Goal: Information Seeking & Learning: Learn about a topic

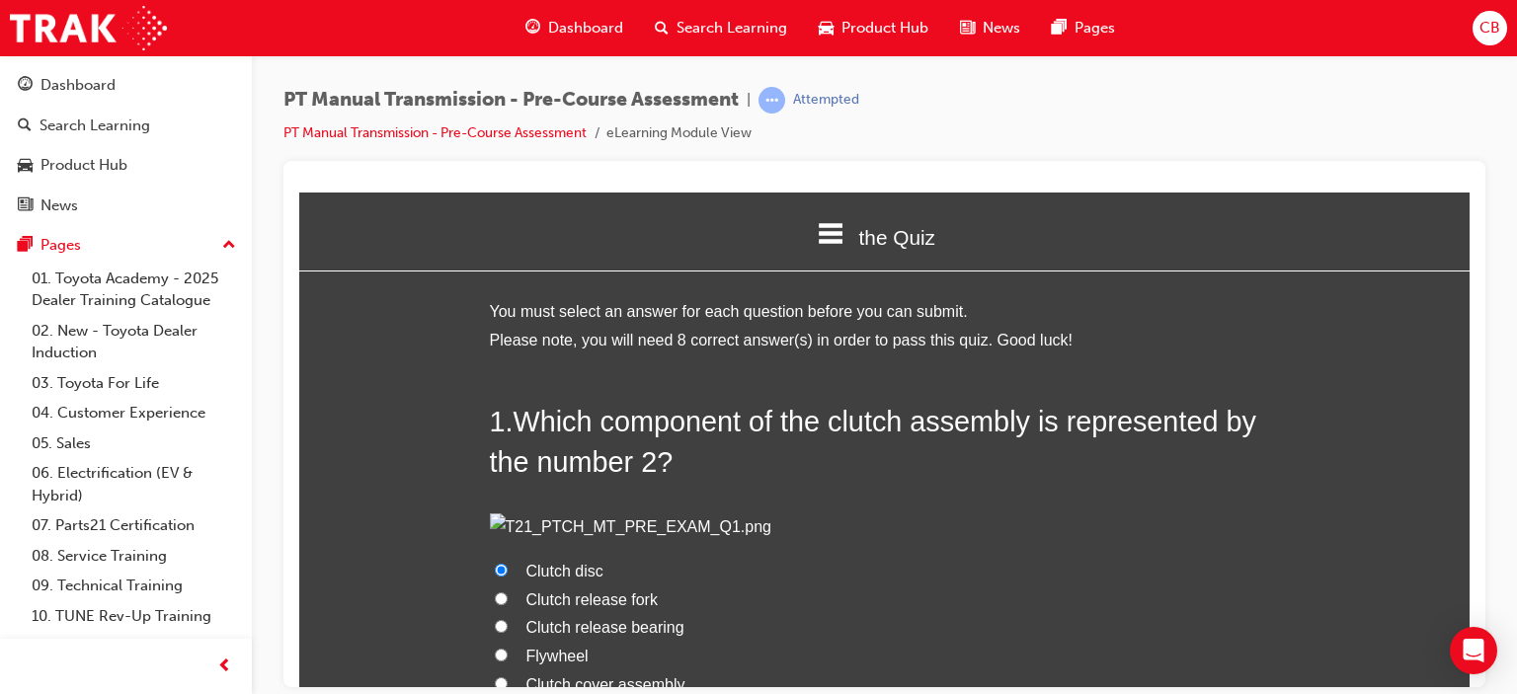
scroll to position [2782, 0]
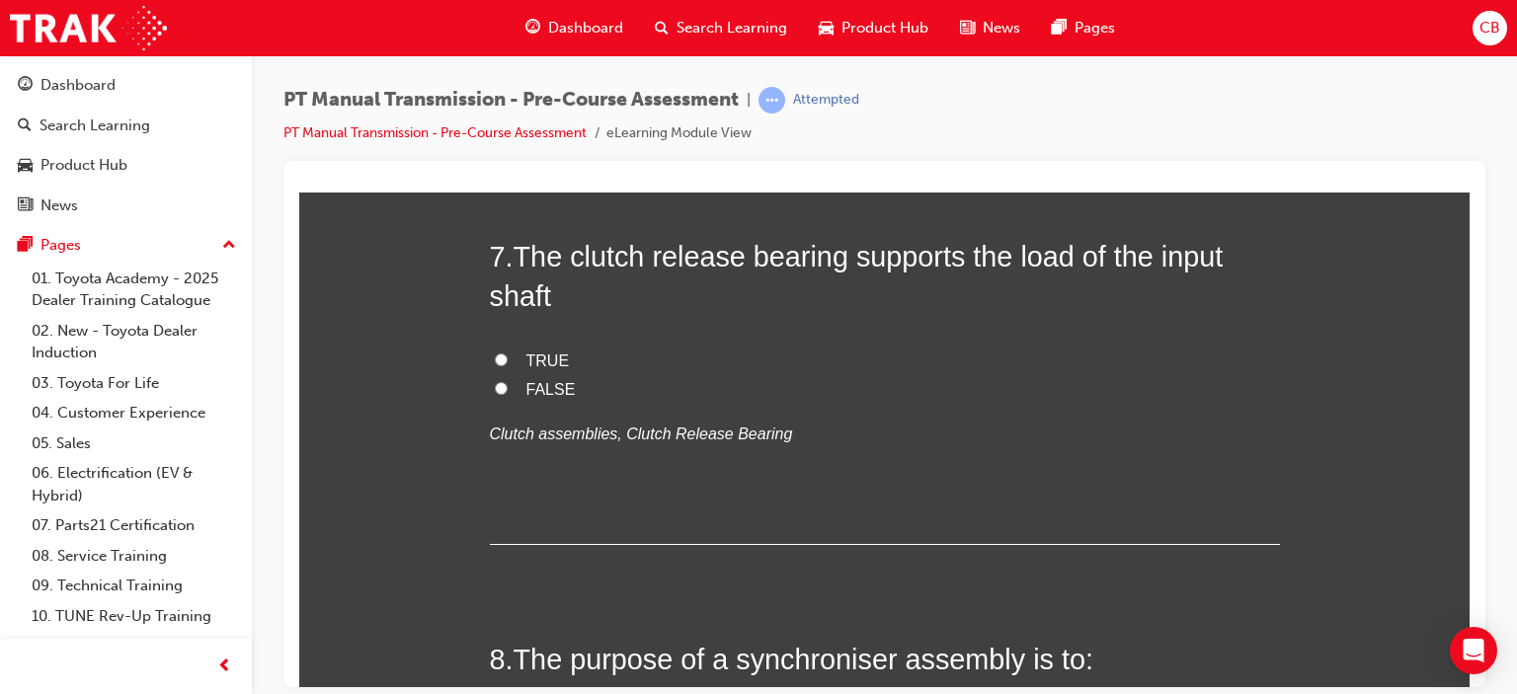
drag, startPoint x: 488, startPoint y: 479, endPoint x: 499, endPoint y: 475, distance: 11.6
radio input "true"
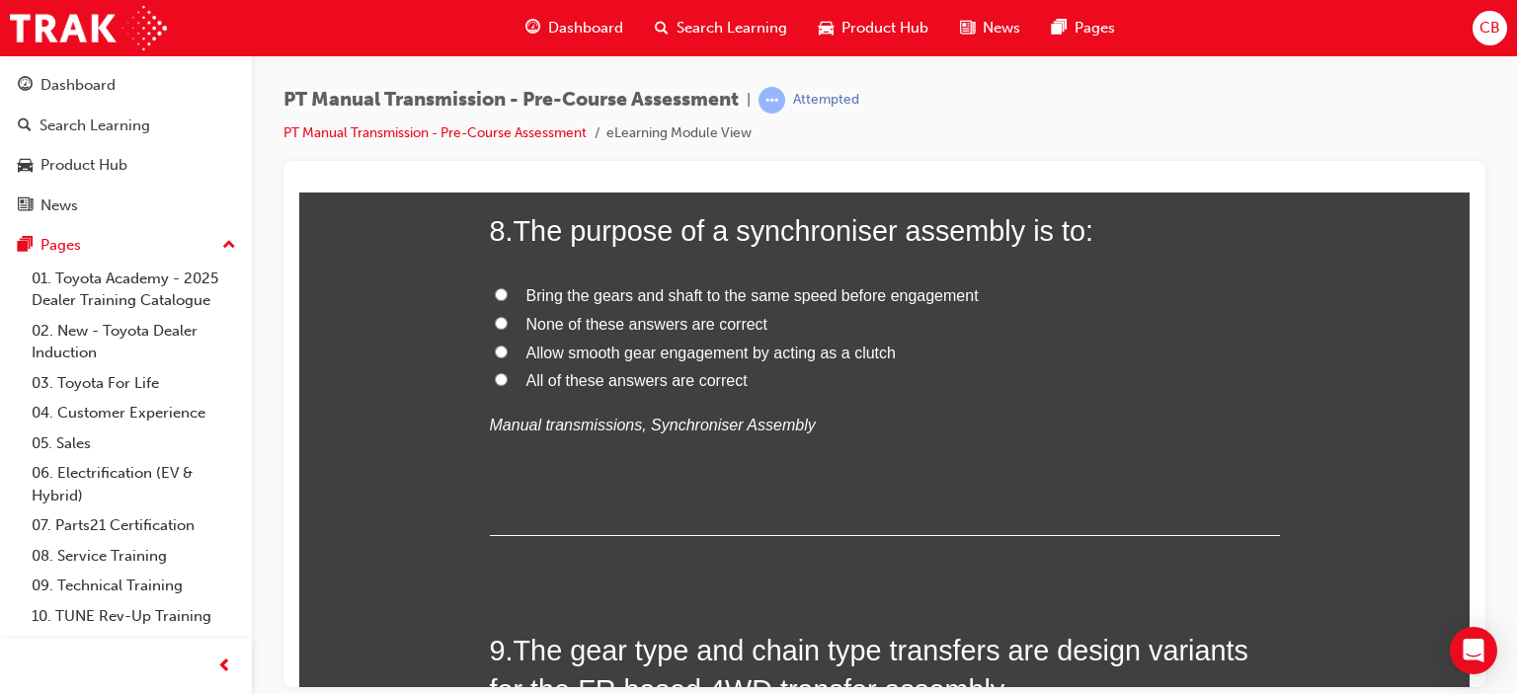
scroll to position [3177, 0]
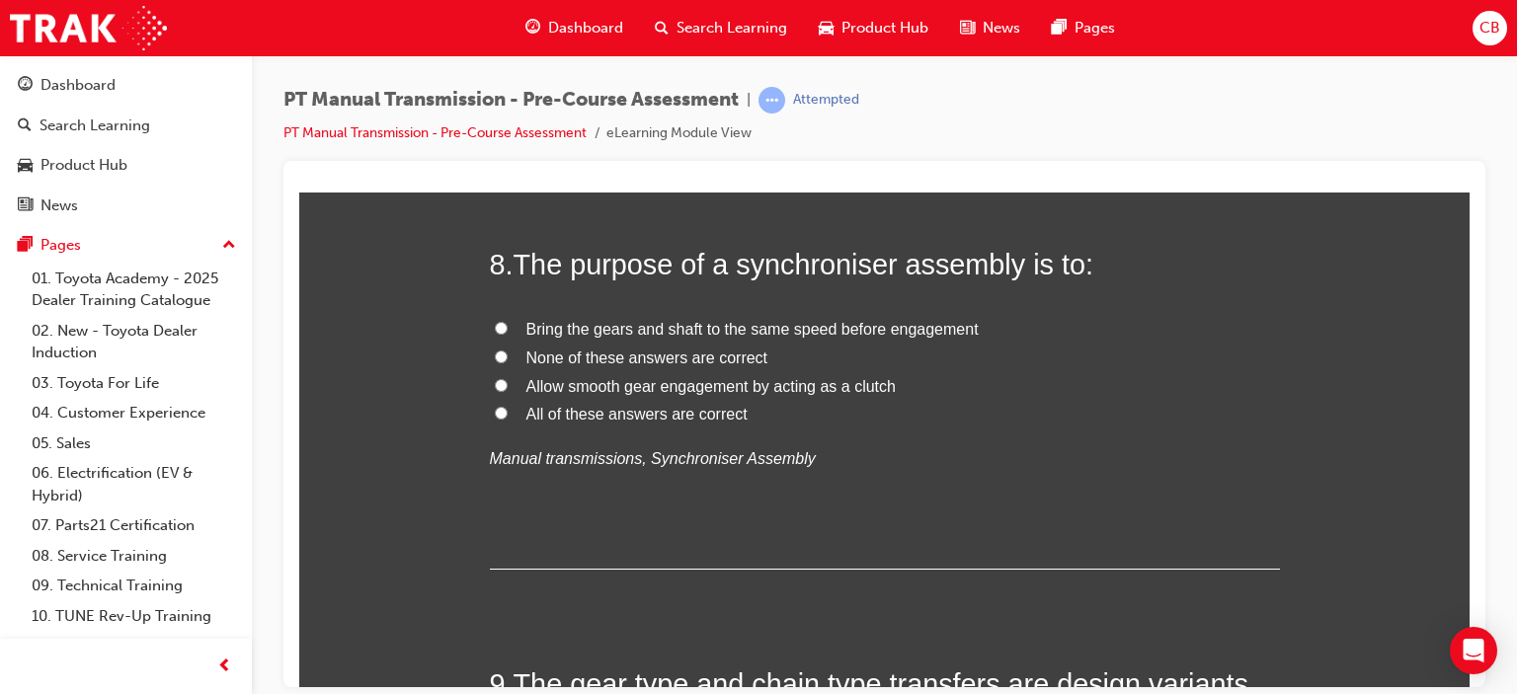
radio input "true"
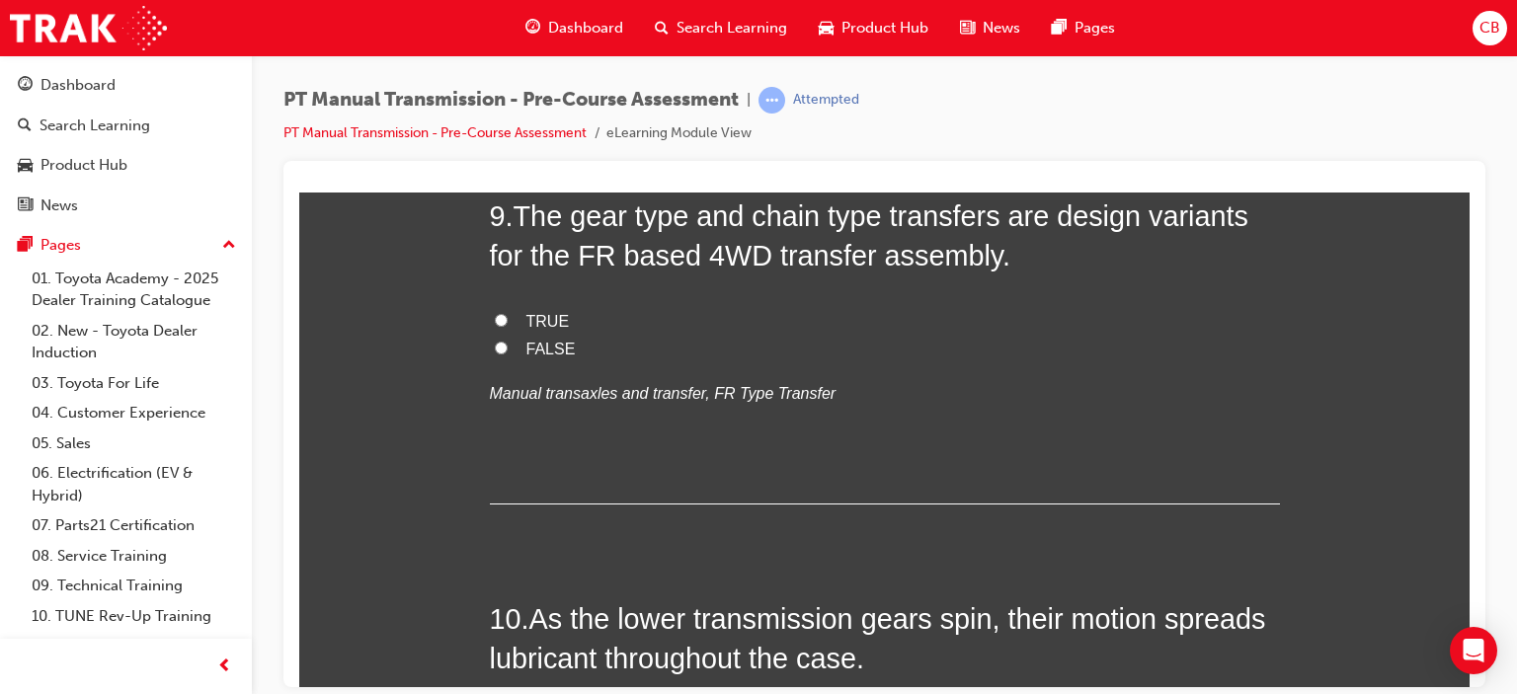
scroll to position [3671, 0]
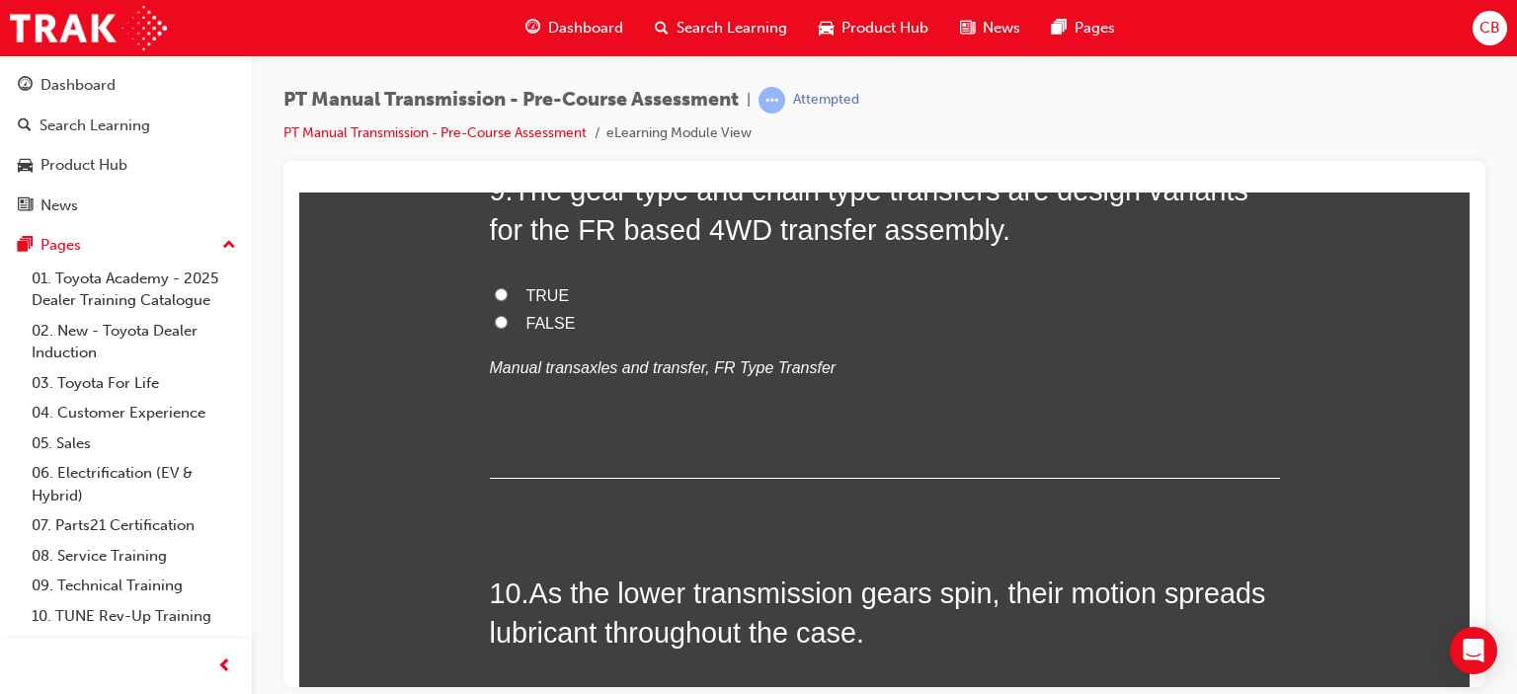
radio input "true"
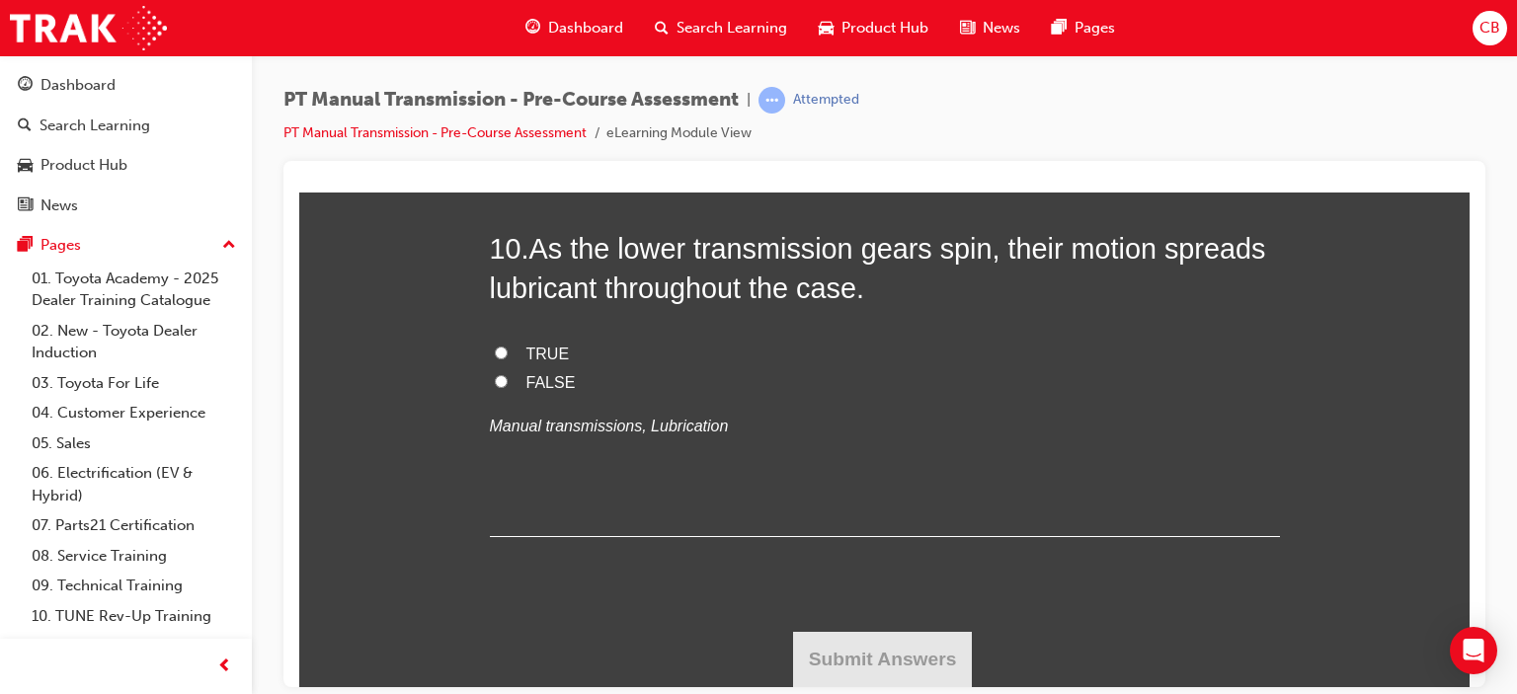
scroll to position [4066, 0]
radio input "true"
click at [497, 359] on input "TRUE" at bounding box center [501, 352] width 13 height 13
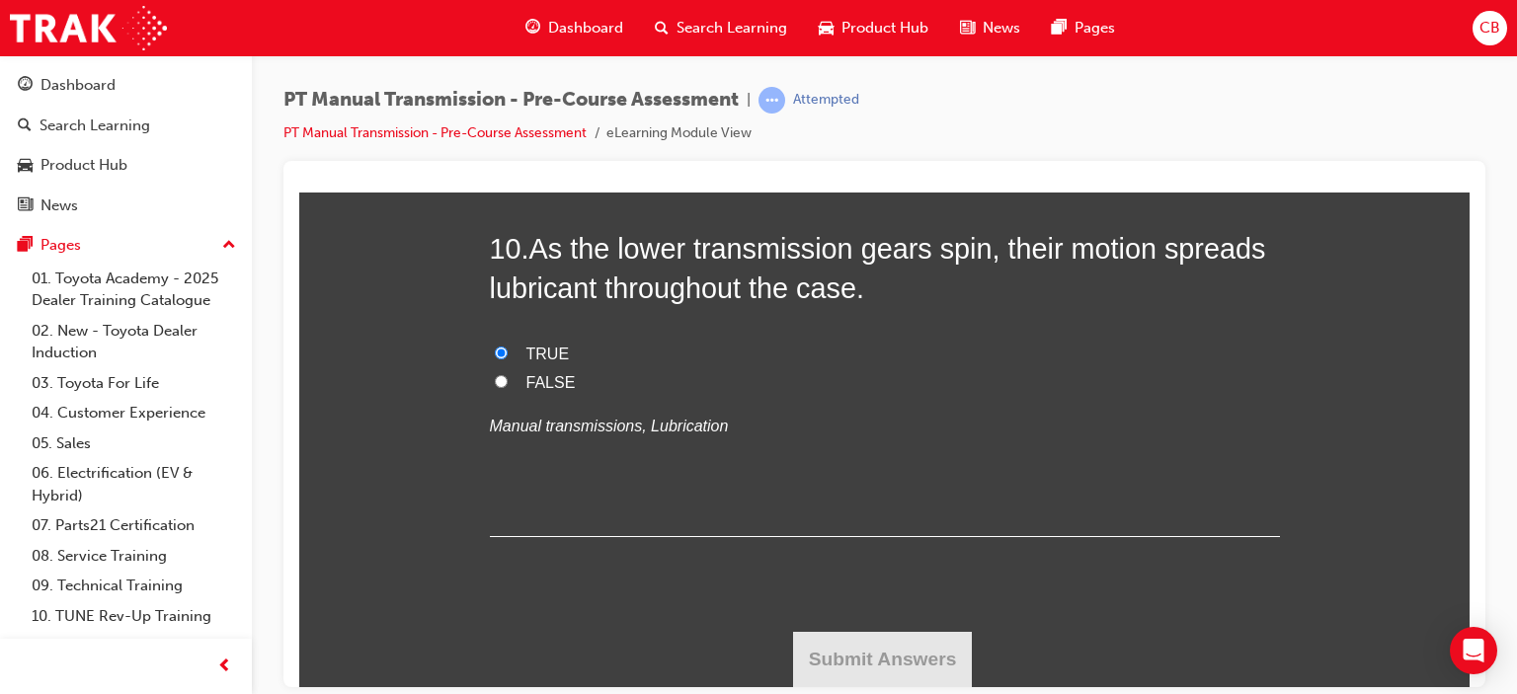
radio input "true"
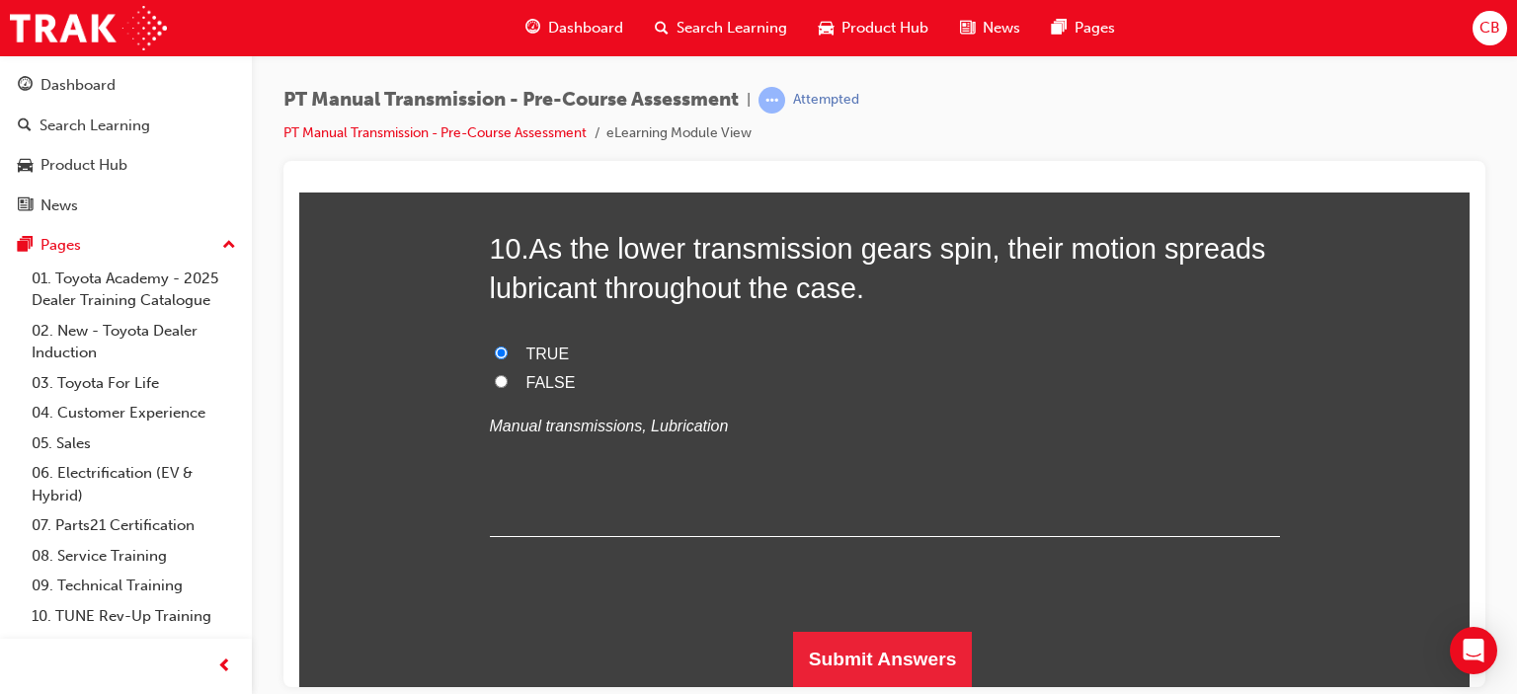
scroll to position [4509, 0]
click at [864, 650] on button "Submit Answers" at bounding box center [883, 658] width 180 height 55
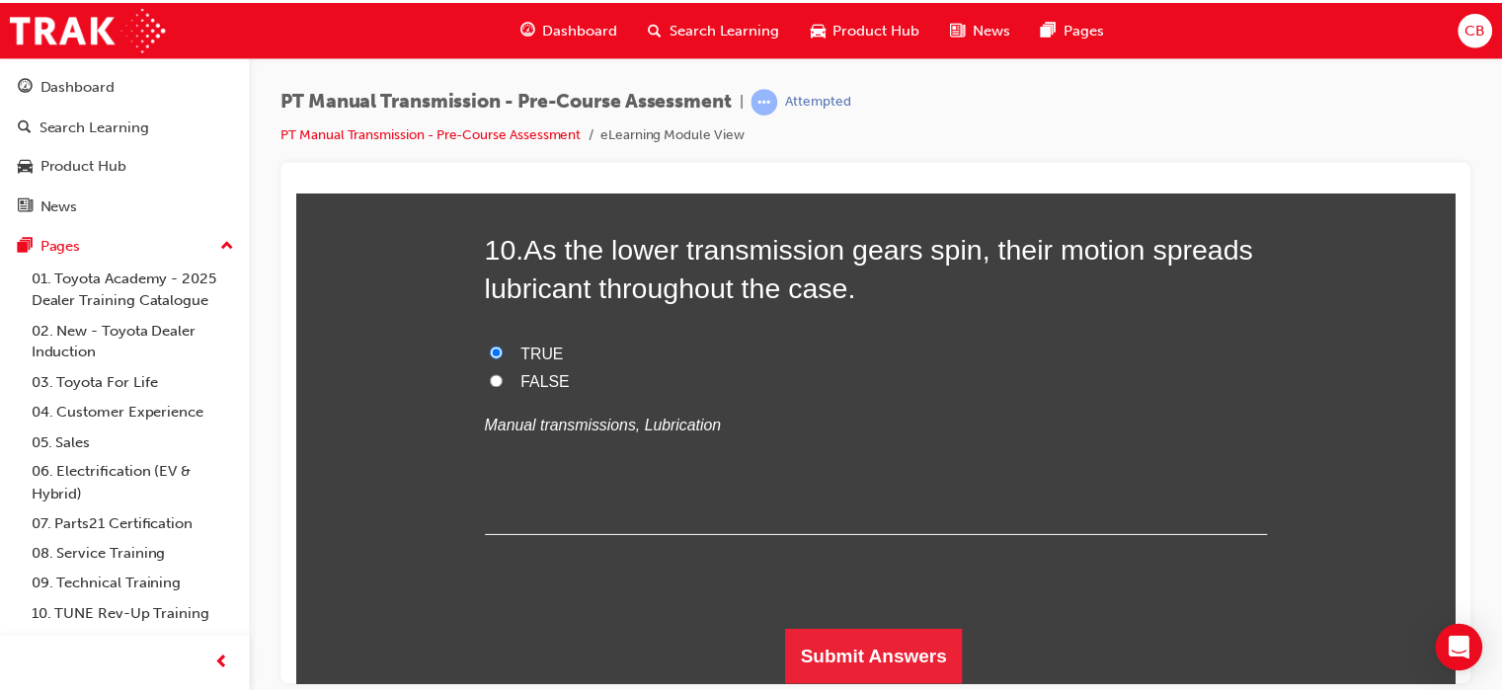
scroll to position [0, 0]
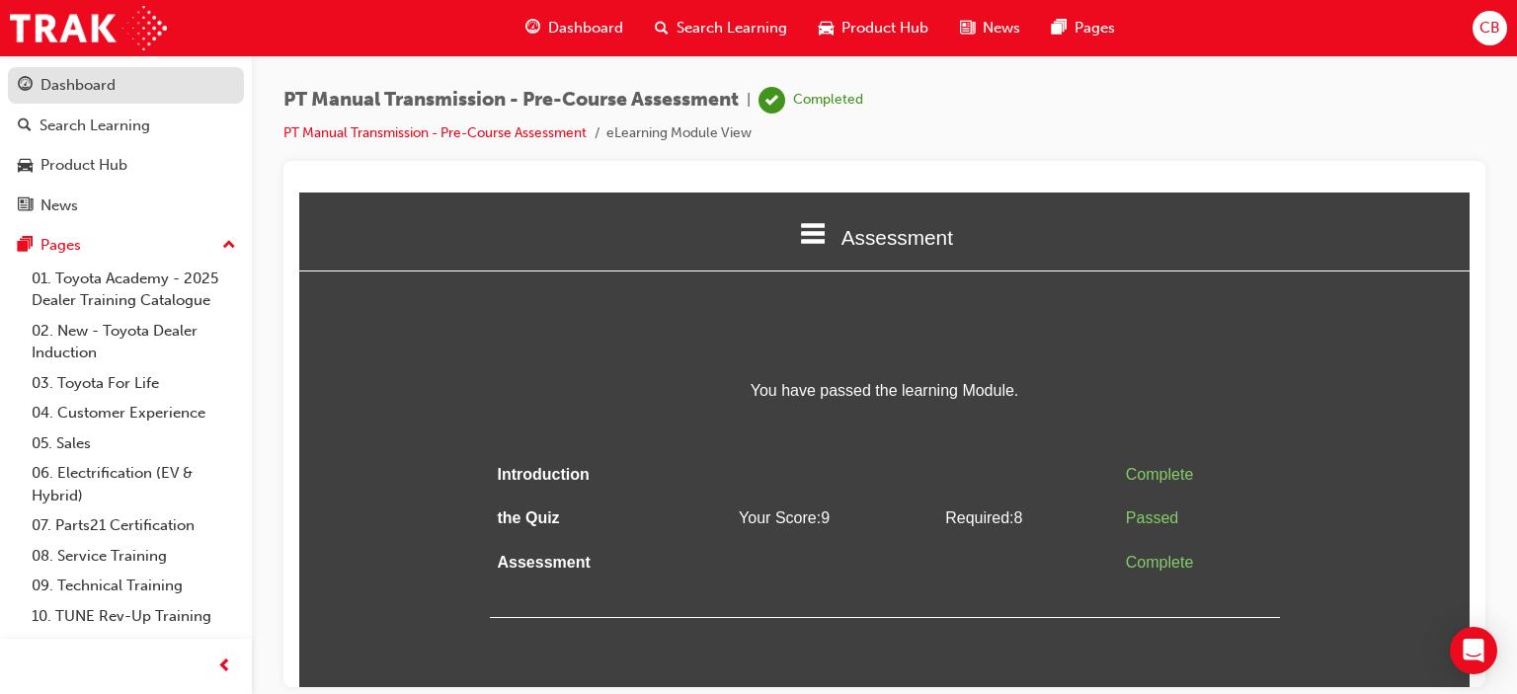
click at [115, 75] on div "Dashboard" at bounding box center [126, 85] width 216 height 25
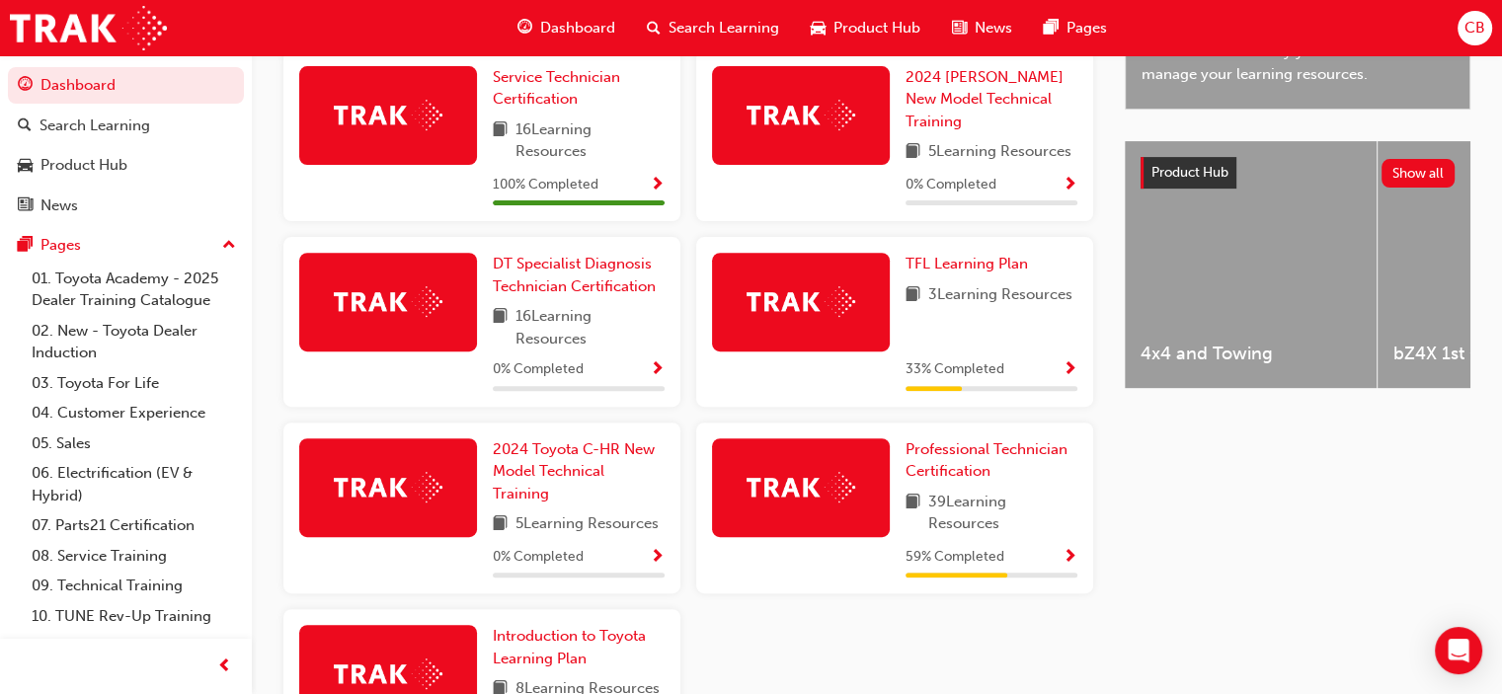
scroll to position [769, 0]
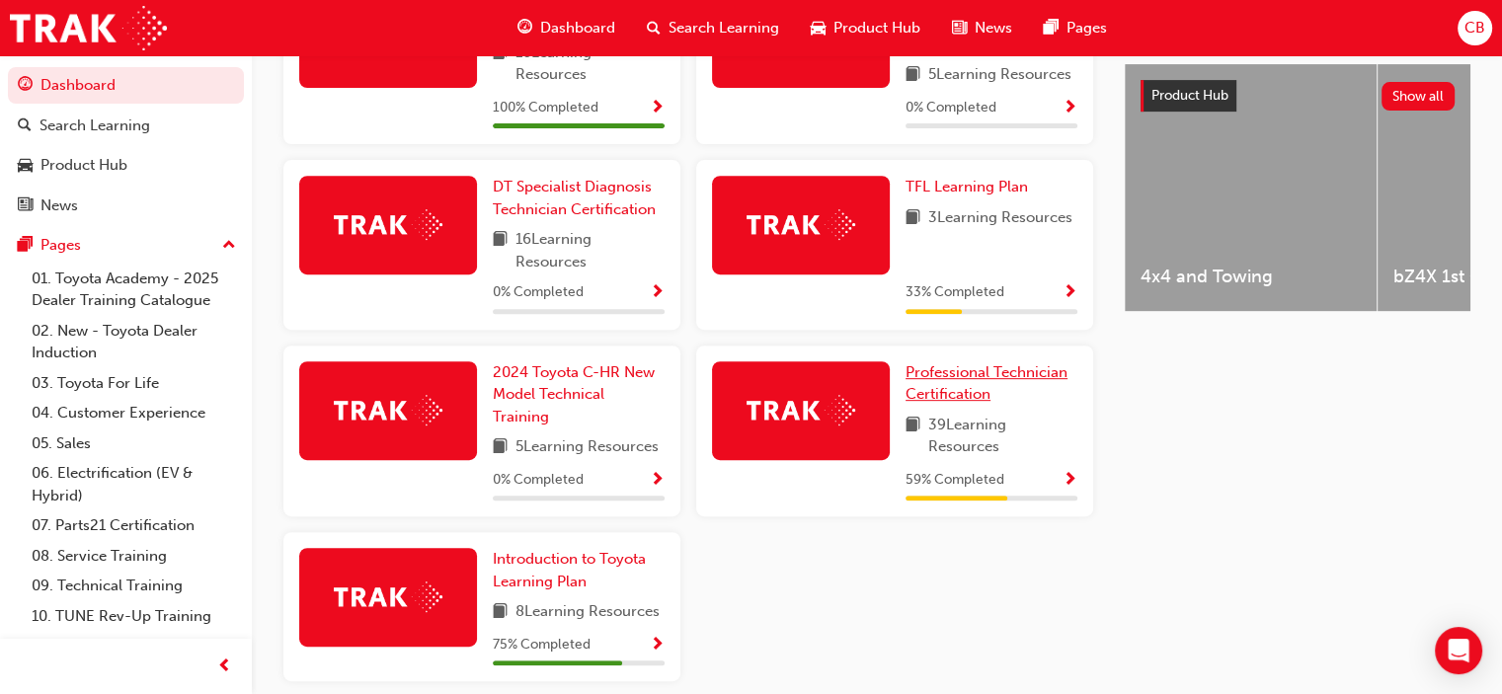
click at [956, 387] on link "Professional Technician Certification" at bounding box center [992, 384] width 172 height 44
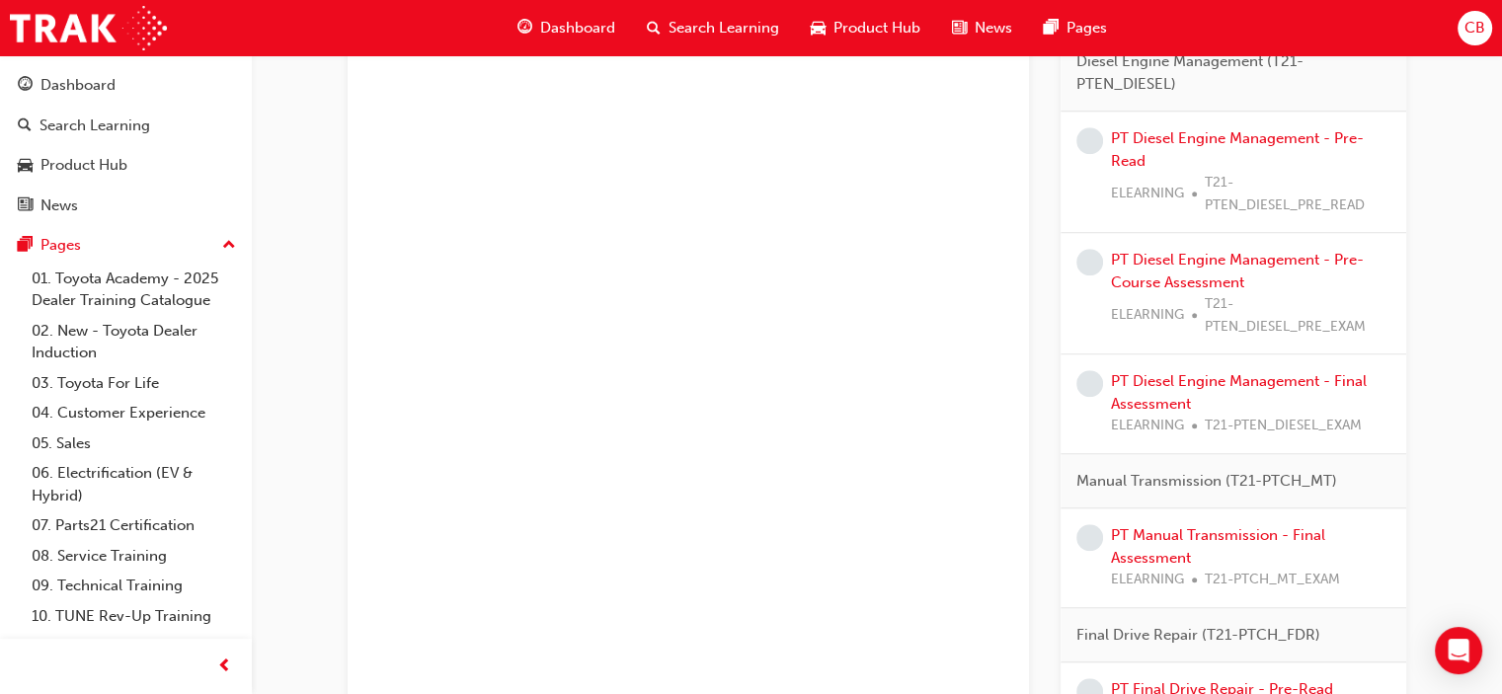
scroll to position [1580, 0]
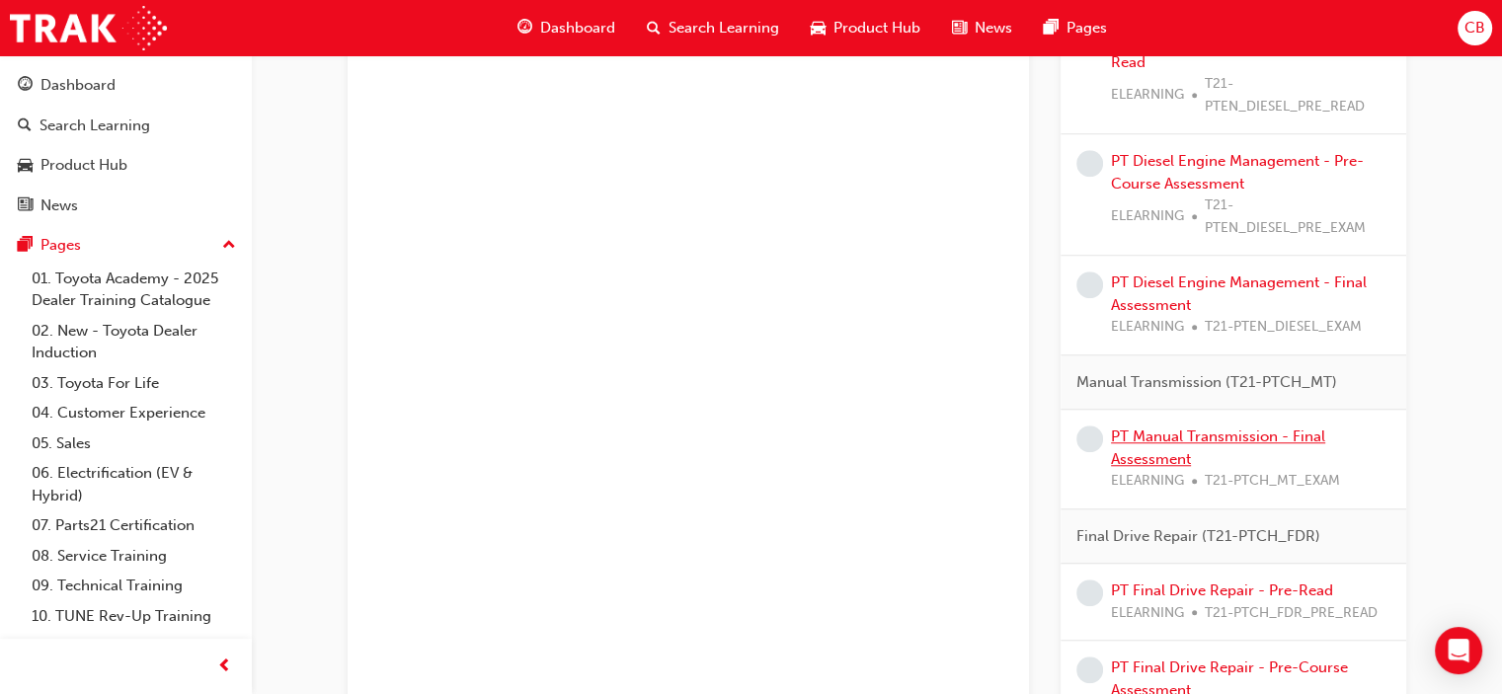
click at [1164, 436] on link "PT Manual Transmission - Final Assessment" at bounding box center [1218, 448] width 214 height 40
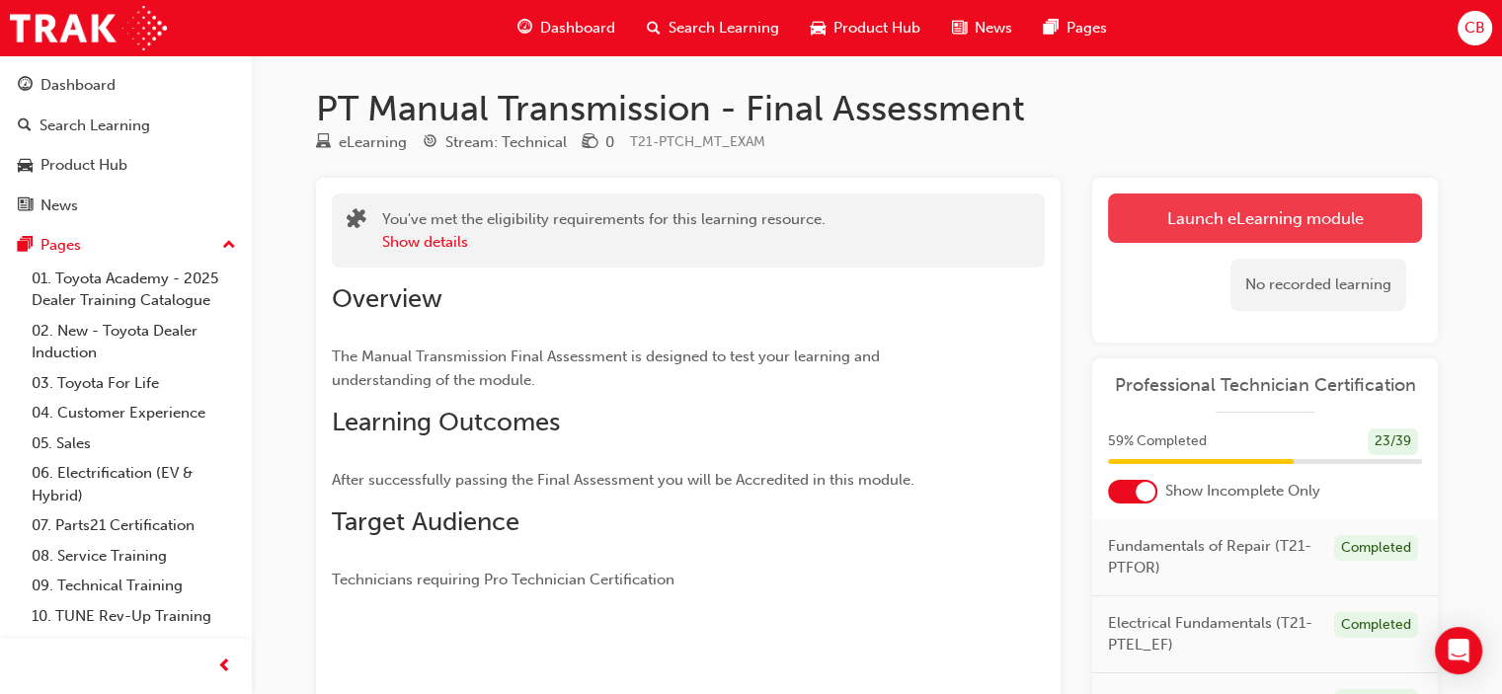
click at [1158, 210] on link "Launch eLearning module" at bounding box center [1265, 218] width 314 height 49
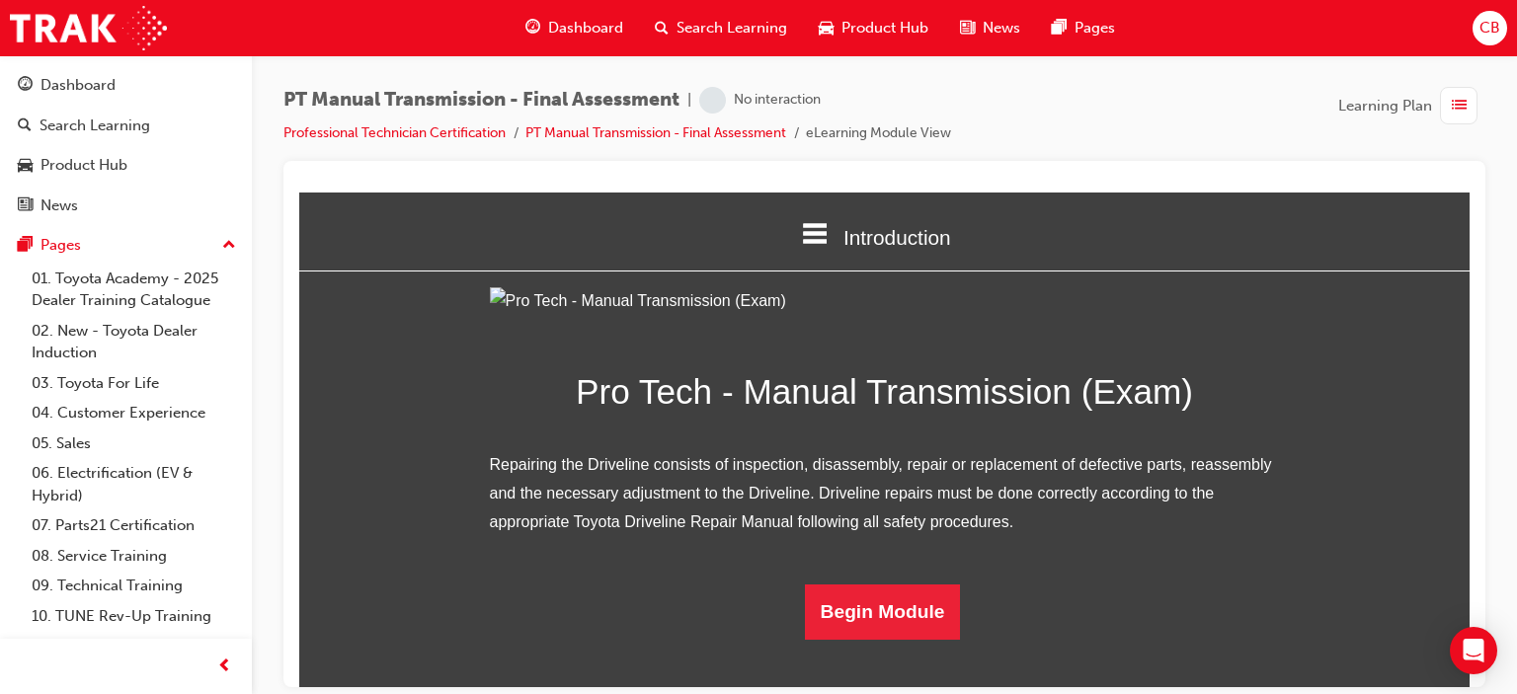
scroll to position [170, 0]
click at [901, 639] on button "Begin Module" at bounding box center [883, 611] width 156 height 55
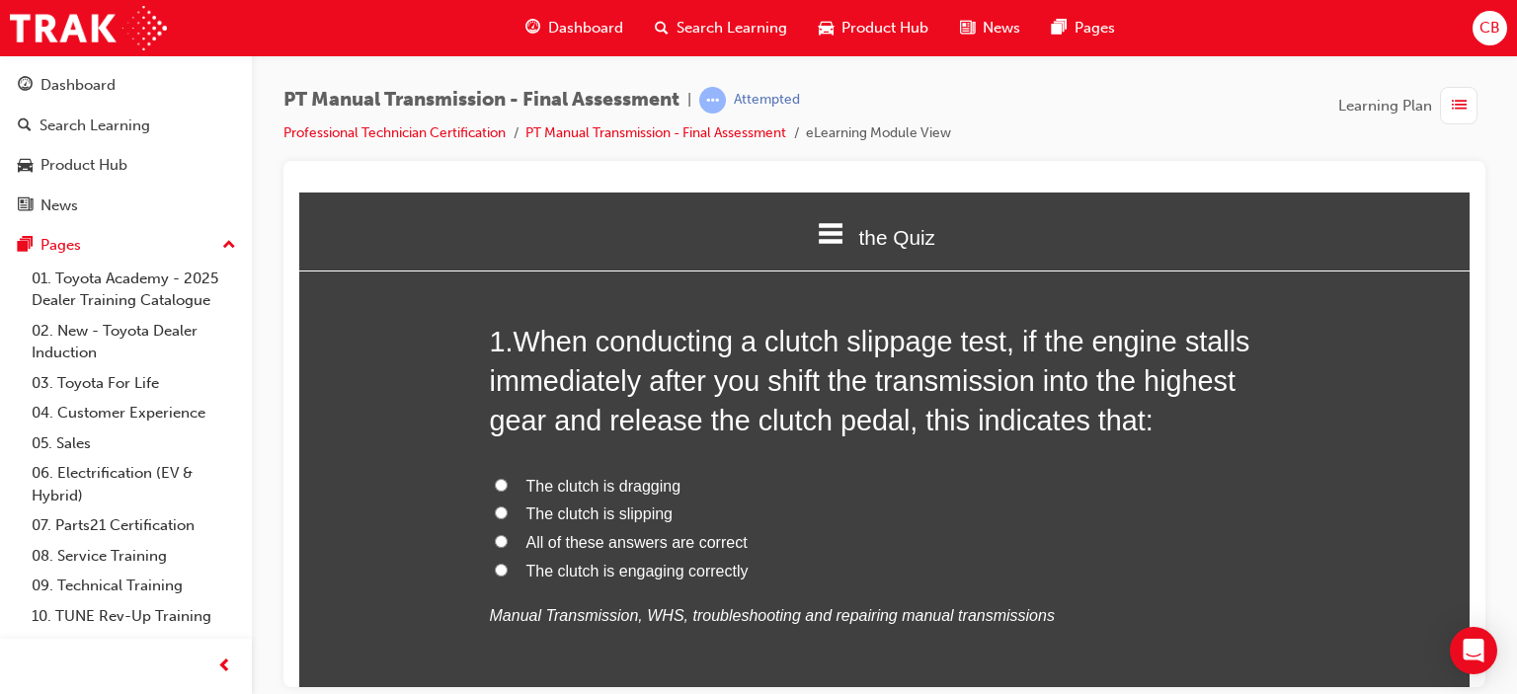
scroll to position [99, 0]
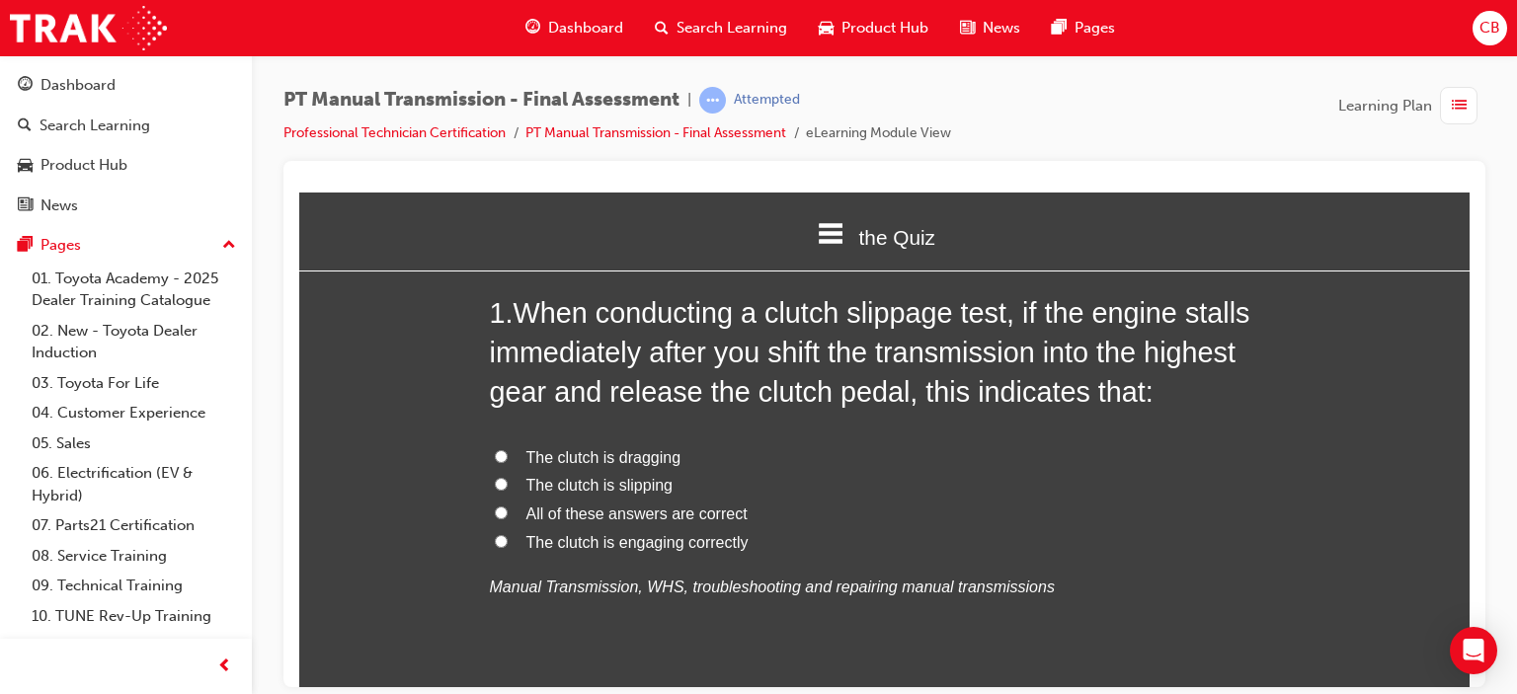
drag, startPoint x: 494, startPoint y: 538, endPoint x: 506, endPoint y: 542, distance: 12.5
click at [498, 539] on input "The clutch is engaging correctly" at bounding box center [501, 540] width 13 height 13
radio input "true"
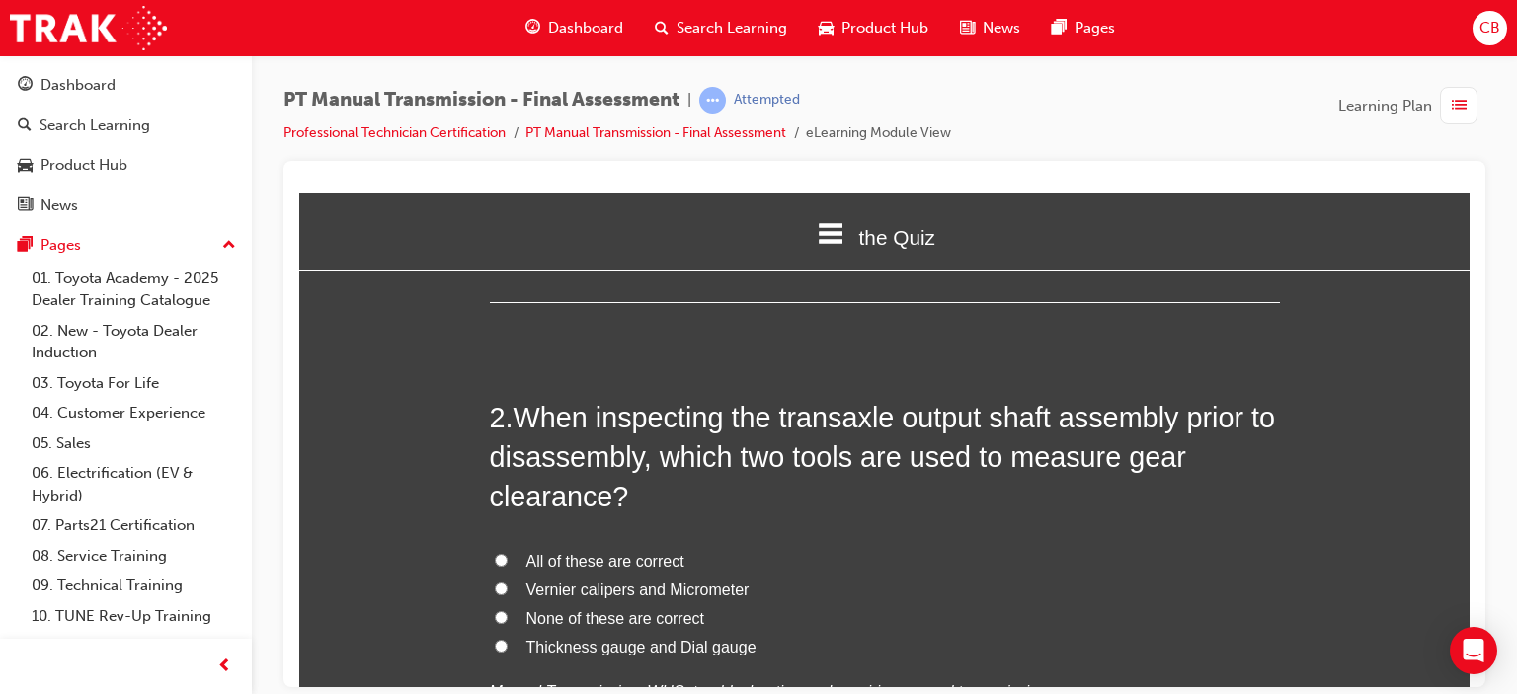
scroll to position [593, 0]
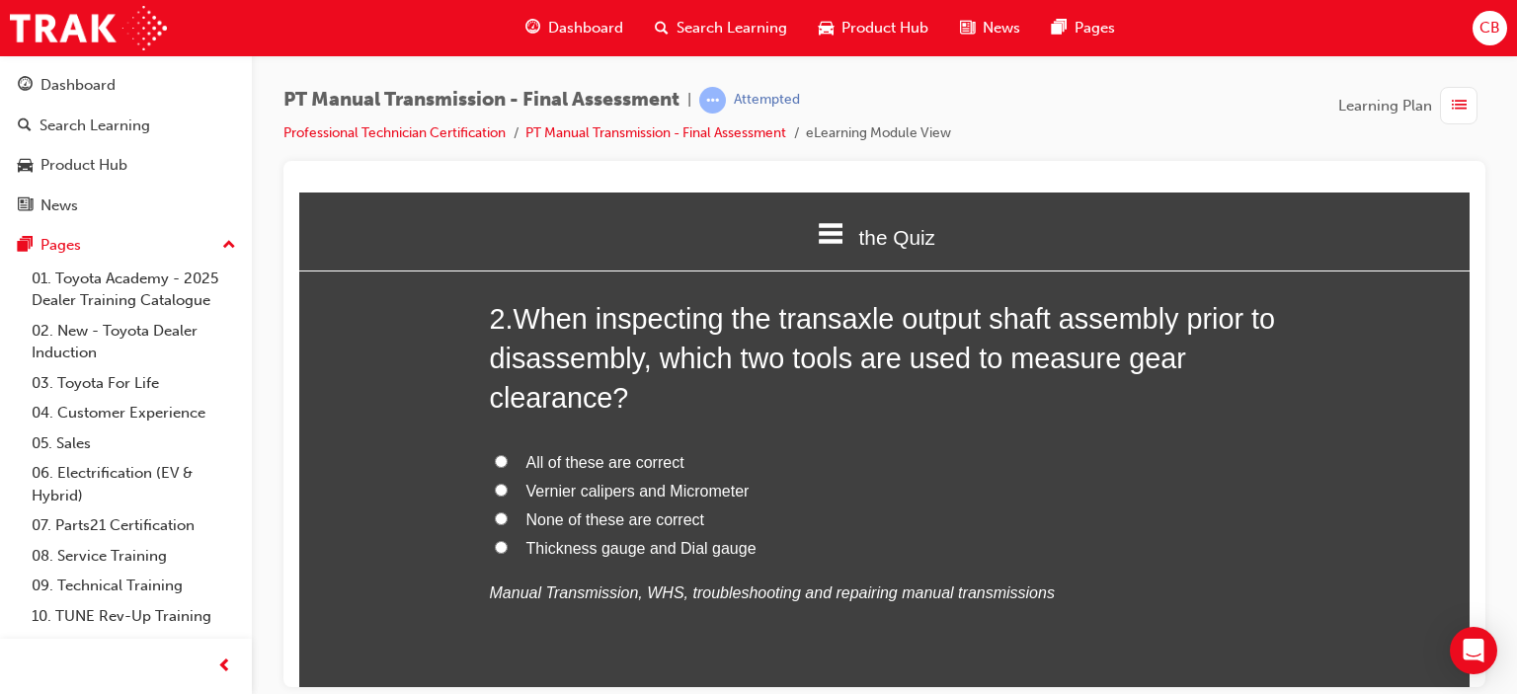
click at [495, 548] on input "Thickness gauge and Dial gauge" at bounding box center [501, 546] width 13 height 13
radio input "true"
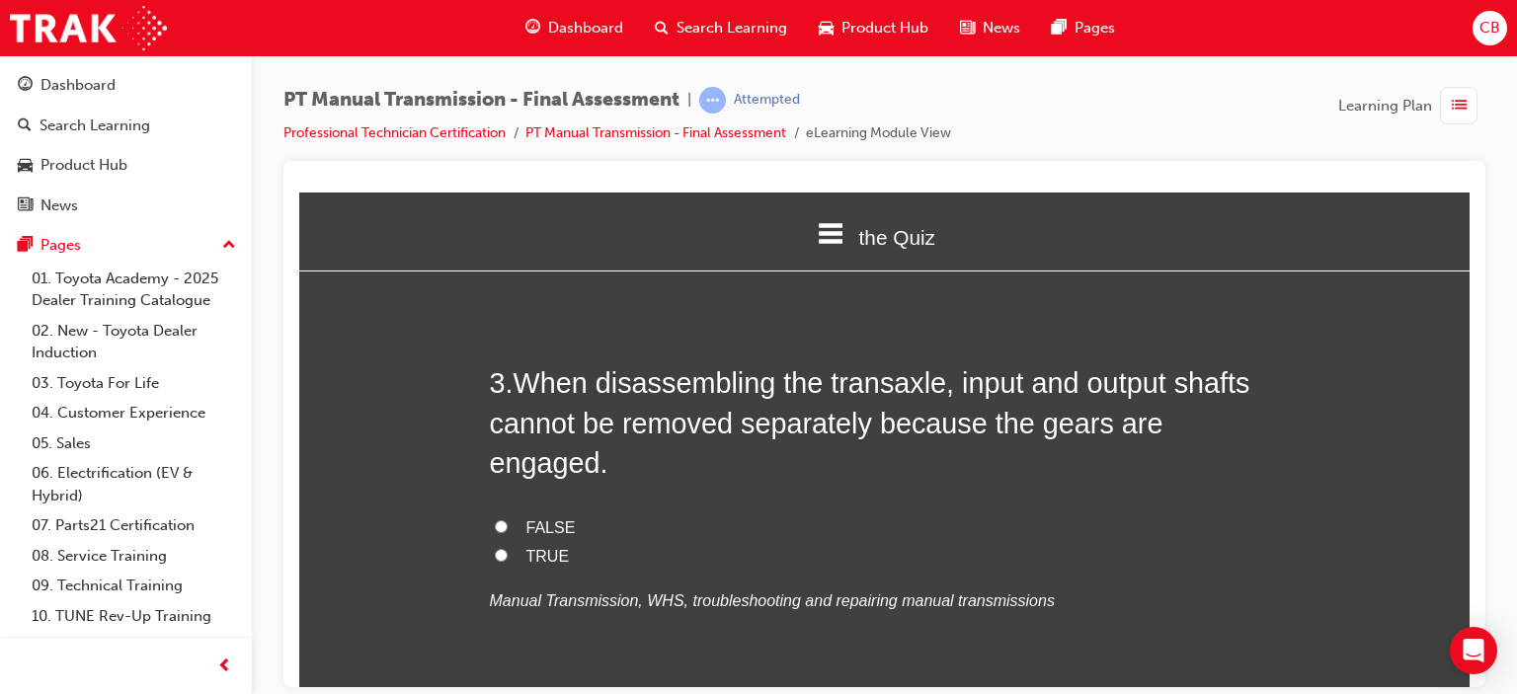
scroll to position [1087, 0]
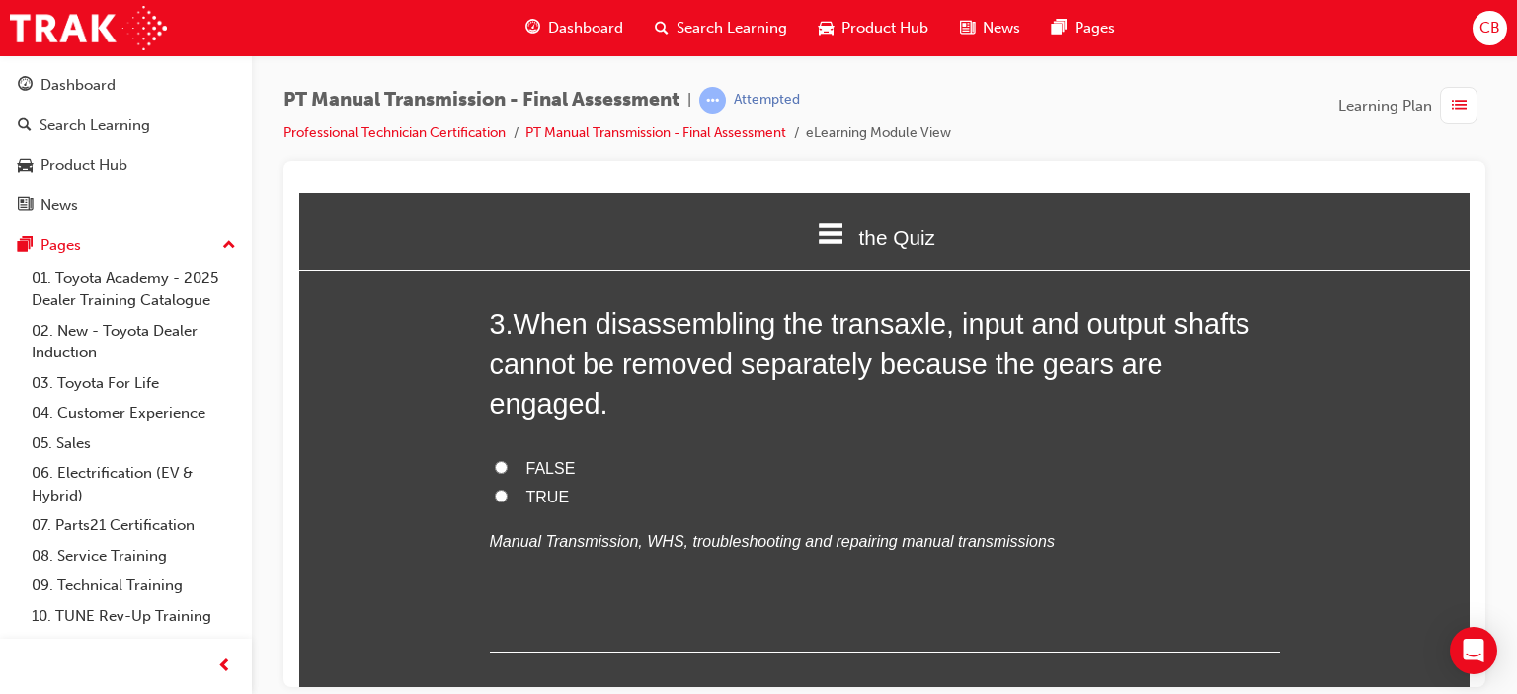
click at [495, 460] on input "FALSE" at bounding box center [501, 466] width 13 height 13
radio input "true"
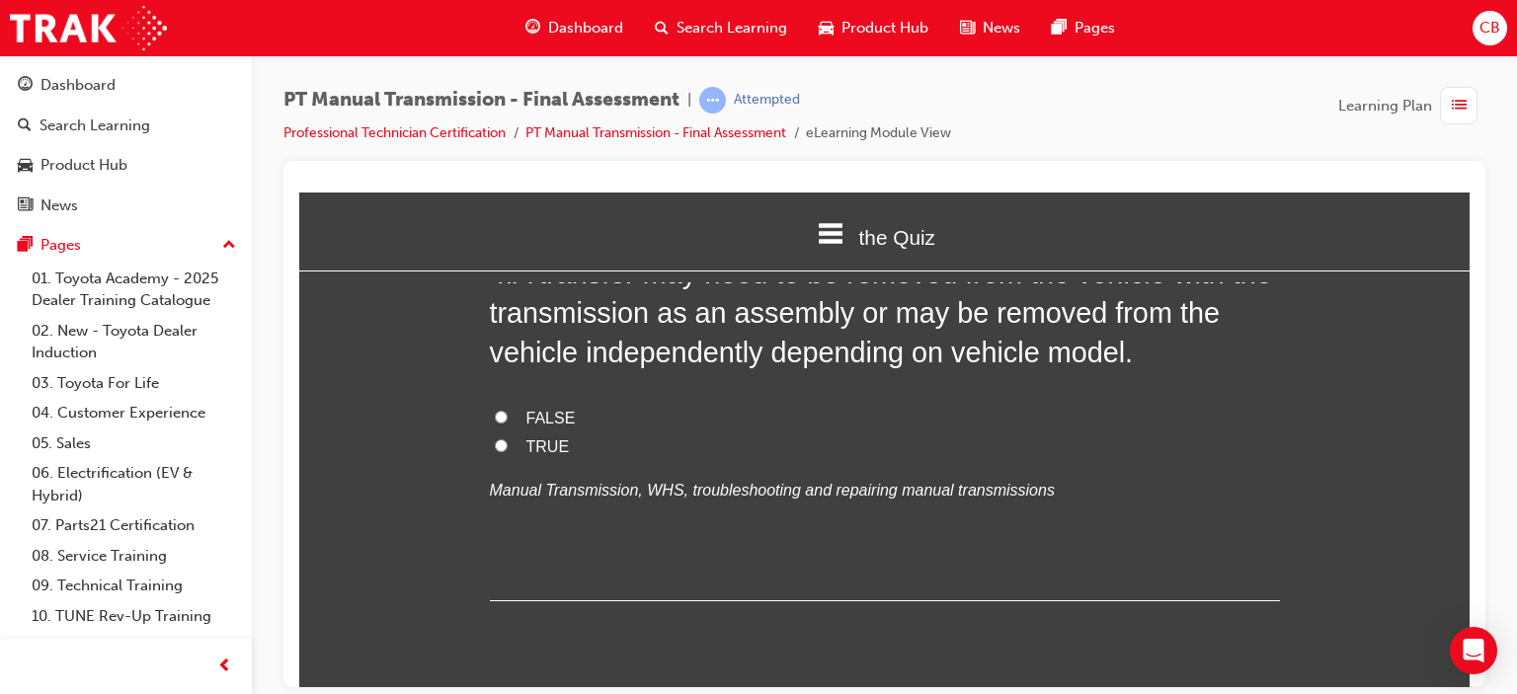
scroll to position [1482, 0]
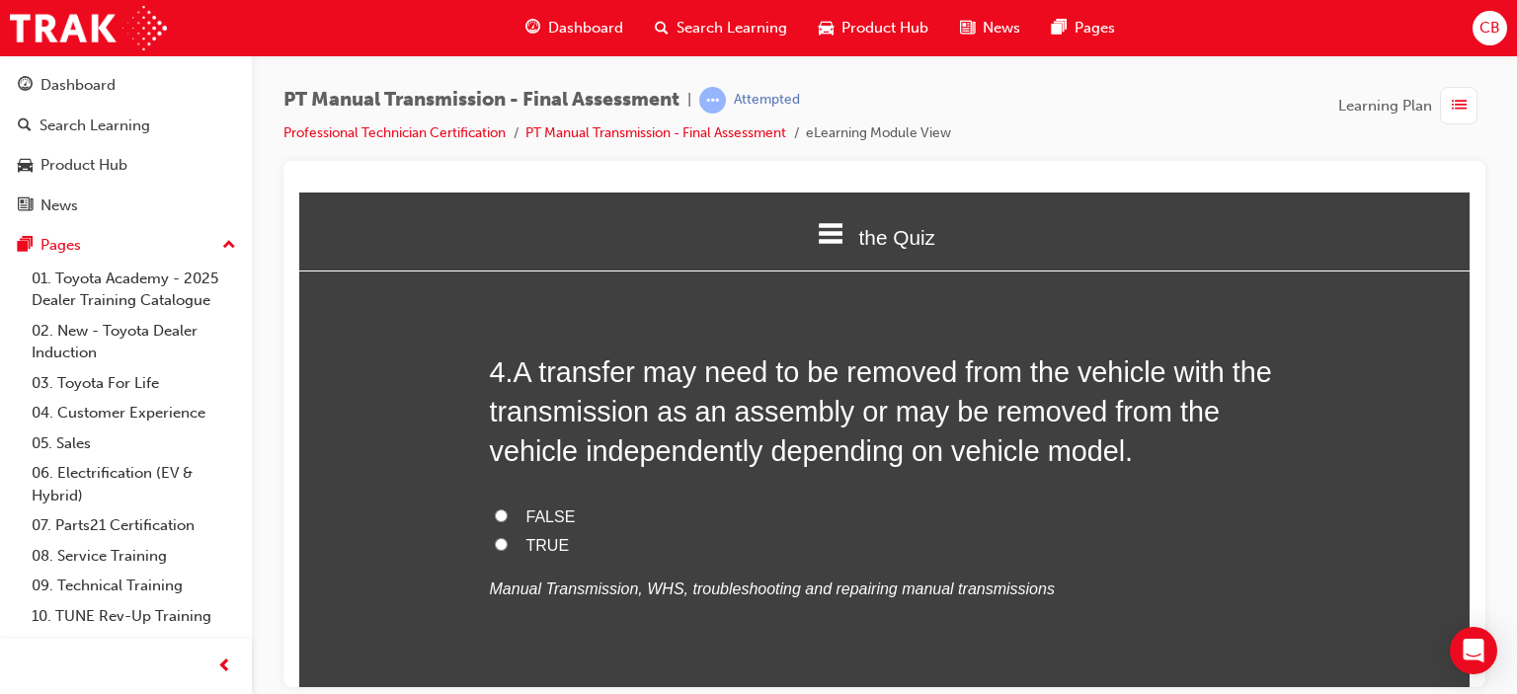
click at [495, 537] on input "TRUE" at bounding box center [501, 543] width 13 height 13
radio input "true"
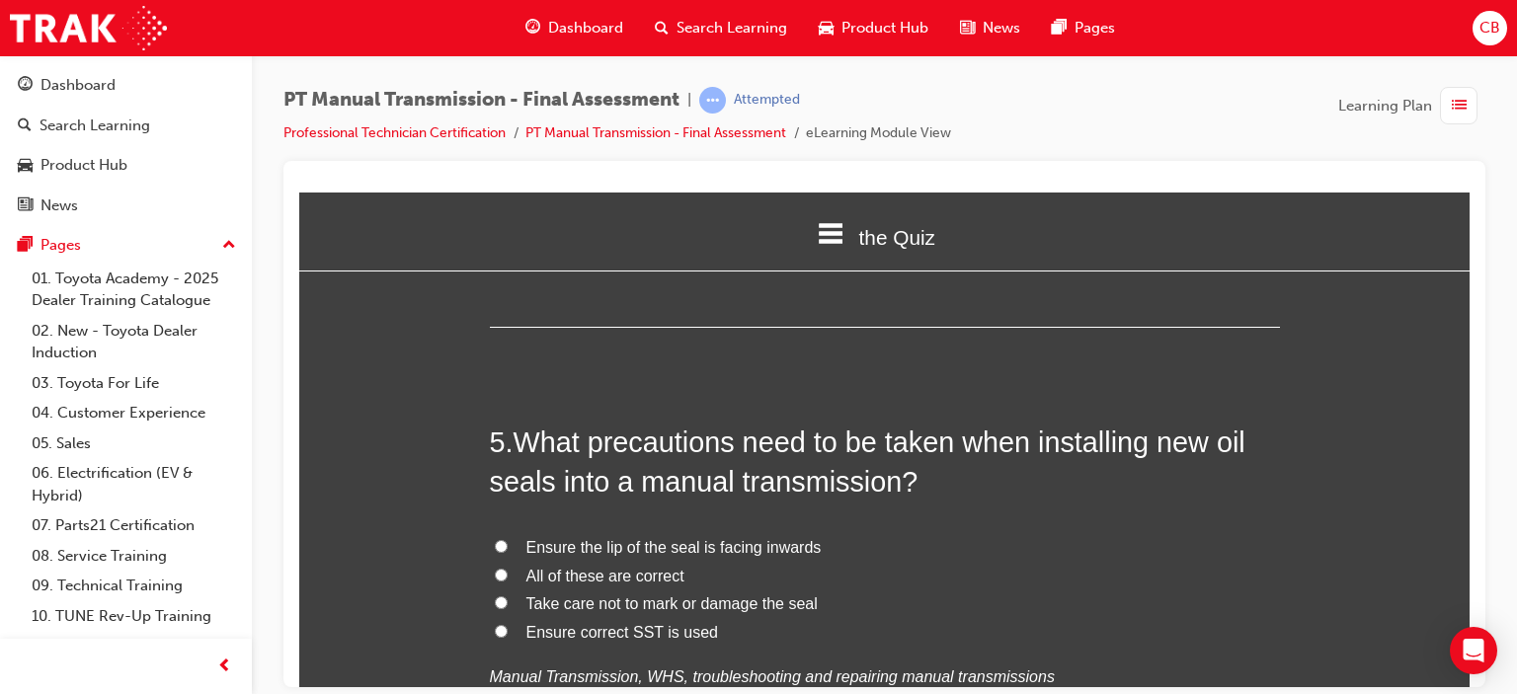
scroll to position [1877, 0]
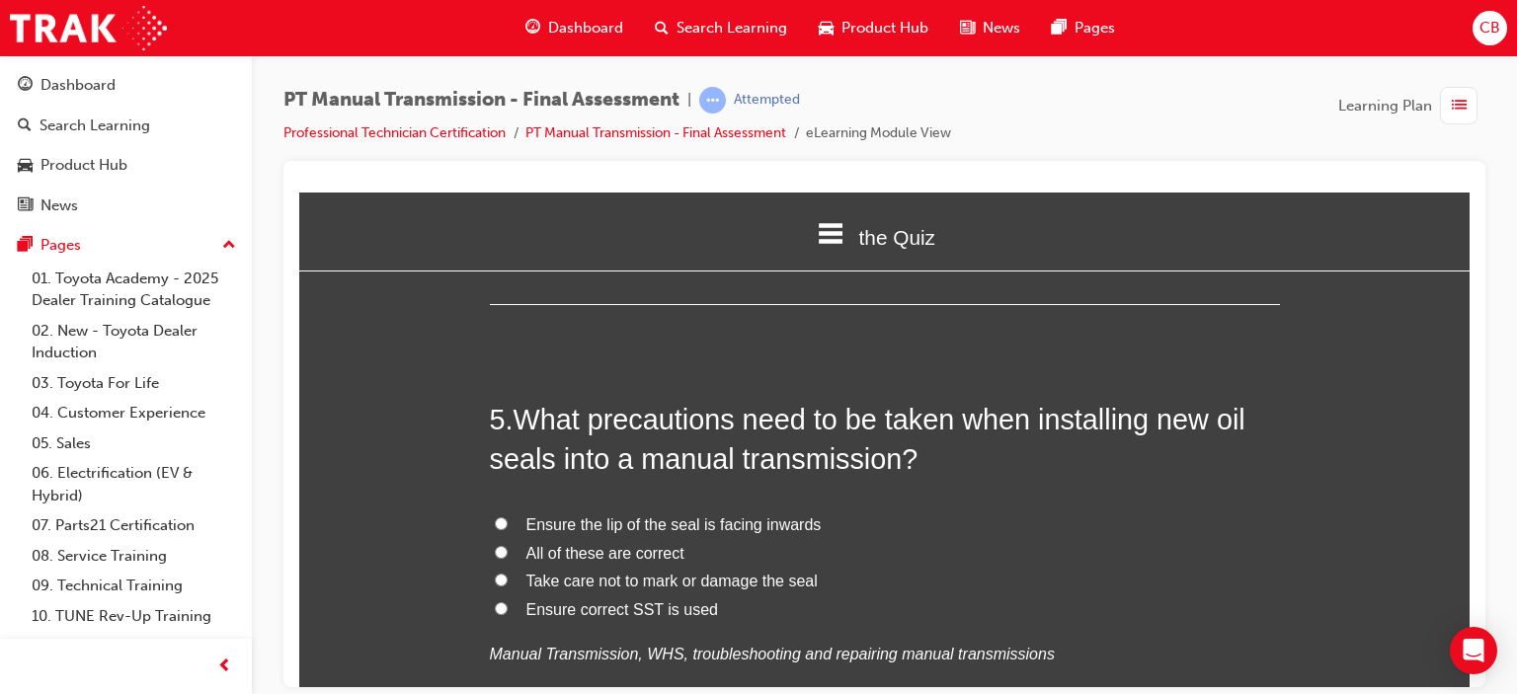
click at [495, 545] on input "All of these are correct" at bounding box center [501, 551] width 13 height 13
radio input "true"
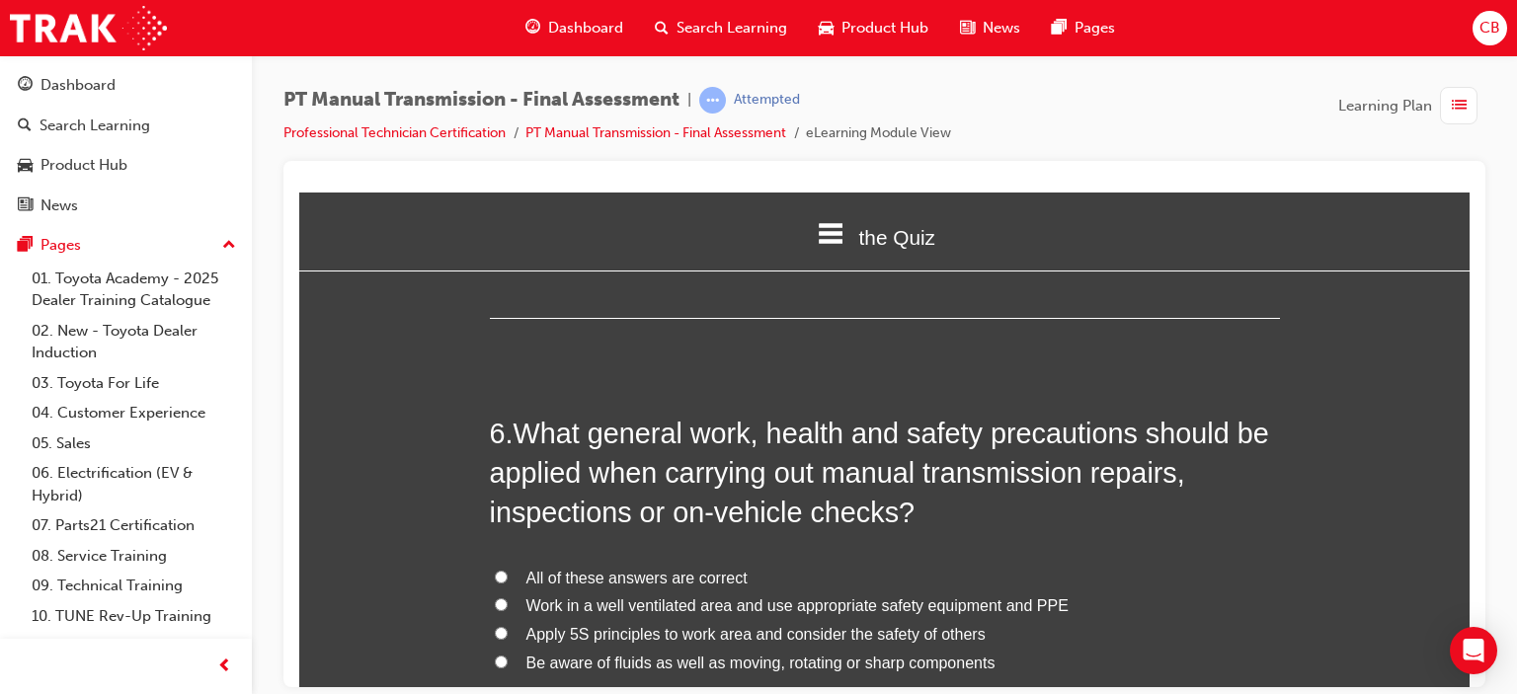
scroll to position [2371, 0]
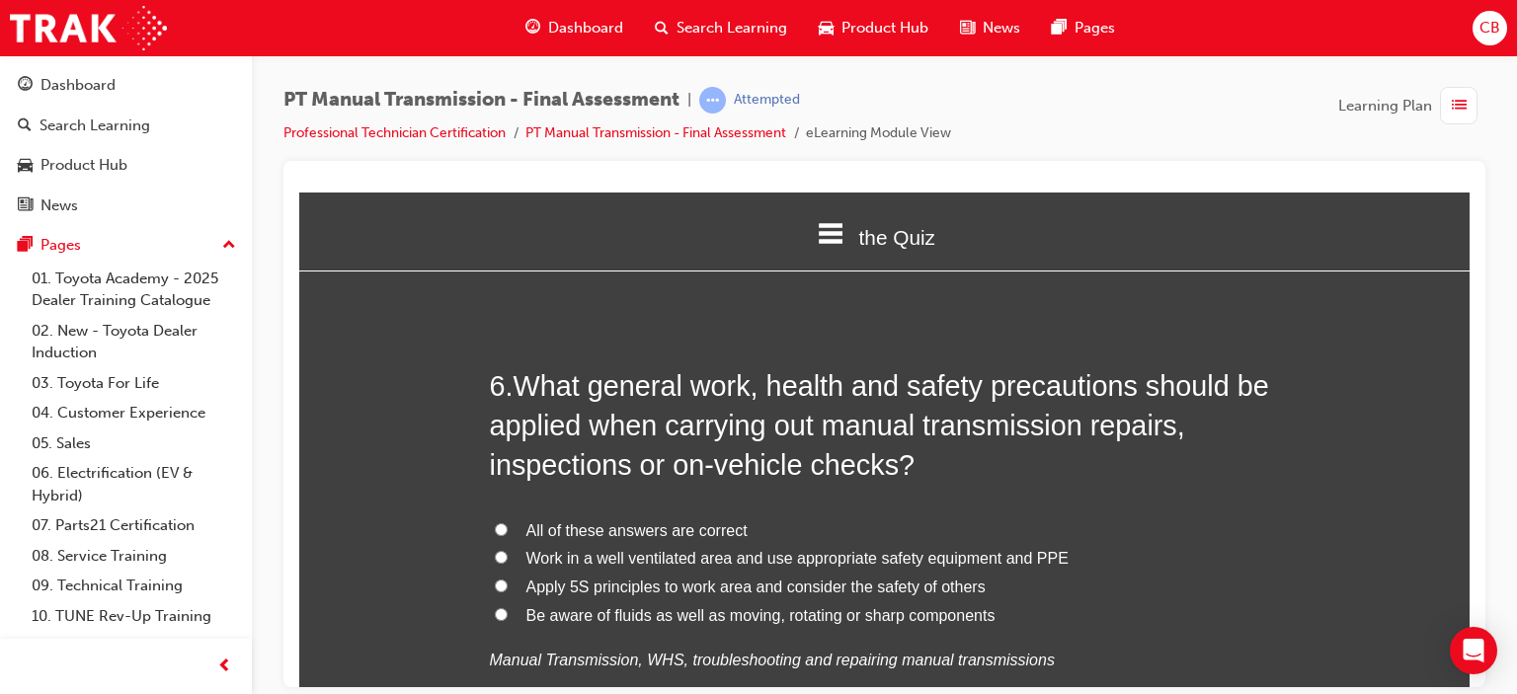
click at [495, 523] on input "All of these answers are correct" at bounding box center [501, 529] width 13 height 13
radio input "true"
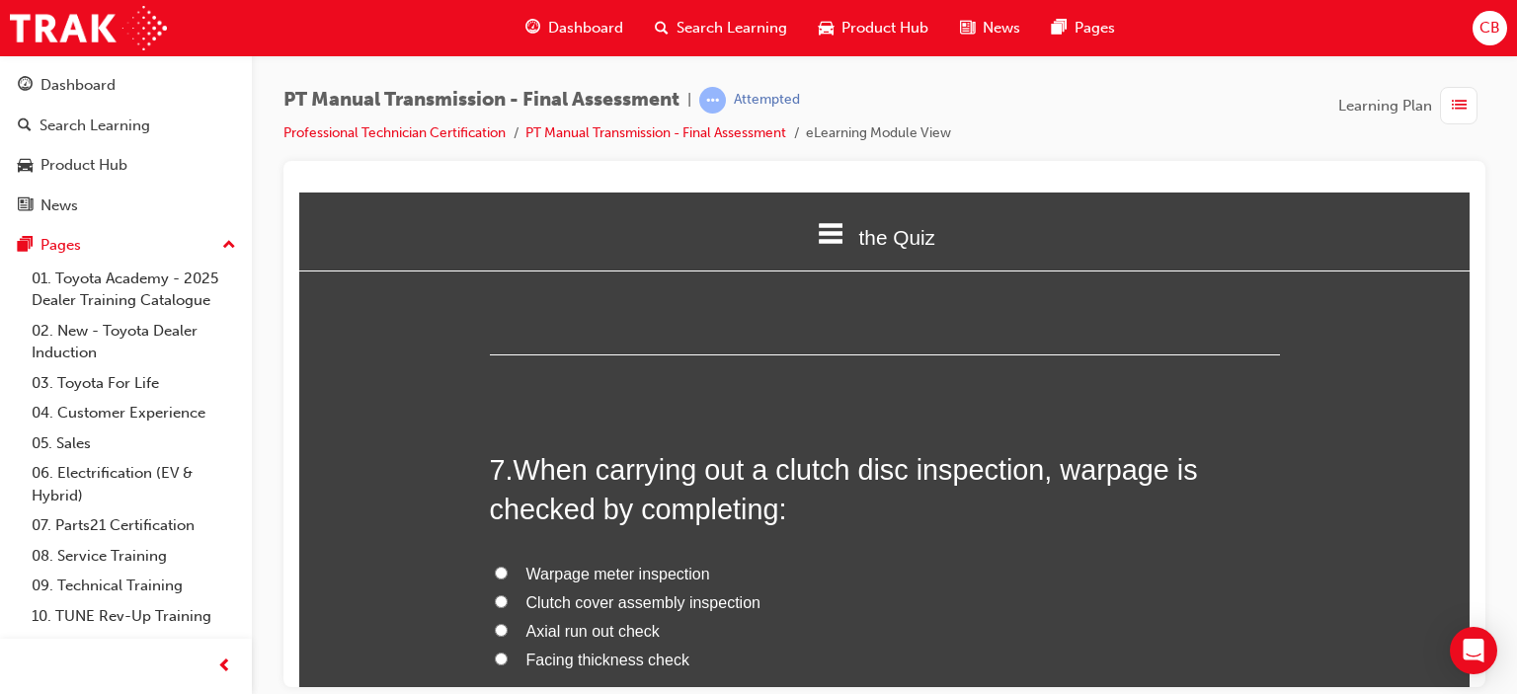
scroll to position [2865, 0]
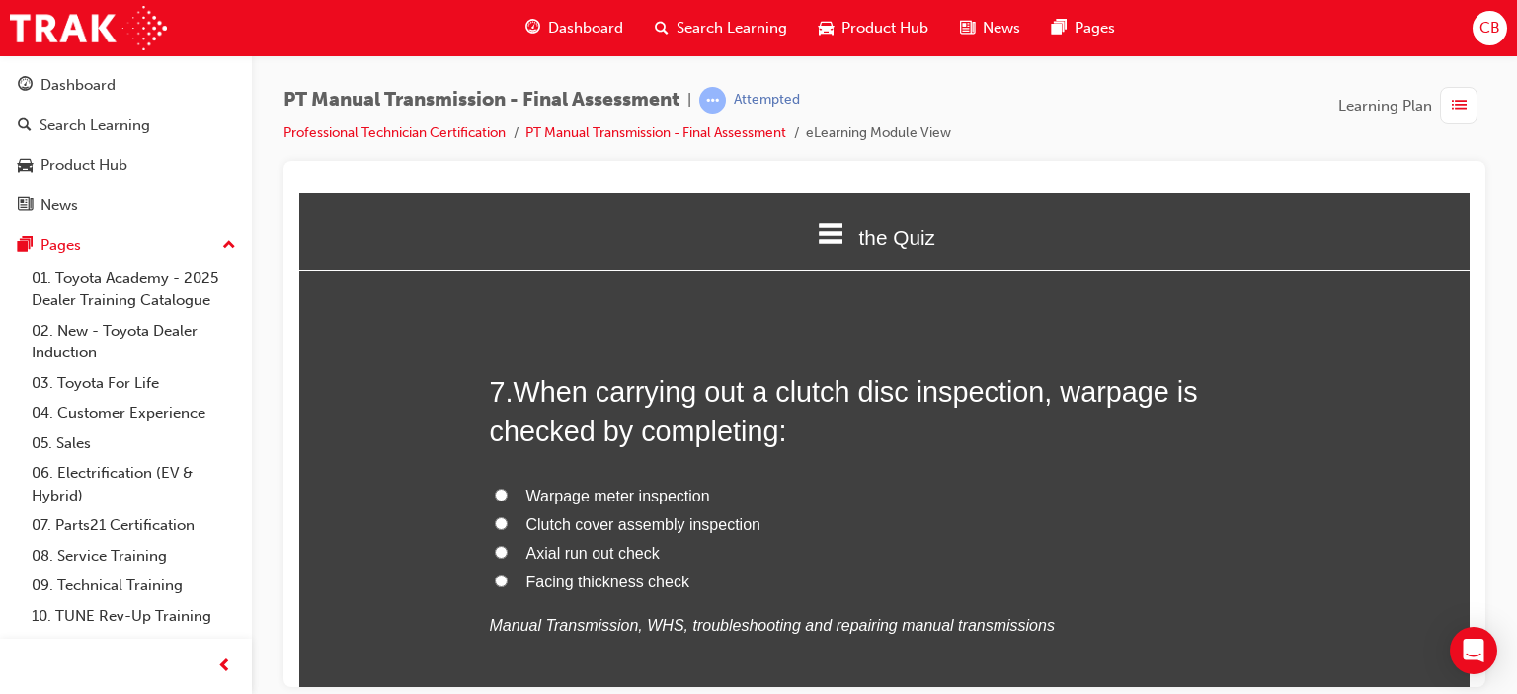
click at [498, 545] on input "Axial run out check" at bounding box center [501, 551] width 13 height 13
radio input "true"
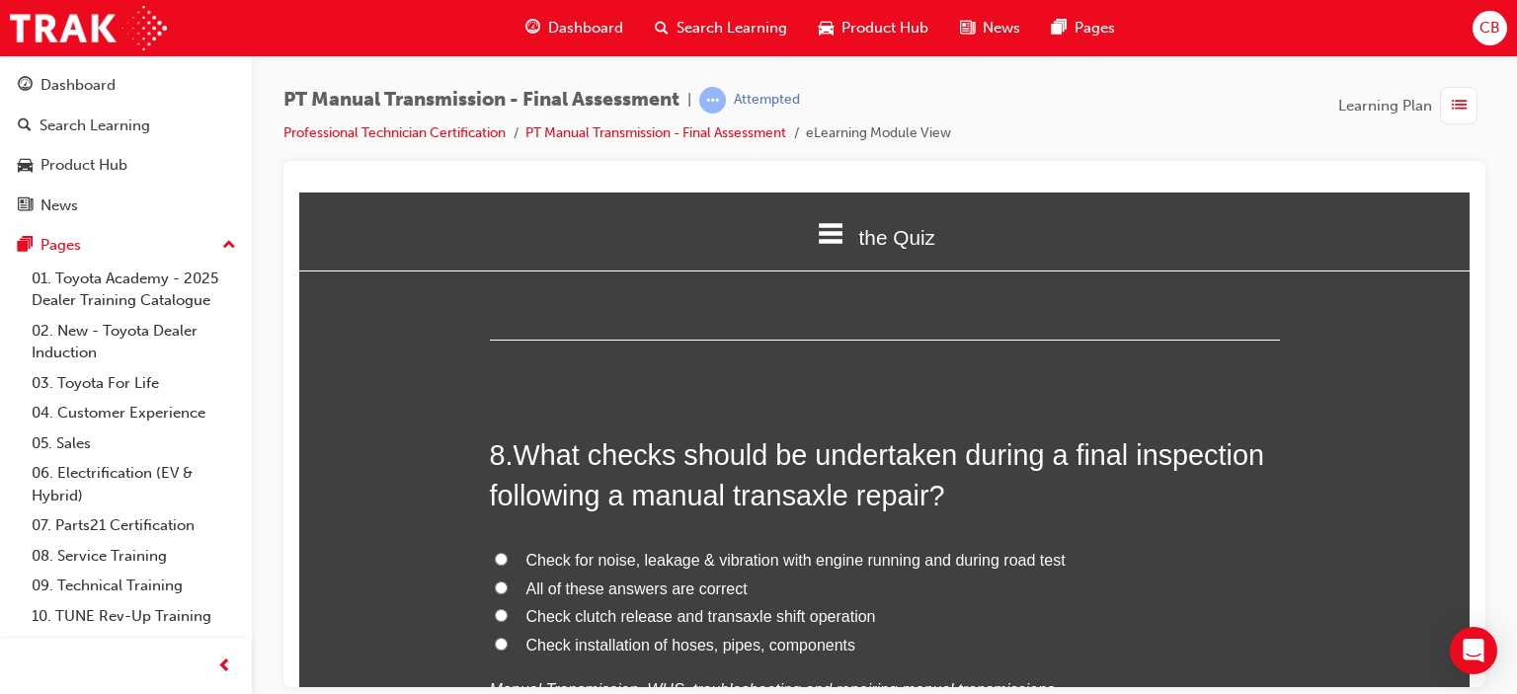
scroll to position [3260, 0]
click at [495, 582] on input "All of these answers are correct" at bounding box center [501, 588] width 13 height 13
radio input "true"
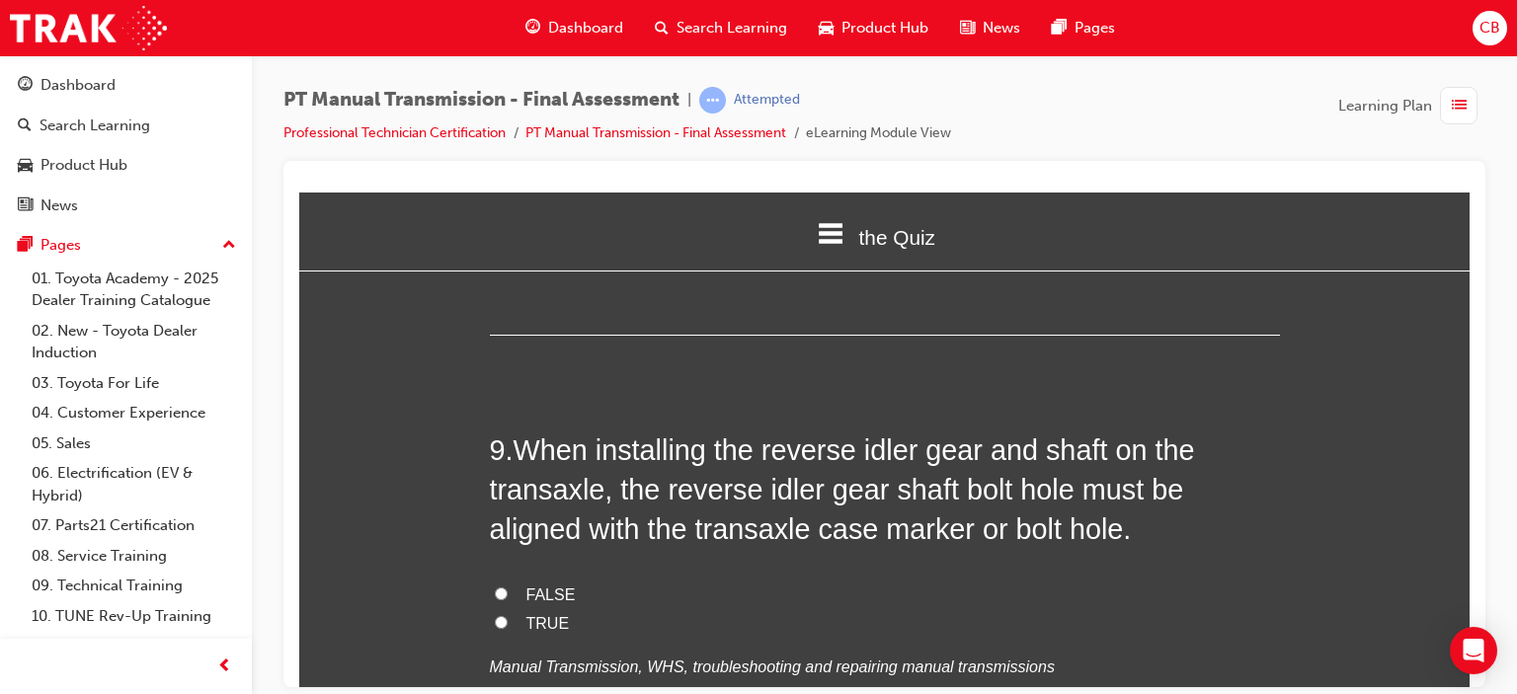
scroll to position [3754, 0]
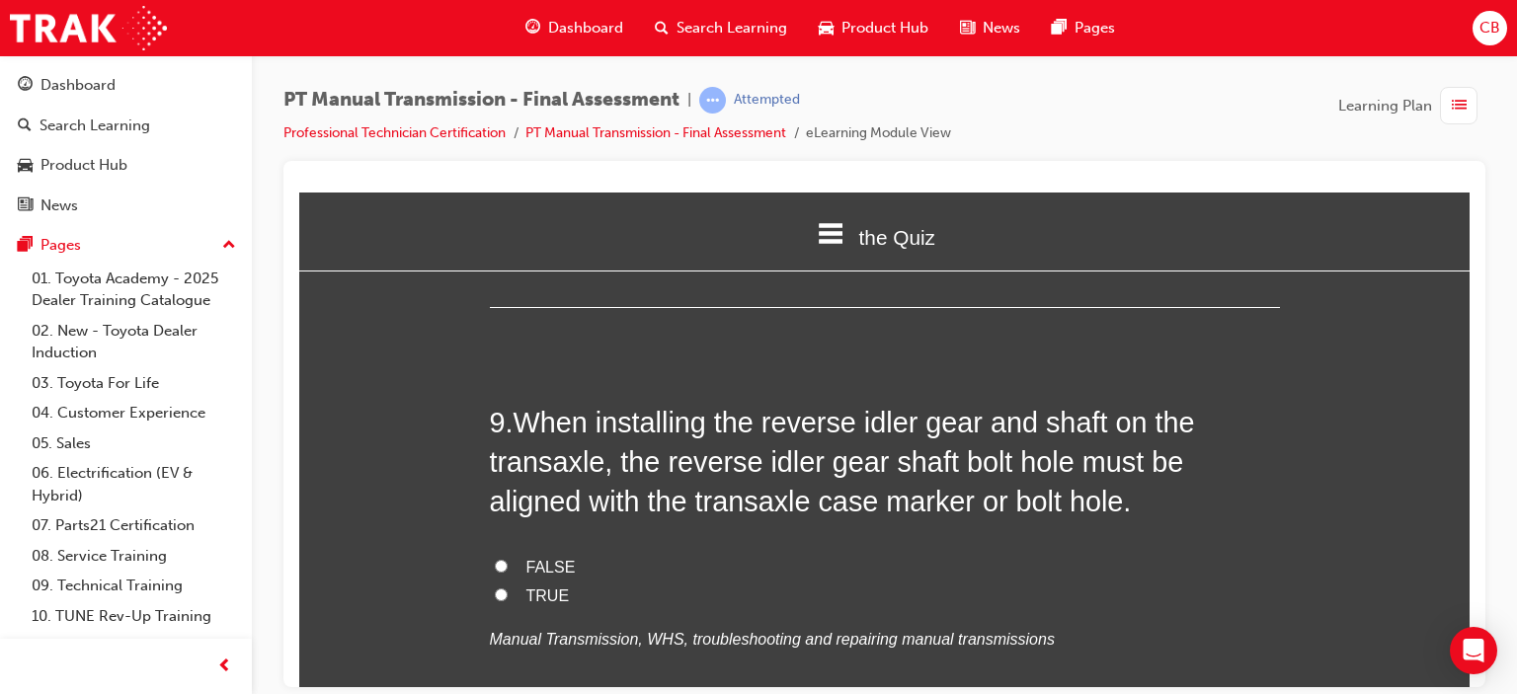
click at [496, 588] on input "TRUE" at bounding box center [501, 594] width 13 height 13
radio input "true"
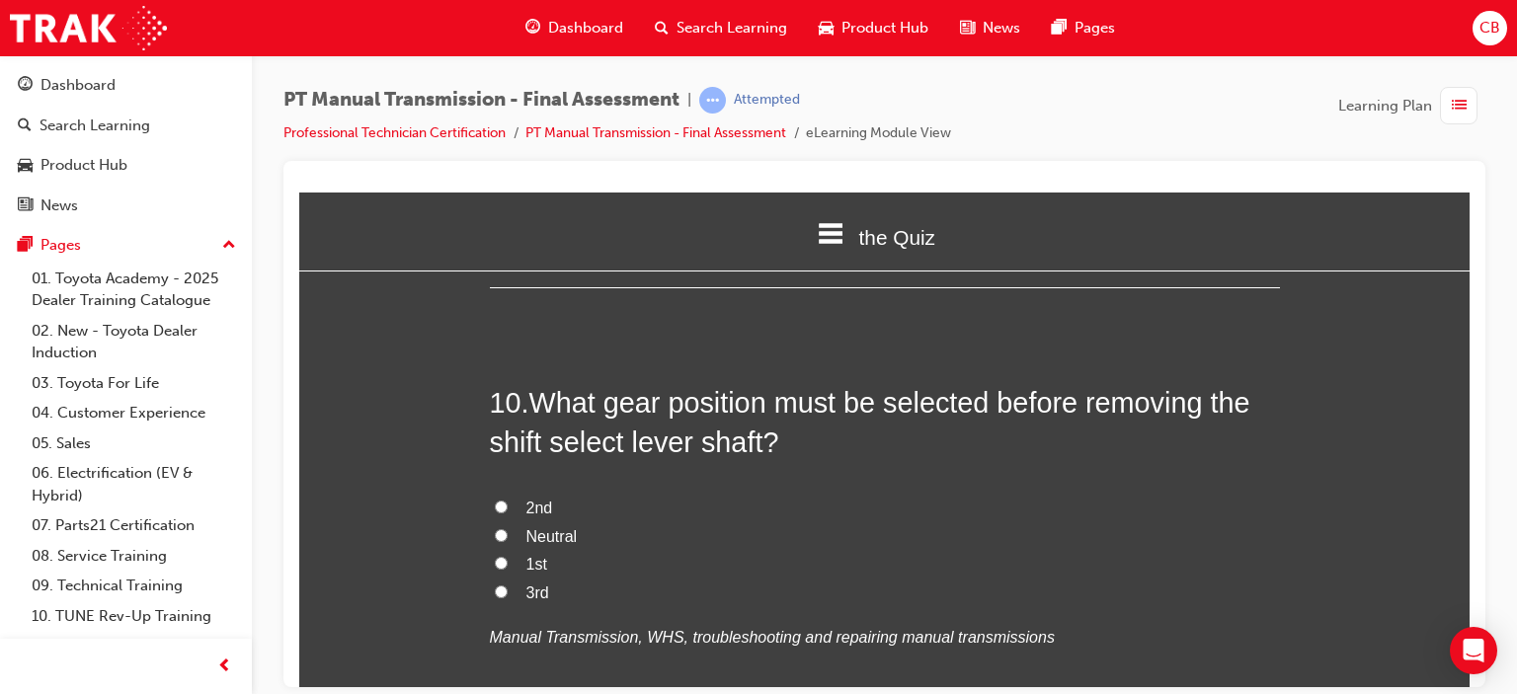
scroll to position [4248, 0]
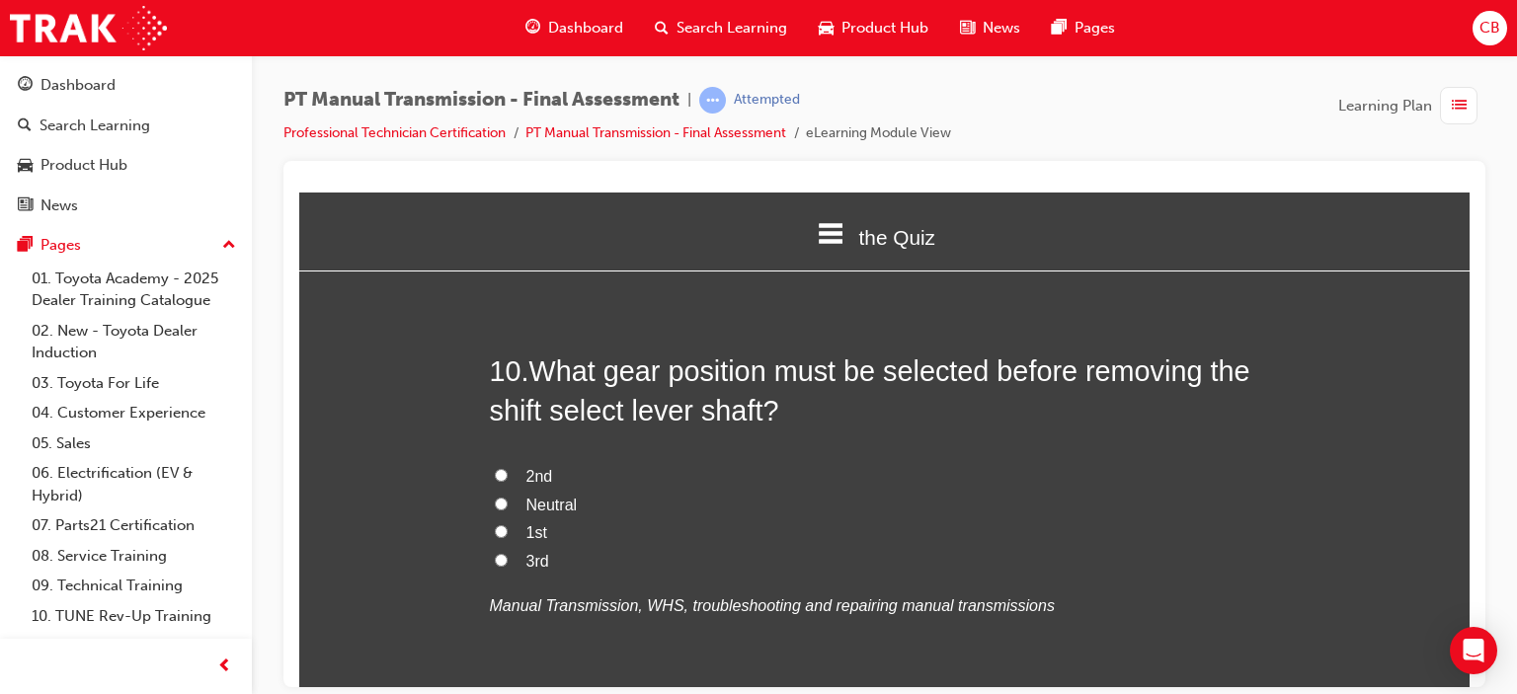
click at [495, 497] on input "Neutral" at bounding box center [501, 503] width 13 height 13
radio input "true"
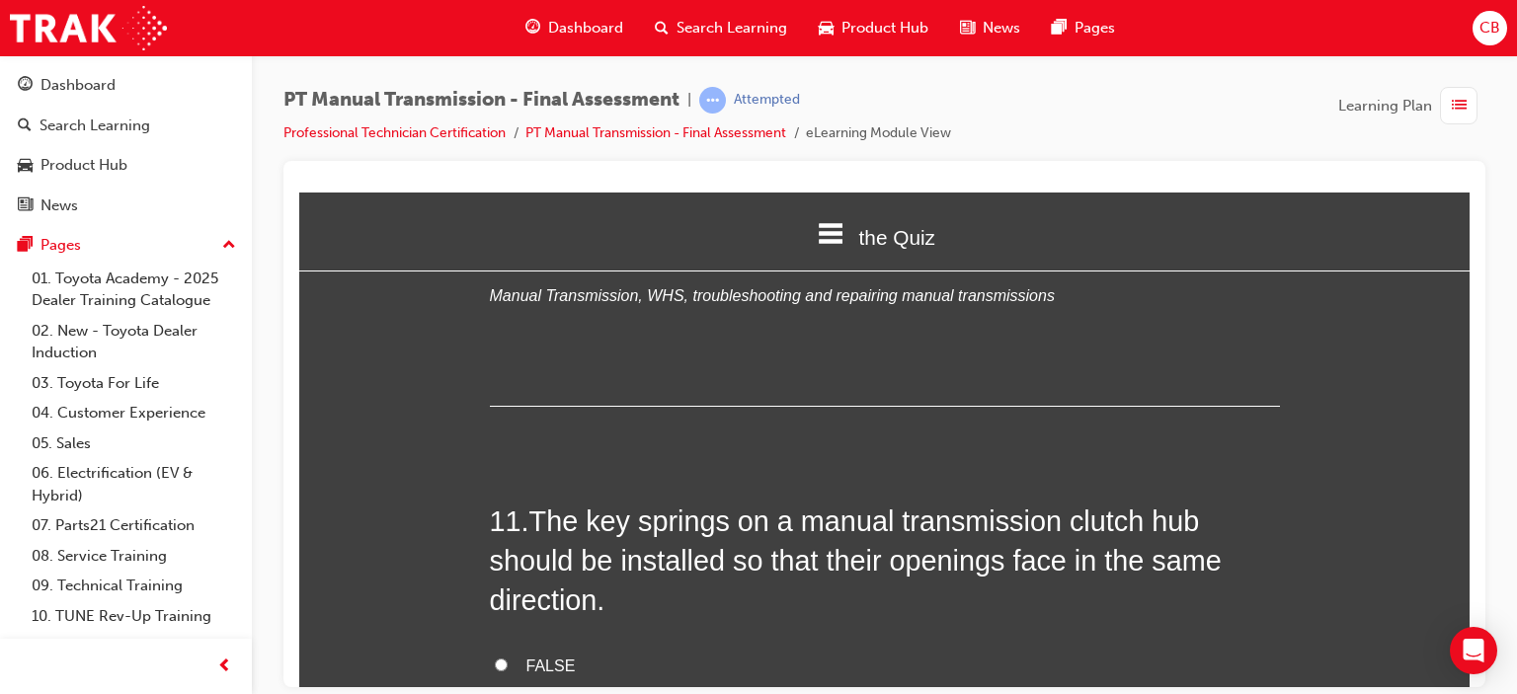
scroll to position [4643, 0]
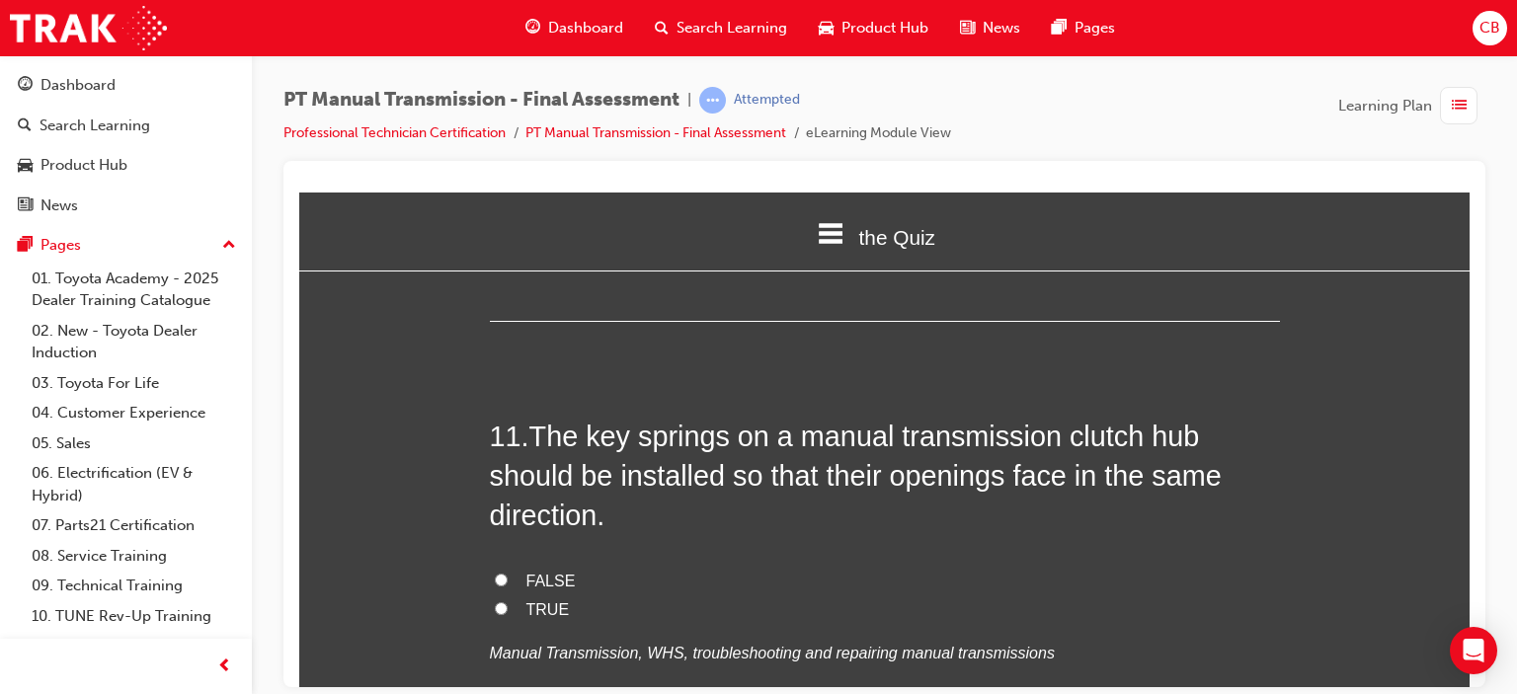
click at [495, 602] on input "TRUE" at bounding box center [501, 608] width 13 height 13
radio input "true"
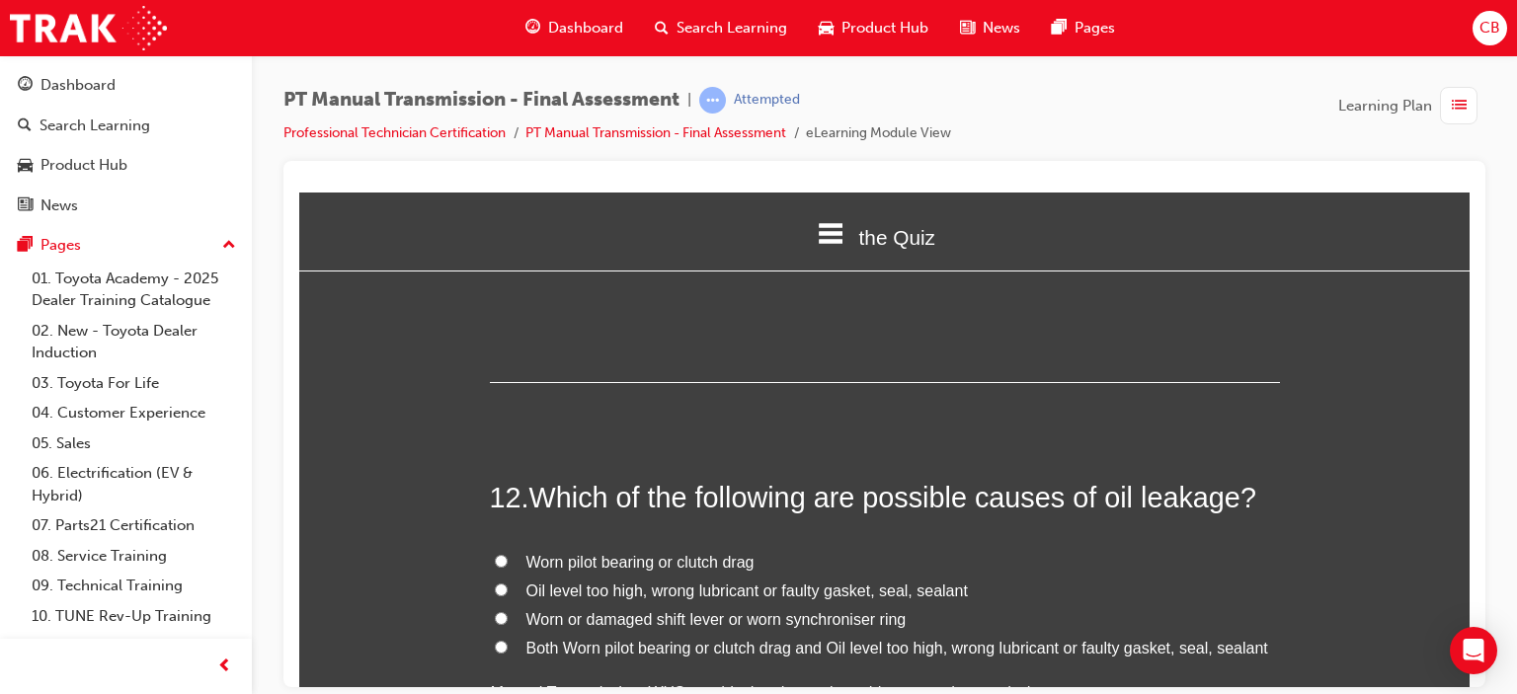
scroll to position [5137, 0]
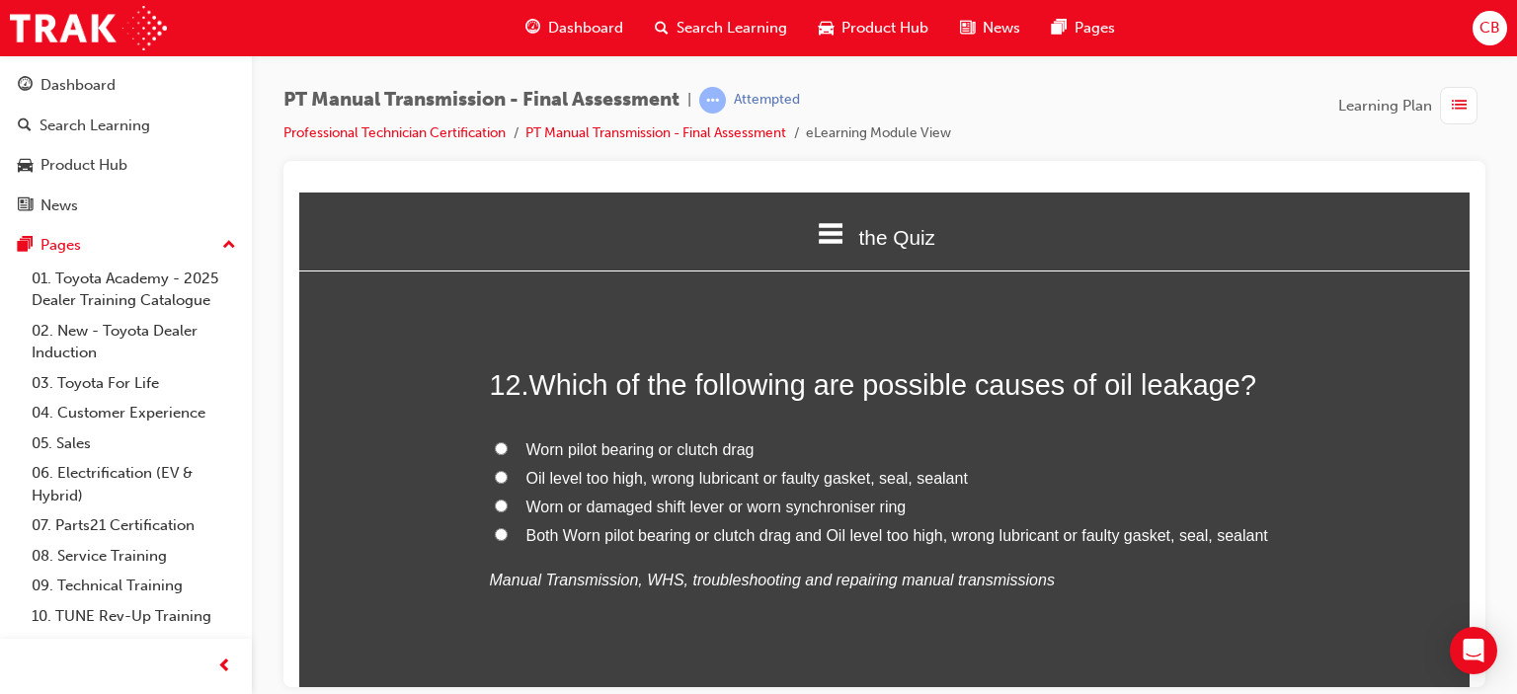
click at [642, 469] on span "Oil level too high, wrong lubricant or faulty gasket, seal, sealant" at bounding box center [747, 477] width 442 height 17
click at [508, 470] on input "Oil level too high, wrong lubricant or faulty gasket, seal, sealant" at bounding box center [501, 476] width 13 height 13
radio input "true"
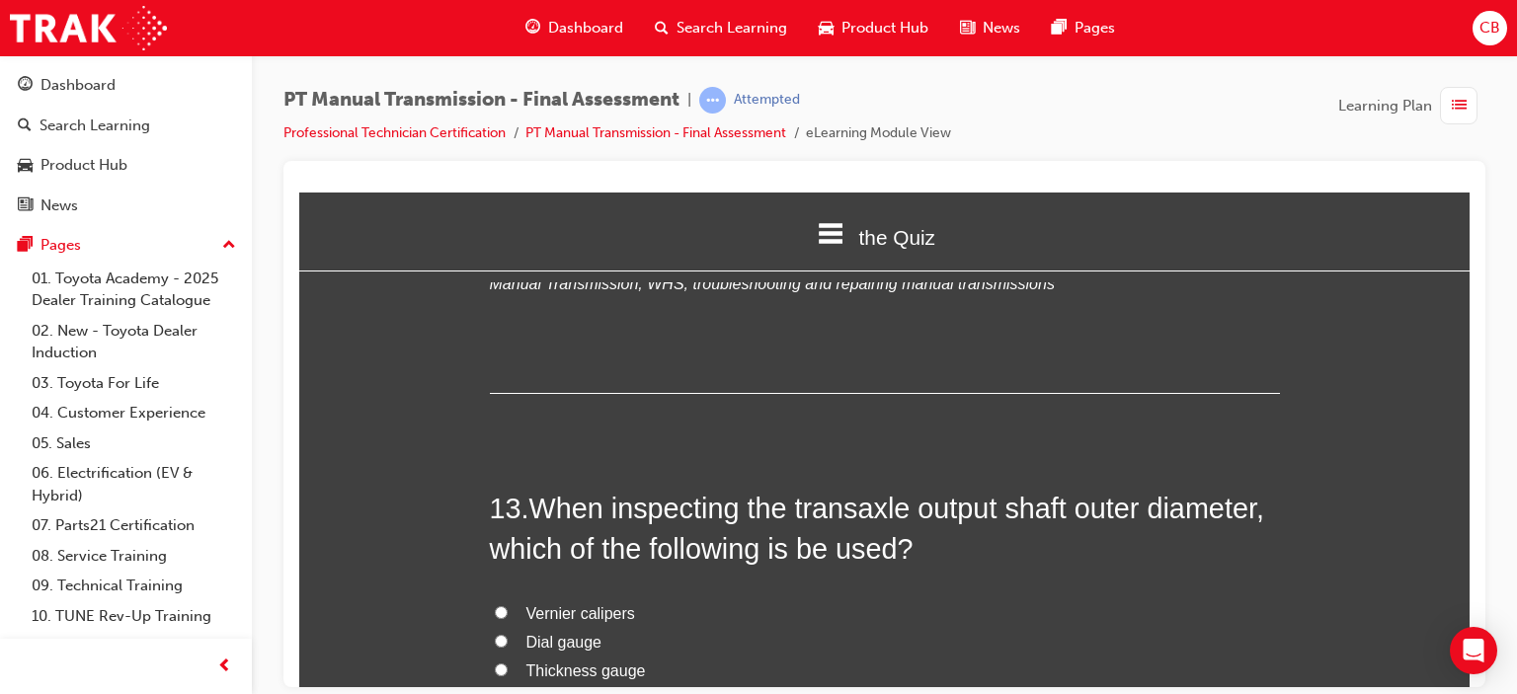
scroll to position [5532, 0]
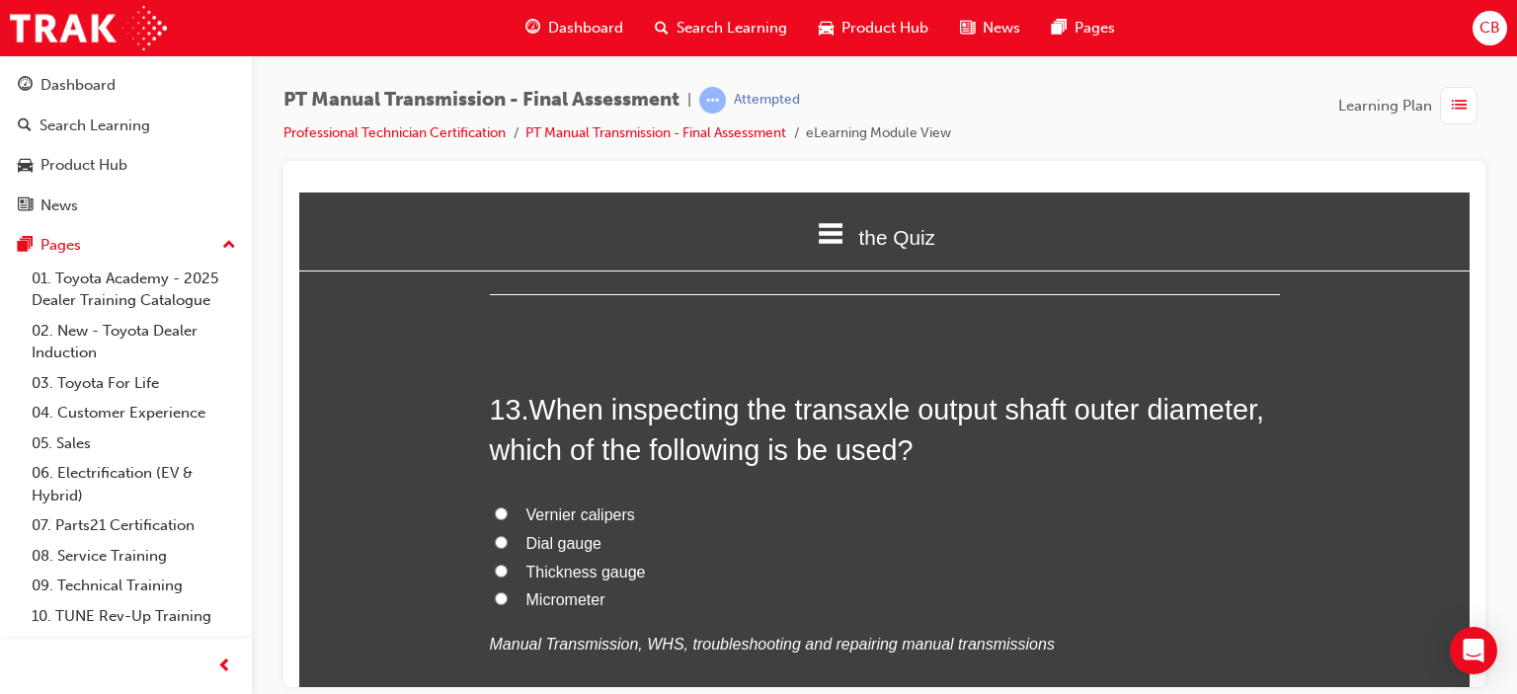
click at [585, 506] on span "Vernier calipers" at bounding box center [580, 514] width 109 height 17
click at [508, 507] on input "Vernier calipers" at bounding box center [501, 513] width 13 height 13
radio input "true"
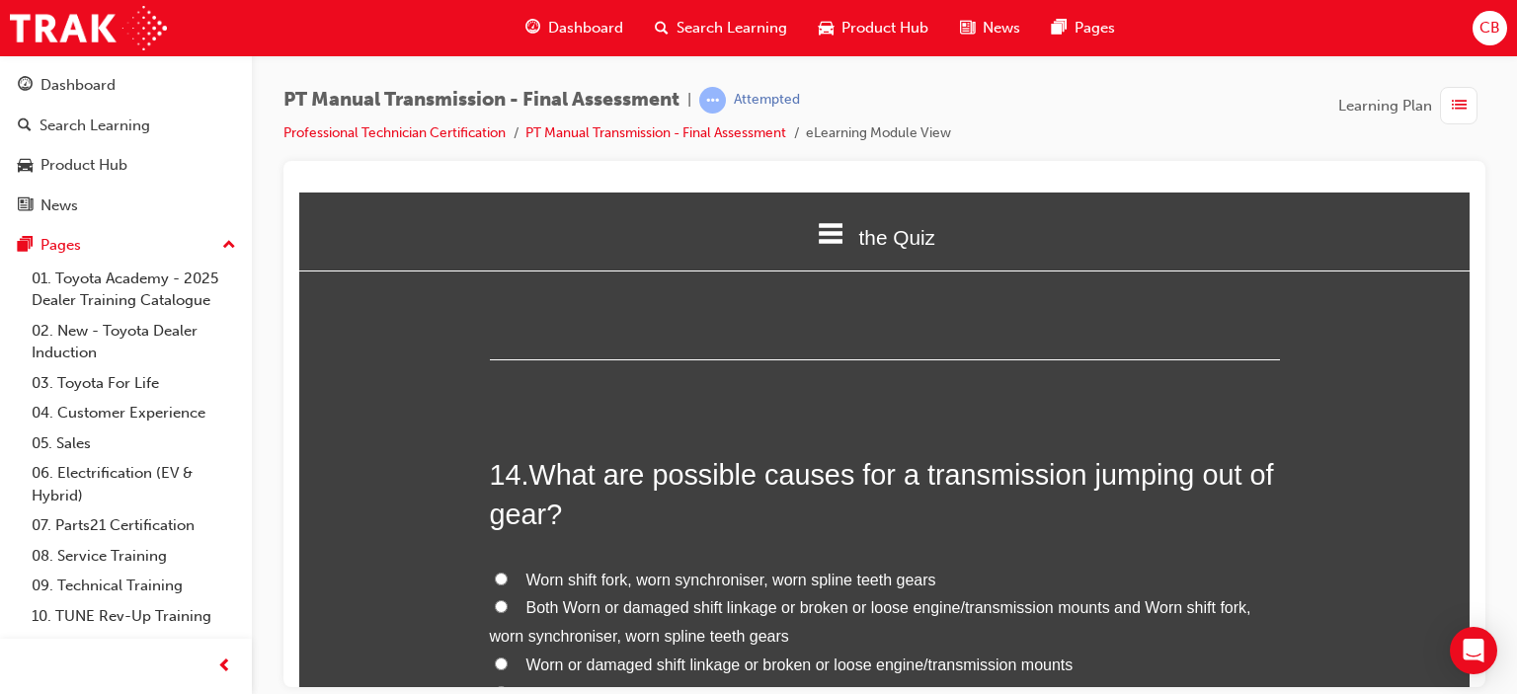
scroll to position [6026, 0]
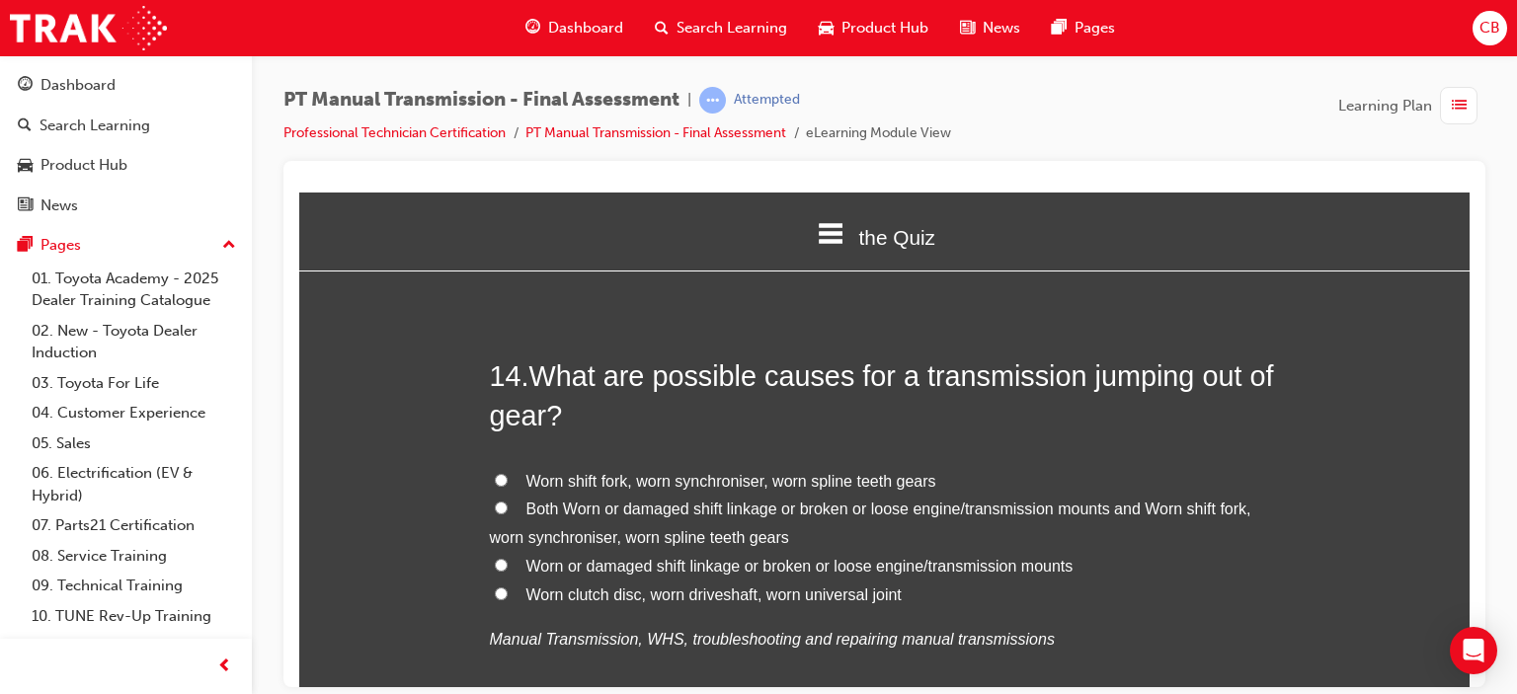
drag, startPoint x: 491, startPoint y: 463, endPoint x: 487, endPoint y: 450, distance: 13.4
click at [495, 501] on input "Both Worn or damaged shift linkage or broken or loose engine/transmission mount…" at bounding box center [501, 507] width 13 height 13
radio input "true"
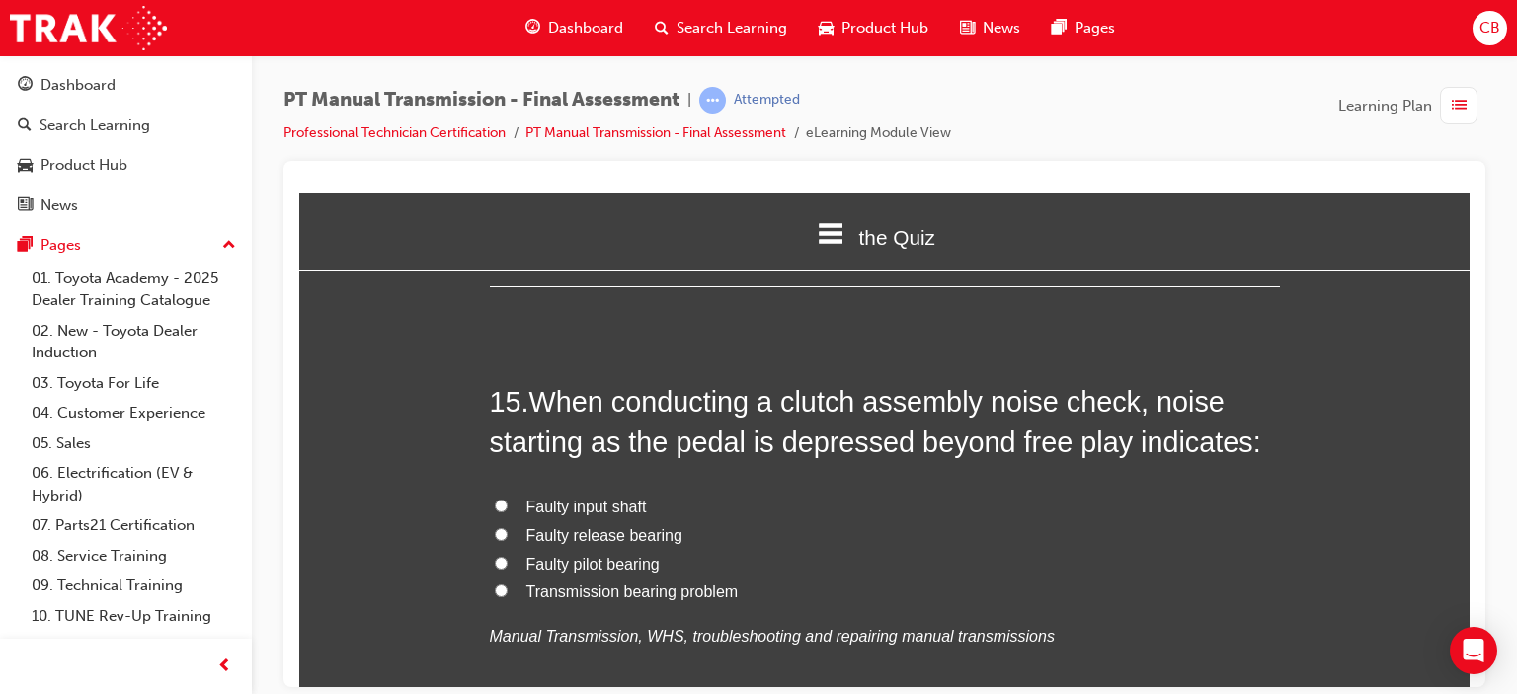
scroll to position [6519, 0]
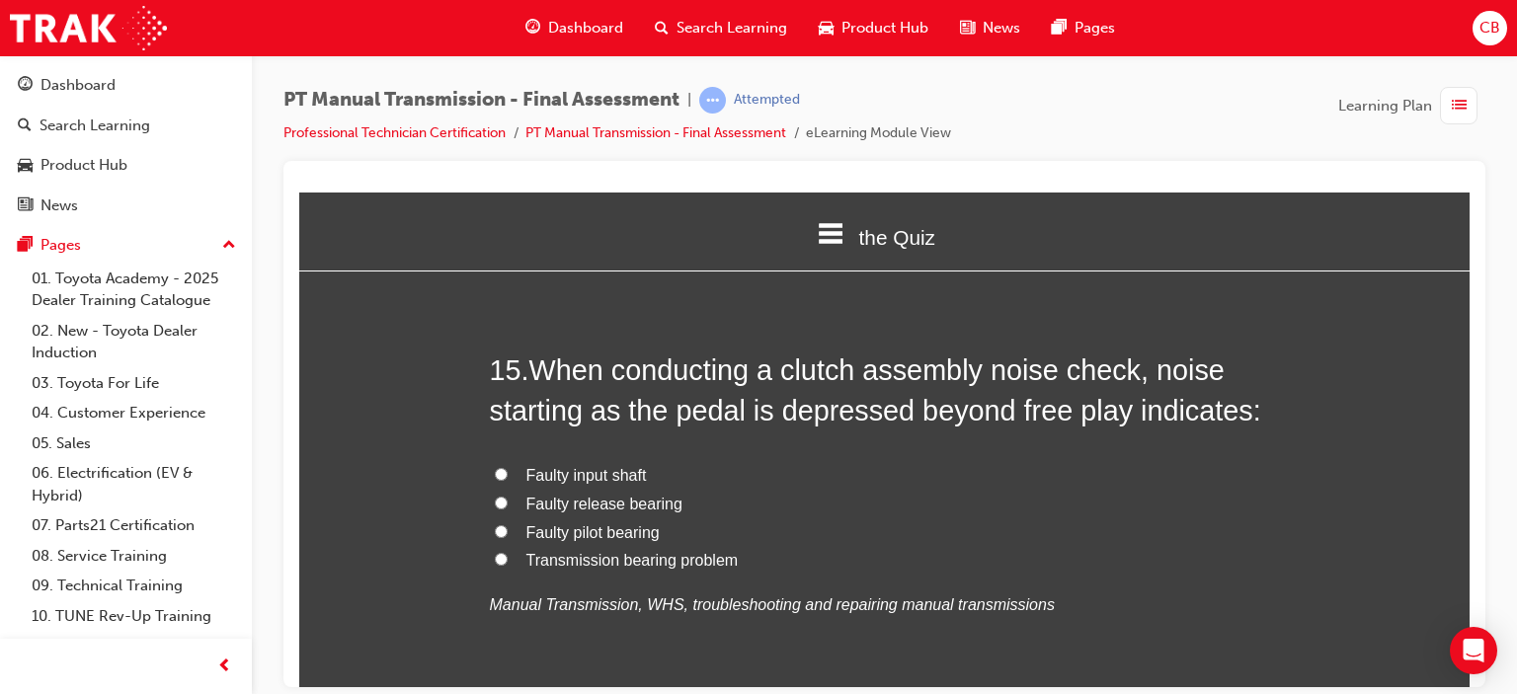
click at [632, 495] on span "Faulty release bearing" at bounding box center [604, 503] width 156 height 17
click at [508, 496] on input "Faulty release bearing" at bounding box center [501, 502] width 13 height 13
radio input "true"
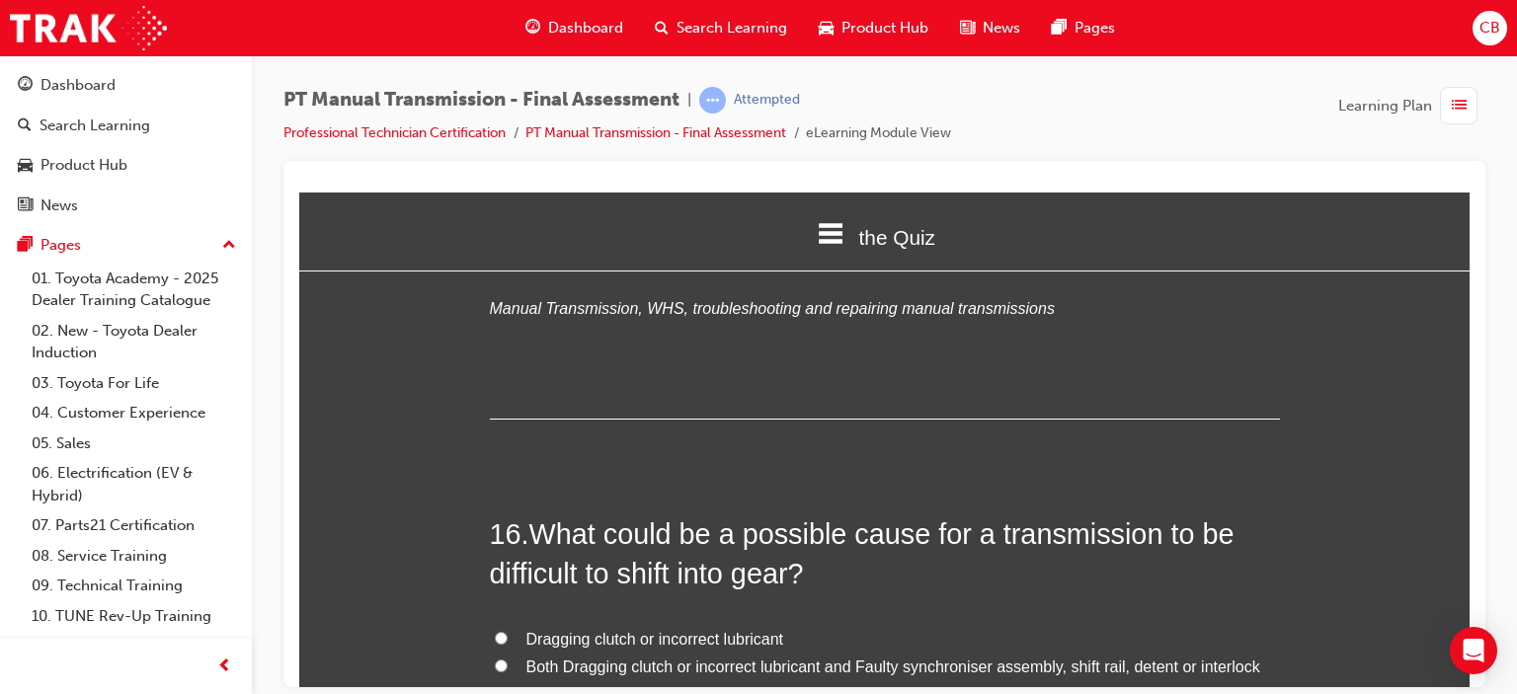
scroll to position [6915, 0]
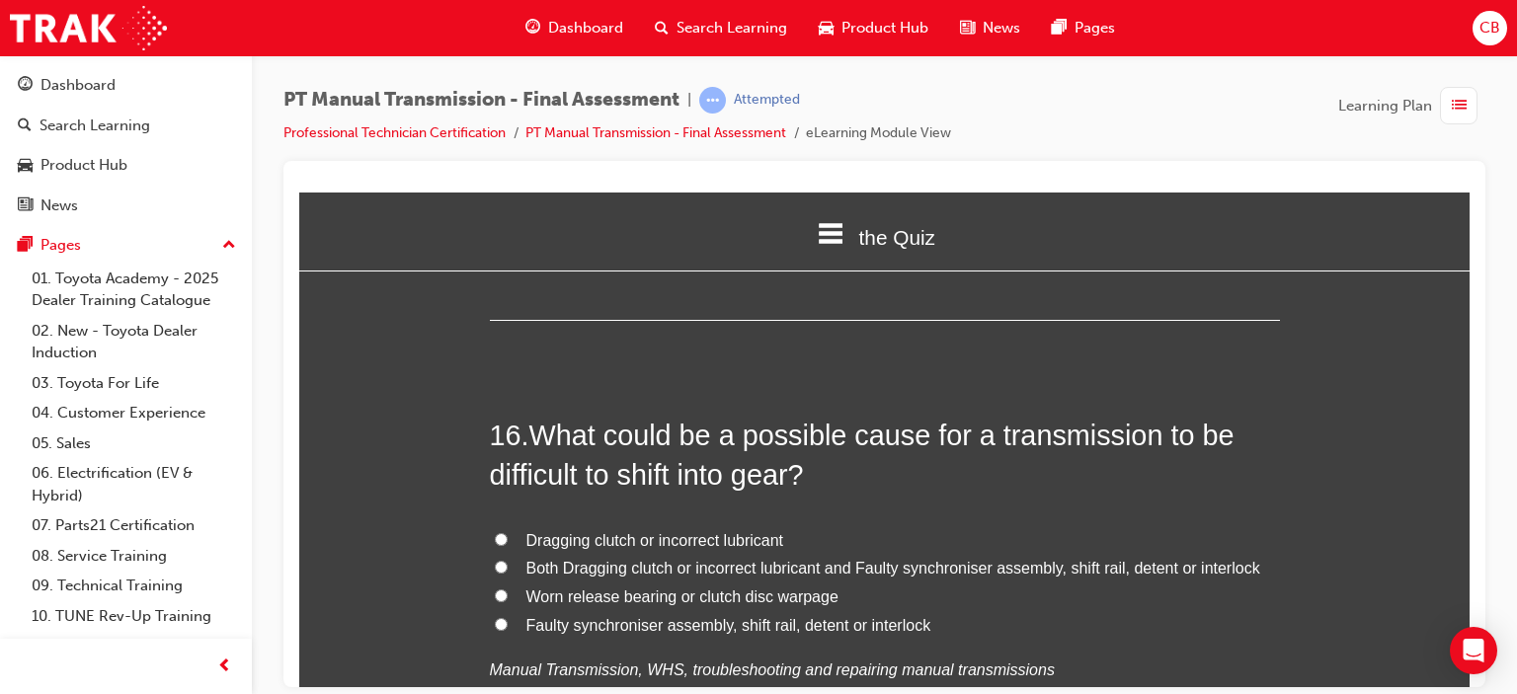
click at [495, 560] on input "Both Dragging clutch or incorrect lubricant and Faulty synchroniser assembly, s…" at bounding box center [501, 566] width 13 height 13
radio input "true"
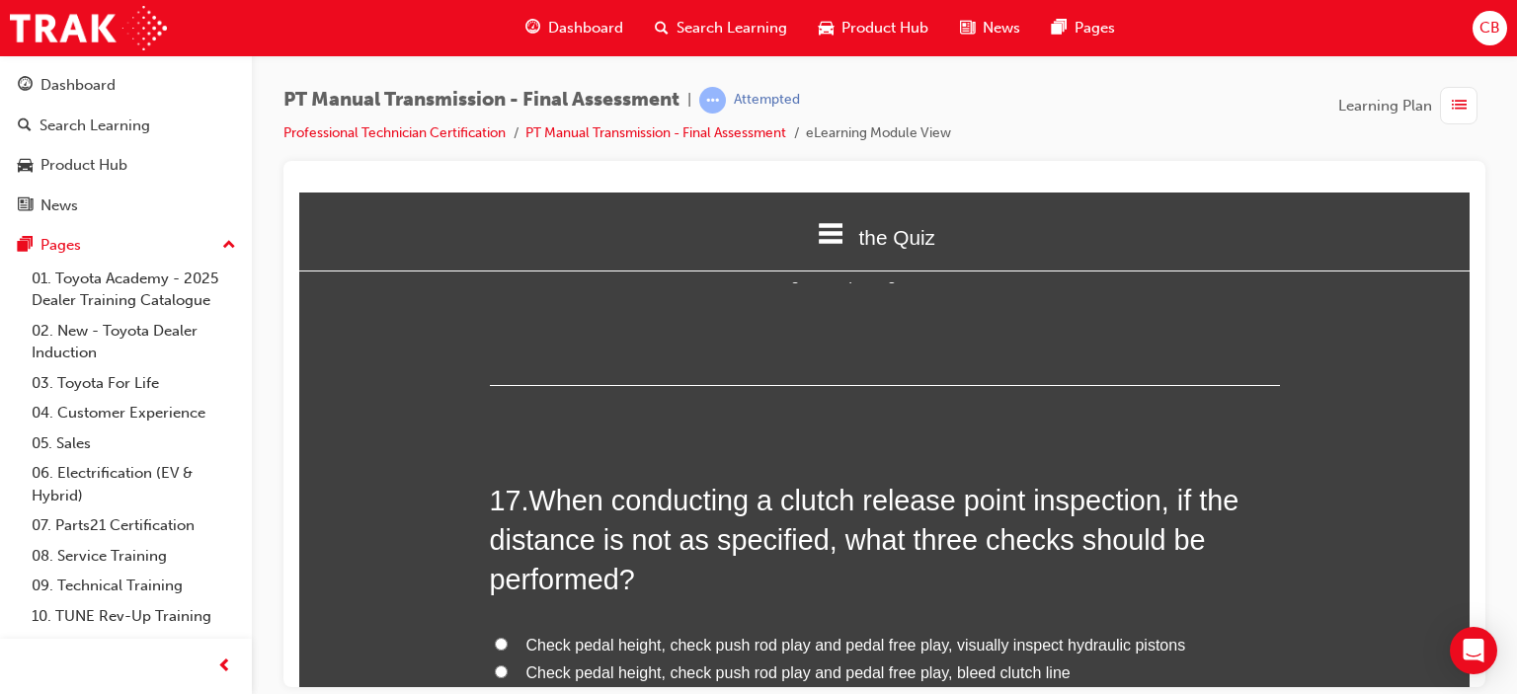
scroll to position [7408, 0]
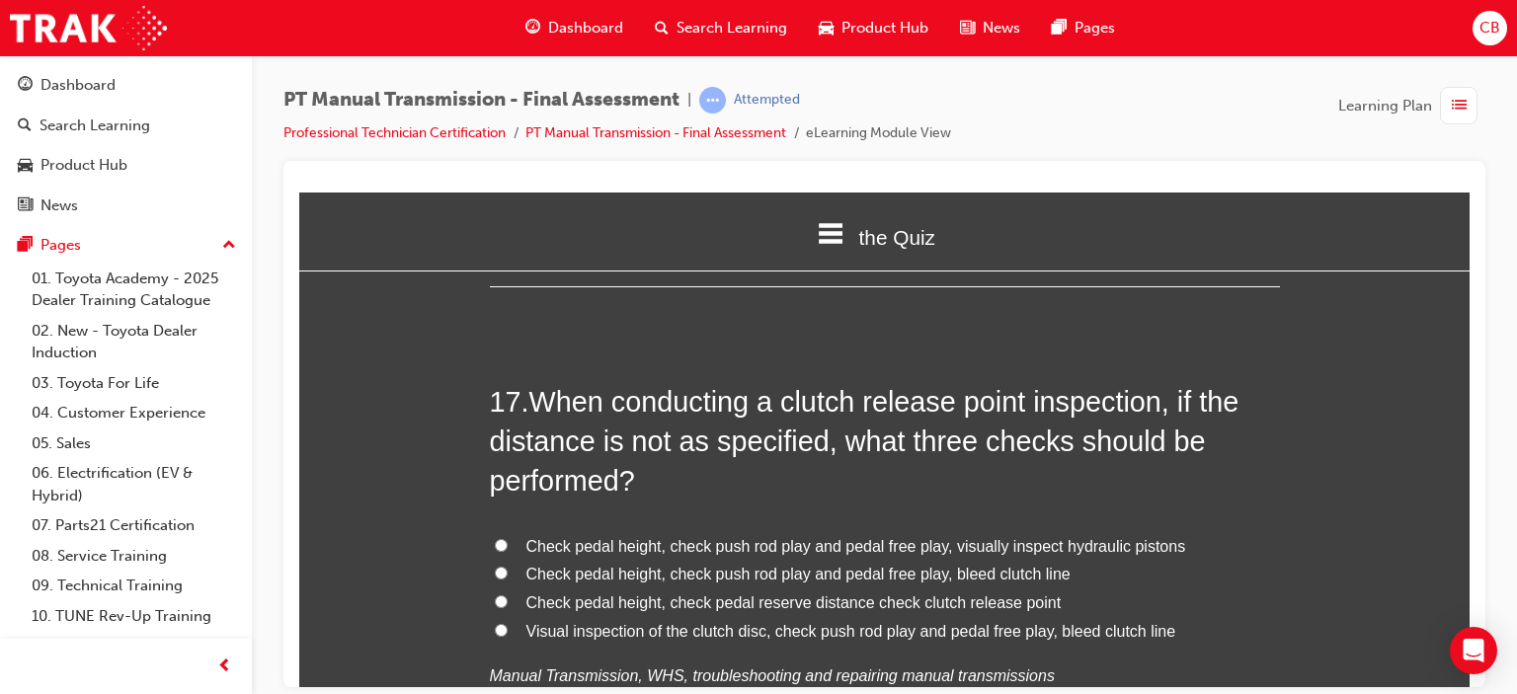
click at [982, 594] on span "Check pedal height, check pedal reserve distance check clutch release point" at bounding box center [793, 602] width 535 height 17
click at [508, 595] on input "Check pedal height, check pedal reserve distance check clutch release point" at bounding box center [501, 601] width 13 height 13
radio input "true"
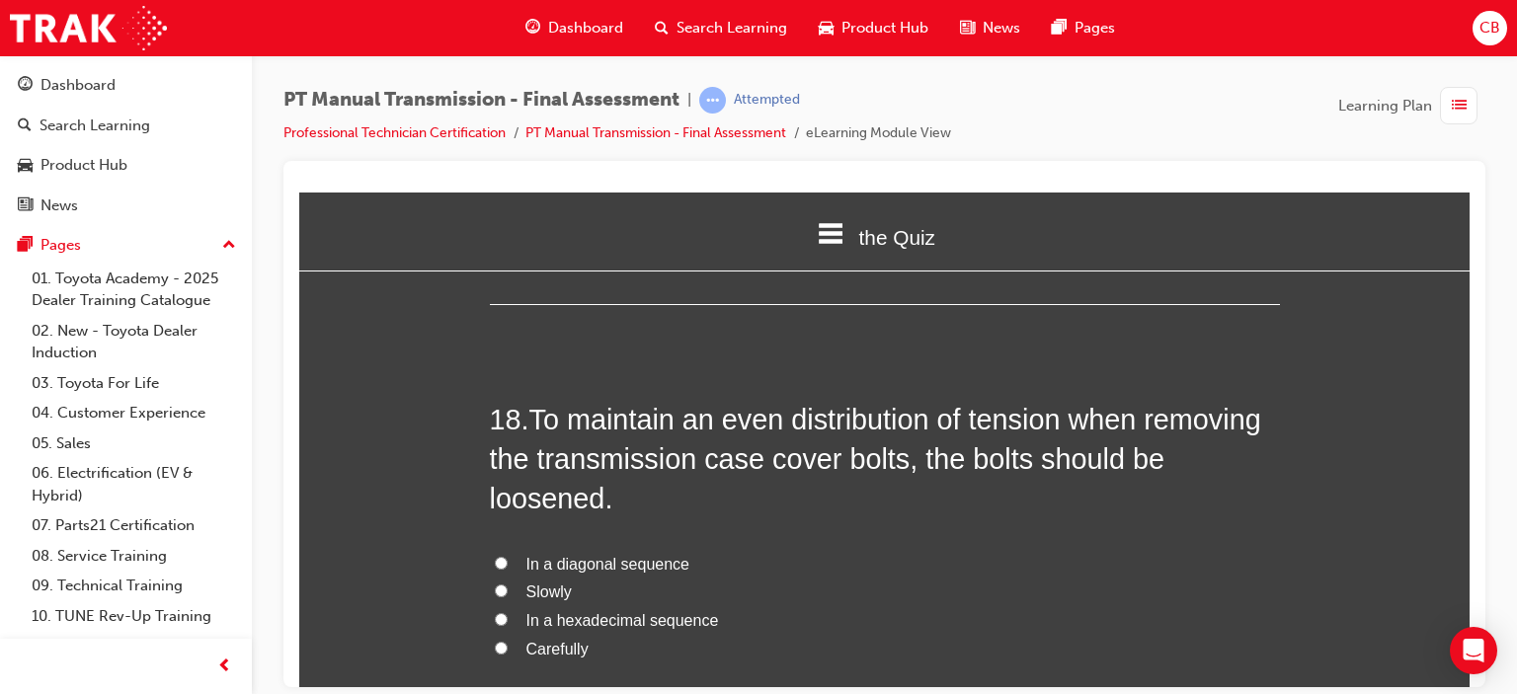
scroll to position [7902, 0]
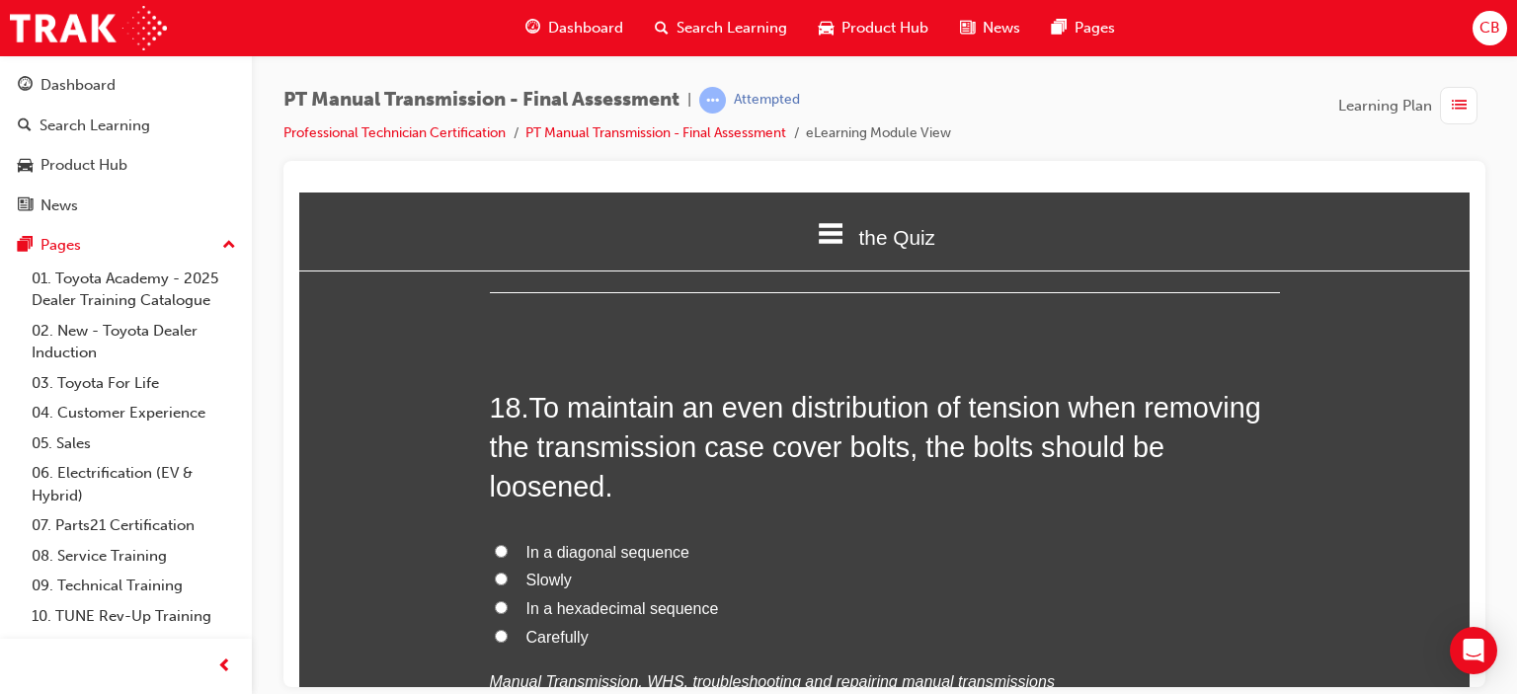
click at [616, 600] on span "In a hexadecimal sequence" at bounding box center [622, 608] width 193 height 17
click at [508, 601] on input "In a hexadecimal sequence" at bounding box center [501, 607] width 13 height 13
radio input "true"
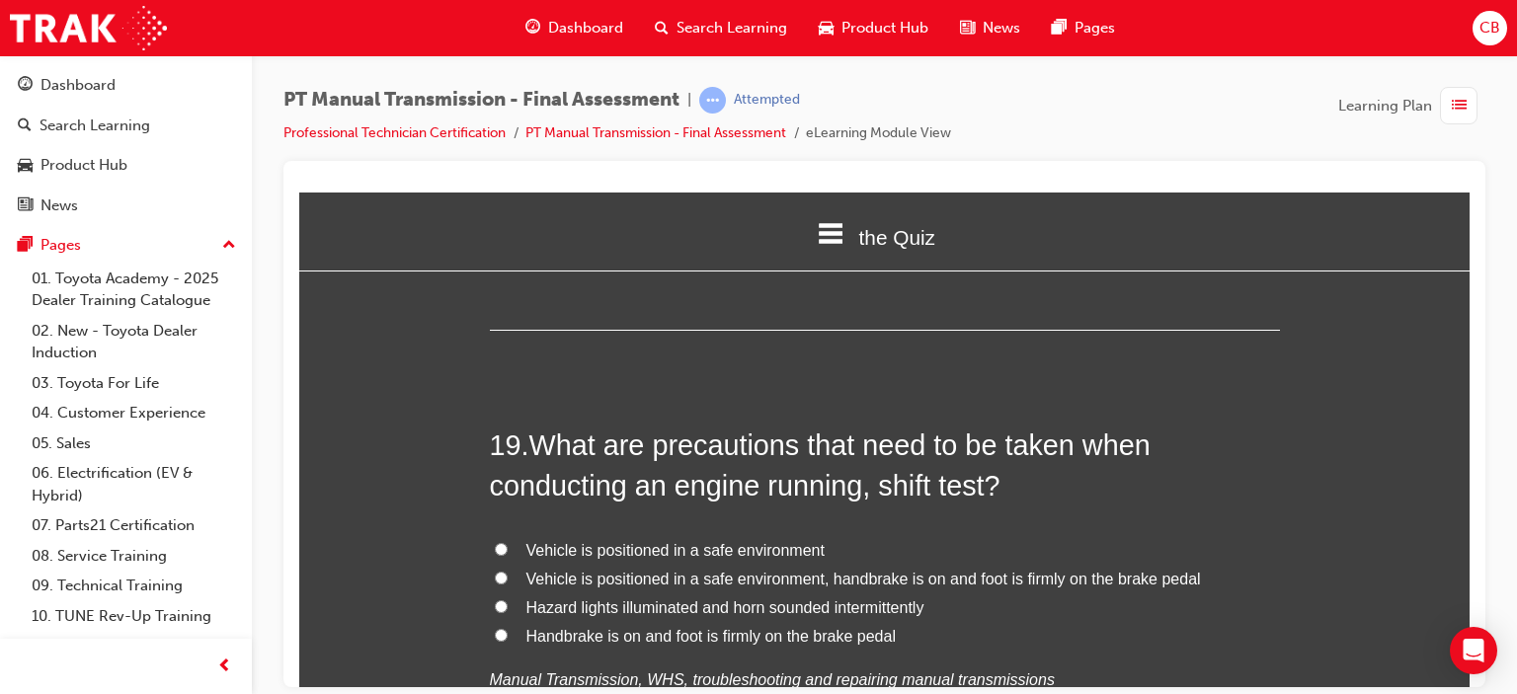
scroll to position [8396, 0]
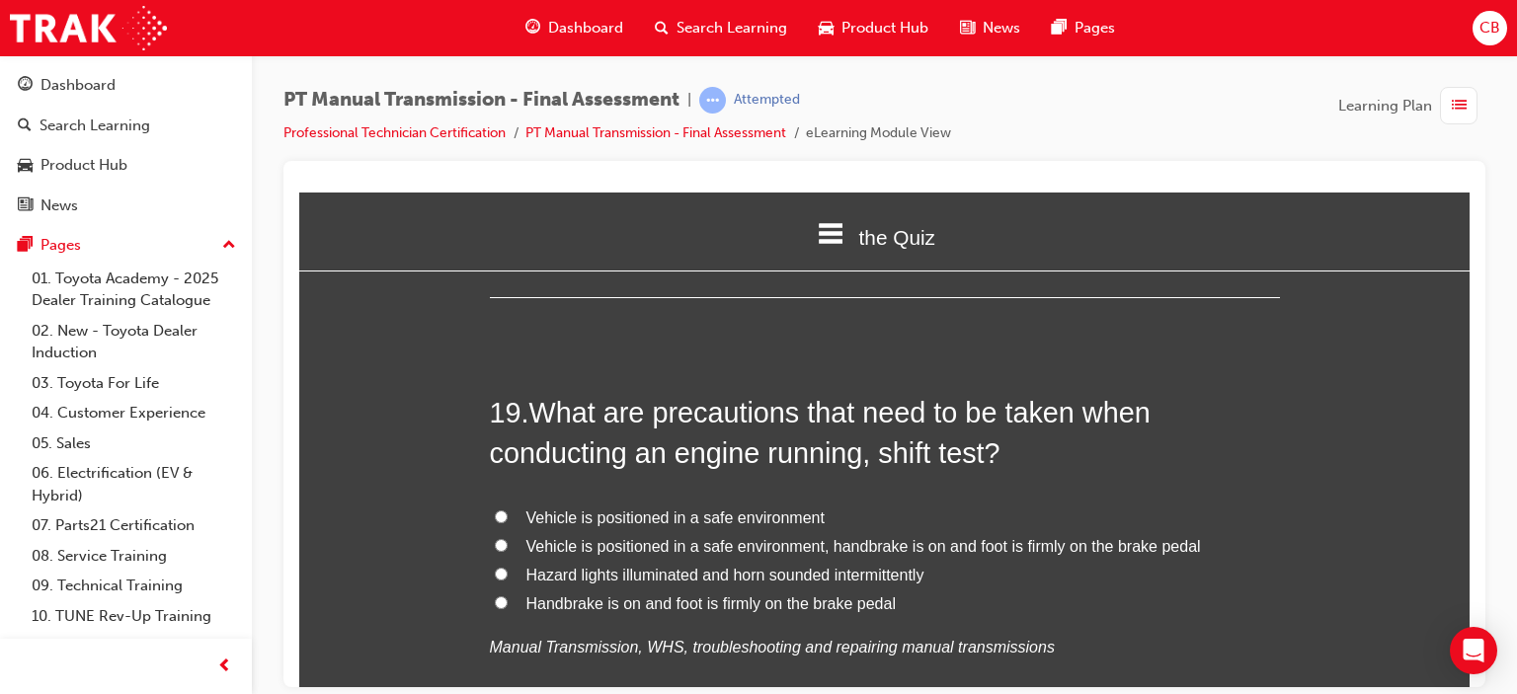
click at [734, 537] on span "Vehicle is positioned in a safe environment, handbrake is on and foot is firmly…" at bounding box center [863, 545] width 675 height 17
click at [508, 538] on input "Vehicle is positioned in a safe environment, handbrake is on and foot is firmly…" at bounding box center [501, 544] width 13 height 13
radio input "true"
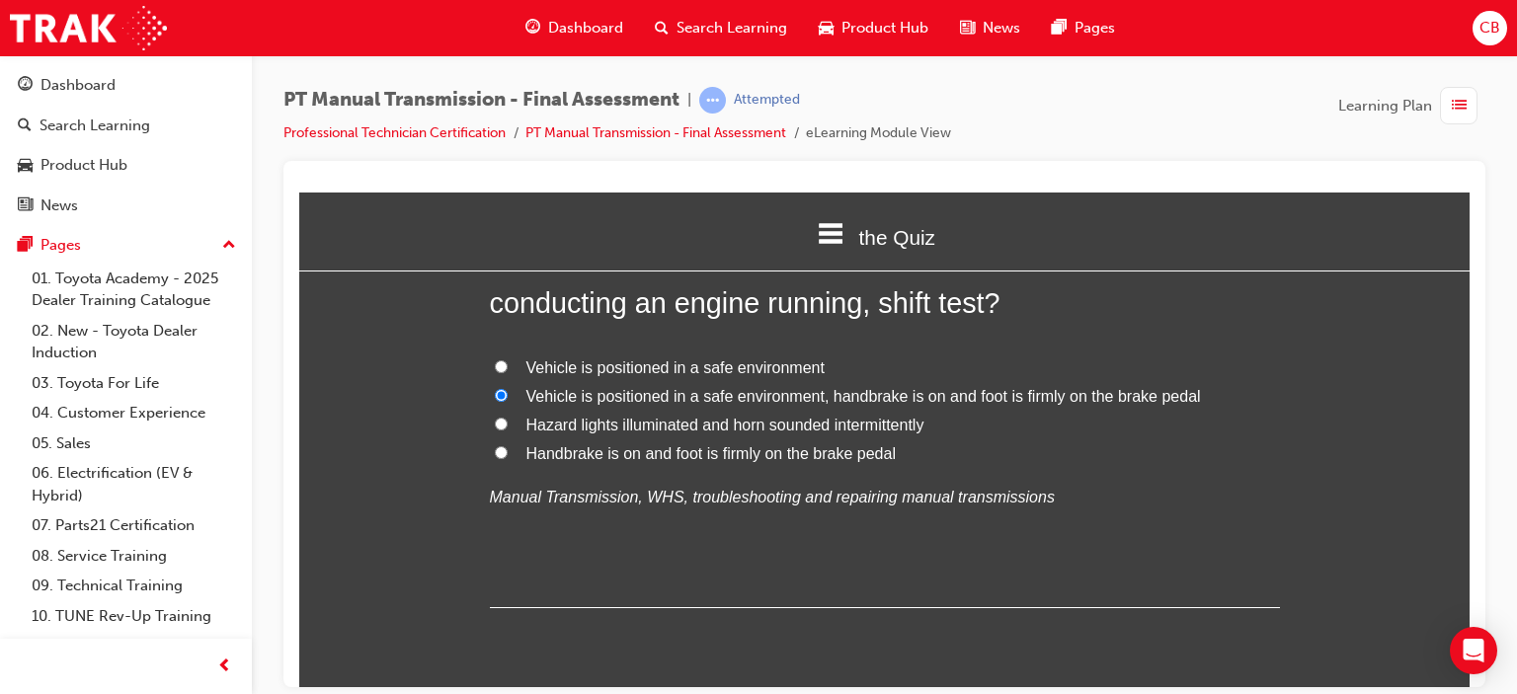
scroll to position [8574, 0]
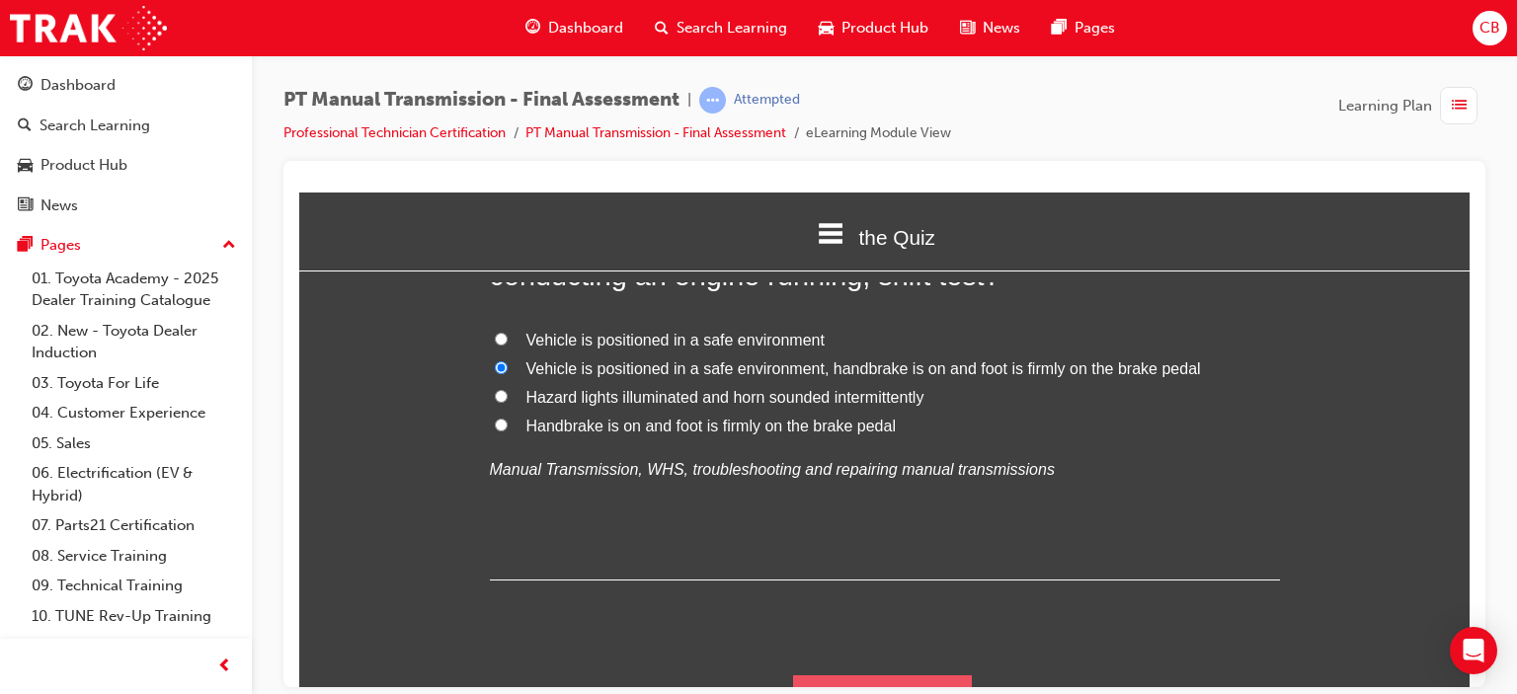
click at [925, 675] on button "Submit Answers" at bounding box center [883, 702] width 180 height 55
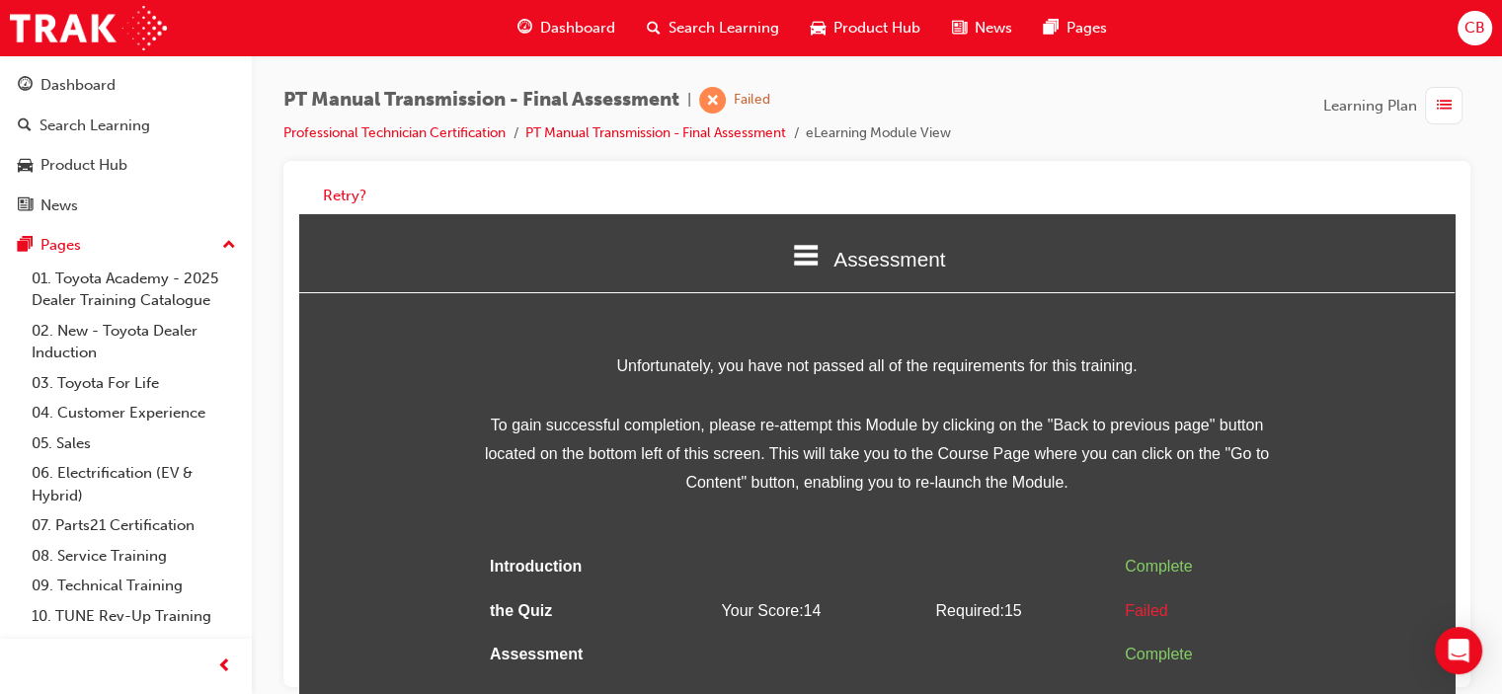
scroll to position [0, 0]
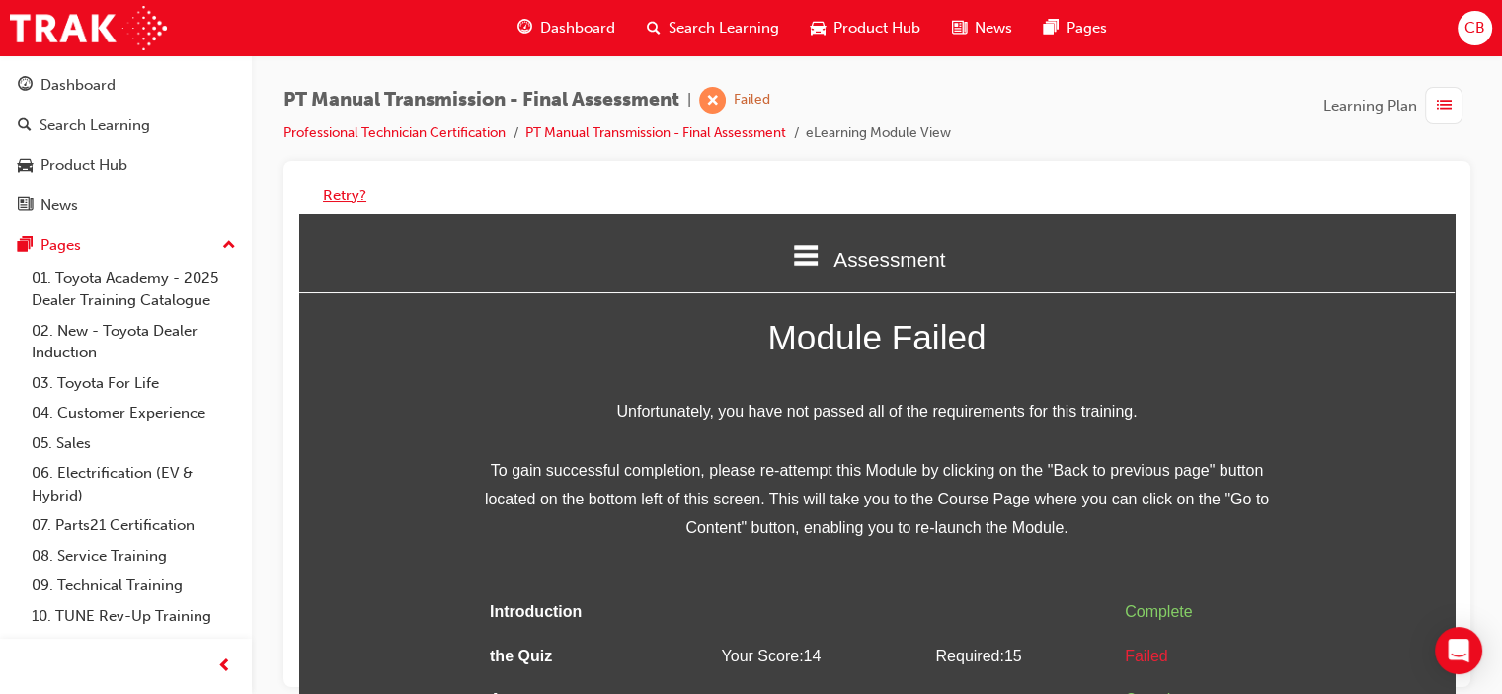
click at [345, 193] on button "Retry?" at bounding box center [344, 196] width 43 height 23
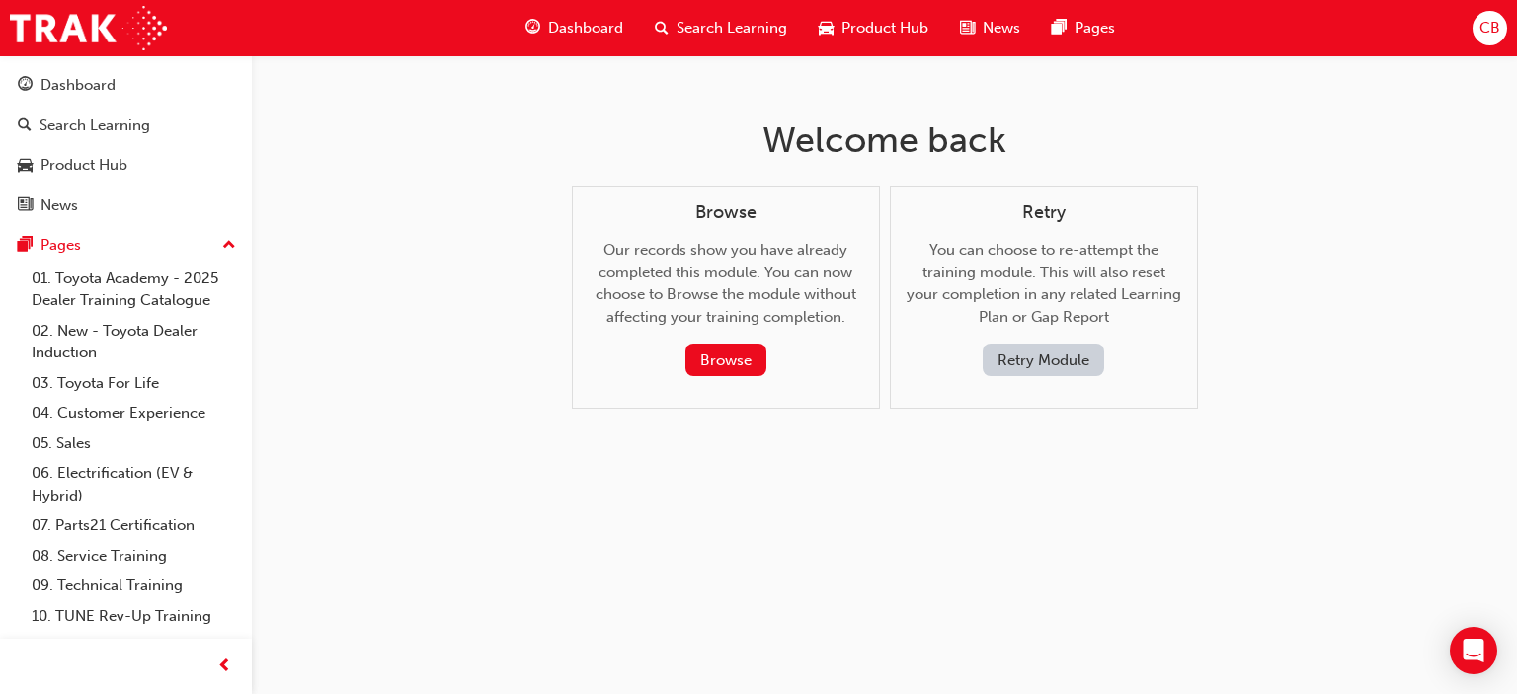
click at [1034, 360] on button "Retry Module" at bounding box center [1043, 360] width 121 height 33
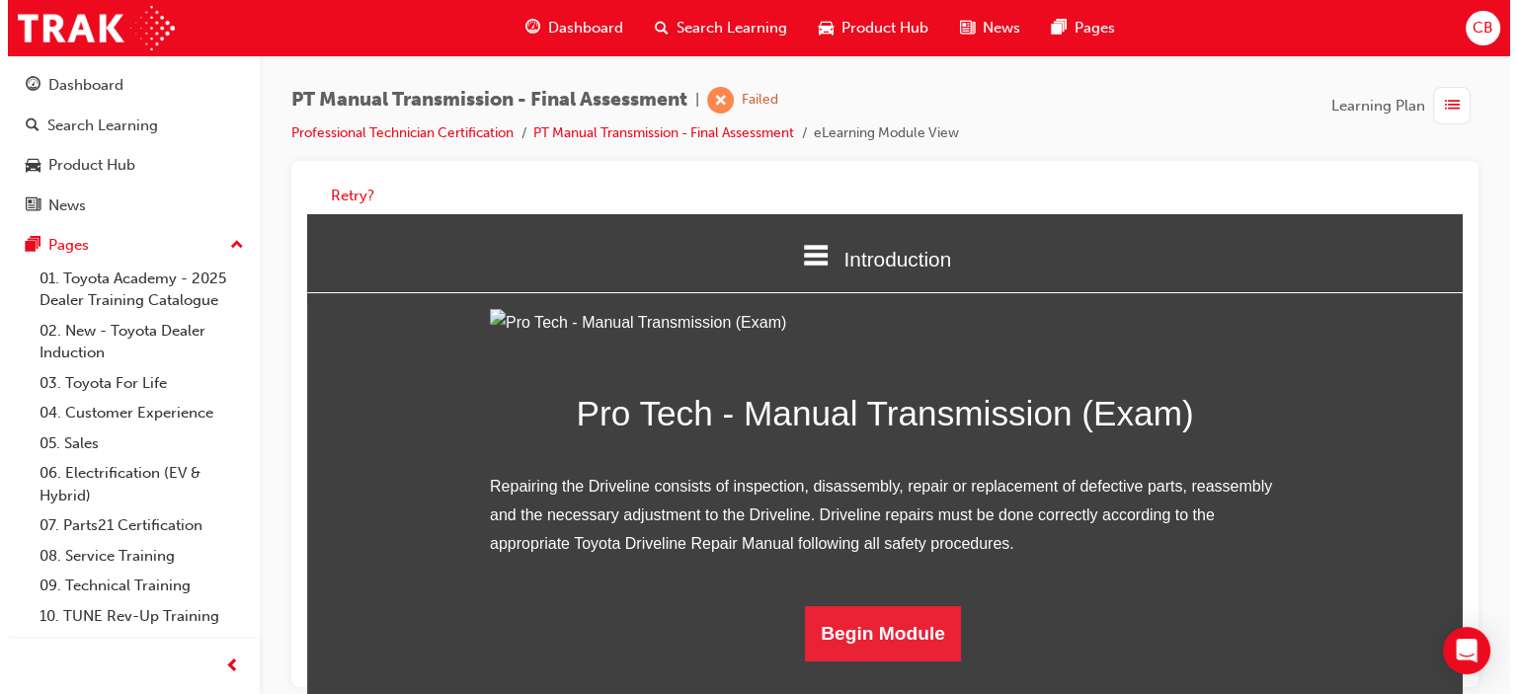
scroll to position [170, 0]
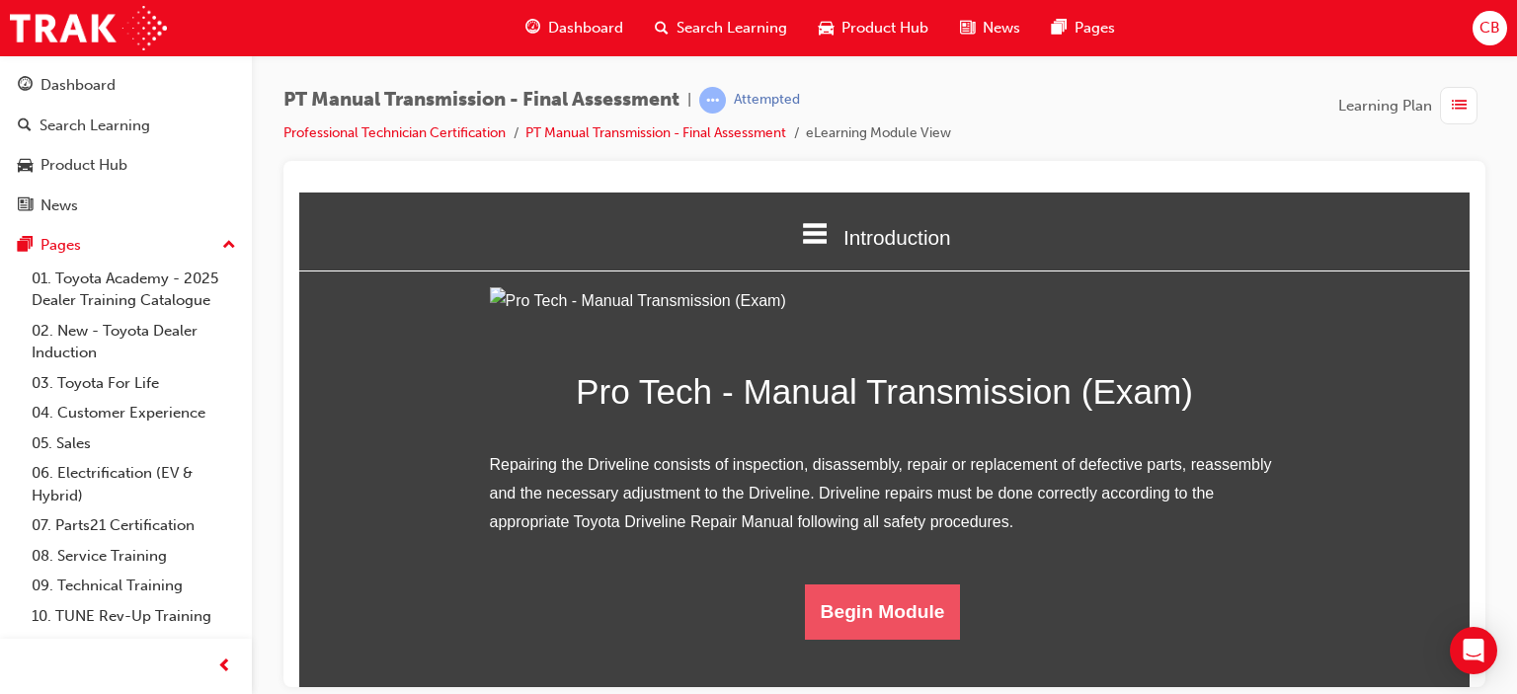
click at [909, 639] on button "Begin Module" at bounding box center [883, 611] width 156 height 55
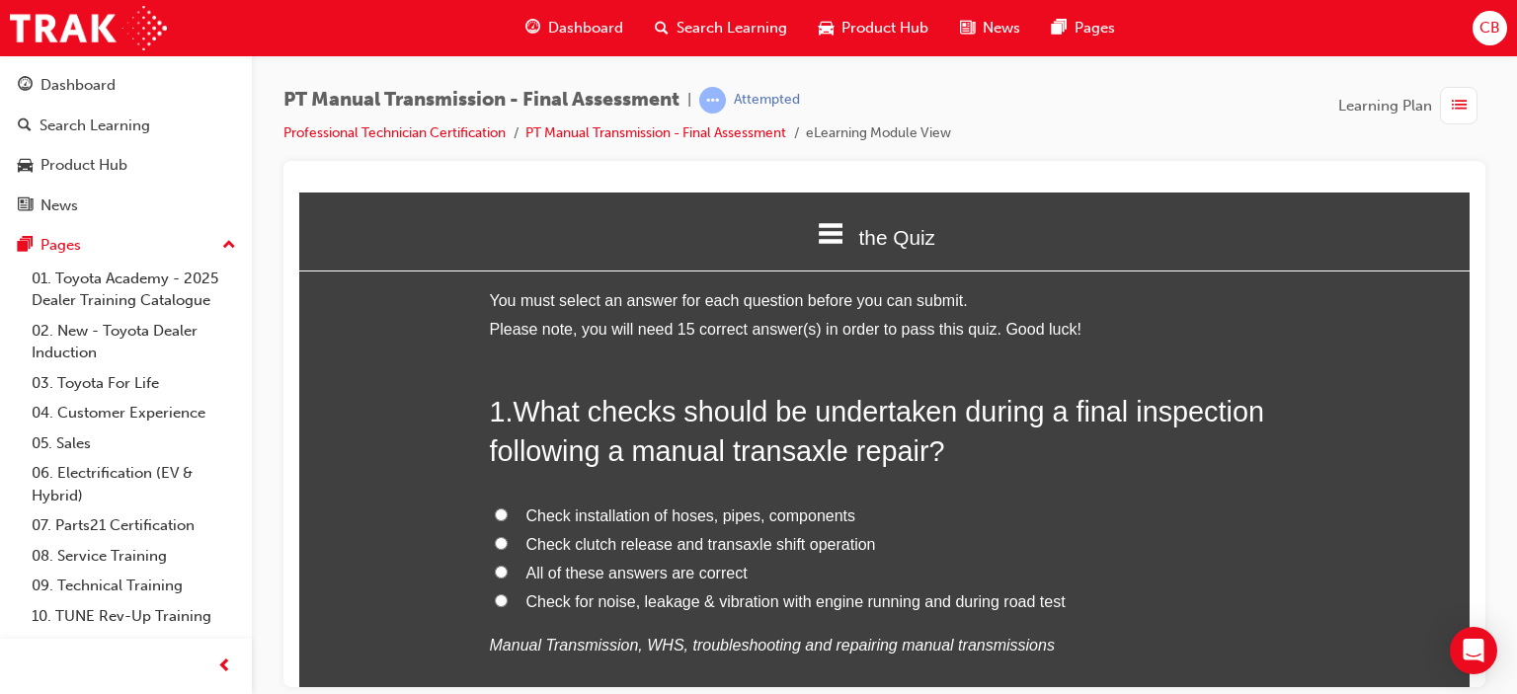
click at [633, 578] on span "All of these answers are correct" at bounding box center [636, 572] width 221 height 17
click at [508, 578] on input "All of these answers are correct" at bounding box center [501, 571] width 13 height 13
radio input "true"
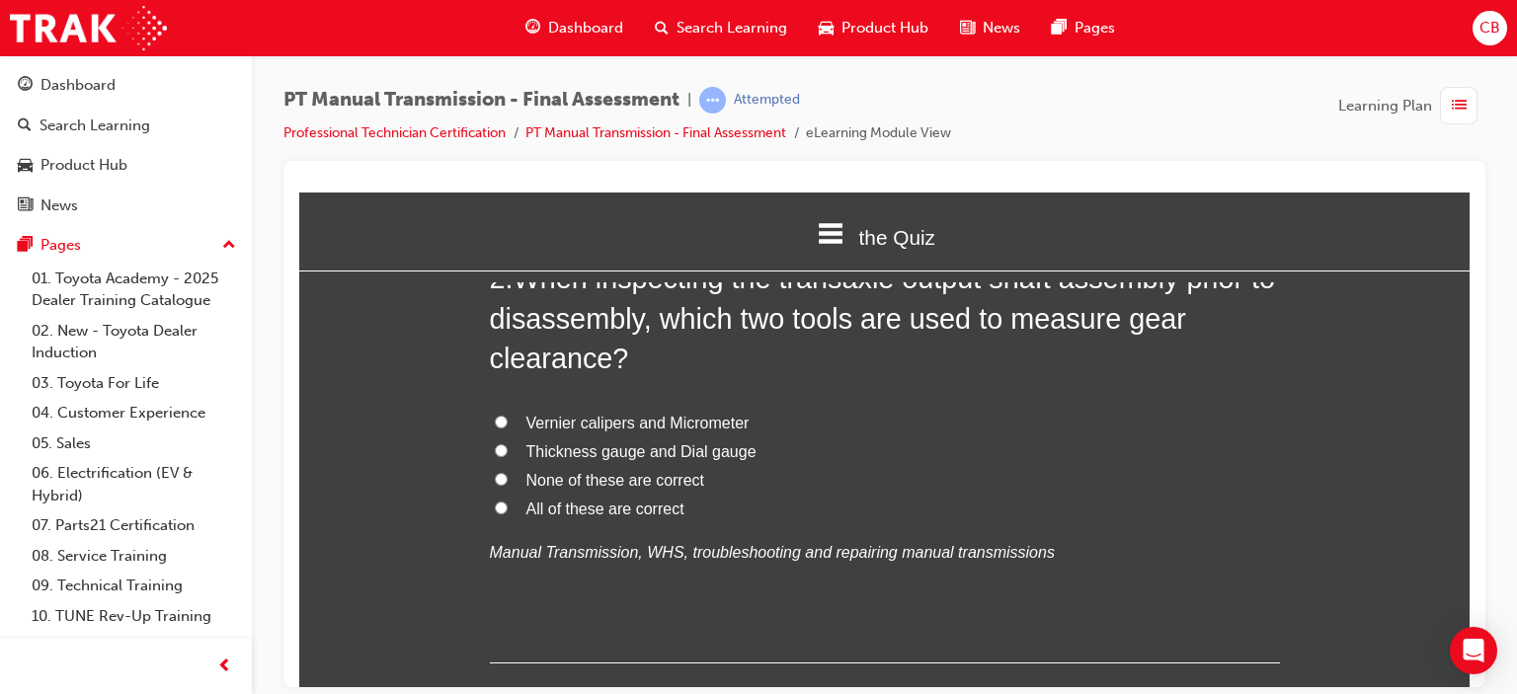
scroll to position [494, 0]
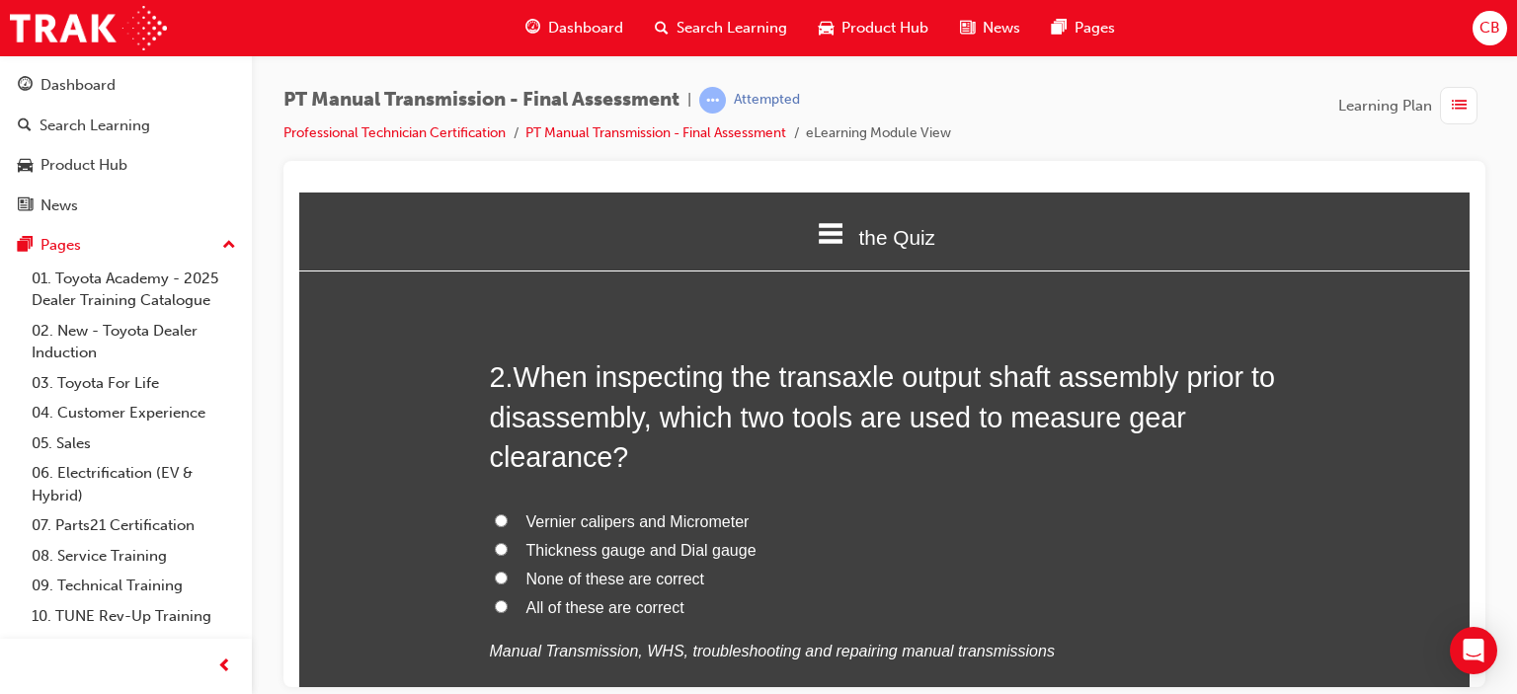
click at [620, 550] on span "Thickness gauge and Dial gauge" at bounding box center [641, 549] width 230 height 17
click at [508, 550] on input "Thickness gauge and Dial gauge" at bounding box center [501, 548] width 13 height 13
radio input "true"
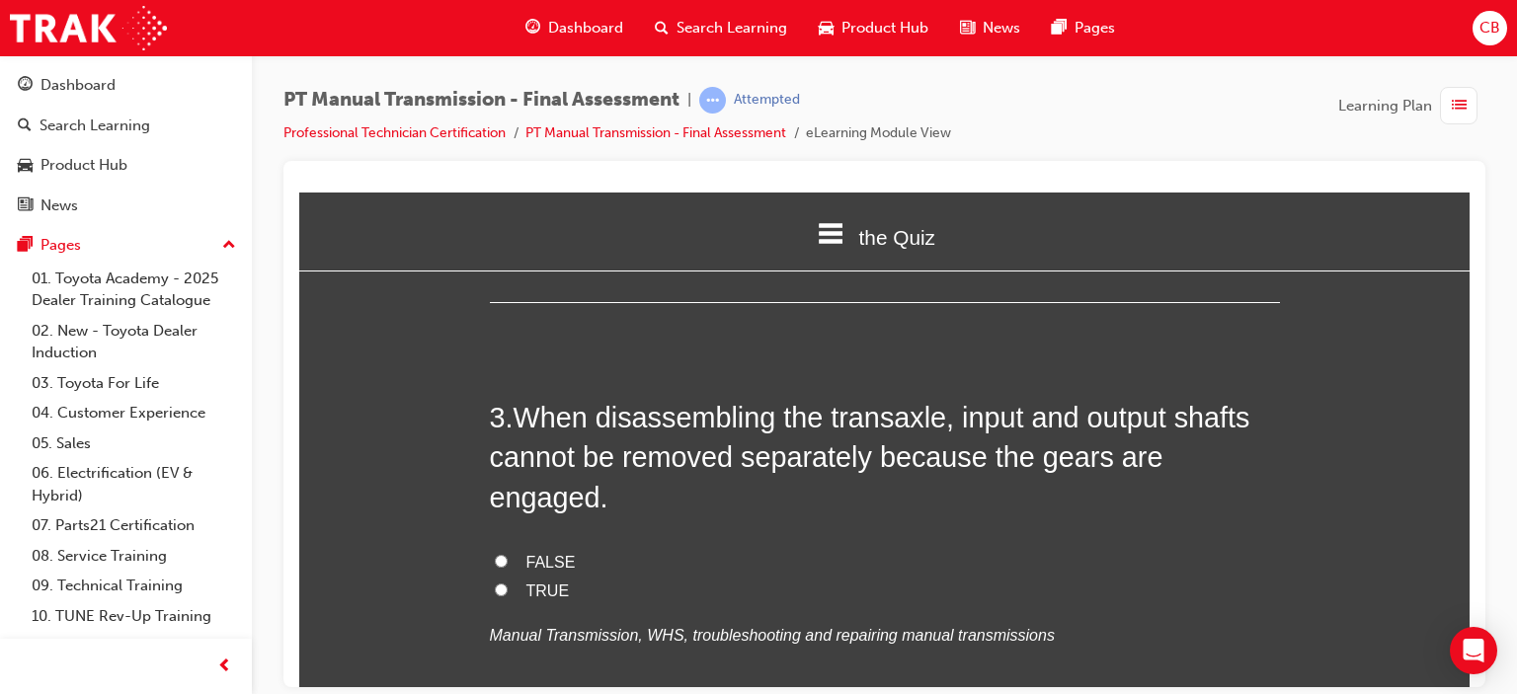
scroll to position [988, 0]
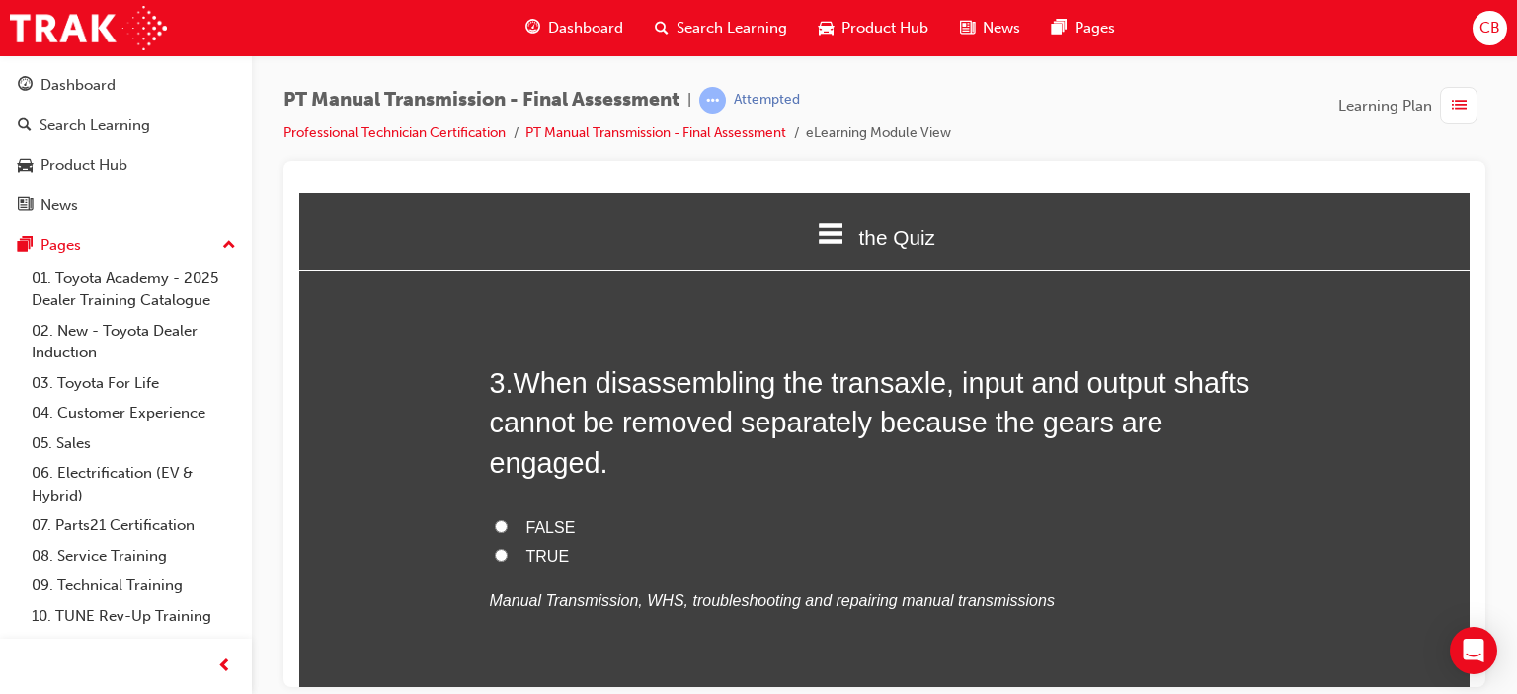
click at [528, 547] on span "TRUE" at bounding box center [547, 555] width 43 height 17
click at [508, 548] on input "TRUE" at bounding box center [501, 554] width 13 height 13
radio input "true"
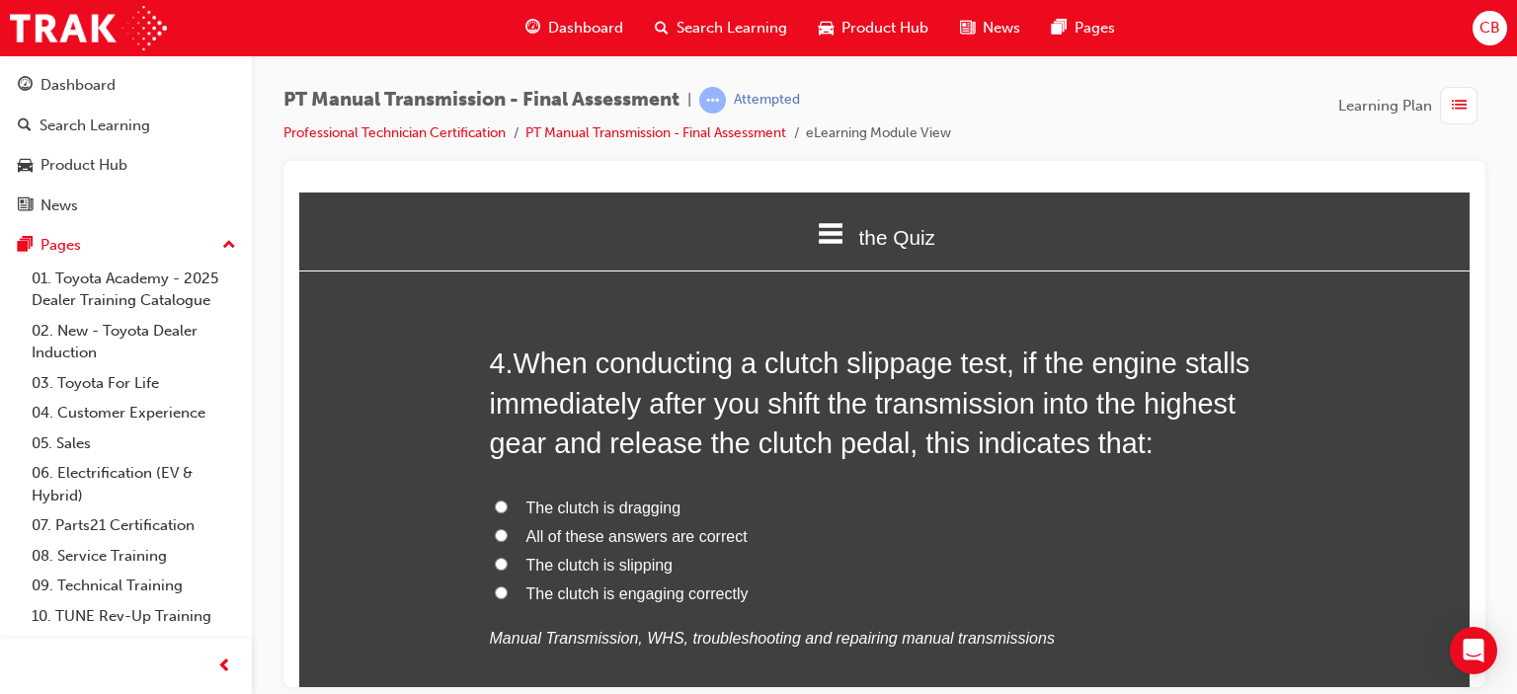
scroll to position [1482, 0]
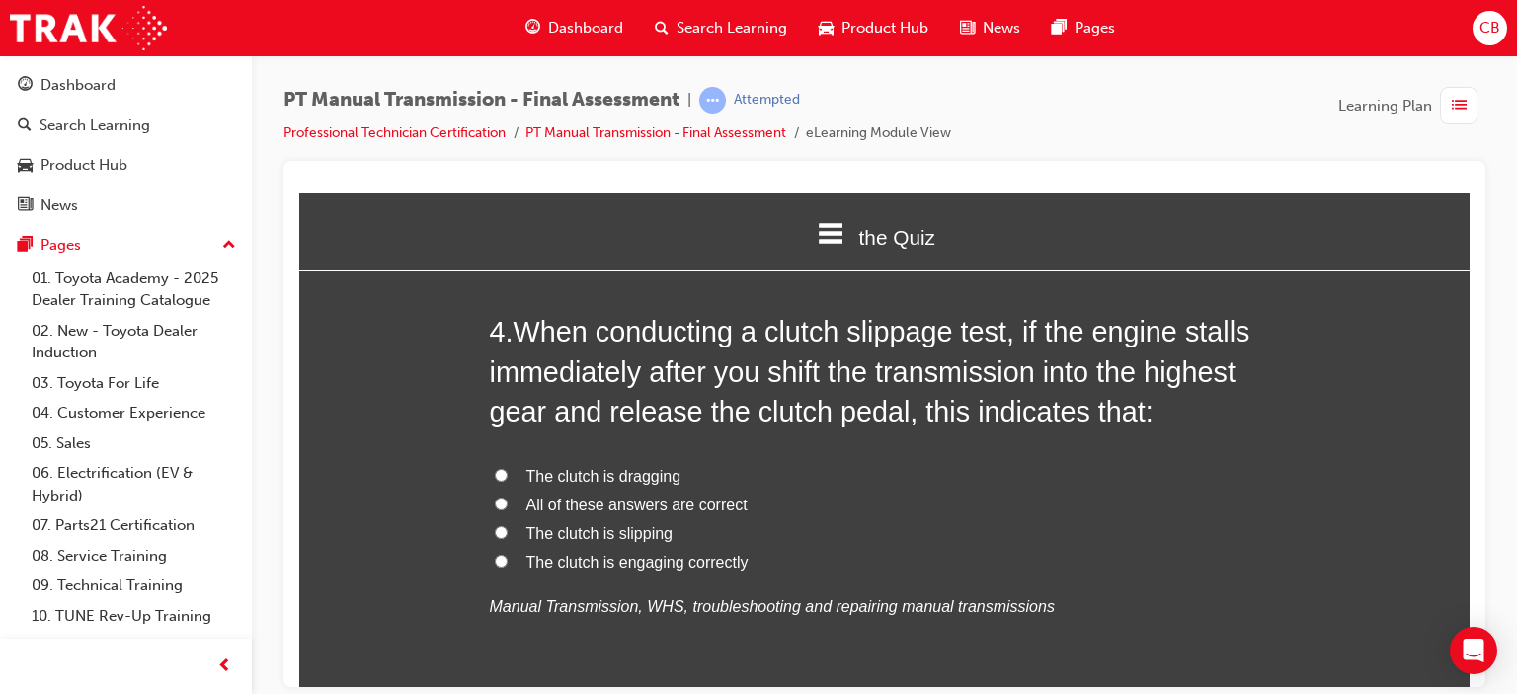
click at [628, 553] on span "The clutch is engaging correctly" at bounding box center [637, 561] width 222 height 17
click at [508, 554] on input "The clutch is engaging correctly" at bounding box center [501, 560] width 13 height 13
radio input "true"
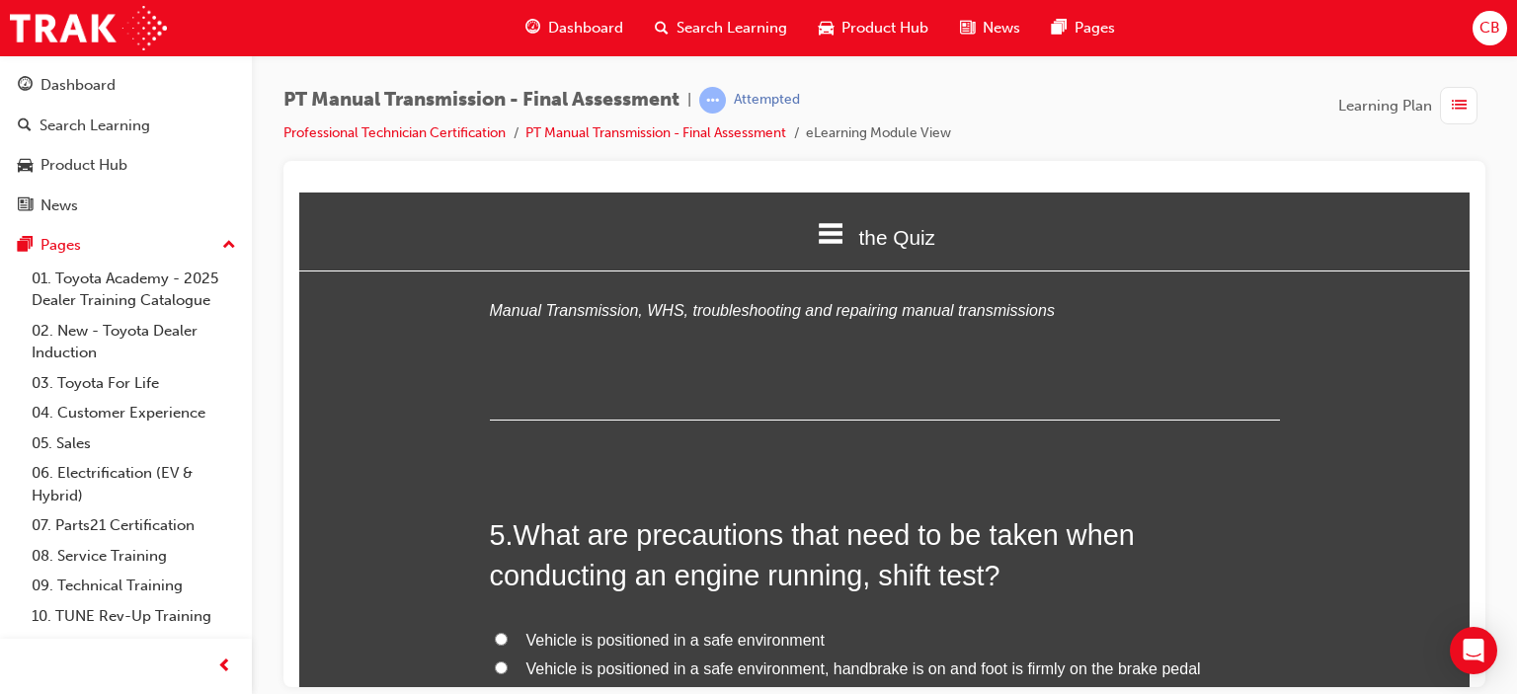
scroll to position [1877, 0]
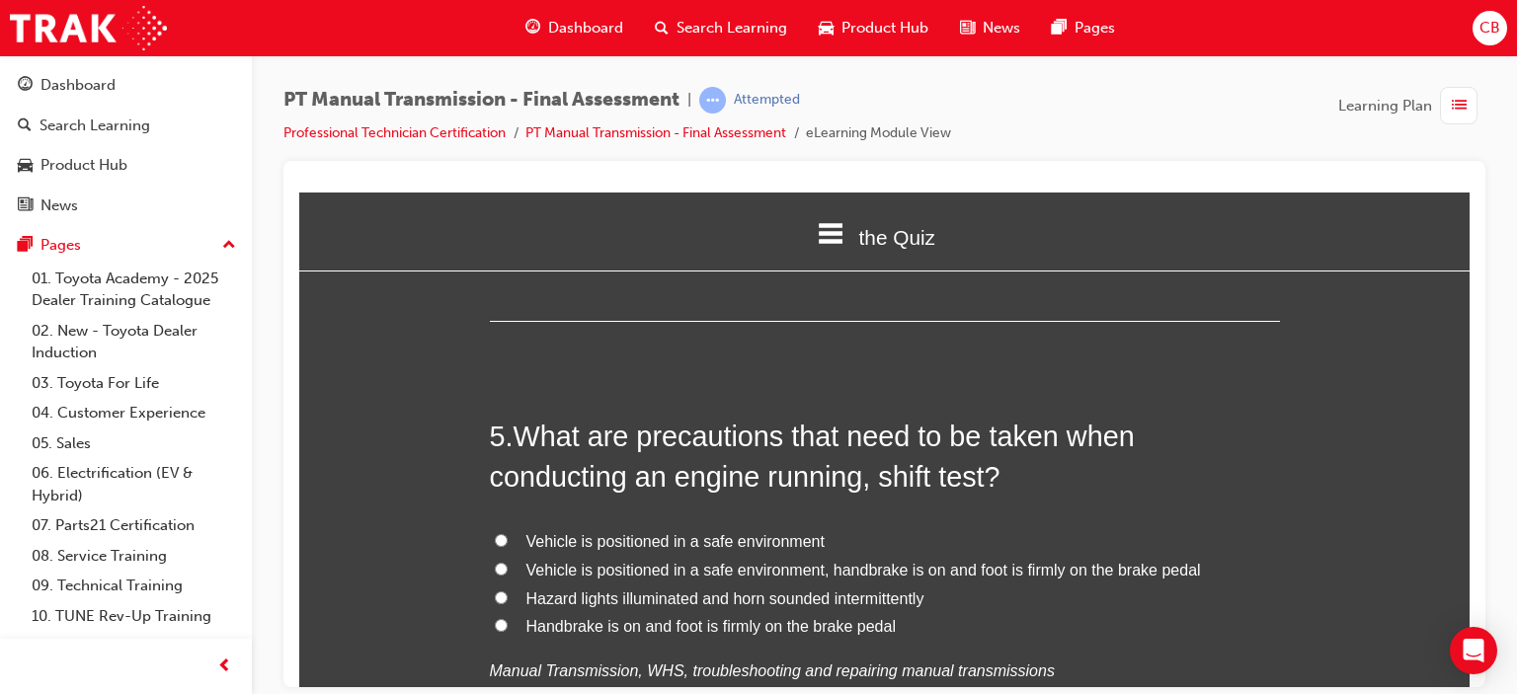
click at [809, 561] on span "Vehicle is positioned in a safe environment, handbrake is on and foot is firmly…" at bounding box center [863, 569] width 675 height 17
click at [508, 562] on input "Vehicle is positioned in a safe environment, handbrake is on and foot is firmly…" at bounding box center [501, 568] width 13 height 13
radio input "true"
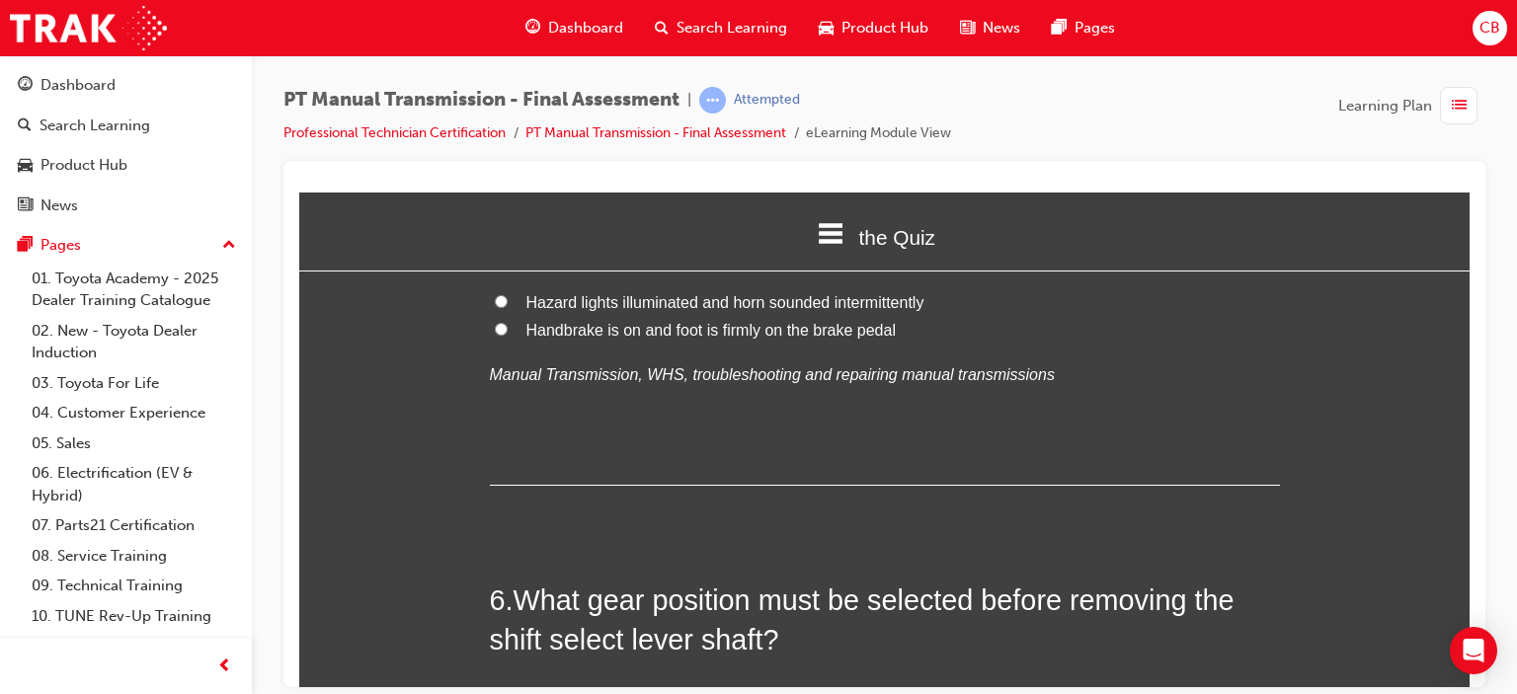
scroll to position [2371, 0]
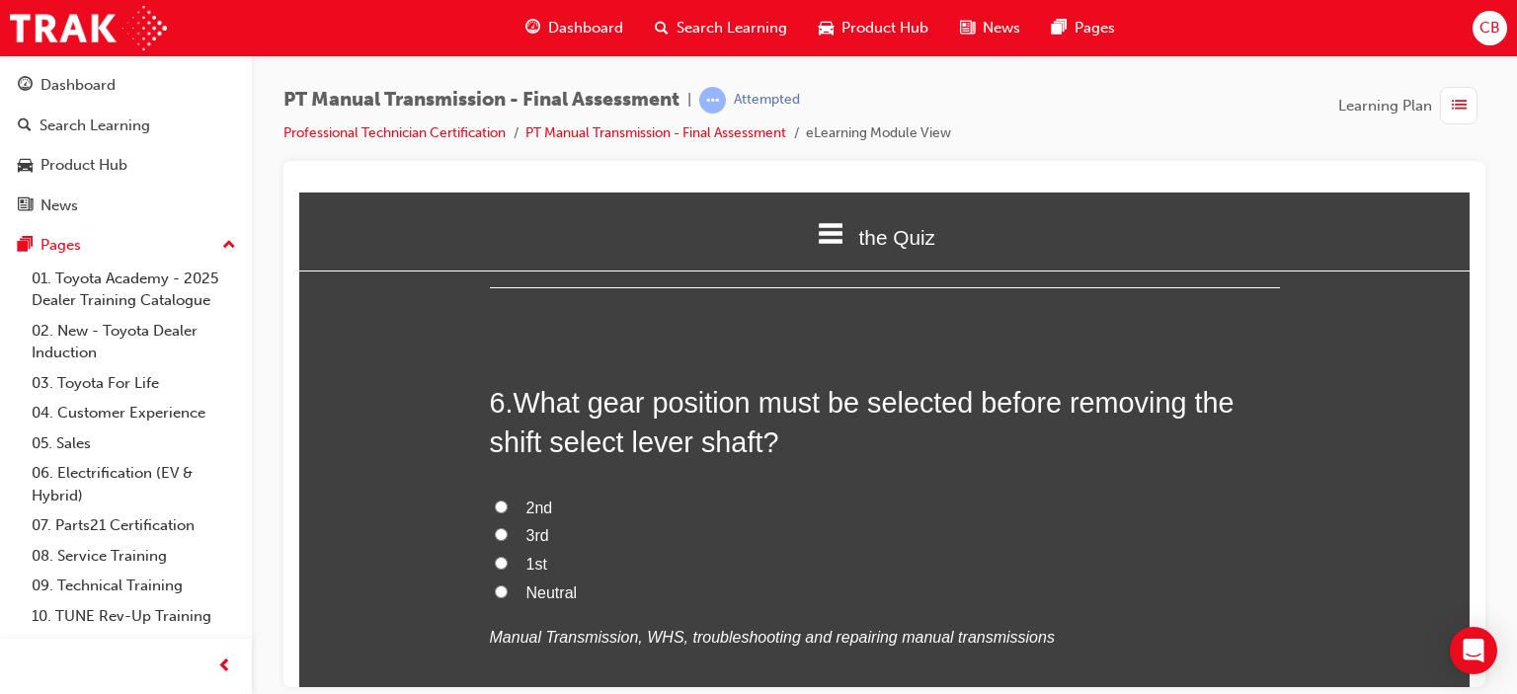
click at [549, 584] on span "Neutral" at bounding box center [551, 592] width 51 height 17
click at [508, 585] on input "Neutral" at bounding box center [501, 591] width 13 height 13
radio input "true"
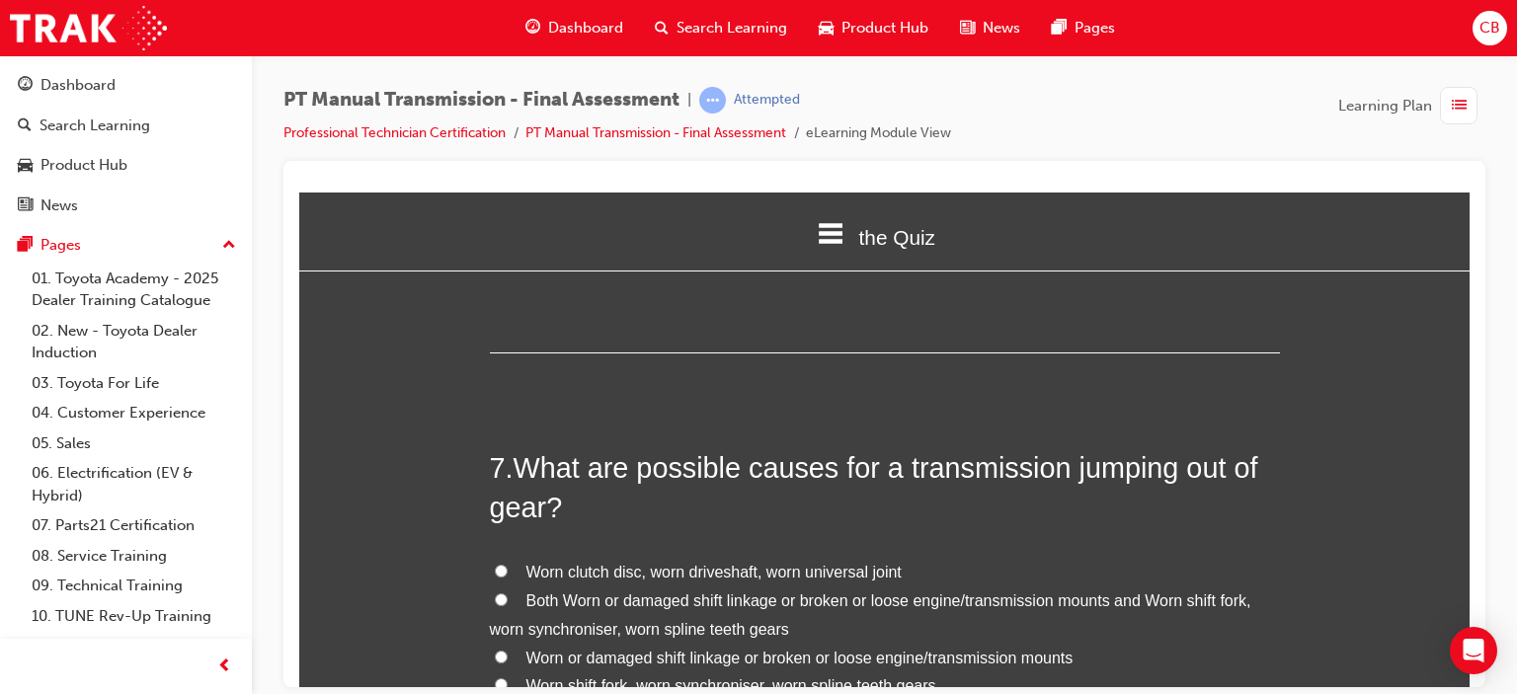
scroll to position [2865, 0]
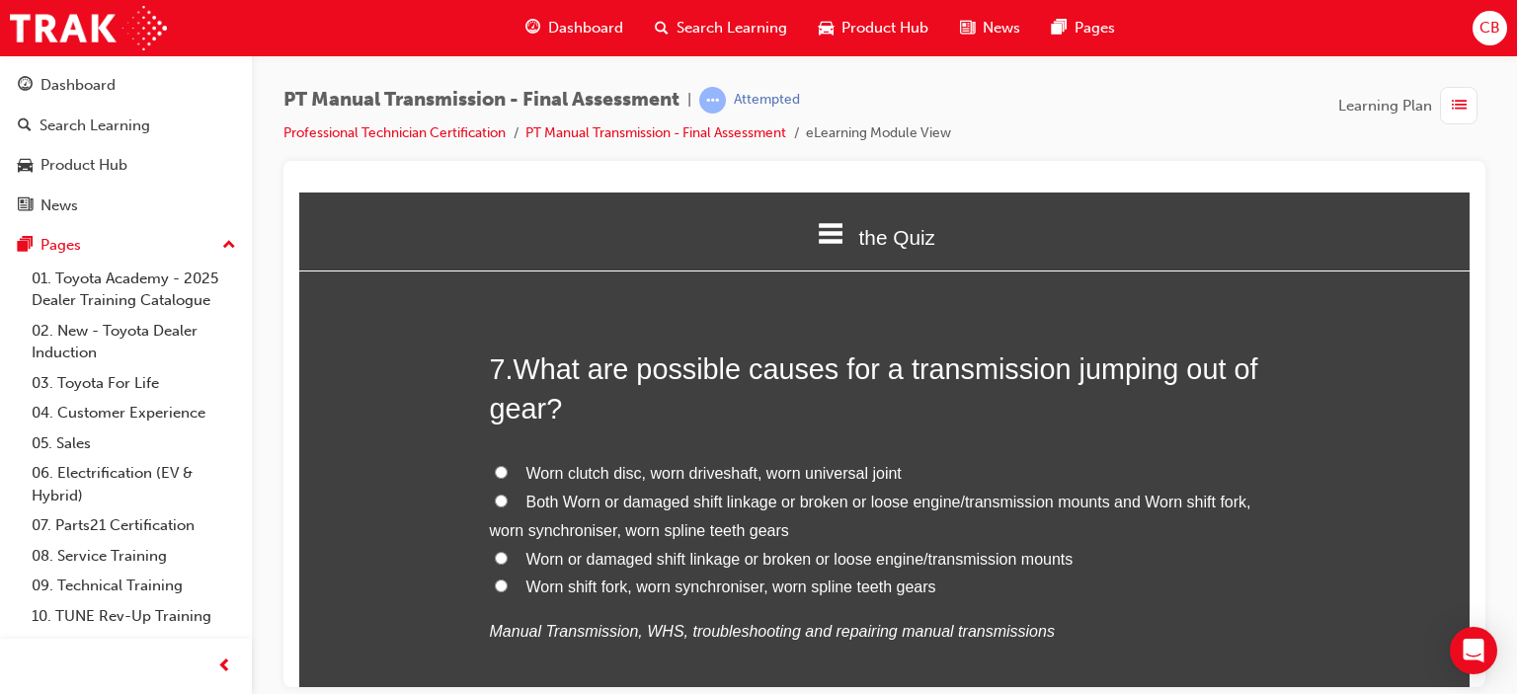
click at [495, 494] on input "Both Worn or damaged shift linkage or broken or loose engine/transmission mount…" at bounding box center [501, 500] width 13 height 13
radio input "true"
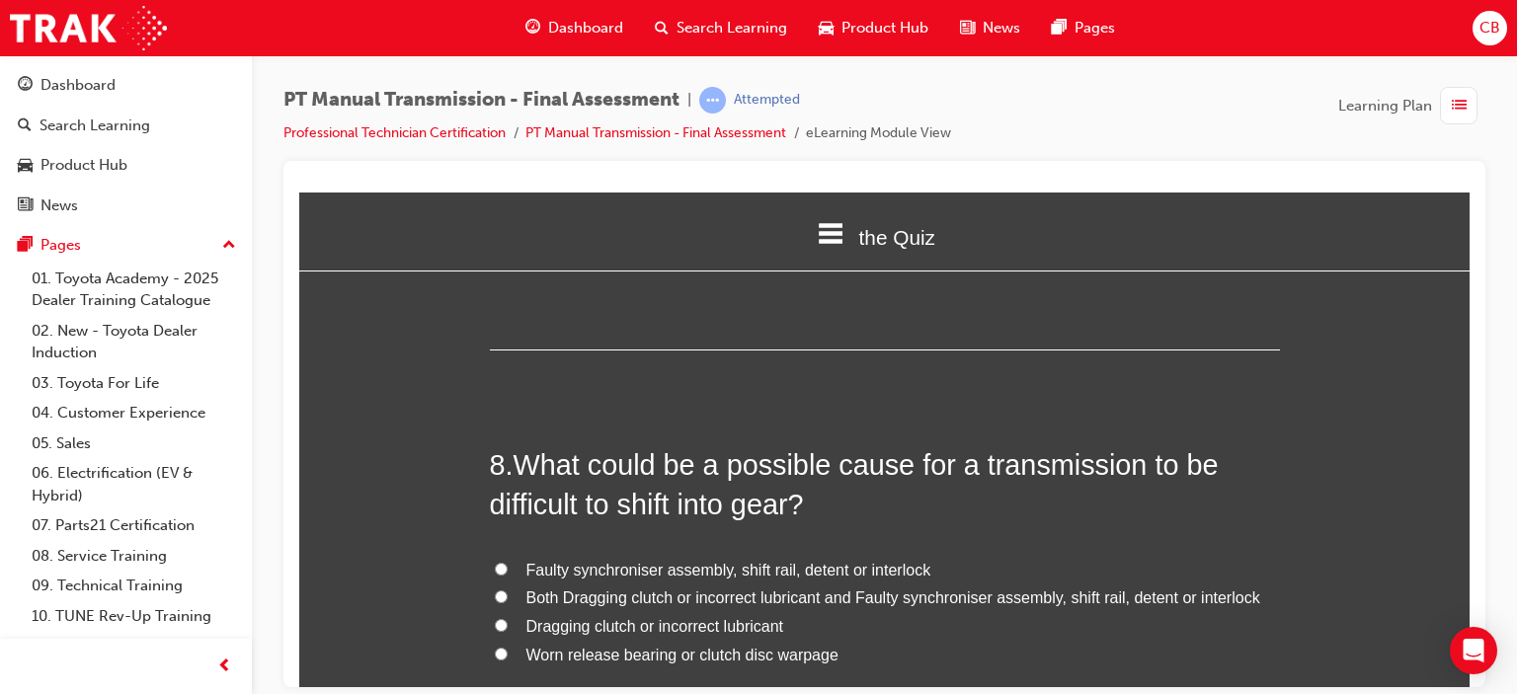
scroll to position [3260, 0]
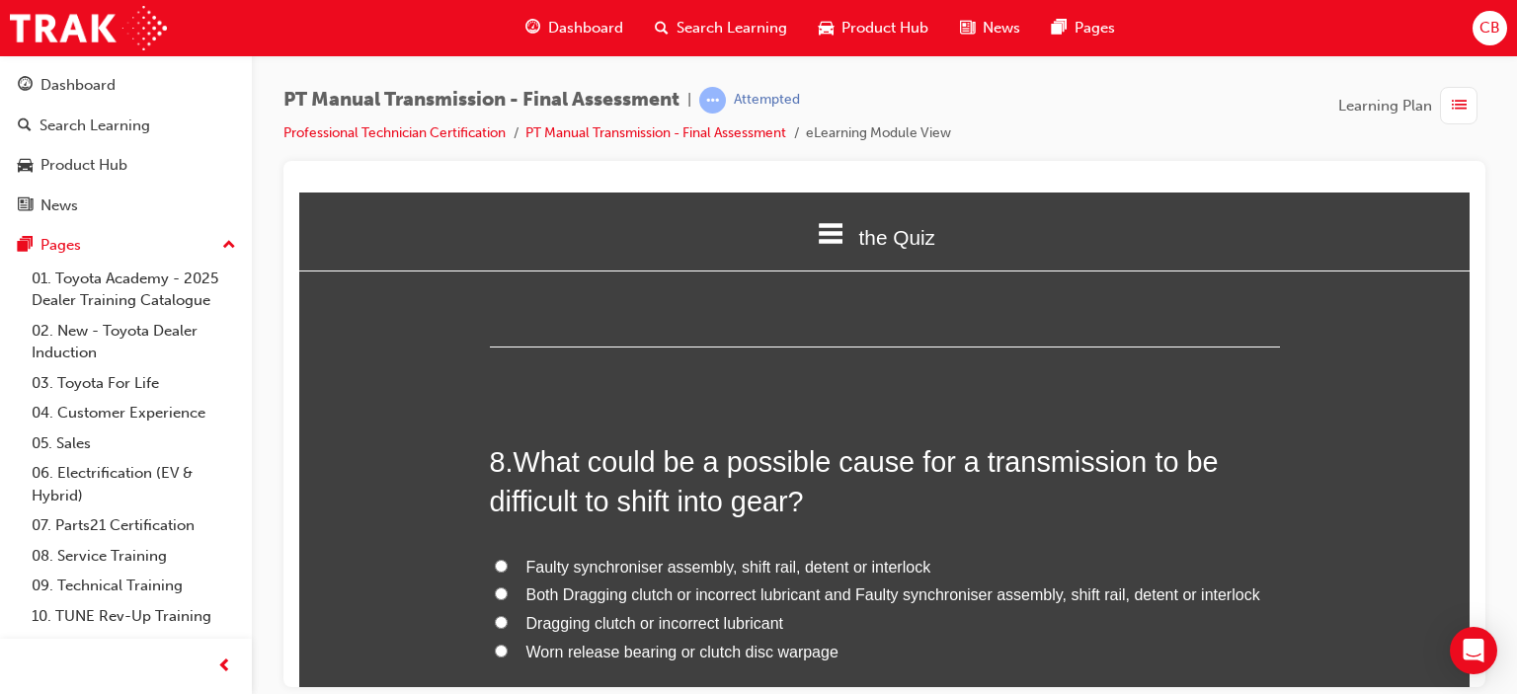
click at [848, 586] on span "Both Dragging clutch or incorrect lubricant and Faulty synchroniser assembly, s…" at bounding box center [893, 594] width 734 height 17
click at [495, 587] on input "Both Dragging clutch or incorrect lubricant and Faulty synchroniser assembly, s…" at bounding box center [501, 593] width 13 height 13
radio input "true"
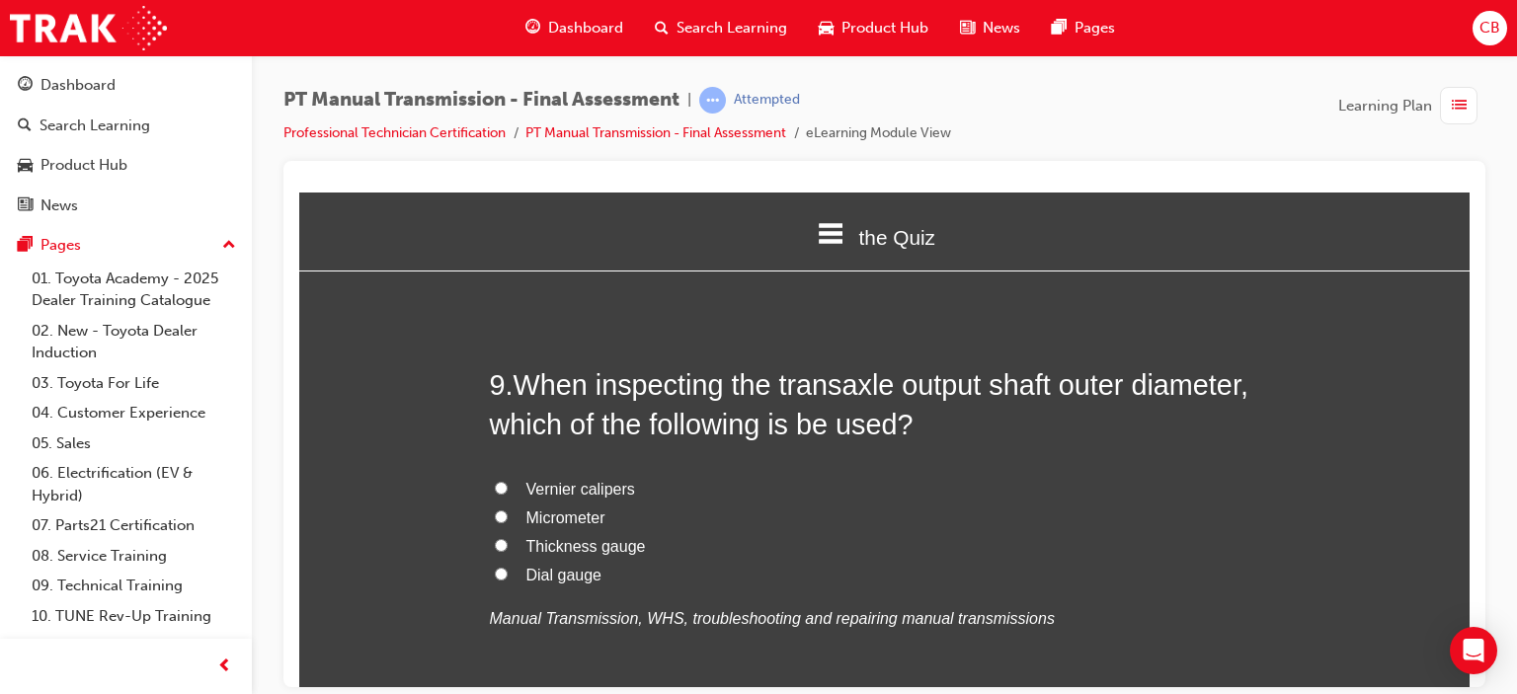
scroll to position [3754, 0]
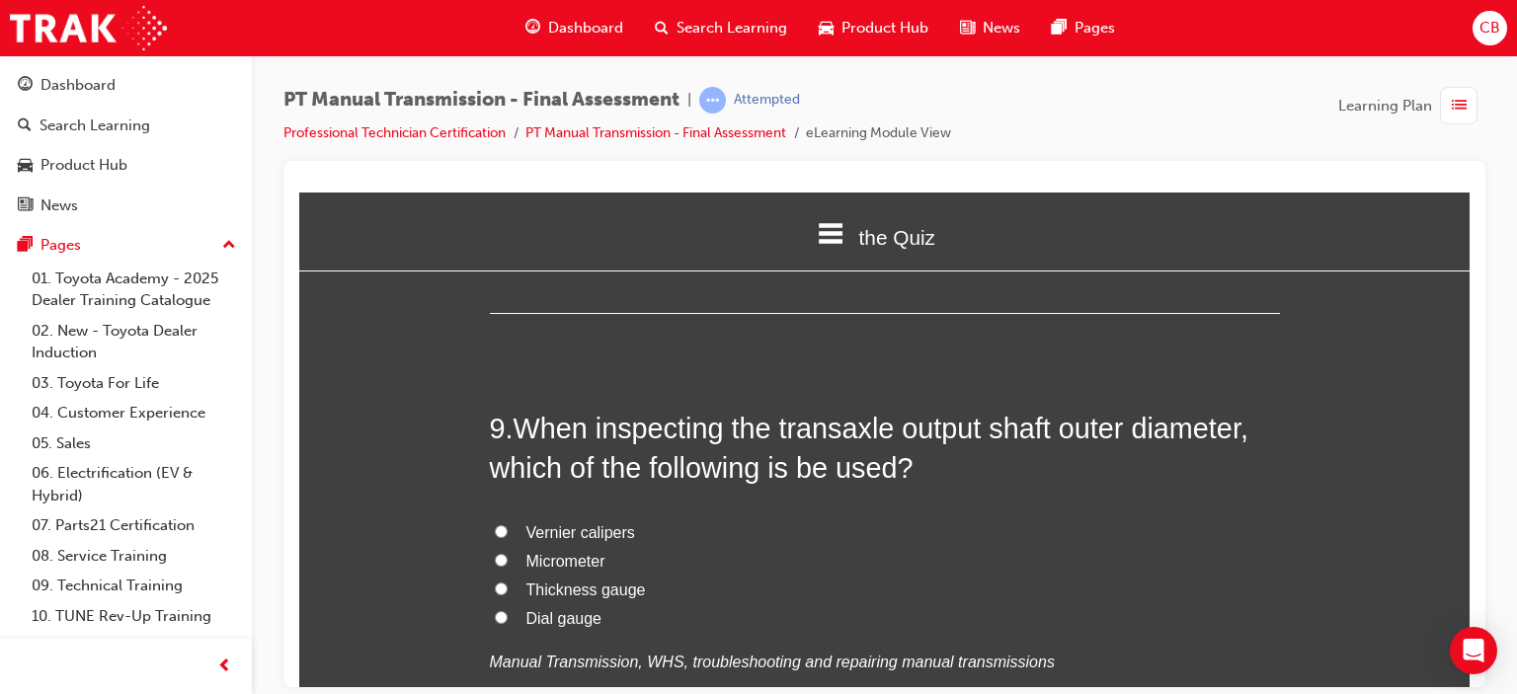
click at [573, 524] on span "Vernier calipers" at bounding box center [580, 532] width 109 height 17
click at [508, 525] on input "Vernier calipers" at bounding box center [501, 531] width 13 height 13
radio input "true"
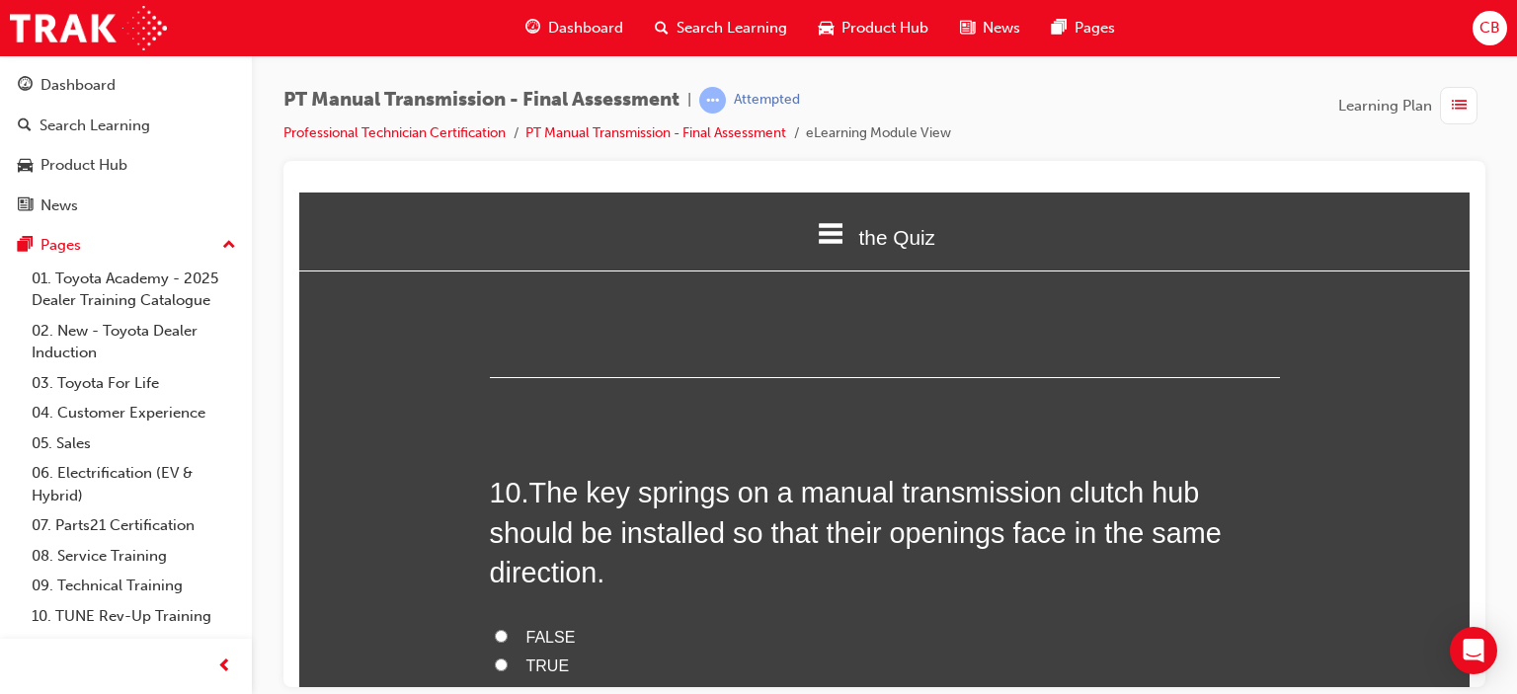
scroll to position [4248, 0]
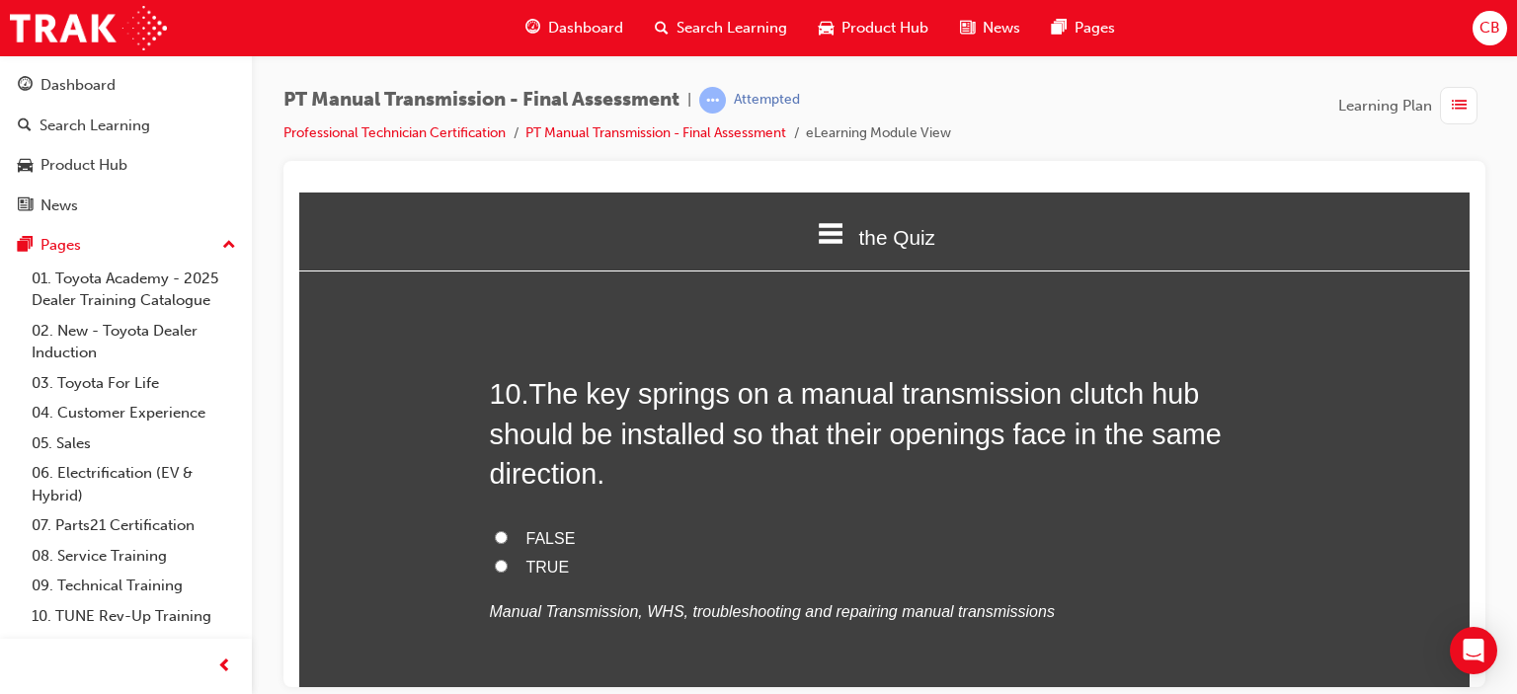
click at [493, 525] on label "FALSE" at bounding box center [885, 539] width 790 height 29
click at [495, 530] on input "FALSE" at bounding box center [501, 536] width 13 height 13
radio input "true"
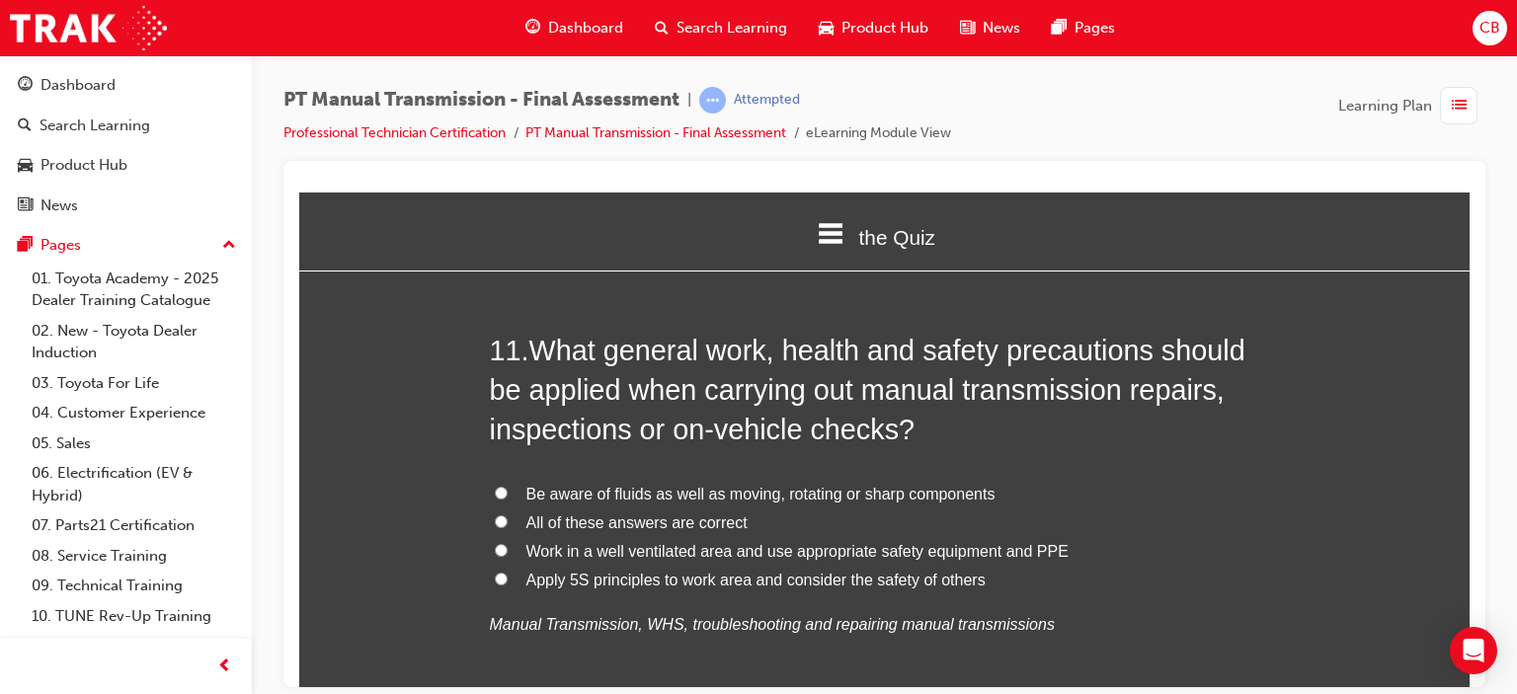
scroll to position [4741, 0]
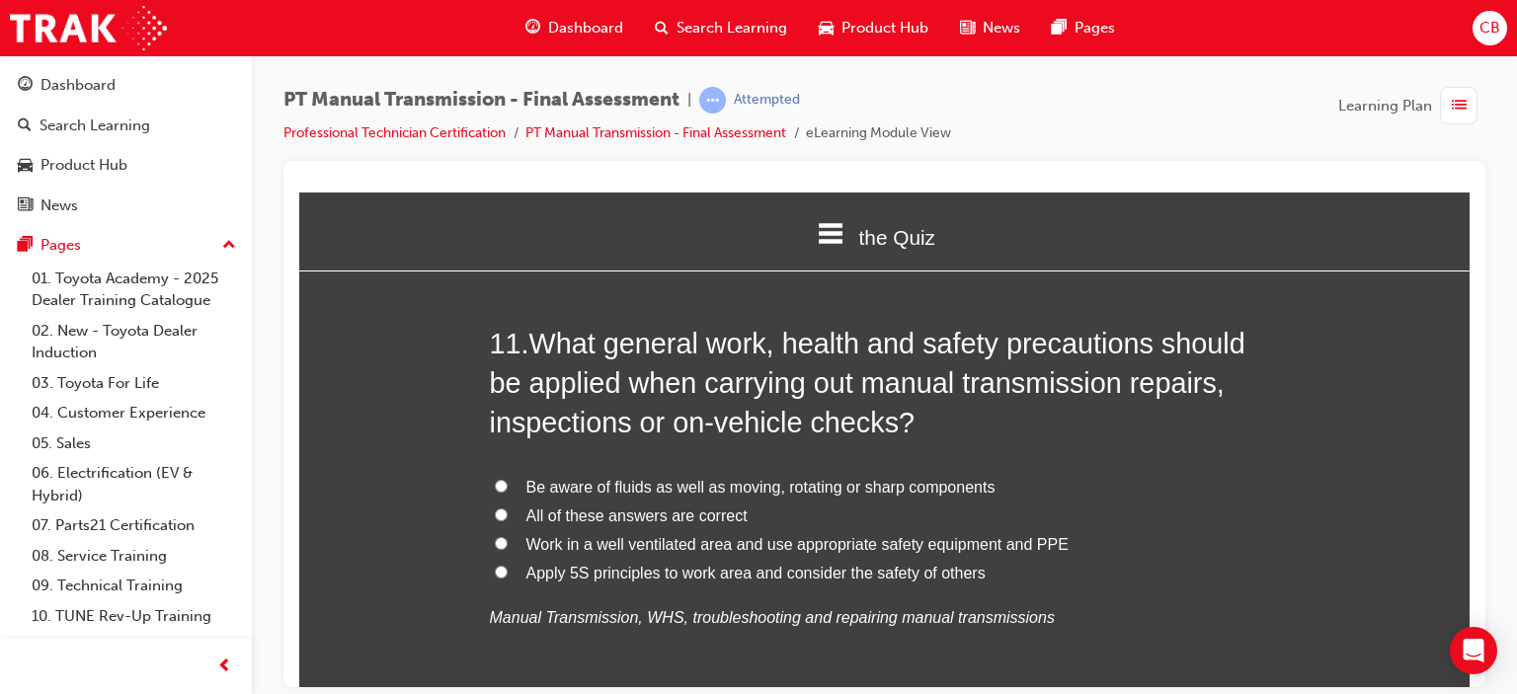
click at [581, 507] on span "All of these answers are correct" at bounding box center [636, 515] width 221 height 17
click at [508, 508] on input "All of these answers are correct" at bounding box center [501, 514] width 13 height 13
radio input "true"
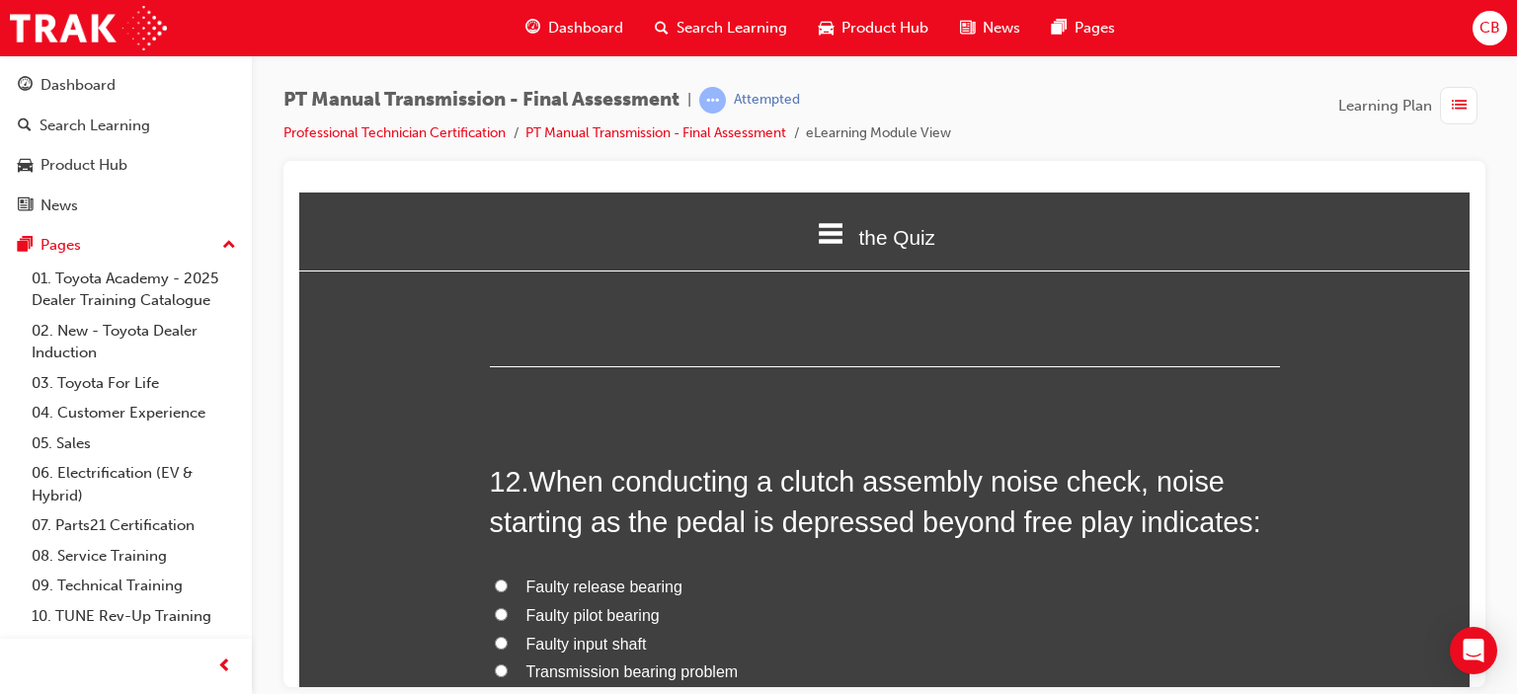
scroll to position [5137, 0]
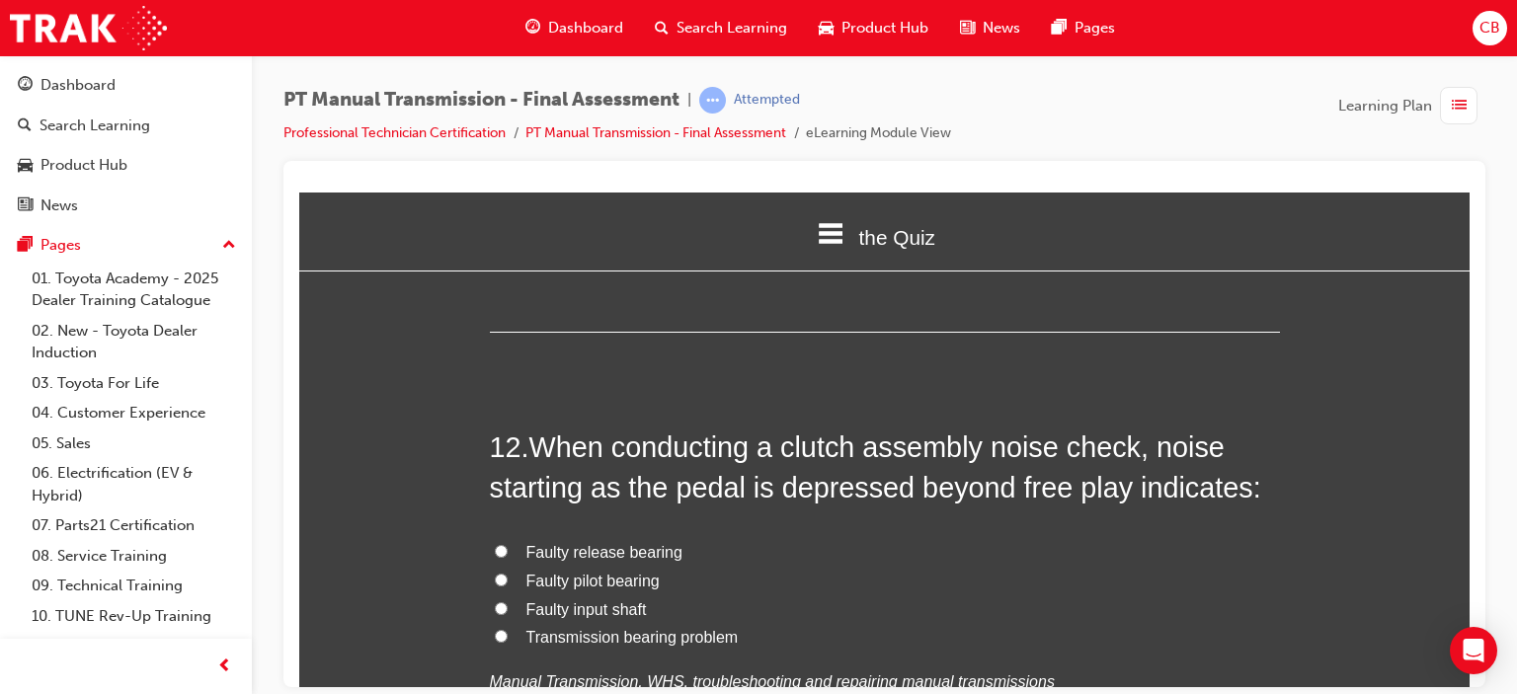
click at [607, 572] on span "Faulty pilot bearing" at bounding box center [592, 580] width 133 height 17
click at [508, 573] on input "Faulty pilot bearing" at bounding box center [501, 579] width 13 height 13
radio input "true"
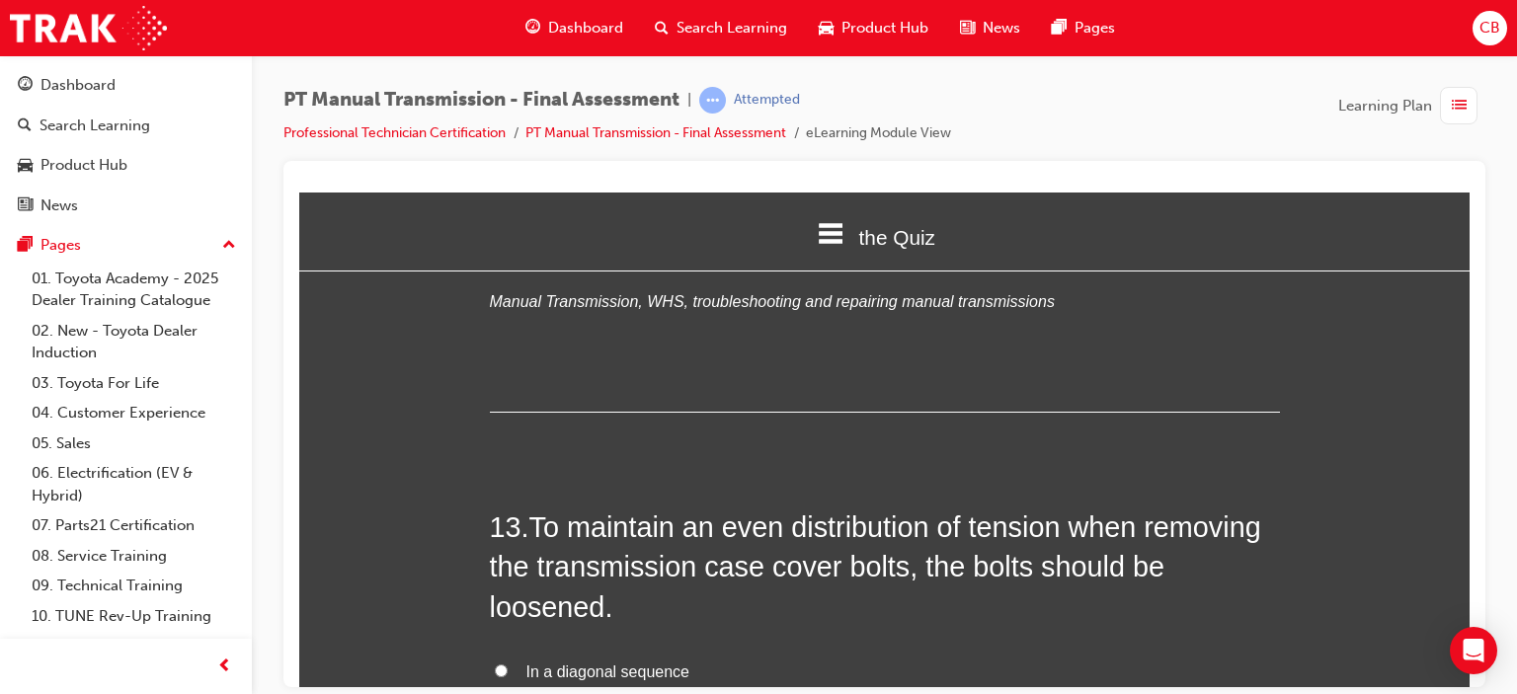
scroll to position [5630, 0]
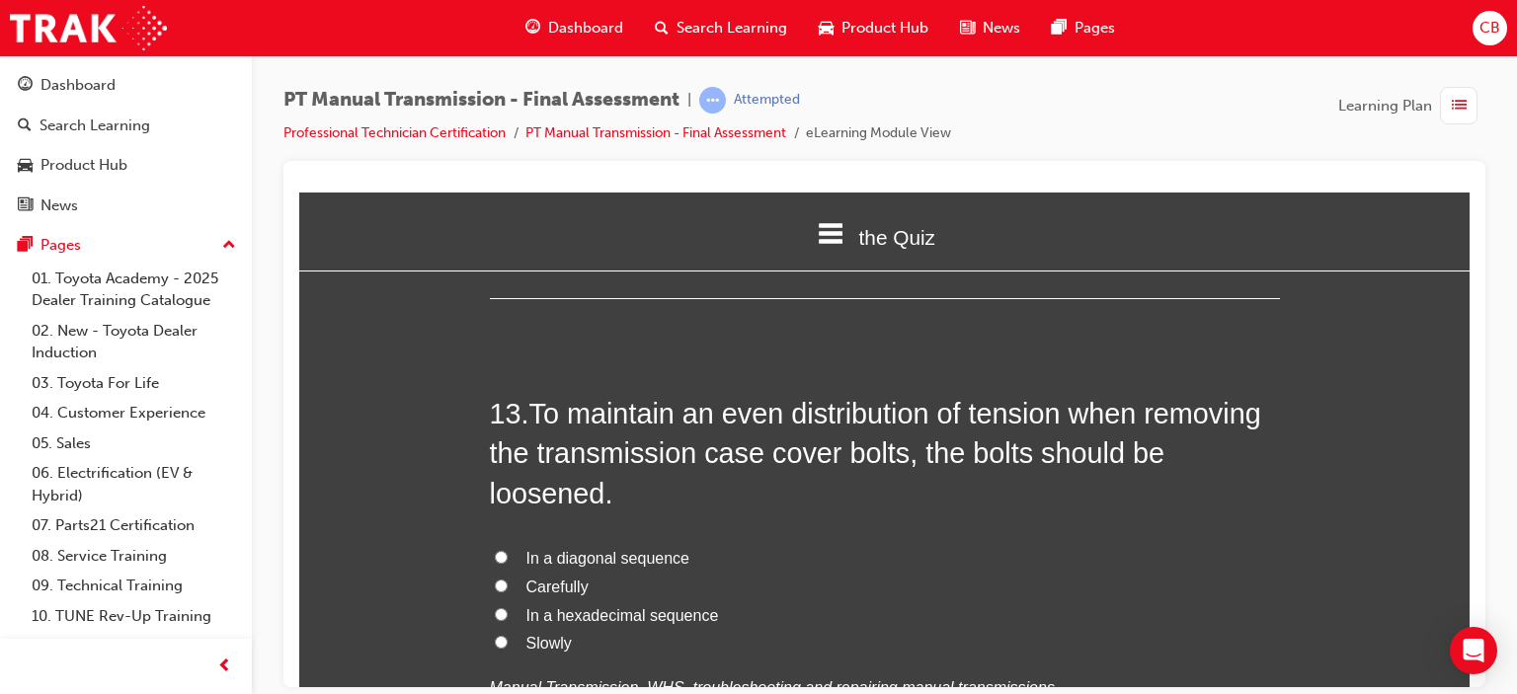
click at [608, 549] on span "In a diagonal sequence" at bounding box center [607, 557] width 163 height 17
click at [508, 550] on input "In a diagonal sequence" at bounding box center [501, 556] width 13 height 13
radio input "true"
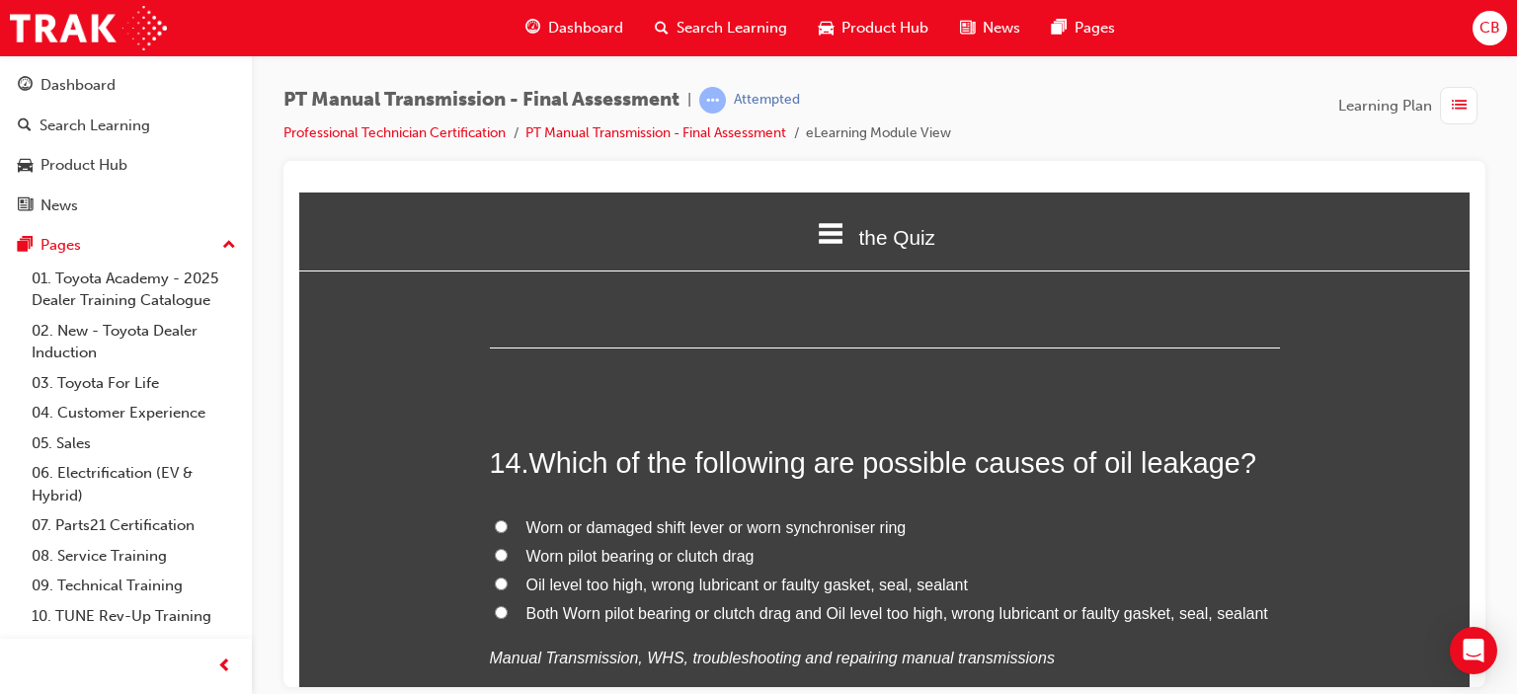
scroll to position [6124, 0]
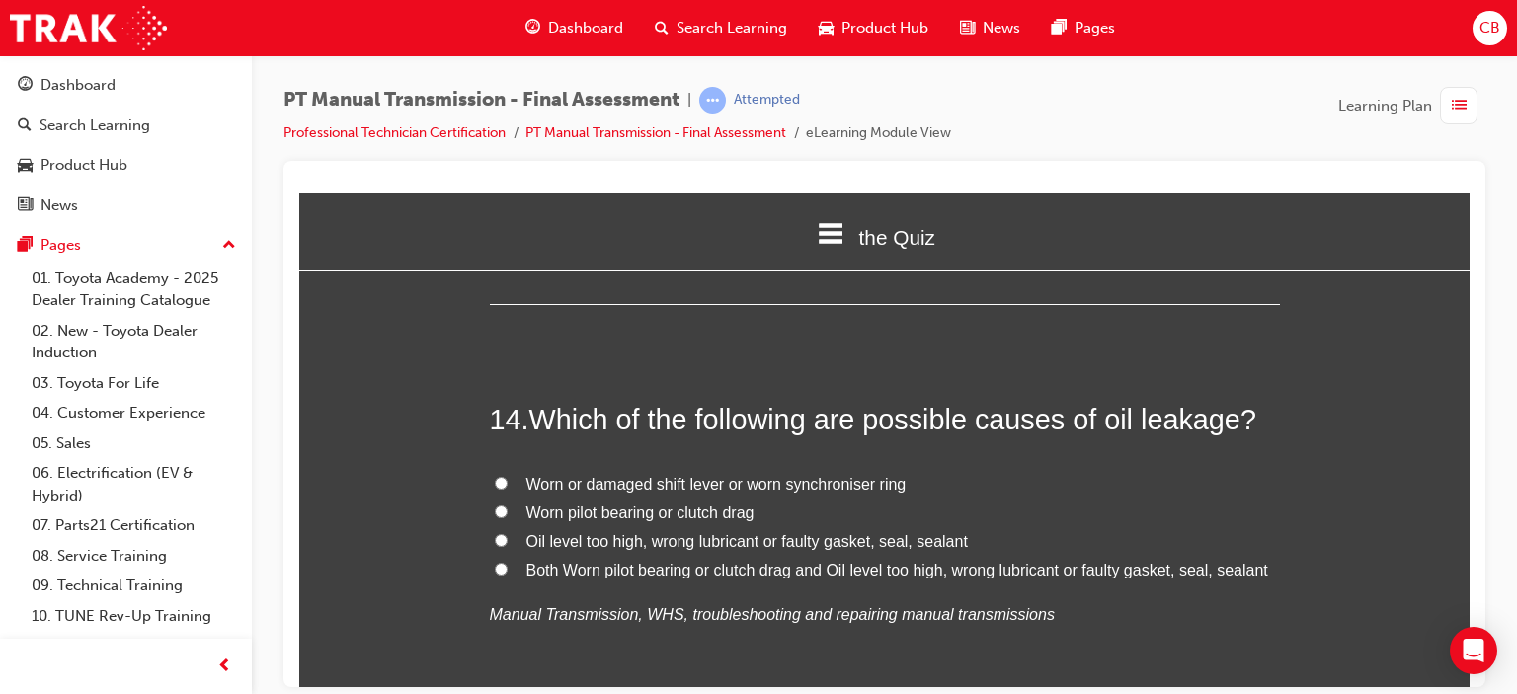
click at [664, 561] on span "Both Worn pilot bearing or clutch drag and Oil level too high, wrong lubricant …" at bounding box center [897, 569] width 742 height 17
click at [508, 562] on input "Both Worn pilot bearing or clutch drag and Oil level too high, wrong lubricant …" at bounding box center [501, 568] width 13 height 13
radio input "true"
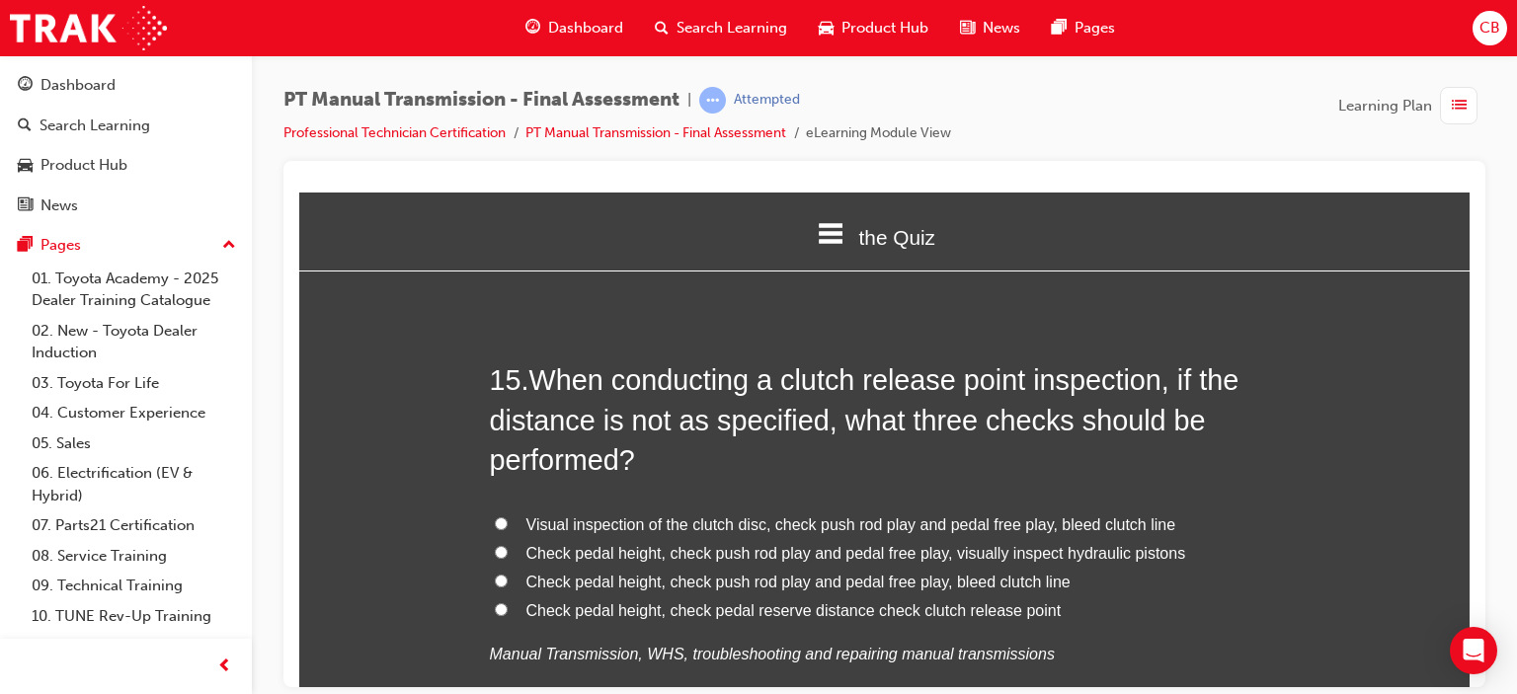
scroll to position [6618, 0]
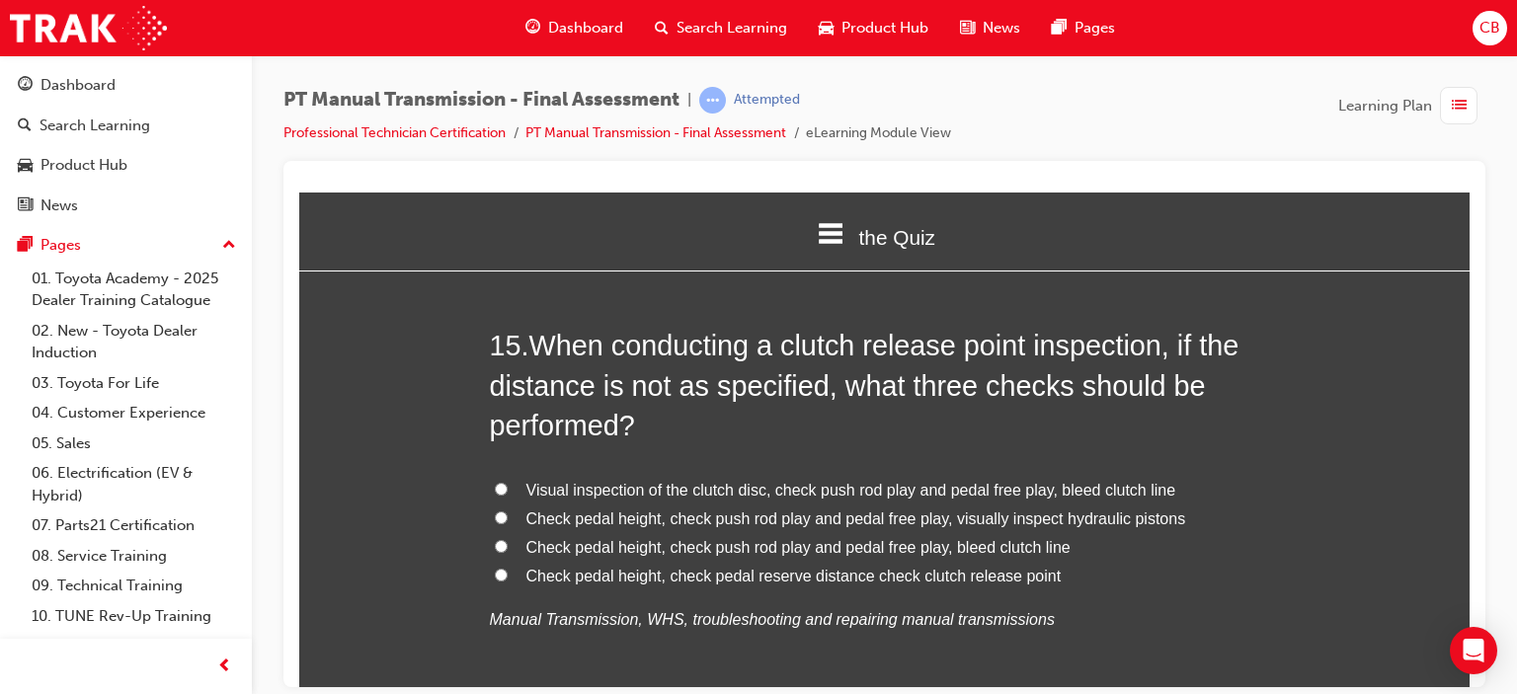
click at [788, 538] on span "Check pedal height, check push rod play and pedal free play, bleed clutch line" at bounding box center [798, 546] width 544 height 17
click at [508, 539] on input "Check pedal height, check push rod play and pedal free play, bleed clutch line" at bounding box center [501, 545] width 13 height 13
radio input "true"
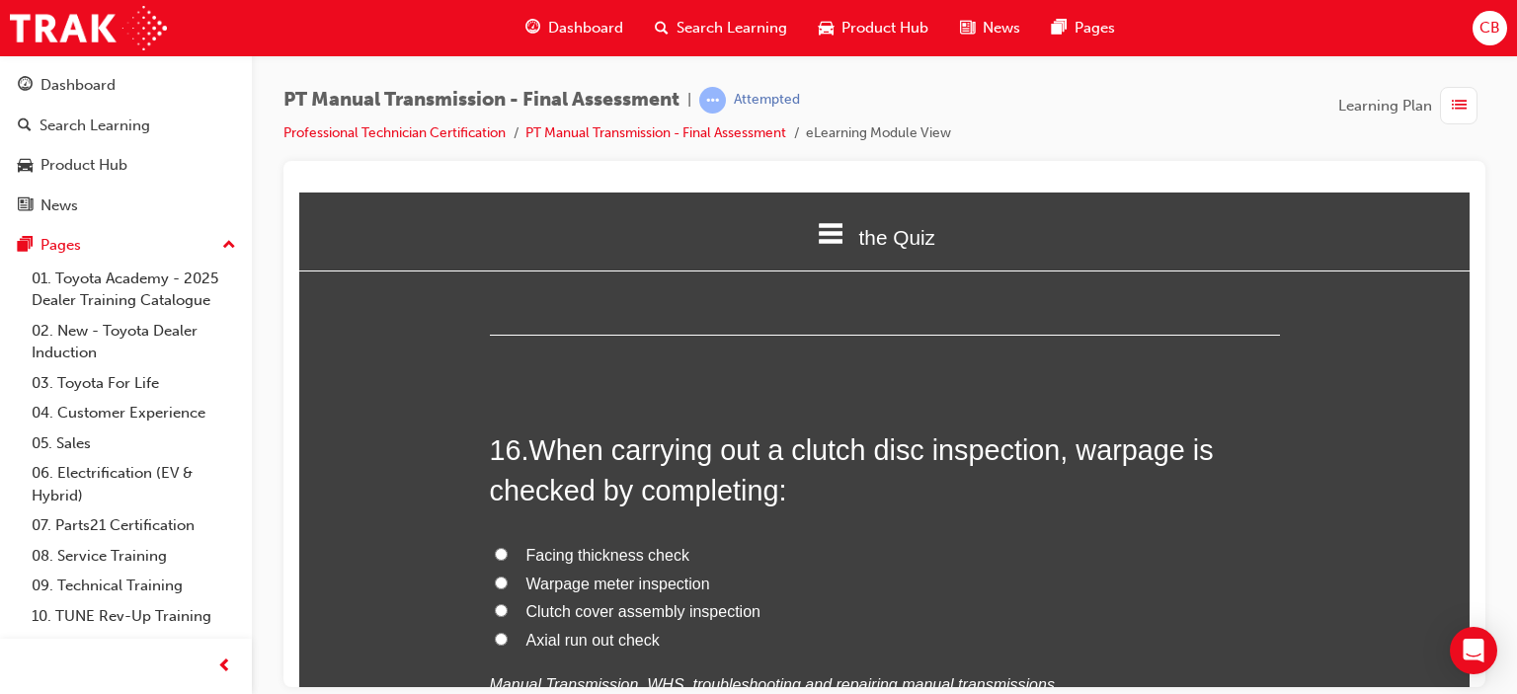
scroll to position [7112, 0]
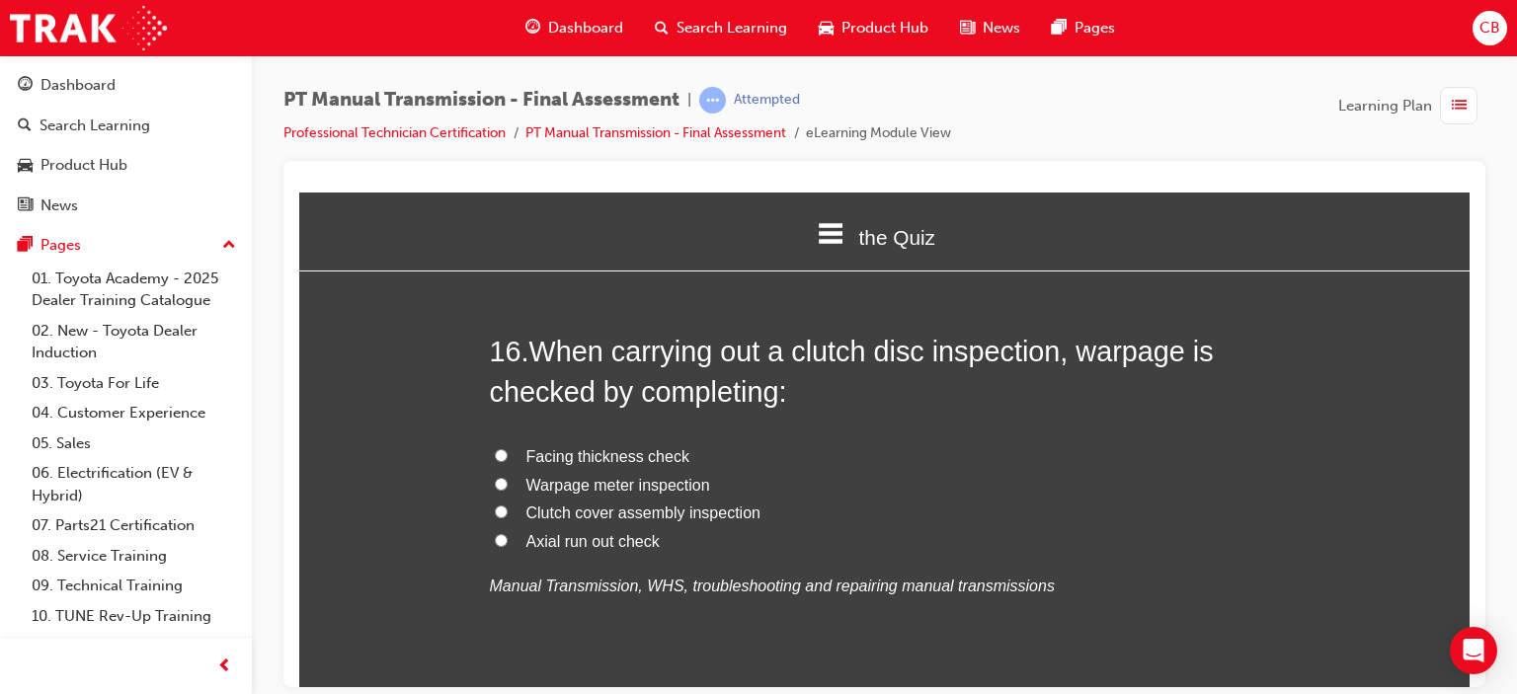
click at [600, 476] on span "Warpage meter inspection" at bounding box center [618, 484] width 184 height 17
click at [508, 477] on input "Warpage meter inspection" at bounding box center [501, 483] width 13 height 13
radio input "true"
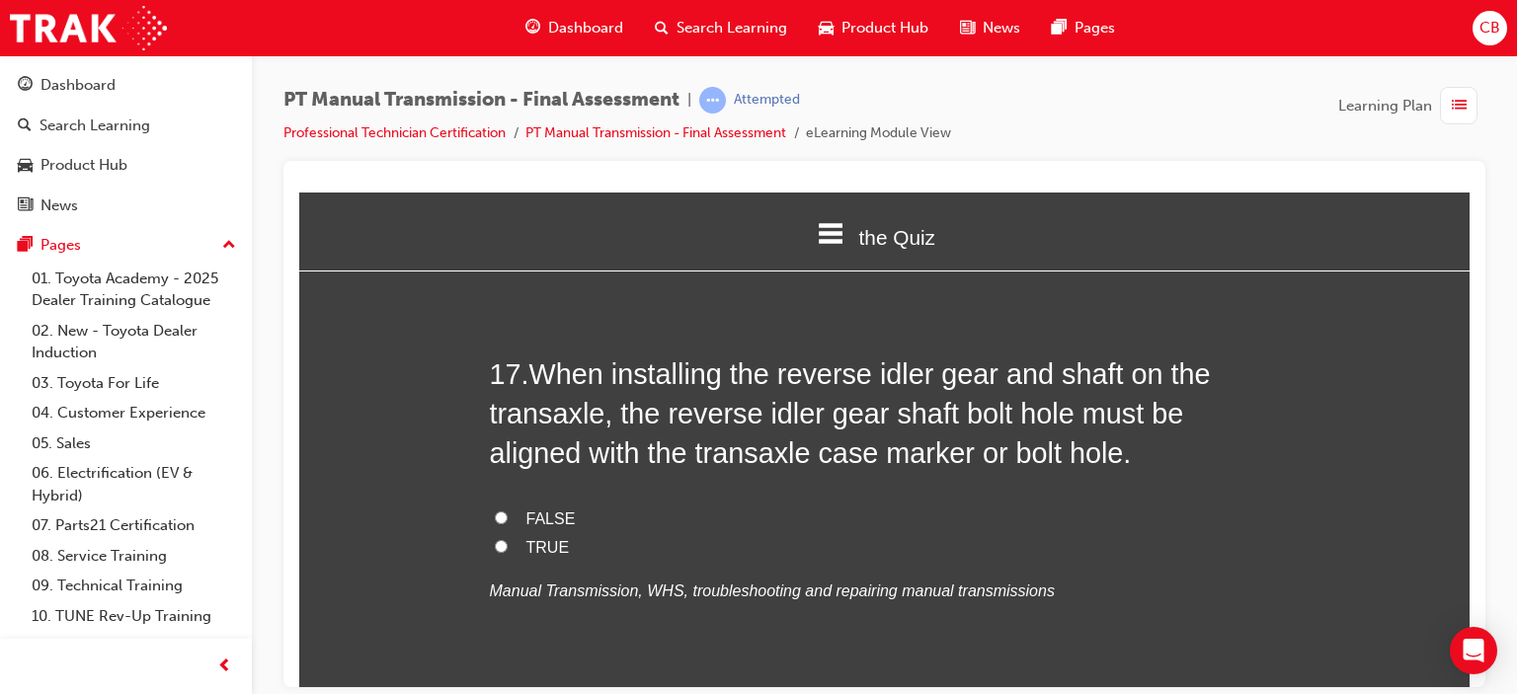
scroll to position [7507, 0]
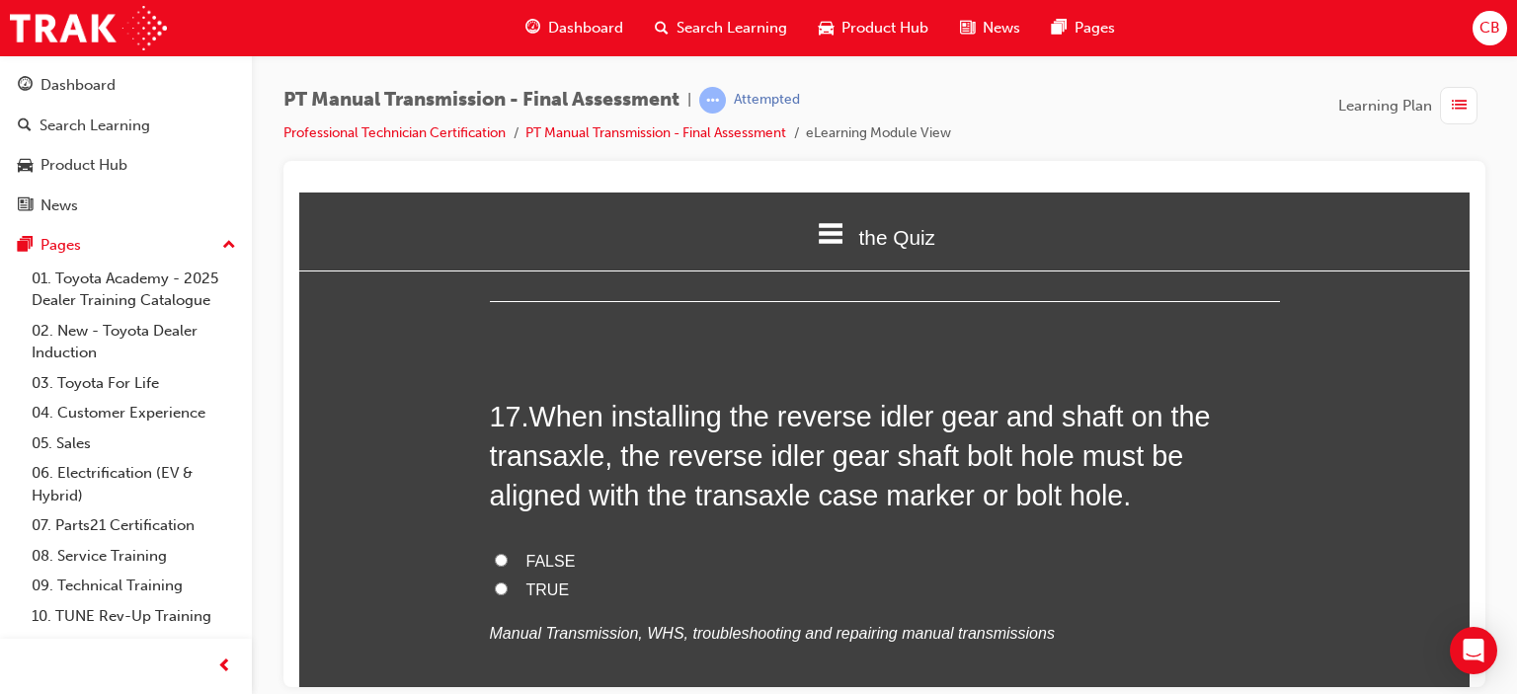
click at [538, 552] on span "FALSE" at bounding box center [550, 560] width 49 height 17
click at [508, 553] on input "FALSE" at bounding box center [501, 559] width 13 height 13
radio input "true"
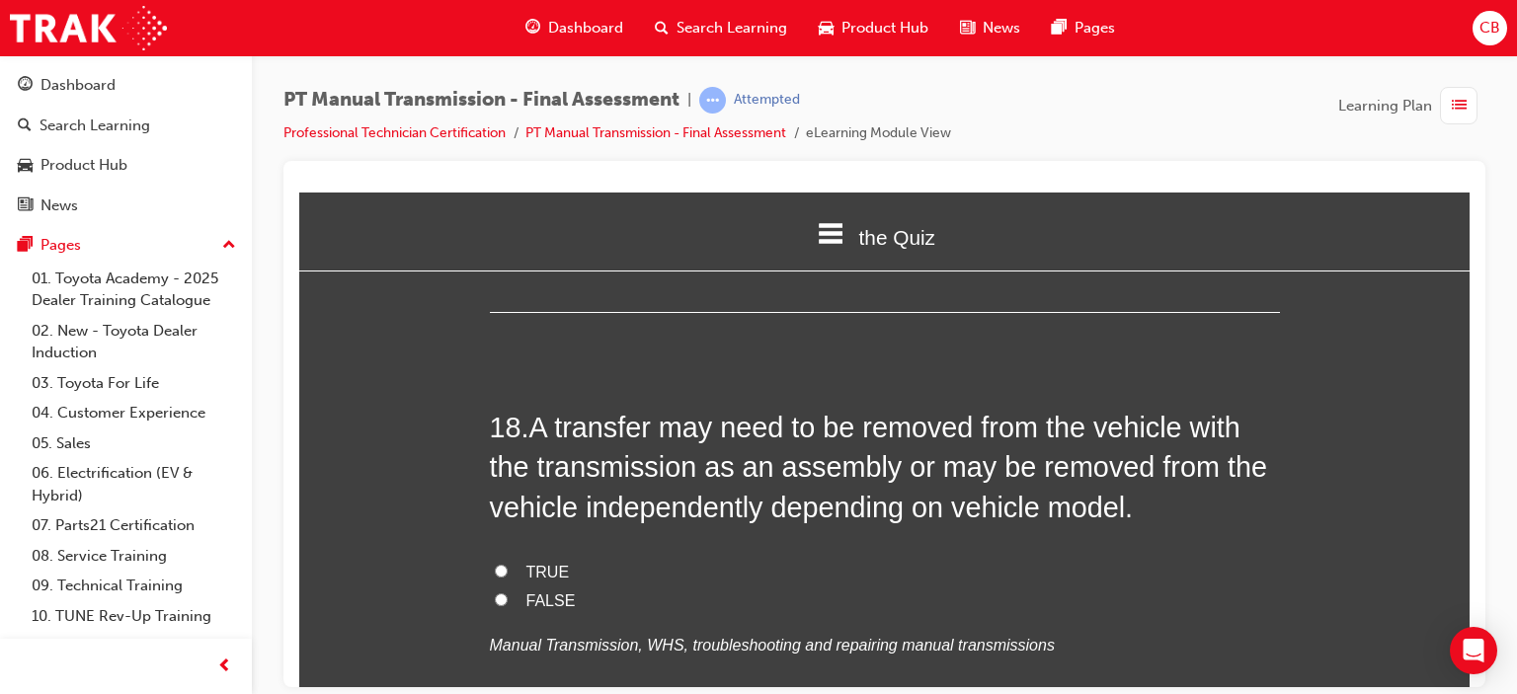
scroll to position [8001, 0]
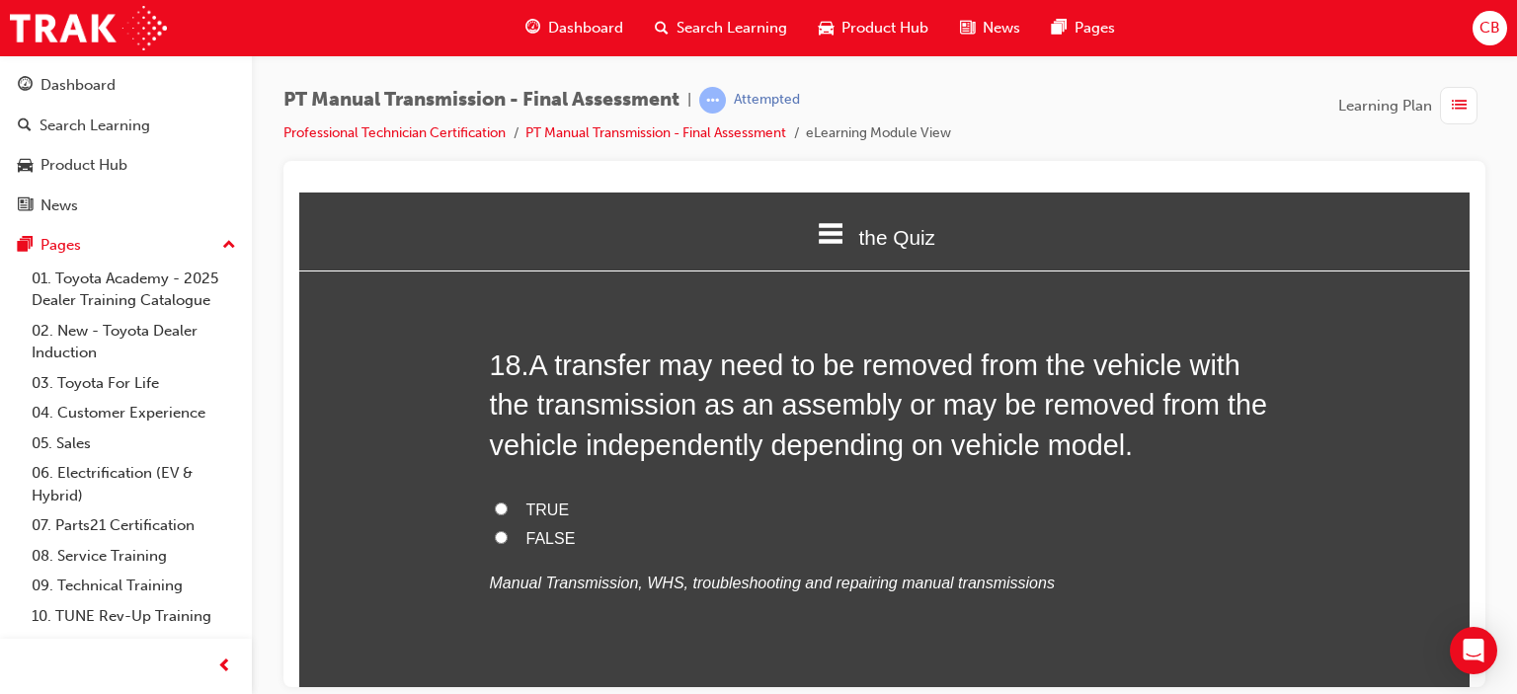
click at [495, 502] on input "TRUE" at bounding box center [501, 508] width 13 height 13
radio input "true"
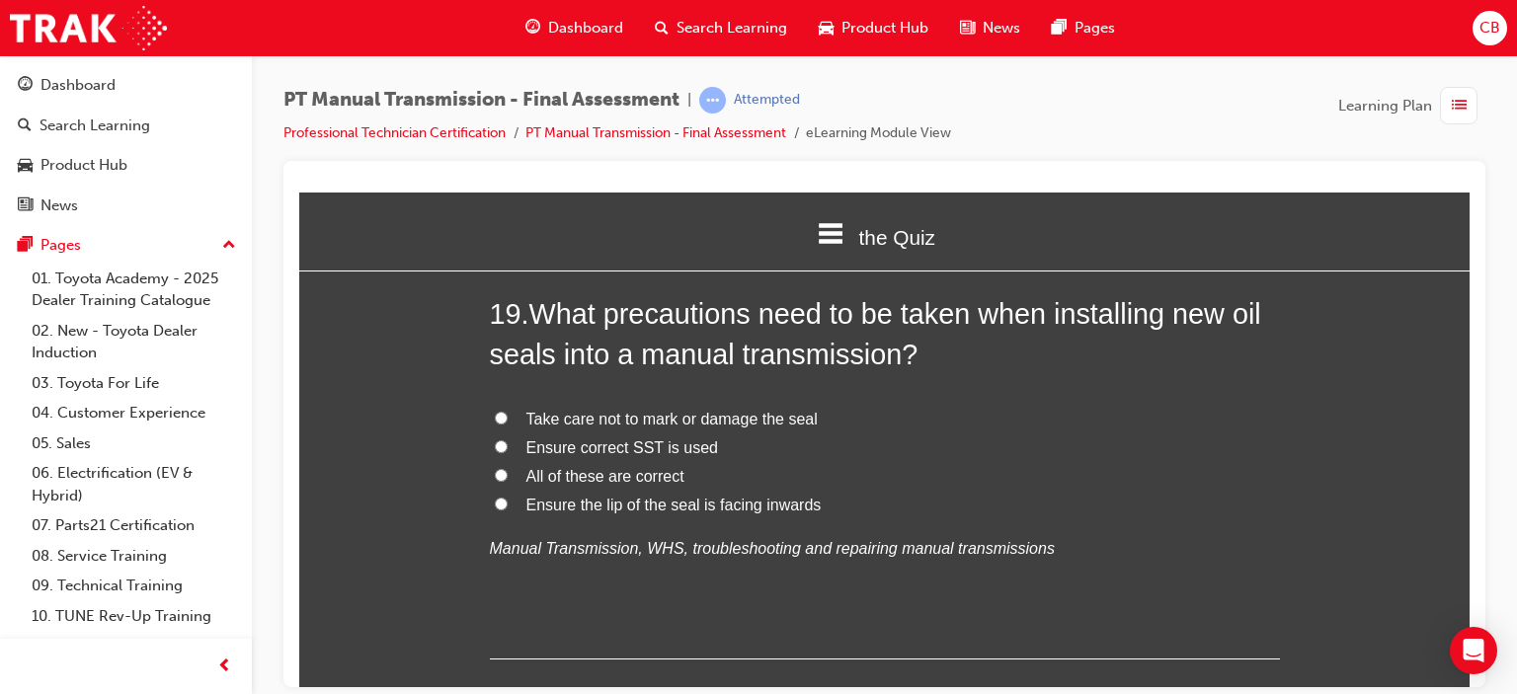
scroll to position [8396, 0]
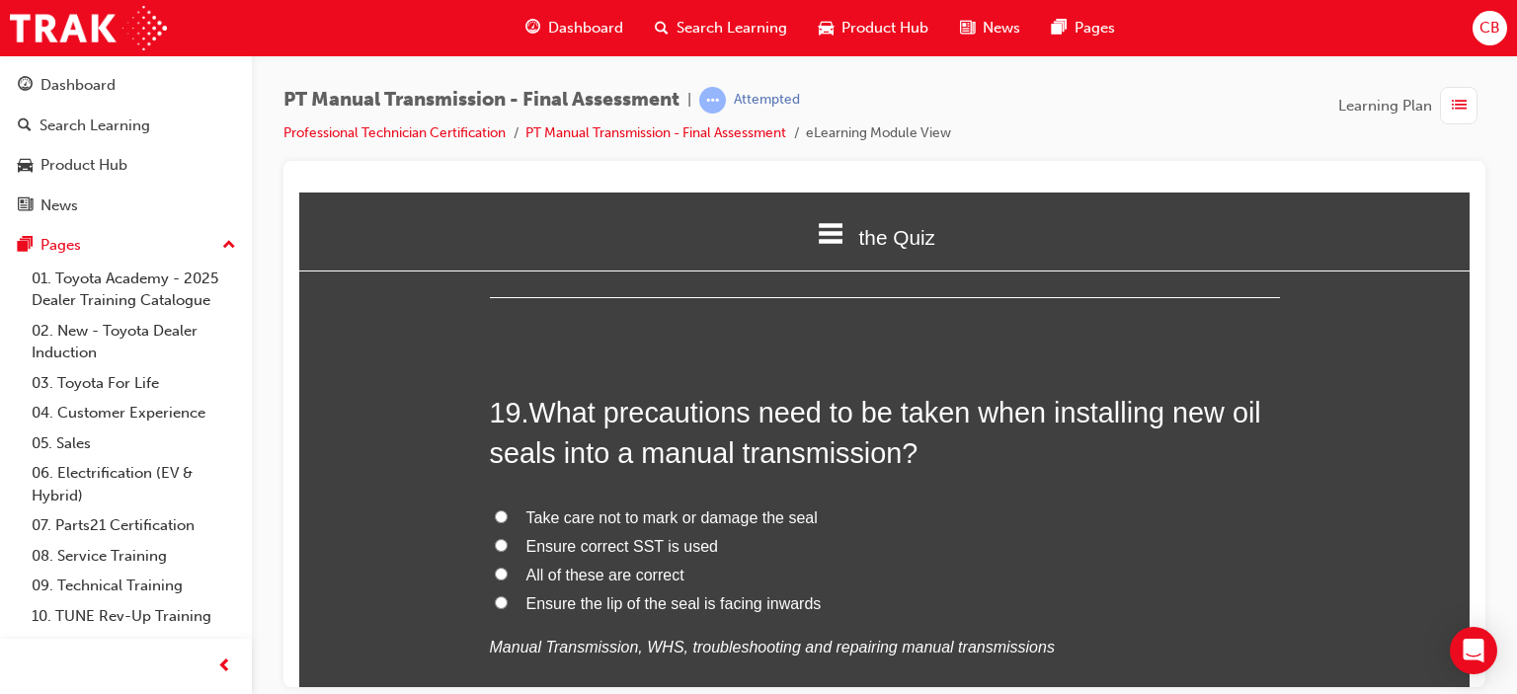
click at [498, 567] on input "All of these are correct" at bounding box center [501, 573] width 13 height 13
radio input "true"
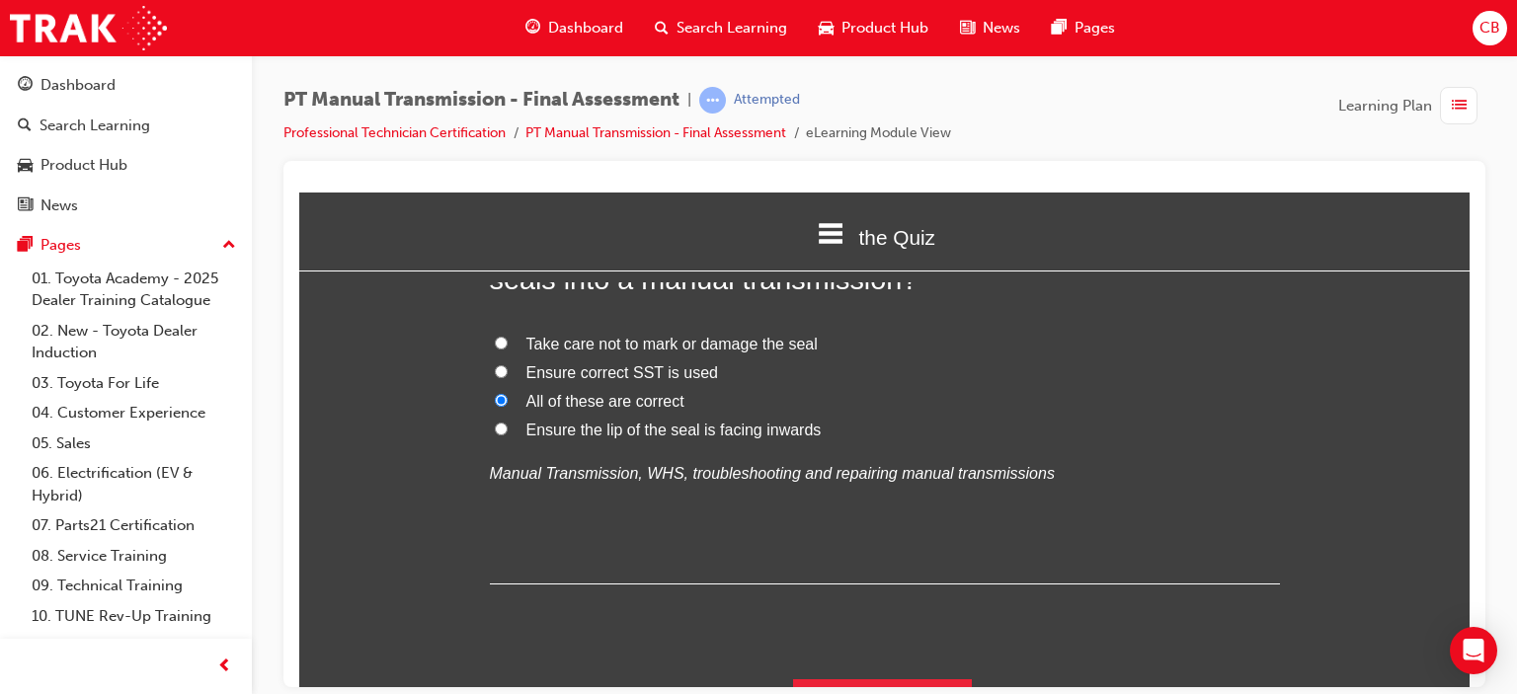
scroll to position [8574, 0]
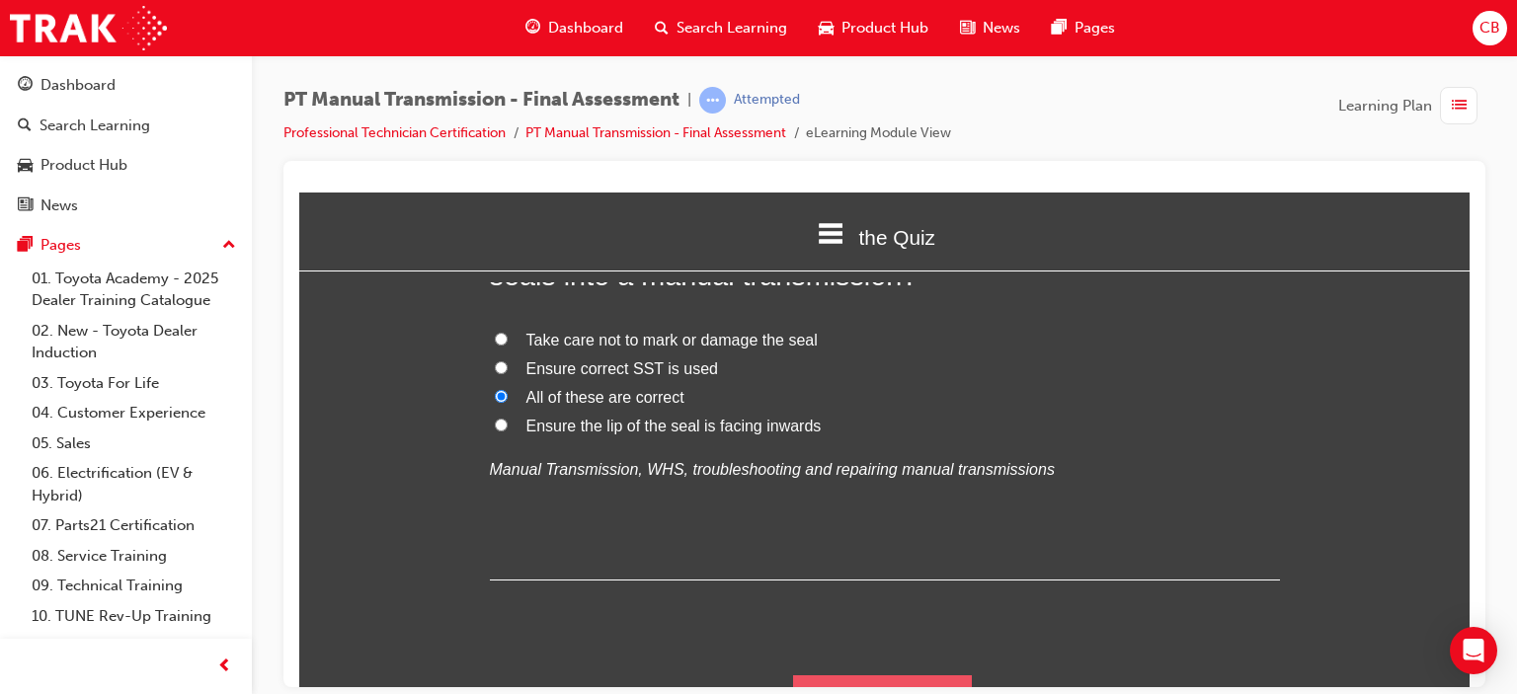
click at [917, 675] on button "Submit Answers" at bounding box center [883, 702] width 180 height 55
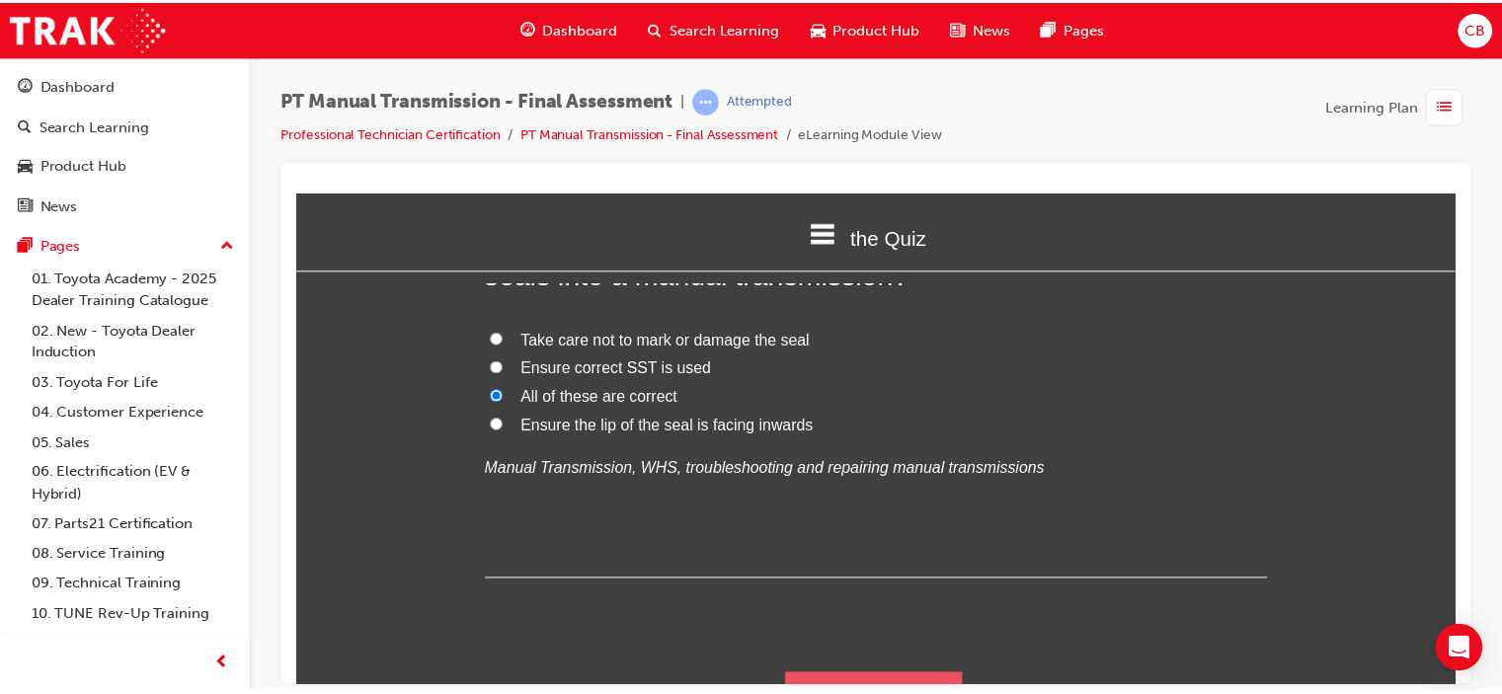
scroll to position [0, 0]
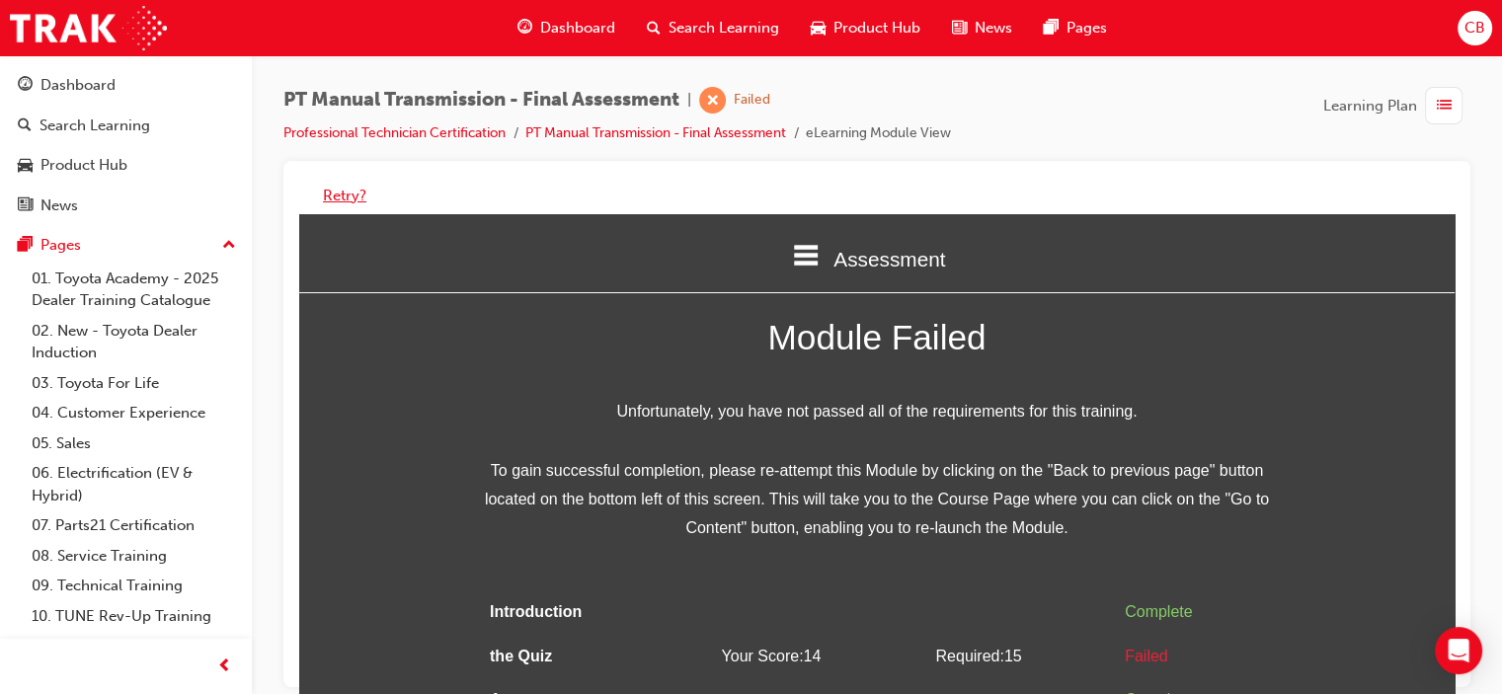
click at [336, 188] on button "Retry?" at bounding box center [344, 196] width 43 height 23
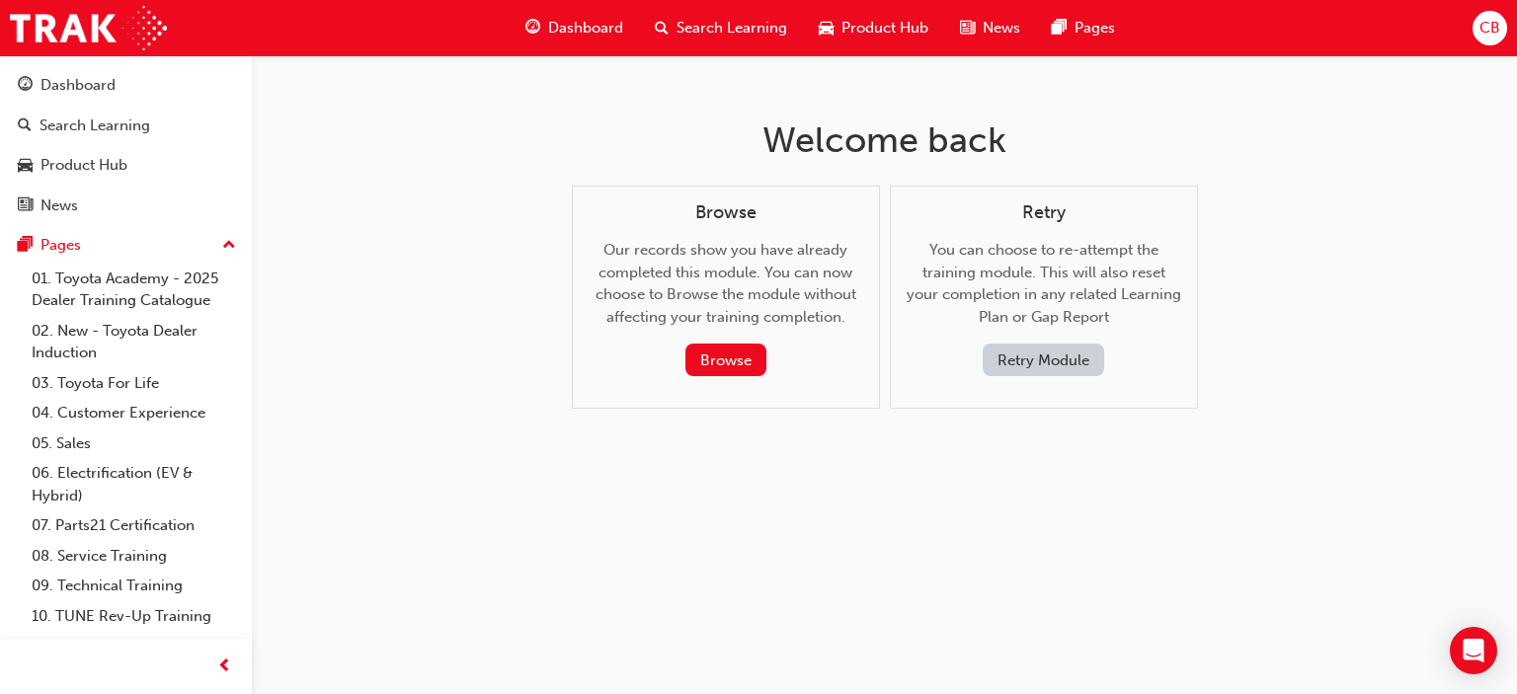
click at [1049, 371] on button "Retry Module" at bounding box center [1043, 360] width 121 height 33
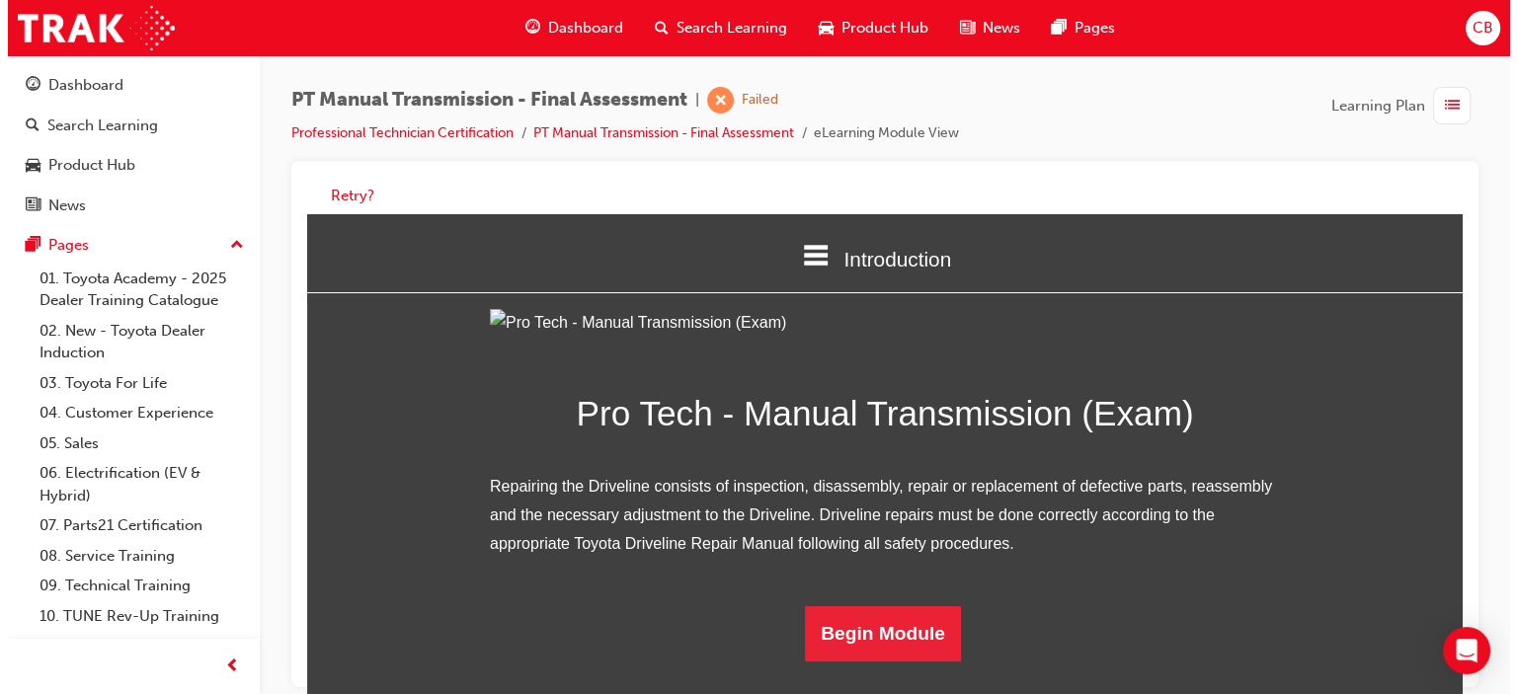
scroll to position [170, 0]
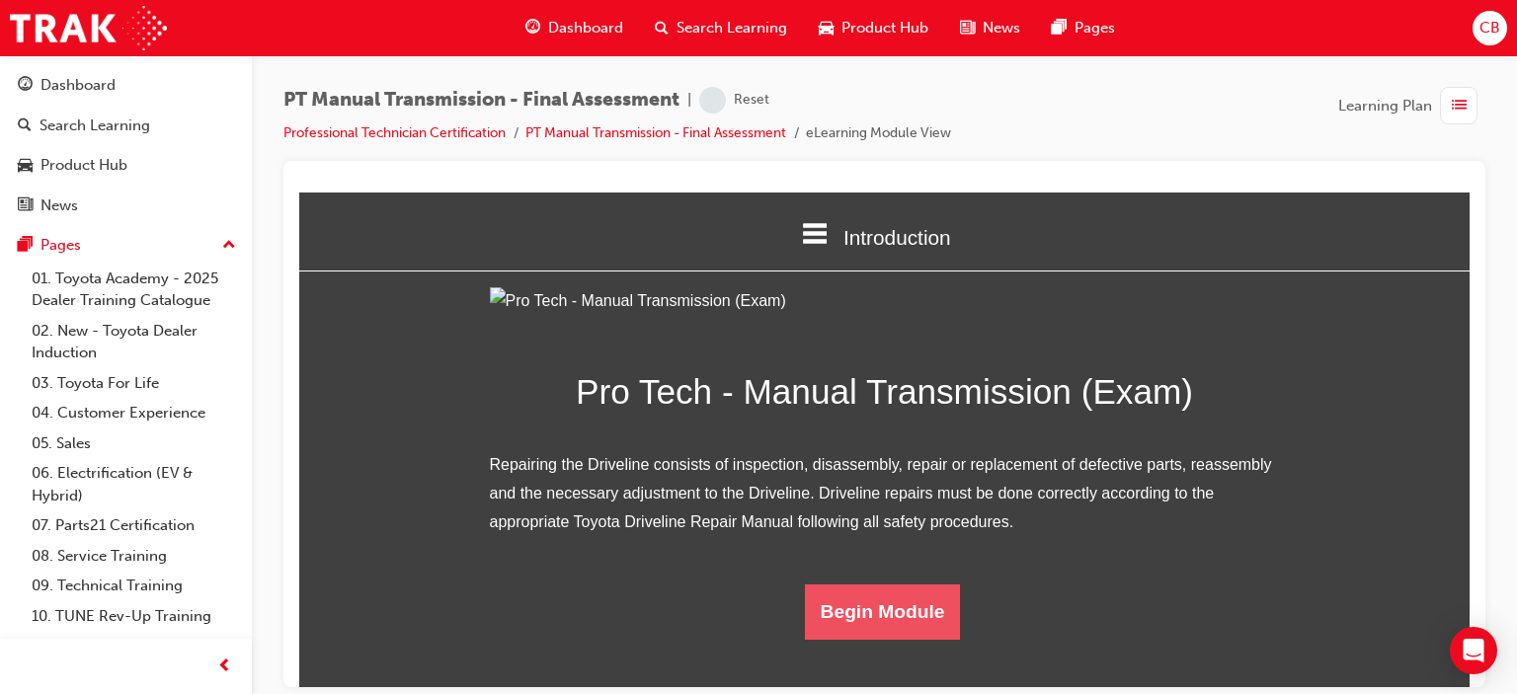
click at [872, 639] on button "Begin Module" at bounding box center [883, 611] width 156 height 55
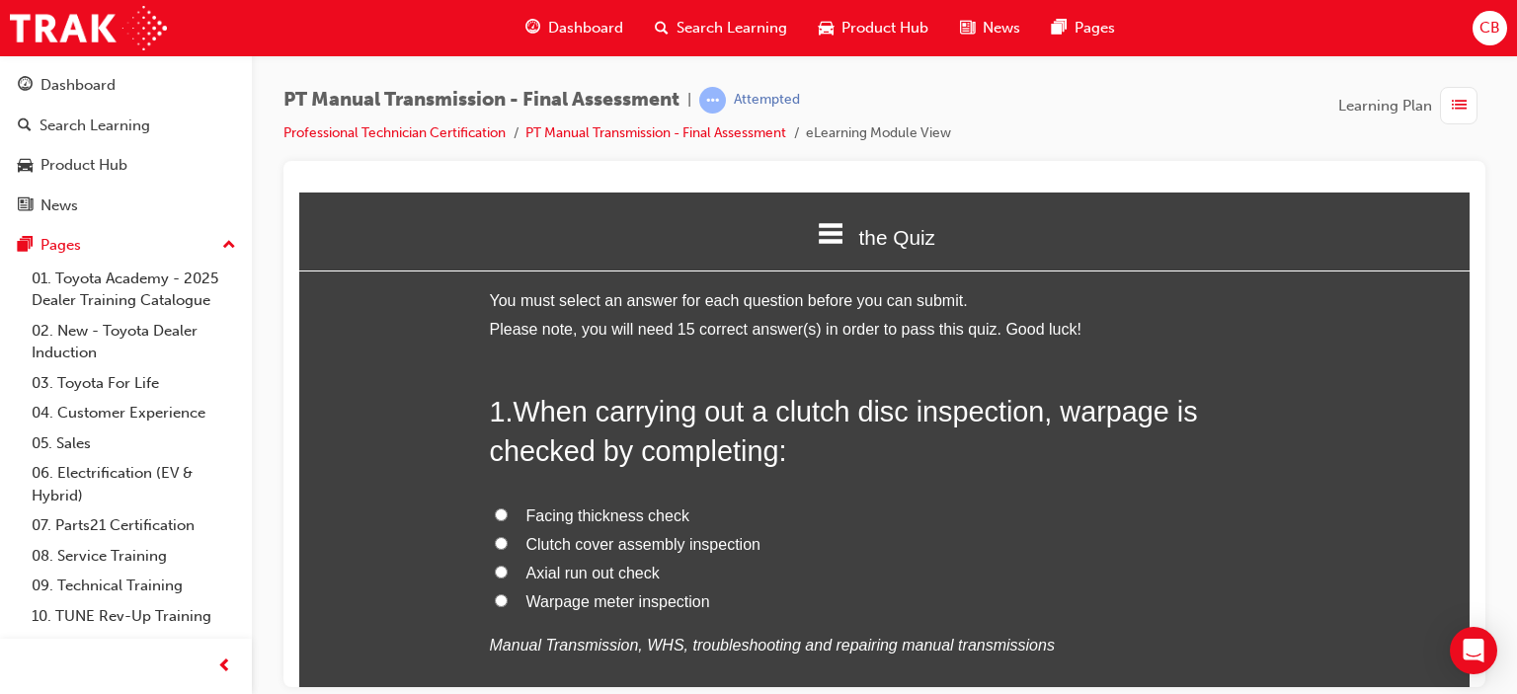
scroll to position [99, 0]
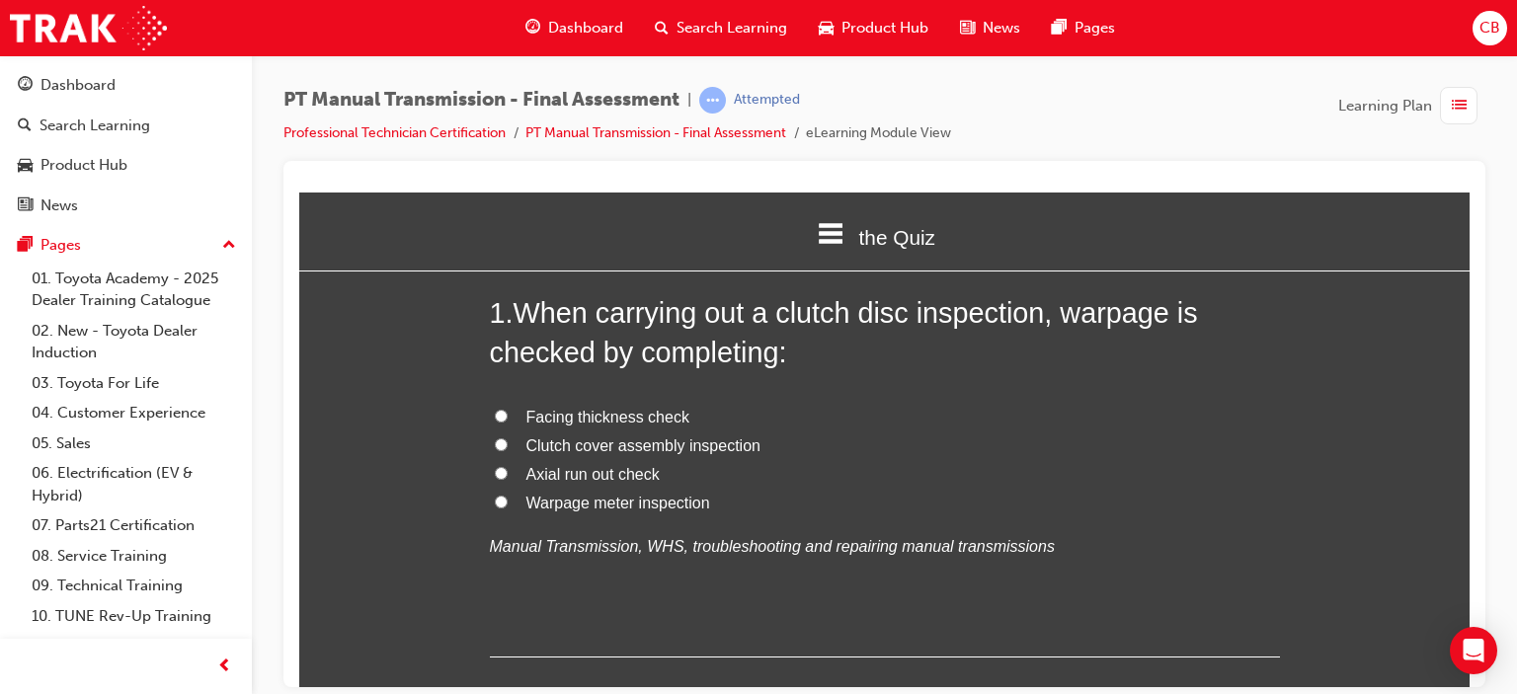
click at [614, 507] on span "Warpage meter inspection" at bounding box center [618, 502] width 184 height 17
click at [508, 507] on input "Warpage meter inspection" at bounding box center [501, 501] width 13 height 13
radio input "true"
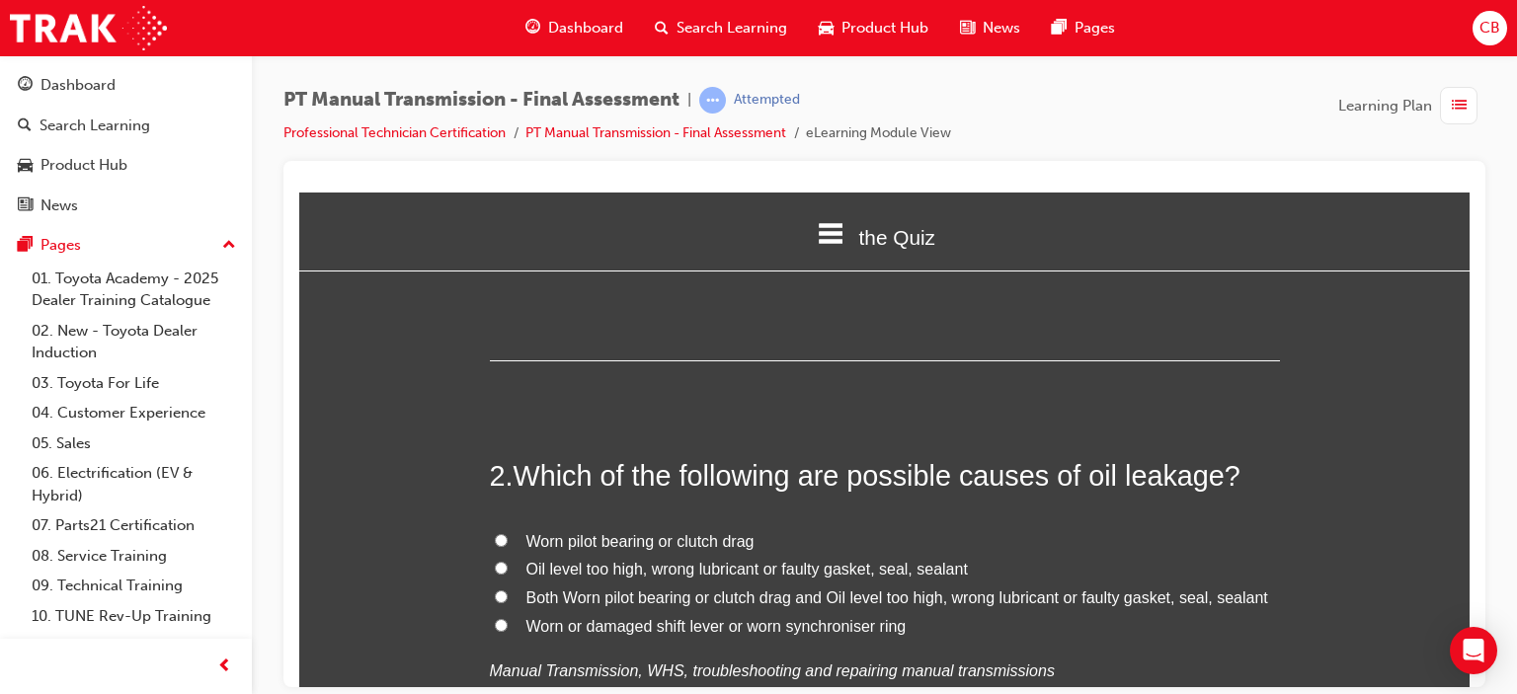
scroll to position [494, 0]
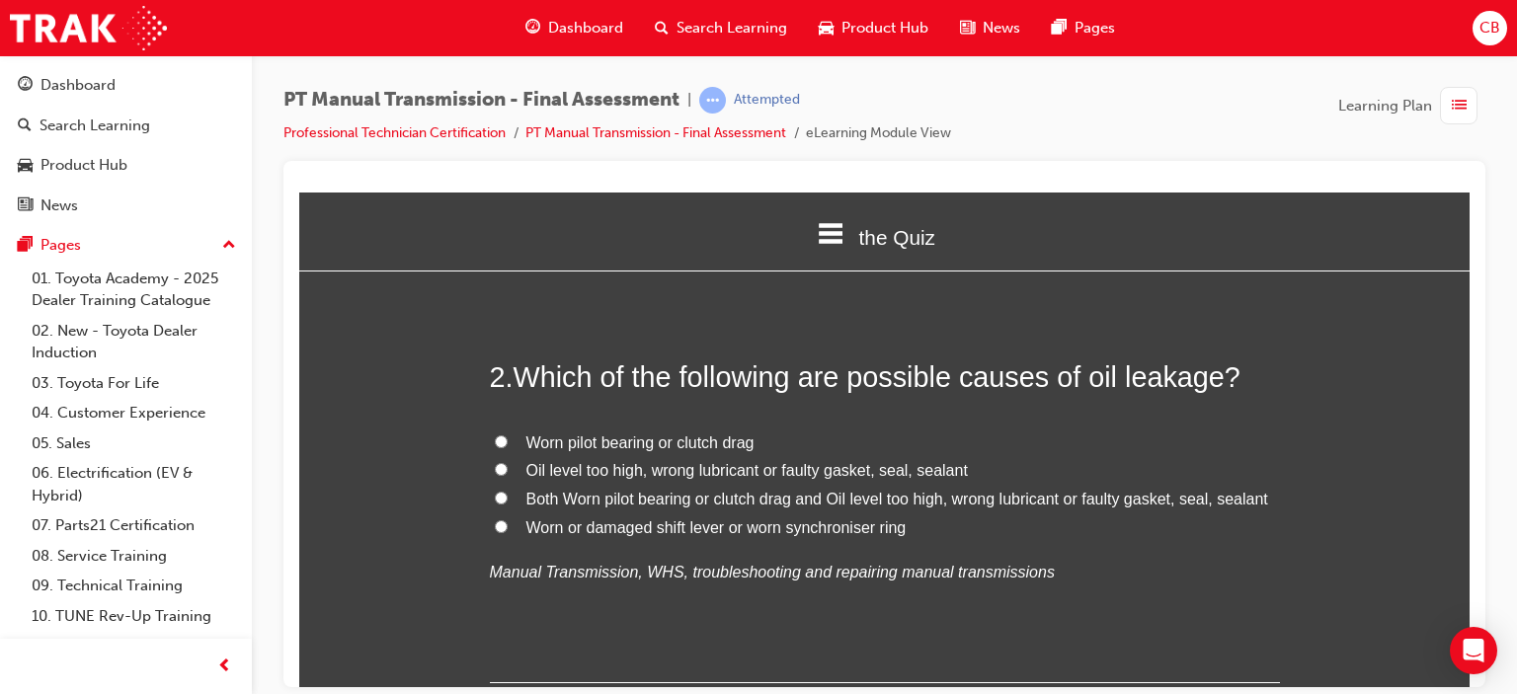
click at [824, 499] on span "Both Worn pilot bearing or clutch drag and Oil level too high, wrong lubricant …" at bounding box center [897, 498] width 742 height 17
click at [508, 499] on input "Both Worn pilot bearing or clutch drag and Oil level too high, wrong lubricant …" at bounding box center [501, 497] width 13 height 13
radio input "true"
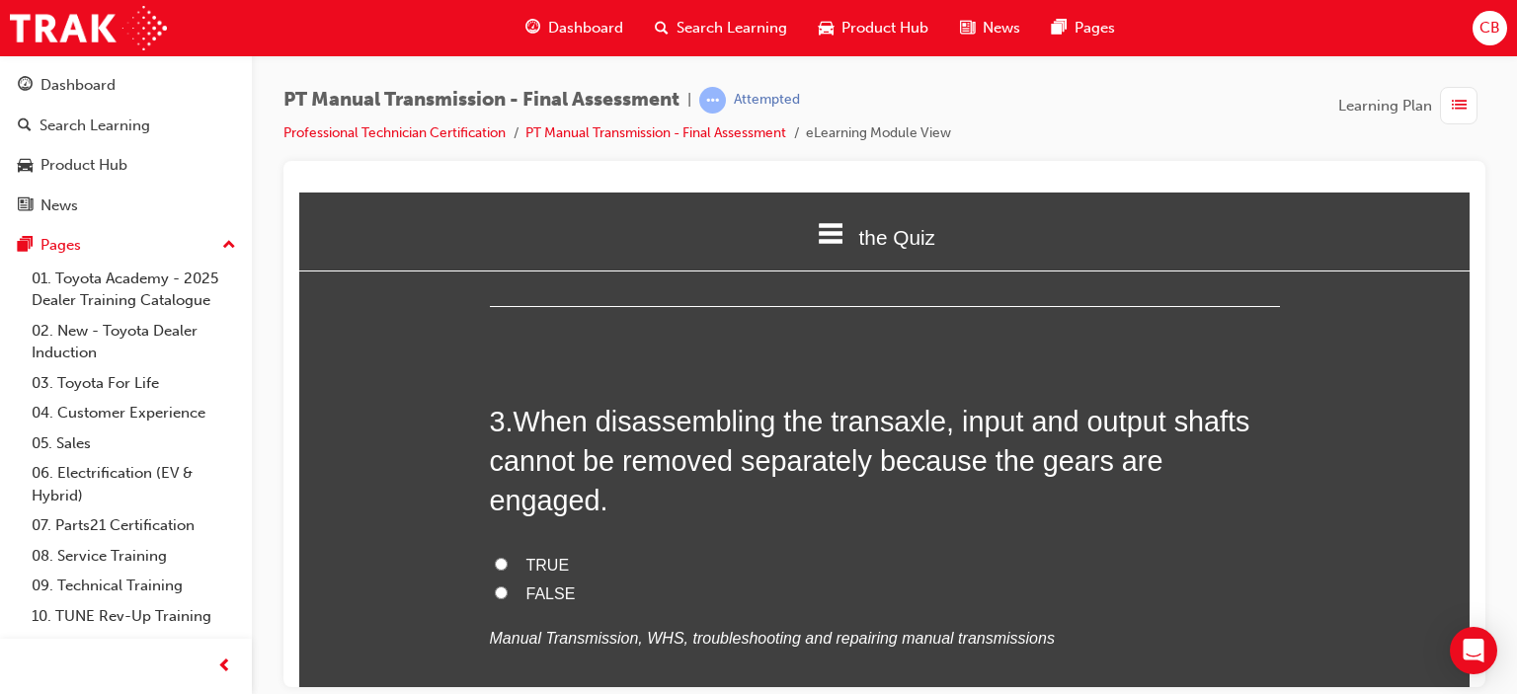
scroll to position [889, 0]
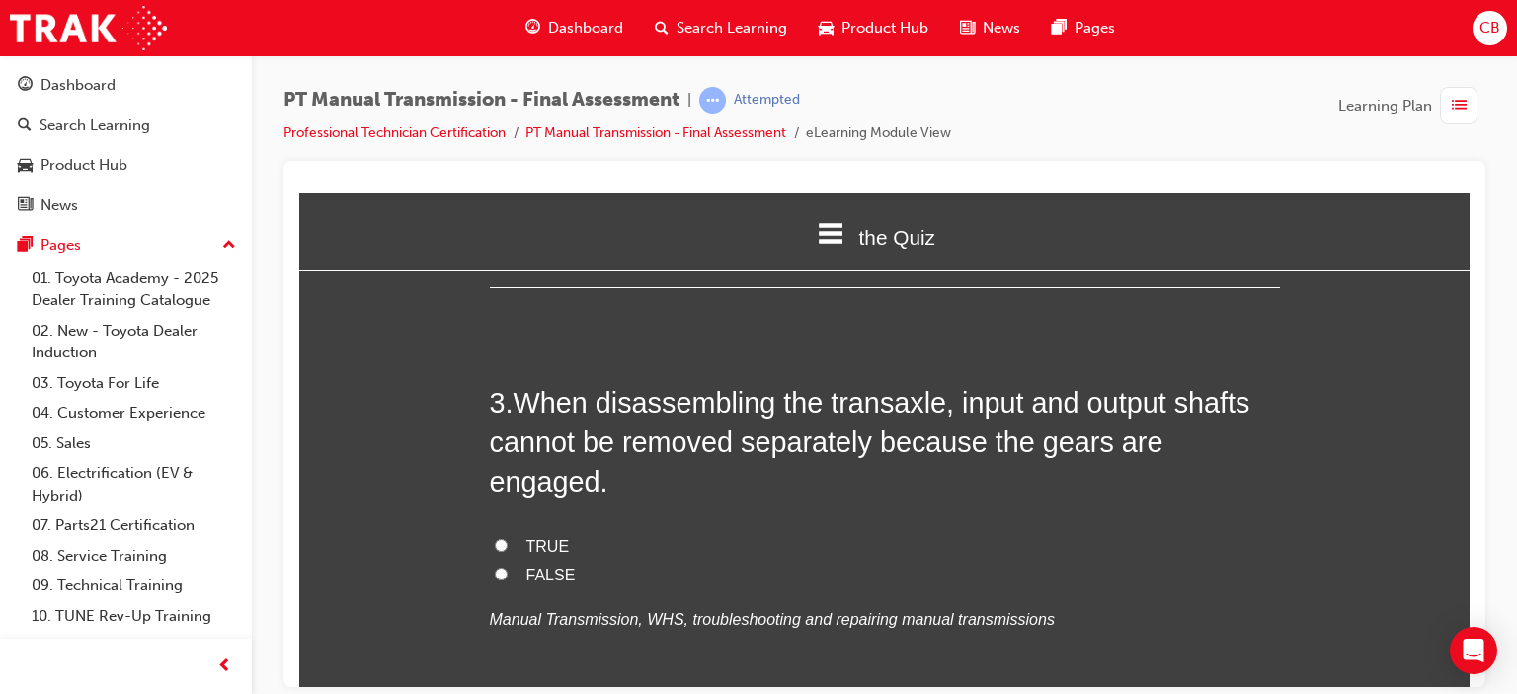
click at [533, 537] on span "TRUE" at bounding box center [547, 545] width 43 height 17
click at [508, 538] on input "TRUE" at bounding box center [501, 544] width 13 height 13
radio input "true"
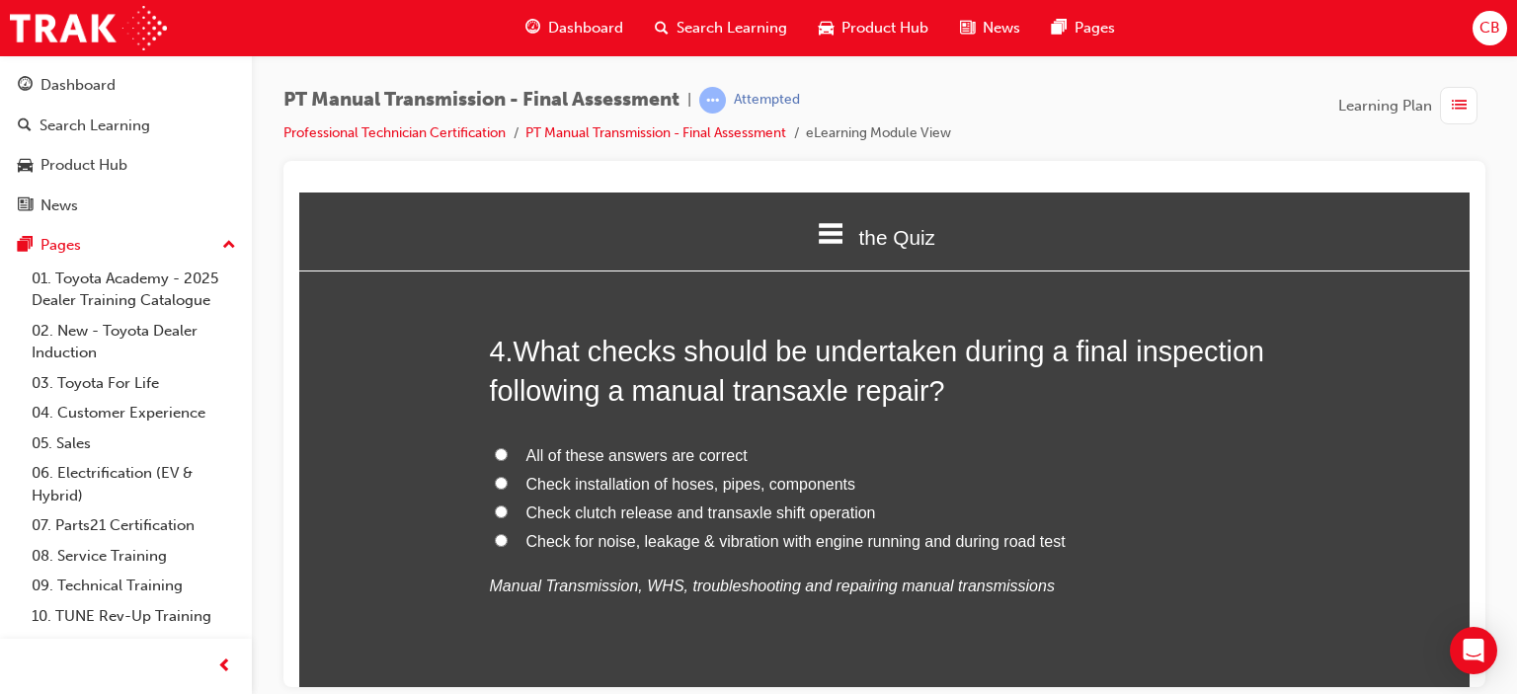
scroll to position [1284, 0]
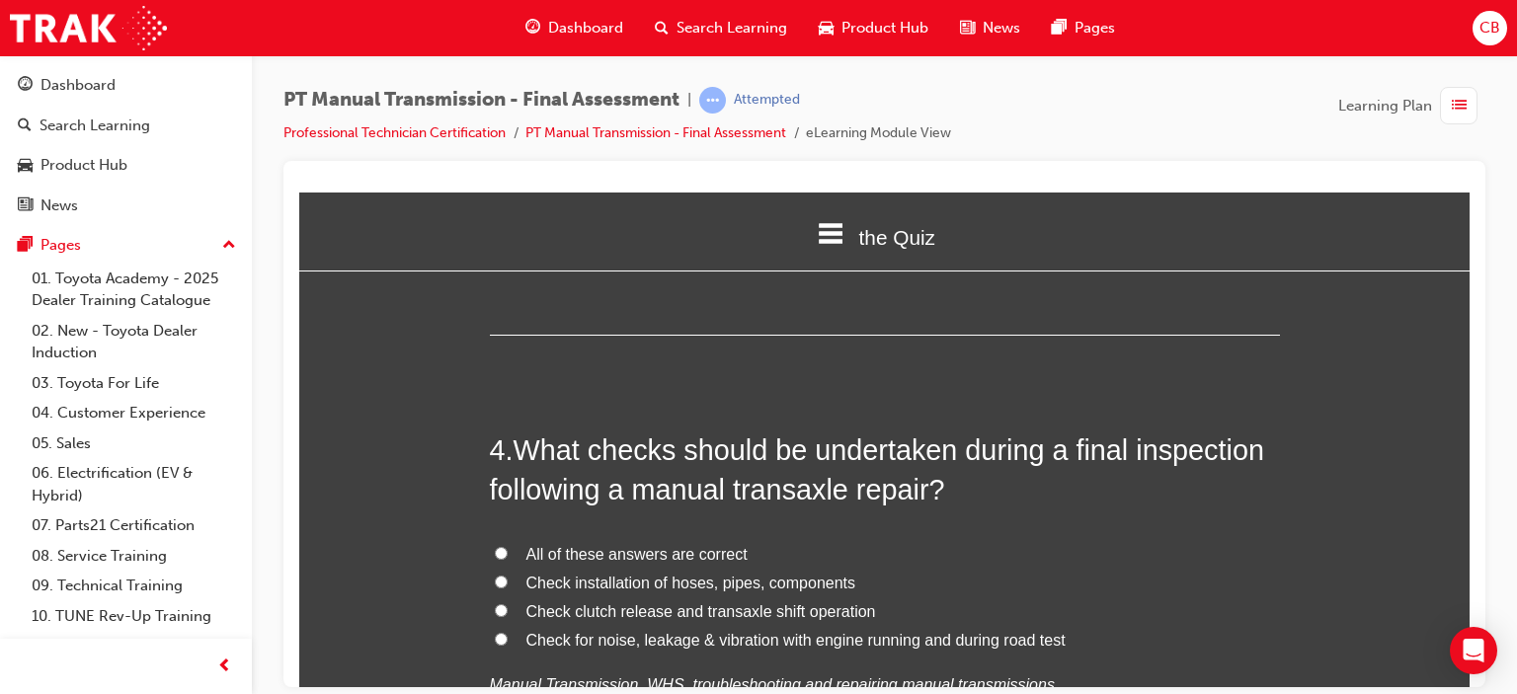
click at [588, 545] on span "All of these answers are correct" at bounding box center [636, 553] width 221 height 17
click at [508, 546] on input "All of these answers are correct" at bounding box center [501, 552] width 13 height 13
radio input "true"
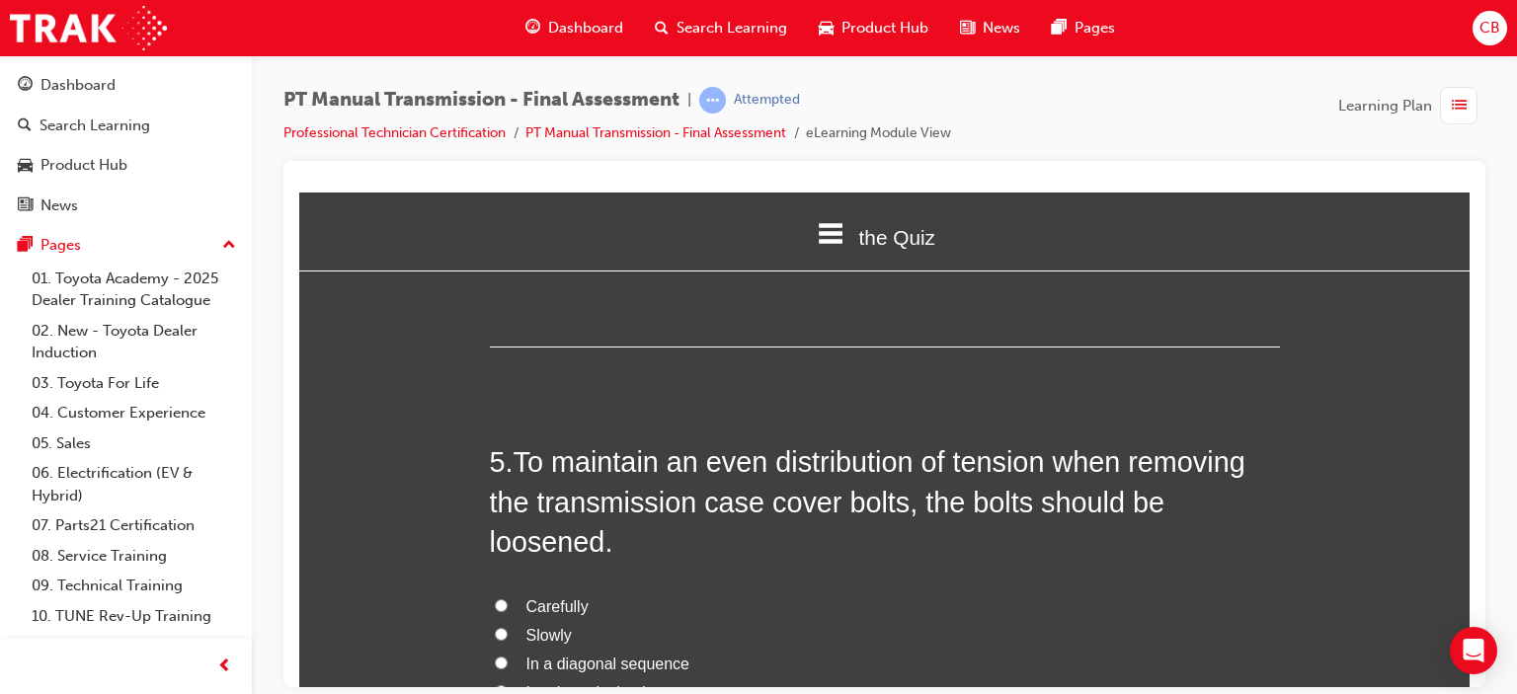
scroll to position [1778, 0]
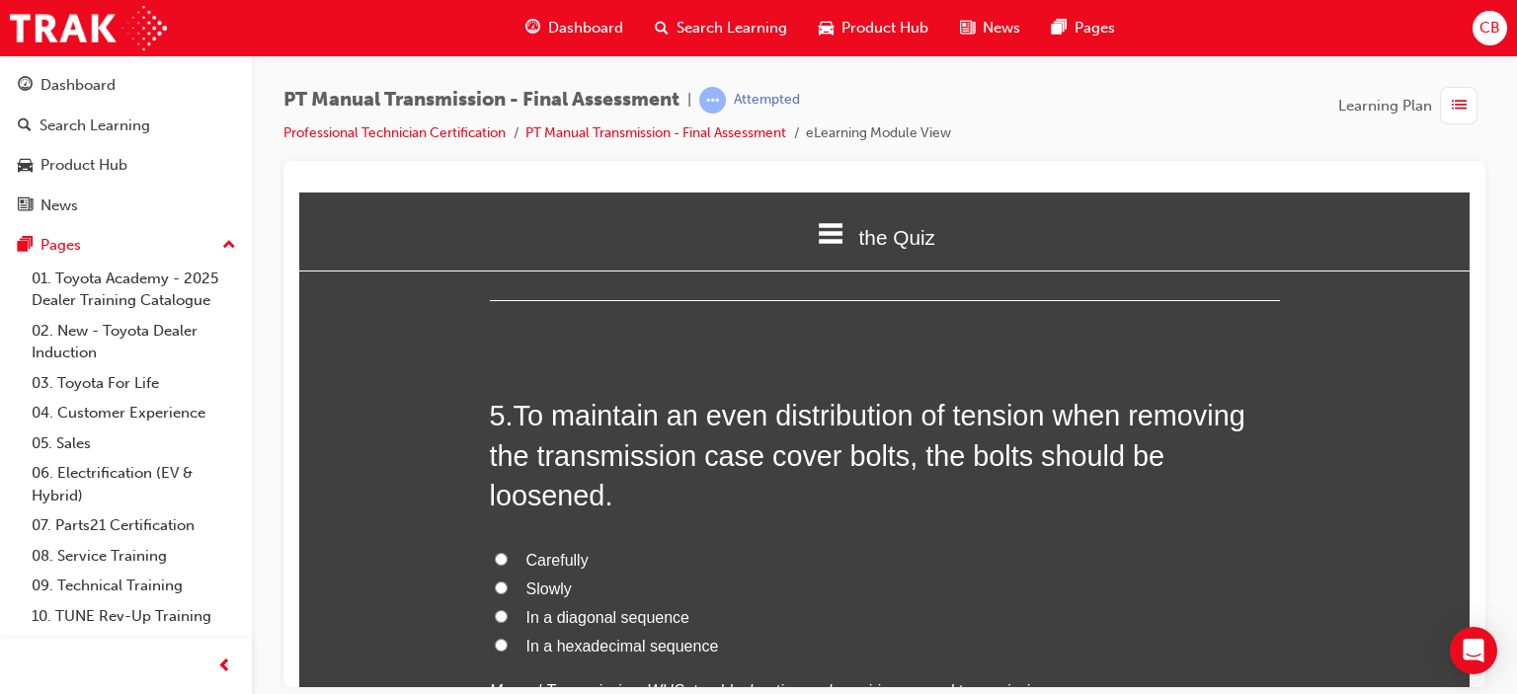
click at [619, 608] on span "In a diagonal sequence" at bounding box center [607, 616] width 163 height 17
click at [508, 609] on input "In a diagonal sequence" at bounding box center [501, 615] width 13 height 13
radio input "true"
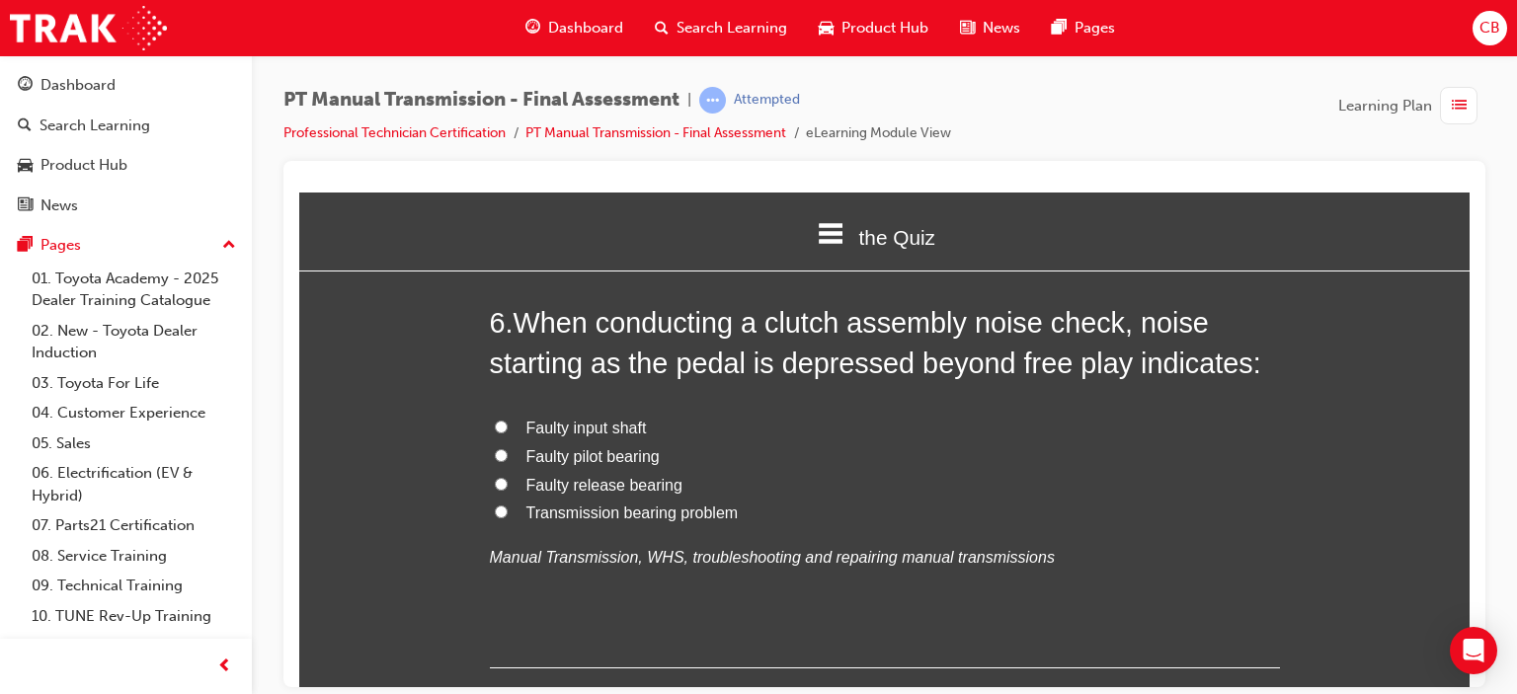
scroll to position [2272, 0]
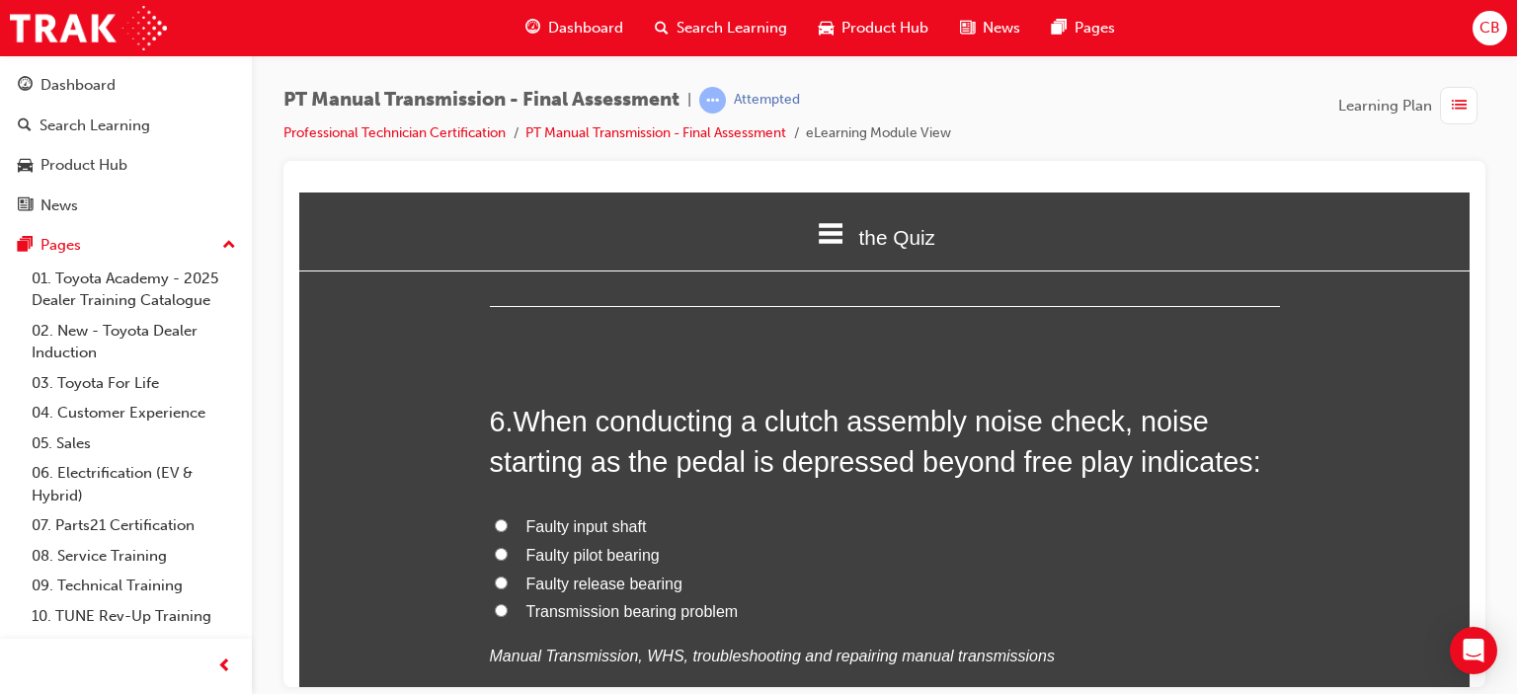
click at [581, 575] on span "Faulty release bearing" at bounding box center [604, 583] width 156 height 17
click at [508, 576] on input "Faulty release bearing" at bounding box center [501, 582] width 13 height 13
radio input "true"
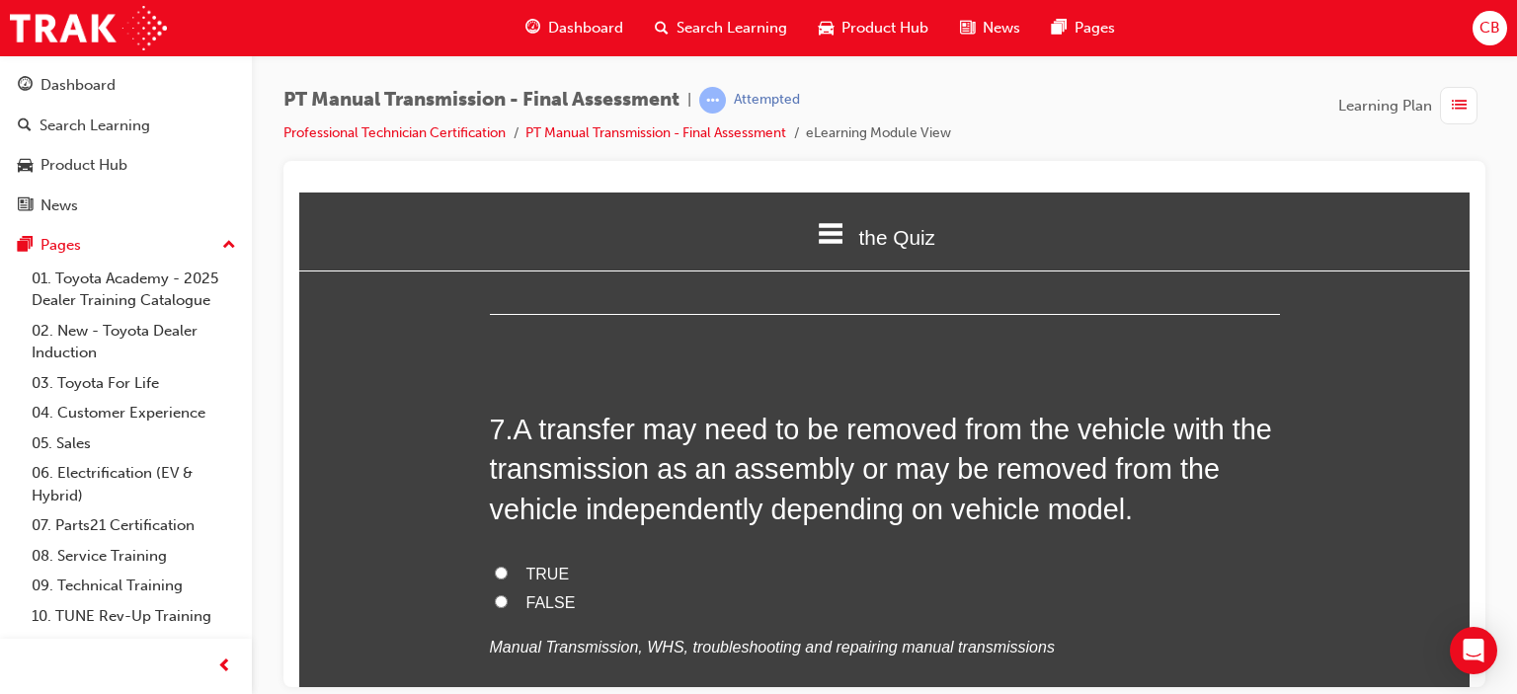
scroll to position [2766, 0]
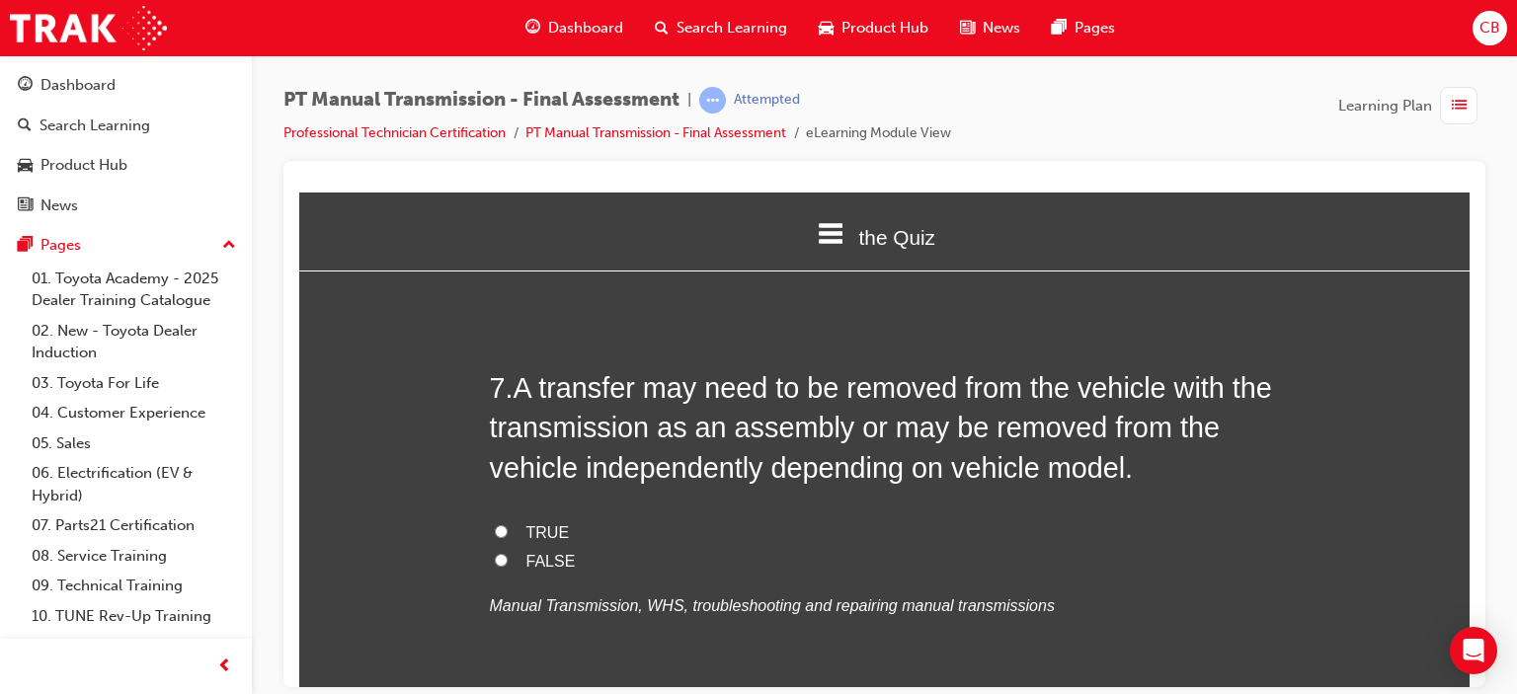
click at [498, 525] on input "TRUE" at bounding box center [501, 531] width 13 height 13
radio input "true"
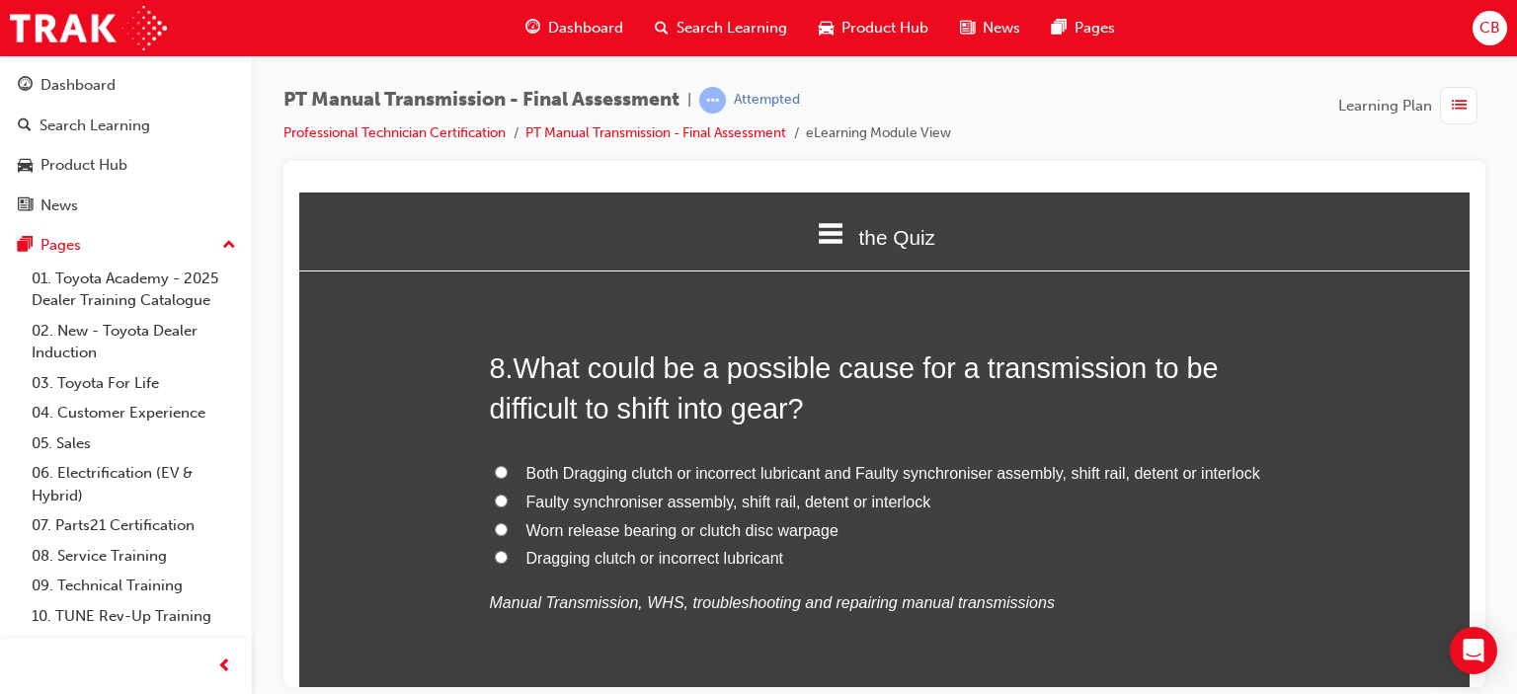
scroll to position [3260, 0]
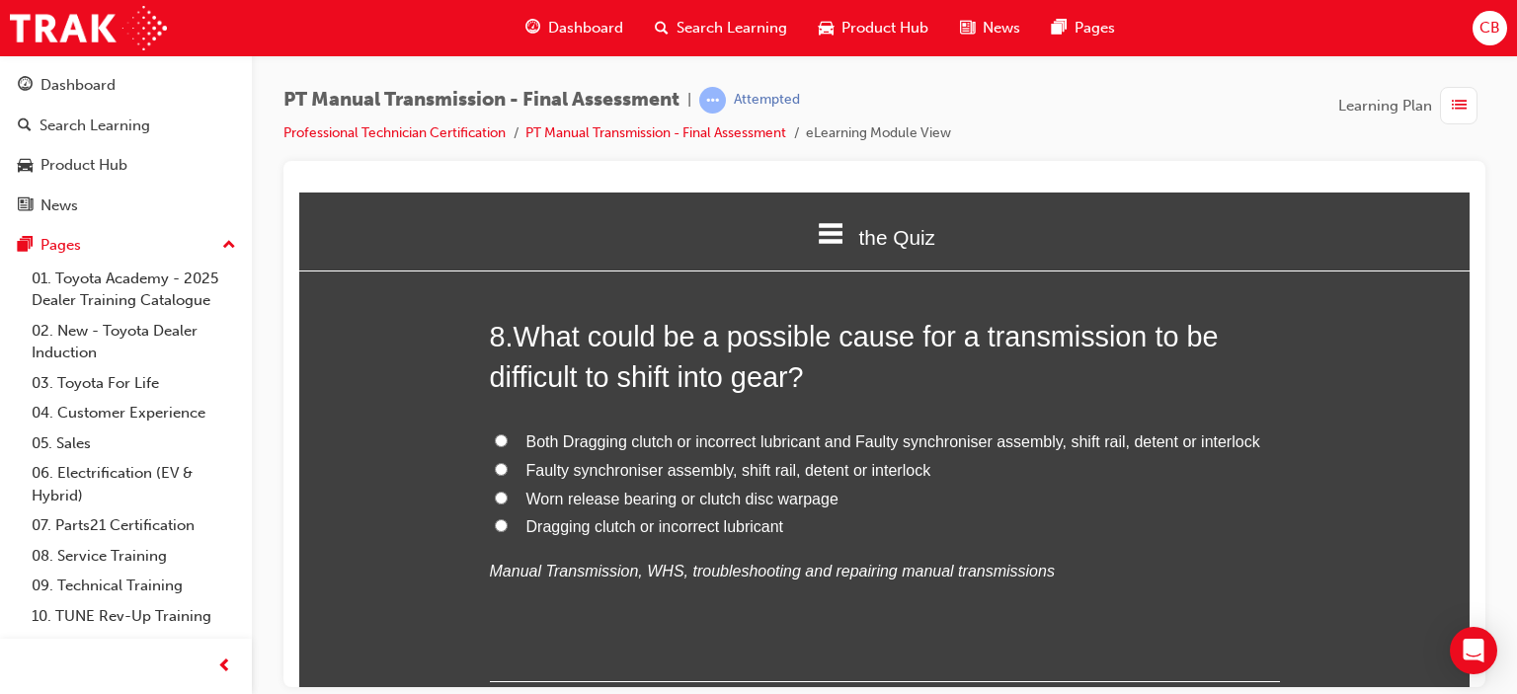
click at [1055, 433] on span "Both Dragging clutch or incorrect lubricant and Faulty synchroniser assembly, s…" at bounding box center [893, 441] width 734 height 17
click at [508, 434] on input "Both Dragging clutch or incorrect lubricant and Faulty synchroniser assembly, s…" at bounding box center [501, 440] width 13 height 13
radio input "true"
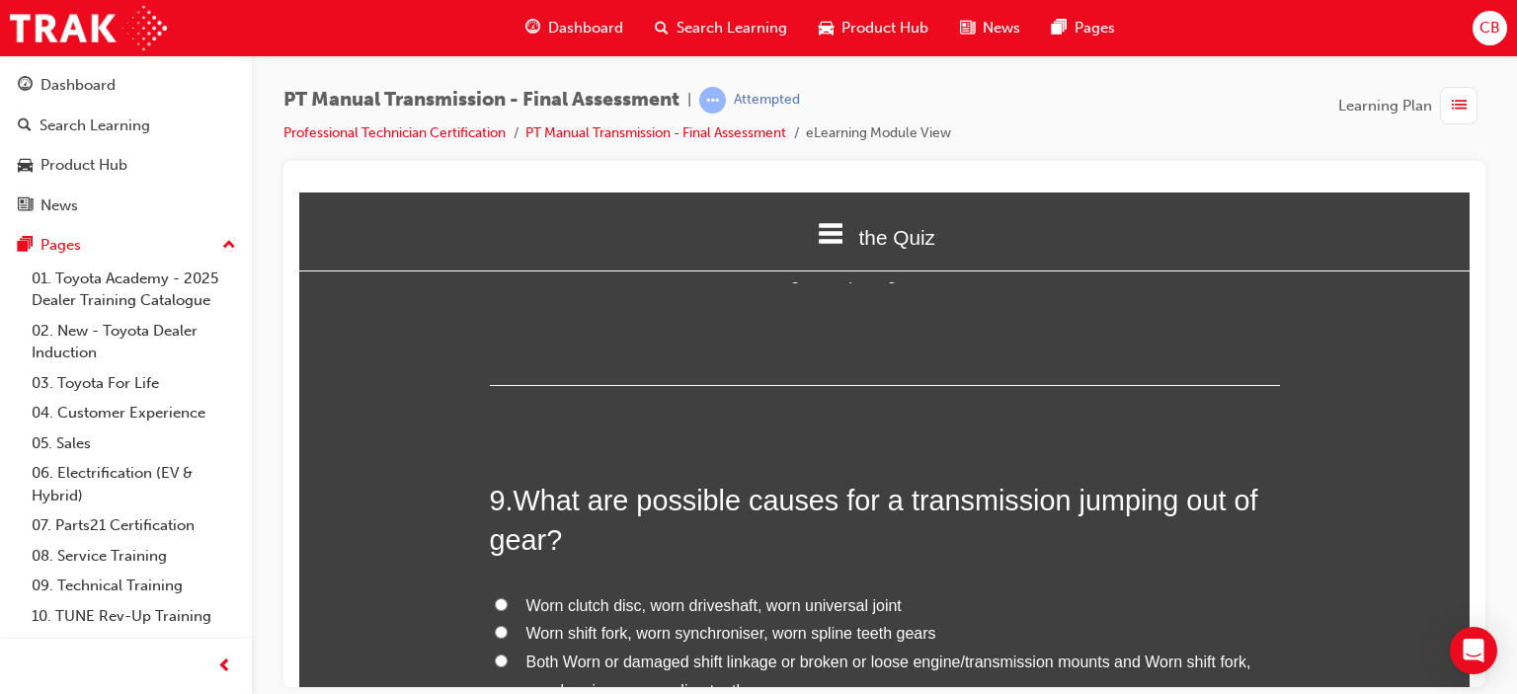
scroll to position [3655, 0]
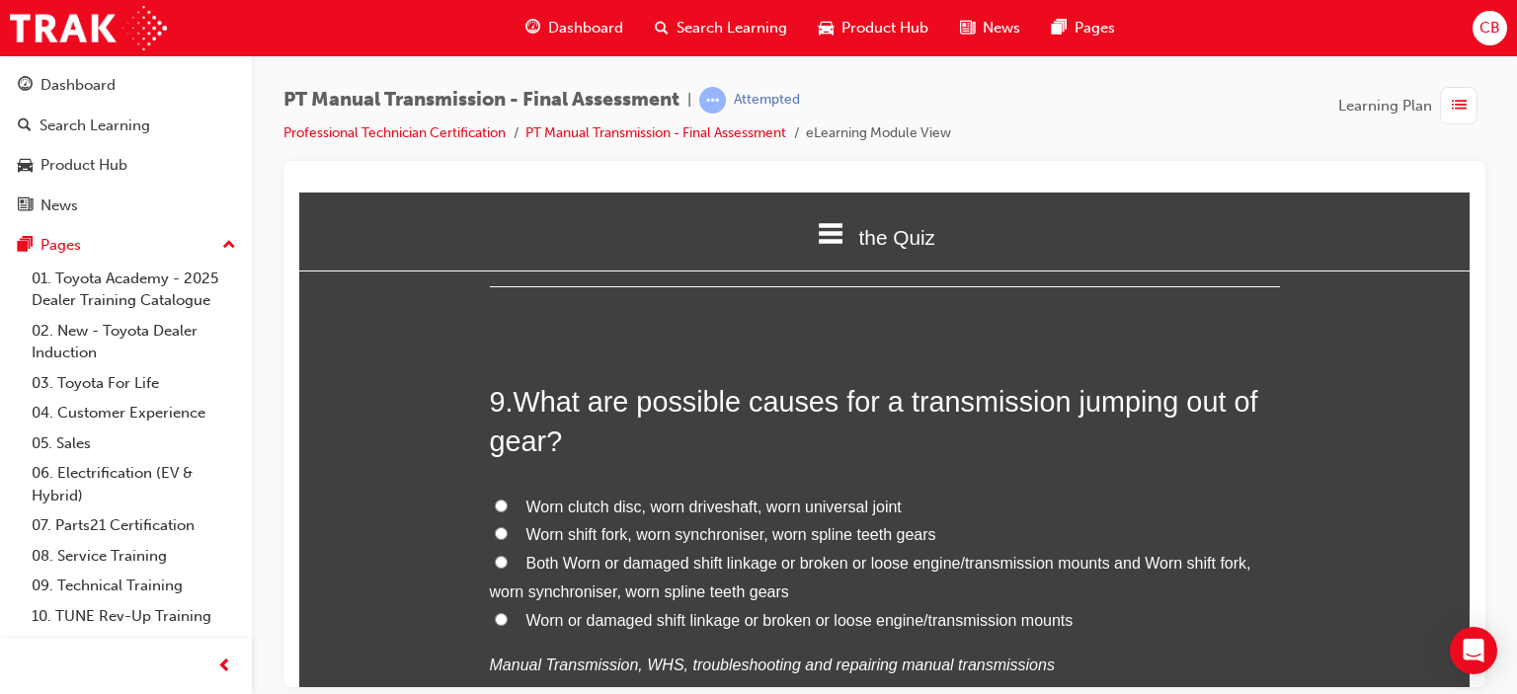
click at [731, 554] on span "Both Worn or damaged shift linkage or broken or loose engine/transmission mount…" at bounding box center [871, 576] width 762 height 45
click at [508, 555] on input "Both Worn or damaged shift linkage or broken or loose engine/transmission mount…" at bounding box center [501, 561] width 13 height 13
radio input "true"
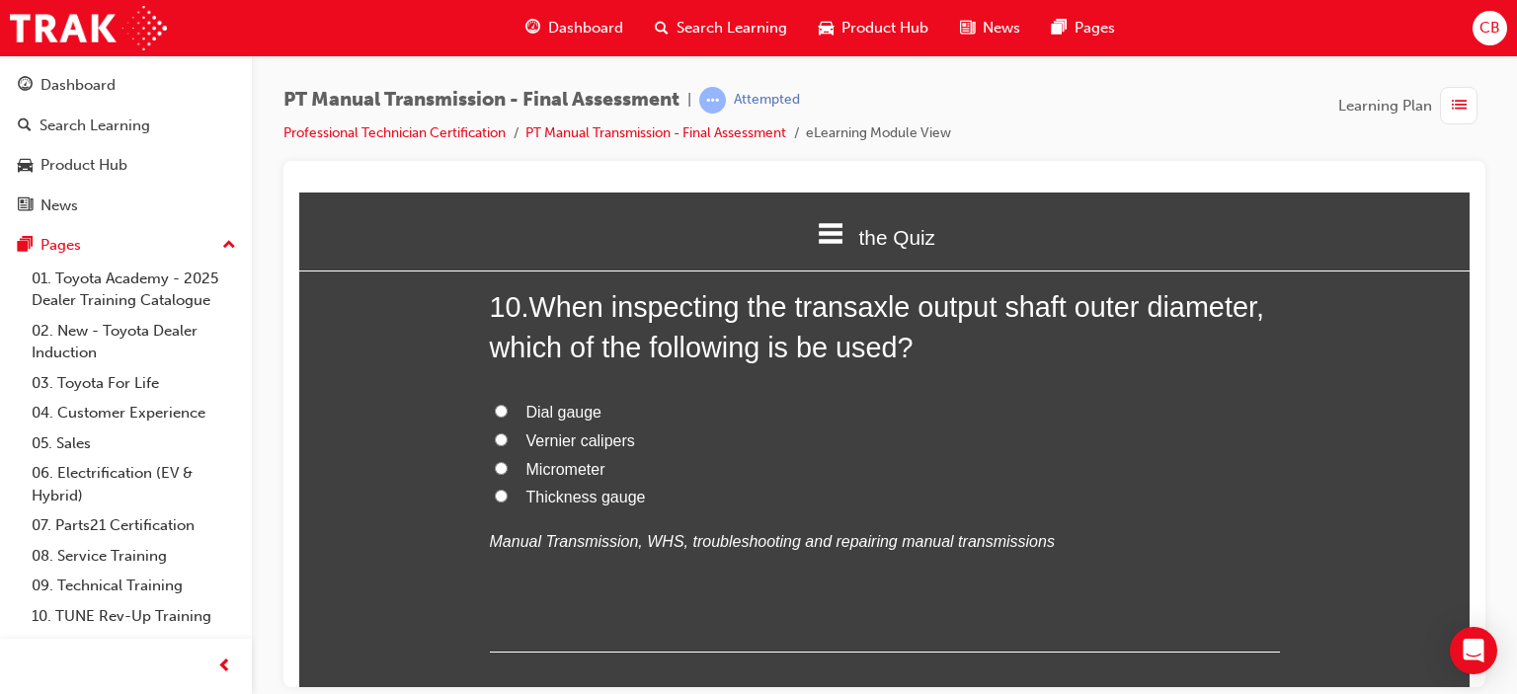
scroll to position [4248, 0]
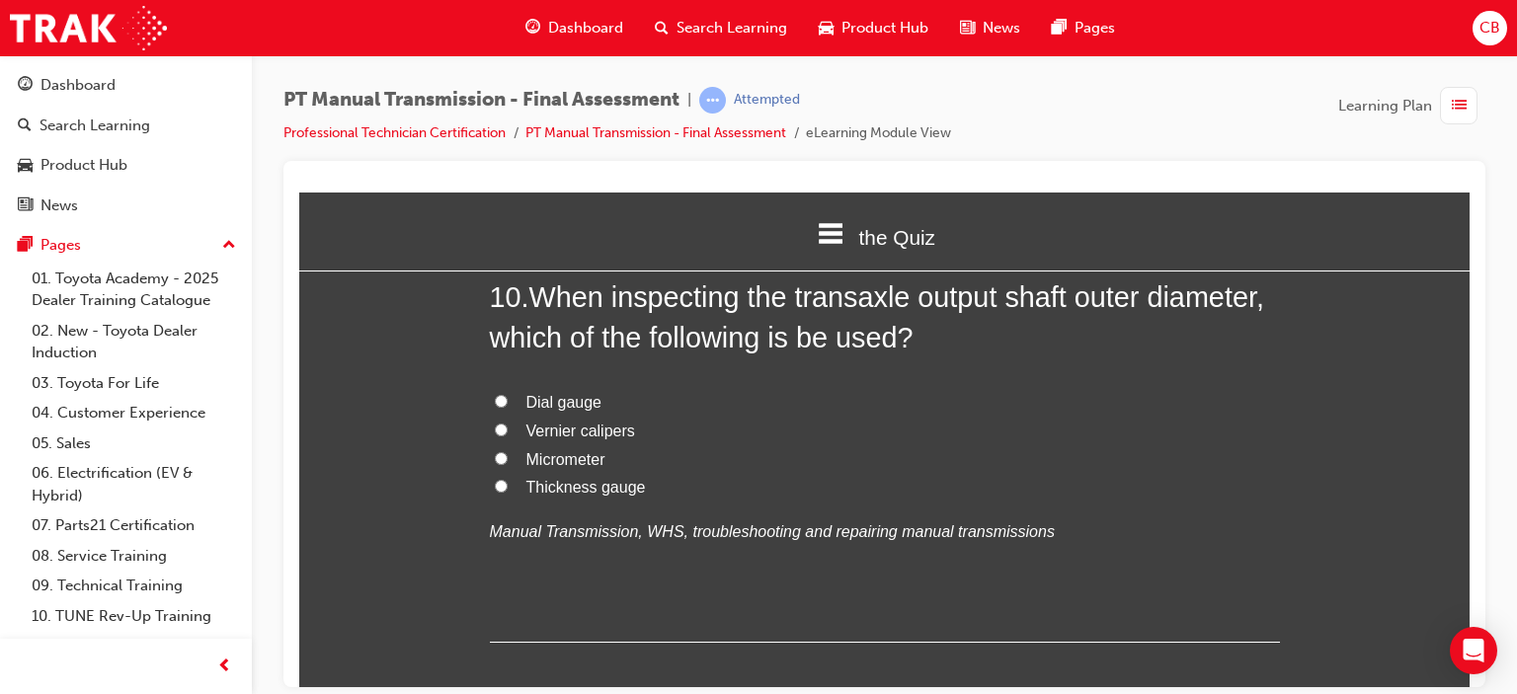
click at [608, 422] on span "Vernier calipers" at bounding box center [580, 430] width 109 height 17
click at [508, 423] on input "Vernier calipers" at bounding box center [501, 429] width 13 height 13
radio input "true"
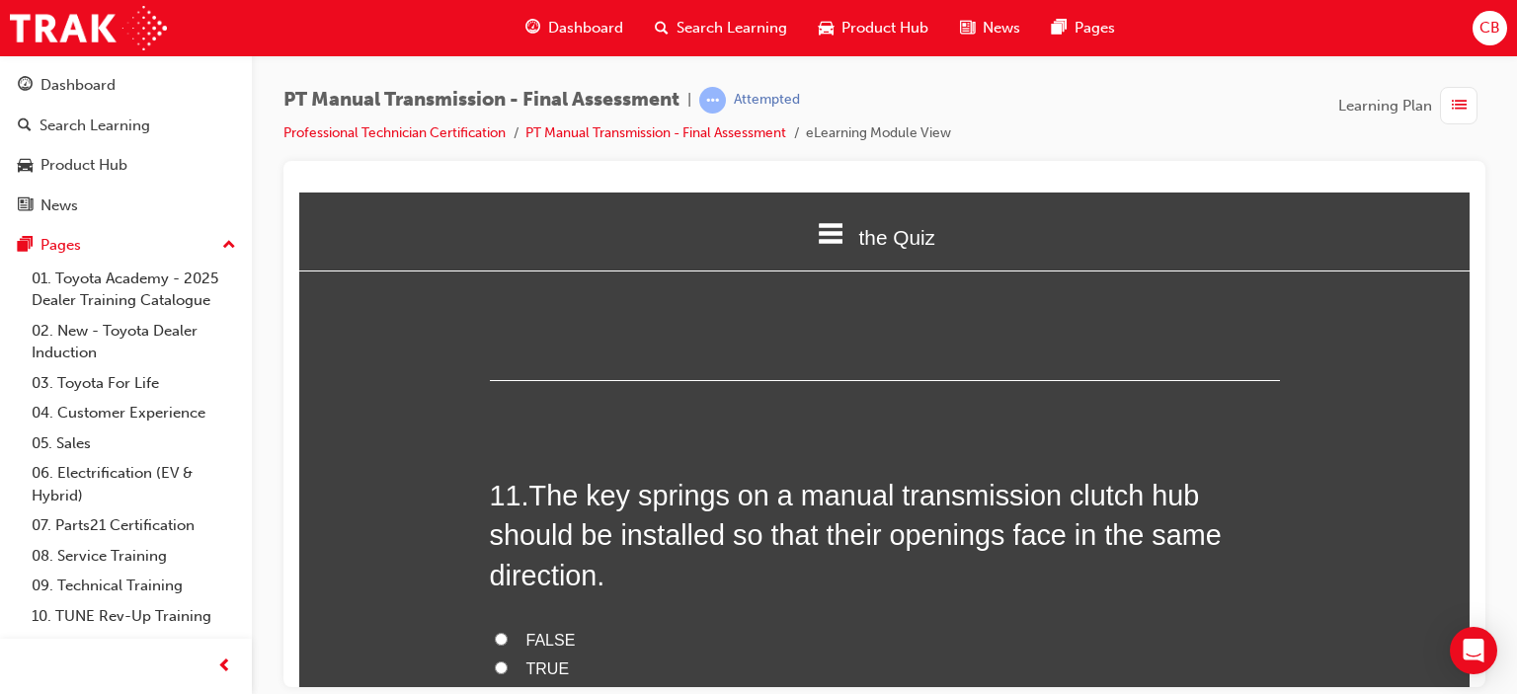
scroll to position [4544, 0]
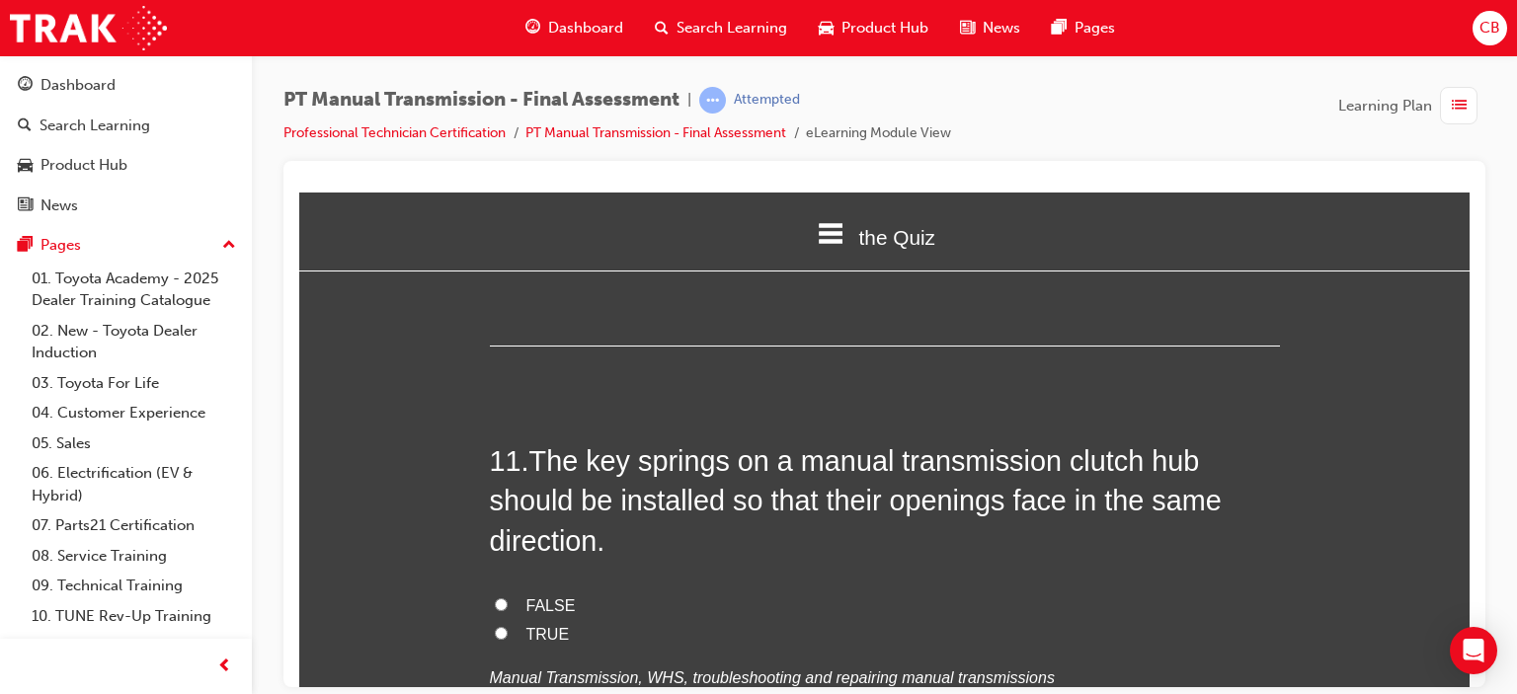
click at [495, 626] on input "TRUE" at bounding box center [501, 632] width 13 height 13
radio input "true"
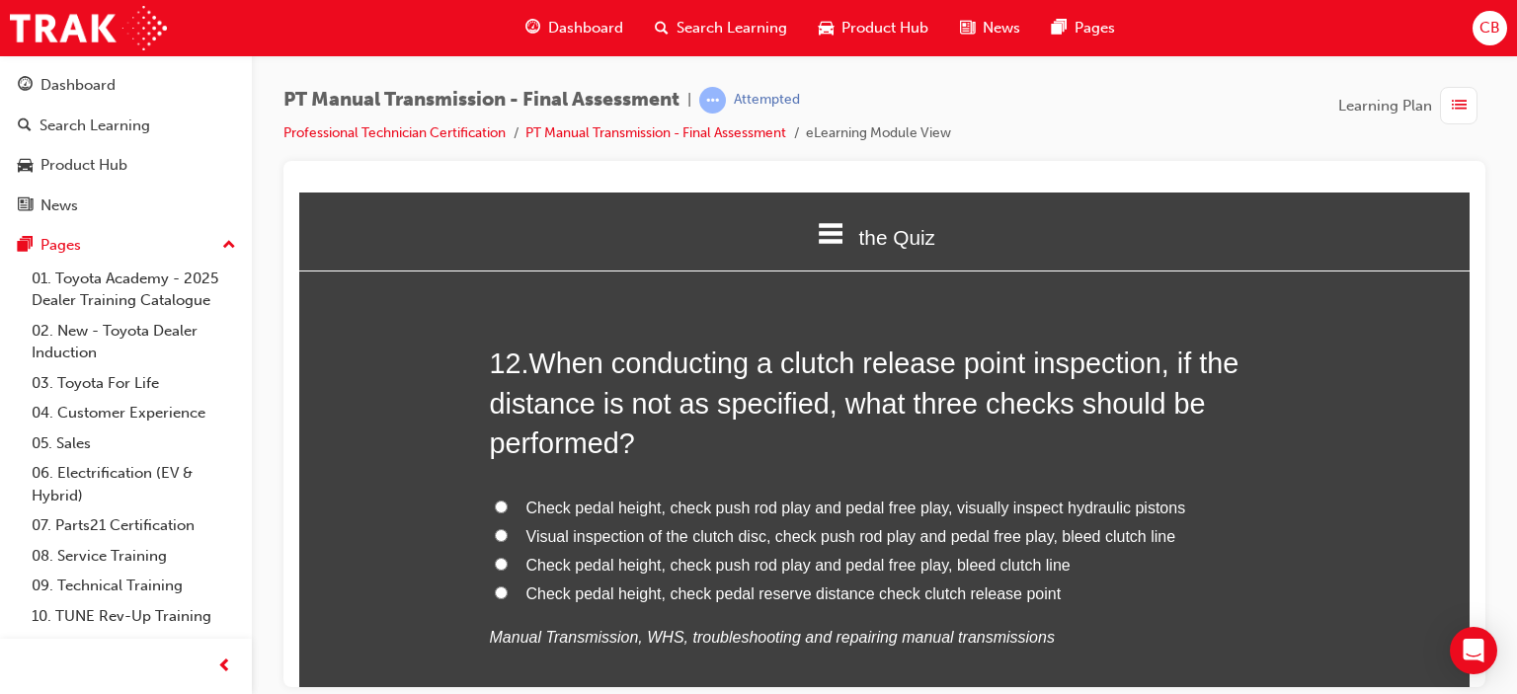
scroll to position [5038, 0]
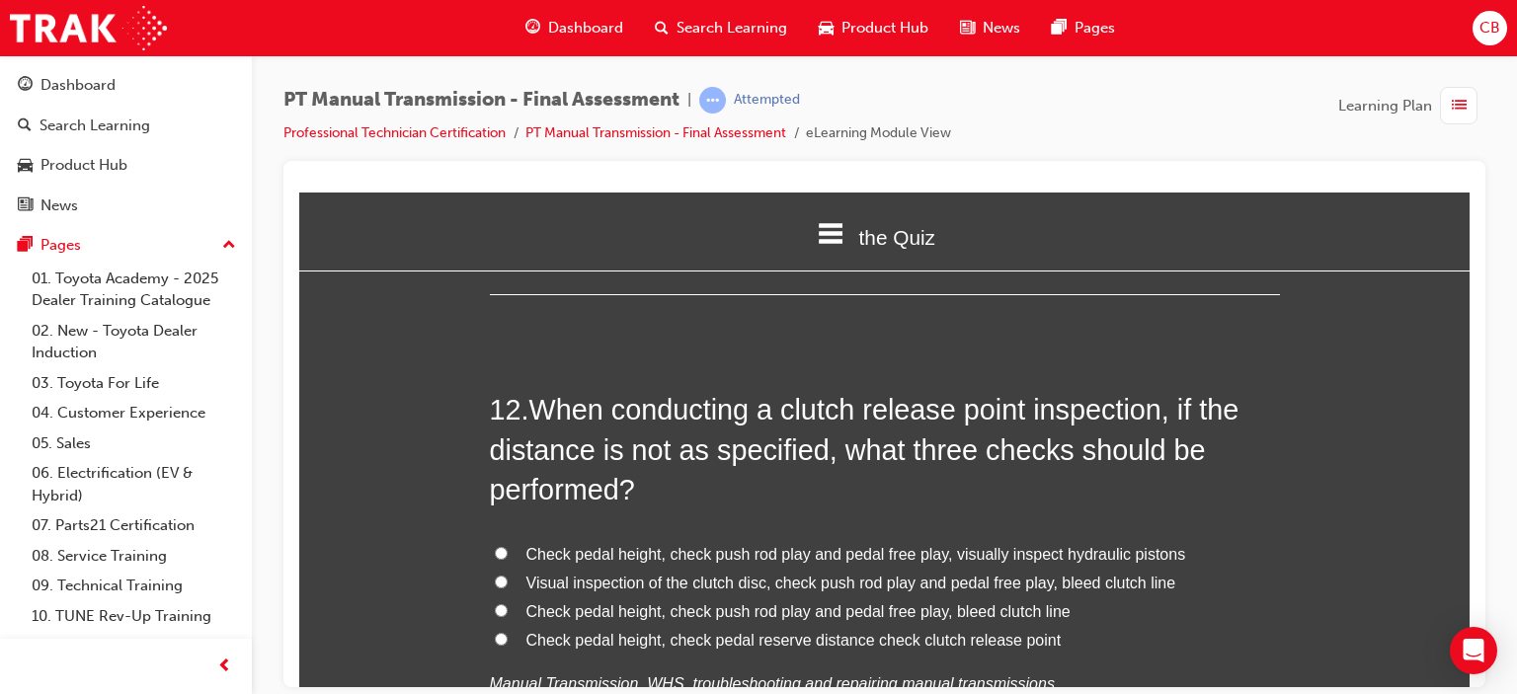
click at [830, 545] on span "Check pedal height, check push rod play and pedal free play, visually inspect h…" at bounding box center [856, 553] width 660 height 17
click at [508, 546] on input "Check pedal height, check push rod play and pedal free play, visually inspect h…" at bounding box center [501, 552] width 13 height 13
radio input "true"
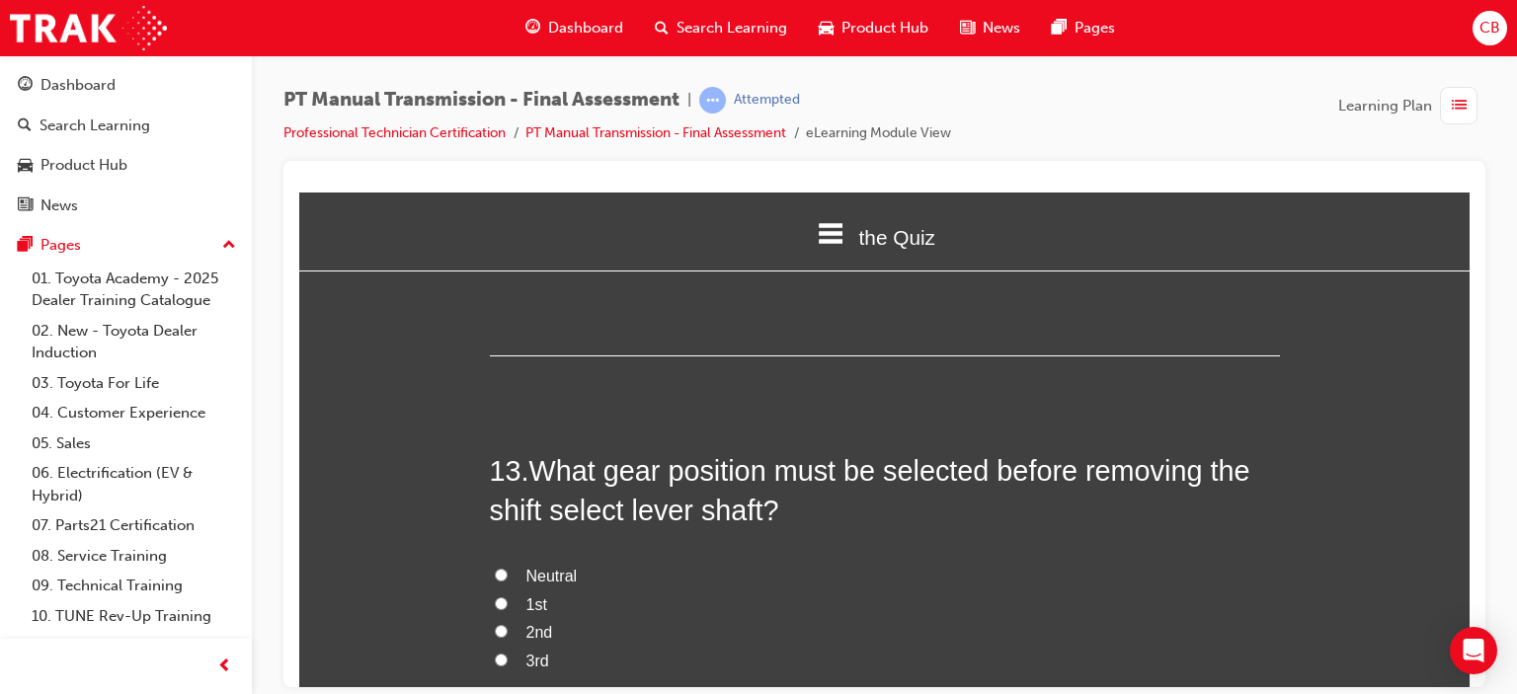
scroll to position [5532, 0]
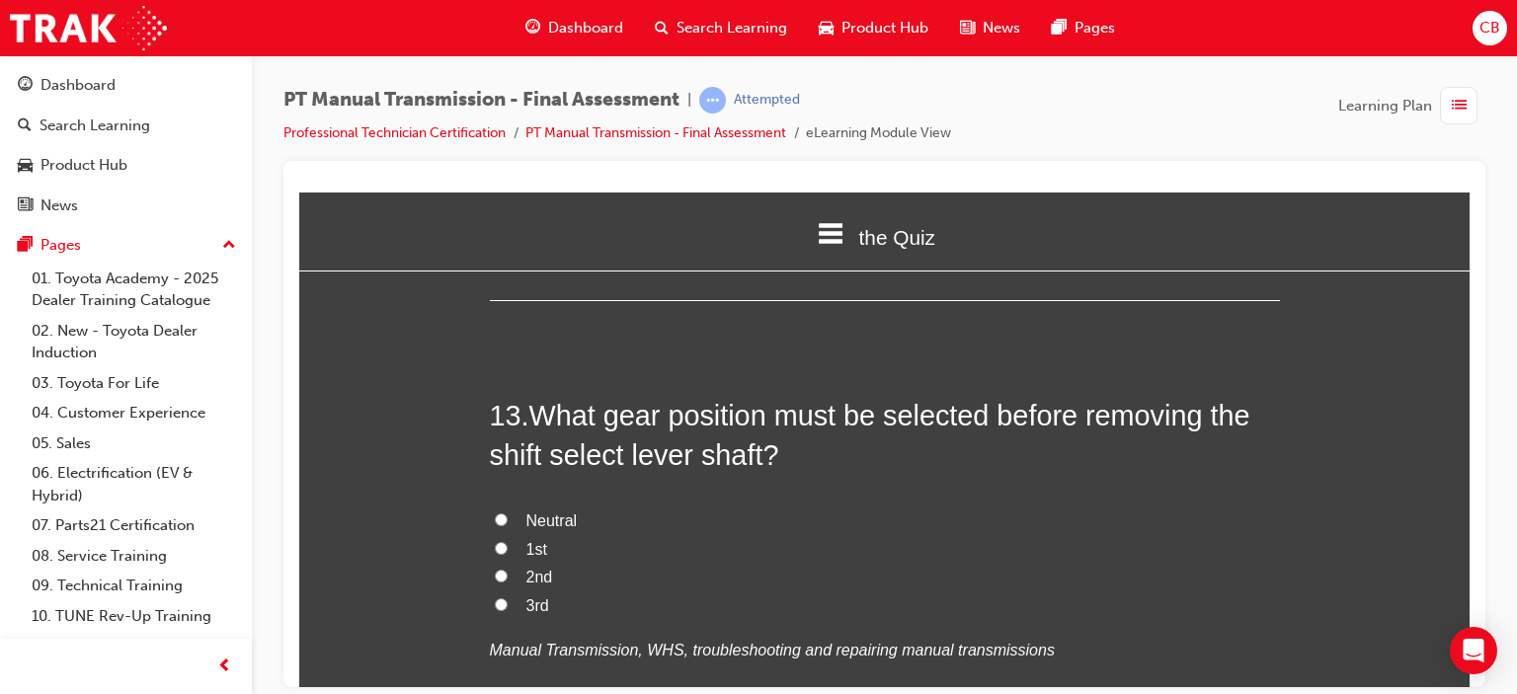
click at [545, 512] on span "Neutral" at bounding box center [551, 520] width 51 height 17
click at [508, 513] on input "Neutral" at bounding box center [501, 519] width 13 height 13
radio input "true"
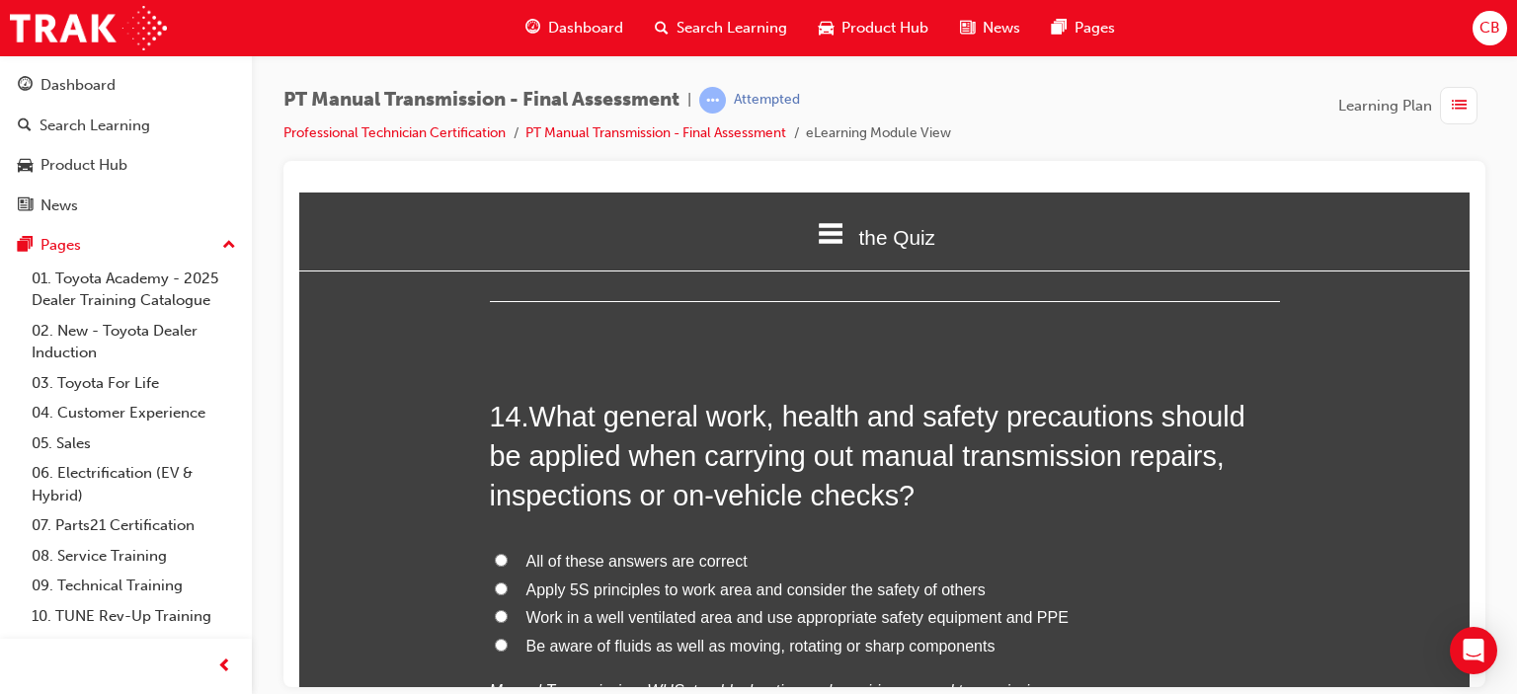
scroll to position [6026, 0]
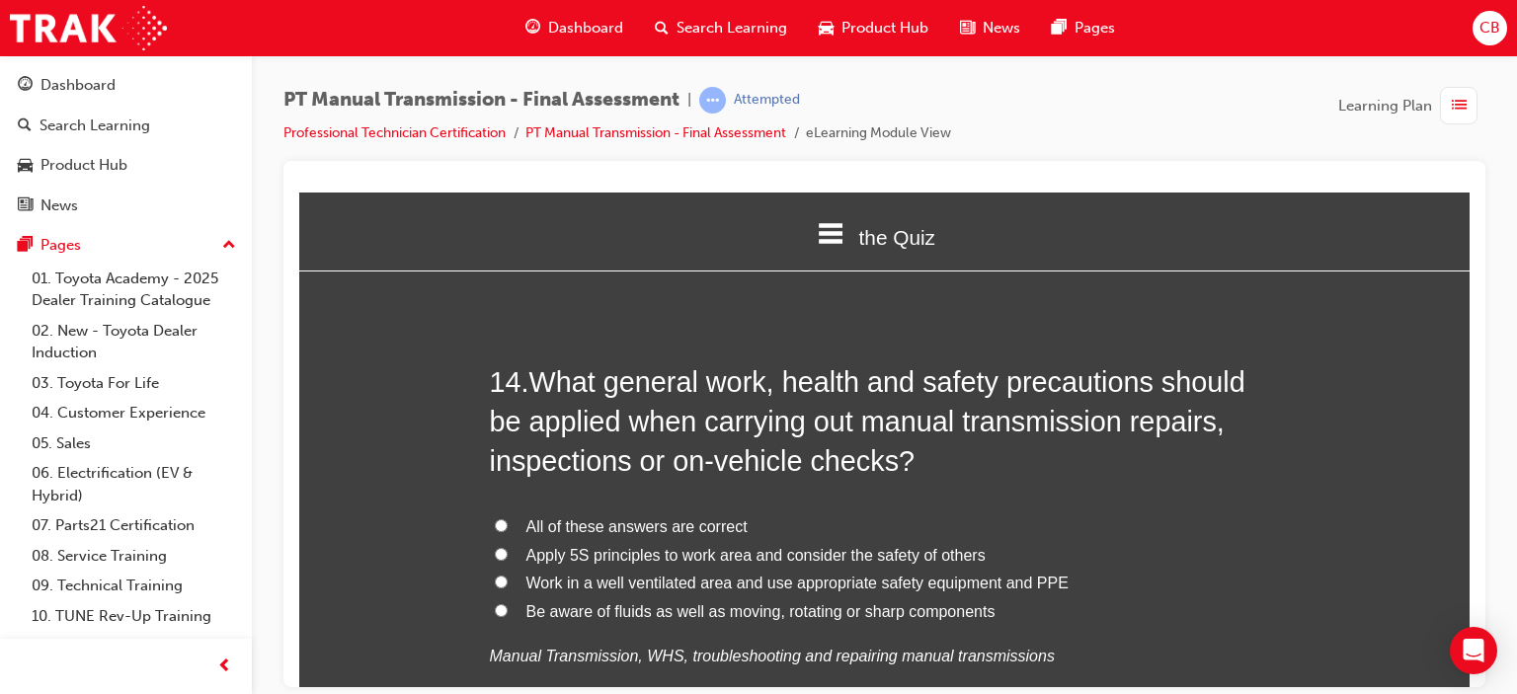
click at [597, 518] on span "All of these answers are correct" at bounding box center [636, 526] width 221 height 17
click at [508, 519] on input "All of these answers are correct" at bounding box center [501, 525] width 13 height 13
radio input "true"
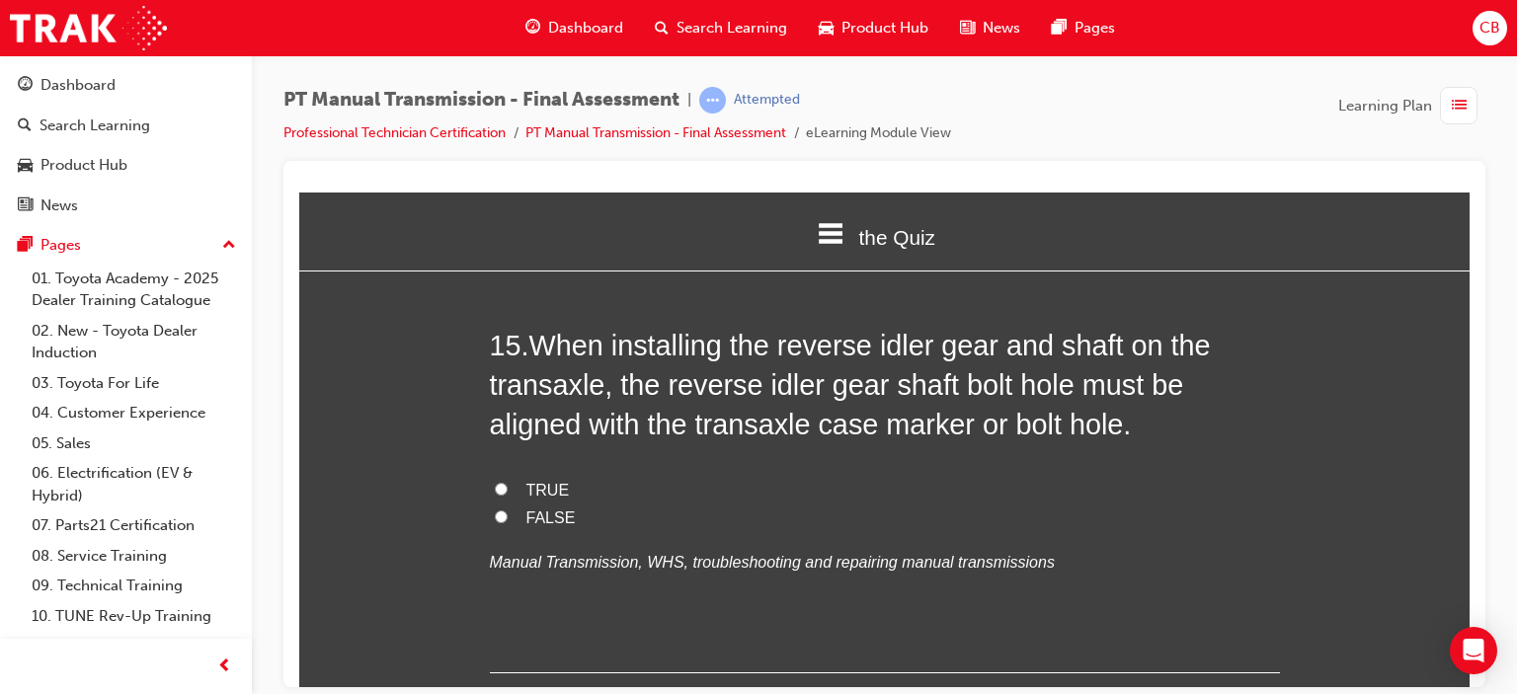
scroll to position [6519, 0]
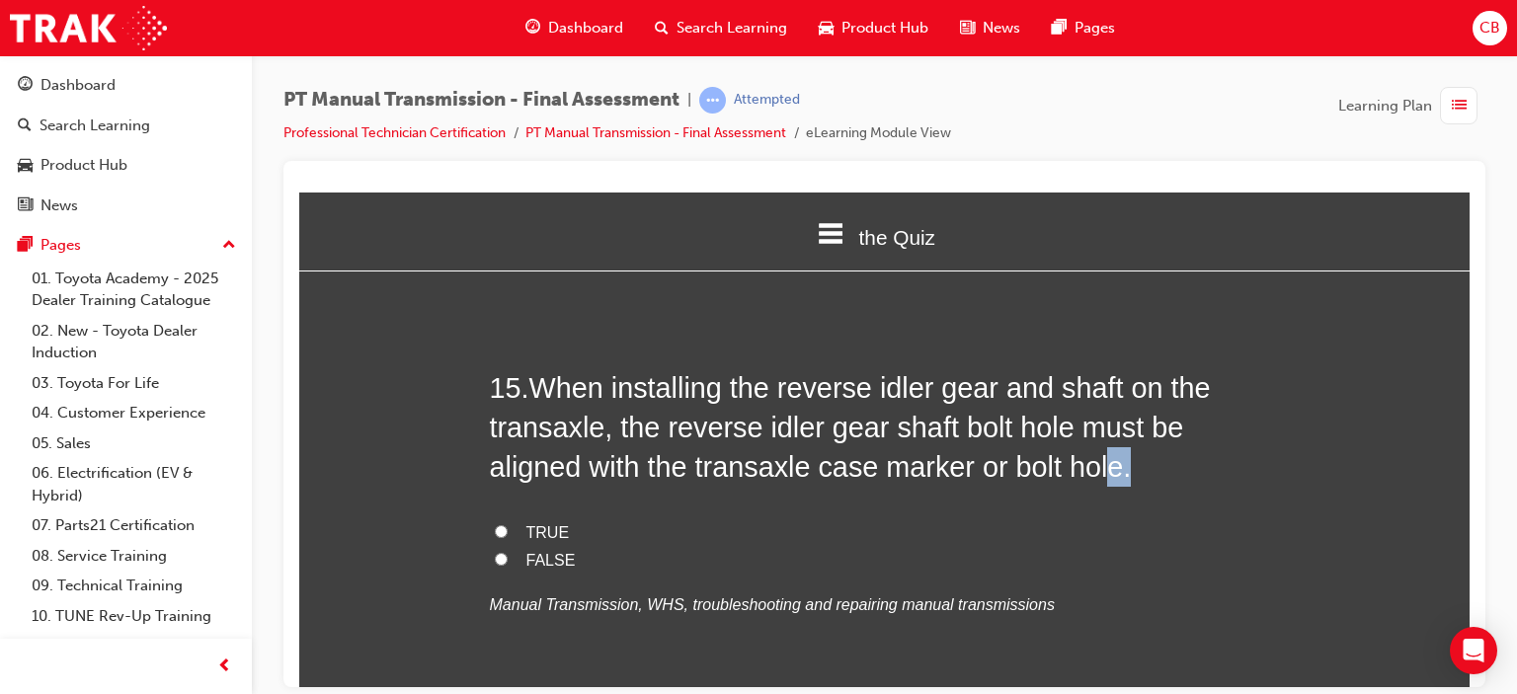
drag, startPoint x: 1031, startPoint y: 424, endPoint x: 999, endPoint y: 430, distance: 33.1
click at [999, 430] on h2 "15 . When installing the reverse idler gear and shaft on the transaxle, the rev…" at bounding box center [885, 427] width 790 height 120
click at [1051, 428] on h2 "15 . When installing the reverse idler gear and shaft on the transaxle, the rev…" at bounding box center [885, 427] width 790 height 120
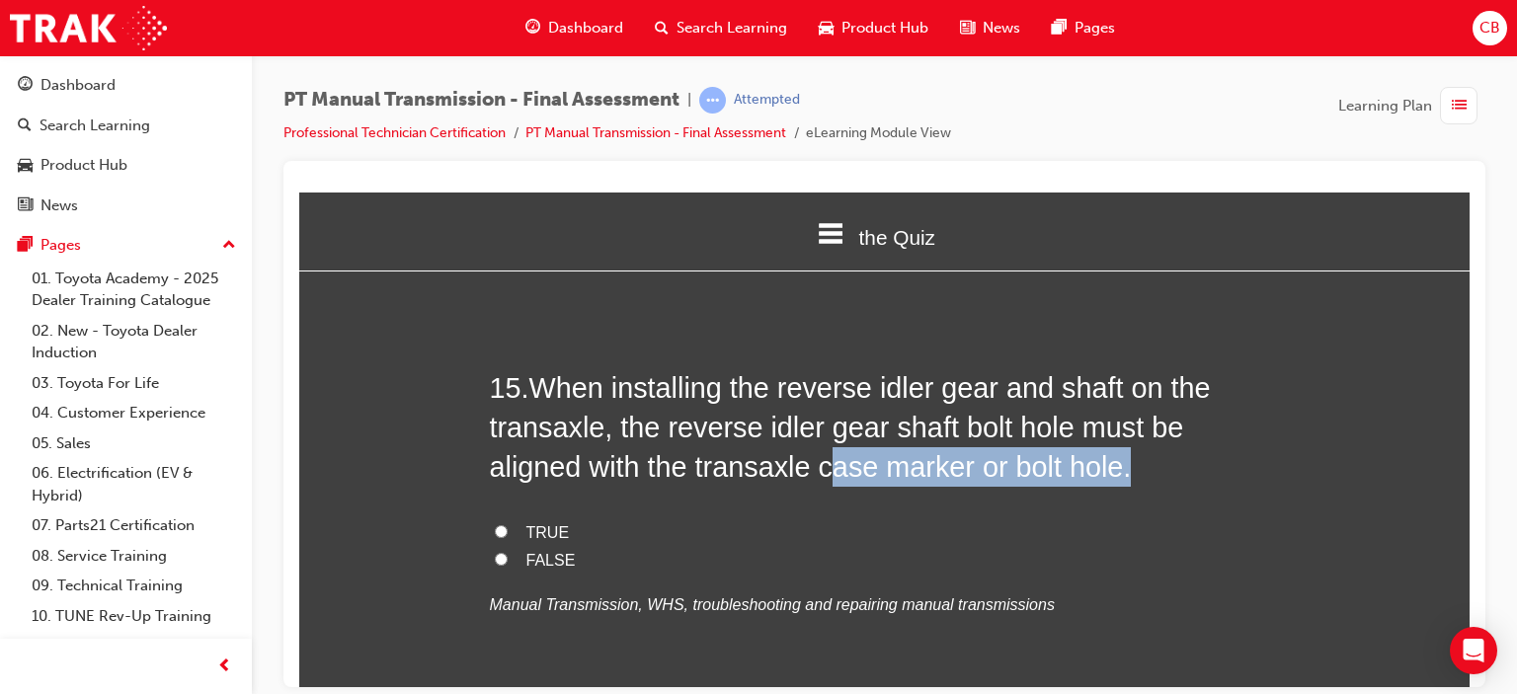
drag, startPoint x: 1033, startPoint y: 423, endPoint x: 796, endPoint y: 439, distance: 237.6
click at [732, 430] on h2 "15 . When installing the reverse idler gear and shaft on the transaxle, the rev…" at bounding box center [885, 427] width 790 height 120
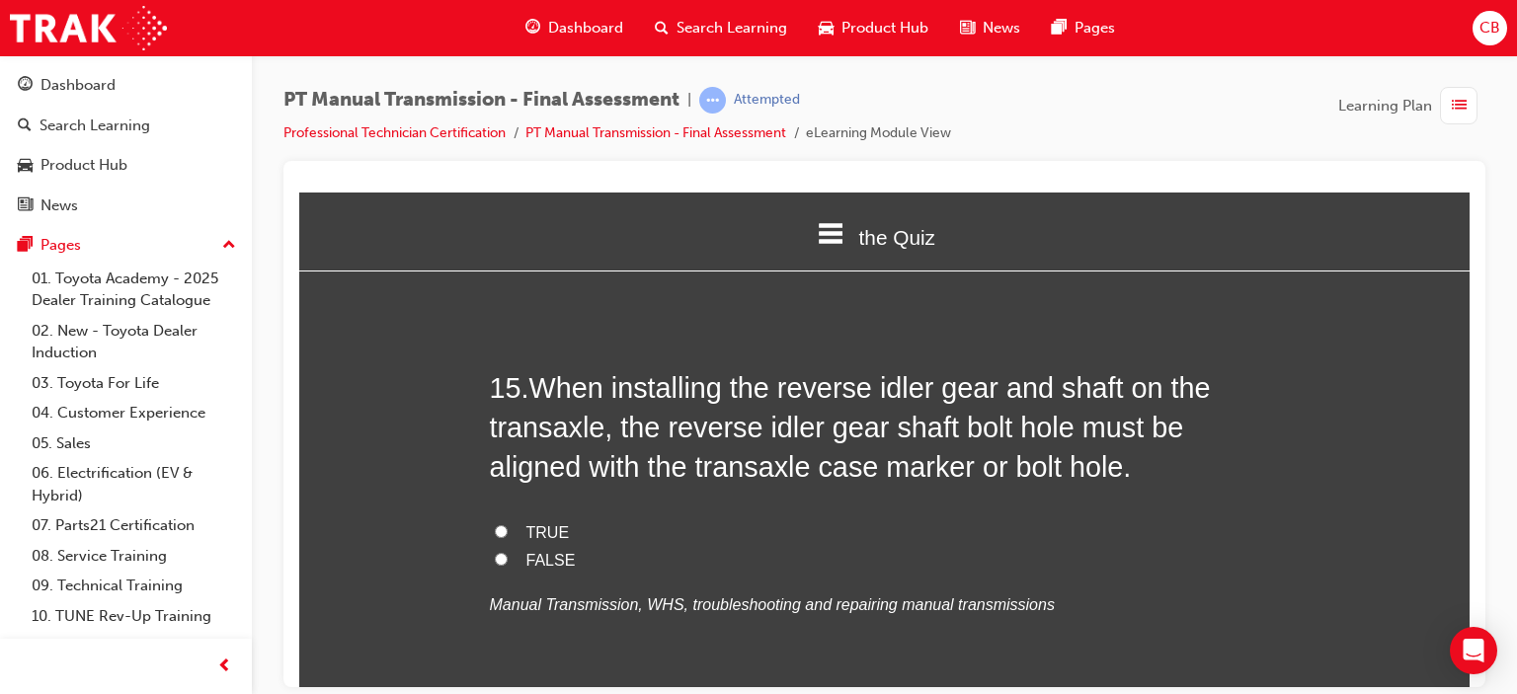
click at [1193, 538] on div "TRUE FALSE Manual Transmission, WHS, troubleshooting and repairing manual trans…" at bounding box center [885, 569] width 790 height 101
drag, startPoint x: 1075, startPoint y: 555, endPoint x: 1041, endPoint y: 551, distance: 33.8
click at [1063, 591] on p "Manual Transmission, WHS, troubleshooting and repairing manual transmissions" at bounding box center [885, 605] width 790 height 29
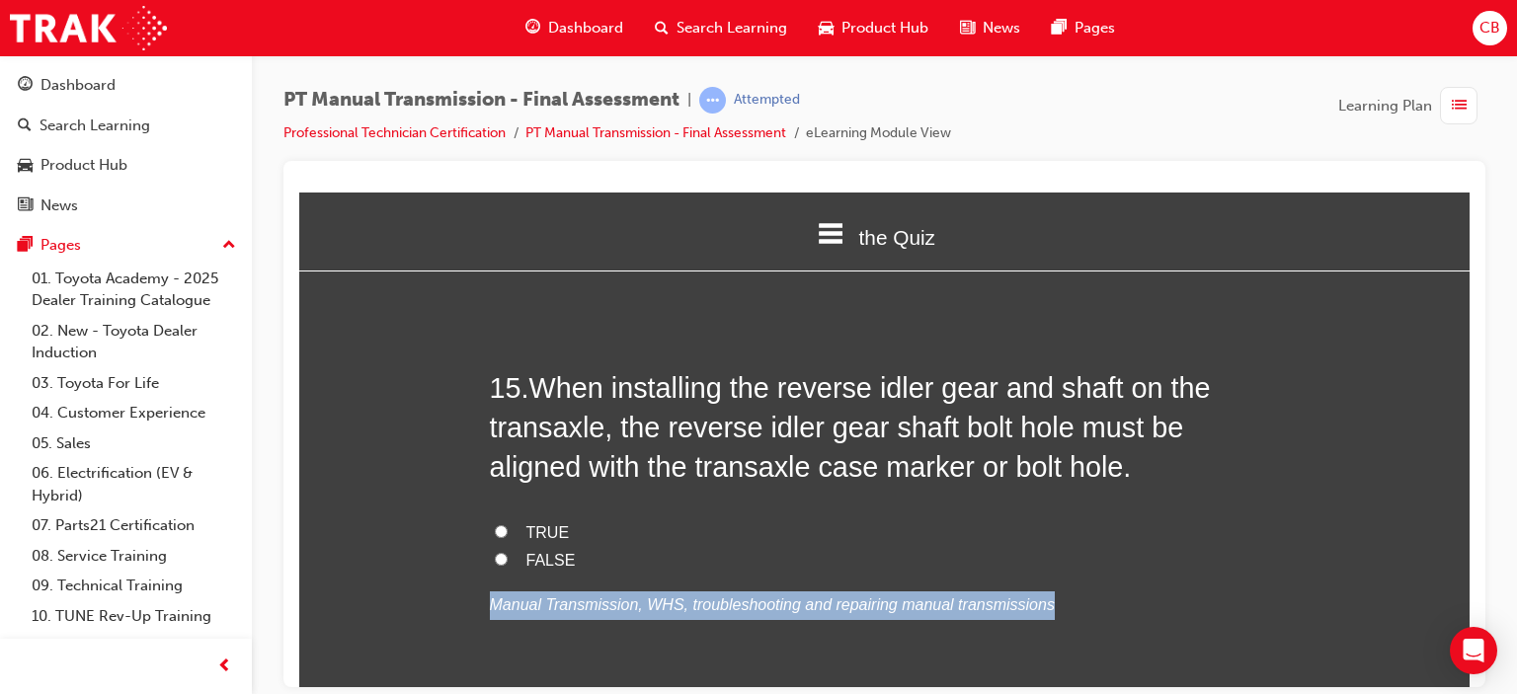
drag, startPoint x: 1041, startPoint y: 551, endPoint x: 766, endPoint y: 507, distance: 279.2
click at [770, 519] on div "TRUE FALSE Manual Transmission, WHS, troubleshooting and repairing manual trans…" at bounding box center [885, 569] width 790 height 101
click at [626, 546] on label "FALSE" at bounding box center [885, 560] width 790 height 29
click at [508, 552] on input "FALSE" at bounding box center [501, 558] width 13 height 13
radio input "true"
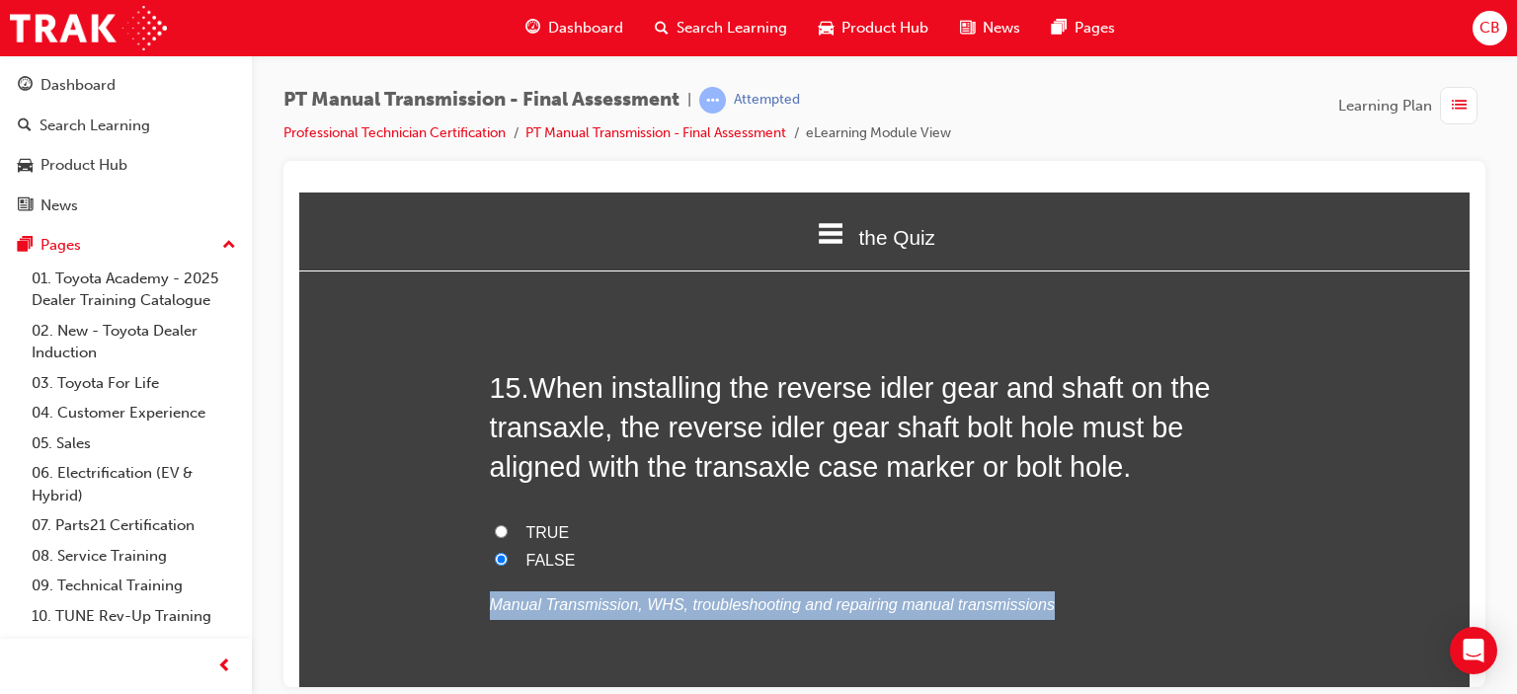
click at [640, 546] on label "FALSE" at bounding box center [885, 560] width 790 height 29
click at [508, 552] on input "FALSE" at bounding box center [501, 558] width 13 height 13
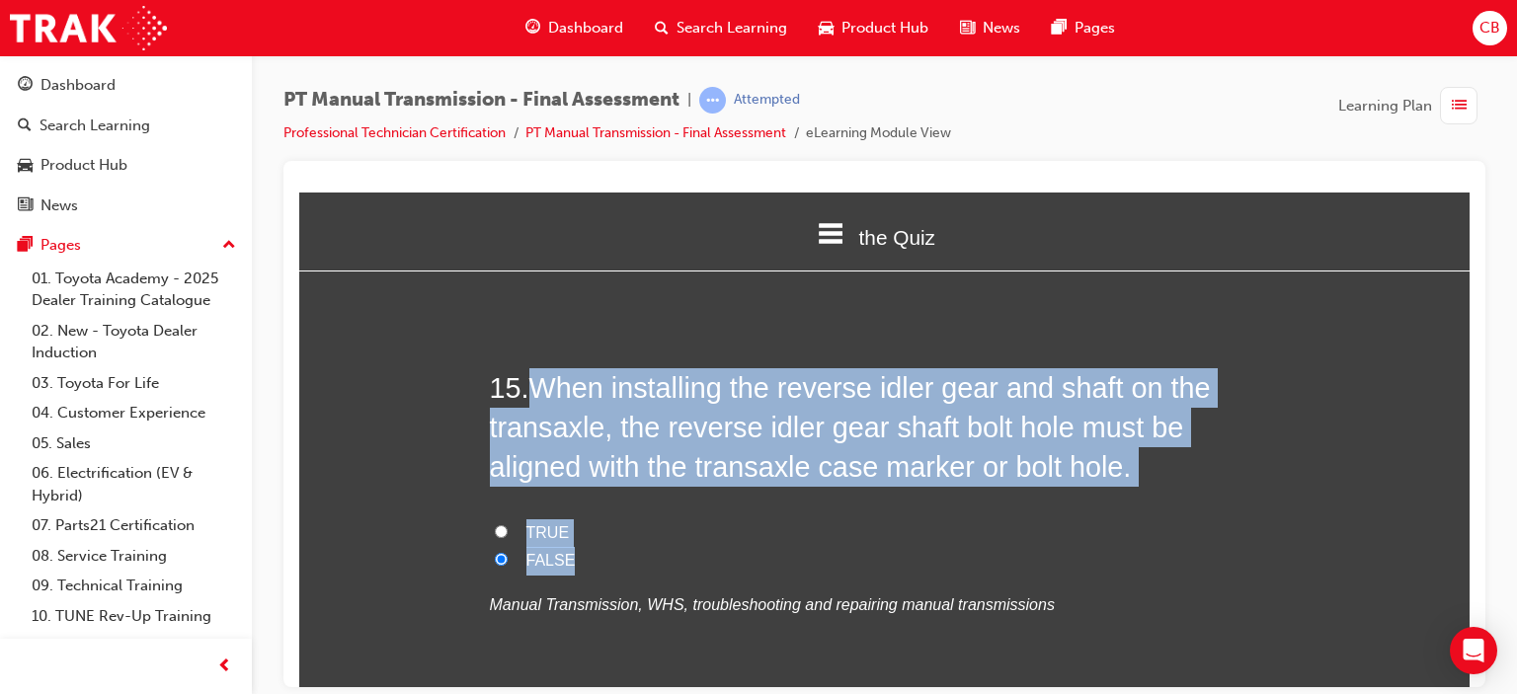
drag, startPoint x: 598, startPoint y: 512, endPoint x: 522, endPoint y: 359, distance: 171.0
click at [522, 367] on div "15 . When installing the reverse idler gear and shaft on the transaxle, the rev…" at bounding box center [885, 541] width 790 height 348
copy div "When installing the reverse idler gear and shaft on the transaxle, the reverse …"
click at [496, 525] on input "TRUE" at bounding box center [501, 531] width 13 height 13
radio input "true"
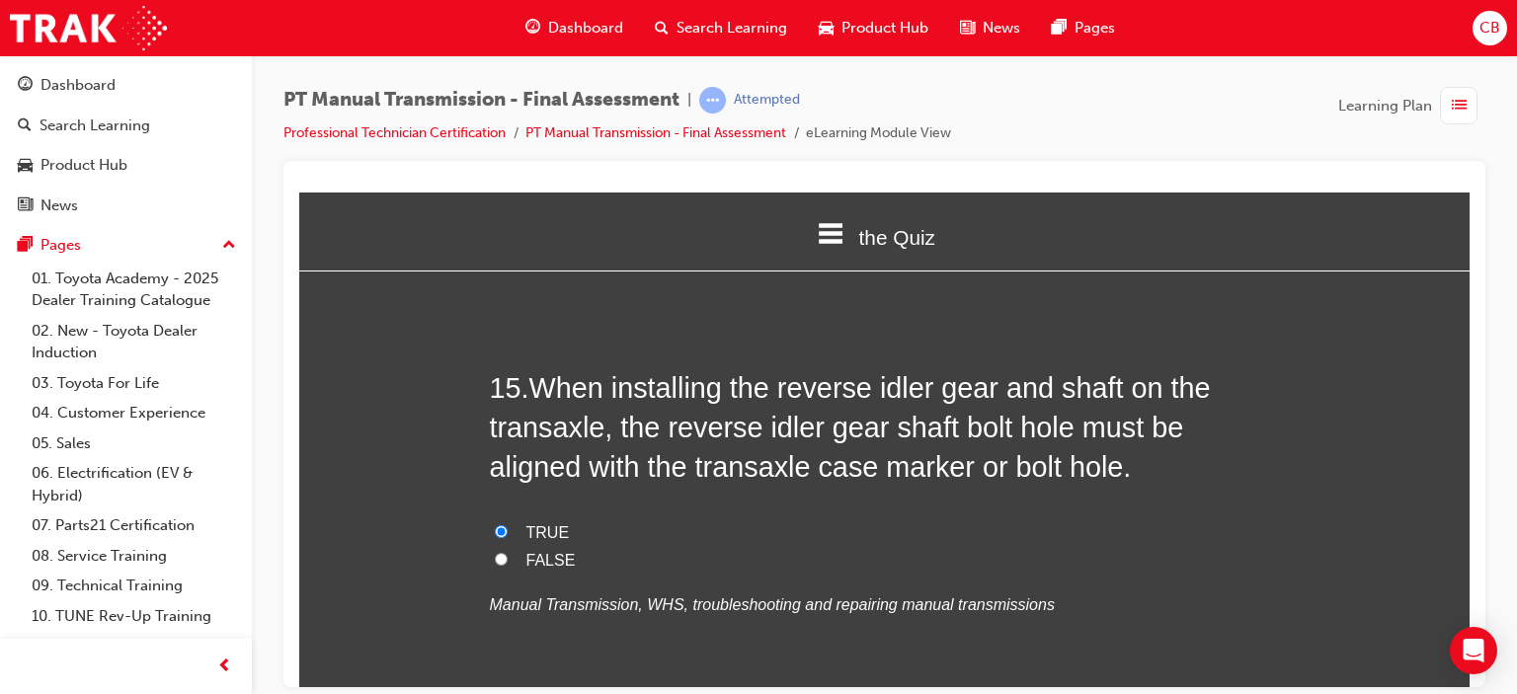
click at [1150, 590] on div "15 . When installing the reverse idler gear and shaft on the transaxle, the rev…" at bounding box center [885, 541] width 790 height 348
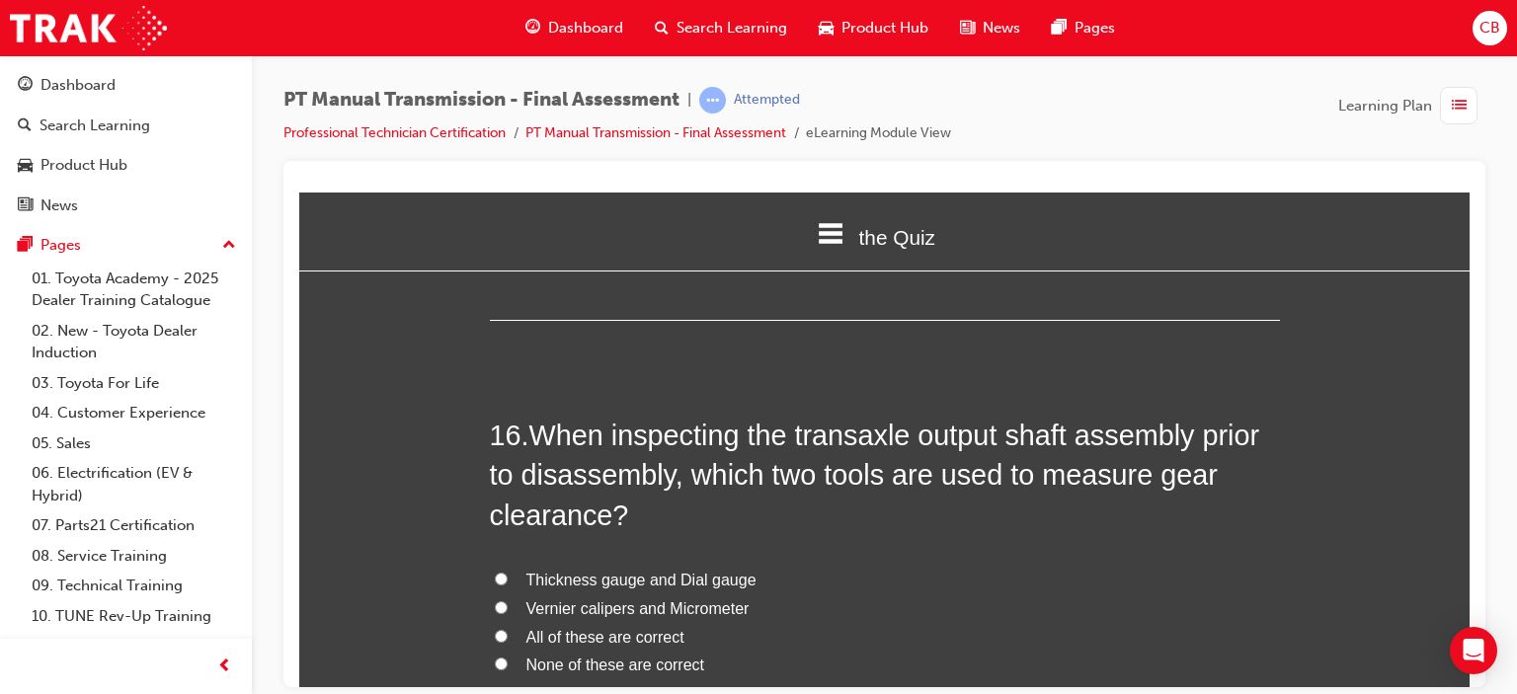
scroll to position [7013, 0]
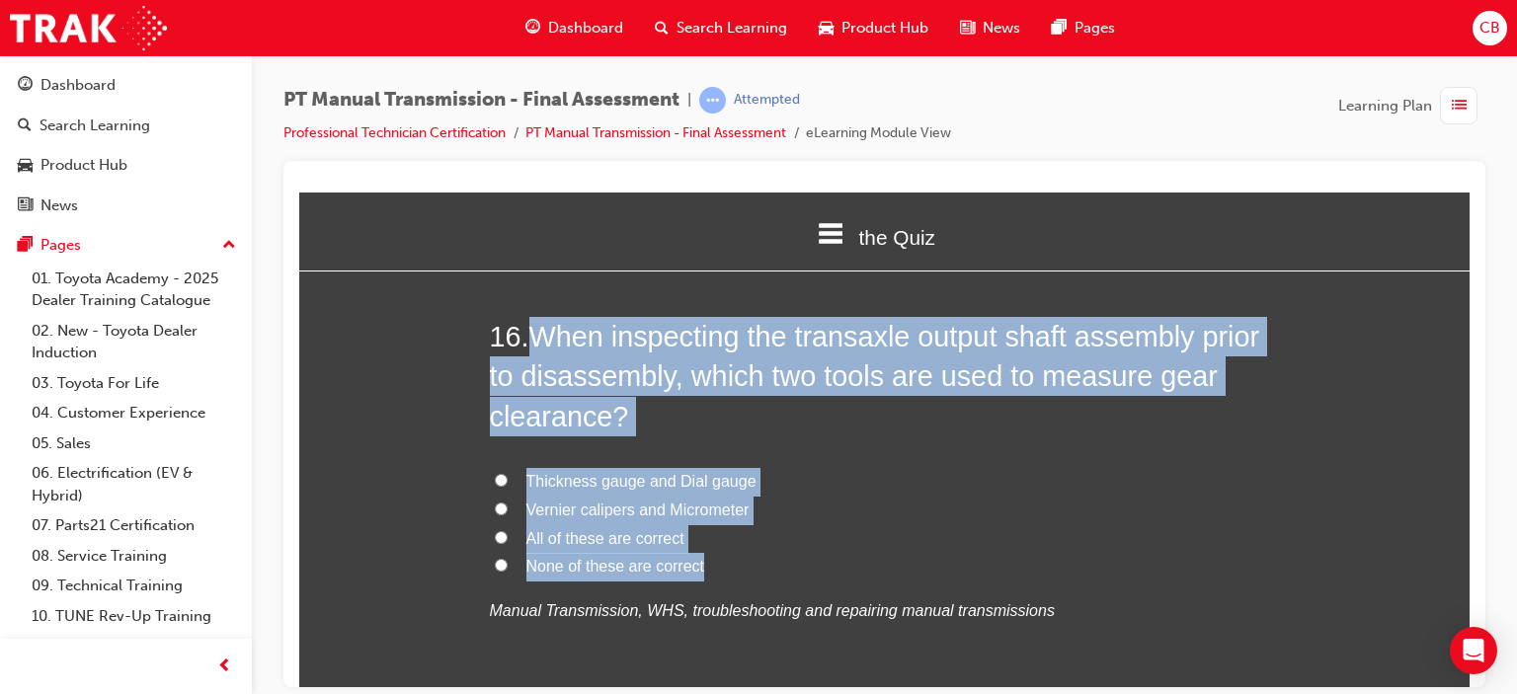
drag, startPoint x: 771, startPoint y: 518, endPoint x: 526, endPoint y: 306, distance: 324.3
click at [526, 316] on div "16 . When inspecting the transaxle output shaft assembly prior to disassembly, …" at bounding box center [885, 518] width 790 height 405
copy div "When inspecting the transaxle output shaft assembly prior to disassembly, which…"
click at [549, 529] on span "All of these are correct" at bounding box center [605, 537] width 158 height 17
click at [508, 530] on input "All of these are correct" at bounding box center [501, 536] width 13 height 13
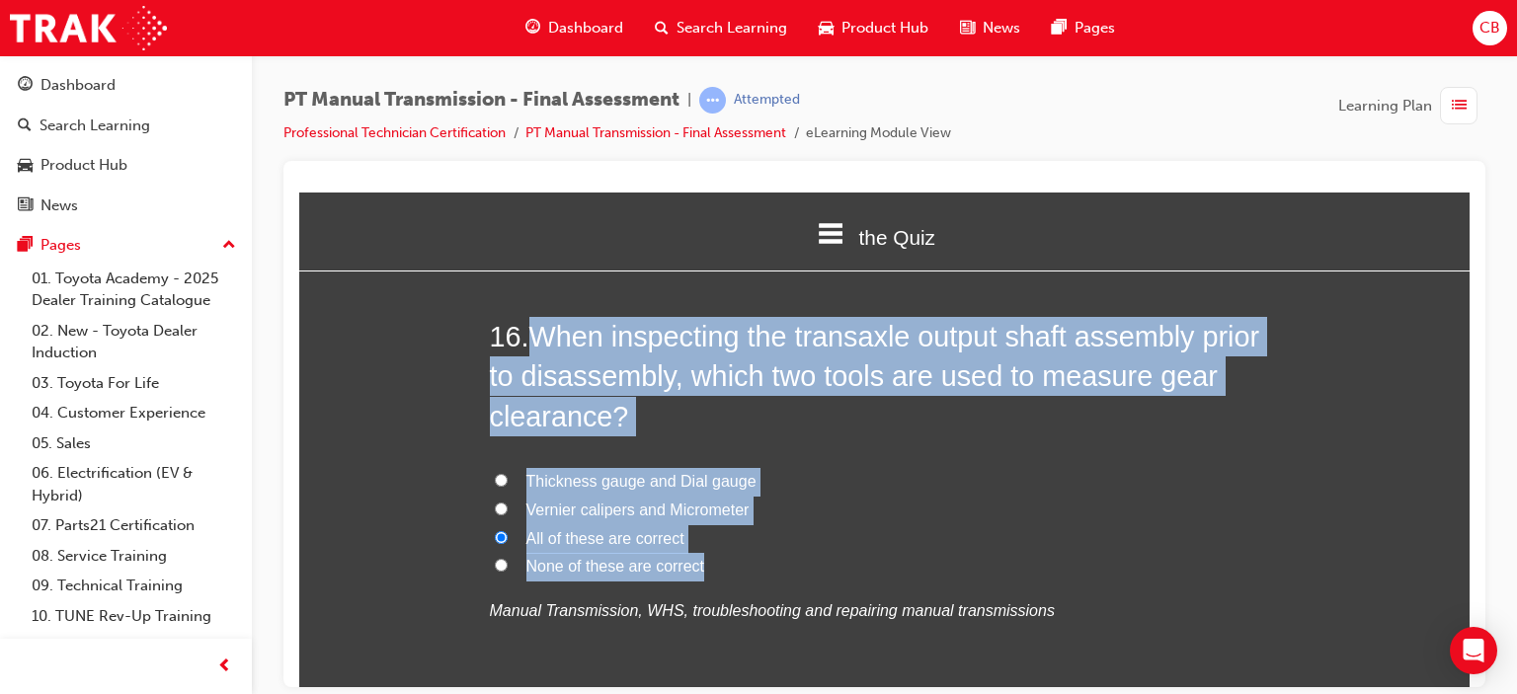
radio input "true"
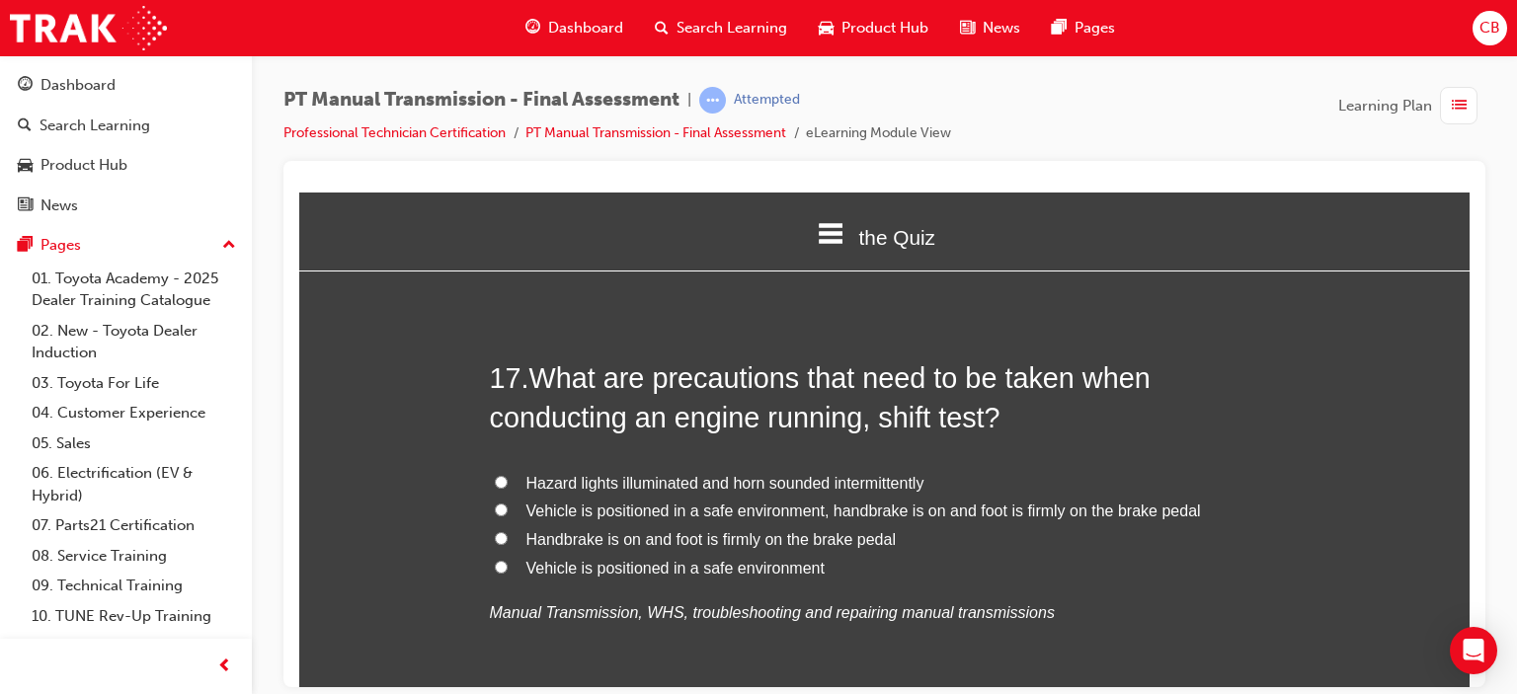
scroll to position [7507, 0]
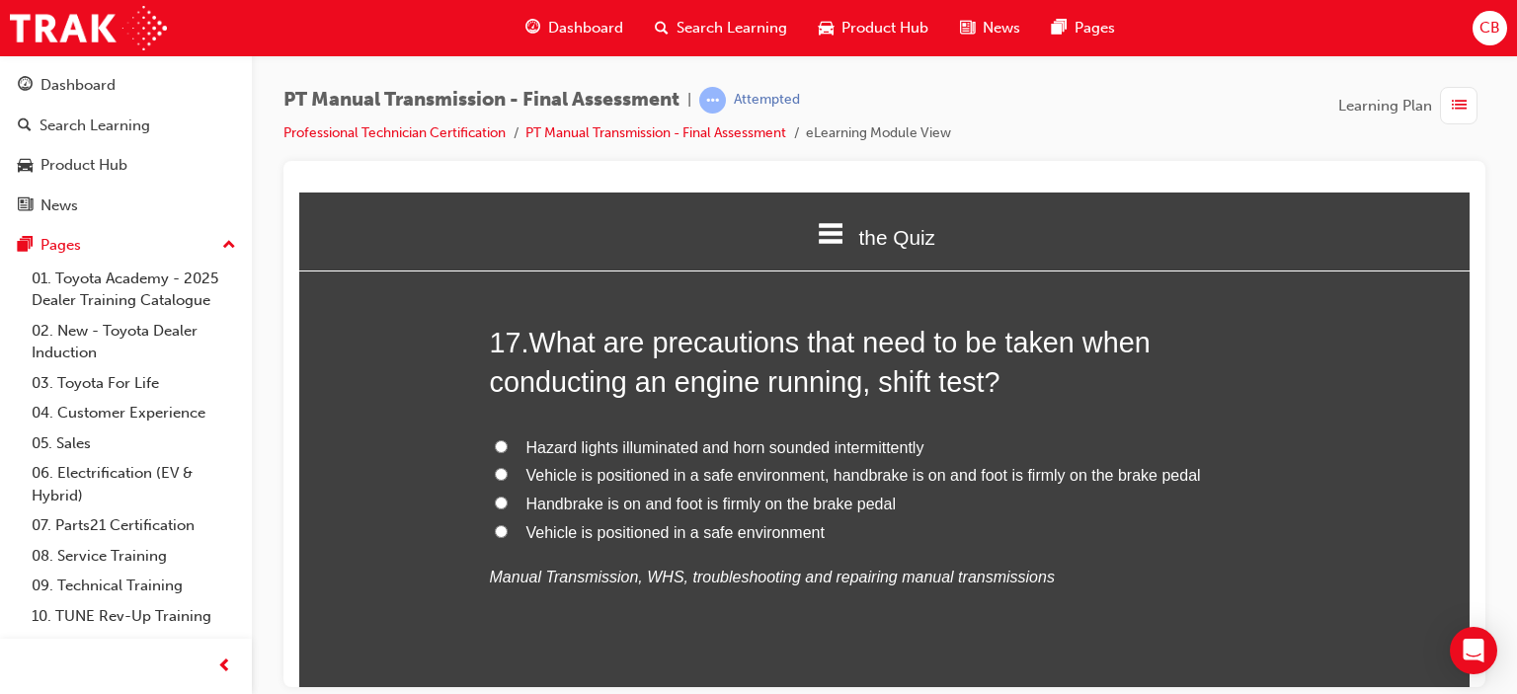
click at [624, 466] on span "Vehicle is positioned in a safe environment, handbrake is on and foot is firmly…" at bounding box center [863, 474] width 675 height 17
click at [508, 467] on input "Vehicle is positioned in a safe environment, handbrake is on and foot is firmly…" at bounding box center [501, 473] width 13 height 13
radio input "true"
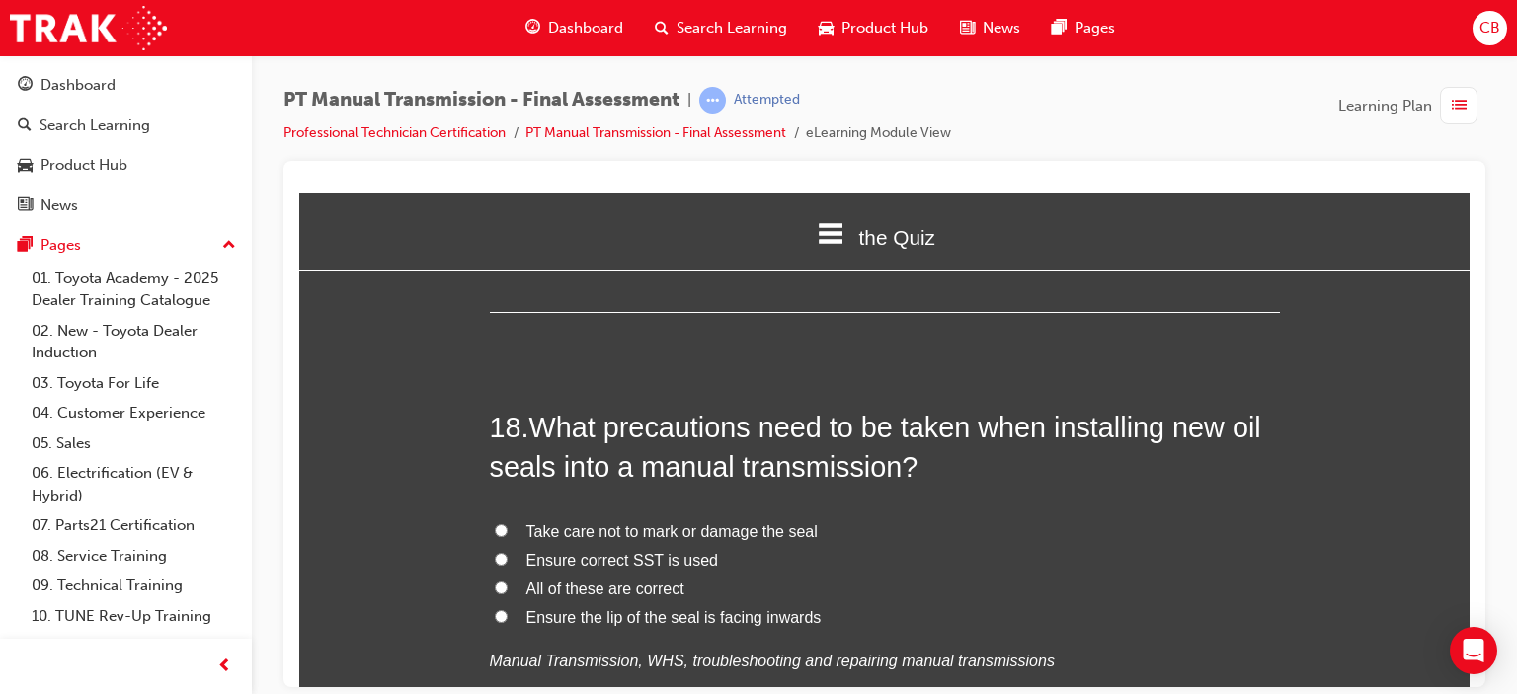
scroll to position [7902, 0]
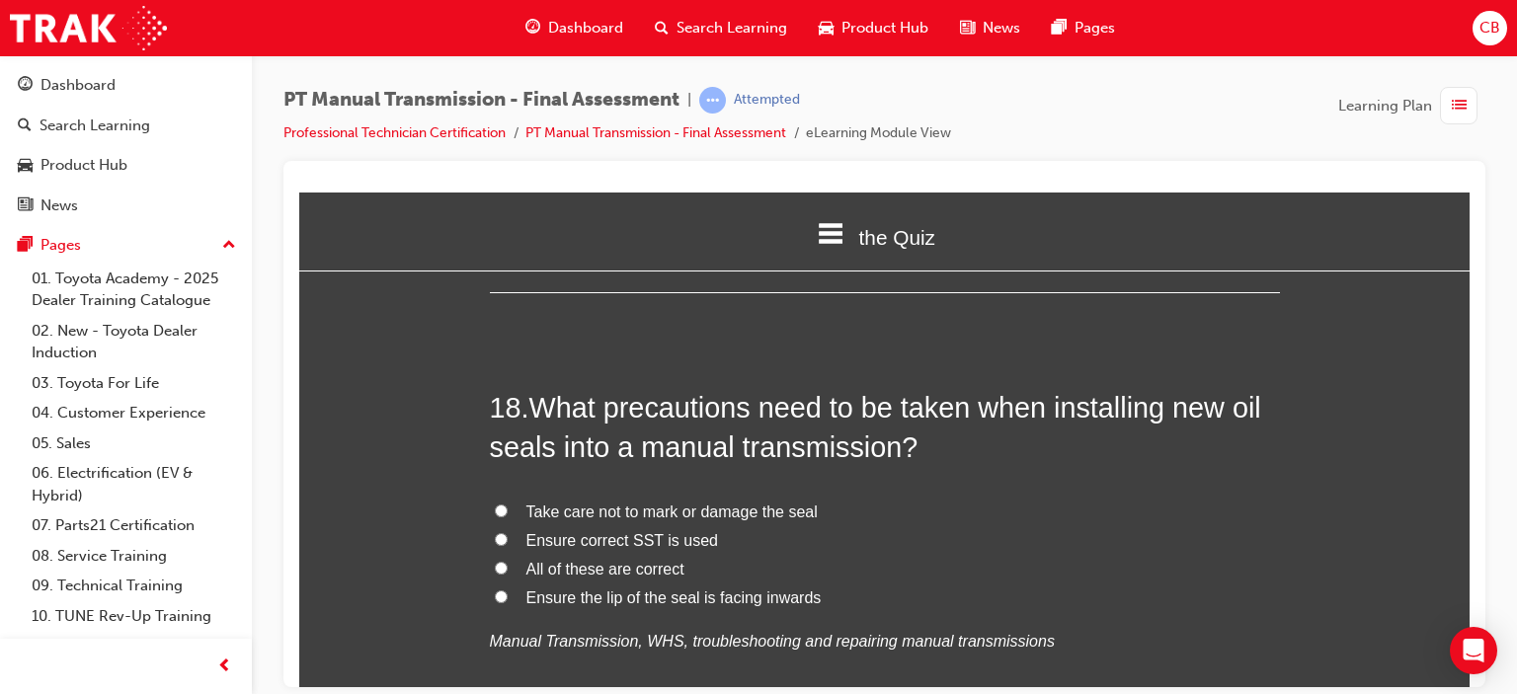
click at [573, 560] on span "All of these are correct" at bounding box center [605, 568] width 158 height 17
click at [508, 561] on input "All of these are correct" at bounding box center [501, 567] width 13 height 13
radio input "true"
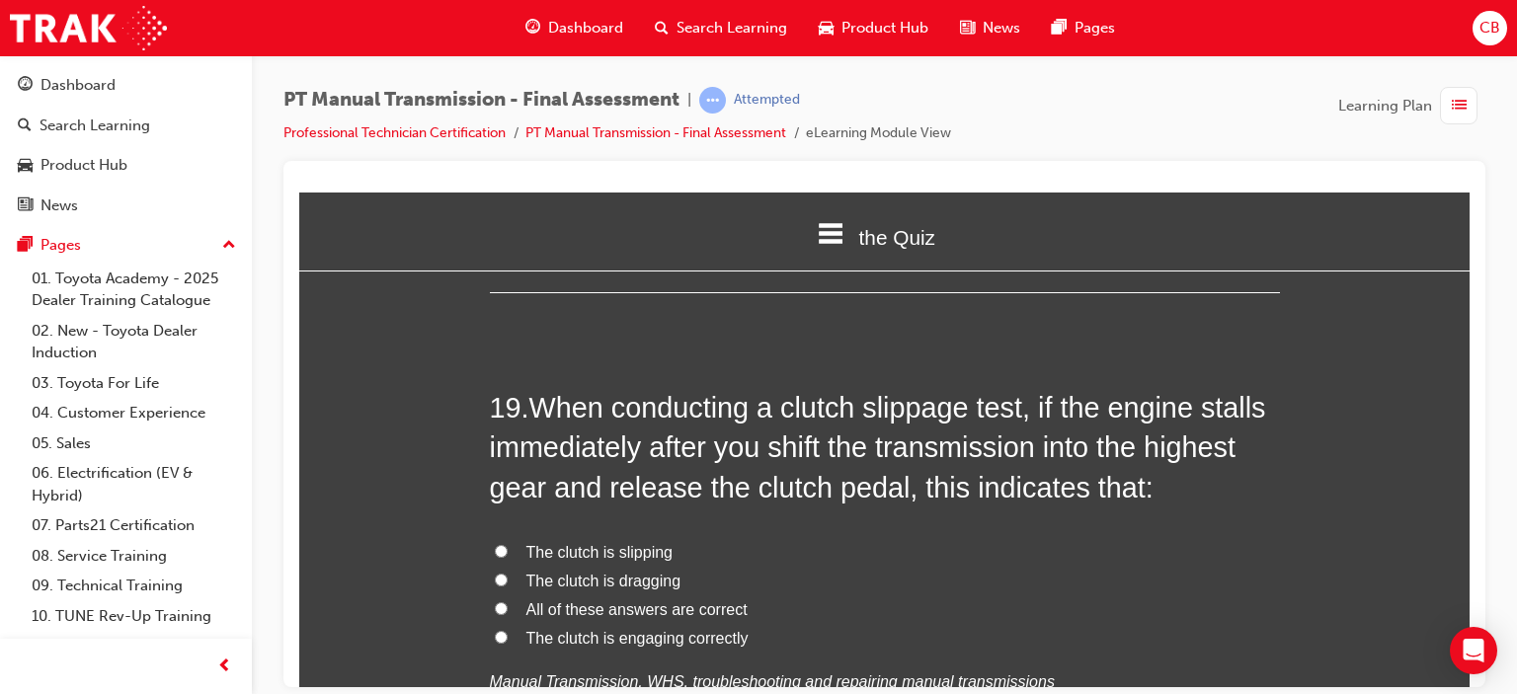
scroll to position [8396, 0]
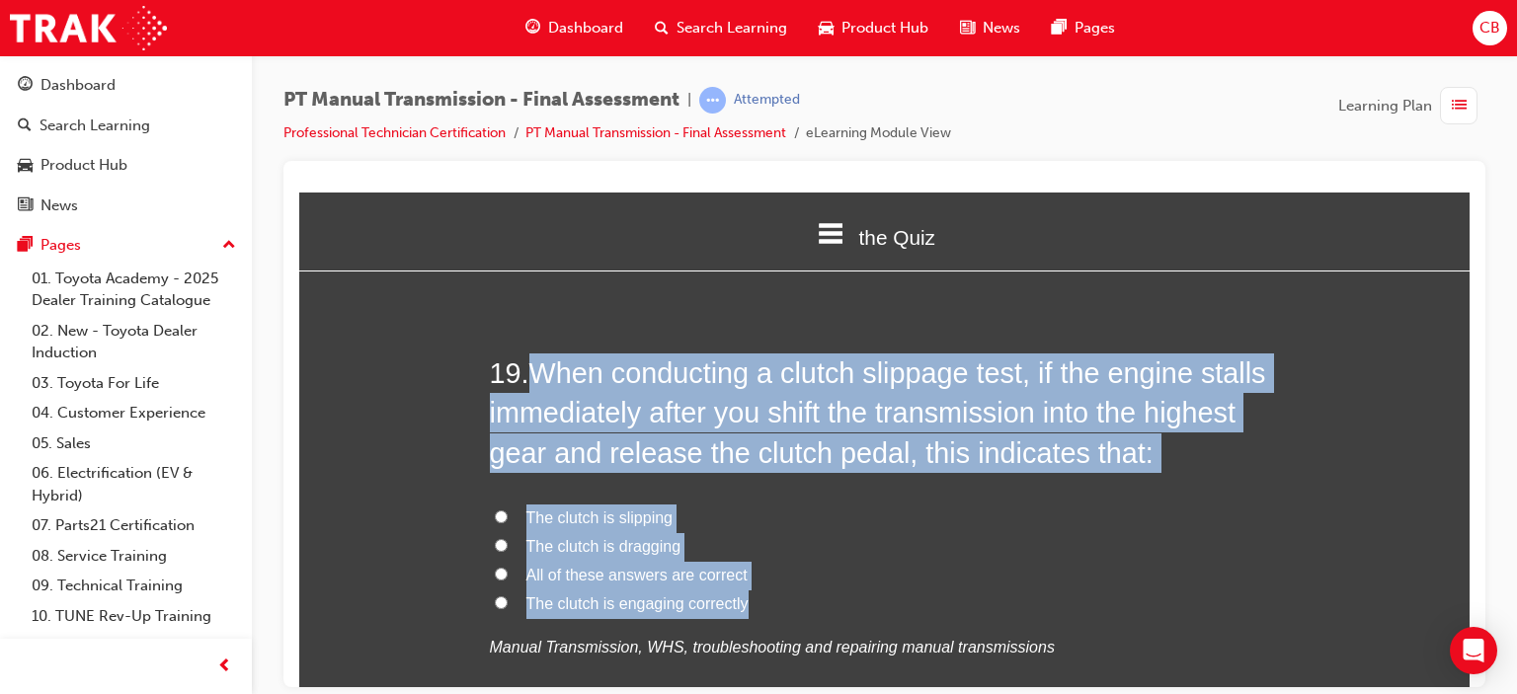
drag, startPoint x: 758, startPoint y: 565, endPoint x: 526, endPoint y: 336, distance: 326.2
click at [526, 353] on div "19 . When conducting a clutch slippage test, if the engine stalls immediately a…" at bounding box center [885, 555] width 790 height 405
copy div "When conducting a clutch slippage test, if the engine stalls immediately after …"
click at [595, 595] on span "The clutch is engaging correctly" at bounding box center [637, 603] width 222 height 17
click at [508, 596] on input "The clutch is engaging correctly" at bounding box center [501, 602] width 13 height 13
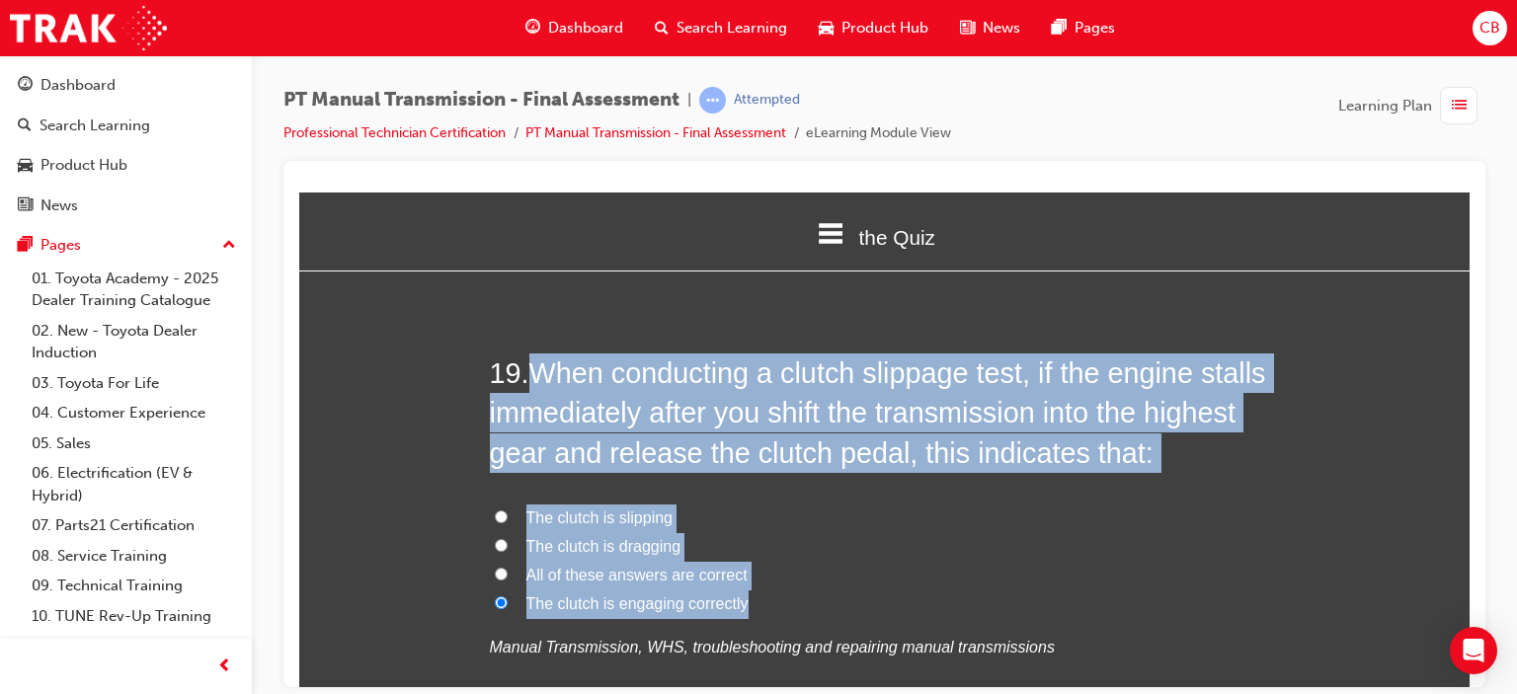
radio input "true"
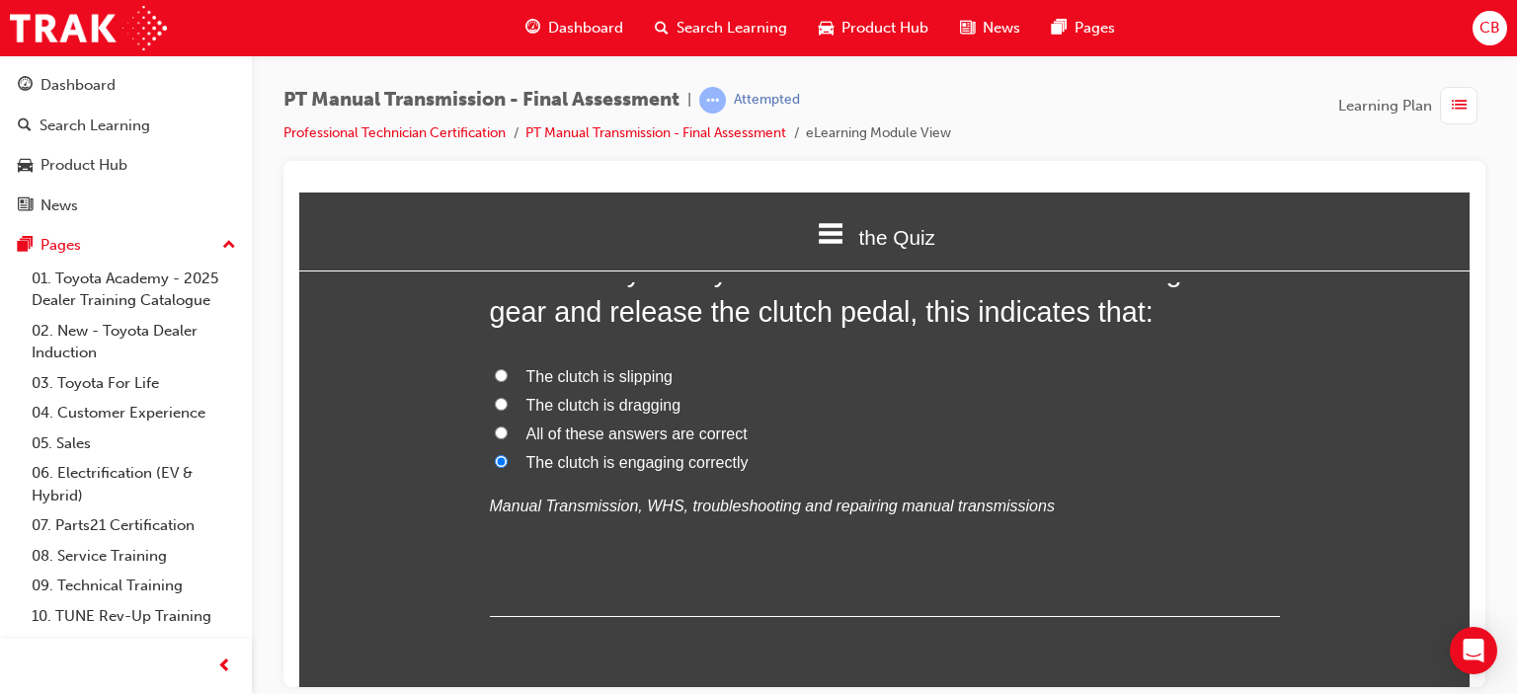
scroll to position [8574, 0]
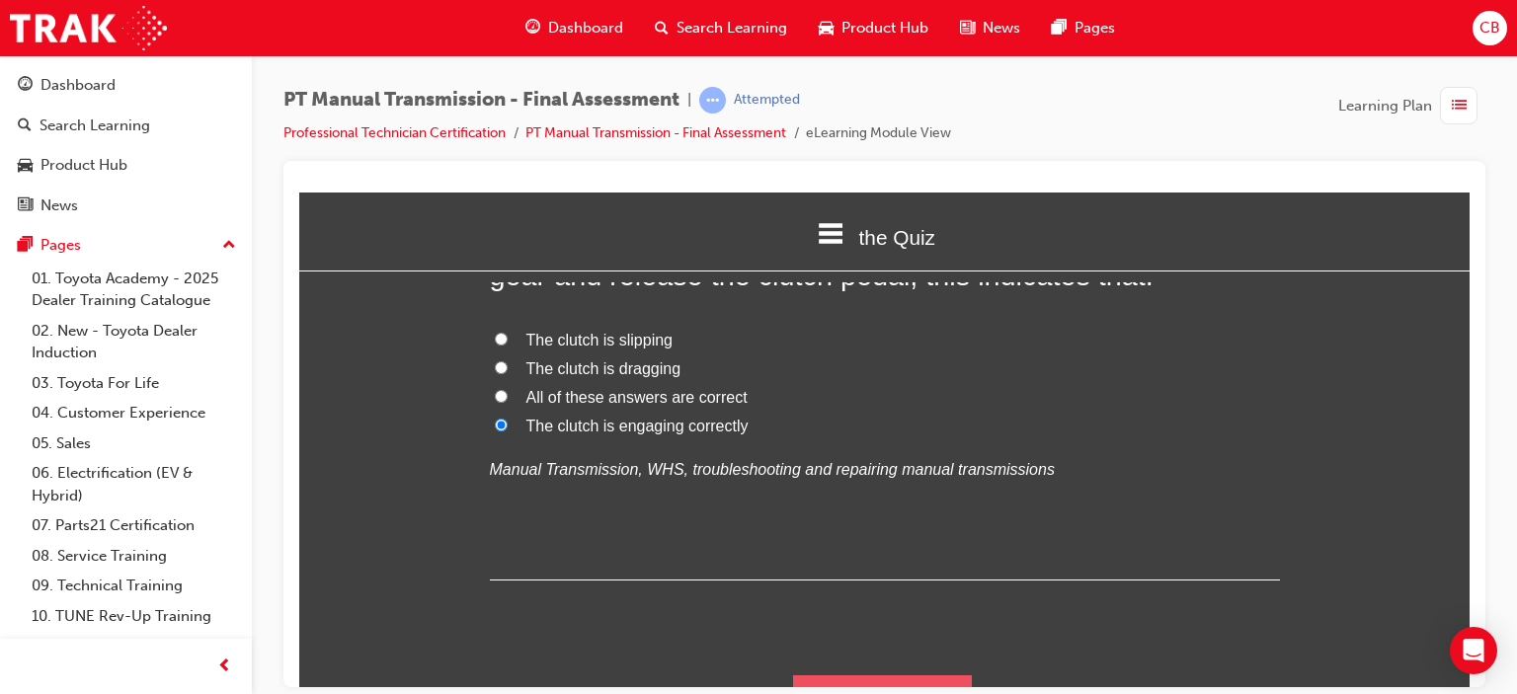
click at [869, 675] on button "Submit Answers" at bounding box center [883, 702] width 180 height 55
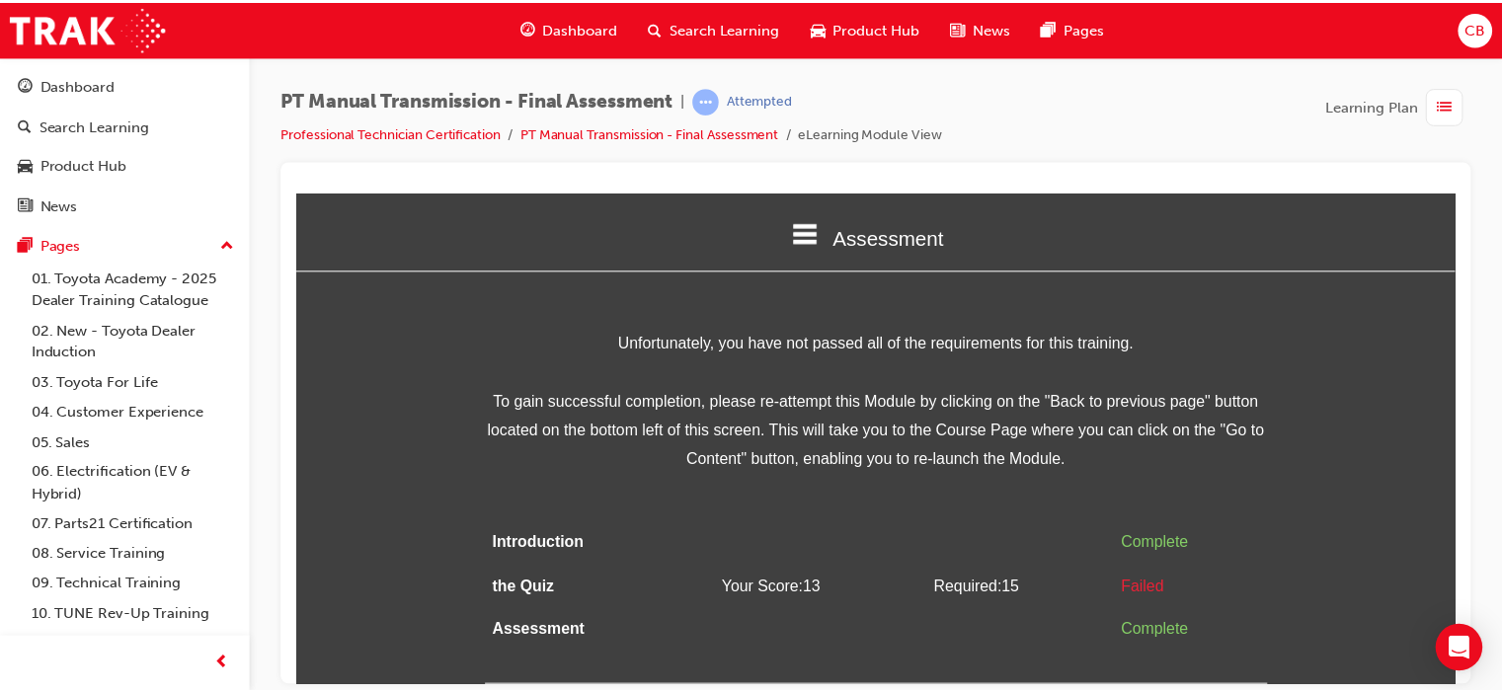
scroll to position [0, 0]
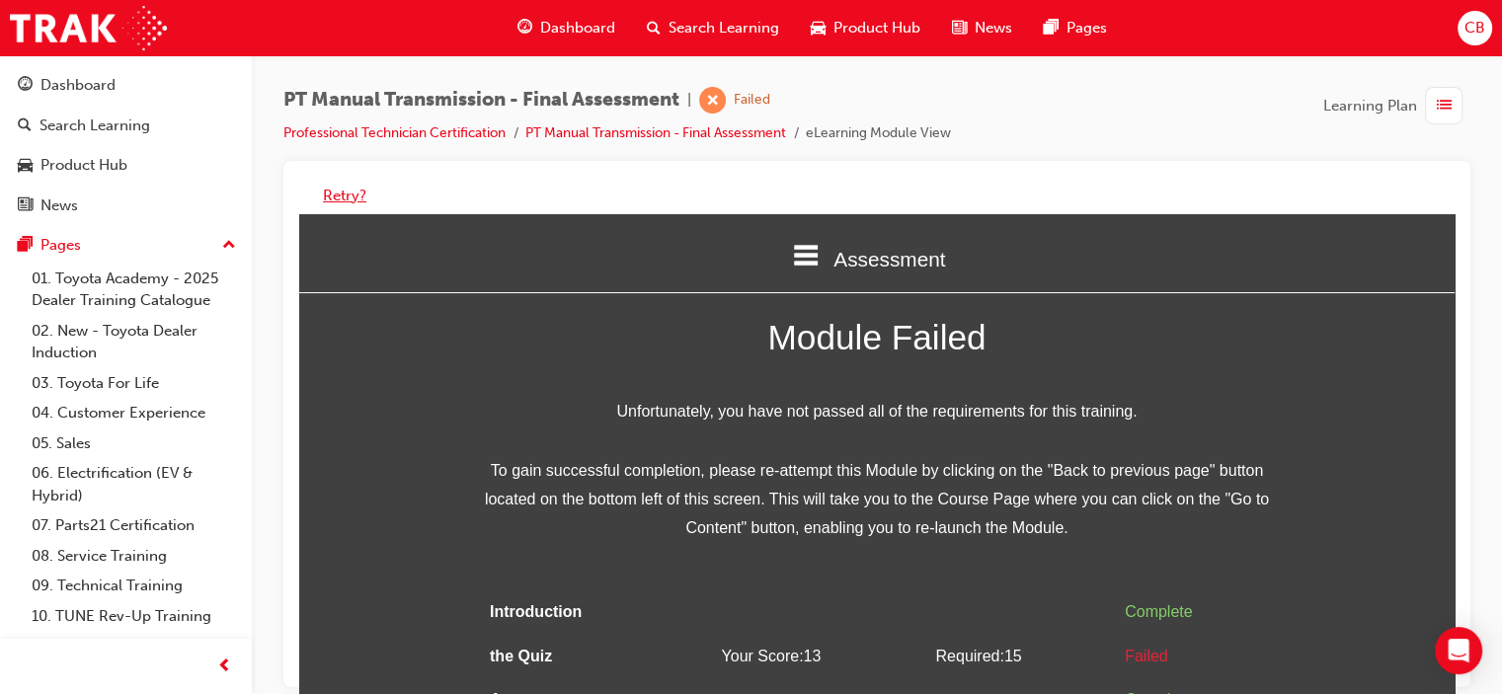
click at [351, 193] on button "Retry?" at bounding box center [344, 196] width 43 height 23
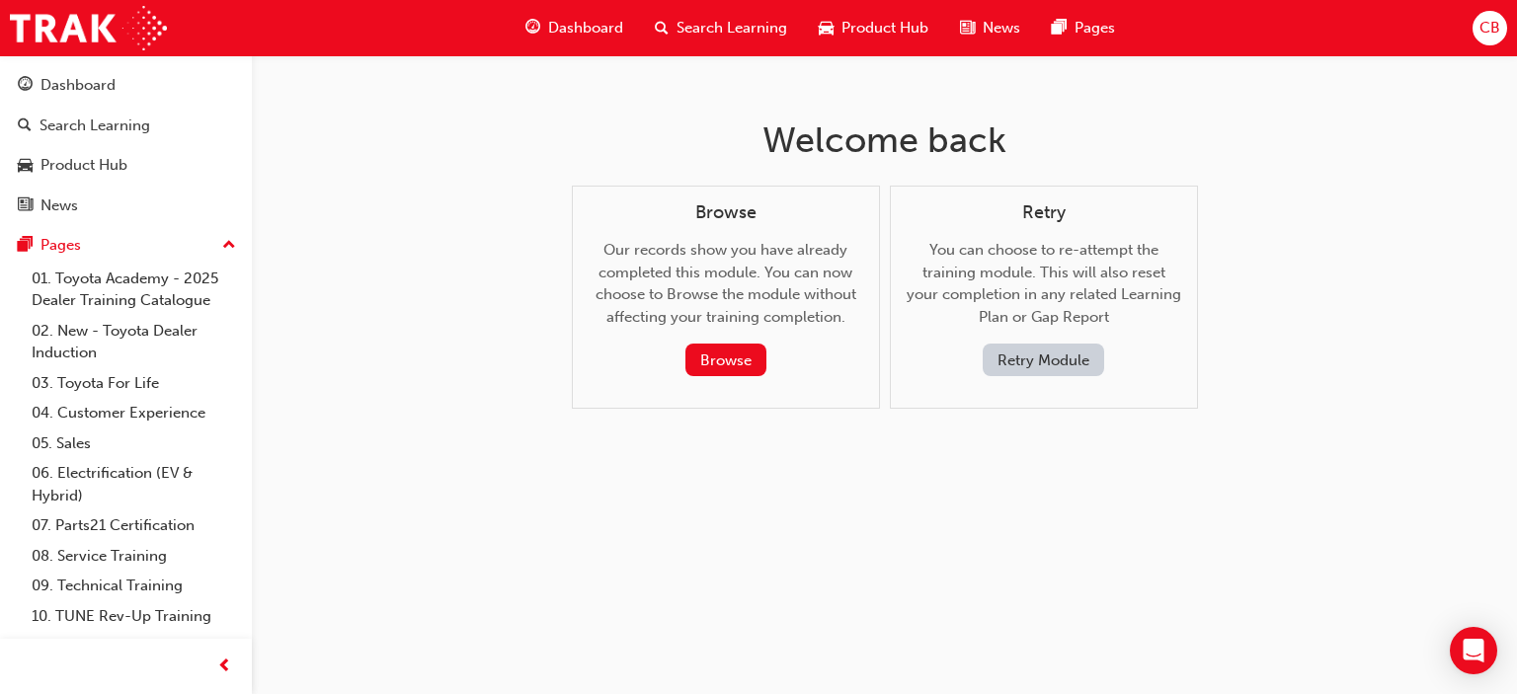
click at [1043, 358] on button "Retry Module" at bounding box center [1043, 360] width 121 height 33
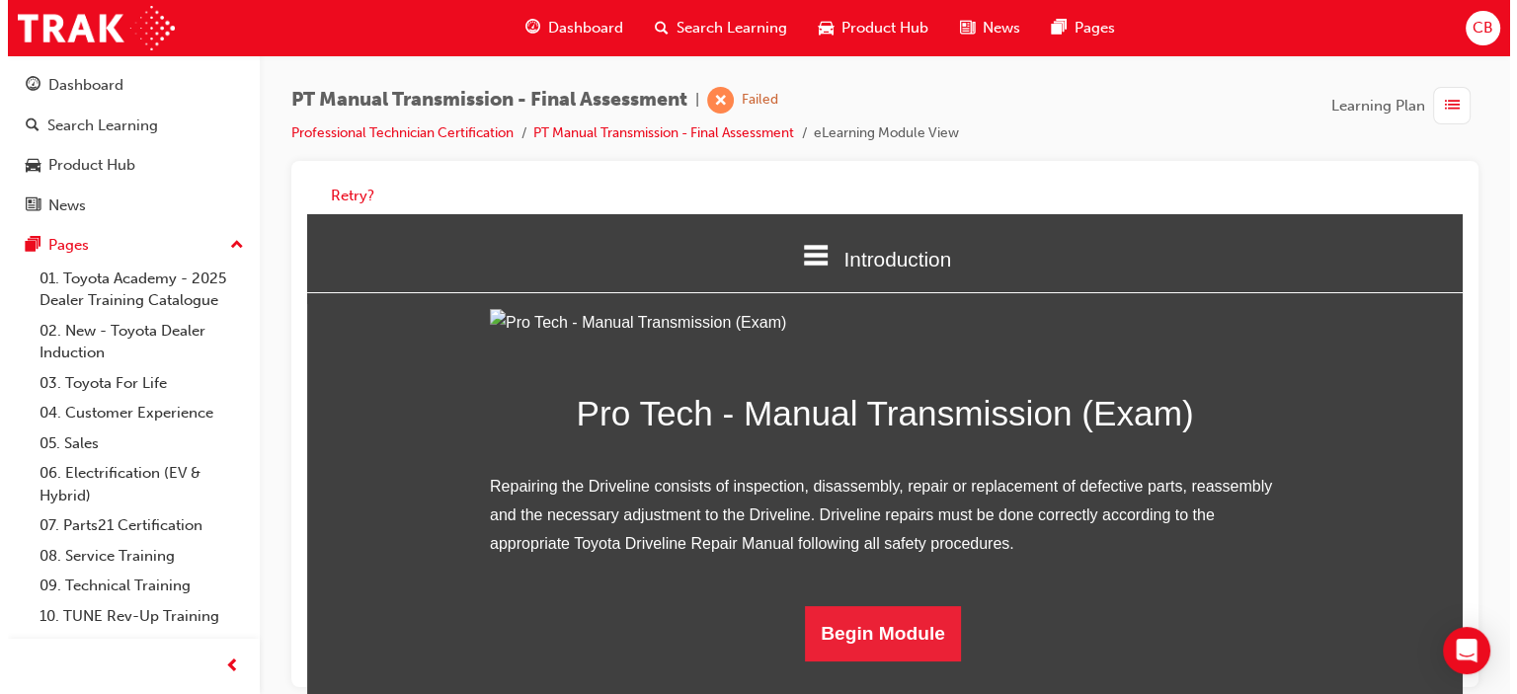
scroll to position [170, 0]
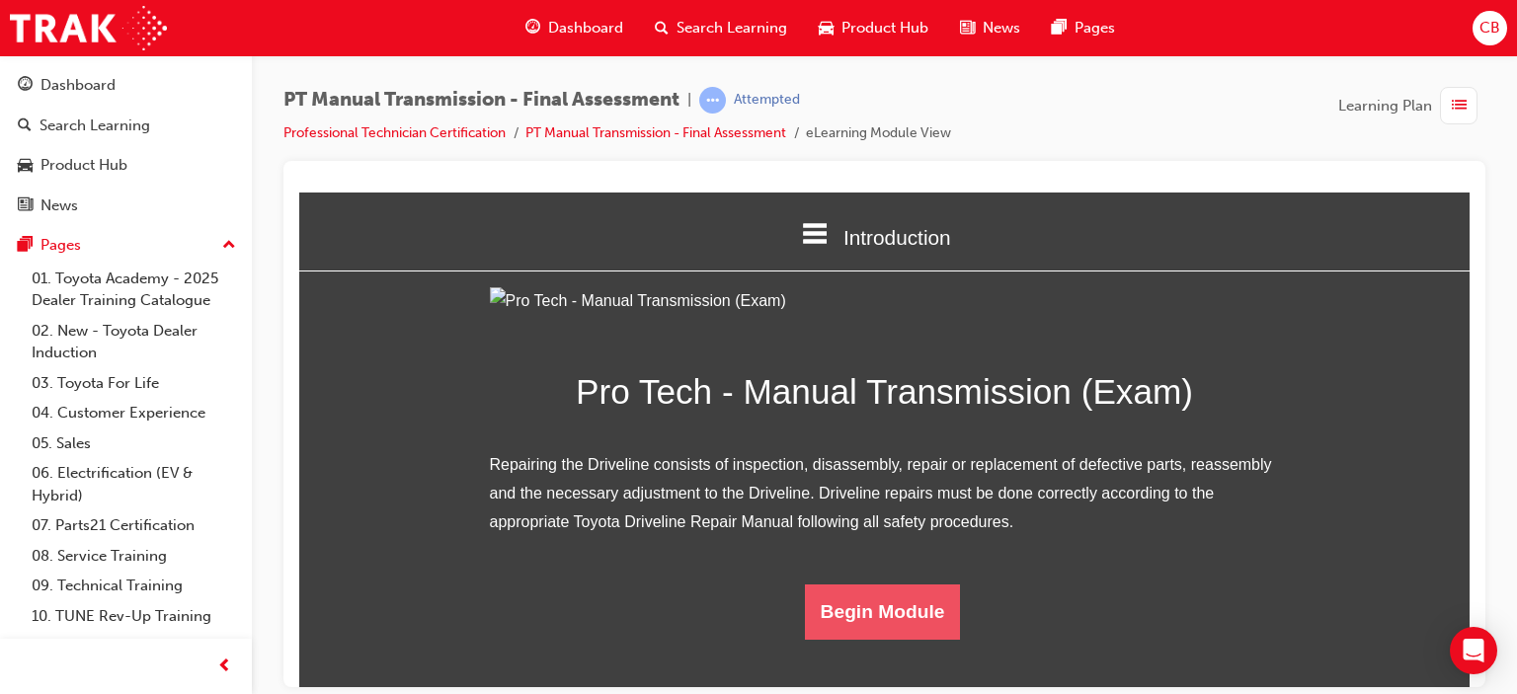
click at [897, 639] on button "Begin Module" at bounding box center [883, 611] width 156 height 55
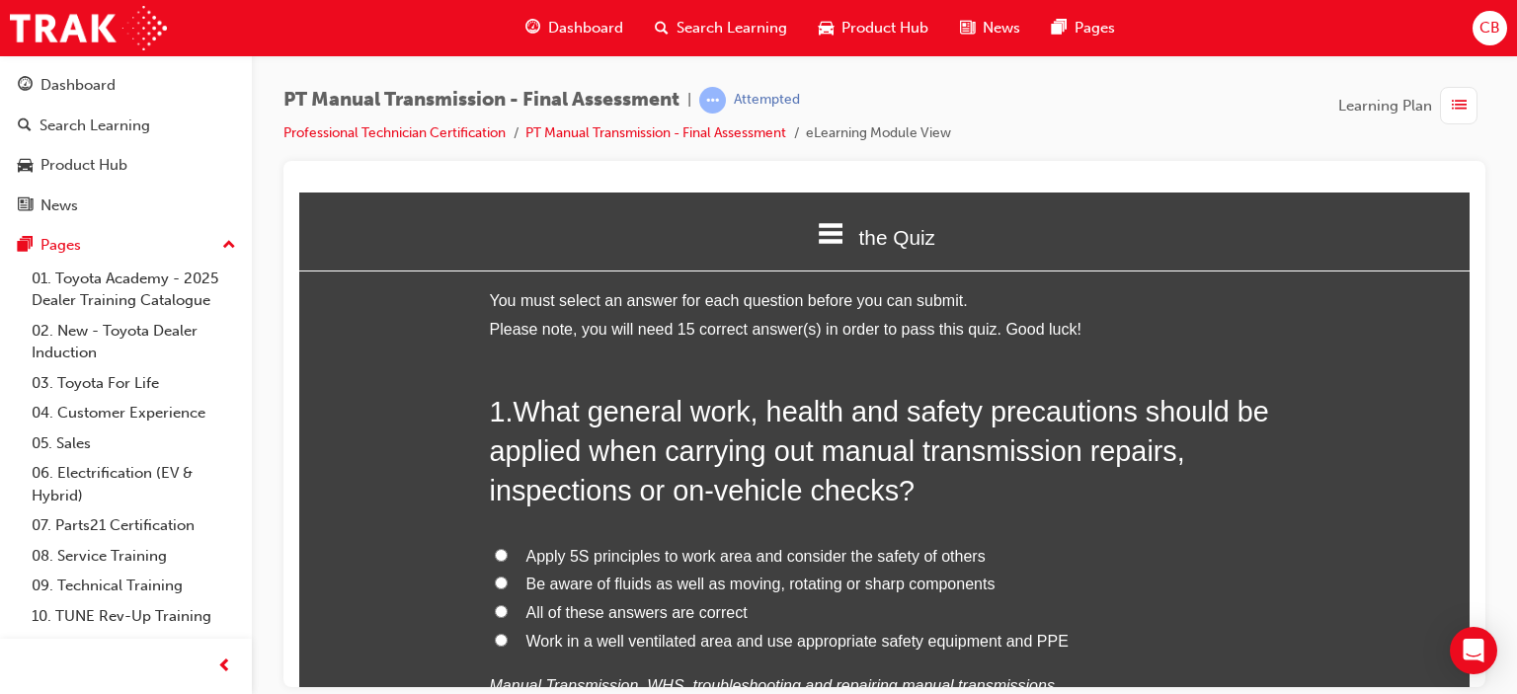
scroll to position [99, 0]
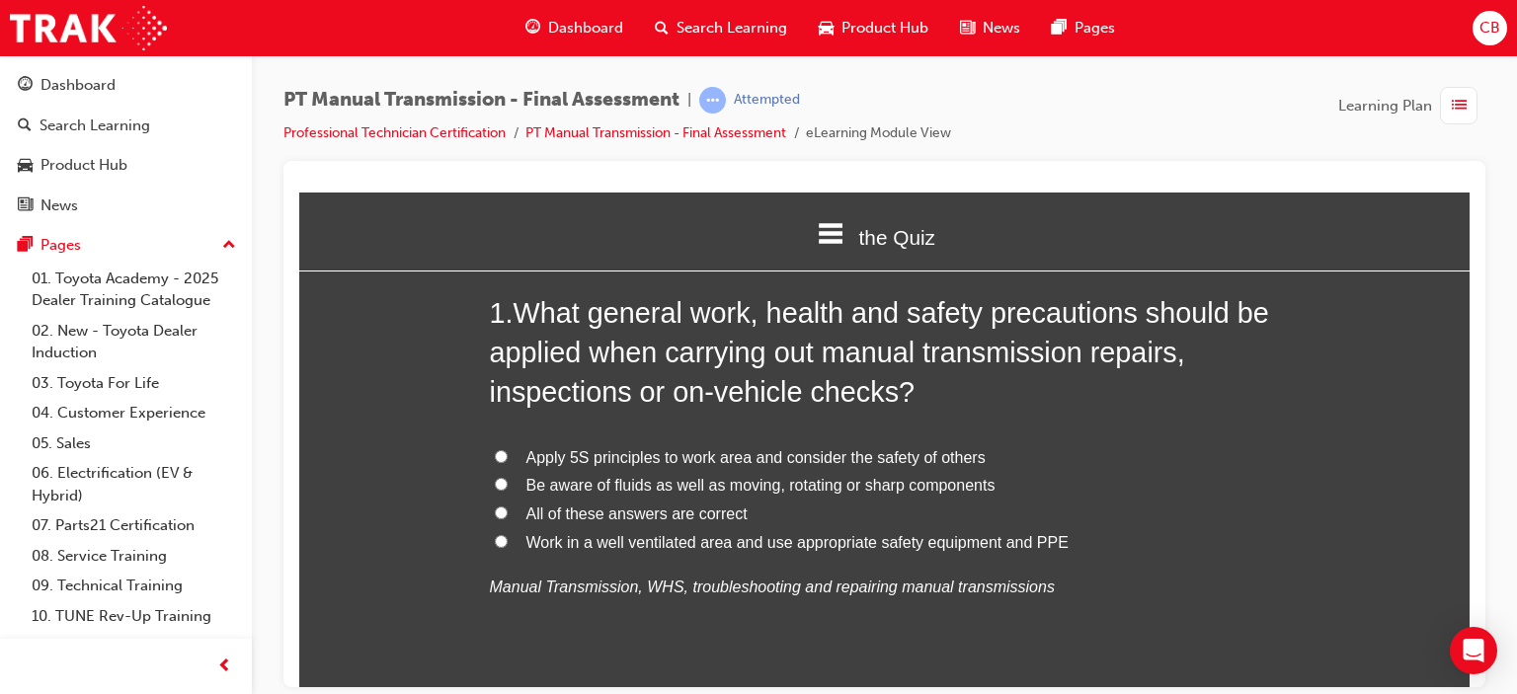
click at [652, 514] on span "All of these answers are correct" at bounding box center [636, 513] width 221 height 17
click at [508, 514] on input "All of these answers are correct" at bounding box center [501, 512] width 13 height 13
radio input "true"
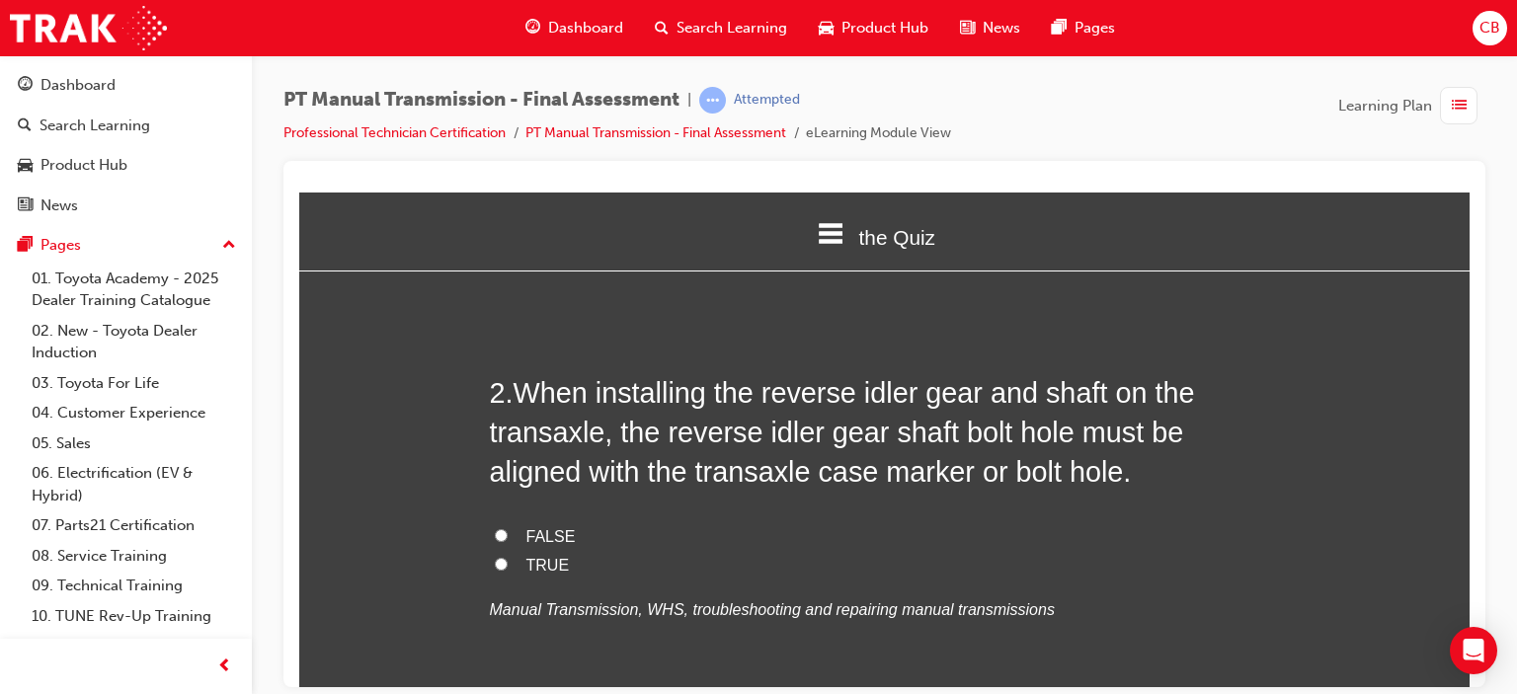
scroll to position [593, 0]
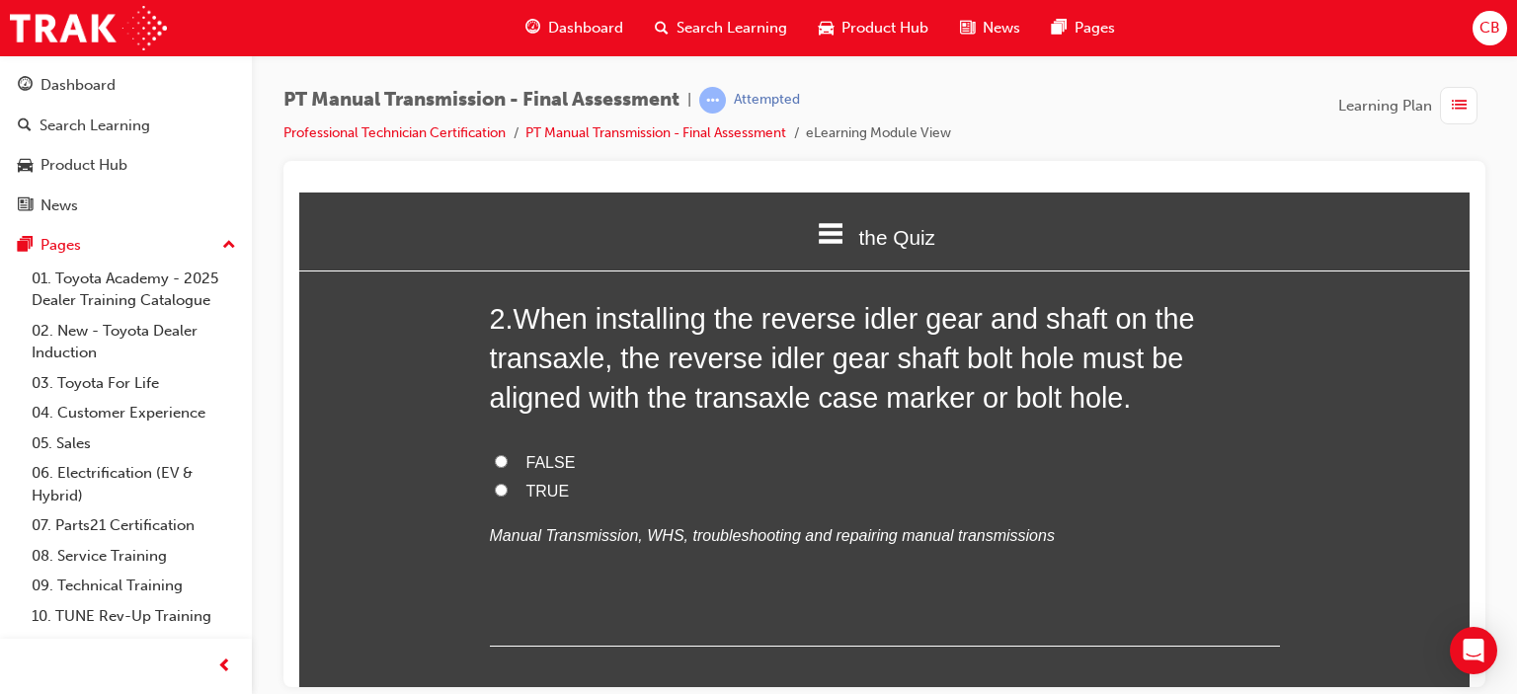
click at [508, 488] on label "TRUE" at bounding box center [885, 491] width 790 height 29
click at [508, 488] on input "TRUE" at bounding box center [501, 489] width 13 height 13
radio input "true"
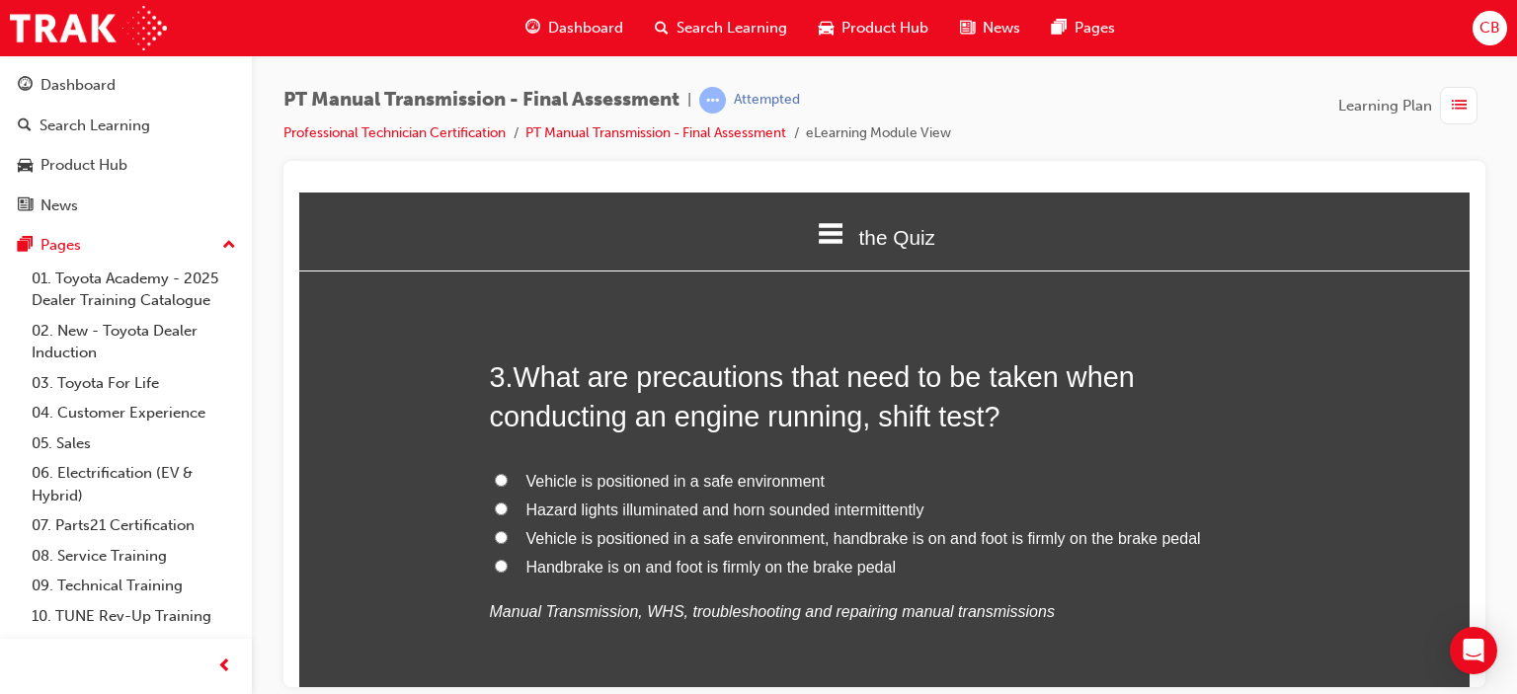
scroll to position [988, 0]
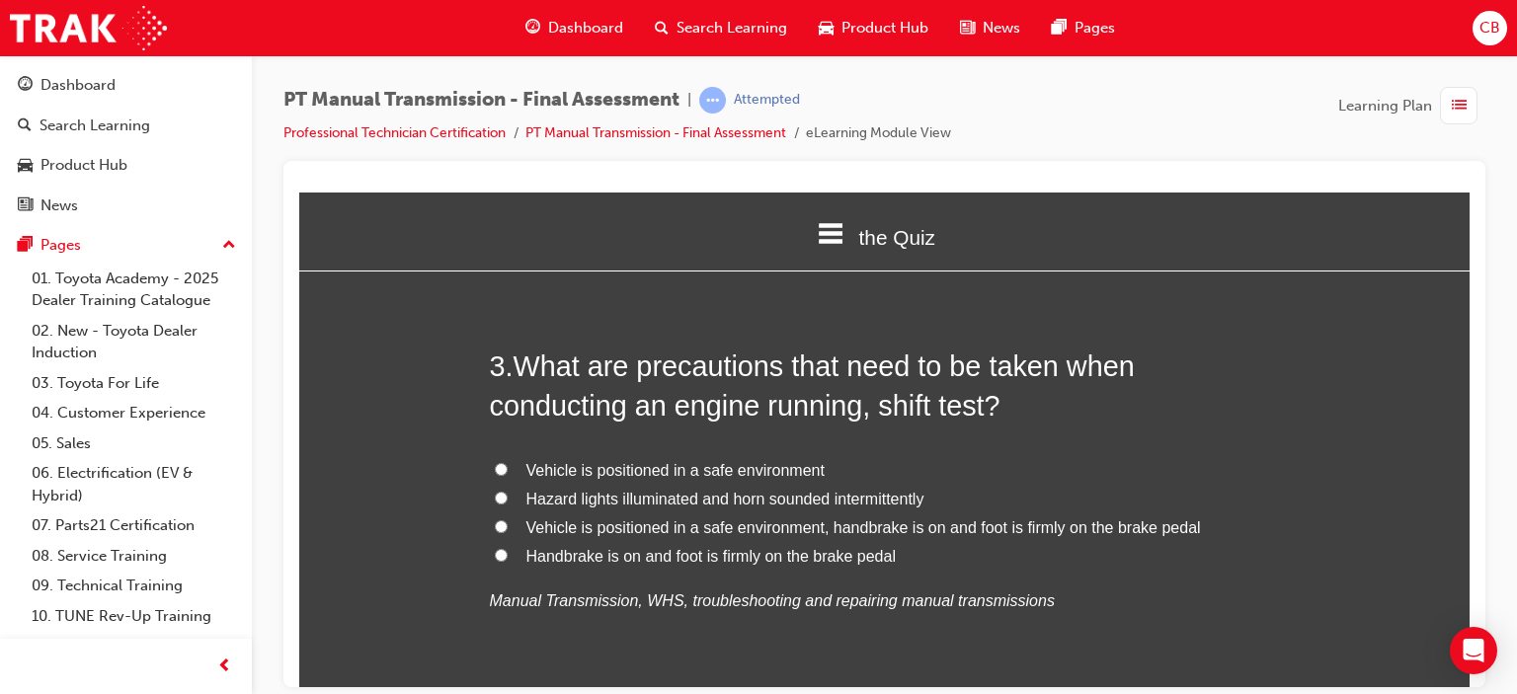
click at [624, 528] on span "Vehicle is positioned in a safe environment, handbrake is on and foot is firmly…" at bounding box center [863, 527] width 675 height 17
click at [508, 528] on input "Vehicle is positioned in a safe environment, handbrake is on and foot is firmly…" at bounding box center [501, 526] width 13 height 13
radio input "true"
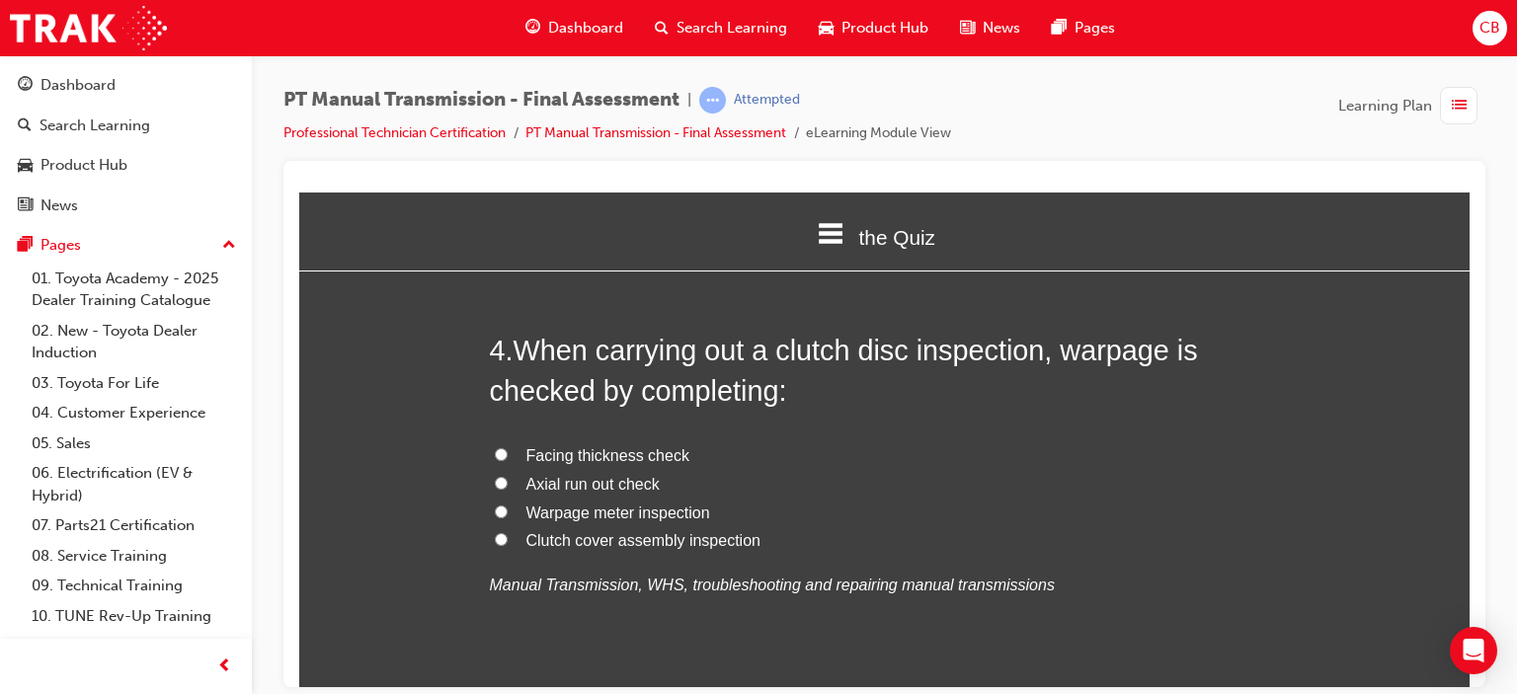
scroll to position [1482, 0]
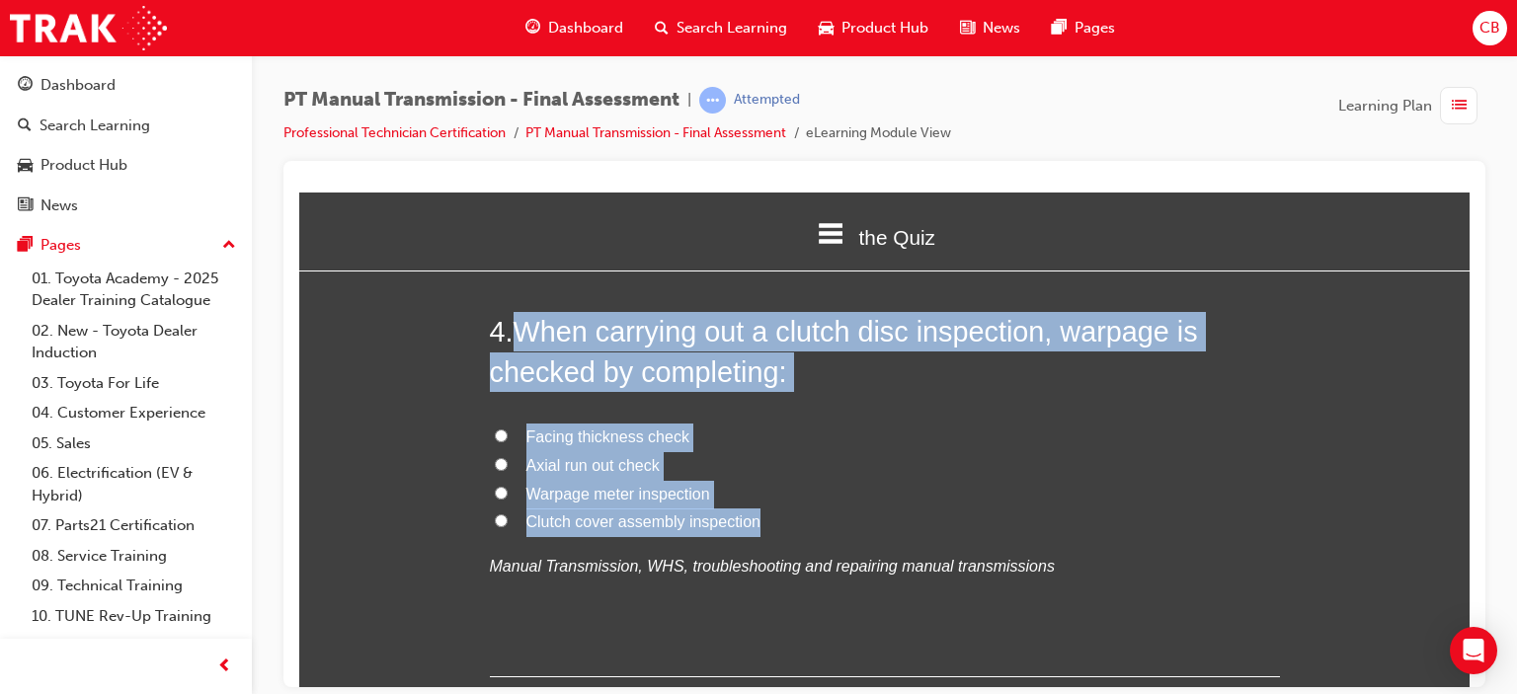
drag, startPoint x: 786, startPoint y: 526, endPoint x: 533, endPoint y: 325, distance: 322.7
click at [525, 313] on div "4 . When carrying out a clutch disc inspection, warpage is checked by completin…" at bounding box center [885, 493] width 790 height 365
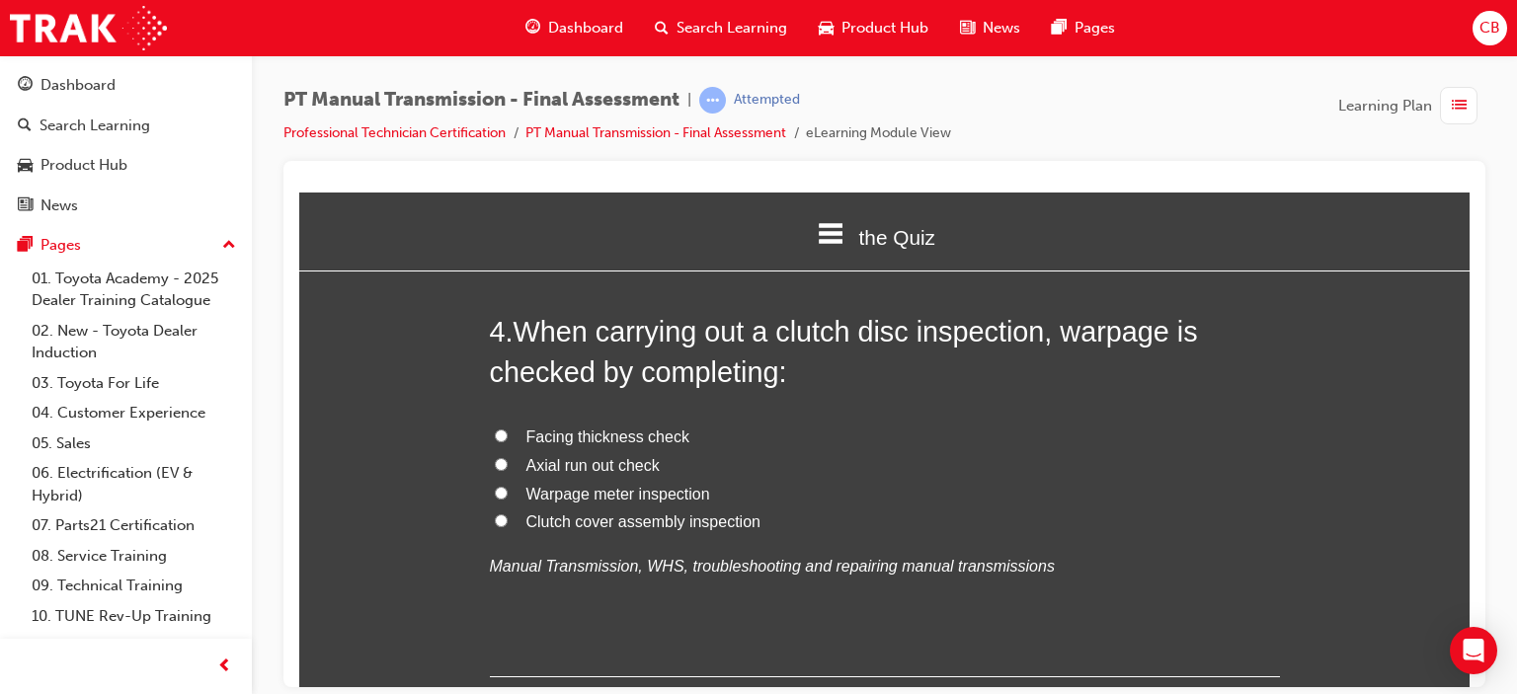
click at [1137, 622] on div "4 . When carrying out a clutch disc inspection, warpage is checked by completin…" at bounding box center [885, 493] width 790 height 365
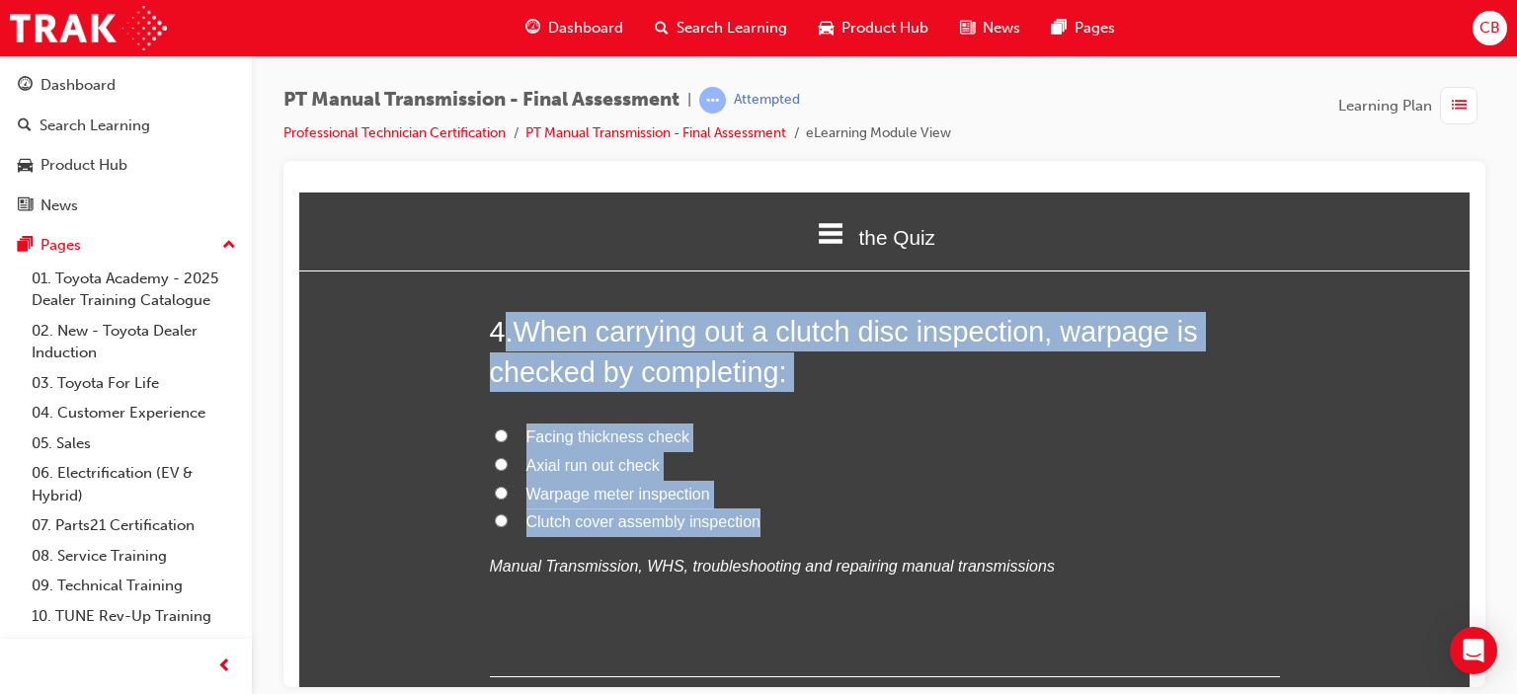
drag, startPoint x: 798, startPoint y: 527, endPoint x: 490, endPoint y: 349, distance: 356.3
click at [490, 349] on div "4 . When carrying out a clutch disc inspection, warpage is checked by completin…" at bounding box center [885, 493] width 790 height 365
copy div ". When carrying out a clutch disc inspection, warpage is checked by completing:…"
click at [572, 465] on span "Axial run out check" at bounding box center [592, 464] width 133 height 17
click at [508, 465] on input "Axial run out check" at bounding box center [501, 463] width 13 height 13
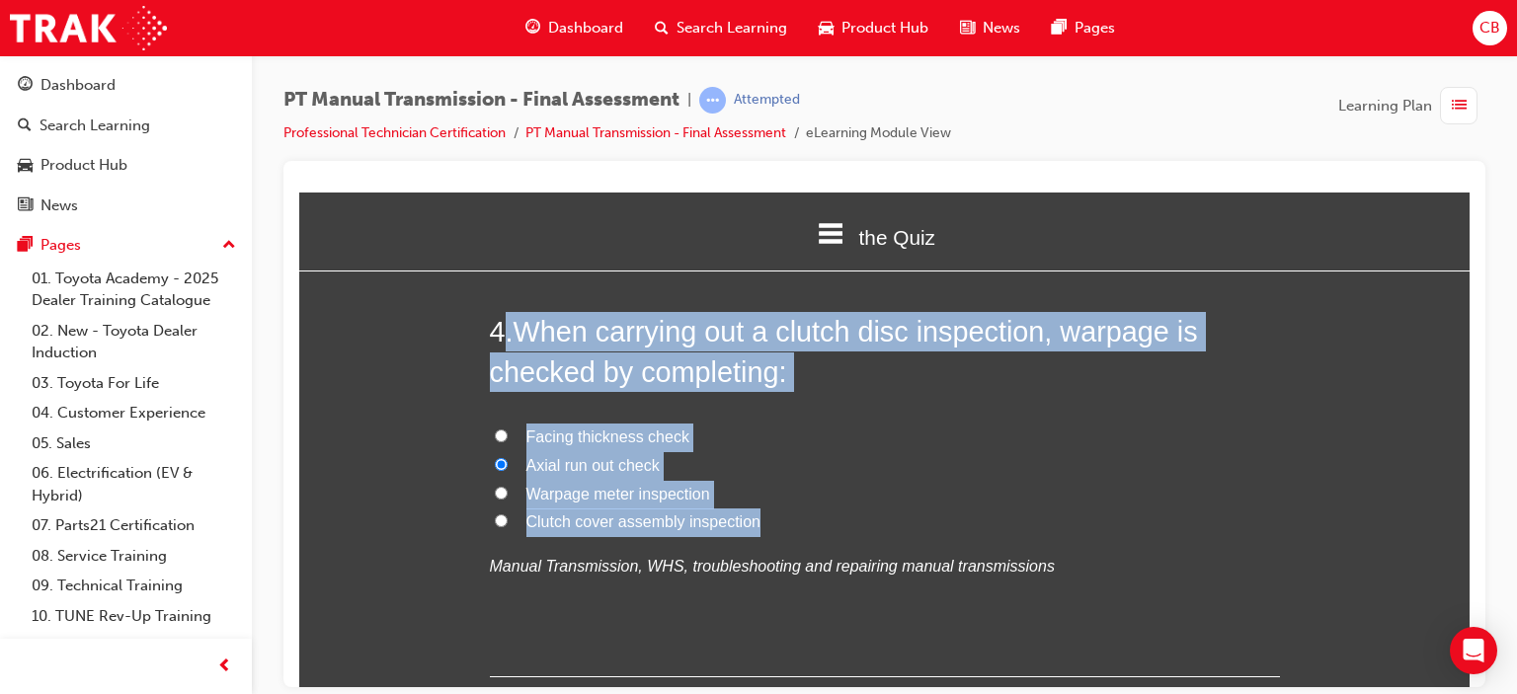
radio input "true"
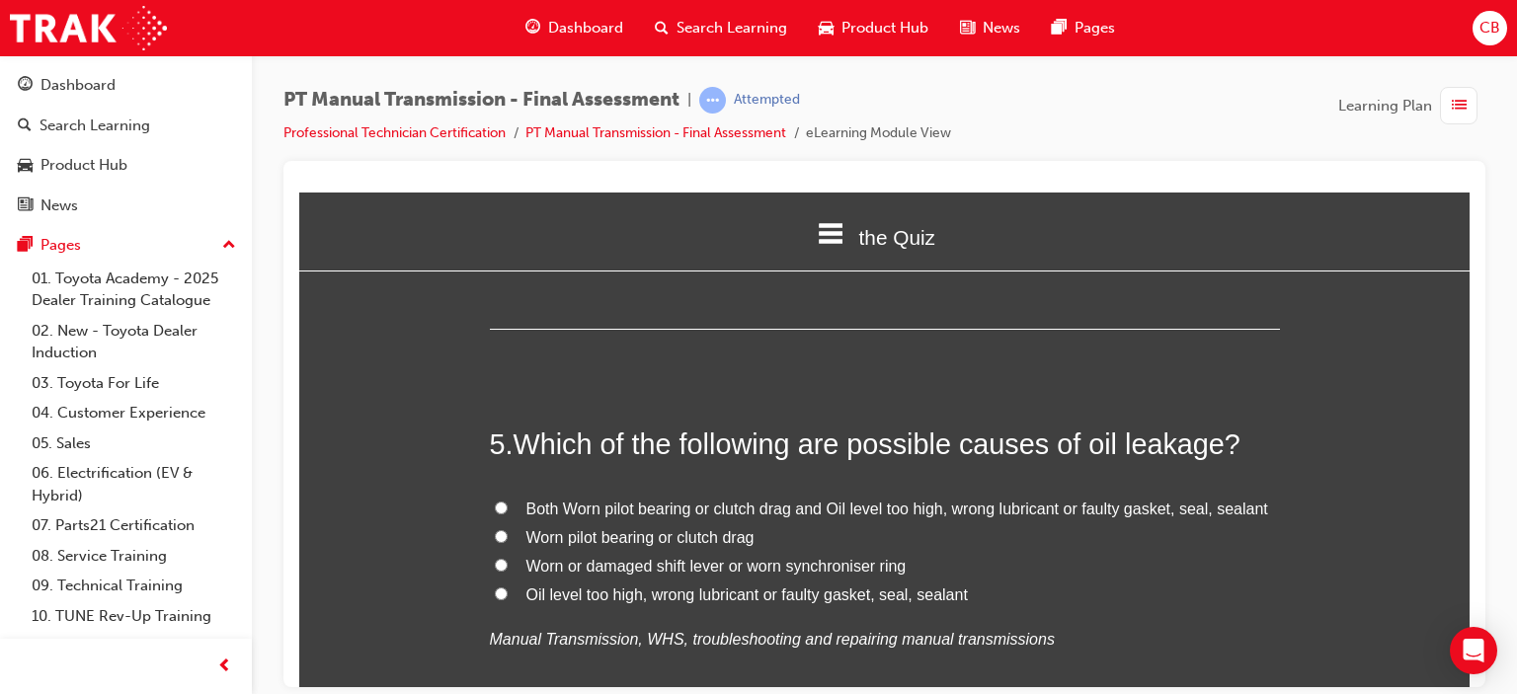
scroll to position [1877, 0]
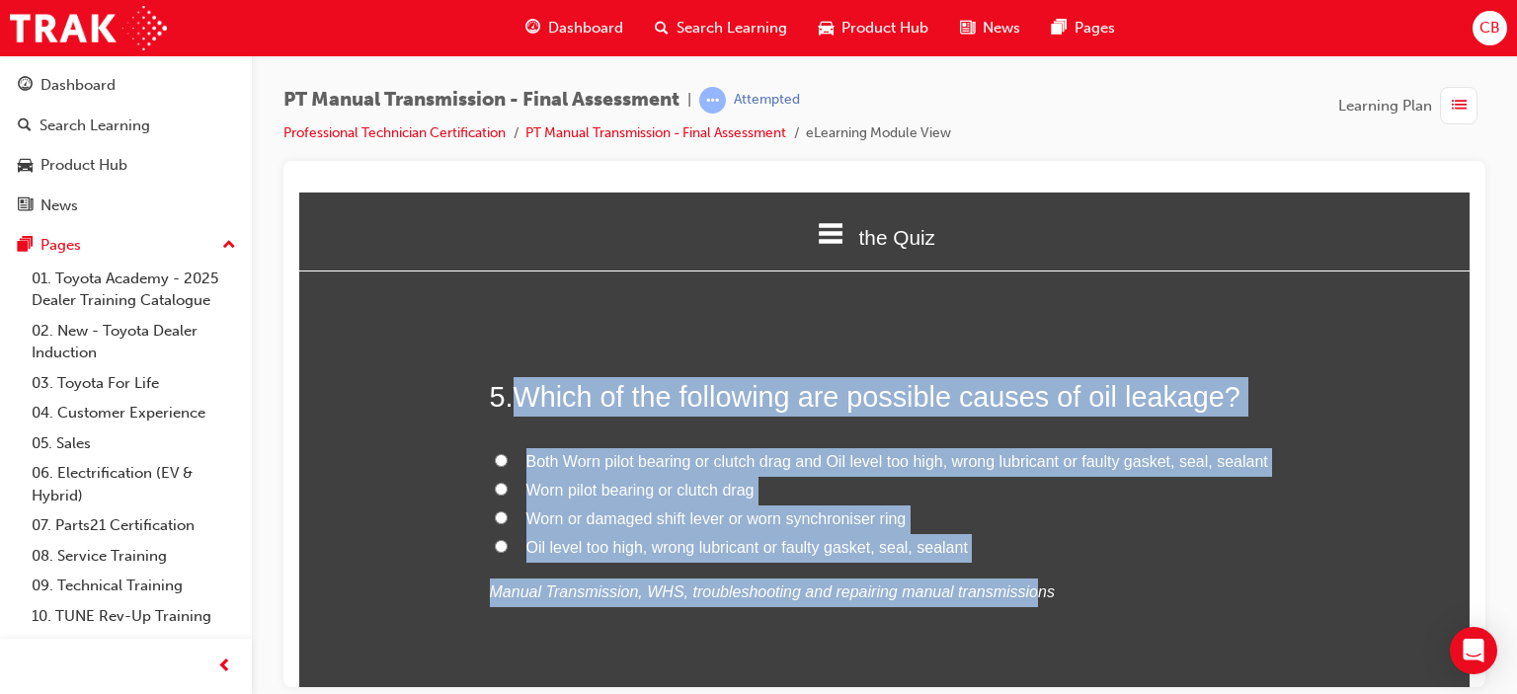
drag, startPoint x: 1002, startPoint y: 563, endPoint x: 510, endPoint y: 387, distance: 522.4
click at [510, 387] on div "5 . Which of the following are possible causes of oil leakage? Both Worn pilot …" at bounding box center [885, 538] width 790 height 325
copy div "Which of the following are possible causes of oil leakage? Both Worn pilot bear…"
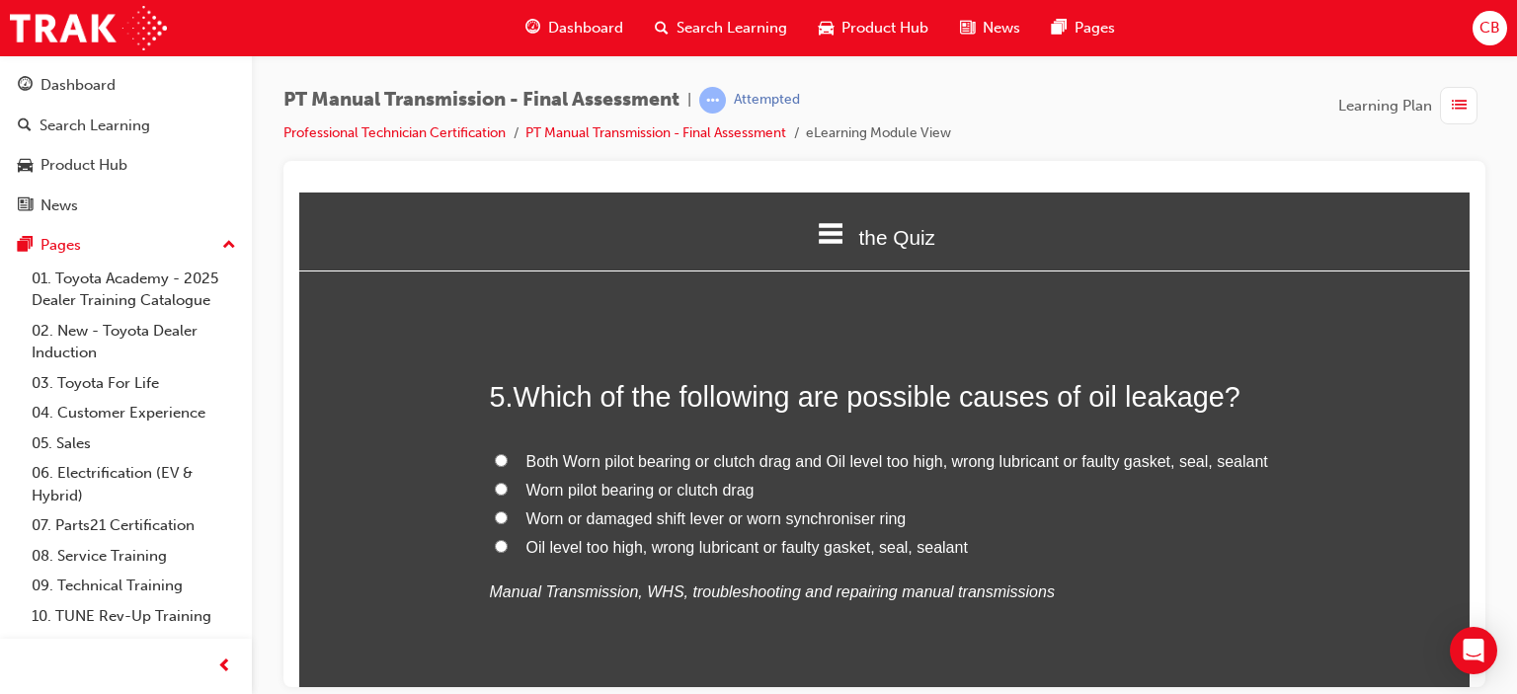
click at [721, 546] on span "Oil level too high, wrong lubricant or faulty gasket, seal, sealant" at bounding box center [747, 546] width 442 height 17
click at [508, 546] on input "Oil level too high, wrong lubricant or faulty gasket, seal, sealant" at bounding box center [501, 545] width 13 height 13
radio input "true"
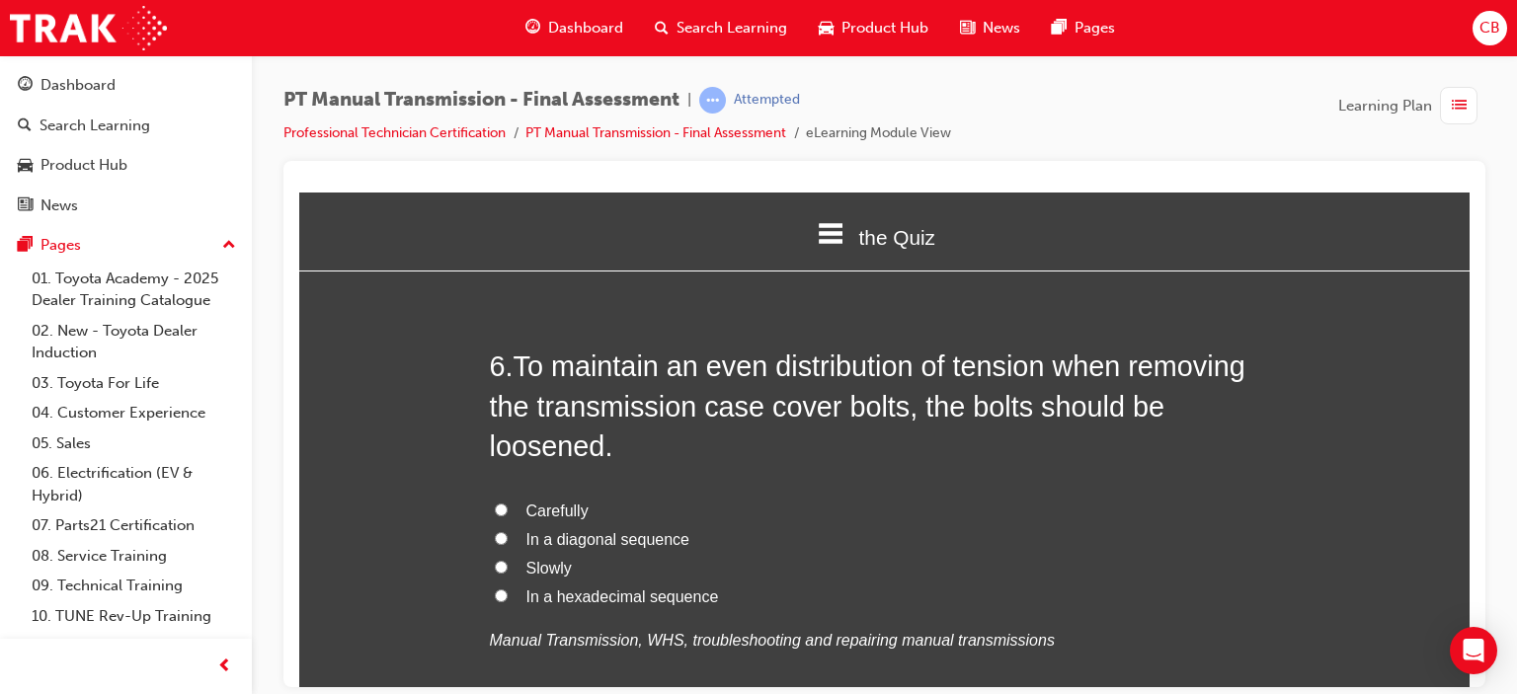
scroll to position [2371, 0]
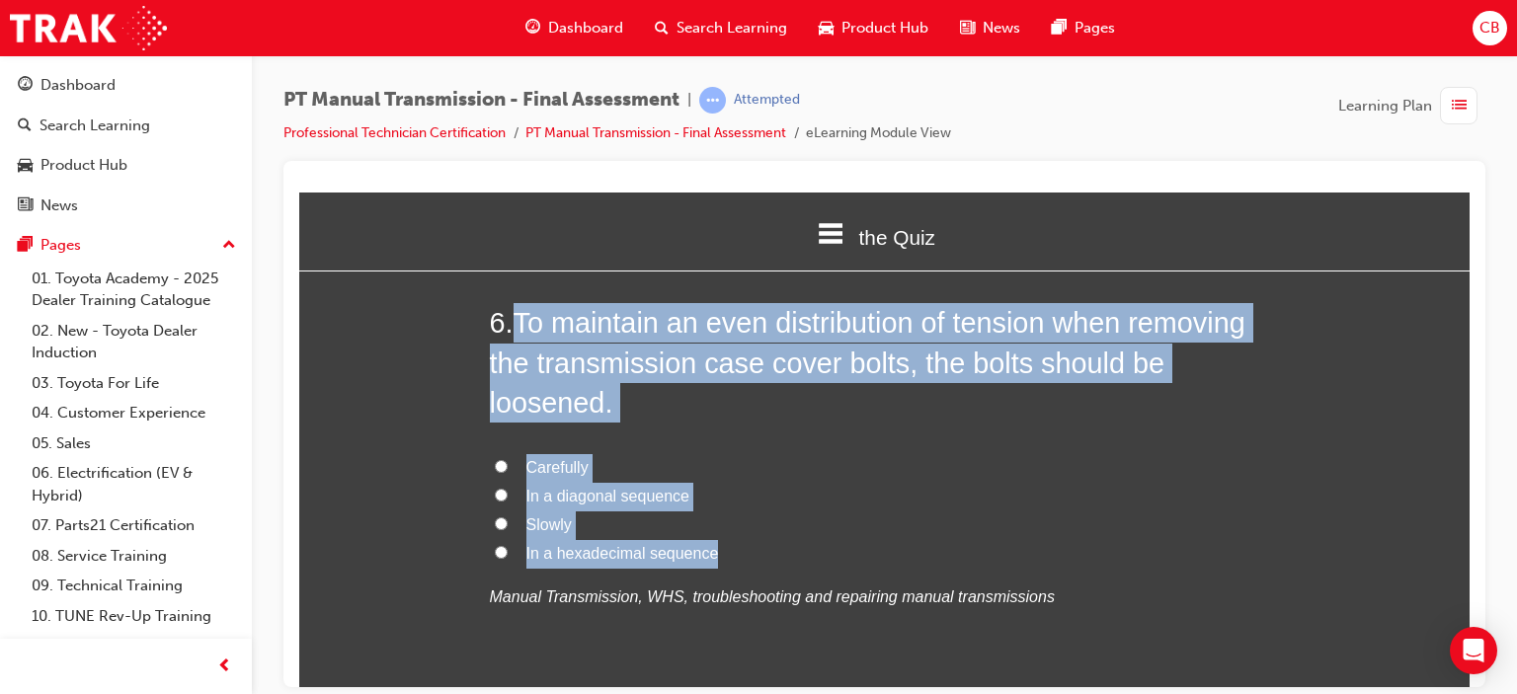
drag, startPoint x: 972, startPoint y: 557, endPoint x: 506, endPoint y: 331, distance: 518.2
click at [506, 331] on div "6 . To maintain an even distribution of tension when removing the transmission …" at bounding box center [885, 504] width 790 height 405
copy div "To maintain an even distribution of tension when removing the transmission case…"
click at [601, 495] on span "In a diagonal sequence" at bounding box center [607, 495] width 163 height 17
click at [508, 495] on input "In a diagonal sequence" at bounding box center [501, 494] width 13 height 13
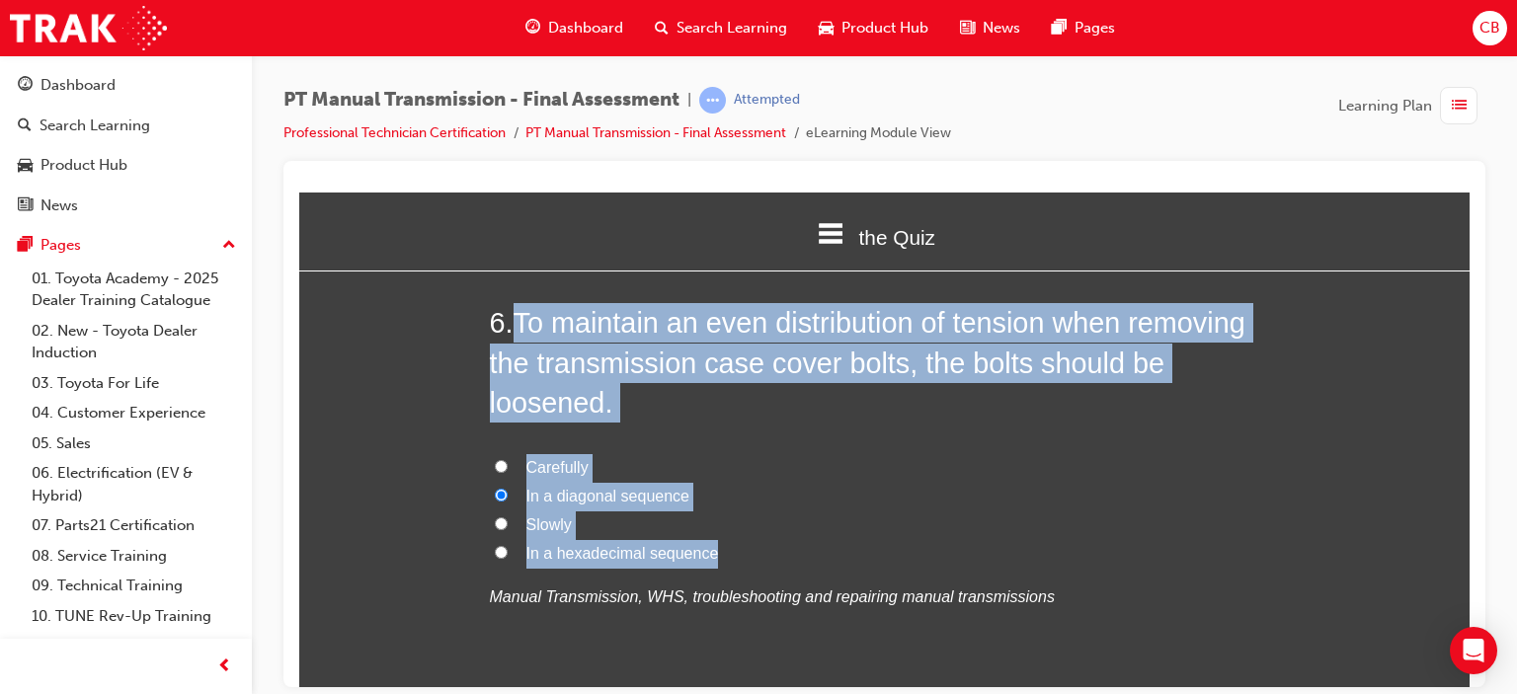
radio input "true"
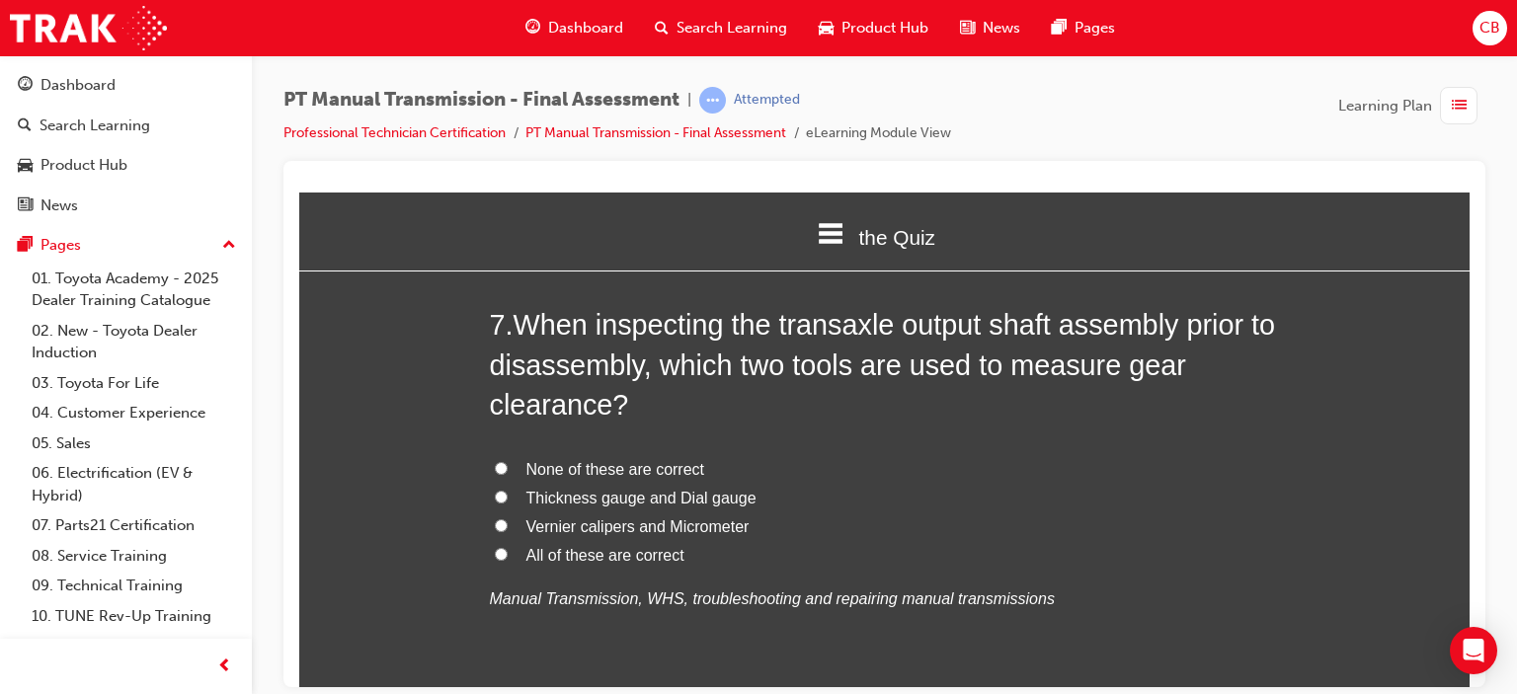
scroll to position [2865, 0]
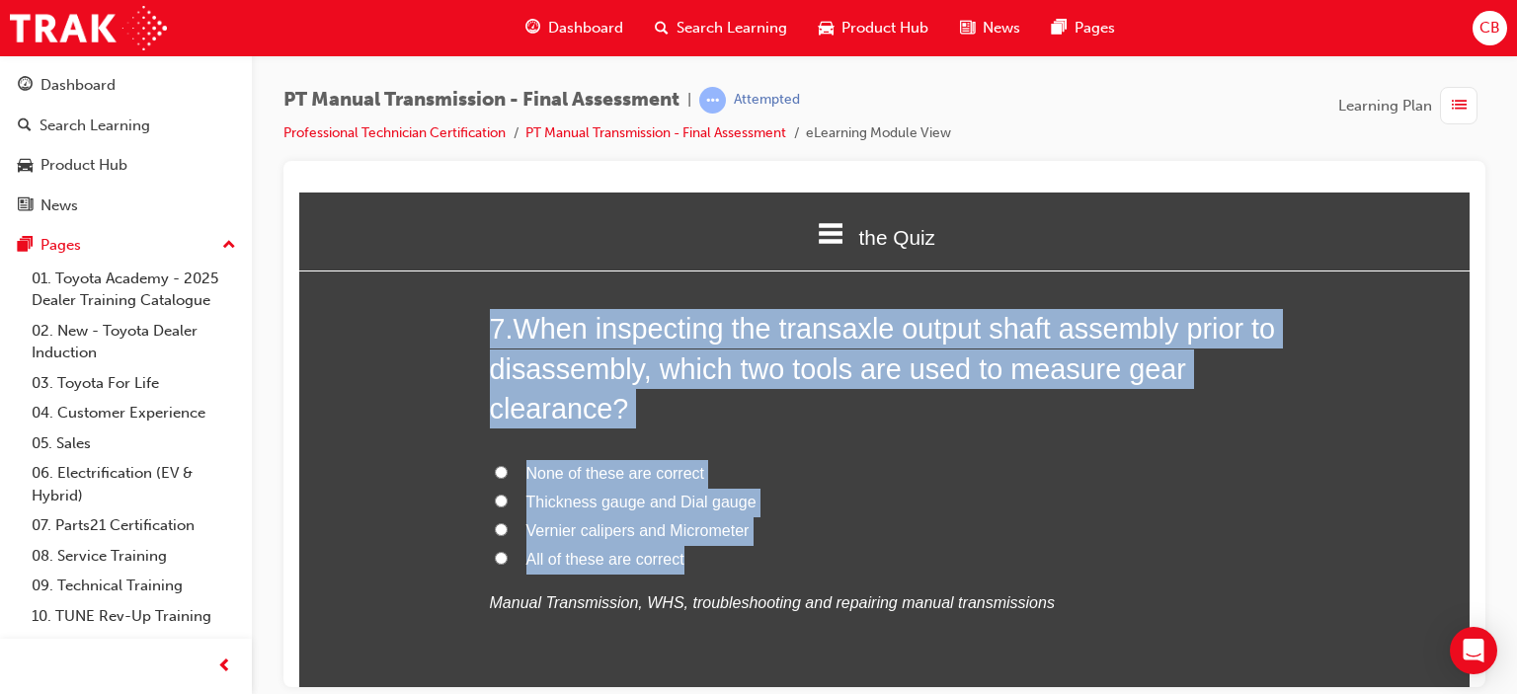
drag, startPoint x: 1150, startPoint y: 568, endPoint x: 489, endPoint y: 328, distance: 703.1
click at [490, 328] on div "7 . When inspecting the transaxle output shaft assembly prior to disassembly, w…" at bounding box center [885, 510] width 790 height 405
copy div "7 . When inspecting the transaxle output shaft assembly prior to disassembly, w…"
click at [602, 557] on span "All of these are correct" at bounding box center [605, 558] width 158 height 17
click at [508, 557] on input "All of these are correct" at bounding box center [501, 557] width 13 height 13
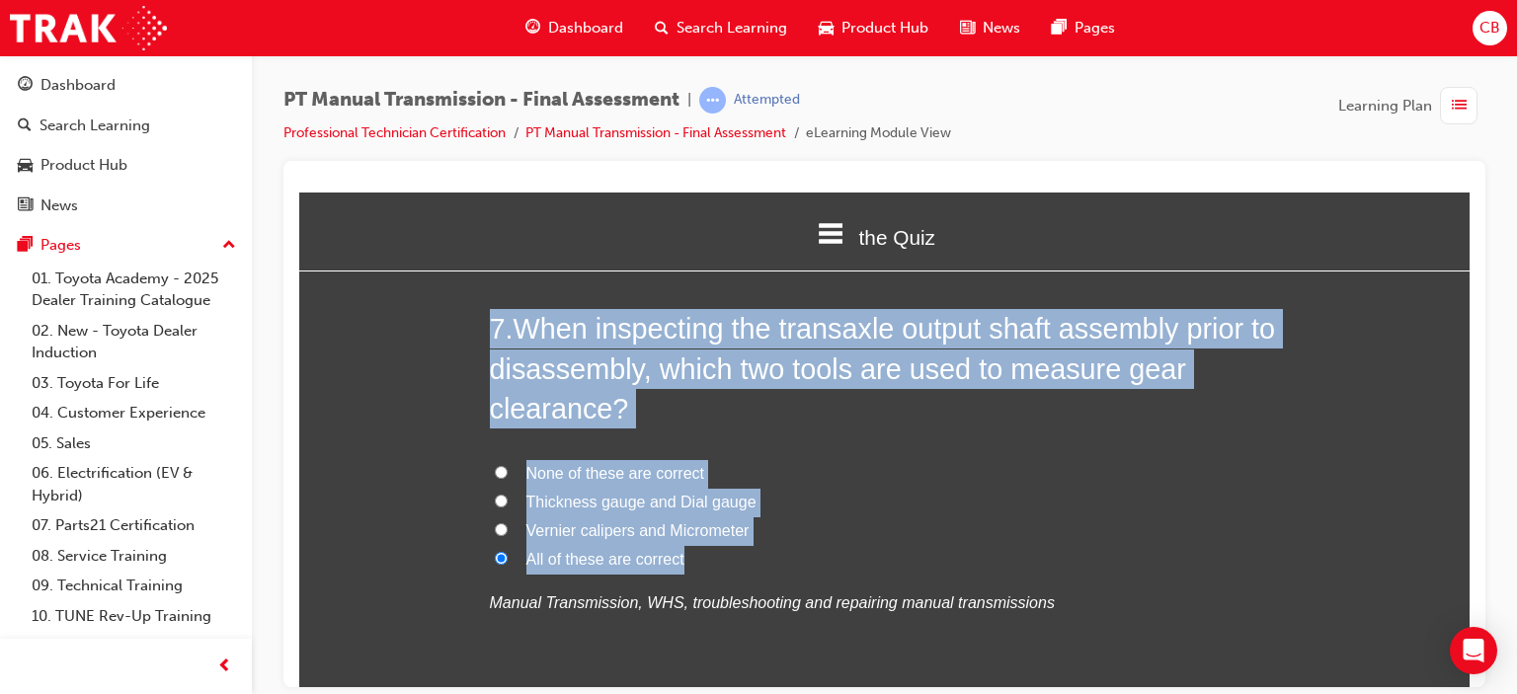
radio input "true"
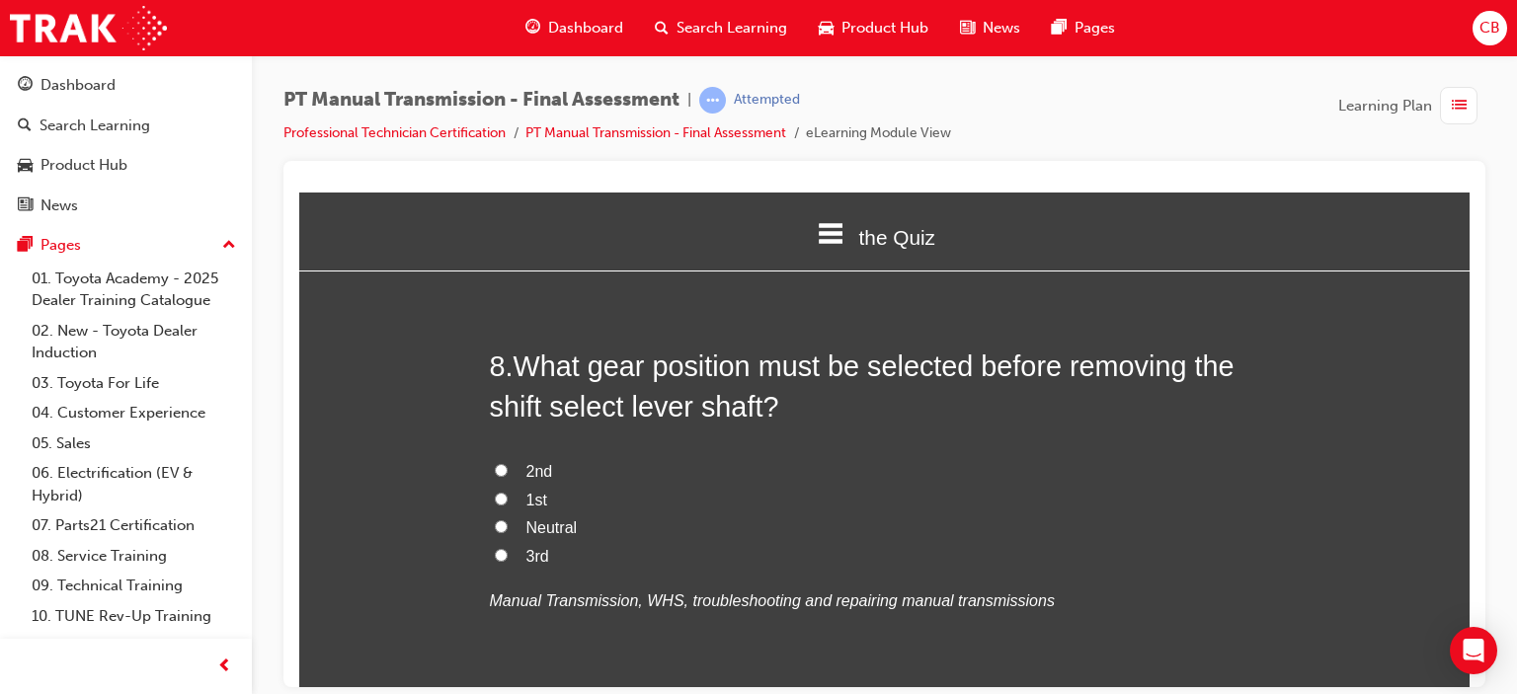
scroll to position [3358, 0]
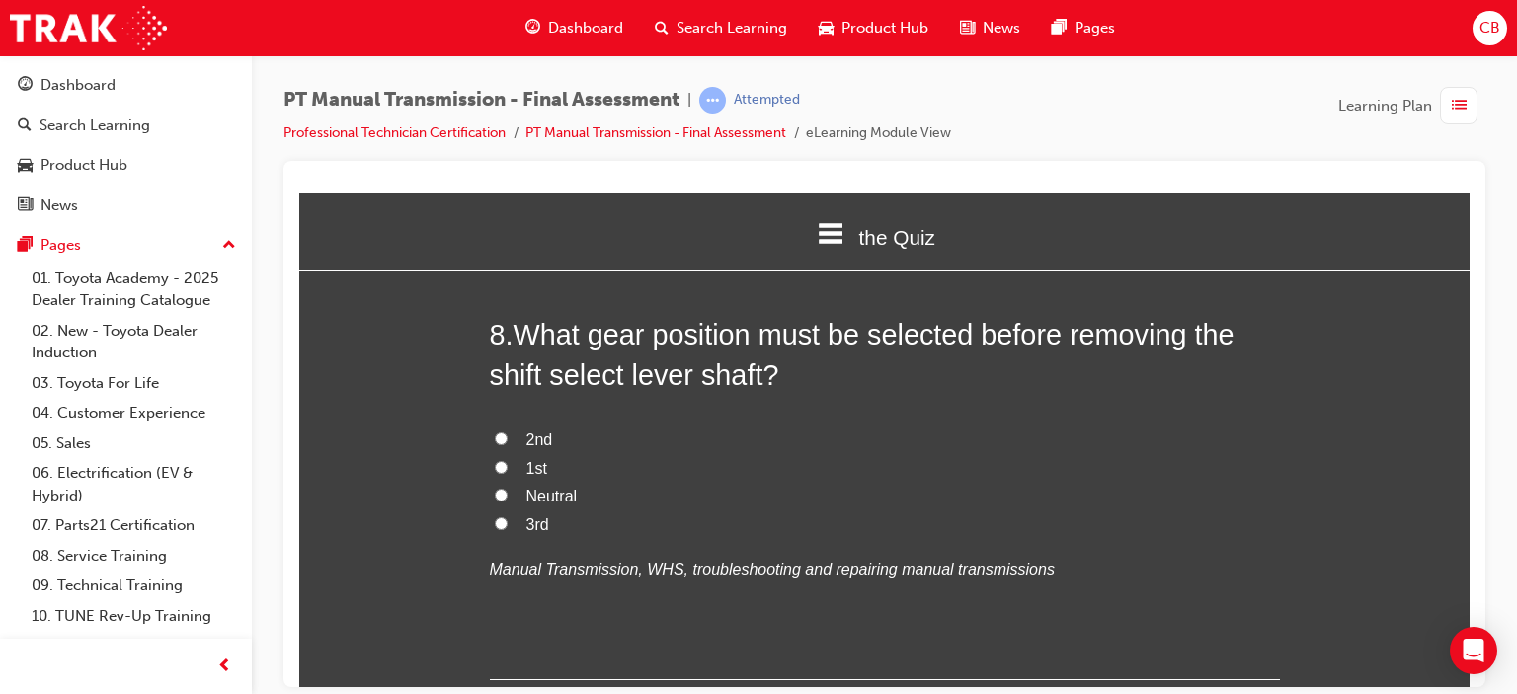
click at [559, 499] on span "Neutral" at bounding box center [551, 495] width 51 height 17
click at [508, 499] on input "Neutral" at bounding box center [501, 494] width 13 height 13
radio input "true"
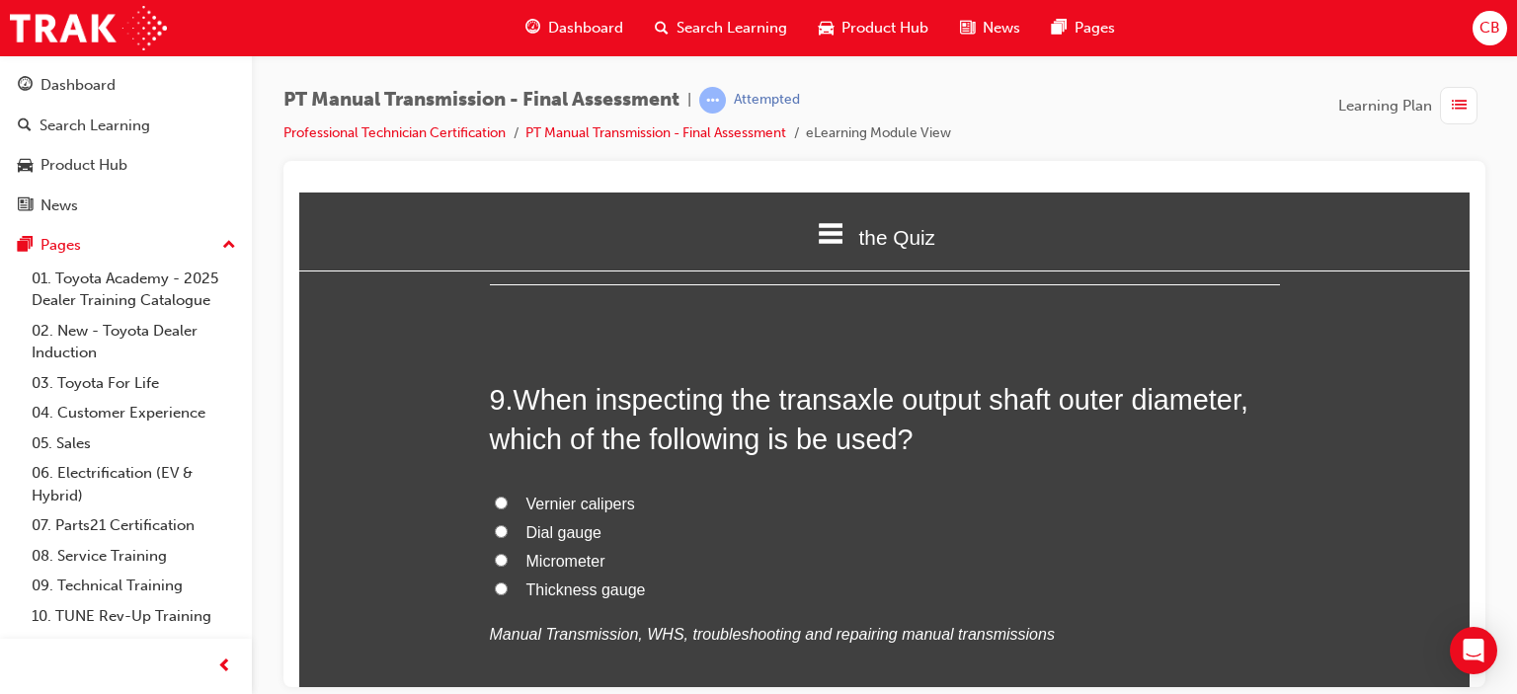
scroll to position [3852, 0]
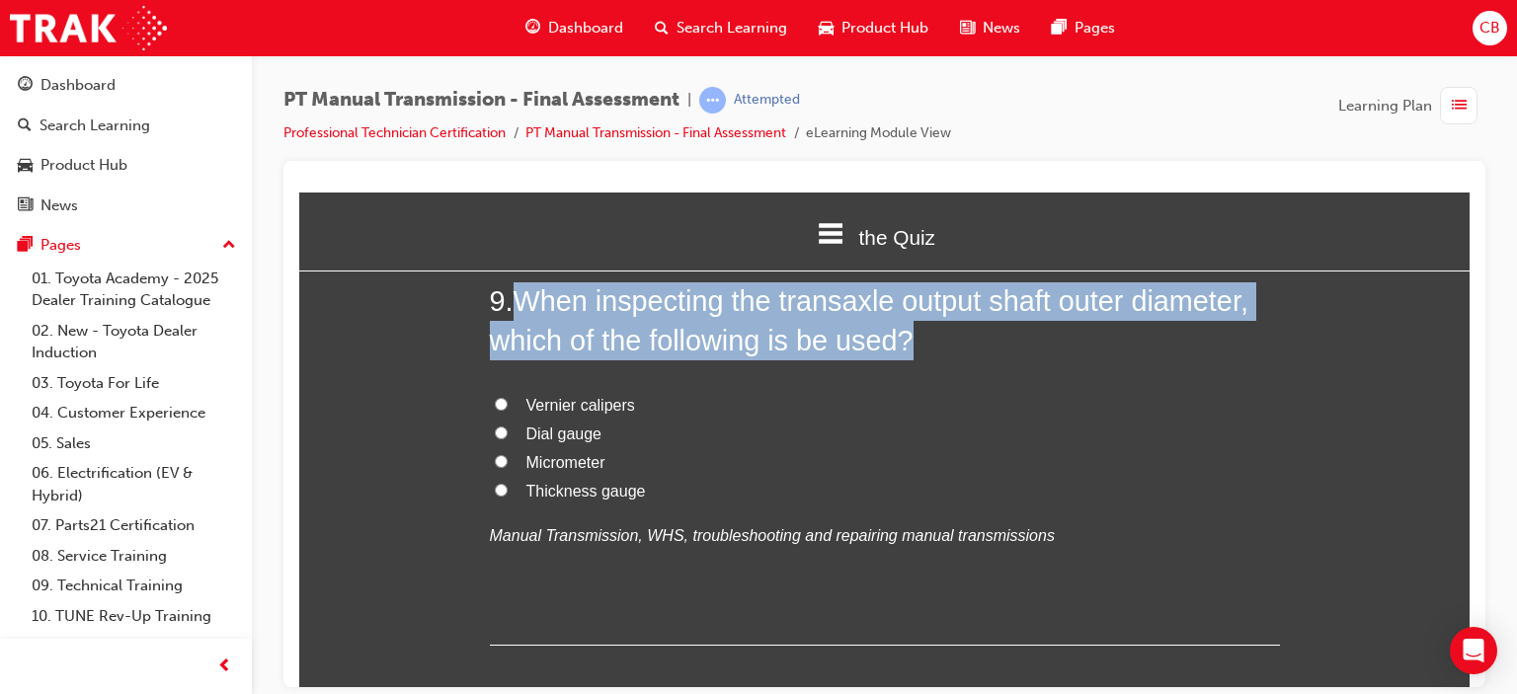
drag, startPoint x: 1081, startPoint y: 539, endPoint x: 505, endPoint y: 286, distance: 629.0
click at [505, 286] on div "9 . When inspecting the transaxle output shaft outer diameter, which of the fol…" at bounding box center [885, 463] width 790 height 365
copy h2 "When inspecting the transaxle output shaft outer diameter, which of the followi…"
click at [586, 455] on span "Micrometer" at bounding box center [565, 461] width 79 height 17
click at [508, 455] on input "Micrometer" at bounding box center [501, 460] width 13 height 13
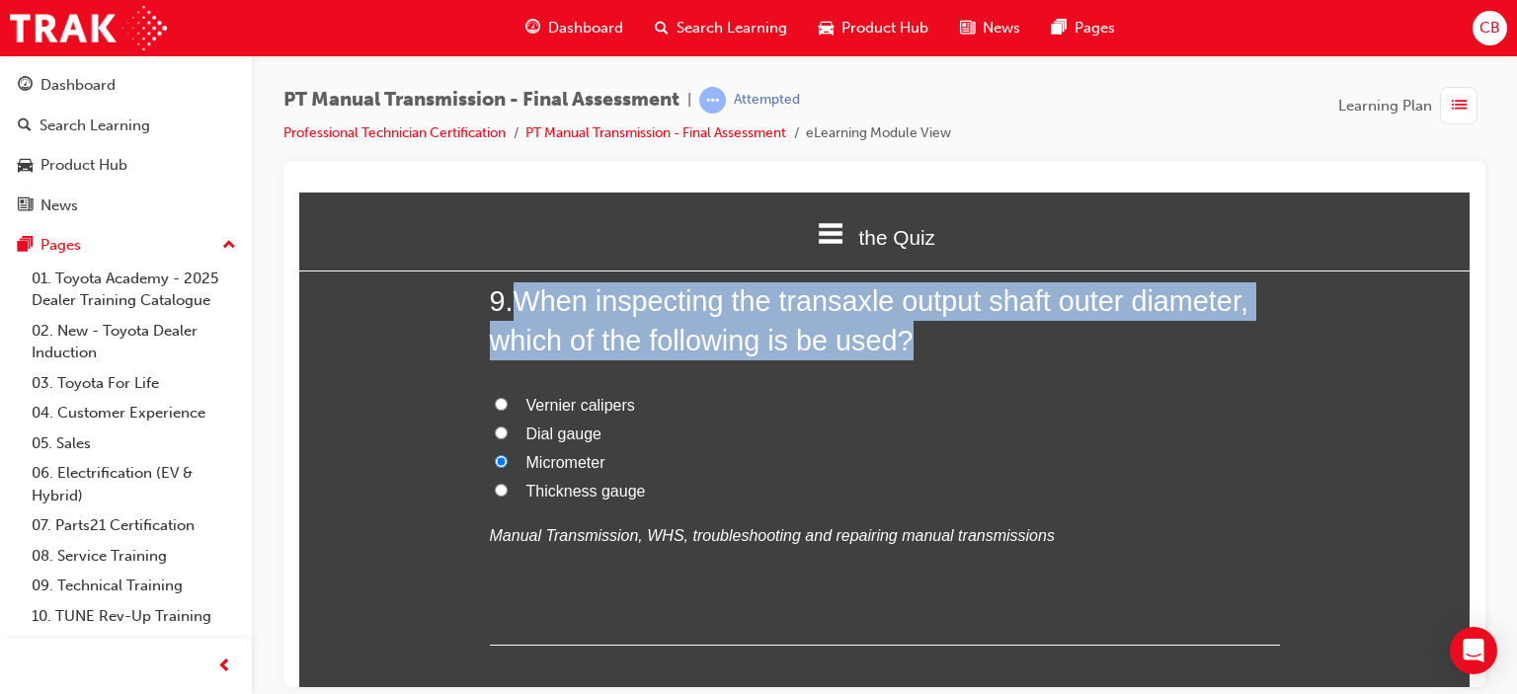
radio input "true"
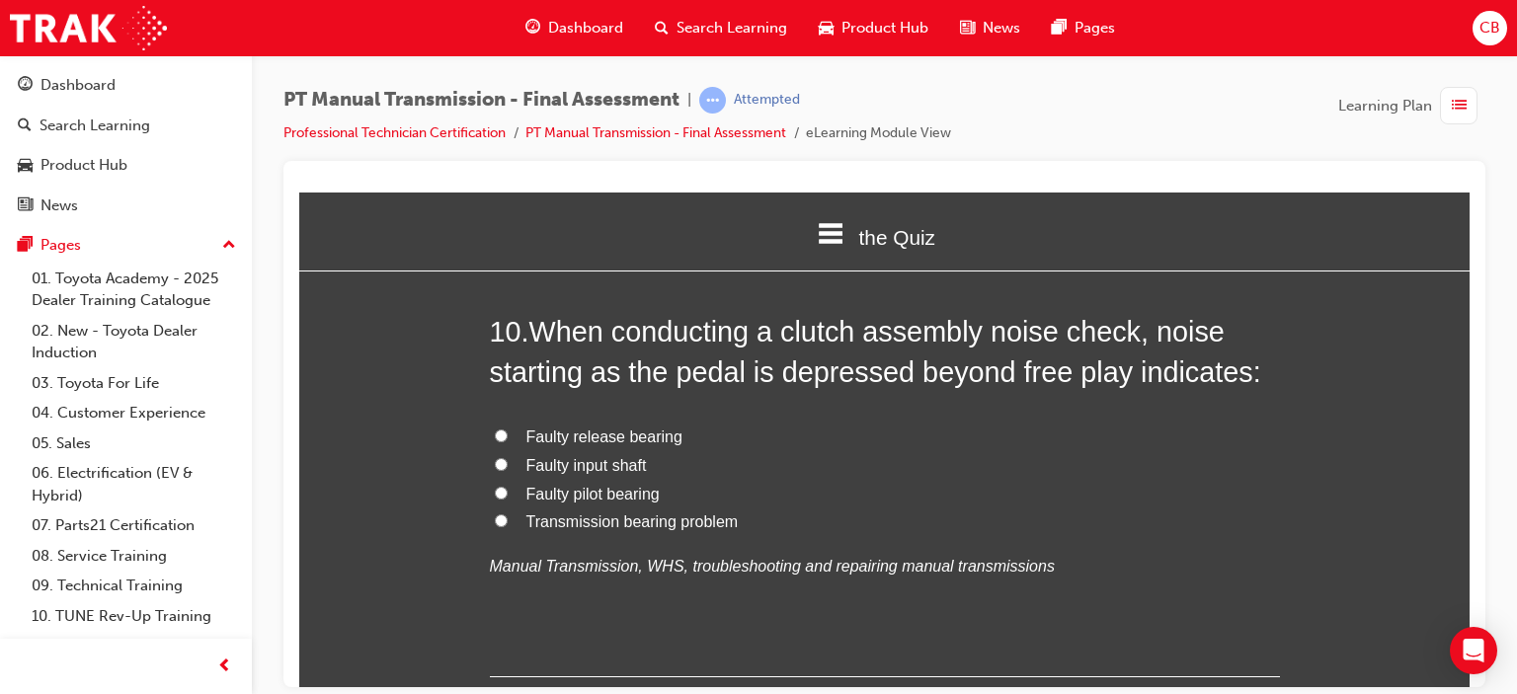
scroll to position [4248, 0]
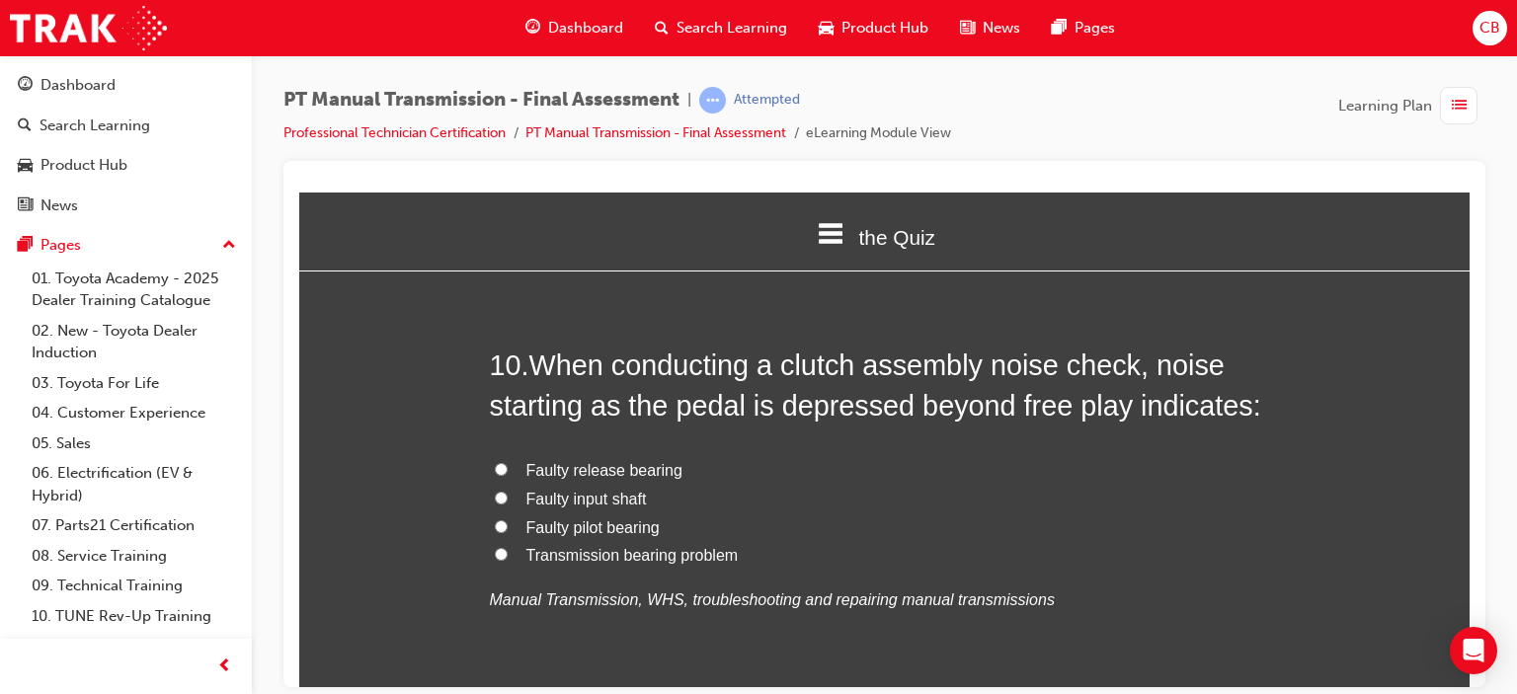
click at [634, 475] on span "Faulty release bearing" at bounding box center [604, 469] width 156 height 17
click at [508, 475] on input "Faulty release bearing" at bounding box center [501, 468] width 13 height 13
radio input "true"
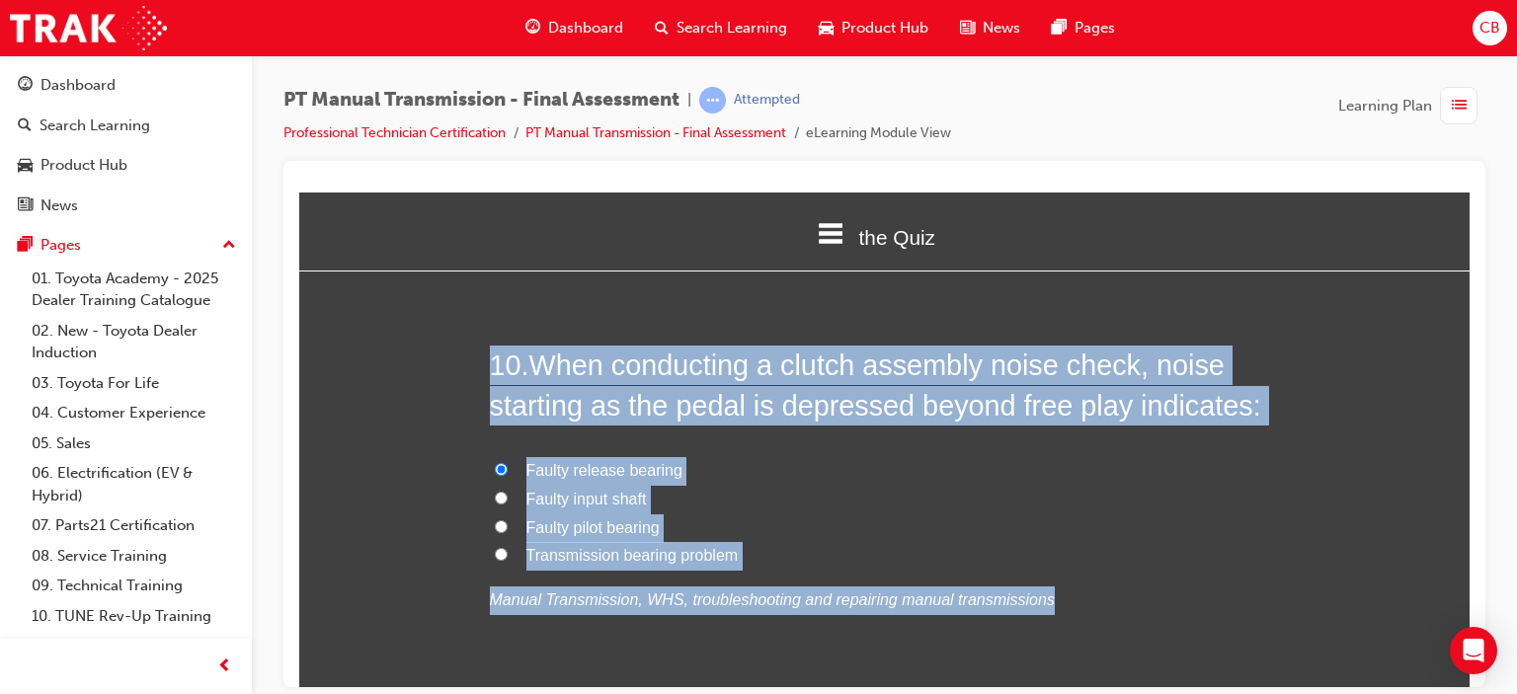
drag, startPoint x: 1045, startPoint y: 581, endPoint x: 486, endPoint y: 348, distance: 605.7
click at [490, 348] on div "10 . When conducting a clutch assembly noise check, noise starting as the pedal…" at bounding box center [885, 527] width 790 height 365
copy div "10 . When conducting a clutch assembly noise check, noise starting as the pedal…"
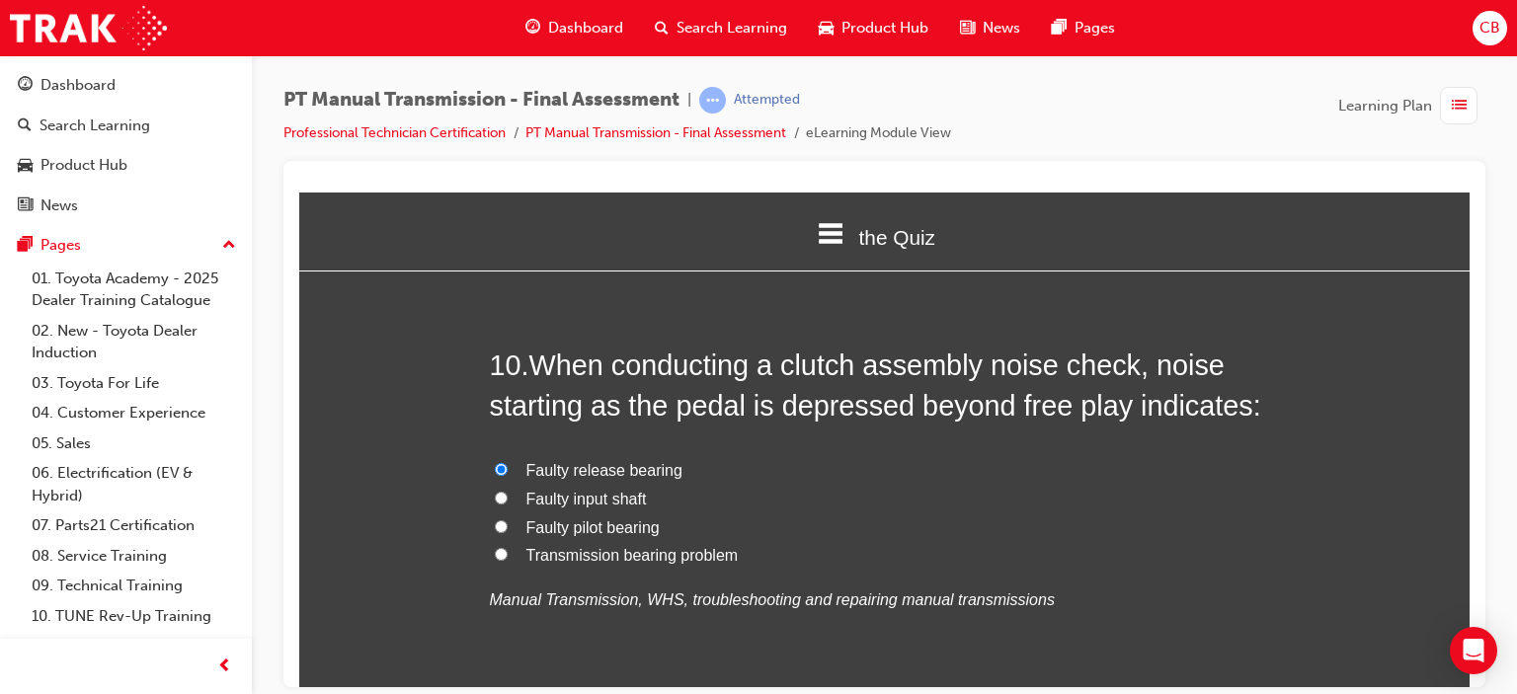
click at [1214, 616] on div "10 . When conducting a clutch assembly noise check, noise starting as the pedal…" at bounding box center [885, 527] width 790 height 365
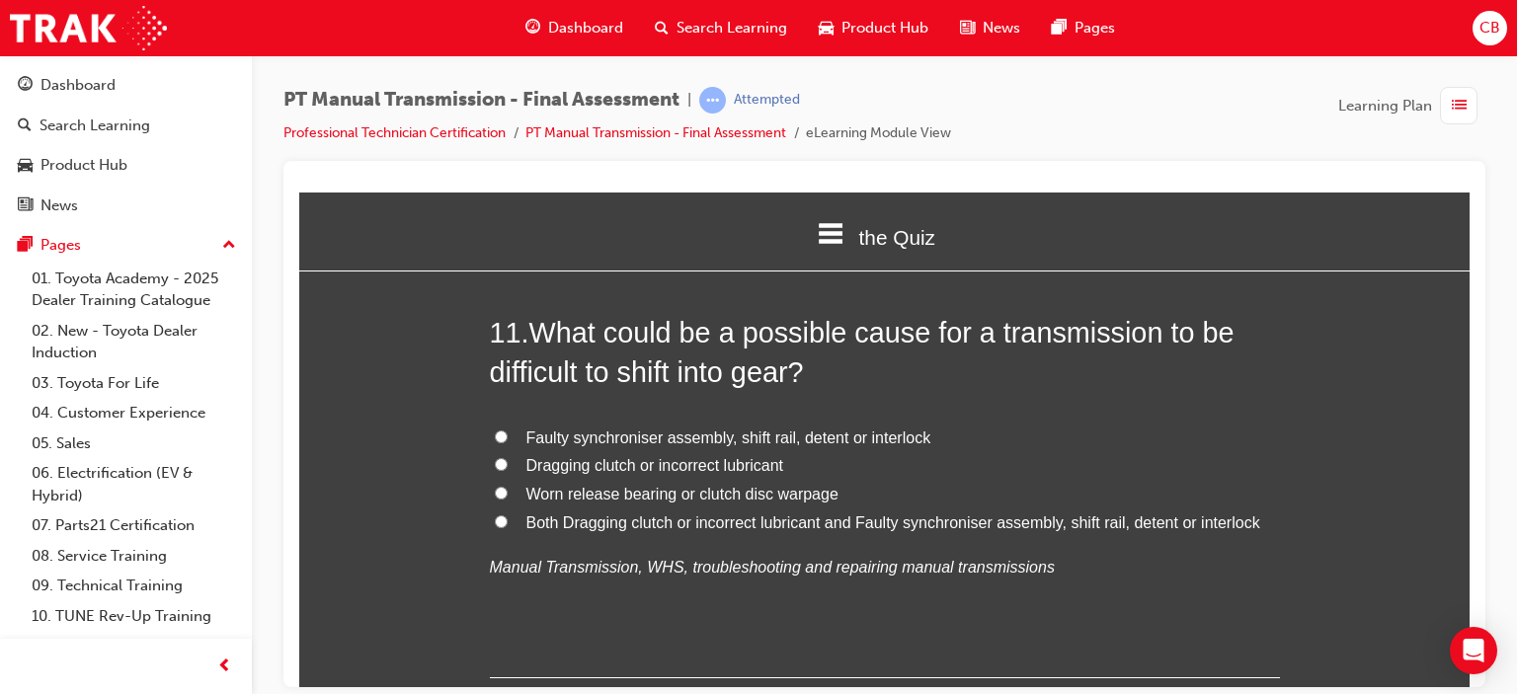
scroll to position [4741, 0]
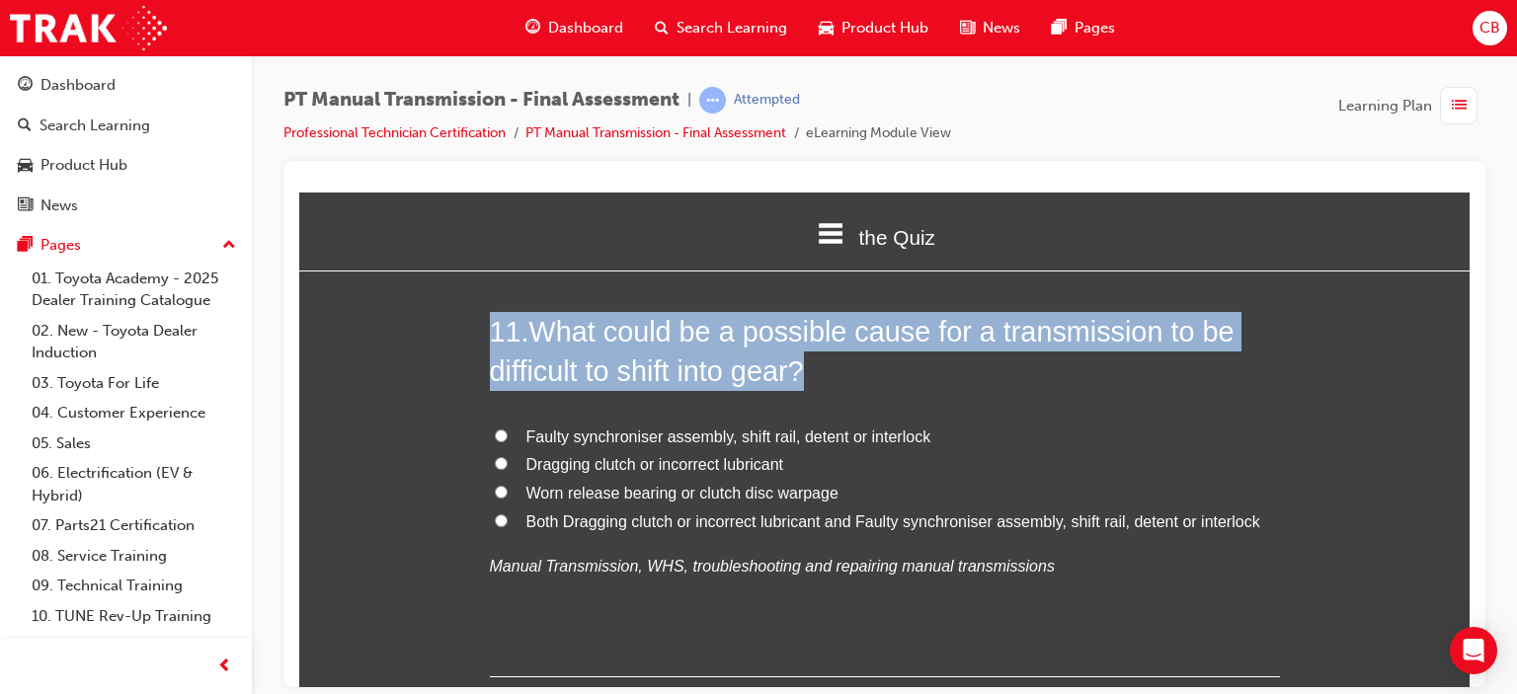
drag, startPoint x: 1139, startPoint y: 618, endPoint x: 480, endPoint y: 325, distance: 721.2
click at [480, 325] on div "You must select an answer for each question before you can submit. Please note,…" at bounding box center [884, 54] width 1171 height 9018
copy h2 "11 . What could be a possible cause for a transmission to be difficult to shift…"
click at [603, 517] on span "Both Dragging clutch or incorrect lubricant and Faulty synchroniser assembly, s…" at bounding box center [893, 521] width 734 height 17
click at [508, 517] on input "Both Dragging clutch or incorrect lubricant and Faulty synchroniser assembly, s…" at bounding box center [501, 520] width 13 height 13
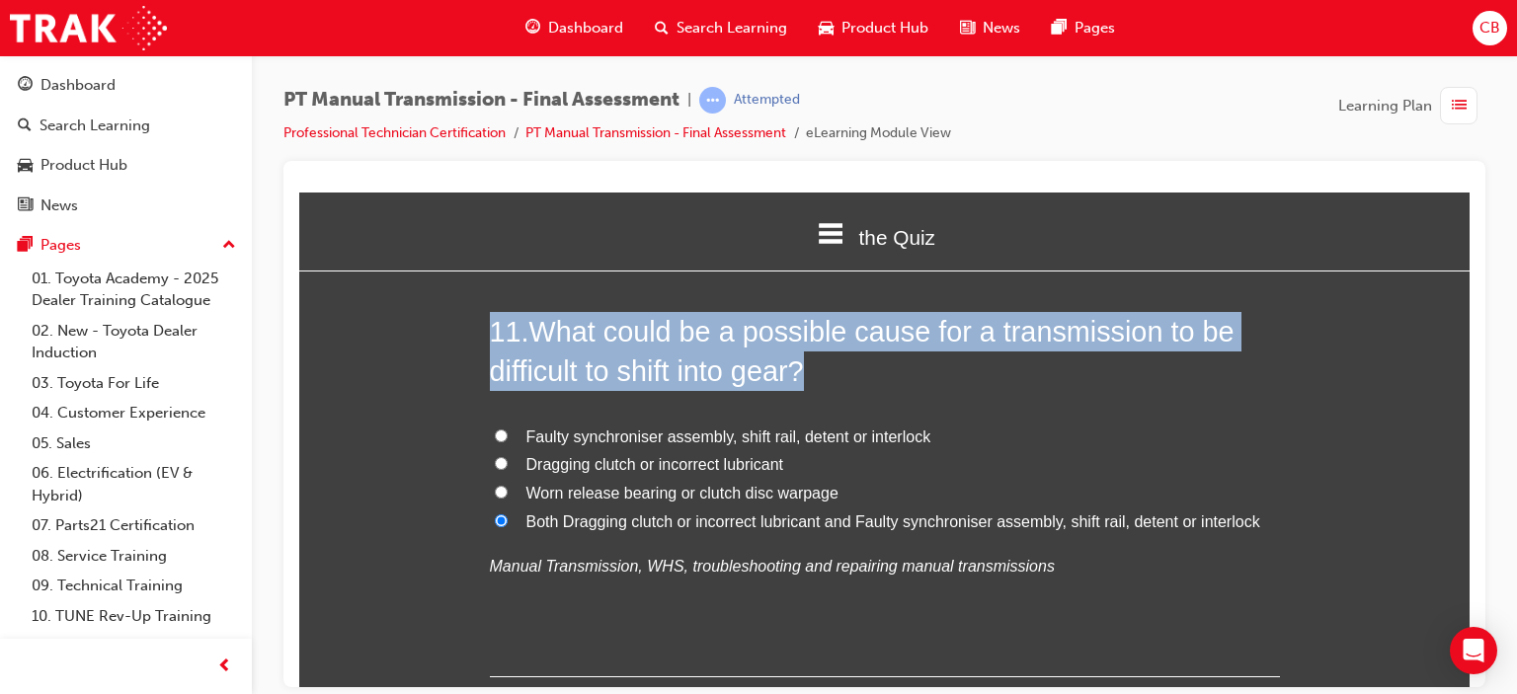
radio input "true"
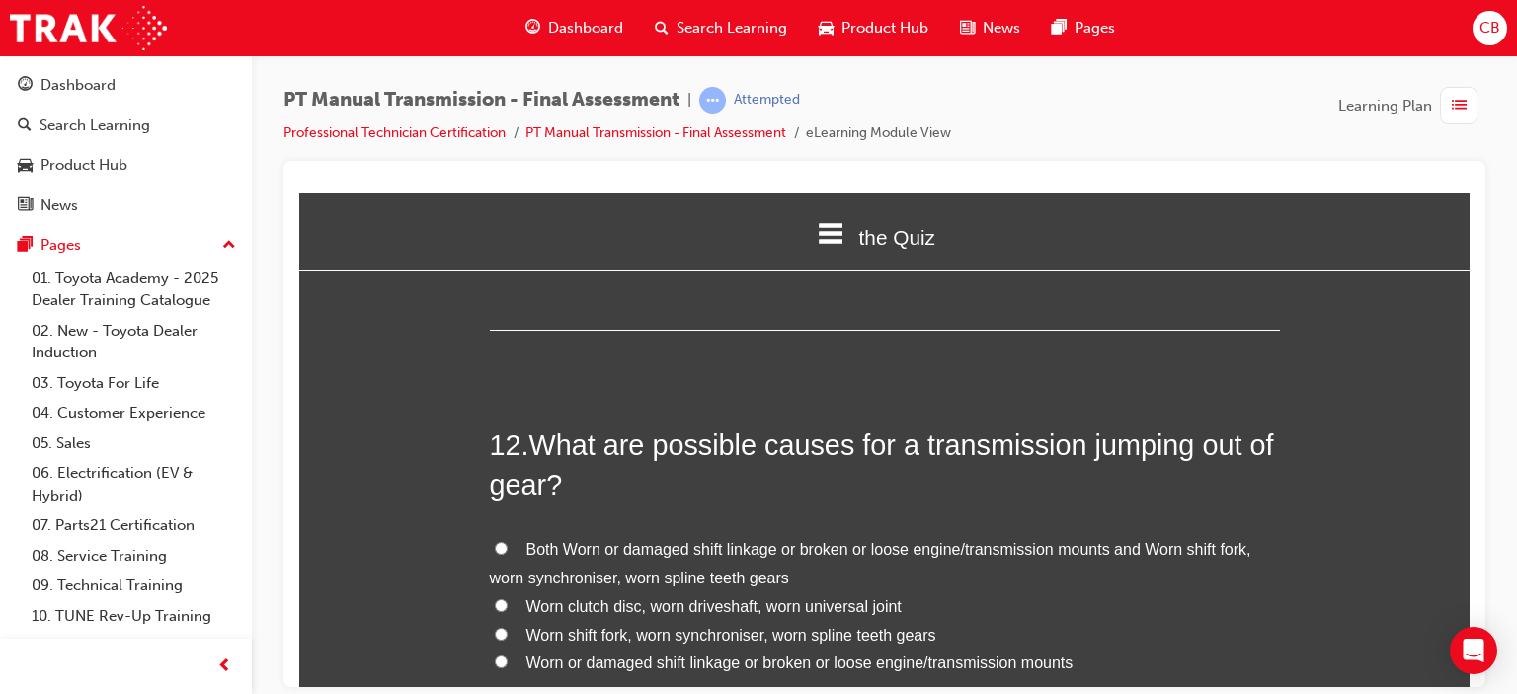
scroll to position [5137, 0]
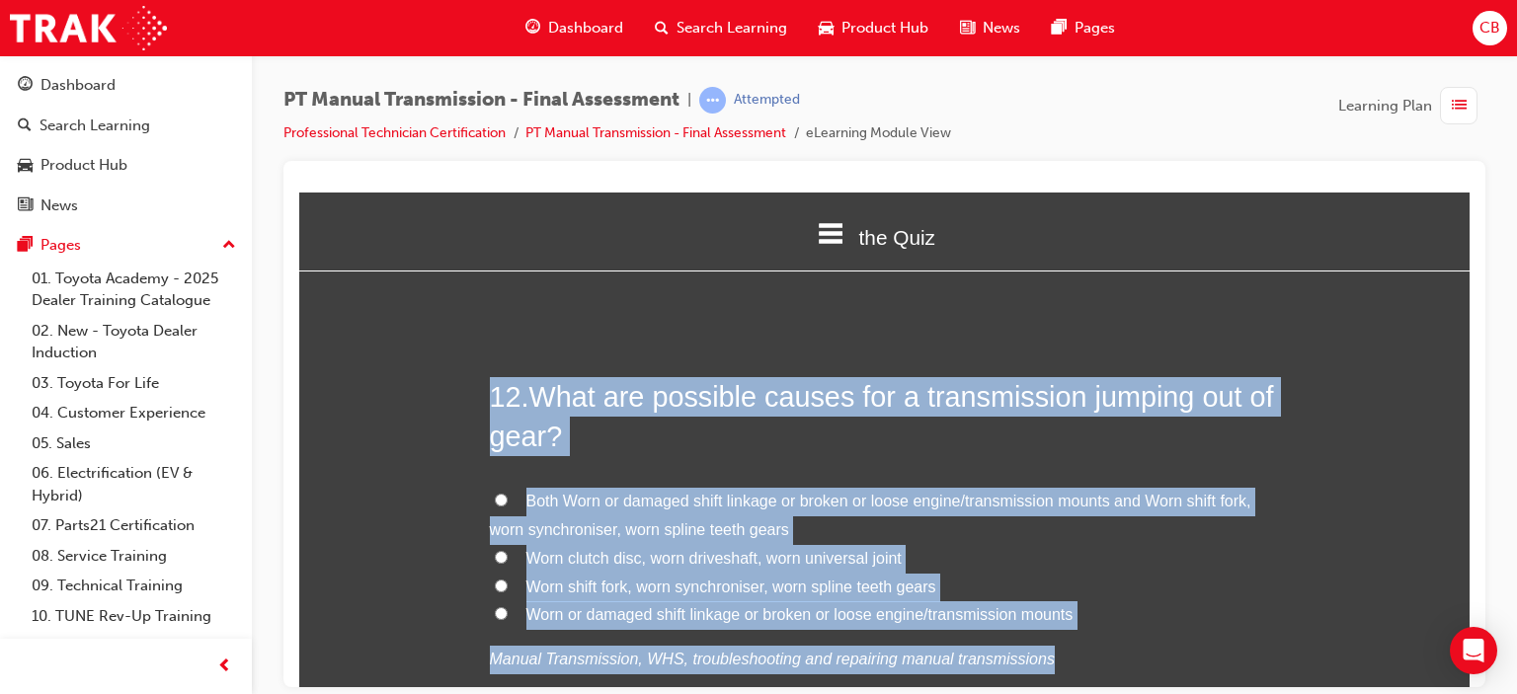
drag, startPoint x: 1168, startPoint y: 661, endPoint x: 480, endPoint y: 392, distance: 738.1
click at [495, 502] on input "Both Worn or damaged shift linkage or broken or loose engine/transmission mount…" at bounding box center [501, 499] width 13 height 13
radio input "true"
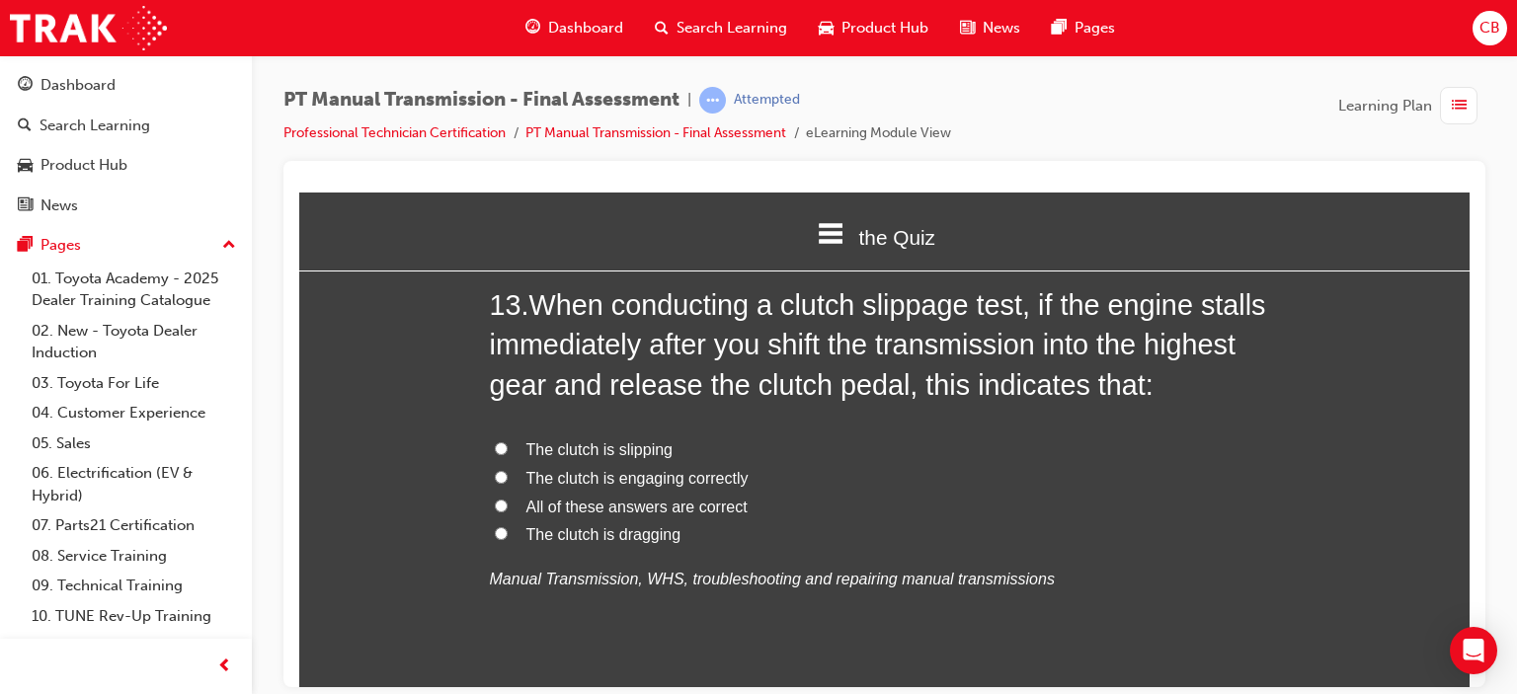
scroll to position [5729, 0]
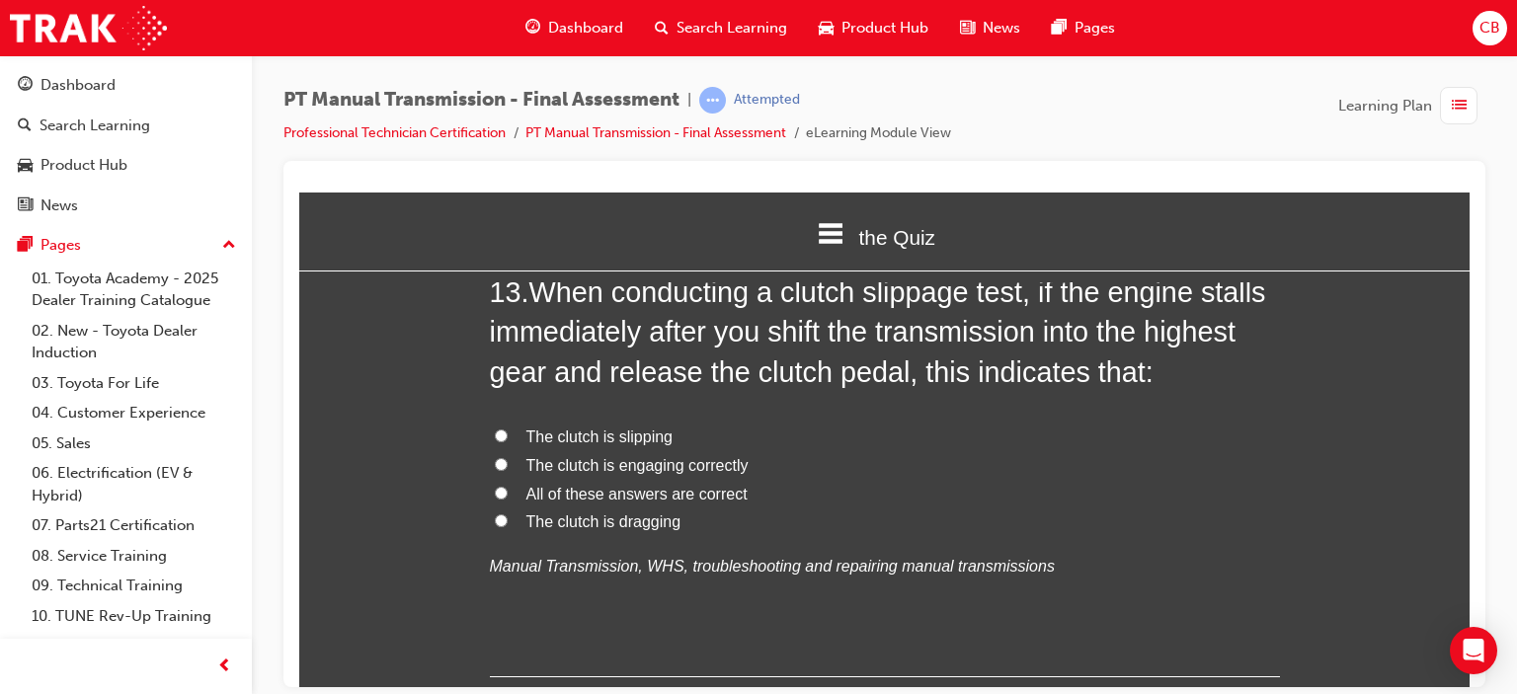
click at [668, 467] on span "The clutch is engaging correctly" at bounding box center [637, 464] width 222 height 17
click at [508, 467] on input "The clutch is engaging correctly" at bounding box center [501, 463] width 13 height 13
radio input "true"
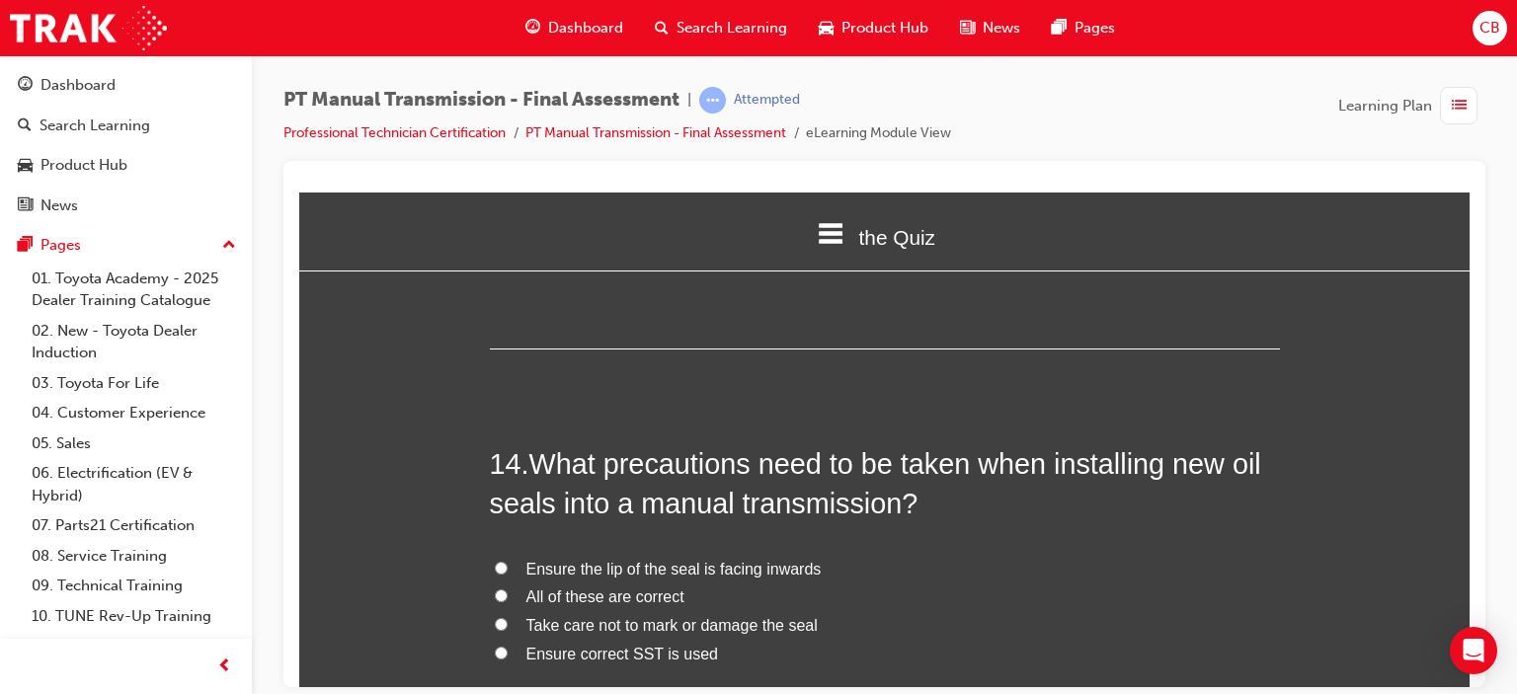
scroll to position [6124, 0]
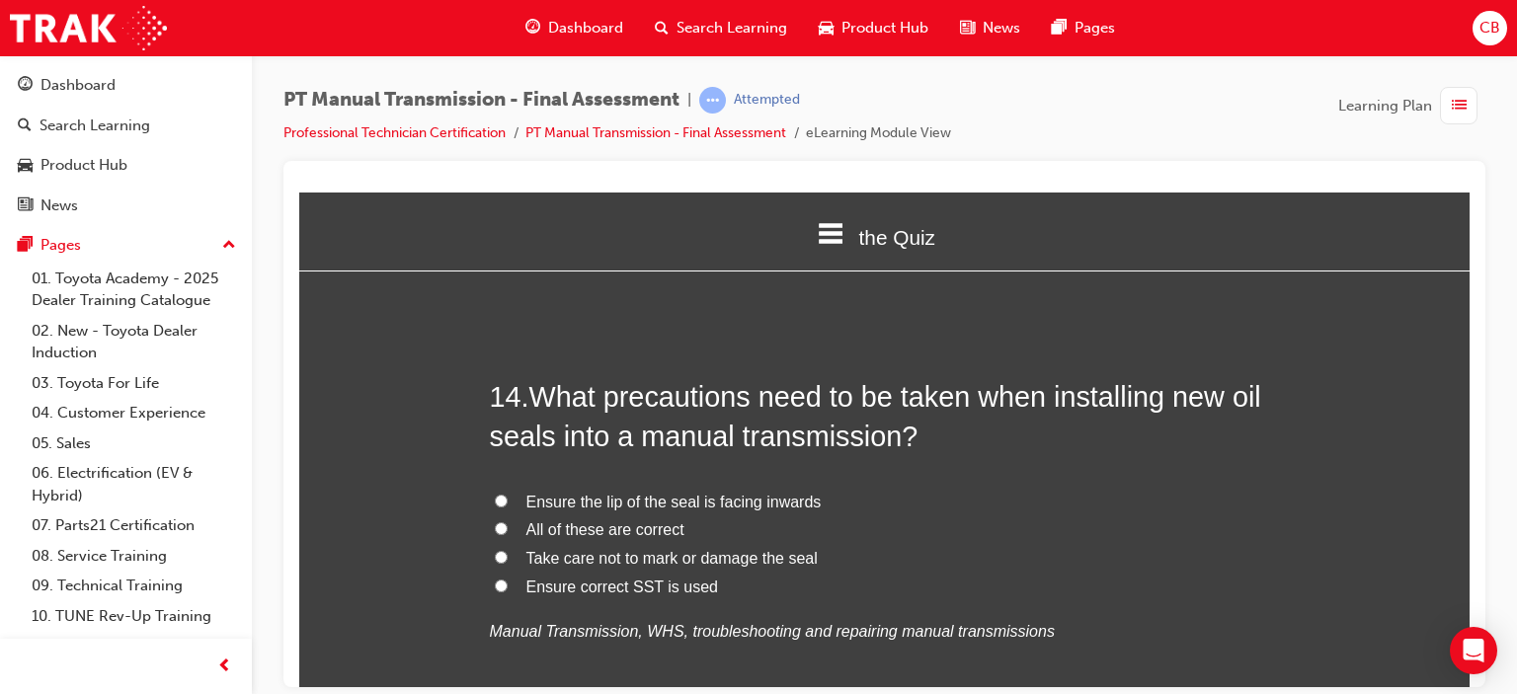
click at [613, 529] on span "All of these are correct" at bounding box center [605, 529] width 158 height 17
click at [508, 529] on input "All of these are correct" at bounding box center [501, 528] width 13 height 13
radio input "true"
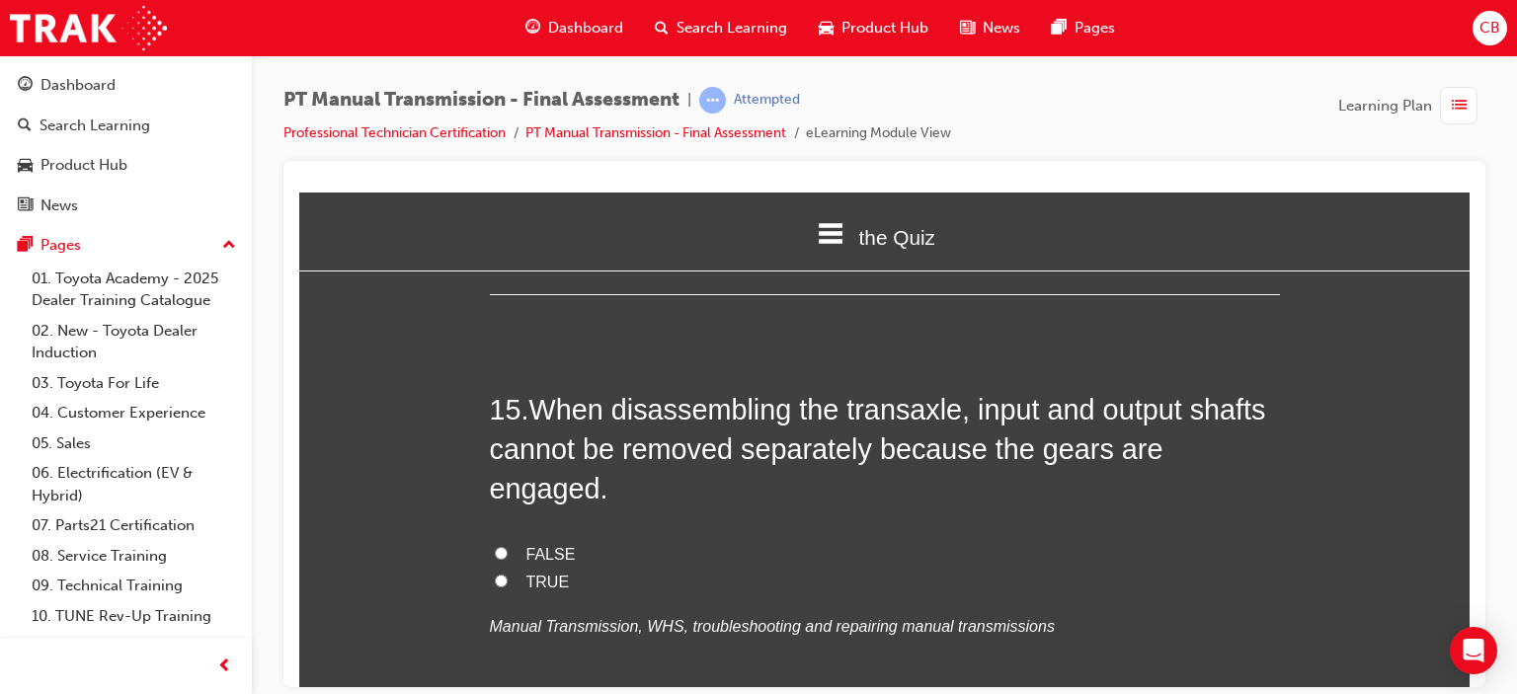
scroll to position [6618, 0]
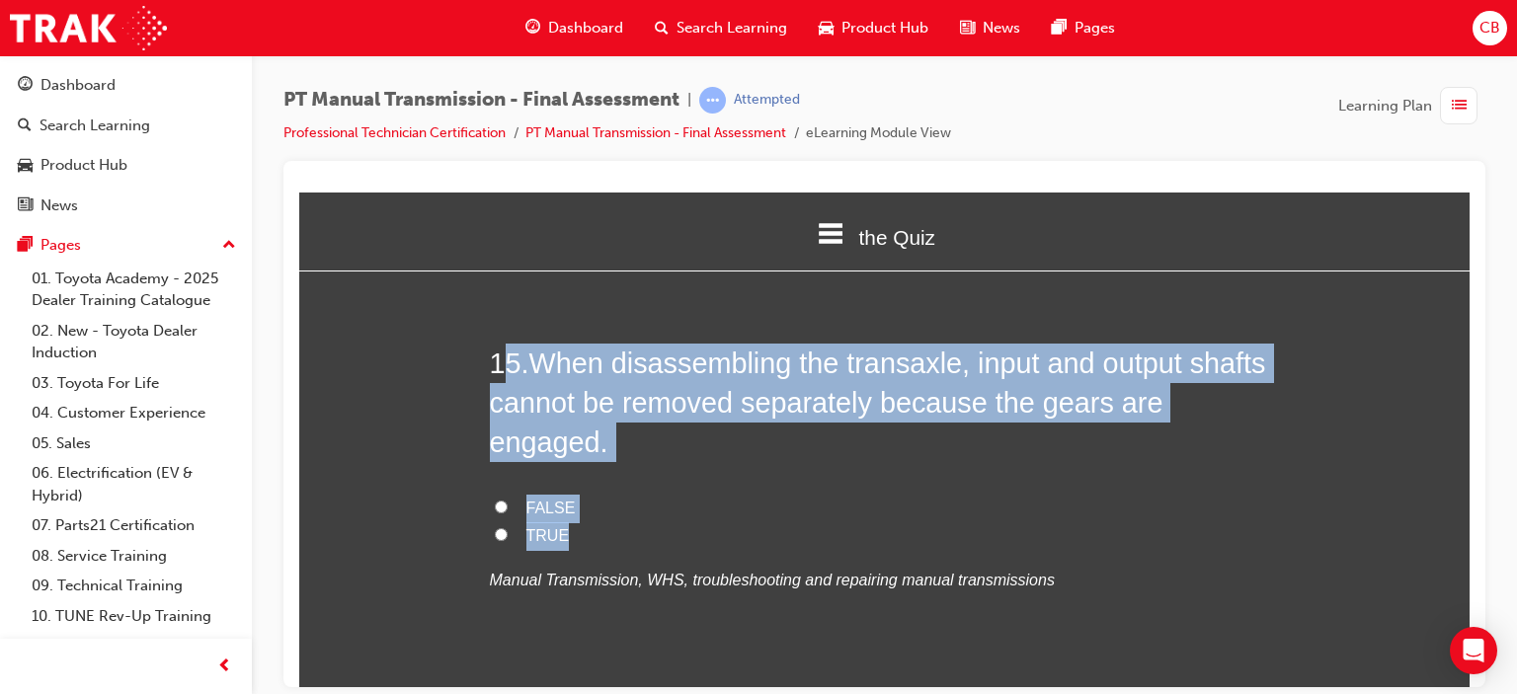
drag, startPoint x: 644, startPoint y: 503, endPoint x: 497, endPoint y: 347, distance: 214.5
click at [497, 347] on div "15 . When disassembling the transaxle, input and output shafts cannot be remove…" at bounding box center [885, 517] width 790 height 348
click at [498, 527] on input "TRUE" at bounding box center [501, 533] width 13 height 13
radio input "true"
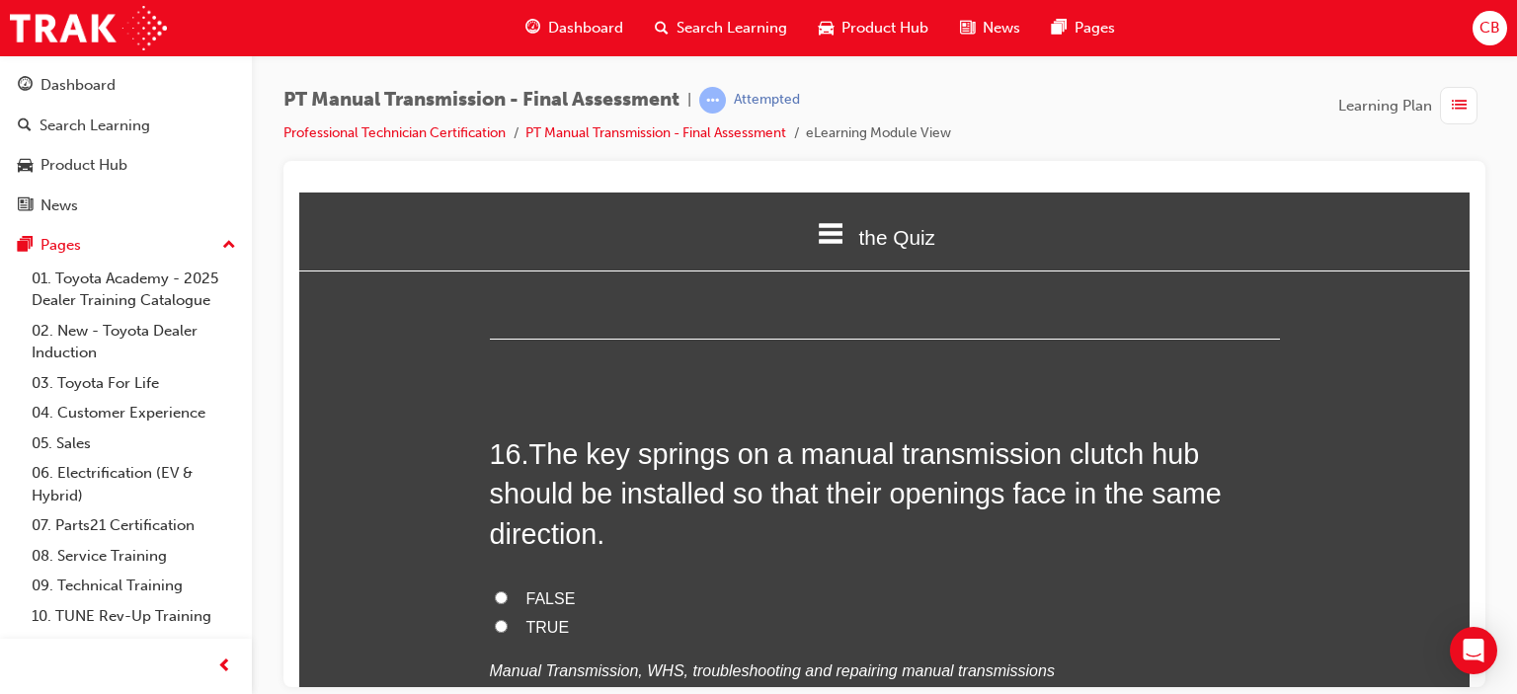
scroll to position [7013, 0]
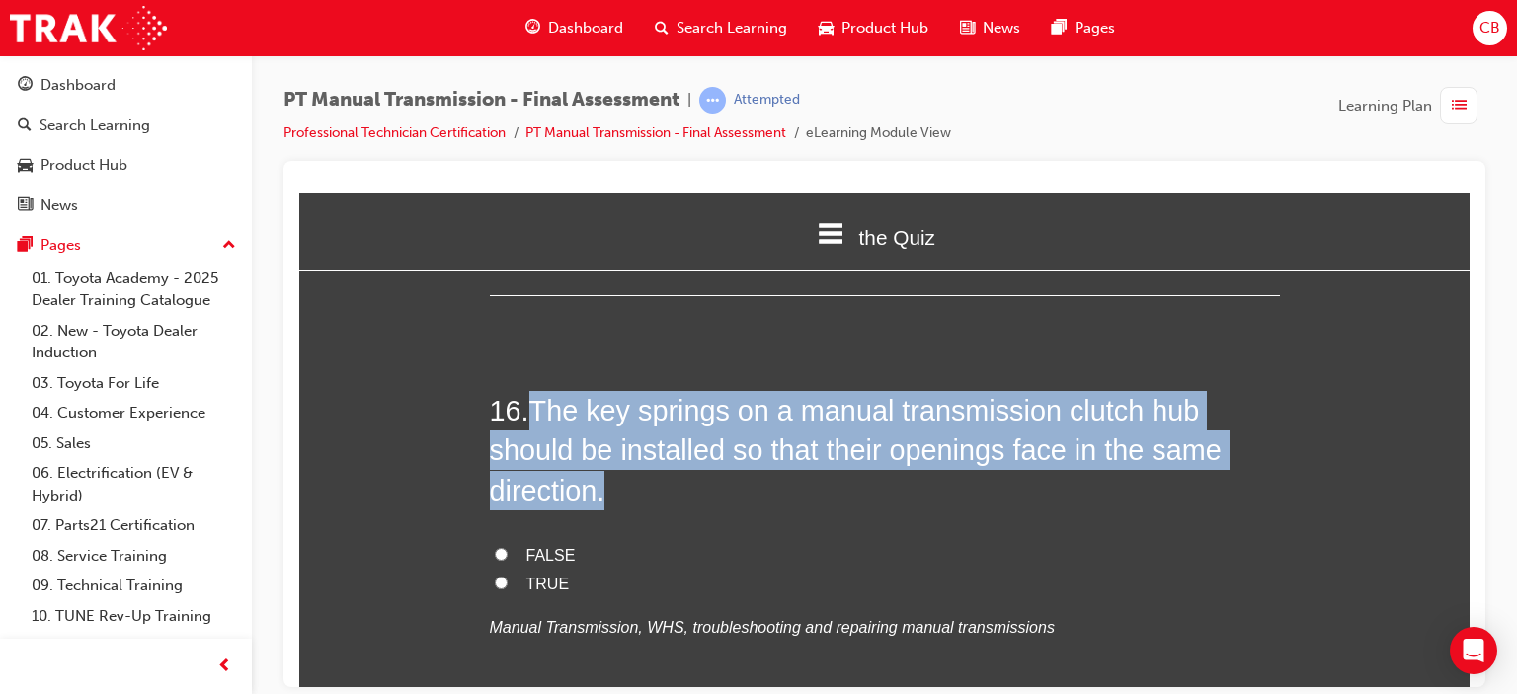
drag, startPoint x: 1027, startPoint y: 558, endPoint x: 523, endPoint y: 363, distance: 541.3
click at [523, 390] on div "16 . The key springs on a manual transmission clutch hub should be installed so…" at bounding box center [885, 564] width 790 height 348
click at [499, 576] on input "TRUE" at bounding box center [501, 582] width 13 height 13
radio input "true"
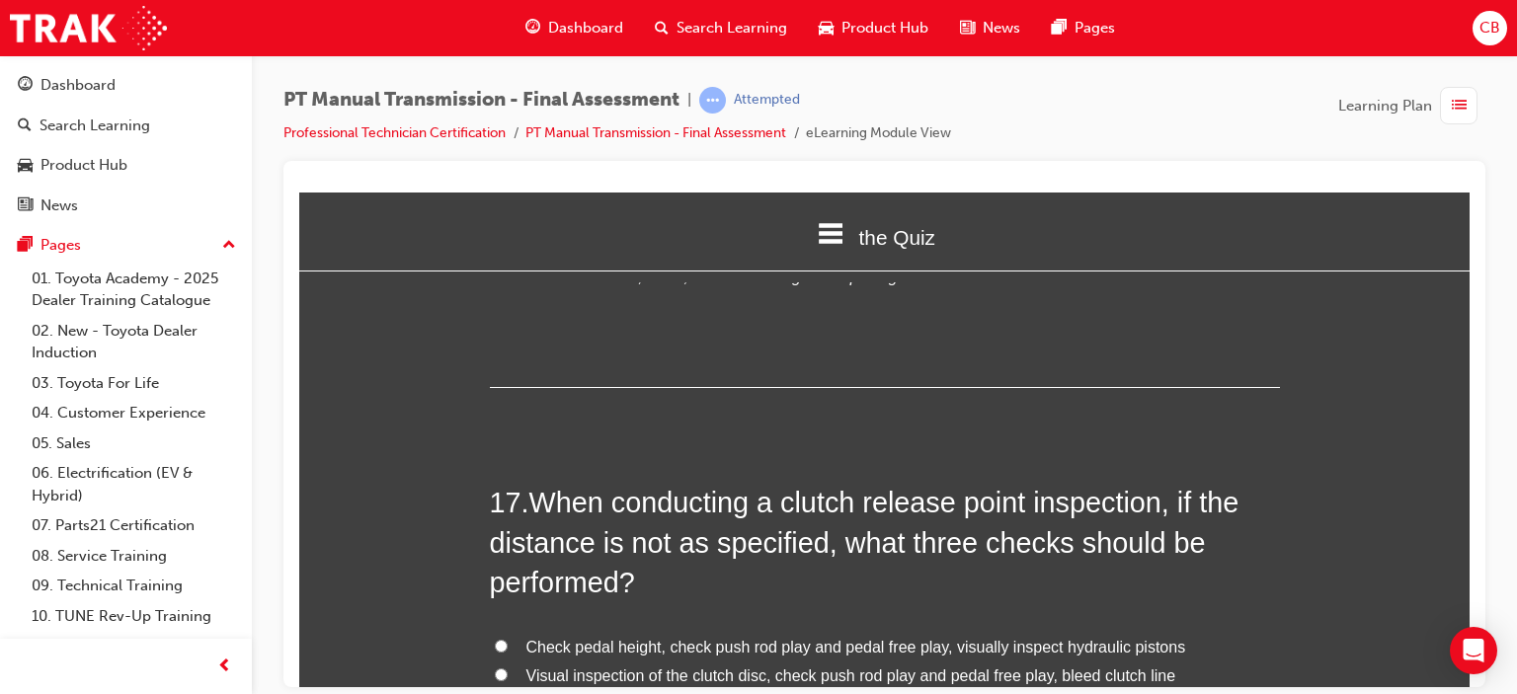
scroll to position [7507, 0]
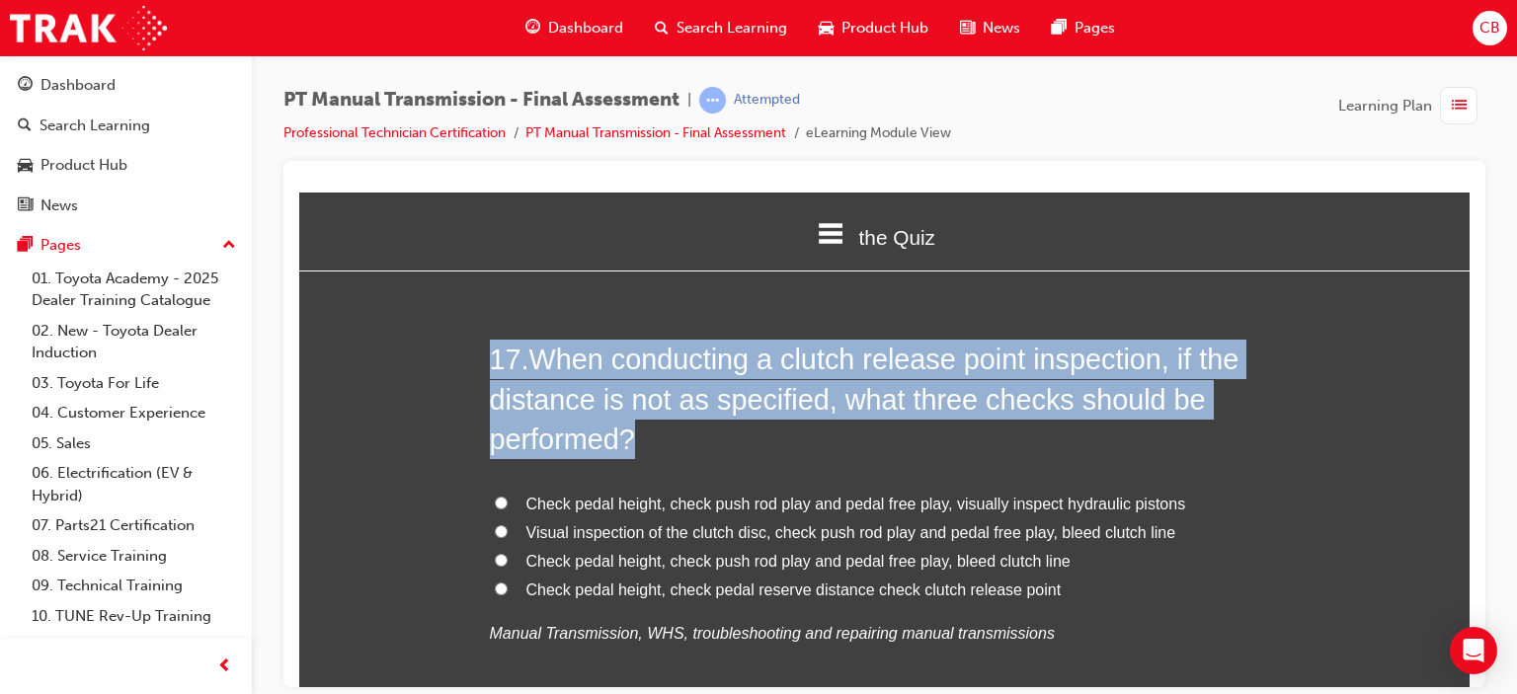
drag, startPoint x: 1189, startPoint y: 614, endPoint x: 489, endPoint y: 320, distance: 759.7
click at [490, 339] on div "17 . When conducting a clutch release point inspection, if the distance is not …" at bounding box center [885, 541] width 790 height 405
click at [940, 524] on span "Visual inspection of the clutch disc, check push rod play and pedal free play, …" at bounding box center [851, 532] width 650 height 17
click at [508, 525] on input "Visual inspection of the clutch disc, check push rod play and pedal free play, …" at bounding box center [501, 531] width 13 height 13
radio input "true"
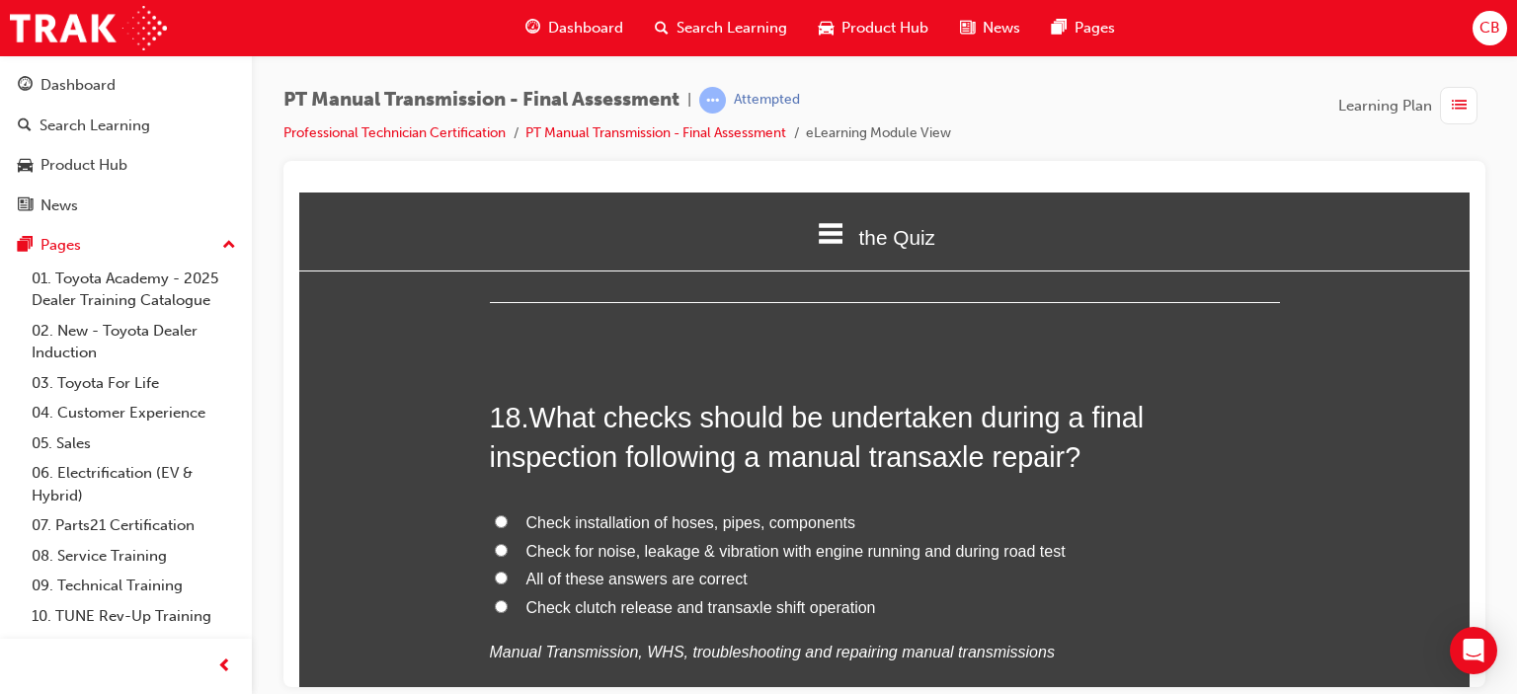
scroll to position [8001, 0]
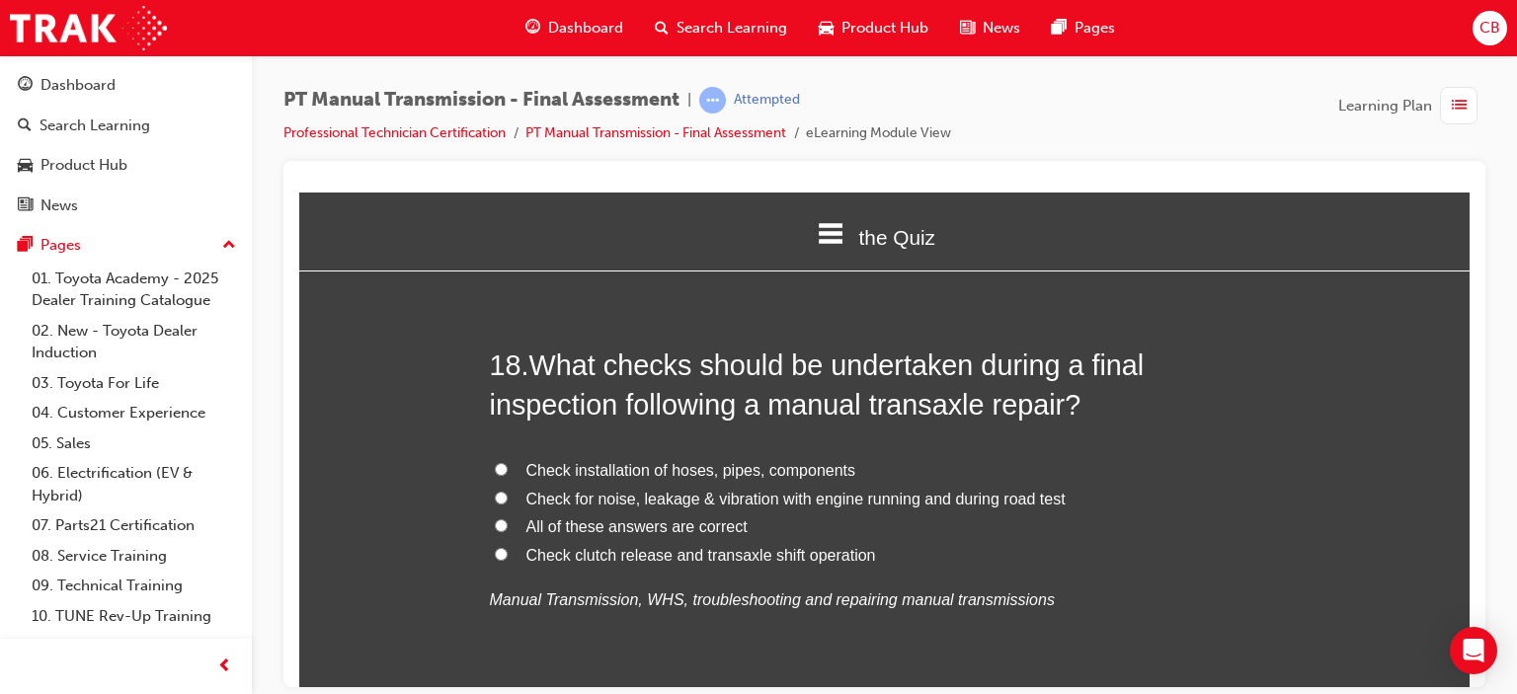
click at [621, 518] on span "All of these answers are correct" at bounding box center [636, 526] width 221 height 17
click at [508, 519] on input "All of these answers are correct" at bounding box center [501, 525] width 13 height 13
radio input "true"
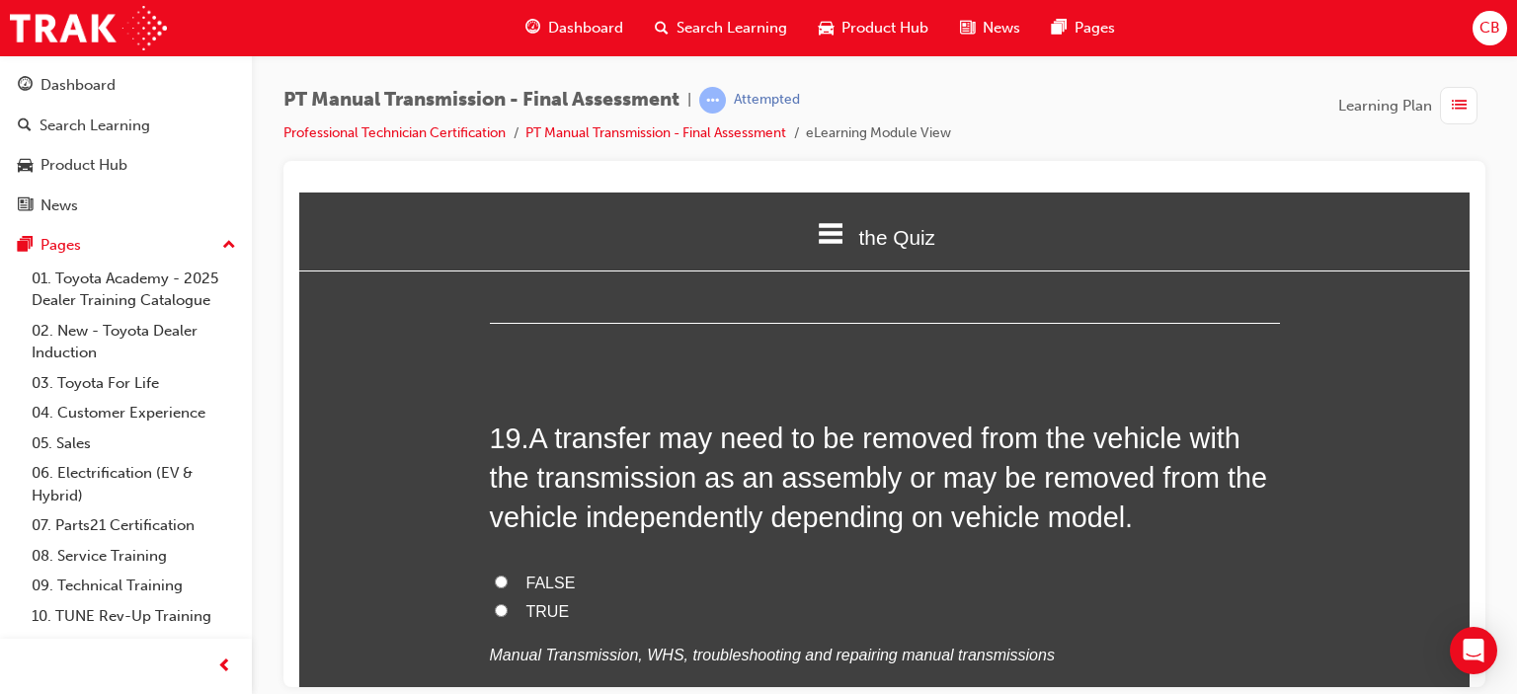
scroll to position [8495, 0]
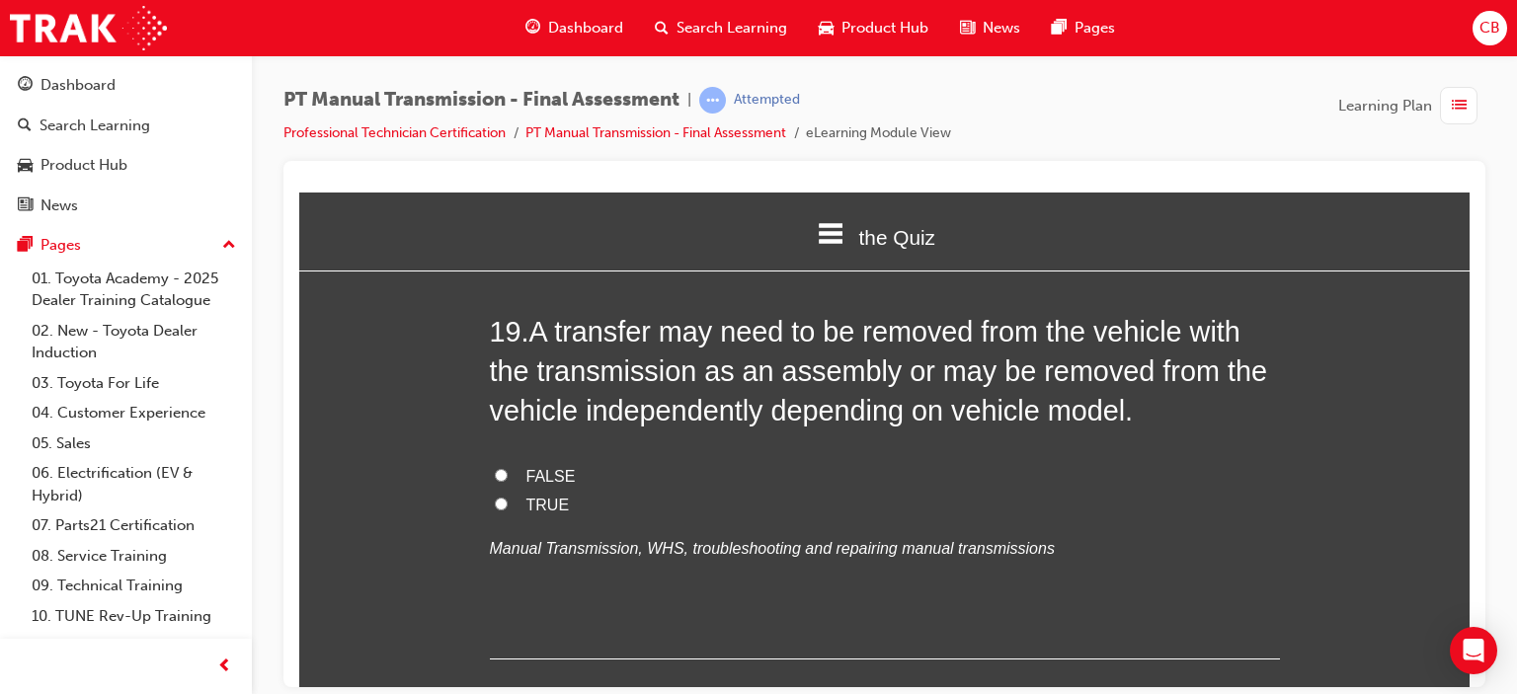
click at [495, 497] on input "TRUE" at bounding box center [501, 503] width 13 height 13
radio input "true"
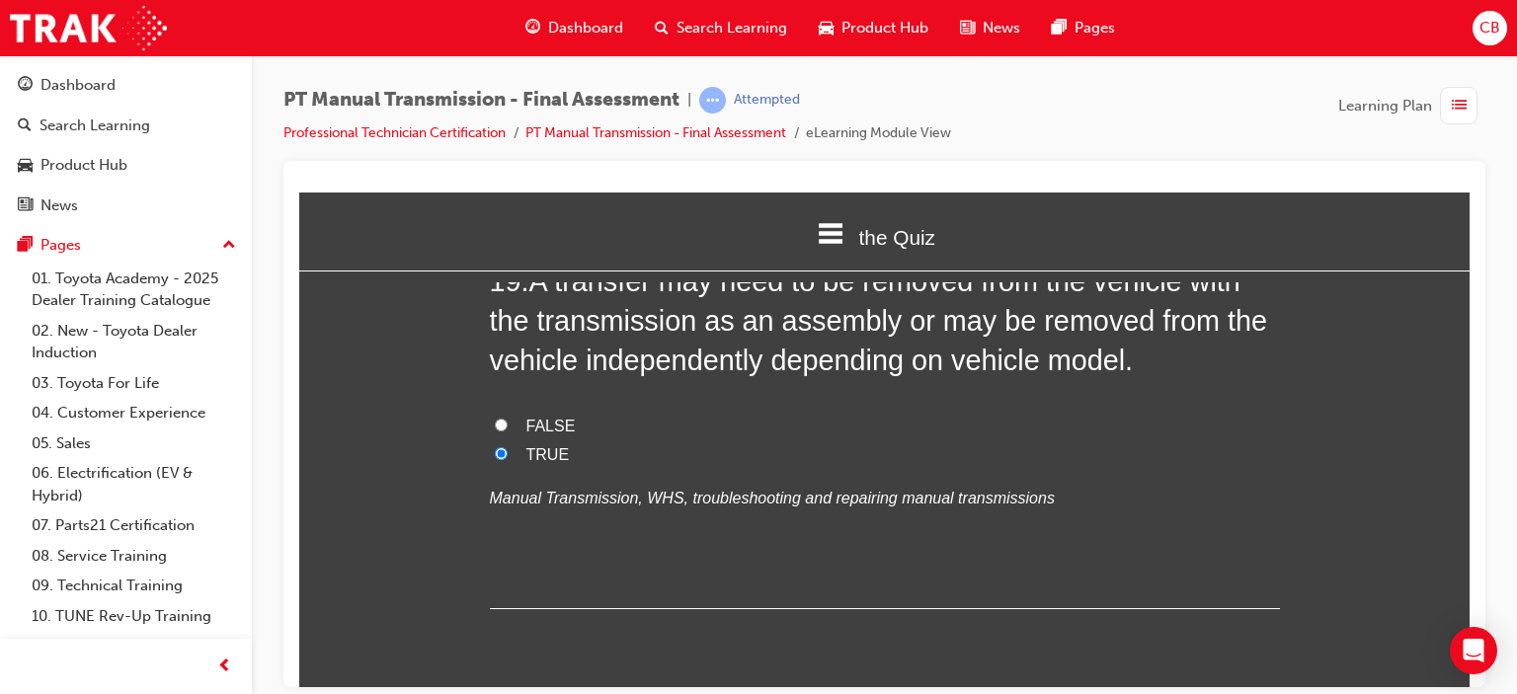
scroll to position [8574, 0]
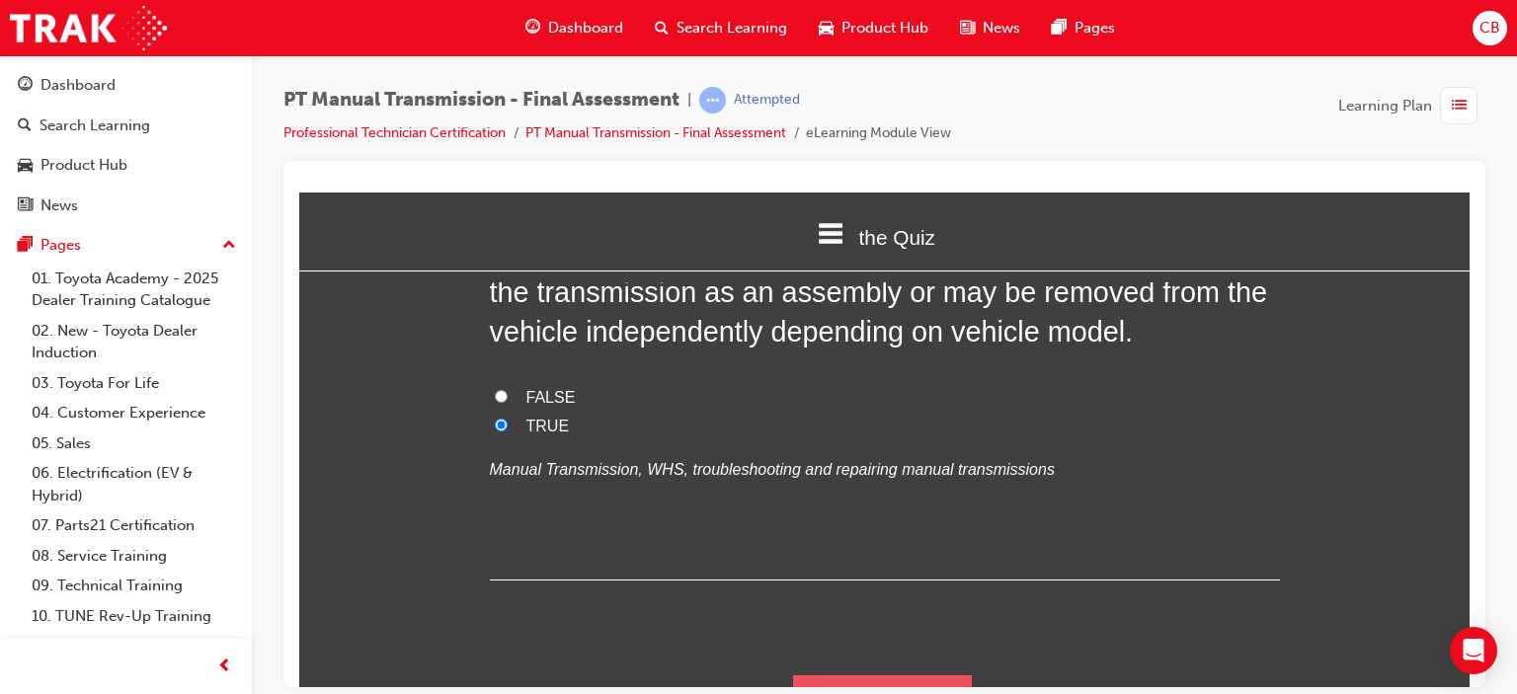
click at [873, 675] on button "Submit Answers" at bounding box center [883, 702] width 180 height 55
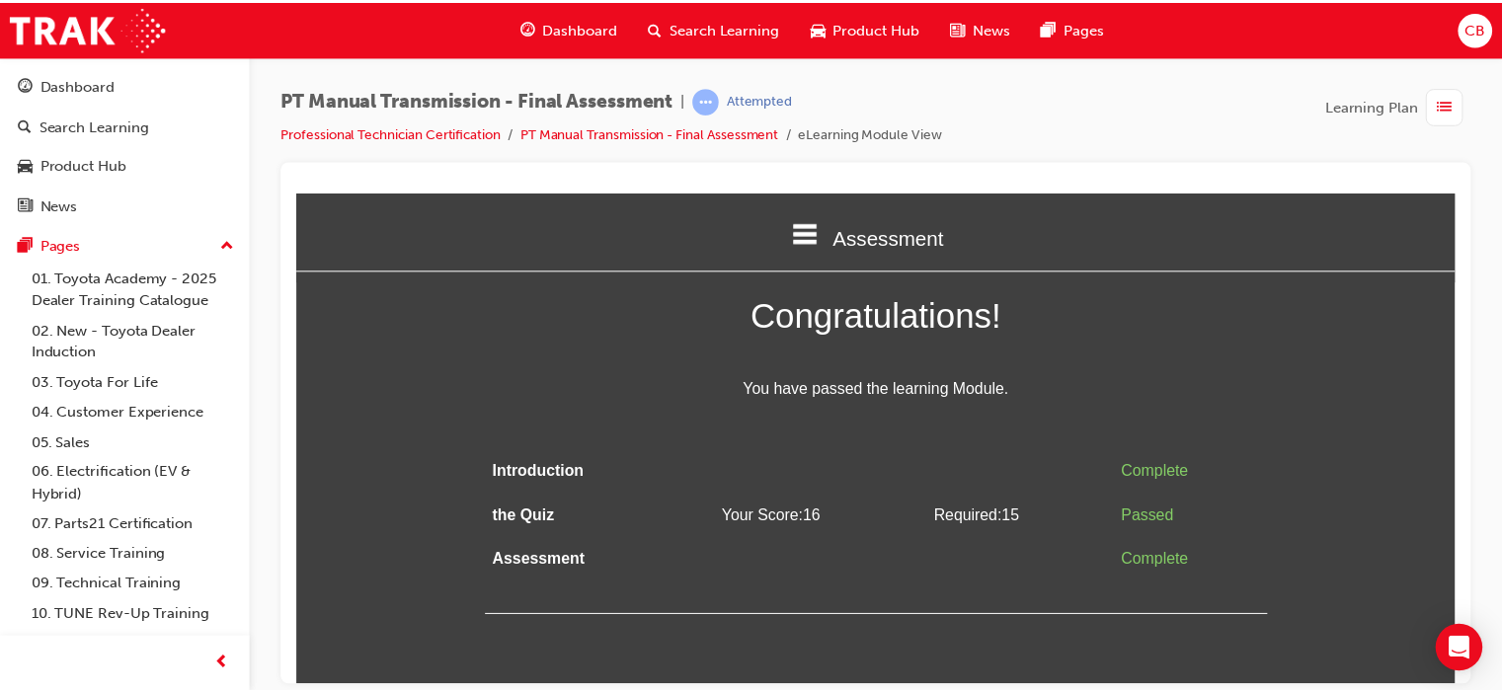
scroll to position [0, 0]
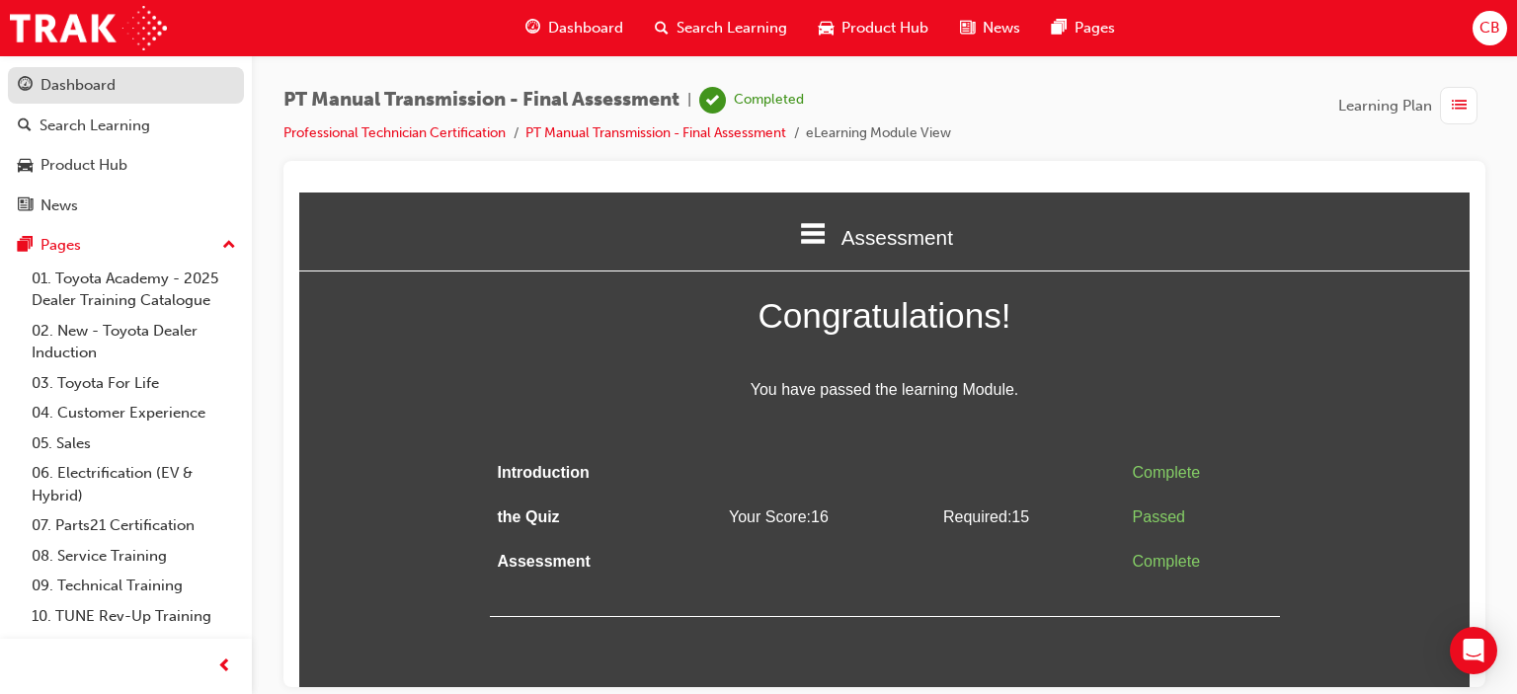
click at [95, 98] on link "Dashboard" at bounding box center [126, 85] width 236 height 37
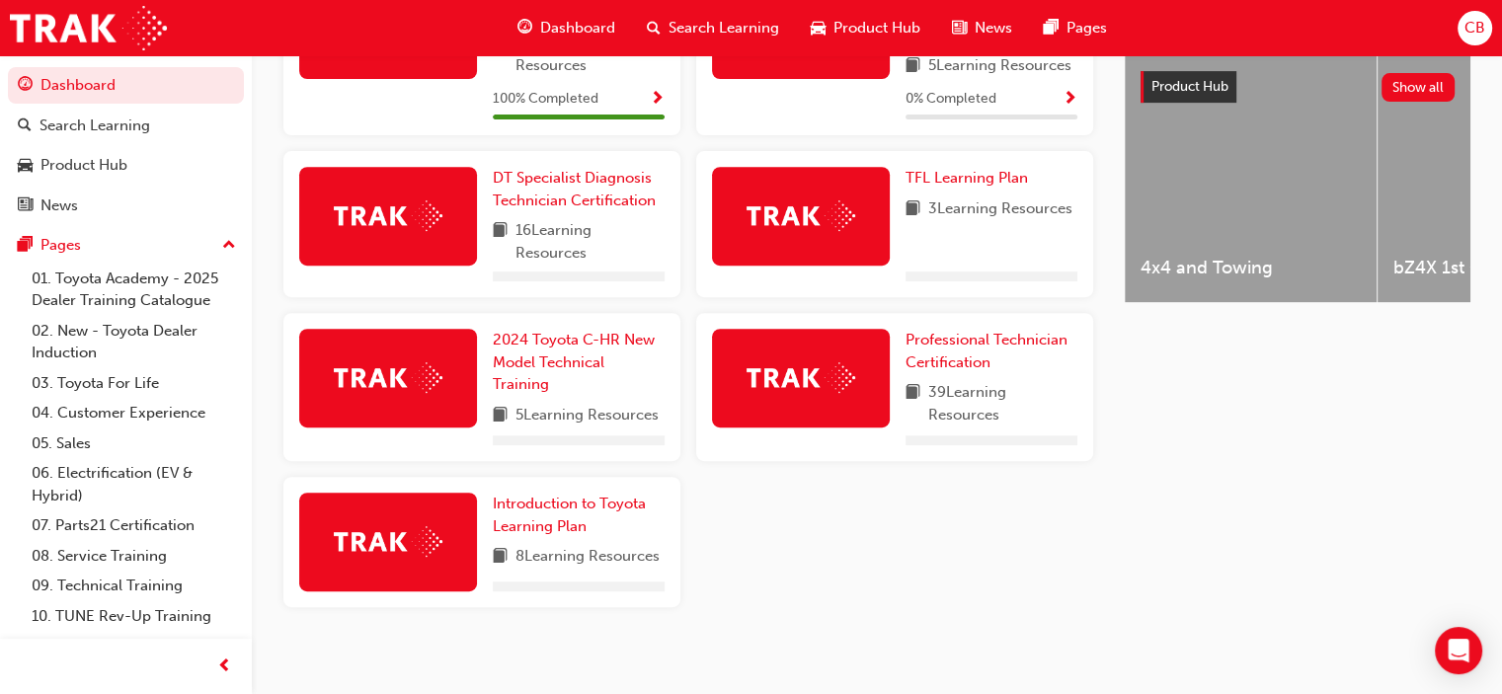
scroll to position [792, 0]
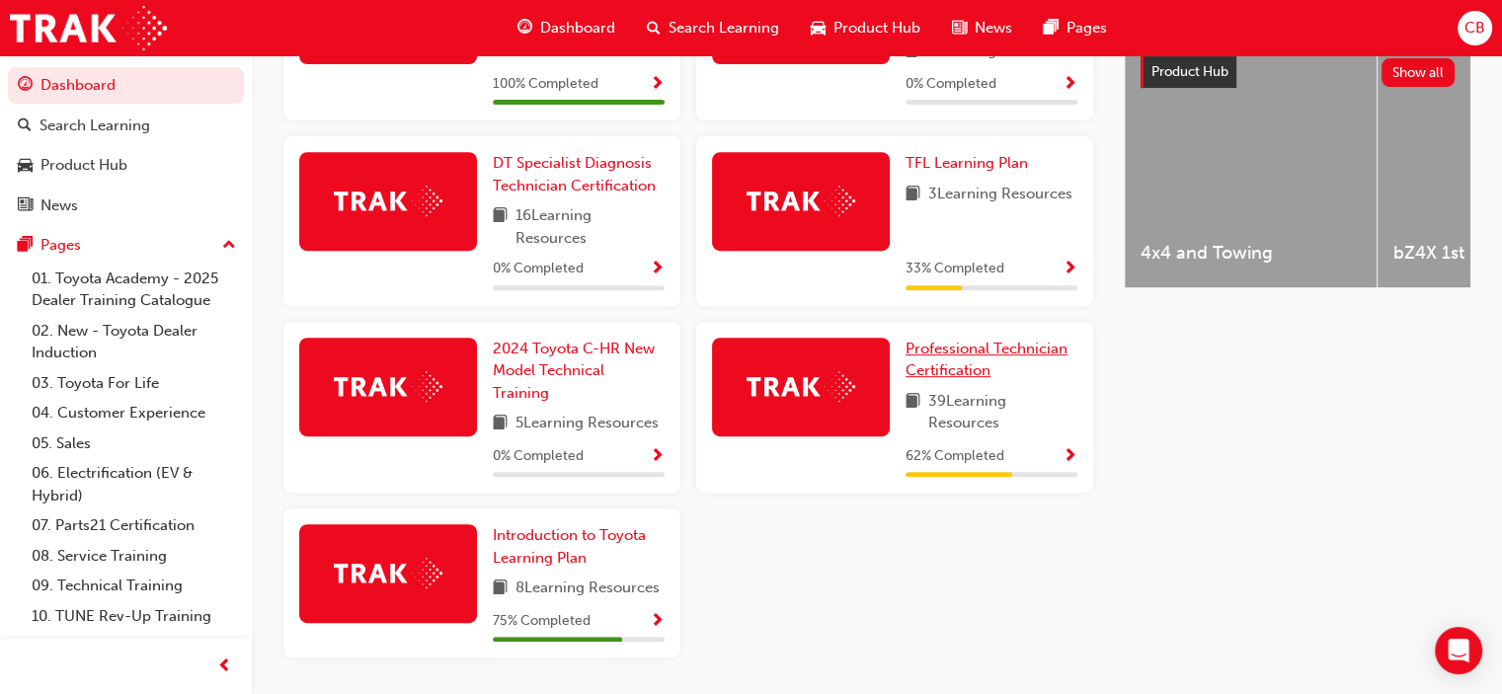
click at [971, 356] on span "Professional Technician Certification" at bounding box center [987, 360] width 162 height 40
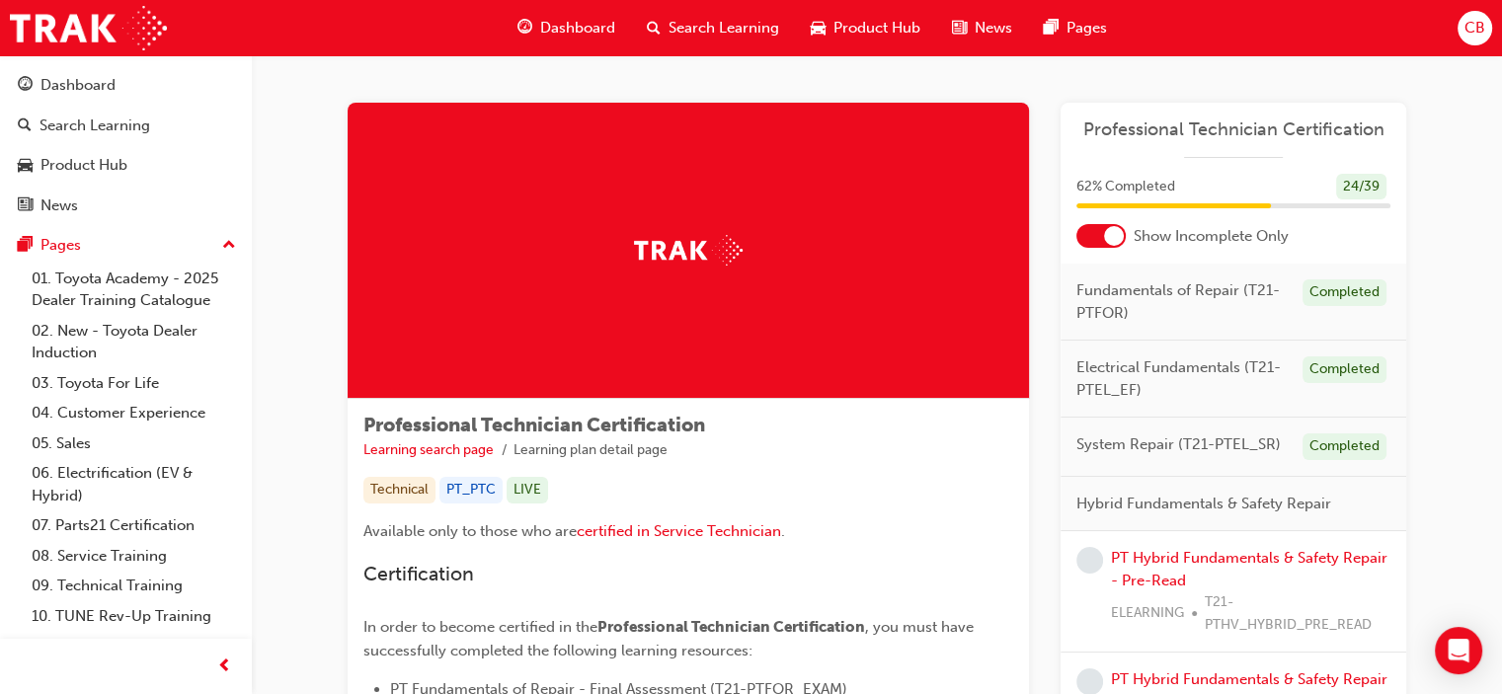
click at [1117, 238] on div at bounding box center [1114, 236] width 20 height 20
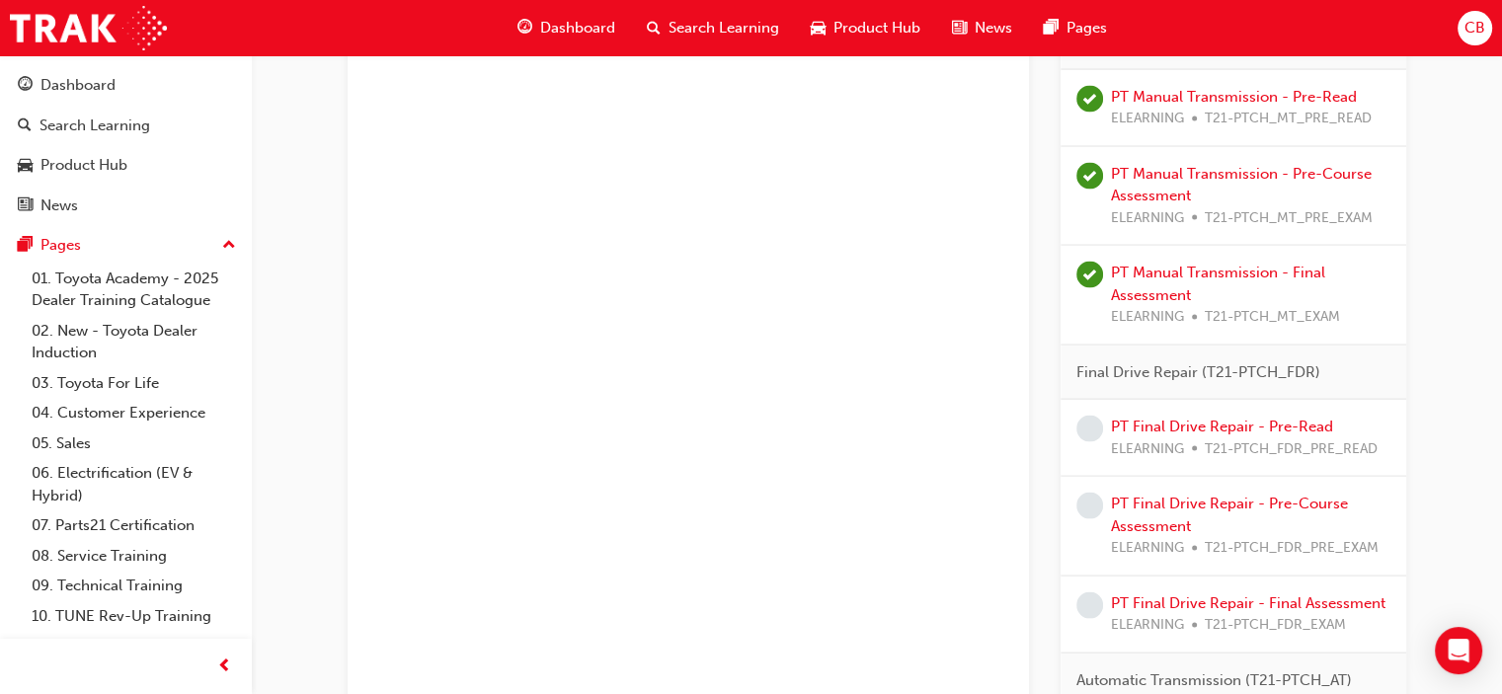
scroll to position [3951, 0]
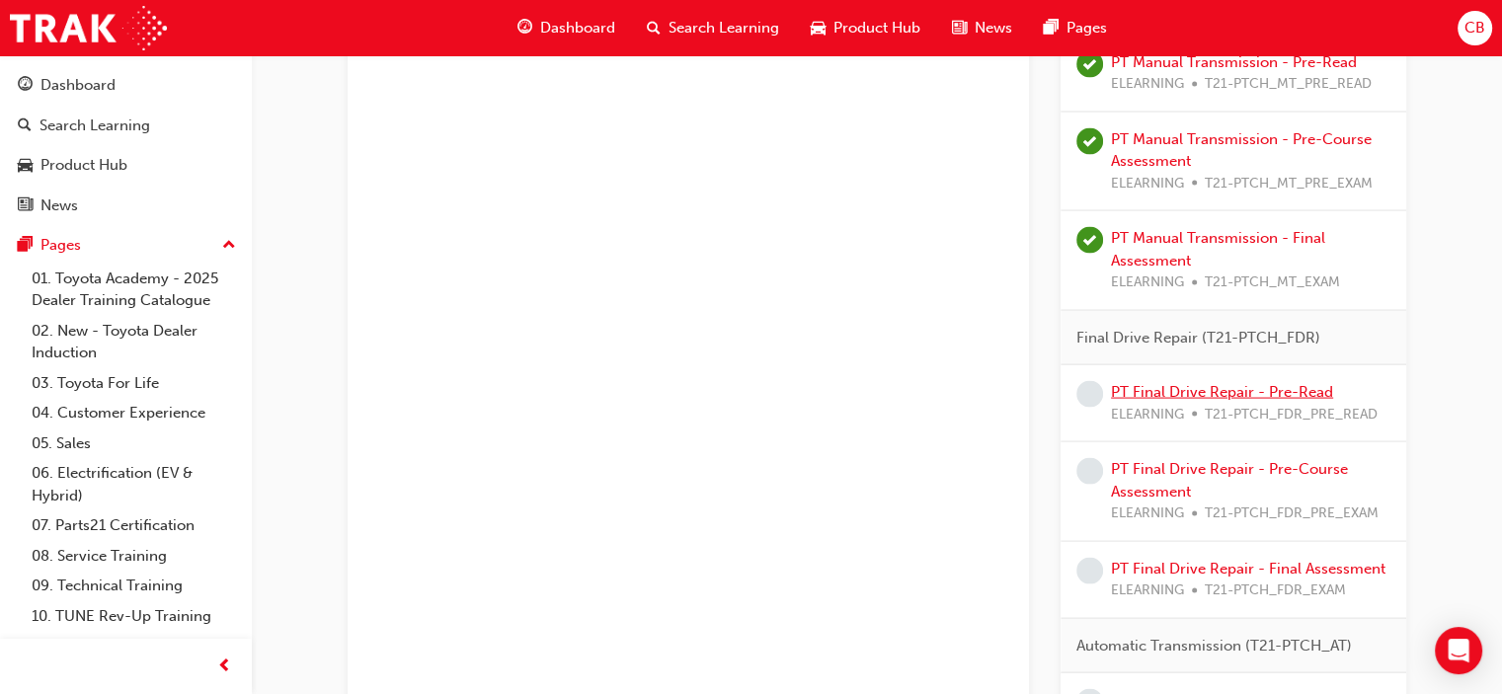
click at [1200, 386] on link "PT Final Drive Repair - Pre-Read" at bounding box center [1222, 392] width 222 height 18
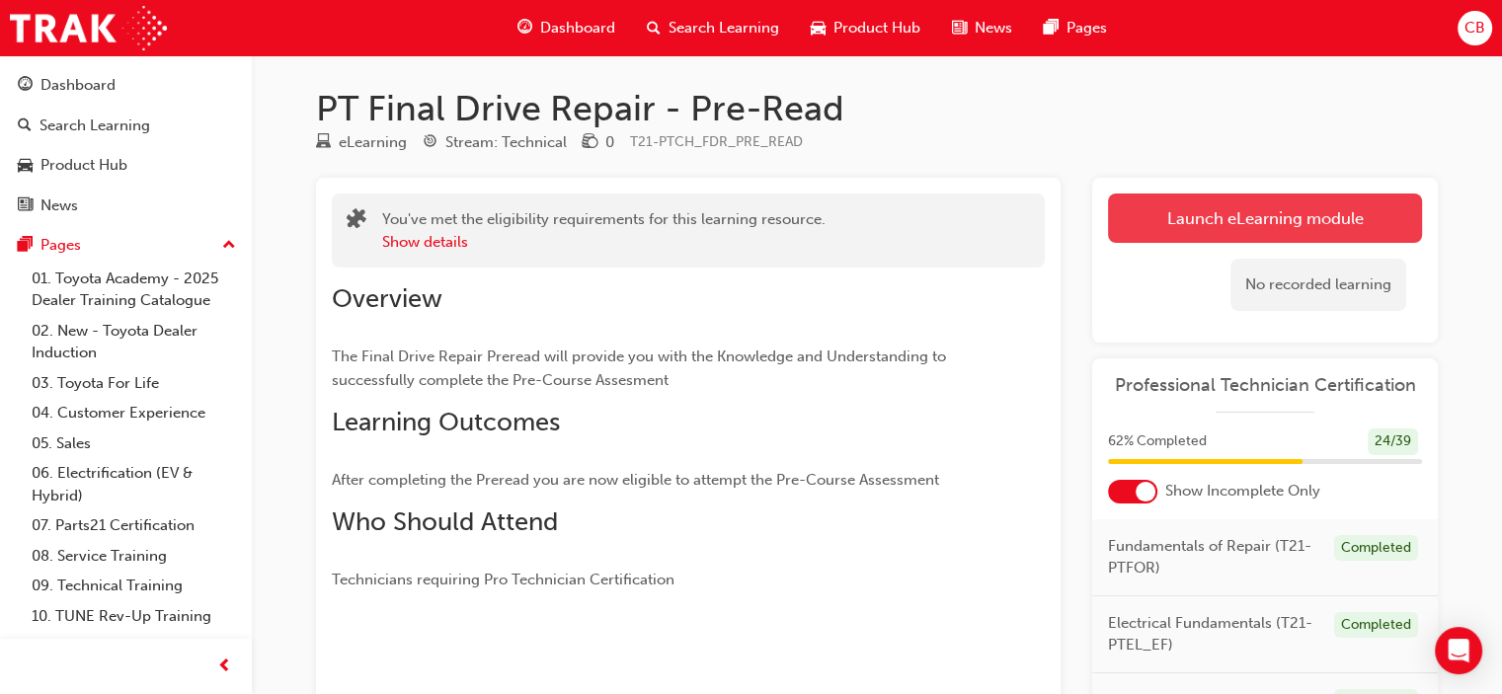
click at [1149, 219] on link "Launch eLearning module" at bounding box center [1265, 218] width 314 height 49
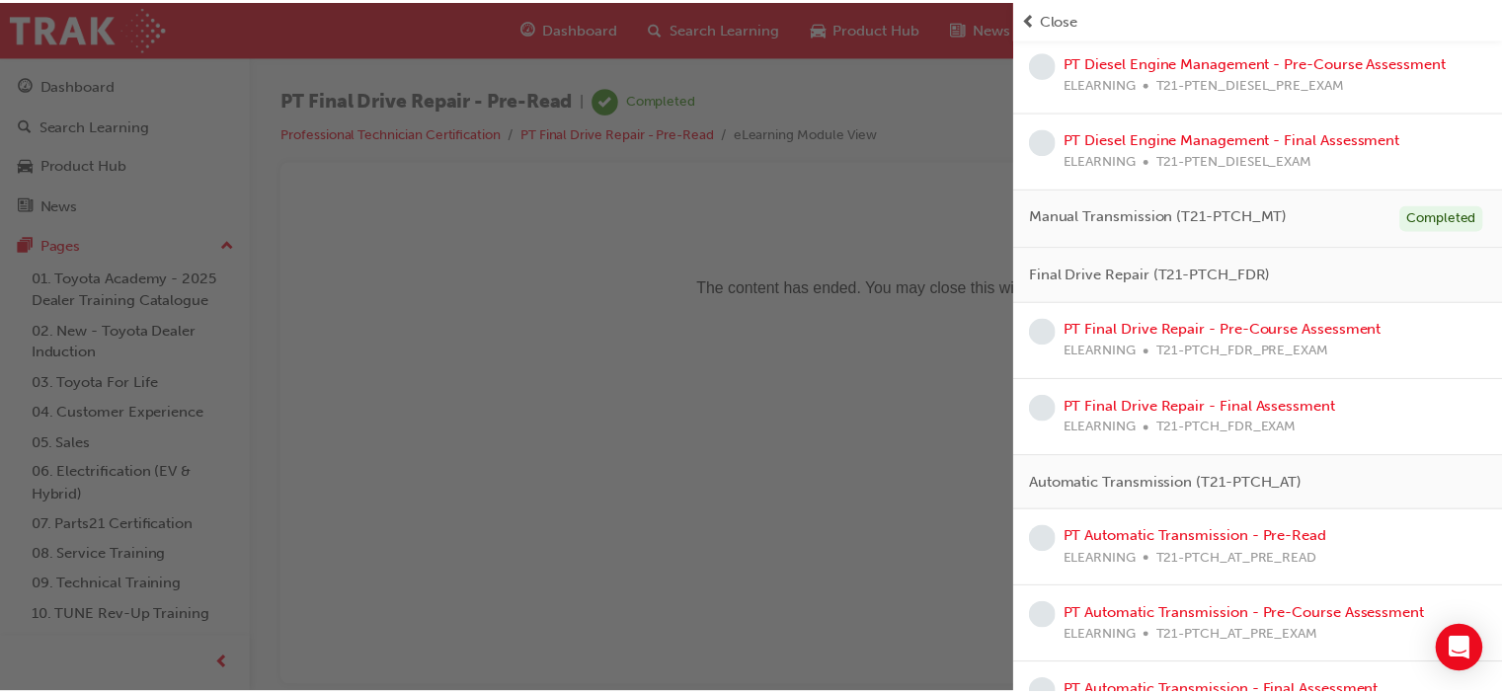
scroll to position [1383, 0]
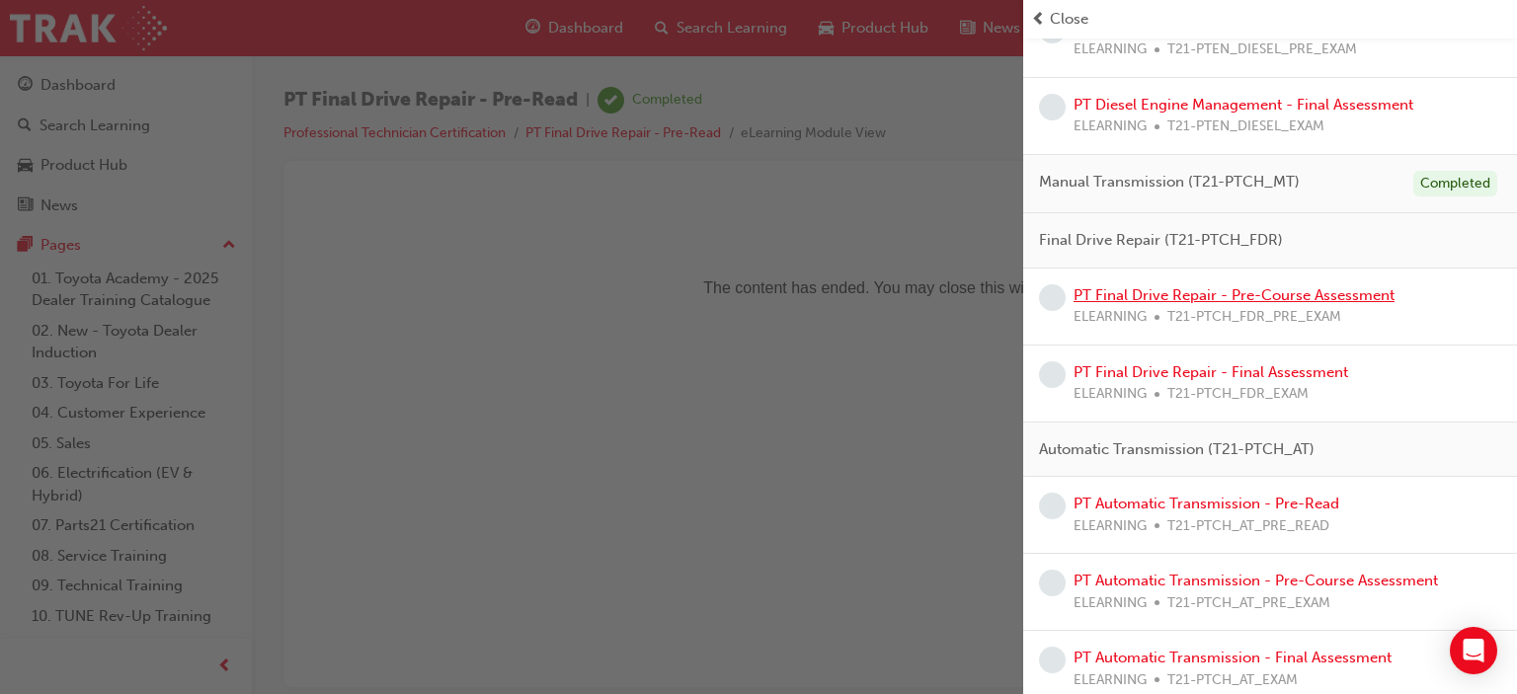
click at [1274, 286] on link "PT Final Drive Repair - Pre-Course Assessment" at bounding box center [1234, 295] width 321 height 18
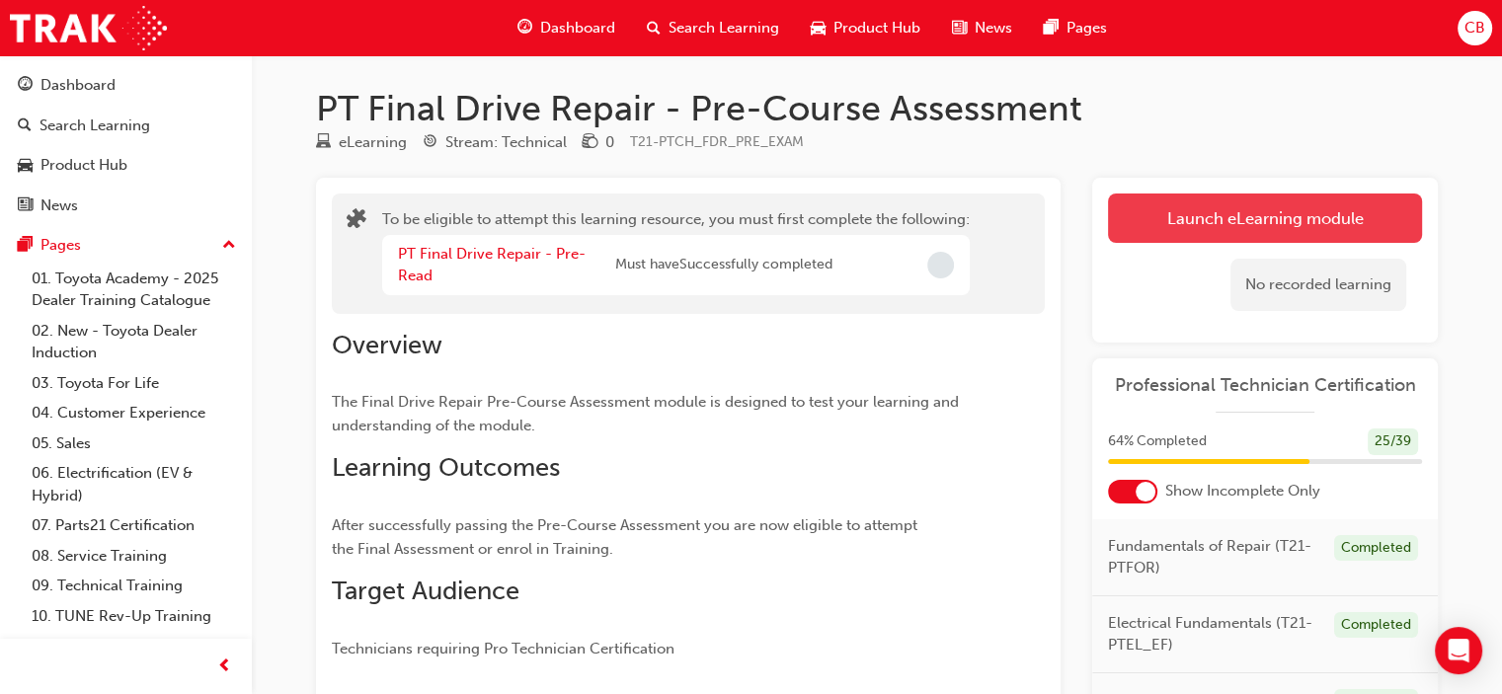
click at [1296, 202] on button "Launch eLearning module" at bounding box center [1265, 218] width 314 height 49
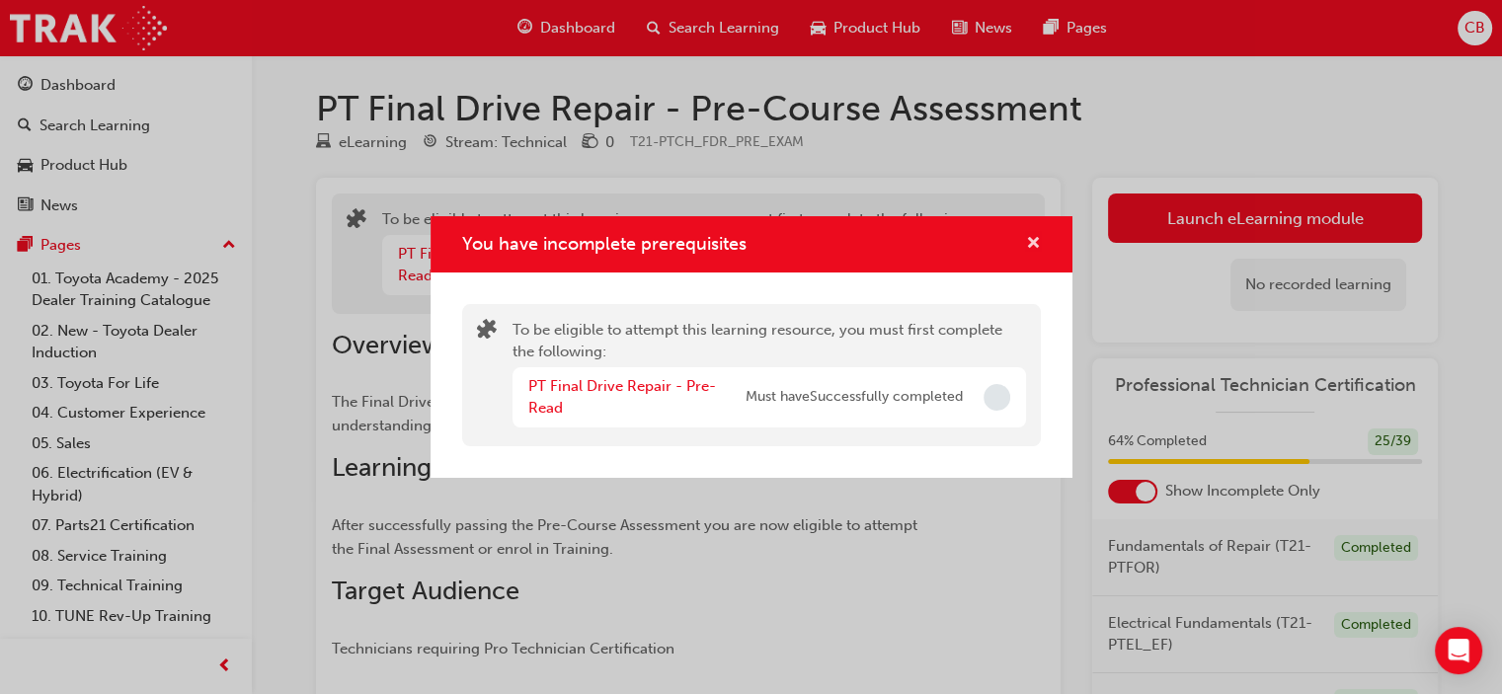
click at [1035, 238] on span "cross-icon" at bounding box center [1033, 245] width 15 height 18
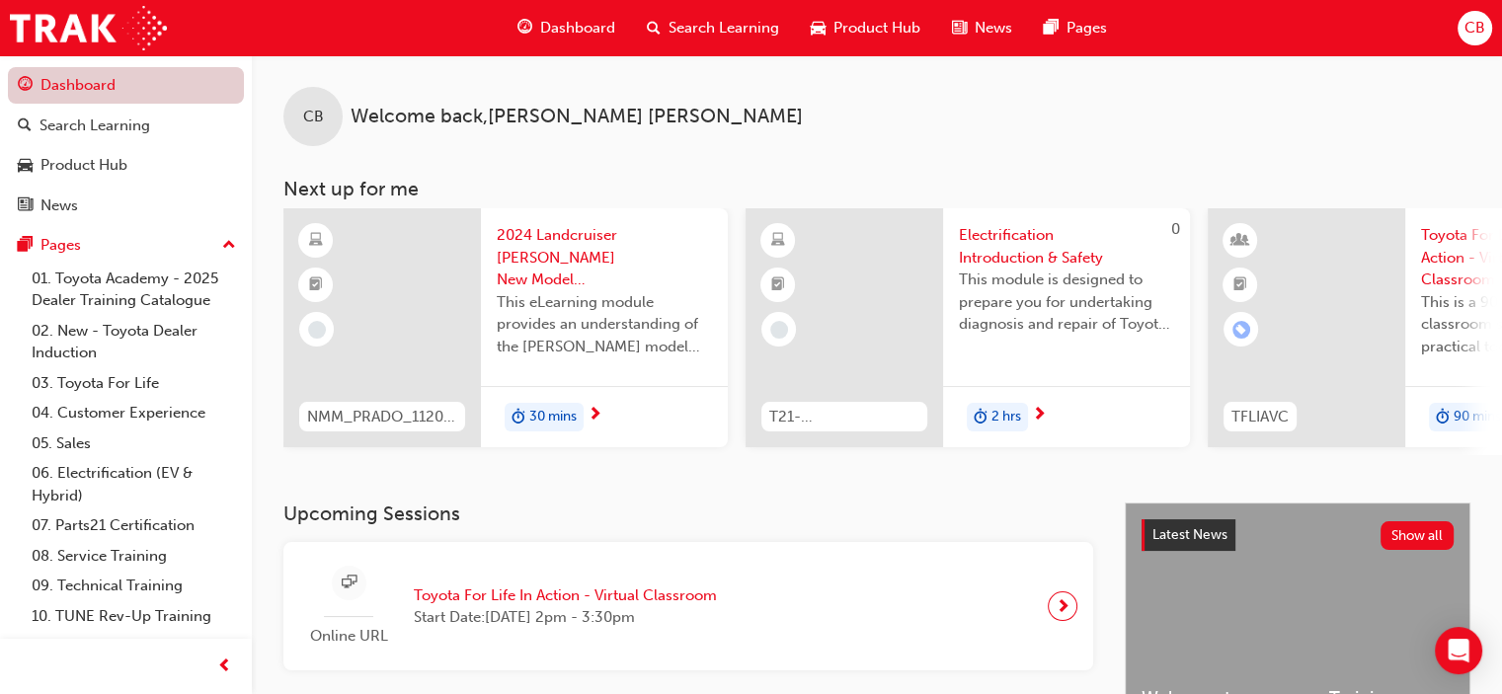
click at [85, 80] on link "Dashboard" at bounding box center [126, 85] width 236 height 37
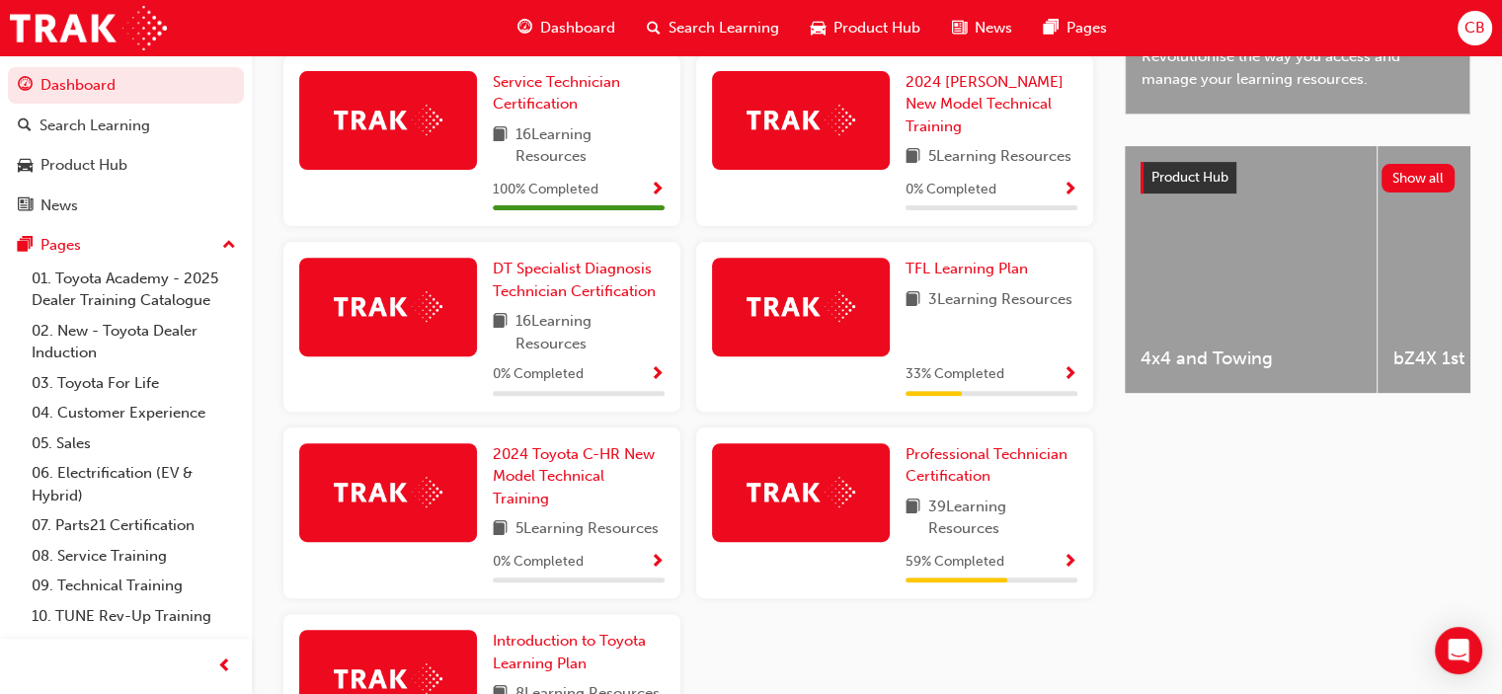
scroll to position [790, 0]
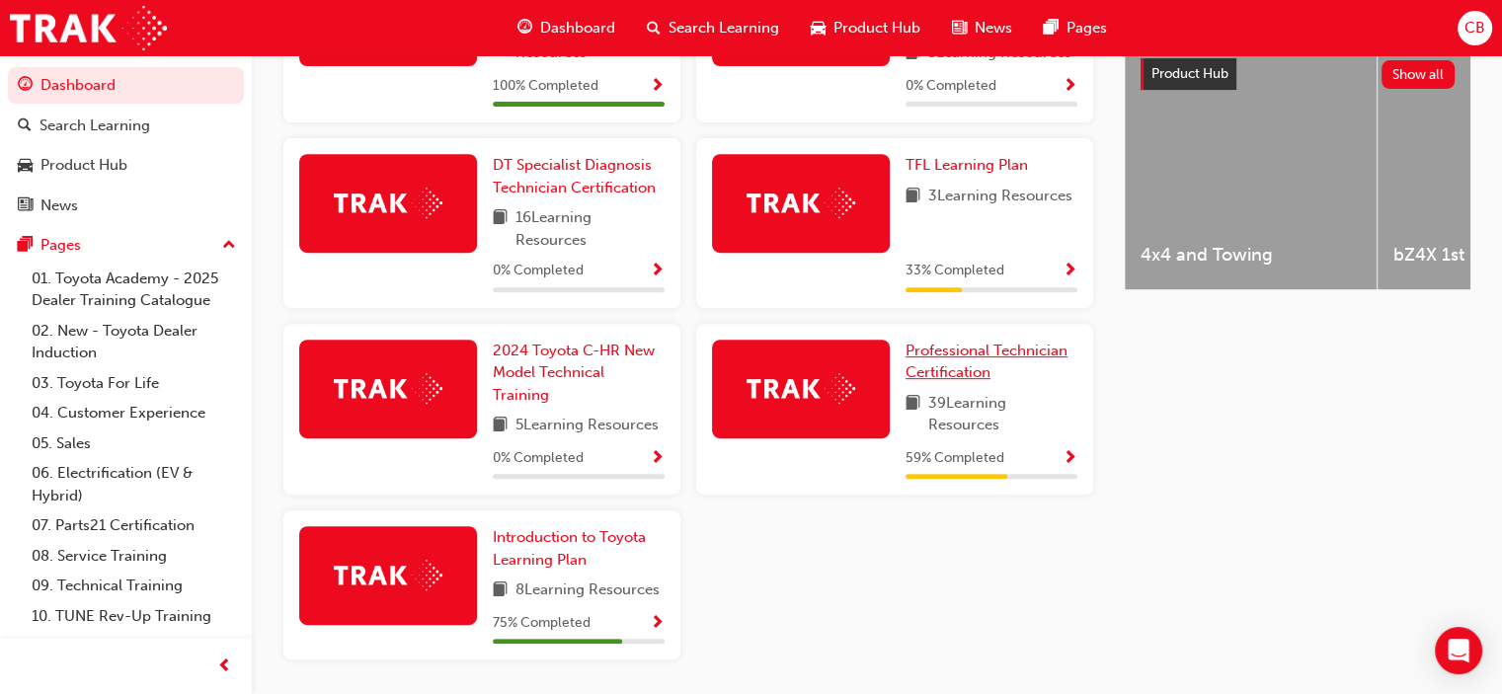
click at [944, 361] on span "Professional Technician Certification" at bounding box center [987, 362] width 162 height 40
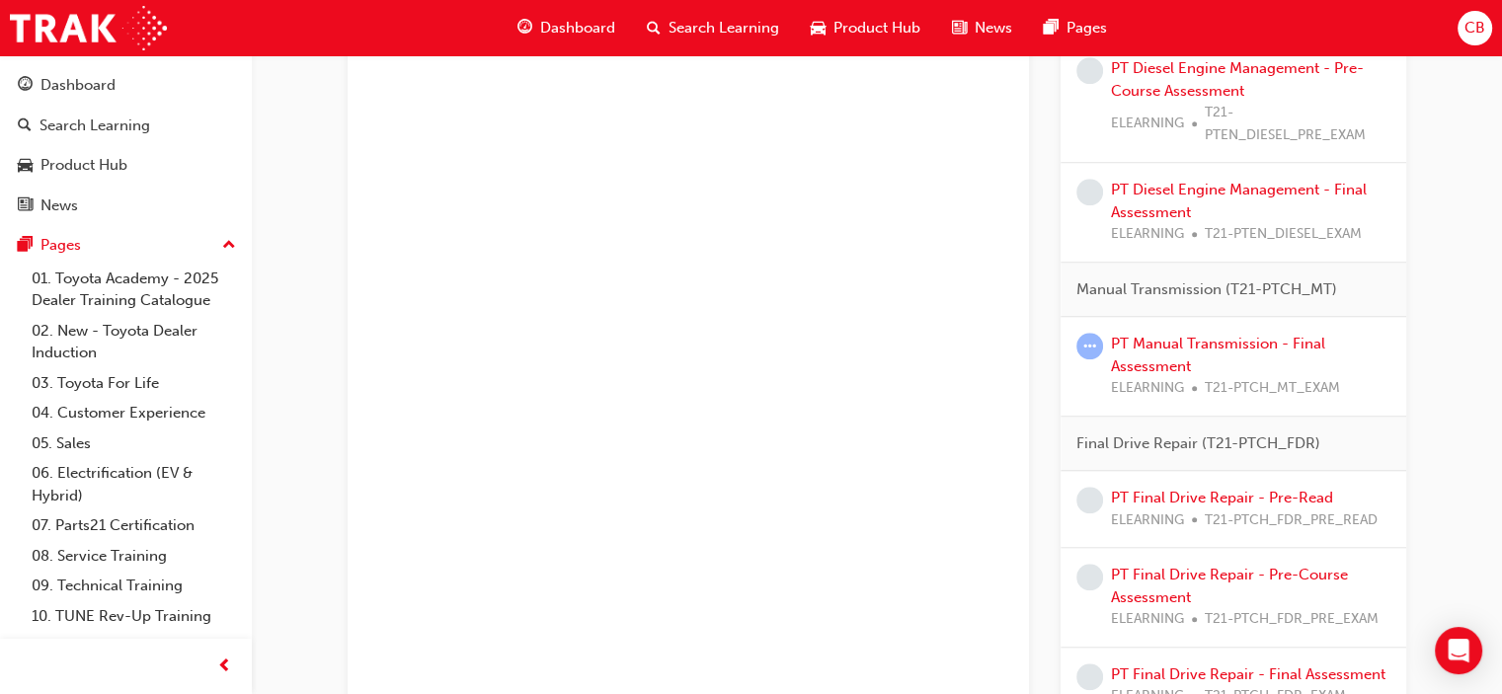
scroll to position [1679, 0]
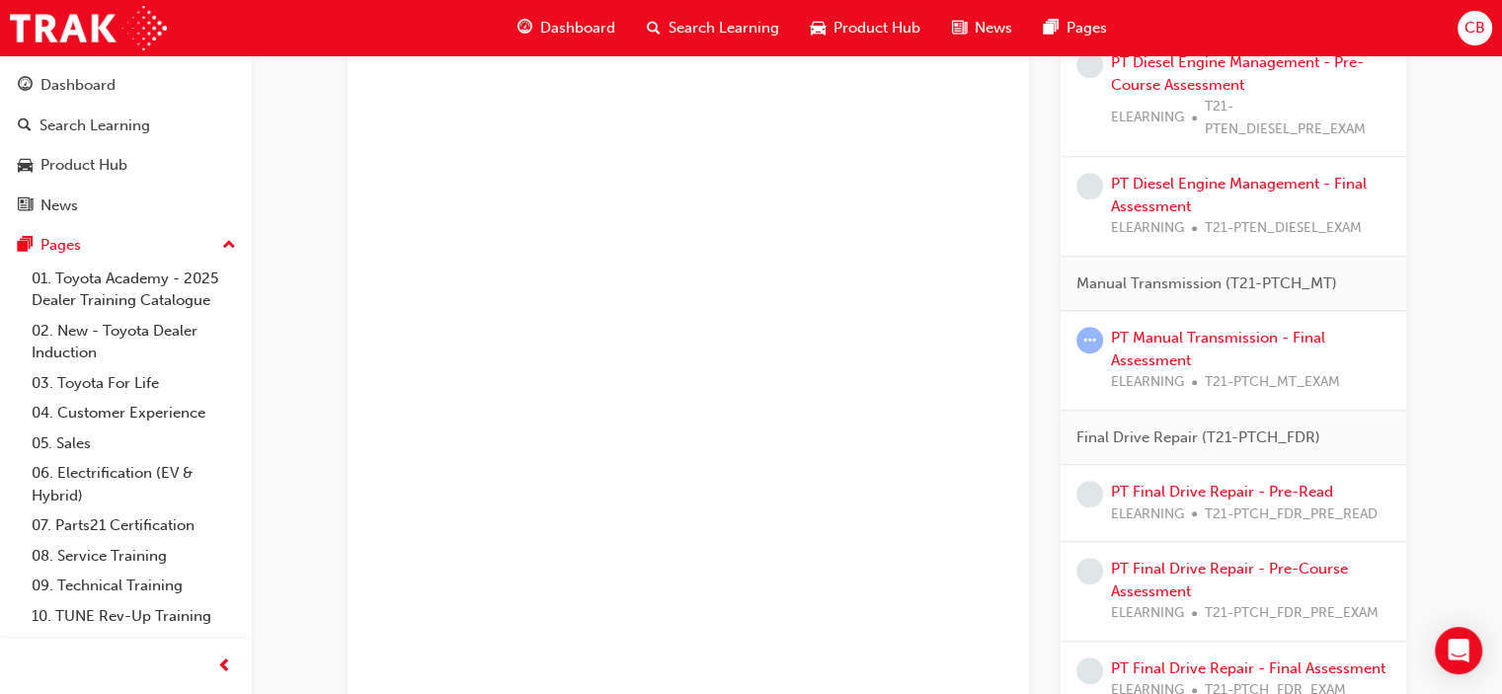
click at [1272, 273] on span "Manual Transmission (T21-PTCH_MT)" at bounding box center [1207, 284] width 261 height 23
click at [1132, 286] on span "Manual Transmission (T21-PTCH_MT)" at bounding box center [1207, 284] width 261 height 23
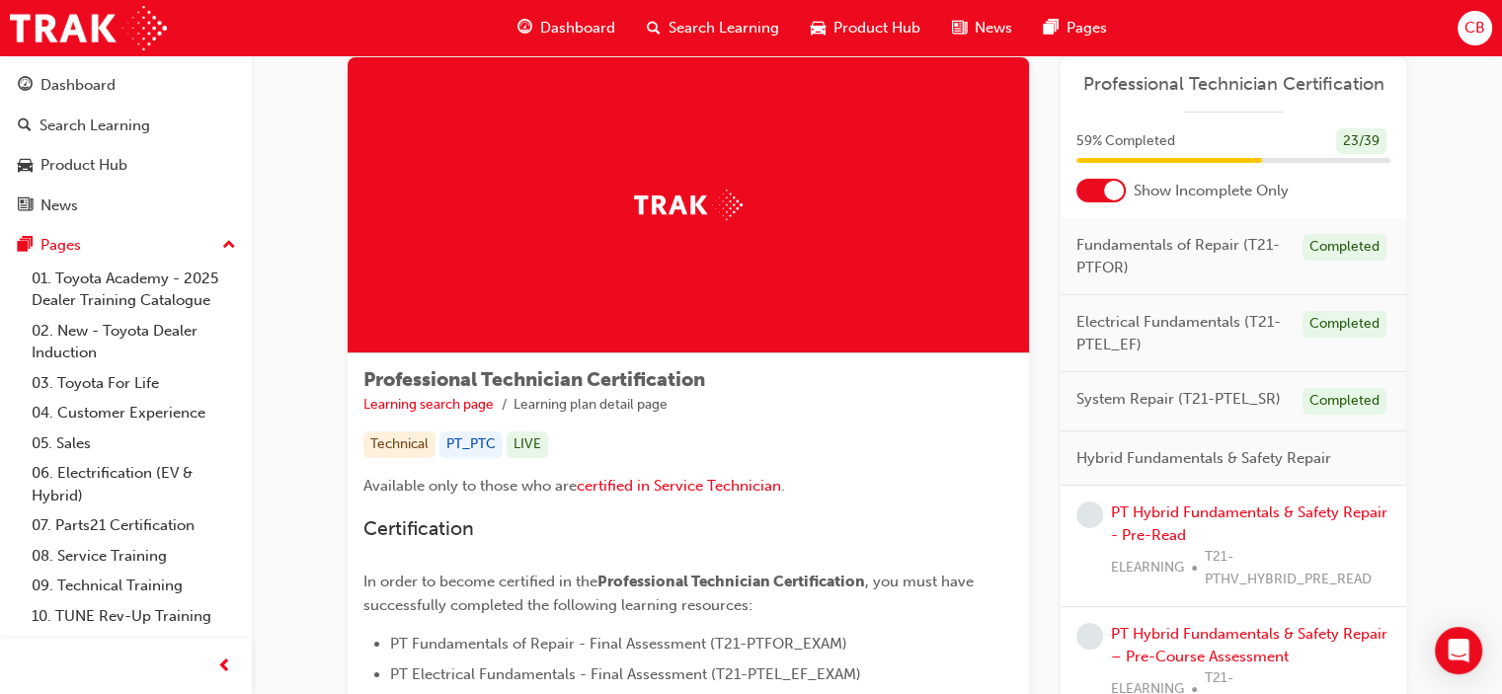
scroll to position [0, 0]
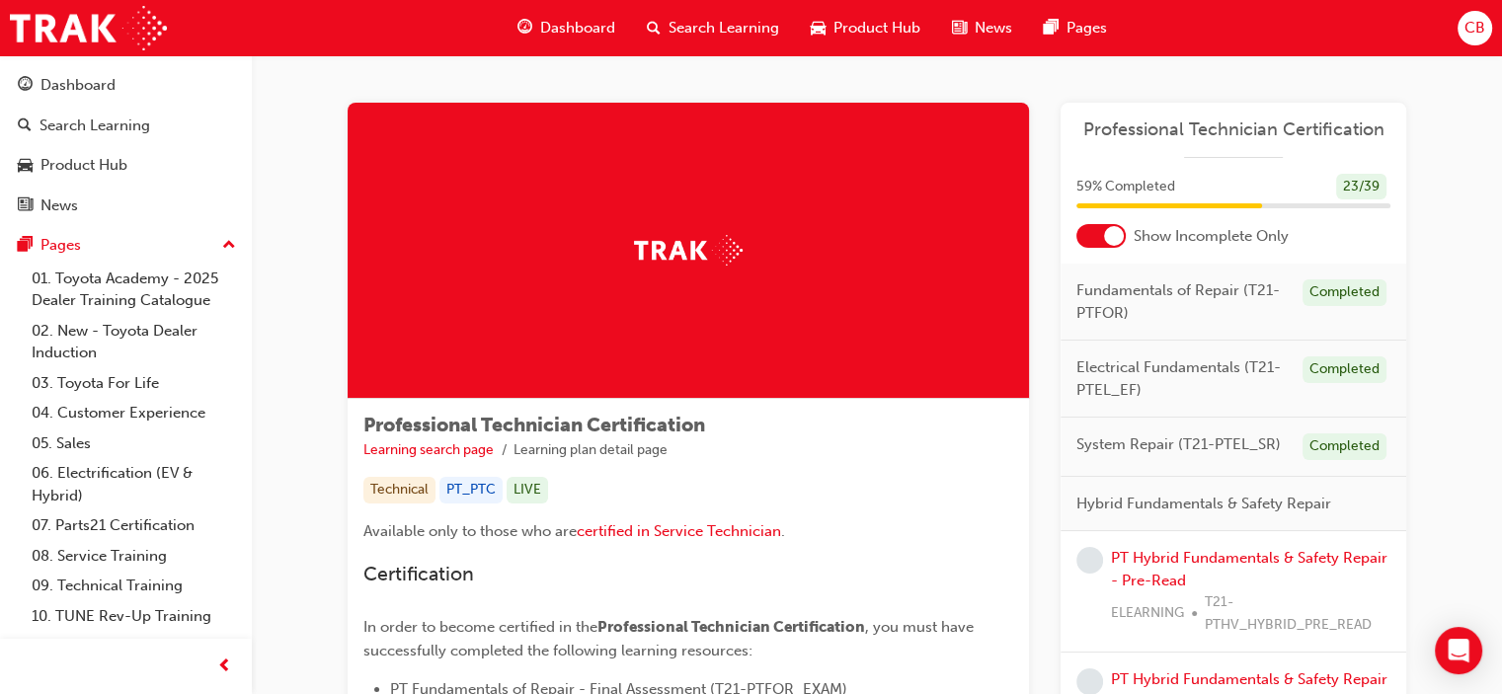
click at [1113, 235] on div at bounding box center [1114, 236] width 20 height 20
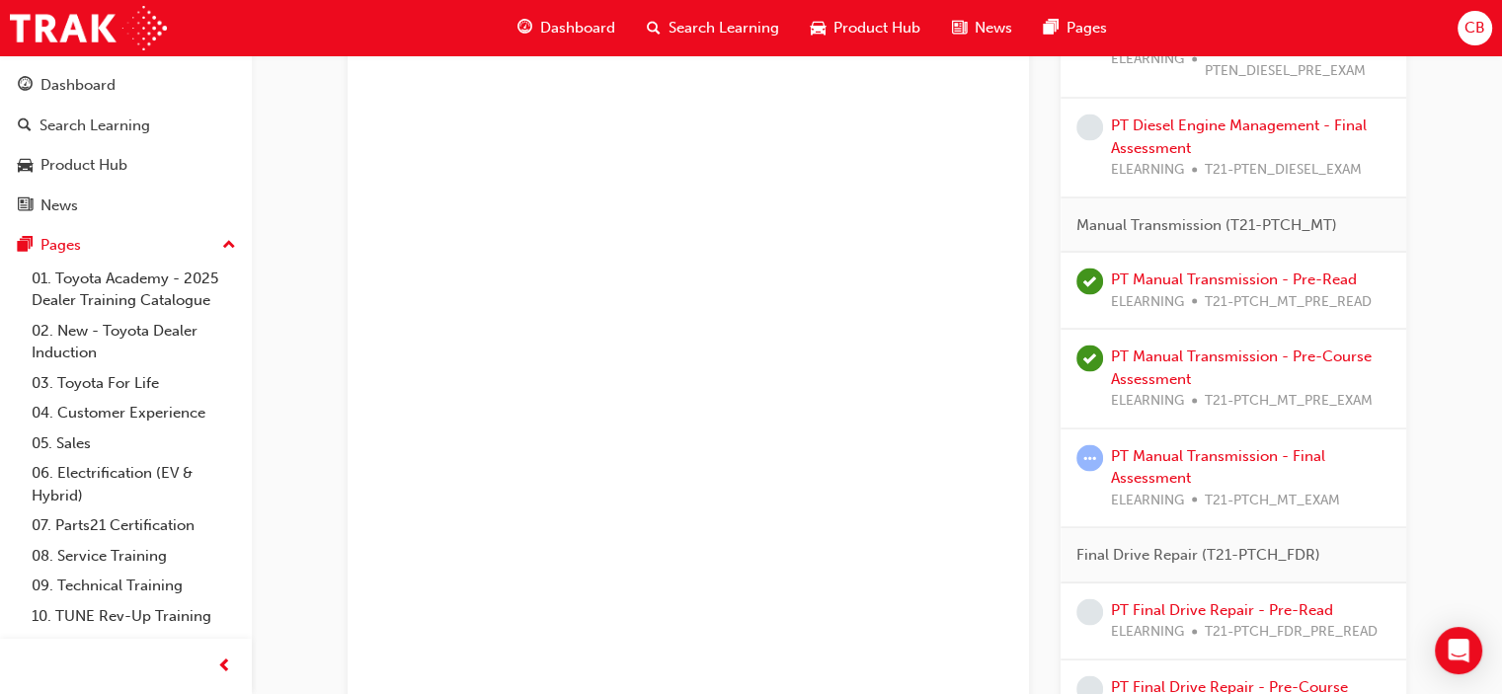
scroll to position [3754, 0]
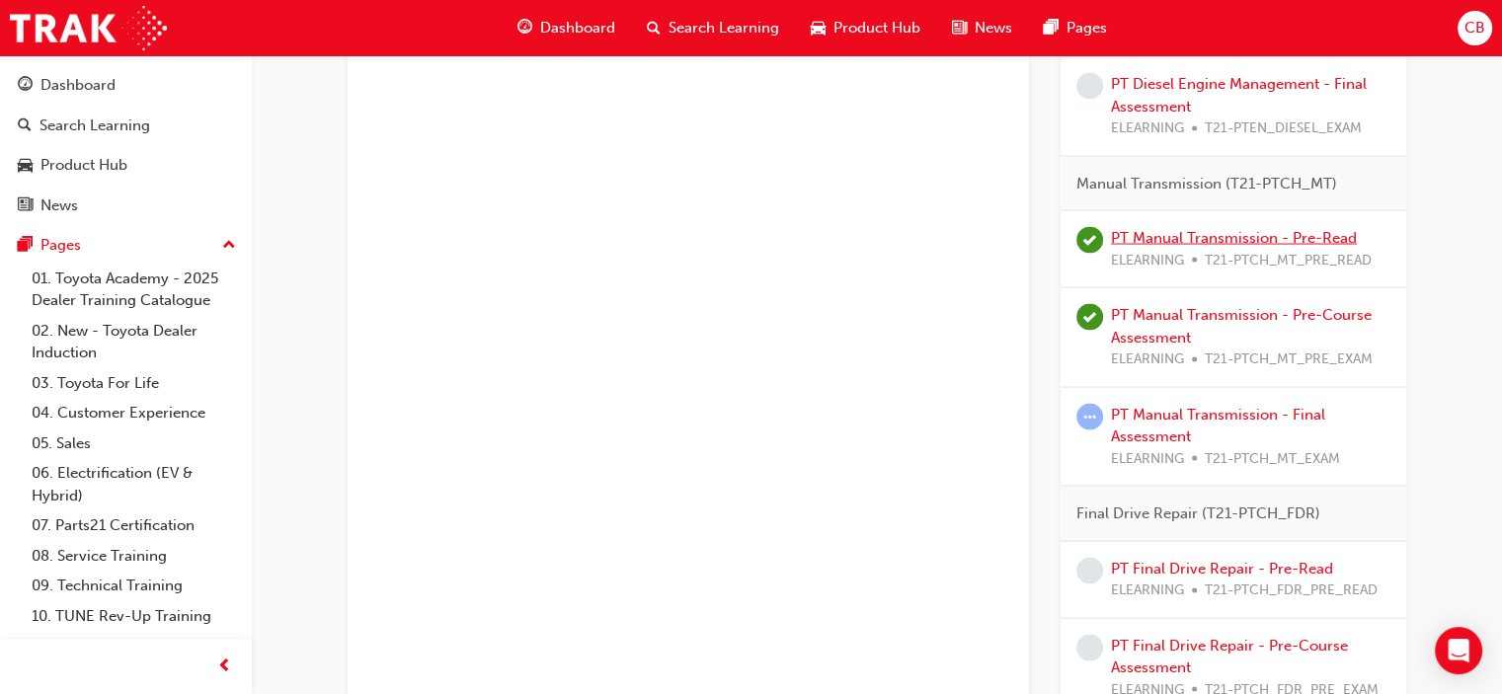
click at [1197, 228] on link "PT Manual Transmission - Pre-Read" at bounding box center [1234, 237] width 246 height 18
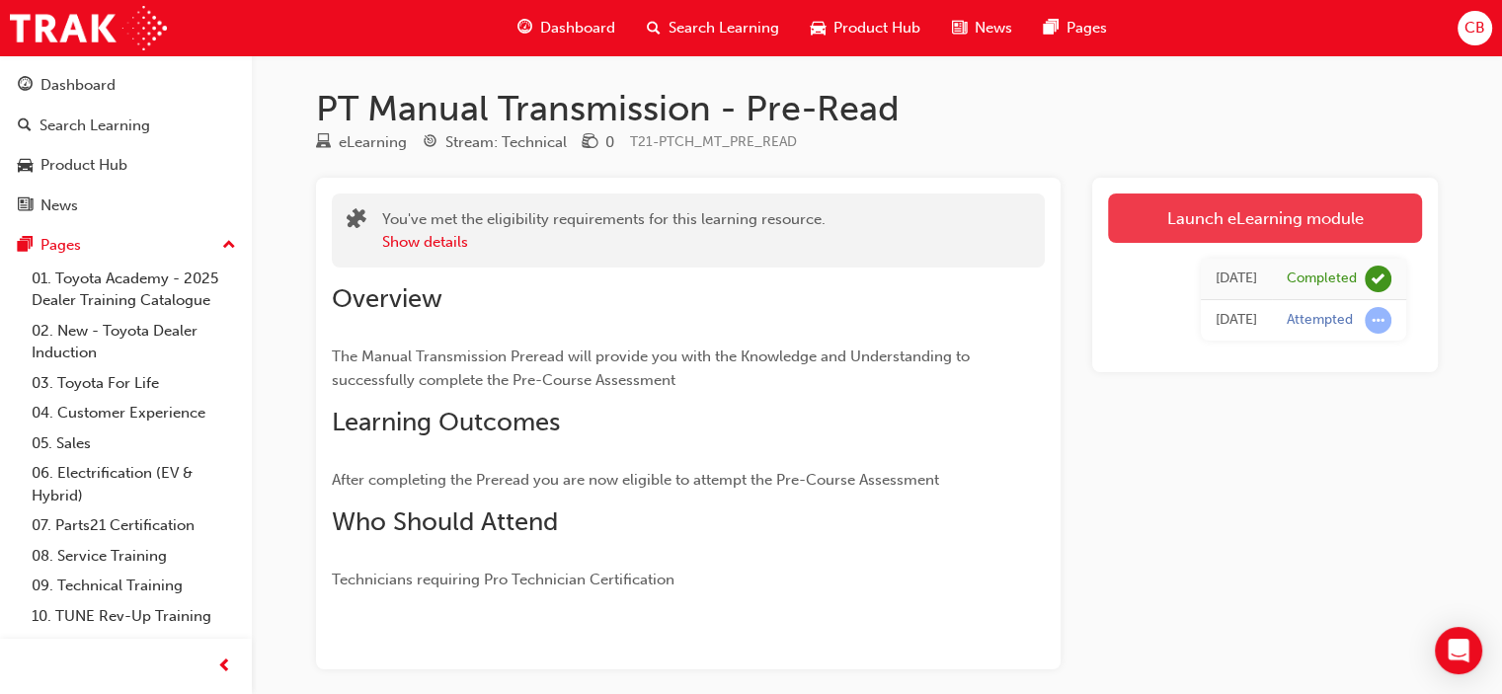
click at [1202, 210] on link "Launch eLearning module" at bounding box center [1265, 218] width 314 height 49
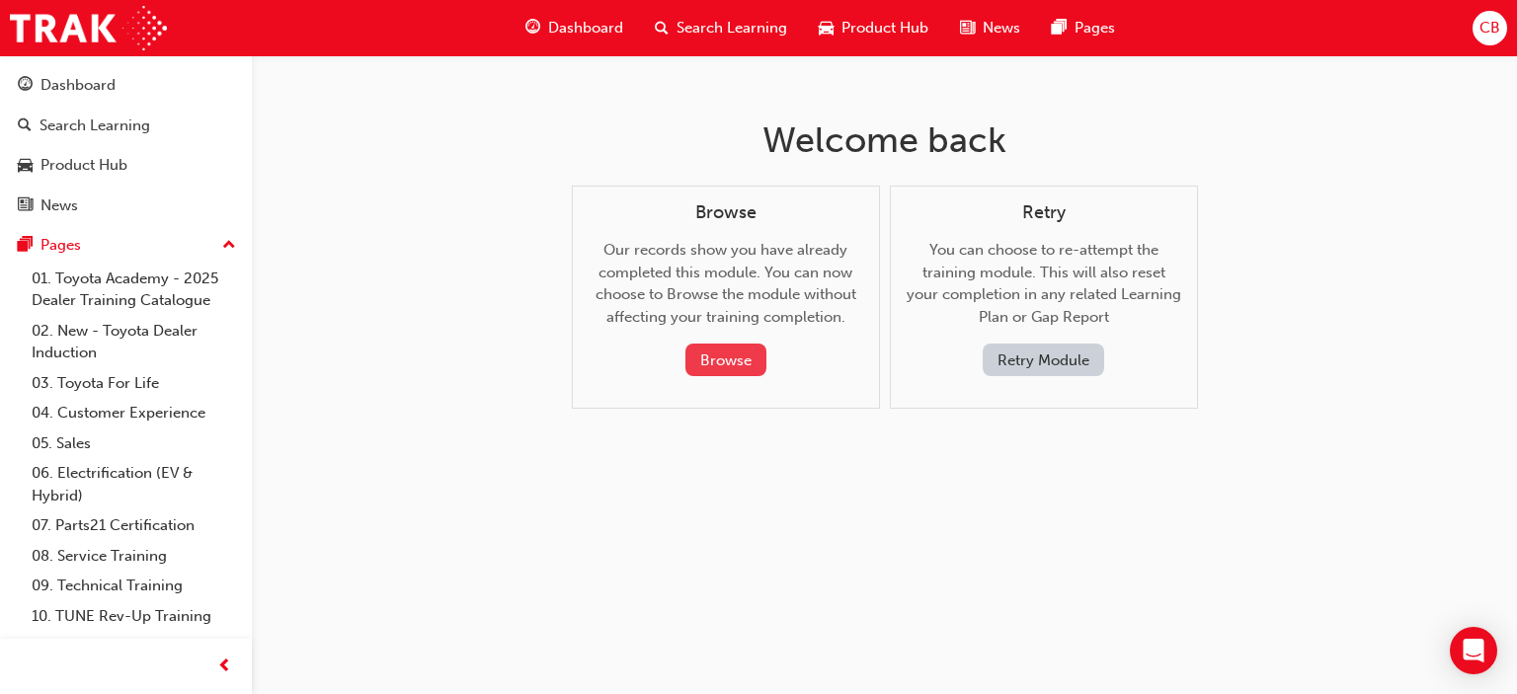
click at [736, 359] on button "Browse" at bounding box center [726, 360] width 81 height 33
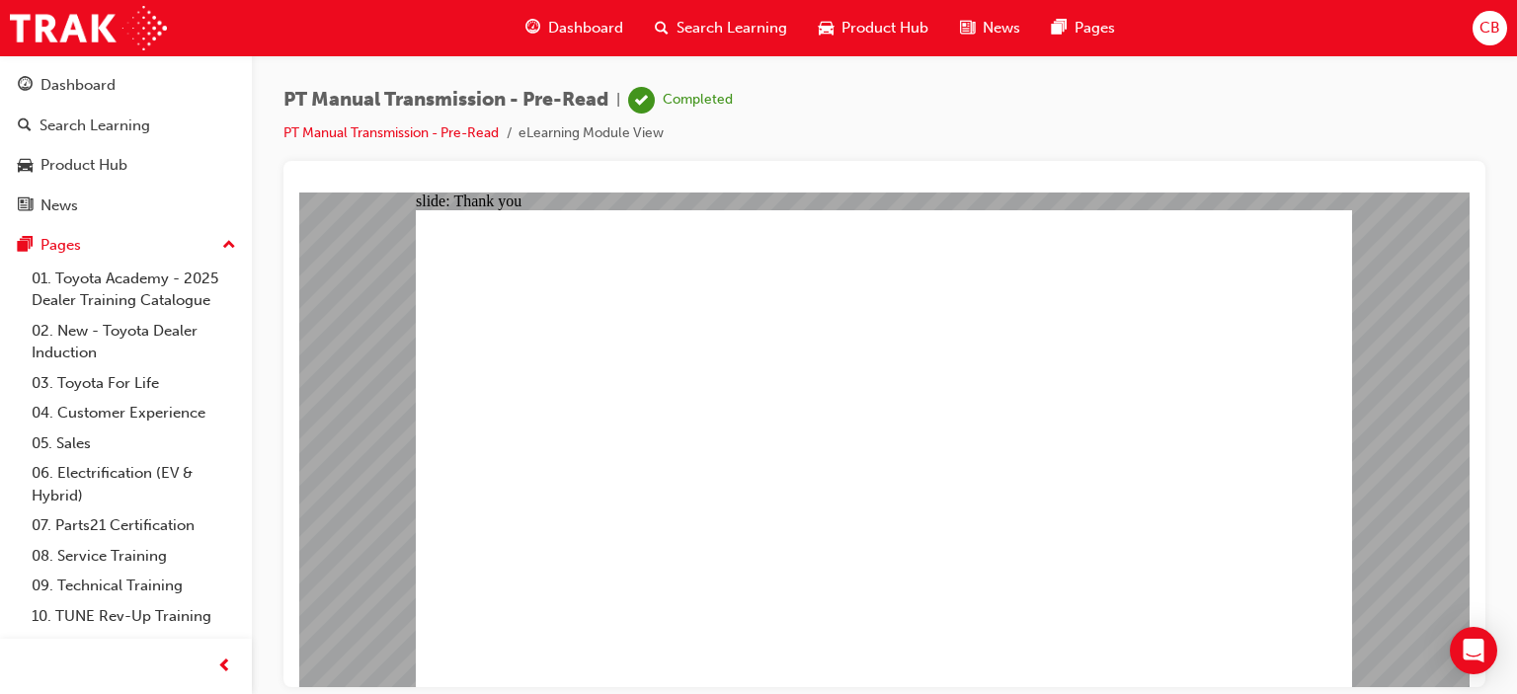
click at [105, 76] on div "Dashboard" at bounding box center [77, 85] width 75 height 23
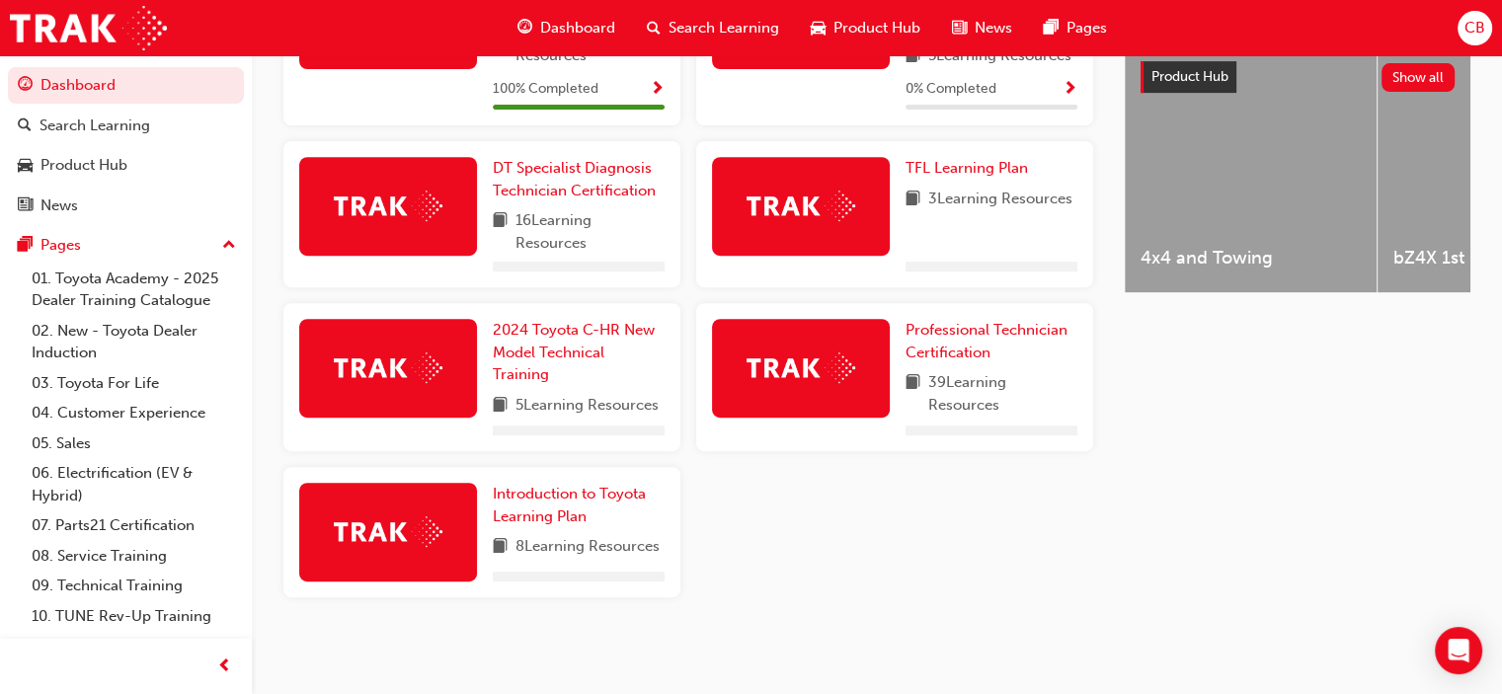
scroll to position [792, 0]
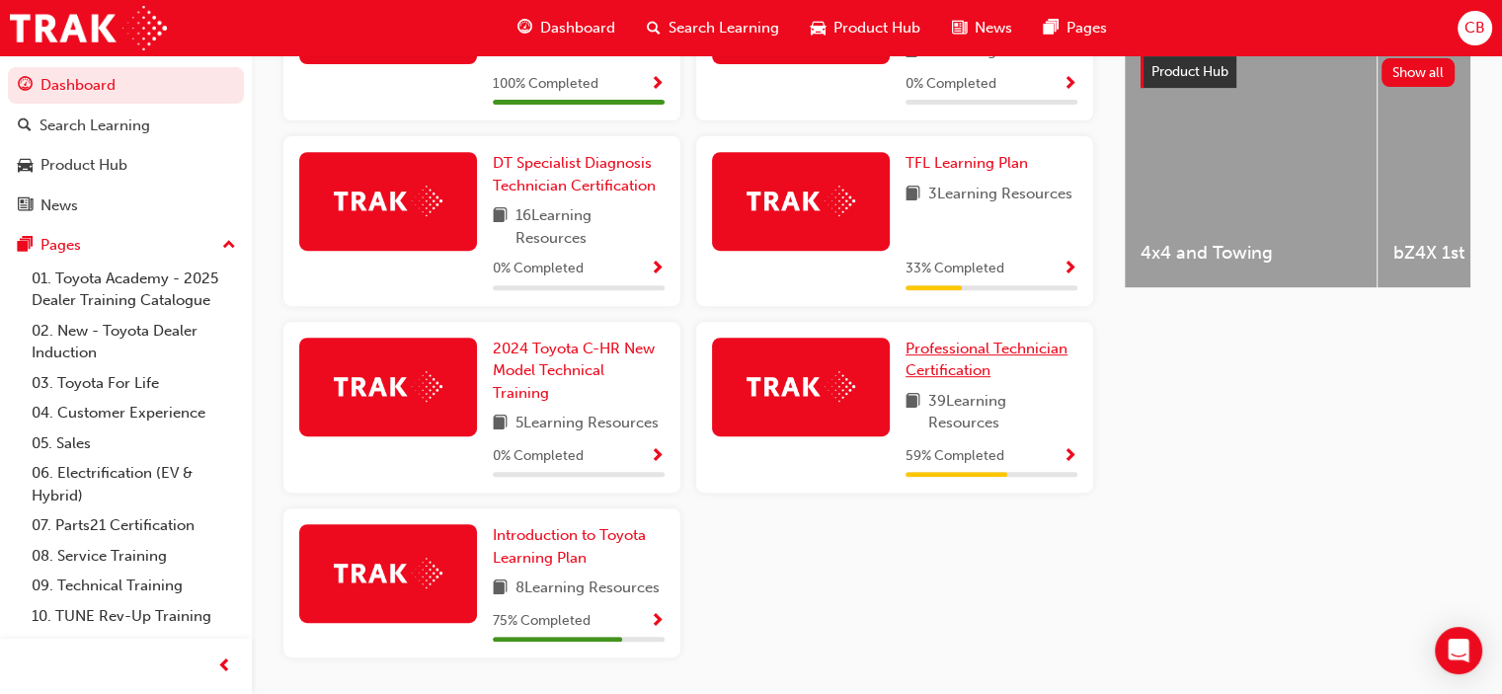
click at [949, 364] on link "Professional Technician Certification" at bounding box center [992, 360] width 172 height 44
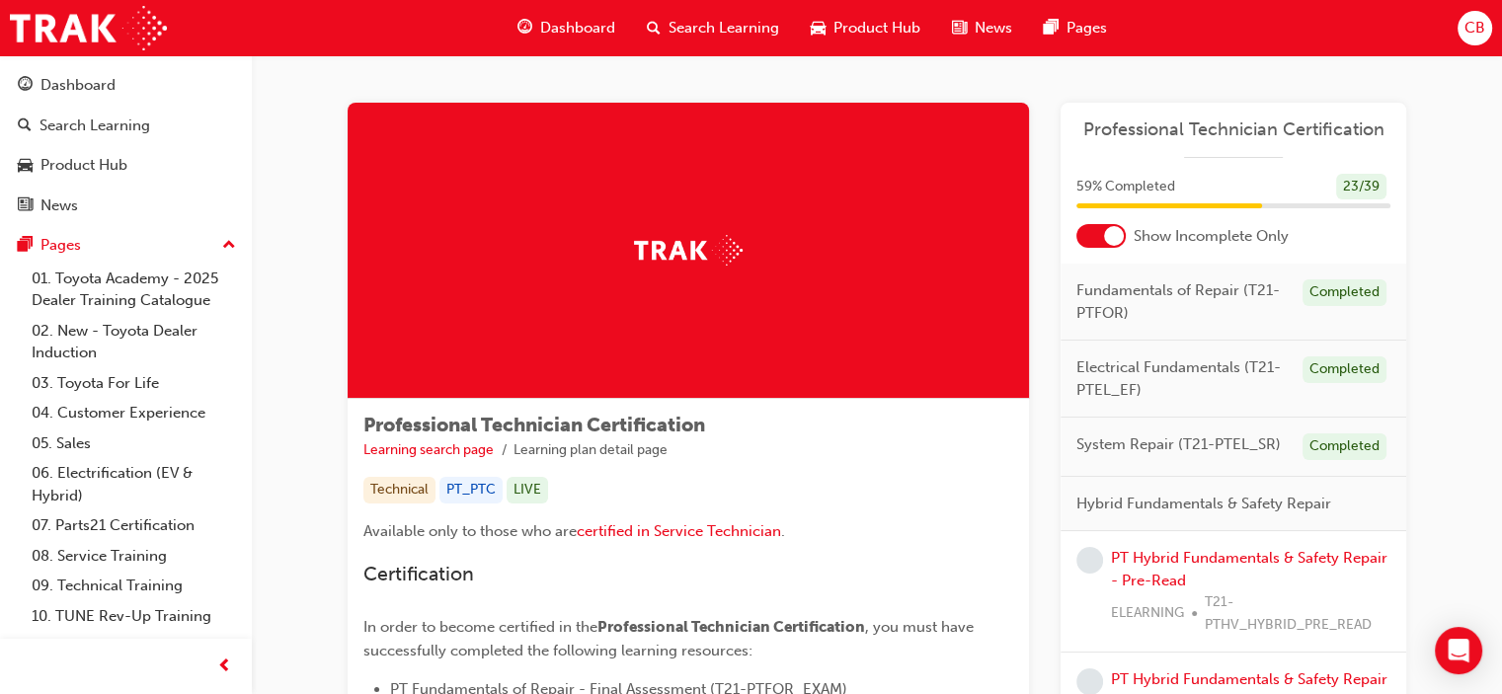
click at [1113, 236] on div at bounding box center [1114, 236] width 20 height 20
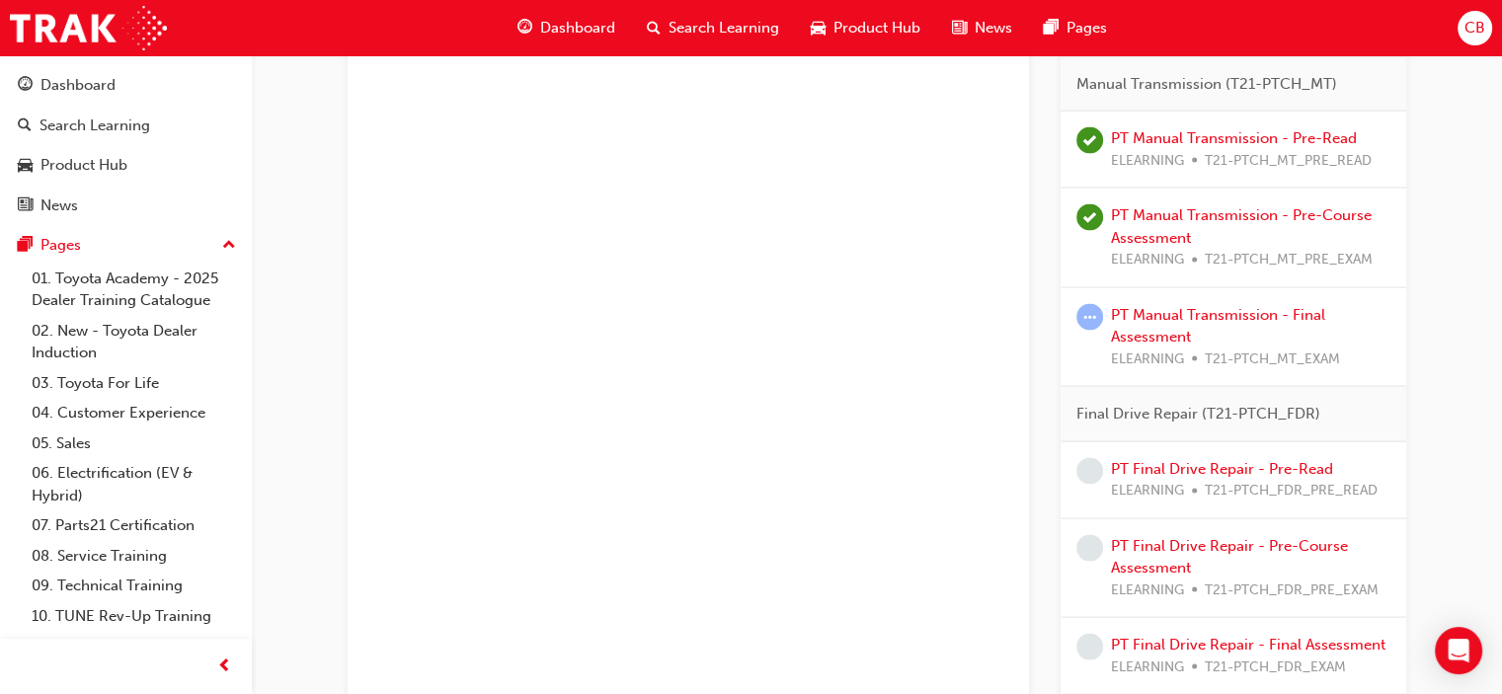
scroll to position [3754, 0]
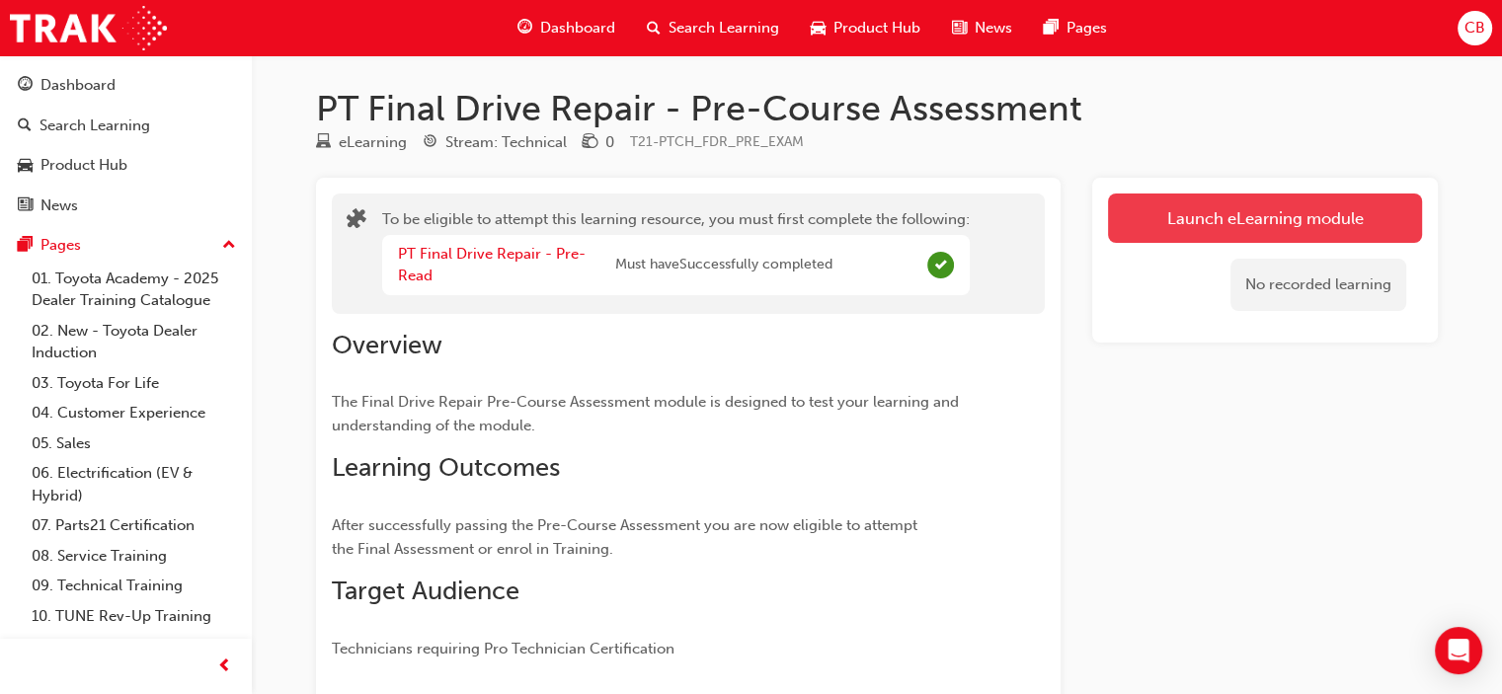
click at [1213, 202] on button "Launch eLearning module" at bounding box center [1265, 218] width 314 height 49
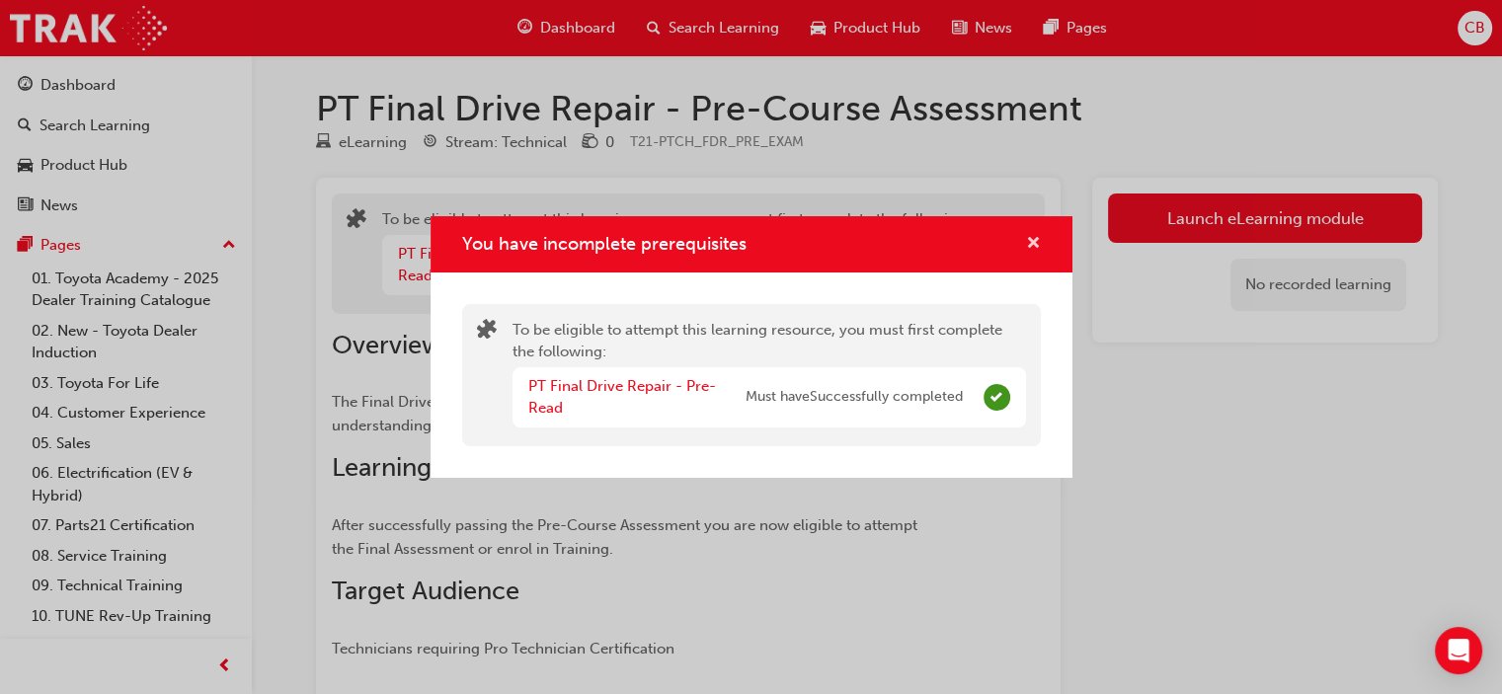
click at [1030, 244] on span "cross-icon" at bounding box center [1033, 245] width 15 height 18
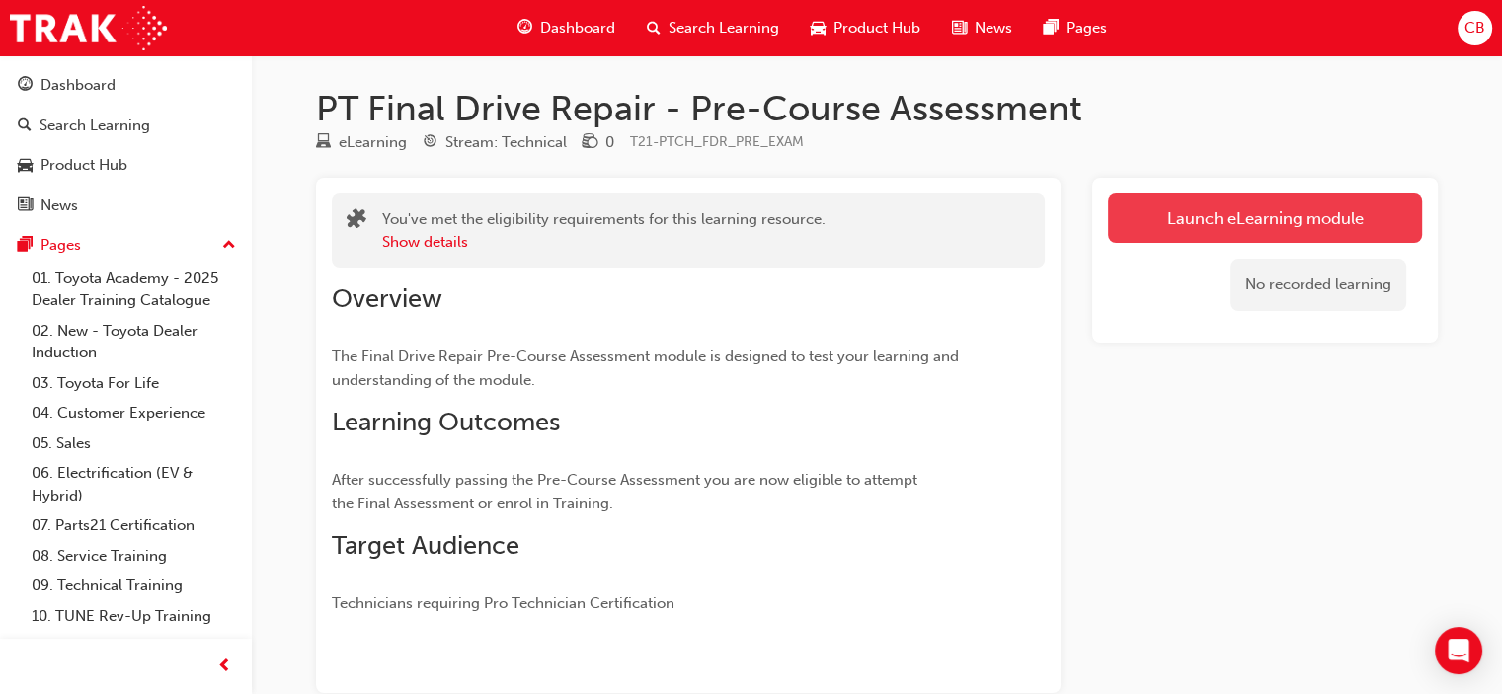
click at [1216, 218] on link "Launch eLearning module" at bounding box center [1265, 218] width 314 height 49
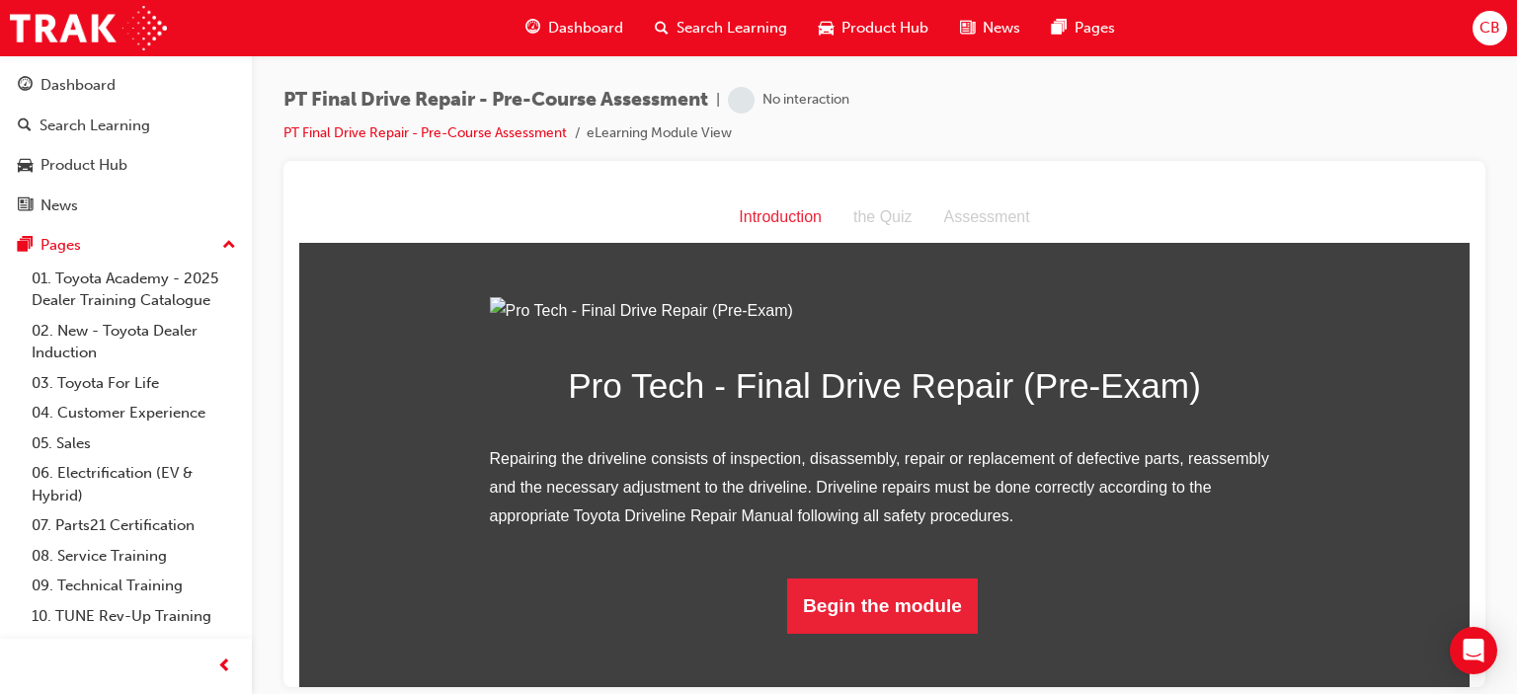
scroll to position [163, 0]
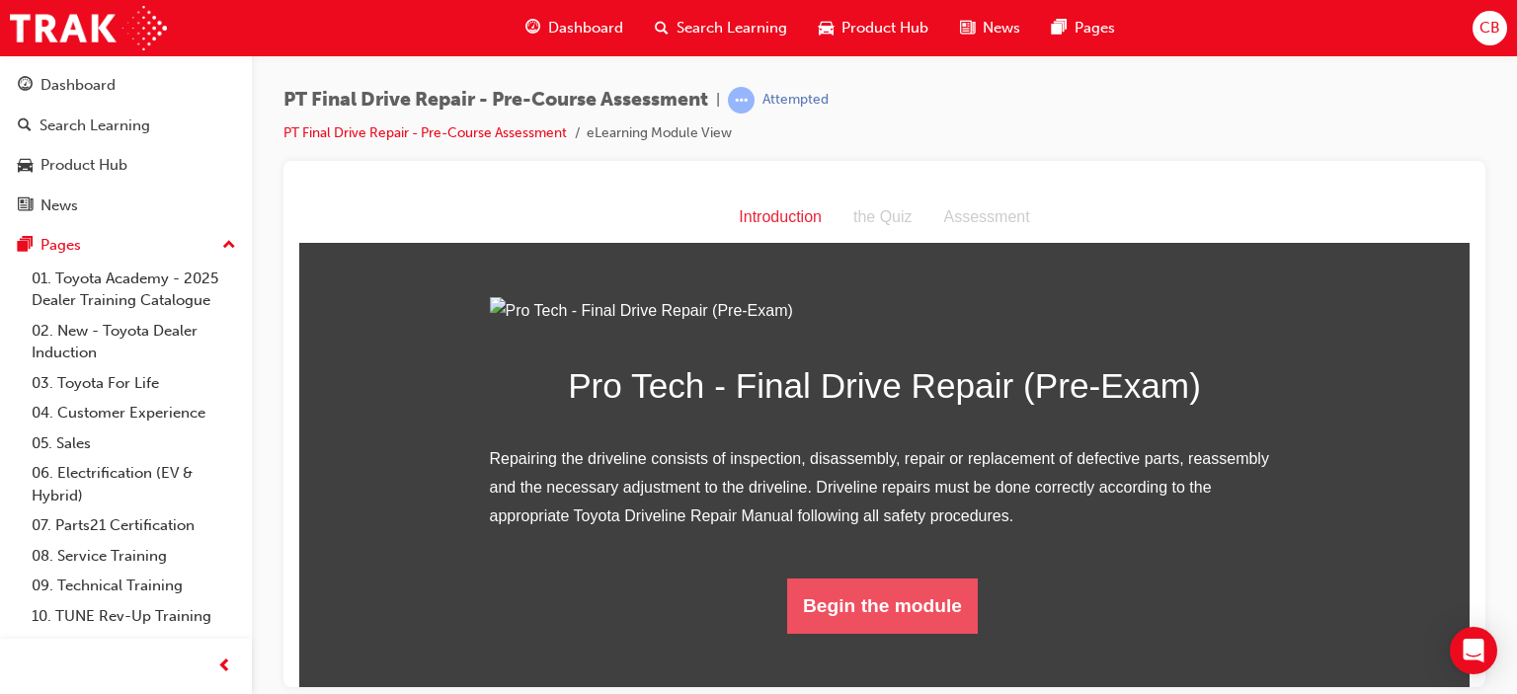
click at [869, 633] on button "Begin the module" at bounding box center [882, 605] width 191 height 55
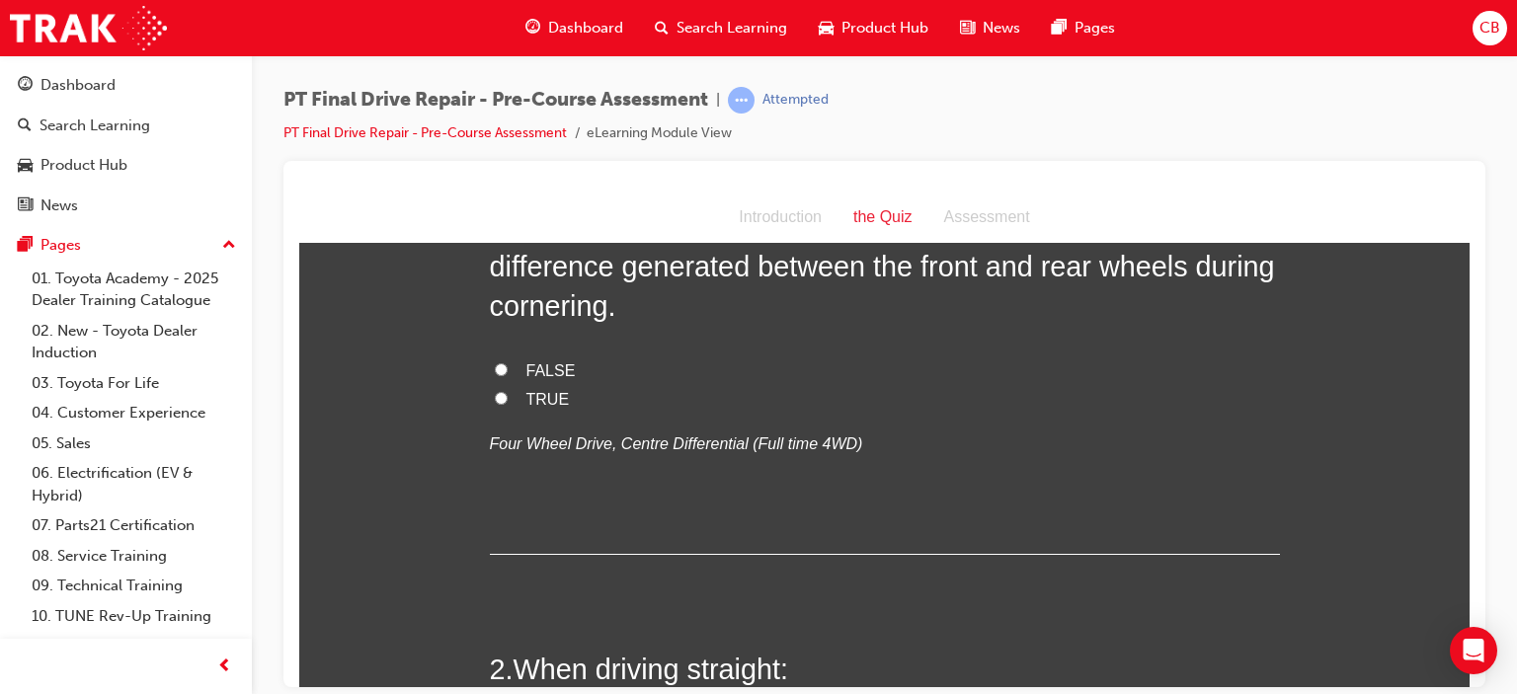
scroll to position [0, 0]
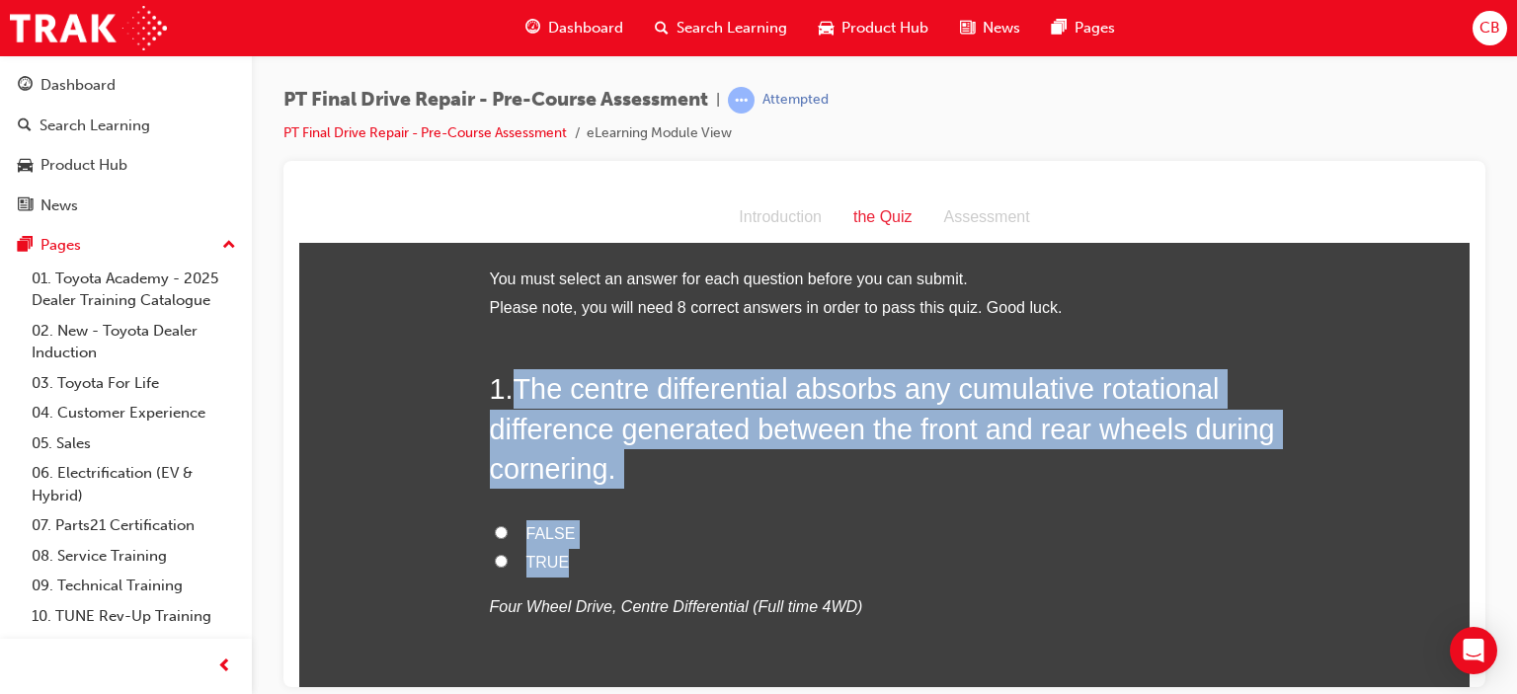
drag, startPoint x: 592, startPoint y: 559, endPoint x: 512, endPoint y: 382, distance: 194.1
click at [512, 382] on div "1 . The centre differential absorbs any cumulative rotational difference genera…" at bounding box center [885, 542] width 790 height 348
copy div "The centre differential absorbs any cumulative rotational difference generated …"
click at [495, 562] on input "TRUE" at bounding box center [501, 560] width 13 height 13
radio input "true"
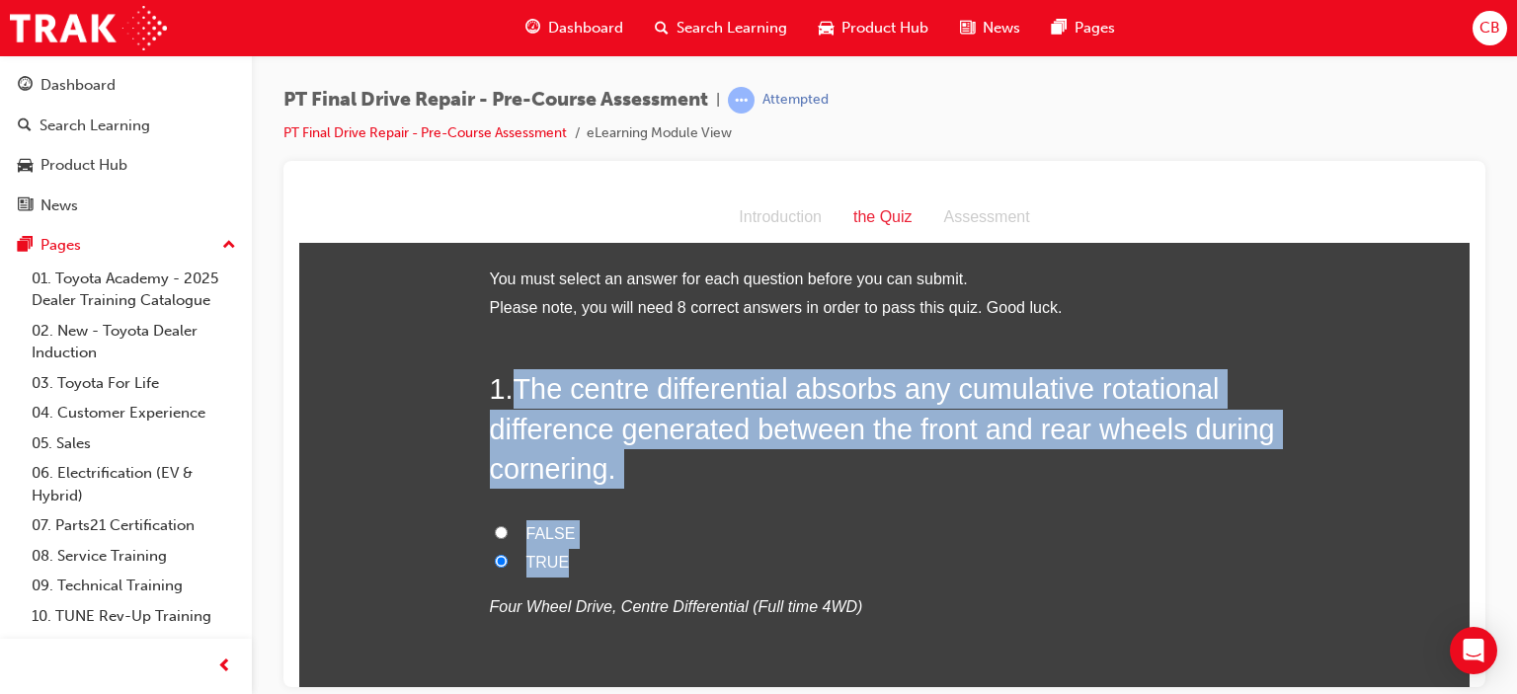
click at [765, 529] on label "FALSE" at bounding box center [885, 534] width 790 height 29
click at [508, 529] on input "FALSE" at bounding box center [501, 532] width 13 height 13
radio input "true"
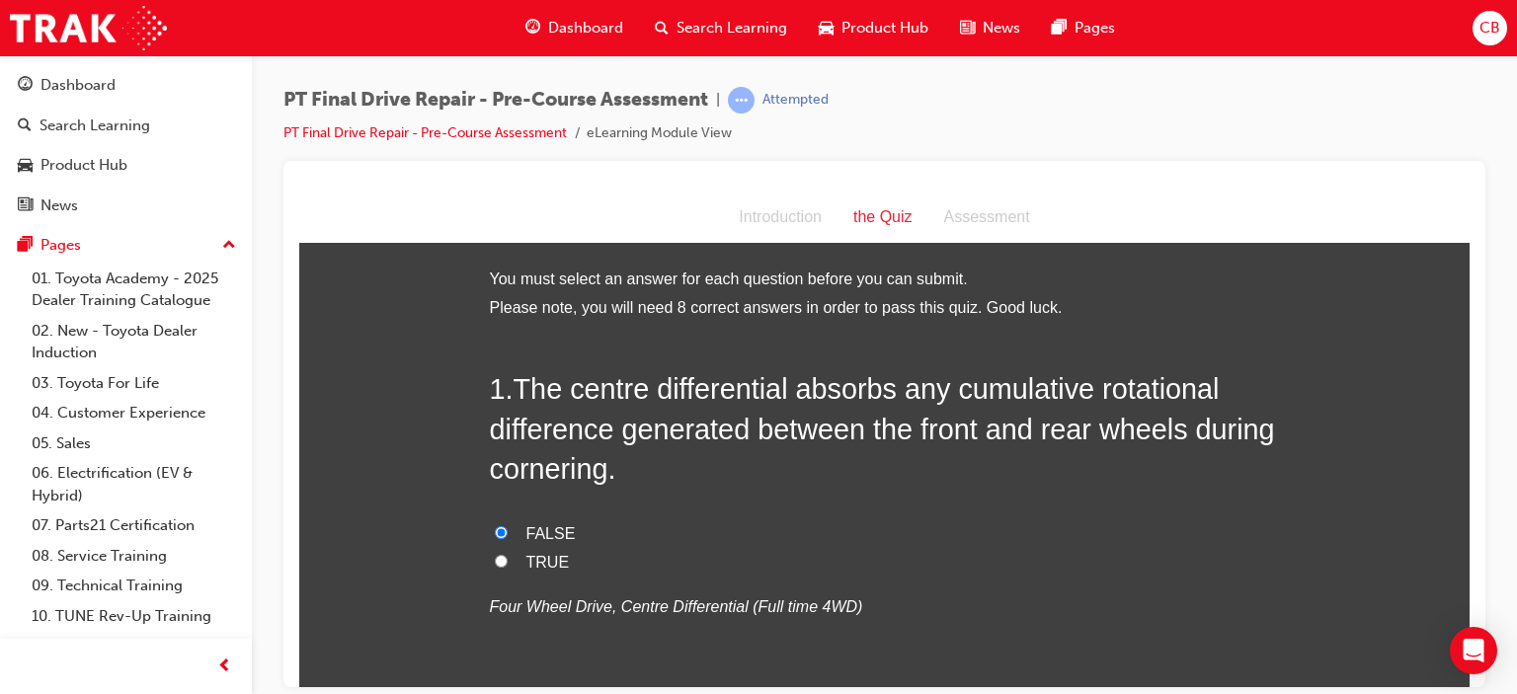
click at [544, 565] on span "TRUE" at bounding box center [547, 561] width 43 height 17
click at [508, 565] on input "TRUE" at bounding box center [501, 560] width 13 height 13
radio input "true"
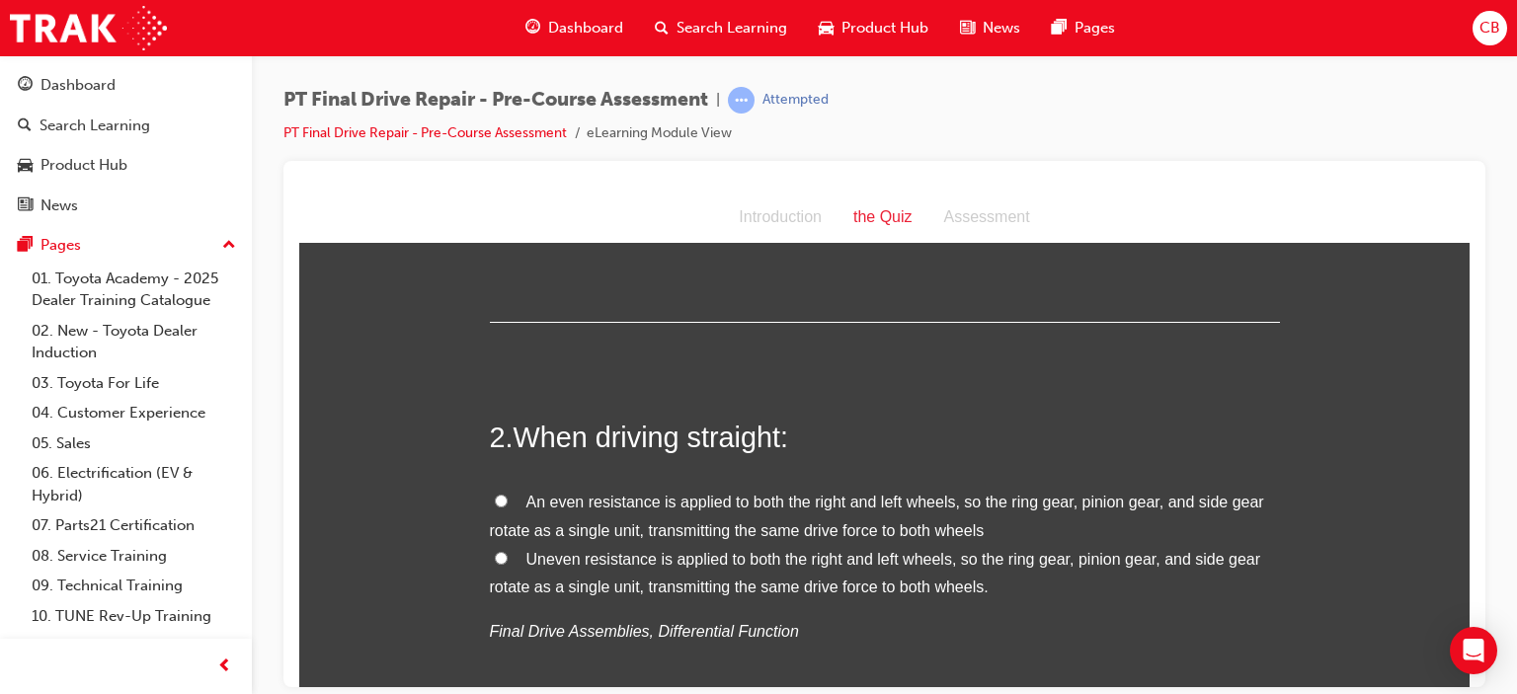
scroll to position [494, 0]
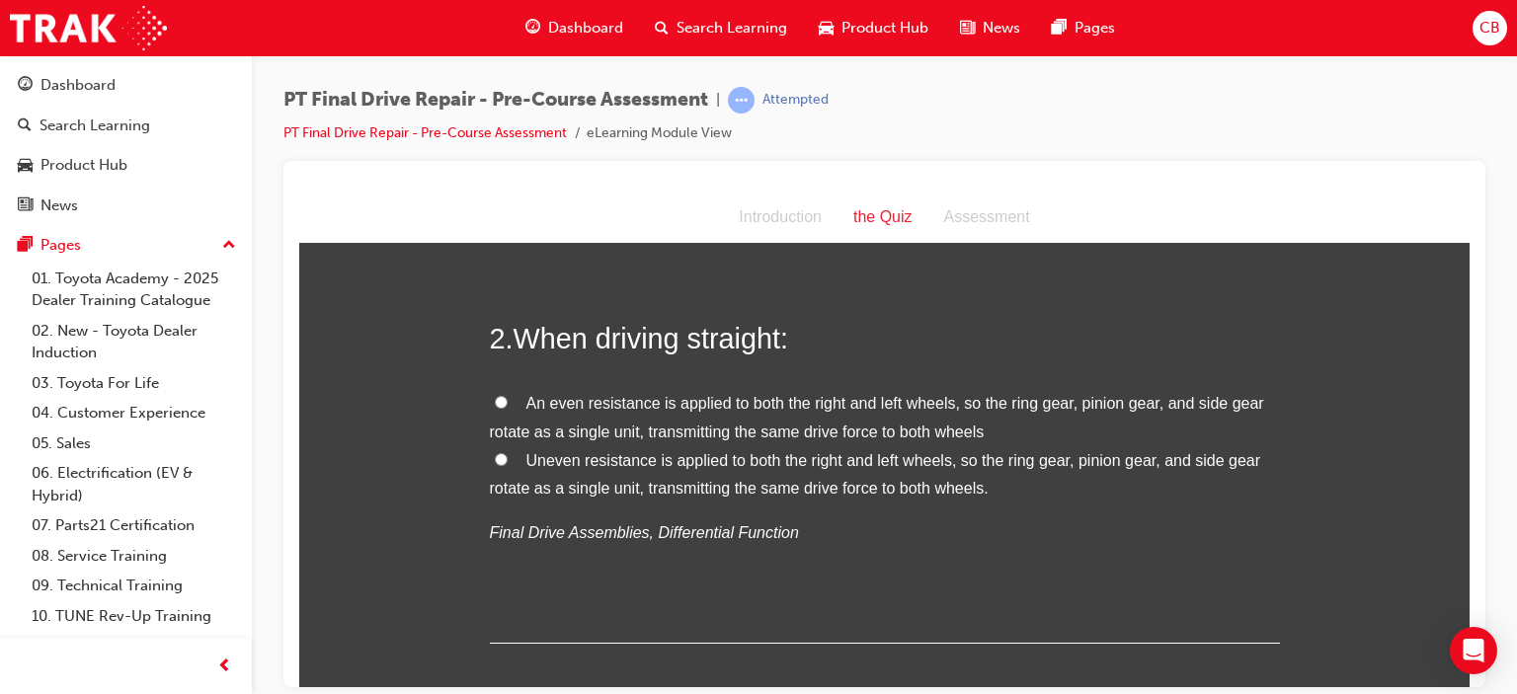
click at [495, 400] on input "An even resistance is applied to both the right and left wheels, so the ring ge…" at bounding box center [501, 401] width 13 height 13
radio input "true"
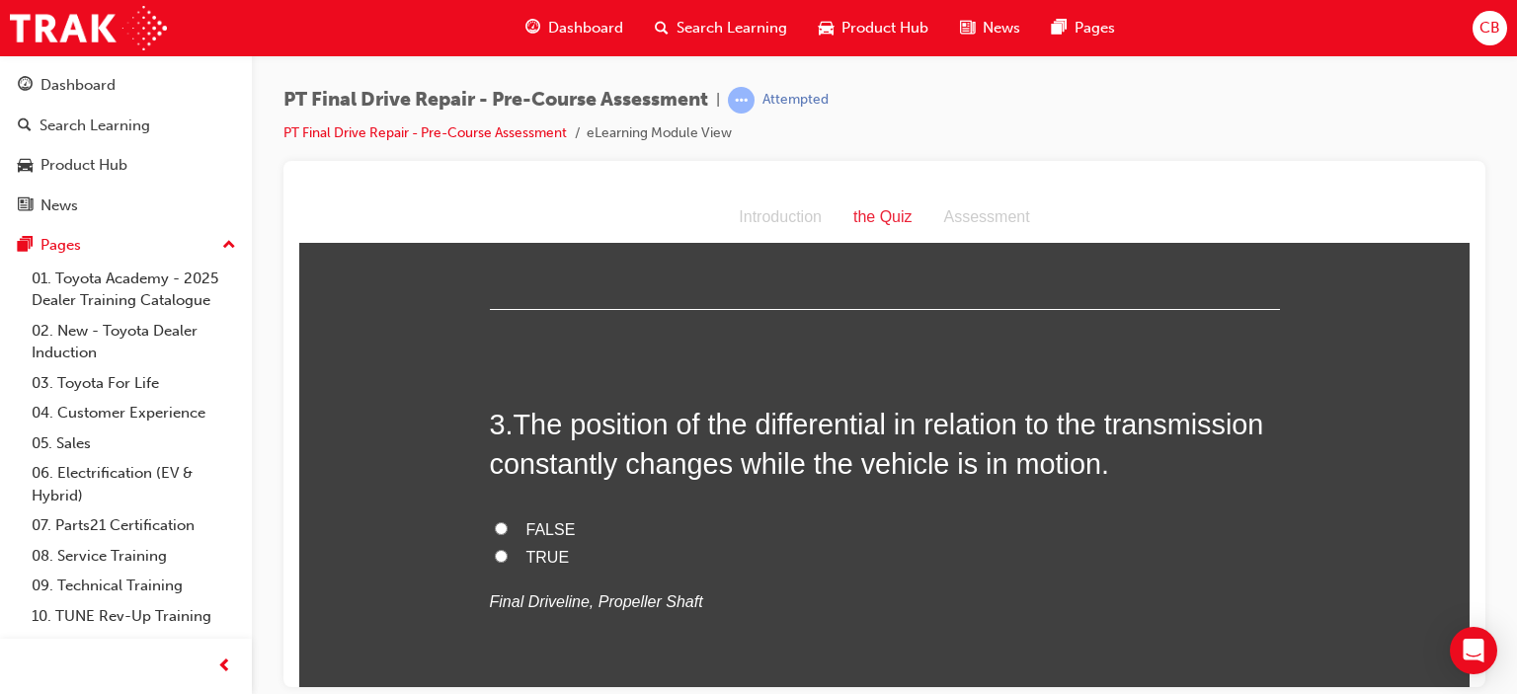
scroll to position [889, 0]
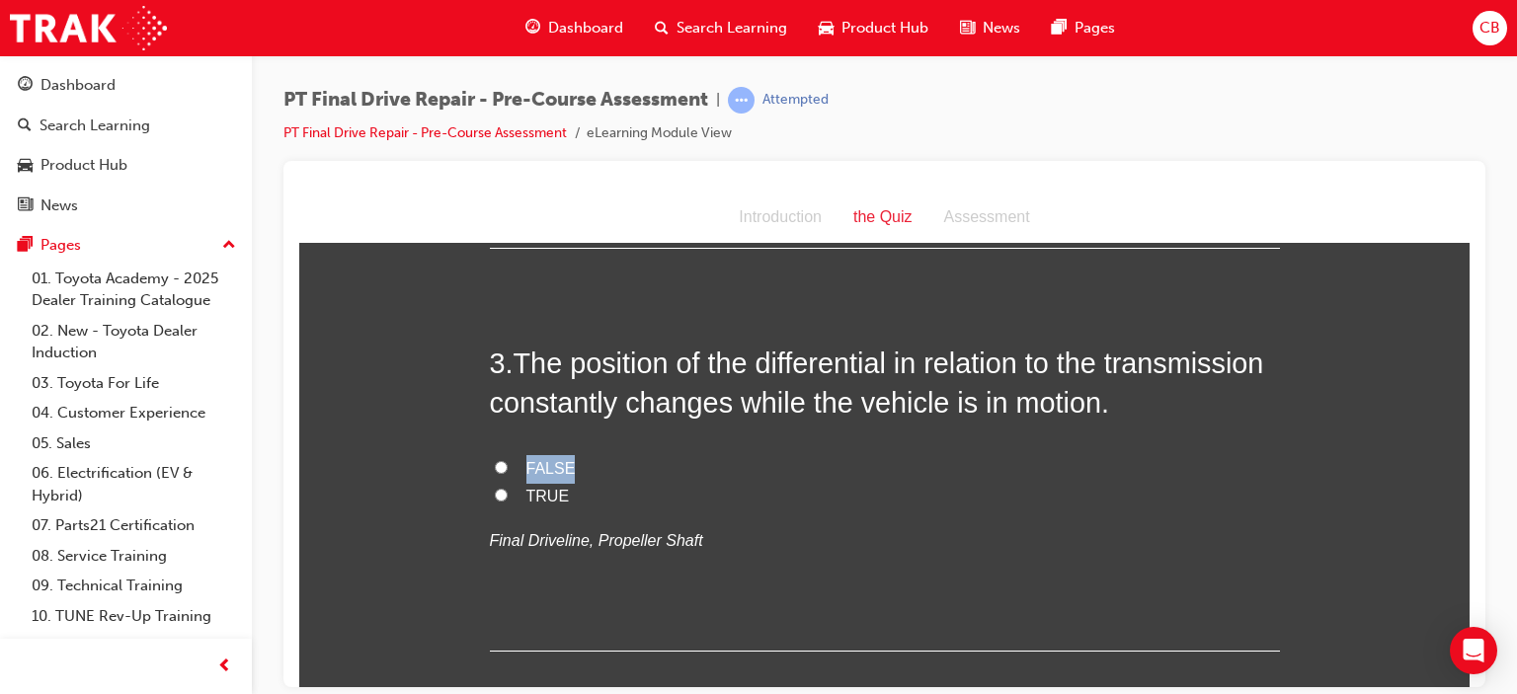
drag, startPoint x: 616, startPoint y: 491, endPoint x: 611, endPoint y: 469, distance: 22.3
click at [535, 445] on div "3 . The position of the differential in relation to the transmission constantly…" at bounding box center [885, 497] width 790 height 308
click at [782, 530] on p "Final Driveline, Propeller Shaft" at bounding box center [885, 540] width 790 height 29
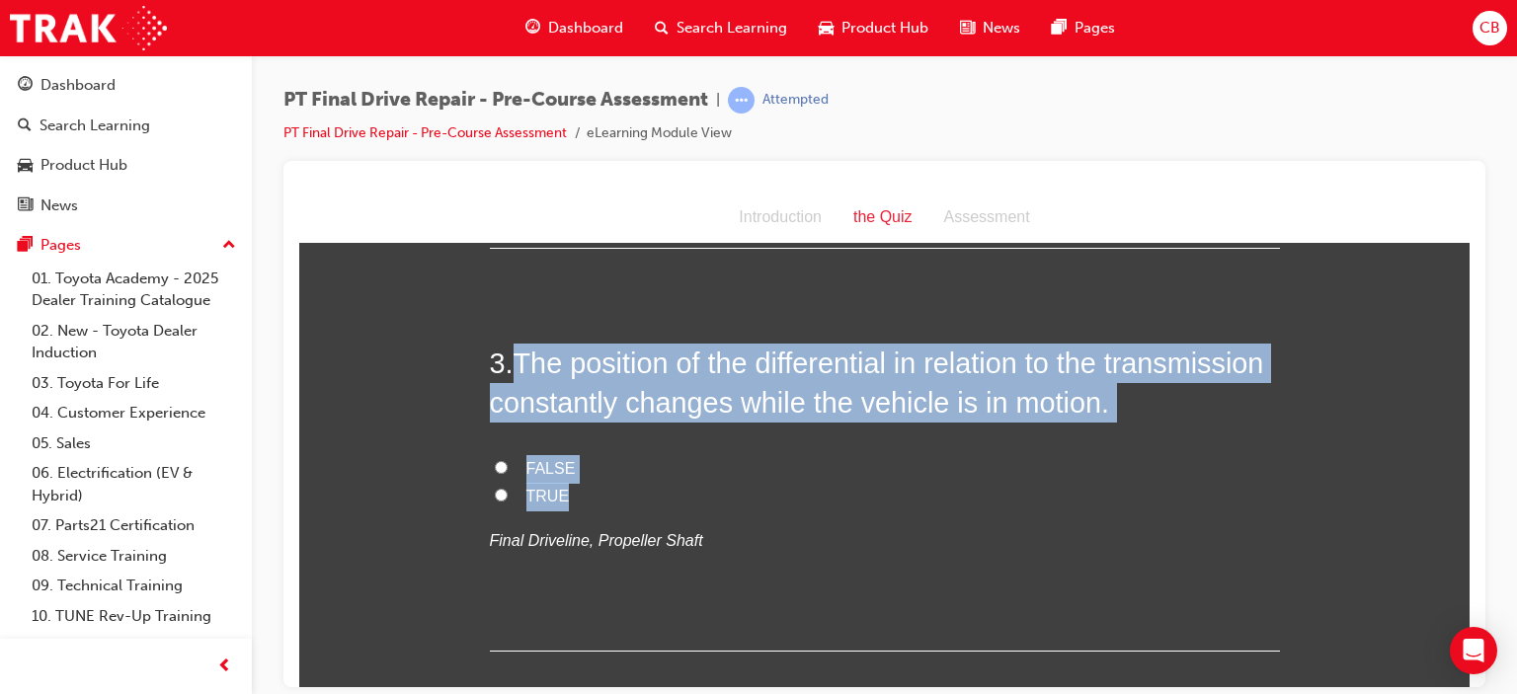
drag, startPoint x: 581, startPoint y: 503, endPoint x: 518, endPoint y: 364, distance: 153.0
click at [518, 364] on div "3 . The position of the differential in relation to the transmission constantly…" at bounding box center [885, 497] width 790 height 308
copy div "The position of the differential in relation to the transmission constantly cha…"
click at [542, 461] on span "FALSE" at bounding box center [550, 467] width 49 height 17
click at [508, 461] on input "FALSE" at bounding box center [501, 466] width 13 height 13
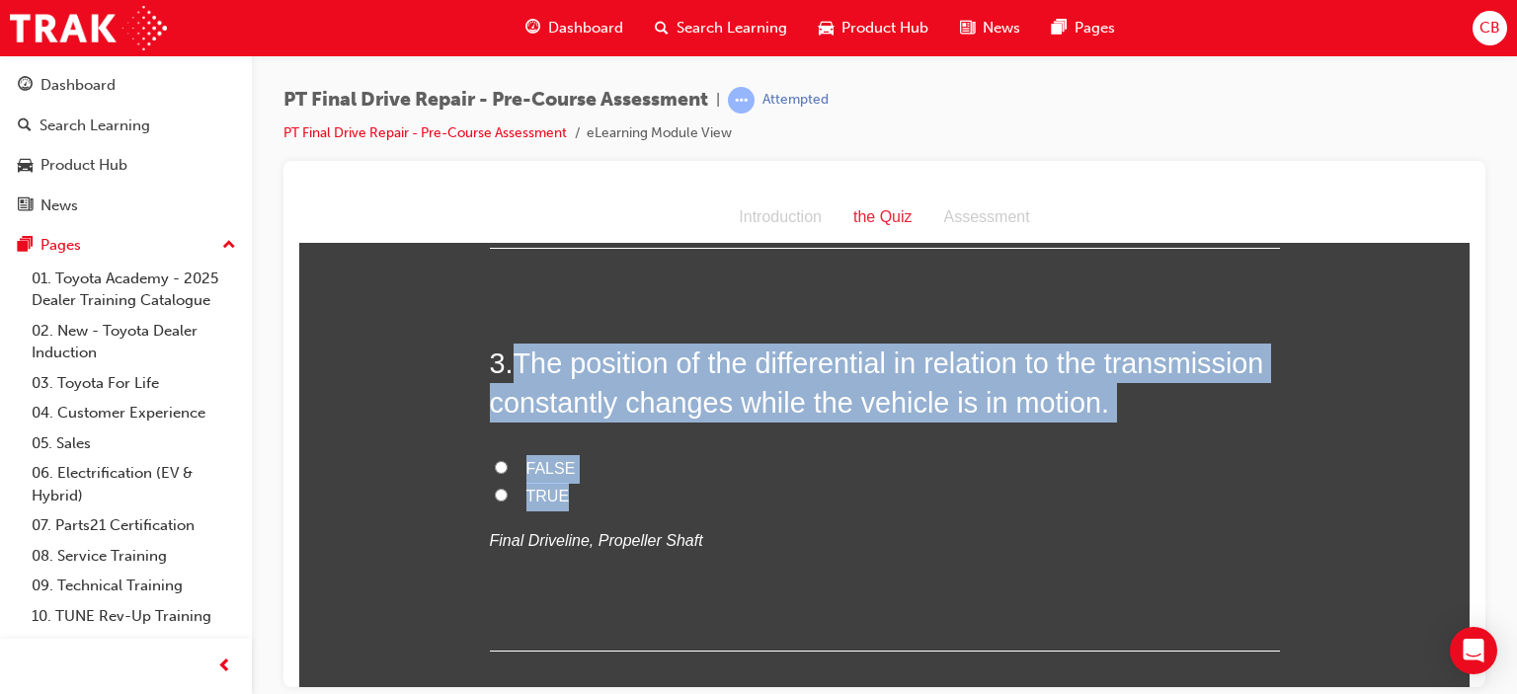
radio input "true"
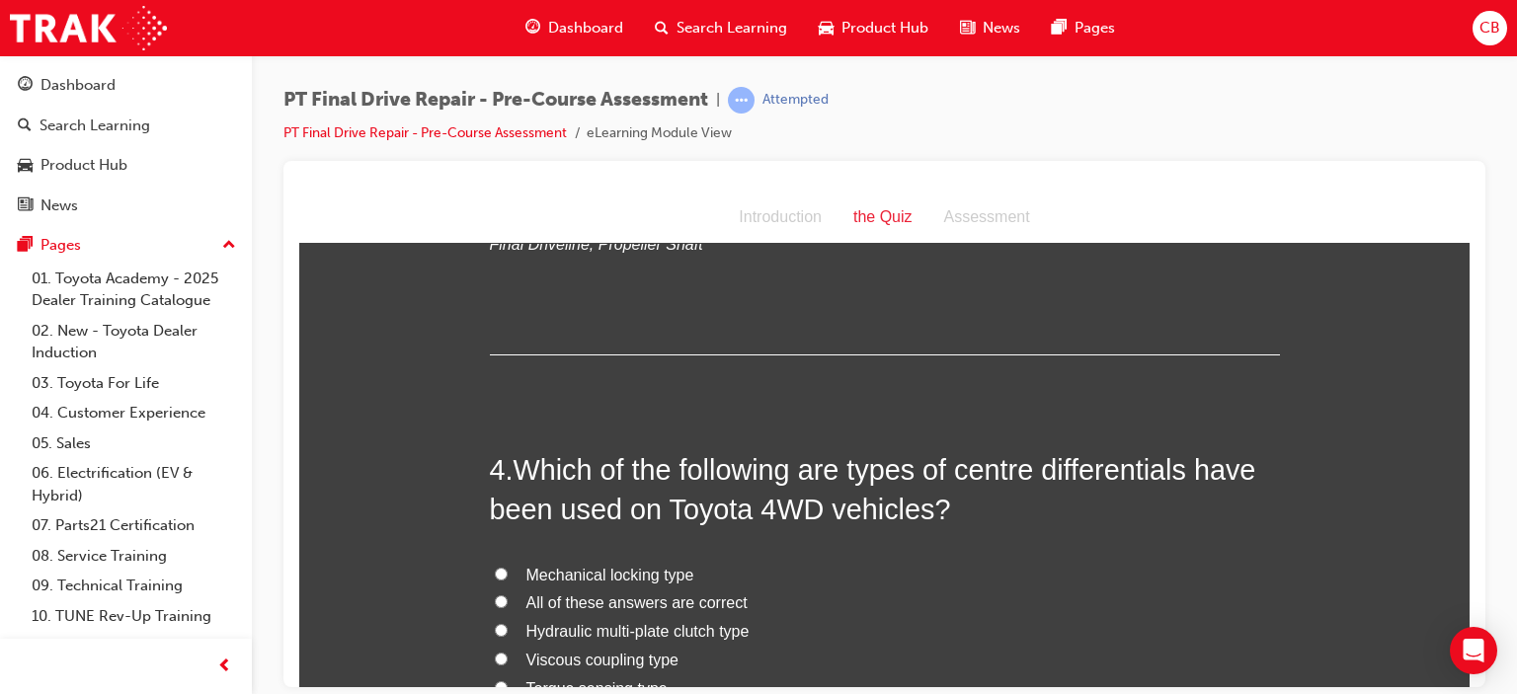
scroll to position [1284, 0]
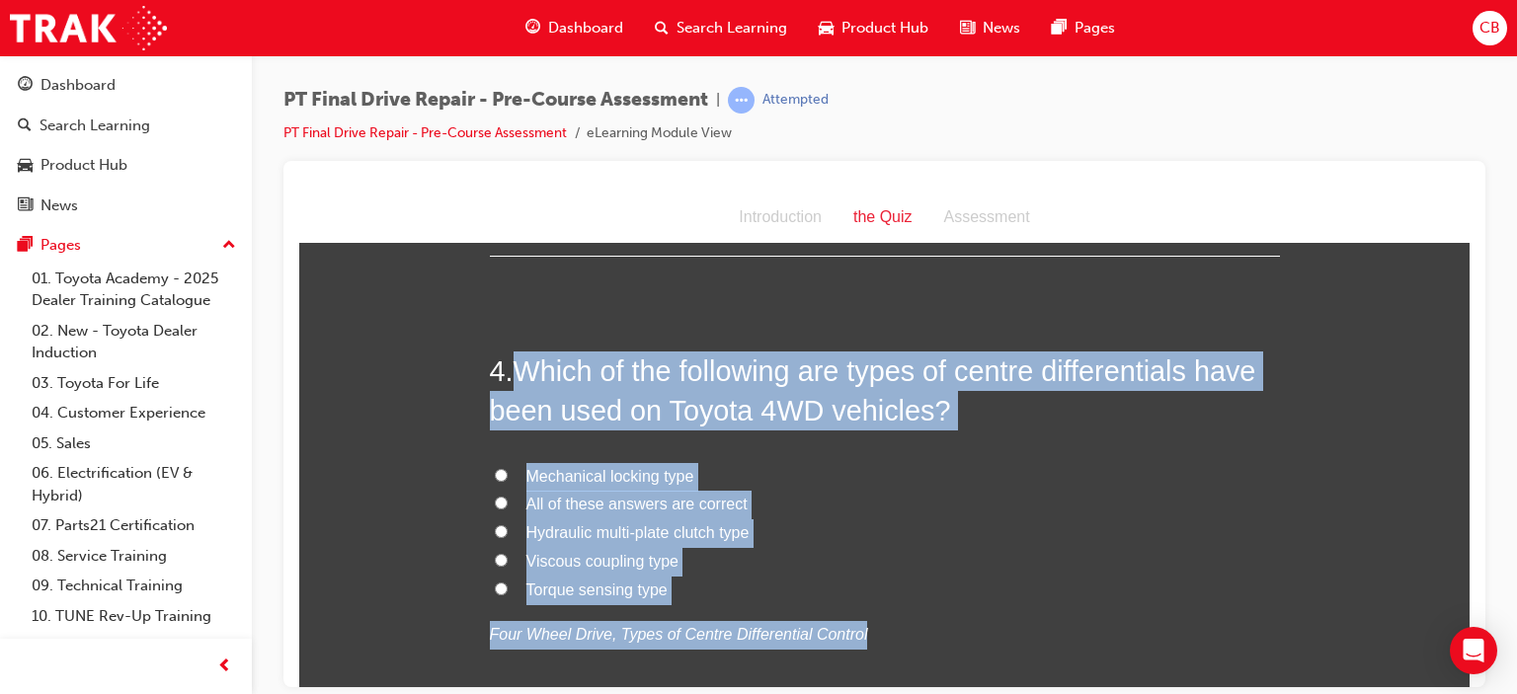
drag, startPoint x: 944, startPoint y: 624, endPoint x: 517, endPoint y: 374, distance: 495.4
click at [517, 374] on div "4 . Which of the following are types of centre differentials have been used on …" at bounding box center [885, 547] width 790 height 393
copy div "Which of the following are types of centre differentials have been used on Toyo…"
click at [572, 499] on span "All of these answers are correct" at bounding box center [636, 503] width 221 height 17
click at [508, 499] on input "All of these answers are correct" at bounding box center [501, 502] width 13 height 13
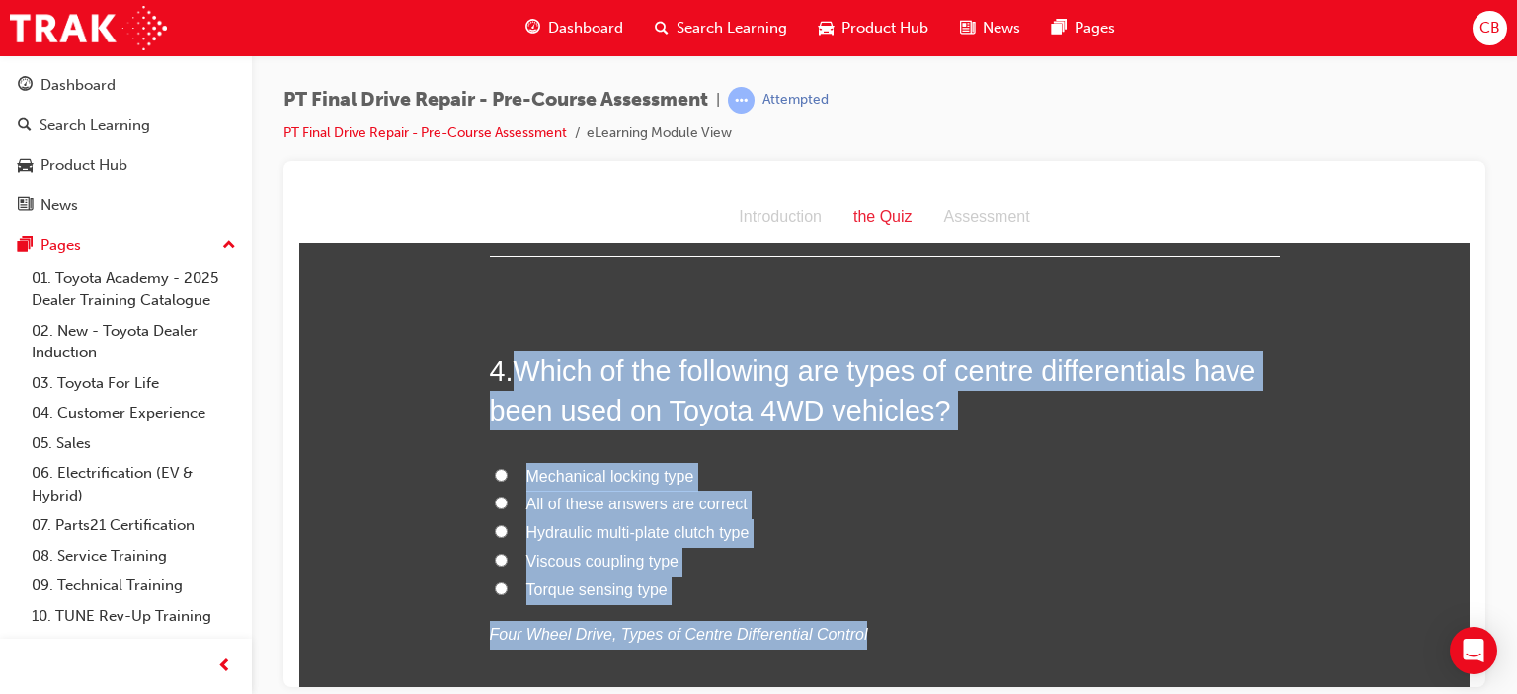
radio input "true"
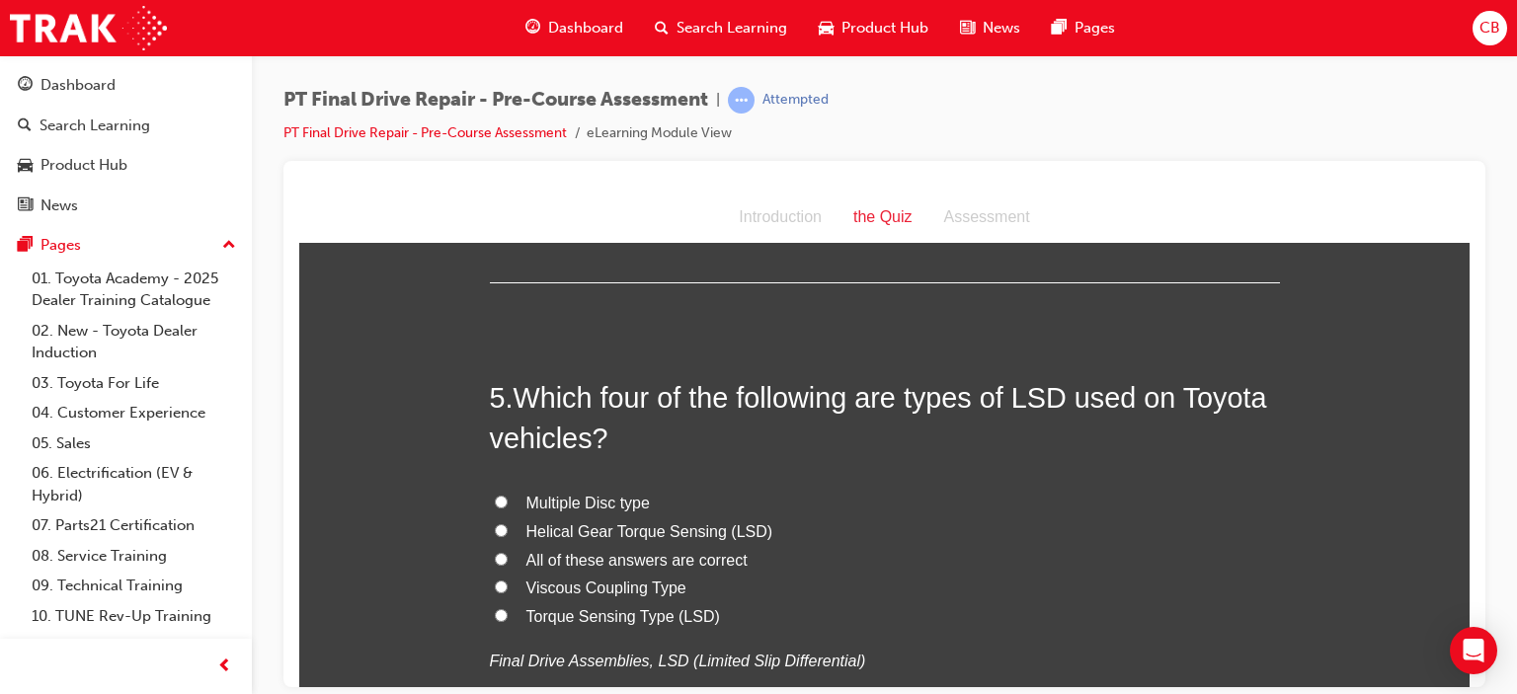
scroll to position [1778, 0]
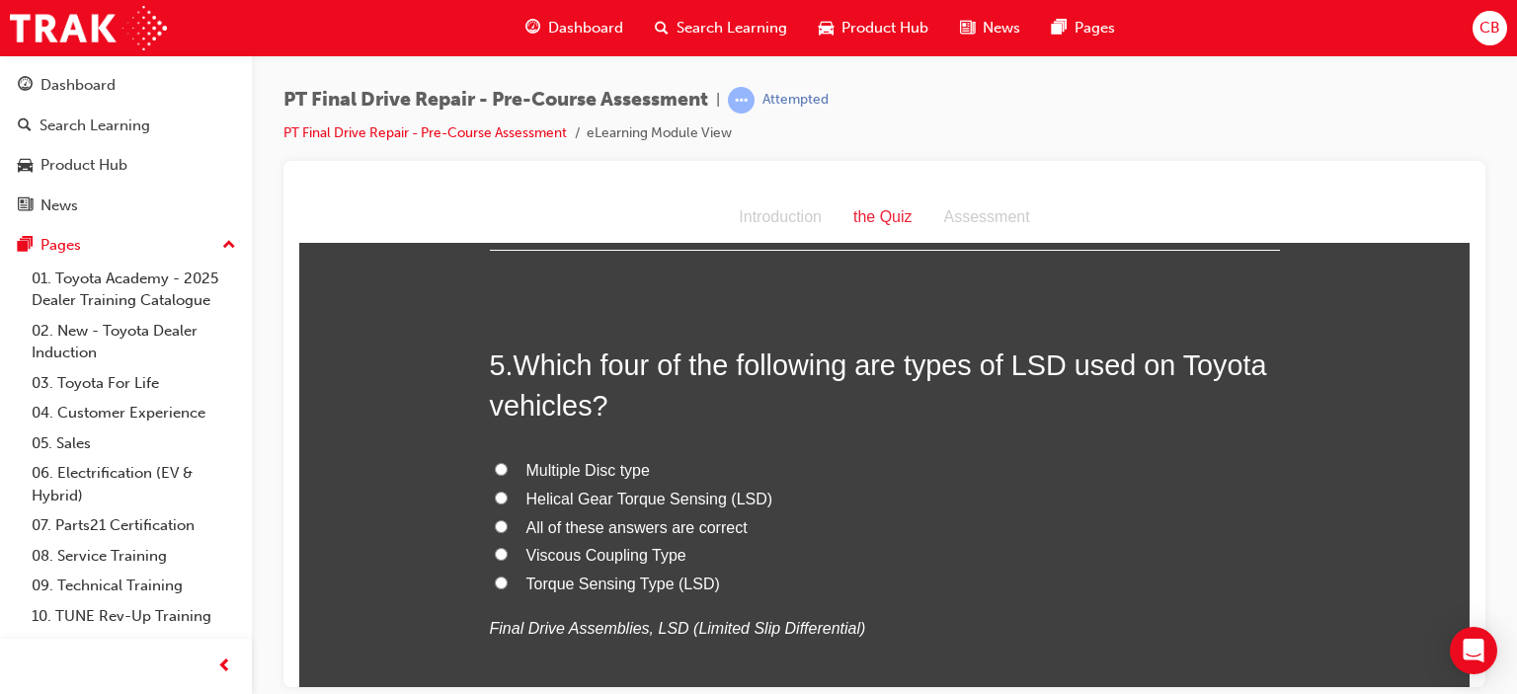
click at [666, 526] on span "All of these answers are correct" at bounding box center [636, 527] width 221 height 17
click at [508, 526] on input "All of these answers are correct" at bounding box center [501, 526] width 13 height 13
radio input "true"
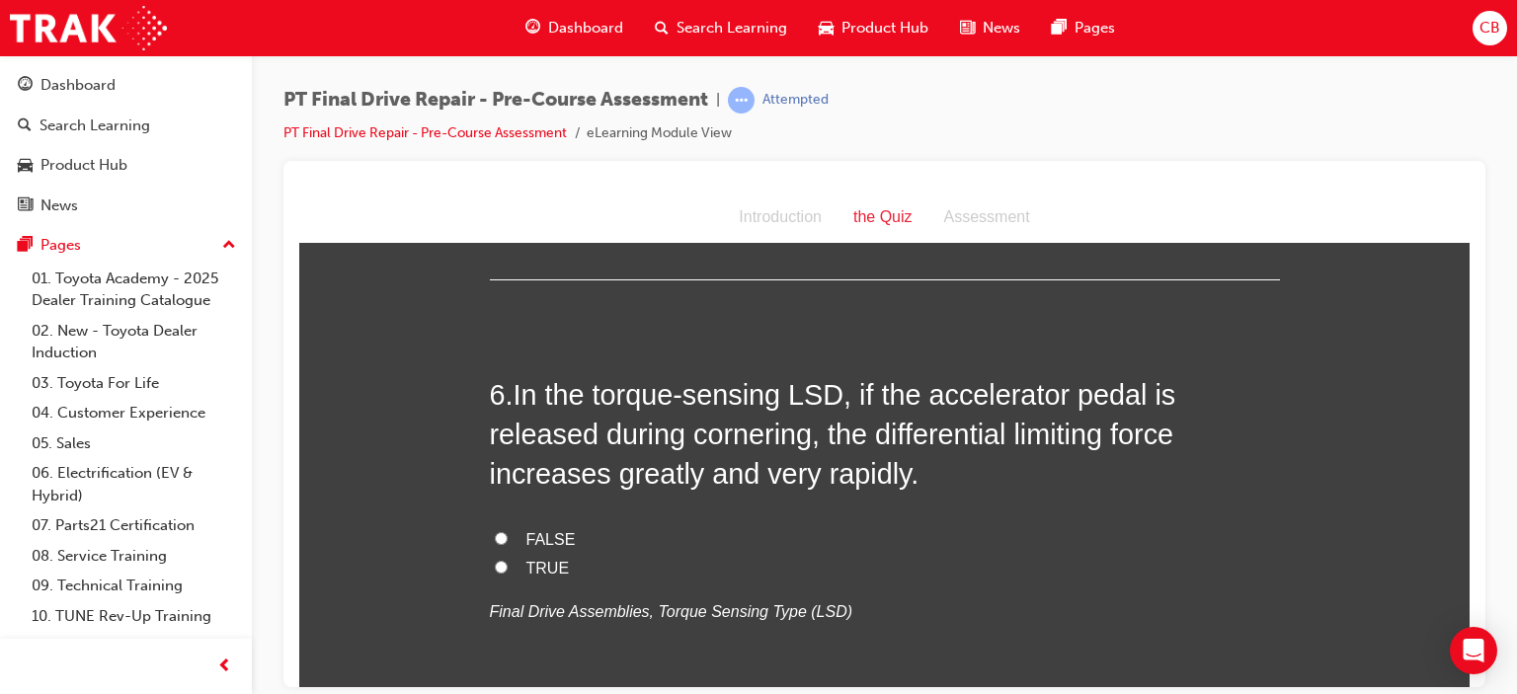
scroll to position [2272, 0]
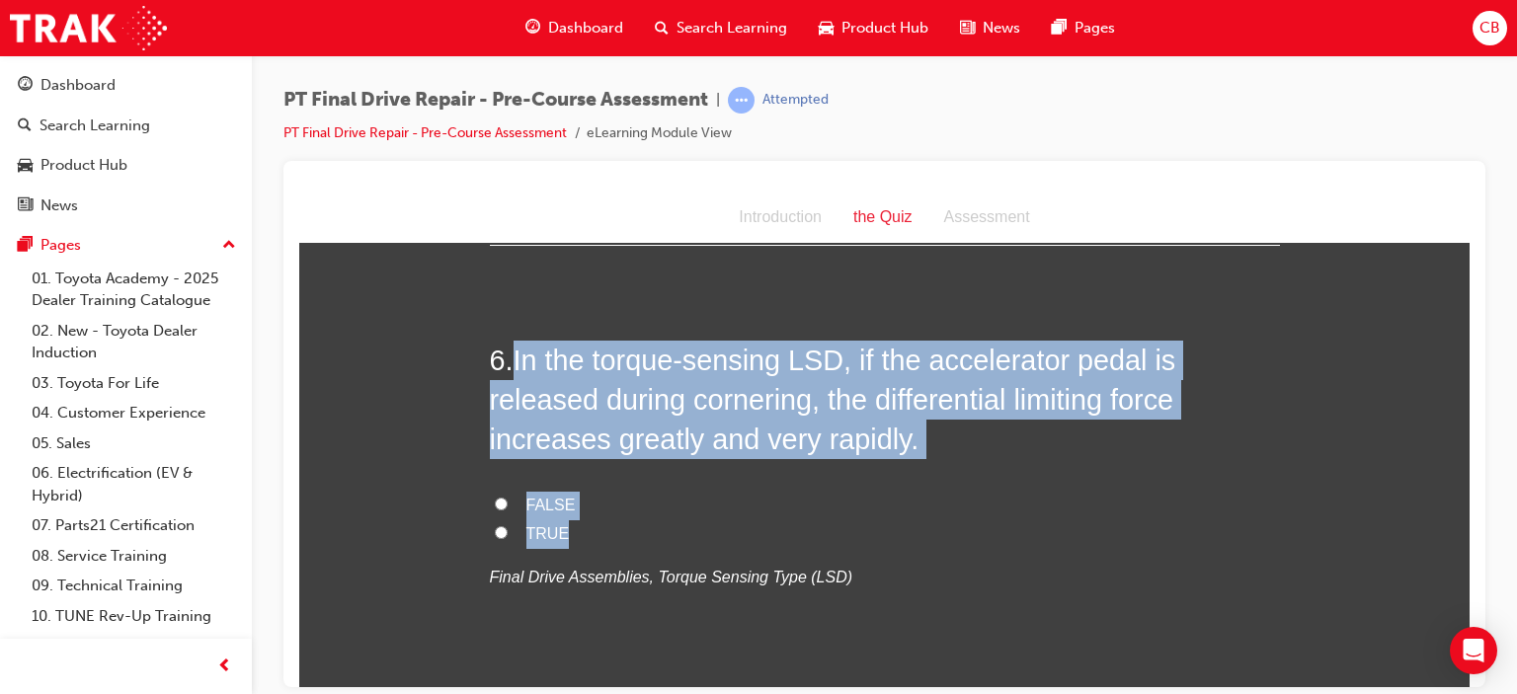
drag, startPoint x: 597, startPoint y: 546, endPoint x: 503, endPoint y: 361, distance: 208.1
click at [503, 361] on div "6 . In the torque-sensing LSD, if the accelerator pedal is released during corn…" at bounding box center [885, 514] width 790 height 348
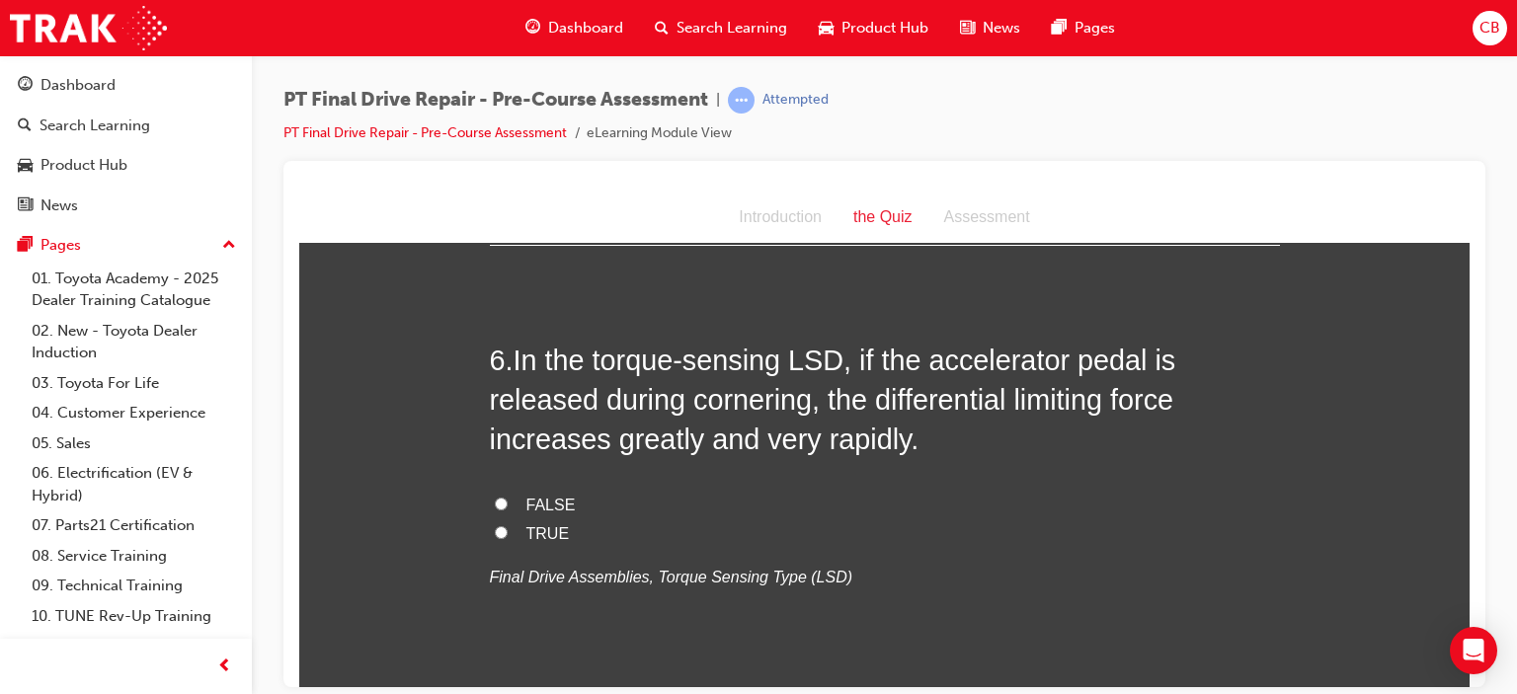
click at [996, 592] on div "6 . In the torque-sensing LSD, if the accelerator pedal is released during corn…" at bounding box center [885, 514] width 790 height 348
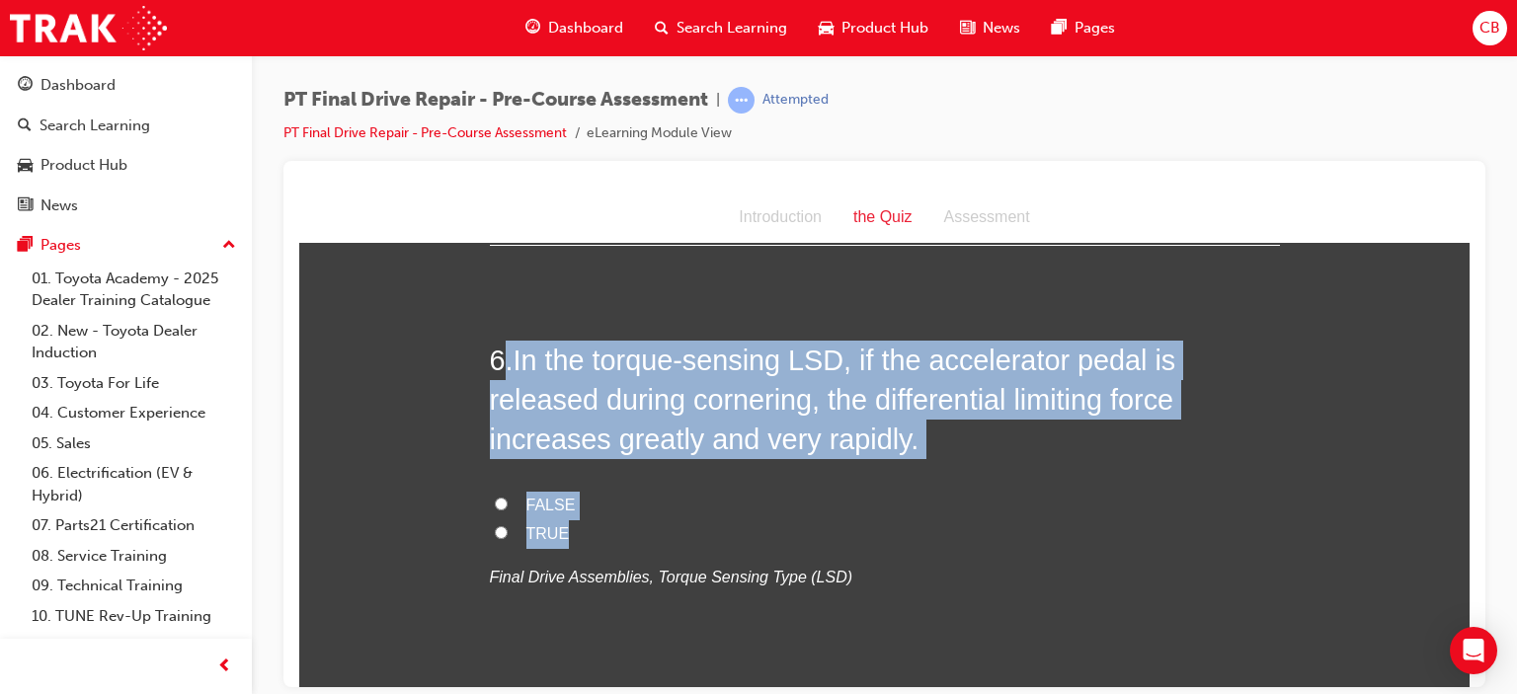
drag, startPoint x: 586, startPoint y: 535, endPoint x: 494, endPoint y: 362, distance: 196.6
click at [494, 362] on div "6 . In the torque-sensing LSD, if the accelerator pedal is released during corn…" at bounding box center [885, 514] width 790 height 348
copy div ". In the torque-sensing LSD, if the accelerator pedal is released during corner…"
click at [537, 531] on span "TRUE" at bounding box center [547, 533] width 43 height 17
click at [508, 531] on input "TRUE" at bounding box center [501, 532] width 13 height 13
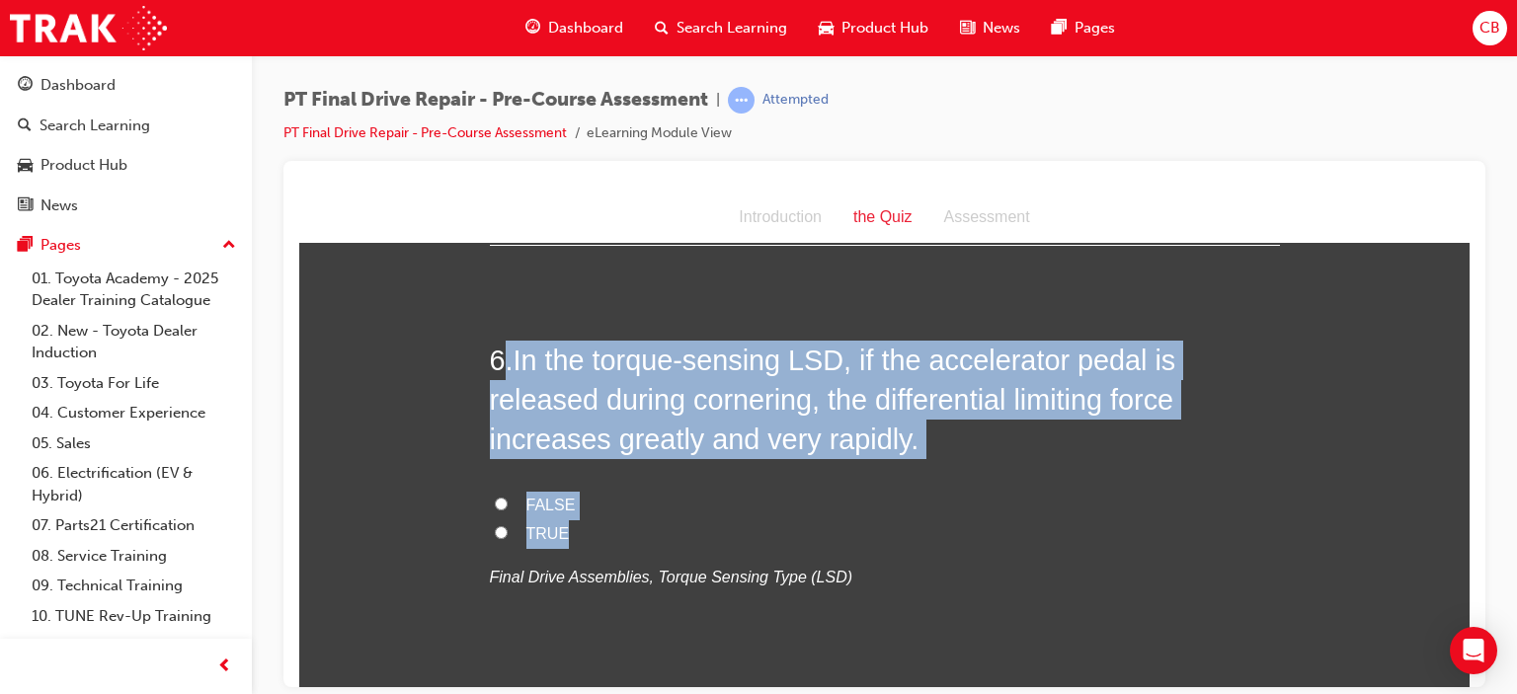
radio input "true"
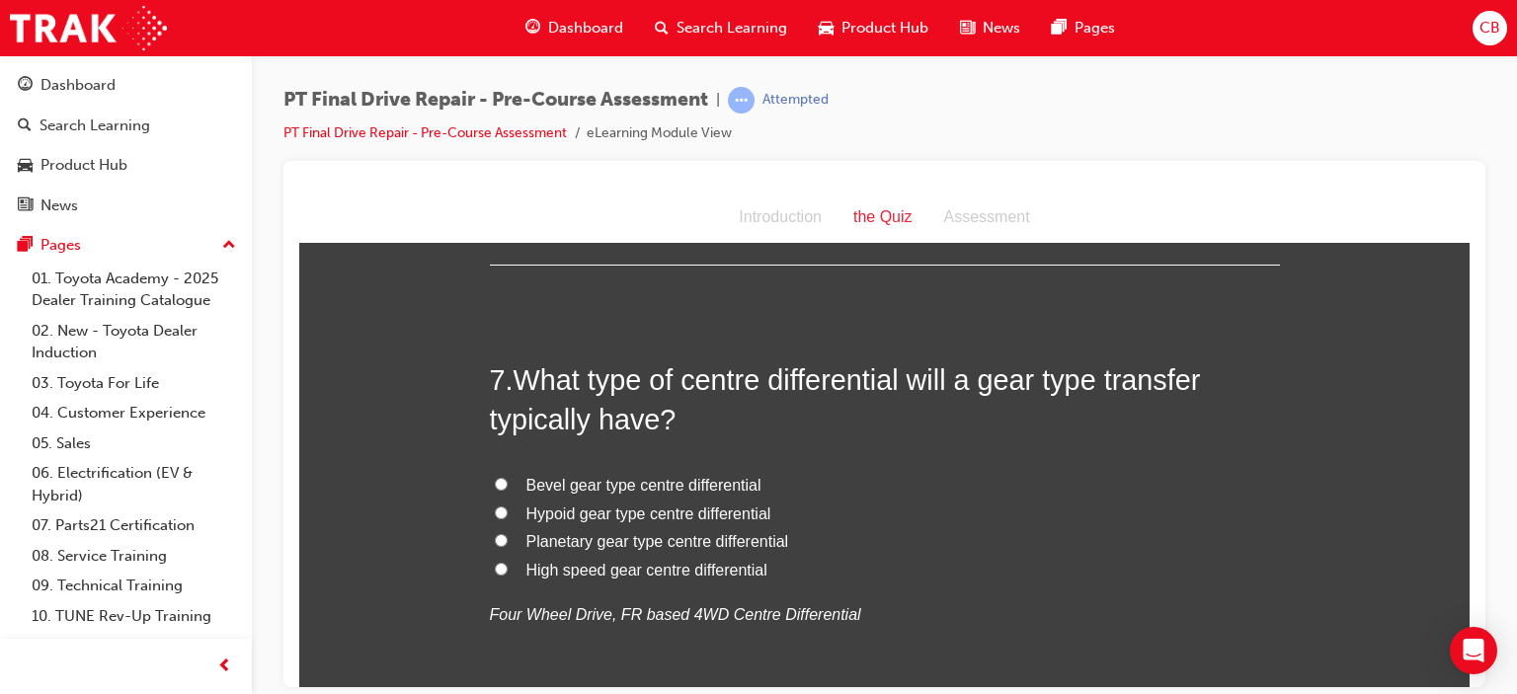
scroll to position [2766, 0]
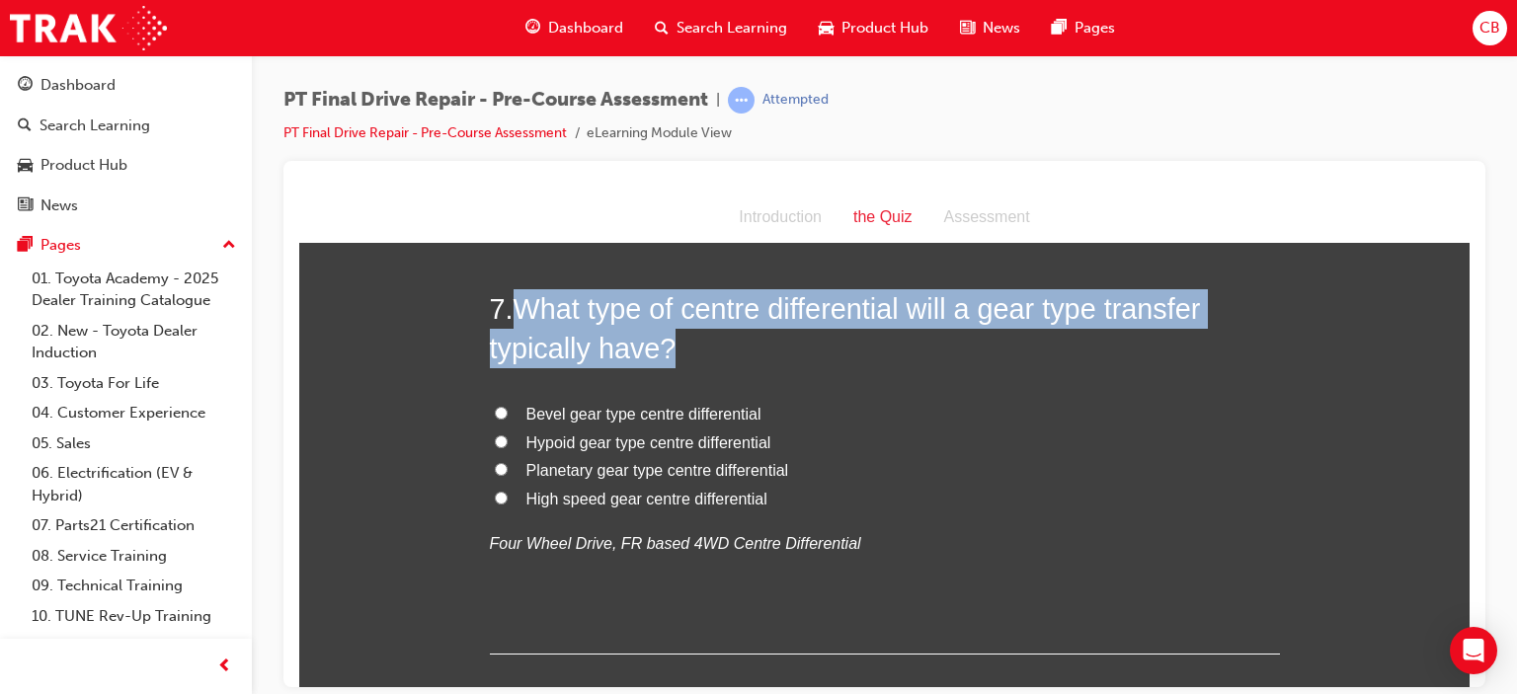
drag, startPoint x: 872, startPoint y: 580, endPoint x: 509, endPoint y: 304, distance: 456.2
click at [509, 304] on div "7 . What type of centre differential will a gear type transfer typically have? …" at bounding box center [885, 470] width 790 height 365
copy span "What type of centre differential will a gear type transfer typically have?"
click at [624, 416] on span "Bevel gear type centre differential" at bounding box center [643, 413] width 235 height 17
click at [508, 416] on input "Bevel gear type centre differential" at bounding box center [501, 412] width 13 height 13
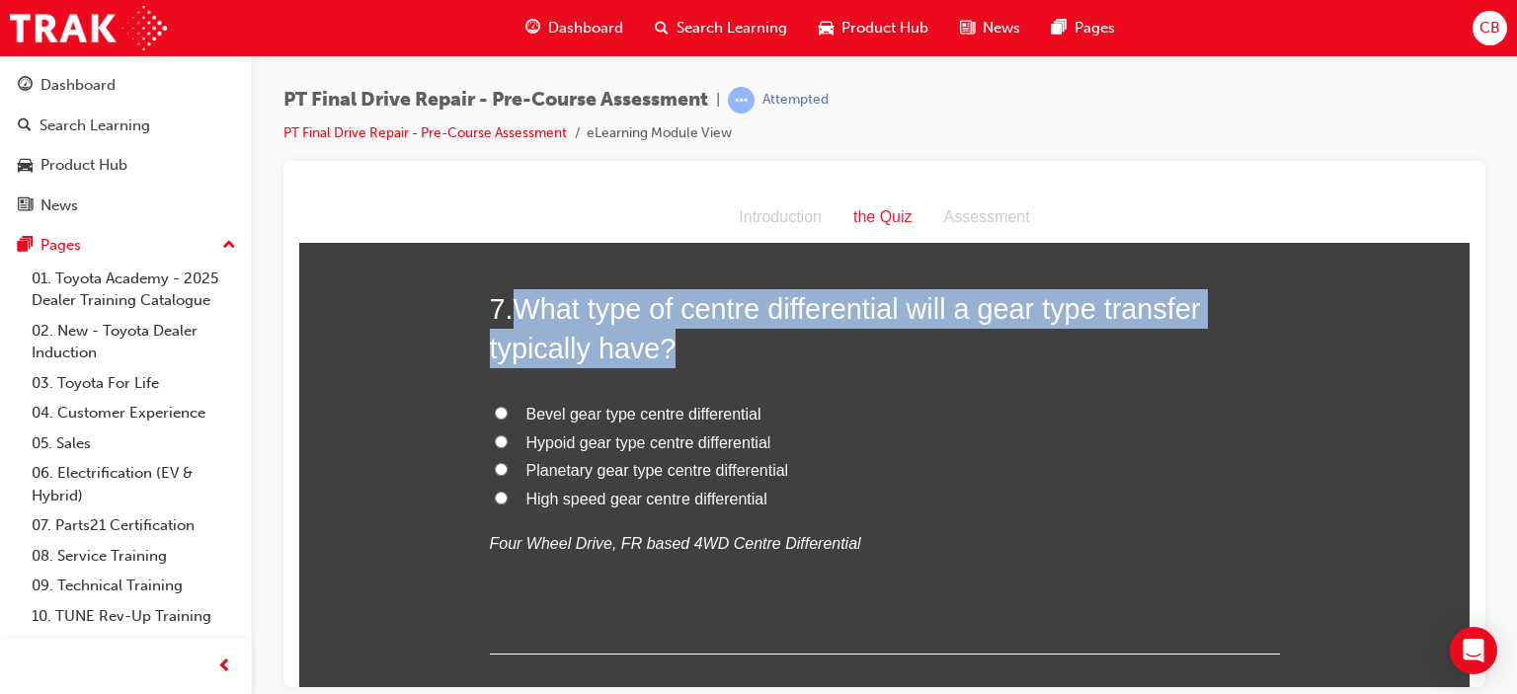
radio input "true"
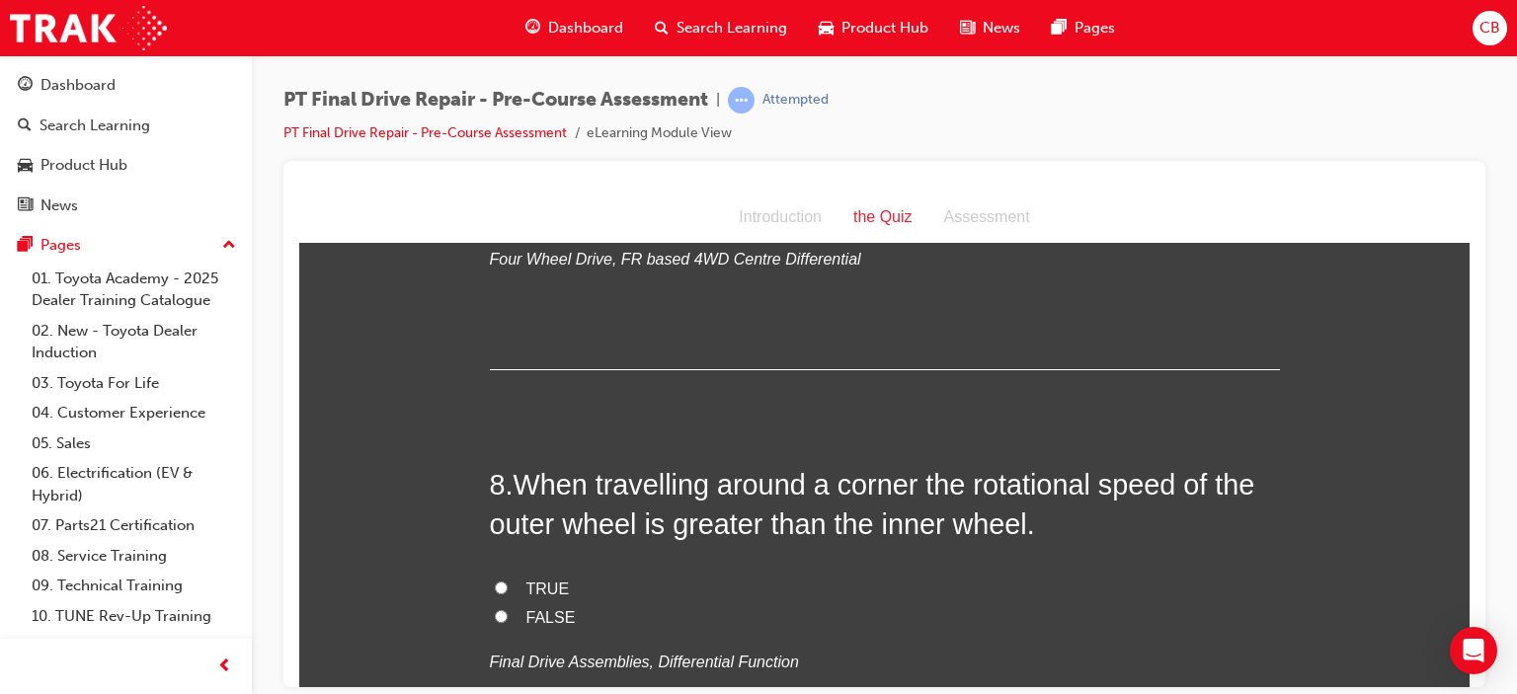
scroll to position [3161, 0]
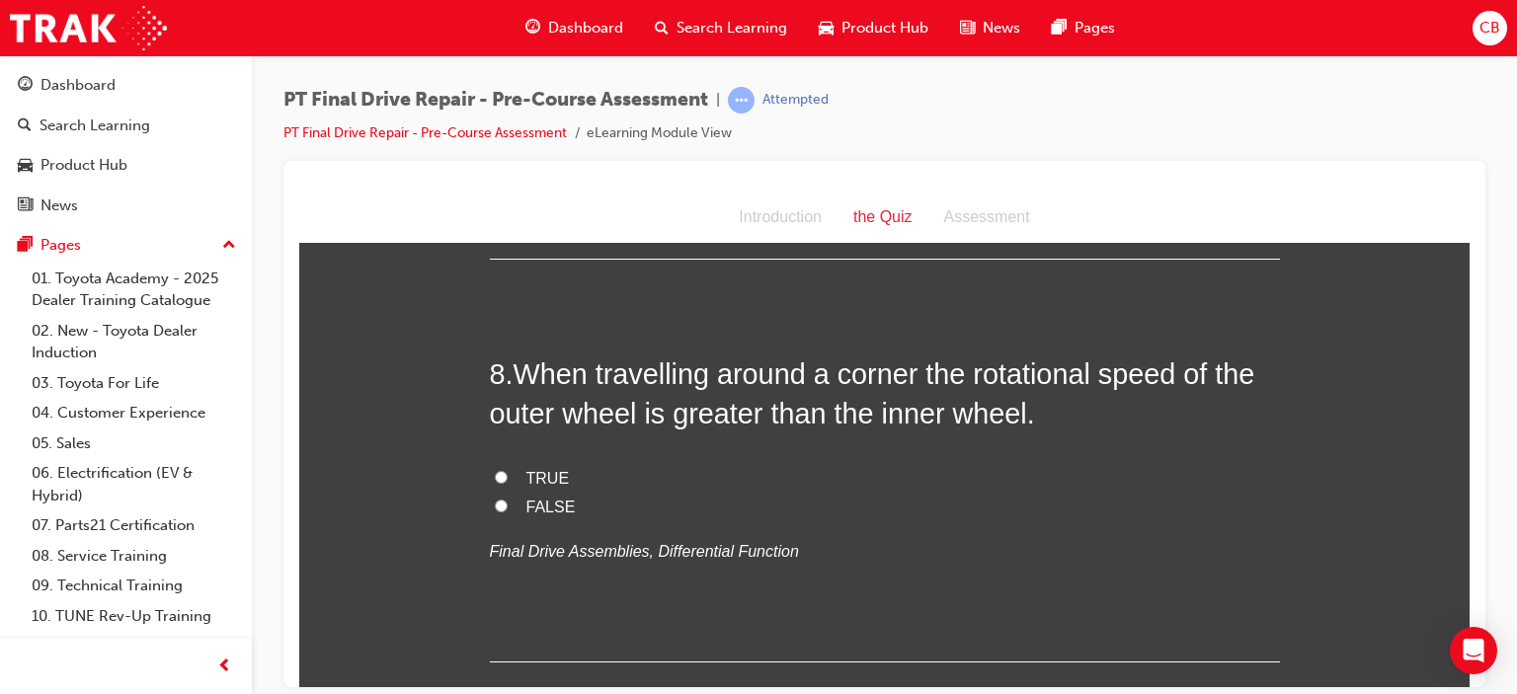
click at [536, 472] on span "TRUE" at bounding box center [547, 477] width 43 height 17
click at [508, 472] on input "TRUE" at bounding box center [501, 476] width 13 height 13
radio input "true"
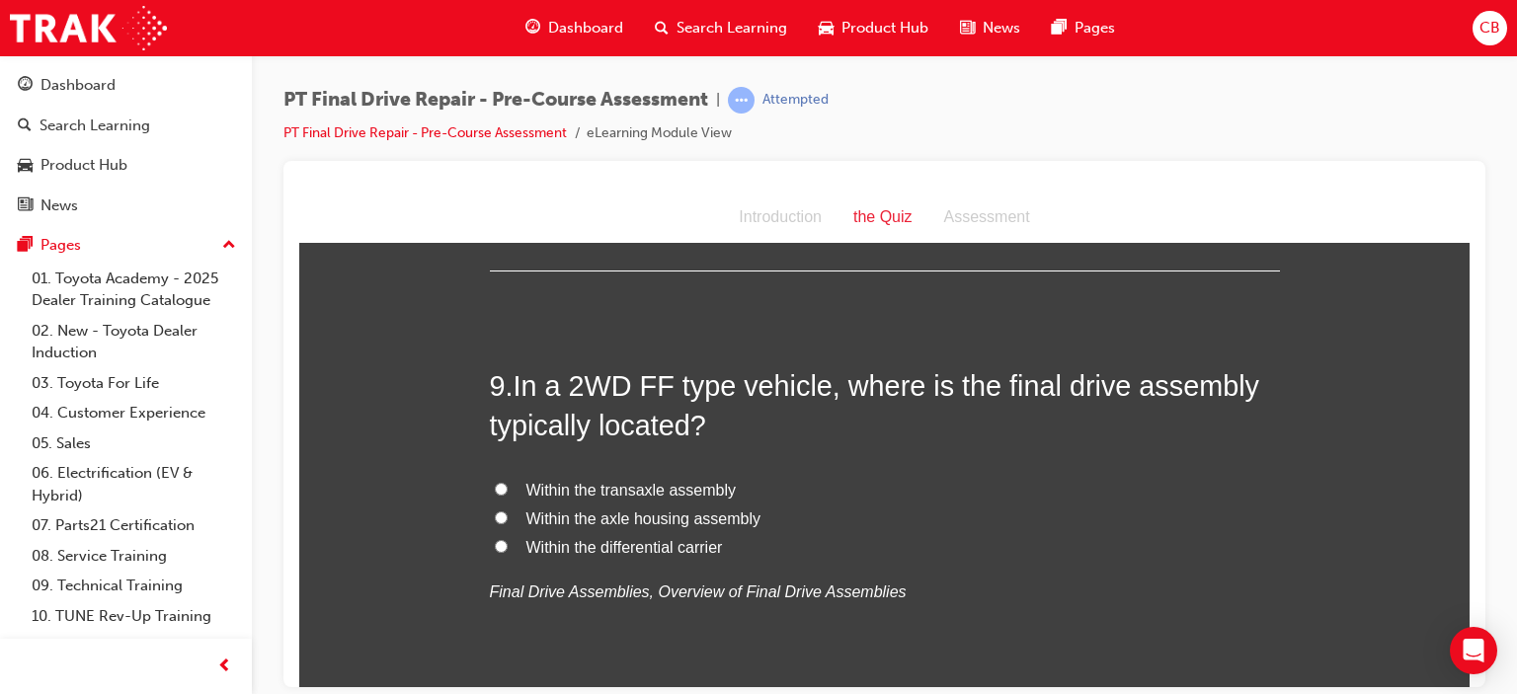
scroll to position [3556, 0]
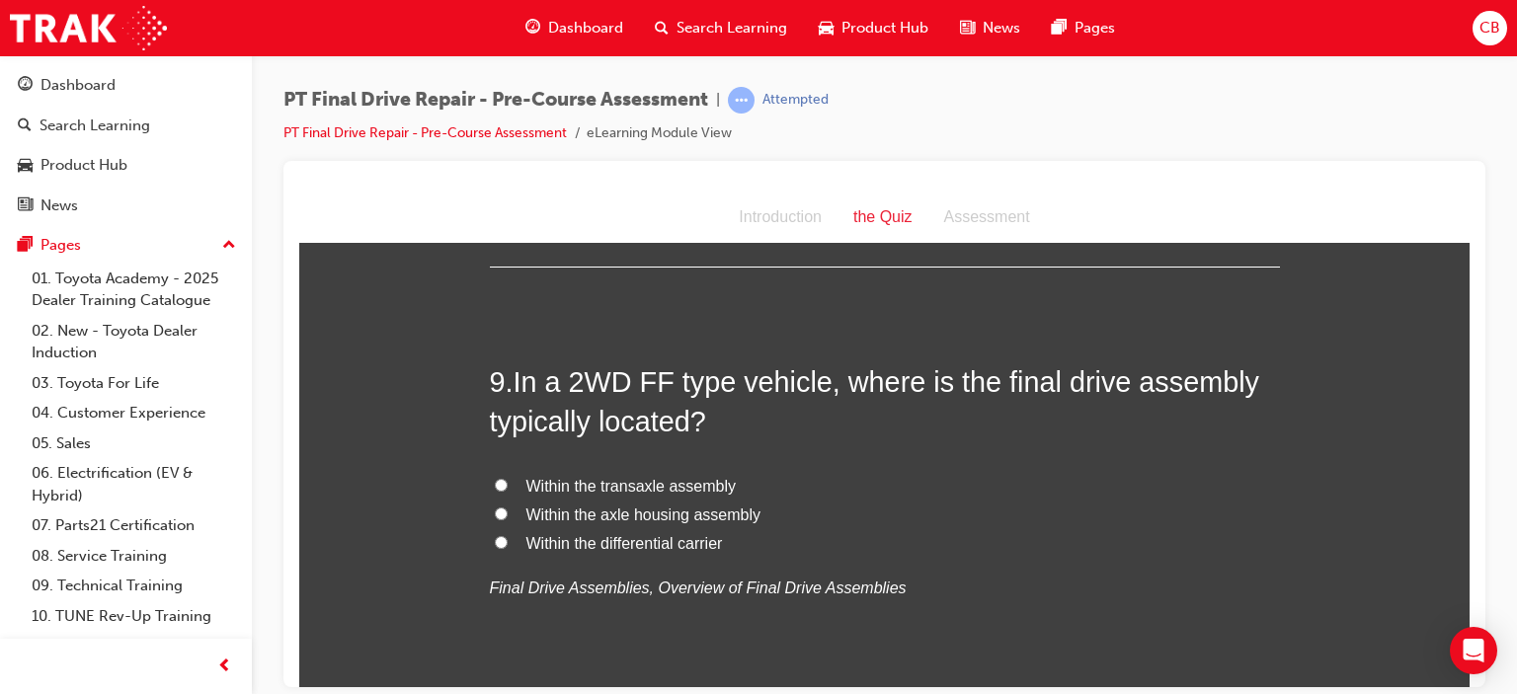
click at [602, 477] on span "Within the transaxle assembly" at bounding box center [631, 485] width 210 height 17
click at [508, 478] on input "Within the transaxle assembly" at bounding box center [501, 484] width 13 height 13
radio input "true"
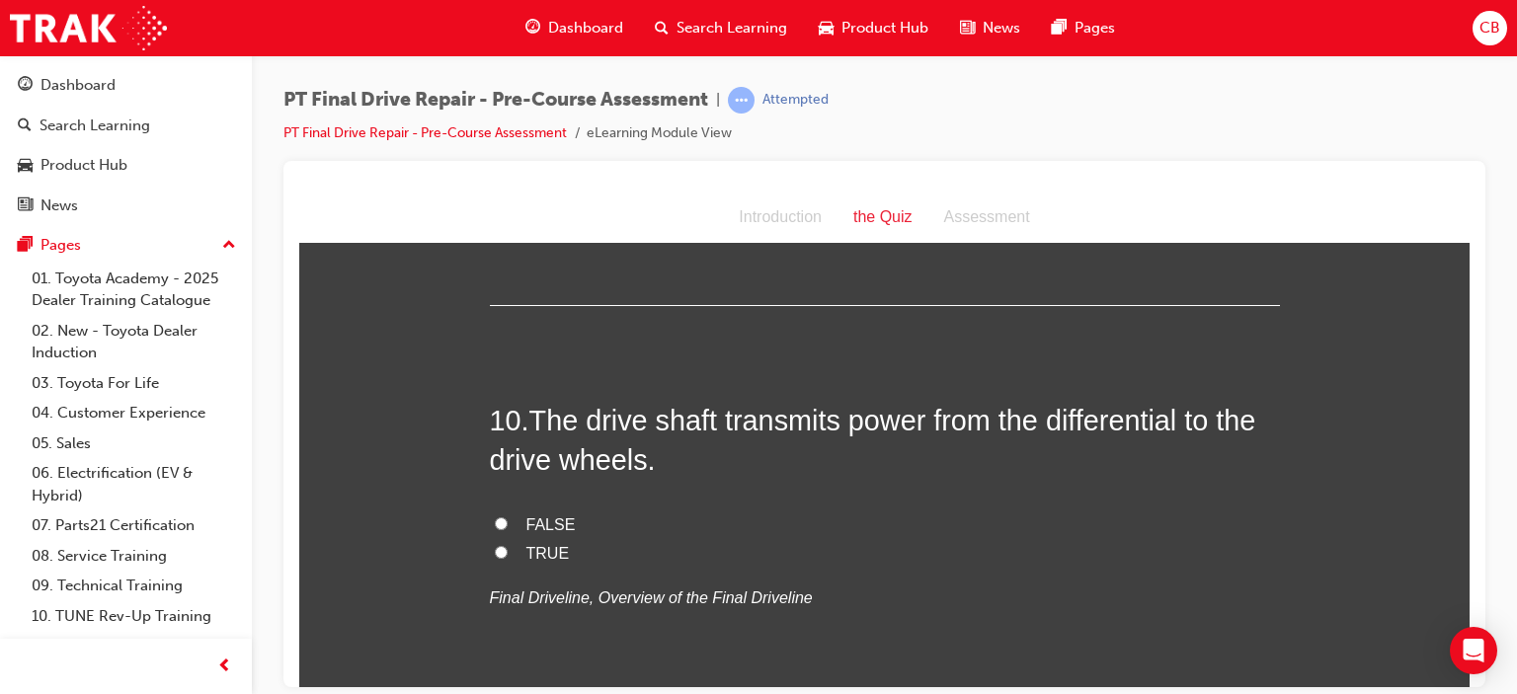
scroll to position [3951, 0]
click at [547, 543] on span "TRUE" at bounding box center [547, 550] width 43 height 17
click at [508, 543] on input "TRUE" at bounding box center [501, 549] width 13 height 13
radio input "true"
click at [551, 517] on span "FALSE" at bounding box center [550, 522] width 49 height 17
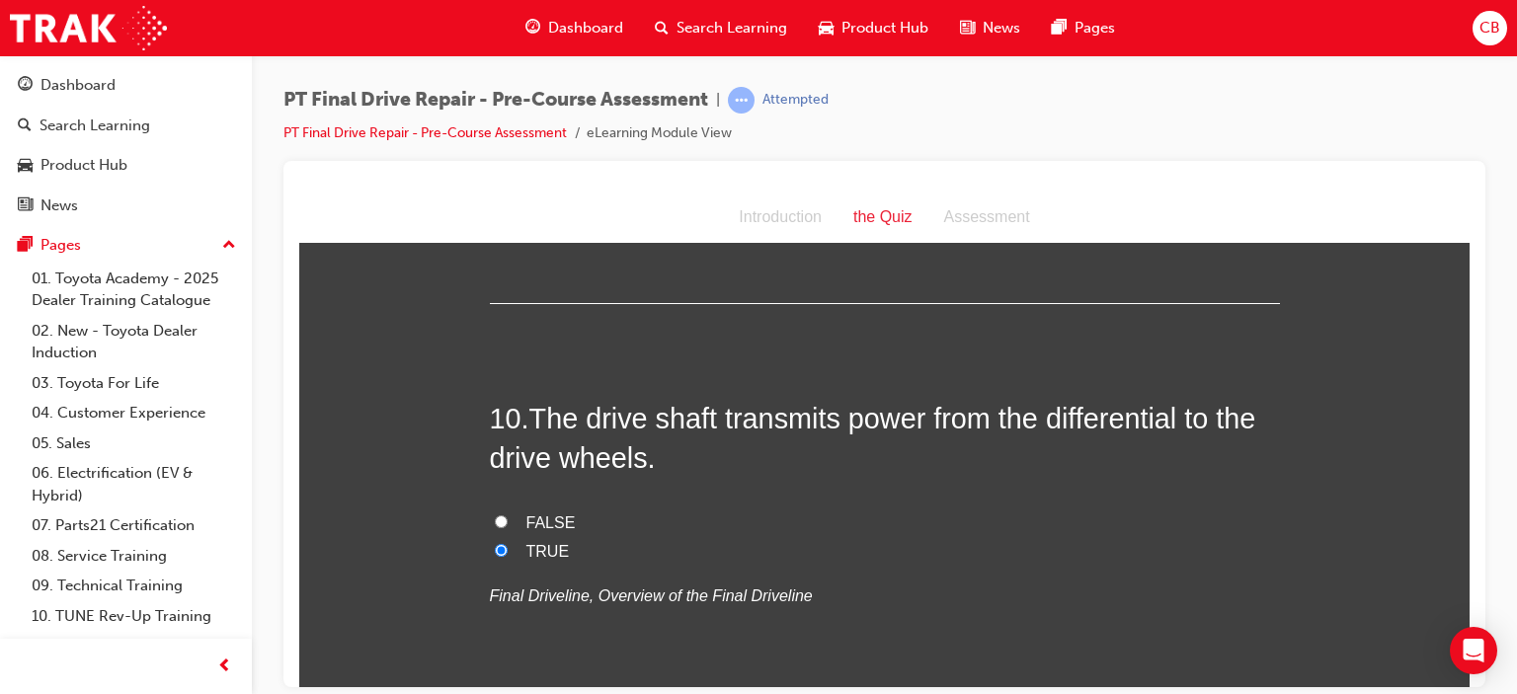
click at [508, 517] on input "FALSE" at bounding box center [501, 521] width 13 height 13
radio input "true"
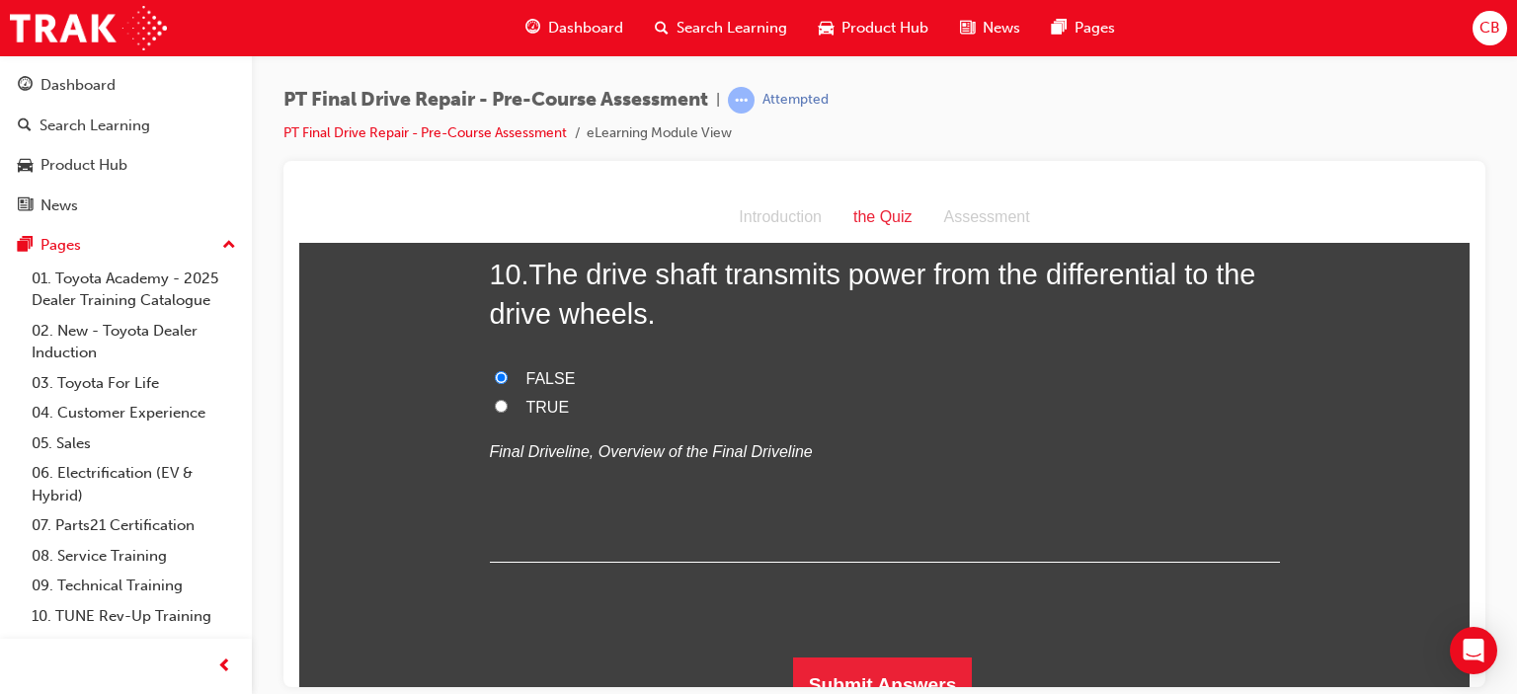
scroll to position [4117, 0]
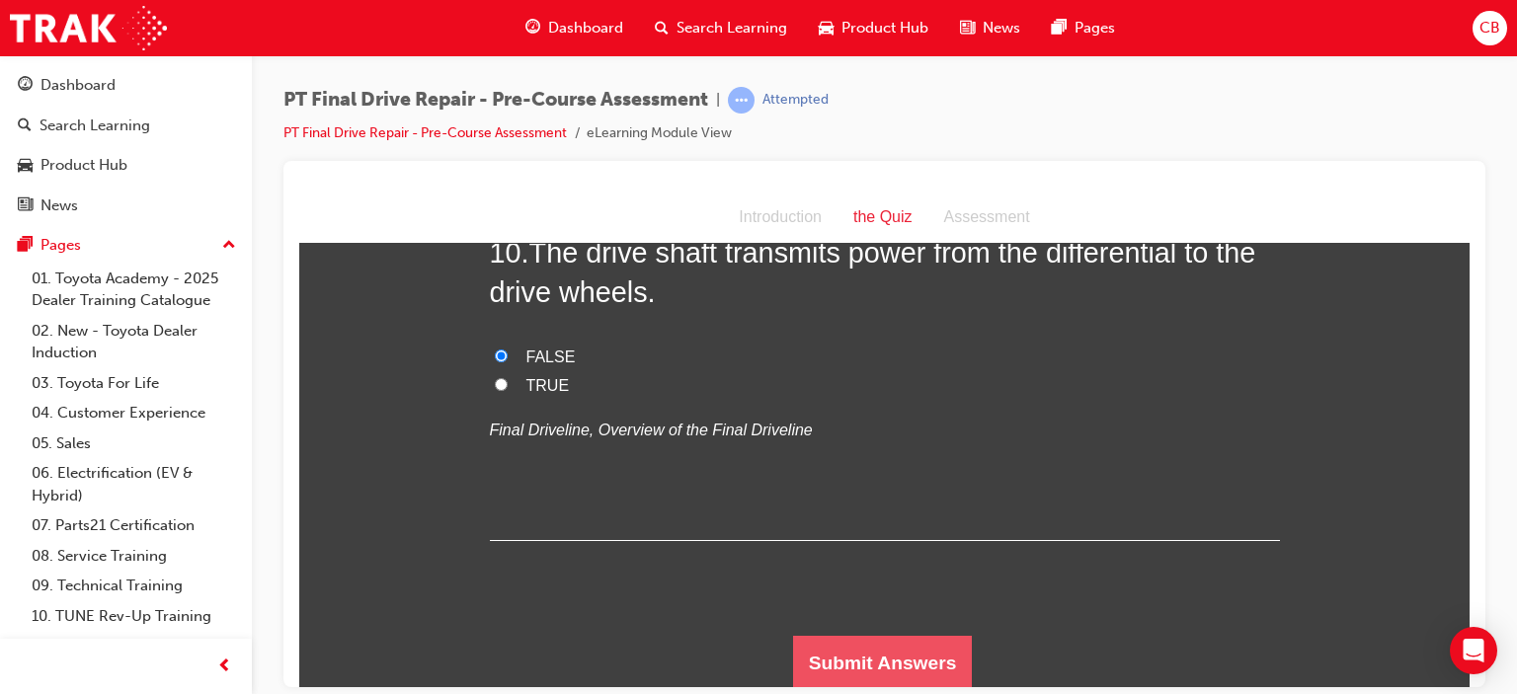
click at [891, 662] on button "Submit Answers" at bounding box center [883, 662] width 180 height 55
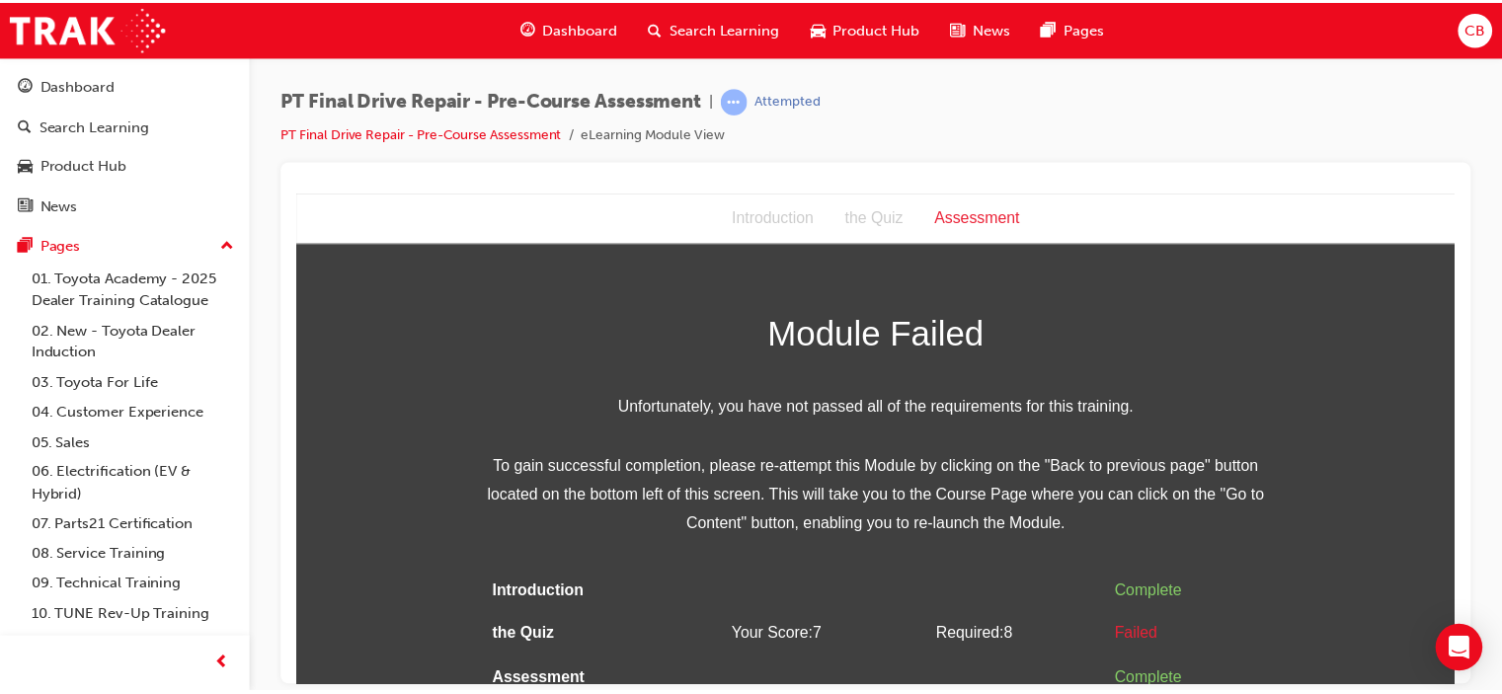
scroll to position [0, 0]
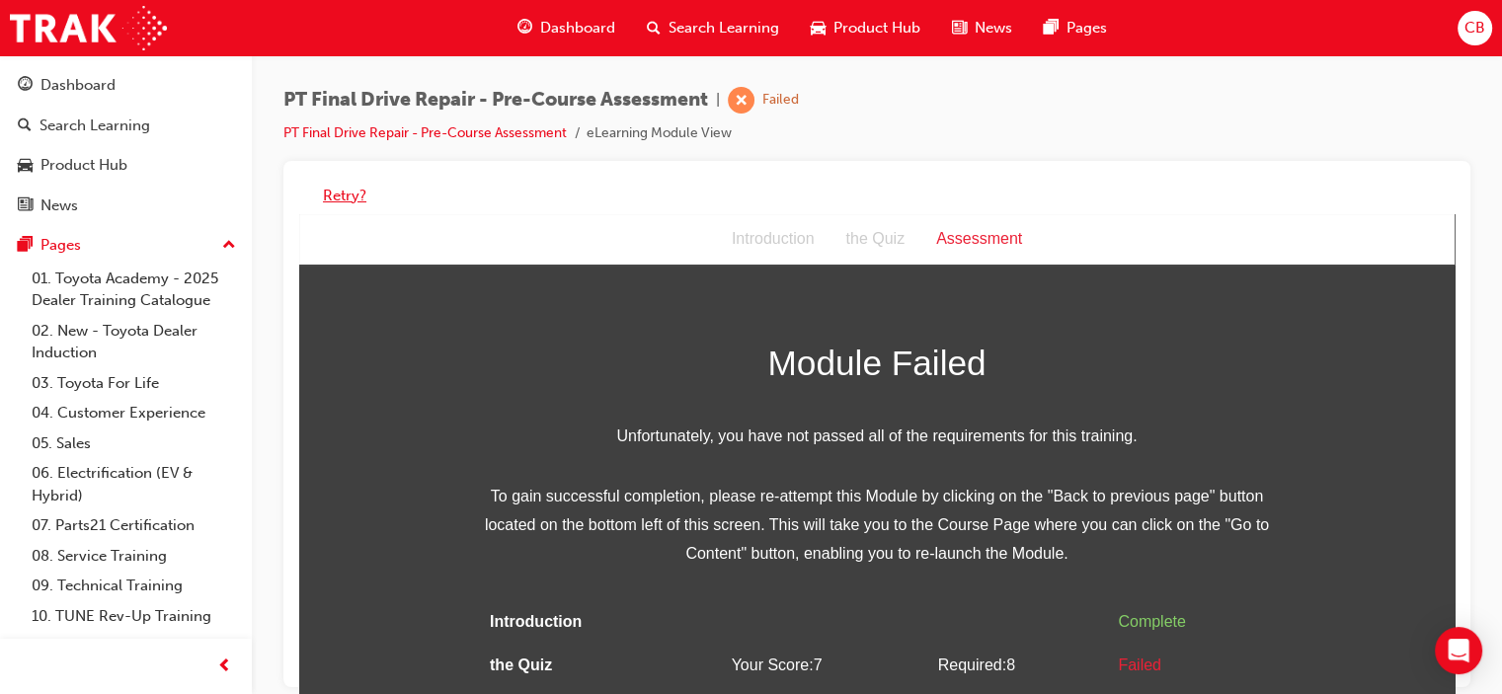
click at [352, 191] on button "Retry?" at bounding box center [344, 196] width 43 height 23
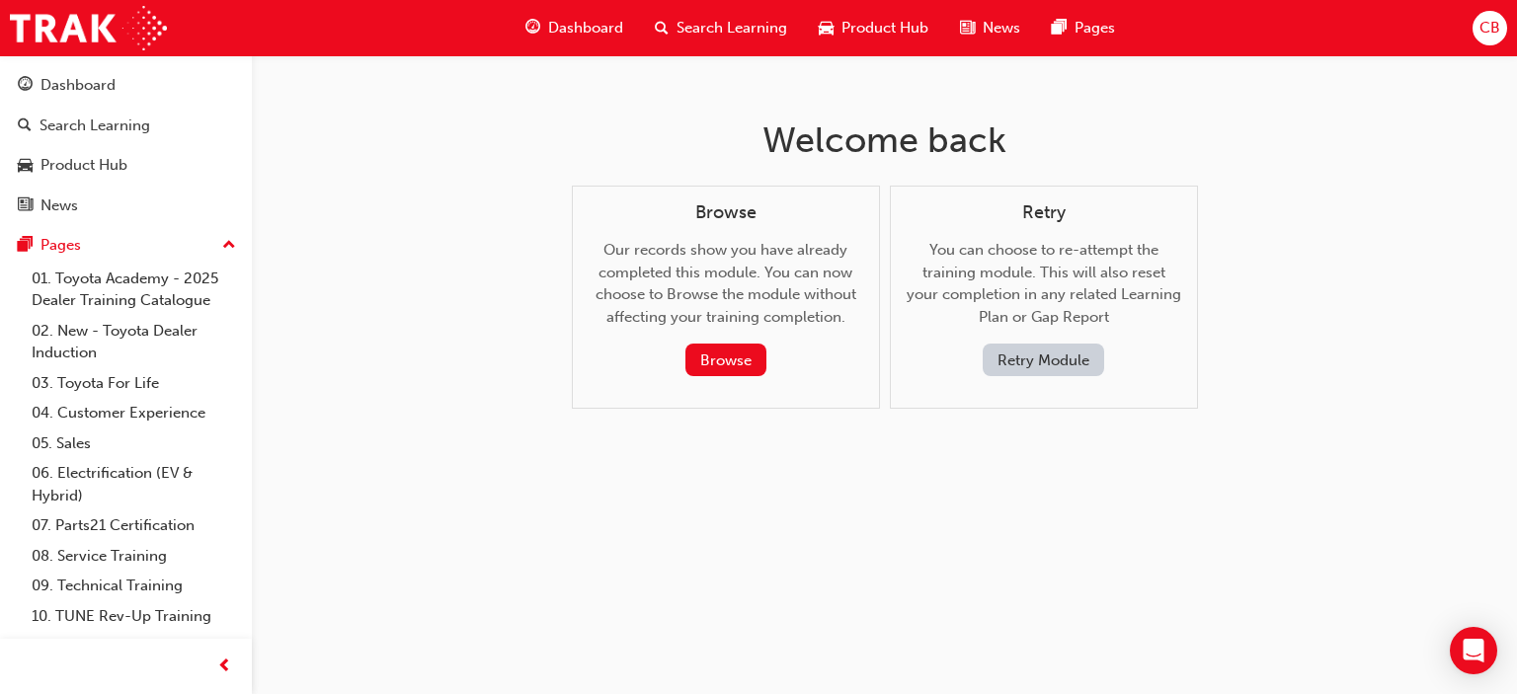
click at [1057, 353] on button "Retry Module" at bounding box center [1043, 360] width 121 height 33
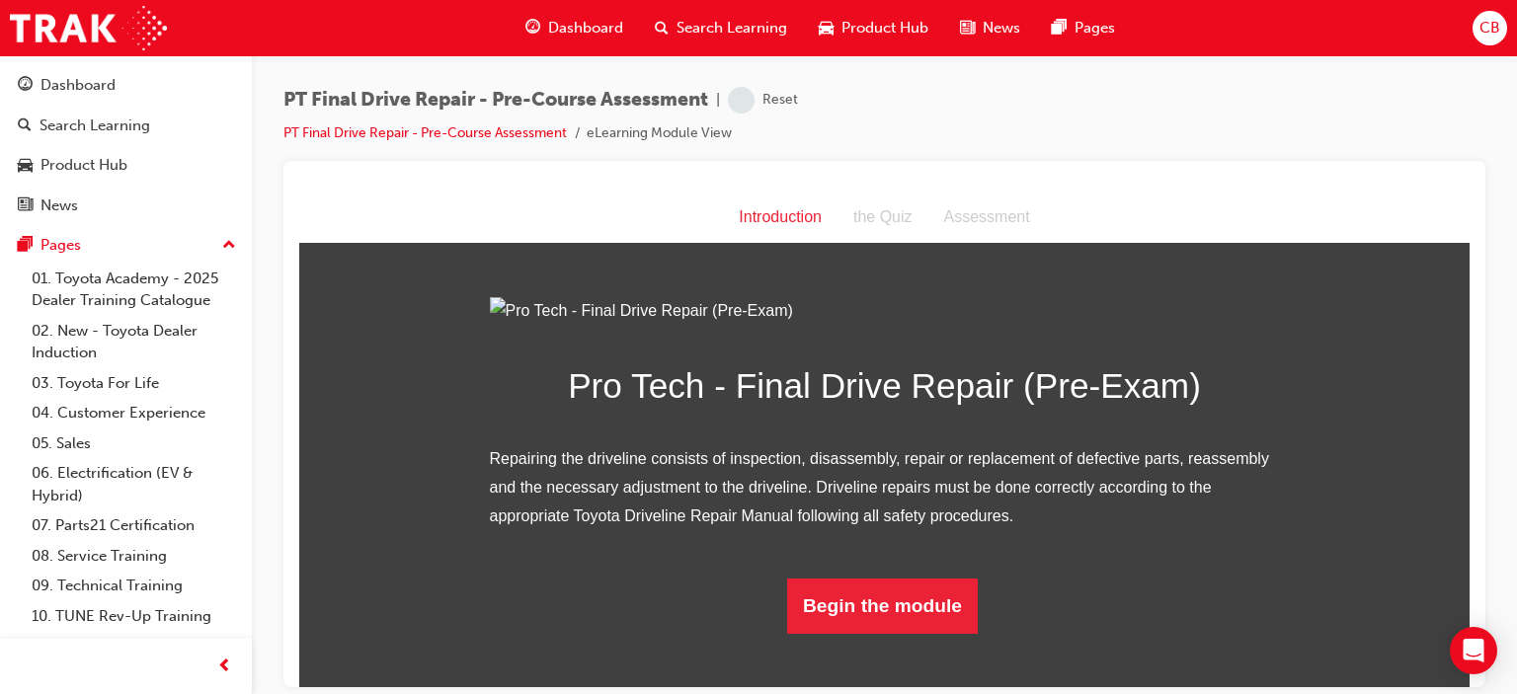
scroll to position [163, 0]
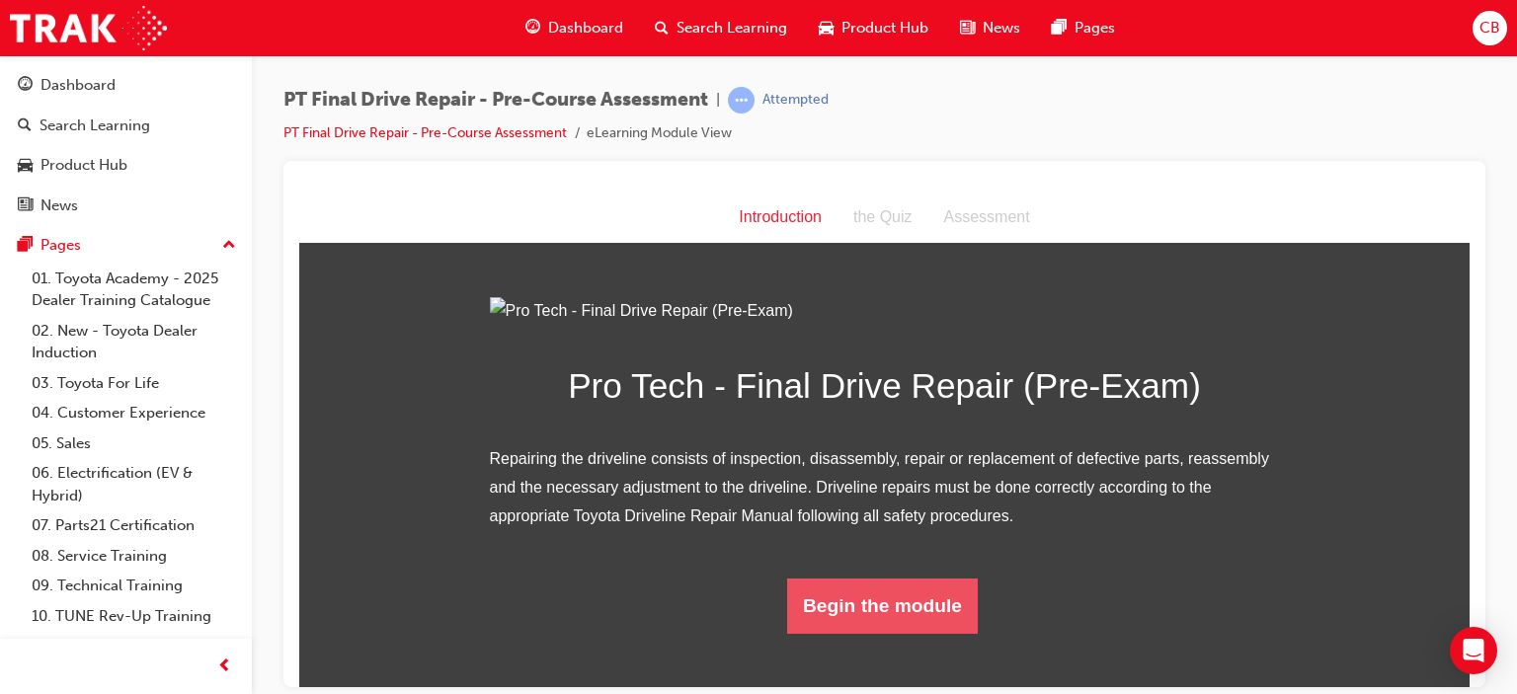
click at [910, 633] on button "Begin the module" at bounding box center [882, 605] width 191 height 55
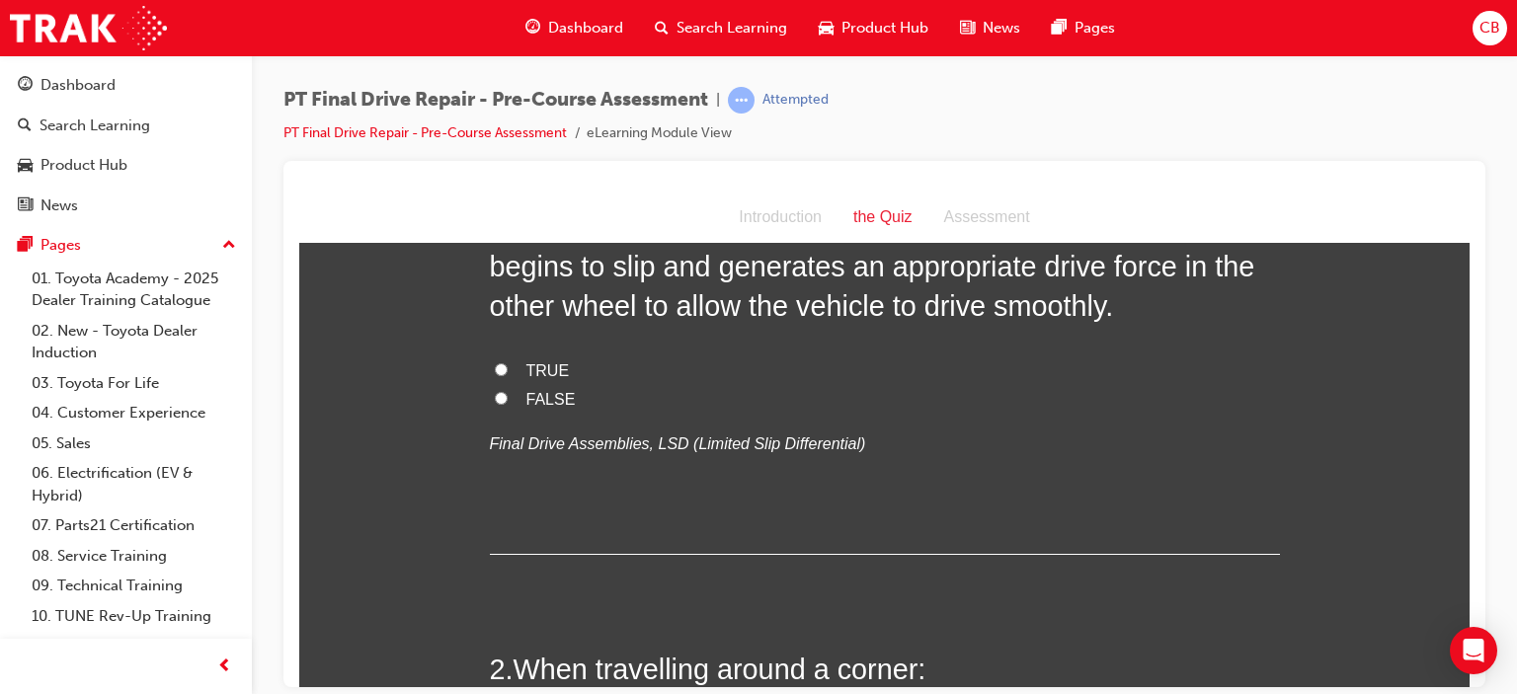
scroll to position [0, 0]
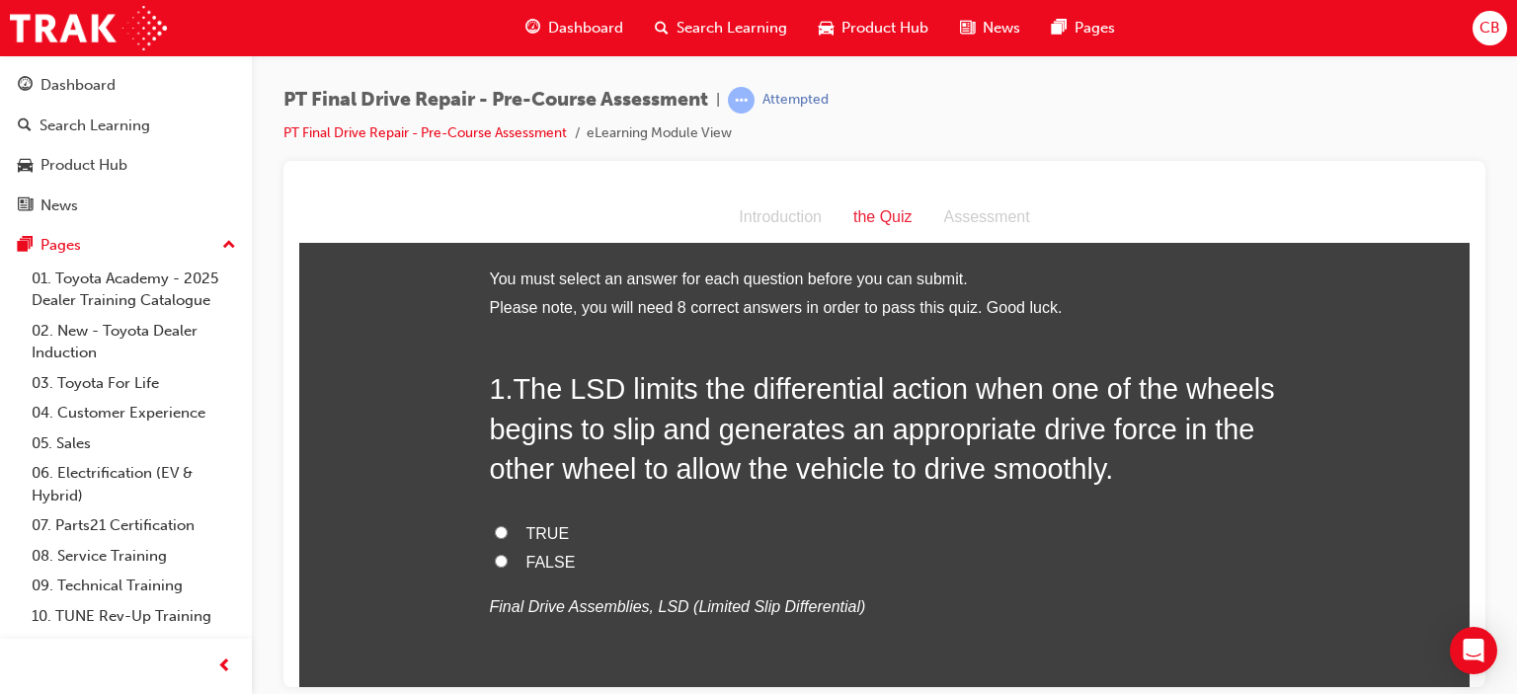
drag, startPoint x: 539, startPoint y: 531, endPoint x: 632, endPoint y: 527, distance: 92.9
click at [538, 531] on span "TRUE" at bounding box center [547, 533] width 43 height 17
click at [508, 531] on input "TRUE" at bounding box center [501, 532] width 13 height 13
radio input "true"
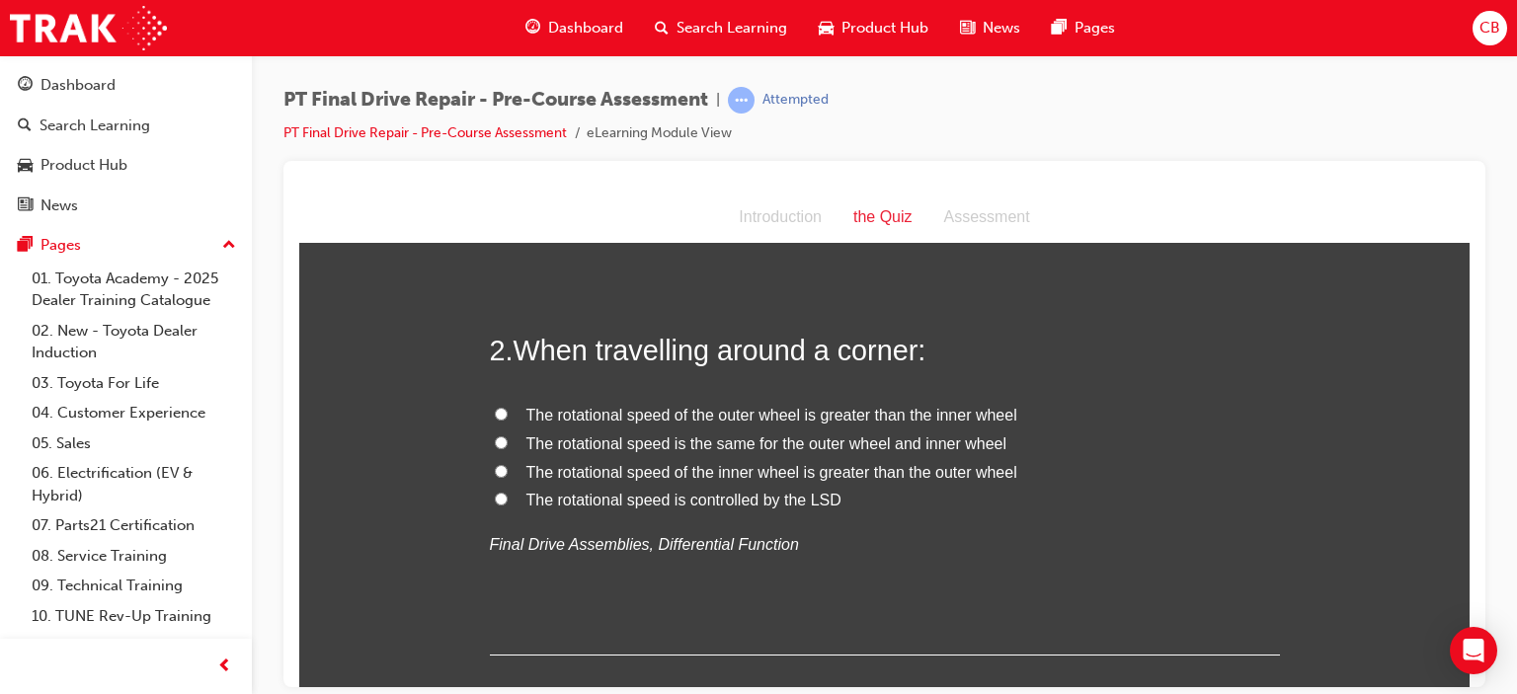
scroll to position [494, 0]
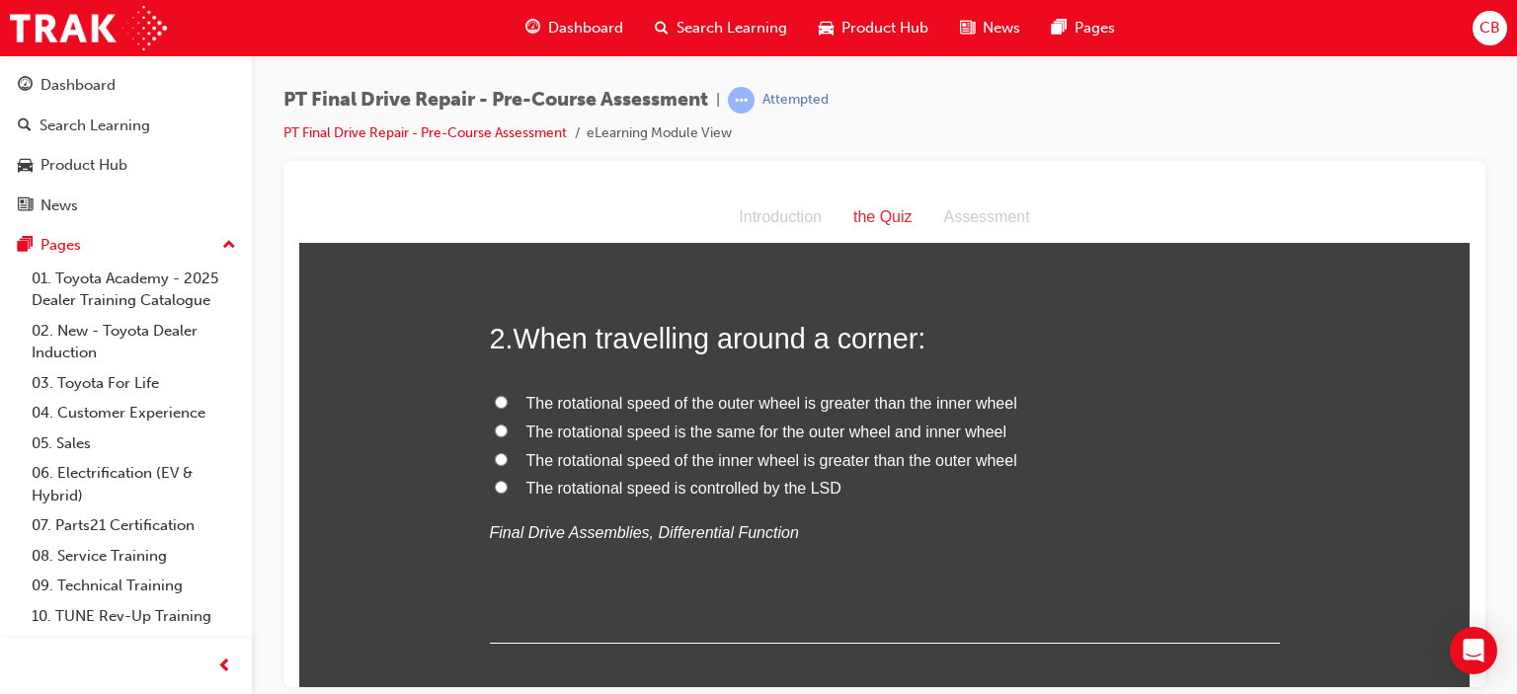
click at [856, 400] on span "The rotational speed of the outer wheel is greater than the inner wheel" at bounding box center [771, 402] width 491 height 17
click at [508, 400] on input "The rotational speed of the outer wheel is greater than the inner wheel" at bounding box center [501, 401] width 13 height 13
radio input "true"
click at [735, 451] on span "The rotational speed of the inner wheel is greater than the outer wheel" at bounding box center [771, 459] width 491 height 17
click at [508, 452] on input "The rotational speed of the inner wheel is greater than the outer wheel" at bounding box center [501, 458] width 13 height 13
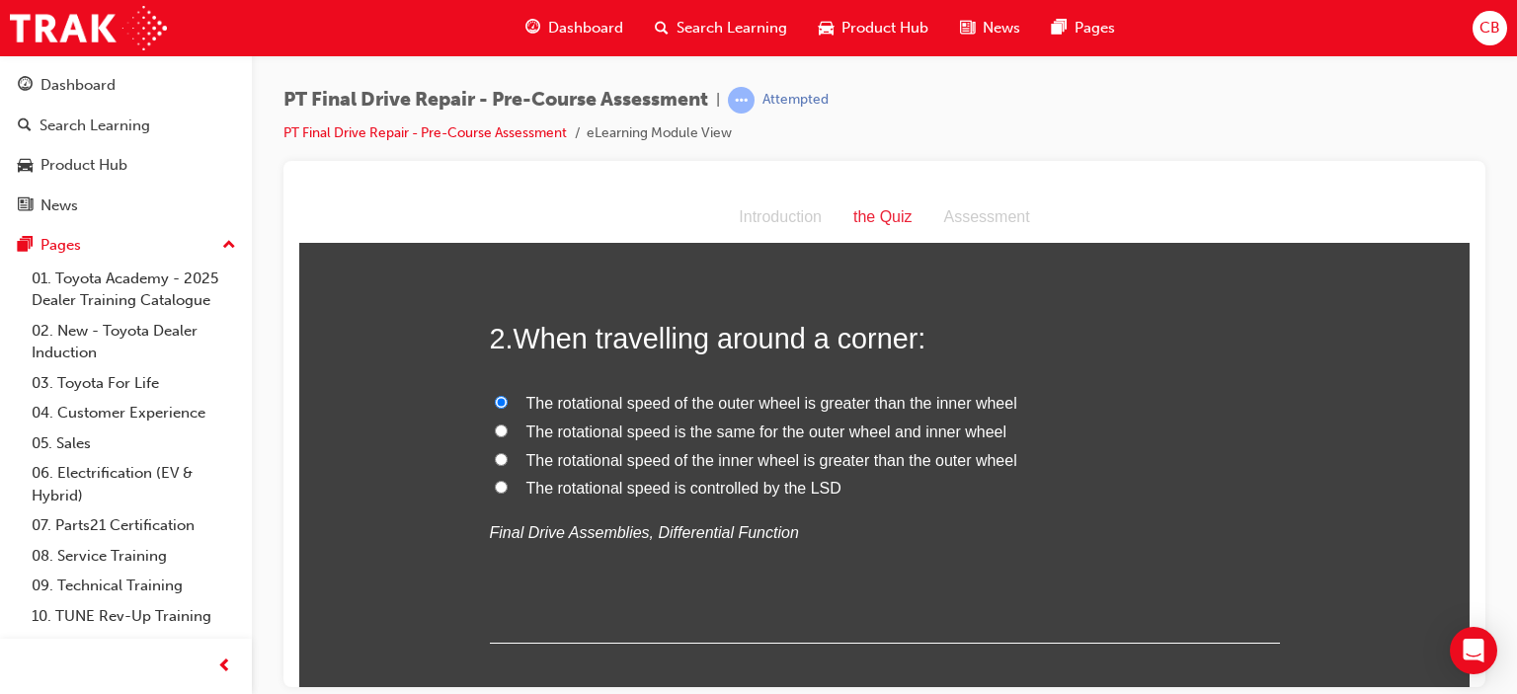
radio input "true"
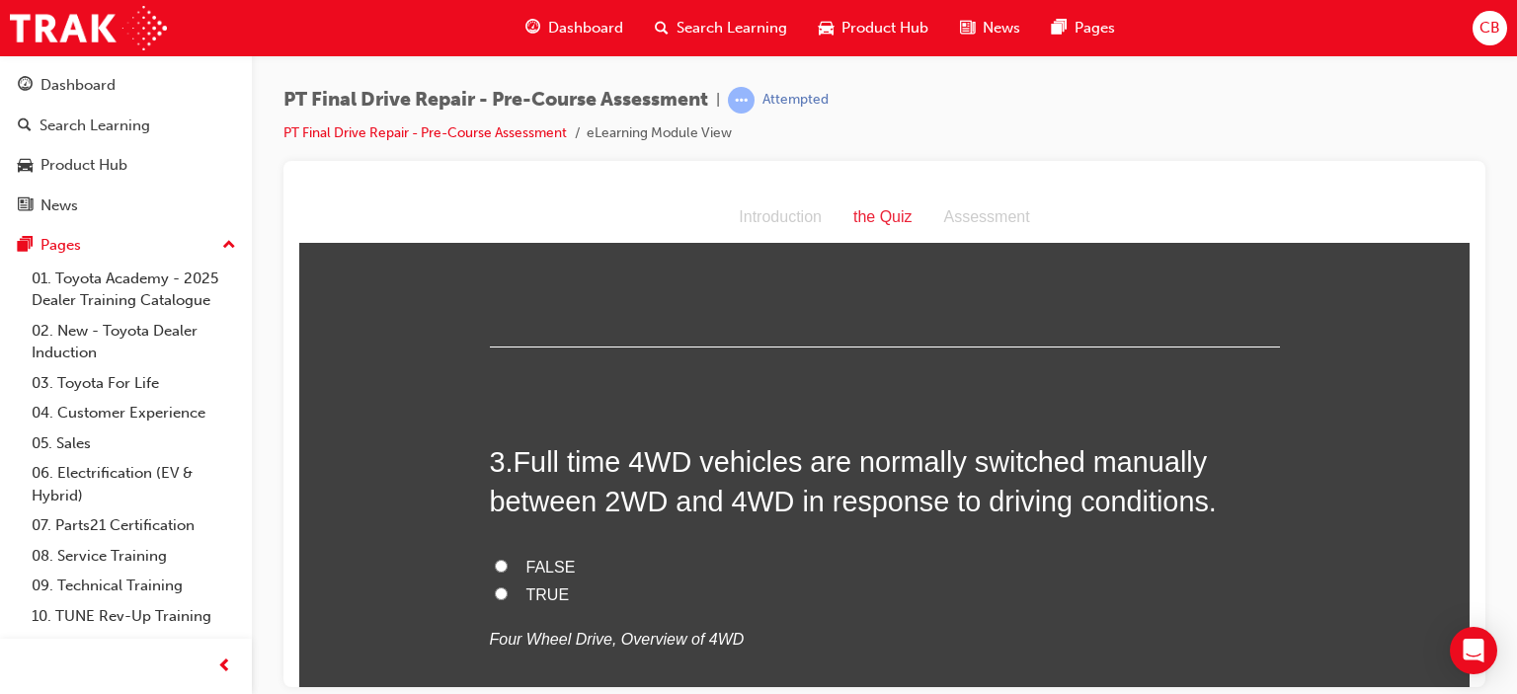
scroll to position [889, 0]
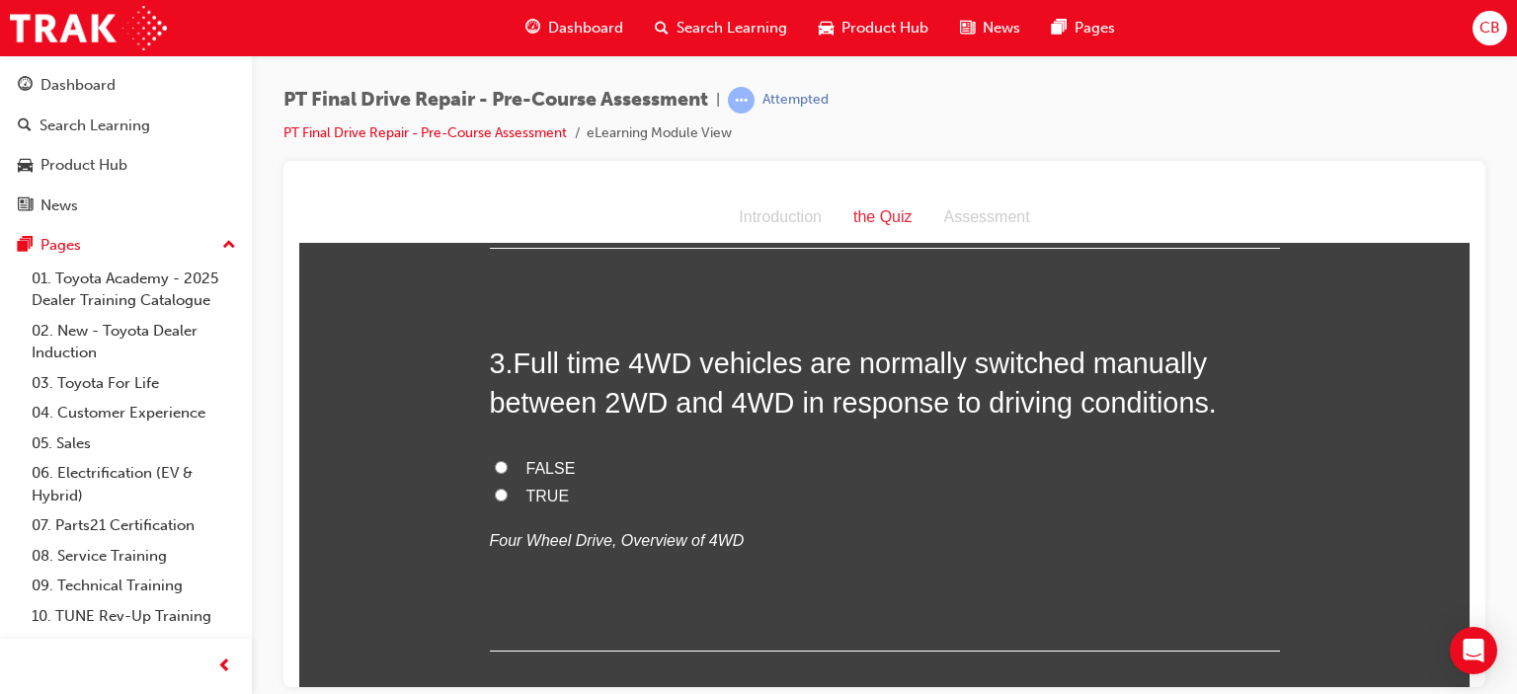
click at [530, 492] on span "TRUE" at bounding box center [547, 495] width 43 height 17
click at [508, 492] on input "TRUE" at bounding box center [501, 494] width 13 height 13
radio input "true"
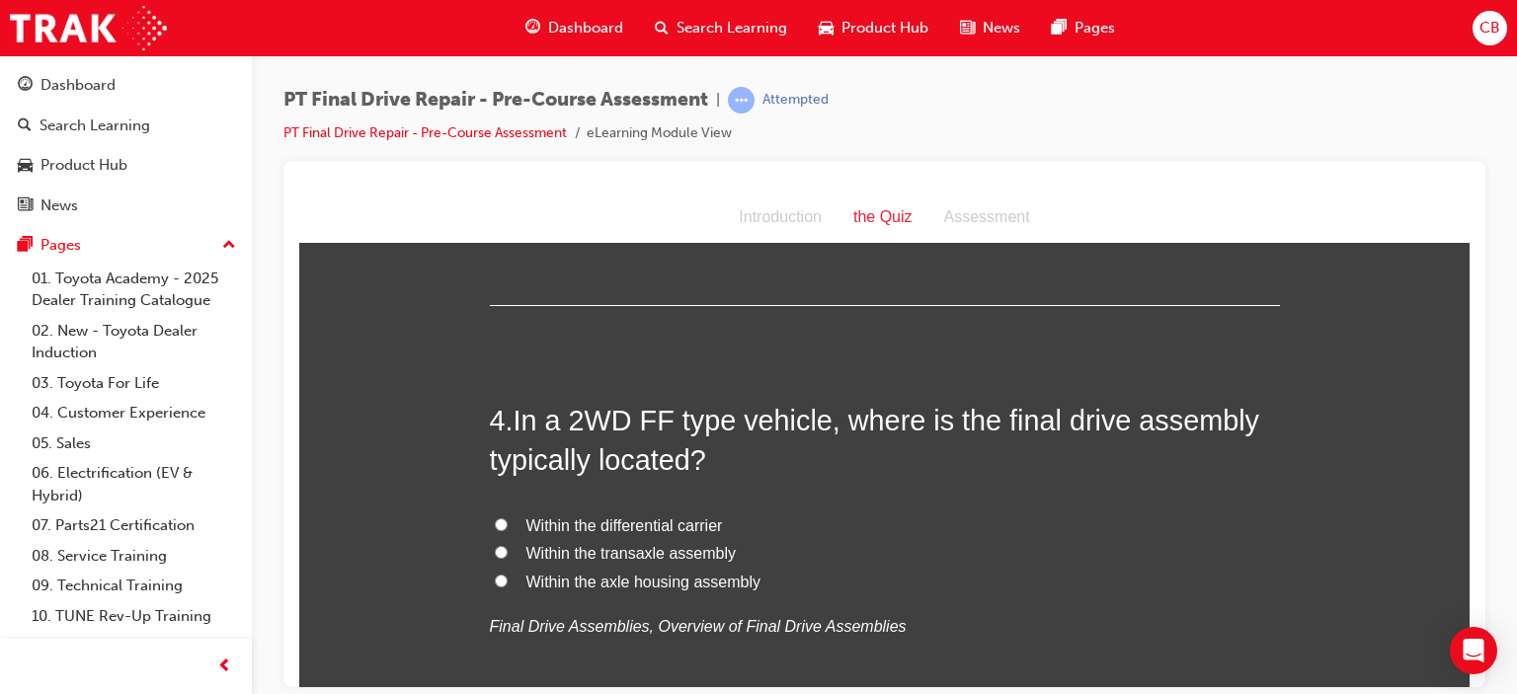
scroll to position [1284, 0]
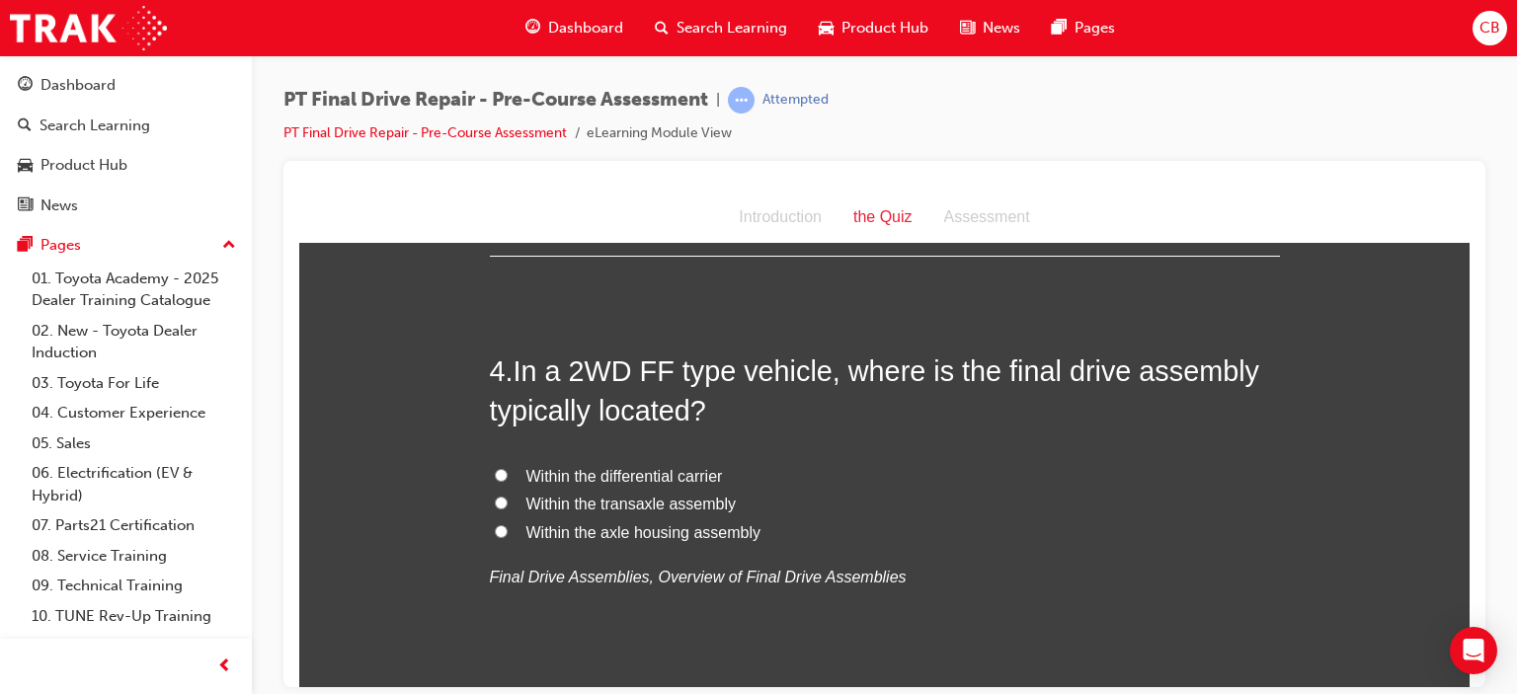
click at [649, 500] on span "Within the transaxle assembly" at bounding box center [631, 503] width 210 height 17
click at [508, 500] on input "Within the transaxle assembly" at bounding box center [501, 502] width 13 height 13
radio input "true"
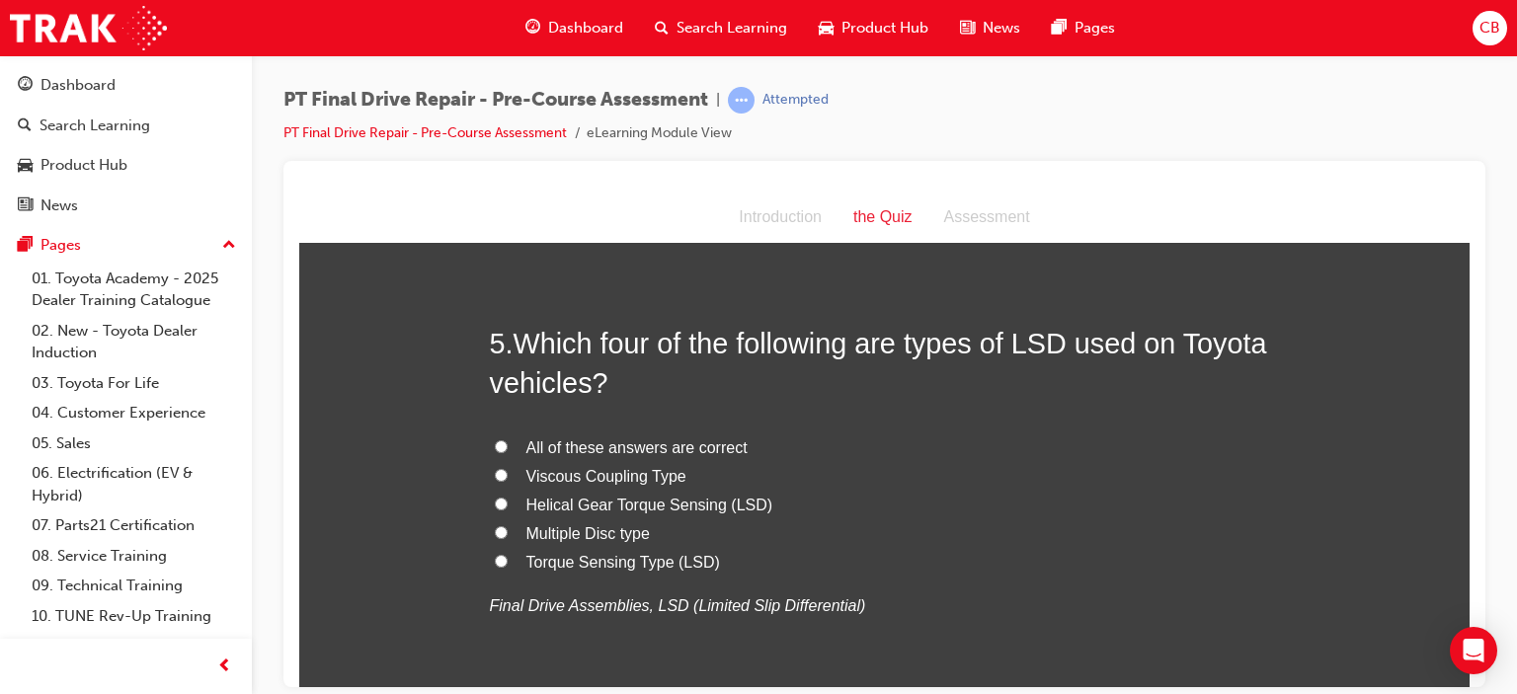
scroll to position [1778, 0]
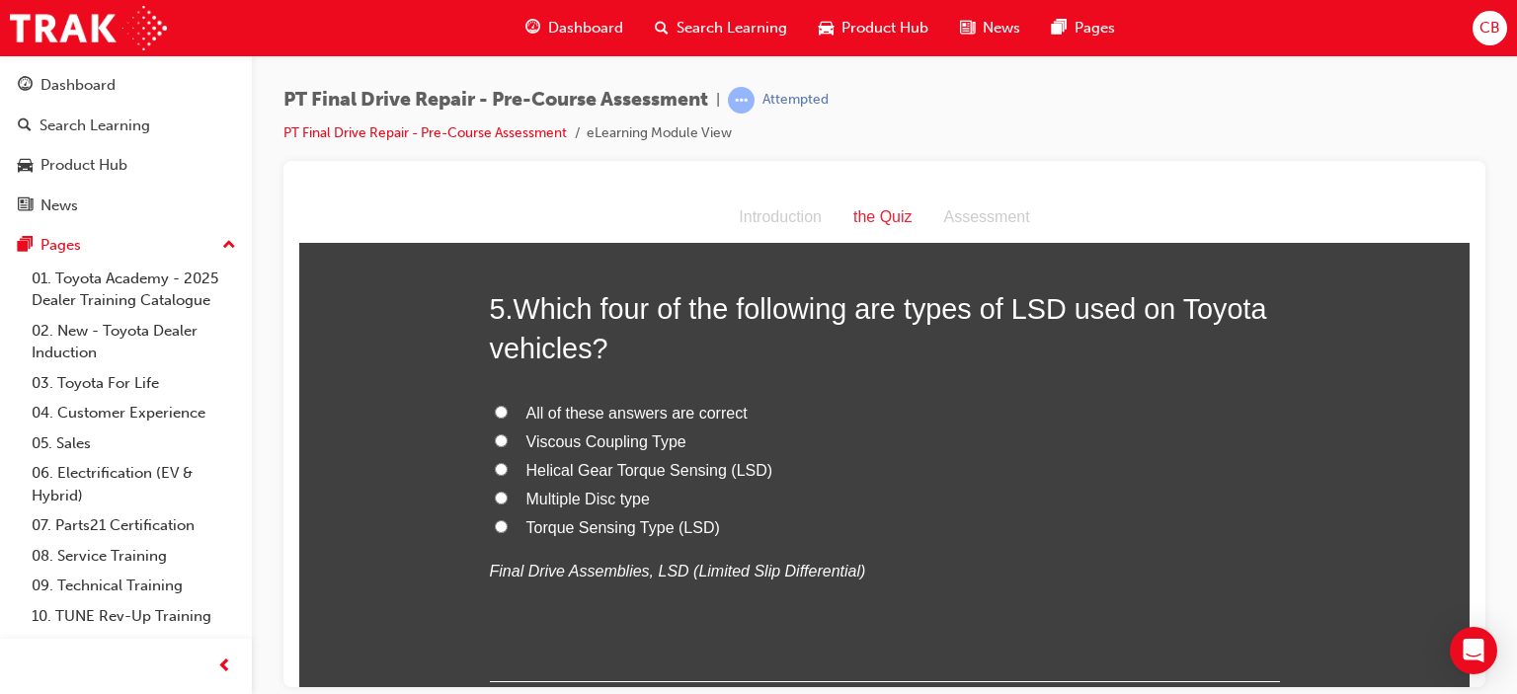
click at [632, 412] on span "All of these answers are correct" at bounding box center [636, 412] width 221 height 17
click at [508, 412] on input "All of these answers are correct" at bounding box center [501, 411] width 13 height 13
radio input "true"
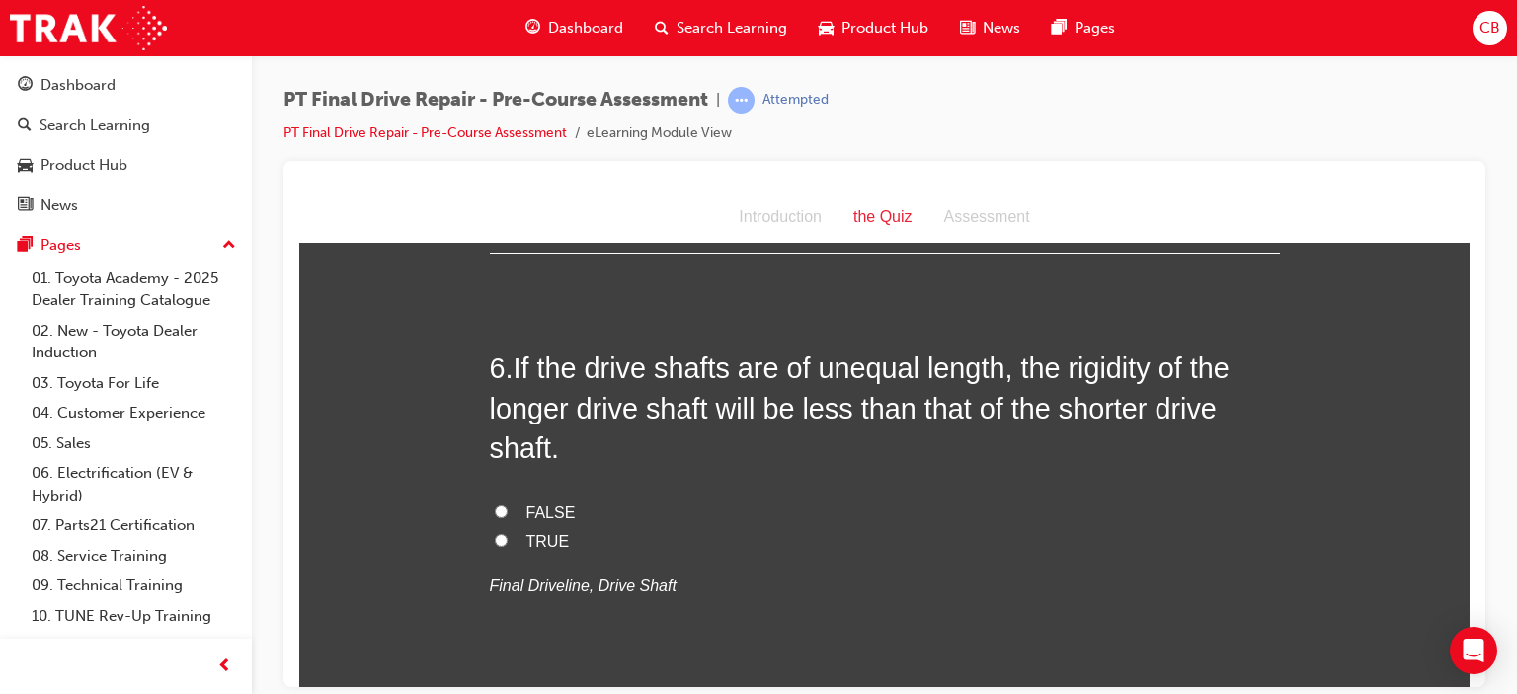
scroll to position [2173, 0]
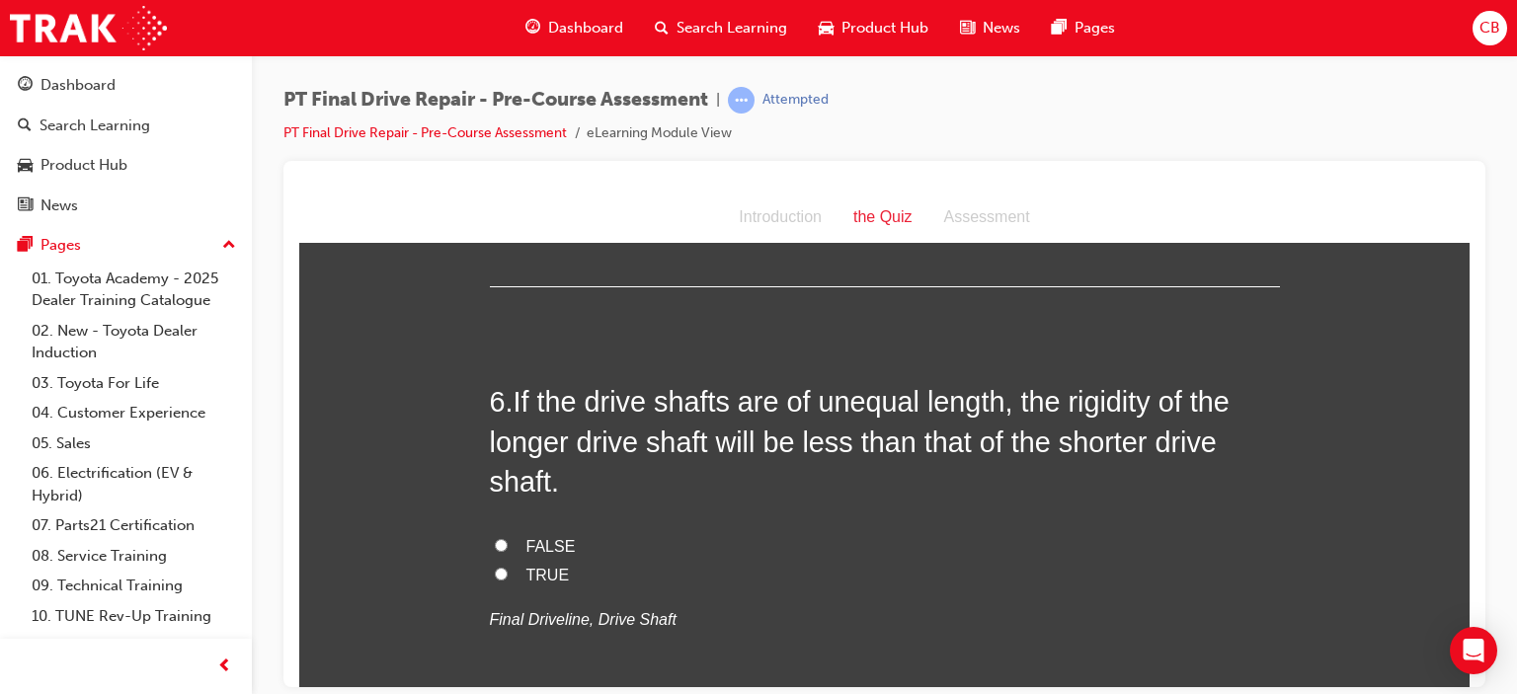
click at [534, 573] on span "TRUE" at bounding box center [547, 574] width 43 height 17
click at [508, 573] on input "TRUE" at bounding box center [501, 573] width 13 height 13
radio input "true"
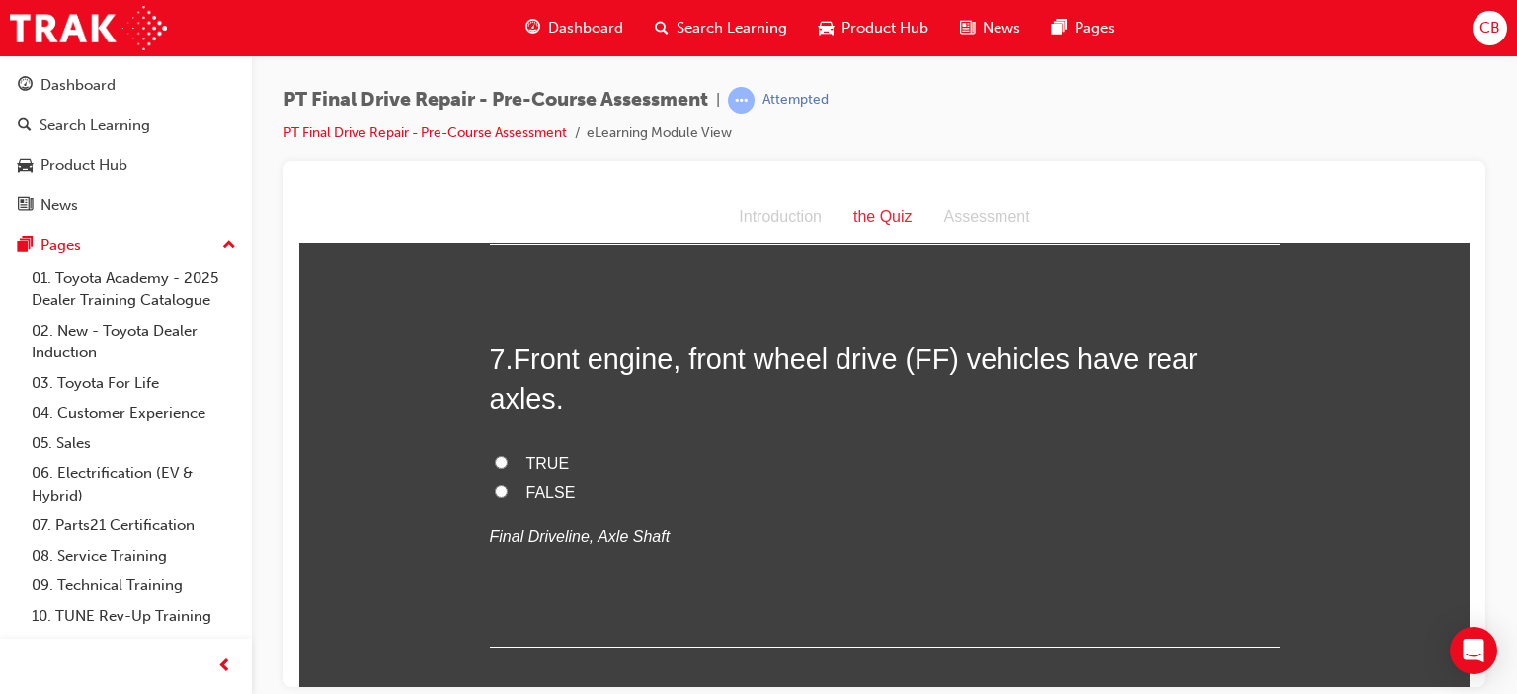
scroll to position [2667, 0]
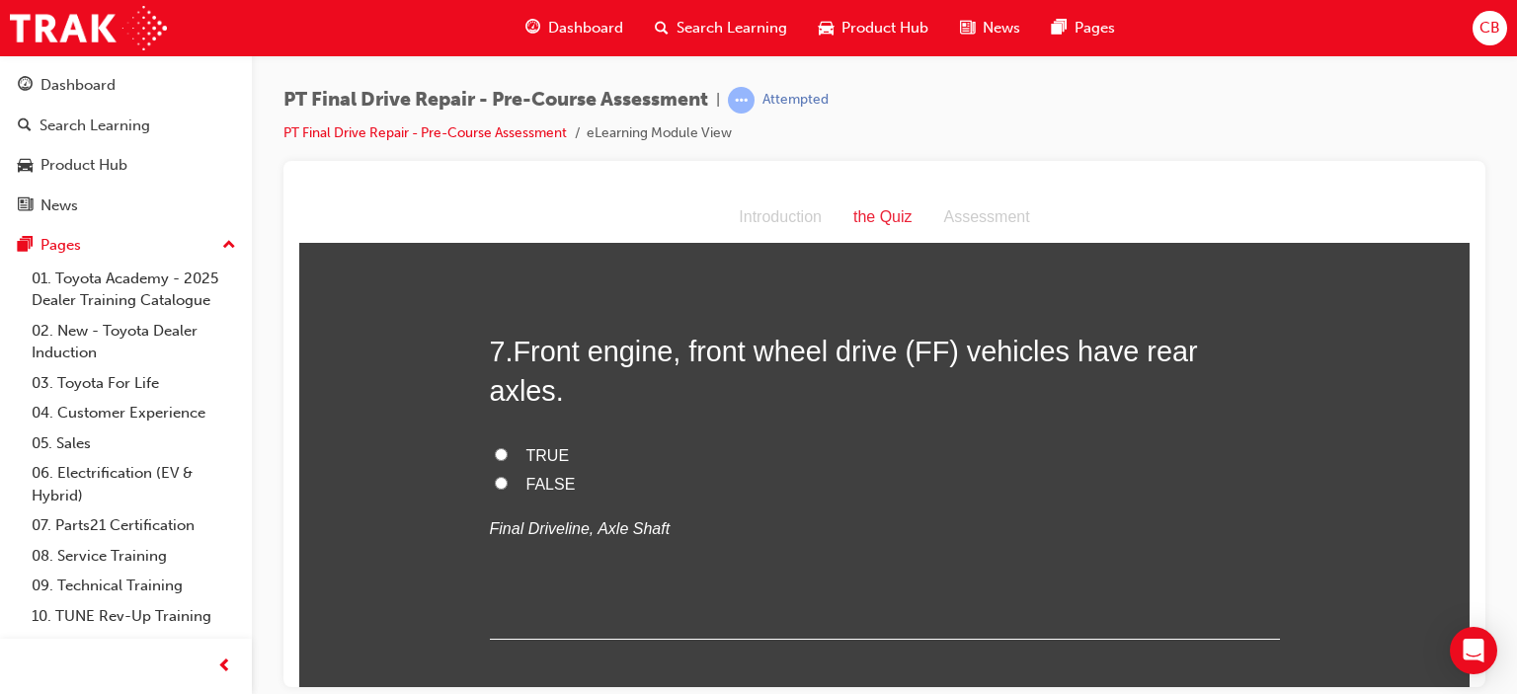
click at [538, 446] on span "TRUE" at bounding box center [547, 454] width 43 height 17
click at [508, 447] on input "TRUE" at bounding box center [501, 453] width 13 height 13
radio input "true"
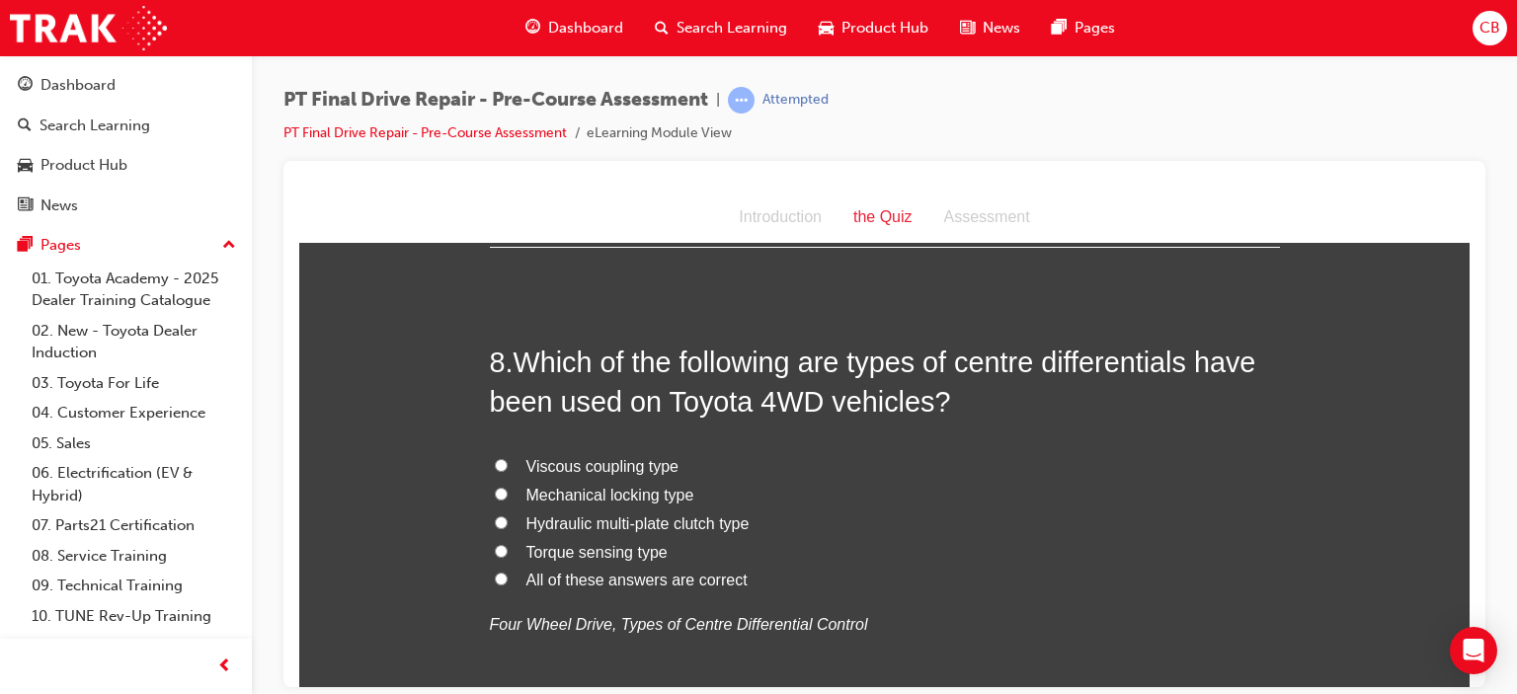
scroll to position [3062, 0]
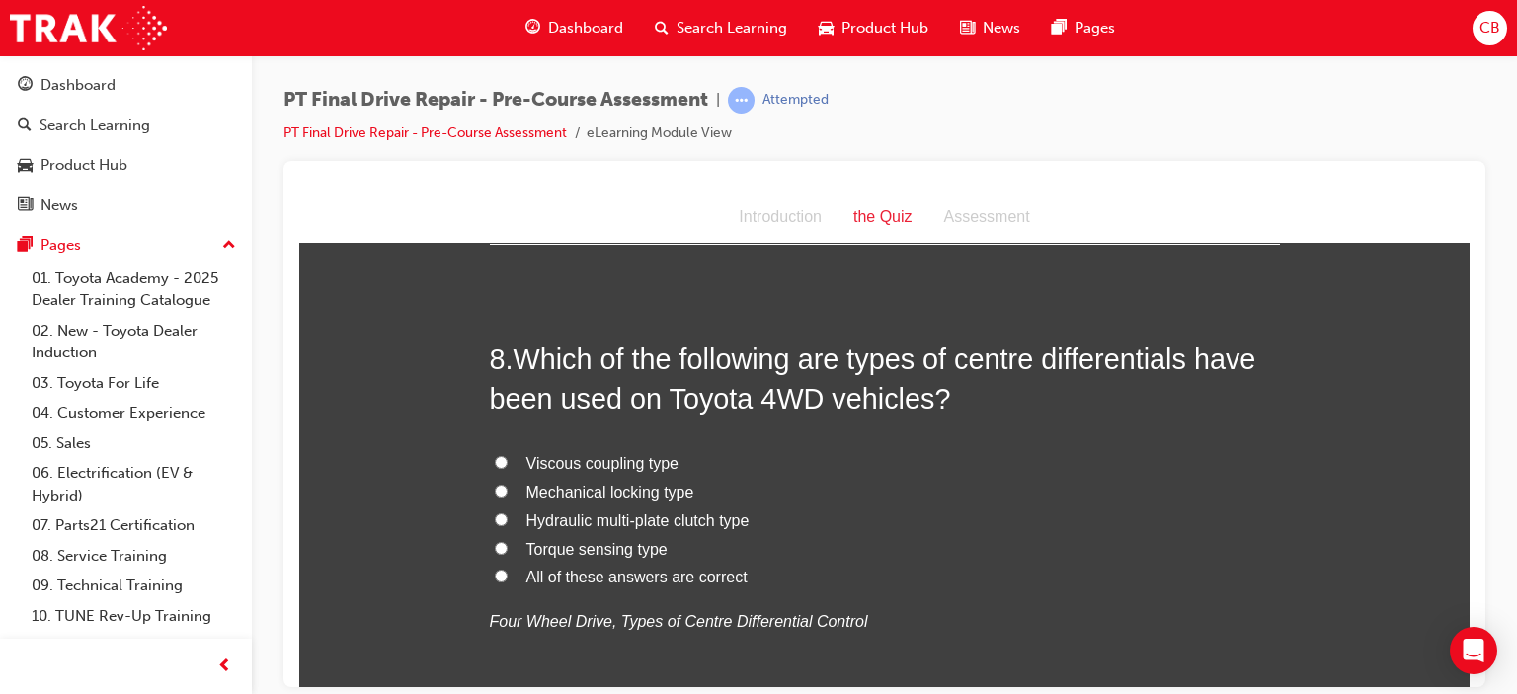
click at [640, 568] on span "All of these answers are correct" at bounding box center [636, 576] width 221 height 17
click at [508, 569] on input "All of these answers are correct" at bounding box center [501, 575] width 13 height 13
radio input "true"
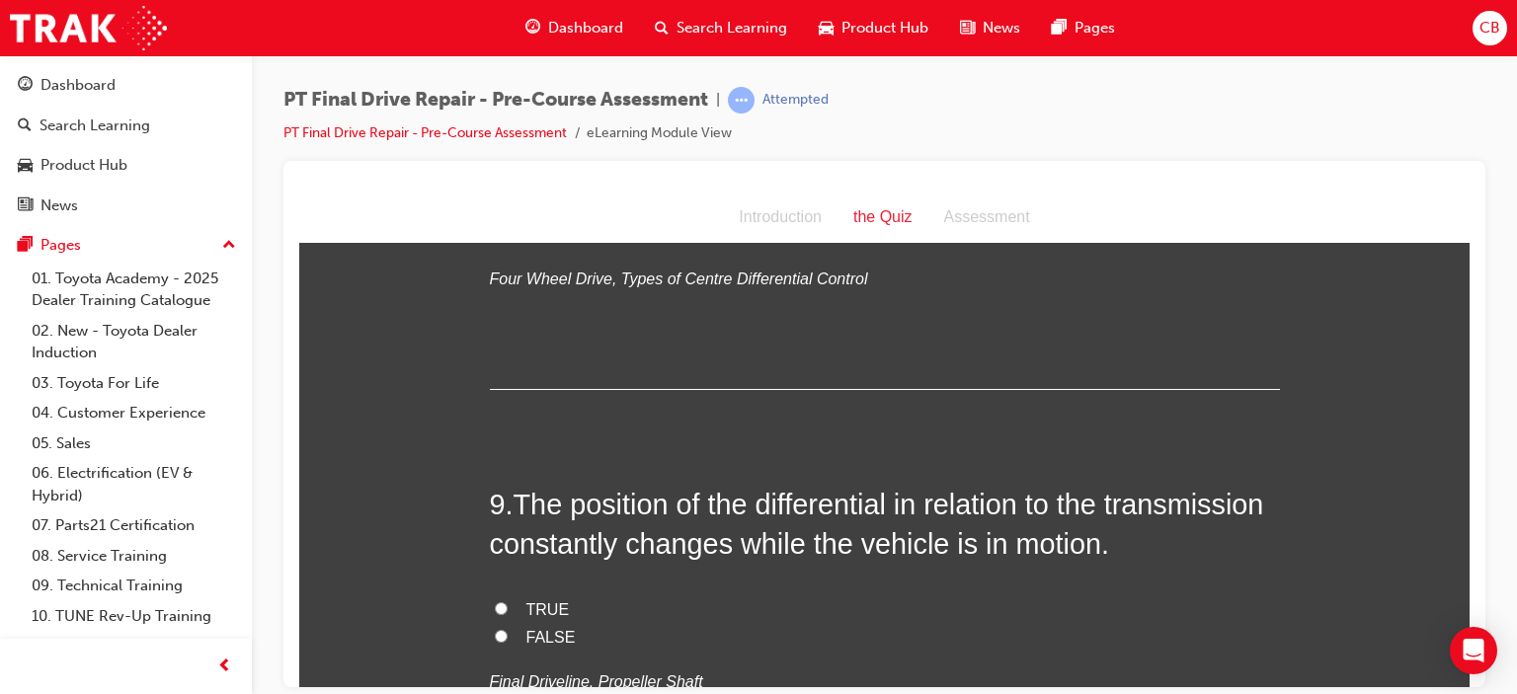
scroll to position [3457, 0]
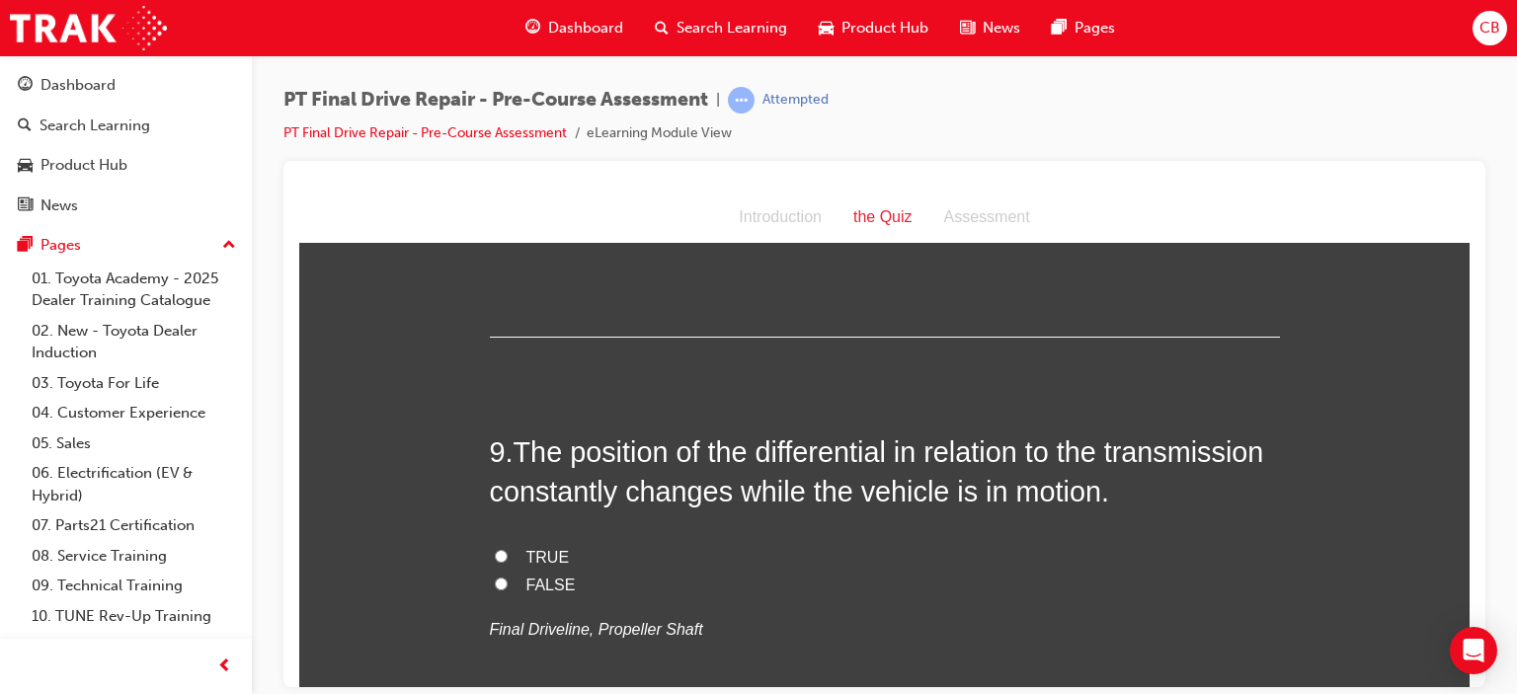
click at [552, 576] on span "FALSE" at bounding box center [550, 584] width 49 height 17
click at [508, 577] on input "FALSE" at bounding box center [501, 583] width 13 height 13
radio input "true"
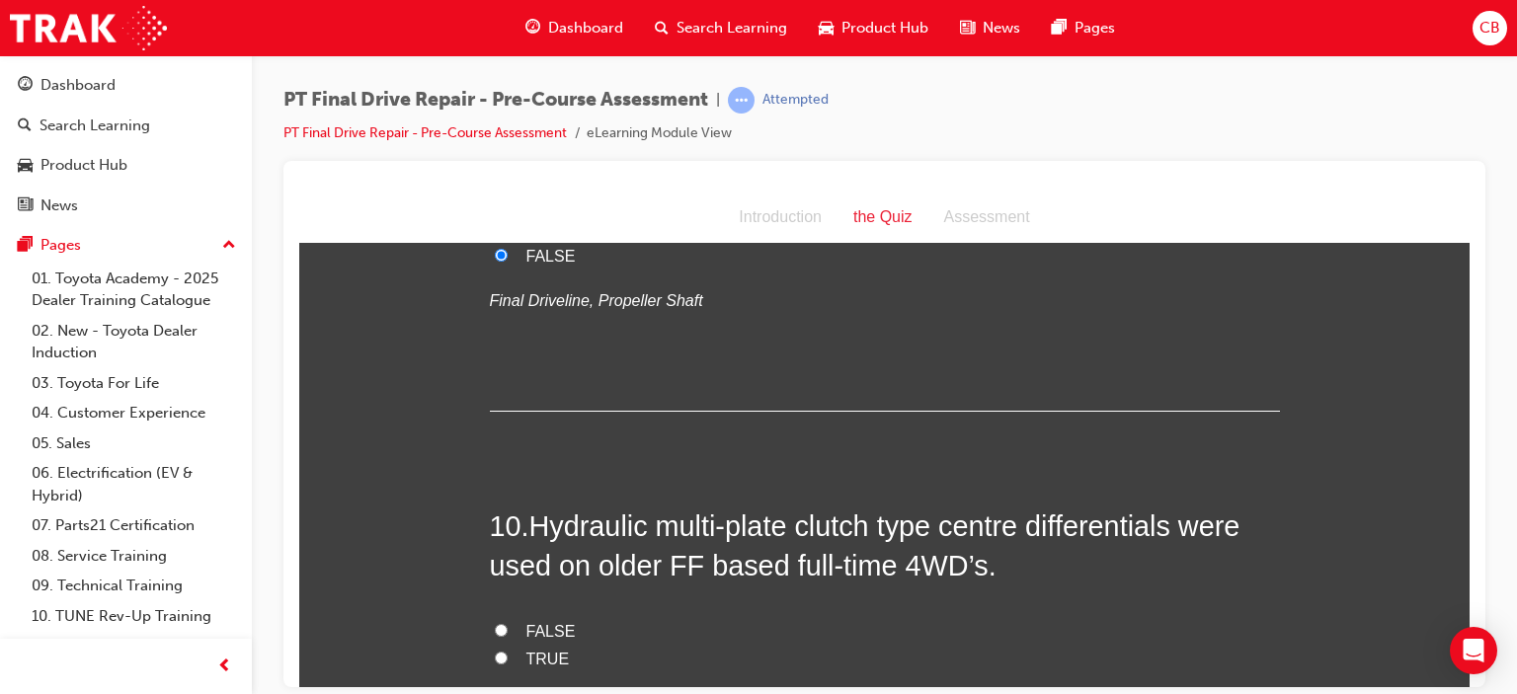
scroll to position [3852, 0]
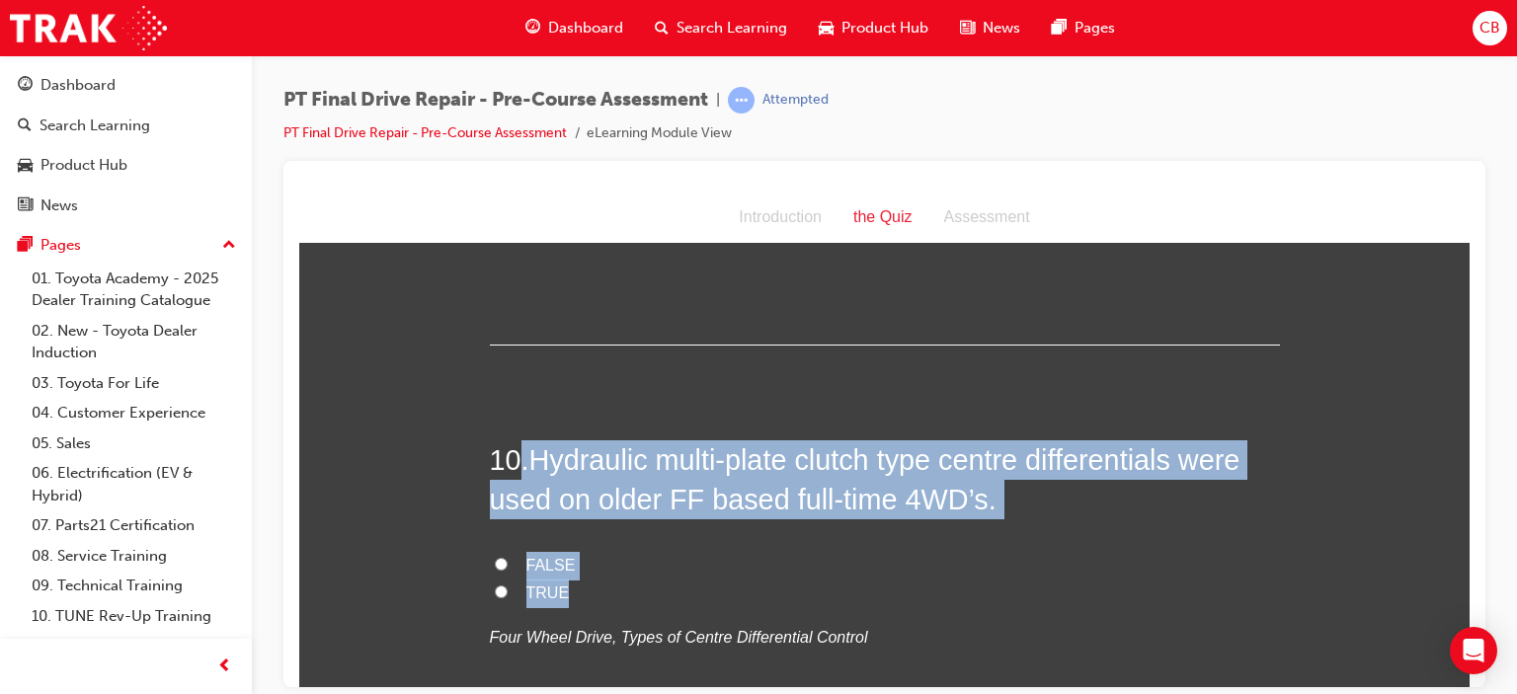
drag, startPoint x: 566, startPoint y: 562, endPoint x: 509, endPoint y: 409, distance: 163.5
click at [509, 440] on div "10 . Hydraulic multi-plate clutch type centre differentials were used on older …" at bounding box center [885, 594] width 790 height 308
copy div ". Hydraulic multi-plate clutch type centre differentials were used on older FF …"
click at [516, 579] on label "TRUE" at bounding box center [885, 593] width 790 height 29
click at [508, 585] on input "TRUE" at bounding box center [501, 591] width 13 height 13
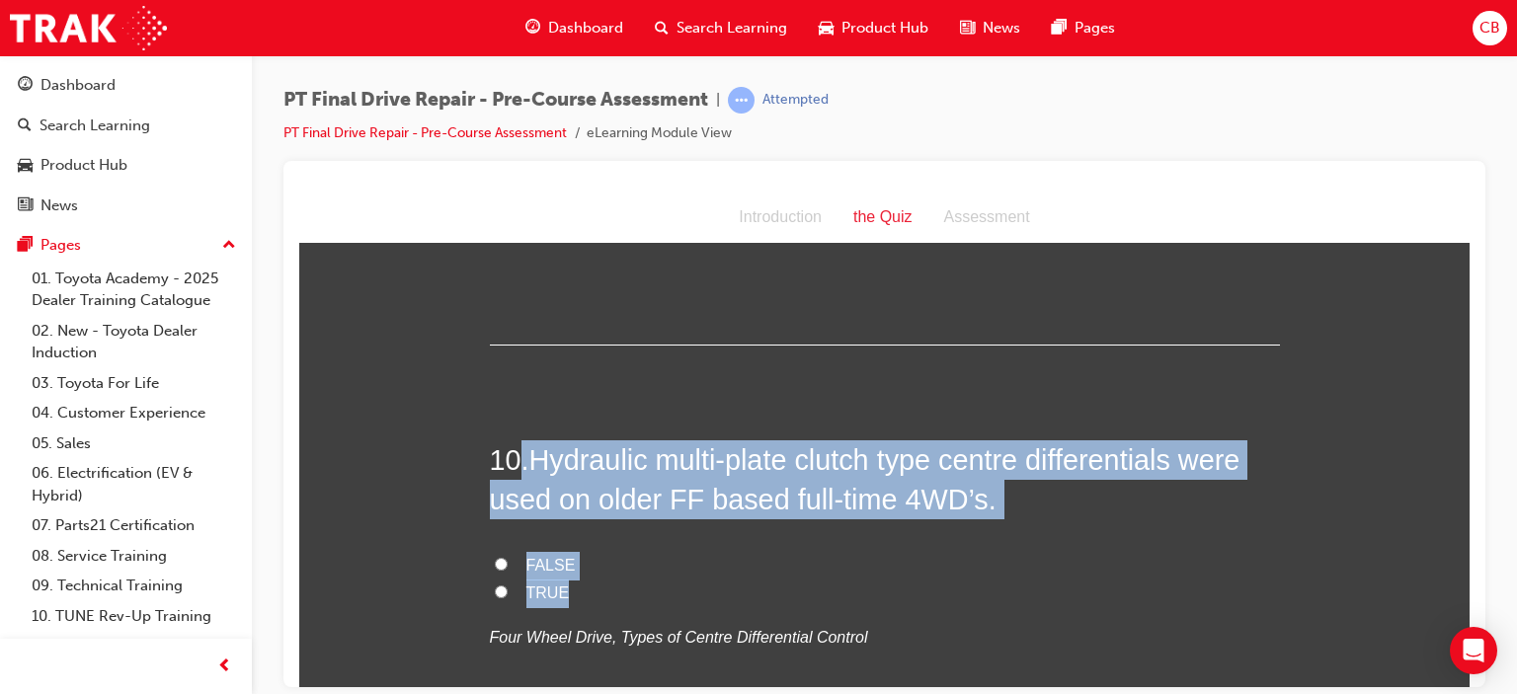
radio input "true"
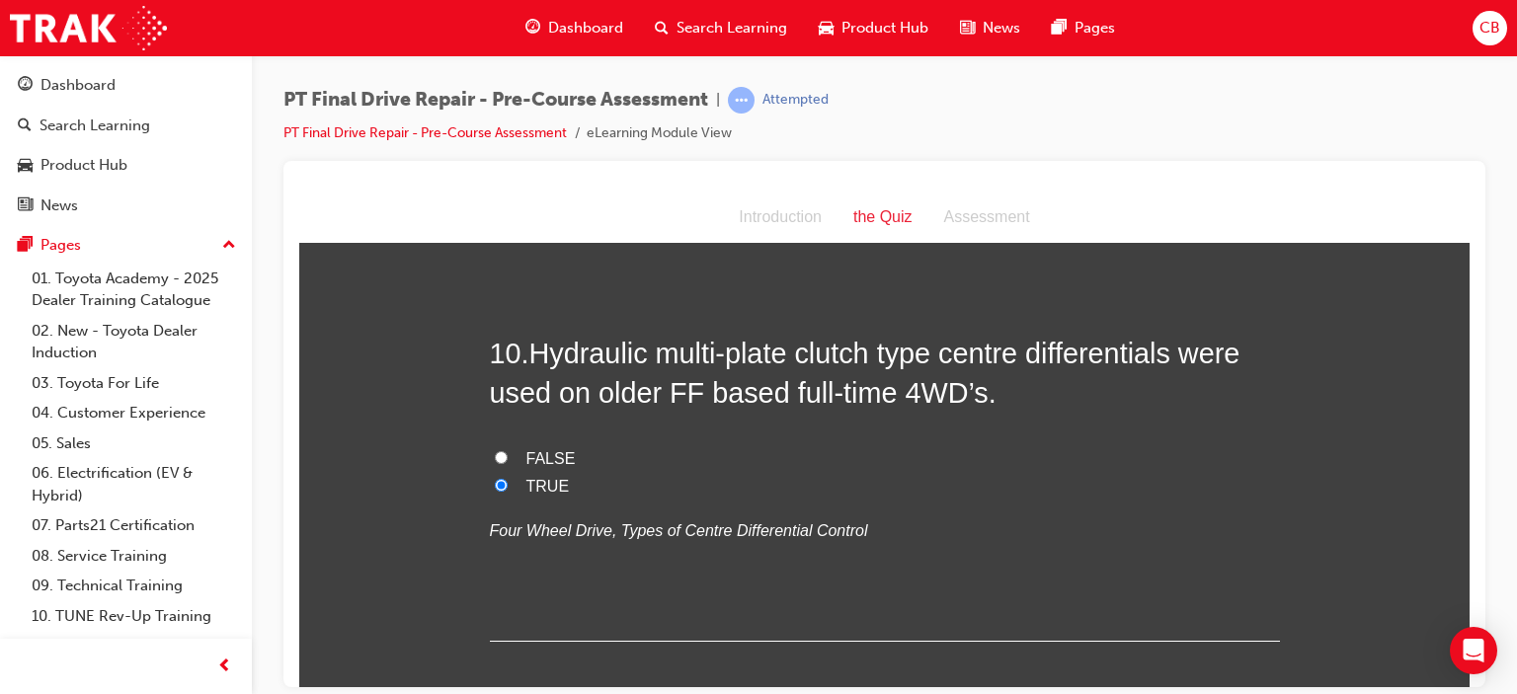
scroll to position [4020, 0]
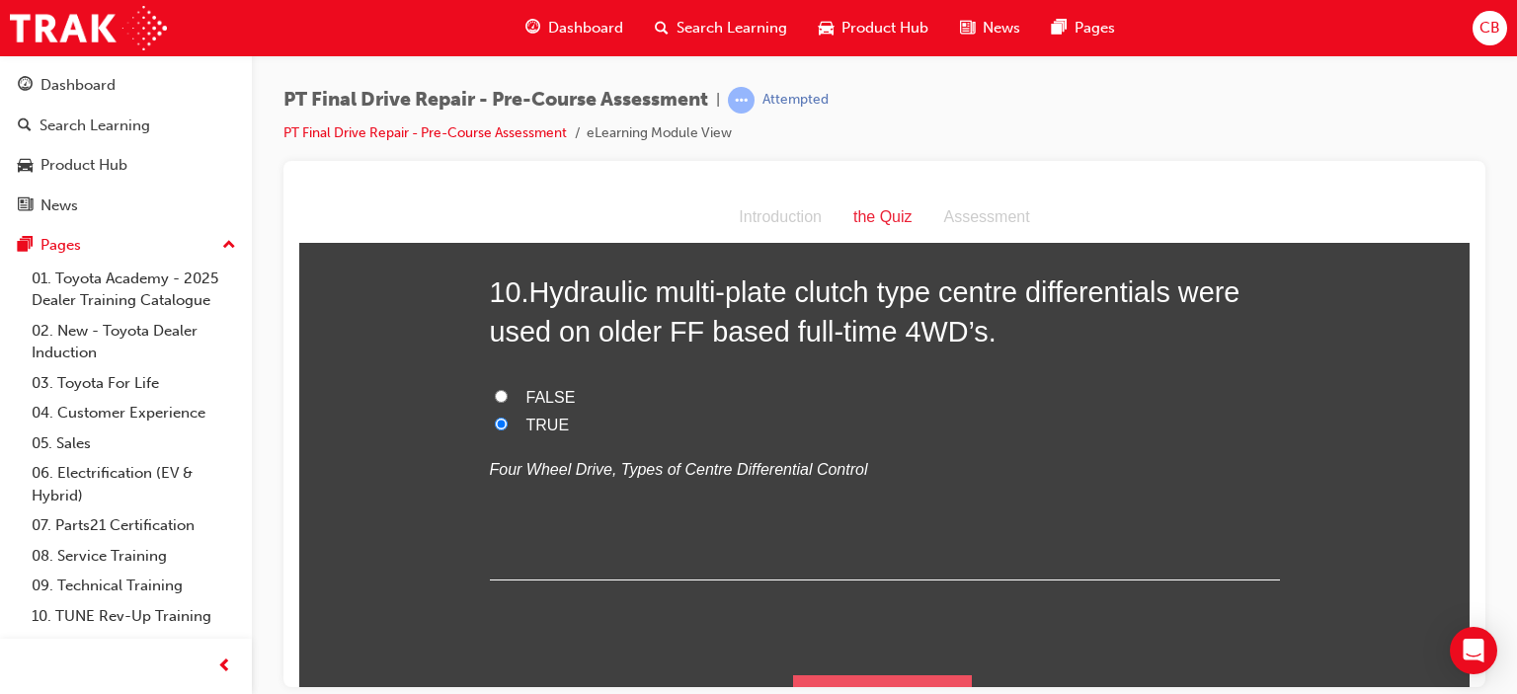
click at [848, 675] on button "Submit Answers" at bounding box center [883, 702] width 180 height 55
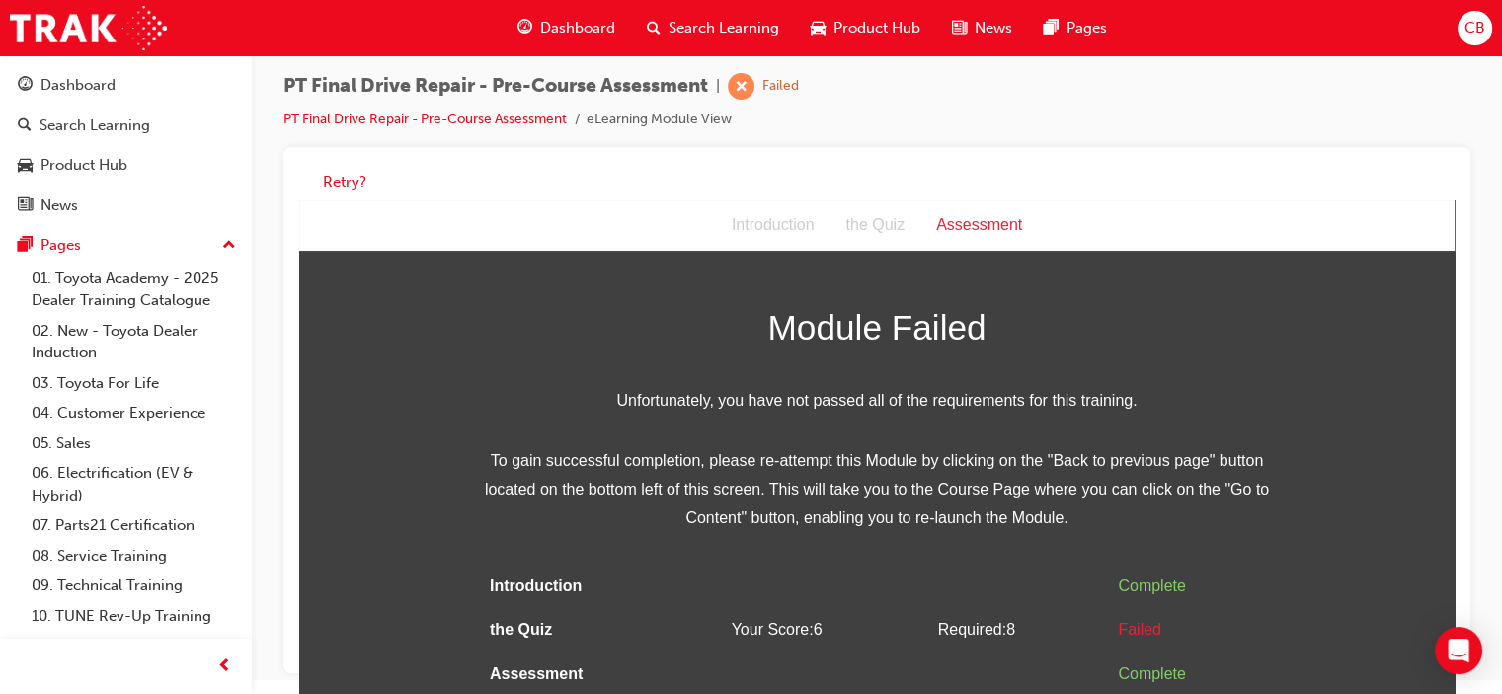
scroll to position [0, 0]
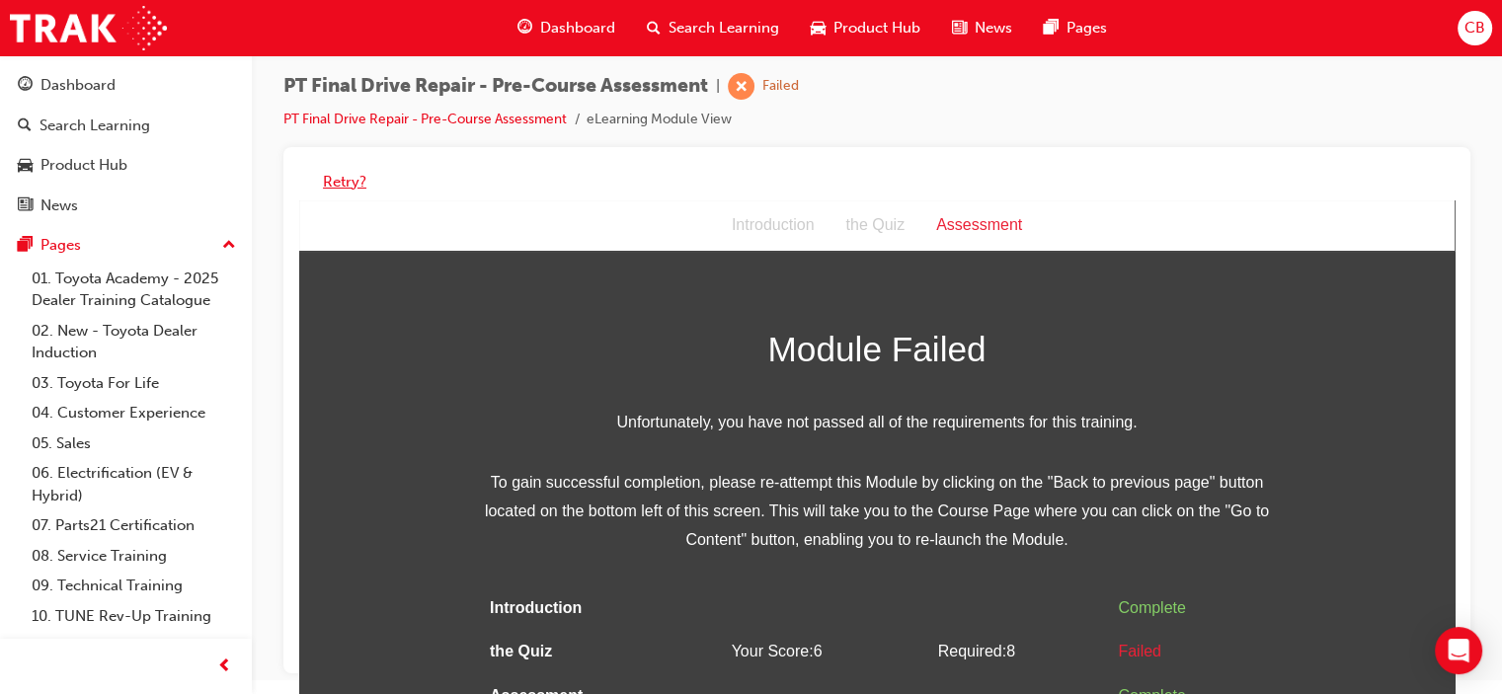
click at [341, 186] on button "Retry?" at bounding box center [344, 182] width 43 height 23
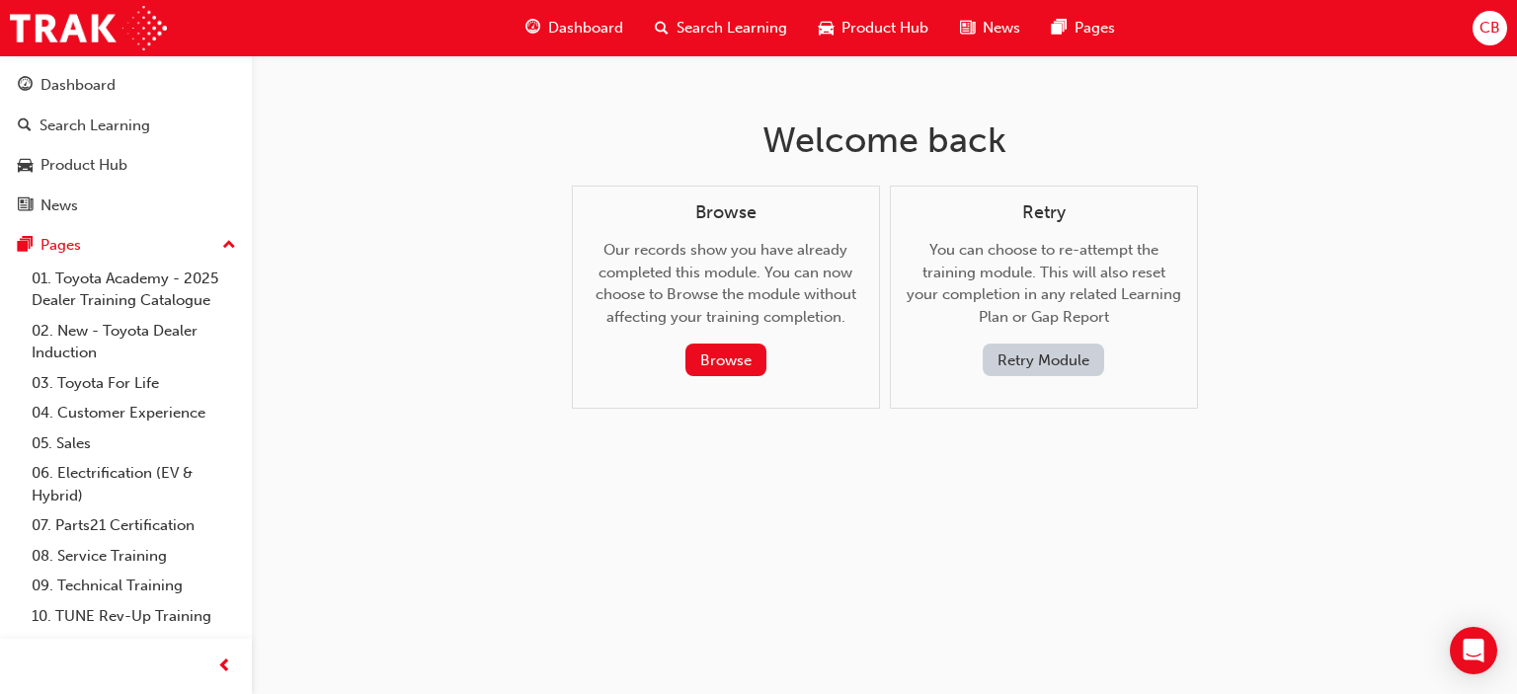
click at [1023, 347] on button "Retry Module" at bounding box center [1043, 360] width 121 height 33
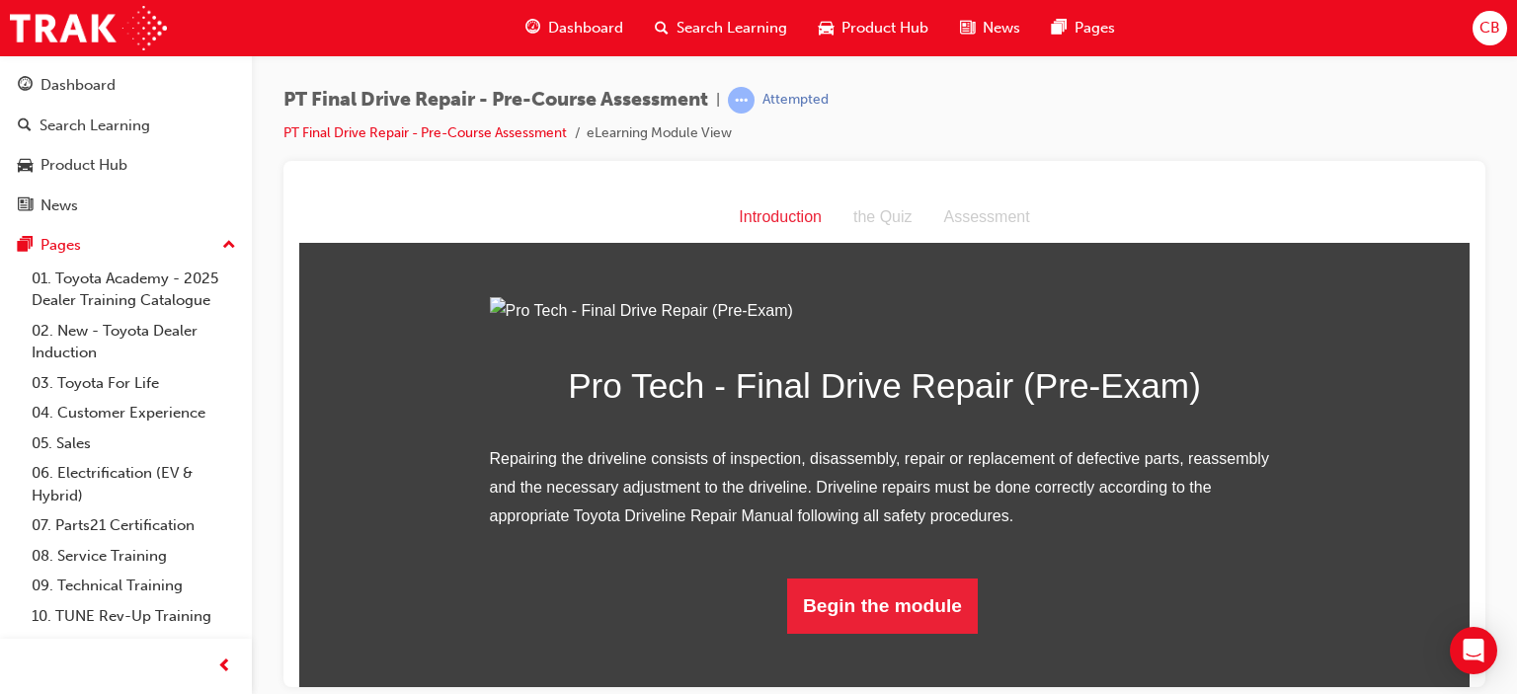
scroll to position [163, 0]
click at [910, 633] on button "Begin the module" at bounding box center [882, 605] width 191 height 55
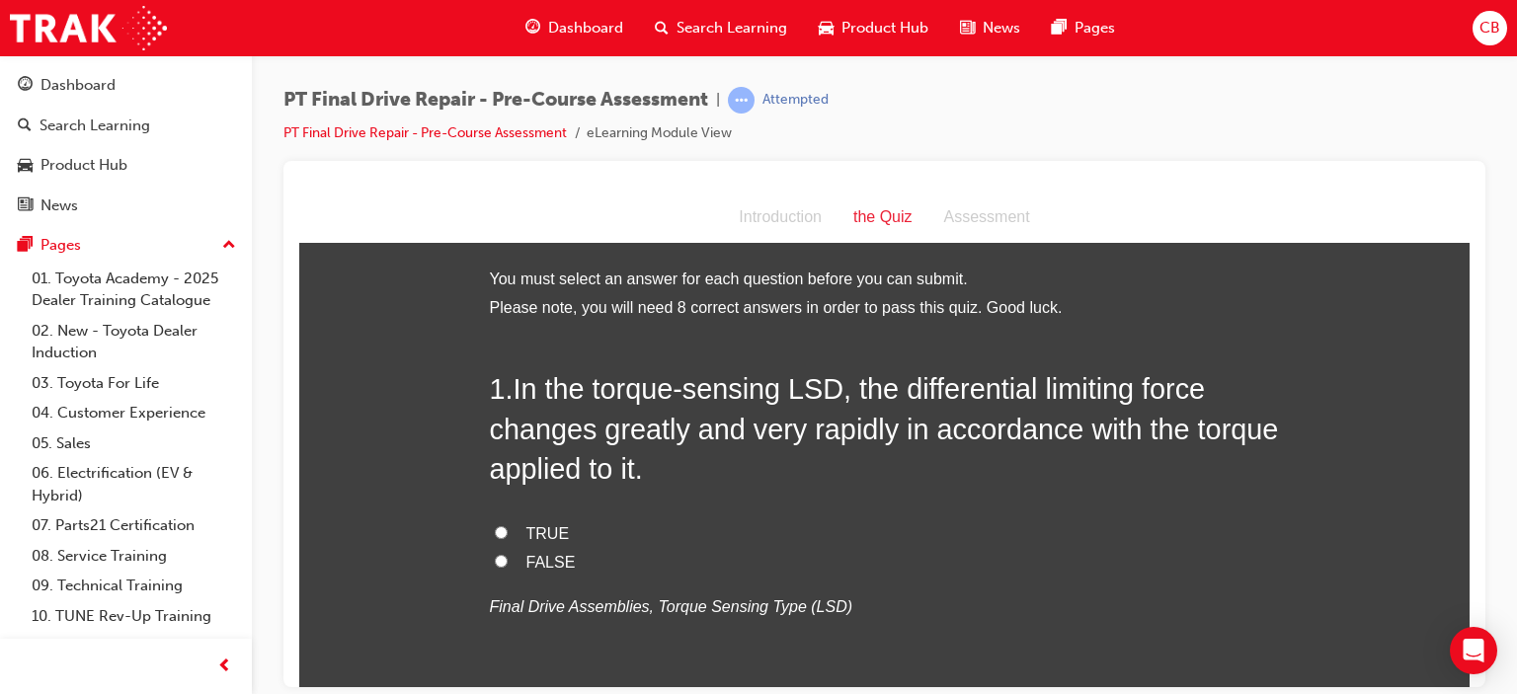
click at [543, 529] on span "TRUE" at bounding box center [547, 533] width 43 height 17
click at [508, 529] on input "TRUE" at bounding box center [501, 532] width 13 height 13
radio input "true"
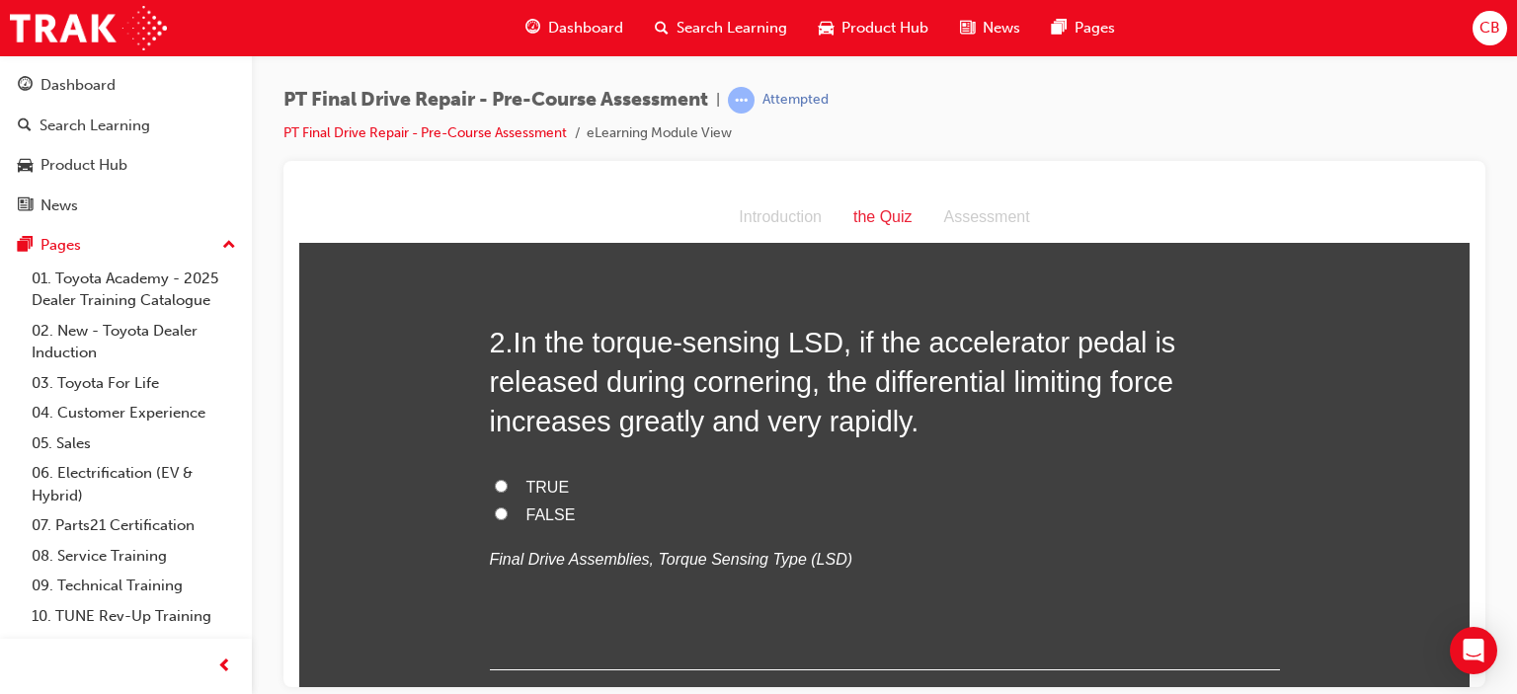
scroll to position [494, 0]
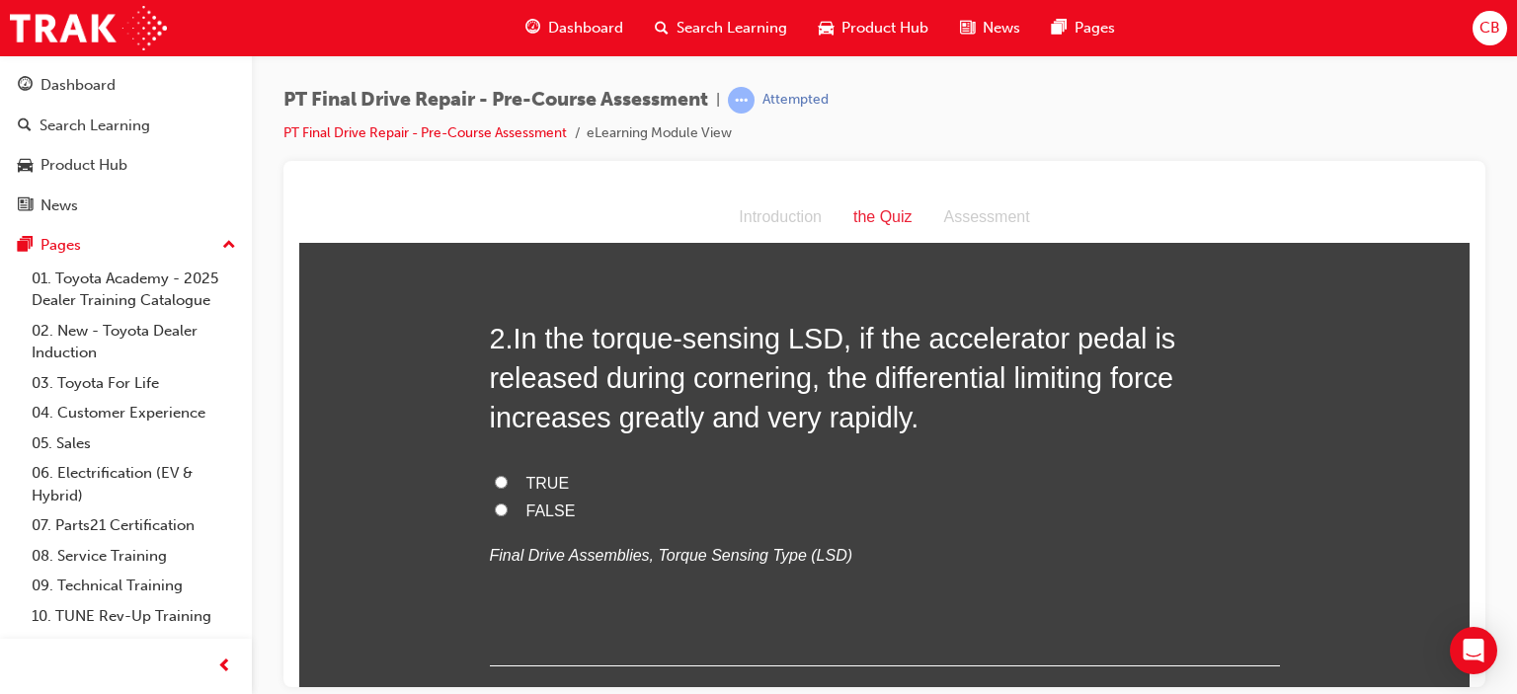
click at [526, 478] on span "TRUE" at bounding box center [547, 482] width 43 height 17
click at [508, 478] on input "TRUE" at bounding box center [501, 481] width 13 height 13
radio input "true"
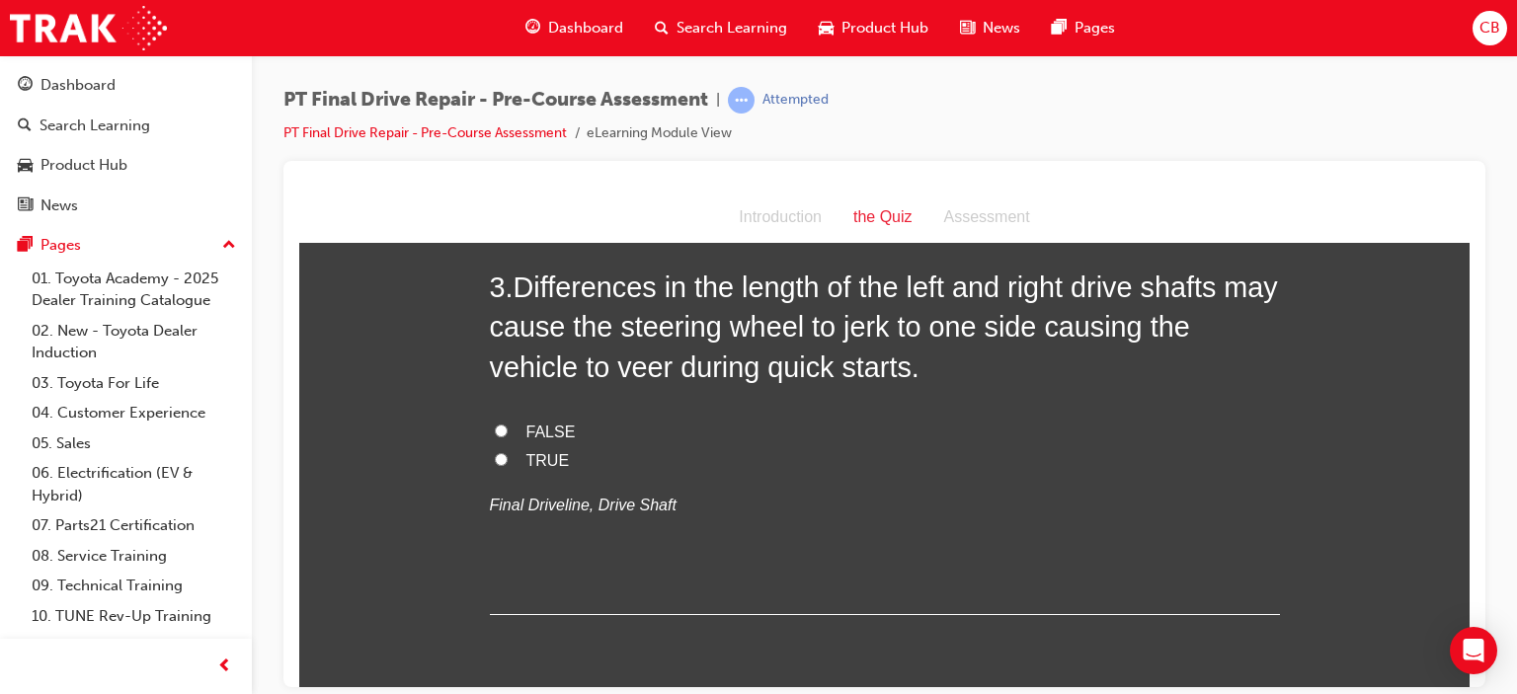
scroll to position [889, 0]
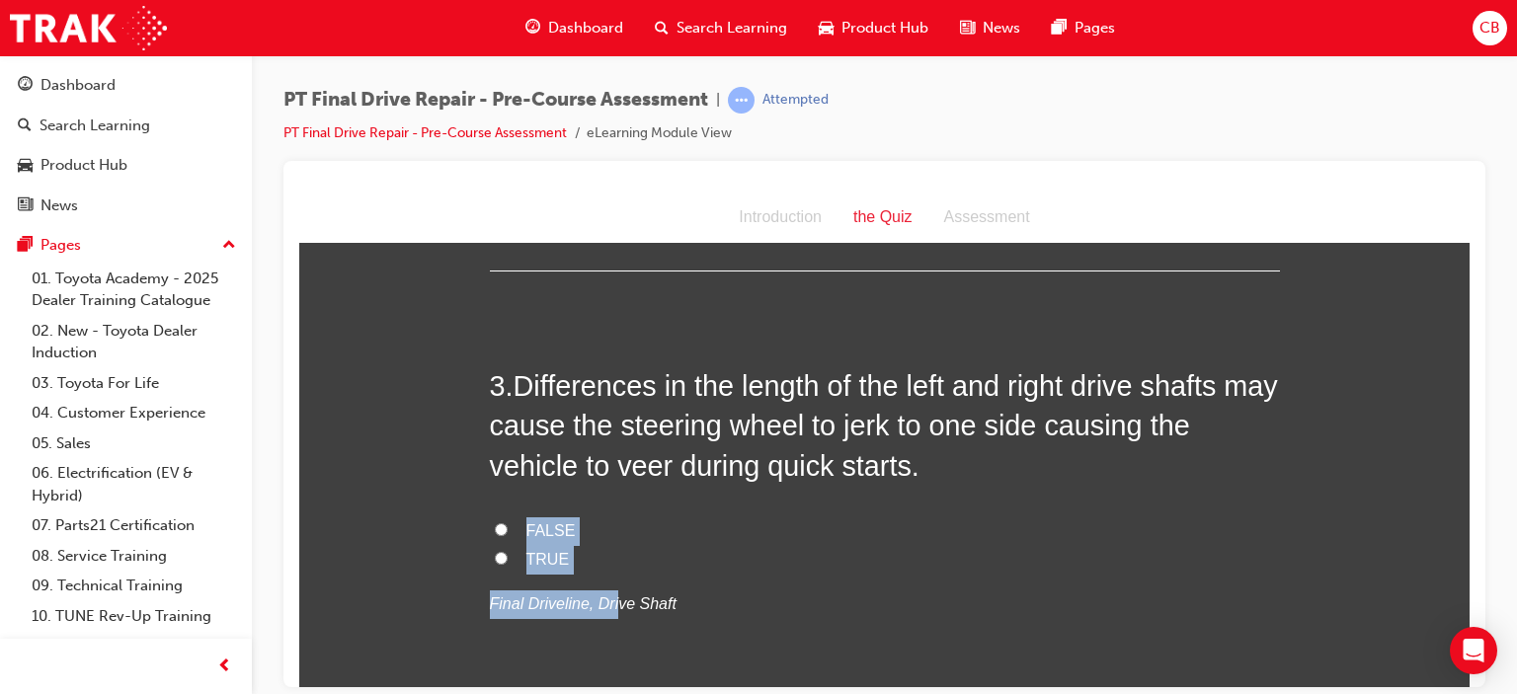
drag, startPoint x: 603, startPoint y: 575, endPoint x: 480, endPoint y: 491, distance: 148.5
click at [843, 576] on div "FALSE TRUE Final Driveline, Drive Shaft" at bounding box center [885, 567] width 790 height 101
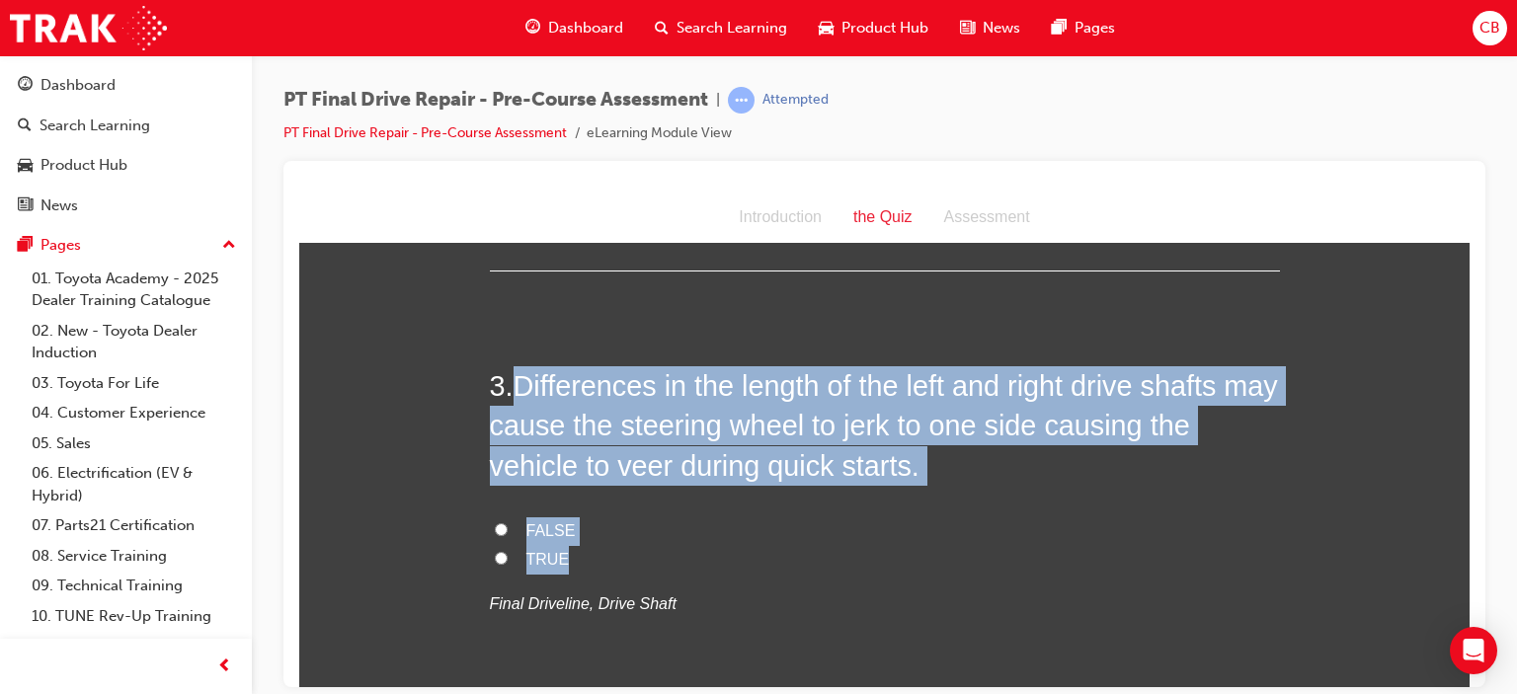
drag, startPoint x: 579, startPoint y: 559, endPoint x: 514, endPoint y: 380, distance: 190.3
click at [514, 380] on div "3 . Differences in the length of the left and right drive shafts may cause the …" at bounding box center [885, 539] width 790 height 348
copy div "Differences in the length of the left and right drive shafts may cause the stee…"
click at [533, 558] on span "TRUE" at bounding box center [547, 558] width 43 height 17
click at [508, 558] on input "TRUE" at bounding box center [501, 557] width 13 height 13
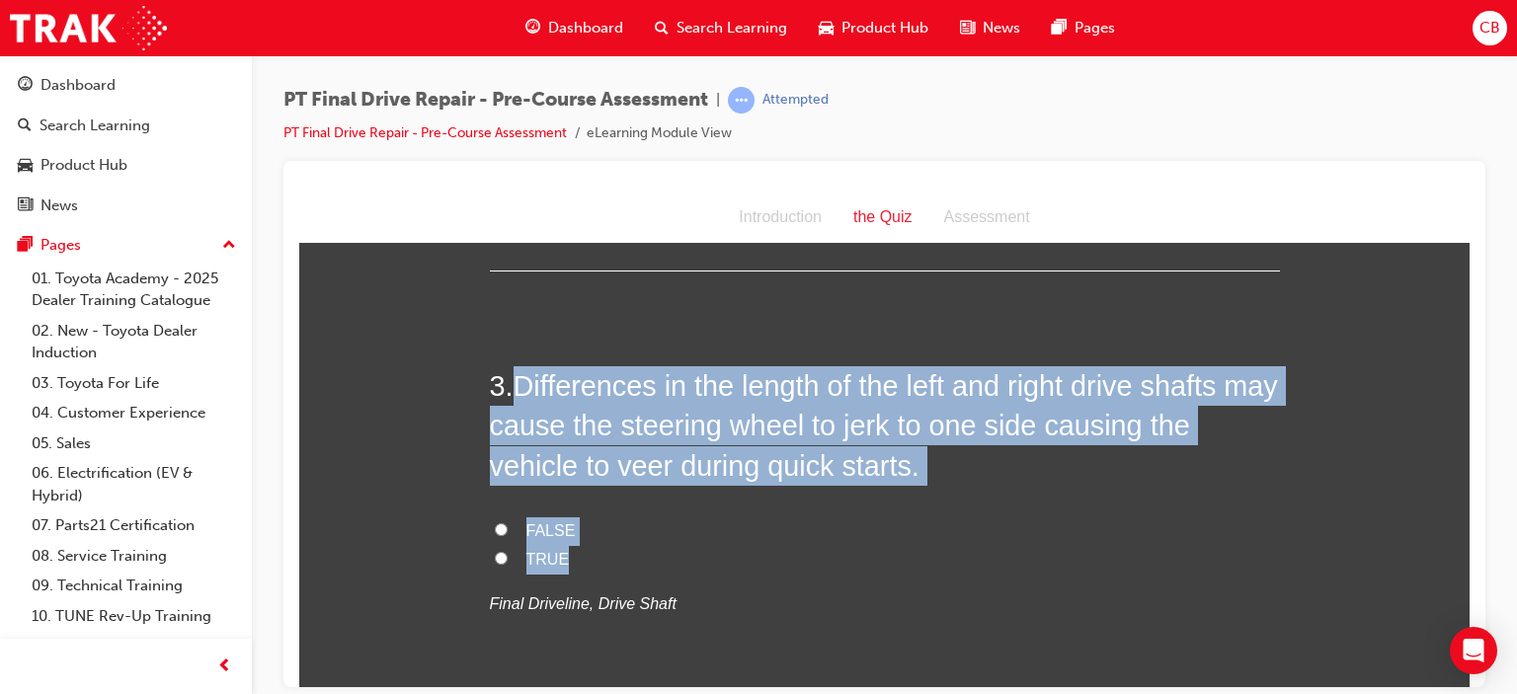
radio input "true"
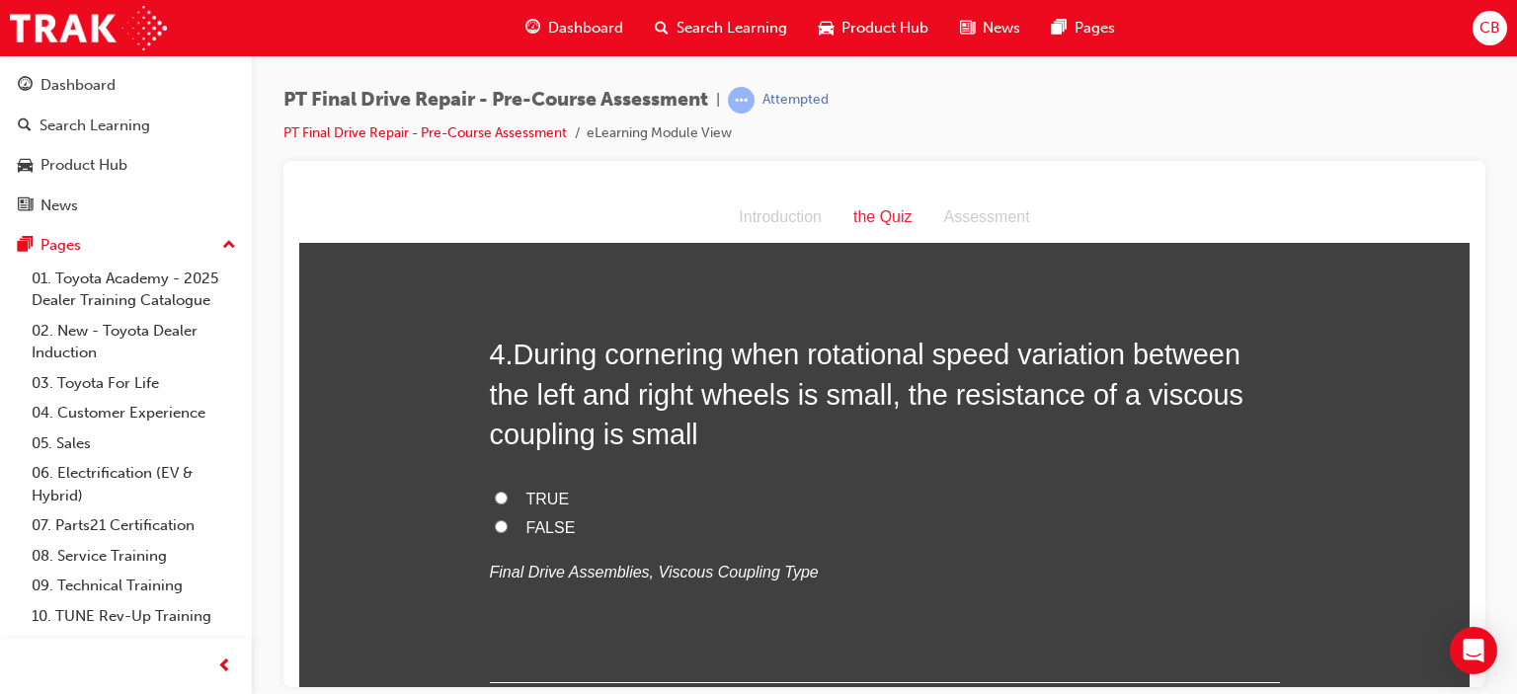
scroll to position [1383, 0]
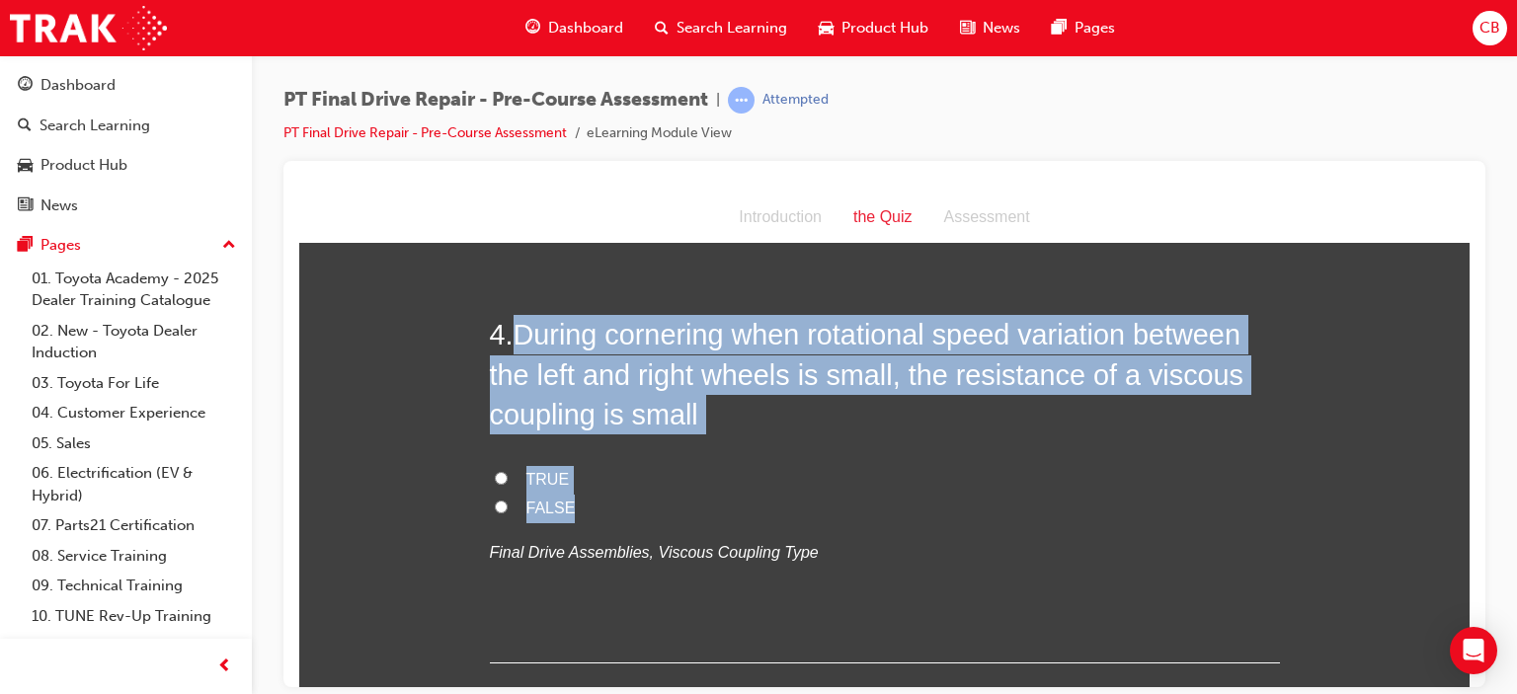
drag, startPoint x: 607, startPoint y: 517, endPoint x: 516, endPoint y: 341, distance: 197.9
click at [516, 341] on div "4 . During cornering when rotational speed variation between the left and right…" at bounding box center [885, 488] width 790 height 348
copy div "During cornering when rotational speed variation between the left and right whe…"
click at [526, 477] on span "TRUE" at bounding box center [547, 478] width 43 height 17
click at [508, 477] on input "TRUE" at bounding box center [501, 477] width 13 height 13
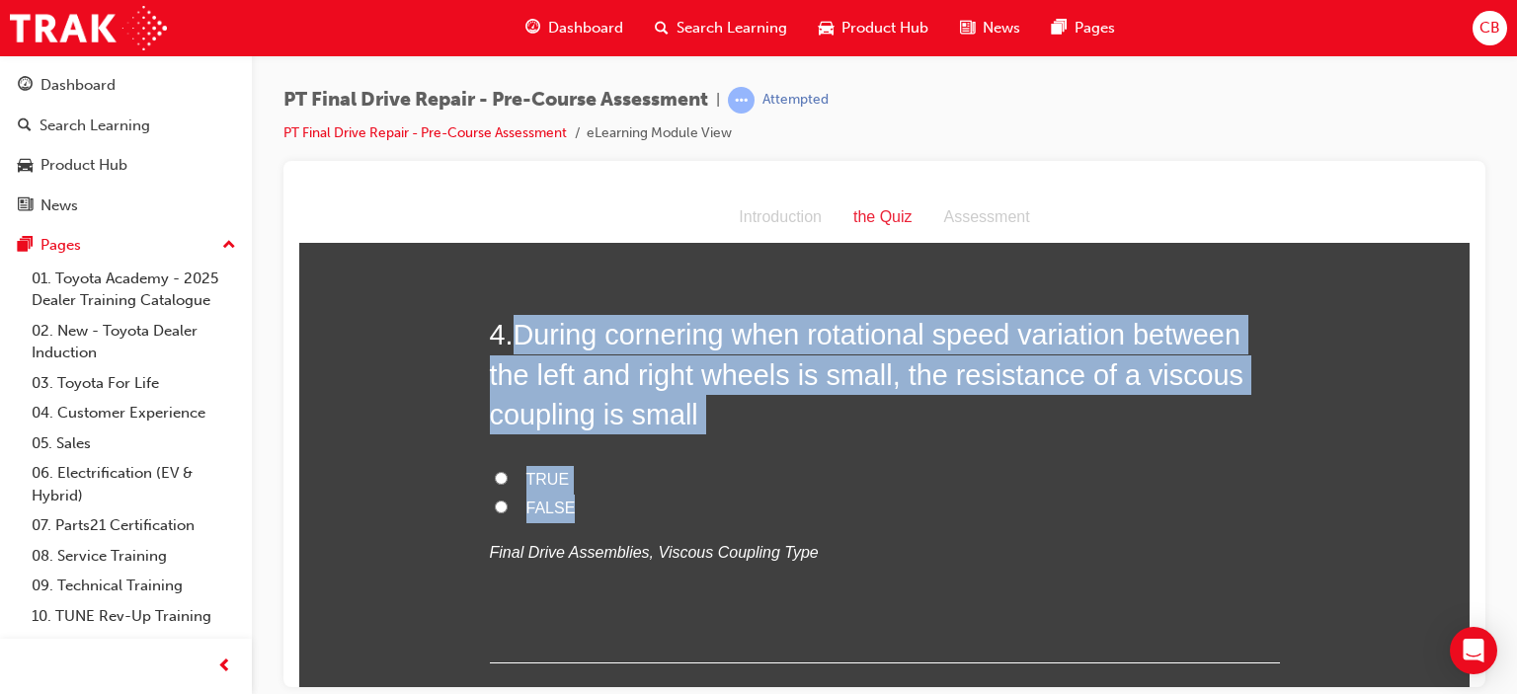
radio input "true"
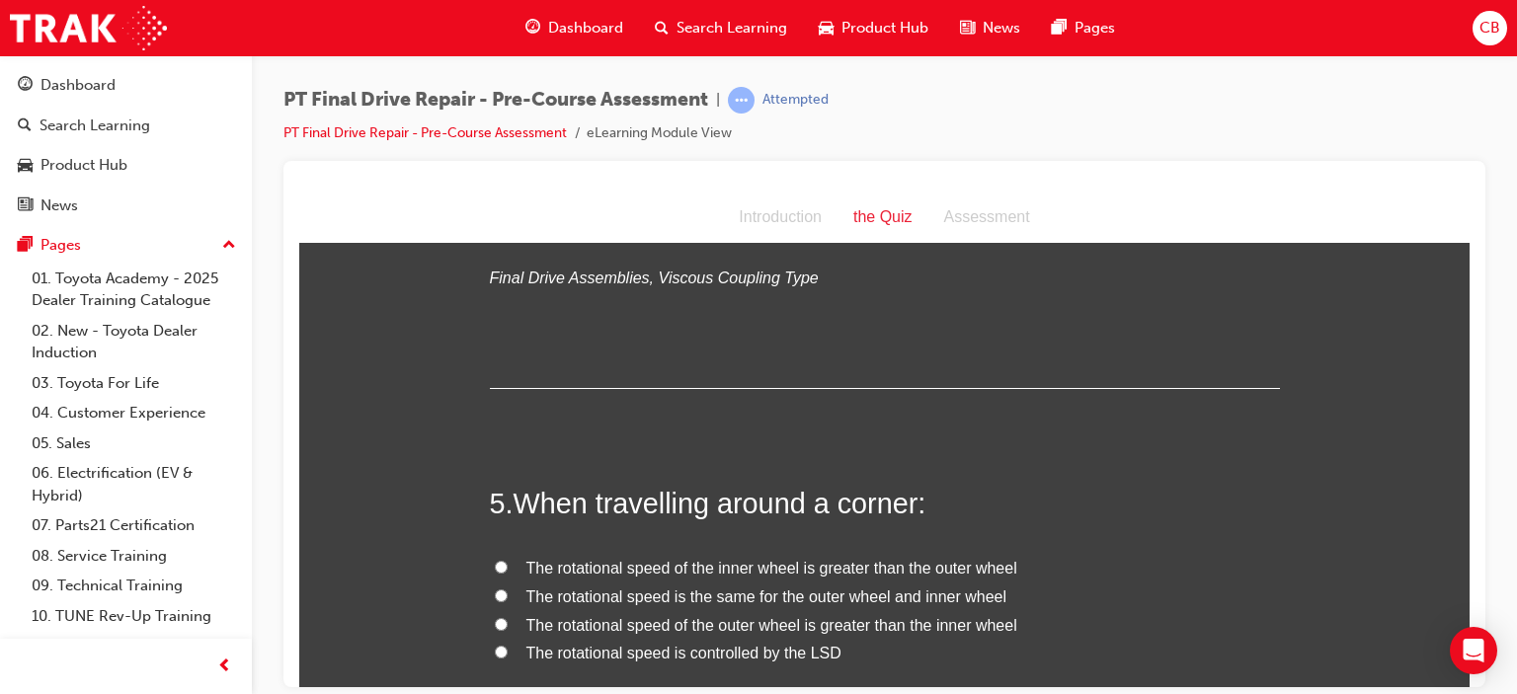
scroll to position [1778, 0]
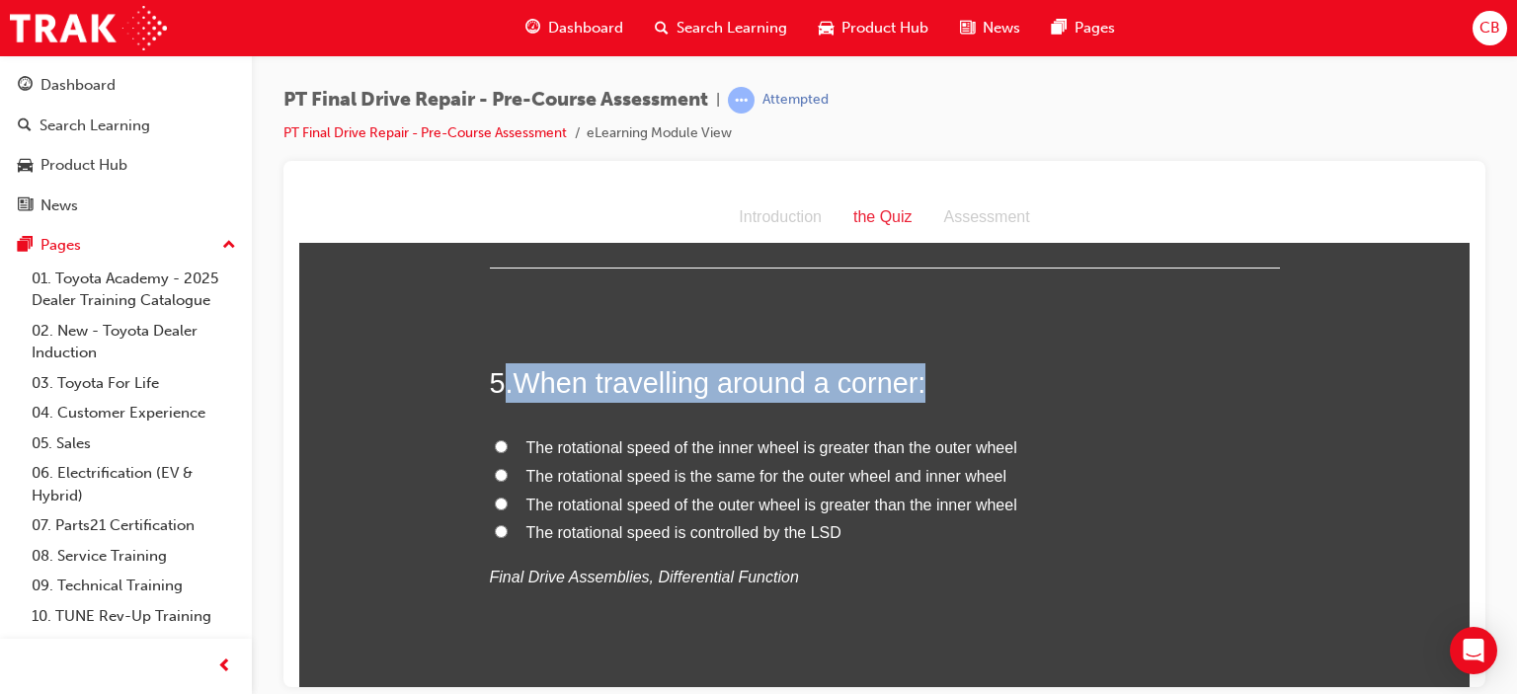
drag, startPoint x: 844, startPoint y: 594, endPoint x: 501, endPoint y: 376, distance: 405.8
click at [501, 376] on div "5 . When travelling around a corner: The rotational speed of the inner wheel is…" at bounding box center [885, 525] width 790 height 325
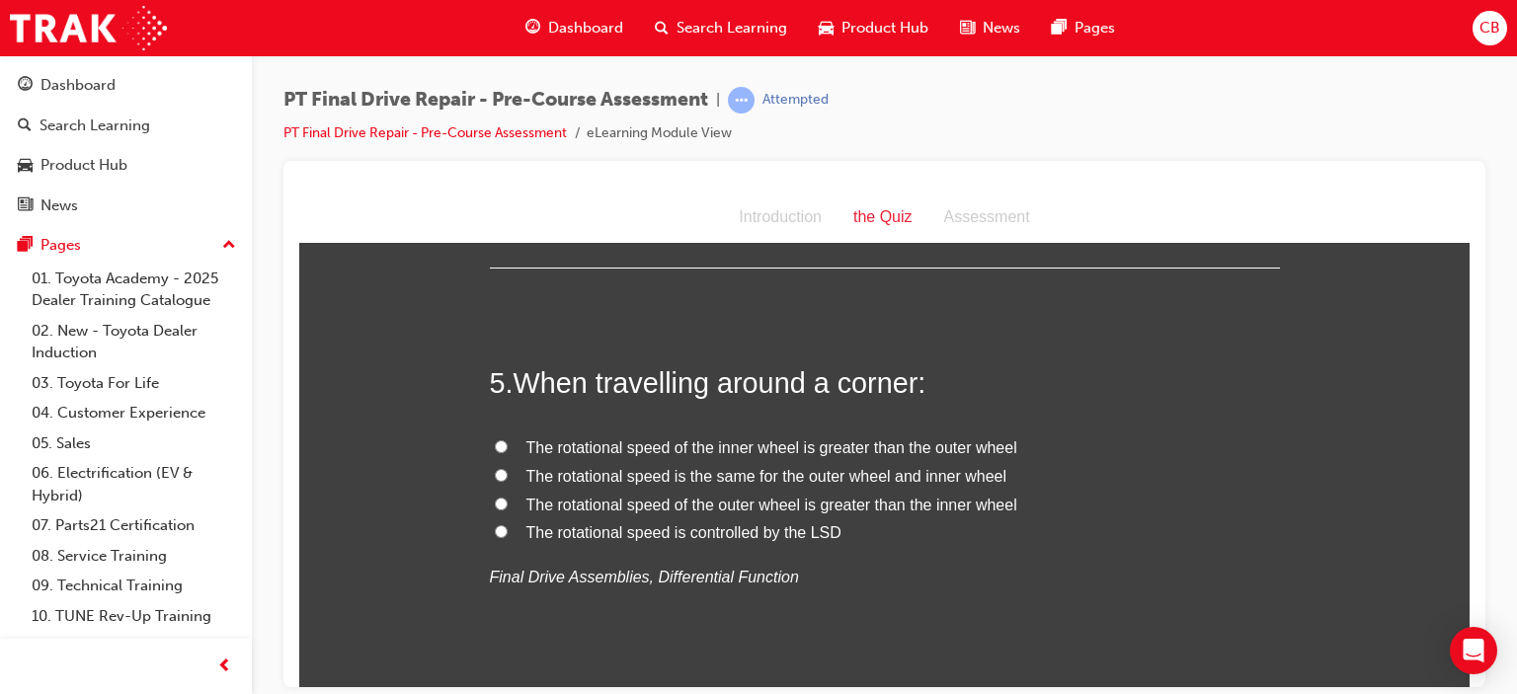
click at [968, 613] on div "5 . When travelling around a corner: The rotational speed of the inner wheel is…" at bounding box center [885, 525] width 790 height 325
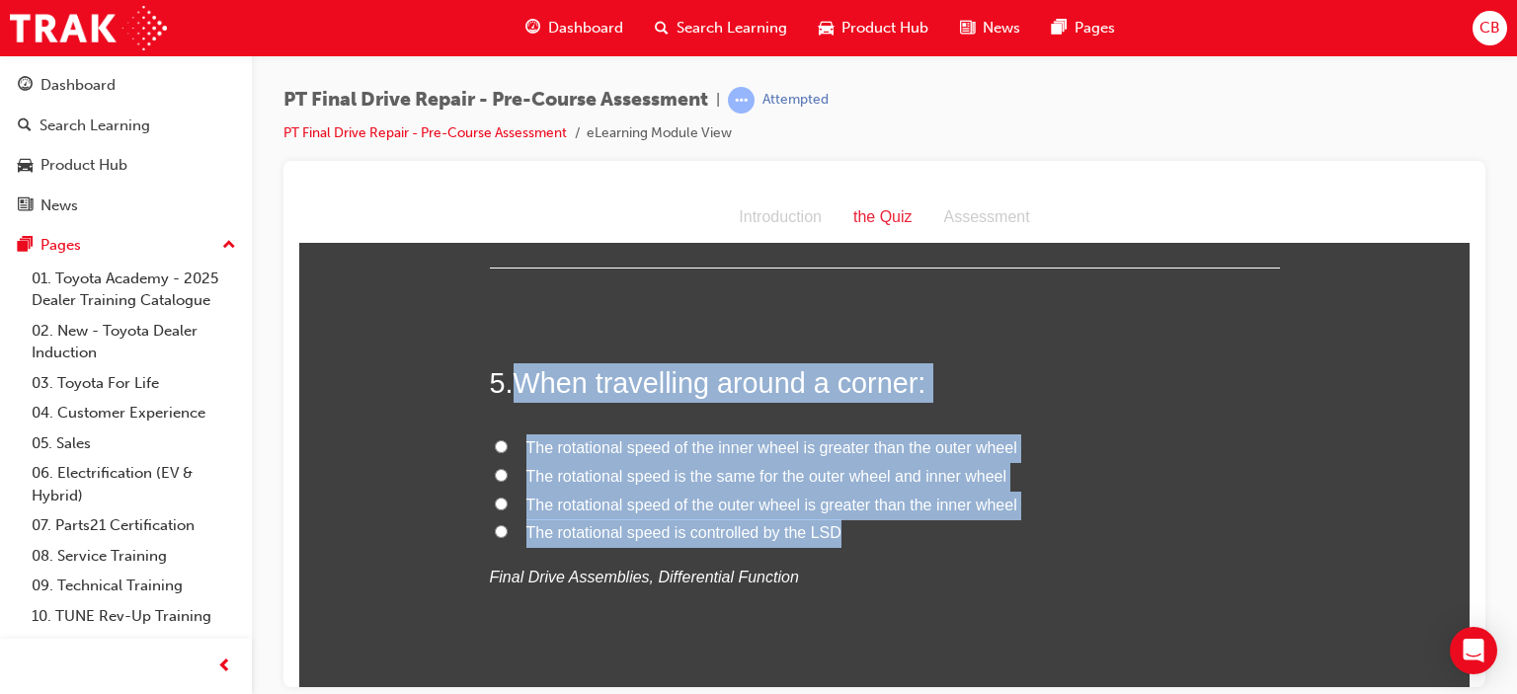
drag, startPoint x: 839, startPoint y: 532, endPoint x: 523, endPoint y: 372, distance: 354.3
click at [523, 372] on div "5 . When travelling around a corner: The rotational speed of the inner wheel is…" at bounding box center [885, 525] width 790 height 325
copy div "When travelling around a corner: The rotational speed of the inner wheel is gre…"
click at [778, 509] on span "The rotational speed of the outer wheel is greater than the inner wheel" at bounding box center [771, 504] width 491 height 17
click at [508, 509] on input "The rotational speed of the outer wheel is greater than the inner wheel" at bounding box center [501, 503] width 13 height 13
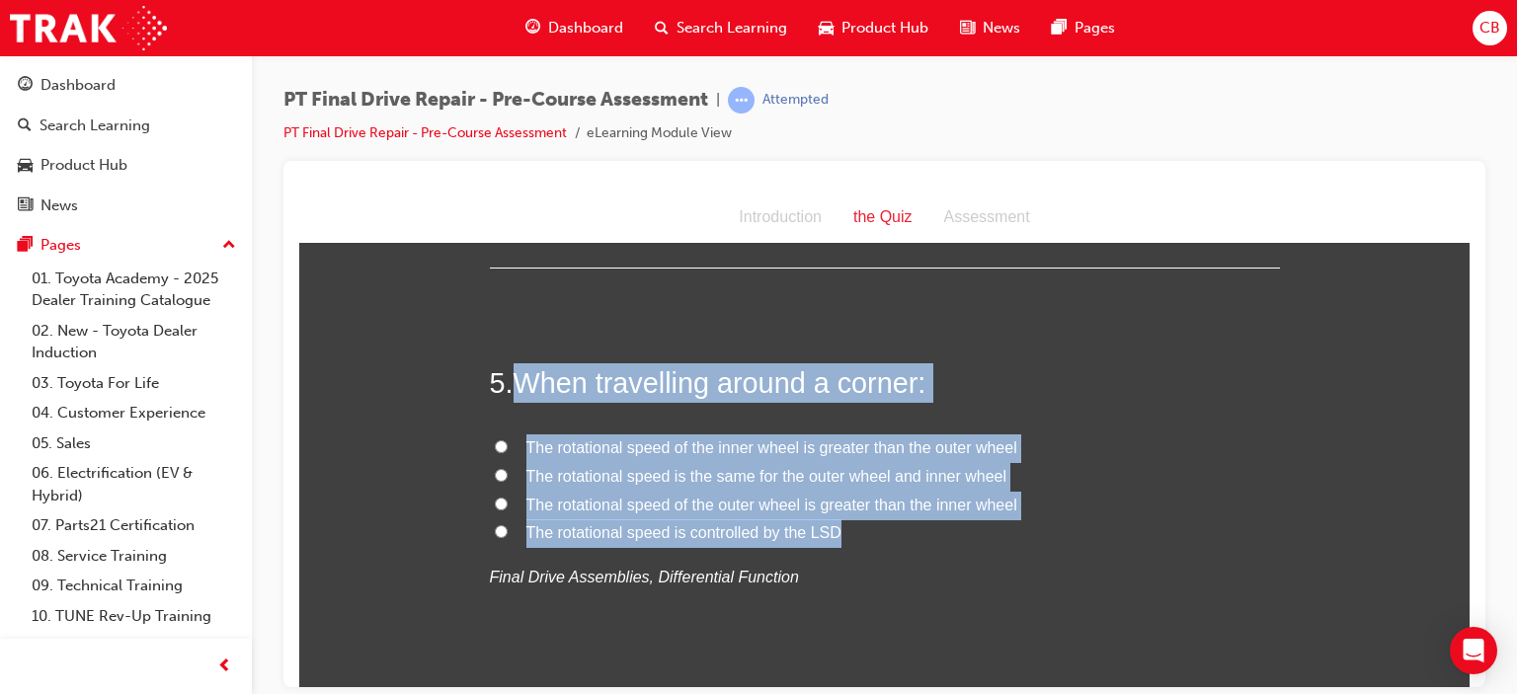
radio input "true"
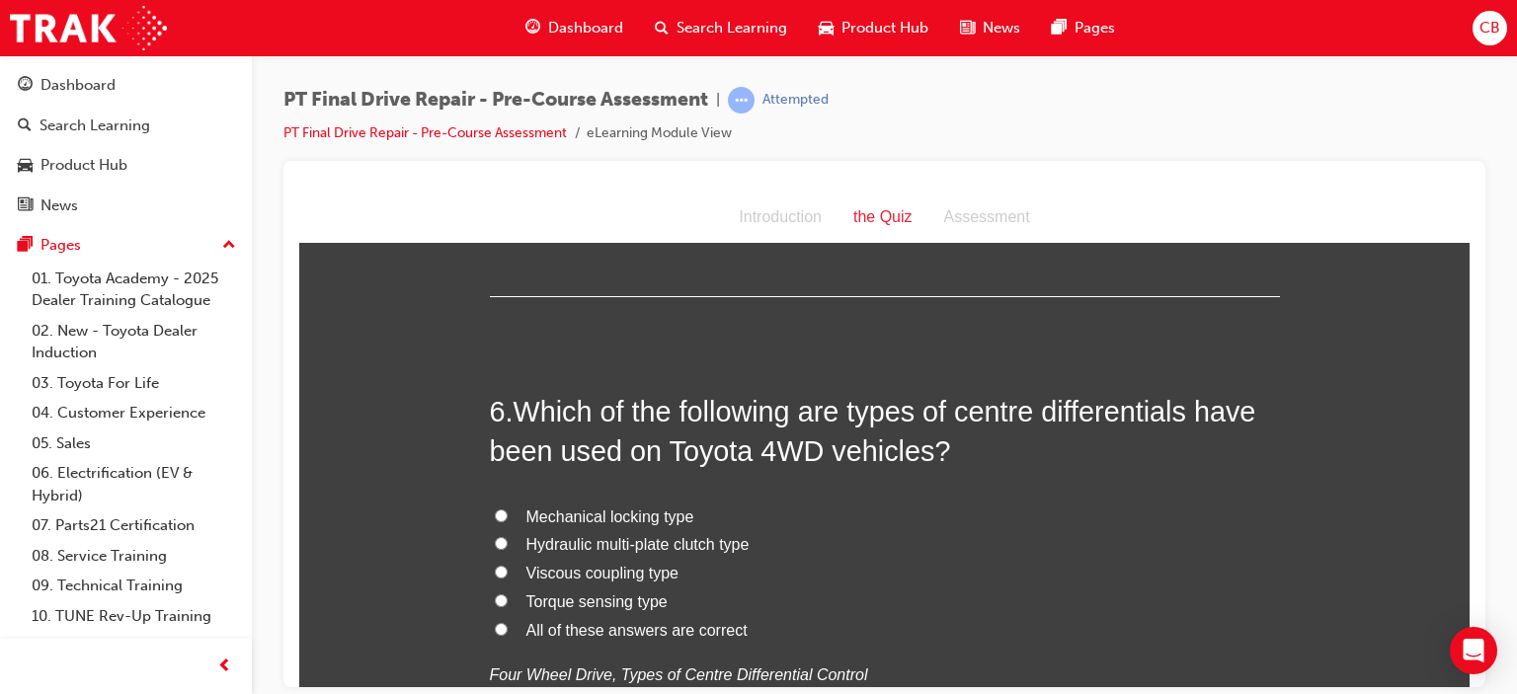
scroll to position [2173, 0]
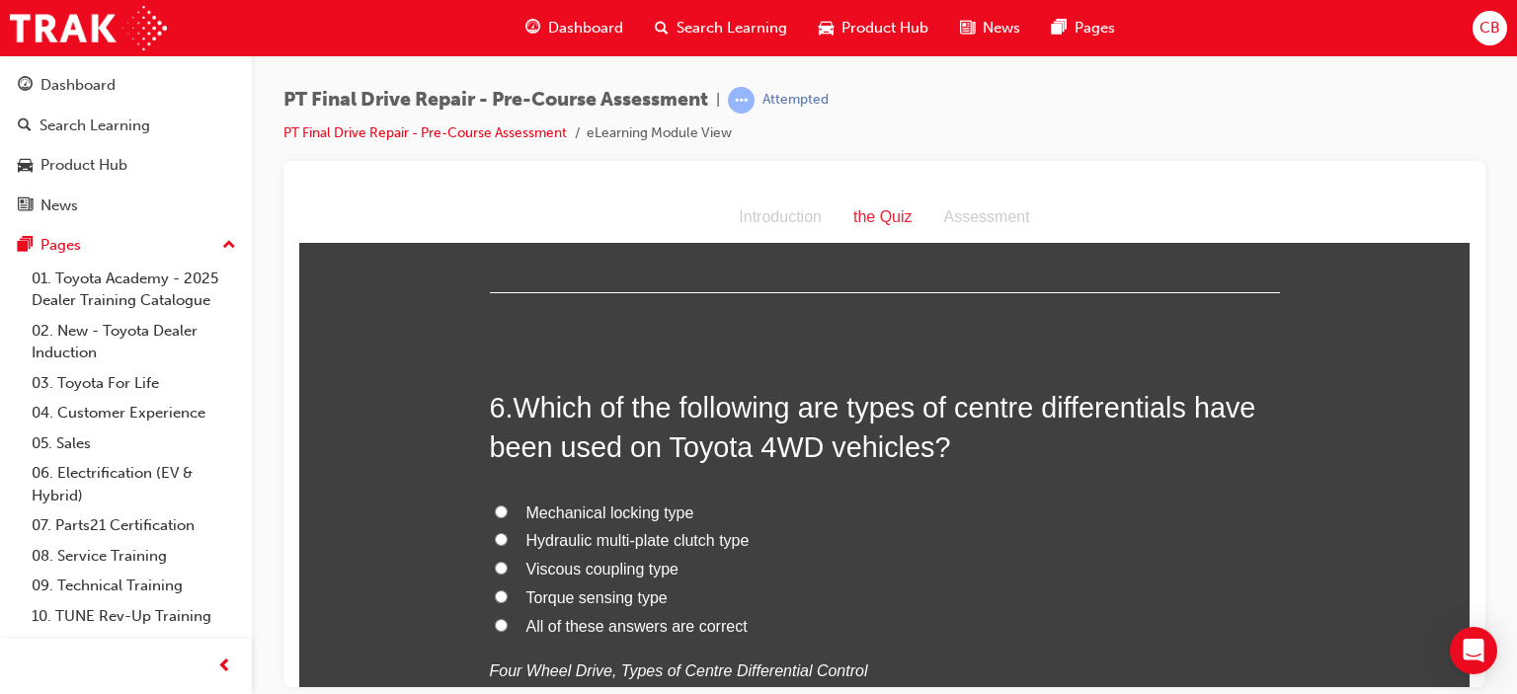
click at [587, 622] on span "All of these answers are correct" at bounding box center [636, 625] width 221 height 17
click at [495, 622] on input "All of these answers are correct" at bounding box center [501, 624] width 13 height 13
radio input "true"
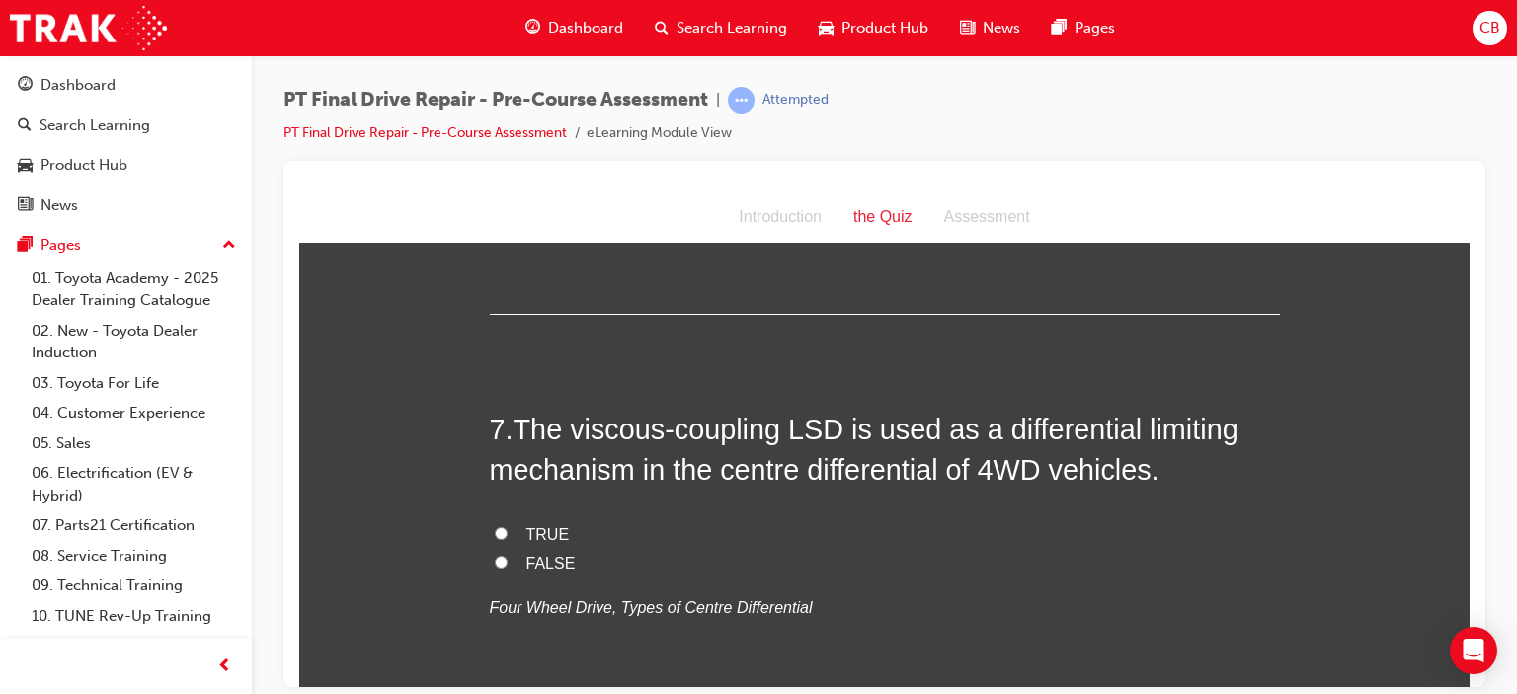
scroll to position [2667, 0]
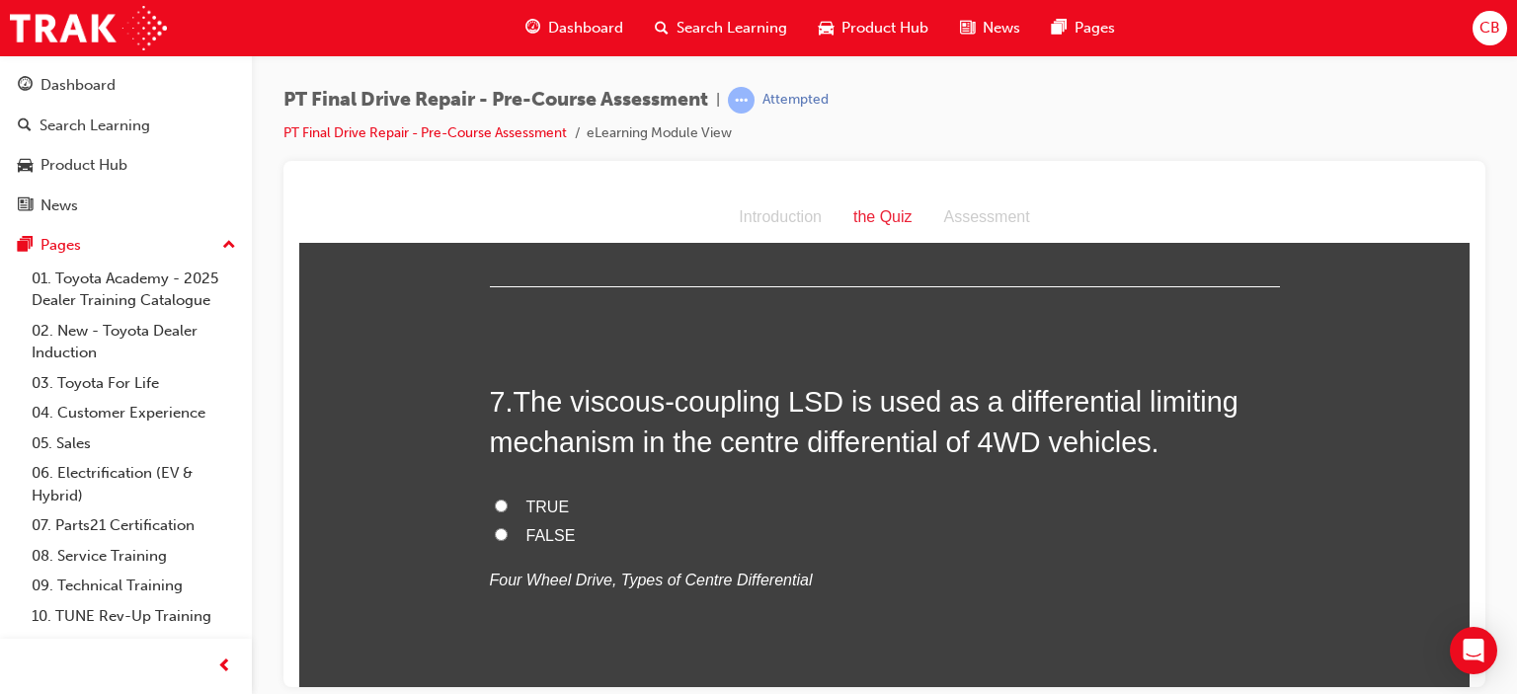
click at [497, 503] on input "TRUE" at bounding box center [501, 505] width 13 height 13
radio input "true"
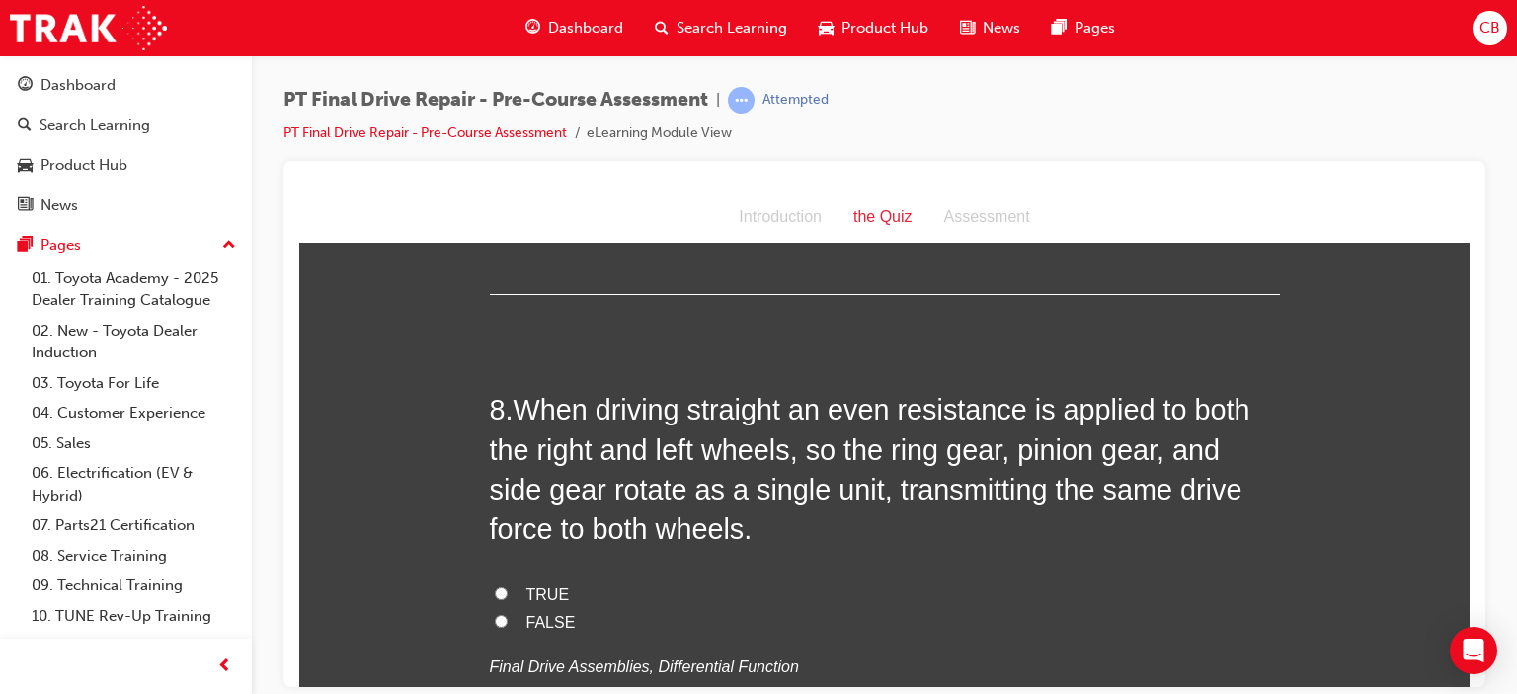
scroll to position [3161, 0]
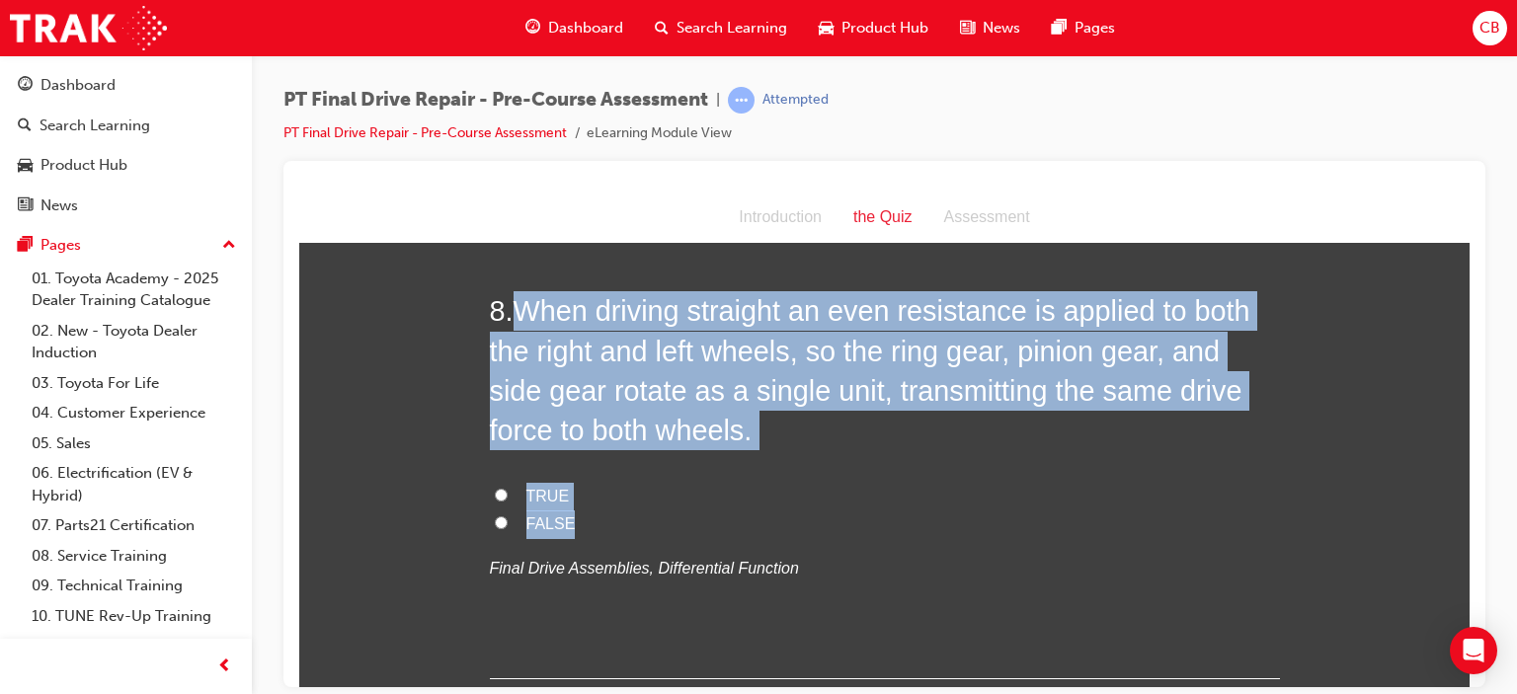
drag, startPoint x: 682, startPoint y: 525, endPoint x: 510, endPoint y: 313, distance: 272.4
click at [510, 313] on div "8 . When driving straight an even resistance is applied to both the right and l…" at bounding box center [885, 484] width 790 height 388
copy div "When driving straight an even resistance is applied to both the right and left …"
click at [526, 495] on span "TRUE" at bounding box center [547, 495] width 43 height 17
click at [508, 495] on input "TRUE" at bounding box center [501, 494] width 13 height 13
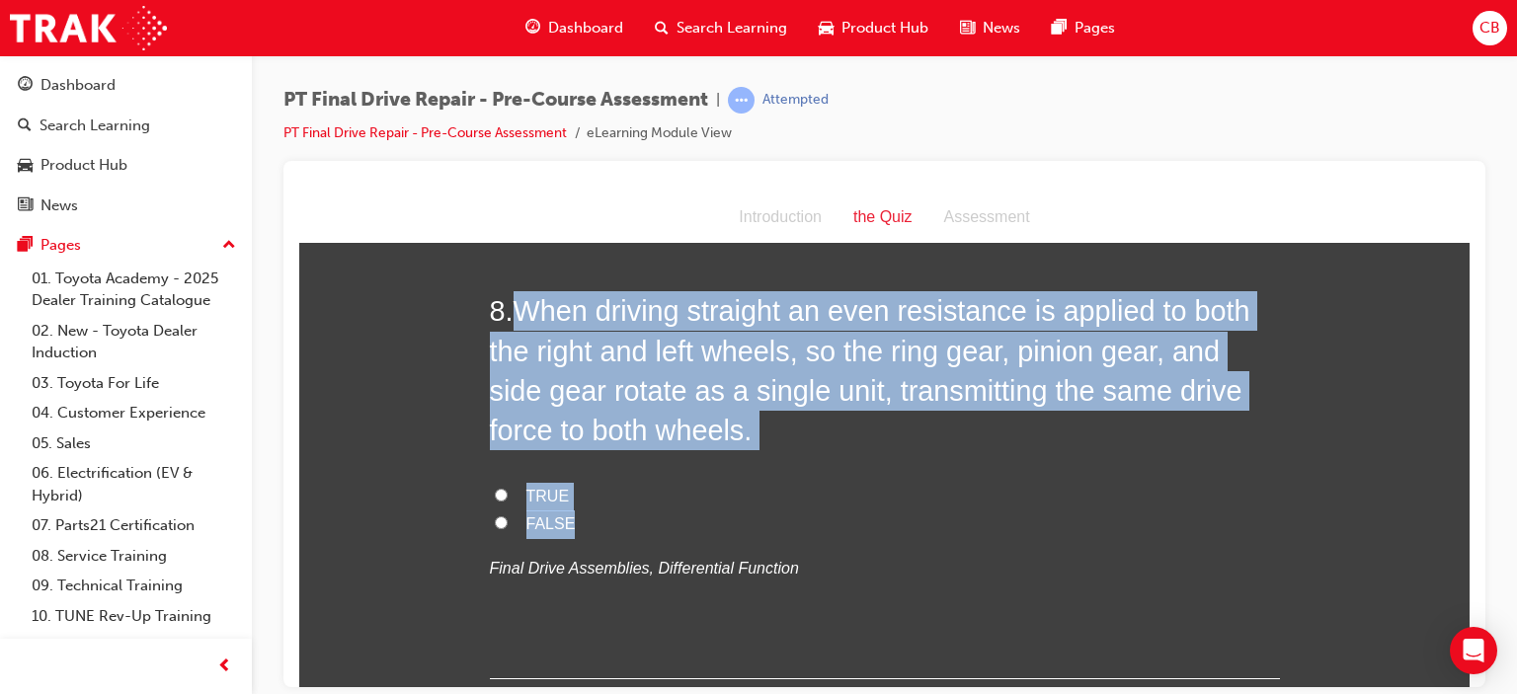
radio input "true"
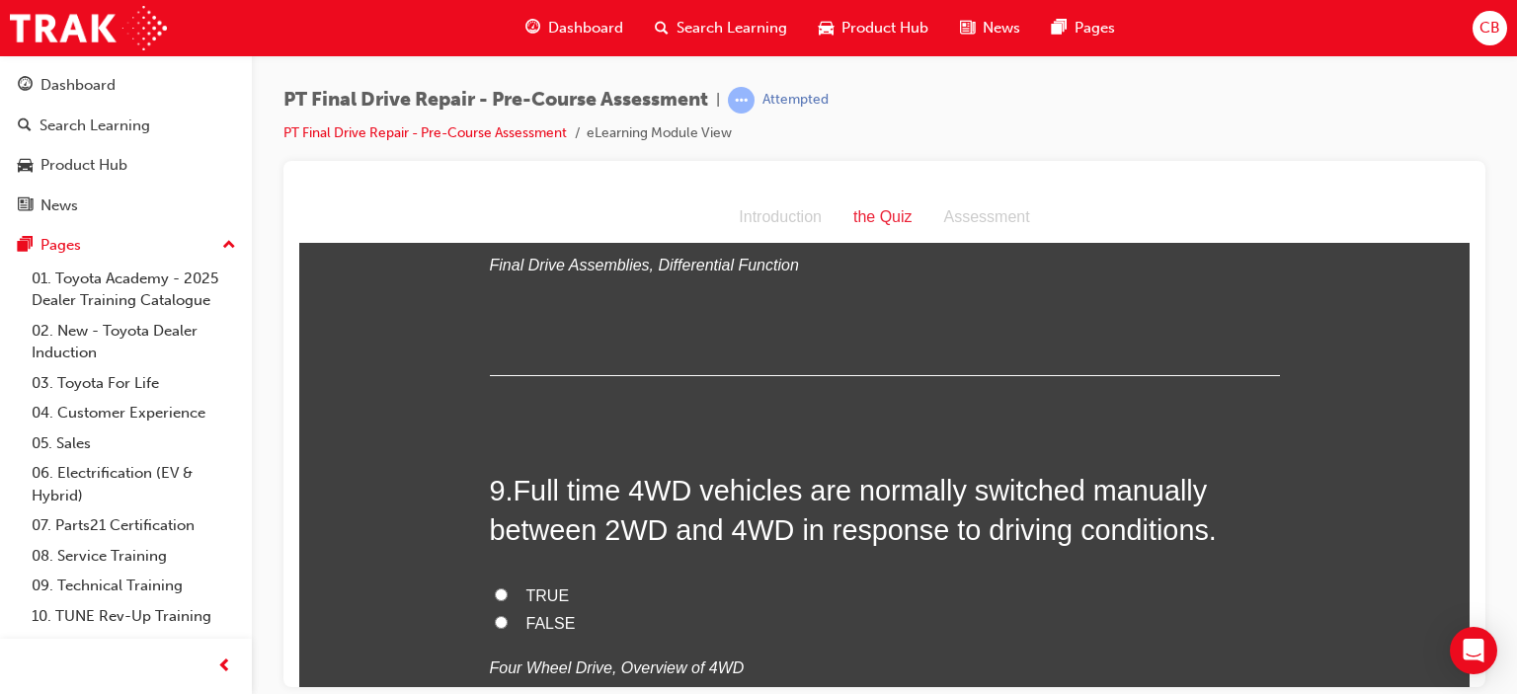
scroll to position [3556, 0]
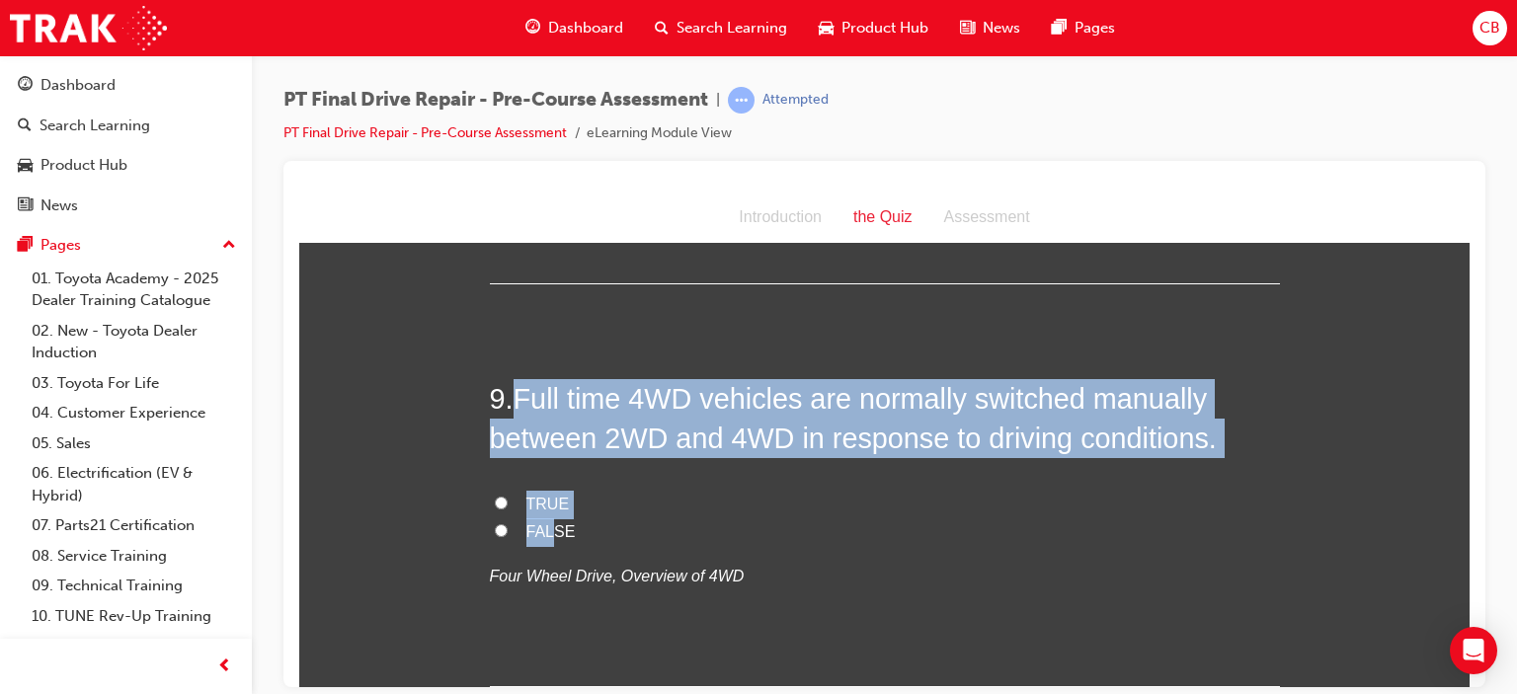
drag, startPoint x: 549, startPoint y: 542, endPoint x: 513, endPoint y: 387, distance: 159.3
click at [513, 387] on div "9 . Full time 4WD vehicles are normally switched manually between 2WD and 4WD i…" at bounding box center [885, 532] width 790 height 308
drag, startPoint x: 588, startPoint y: 403, endPoint x: 1193, endPoint y: 590, distance: 633.6
click at [1210, 586] on p "Four Wheel Drive, Overview of 4WD" at bounding box center [885, 576] width 790 height 29
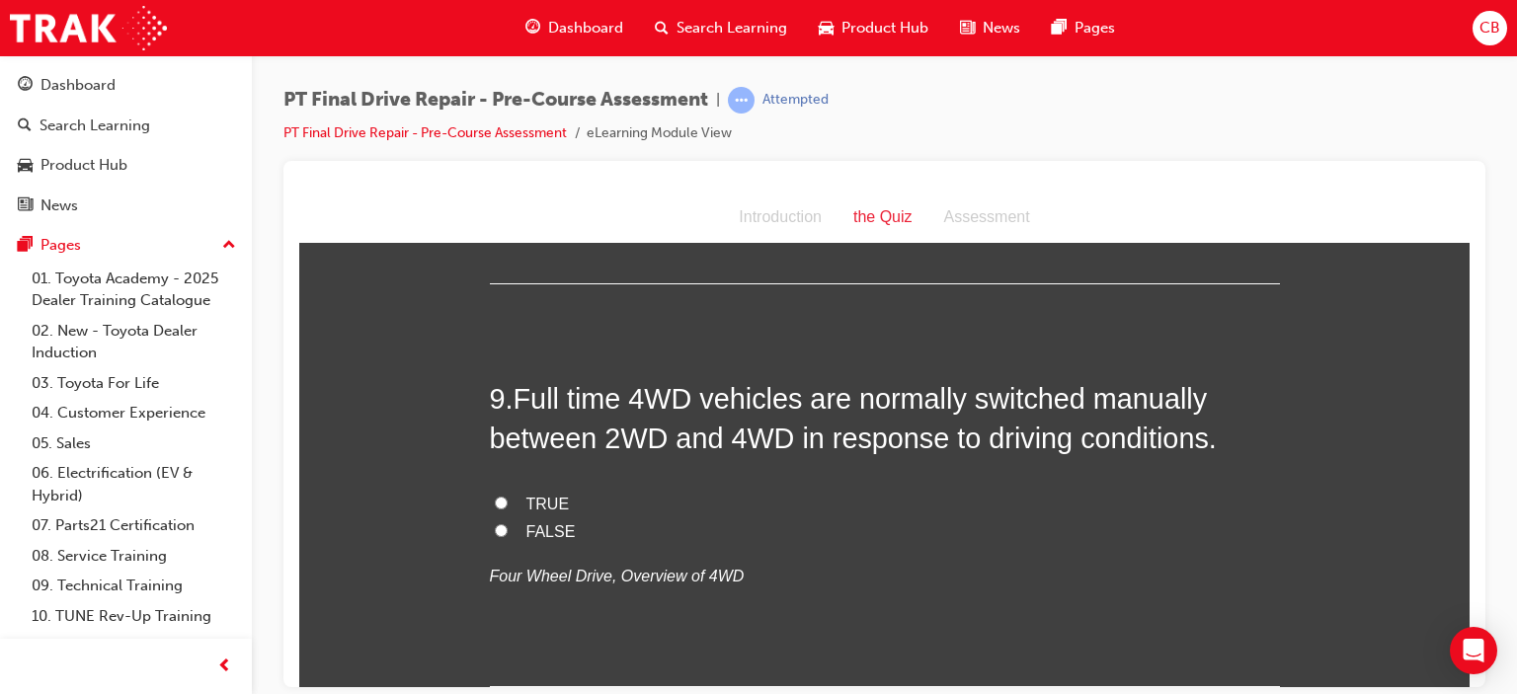
click at [545, 528] on span "FALSE" at bounding box center [550, 531] width 49 height 17
click at [508, 528] on input "FALSE" at bounding box center [501, 530] width 13 height 13
radio input "true"
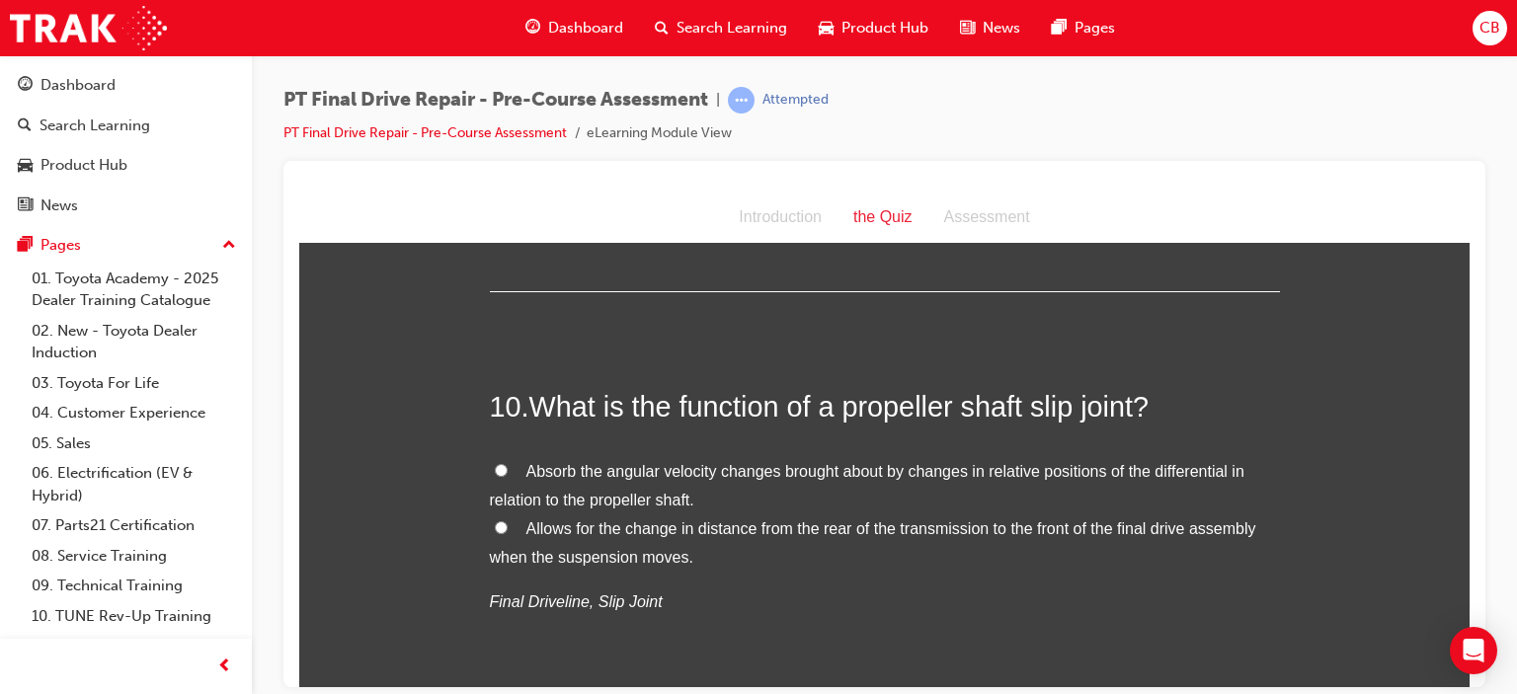
scroll to position [4050, 0]
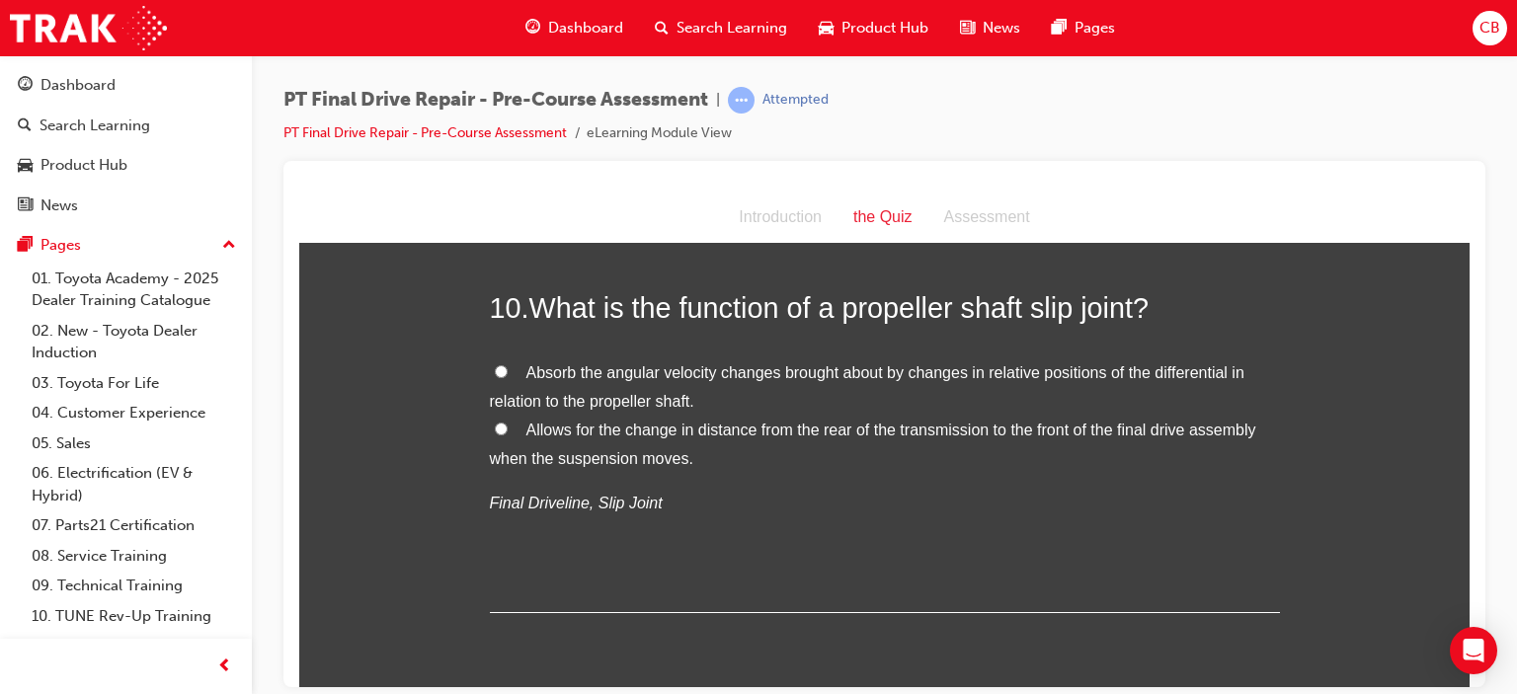
click at [490, 416] on label "Allows for the change in distance from the rear of the transmission to the fron…" at bounding box center [885, 444] width 790 height 57
click at [495, 422] on input "Allows for the change in distance from the rear of the transmission to the fron…" at bounding box center [501, 428] width 13 height 13
radio input "true"
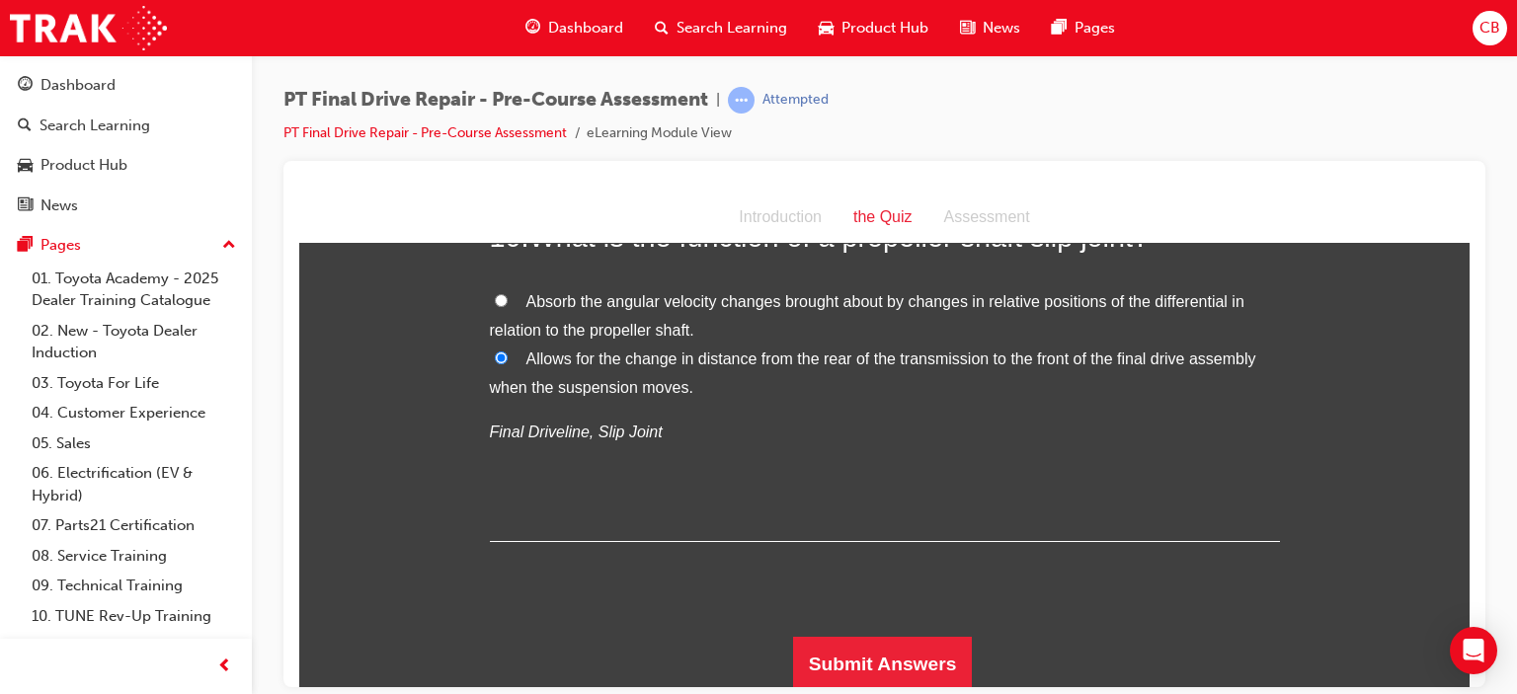
scroll to position [4122, 0]
click at [842, 641] on button "Submit Answers" at bounding box center [883, 662] width 180 height 55
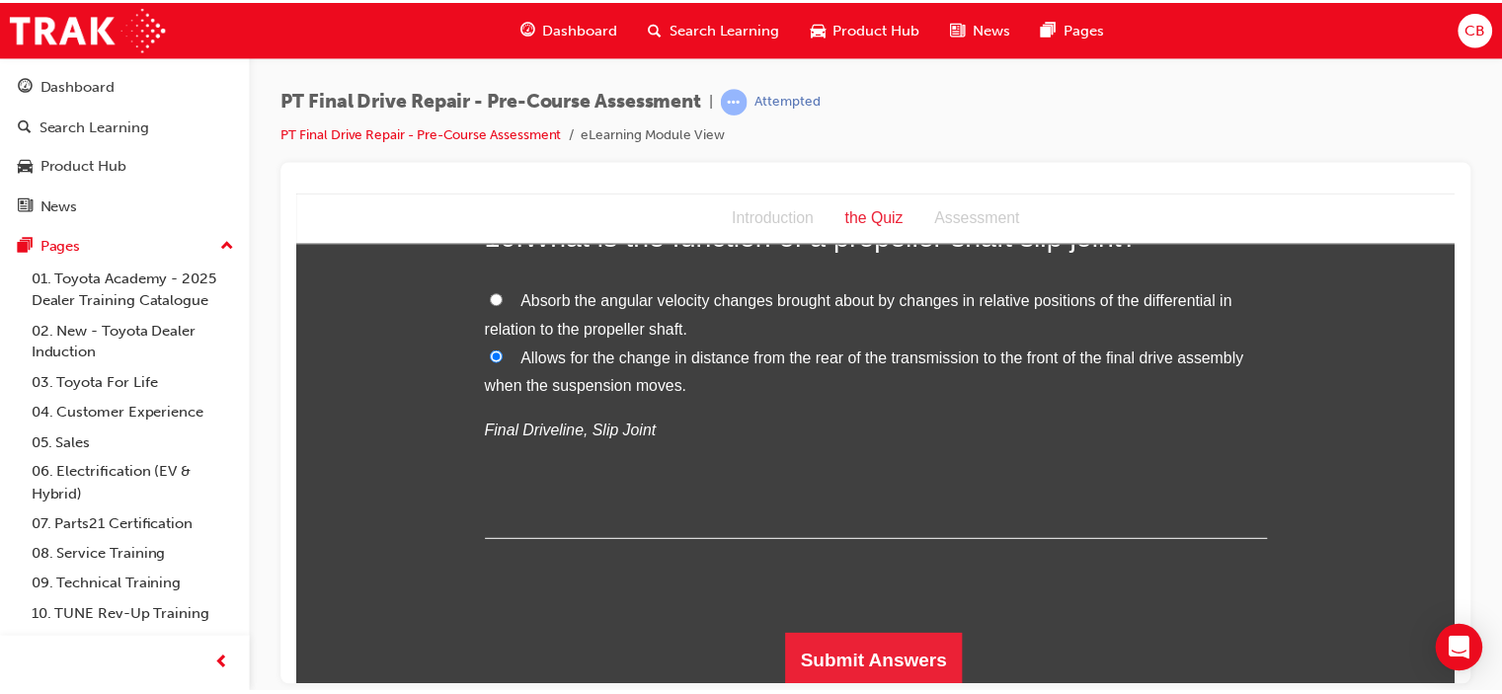
scroll to position [0, 0]
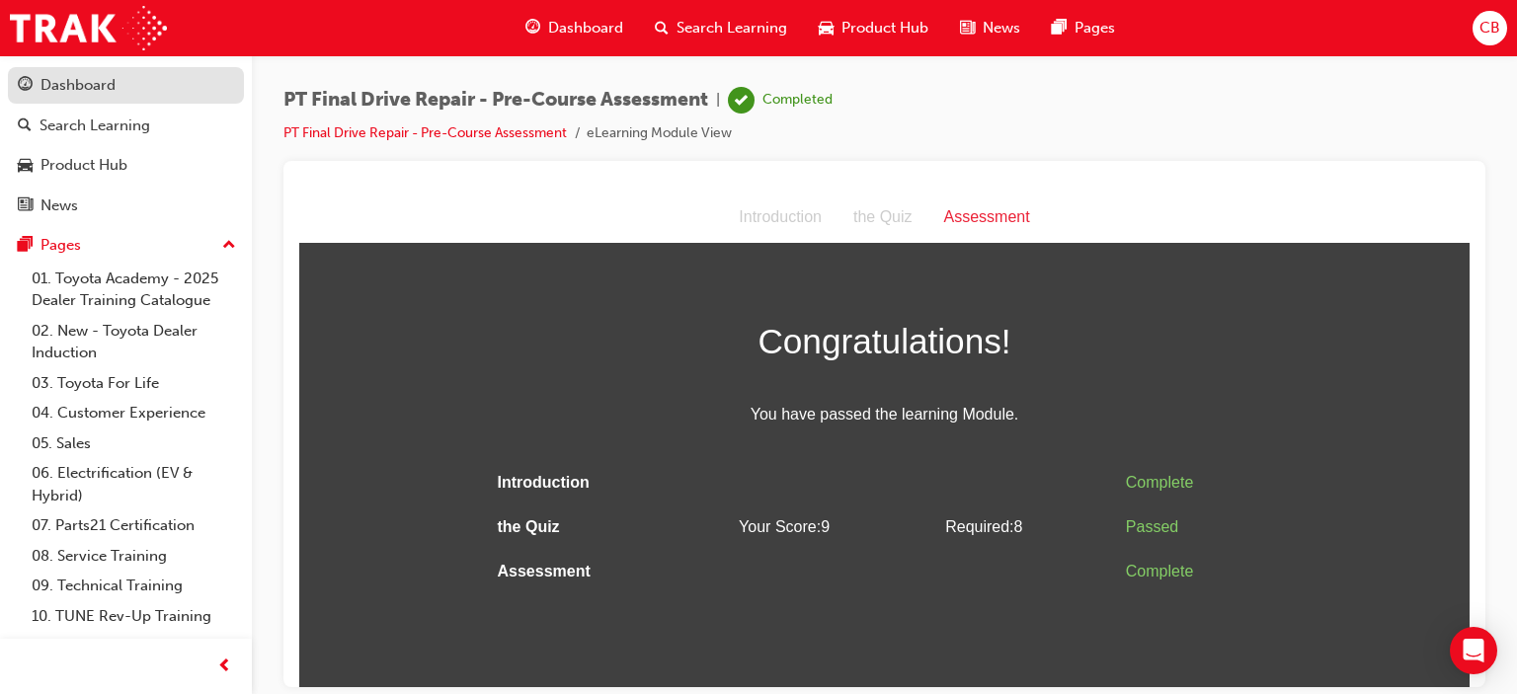
click at [142, 95] on div "Dashboard" at bounding box center [126, 85] width 216 height 25
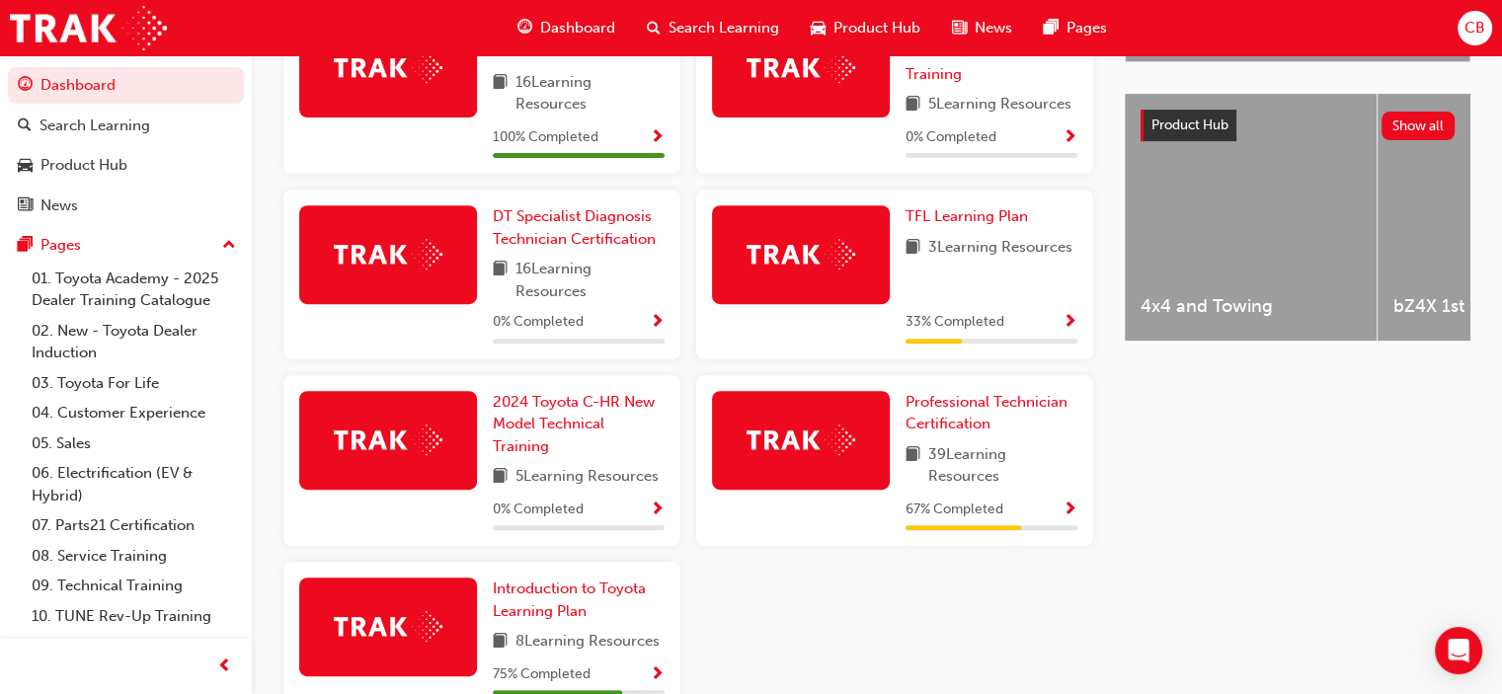
scroll to position [816, 0]
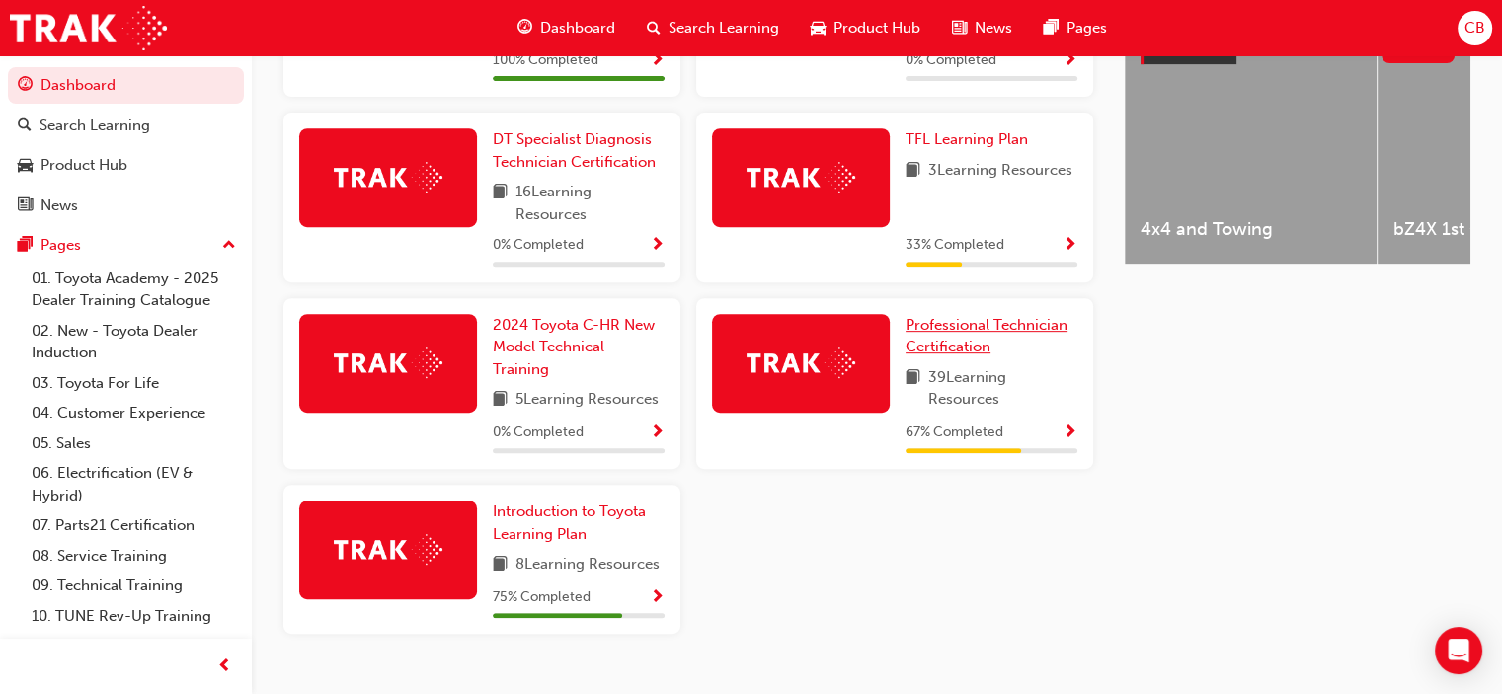
click at [960, 337] on span "Professional Technician Certification" at bounding box center [987, 336] width 162 height 40
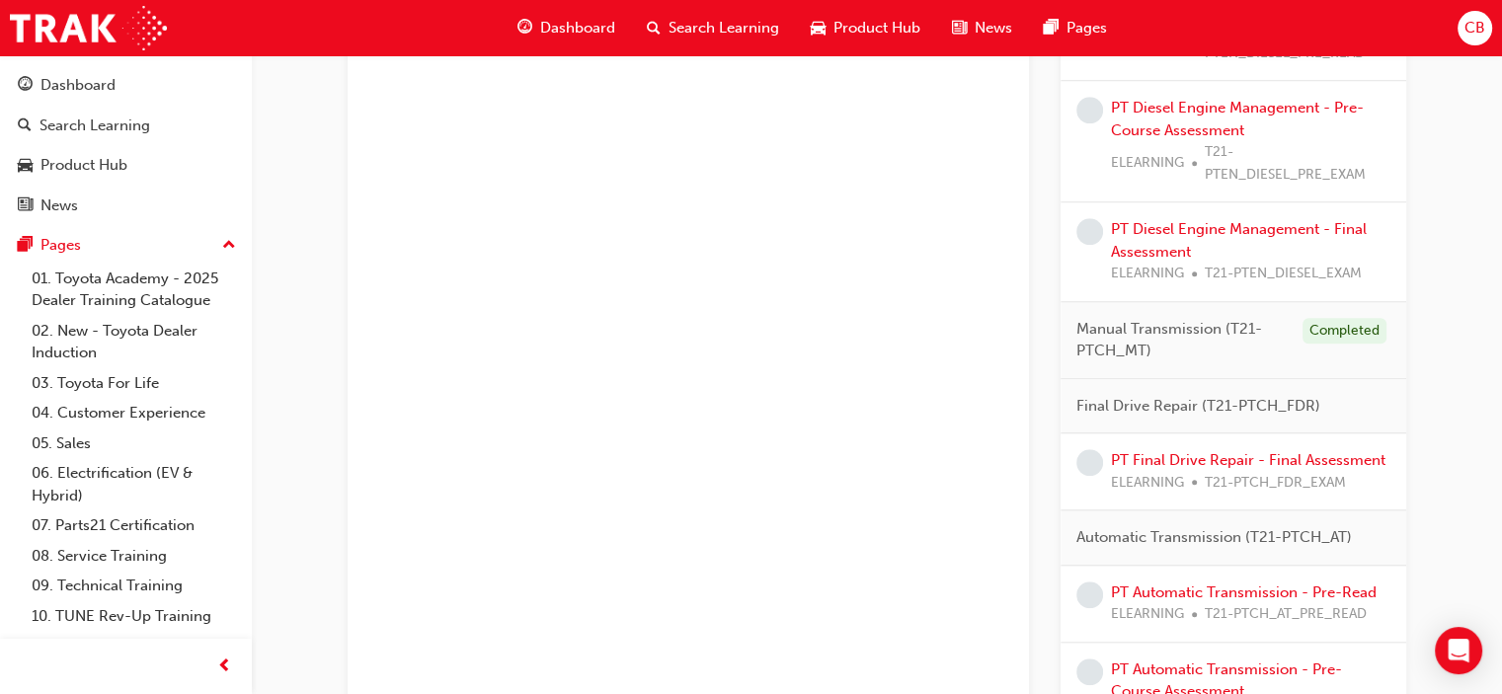
scroll to position [1623, 0]
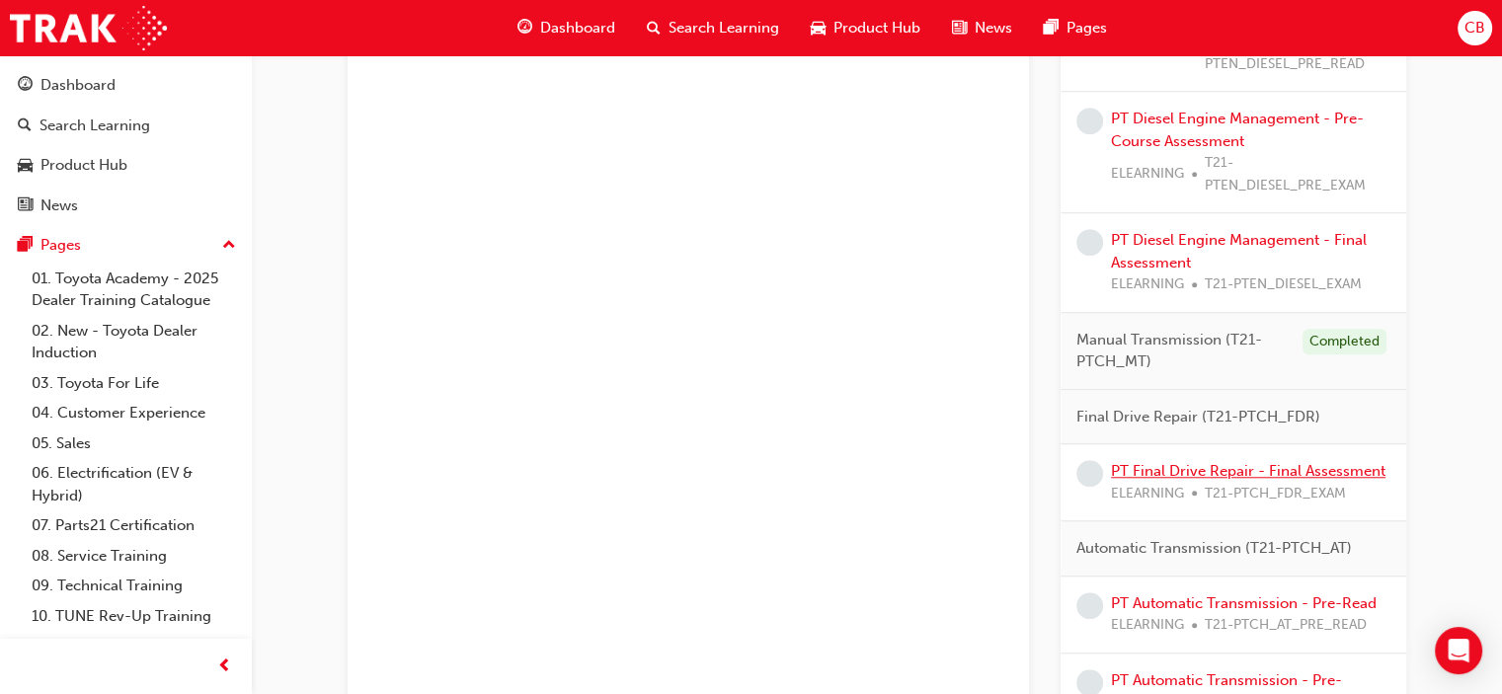
click at [1213, 463] on link "PT Final Drive Repair - Final Assessment" at bounding box center [1248, 471] width 275 height 18
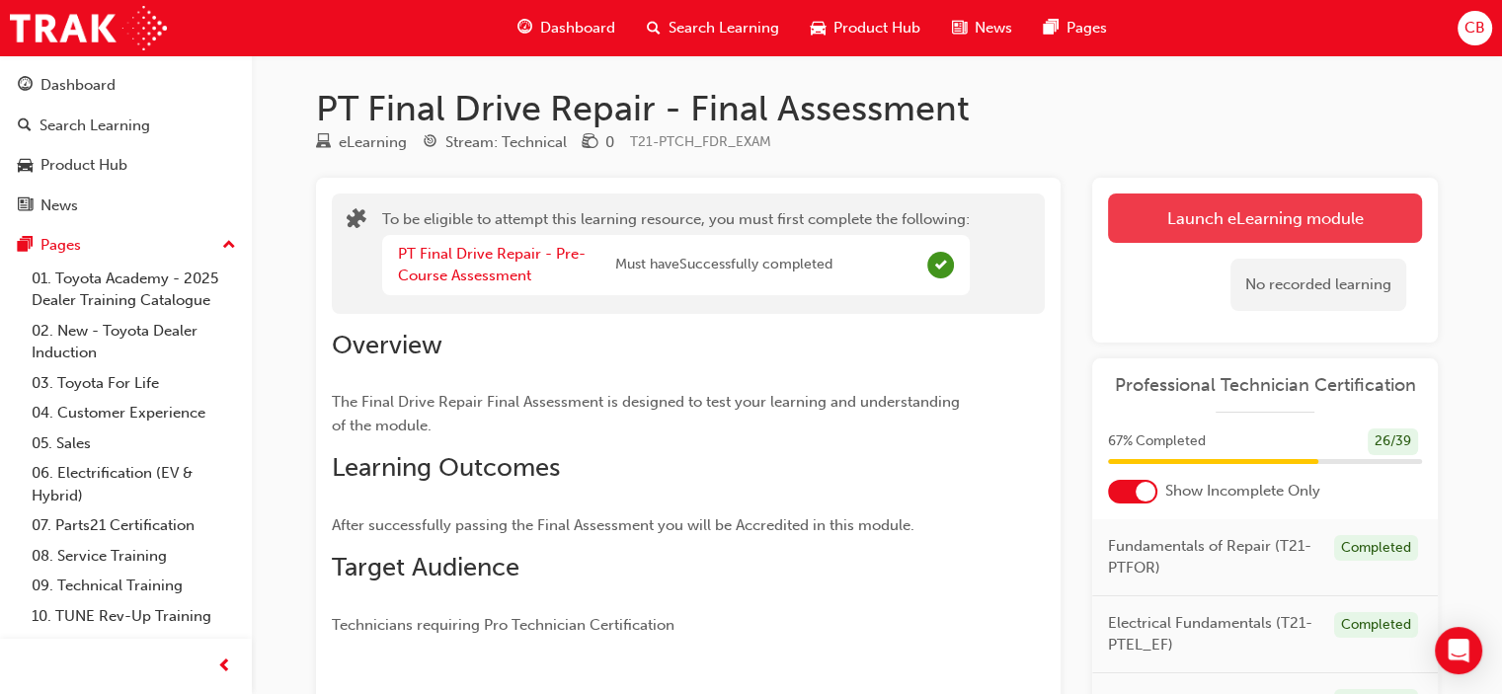
click at [1181, 213] on button "Launch eLearning module" at bounding box center [1265, 218] width 314 height 49
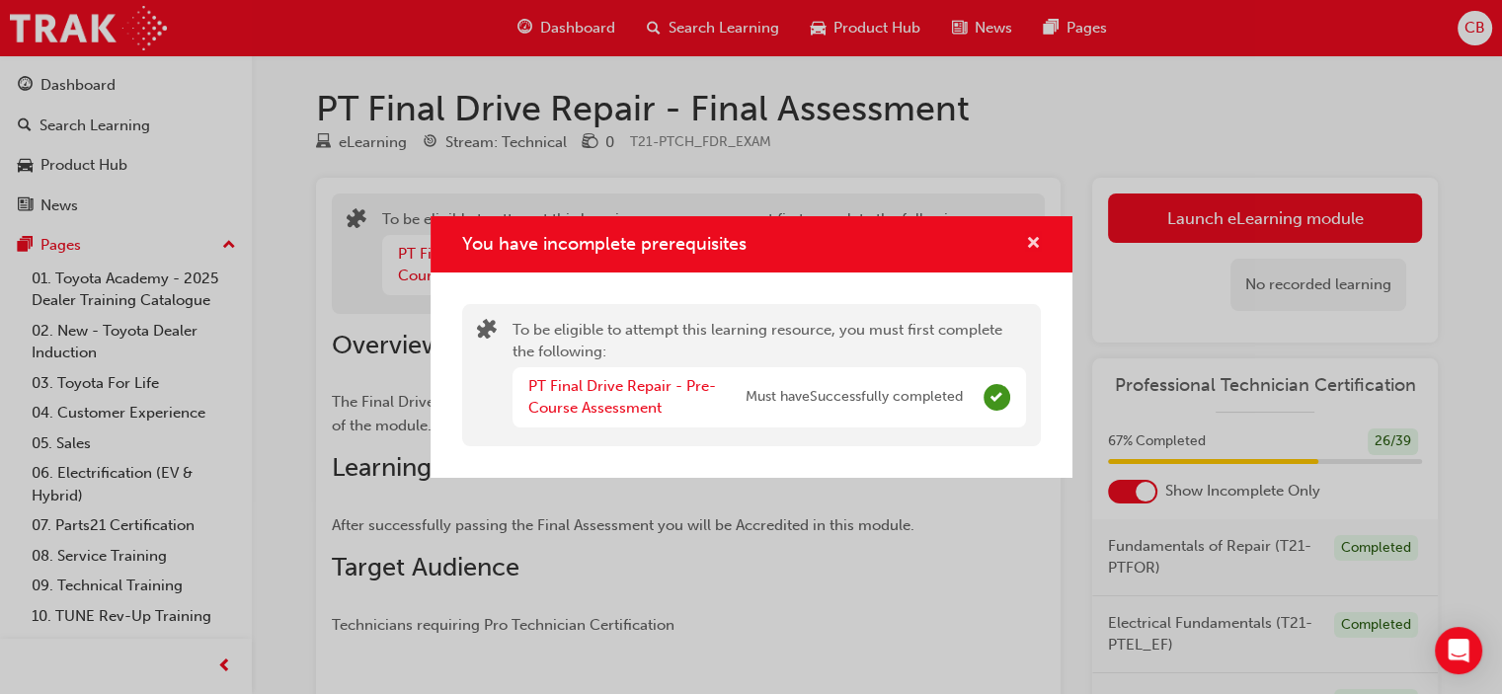
click at [1034, 244] on span "cross-icon" at bounding box center [1033, 245] width 15 height 18
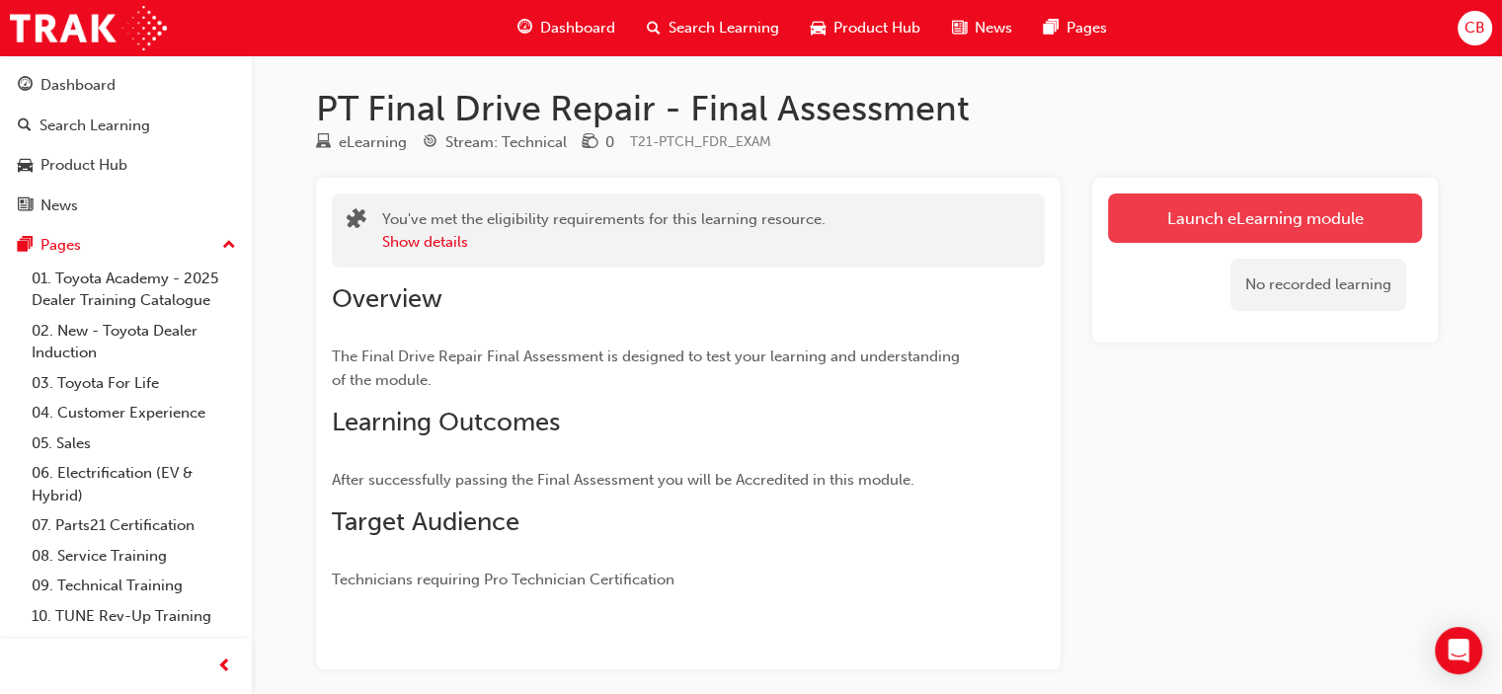
click at [1306, 216] on link "Launch eLearning module" at bounding box center [1265, 218] width 314 height 49
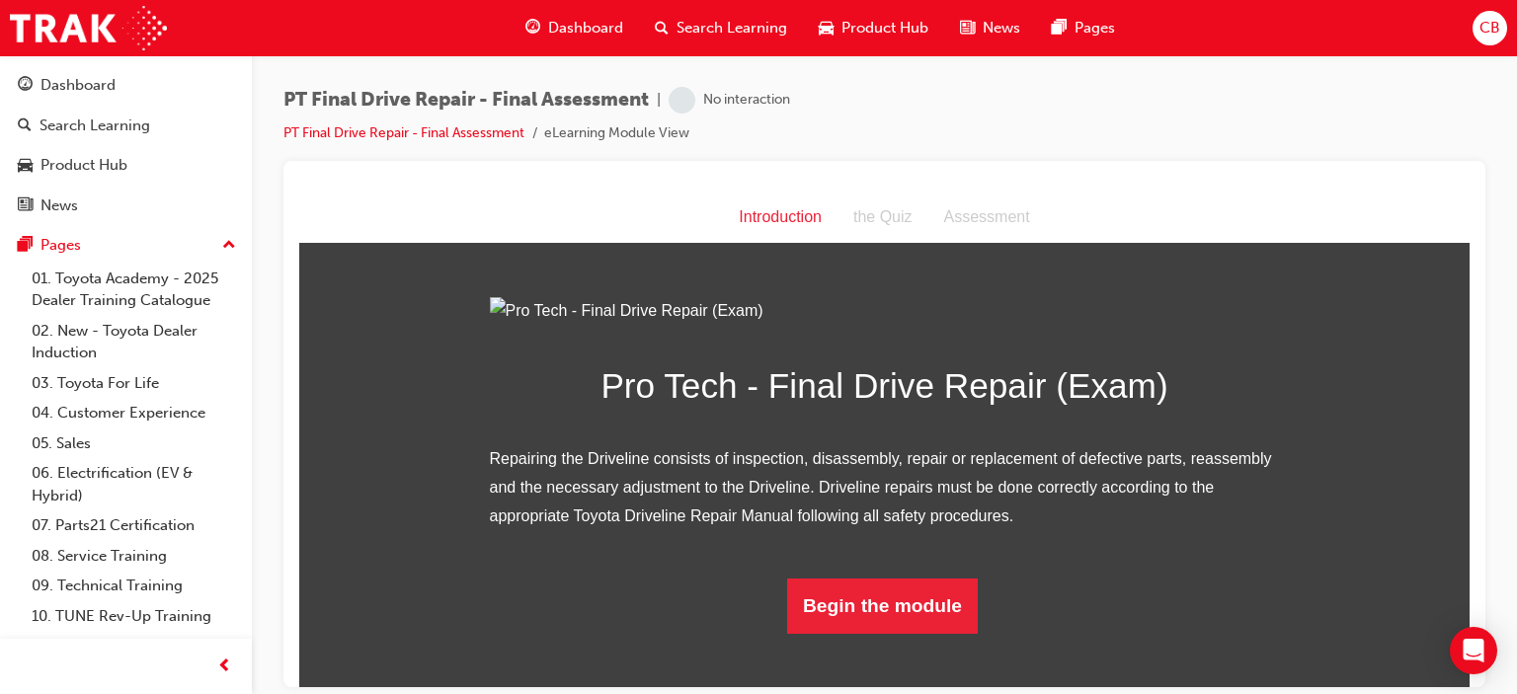
scroll to position [163, 0]
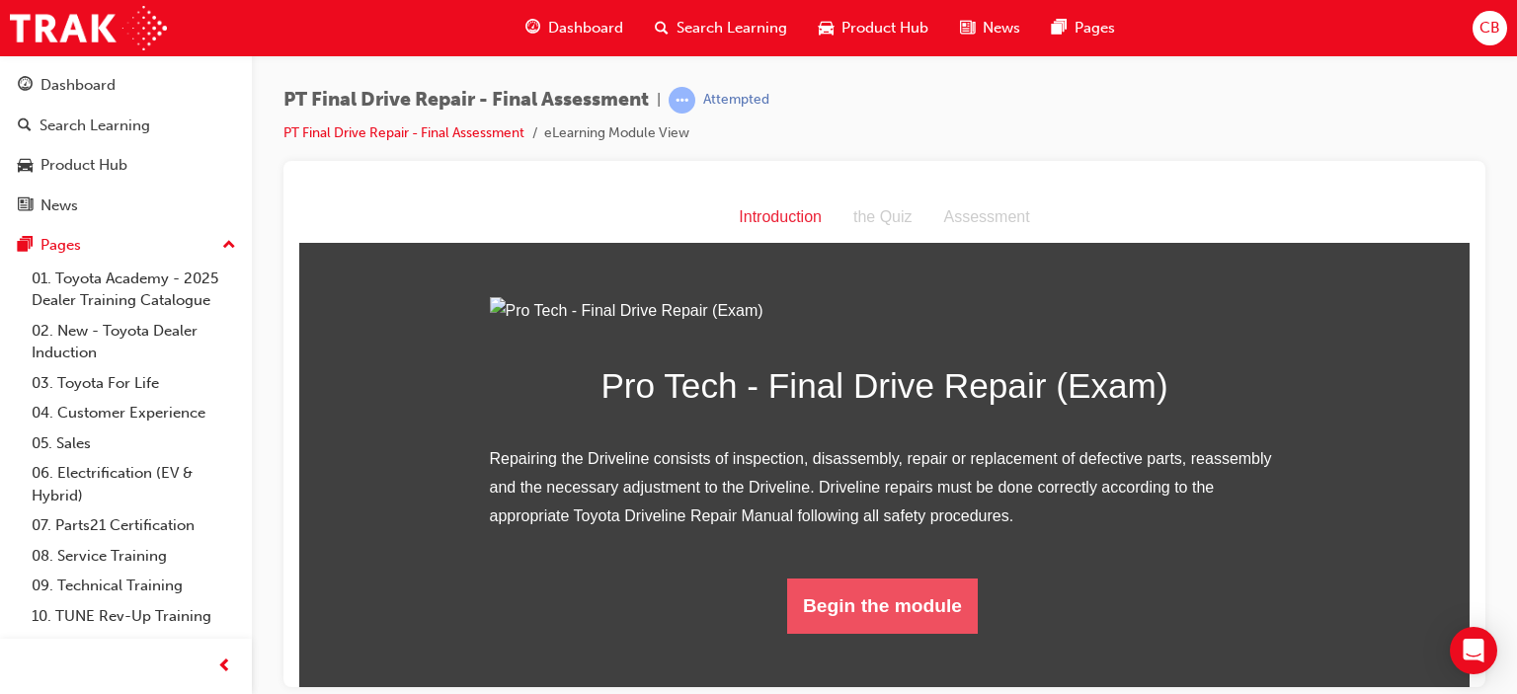
click at [902, 633] on button "Begin the module" at bounding box center [882, 605] width 191 height 55
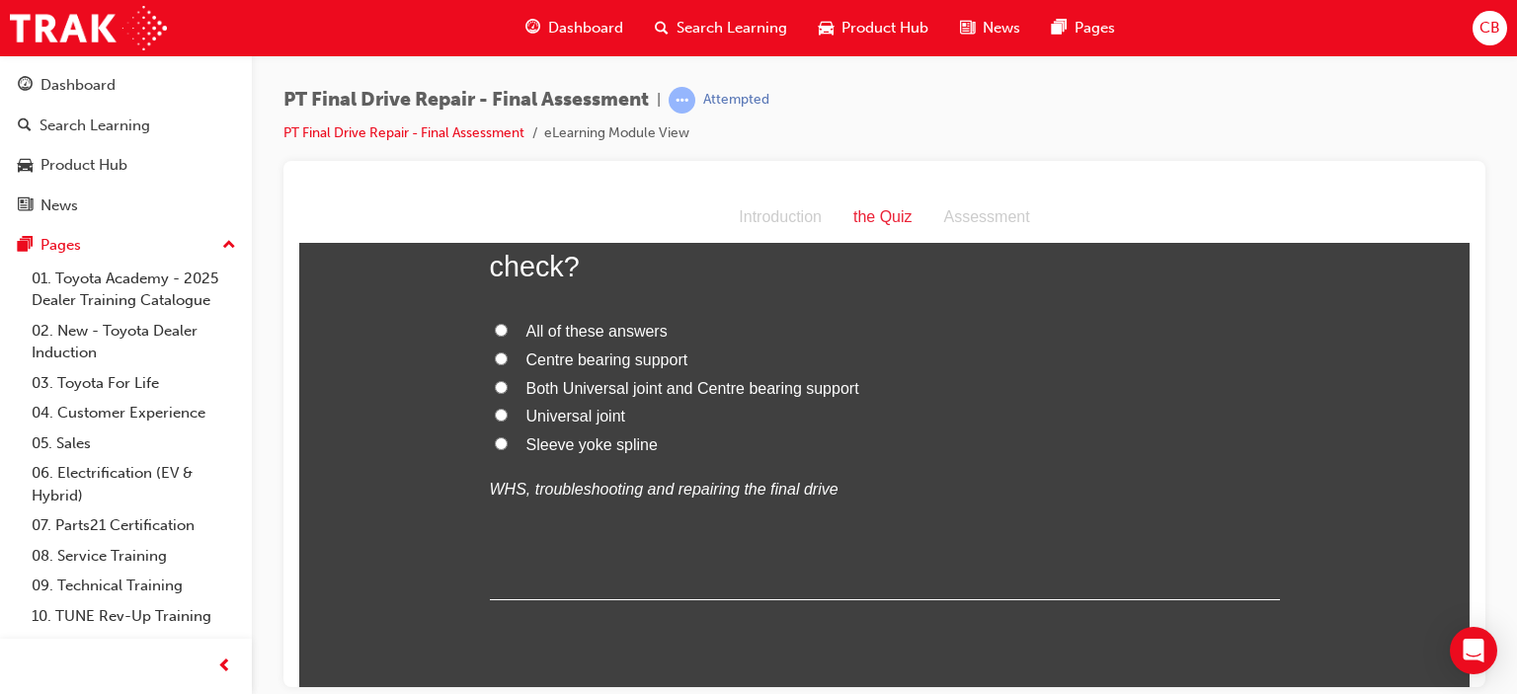
scroll to position [0, 0]
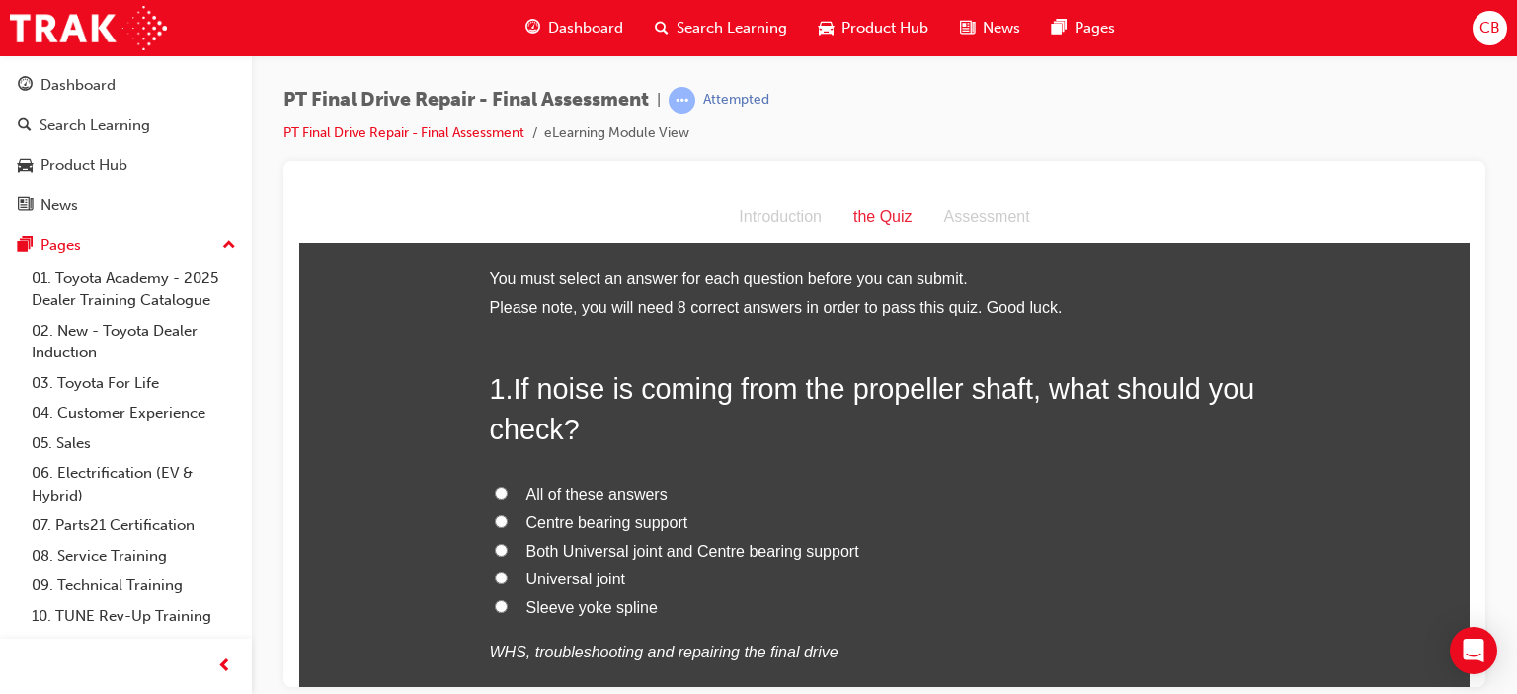
click at [654, 549] on span "Both Universal joint and Centre bearing support" at bounding box center [692, 550] width 333 height 17
click at [508, 549] on input "Both Universal joint and Centre bearing support" at bounding box center [501, 549] width 13 height 13
radio input "true"
click at [602, 495] on span "All of these answers" at bounding box center [596, 493] width 141 height 17
click at [508, 495] on input "All of these answers" at bounding box center [501, 492] width 13 height 13
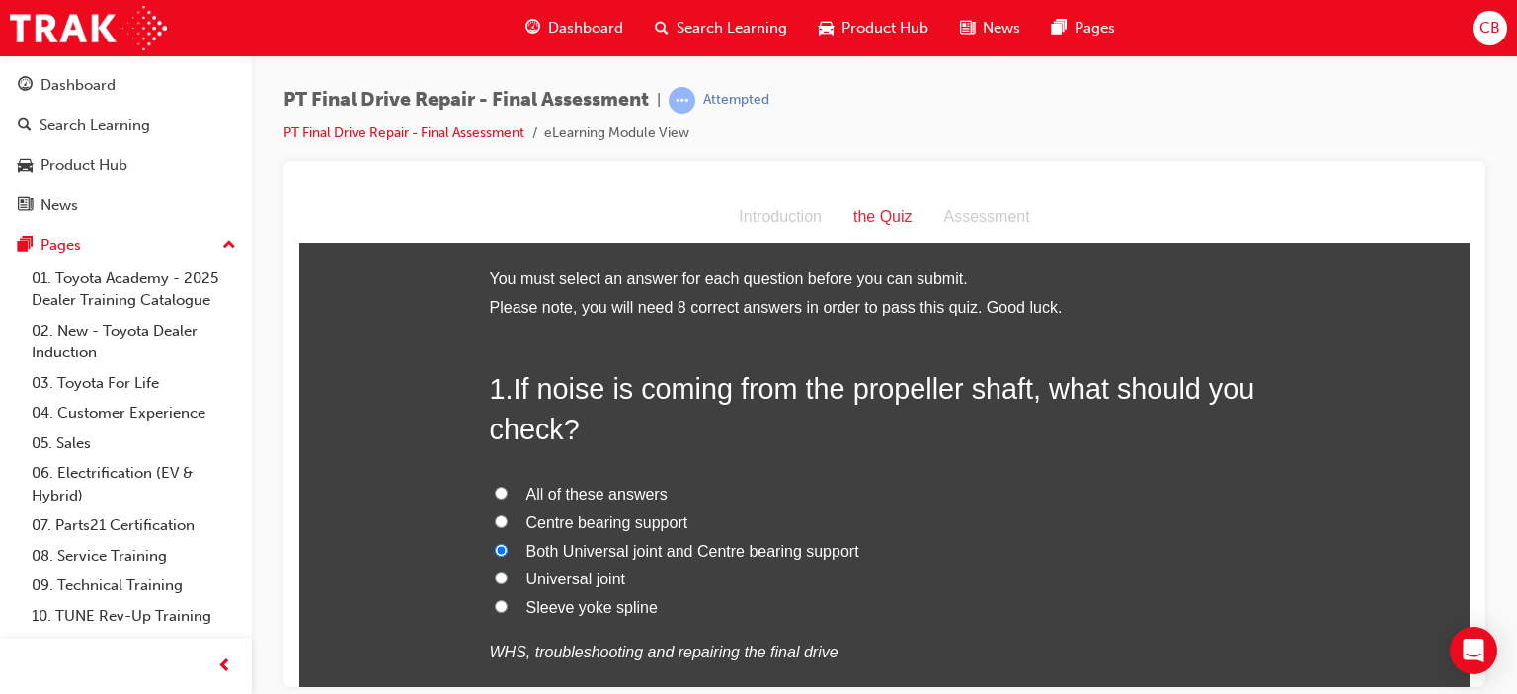
radio input "true"
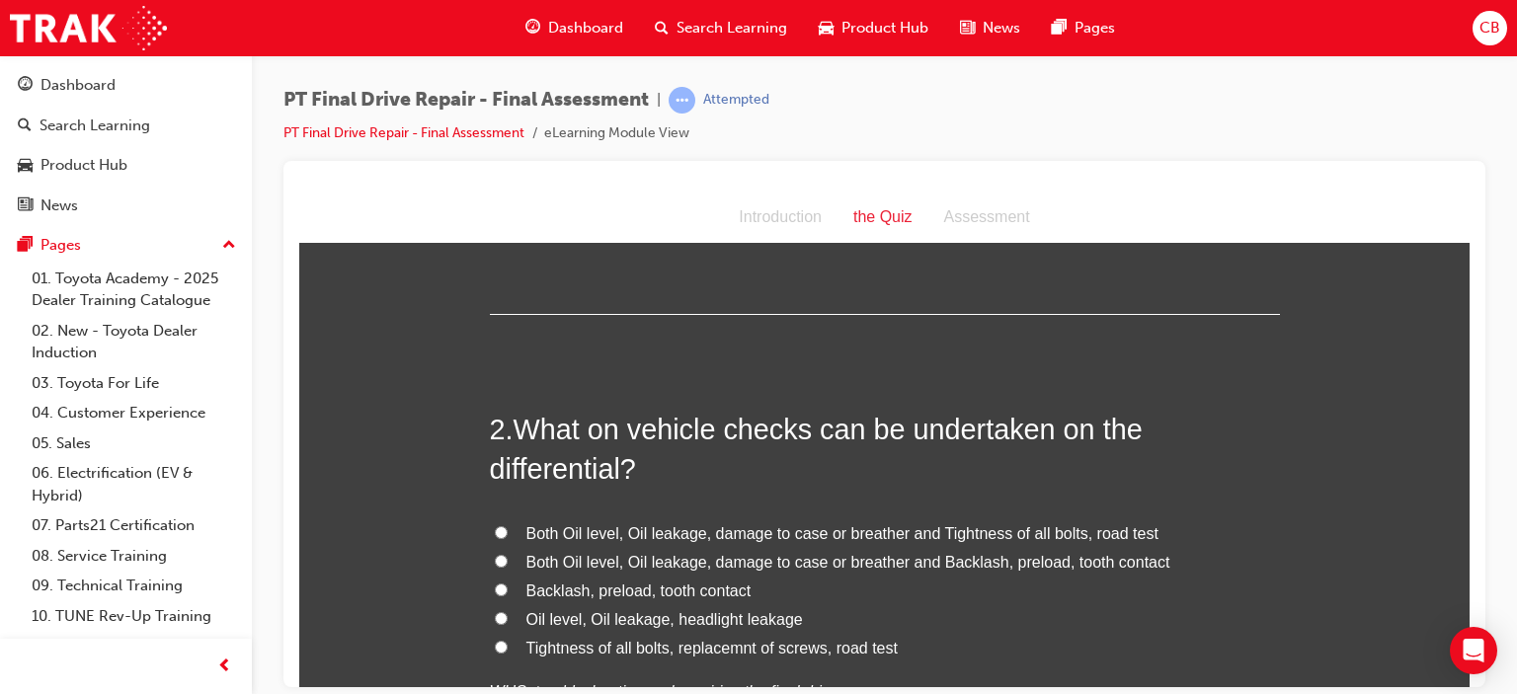
scroll to position [494, 0]
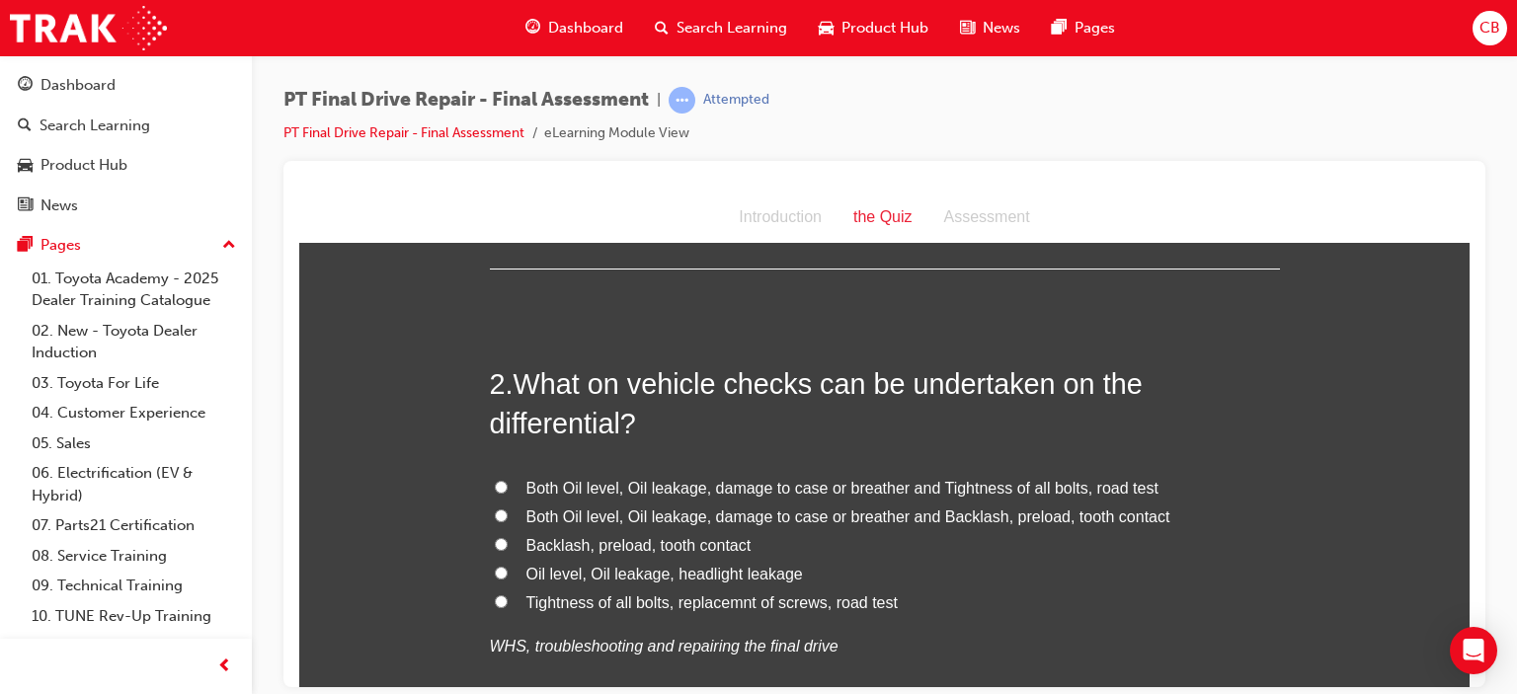
click at [815, 515] on span "Both Oil level, Oil leakage, damage to case or breather and Backlash, preload, …" at bounding box center [848, 516] width 644 height 17
click at [508, 515] on input "Both Oil level, Oil leakage, damage to case or breather and Backlash, preload, …" at bounding box center [501, 515] width 13 height 13
radio input "true"
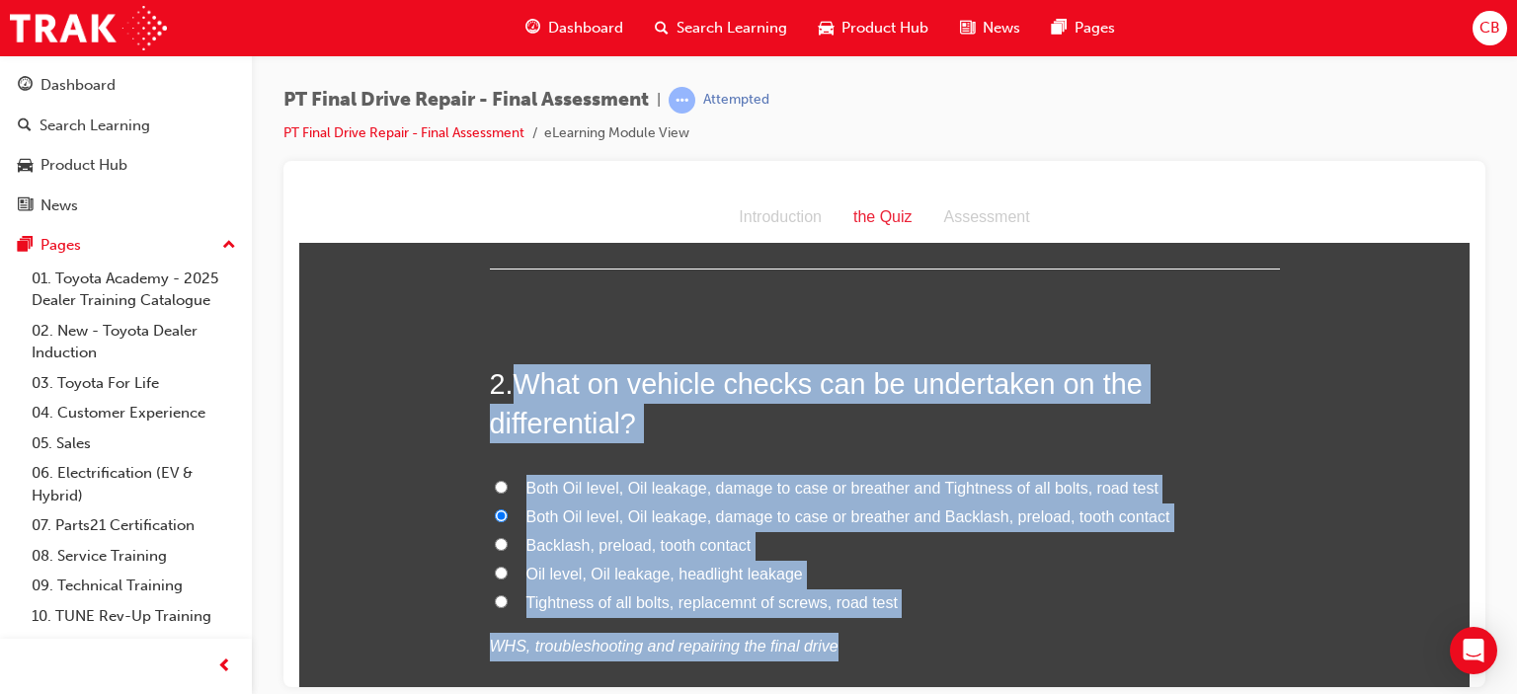
drag, startPoint x: 846, startPoint y: 622, endPoint x: 535, endPoint y: 380, distance: 393.4
click at [506, 380] on div "2 . What on vehicle checks can be undertaken on the differential? Both Oil leve…" at bounding box center [885, 560] width 790 height 393
copy div "What on vehicle checks can be undertaken on the differential? Both Oil level, O…"
click at [688, 493] on span "Both Oil level, Oil leakage, damage to case or breather and Tightness of all bo…" at bounding box center [842, 487] width 632 height 17
click at [508, 493] on input "Both Oil level, Oil leakage, damage to case or breather and Tightness of all bo…" at bounding box center [501, 486] width 13 height 13
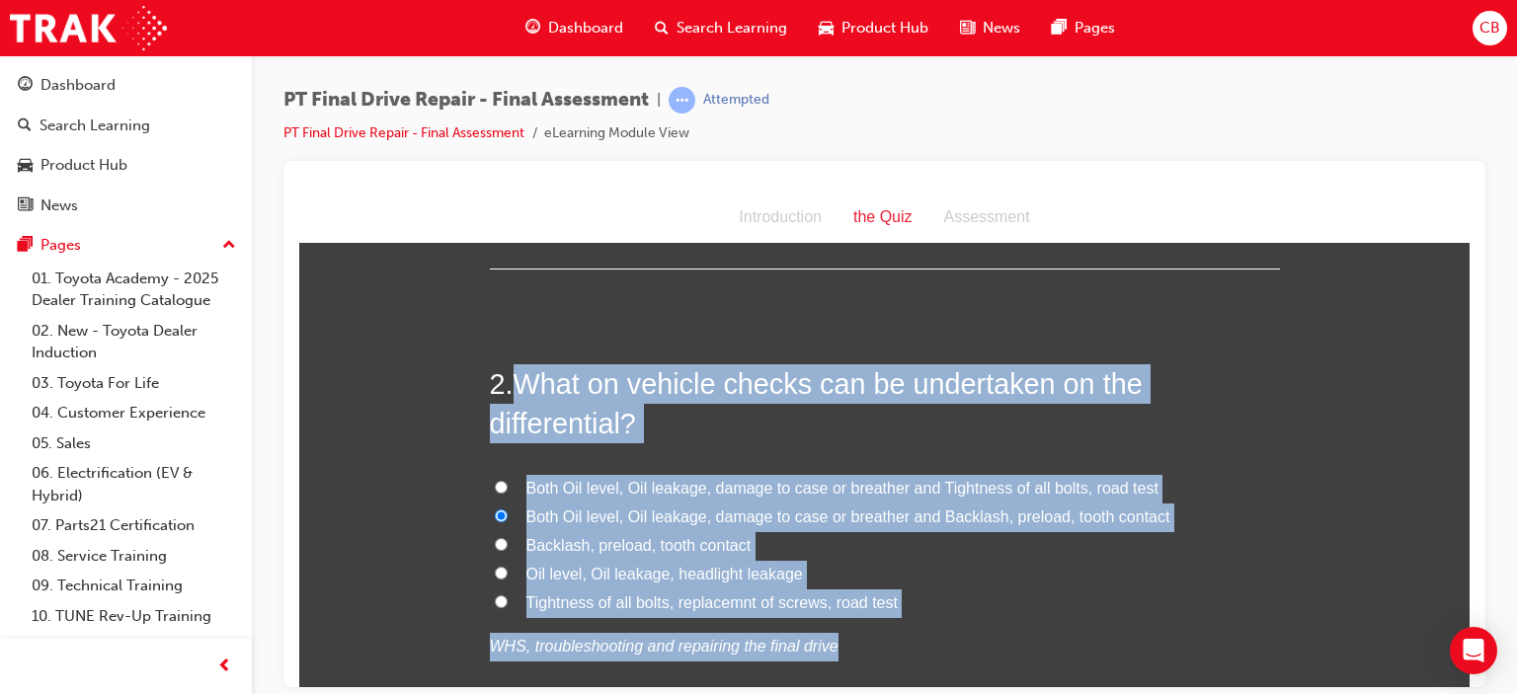
radio input "true"
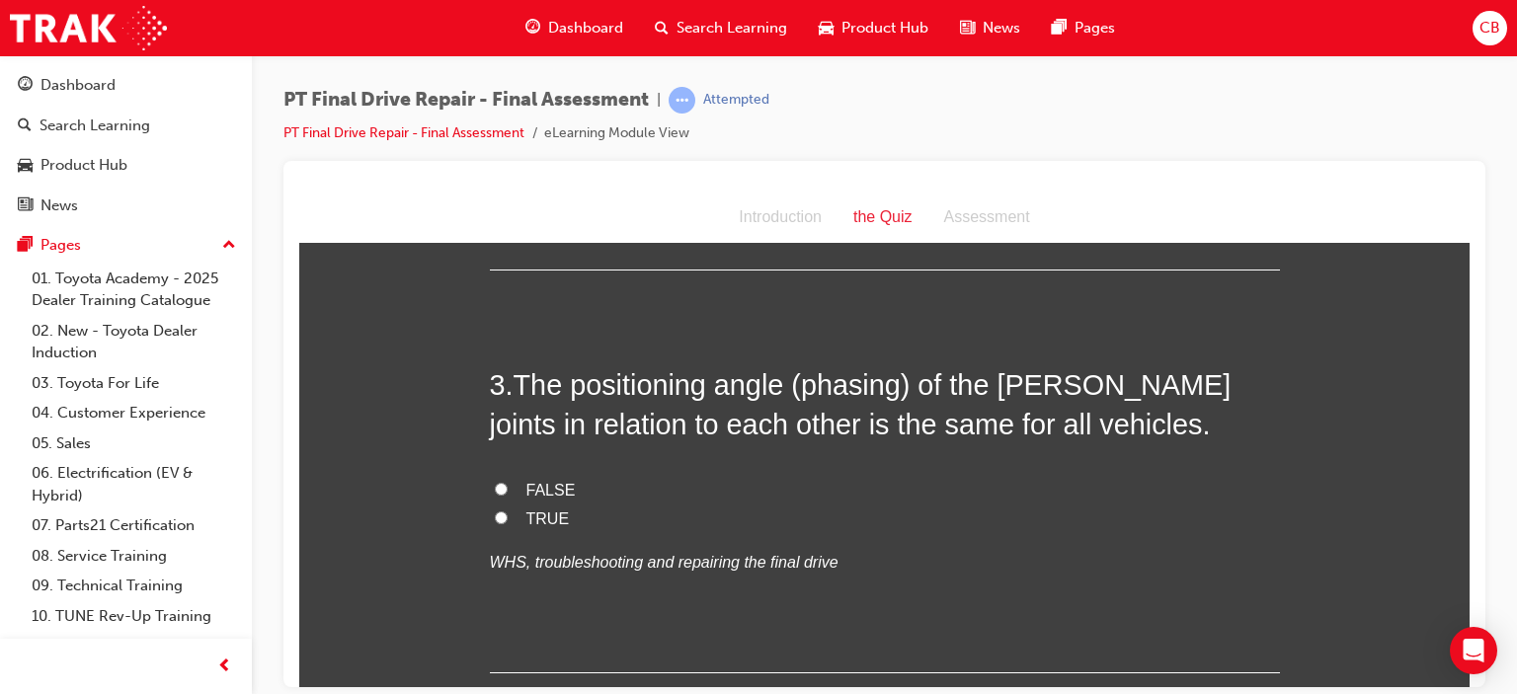
scroll to position [988, 0]
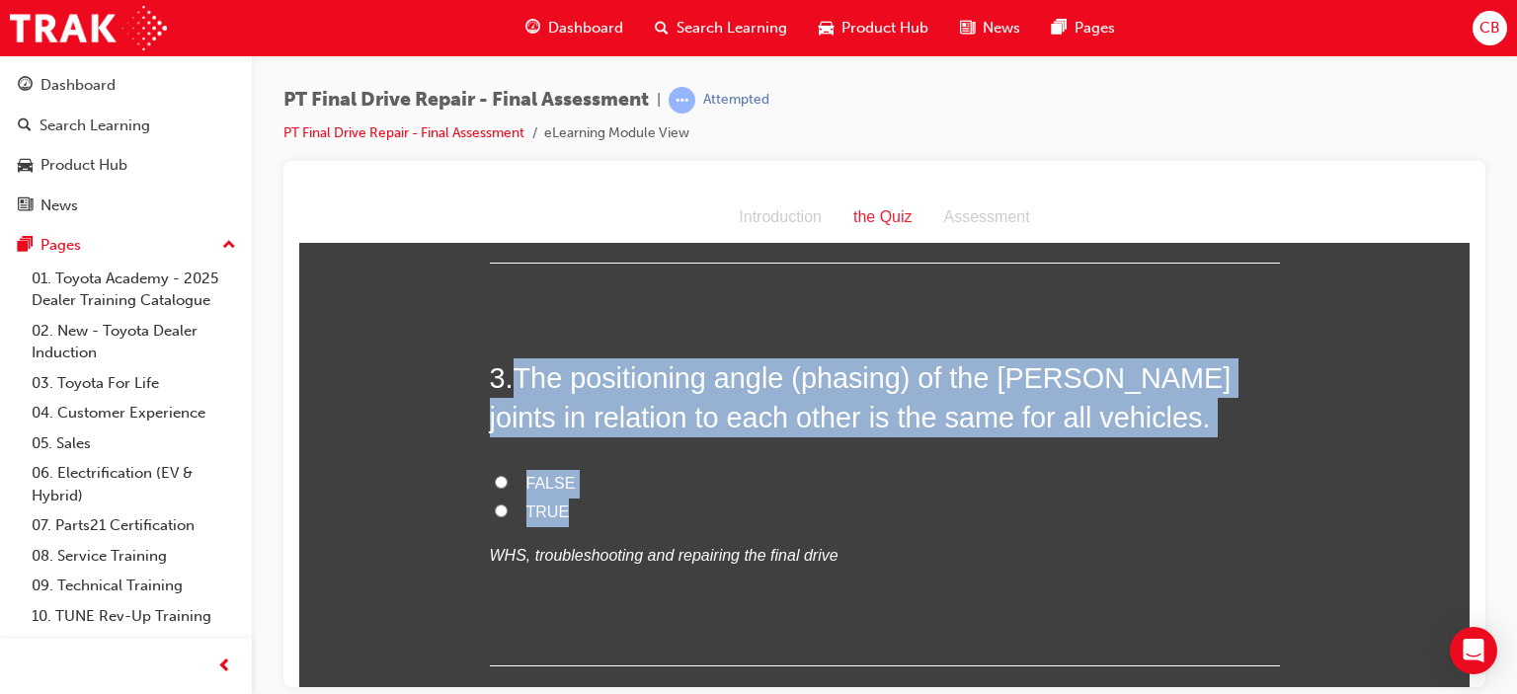
drag, startPoint x: 597, startPoint y: 524, endPoint x: 518, endPoint y: 368, distance: 174.1
click at [518, 368] on div "3 . The positioning angle (phasing) of the Hooke’s joints in relation to each o…" at bounding box center [885, 512] width 790 height 308
copy div "The positioning angle (phasing) of the Hooke’s joints in relation to each other…"
click at [553, 476] on span "FALSE" at bounding box center [550, 482] width 49 height 17
click at [508, 476] on input "FALSE" at bounding box center [501, 481] width 13 height 13
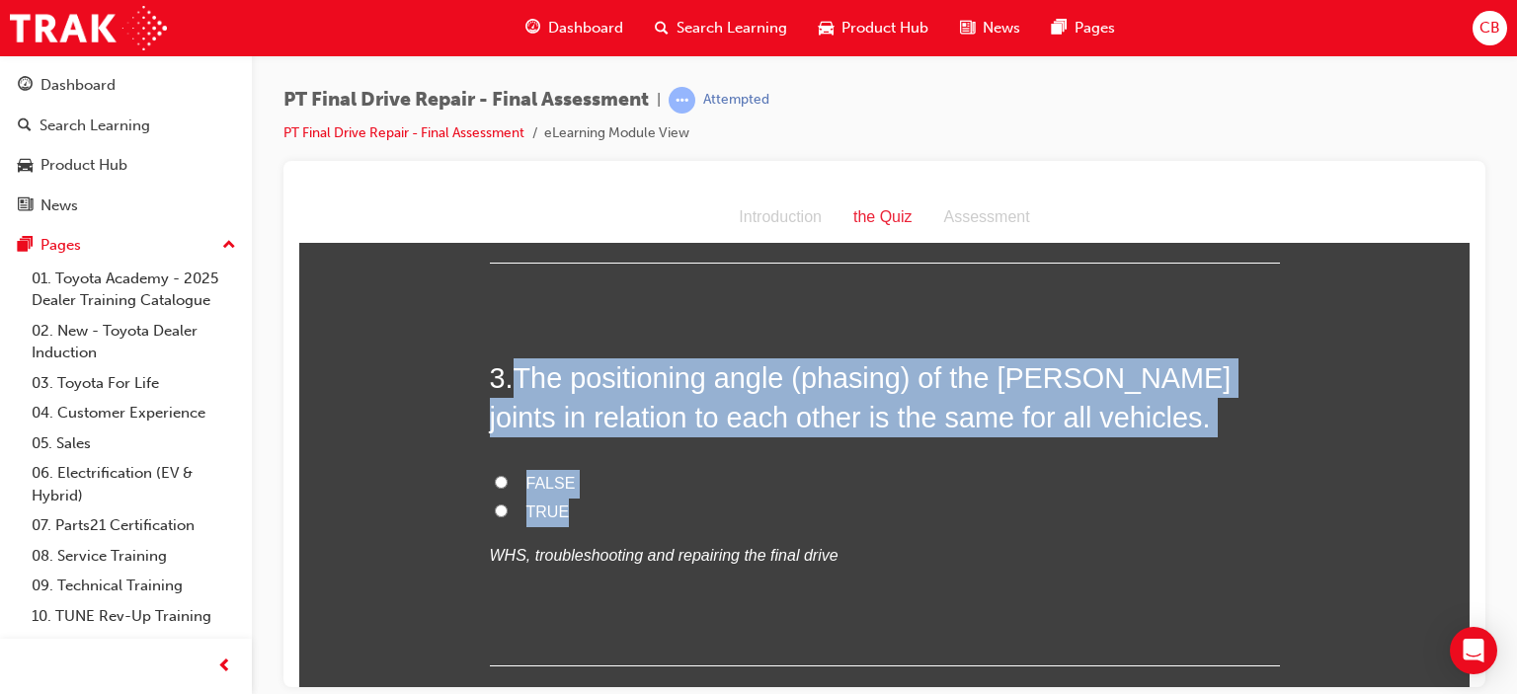
radio input "true"
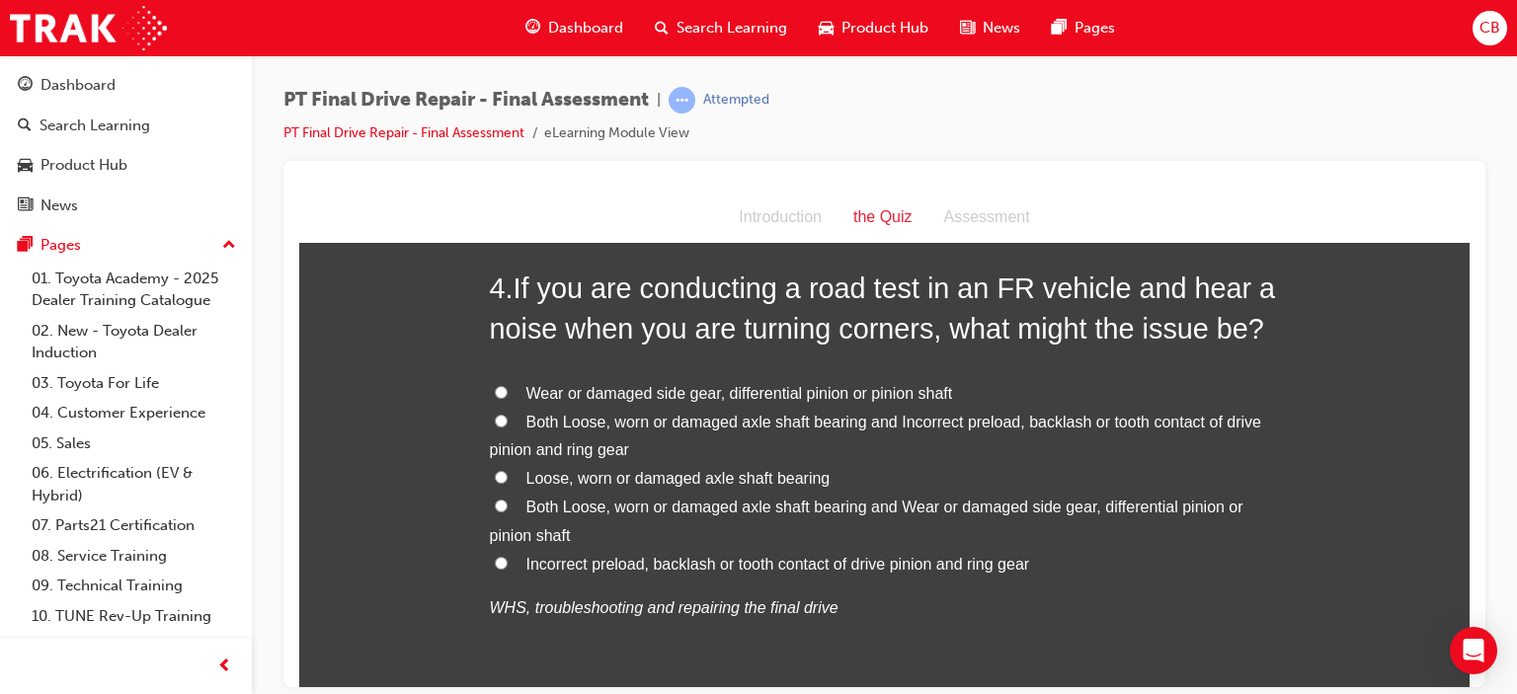
scroll to position [1482, 0]
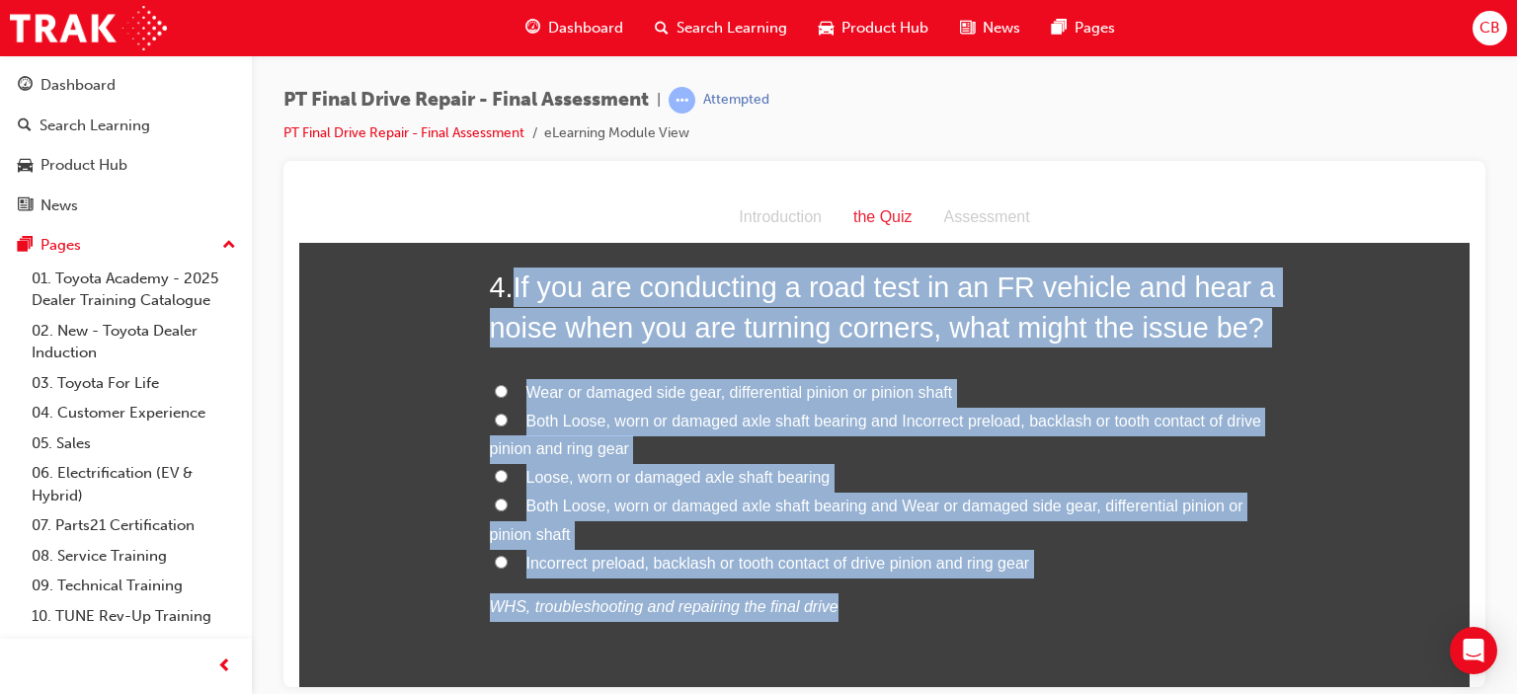
drag, startPoint x: 1033, startPoint y: 582, endPoint x: 509, endPoint y: 277, distance: 606.9
click at [509, 277] on div "4 . If you are conducting a road test in an FR vehicle and hear a noise when yo…" at bounding box center [885, 492] width 790 height 450
copy div "If you are conducting a road test in an FR vehicle and hear a noise when you ar…"
click at [608, 507] on span "Both Loose, worn or damaged axle shaft bearing and Wear or damaged side gear, d…" at bounding box center [867, 519] width 754 height 45
click at [508, 507] on input "Both Loose, worn or damaged axle shaft bearing and Wear or damaged side gear, d…" at bounding box center [501, 504] width 13 height 13
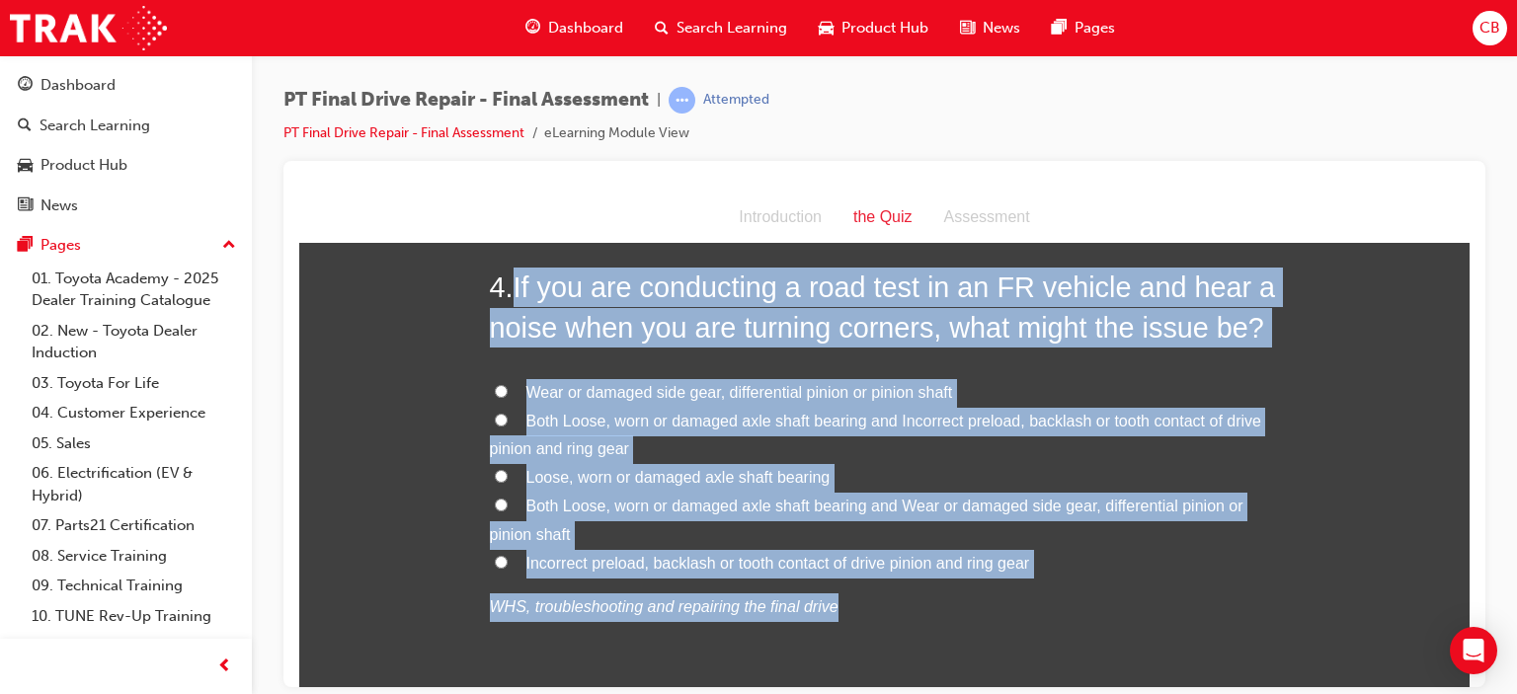
radio input "true"
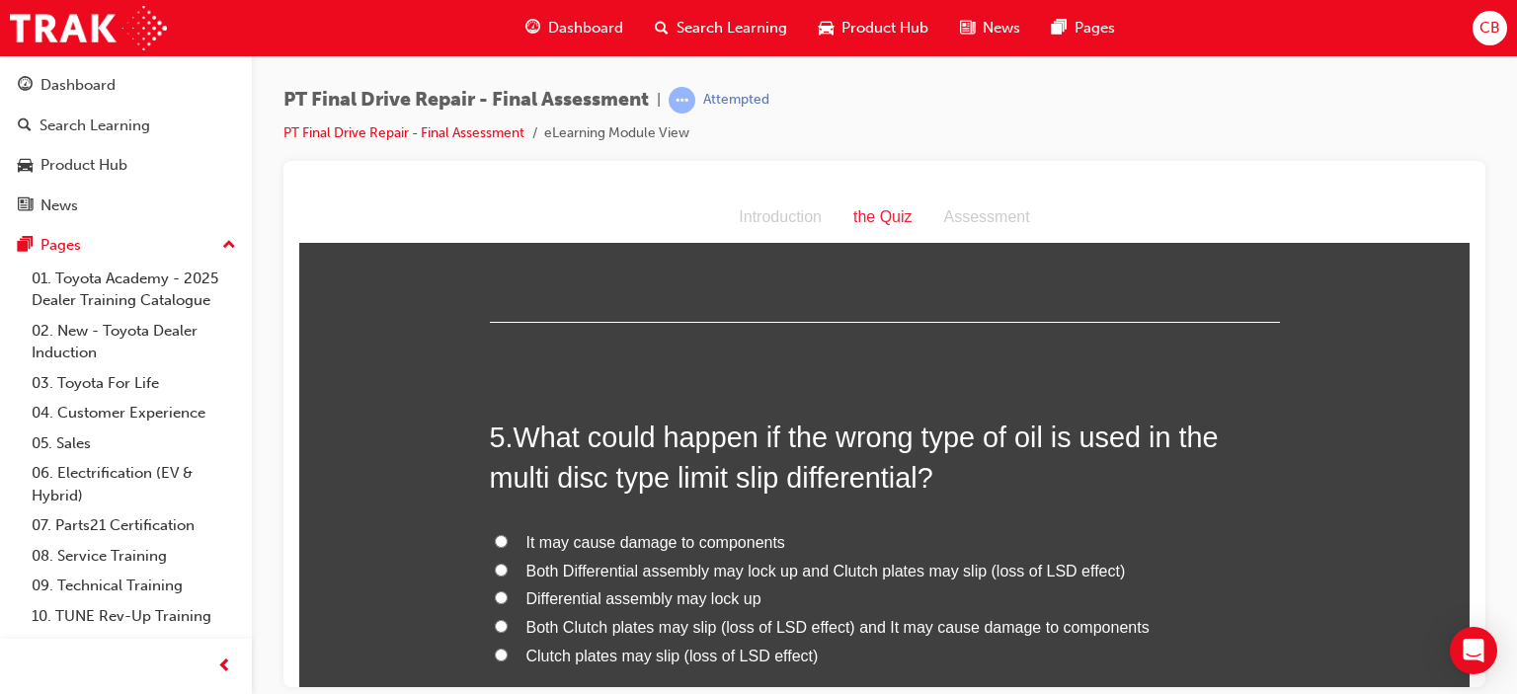
scroll to position [1976, 0]
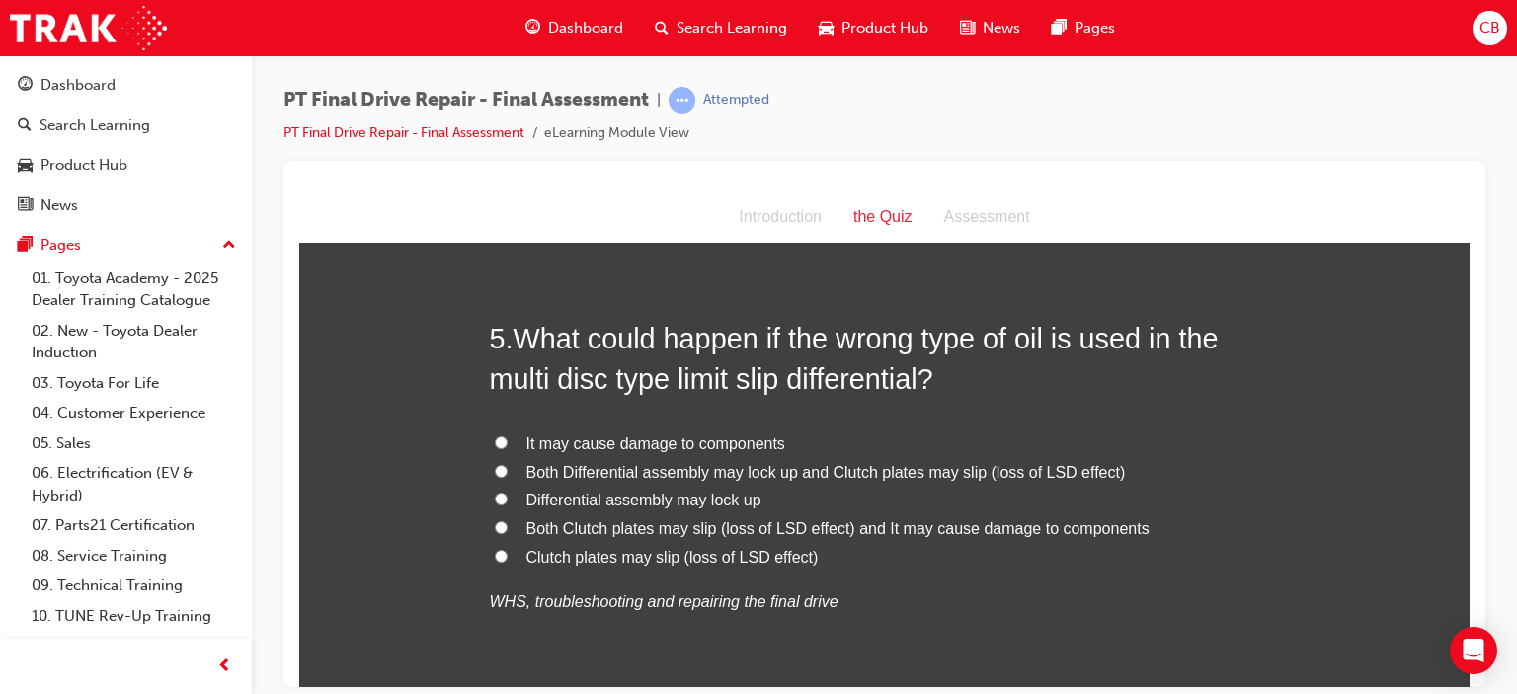
click at [788, 471] on span "Both Differential assembly may lock up and Clutch plates may slip (loss of LSD …" at bounding box center [826, 471] width 600 height 17
click at [508, 471] on input "Both Differential assembly may lock up and Clutch plates may slip (loss of LSD …" at bounding box center [501, 470] width 13 height 13
radio input "true"
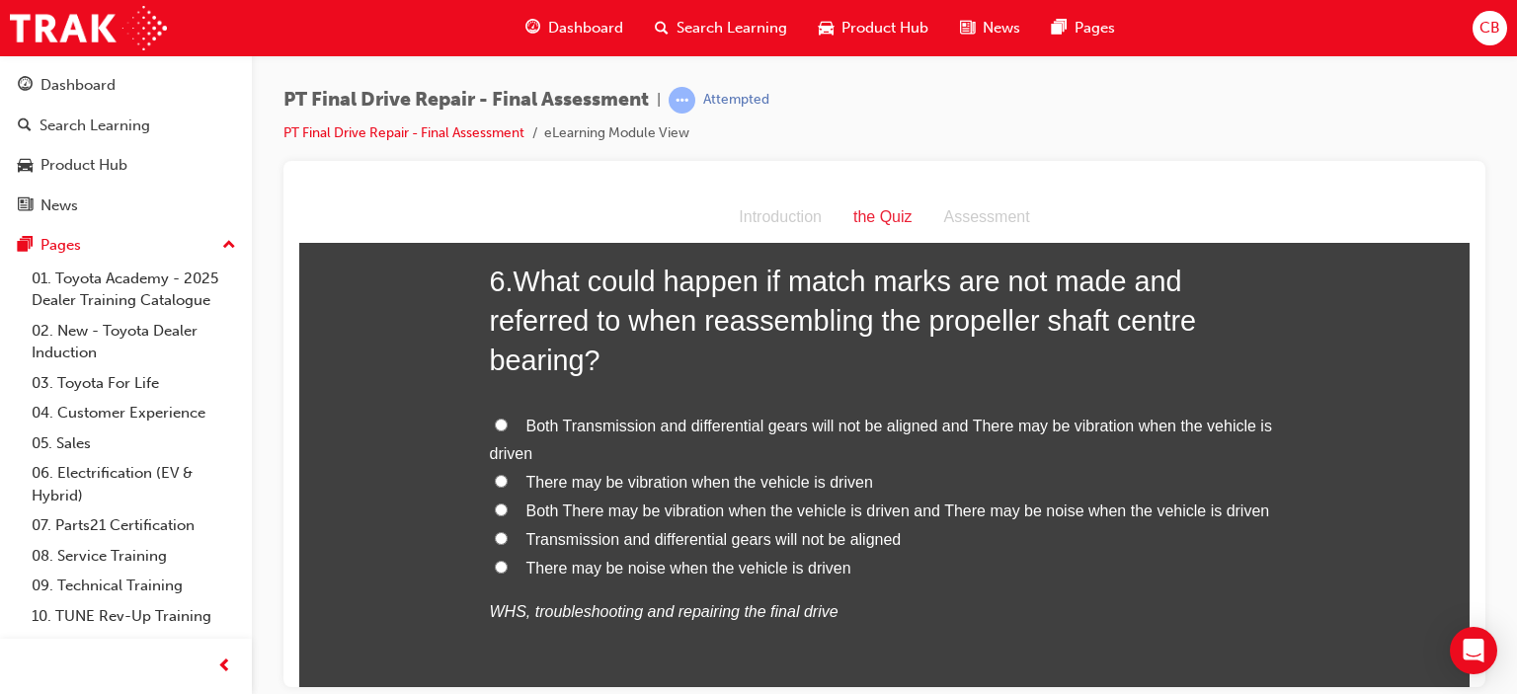
scroll to position [2568, 0]
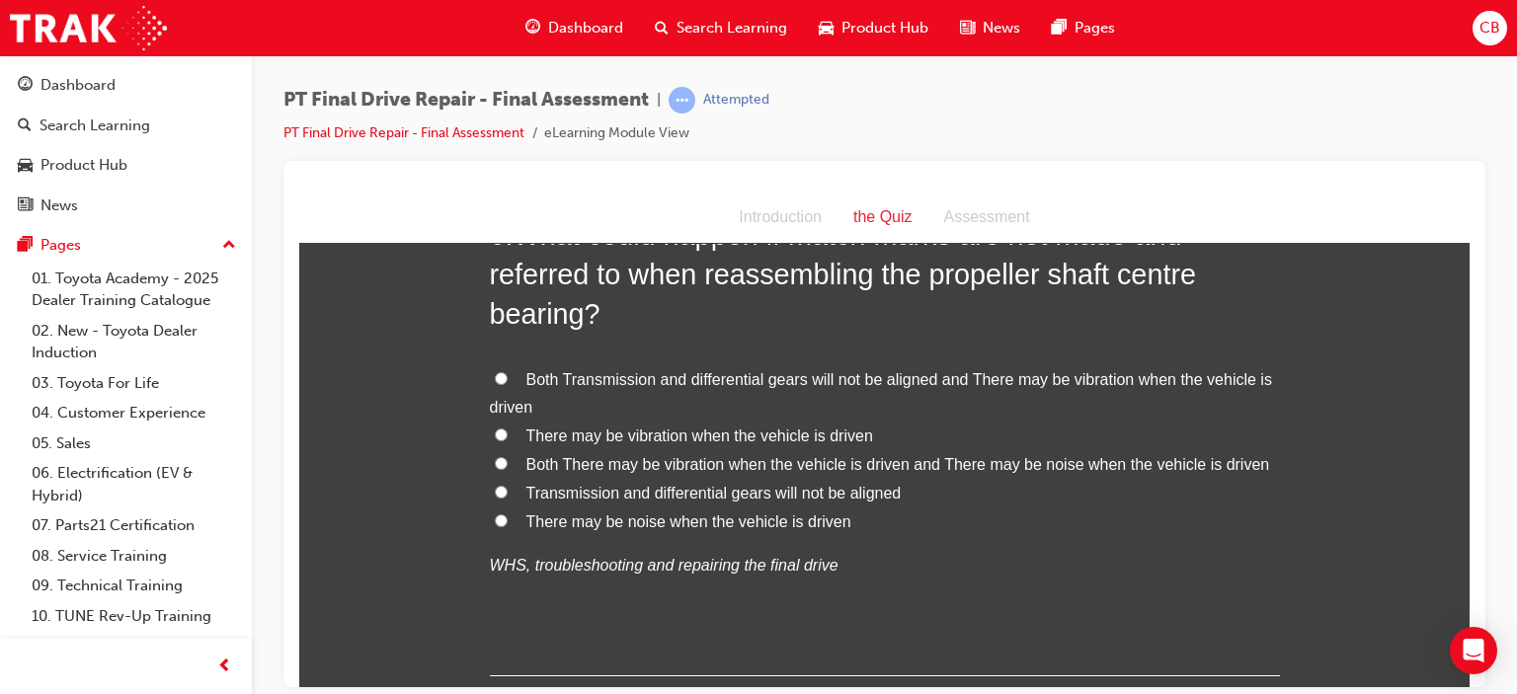
click at [746, 434] on span "There may be vibration when the vehicle is driven" at bounding box center [699, 435] width 347 height 17
click at [508, 434] on input "There may be vibration when the vehicle is driven" at bounding box center [501, 434] width 13 height 13
radio input "true"
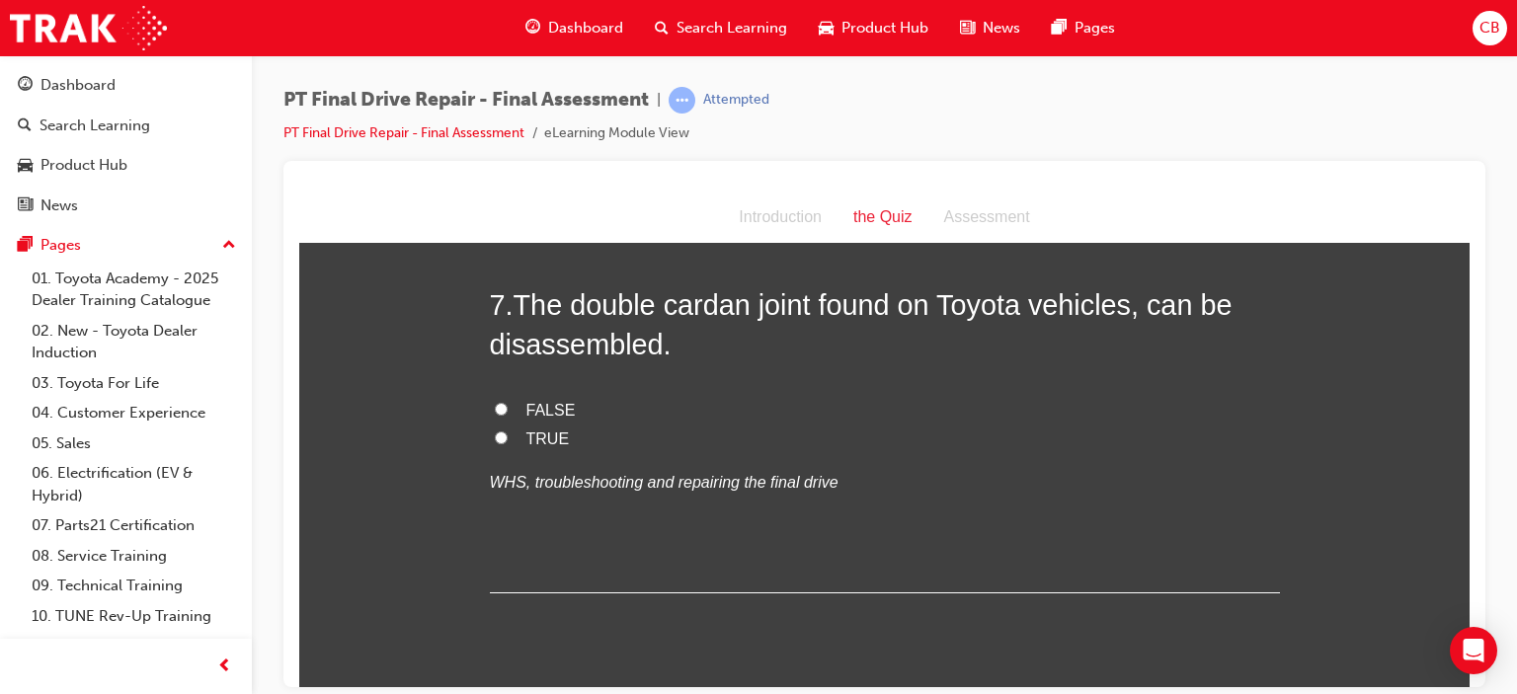
scroll to position [3062, 0]
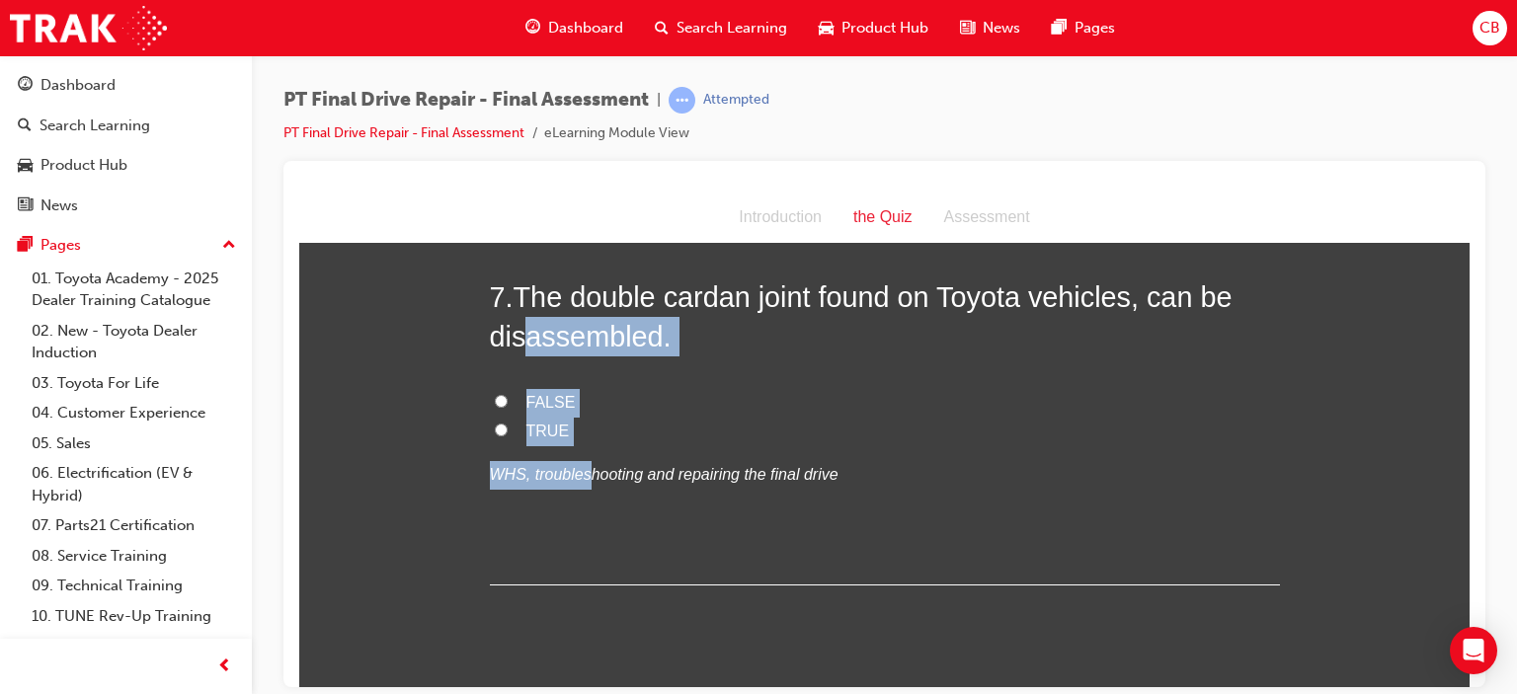
drag, startPoint x: 577, startPoint y: 445, endPoint x: 609, endPoint y: 398, distance: 56.7
click at [520, 328] on div "7 . The double cardan joint found on Toyota vehicles, can be disassembled. FALS…" at bounding box center [885, 431] width 790 height 308
click at [722, 417] on label "TRUE" at bounding box center [885, 431] width 790 height 29
click at [508, 423] on input "TRUE" at bounding box center [501, 429] width 13 height 13
radio input "true"
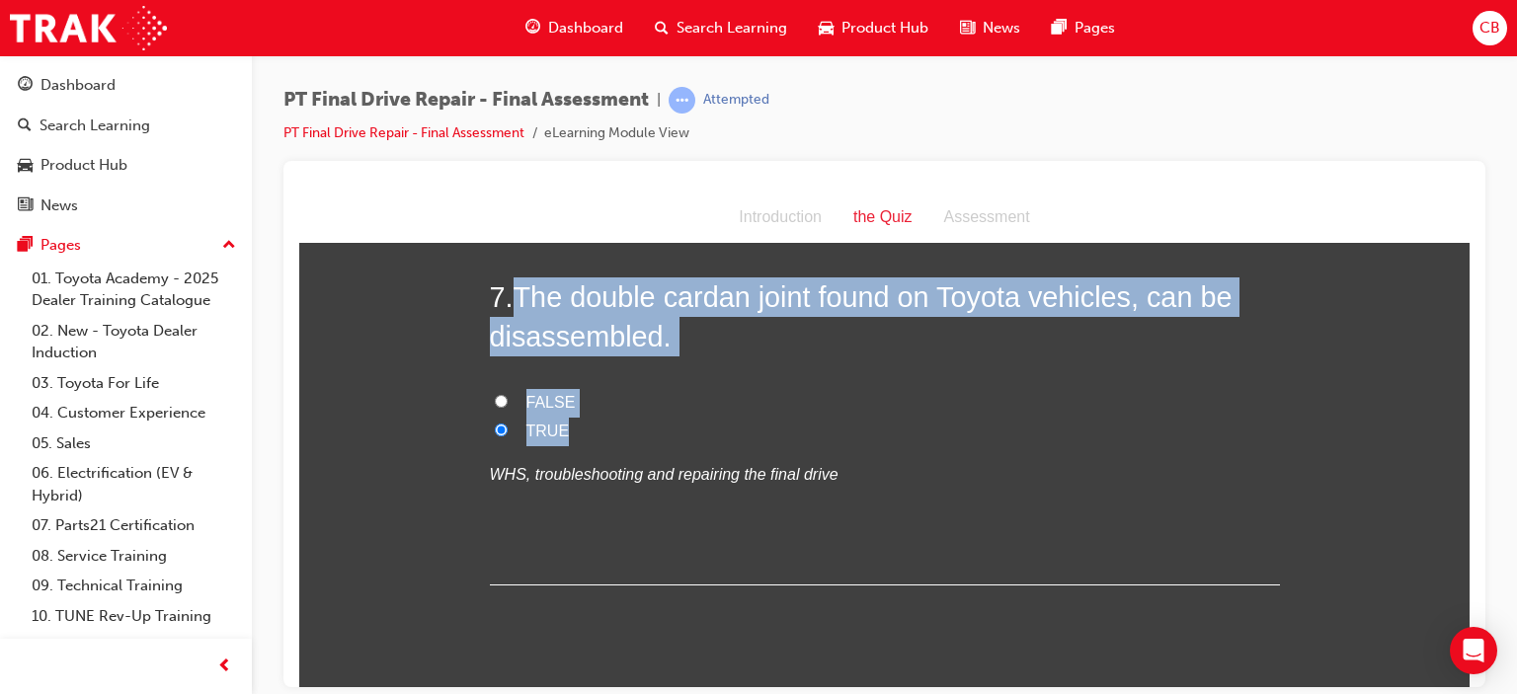
drag, startPoint x: 579, startPoint y: 420, endPoint x: 512, endPoint y: 284, distance: 151.1
click at [512, 284] on div "7 . The double cardan joint found on Toyota vehicles, can be disassembled. FALS…" at bounding box center [885, 431] width 790 height 308
copy div "The double cardan joint found on Toyota vehicles, can be disassembled. FALSE TR…"
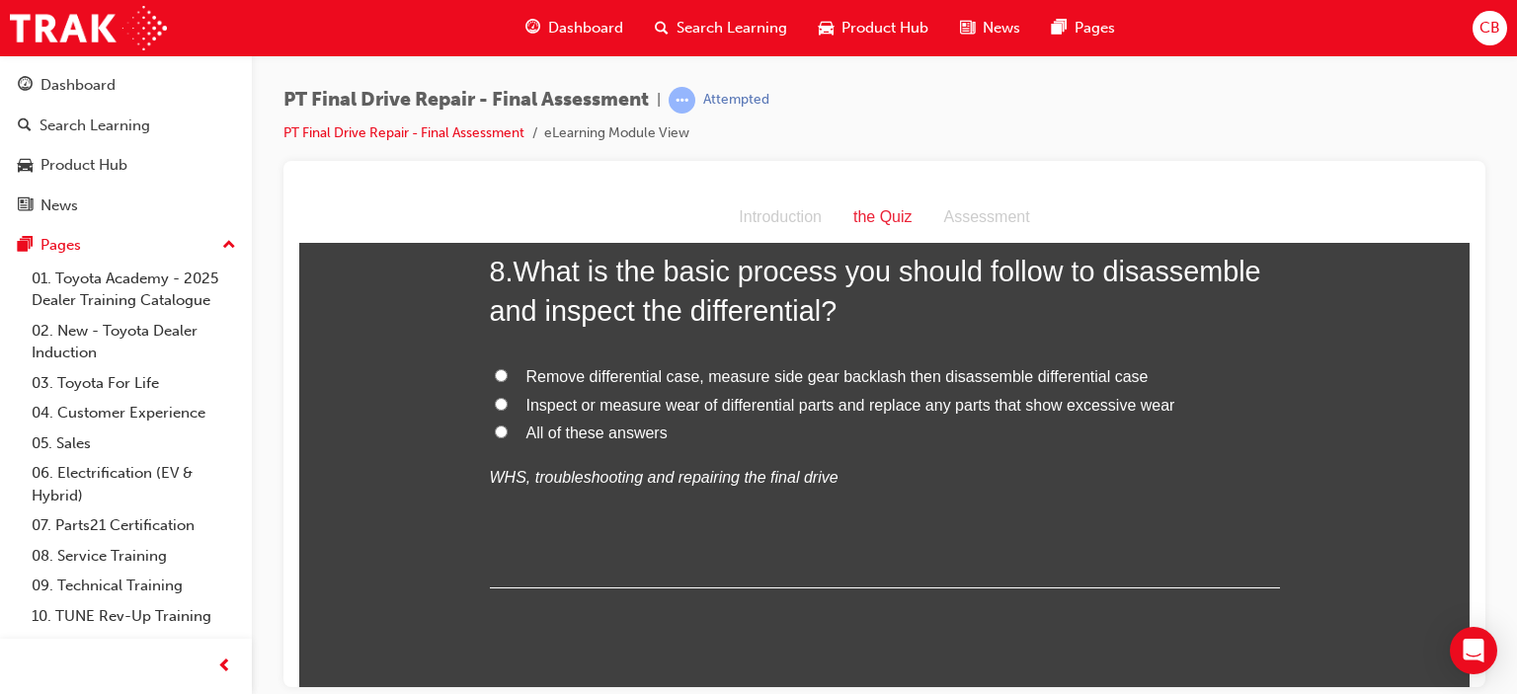
scroll to position [3457, 0]
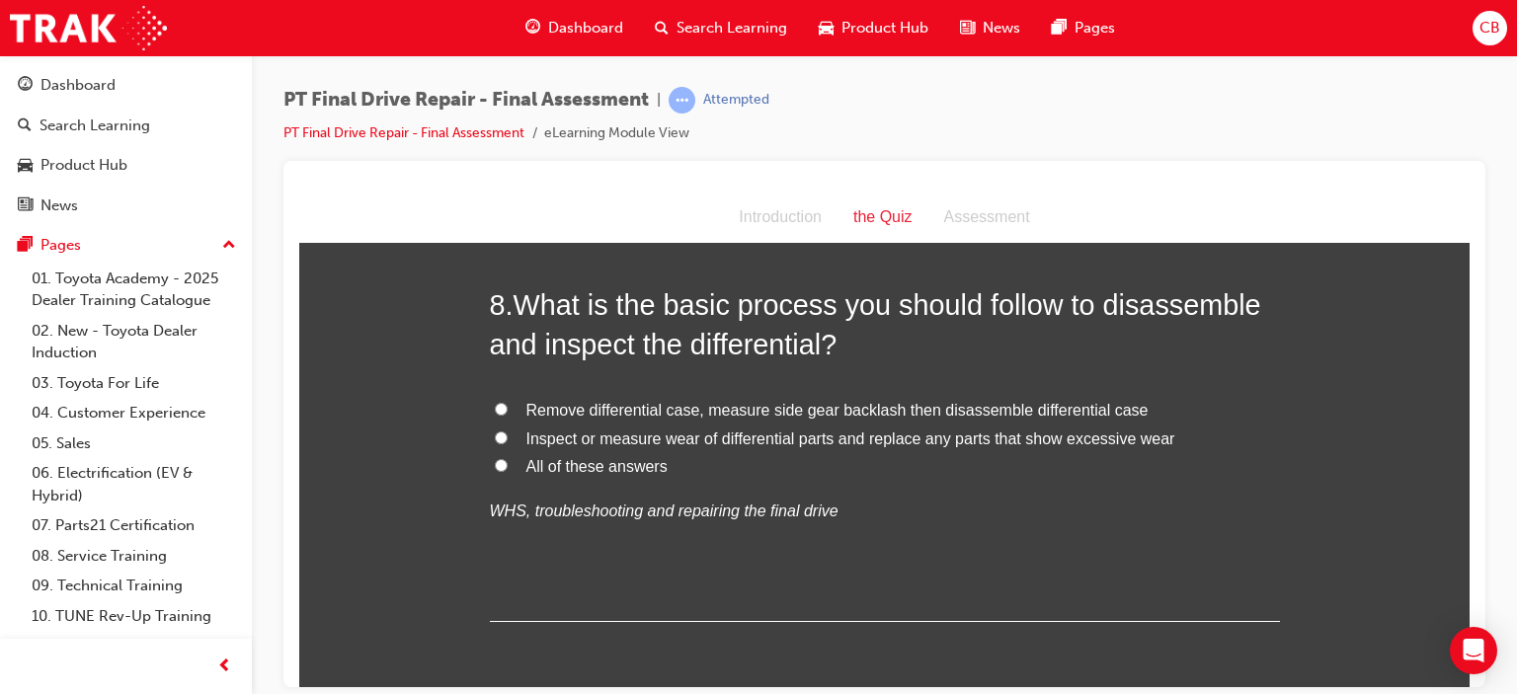
click at [628, 467] on span "All of these answers" at bounding box center [596, 465] width 141 height 17
click at [508, 467] on input "All of these answers" at bounding box center [501, 464] width 13 height 13
radio input "true"
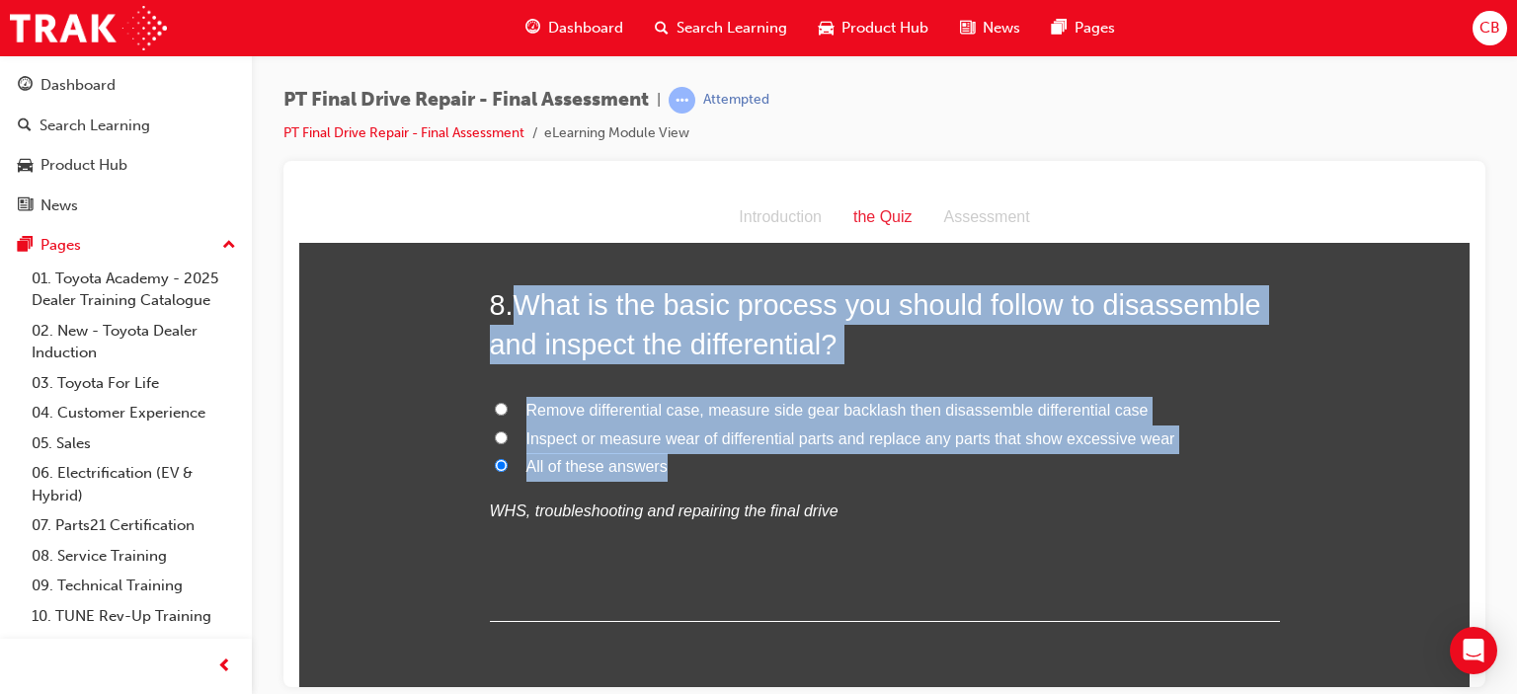
drag, startPoint x: 743, startPoint y: 461, endPoint x: 515, endPoint y: 301, distance: 278.7
click at [515, 301] on div "8 . What is the basic process you should follow to disassemble and inspect the …" at bounding box center [885, 452] width 790 height 337
copy div "What is the basic process you should follow to disassemble and inspect the diff…"
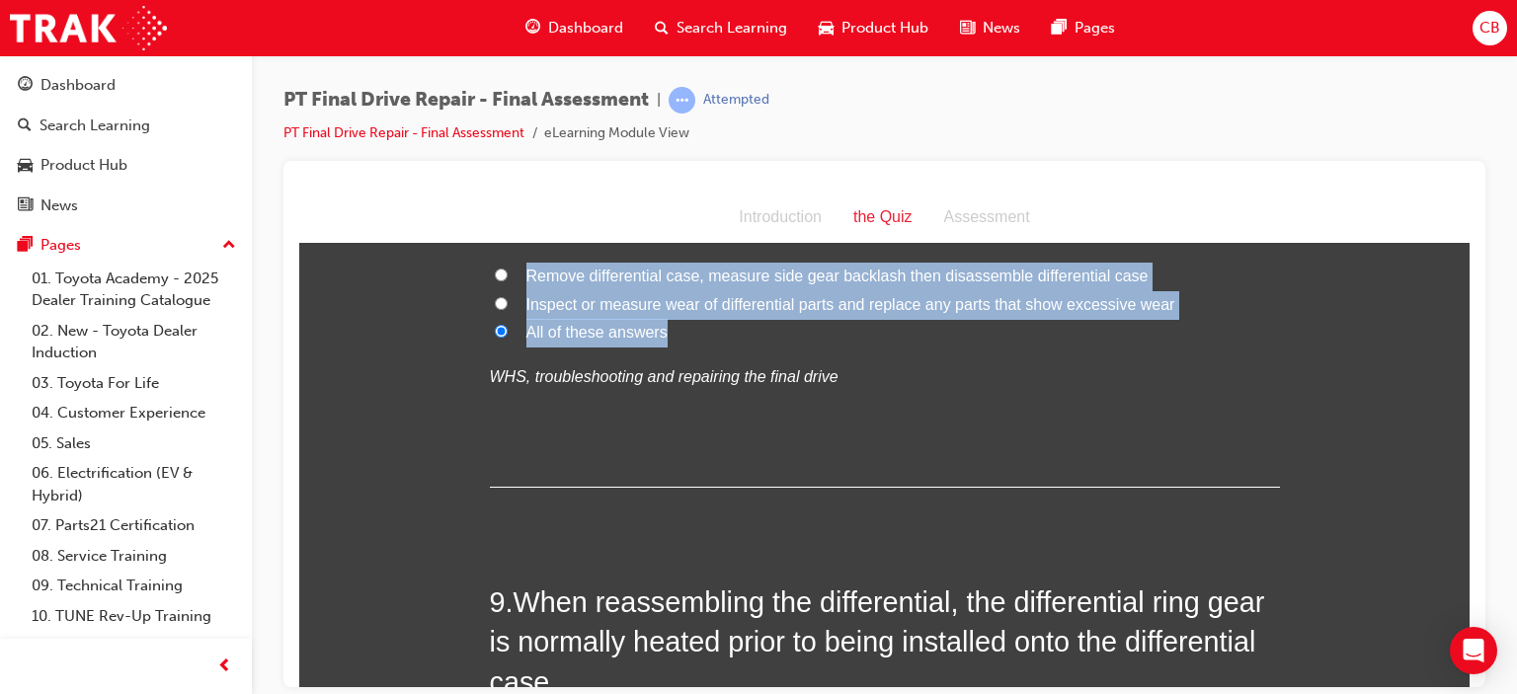
scroll to position [3852, 0]
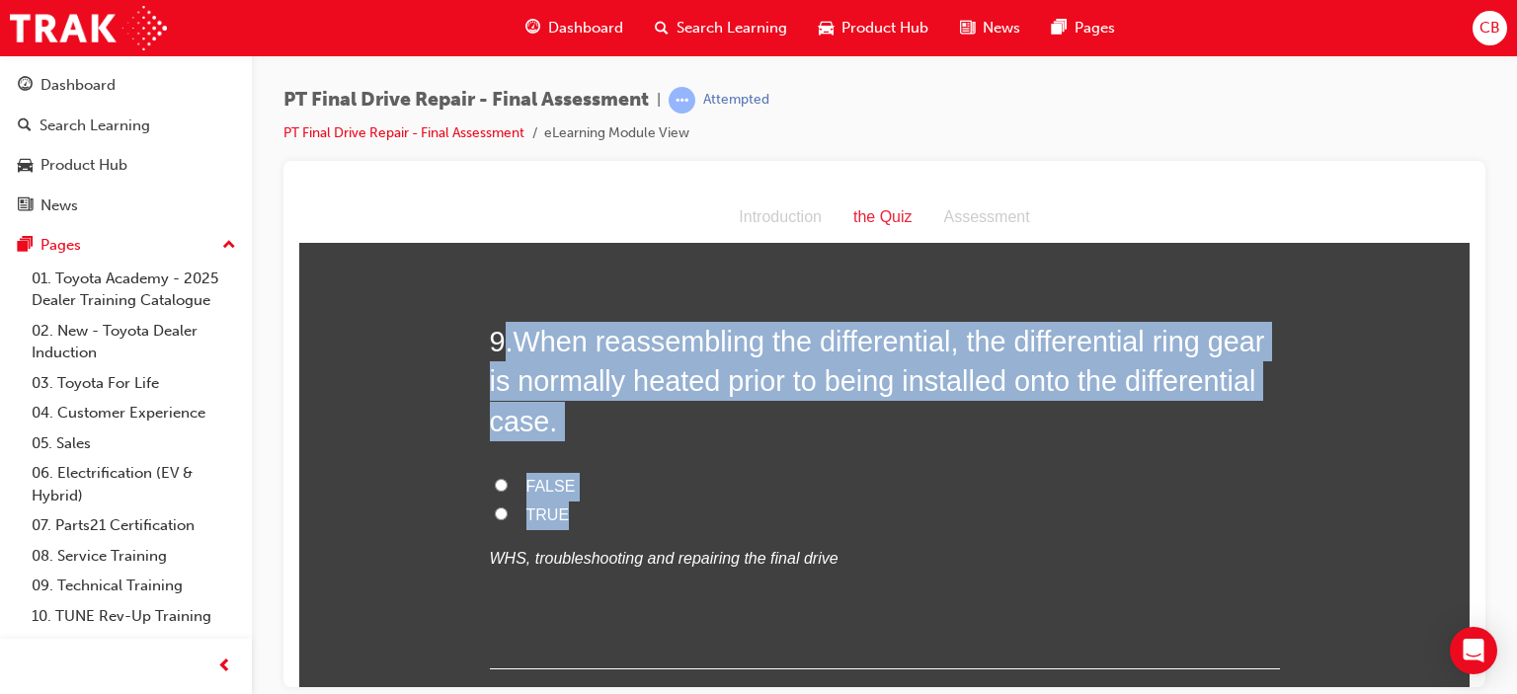
drag, startPoint x: 560, startPoint y: 526, endPoint x: 490, endPoint y: 346, distance: 193.9
click at [490, 346] on div "9 . When reassembling the differential, the differential ring gear is normally …" at bounding box center [885, 495] width 790 height 348
copy div ". When reassembling the differential, the differential ring gear is normally he…"
click at [549, 519] on span "TRUE" at bounding box center [547, 514] width 43 height 17
click at [508, 519] on input "TRUE" at bounding box center [501, 513] width 13 height 13
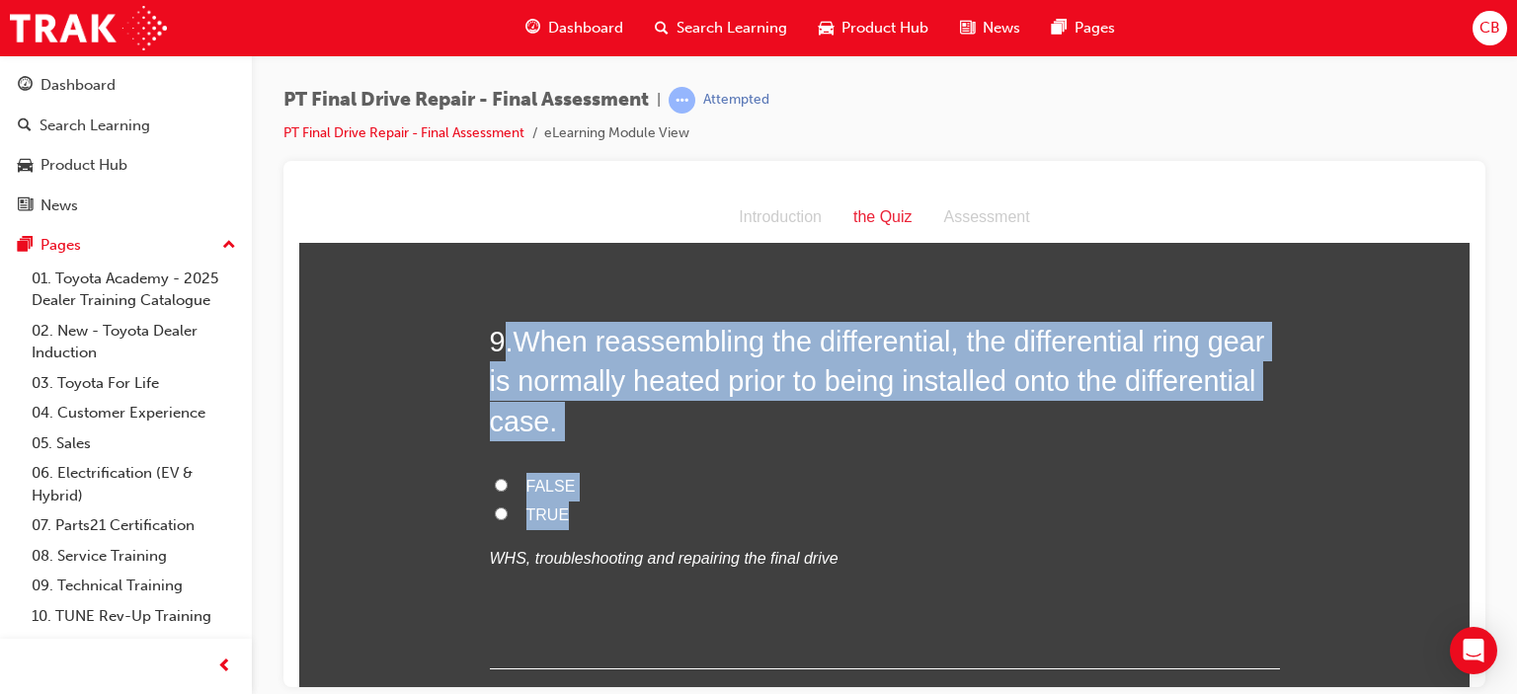
radio input "true"
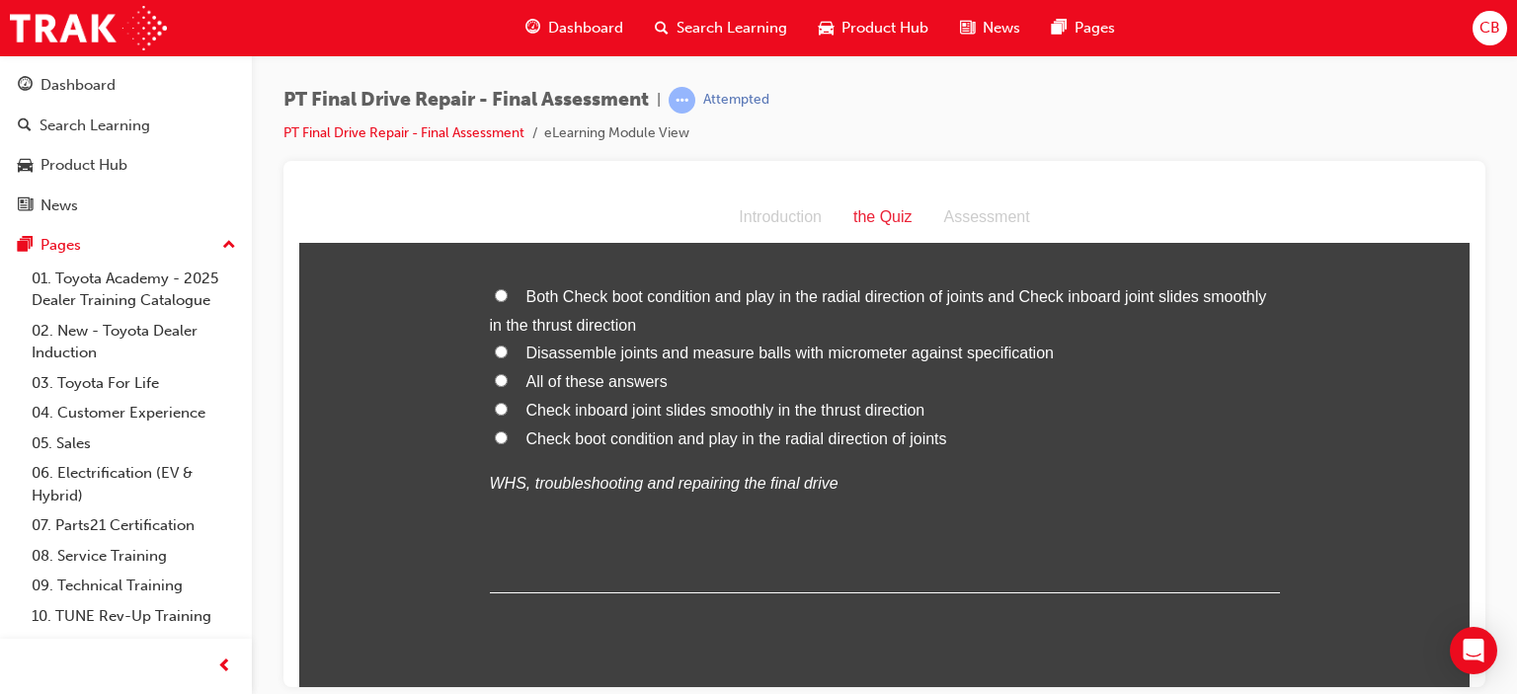
scroll to position [4346, 0]
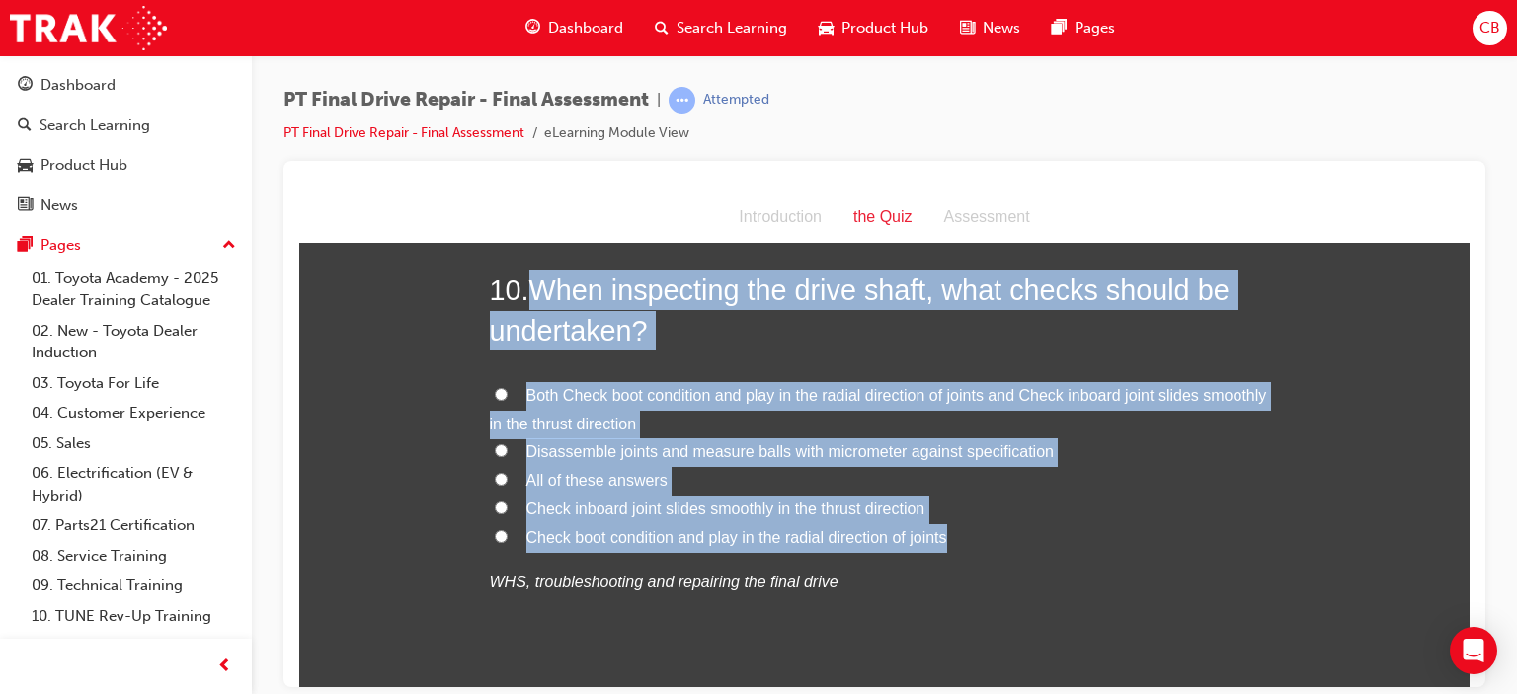
drag, startPoint x: 968, startPoint y: 526, endPoint x: 522, endPoint y: 282, distance: 509.3
click at [522, 282] on div "10 . When inspecting the drive shaft, what checks should be undertaken? Both Ch…" at bounding box center [885, 481] width 790 height 422
copy div "When inspecting the drive shaft, what checks should be undertaken? Both Check b…"
click at [563, 477] on span "All of these answers" at bounding box center [596, 479] width 141 height 17
click at [508, 477] on input "All of these answers" at bounding box center [501, 478] width 13 height 13
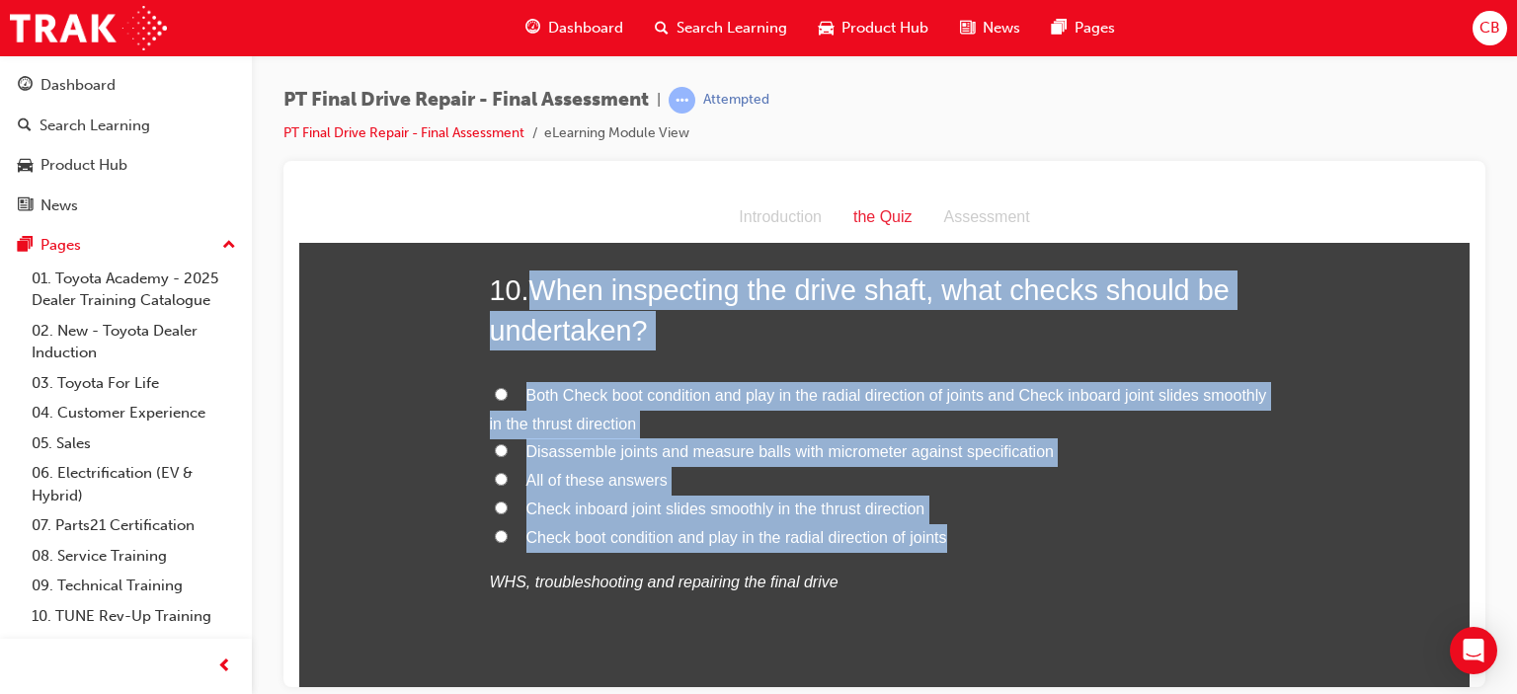
radio input "true"
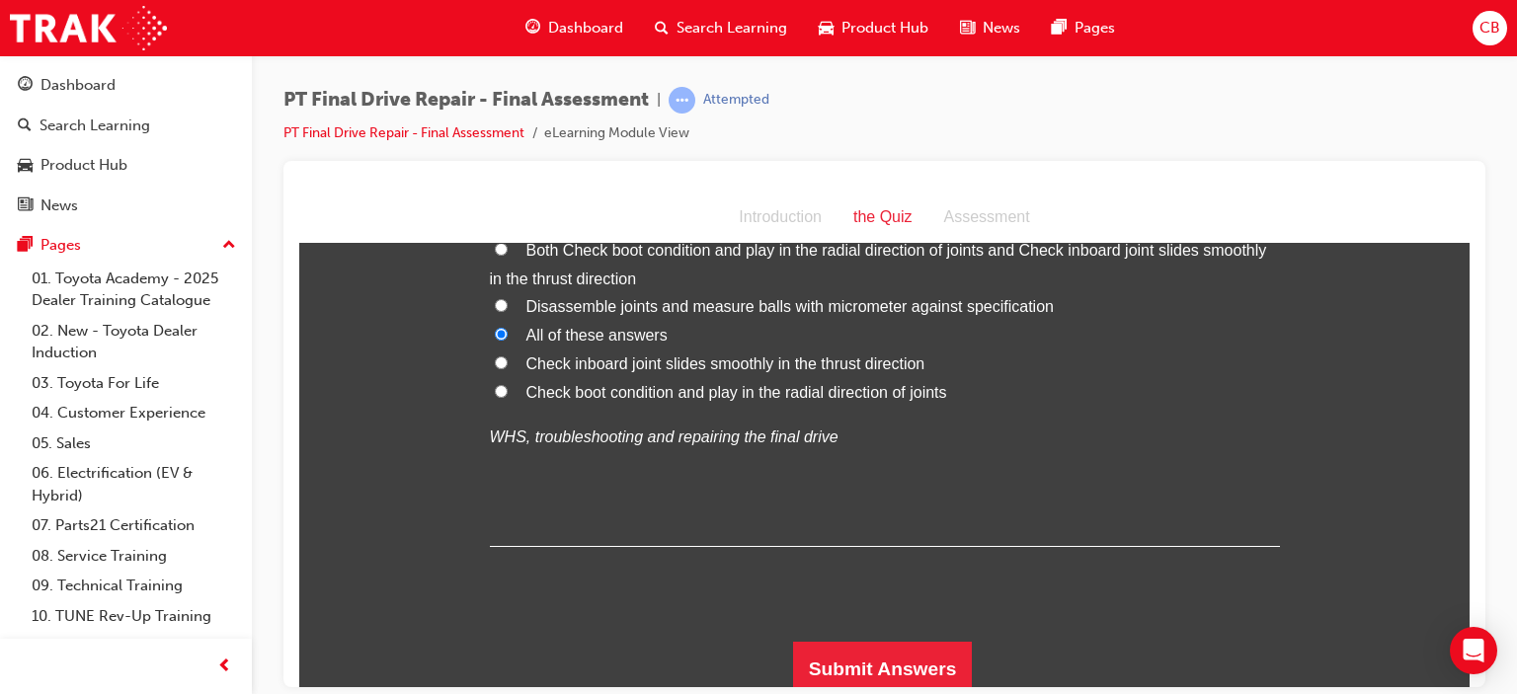
scroll to position [4498, 0]
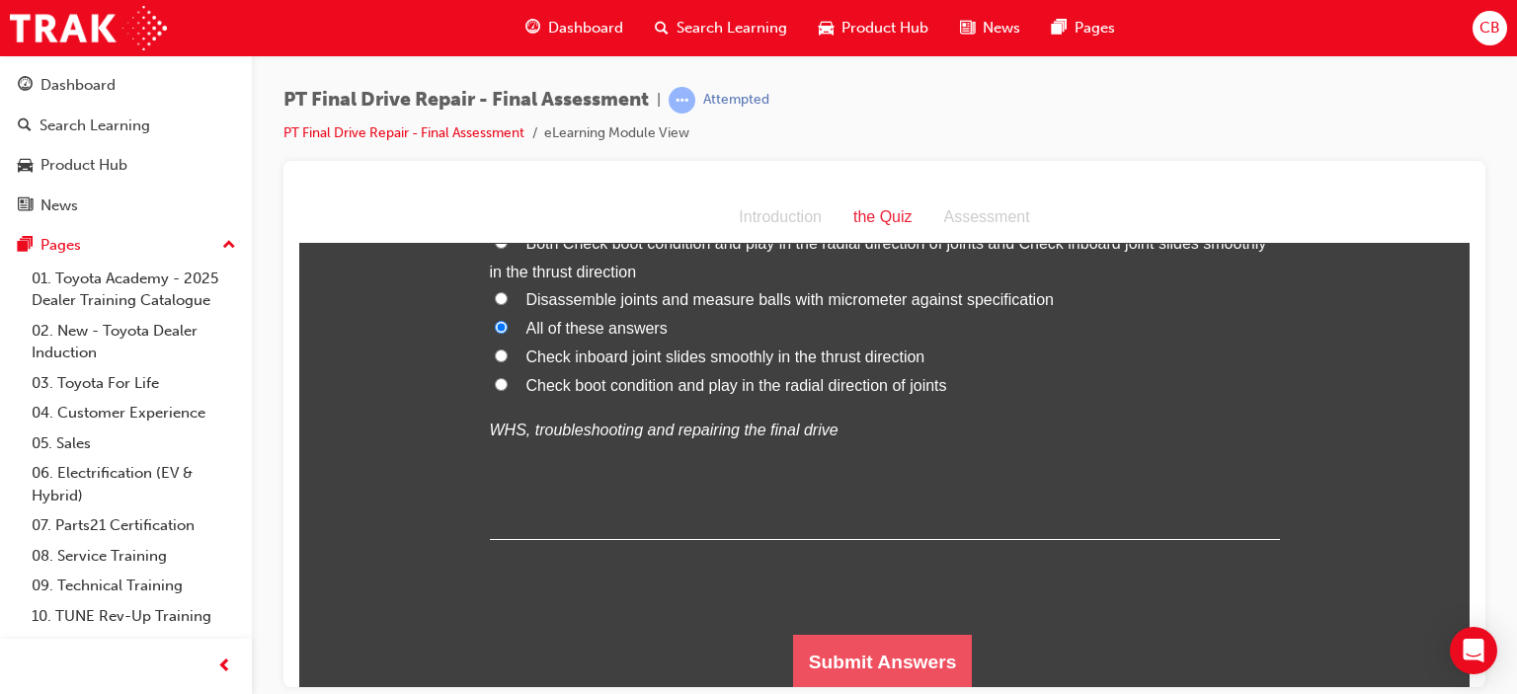
click at [865, 648] on button "Submit Answers" at bounding box center [883, 661] width 180 height 55
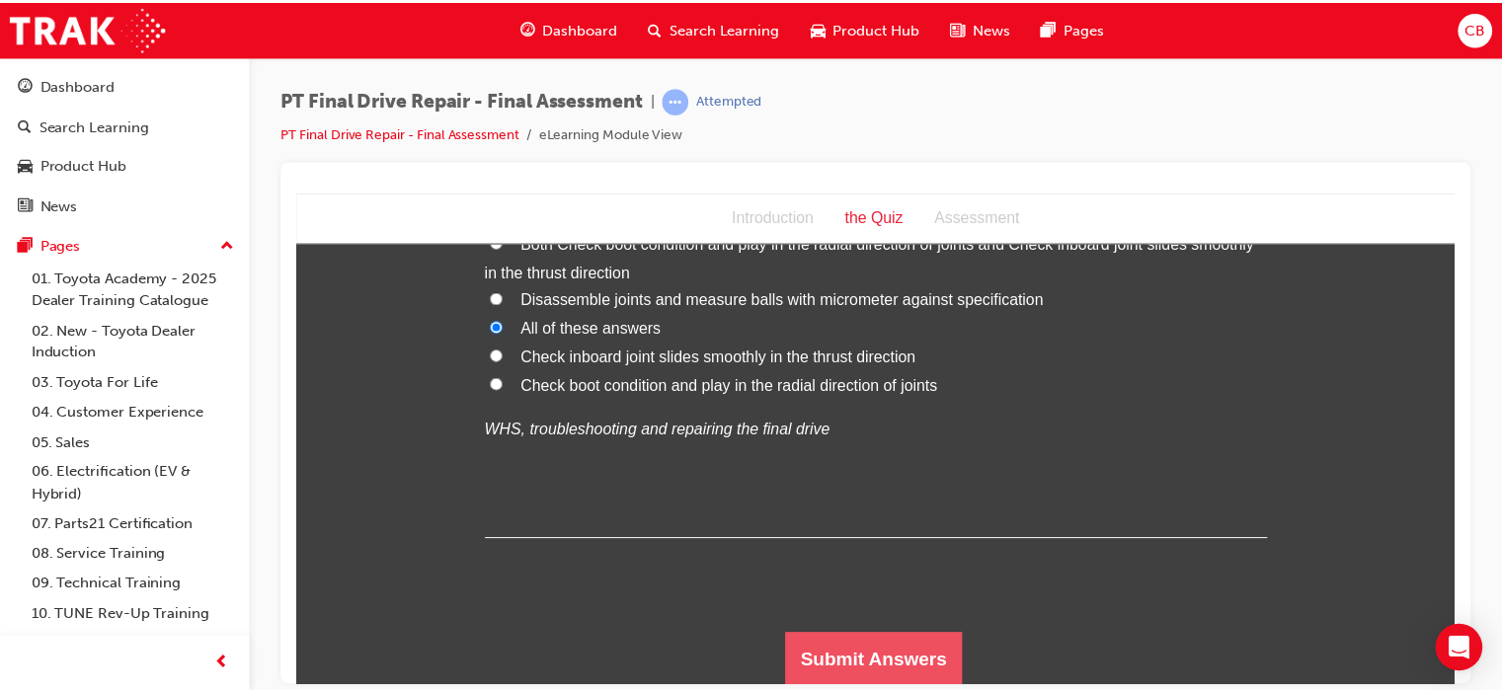
scroll to position [0, 0]
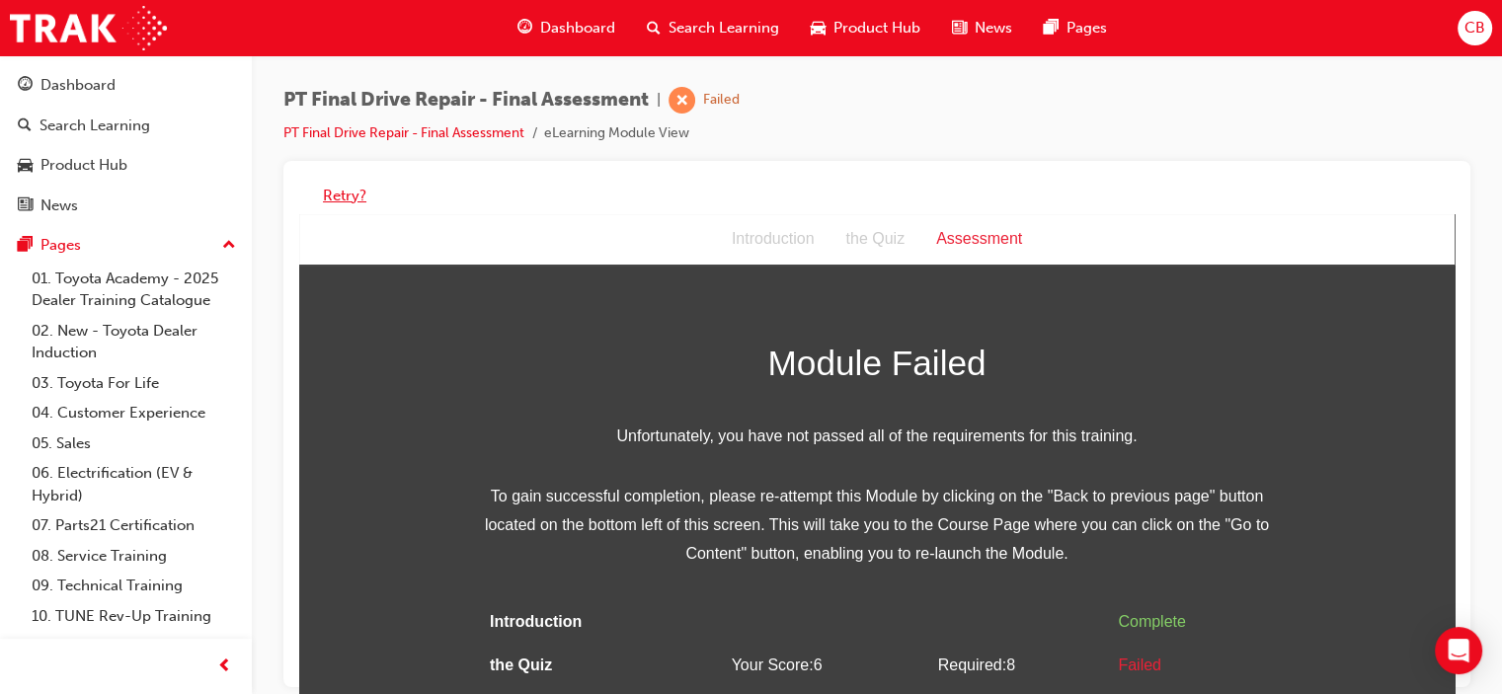
click at [328, 193] on button "Retry?" at bounding box center [344, 196] width 43 height 23
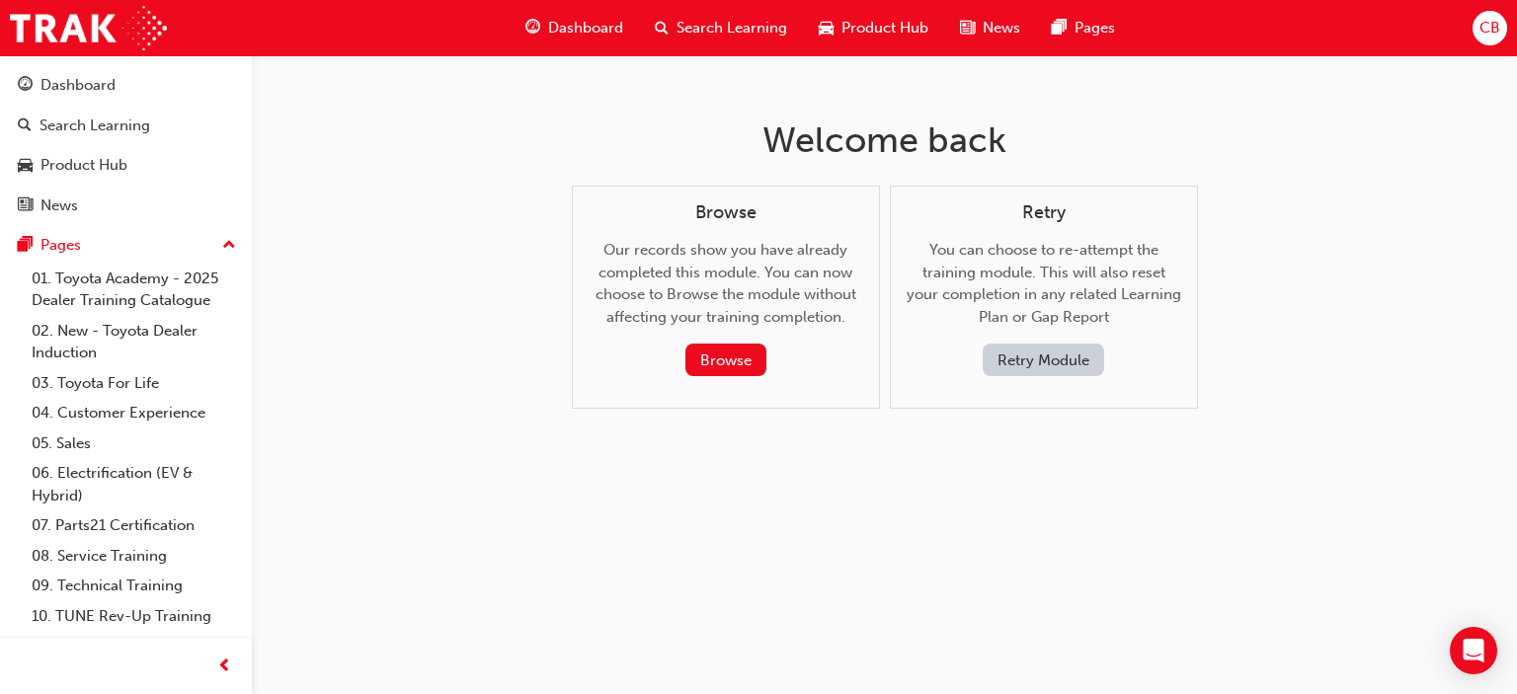
click at [1079, 363] on button "Retry Module" at bounding box center [1043, 360] width 121 height 33
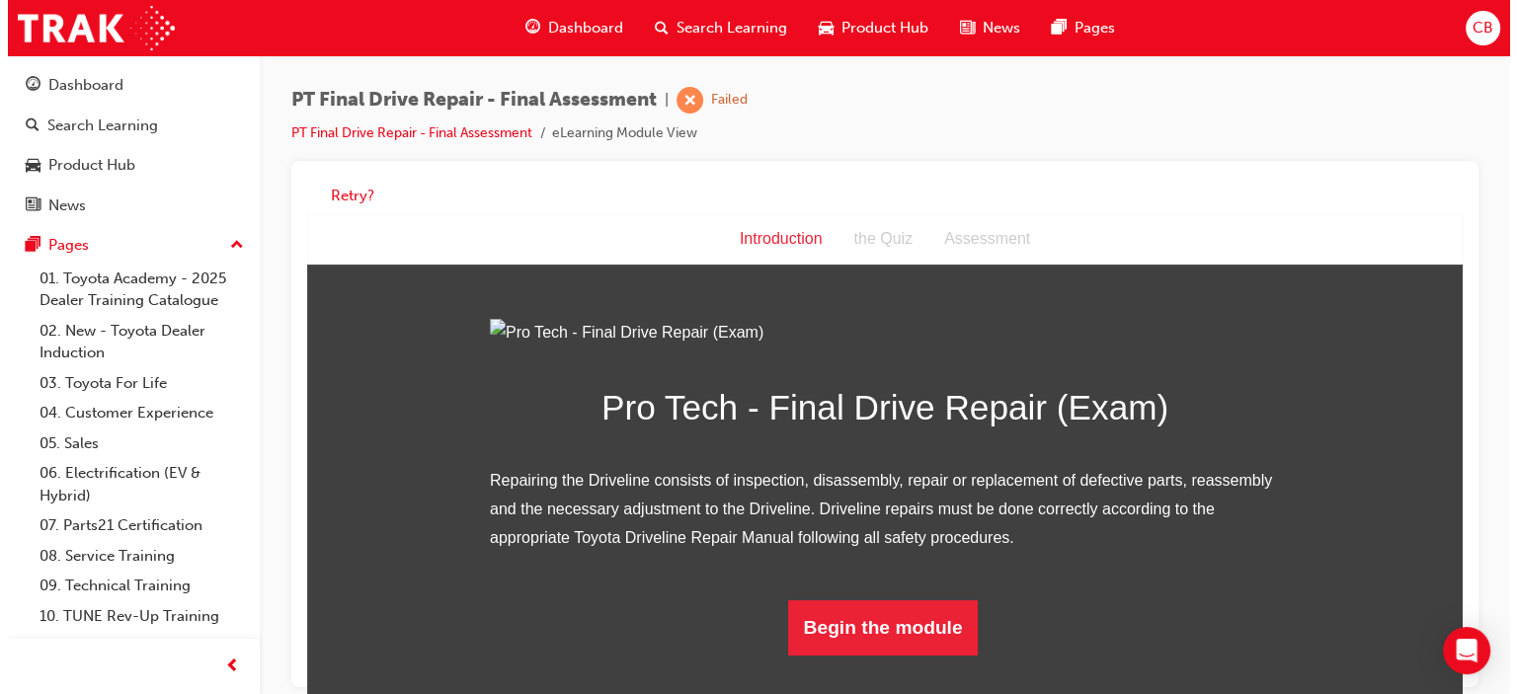
scroll to position [163, 0]
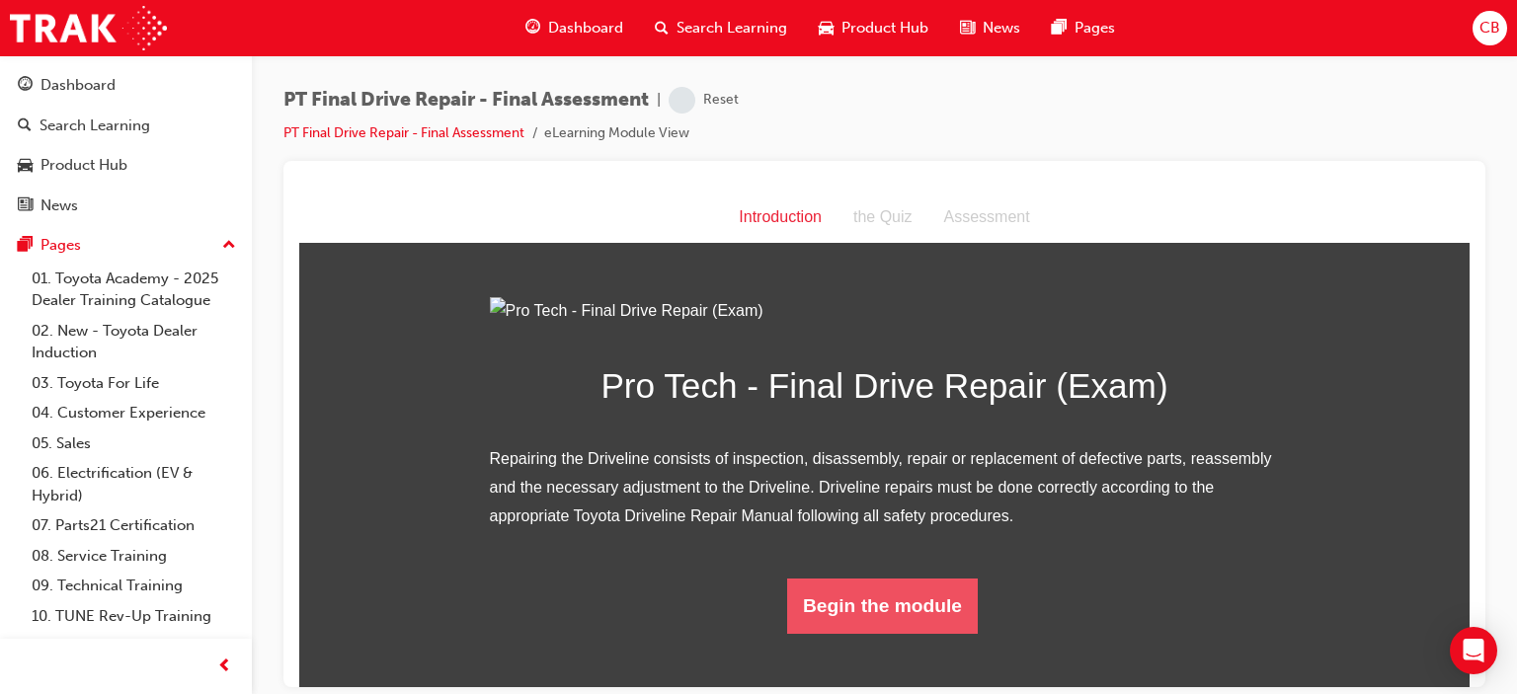
click at [905, 633] on button "Begin the module" at bounding box center [882, 605] width 191 height 55
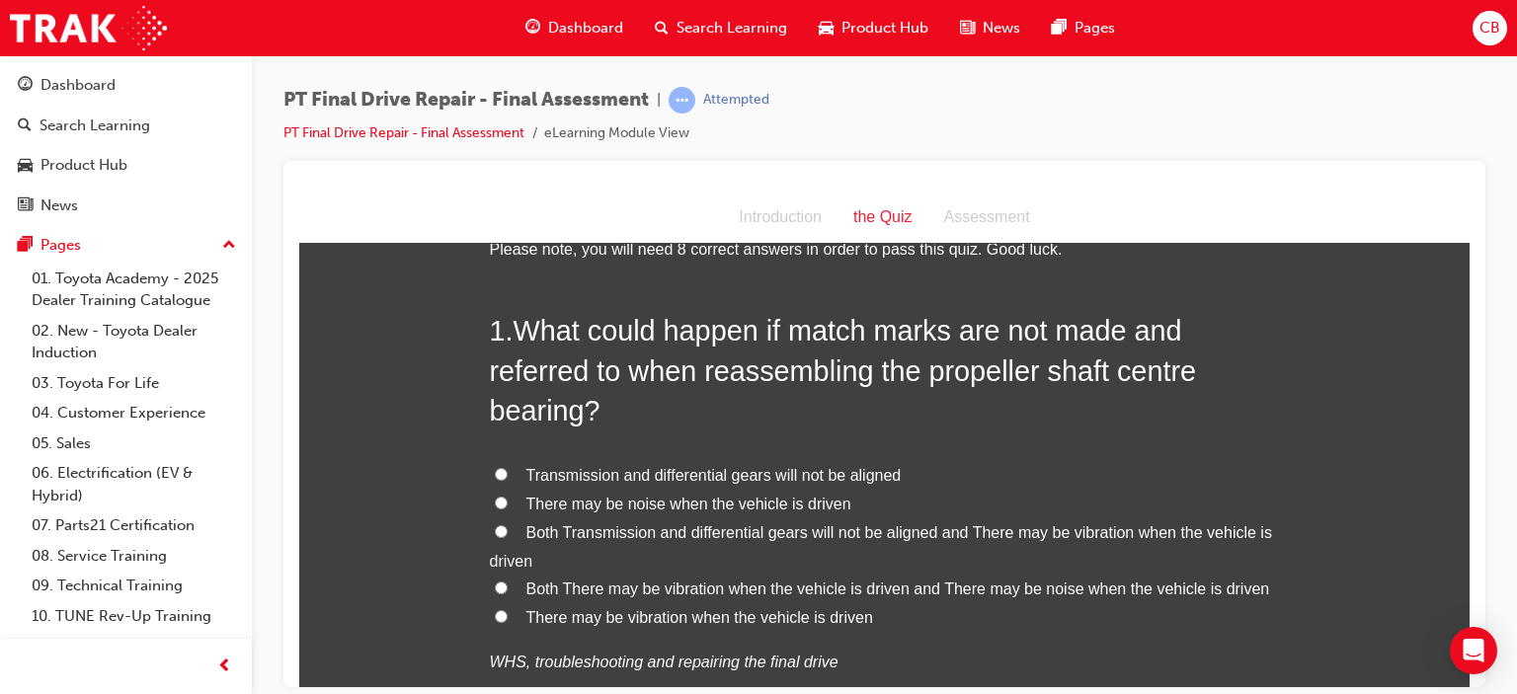
scroll to position [99, 0]
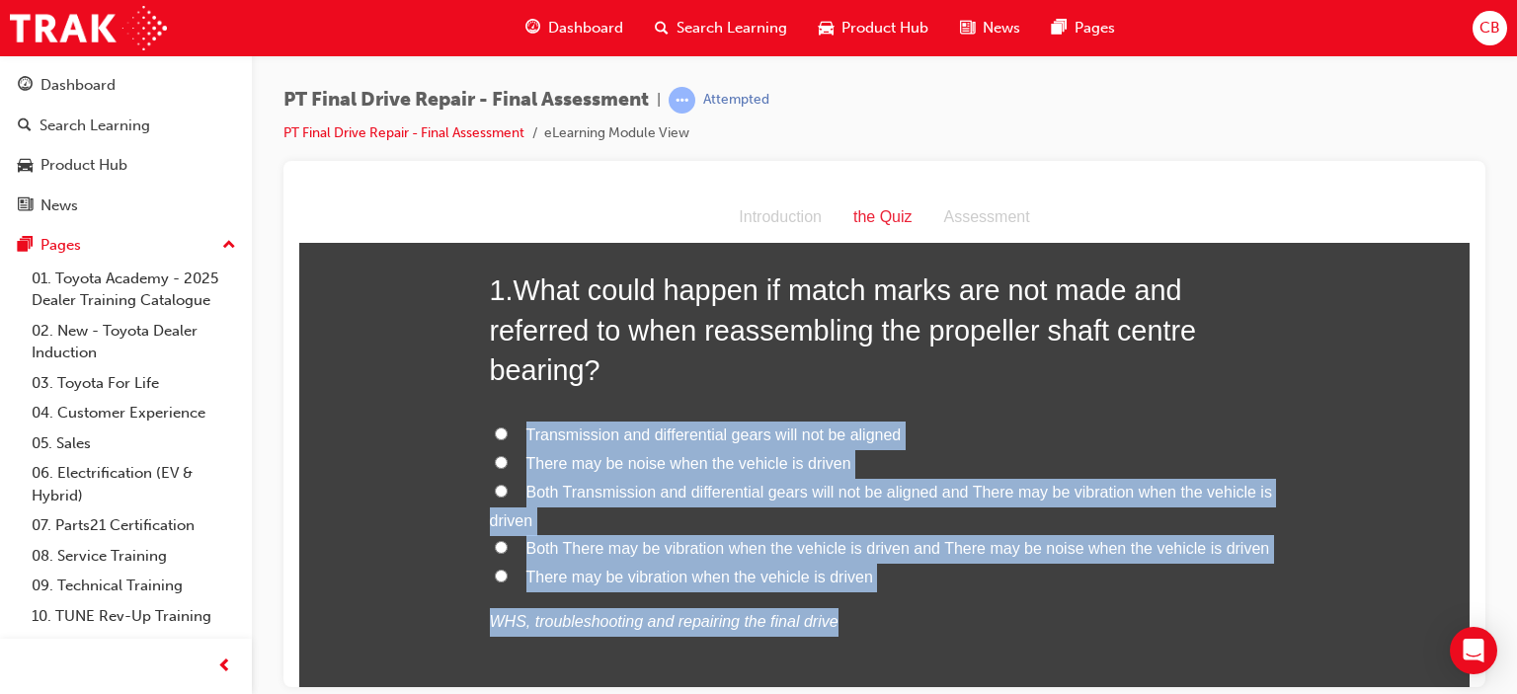
drag, startPoint x: 877, startPoint y: 593, endPoint x: 755, endPoint y: 630, distance: 128.1
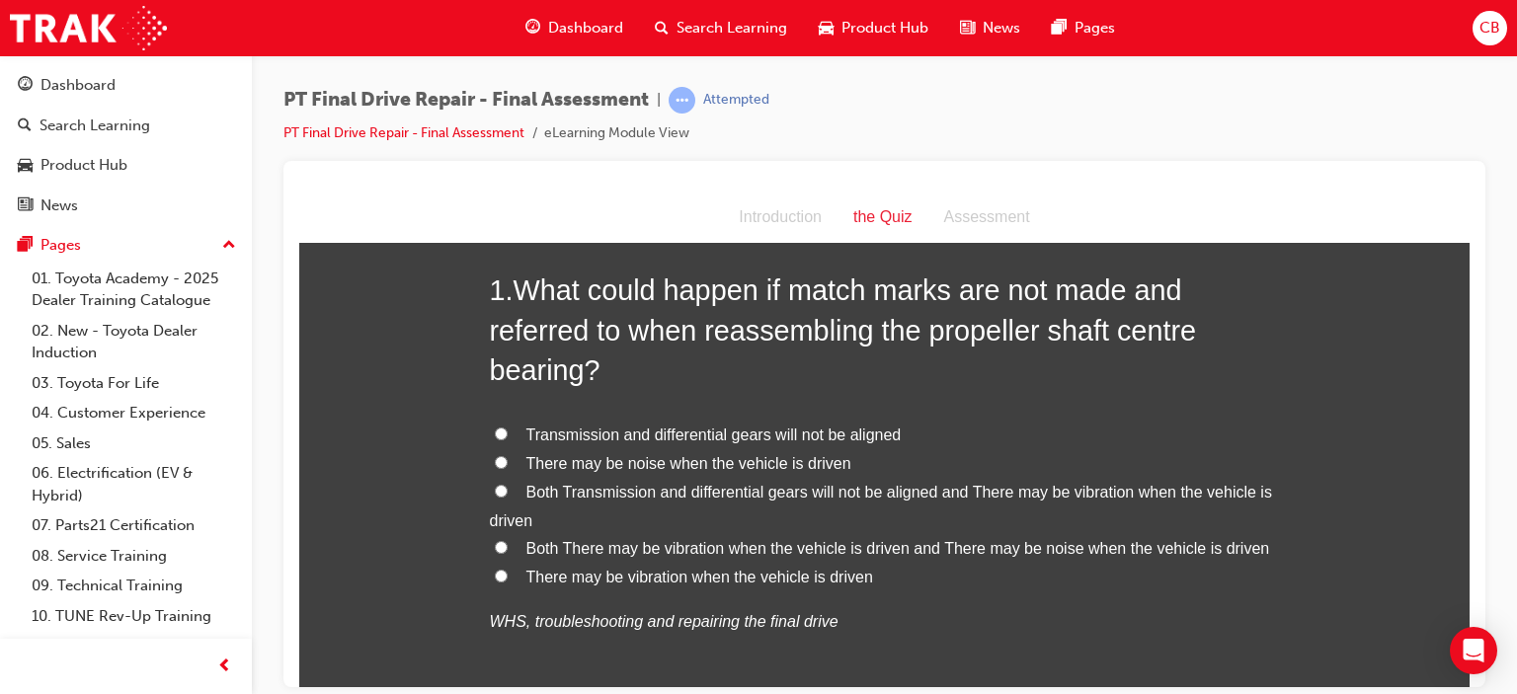
click at [950, 647] on div "1 . What could happen if match marks are not made and referred to when reassemb…" at bounding box center [885, 501] width 790 height 462
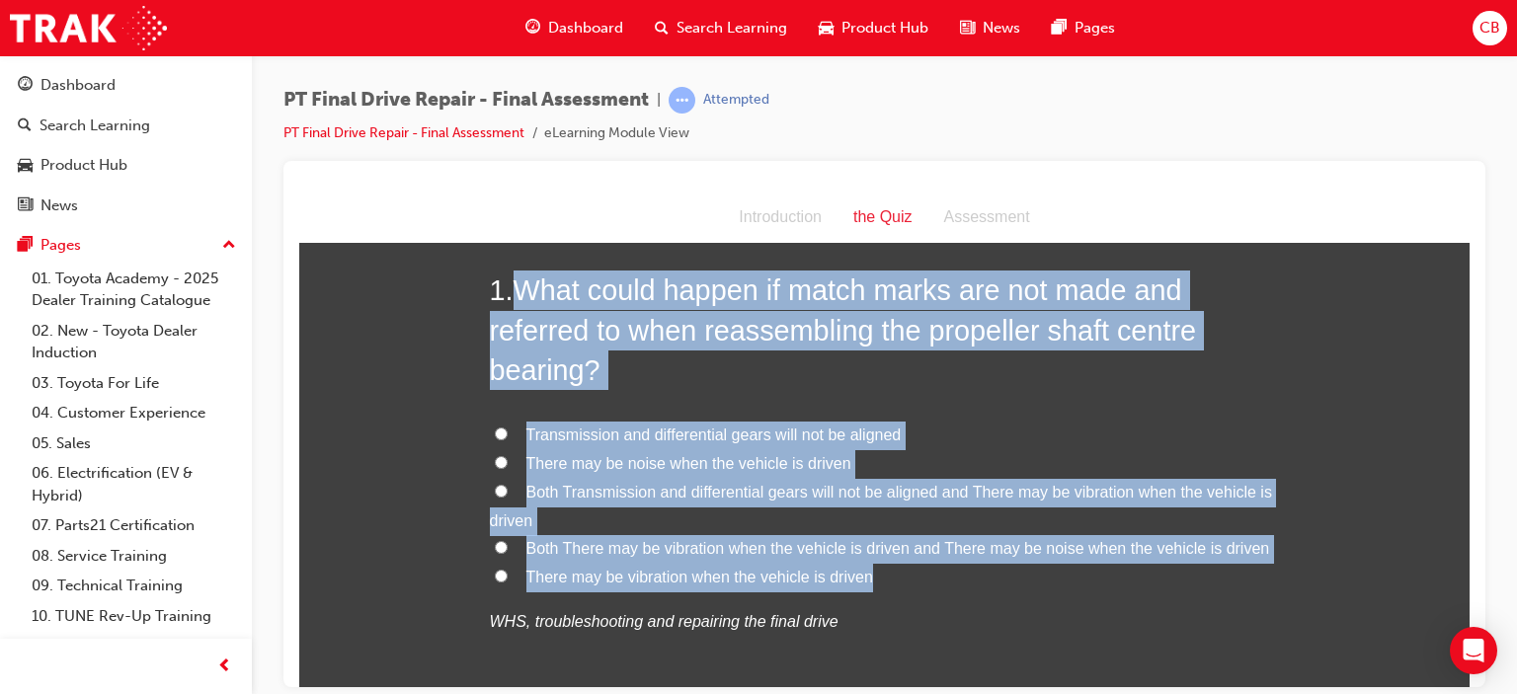
drag, startPoint x: 889, startPoint y: 574, endPoint x: 514, endPoint y: 286, distance: 472.8
click at [514, 286] on div "1 . What could happen if match marks are not made and referred to when reassemb…" at bounding box center [885, 501] width 790 height 462
copy div "What could happen if match marks are not made and referred to when reassembling…"
click at [731, 545] on span "Both There may be vibration when the vehicle is driven and There may be noise w…" at bounding box center [898, 547] width 744 height 17
click at [508, 545] on input "Both There may be vibration when the vehicle is driven and There may be noise w…" at bounding box center [501, 546] width 13 height 13
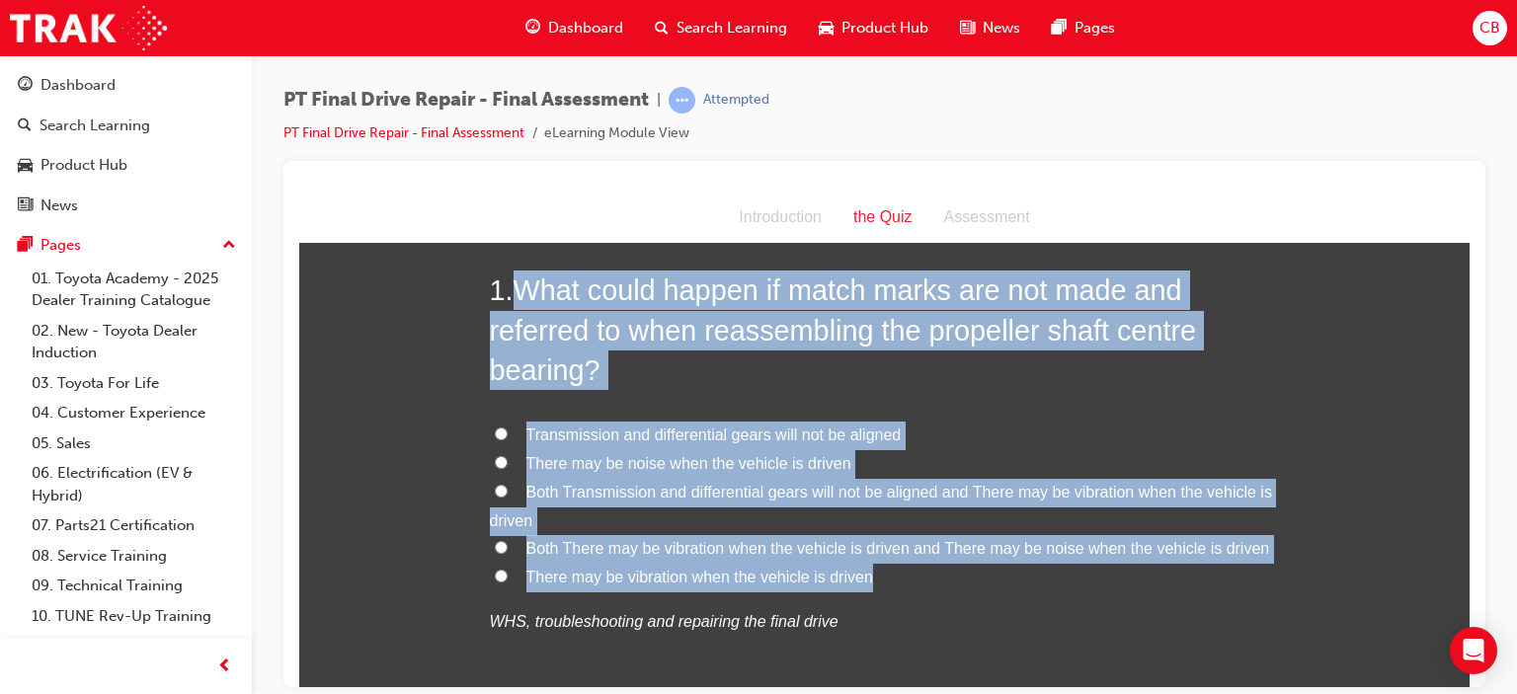
radio input "true"
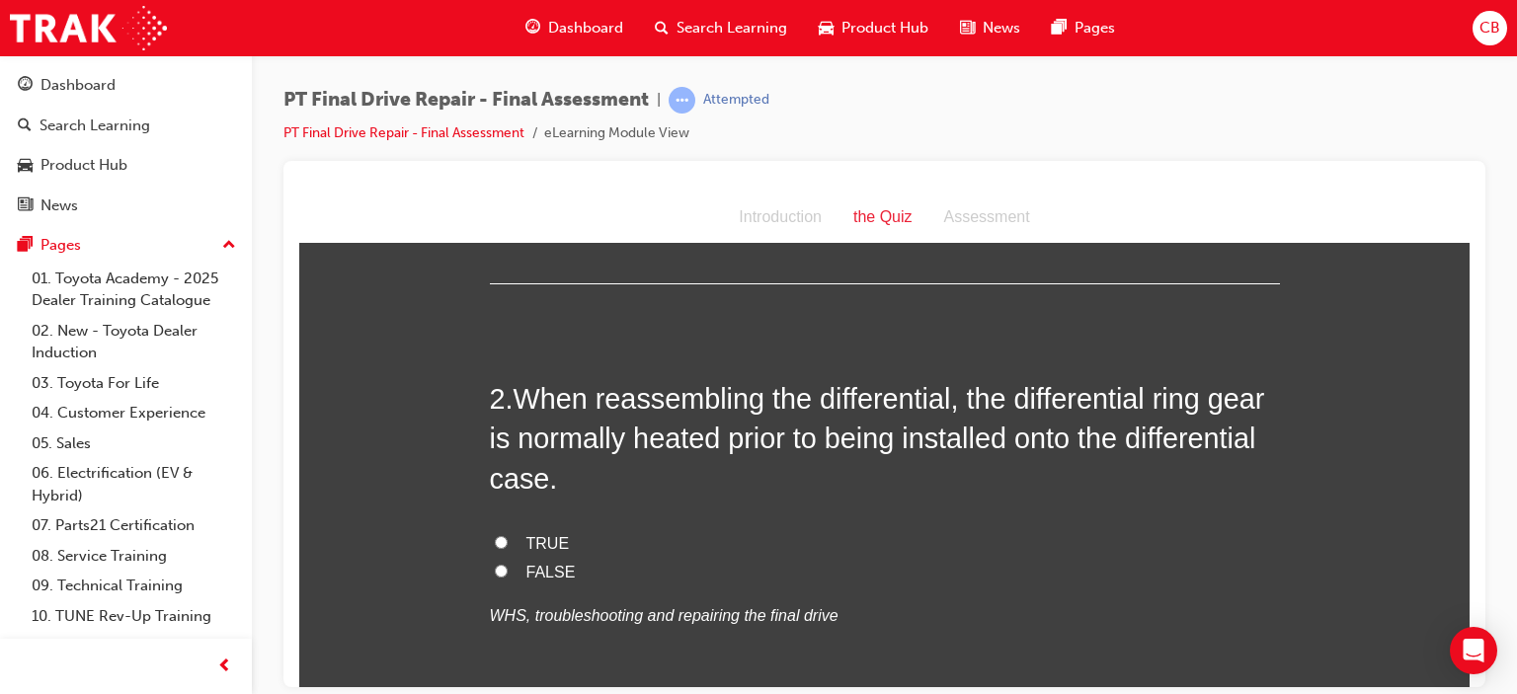
scroll to position [593, 0]
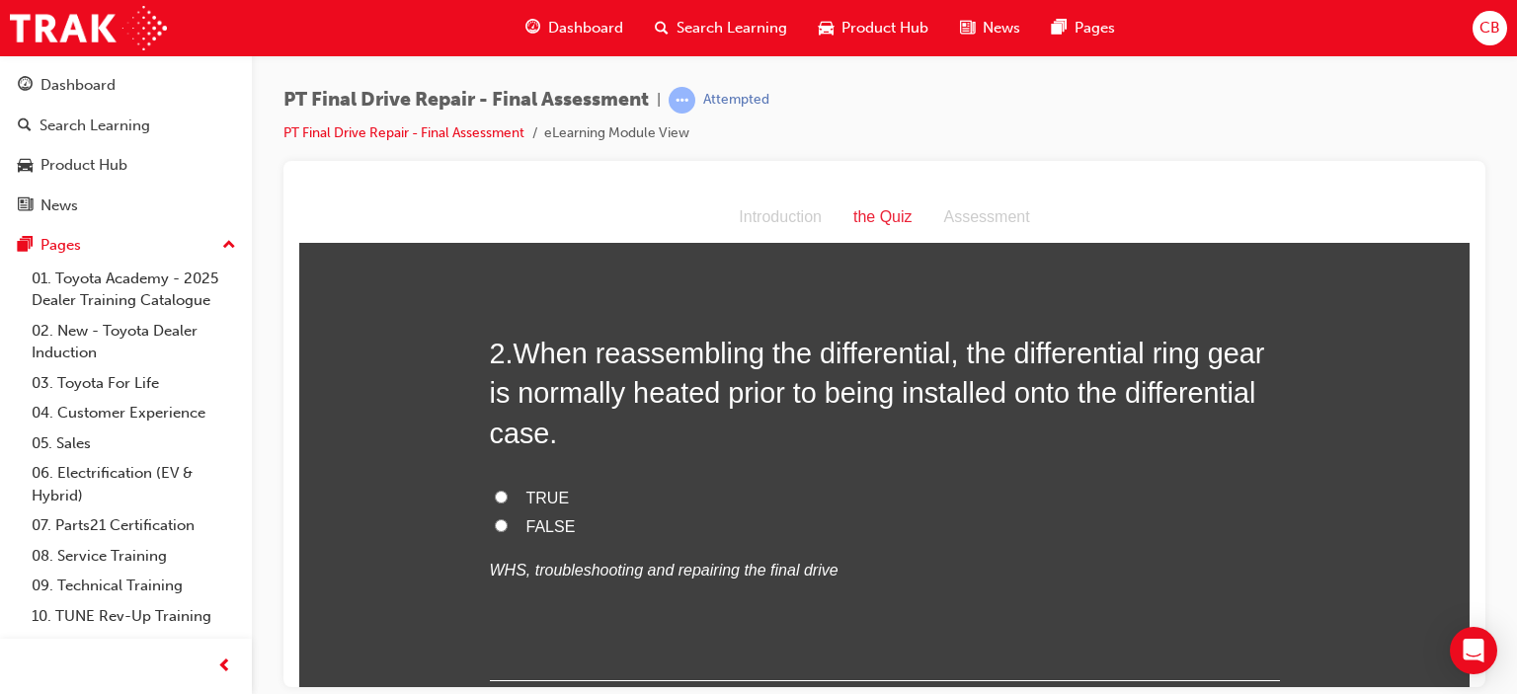
click at [534, 497] on span "TRUE" at bounding box center [547, 497] width 43 height 17
click at [508, 497] on input "TRUE" at bounding box center [501, 496] width 13 height 13
radio input "true"
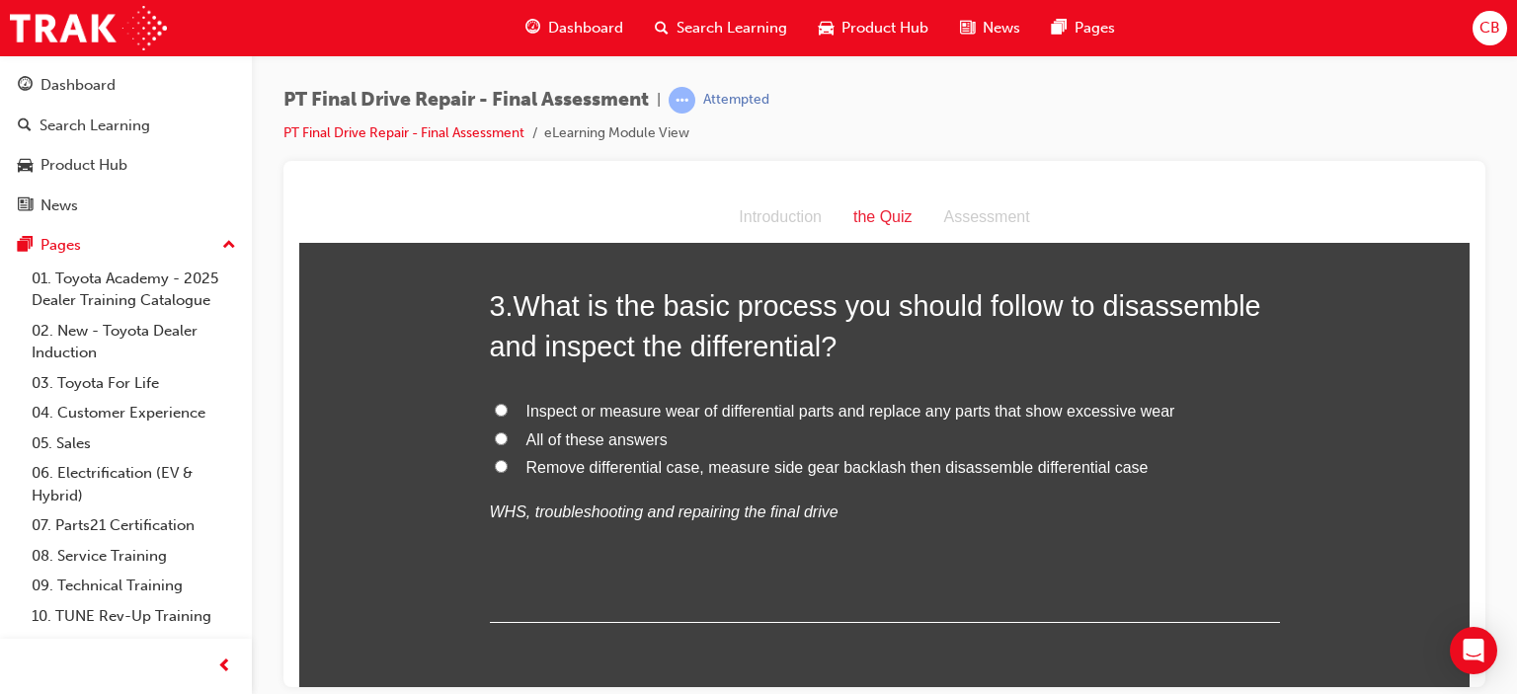
scroll to position [1087, 0]
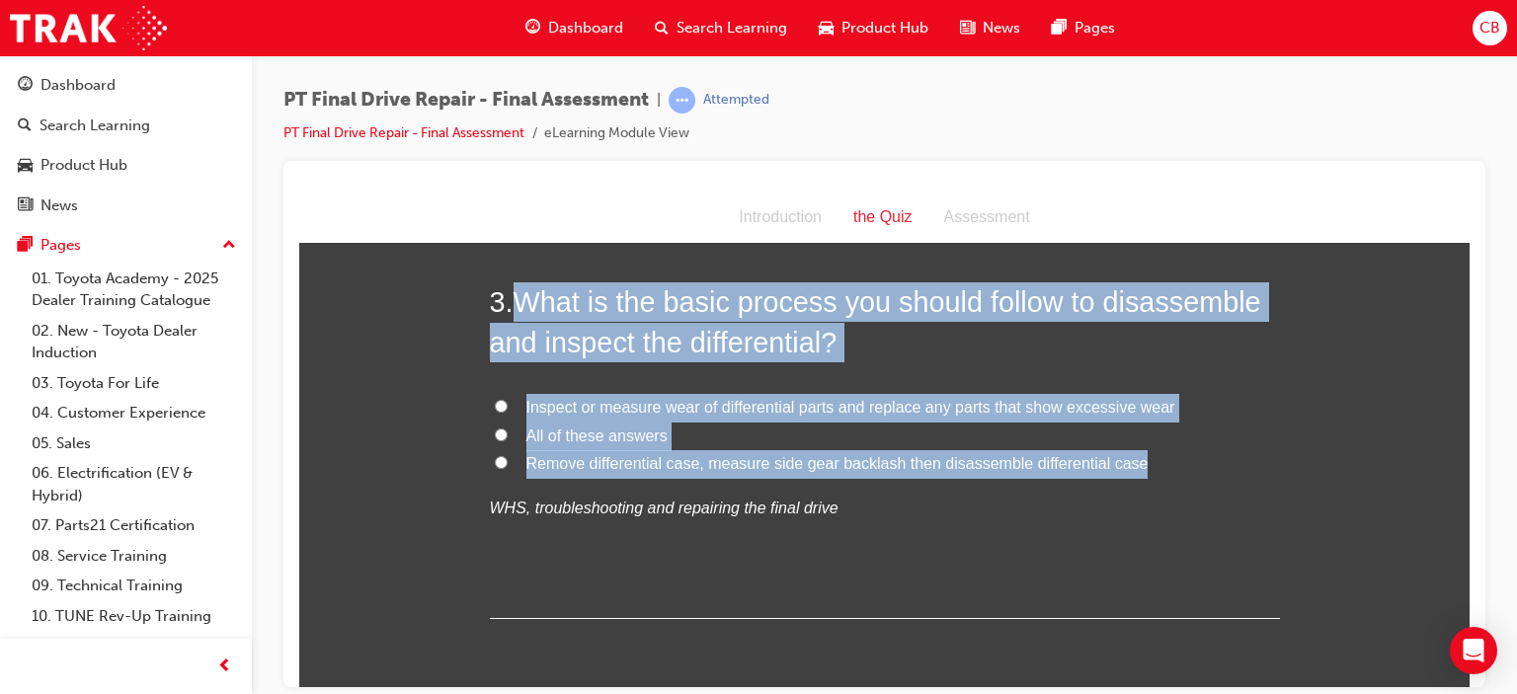
drag, startPoint x: 1137, startPoint y: 475, endPoint x: 509, endPoint y: 291, distance: 654.6
click at [509, 291] on div "3 . What is the basic process you should follow to disassemble and inspect the …" at bounding box center [885, 450] width 790 height 337
click at [509, 291] on h2 "3 . What is the basic process you should follow to disassemble and inspect the …" at bounding box center [885, 322] width 790 height 80
drag, startPoint x: 1132, startPoint y: 455, endPoint x: 521, endPoint y: 302, distance: 630.3
click at [521, 302] on div "3 . What is the basic process you should follow to disassemble and inspect the …" at bounding box center [885, 450] width 790 height 337
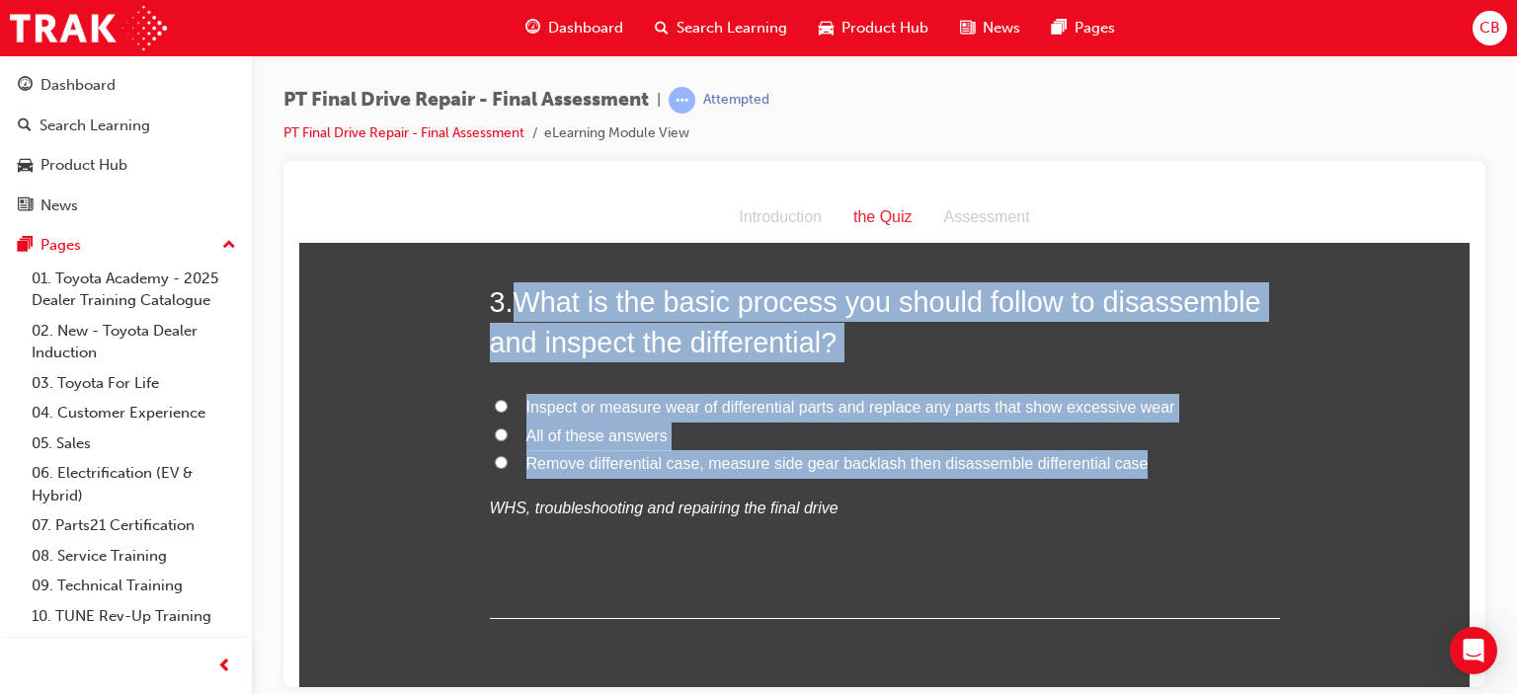
copy div "What is the basic process you should follow to disassemble and inspect the diff…"
click at [615, 436] on span "All of these answers" at bounding box center [596, 435] width 141 height 17
click at [508, 436] on input "All of these answers" at bounding box center [501, 434] width 13 height 13
radio input "true"
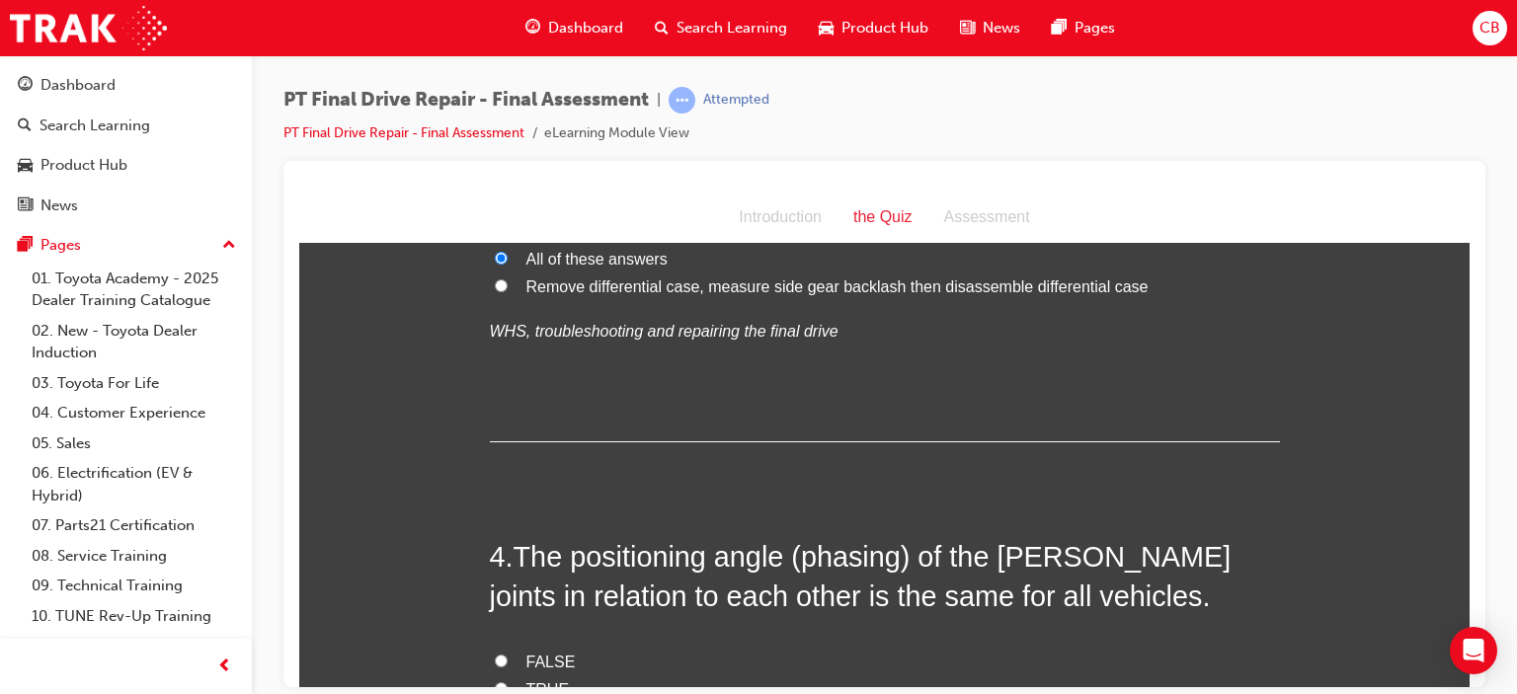
scroll to position [1482, 0]
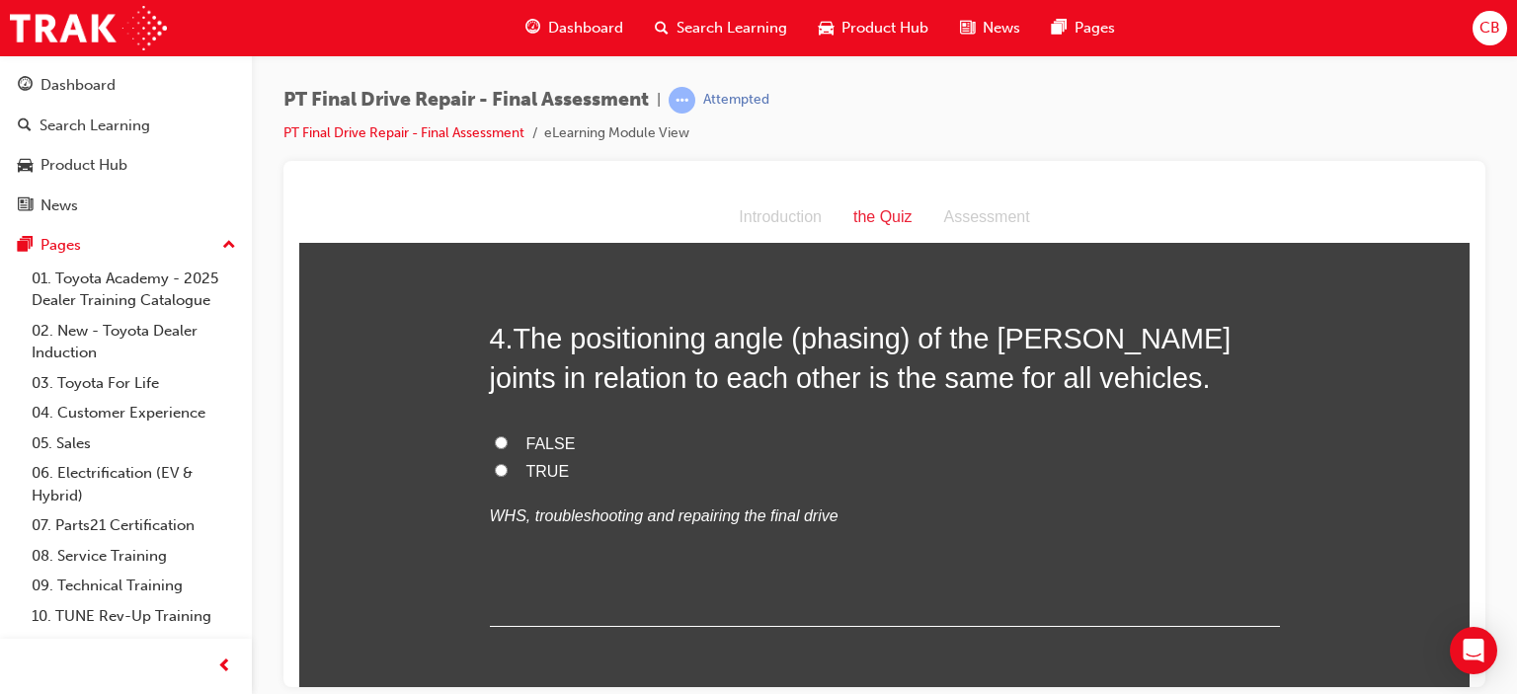
click at [541, 442] on span "FALSE" at bounding box center [550, 443] width 49 height 17
click at [508, 442] on input "FALSE" at bounding box center [501, 442] width 13 height 13
radio input "true"
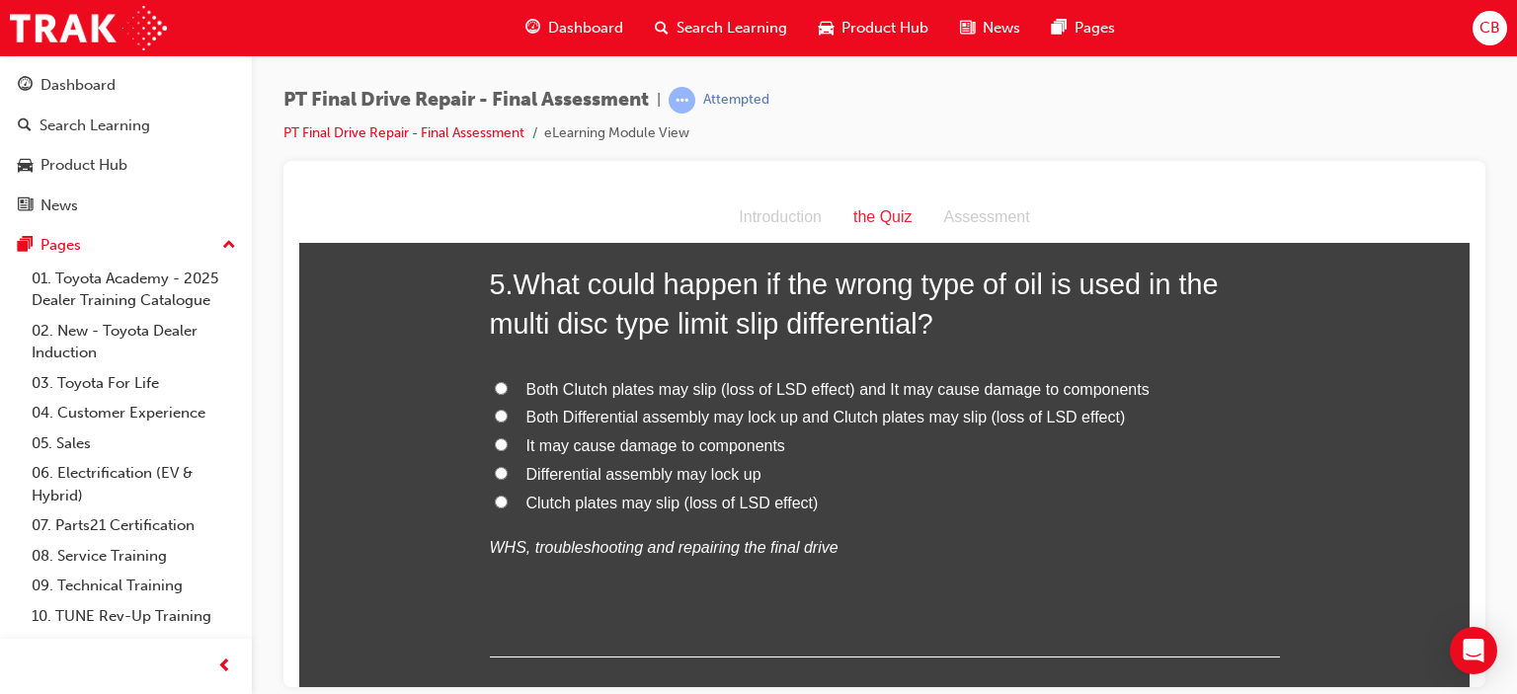
scroll to position [1877, 0]
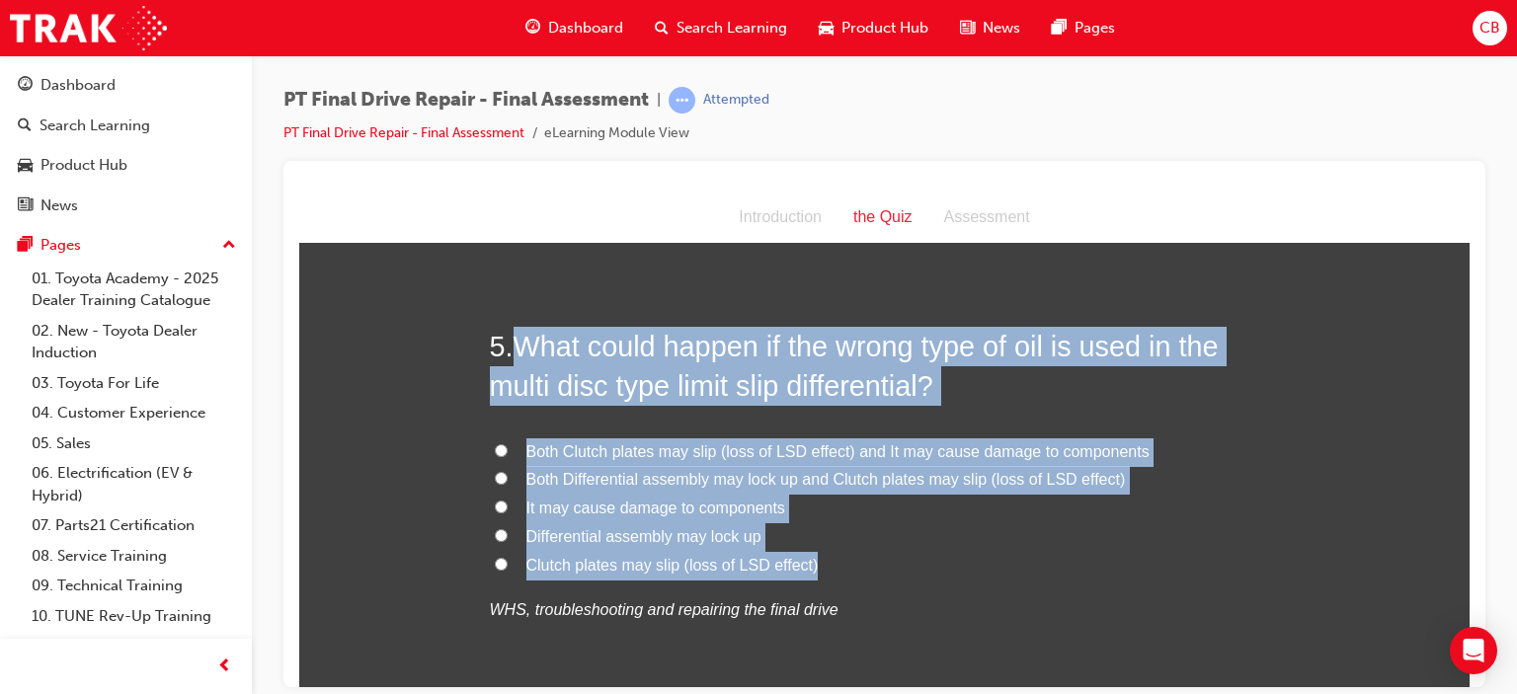
drag, startPoint x: 827, startPoint y: 566, endPoint x: 510, endPoint y: 343, distance: 387.8
click at [510, 343] on div "5 . What could happen if the wrong type of oil is used in the multi disc type l…" at bounding box center [885, 522] width 790 height 393
copy div "What could happen if the wrong type of oil is used in the multi disc type limit…"
click at [708, 444] on span "Both Clutch plates may slip (loss of LSD effect) and It may cause damage to com…" at bounding box center [837, 451] width 623 height 17
click at [508, 444] on input "Both Clutch plates may slip (loss of LSD effect) and It may cause damage to com…" at bounding box center [501, 450] width 13 height 13
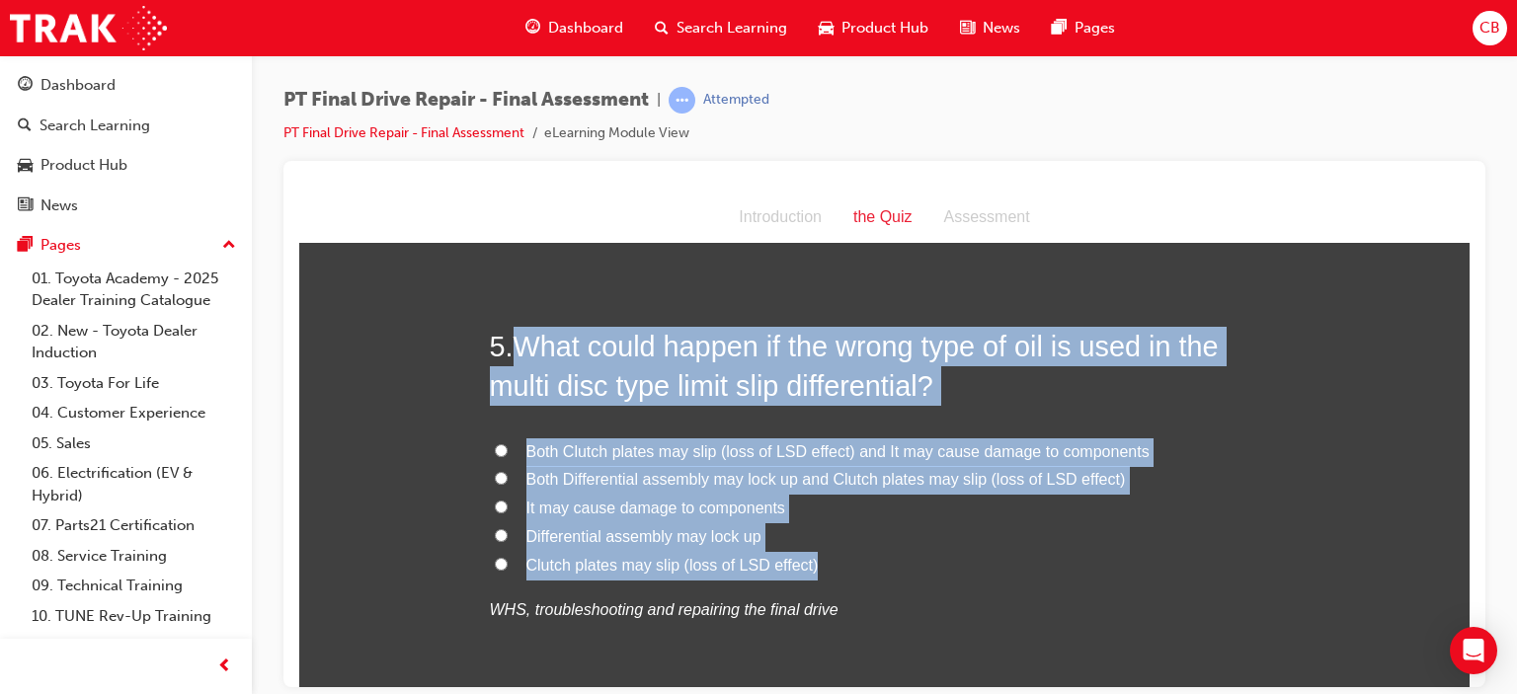
radio input "true"
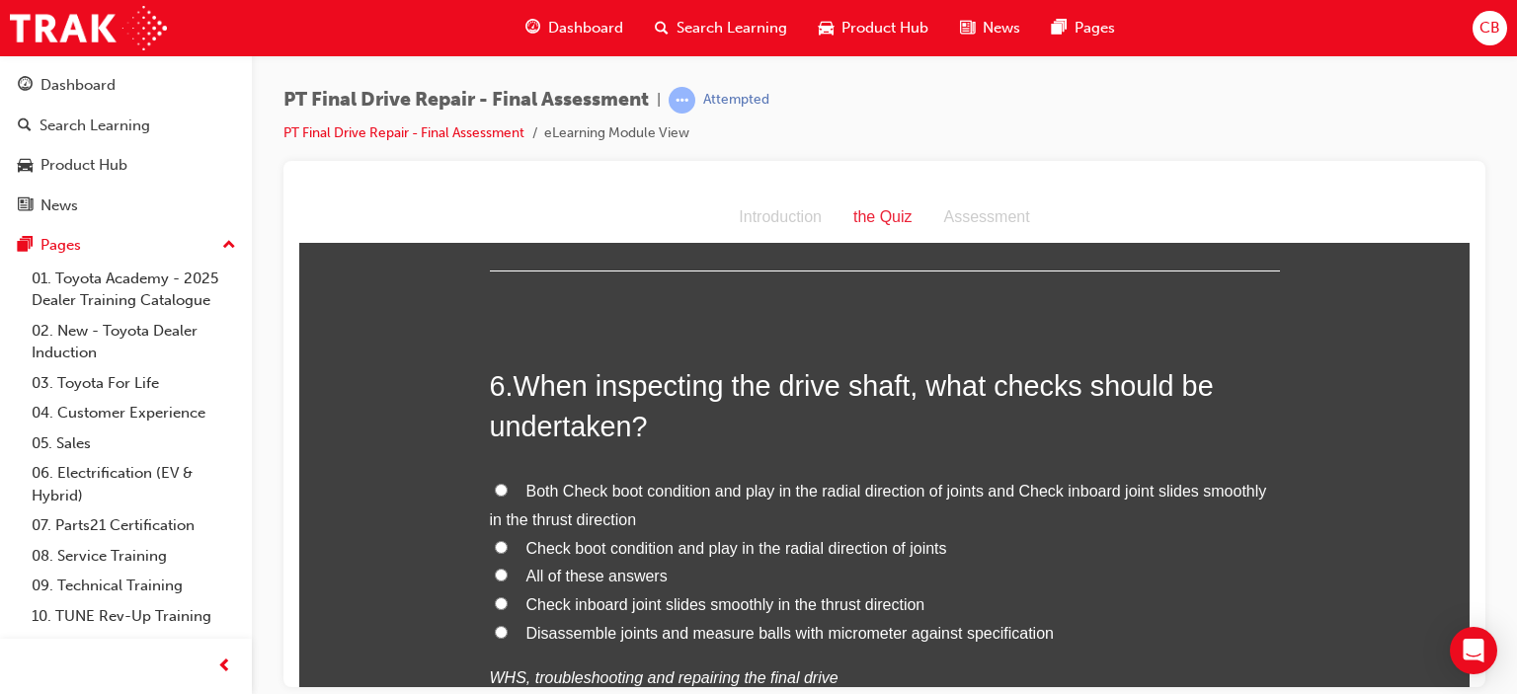
scroll to position [2371, 0]
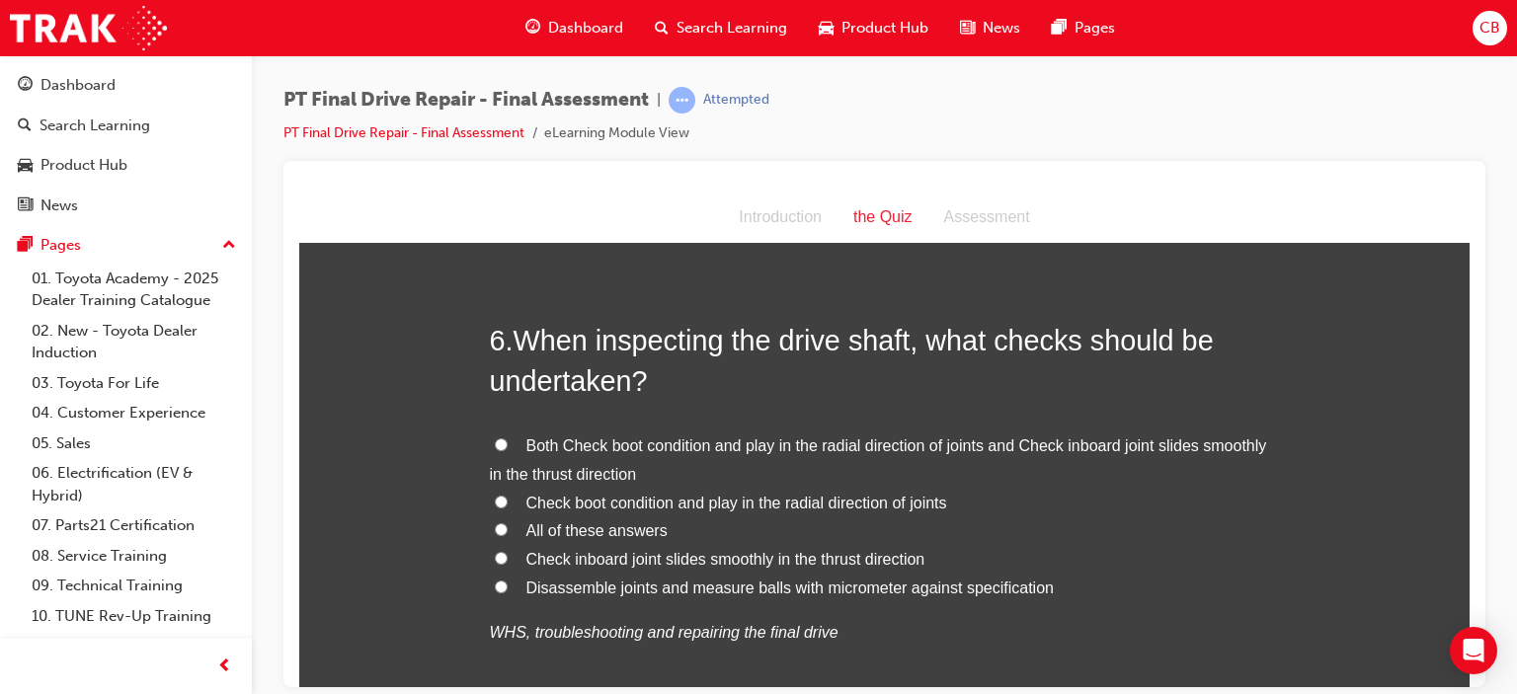
click at [615, 526] on span "All of these answers" at bounding box center [596, 530] width 141 height 17
click at [508, 526] on input "All of these answers" at bounding box center [501, 529] width 13 height 13
radio input "true"
click at [591, 445] on span "Both Check boot condition and play in the radial direction of joints and Check …" at bounding box center [878, 459] width 777 height 45
click at [508, 445] on input "Both Check boot condition and play in the radial direction of joints and Check …" at bounding box center [501, 444] width 13 height 13
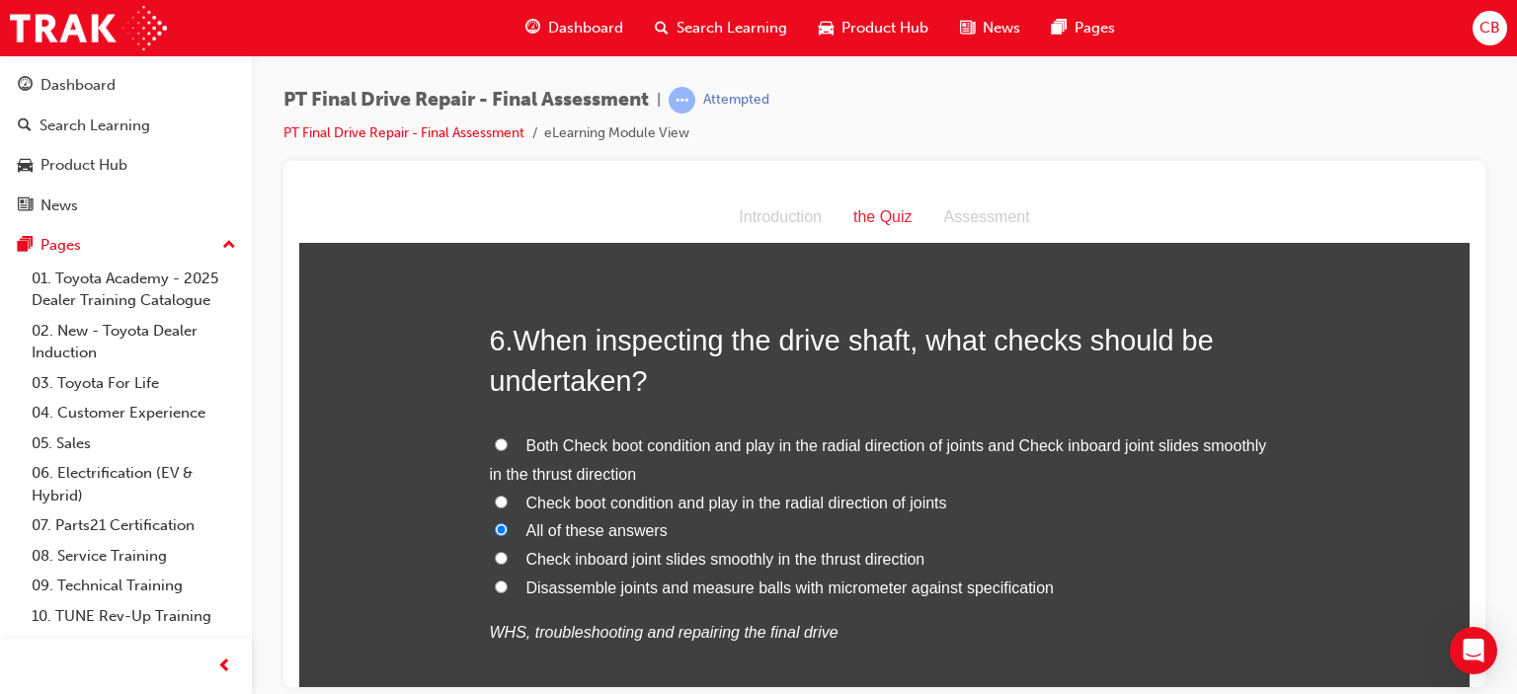
radio input "true"
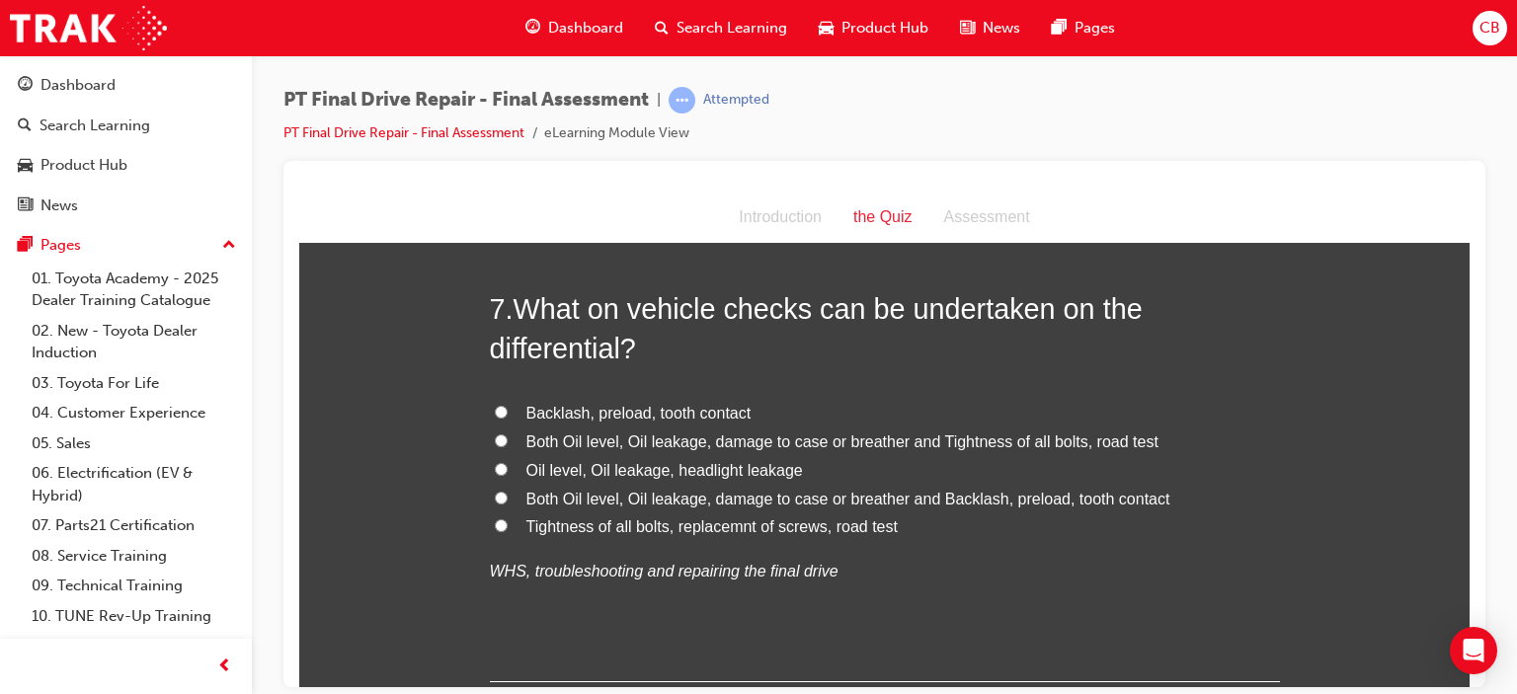
scroll to position [2963, 0]
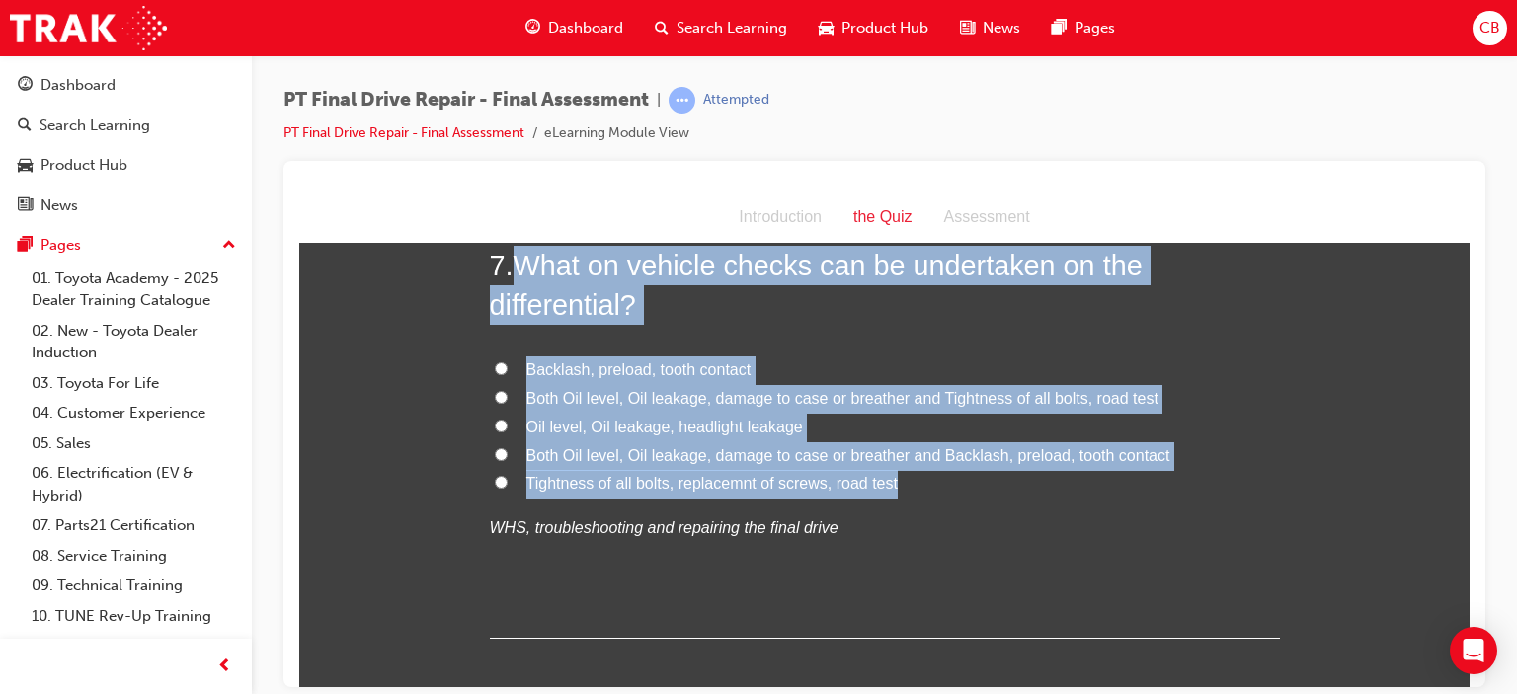
drag, startPoint x: 884, startPoint y: 479, endPoint x: 514, endPoint y: 258, distance: 431.5
click at [514, 258] on div "7 . What on vehicle checks can be undertaken on the differential? Backlash, pre…" at bounding box center [885, 441] width 790 height 393
click at [891, 399] on span "Both Oil level, Oil leakage, damage to case or breather and Tightness of all bo…" at bounding box center [842, 397] width 632 height 17
click at [508, 399] on input "Both Oil level, Oil leakage, damage to case or breather and Tightness of all bo…" at bounding box center [501, 396] width 13 height 13
radio input "true"
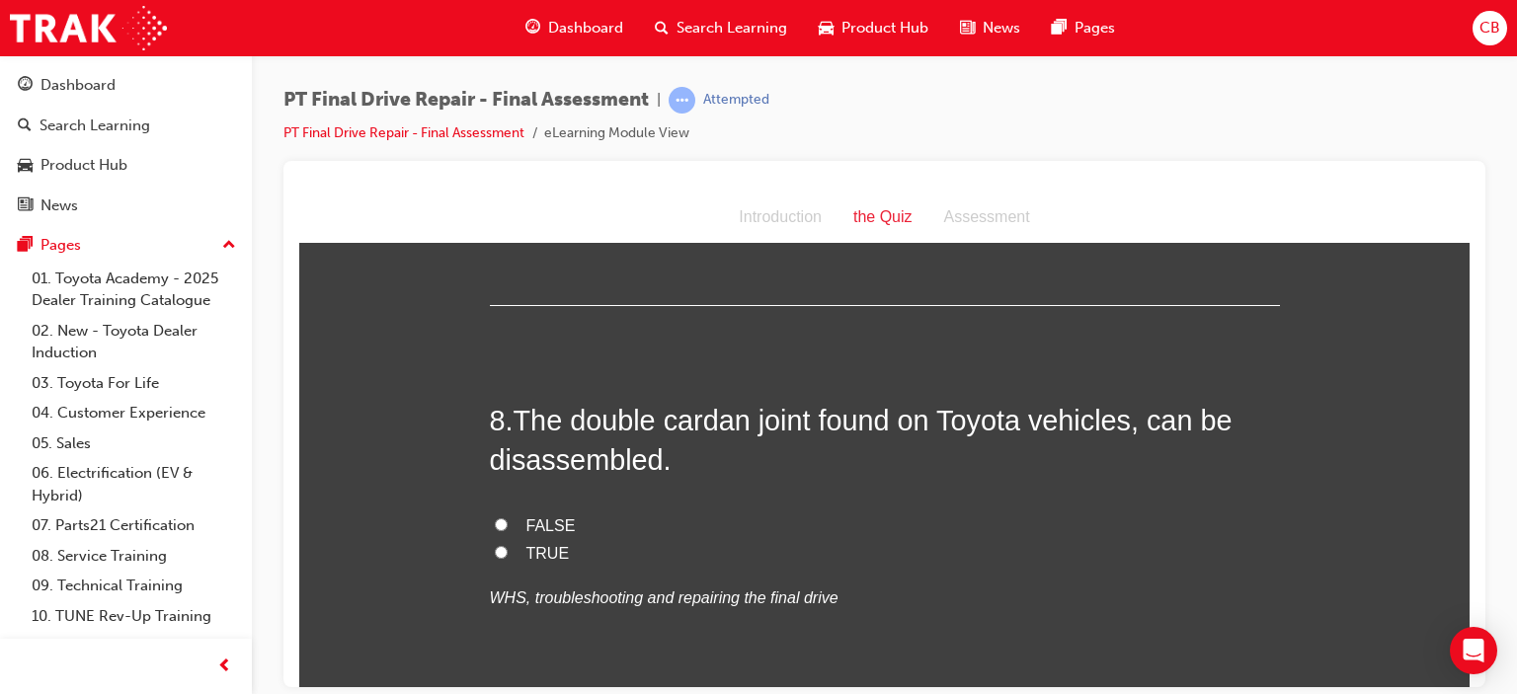
scroll to position [3358, 0]
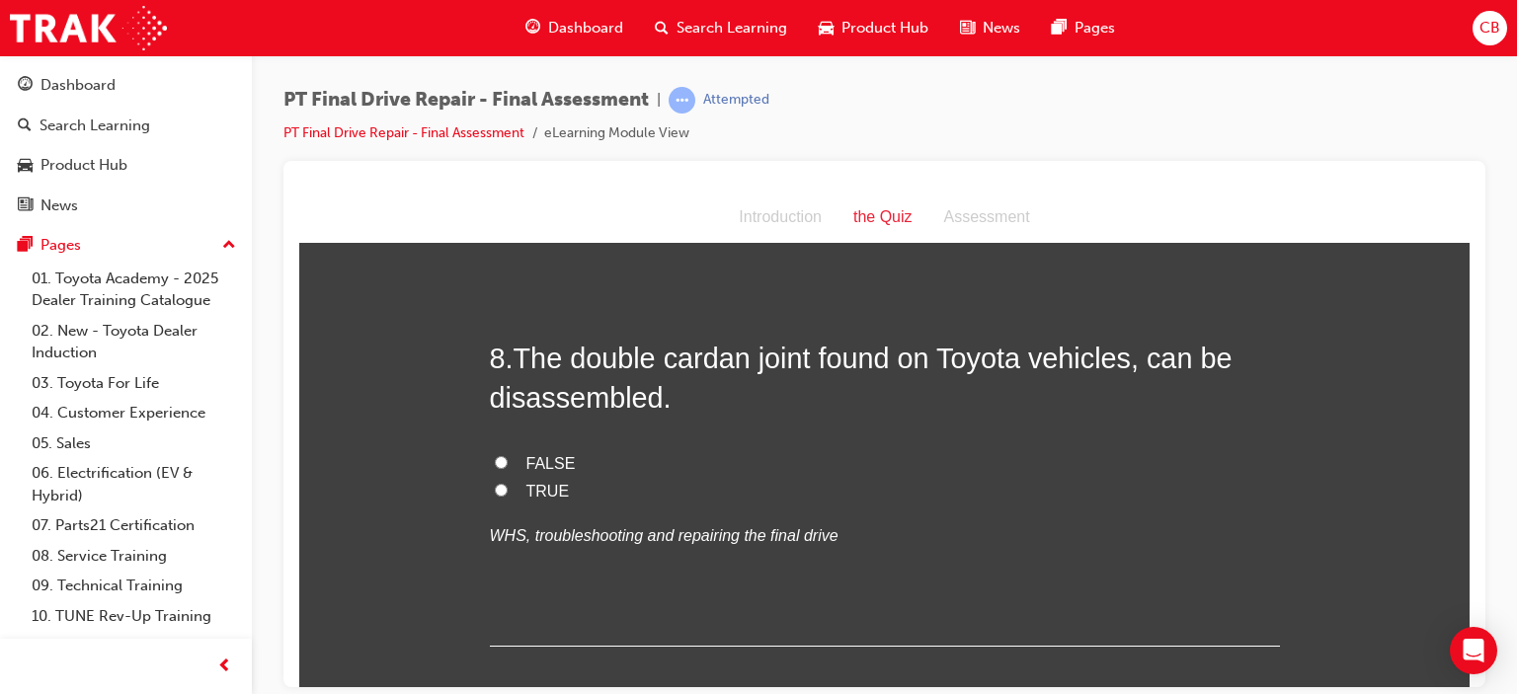
click at [545, 489] on span "TRUE" at bounding box center [547, 490] width 43 height 17
click at [508, 489] on input "TRUE" at bounding box center [501, 489] width 13 height 13
radio input "true"
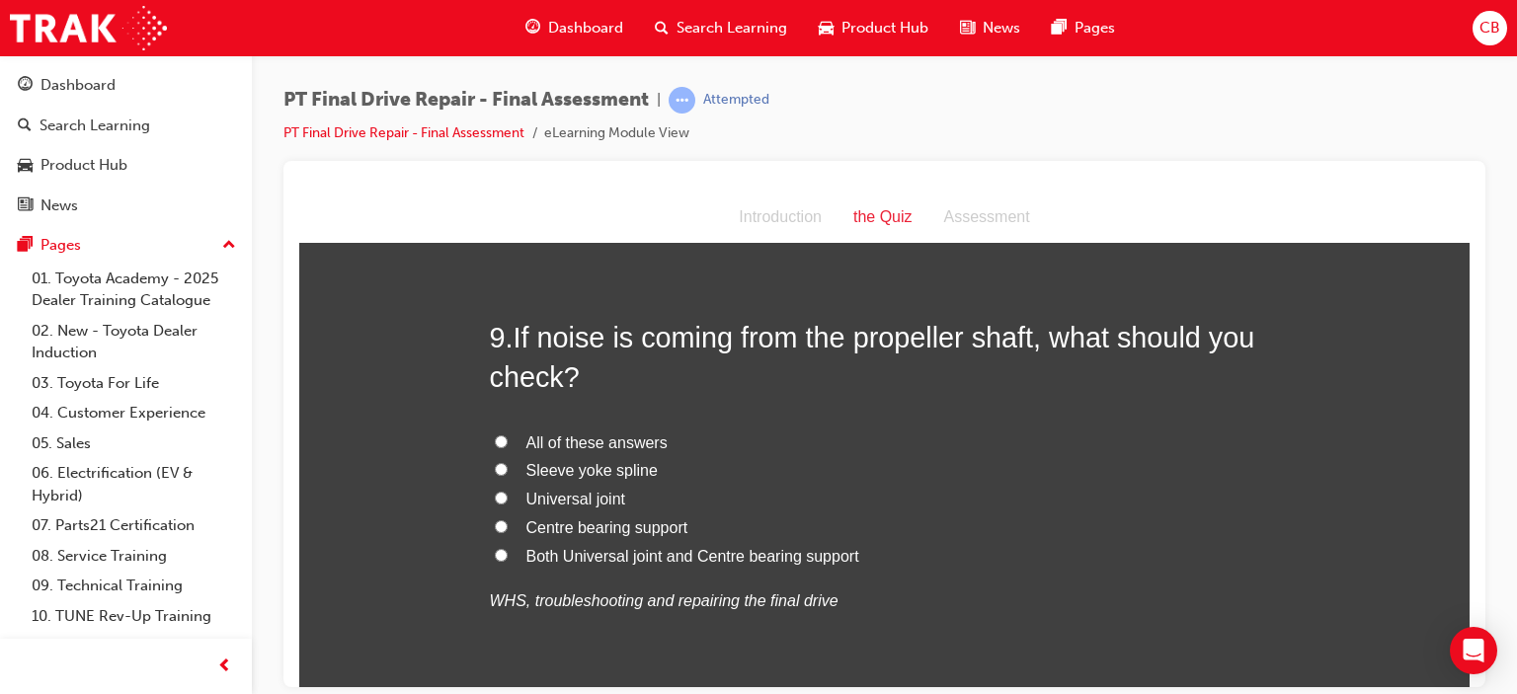
scroll to position [3754, 0]
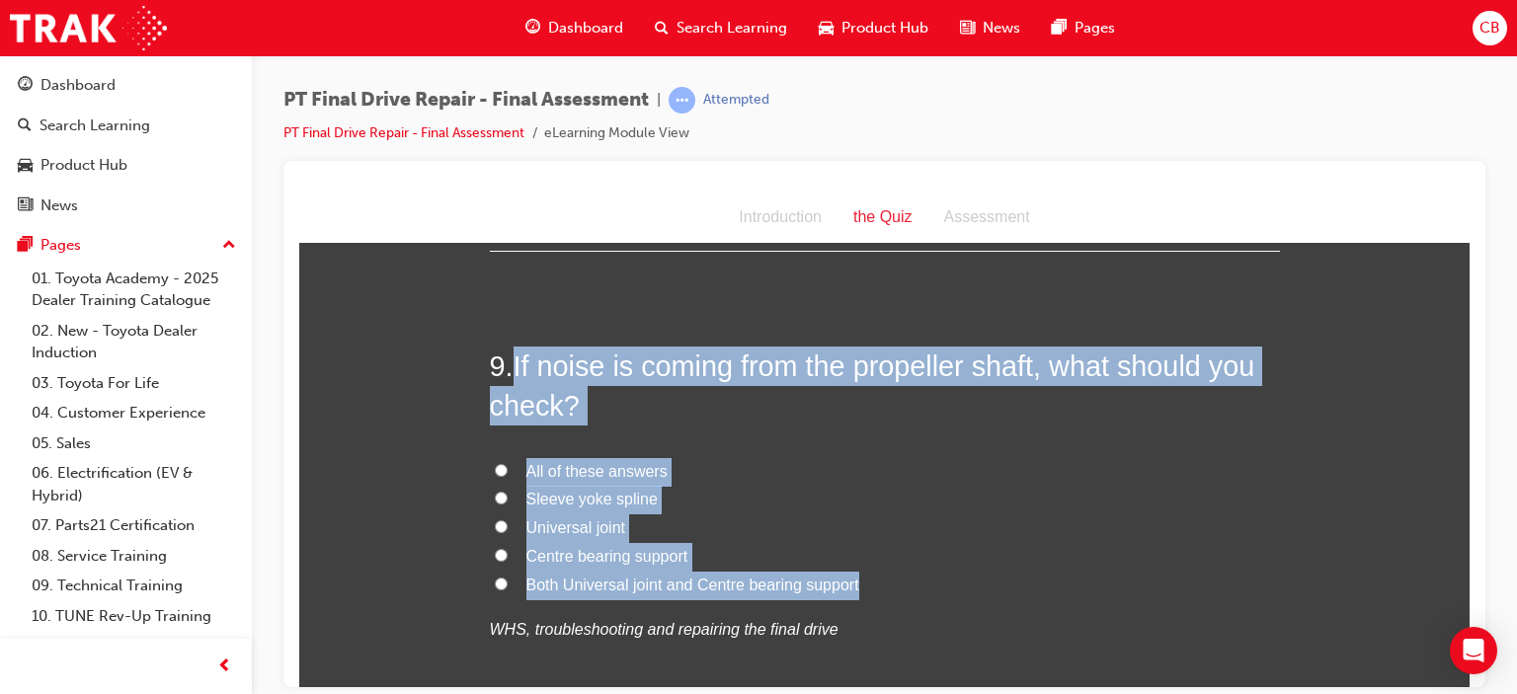
drag, startPoint x: 857, startPoint y: 586, endPoint x: 510, endPoint y: 368, distance: 410.0
click at [510, 368] on div "9 . If noise is coming from the propeller shaft, what should you check? All of …" at bounding box center [885, 542] width 790 height 393
click at [597, 466] on span "All of these answers" at bounding box center [596, 470] width 141 height 17
click at [508, 466] on input "All of these answers" at bounding box center [501, 469] width 13 height 13
radio input "true"
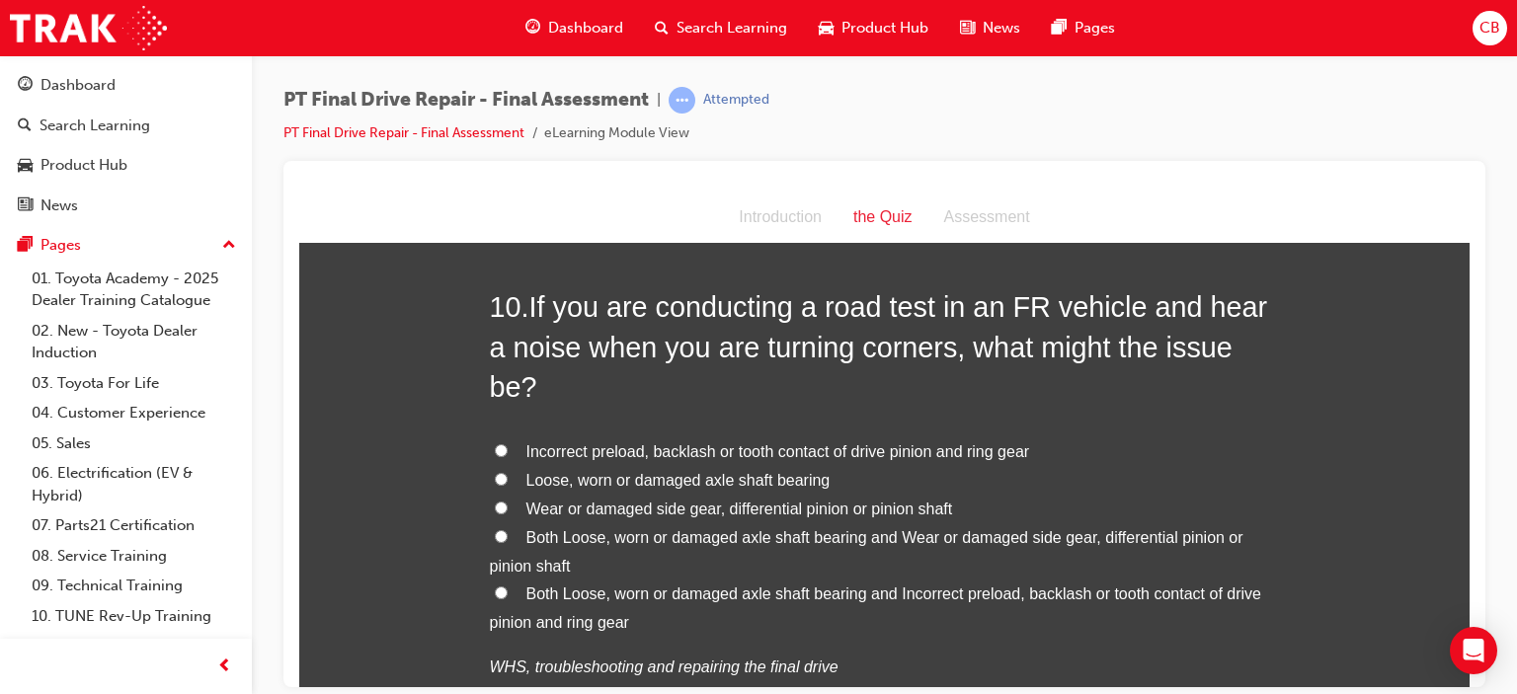
scroll to position [4346, 0]
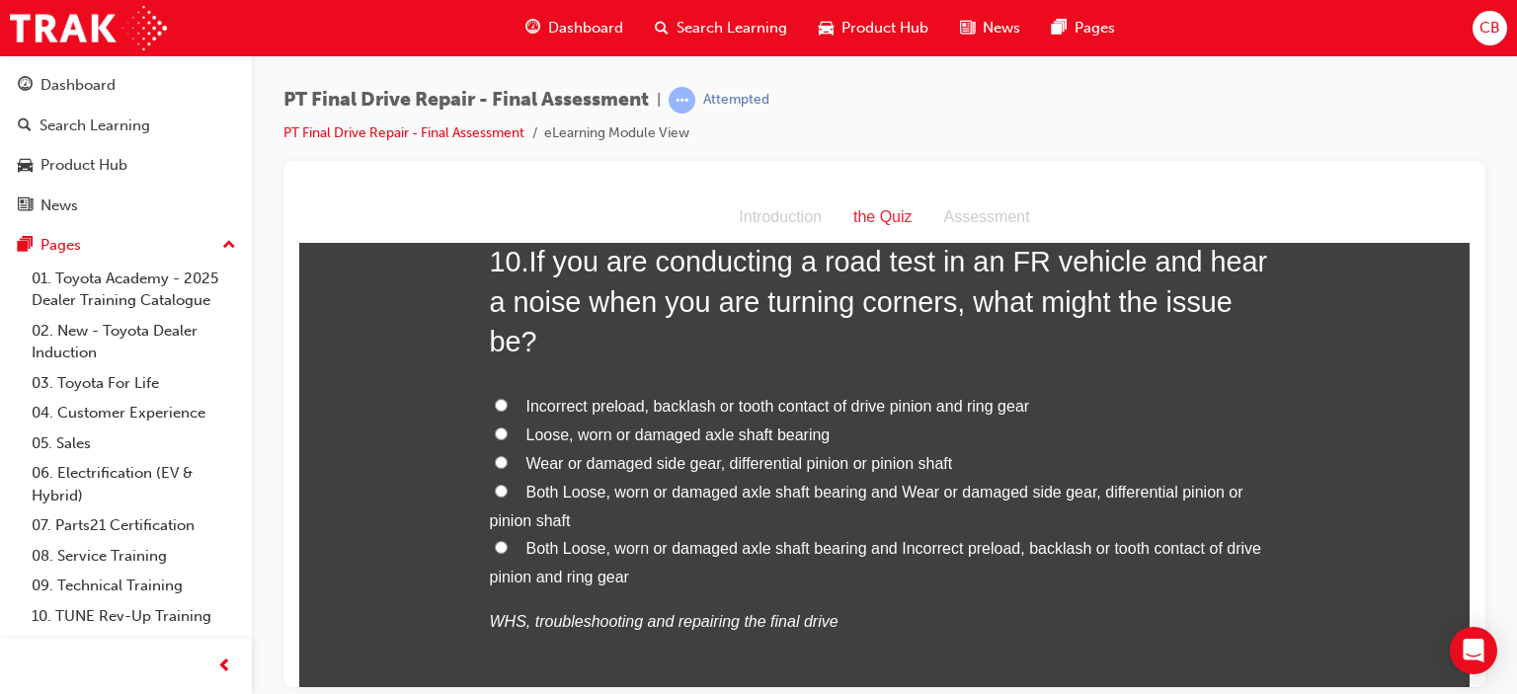
click at [609, 483] on span "Both Loose, worn or damaged axle shaft bearing and Wear or damaged side gear, d…" at bounding box center [867, 505] width 754 height 45
click at [508, 484] on input "Both Loose, worn or damaged axle shaft bearing and Wear or damaged side gear, d…" at bounding box center [501, 490] width 13 height 13
radio input "true"
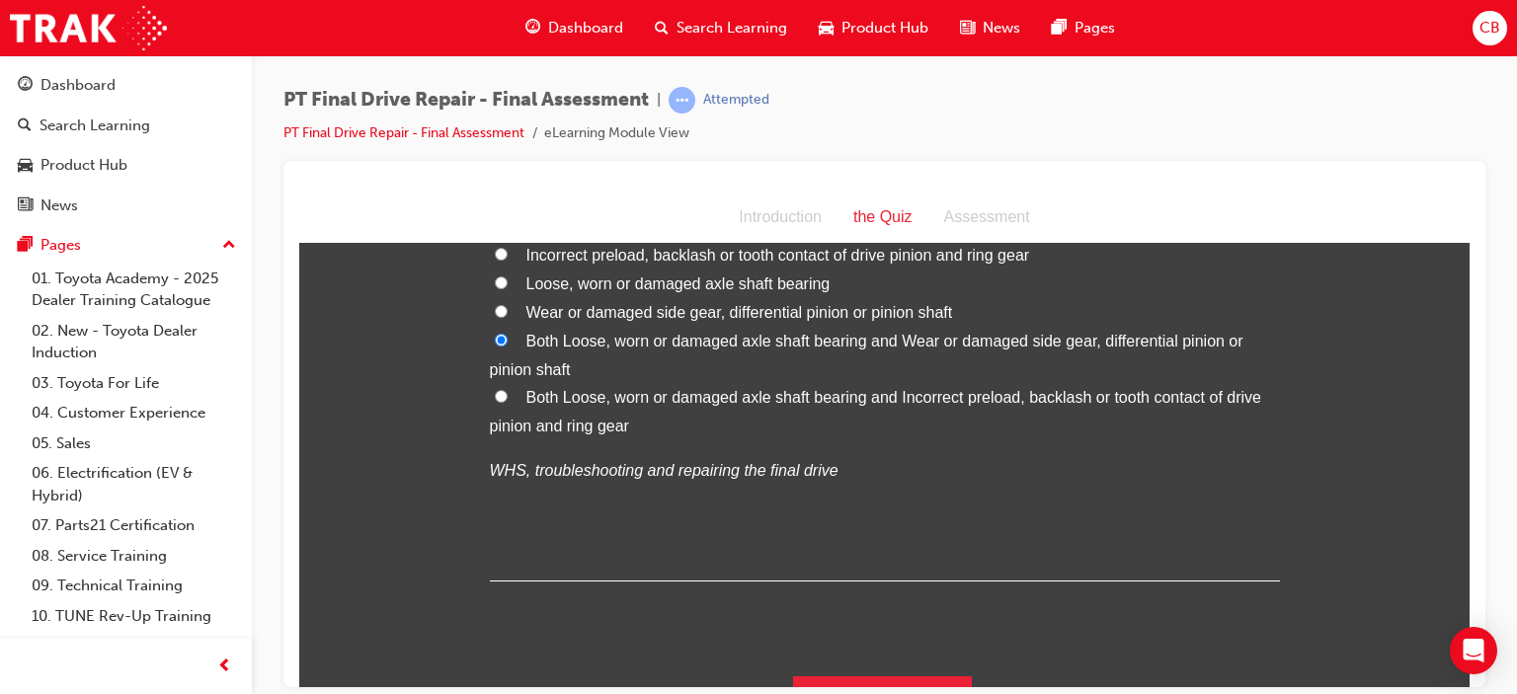
scroll to position [4498, 0]
click at [882, 675] on button "Submit Answers" at bounding box center [883, 702] width 180 height 55
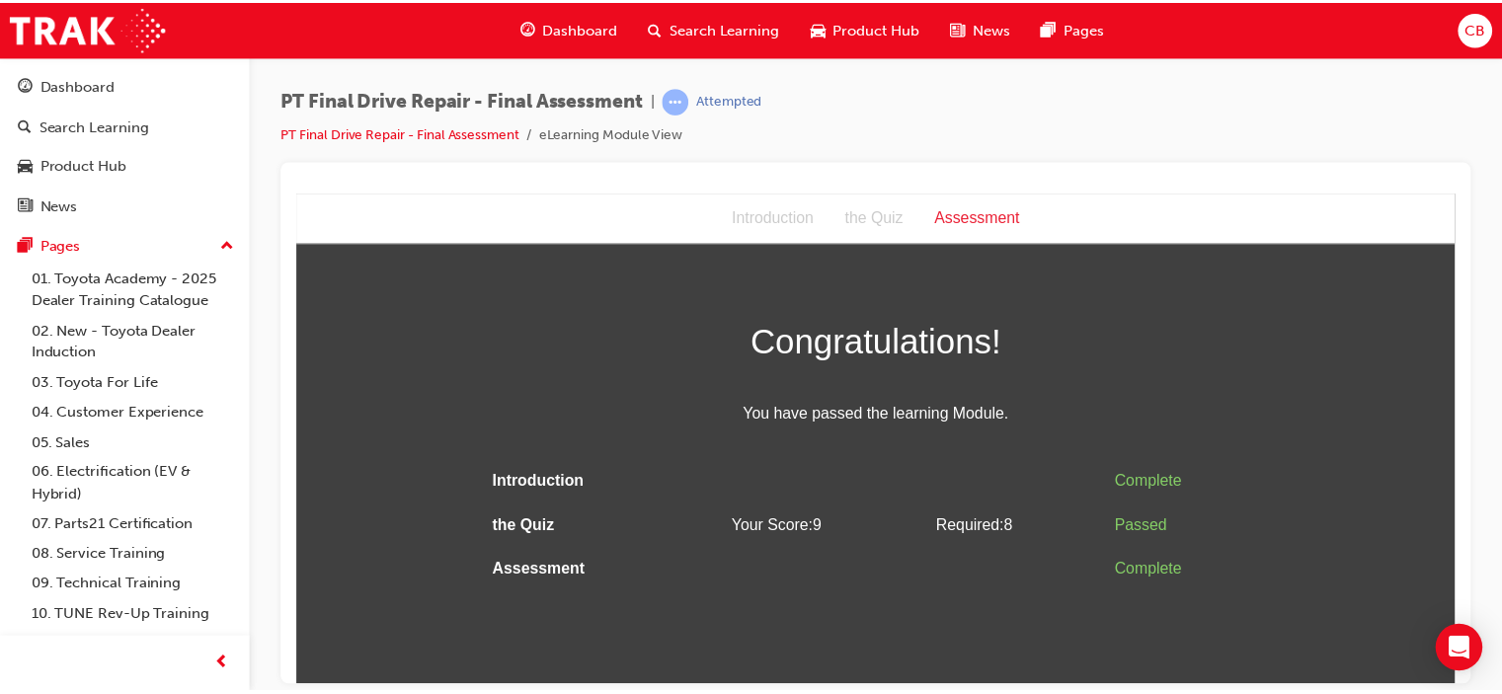
scroll to position [0, 0]
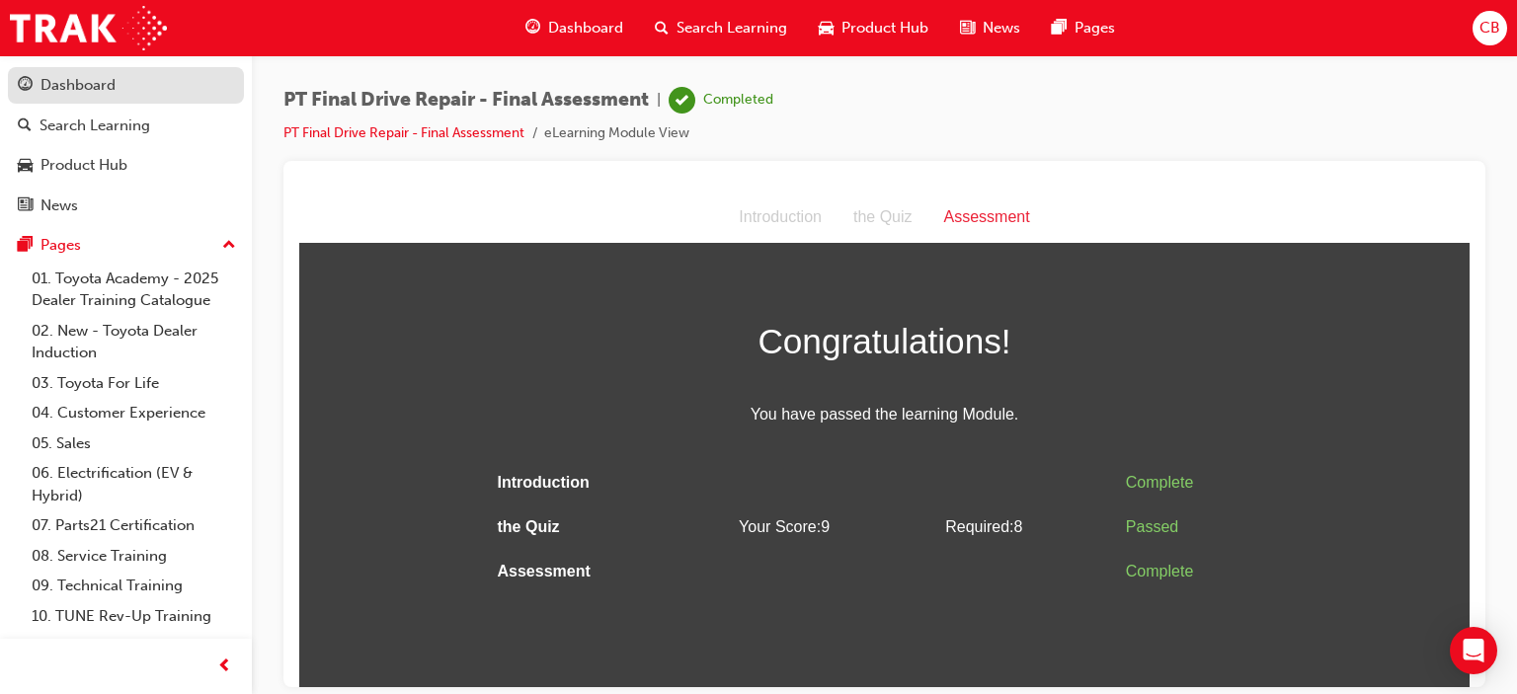
click at [126, 100] on link "Dashboard" at bounding box center [126, 85] width 236 height 37
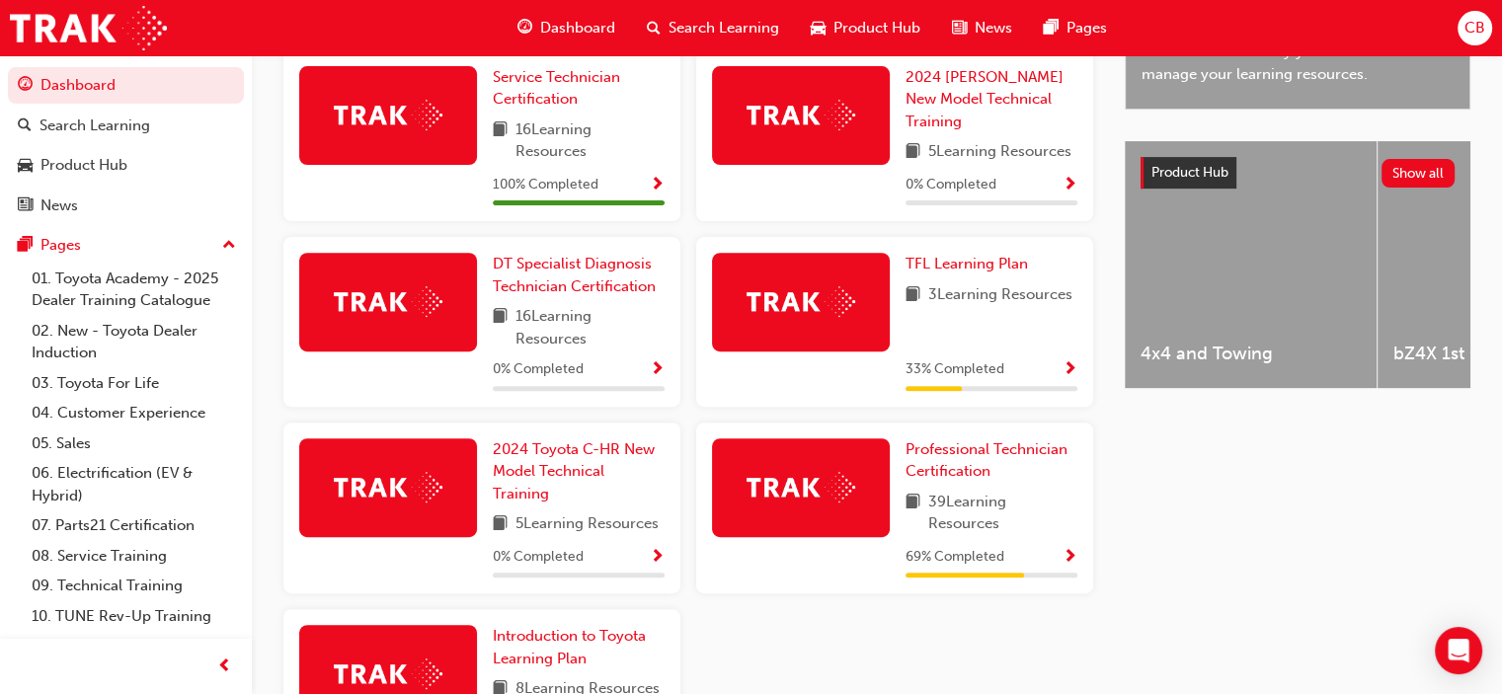
scroll to position [769, 0]
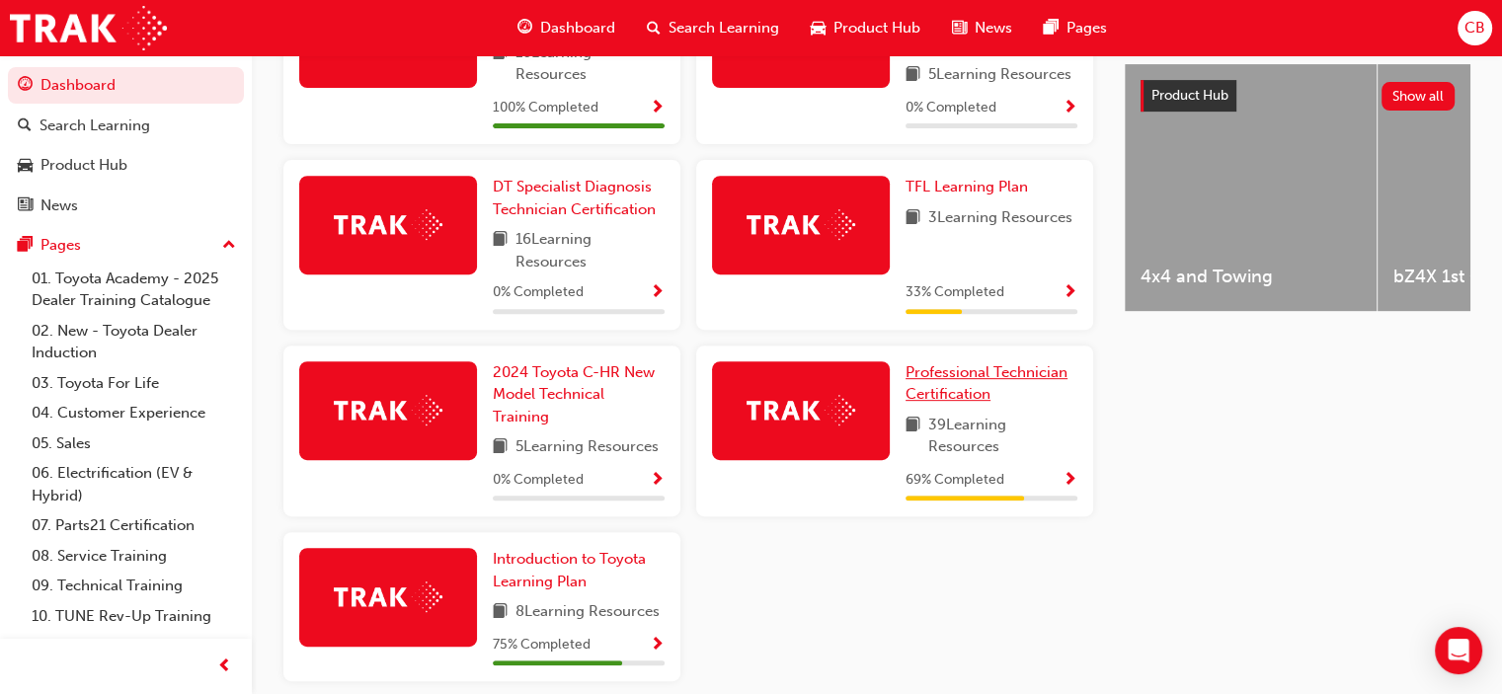
click at [972, 382] on span "Professional Technician Certification" at bounding box center [987, 384] width 162 height 40
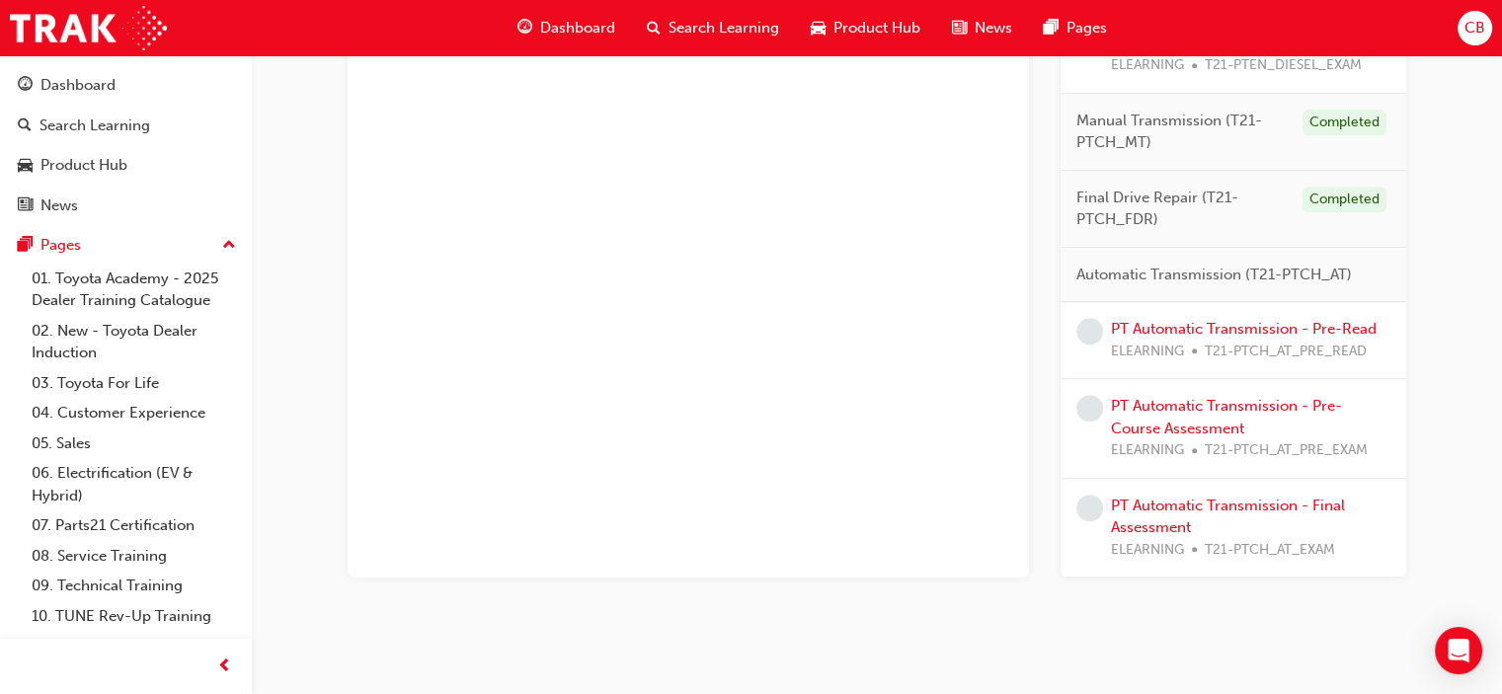
scroll to position [1865, 0]
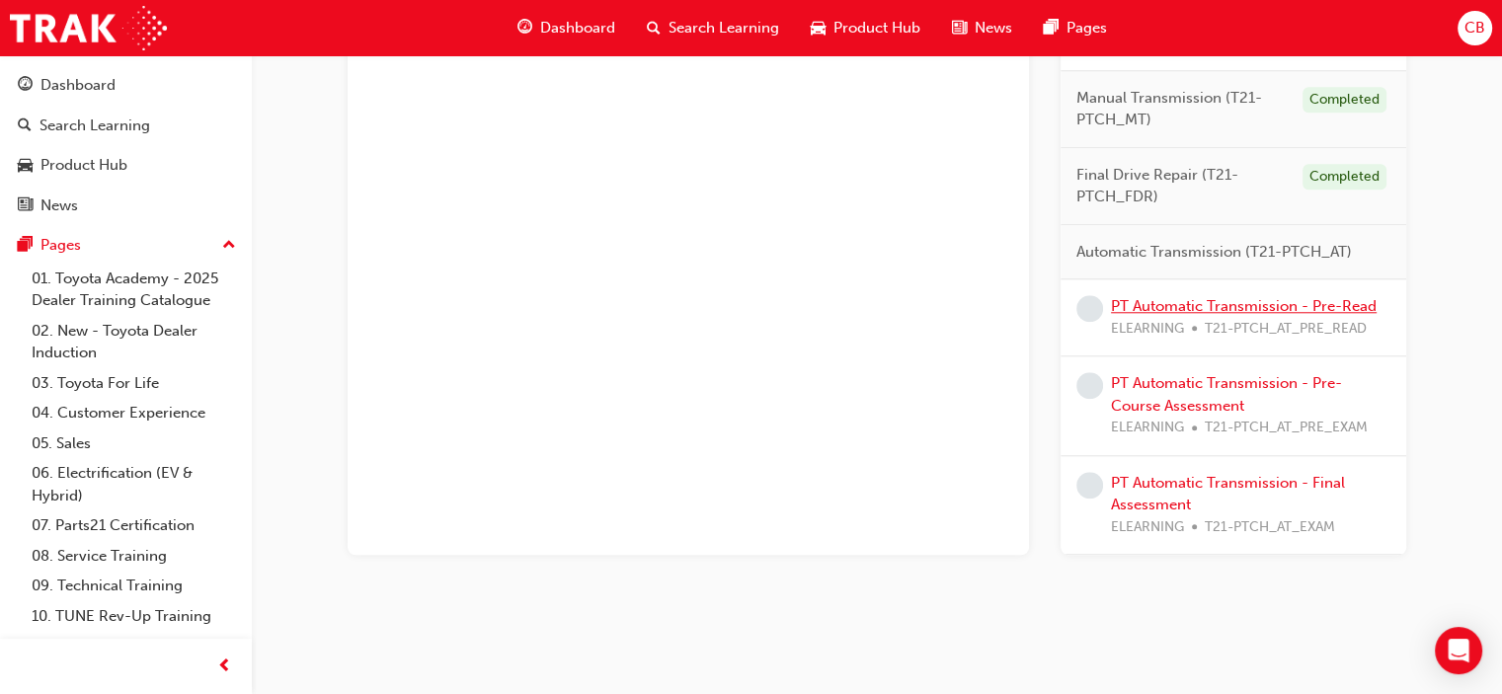
click at [1220, 298] on link "PT Automatic Transmission - Pre-Read" at bounding box center [1244, 306] width 266 height 18
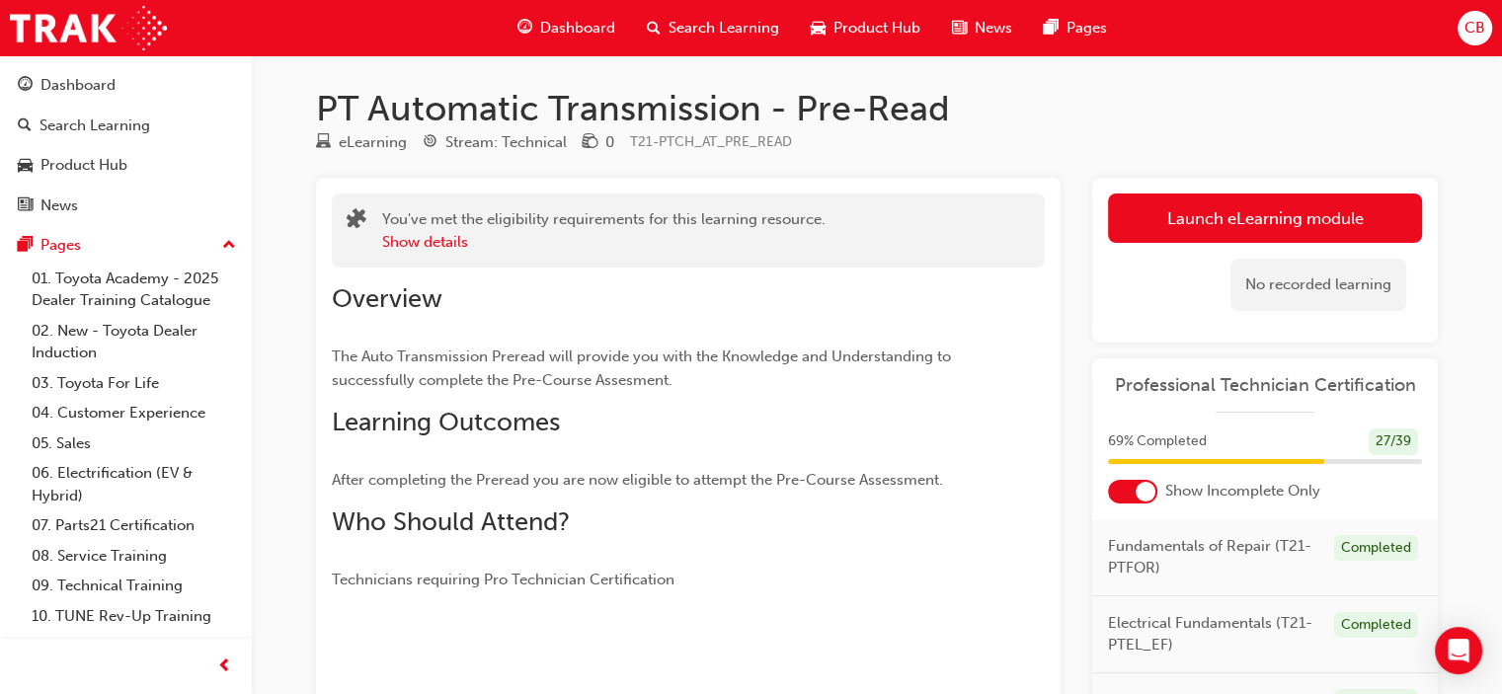
click at [1203, 220] on link "Launch eLearning module" at bounding box center [1265, 218] width 314 height 49
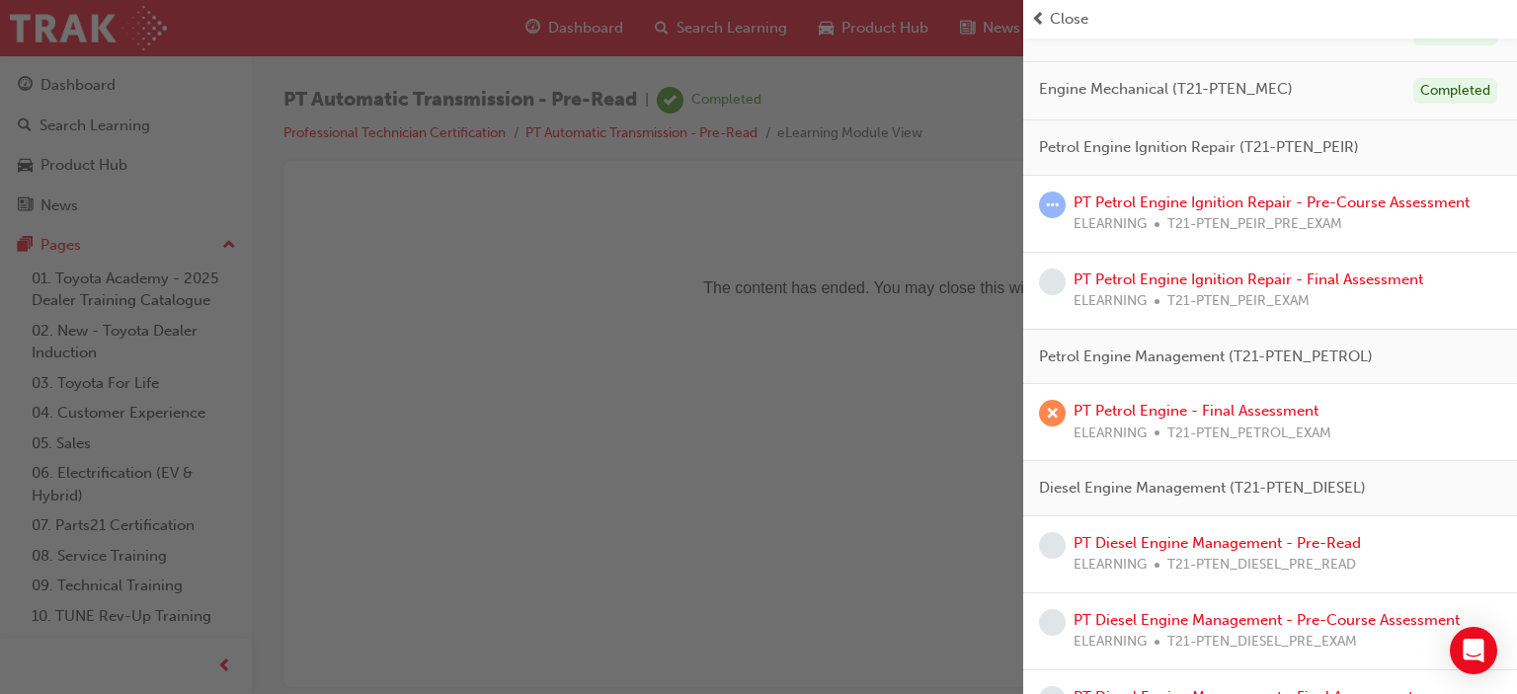
scroll to position [1165, 0]
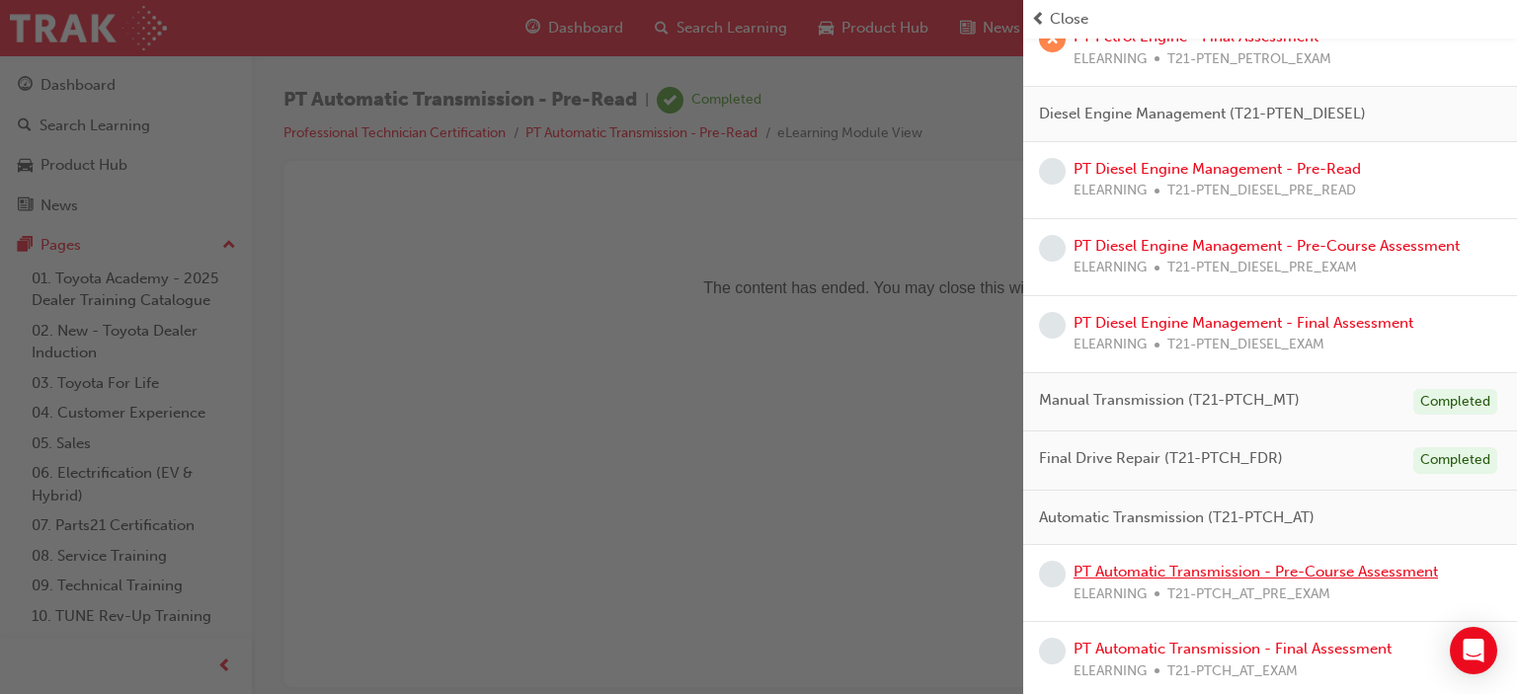
click at [1203, 568] on link "PT Automatic Transmission - Pre-Course Assessment" at bounding box center [1256, 572] width 364 height 18
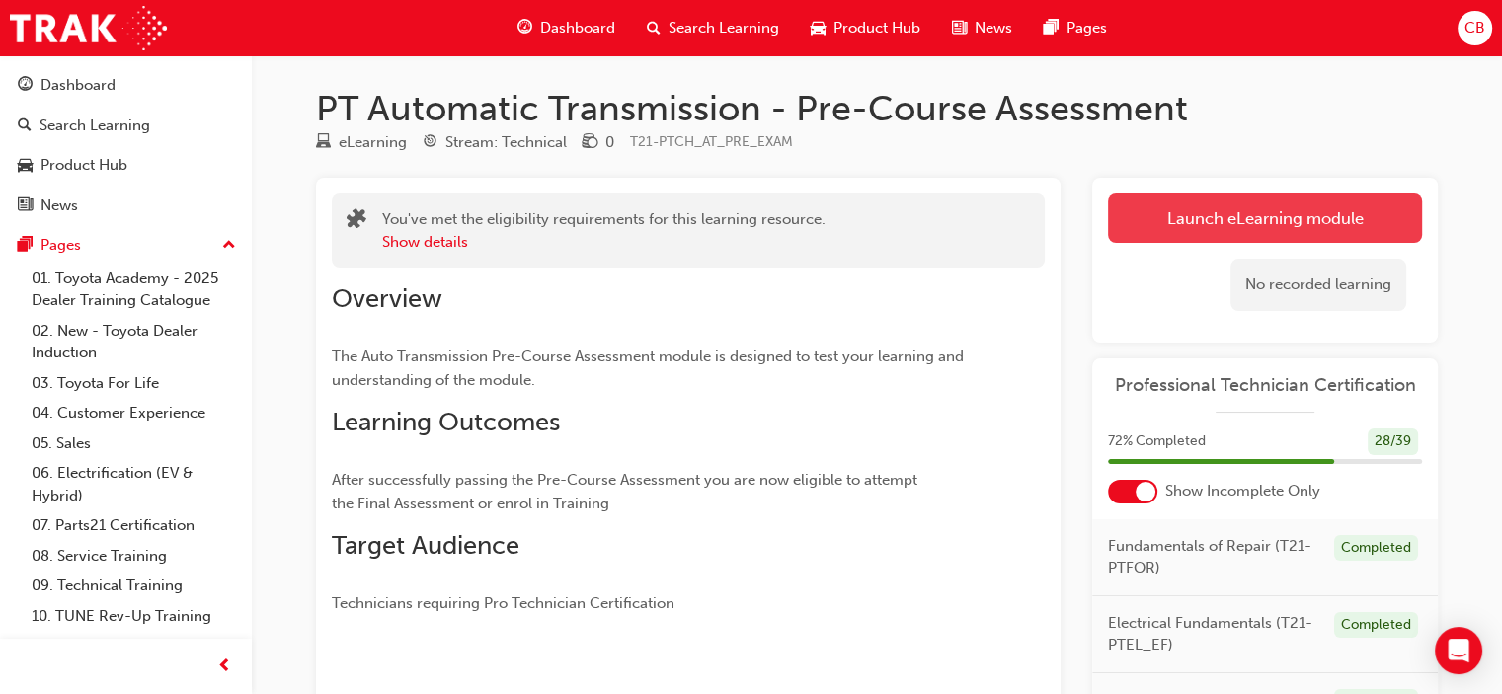
click at [1308, 209] on link "Launch eLearning module" at bounding box center [1265, 218] width 314 height 49
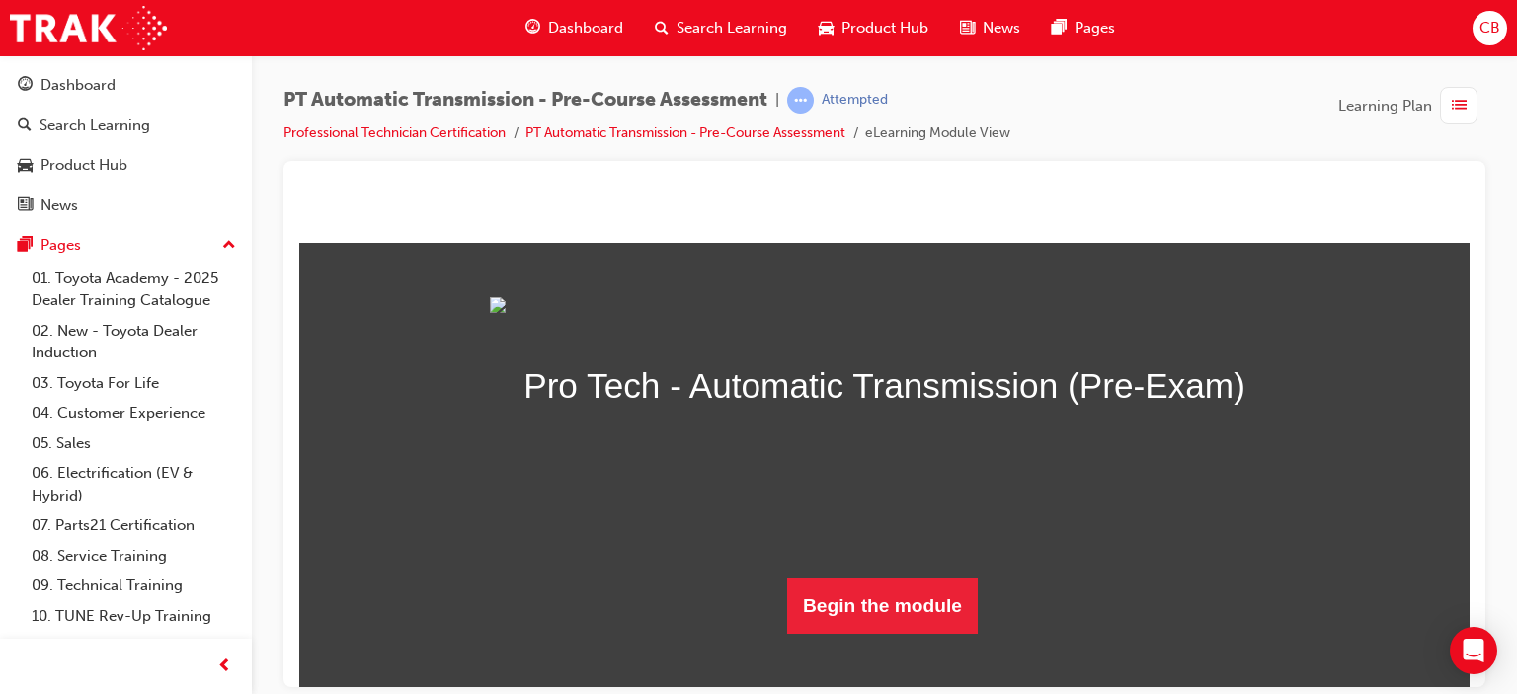
scroll to position [163, 0]
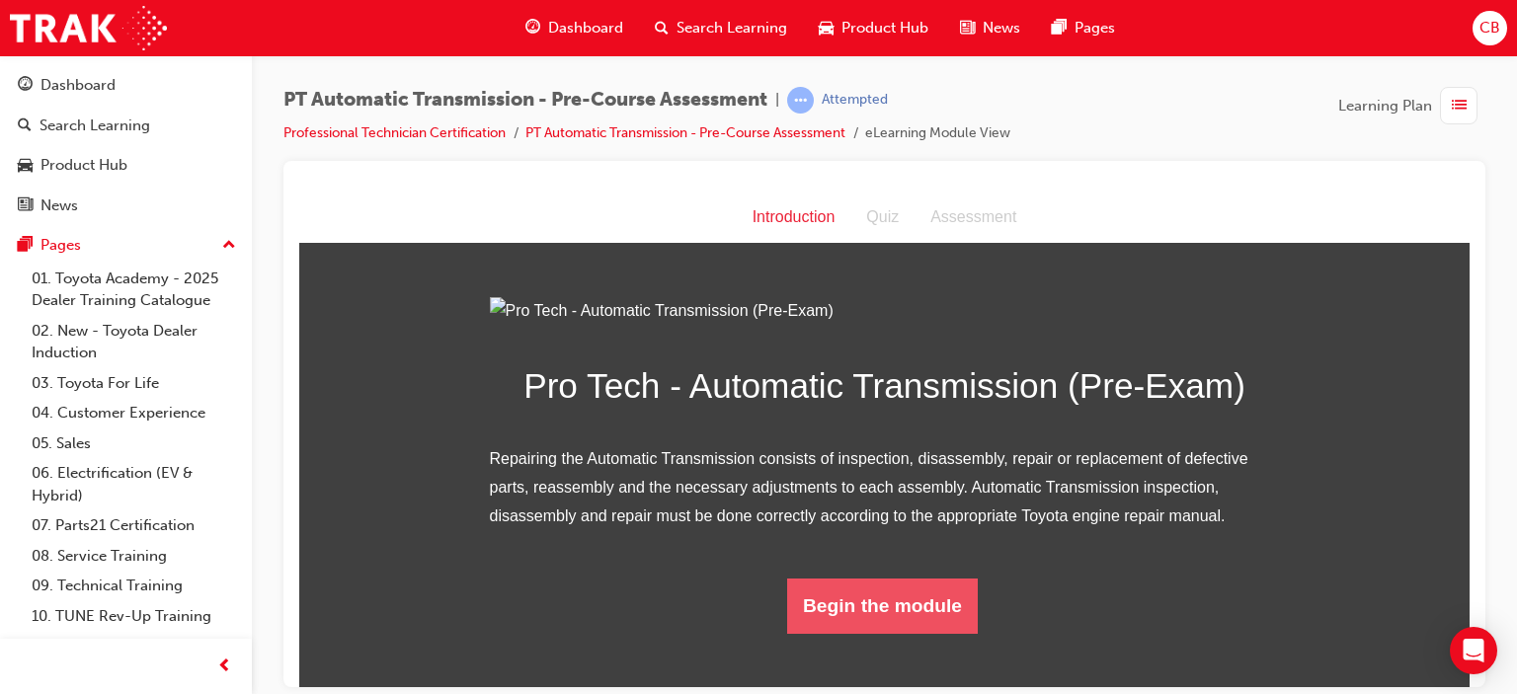
click at [886, 633] on button "Begin the module" at bounding box center [882, 605] width 191 height 55
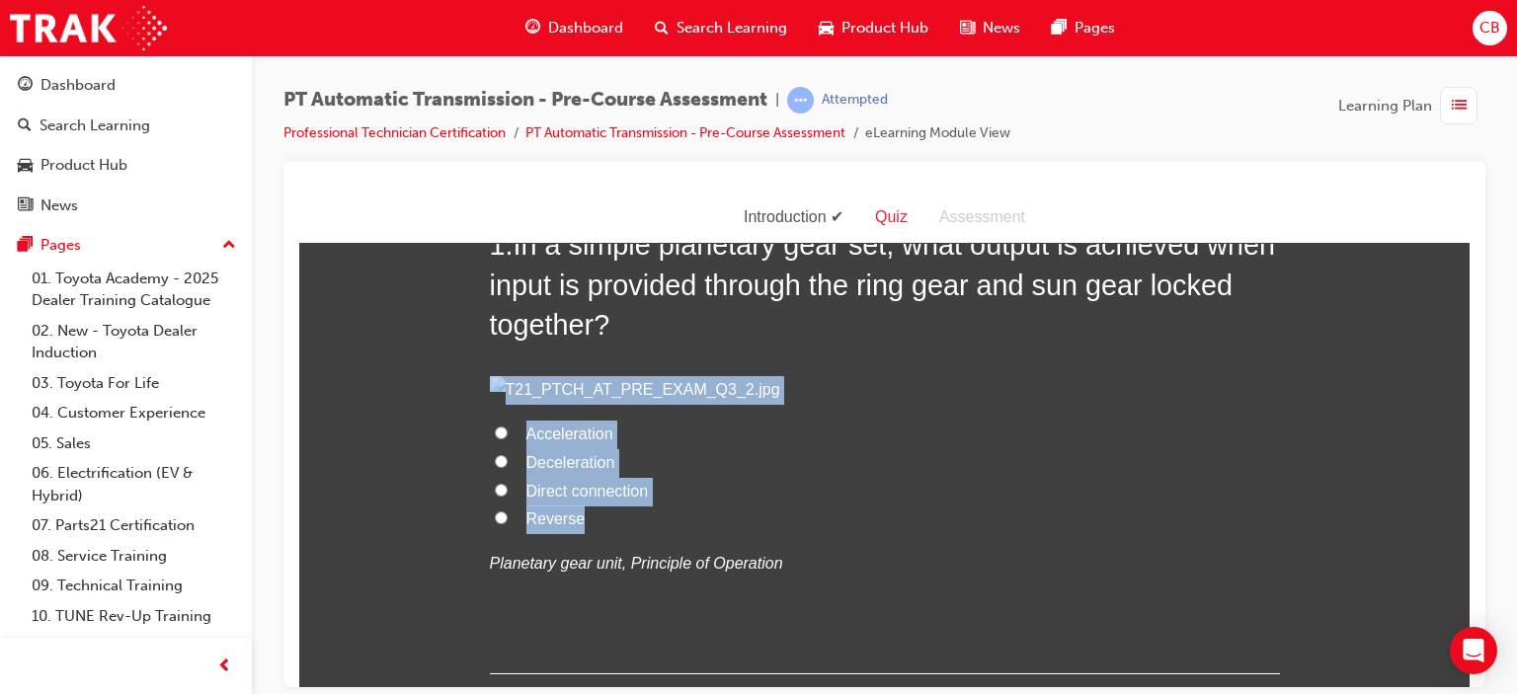
scroll to position [99, 0]
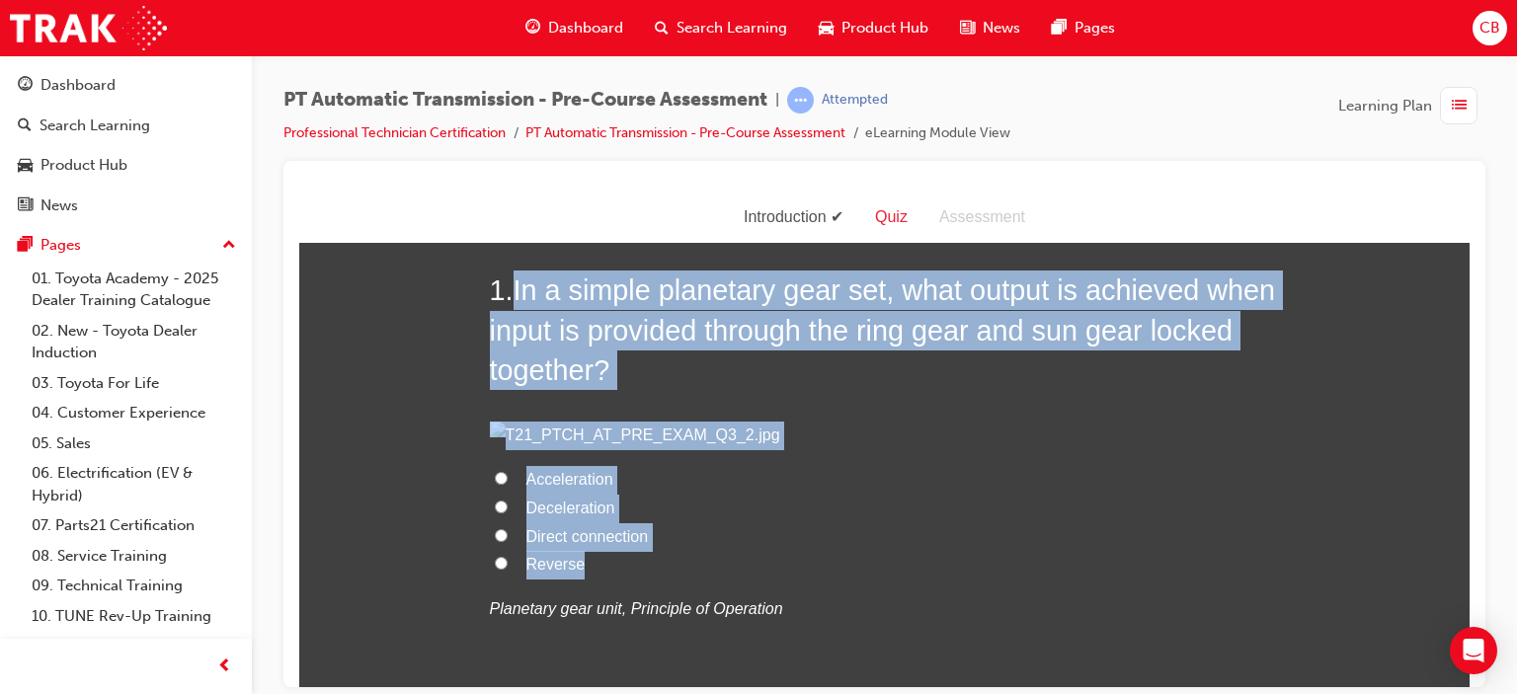
drag, startPoint x: 619, startPoint y: 579, endPoint x: 508, endPoint y: 294, distance: 305.6
click at [508, 294] on div "1 . In a simple planetary gear set, what output is achieved when input is provi…" at bounding box center [885, 494] width 790 height 449
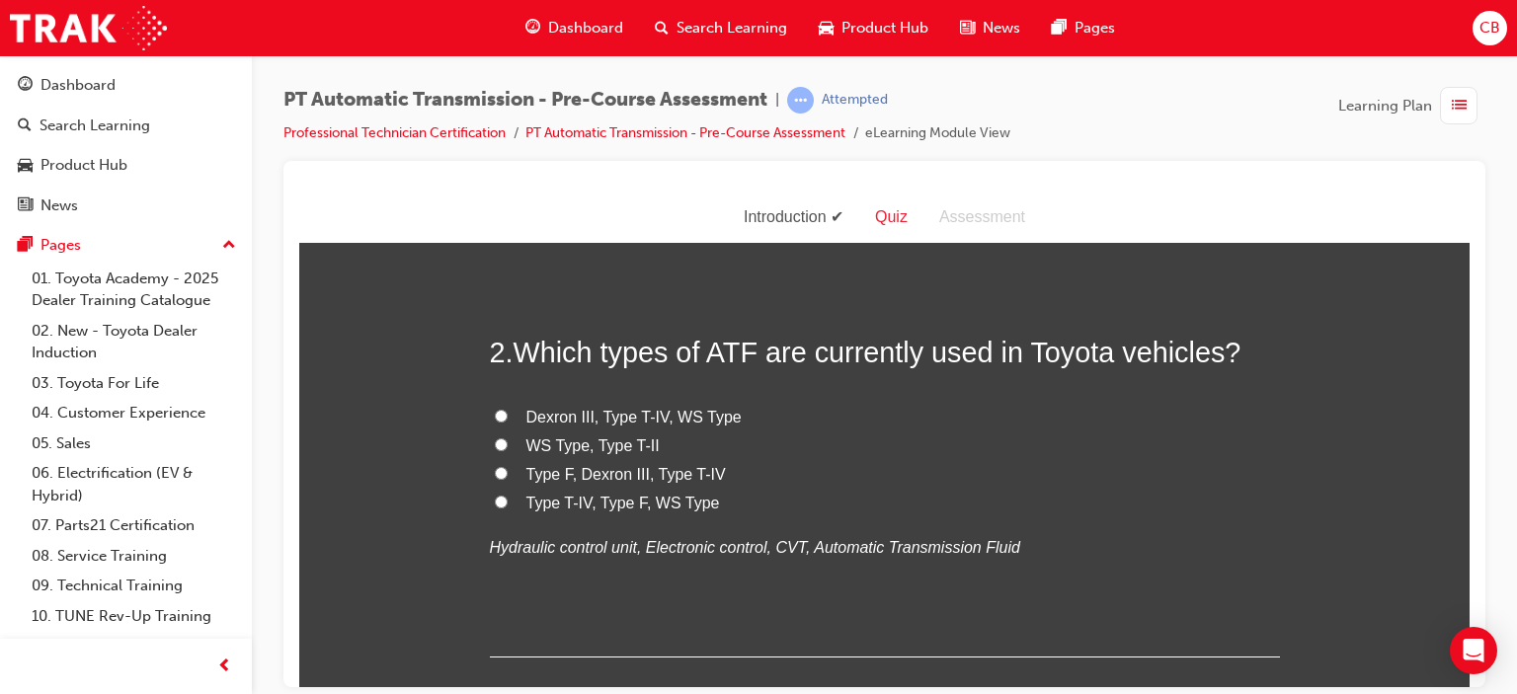
scroll to position [593, 0]
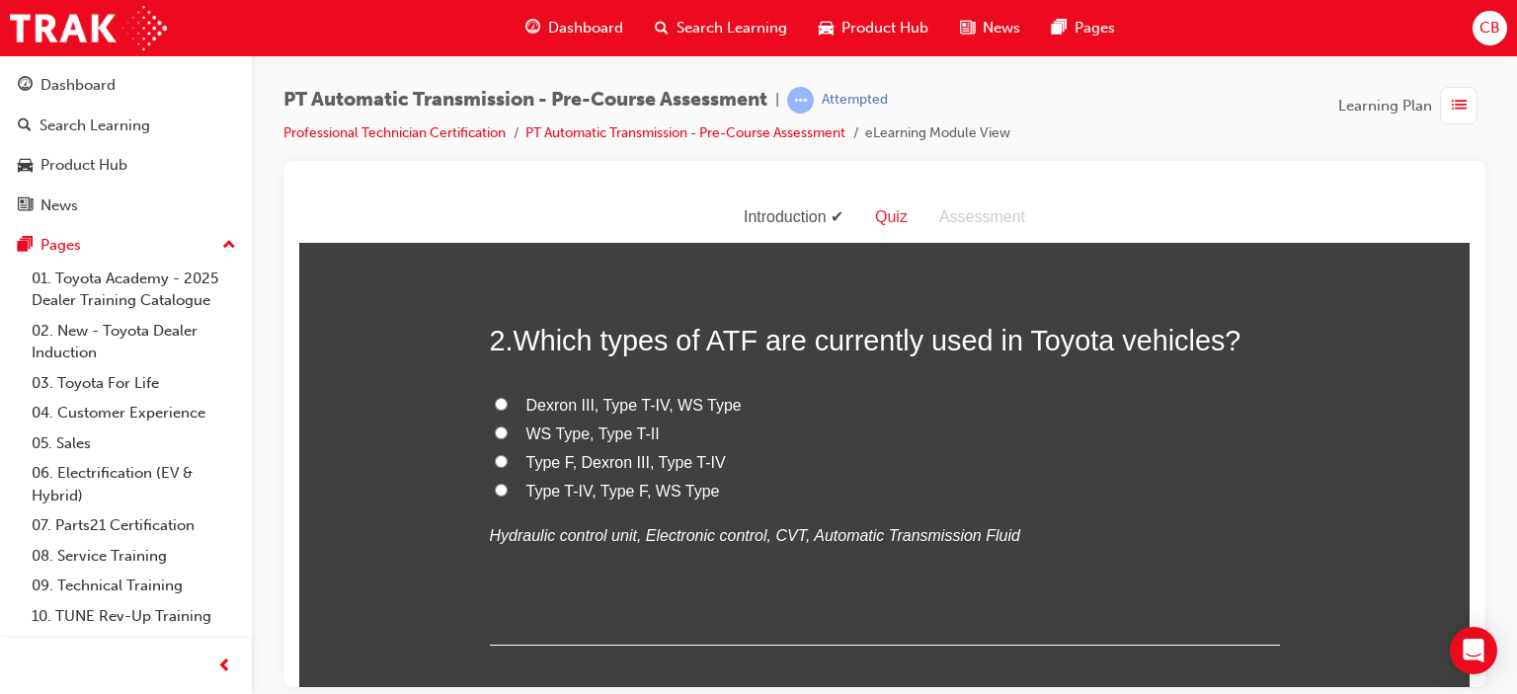
click at [595, 50] on span "Direct connection" at bounding box center [587, 42] width 122 height 17
click at [508, 47] on input "Direct connection" at bounding box center [501, 41] width 13 height 13
radio input "true"
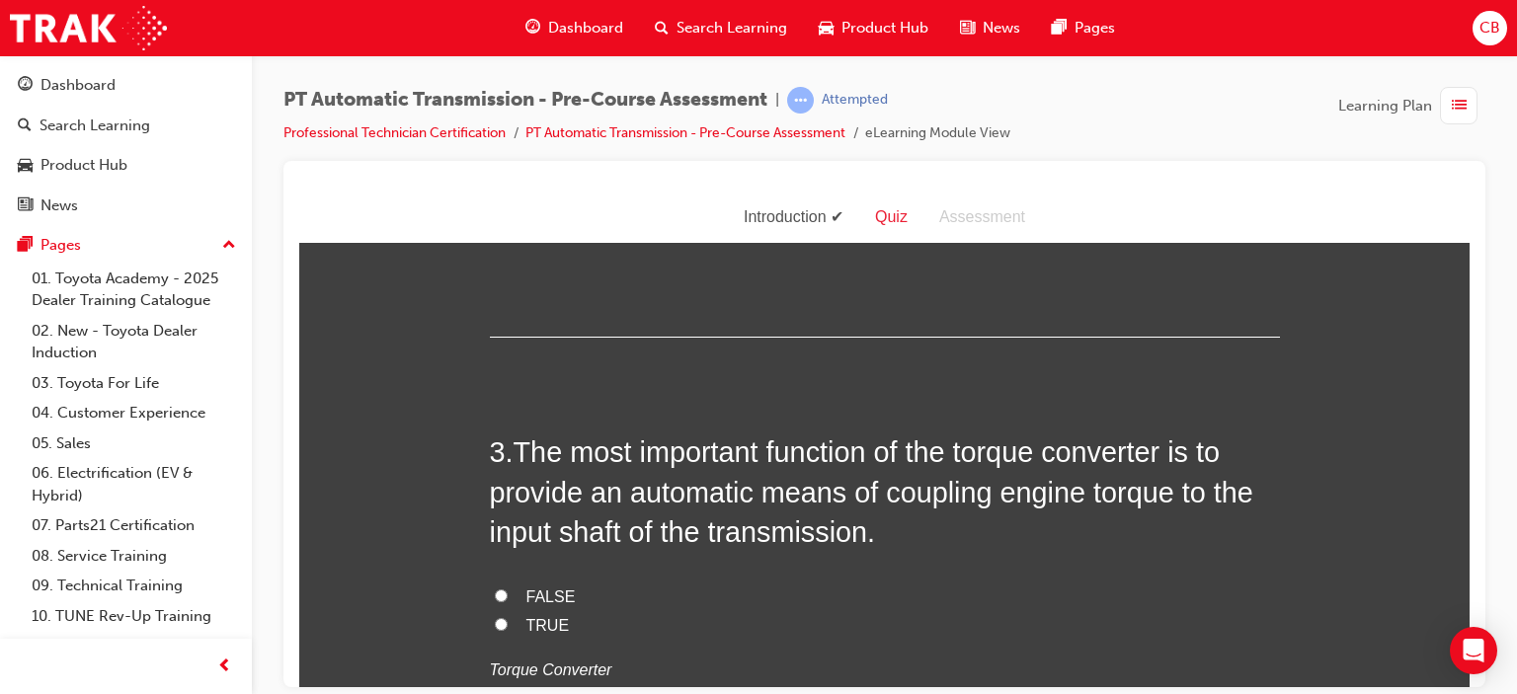
scroll to position [988, 0]
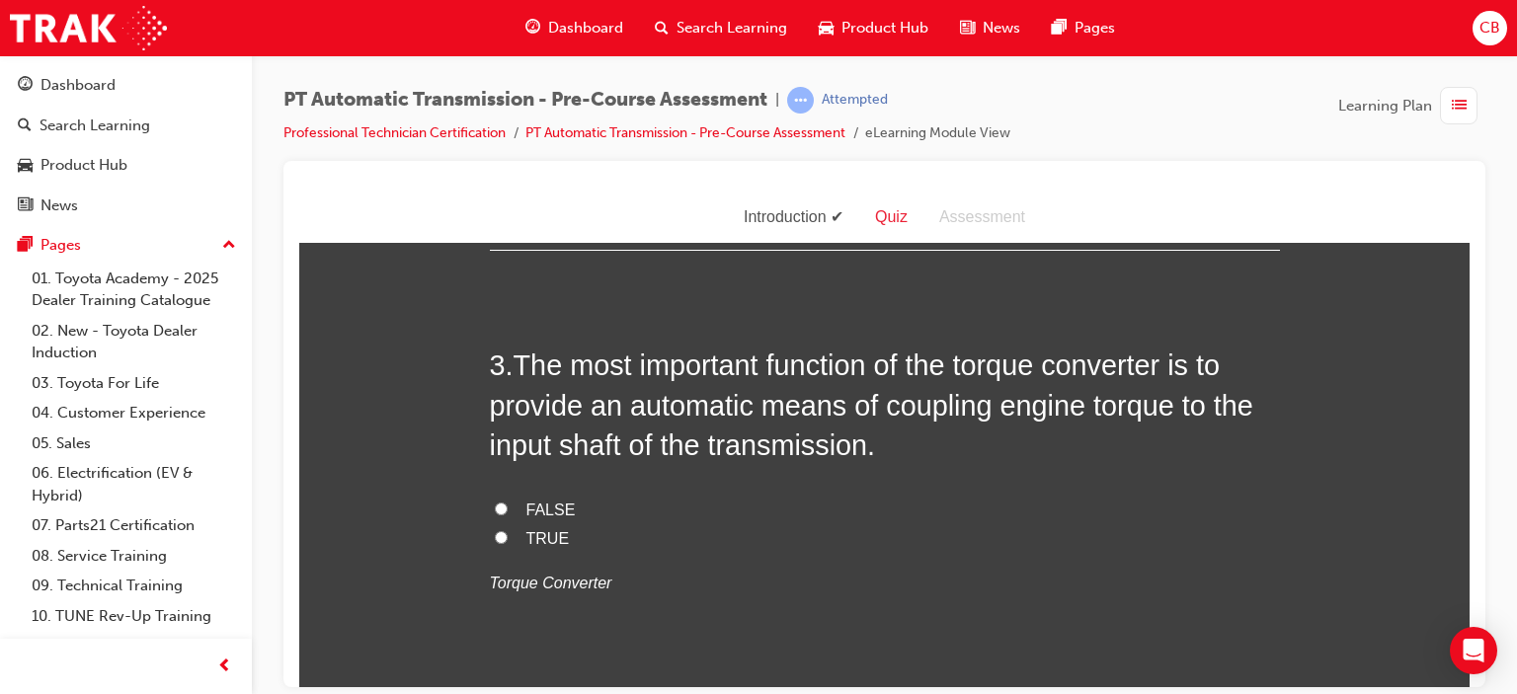
drag, startPoint x: 732, startPoint y: 508, endPoint x: 505, endPoint y: 344, distance: 280.2
click at [505, 250] on div "2 . Which types of ATF are currently used in Toyota vehicles? Dexron III, Type …" at bounding box center [885, 87] width 790 height 325
click at [664, 18] on span "Dexron III, Type T-IV, WS Type" at bounding box center [633, 9] width 215 height 17
click at [508, 15] on input "Dexron III, Type T-IV, WS Type" at bounding box center [501, 8] width 13 height 13
radio input "true"
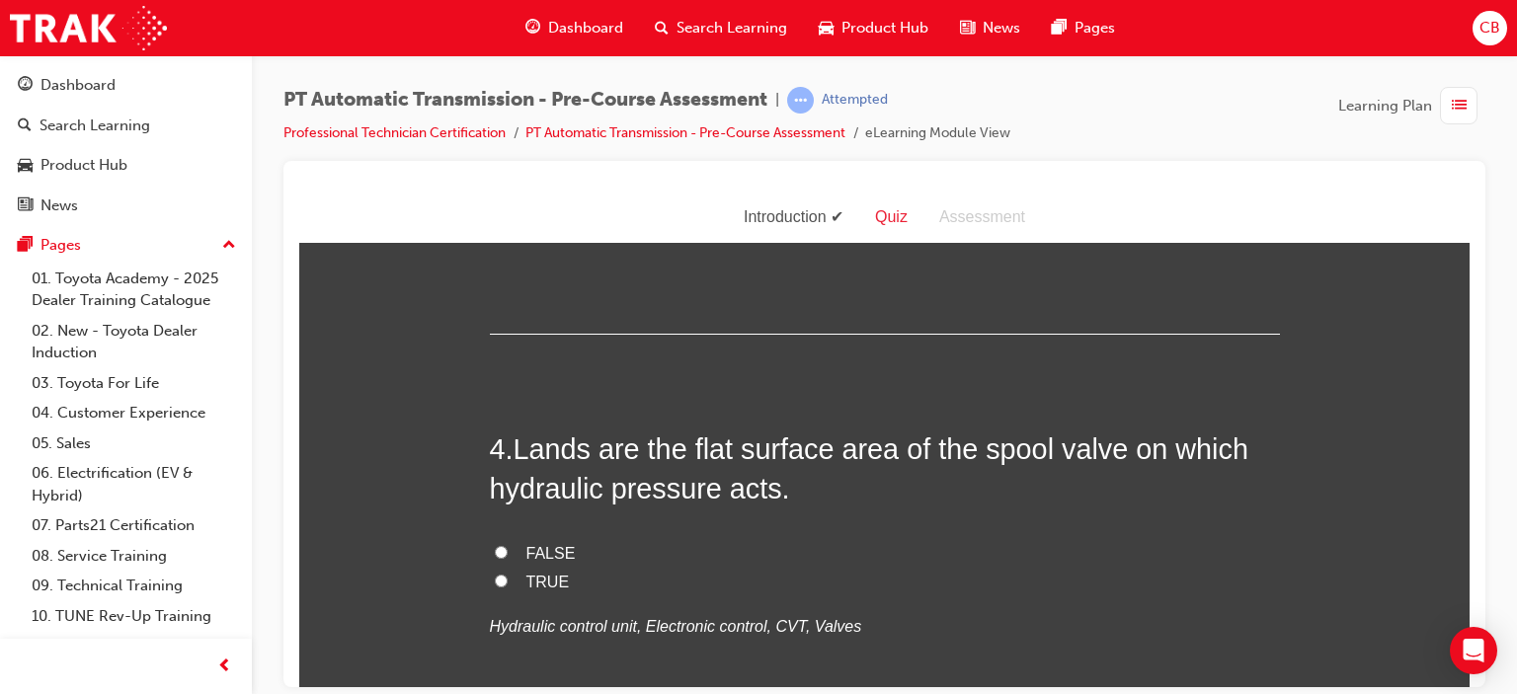
scroll to position [1383, 0]
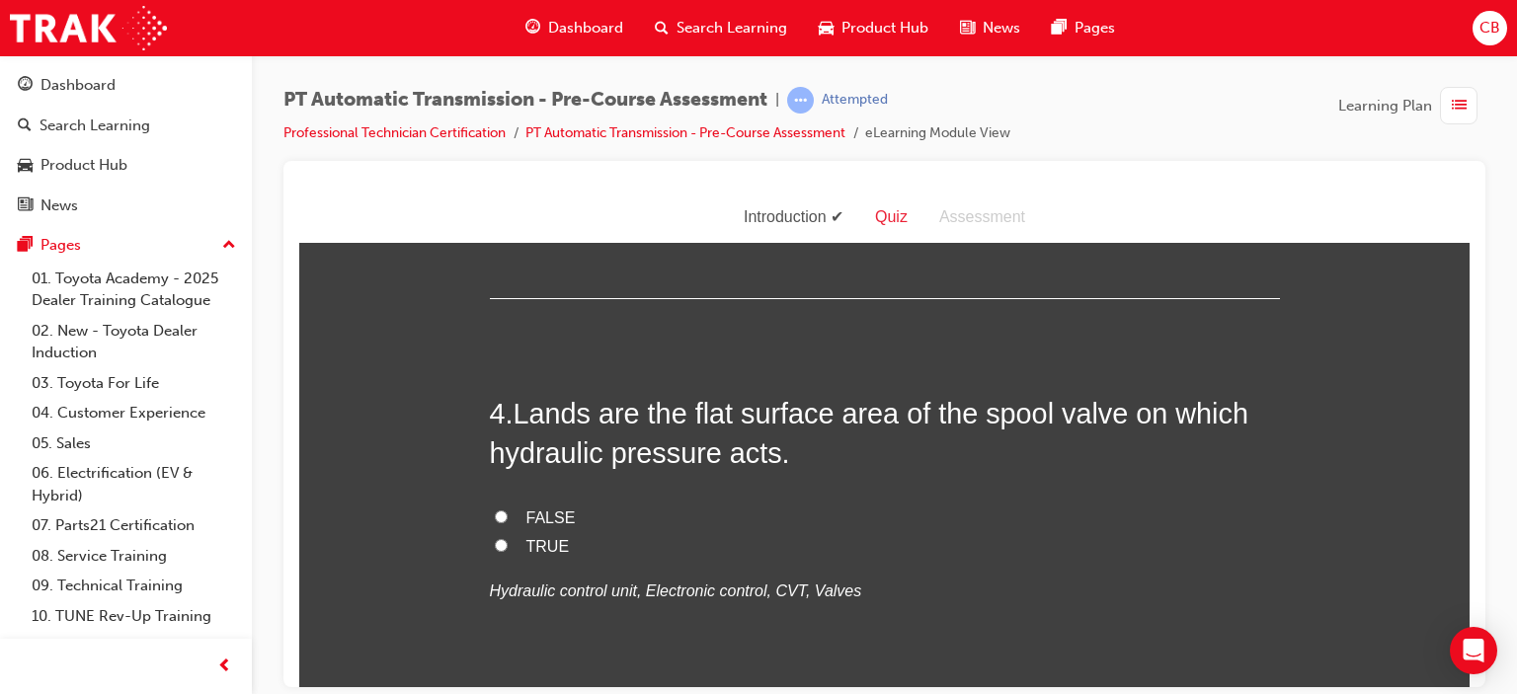
click at [534, 151] on span "TRUE" at bounding box center [547, 142] width 43 height 17
click at [508, 148] on input "TRUE" at bounding box center [501, 141] width 13 height 13
radio input "true"
drag, startPoint x: 627, startPoint y: 548, endPoint x: 513, endPoint y: 368, distance: 213.2
click at [513, 297] on div "3 . The most important function of the torque converter is to provide an automa…" at bounding box center [885, 124] width 790 height 348
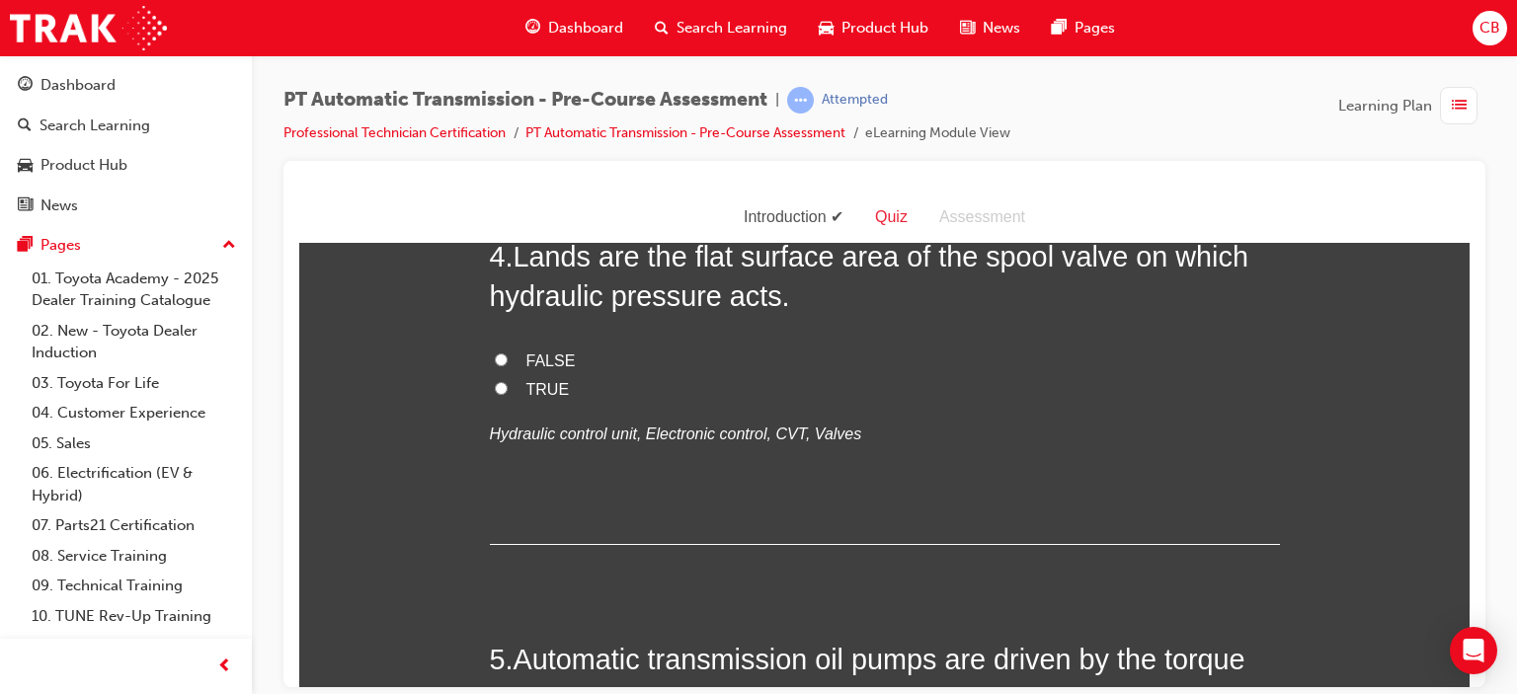
scroll to position [1778, 0]
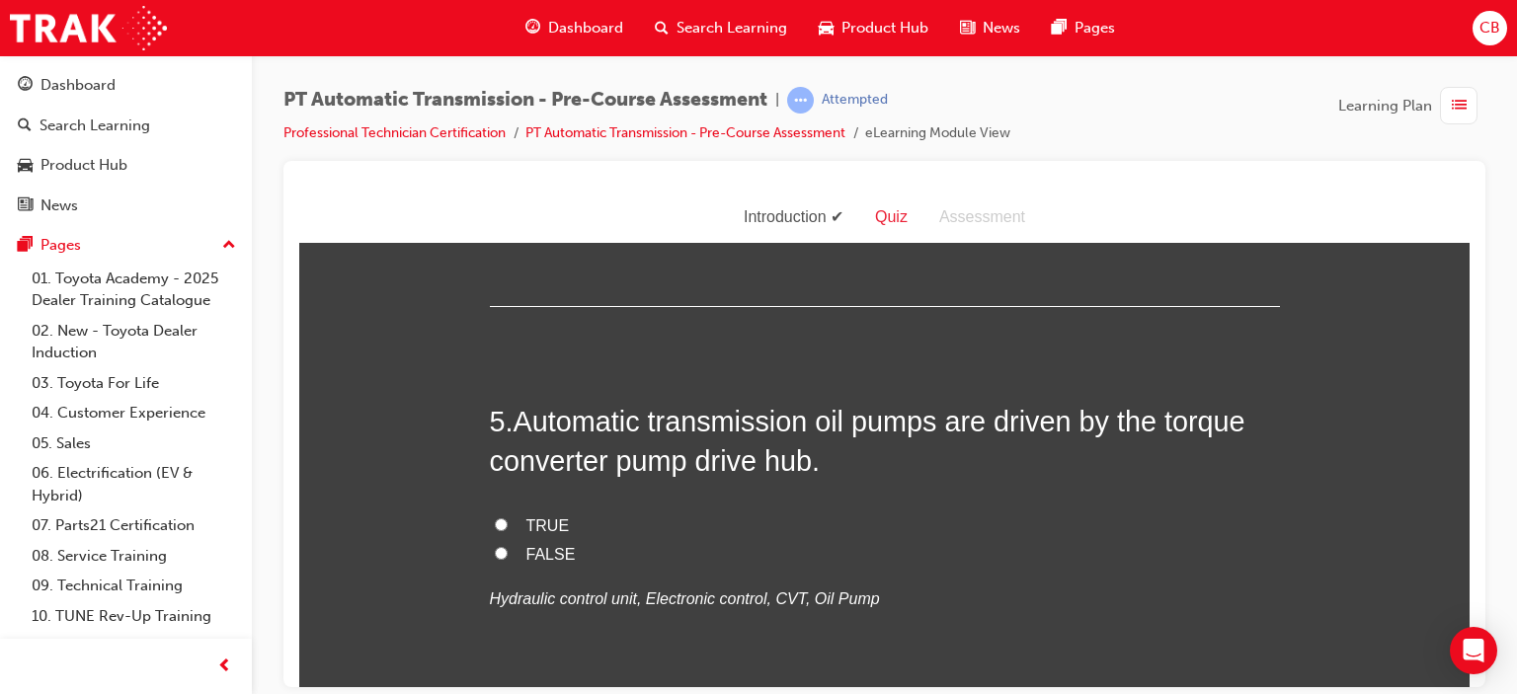
click at [545, 130] on span "FALSE" at bounding box center [550, 122] width 49 height 17
click at [508, 127] on input "FALSE" at bounding box center [501, 121] width 13 height 13
radio input "true"
click at [543, 159] on span "TRUE" at bounding box center [547, 150] width 43 height 17
click at [508, 156] on input "TRUE" at bounding box center [501, 149] width 13 height 13
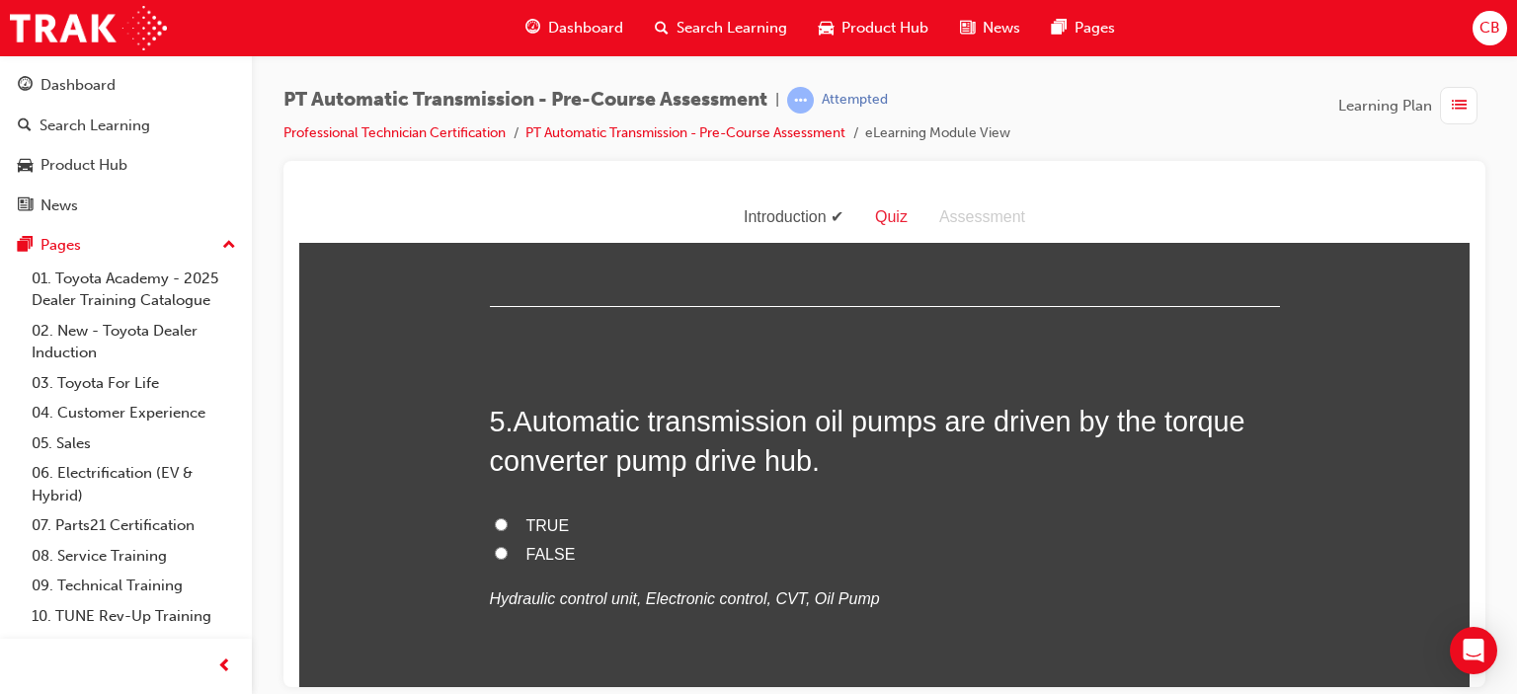
radio input "true"
drag, startPoint x: 652, startPoint y: 570, endPoint x: 506, endPoint y: 436, distance: 198.5
click at [506, 306] on div "4 . Lands are the flat surface area of the spool valve on which hydraulic press…" at bounding box center [885, 152] width 790 height 308
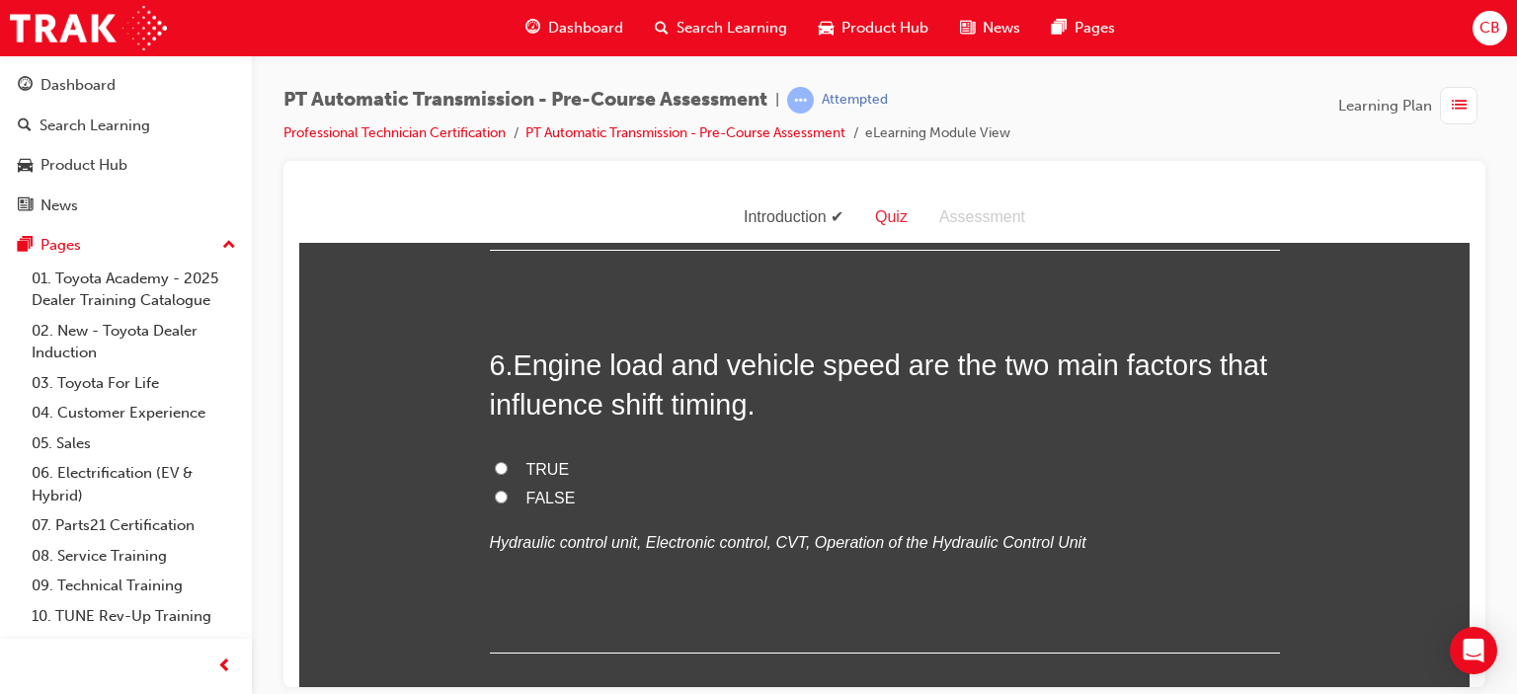
scroll to position [2272, 0]
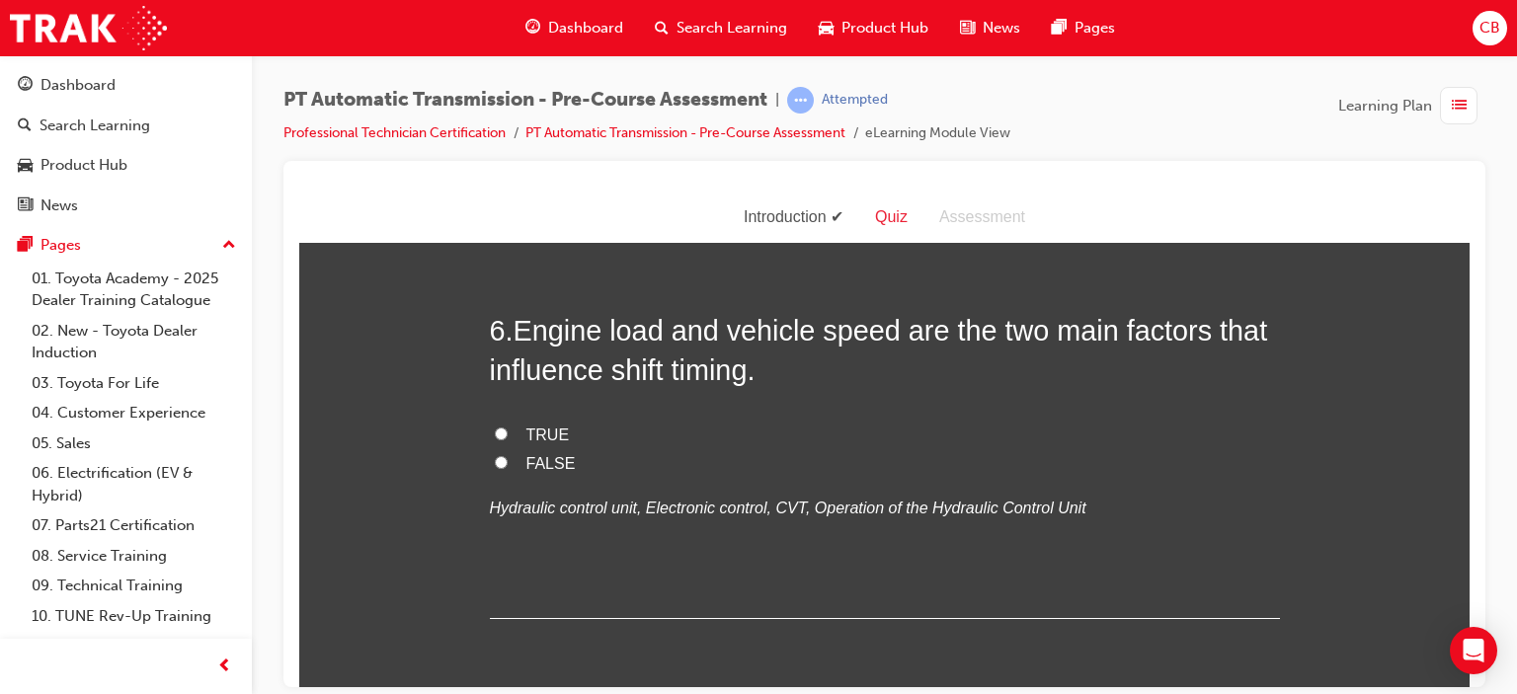
drag, startPoint x: 607, startPoint y: 482, endPoint x: 510, endPoint y: 335, distance: 176.7
click at [510, 215] on div "5 . Automatic transmission oil pumps are driven by the torque converter pump dr…" at bounding box center [885, 61] width 790 height 308
click at [535, 40] on span "TRUE" at bounding box center [547, 31] width 43 height 17
click at [508, 37] on input "TRUE" at bounding box center [501, 30] width 13 height 13
radio input "true"
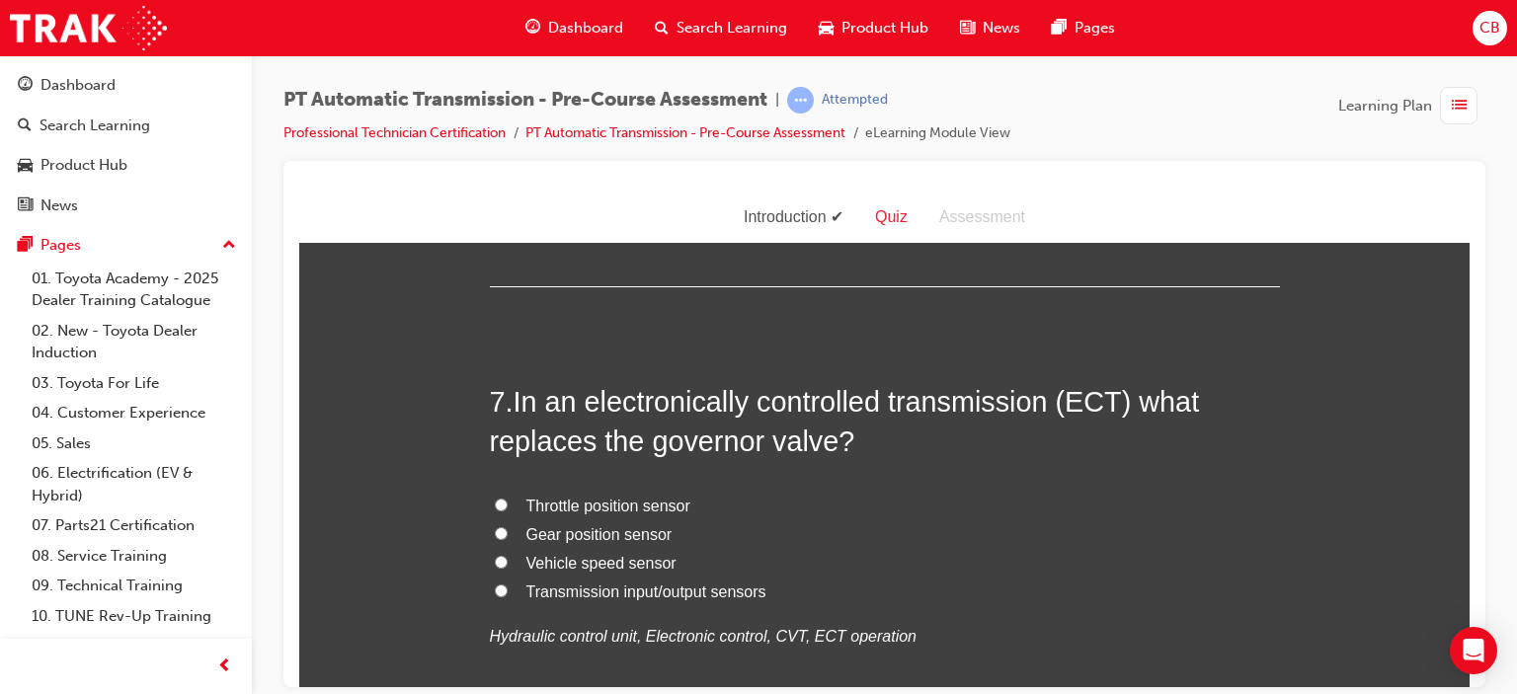
scroll to position [2667, 0]
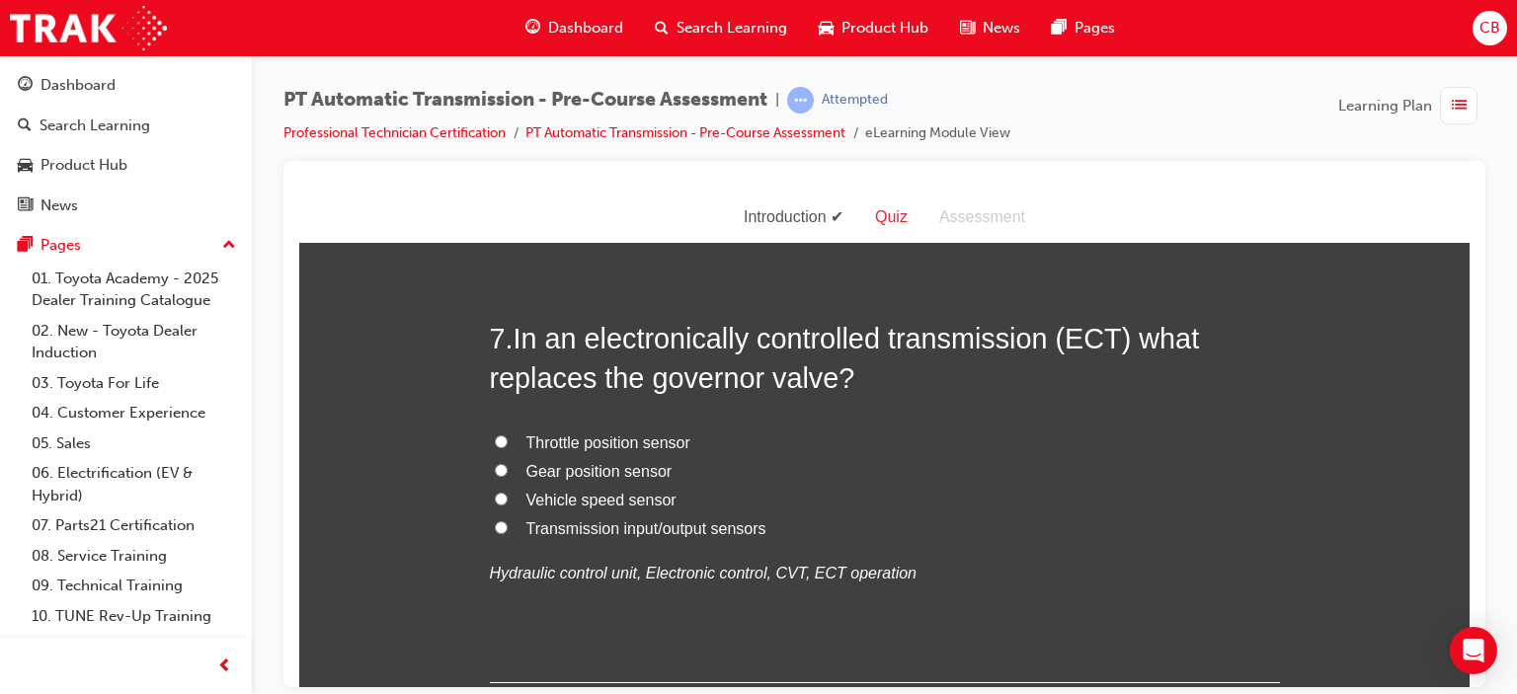
click at [507, 54] on label "TRUE" at bounding box center [885, 40] width 790 height 29
click at [507, 44] on input "TRUE" at bounding box center [501, 38] width 13 height 13
radio input "true"
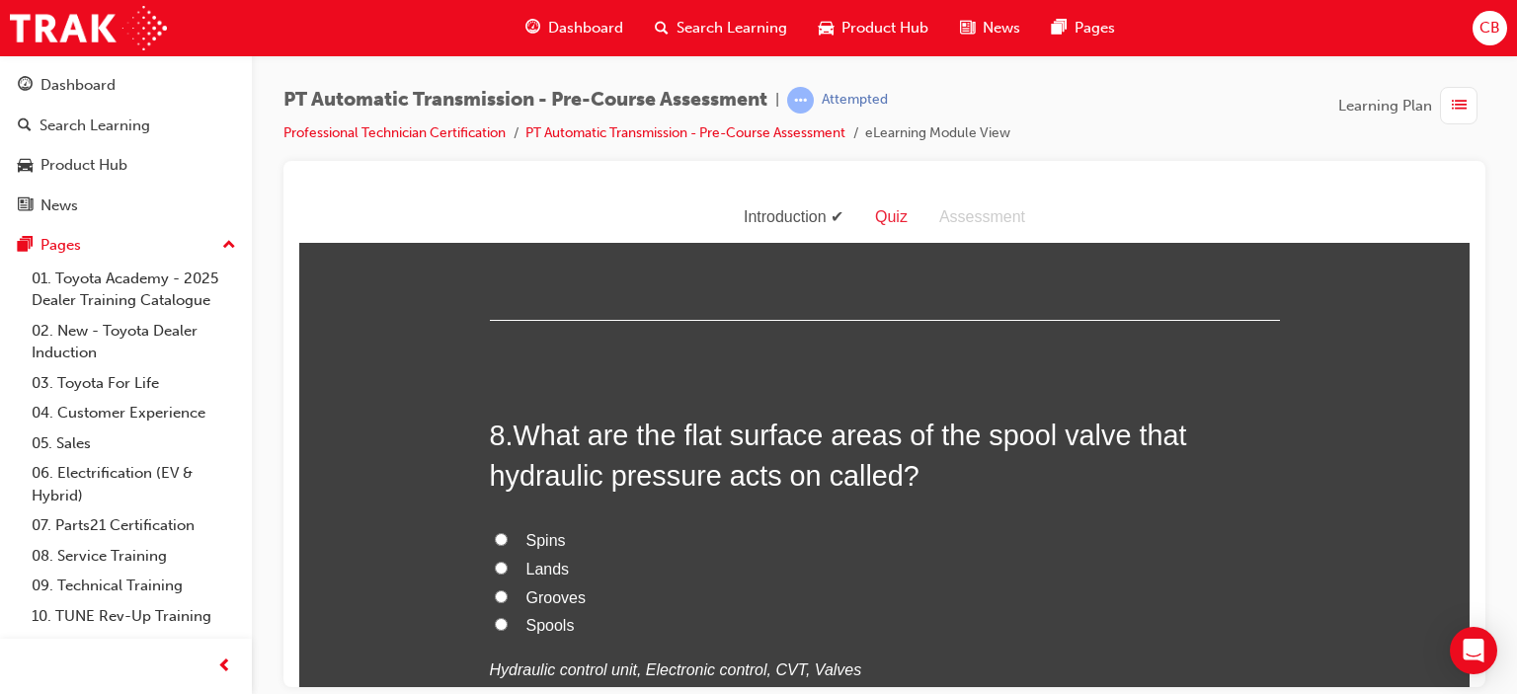
scroll to position [3062, 0]
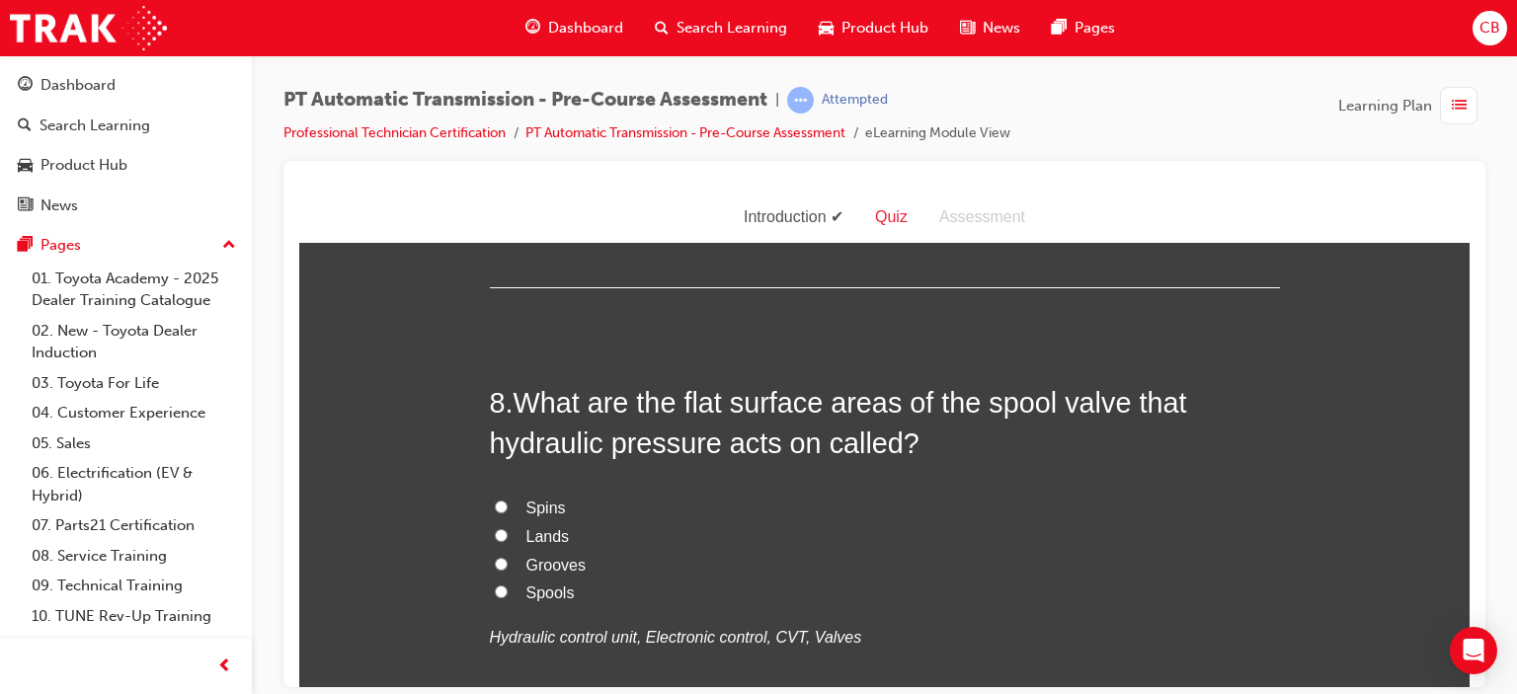
drag, startPoint x: 796, startPoint y: 549, endPoint x: 498, endPoint y: 353, distance: 357.3
click at [498, 288] on div "7 . In an electronically controlled transmission (ECT) what replaces the govern…" at bounding box center [885, 105] width 790 height 365
click at [623, 113] on span "Vehicle speed sensor" at bounding box center [601, 104] width 150 height 17
click at [508, 110] on input "Vehicle speed sensor" at bounding box center [501, 103] width 13 height 13
radio input "true"
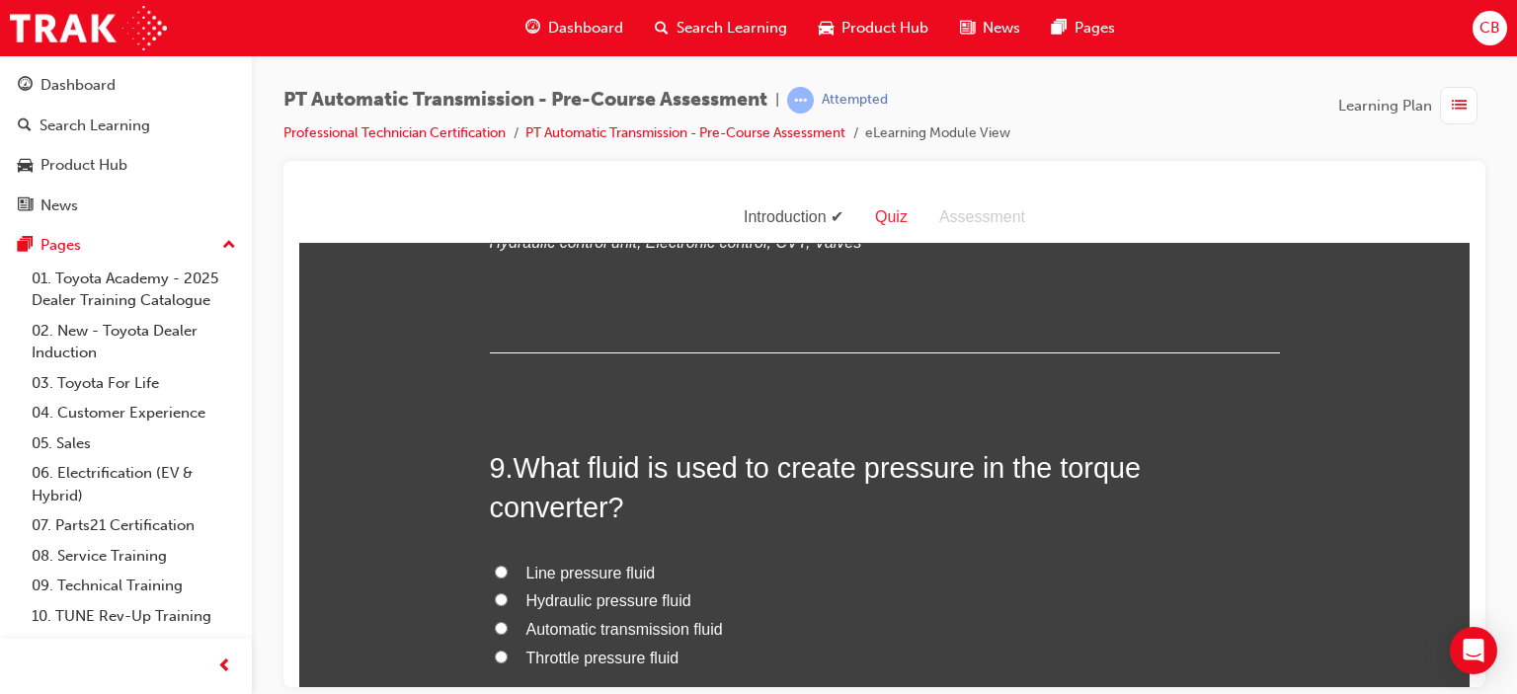
scroll to position [3556, 0]
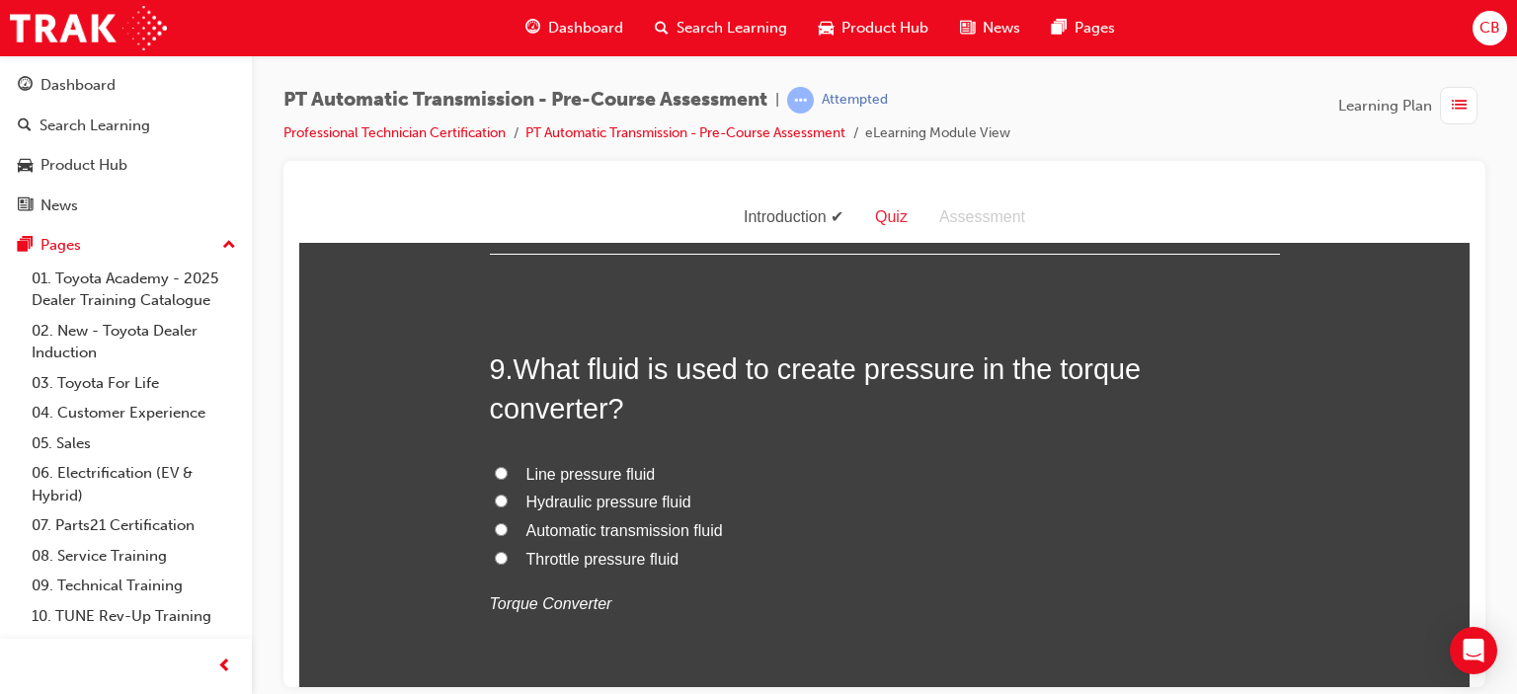
click at [550, 50] on span "Lands" at bounding box center [547, 42] width 43 height 17
click at [508, 47] on input "Lands" at bounding box center [501, 41] width 13 height 13
radio input "true"
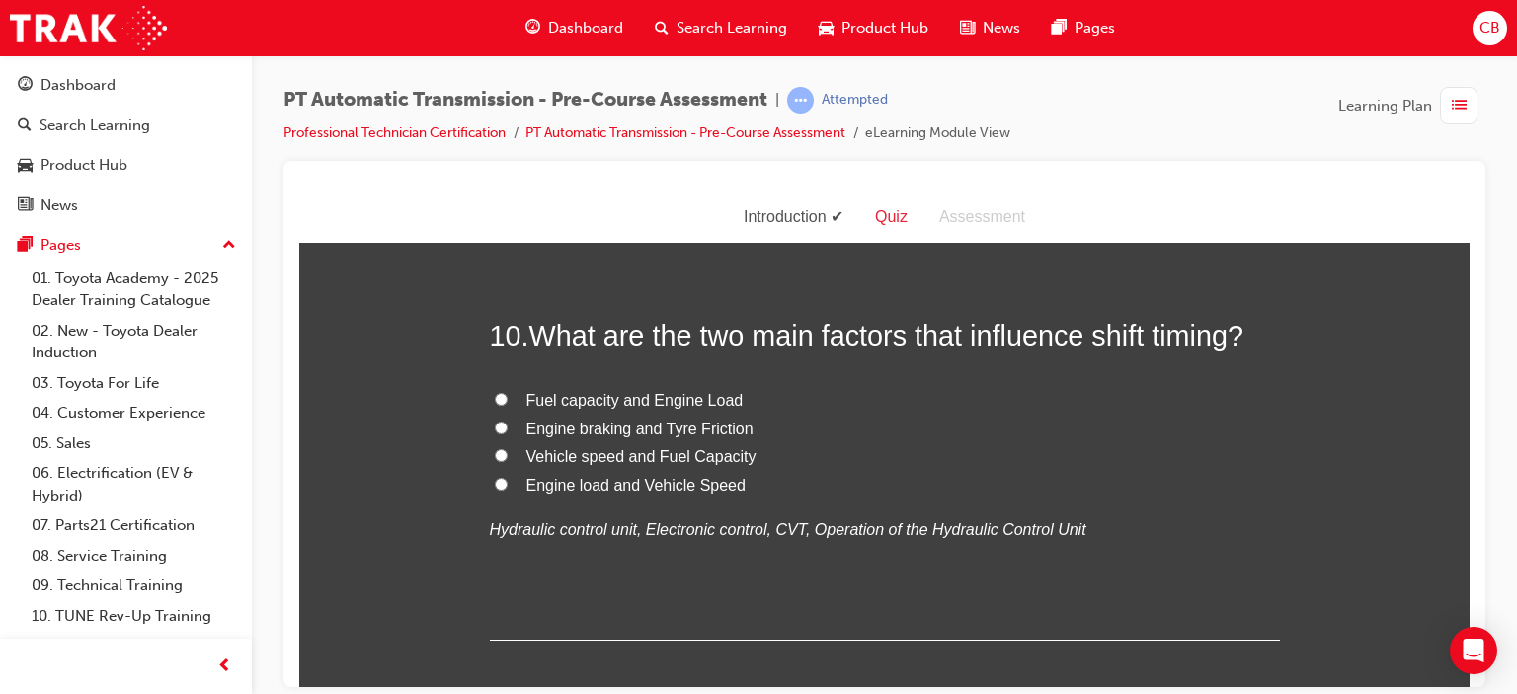
scroll to position [3951, 0]
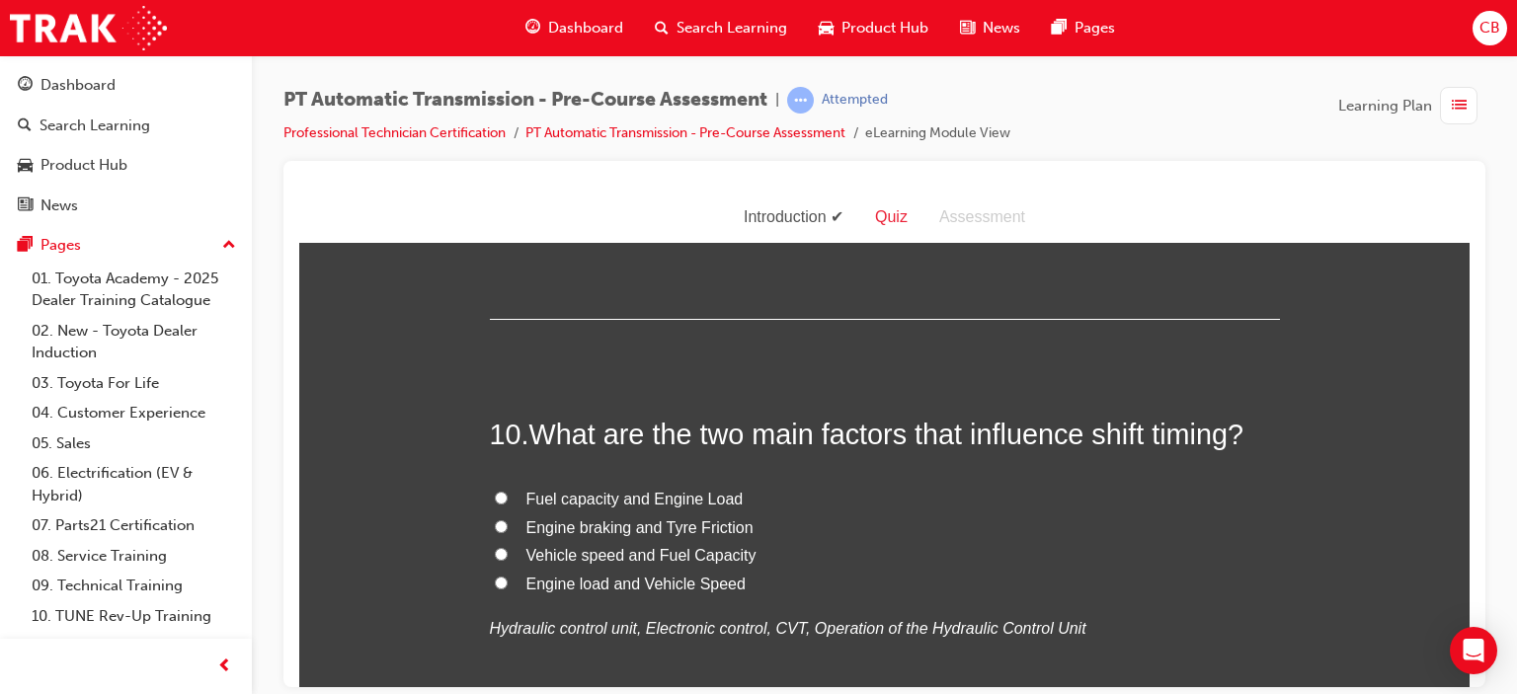
click at [694, 143] on span "Automatic transmission fluid" at bounding box center [624, 134] width 197 height 17
click at [508, 140] on input "Automatic transmission fluid" at bounding box center [501, 133] width 13 height 13
radio input "true"
drag, startPoint x: 725, startPoint y: 586, endPoint x: 517, endPoint y: 396, distance: 281.8
click at [517, 319] on div "9 . What fluid is used to create pressure in the torque converter? Line pressur…" at bounding box center [885, 136] width 790 height 365
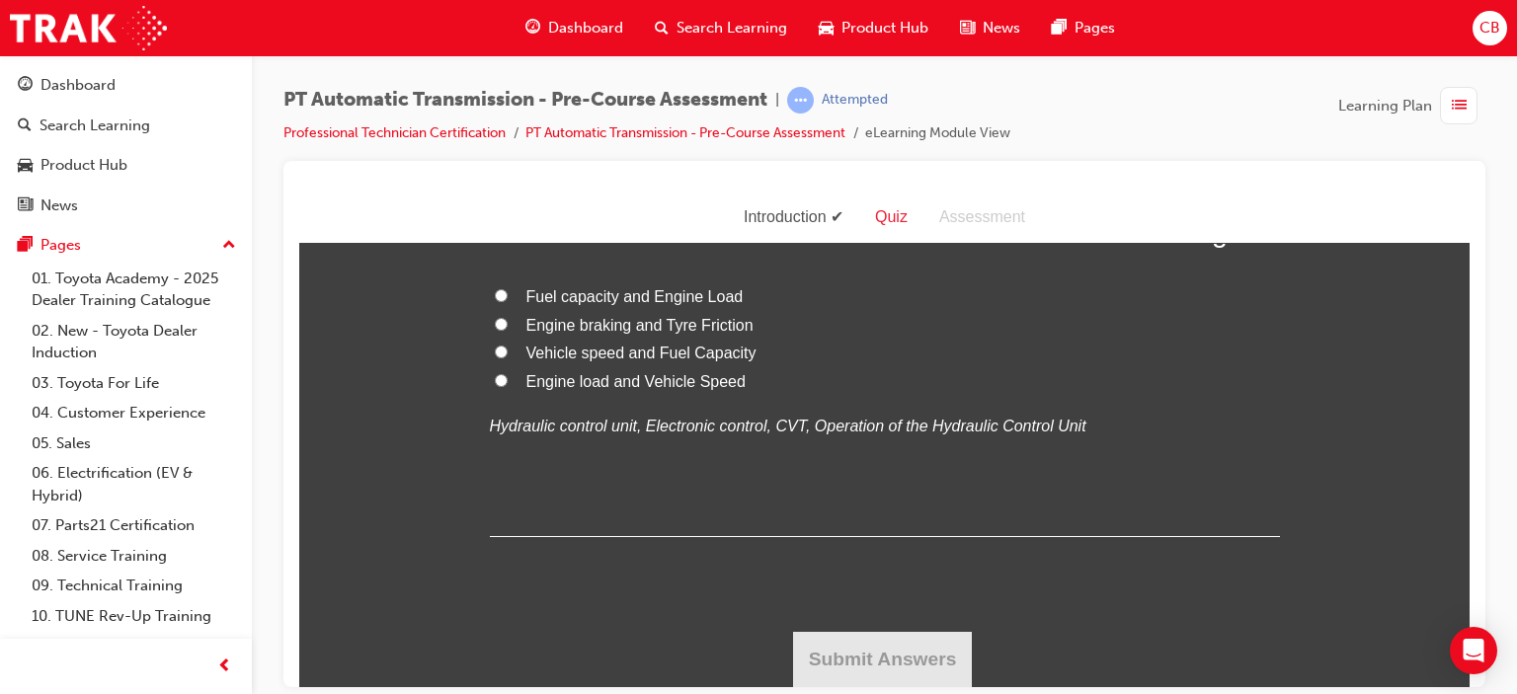
scroll to position [4445, 0]
click at [686, 389] on span "Engine load and Vehicle Speed" at bounding box center [635, 380] width 219 height 17
click at [508, 386] on input "Engine load and Vehicle Speed" at bounding box center [501, 379] width 13 height 13
radio input "true"
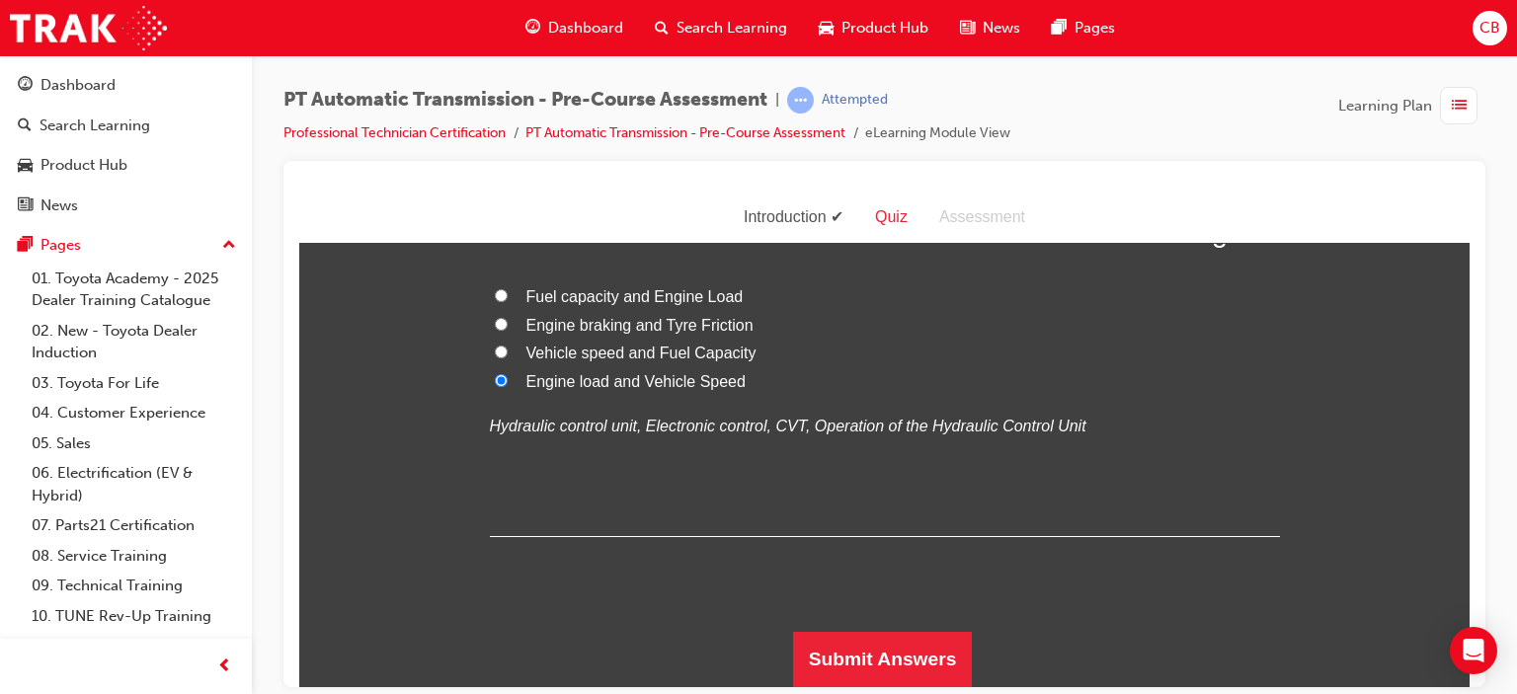
scroll to position [4564, 0]
click at [908, 645] on button "Submit Answers" at bounding box center [883, 658] width 180 height 55
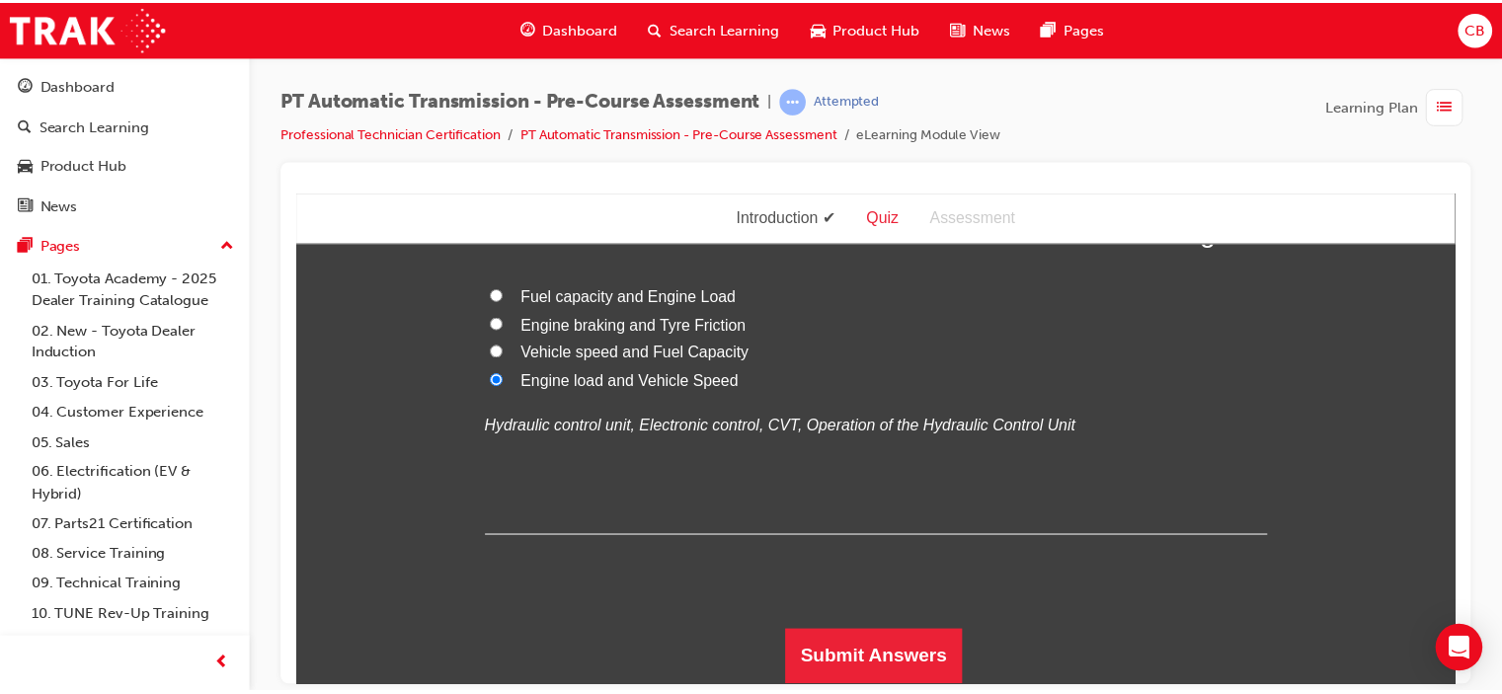
scroll to position [0, 0]
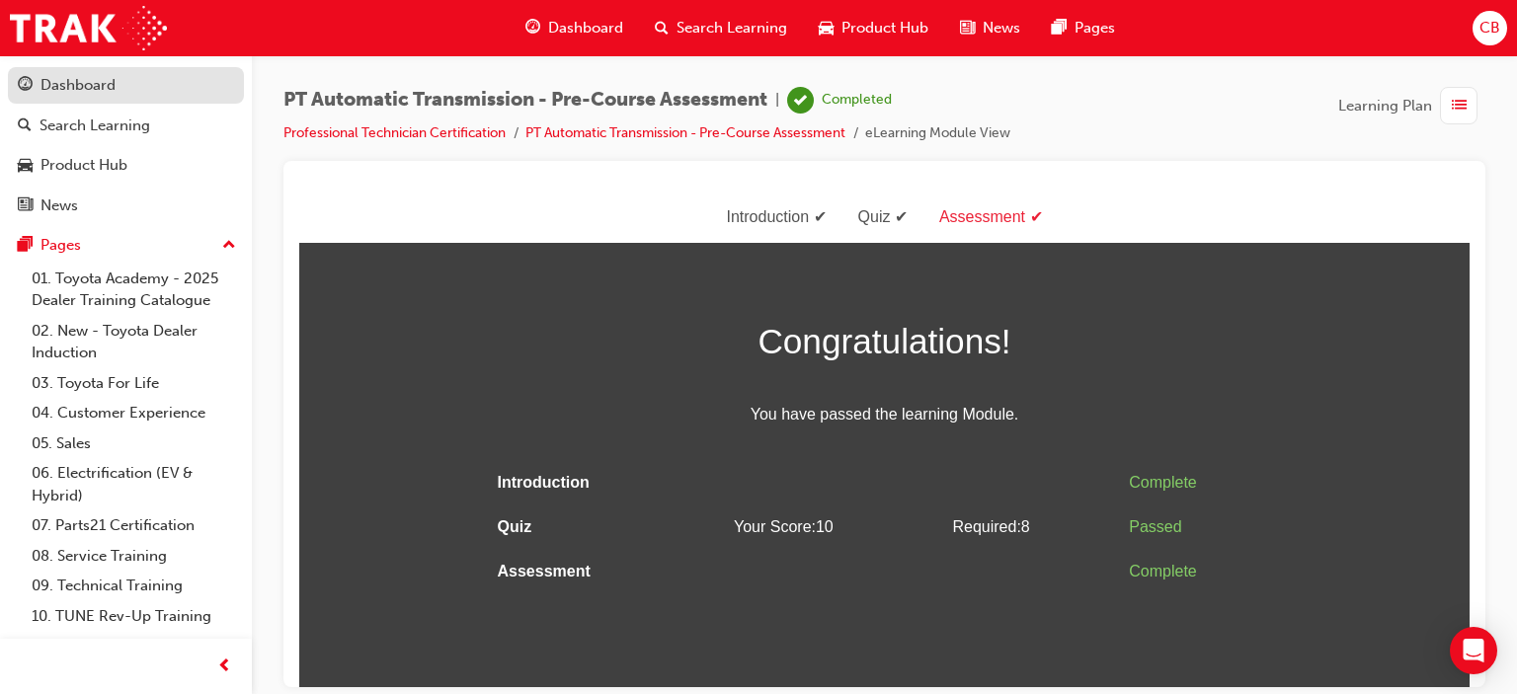
click at [57, 79] on div "Dashboard" at bounding box center [77, 85] width 75 height 23
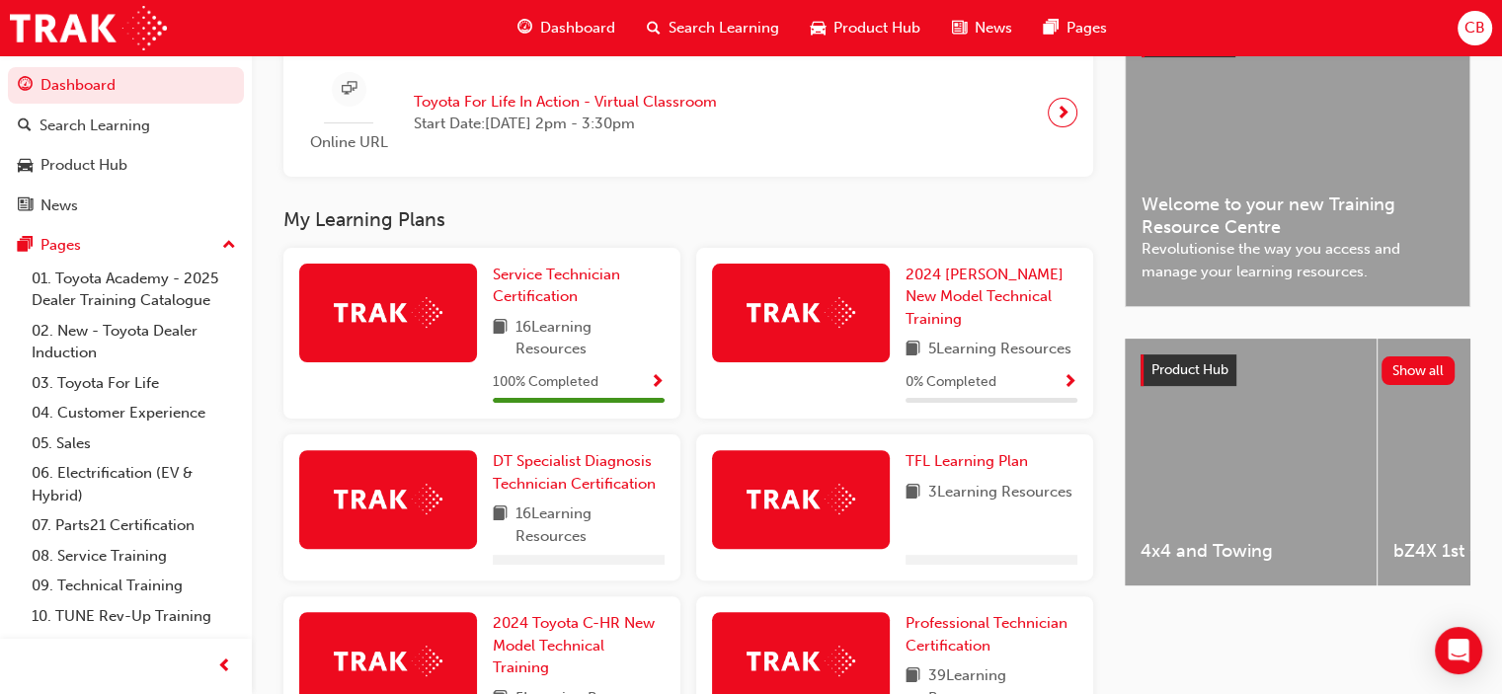
scroll to position [691, 0]
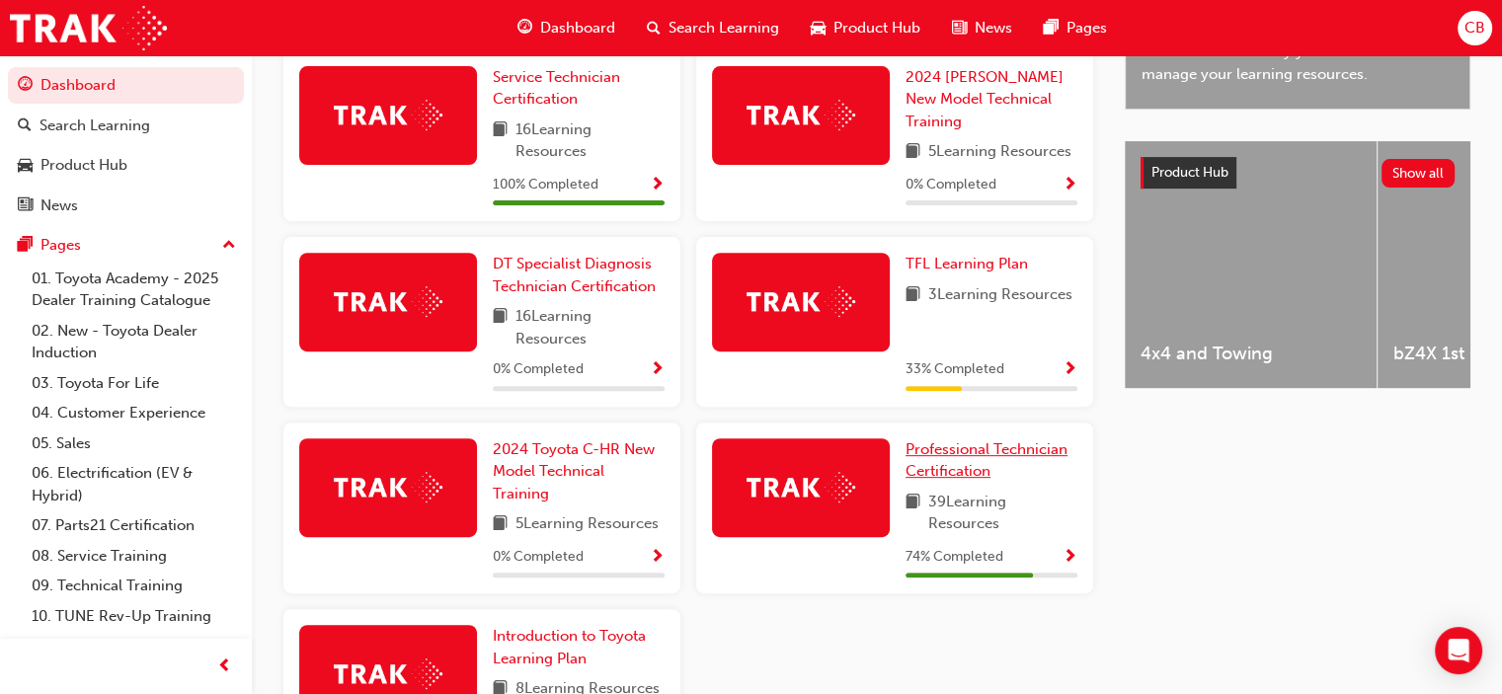
click at [960, 461] on span "Professional Technician Certification" at bounding box center [987, 461] width 162 height 40
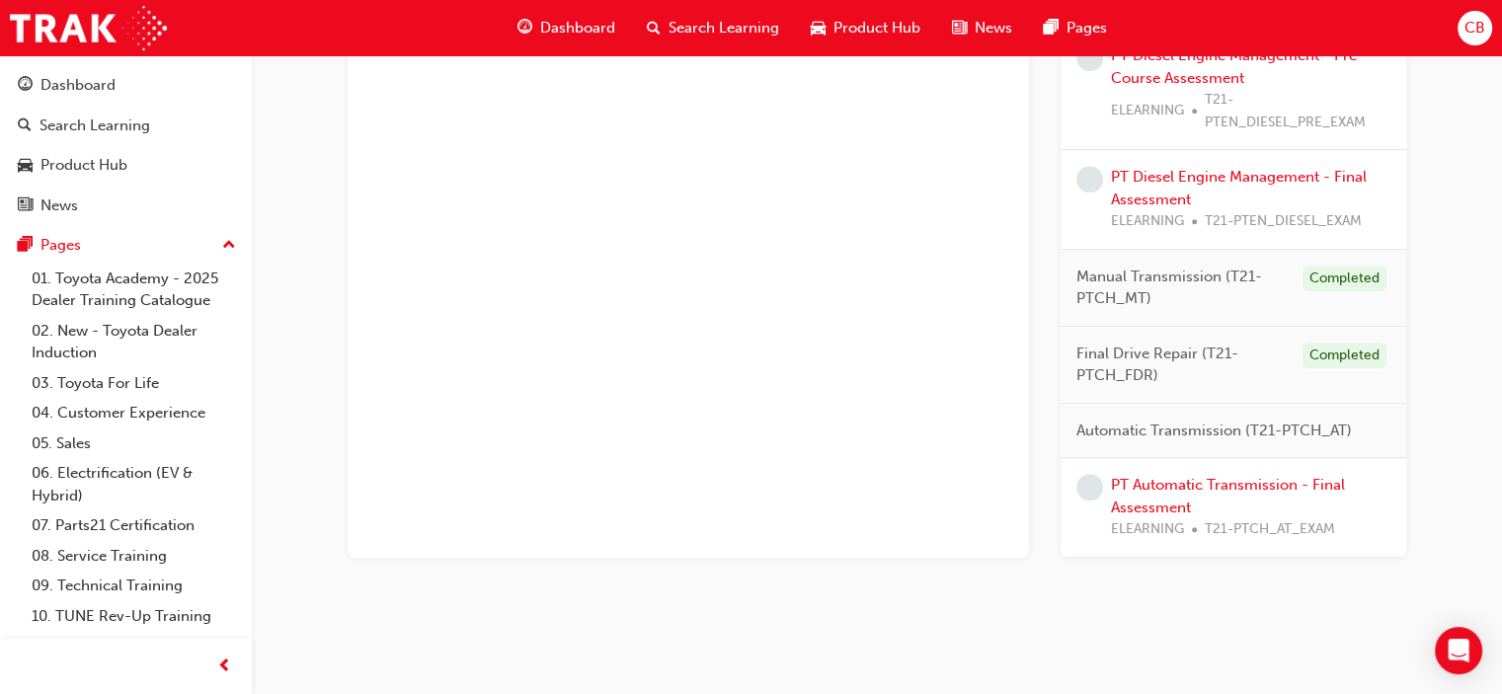
scroll to position [1688, 0]
click at [1201, 482] on link "PT Automatic Transmission - Final Assessment" at bounding box center [1228, 494] width 234 height 40
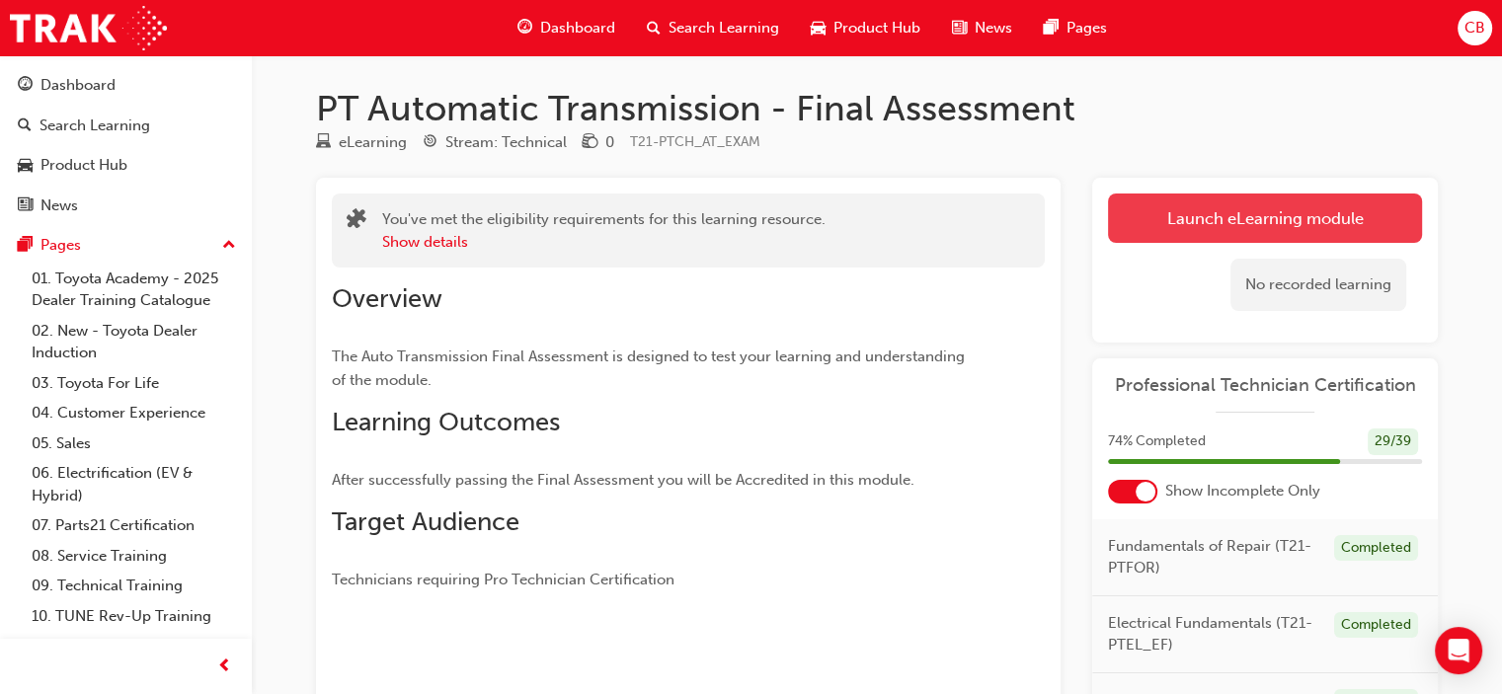
click at [1173, 228] on link "Launch eLearning module" at bounding box center [1265, 218] width 314 height 49
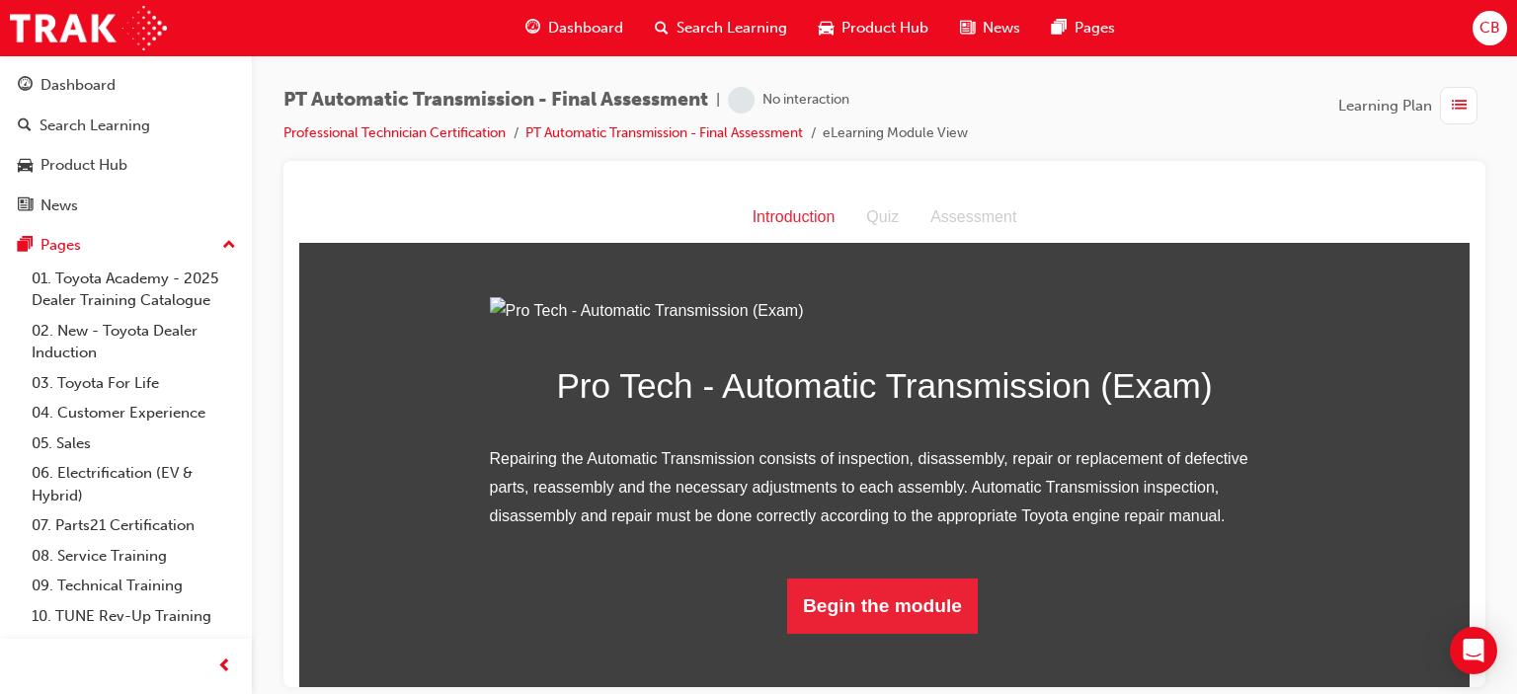
scroll to position [163, 0]
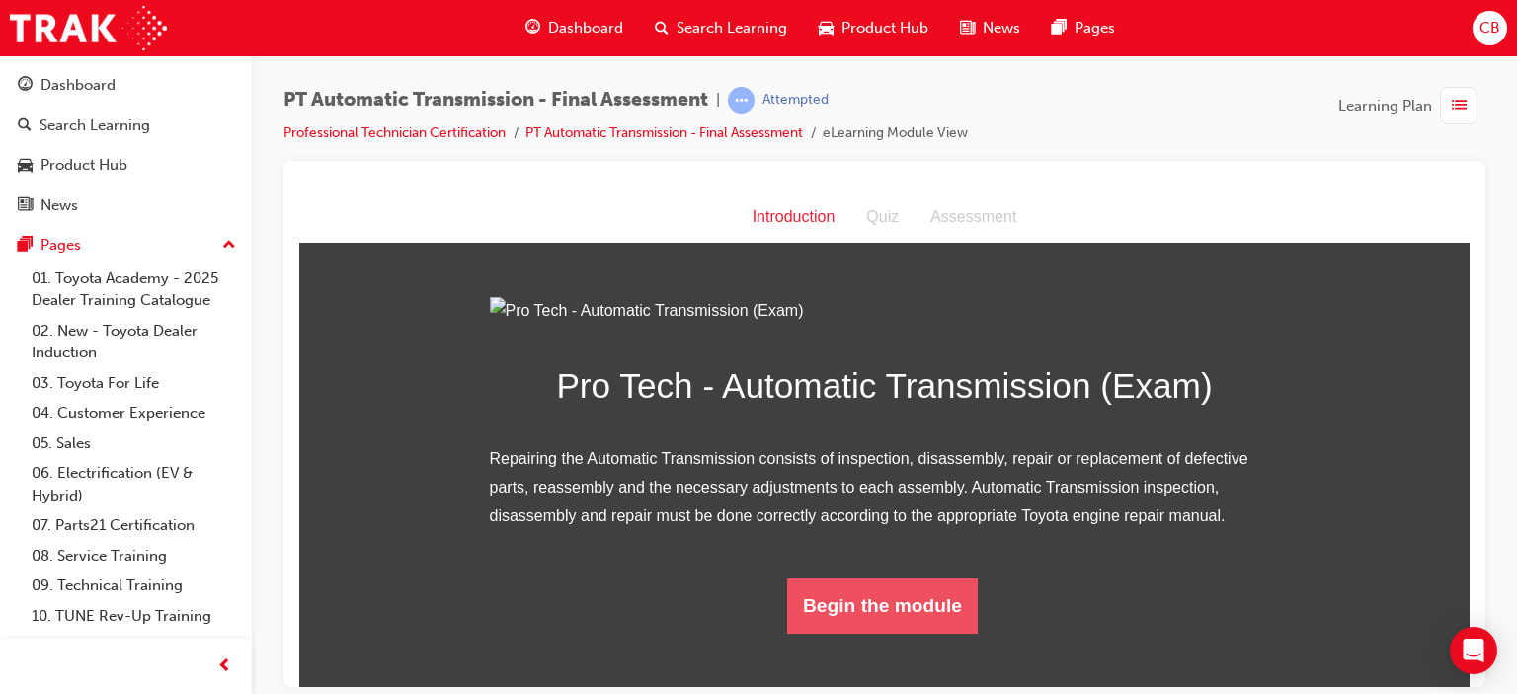
click at [912, 633] on button "Begin the module" at bounding box center [882, 605] width 191 height 55
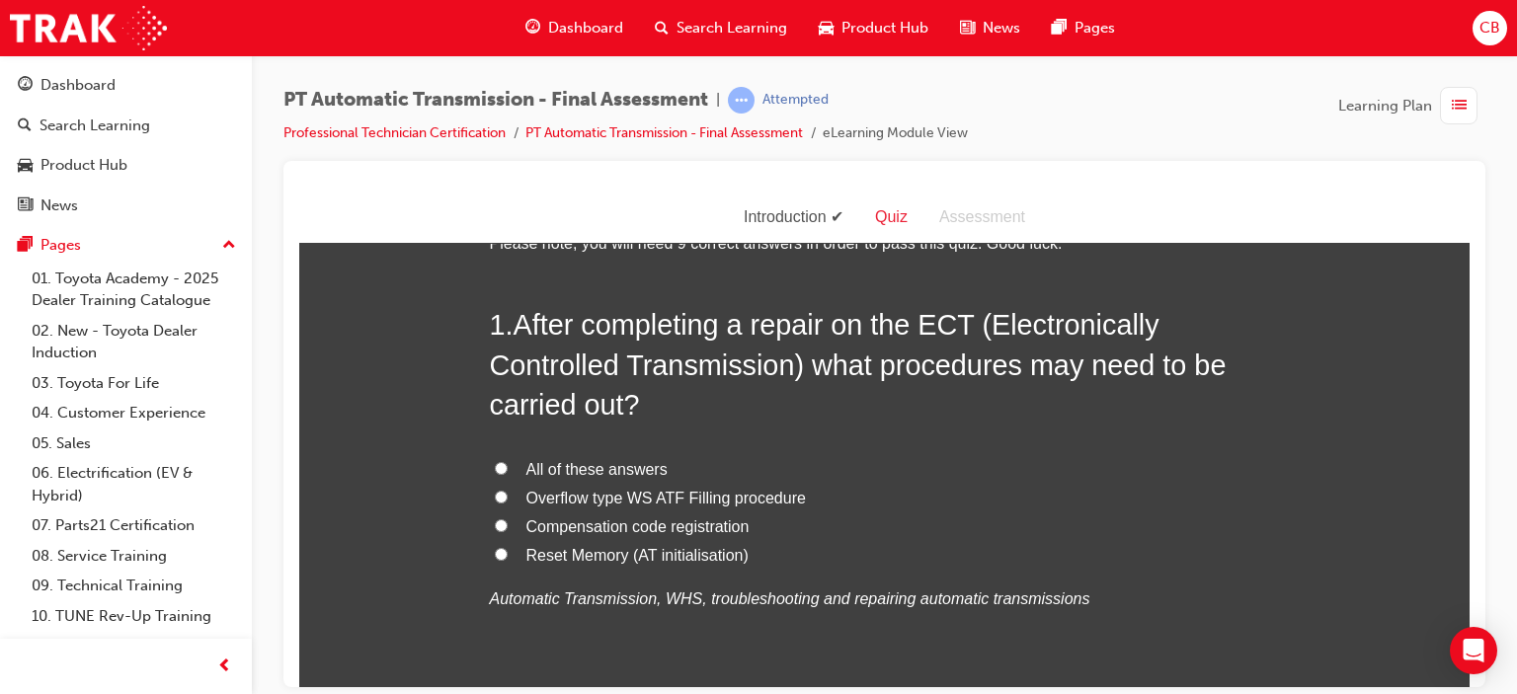
scroll to position [99, 0]
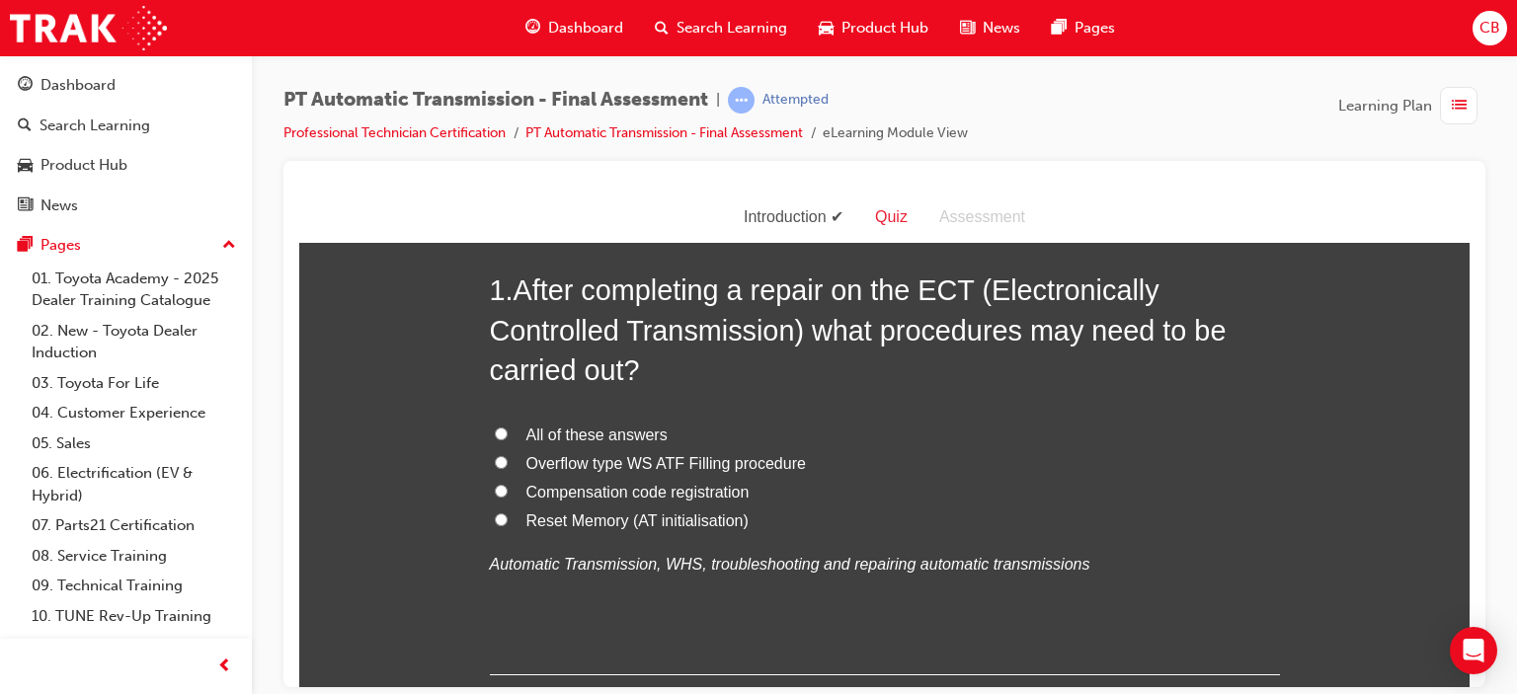
click at [595, 432] on span "All of these answers" at bounding box center [596, 434] width 141 height 17
click at [508, 432] on input "All of these answers" at bounding box center [501, 433] width 13 height 13
radio input "true"
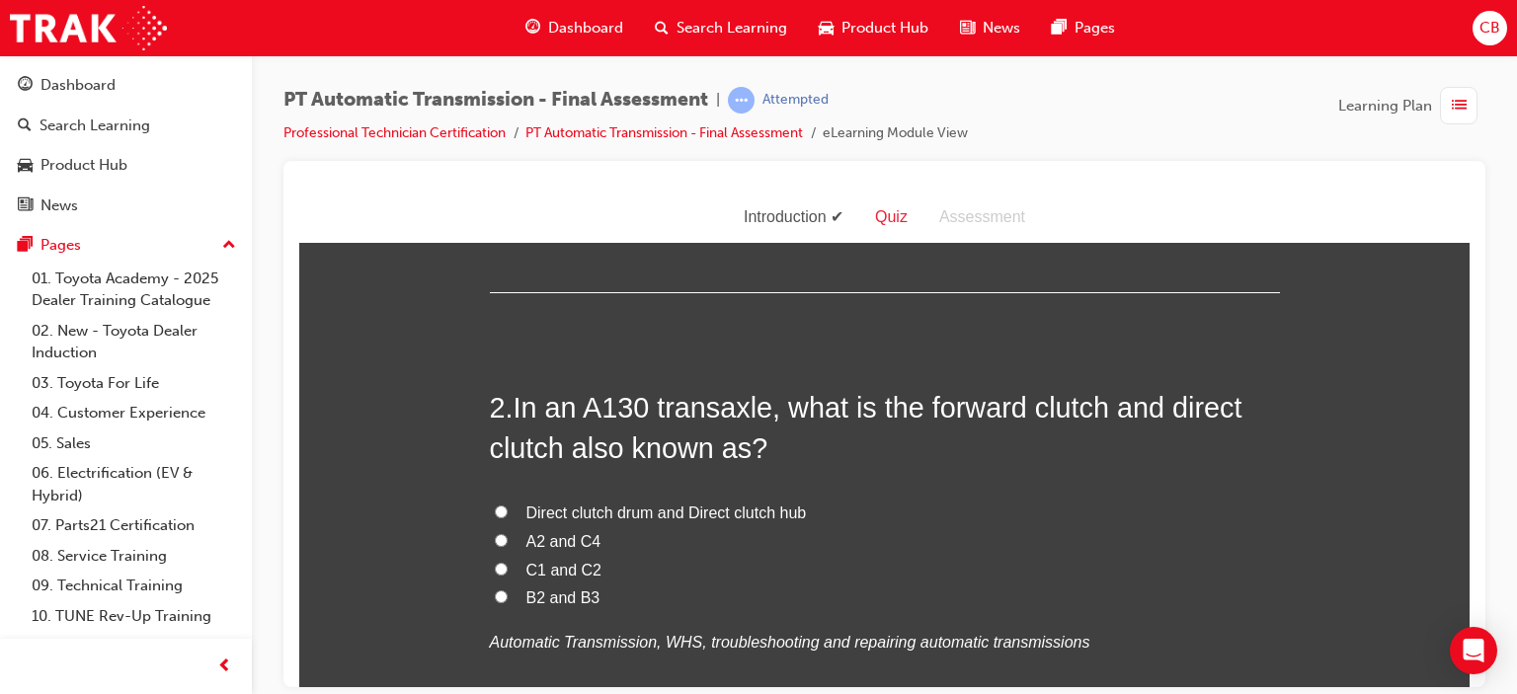
scroll to position [494, 0]
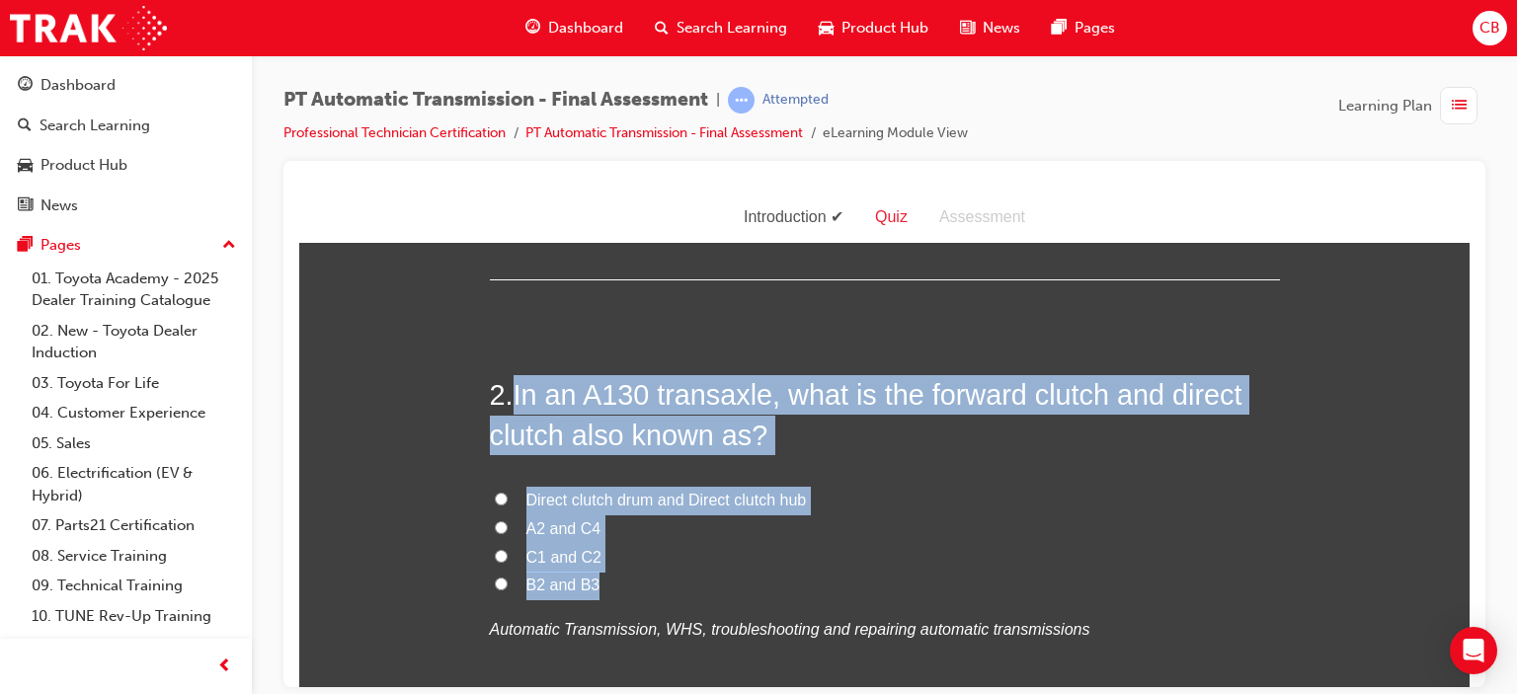
drag, startPoint x: 652, startPoint y: 576, endPoint x: 502, endPoint y: 409, distance: 224.5
click at [502, 409] on div "2 . In an A130 transaxle, what is the forward clutch and direct clutch also kno…" at bounding box center [885, 556] width 790 height 365
click at [559, 586] on span "B2 and B3" at bounding box center [563, 584] width 74 height 17
click at [508, 586] on input "B2 and B3" at bounding box center [501, 583] width 13 height 13
radio input "true"
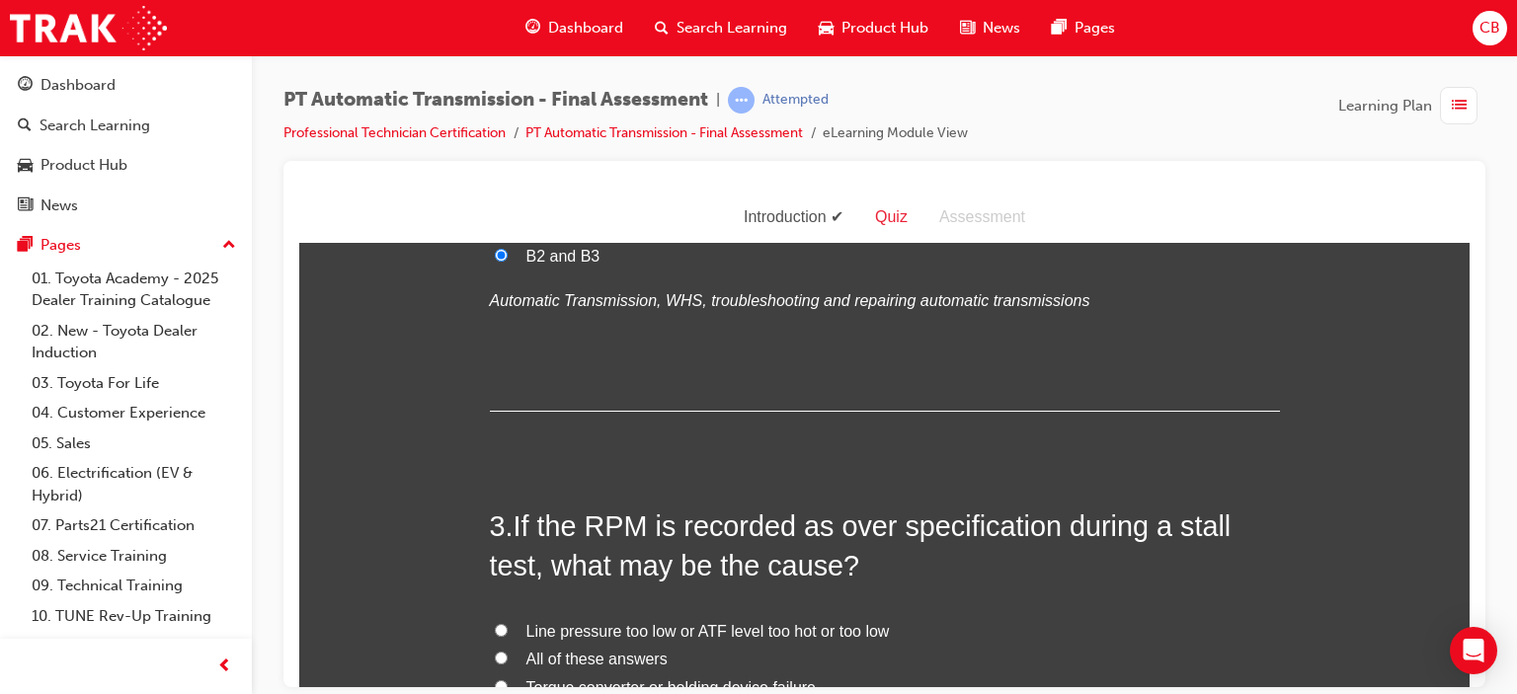
scroll to position [988, 0]
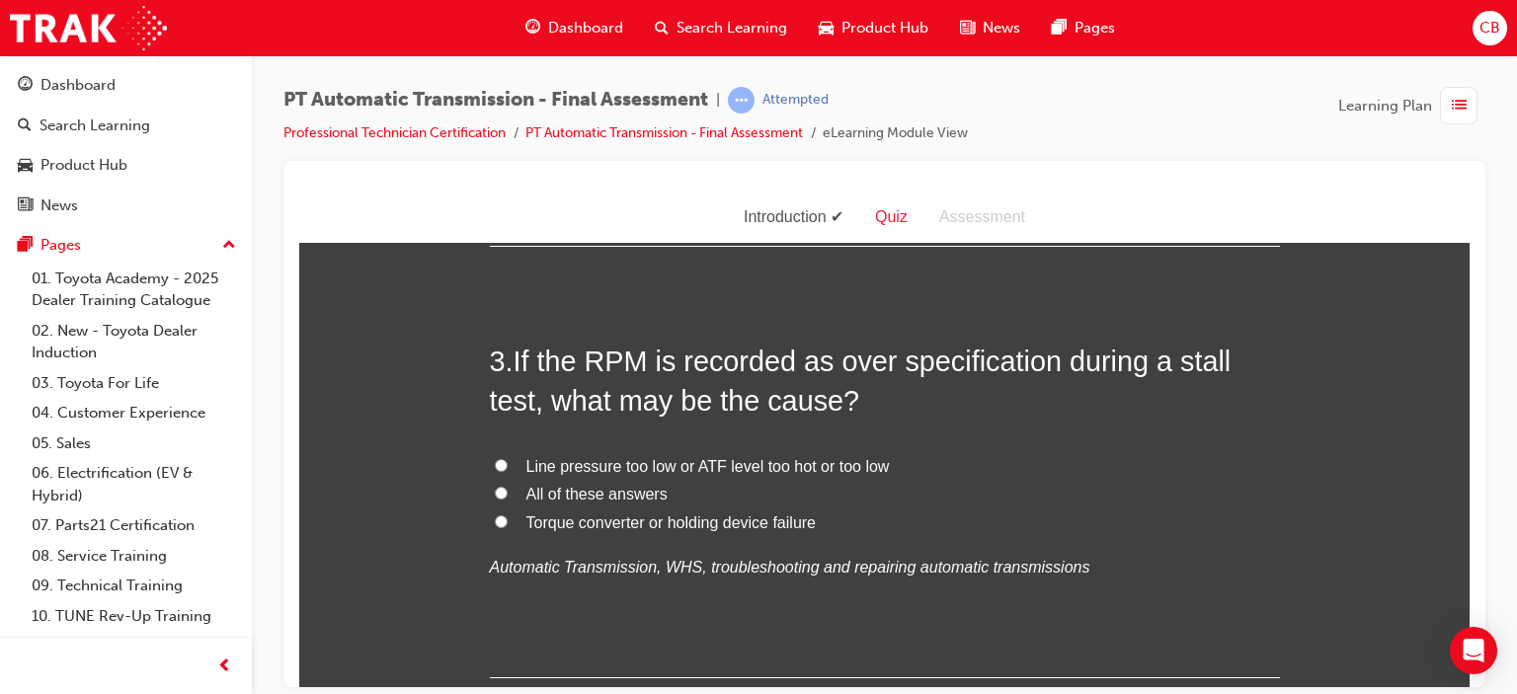
click at [495, 489] on input "All of these answers" at bounding box center [501, 492] width 13 height 13
radio input "true"
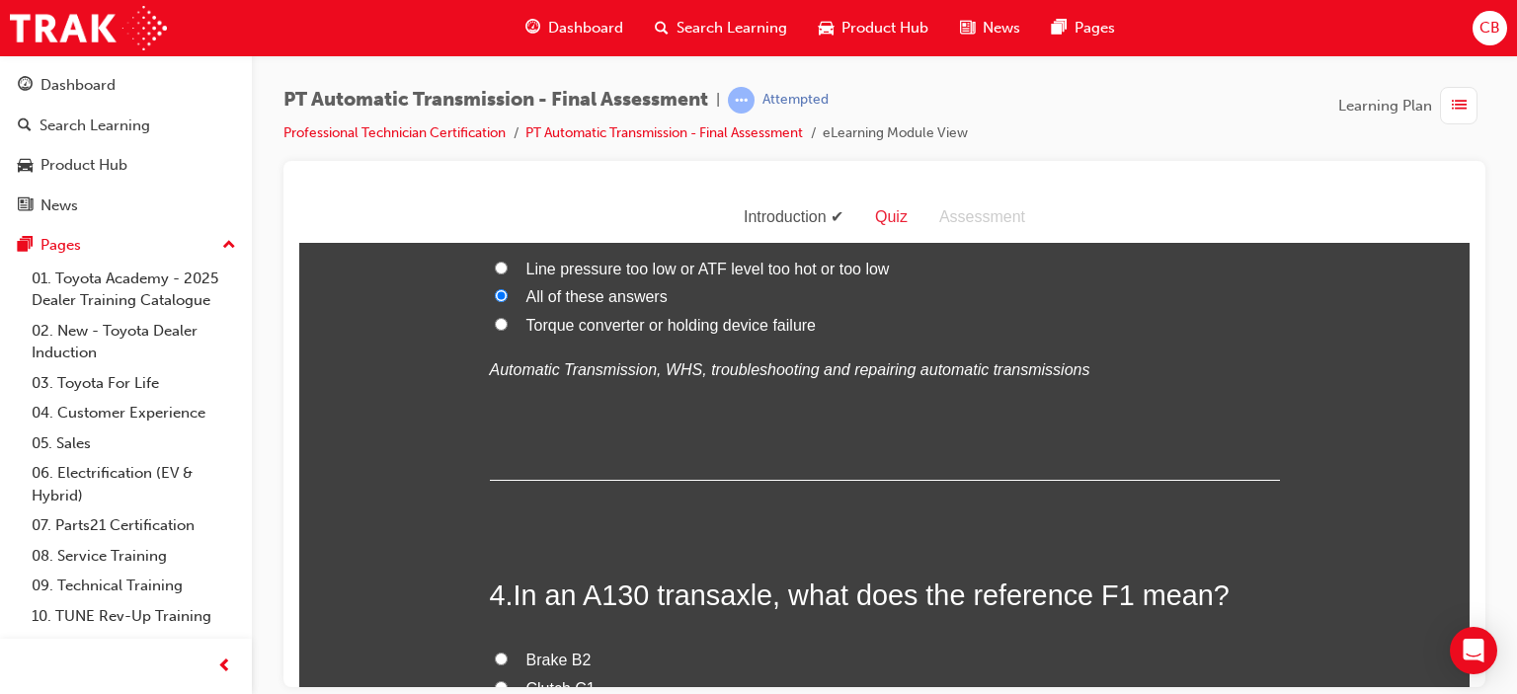
scroll to position [1383, 0]
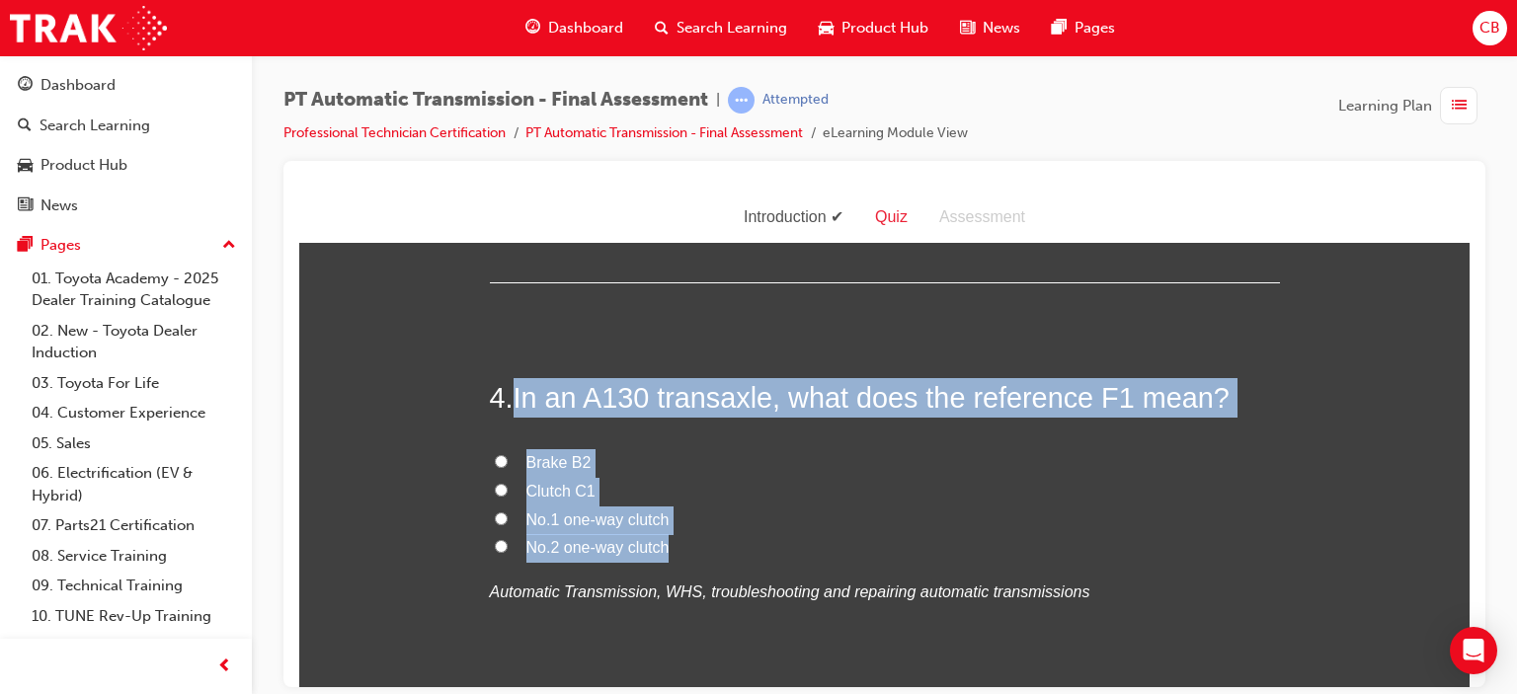
drag, startPoint x: 697, startPoint y: 542, endPoint x: 509, endPoint y: 380, distance: 248.7
click at [509, 380] on div "4 . In an A130 transaxle, what does the reference F1 mean? Brake B2 Clutch C1 N…" at bounding box center [885, 539] width 790 height 325
click at [582, 519] on span "No.1 one-way clutch" at bounding box center [597, 519] width 143 height 17
click at [508, 519] on input "No.1 one-way clutch" at bounding box center [501, 518] width 13 height 13
radio input "true"
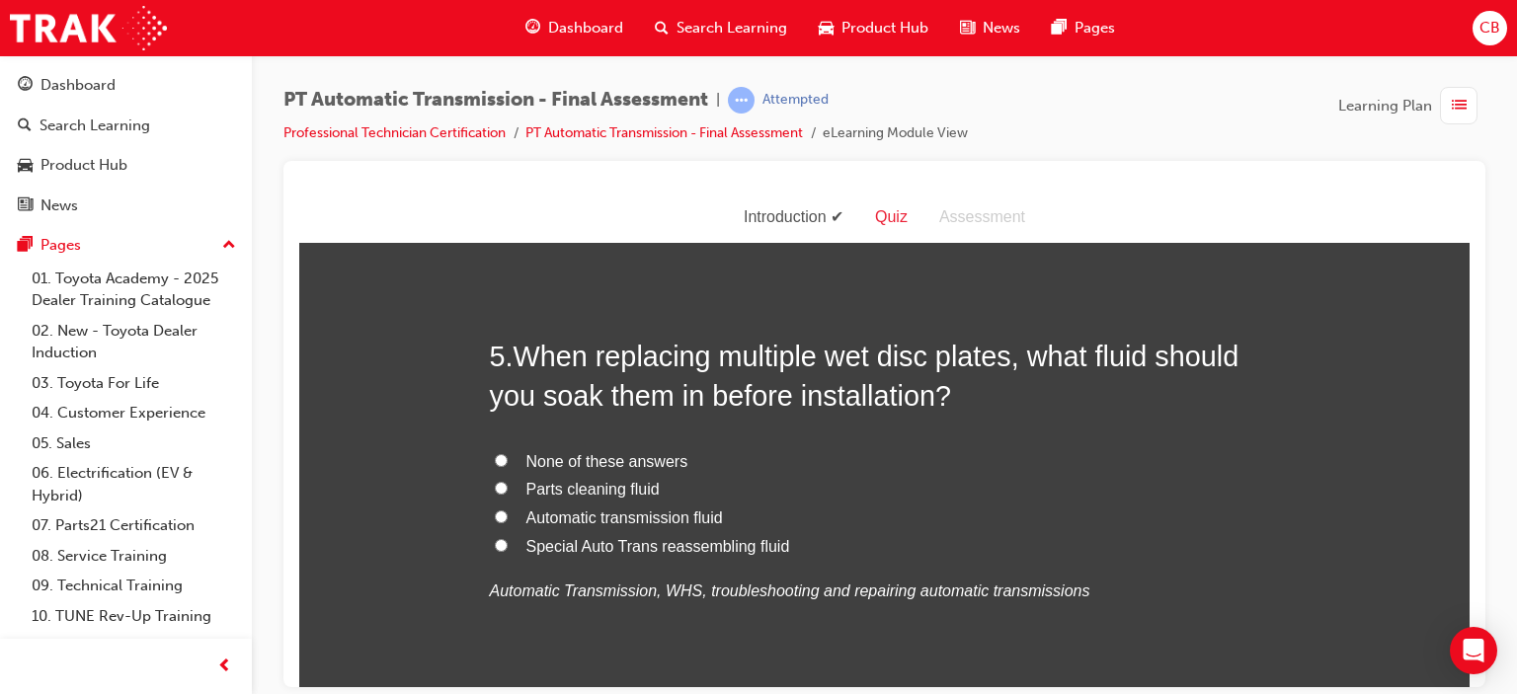
scroll to position [1877, 0]
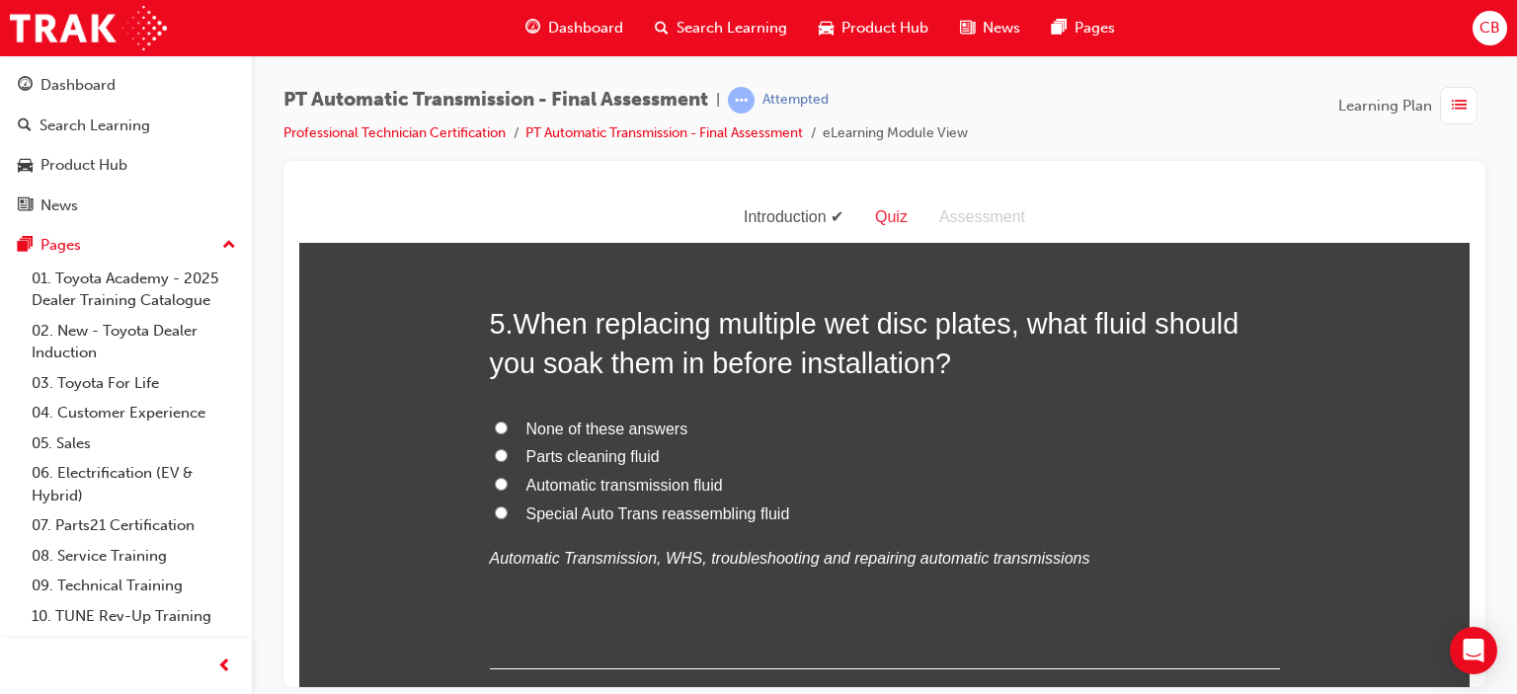
click at [647, 485] on span "Automatic transmission fluid" at bounding box center [624, 484] width 197 height 17
click at [508, 485] on input "Automatic transmission fluid" at bounding box center [501, 483] width 13 height 13
radio input "true"
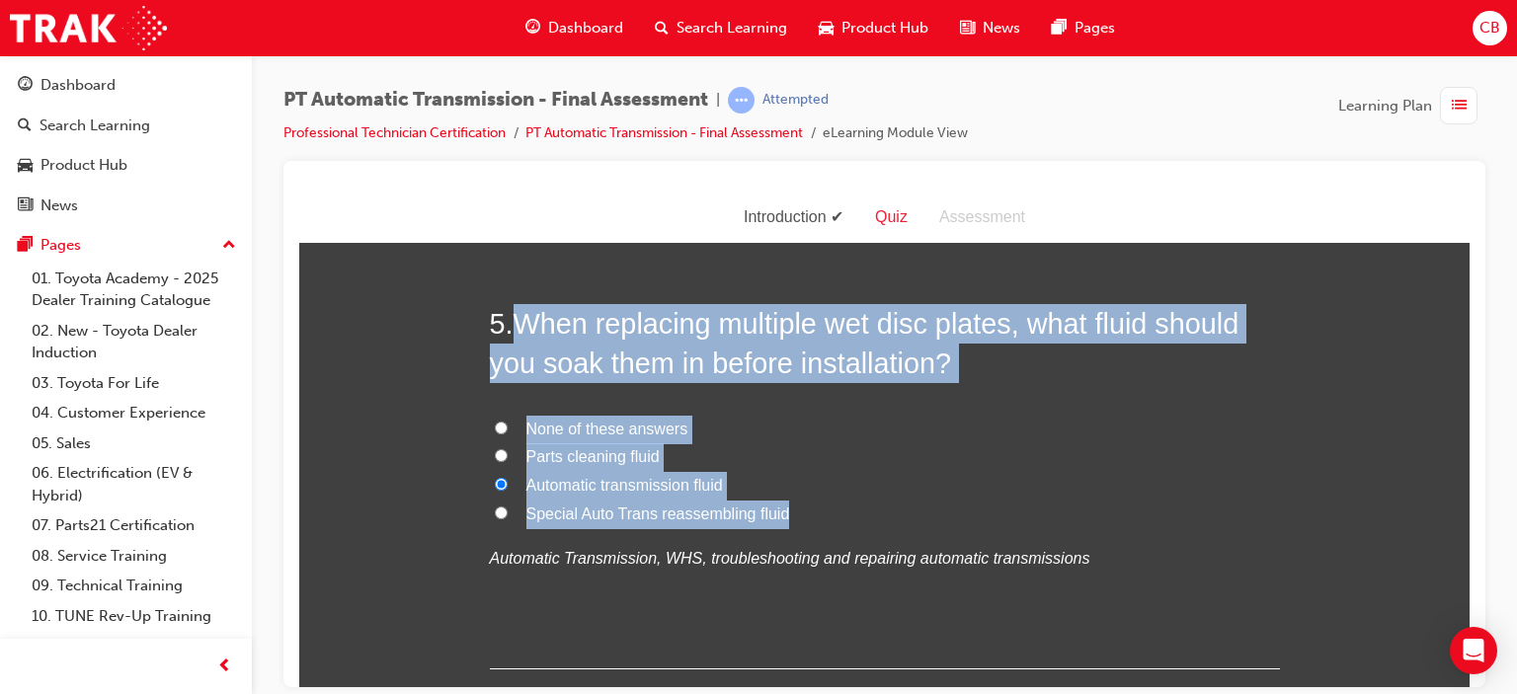
drag, startPoint x: 844, startPoint y: 509, endPoint x: 503, endPoint y: 323, distance: 388.1
click at [503, 323] on div "5 . When replacing multiple wet disc plates, what fluid should you soak them in…" at bounding box center [885, 485] width 790 height 365
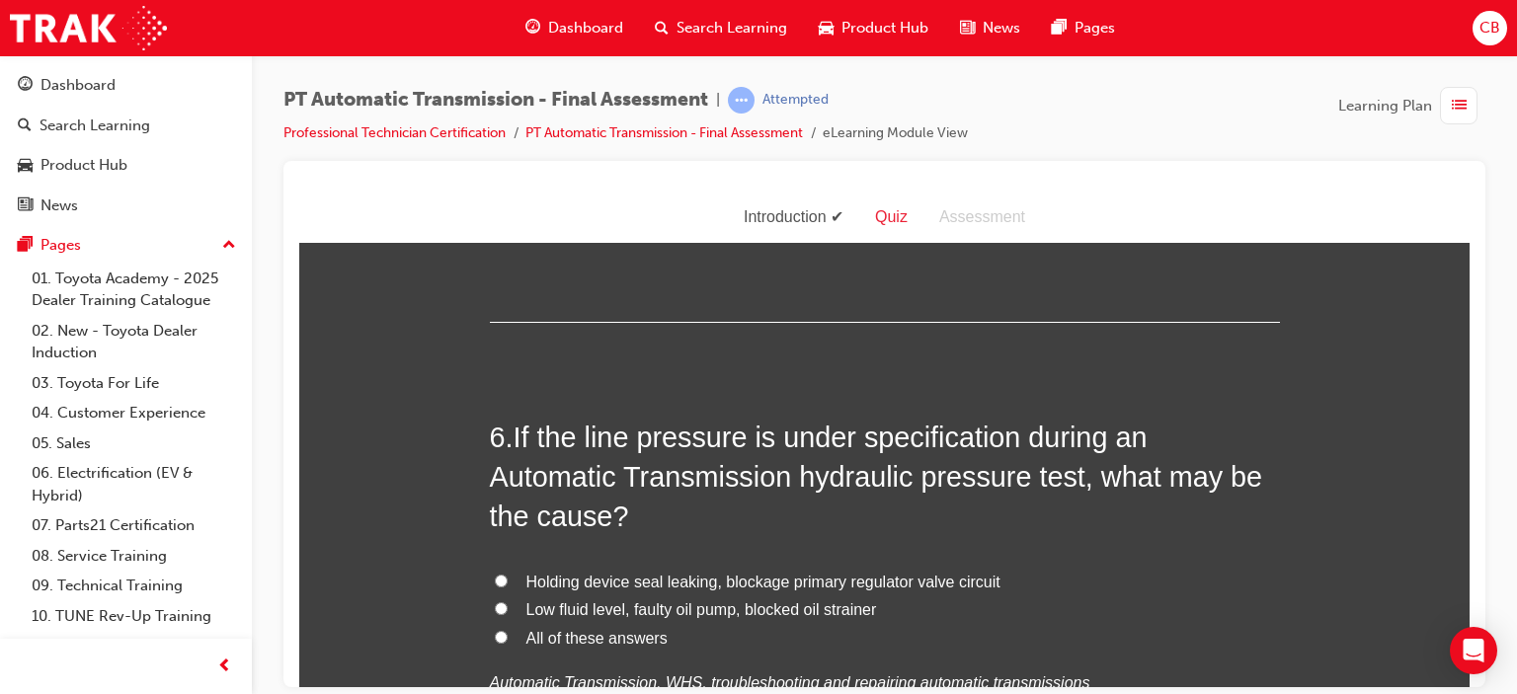
scroll to position [2272, 0]
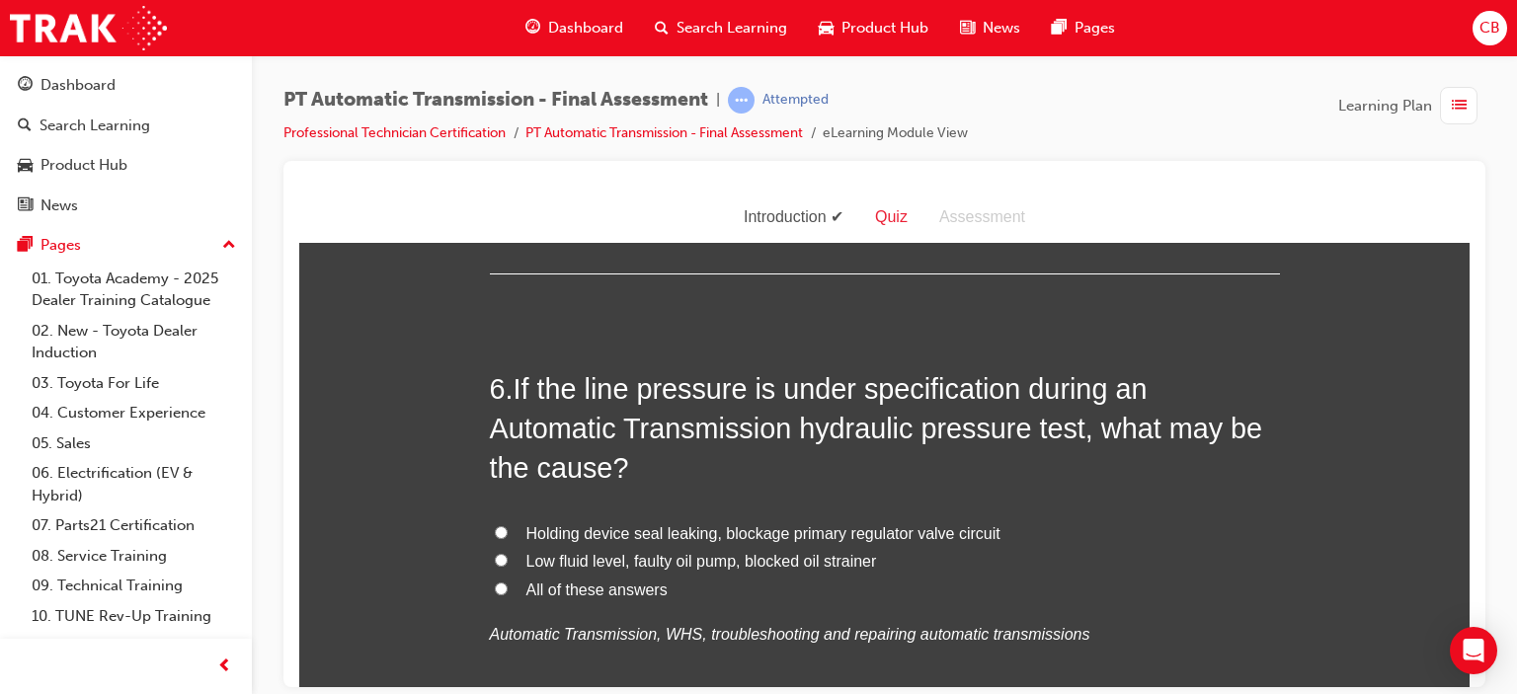
click at [612, 593] on span "All of these answers" at bounding box center [596, 589] width 141 height 17
click at [508, 593] on input "All of these answers" at bounding box center [501, 588] width 13 height 13
radio input "true"
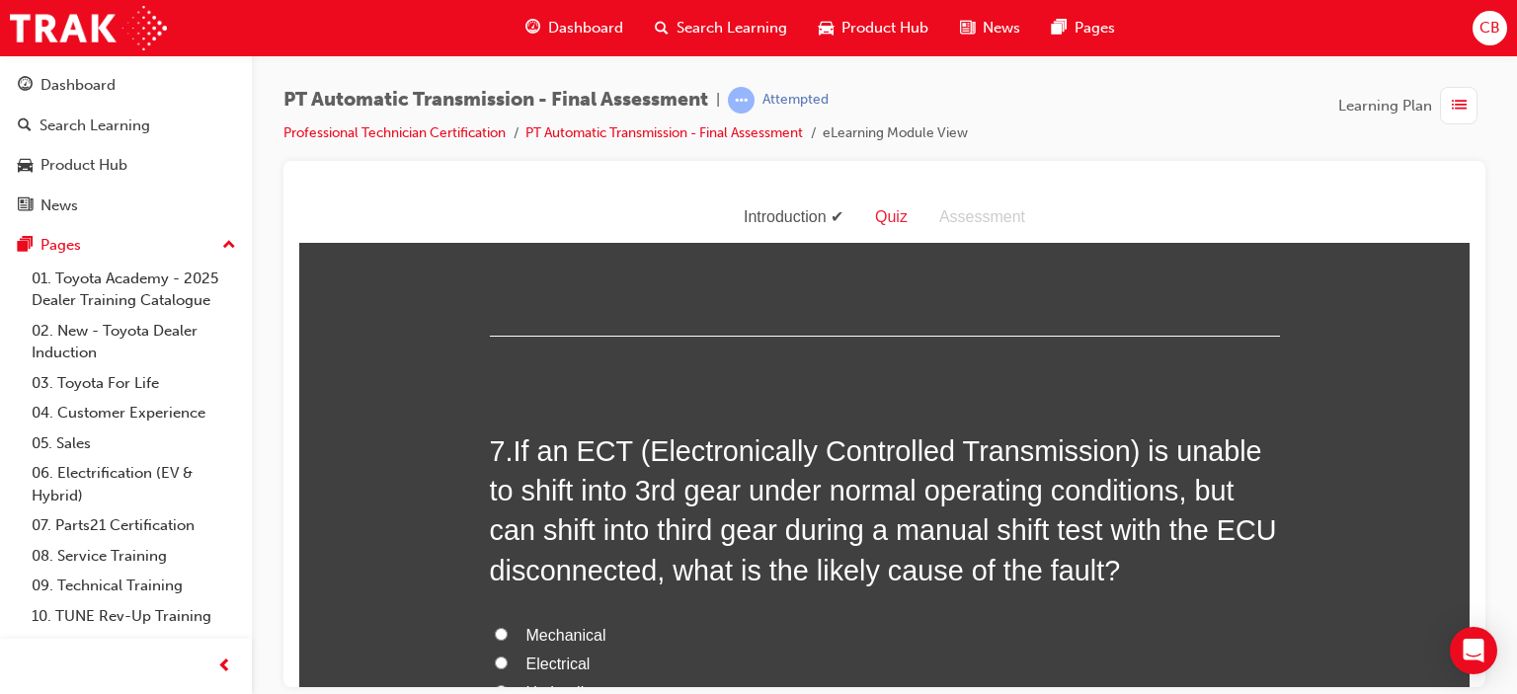
scroll to position [2766, 0]
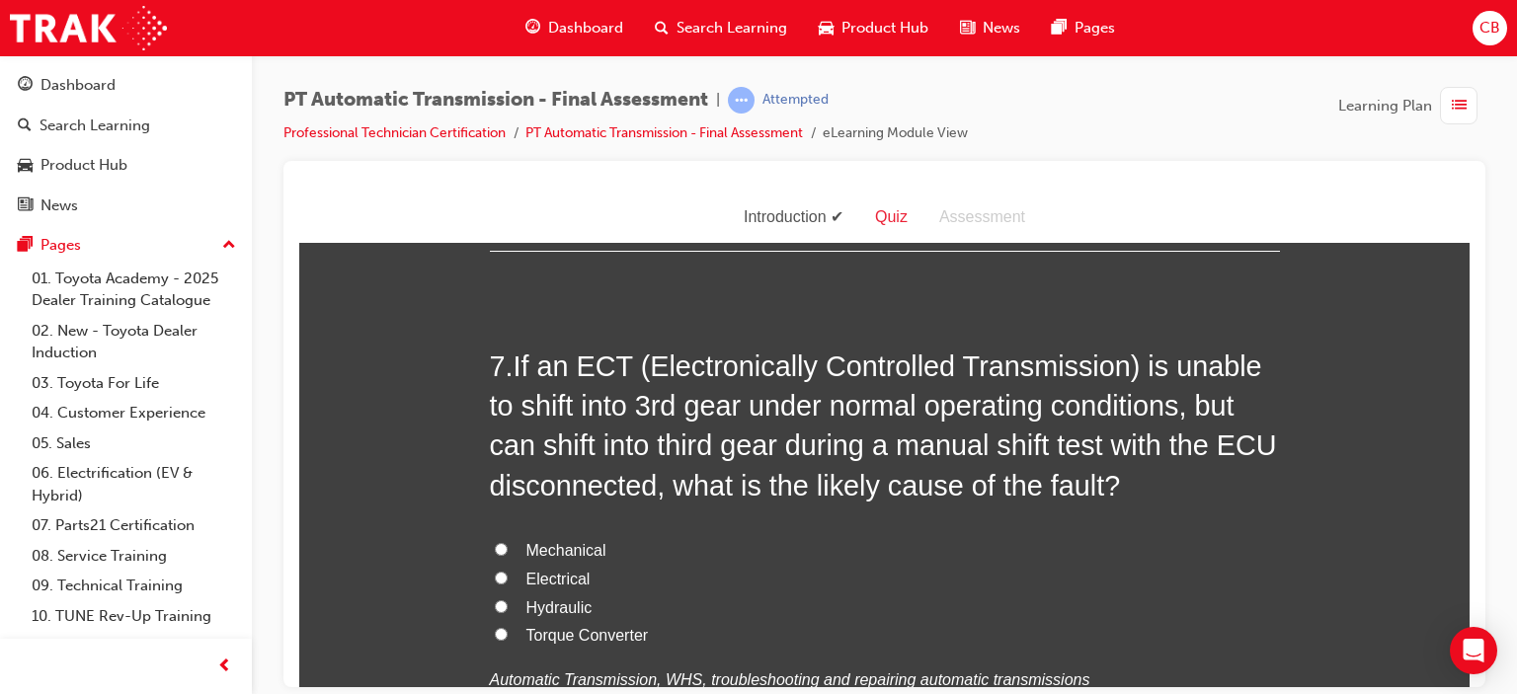
click at [569, 577] on span "Electrical" at bounding box center [558, 578] width 64 height 17
click at [508, 577] on input "Electrical" at bounding box center [501, 577] width 13 height 13
radio input "true"
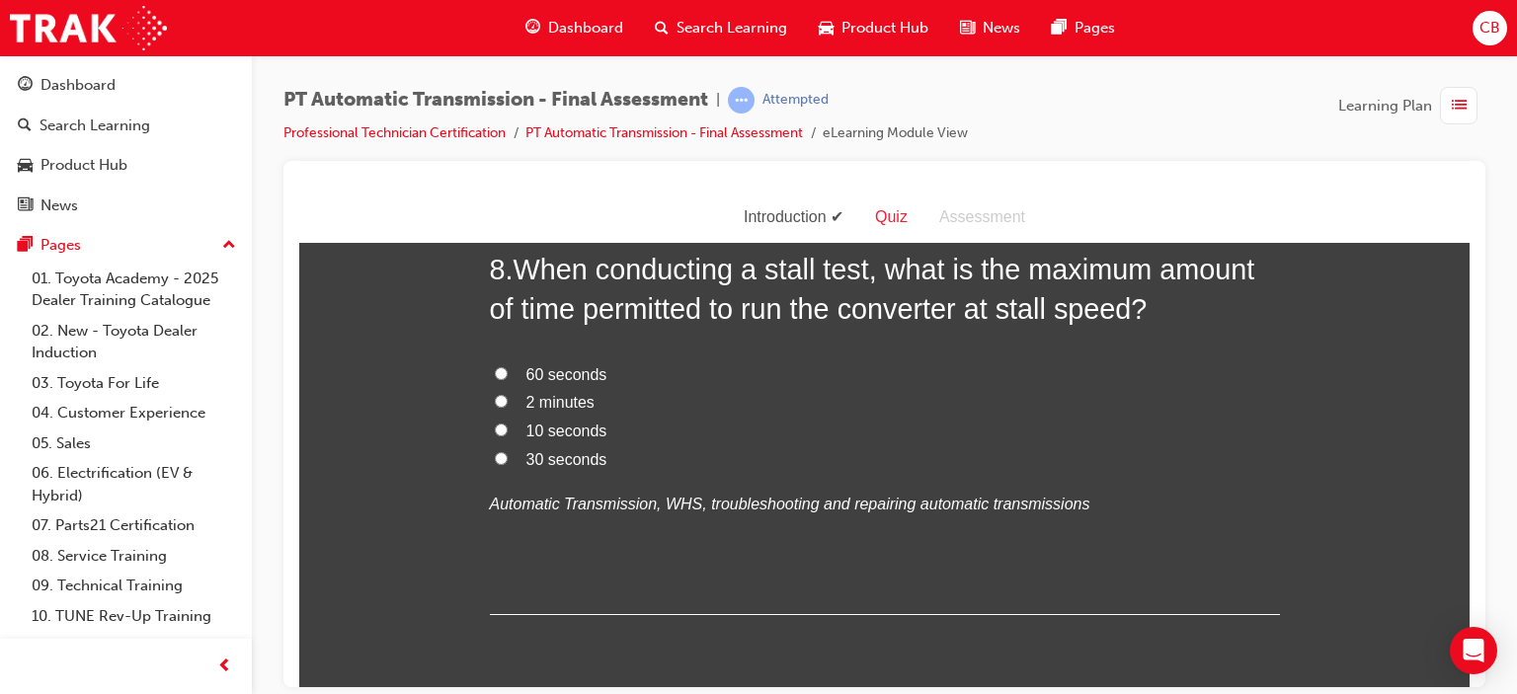
scroll to position [3358, 0]
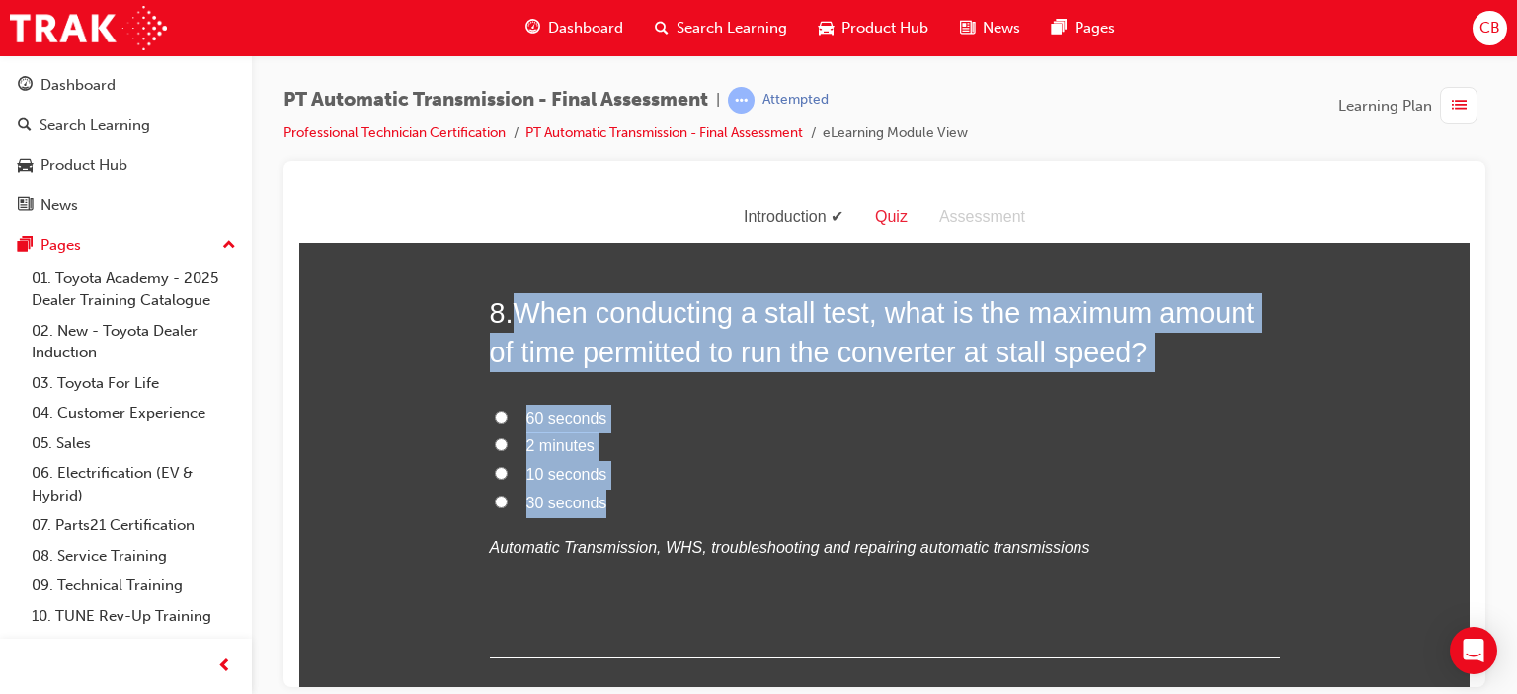
drag, startPoint x: 669, startPoint y: 510, endPoint x: 513, endPoint y: 321, distance: 244.9
click at [513, 321] on div "8 . When conducting a stall test, what is the maximum amount of time permitted …" at bounding box center [885, 474] width 790 height 365
click at [550, 473] on span "10 seconds" at bounding box center [566, 473] width 81 height 17
click at [508, 473] on input "10 seconds" at bounding box center [501, 472] width 13 height 13
radio input "true"
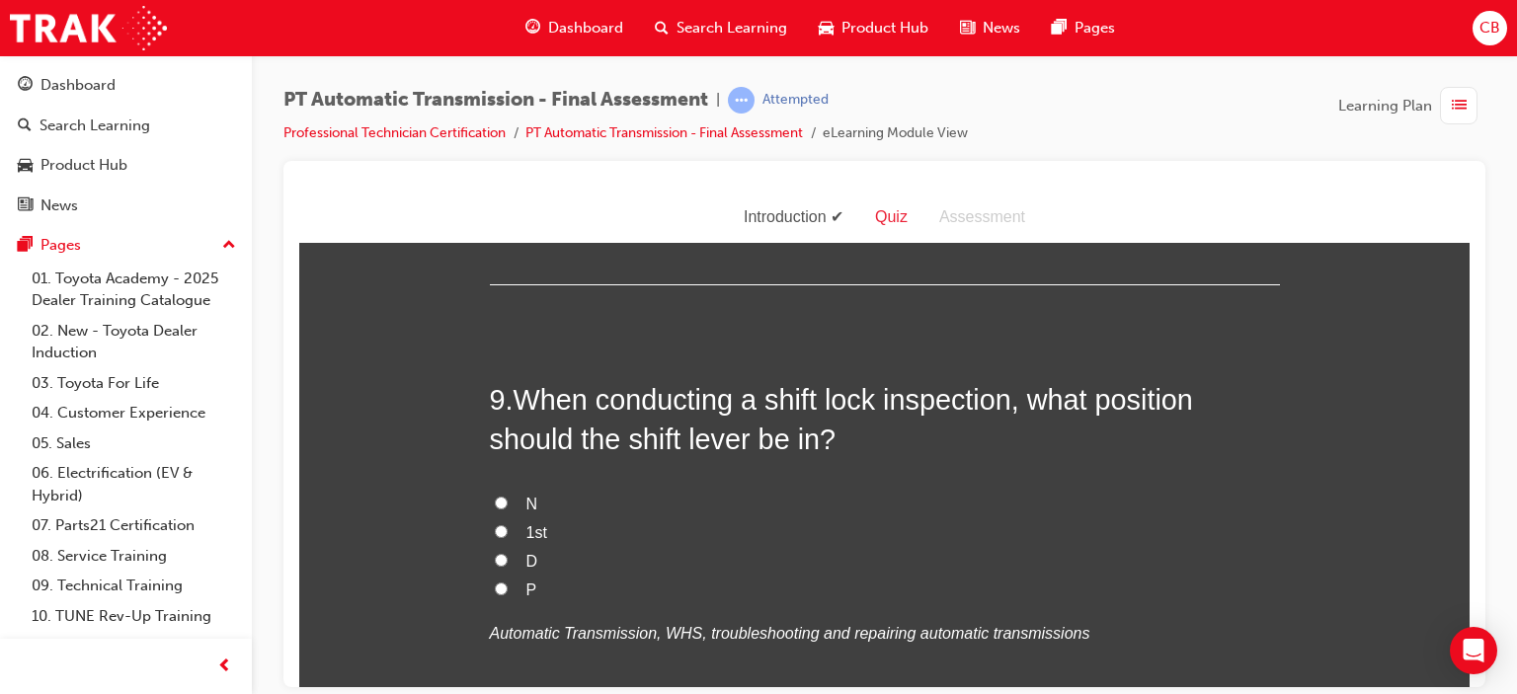
scroll to position [3754, 0]
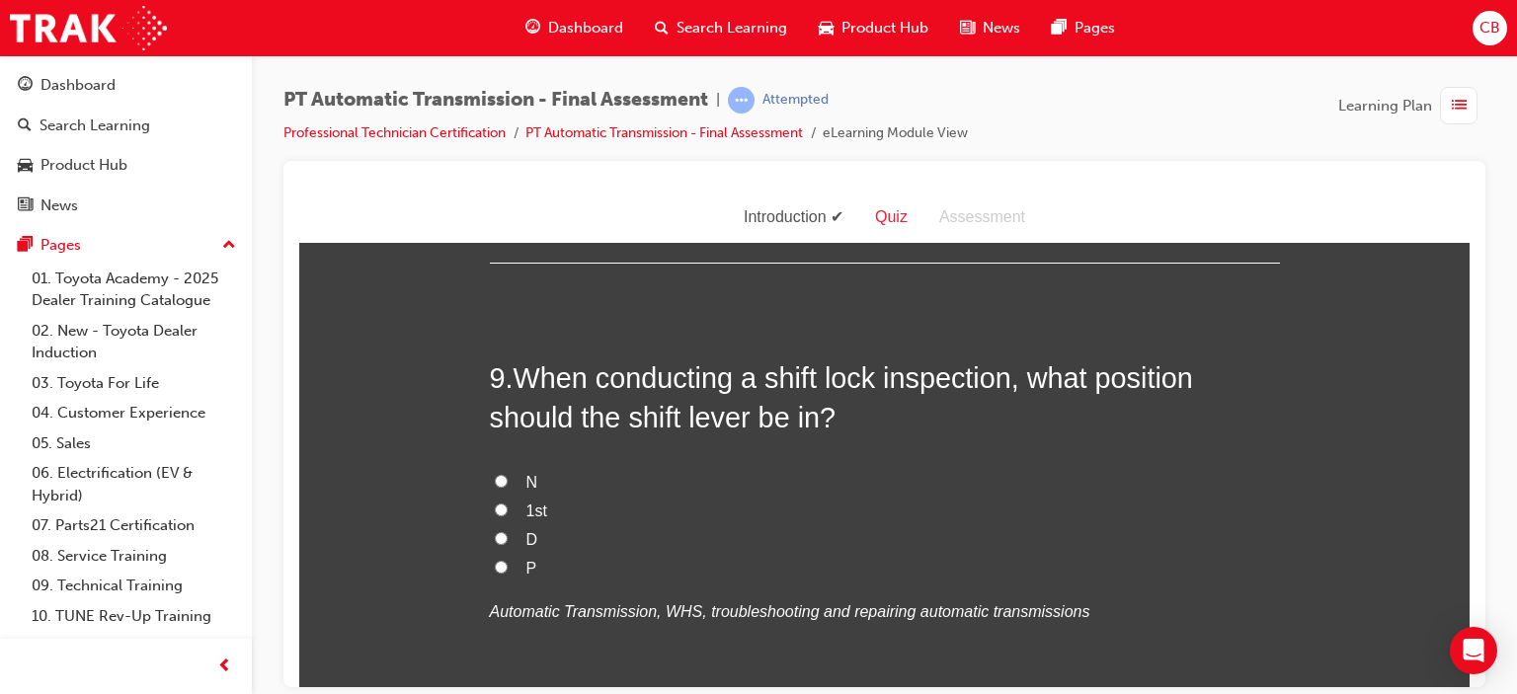
click at [534, 562] on label "P" at bounding box center [885, 568] width 790 height 29
click at [508, 562] on input "P" at bounding box center [501, 566] width 13 height 13
radio input "true"
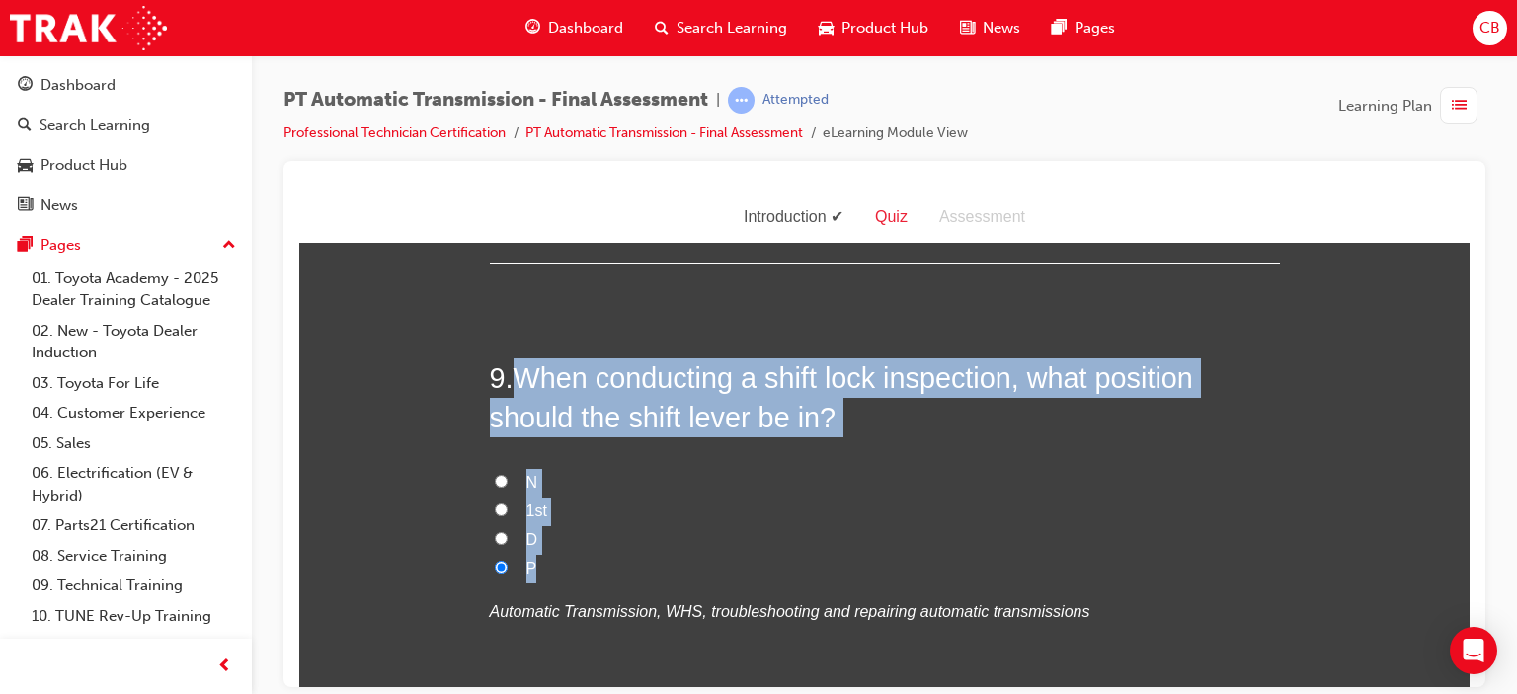
drag, startPoint x: 586, startPoint y: 567, endPoint x: 502, endPoint y: 380, distance: 204.7
click at [502, 380] on div "9 . When conducting a shift lock inspection, what position should the shift lev…" at bounding box center [885, 540] width 790 height 365
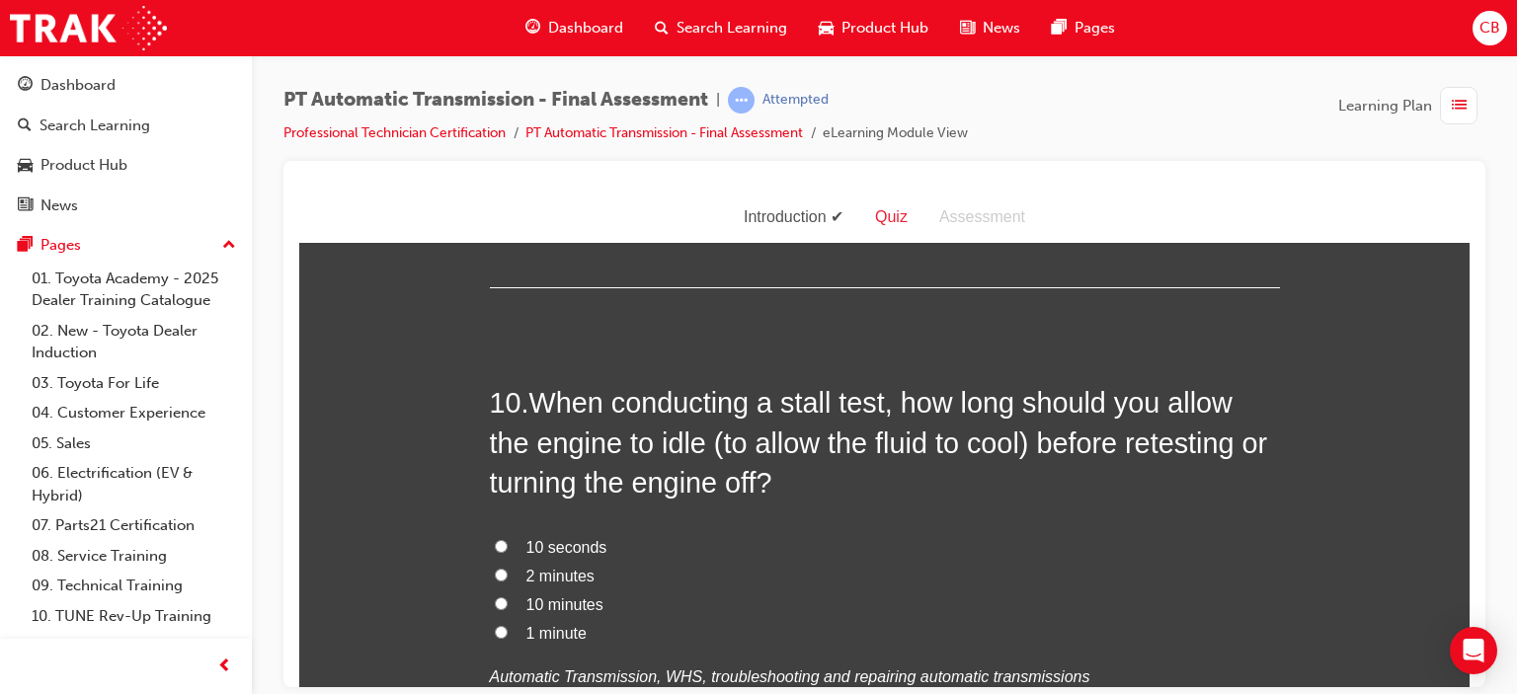
scroll to position [4248, 0]
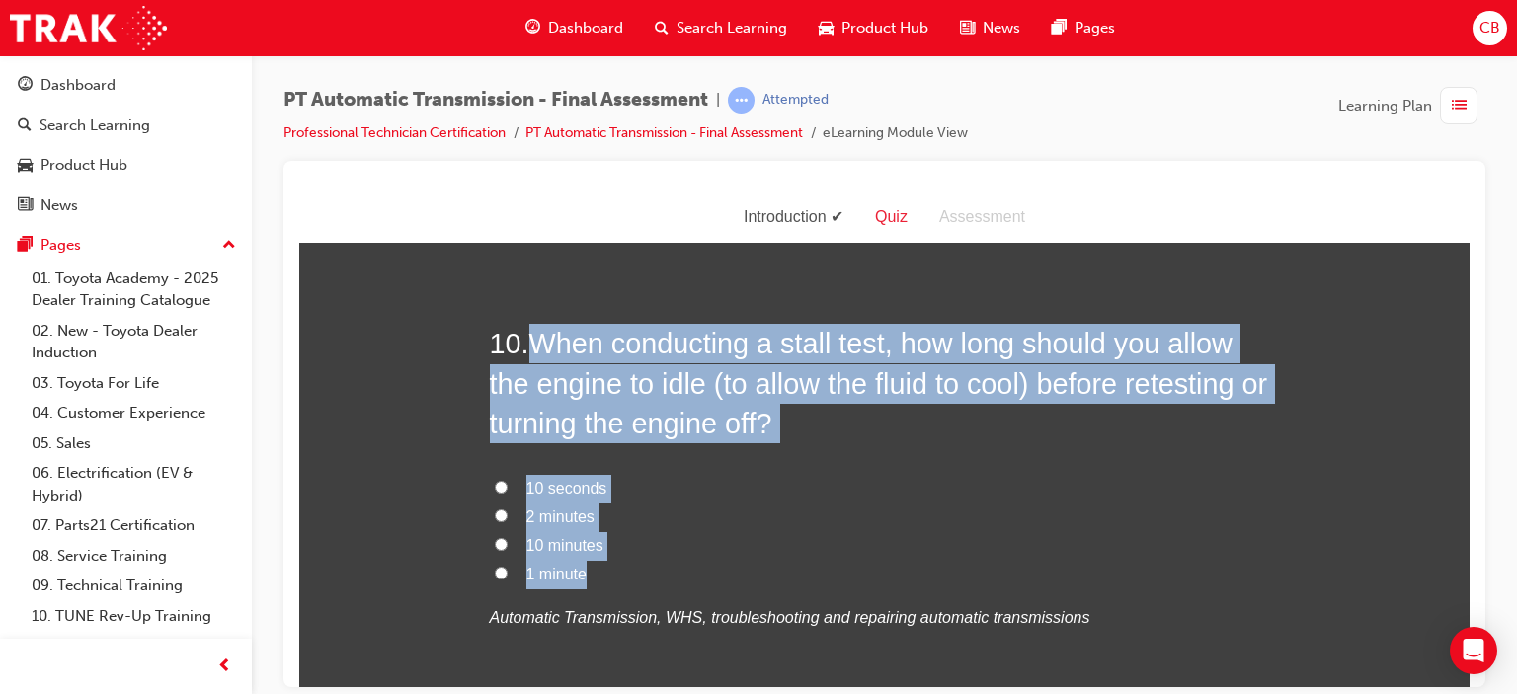
drag, startPoint x: 636, startPoint y: 568, endPoint x: 539, endPoint y: 342, distance: 246.0
click at [539, 342] on div "10 . When conducting a stall test, how long should you allow the engine to idle…" at bounding box center [885, 525] width 790 height 405
click at [546, 570] on span "1 minute" at bounding box center [556, 573] width 60 height 17
click at [508, 570] on input "1 minute" at bounding box center [501, 572] width 13 height 13
radio input "true"
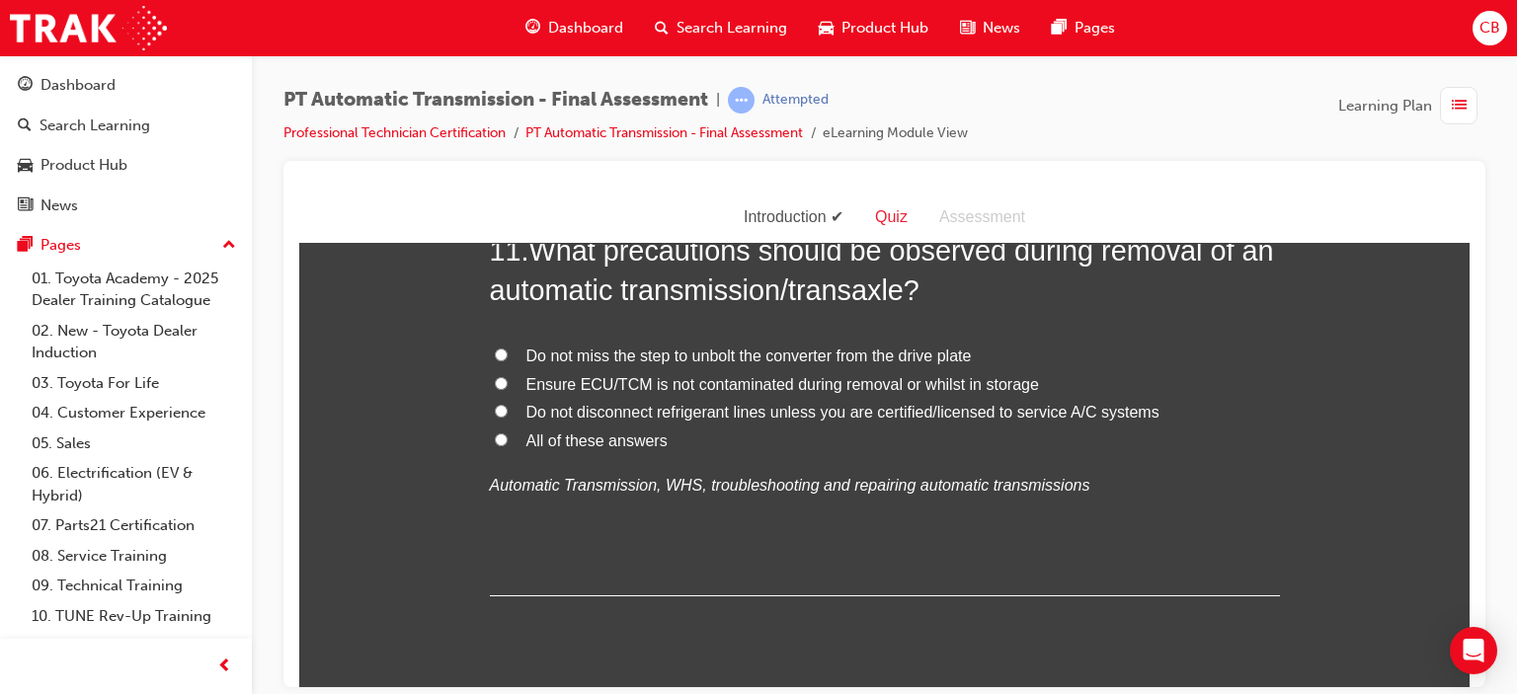
scroll to position [4741, 0]
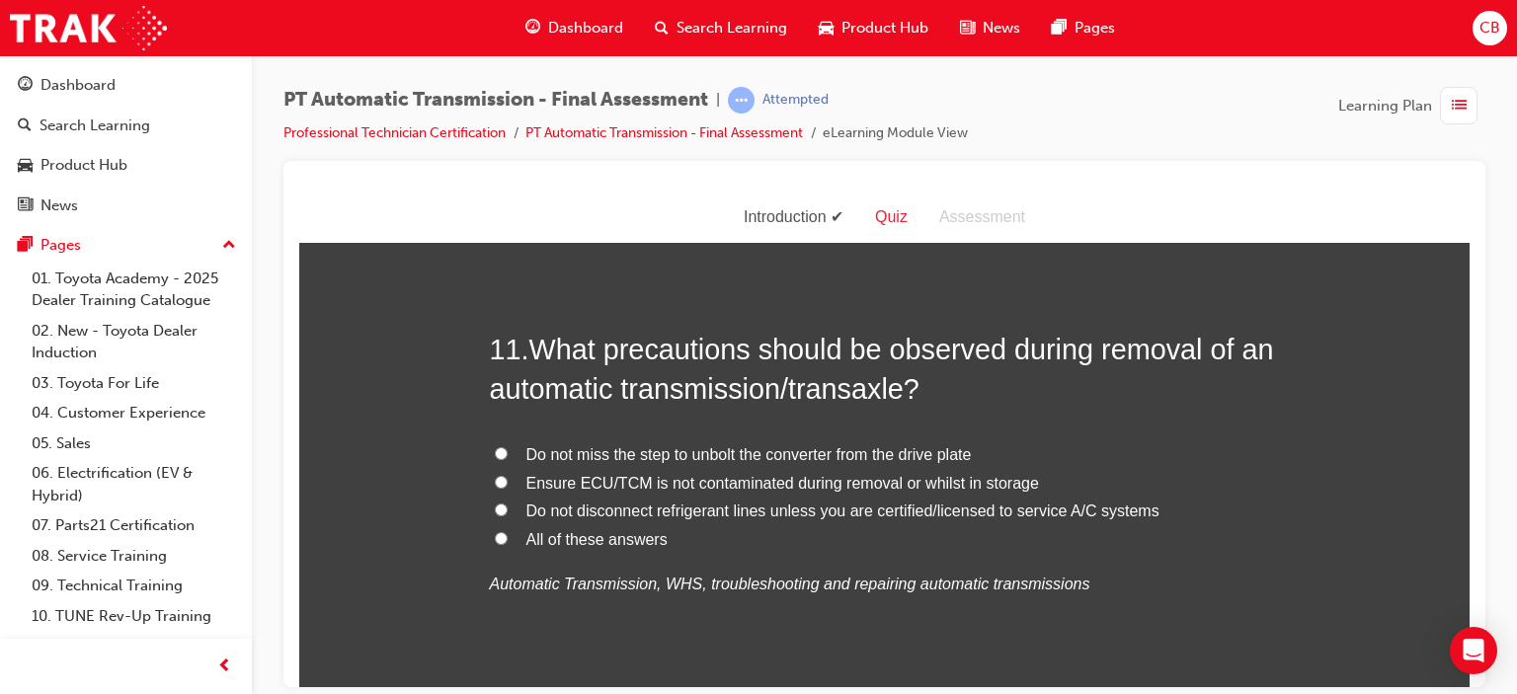
click at [615, 539] on span "All of these answers" at bounding box center [596, 538] width 141 height 17
click at [508, 539] on input "All of these answers" at bounding box center [501, 537] width 13 height 13
radio input "true"
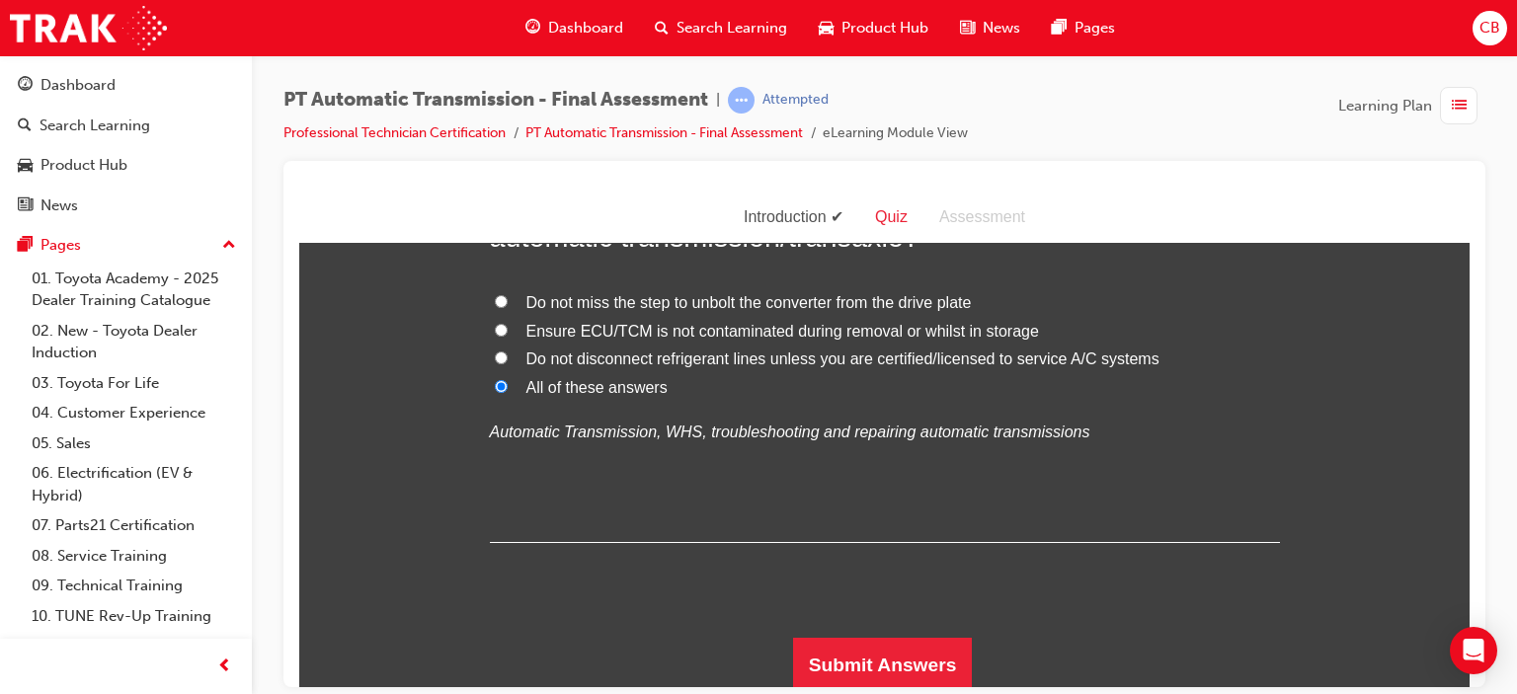
scroll to position [4895, 0]
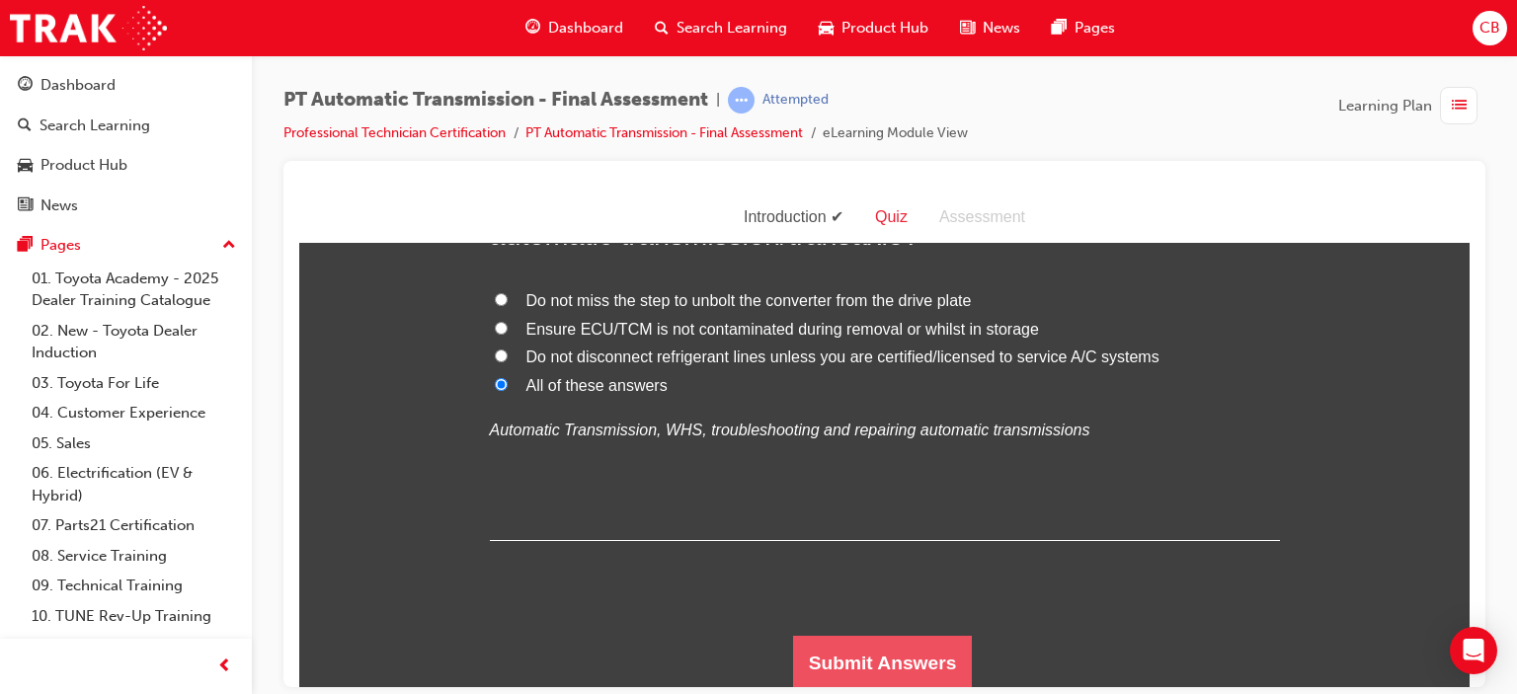
click at [900, 637] on button "Submit Answers" at bounding box center [883, 662] width 180 height 55
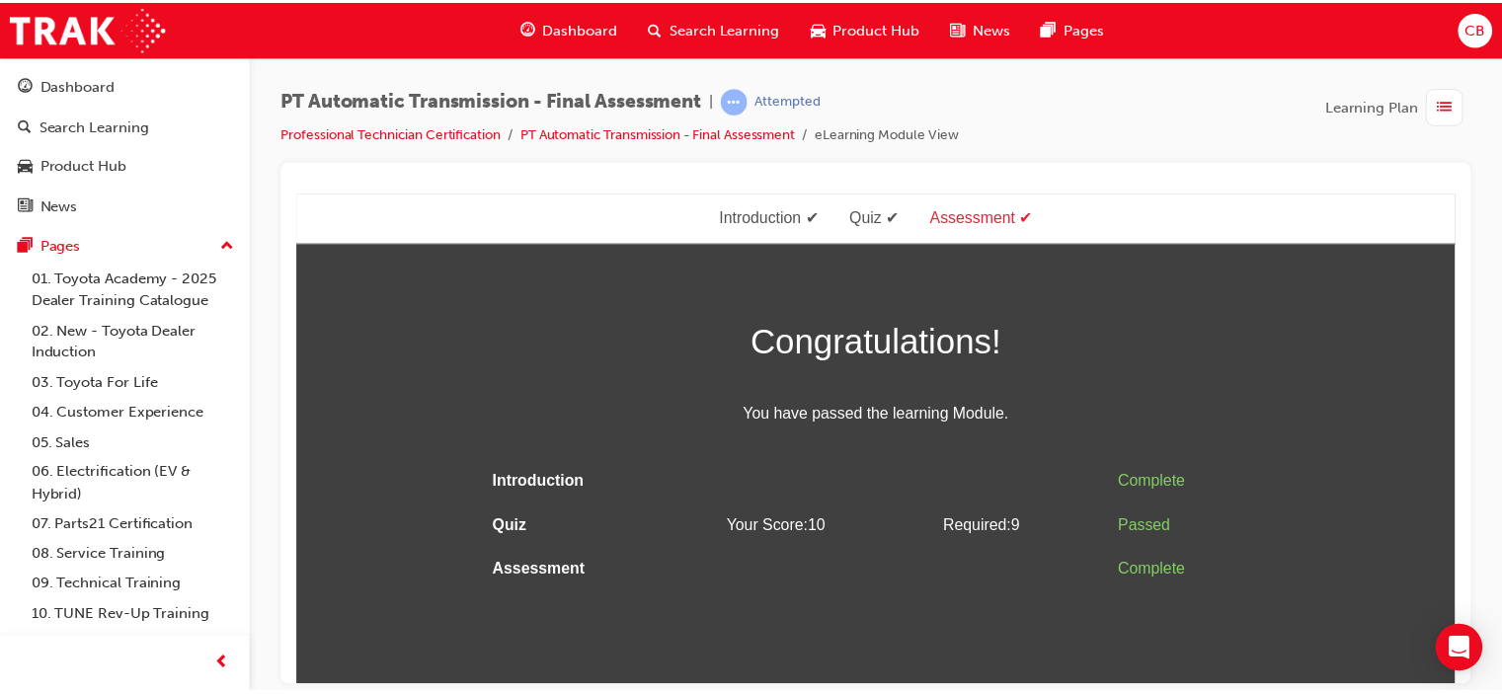
scroll to position [0, 0]
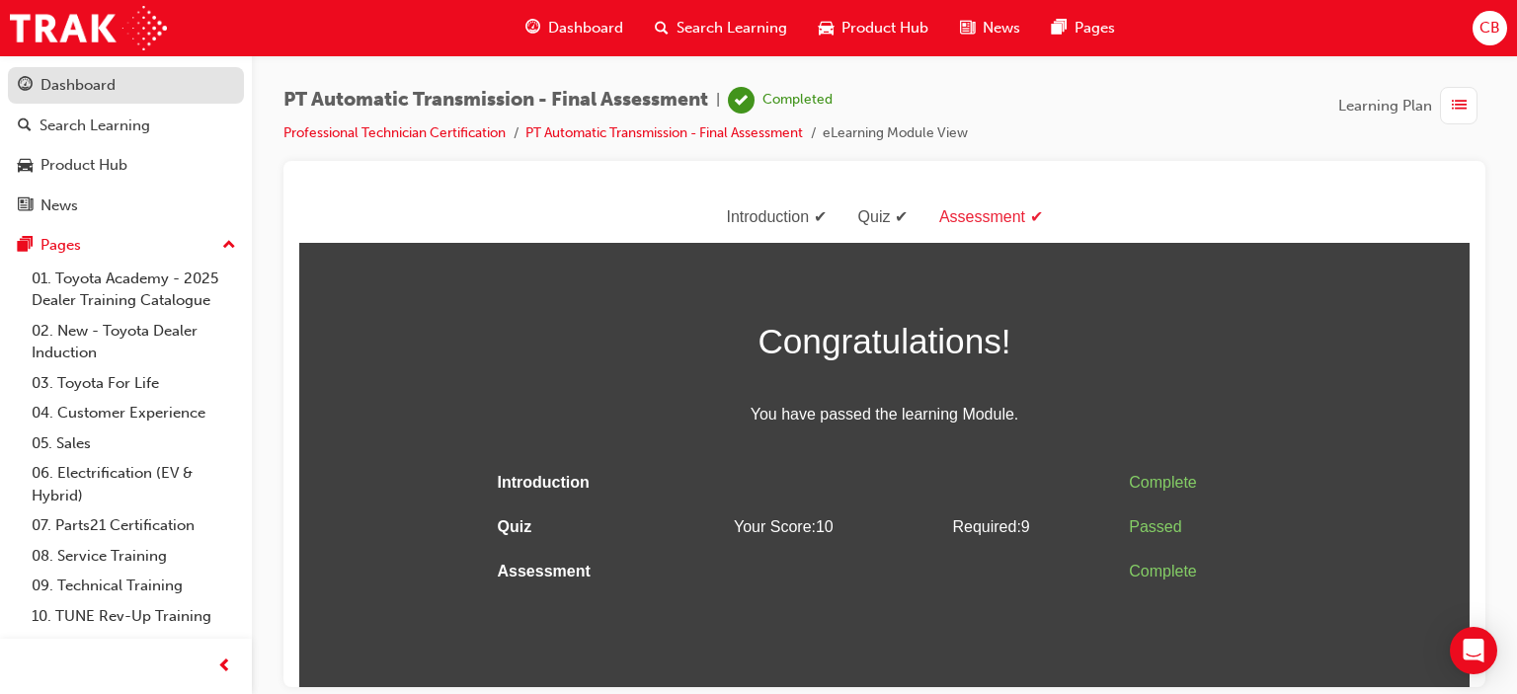
click at [96, 98] on link "Dashboard" at bounding box center [126, 85] width 236 height 37
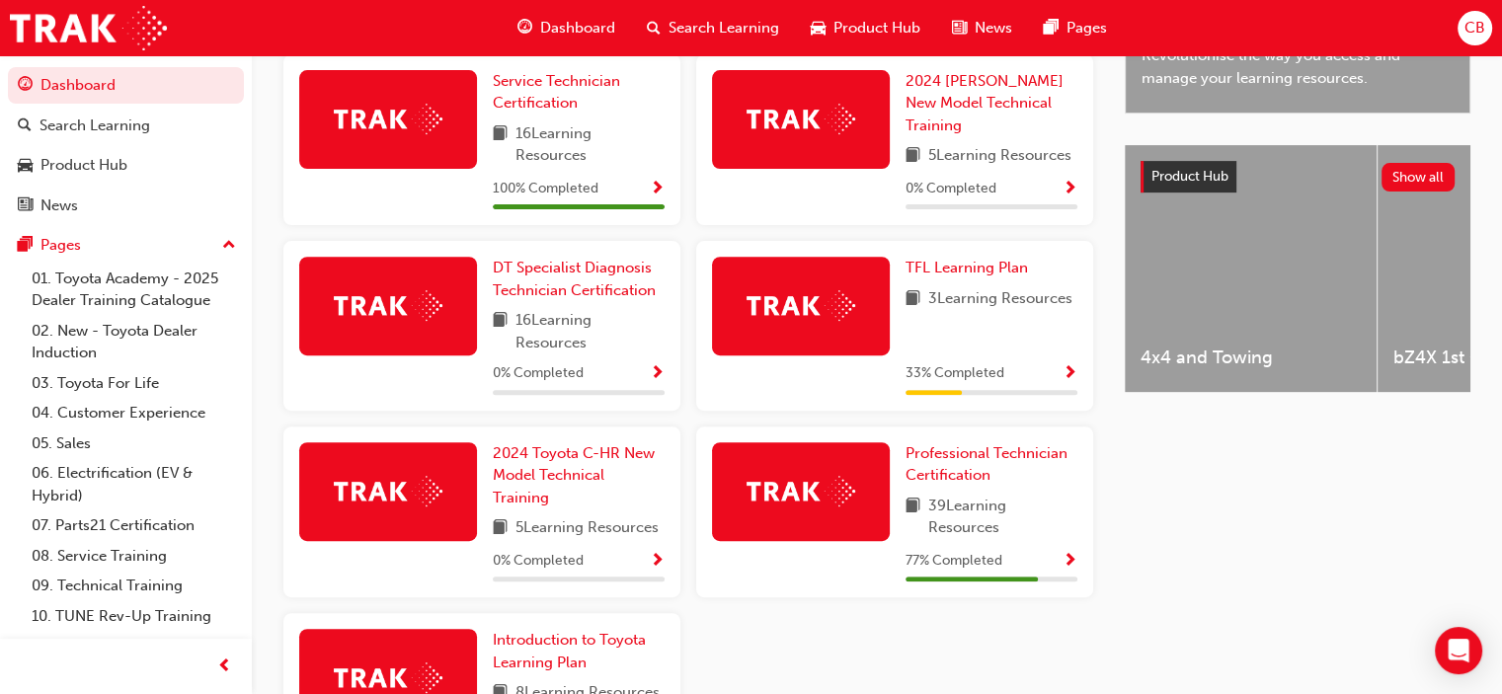
scroll to position [691, 0]
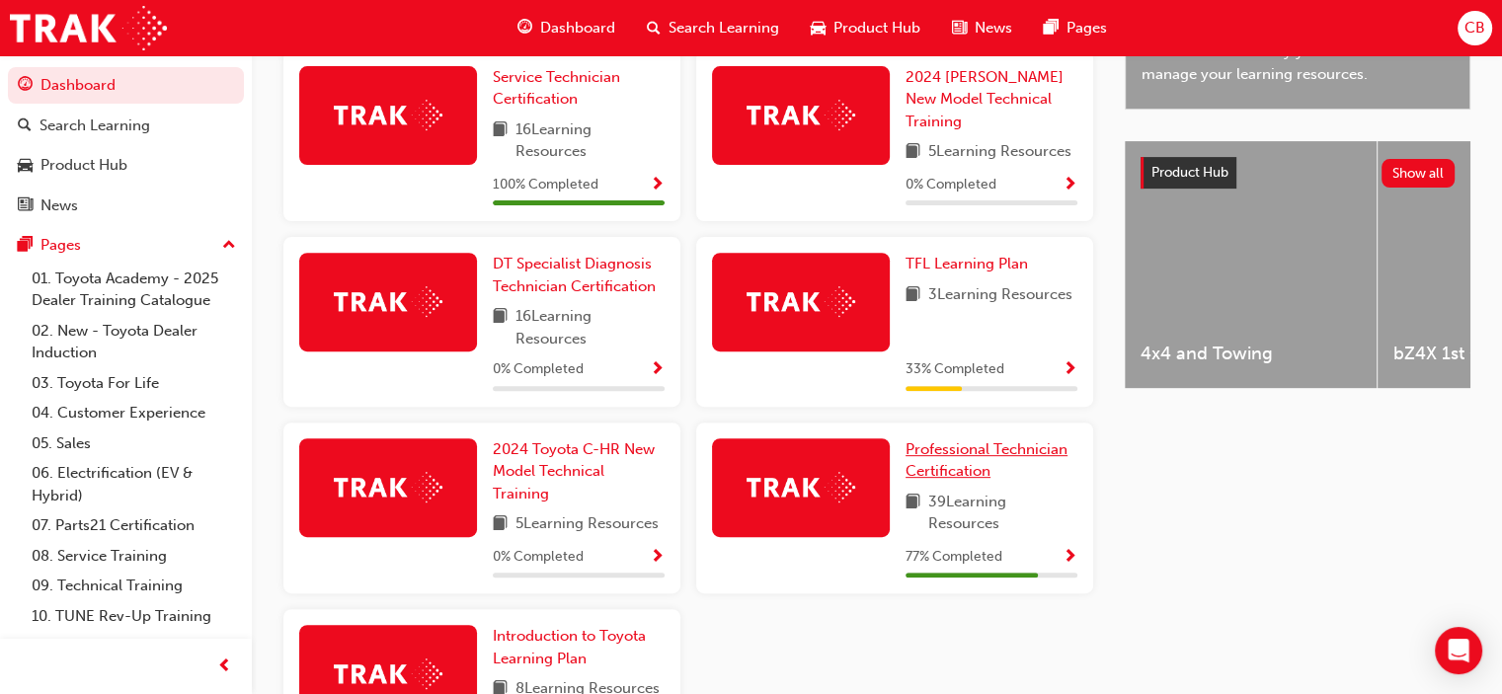
click at [963, 453] on span "Professional Technician Certification" at bounding box center [987, 461] width 162 height 40
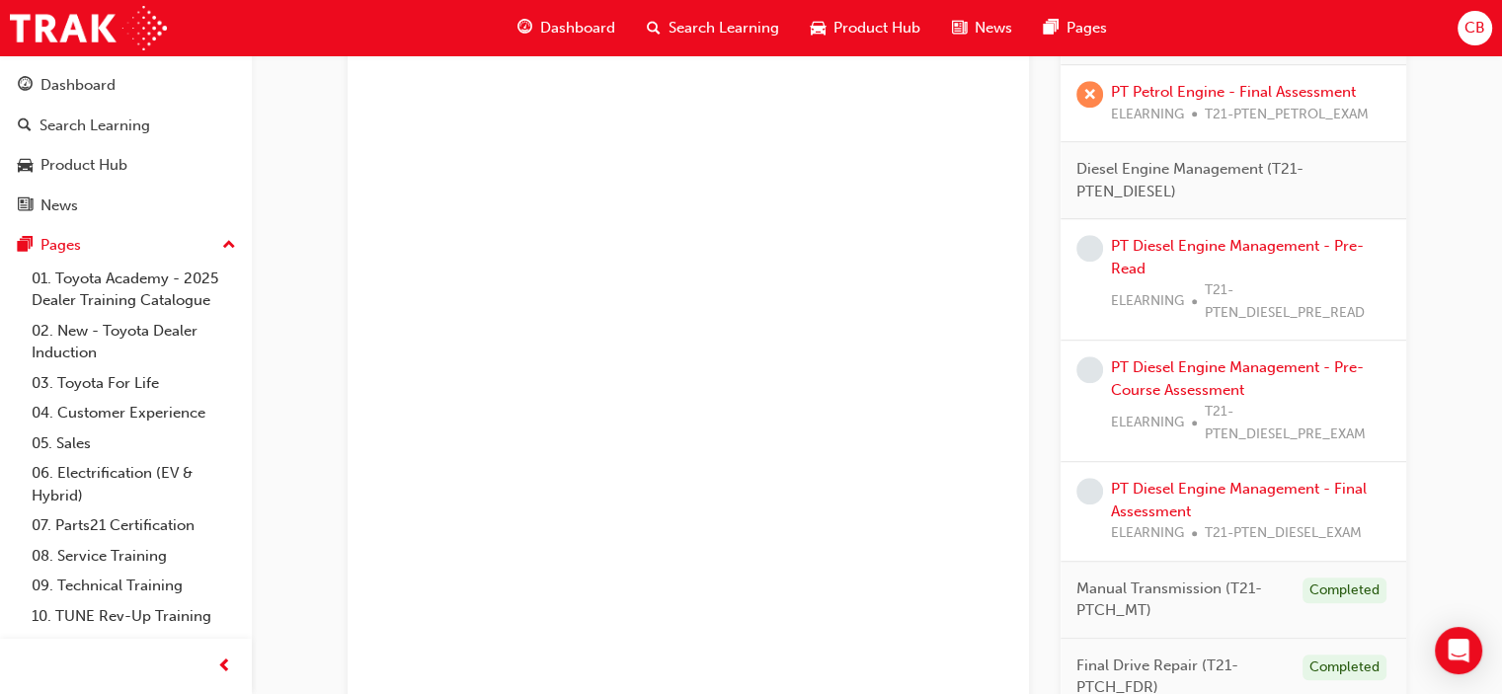
scroll to position [1316, 0]
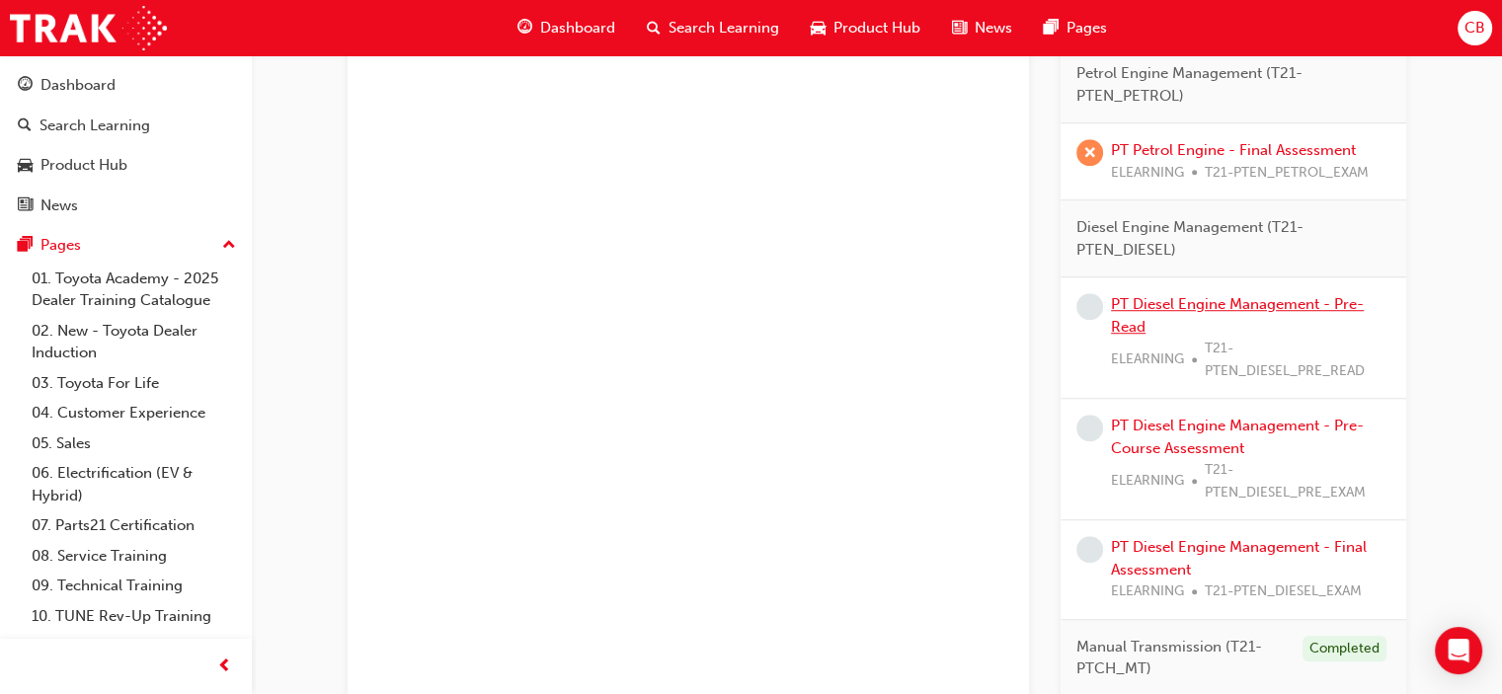
click at [1157, 309] on link "PT Diesel Engine Management - Pre-Read" at bounding box center [1237, 315] width 253 height 40
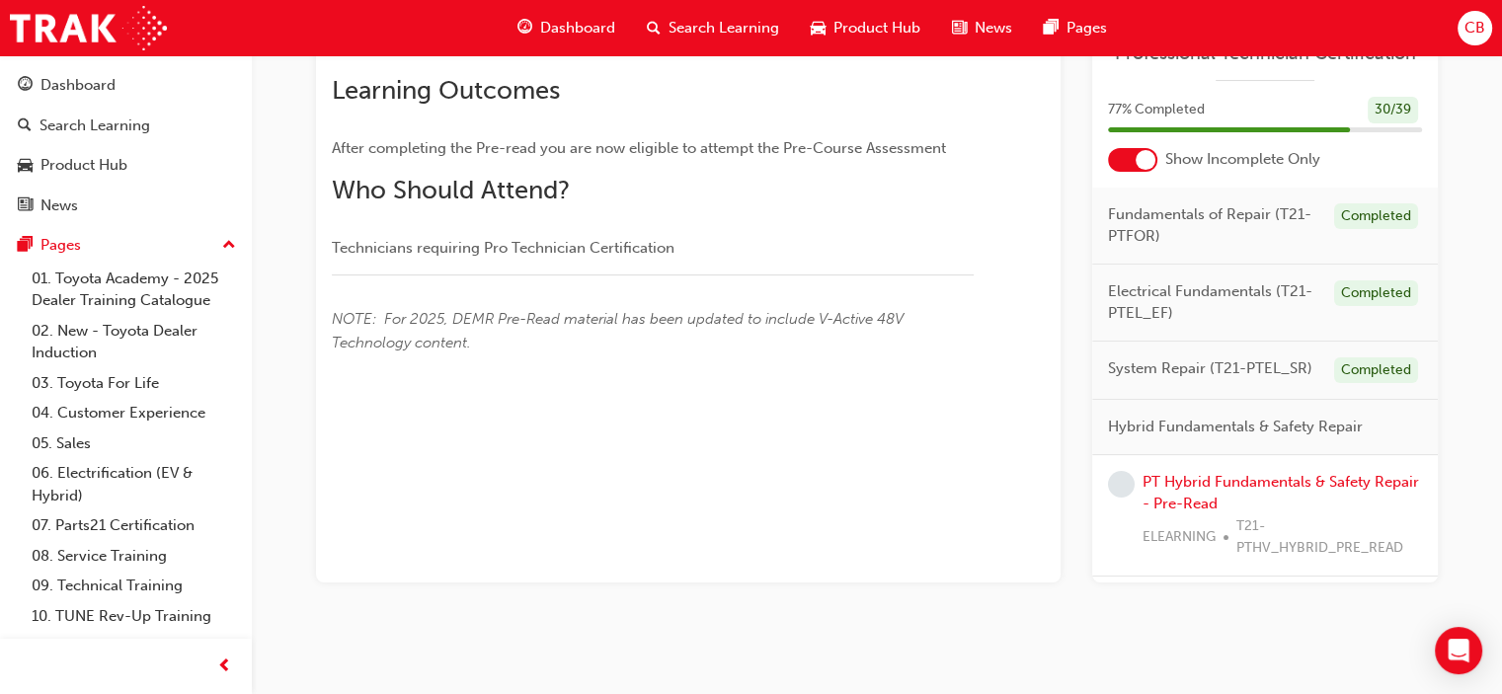
scroll to position [36, 0]
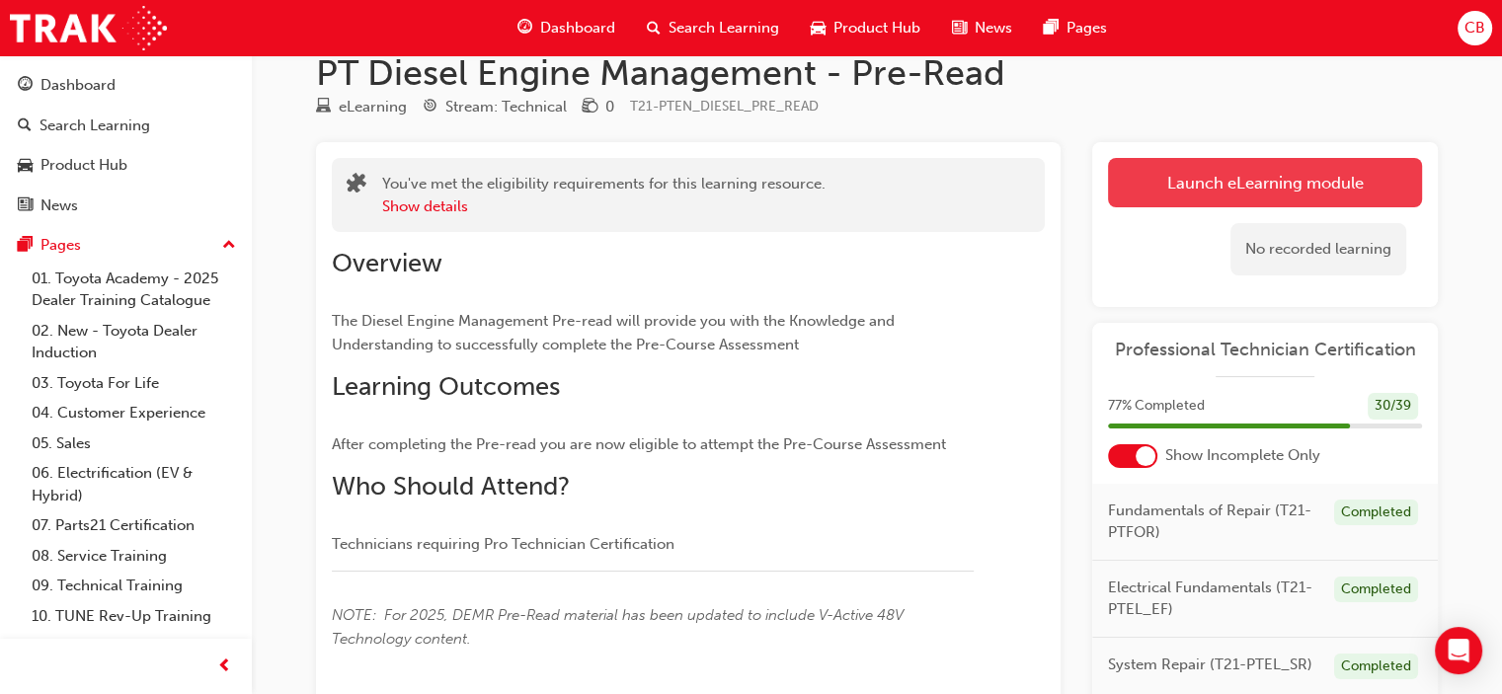
click at [1194, 193] on link "Launch eLearning module" at bounding box center [1265, 182] width 314 height 49
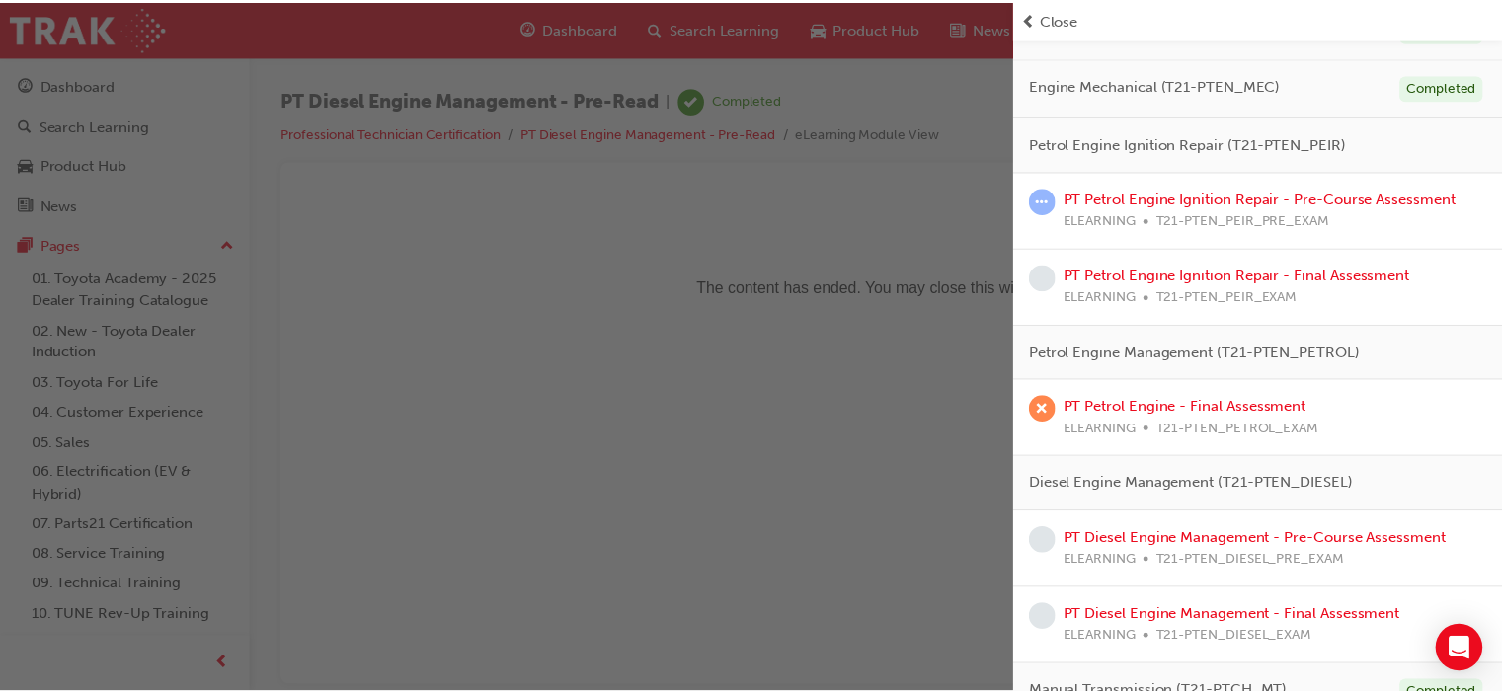
scroll to position [937, 0]
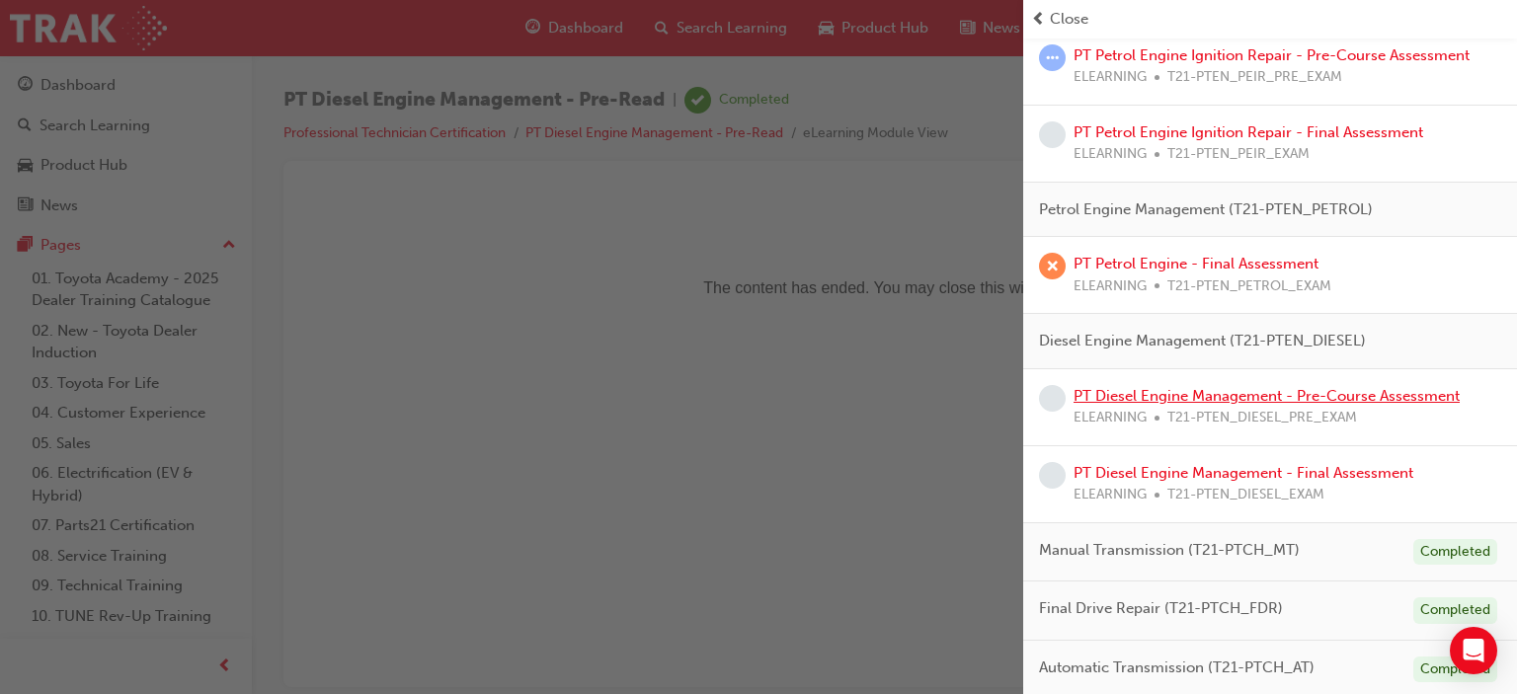
click at [1226, 393] on link "PT Diesel Engine Management - Pre-Course Assessment" at bounding box center [1267, 396] width 386 height 18
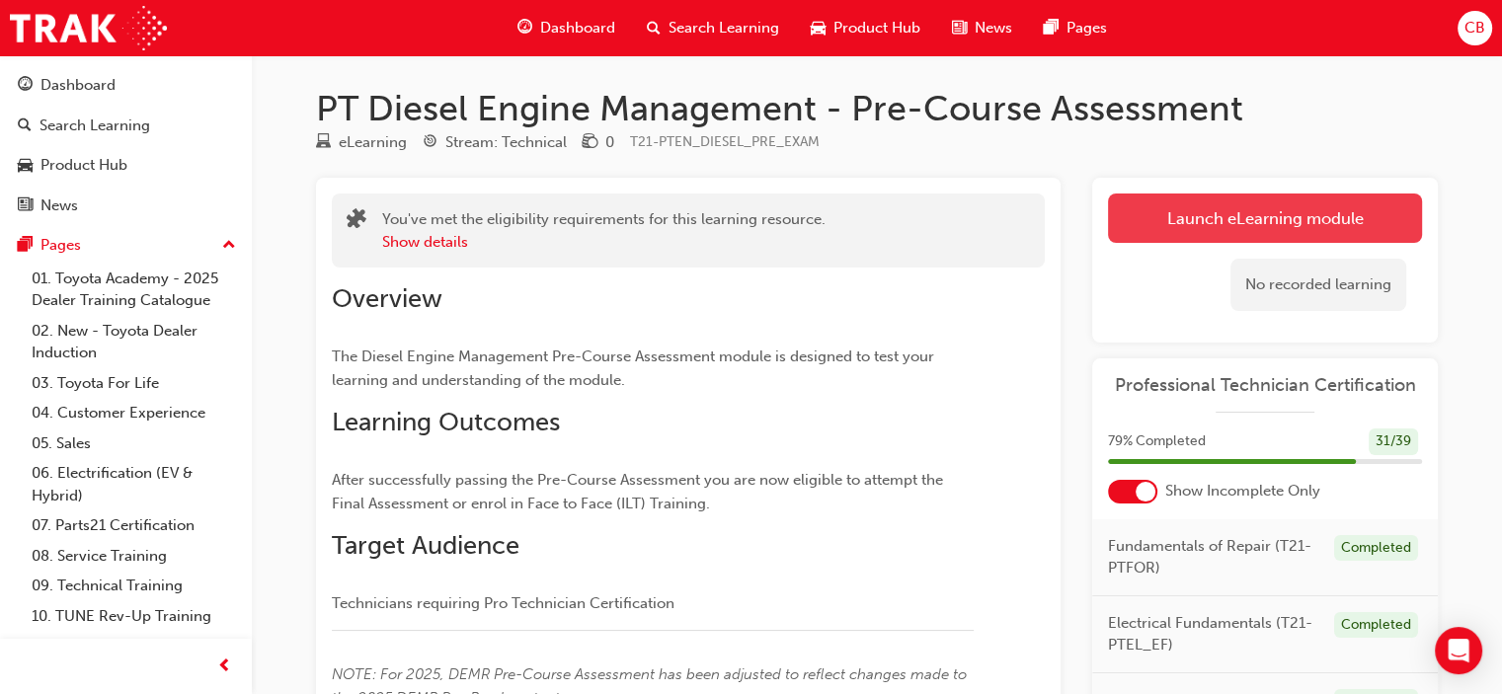
click at [1199, 226] on button "Launch eLearning module" at bounding box center [1265, 218] width 314 height 49
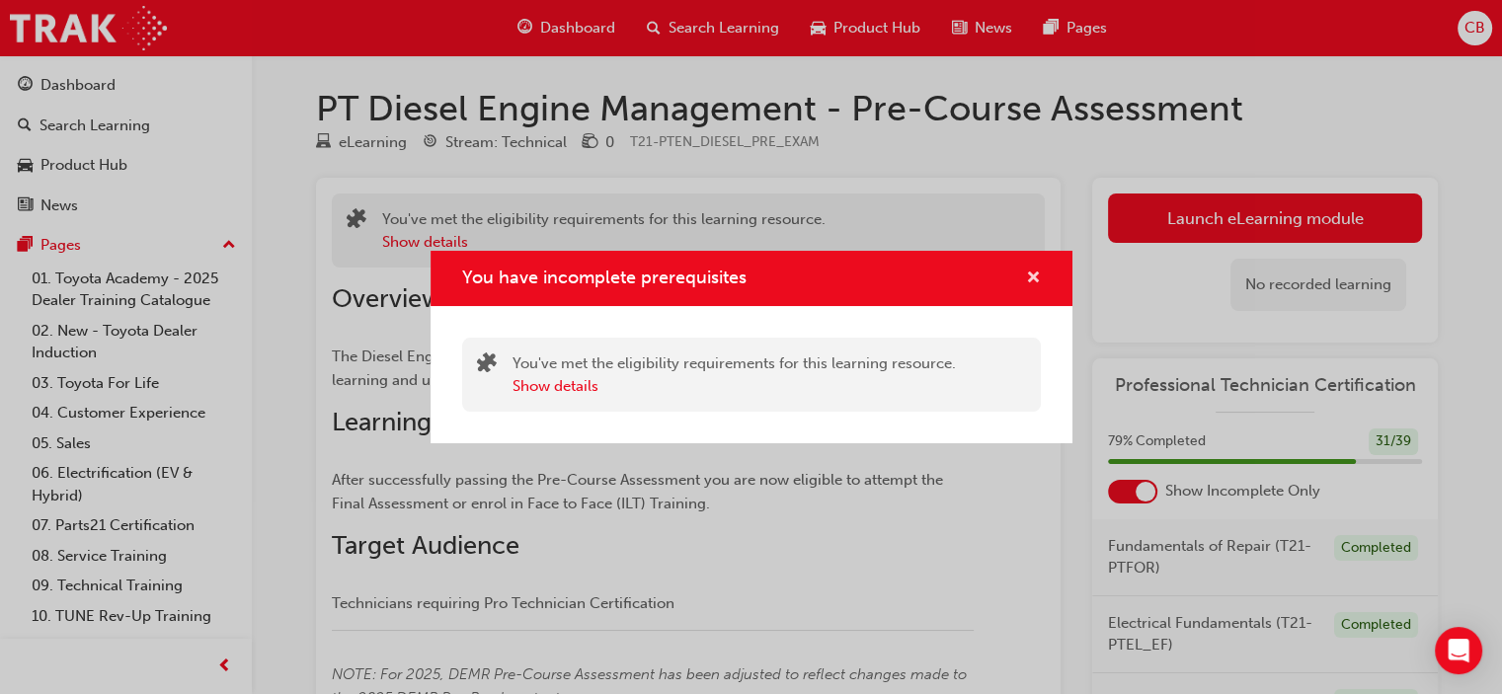
click at [1033, 271] on span "cross-icon" at bounding box center [1033, 280] width 15 height 18
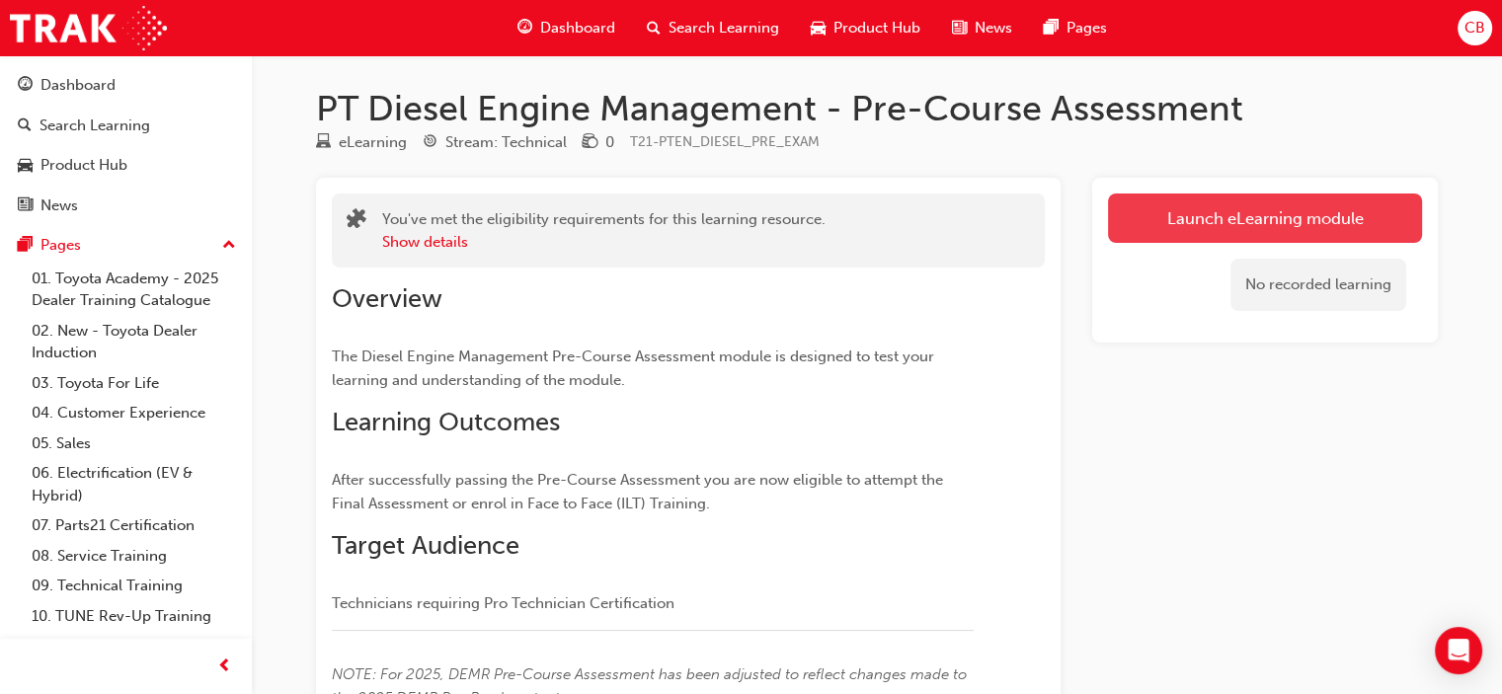
click at [1219, 210] on link "Launch eLearning module" at bounding box center [1265, 218] width 314 height 49
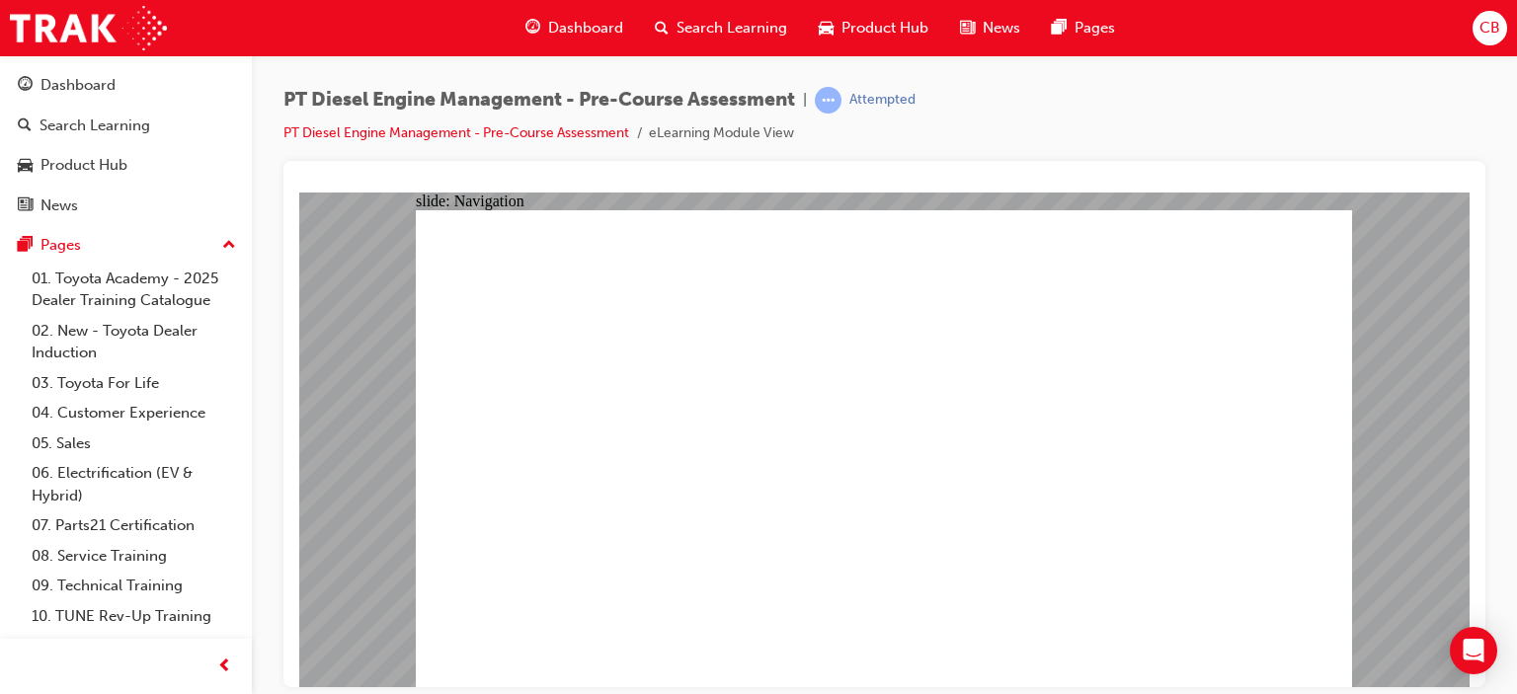
drag, startPoint x: 1118, startPoint y: 285, endPoint x: 857, endPoint y: 290, distance: 260.8
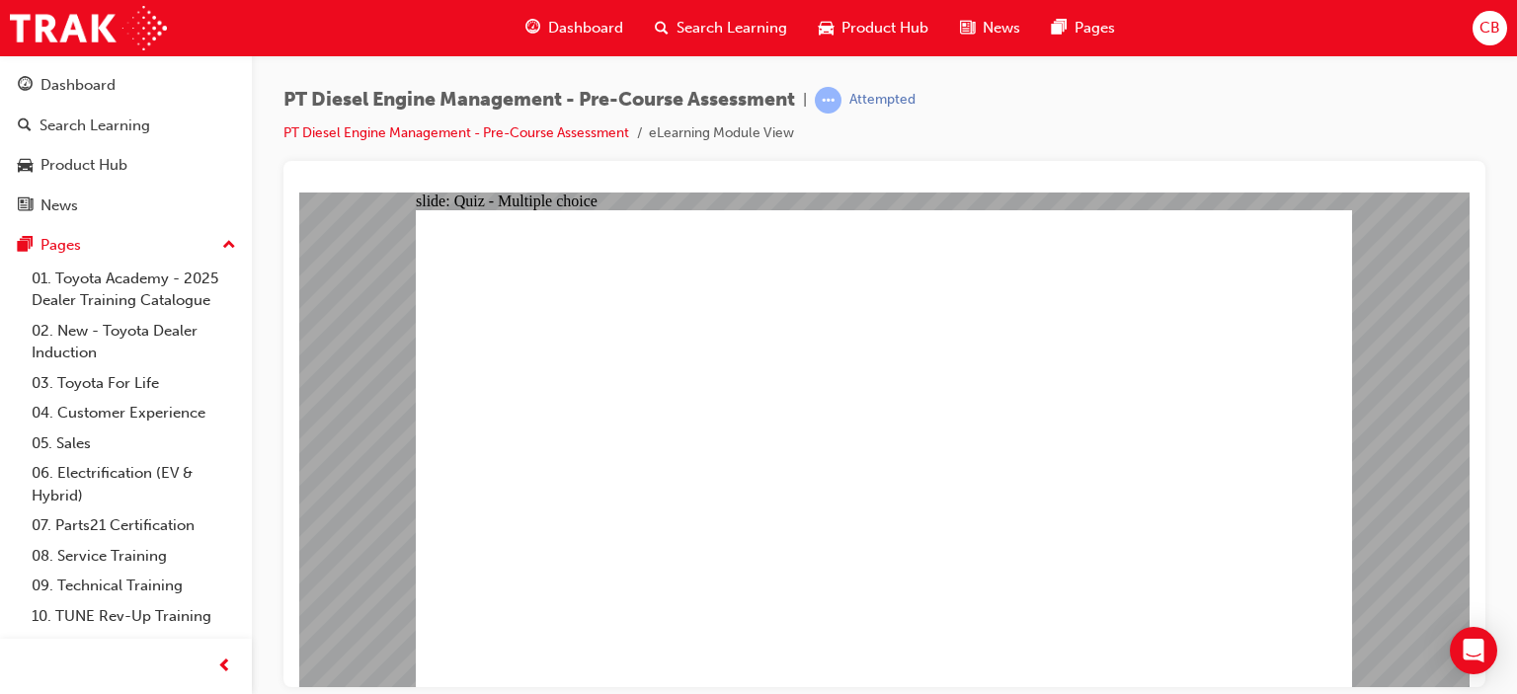
radio input "true"
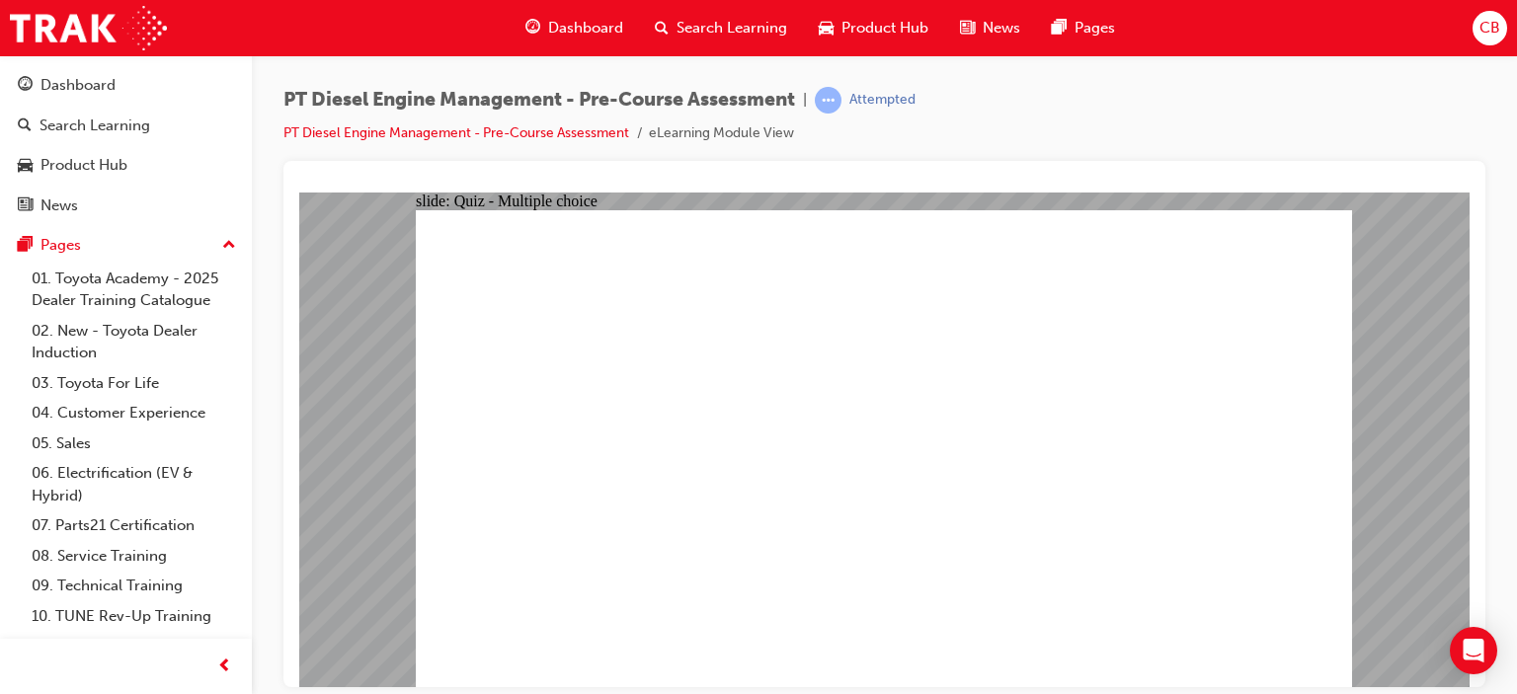
radio input "true"
drag, startPoint x: 938, startPoint y: 609, endPoint x: 1051, endPoint y: 552, distance: 126.3
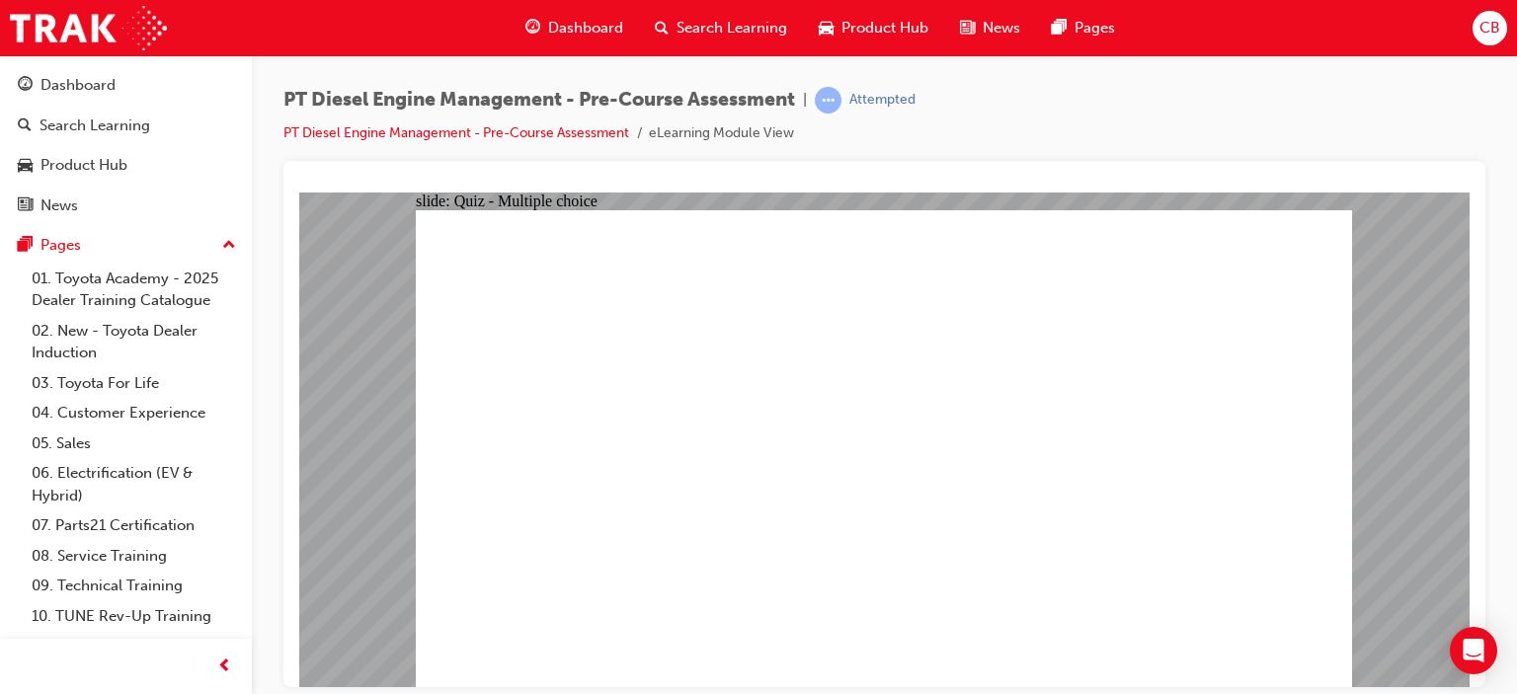
radio input "true"
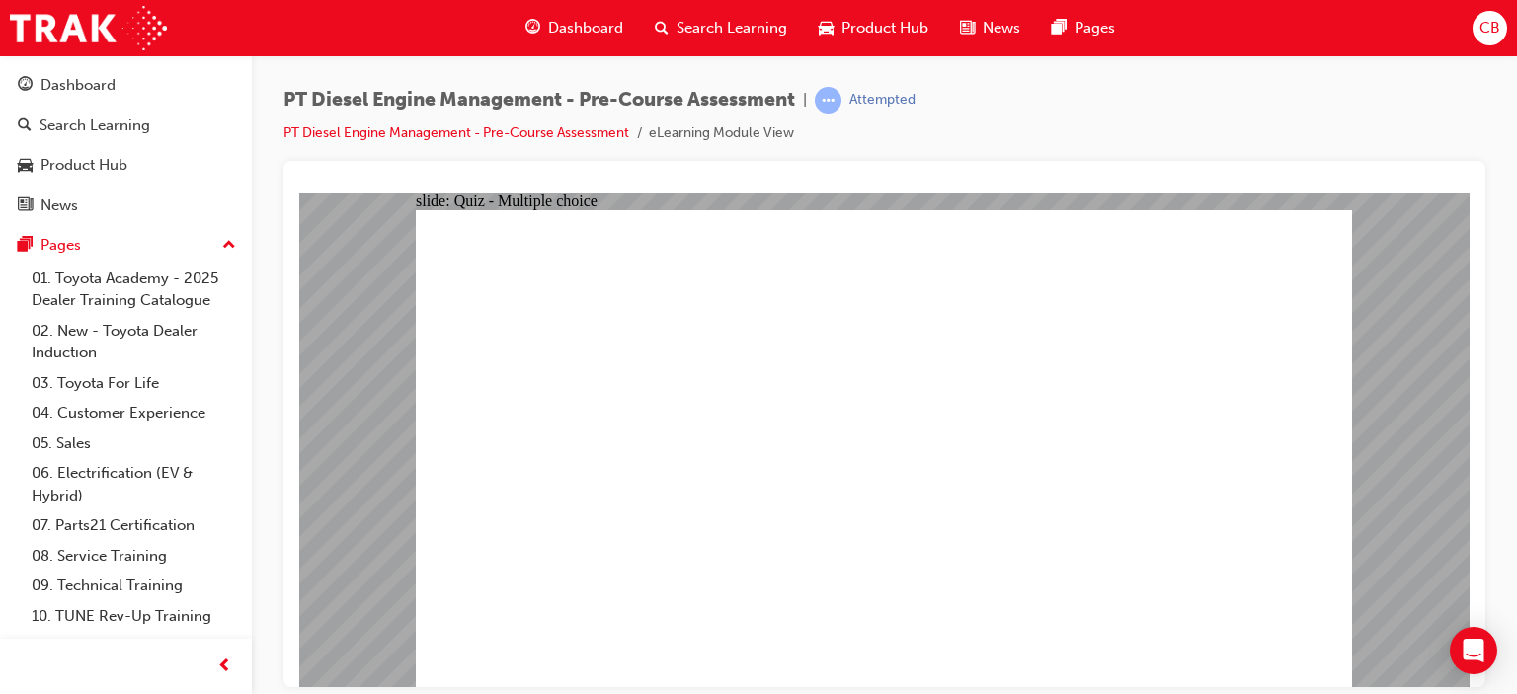
radio input "true"
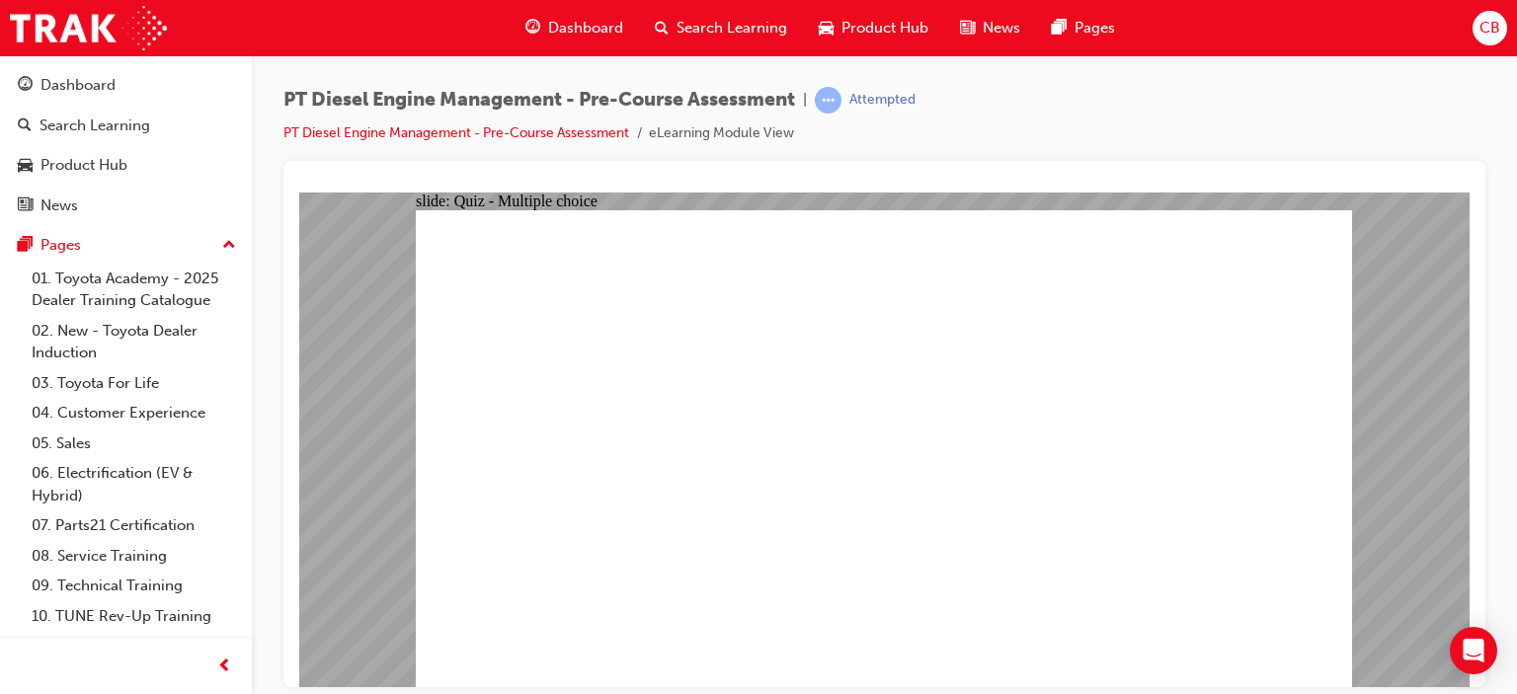
radio input "true"
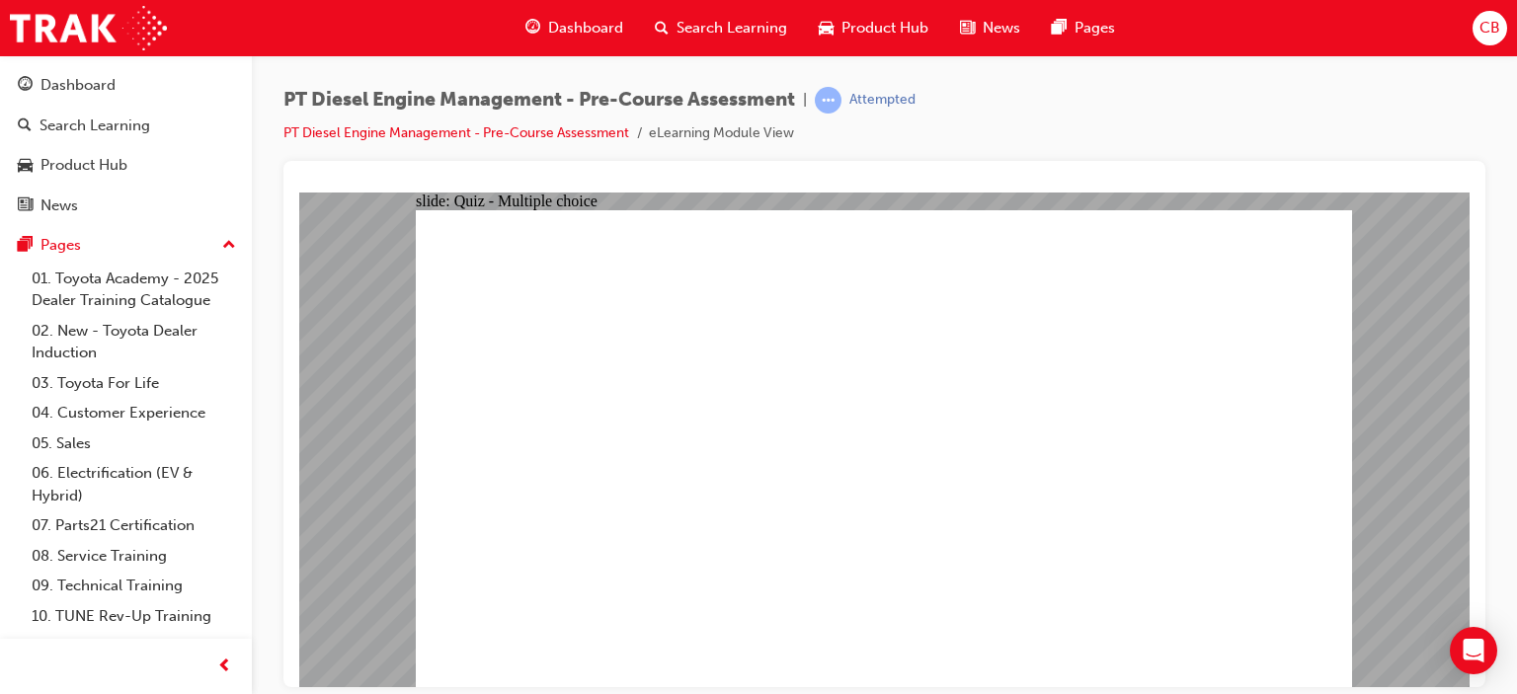
radio input "true"
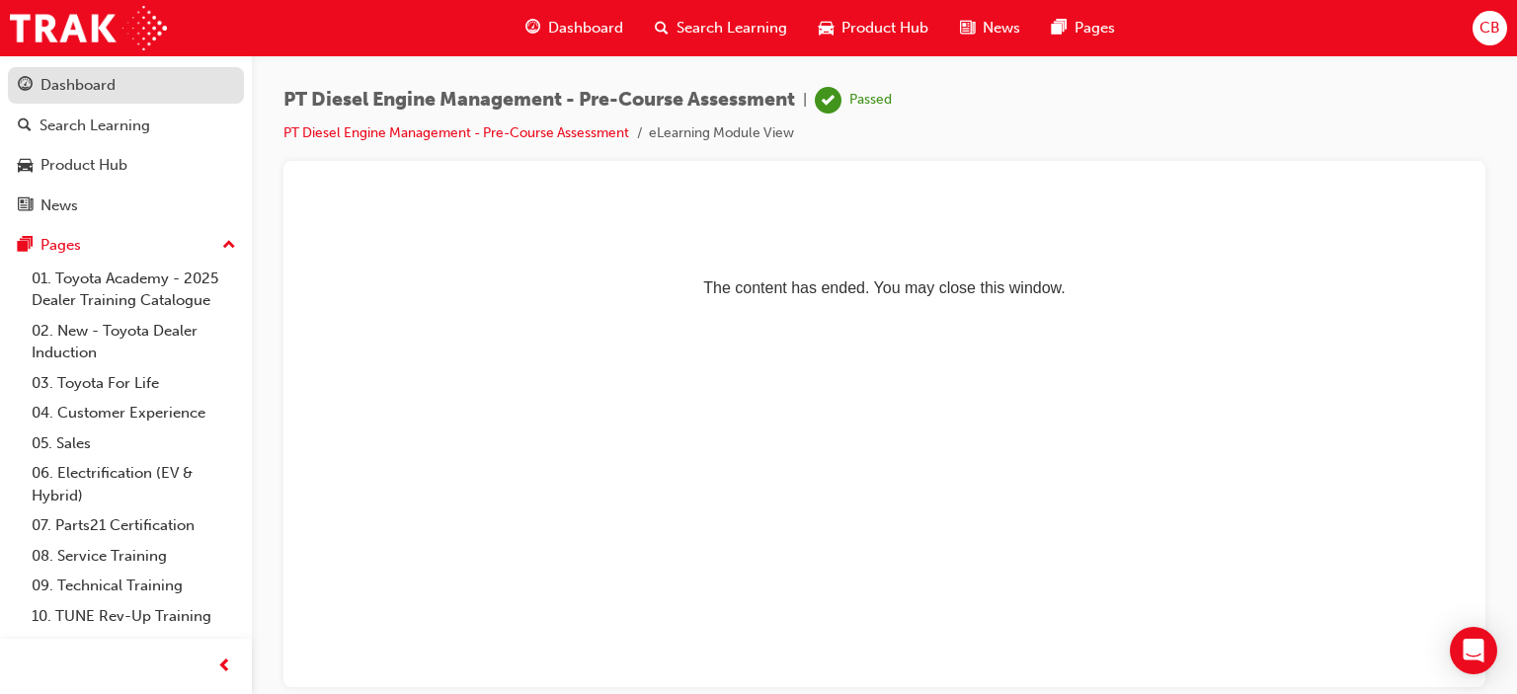
click at [52, 78] on div "Dashboard" at bounding box center [77, 85] width 75 height 23
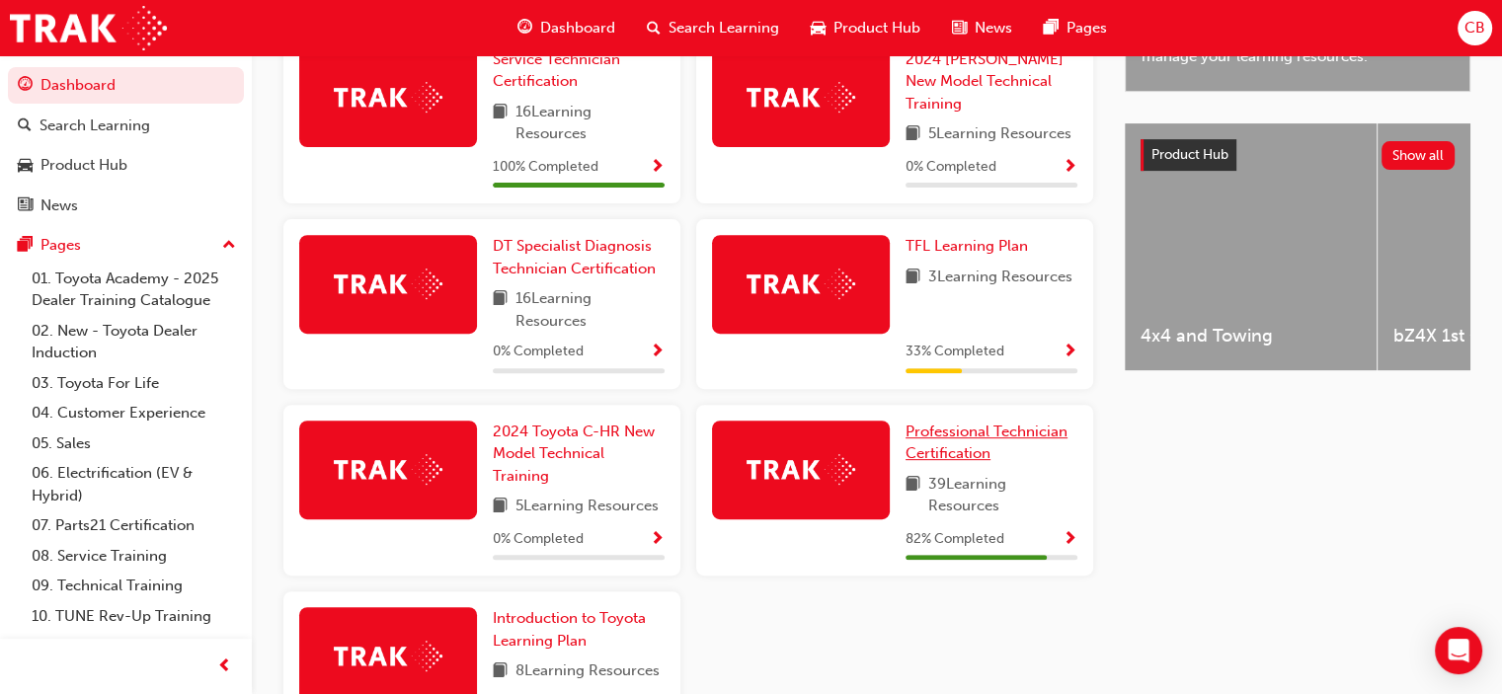
scroll to position [641, 0]
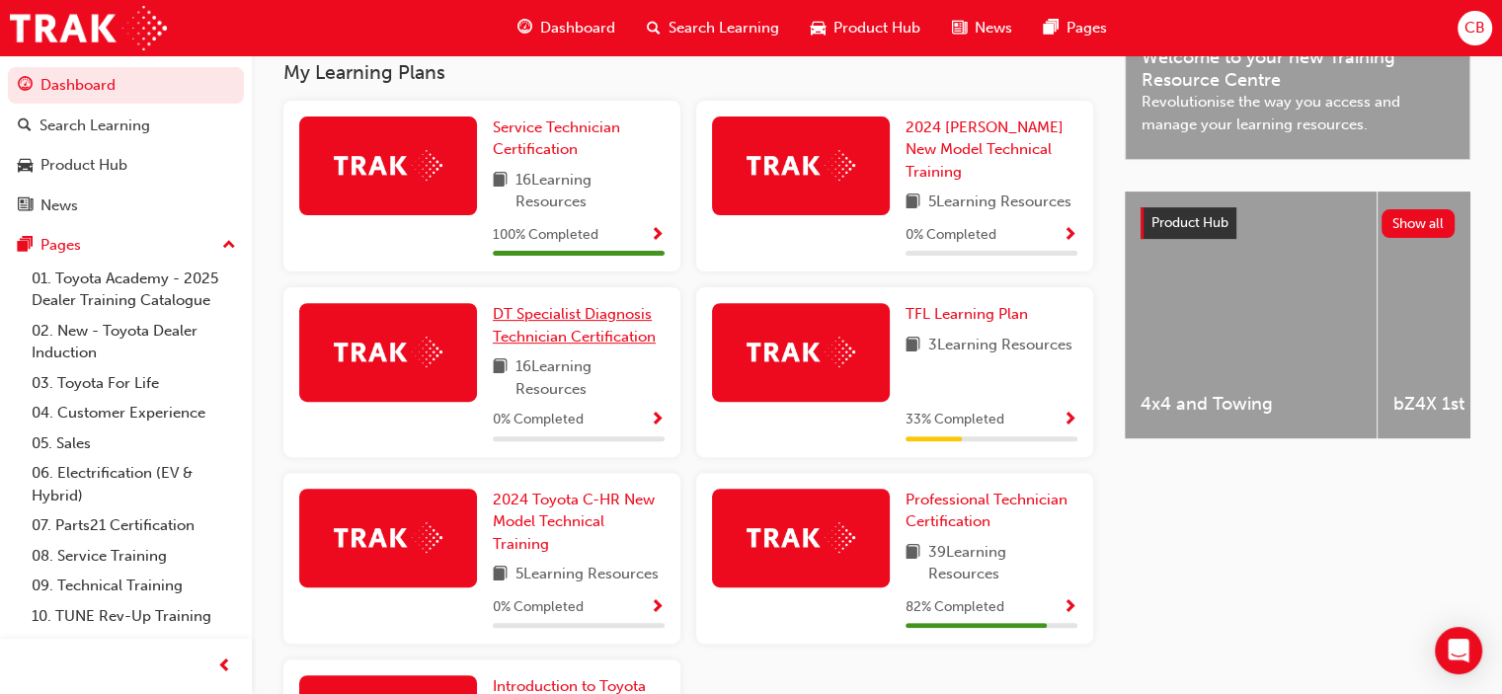
click at [597, 335] on span "DT Specialist Diagnosis Technician Certification" at bounding box center [574, 325] width 163 height 40
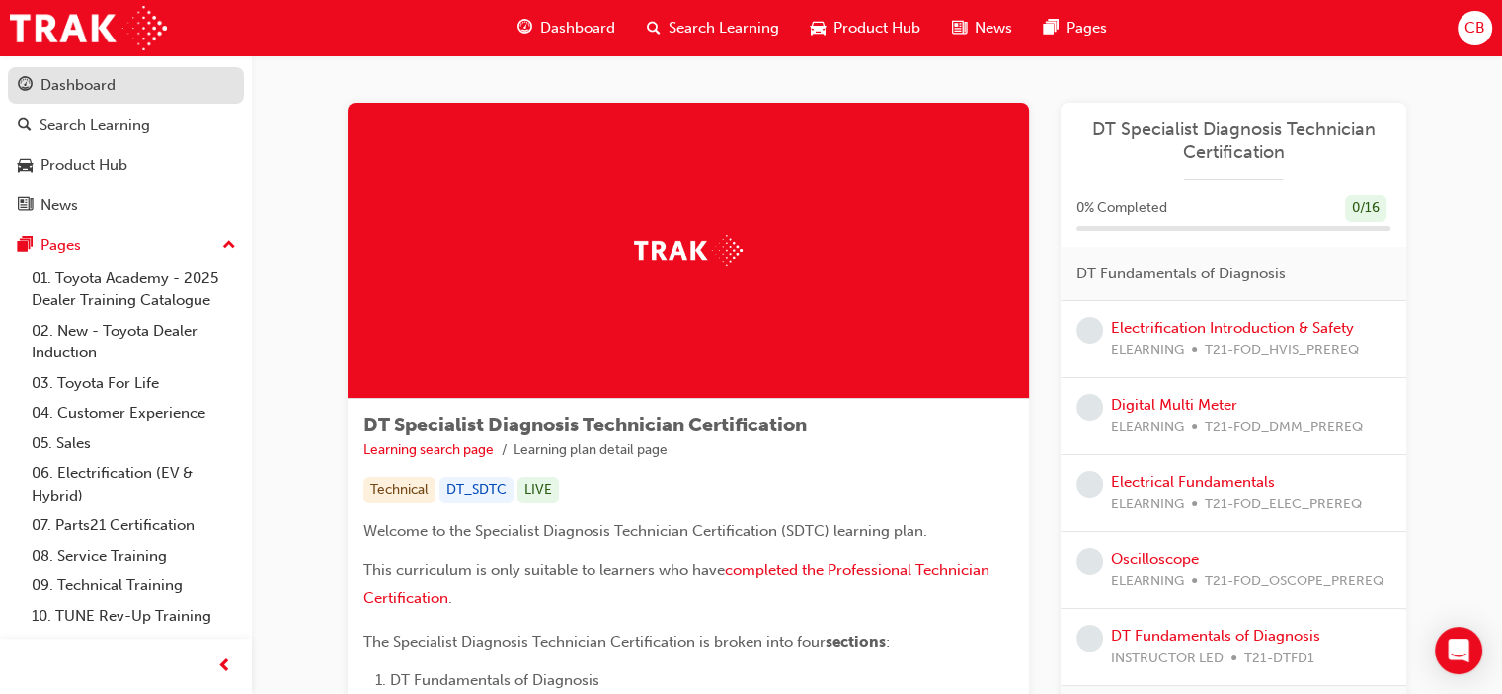
click at [100, 94] on div "Dashboard" at bounding box center [77, 85] width 75 height 23
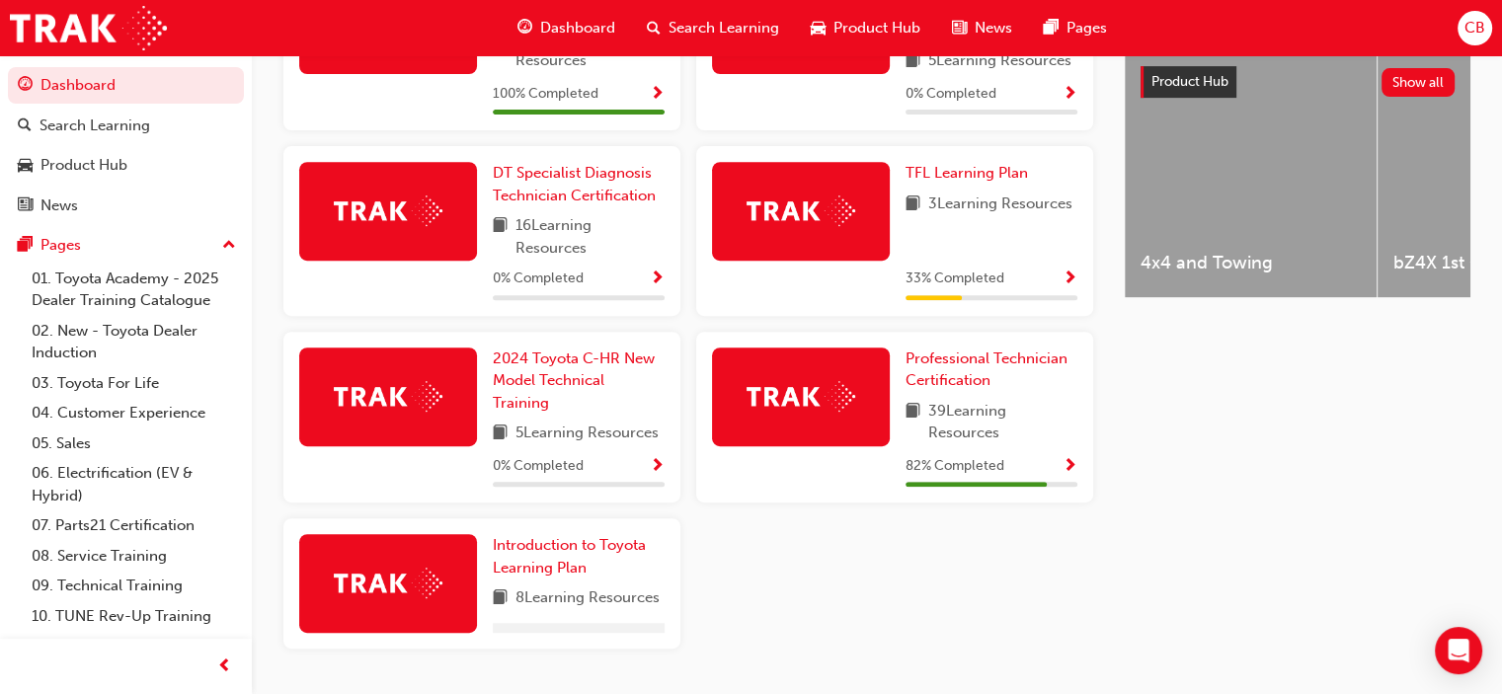
scroll to position [790, 0]
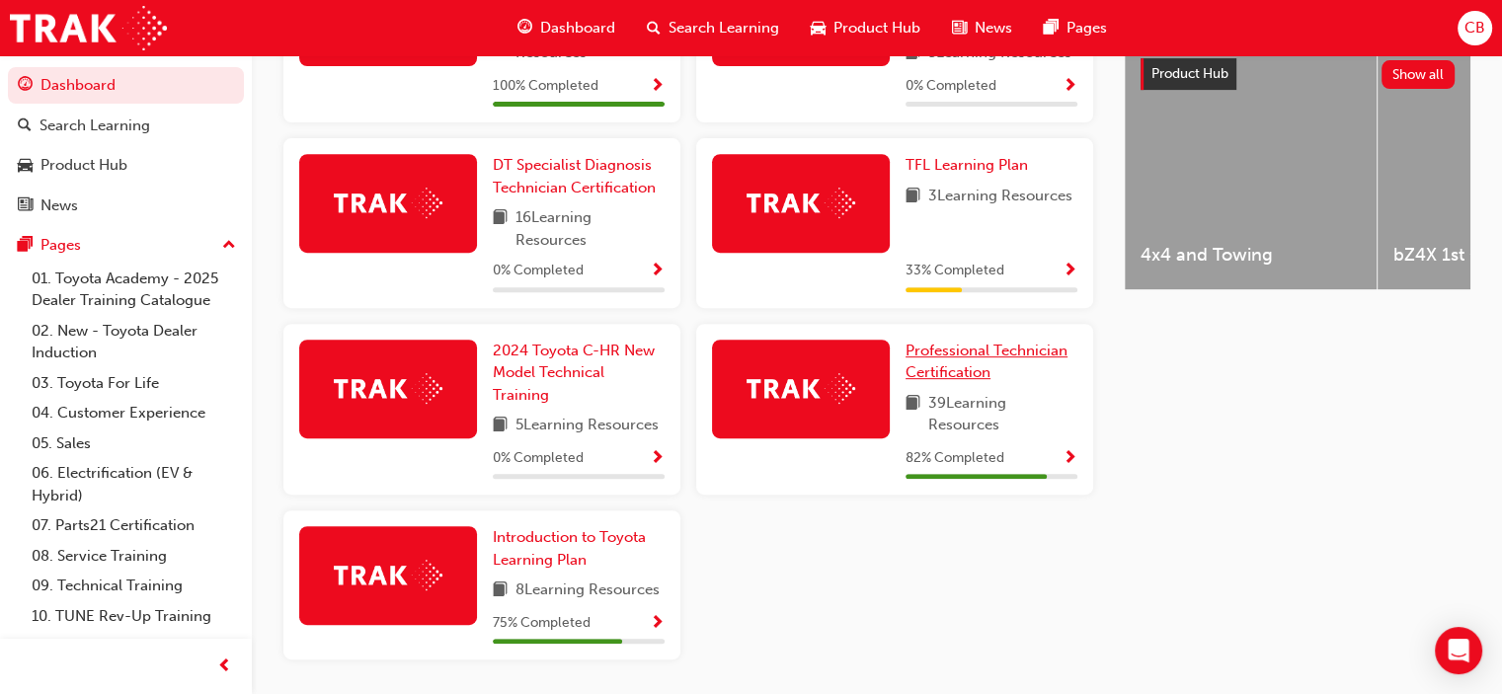
click at [952, 362] on span "Professional Technician Certification" at bounding box center [987, 362] width 162 height 40
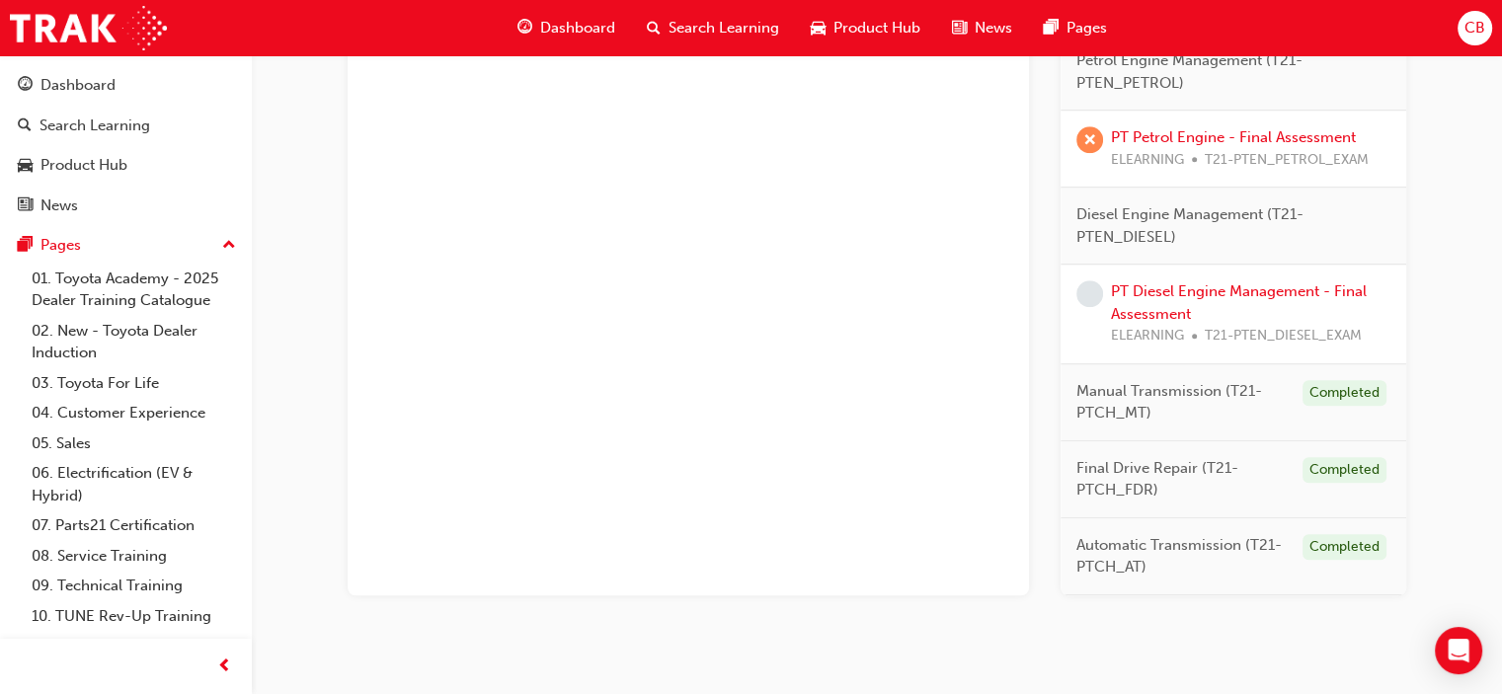
scroll to position [1369, 0]
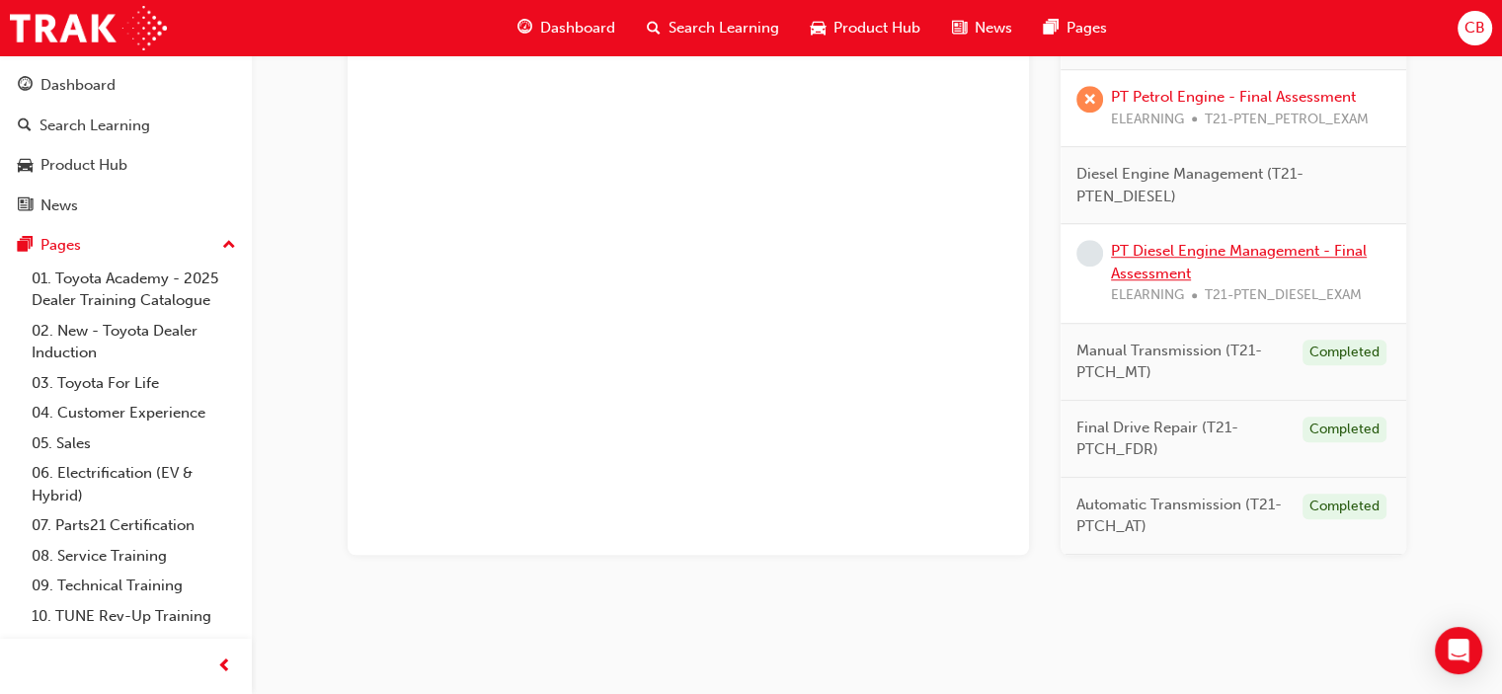
click at [1185, 245] on link "PT Diesel Engine Management - Final Assessment" at bounding box center [1239, 262] width 256 height 40
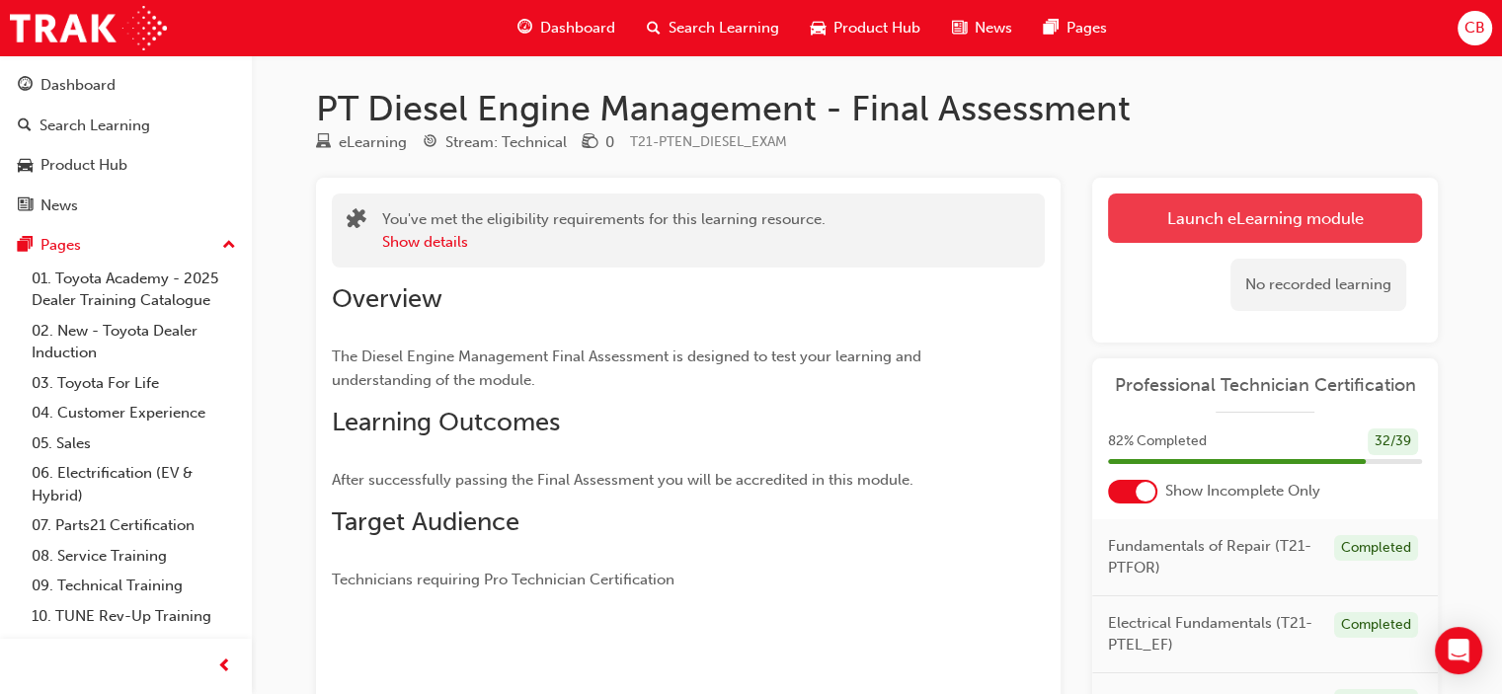
click at [1163, 228] on link "Launch eLearning module" at bounding box center [1265, 218] width 314 height 49
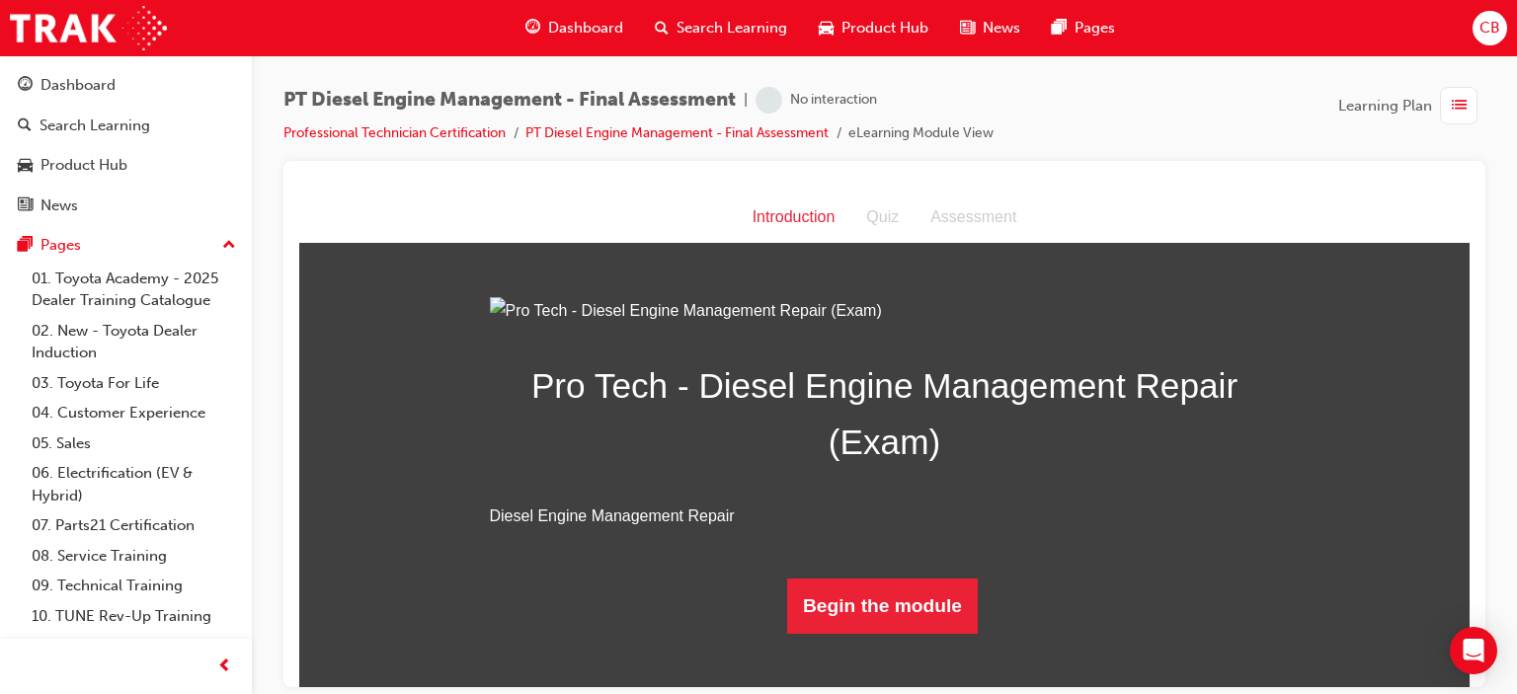
scroll to position [163, 0]
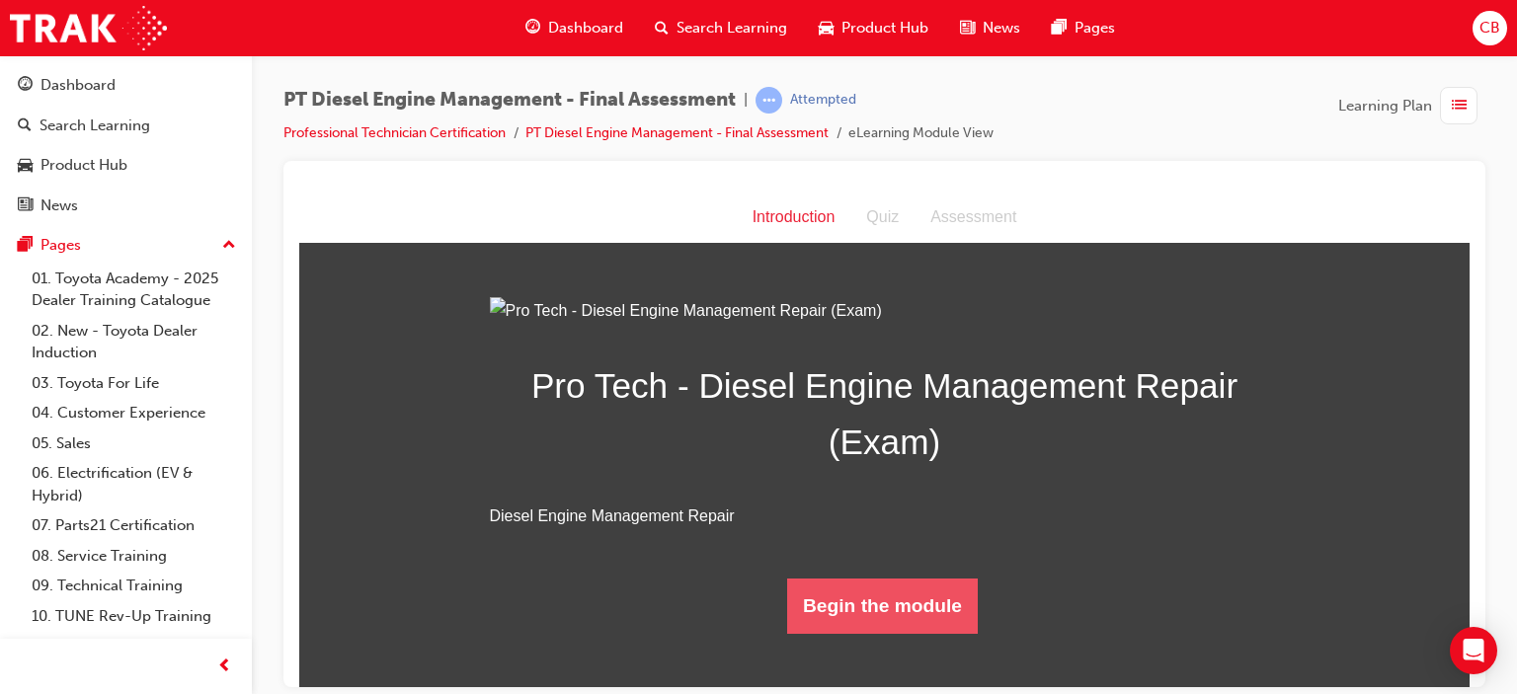
click at [917, 633] on button "Begin the module" at bounding box center [882, 605] width 191 height 55
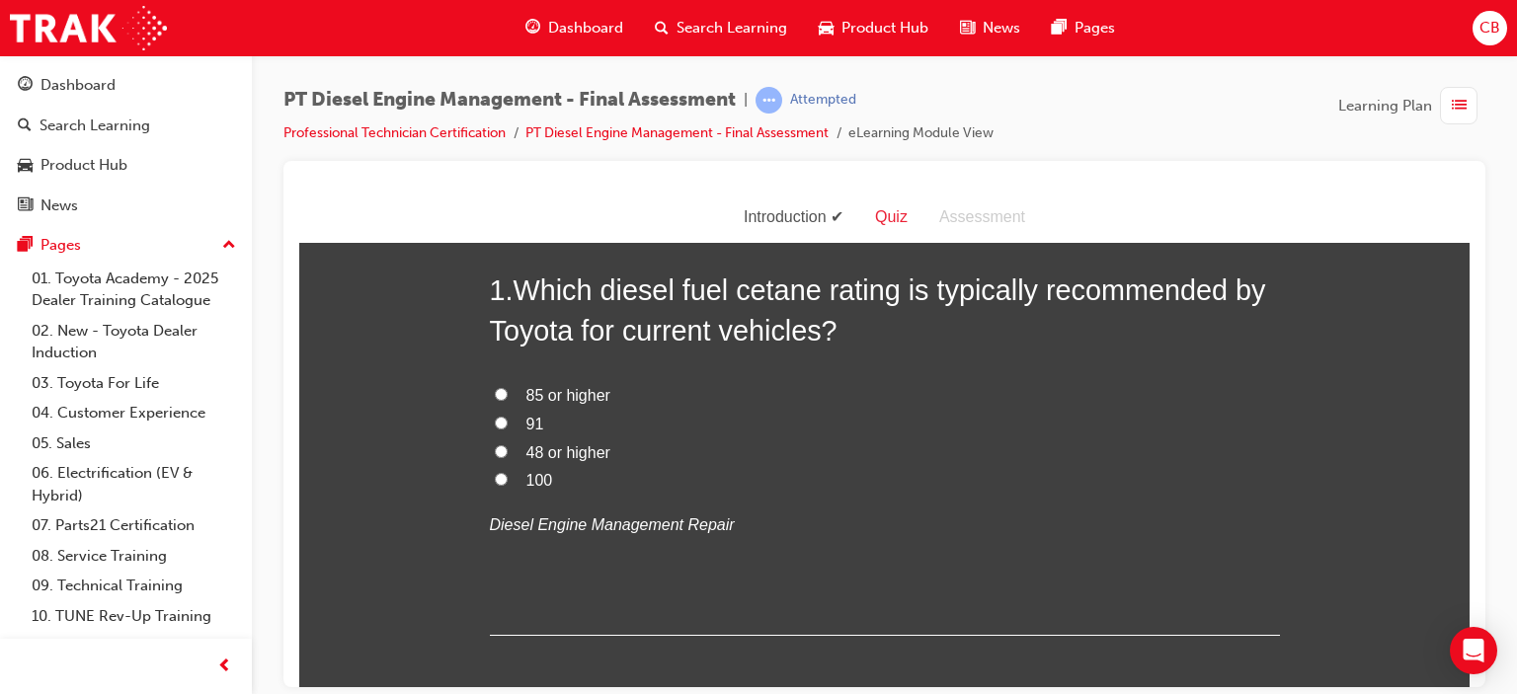
scroll to position [0, 0]
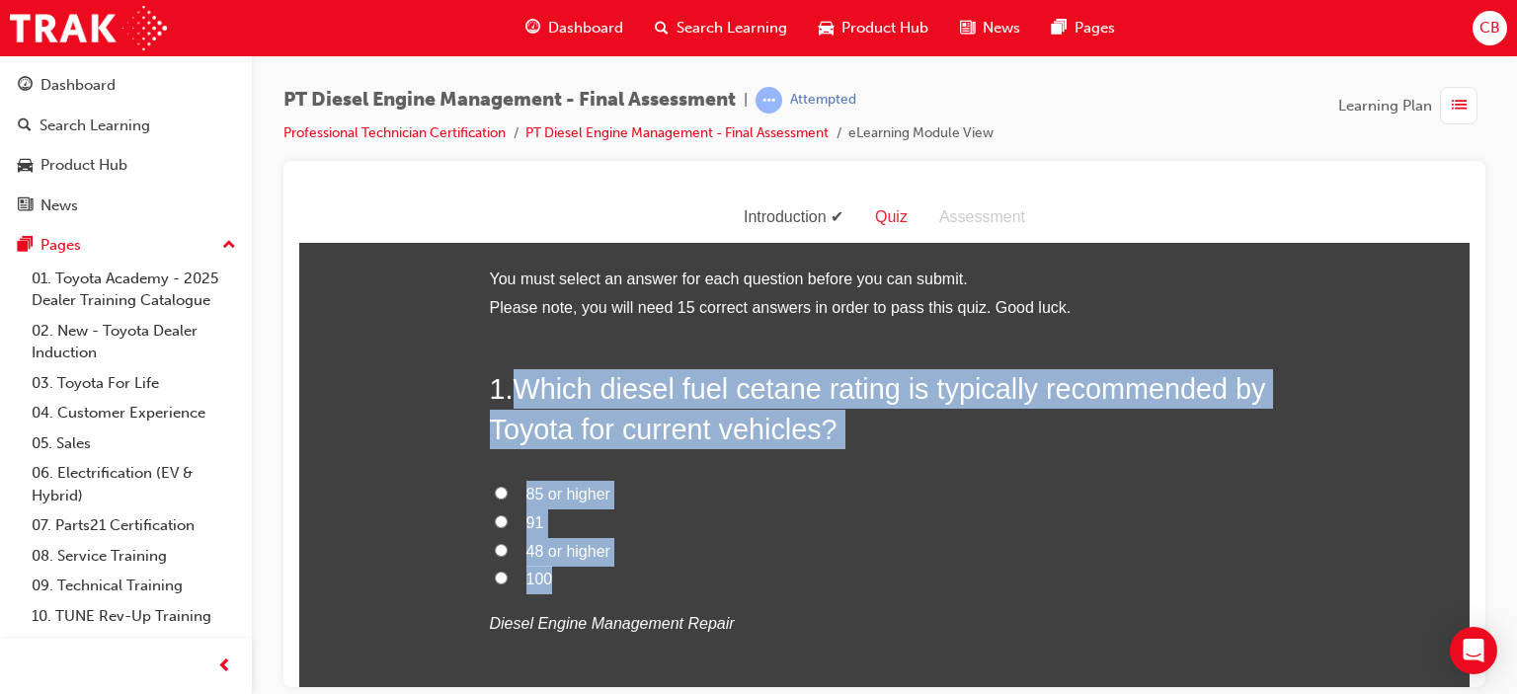
drag, startPoint x: 588, startPoint y: 580, endPoint x: 503, endPoint y: 387, distance: 210.5
click at [503, 387] on div "1 . Which diesel fuel cetane rating is typically recommended by Toyota for curr…" at bounding box center [885, 550] width 790 height 365
copy div "Which diesel fuel cetane rating is typically recommended by Toyota for current …"
click at [569, 555] on span "48 or higher" at bounding box center [568, 550] width 84 height 17
click at [508, 555] on input "48 or higher" at bounding box center [501, 549] width 13 height 13
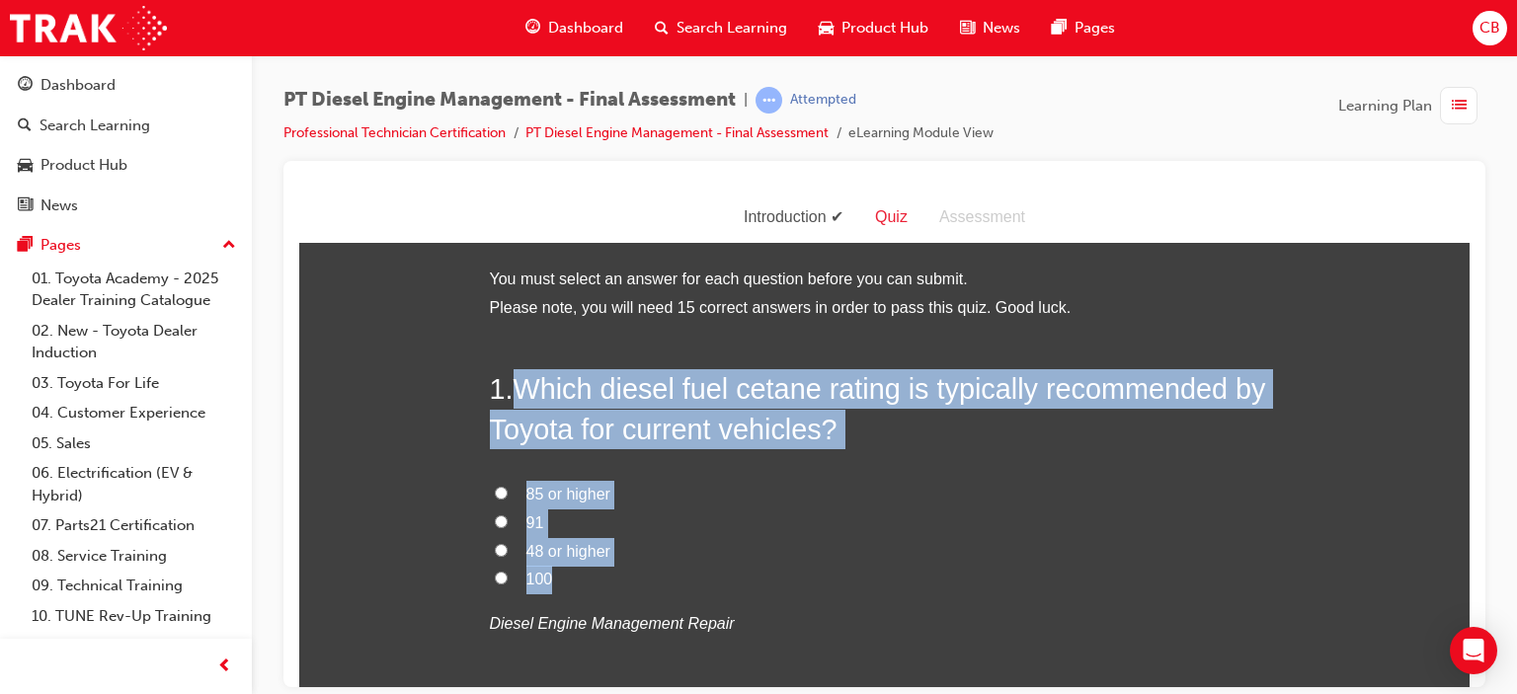
radio input "true"
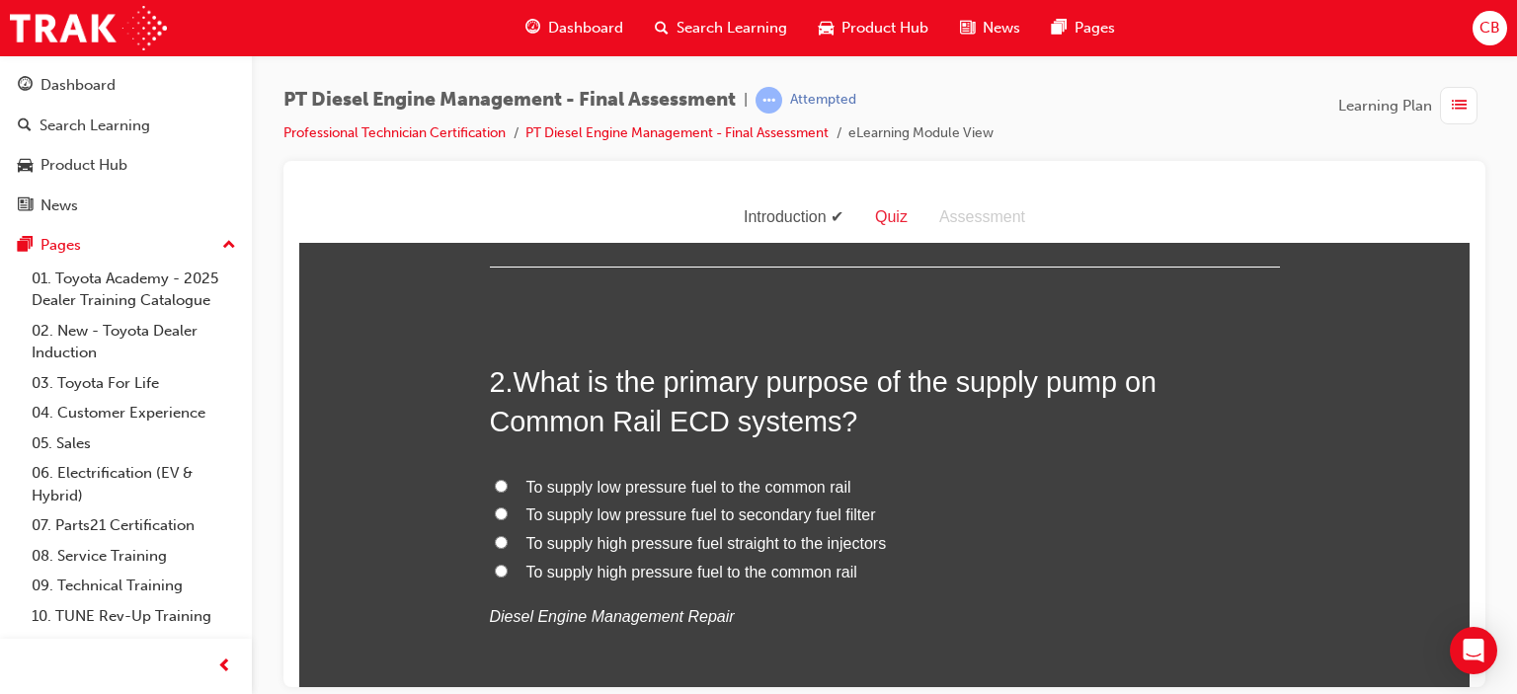
scroll to position [494, 0]
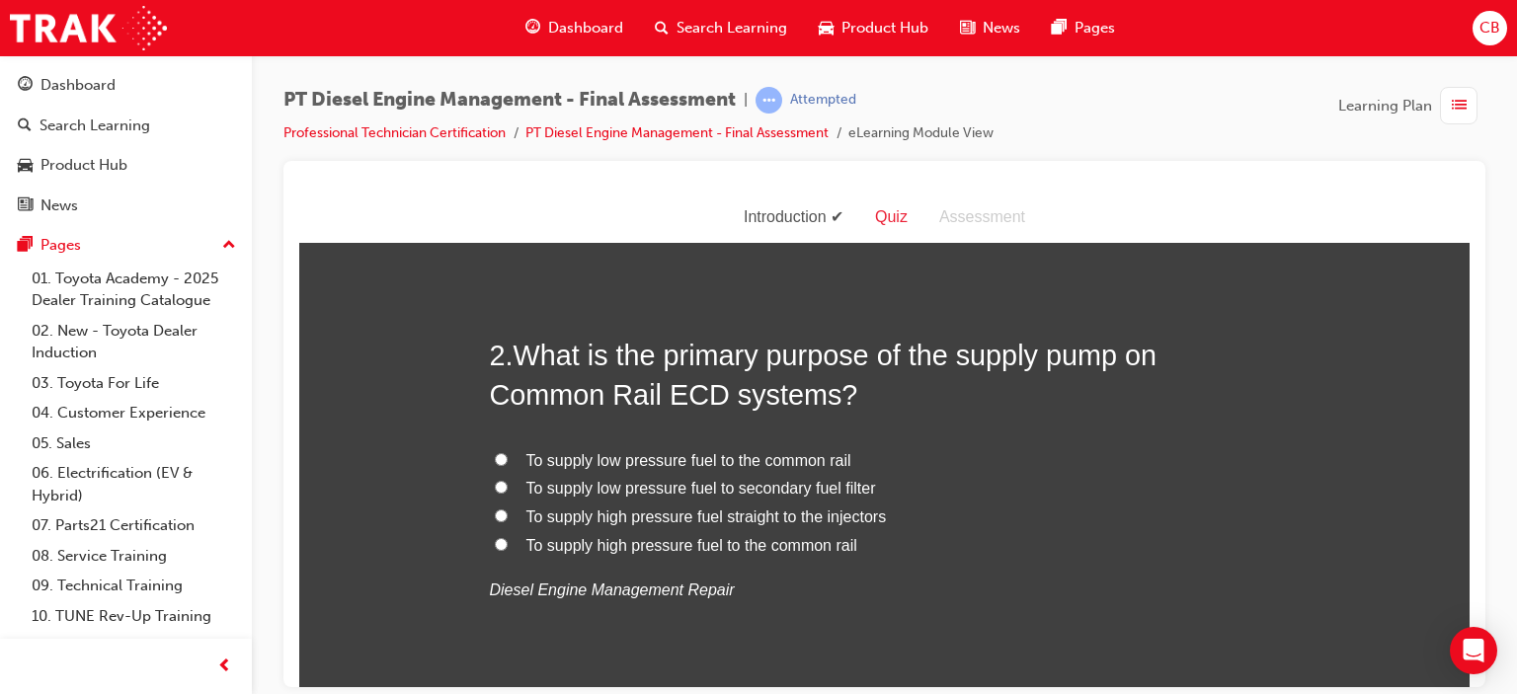
click at [759, 459] on span "To supply low pressure fuel to the common rail" at bounding box center [688, 459] width 325 height 17
click at [508, 459] on input "To supply low pressure fuel to the common rail" at bounding box center [501, 458] width 13 height 13
radio input "true"
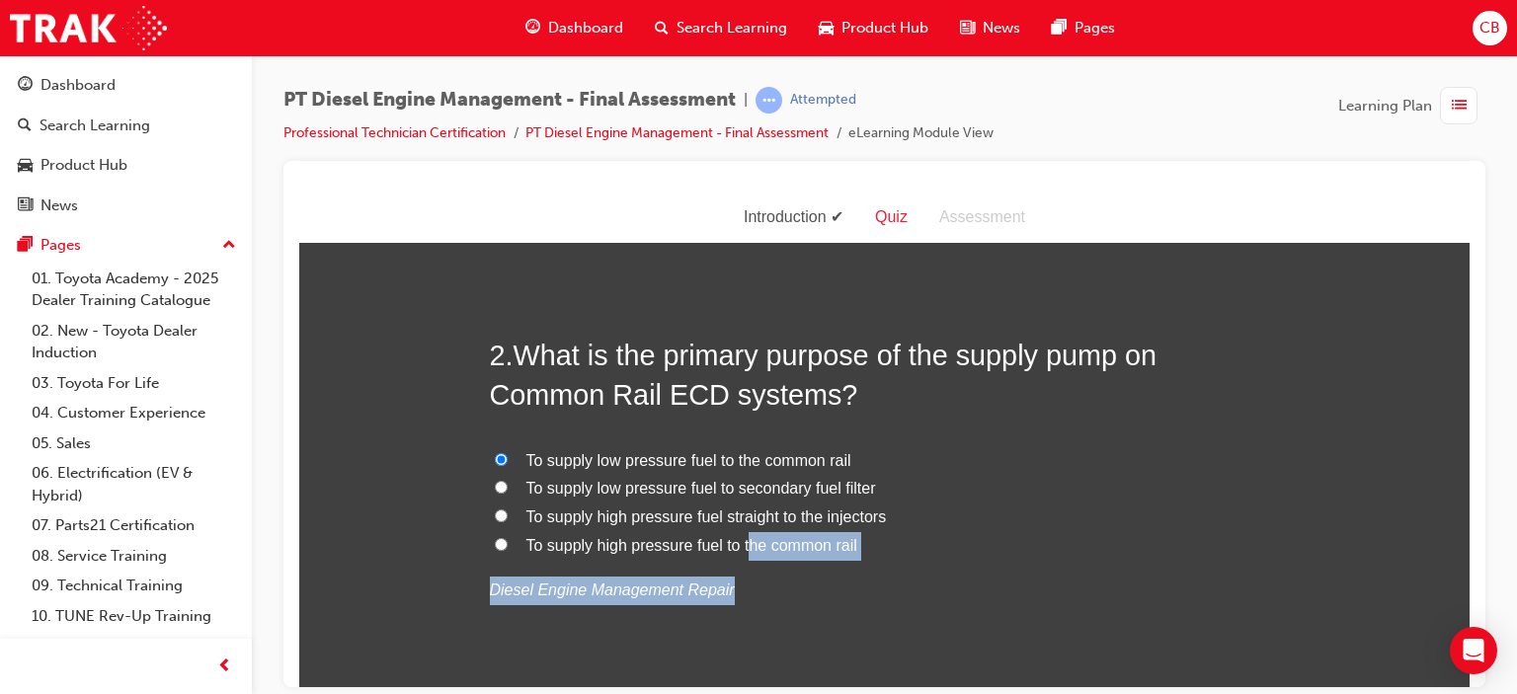
drag, startPoint x: 984, startPoint y: 579, endPoint x: 829, endPoint y: 544, distance: 158.9
click at [829, 544] on div "To supply low pressure fuel to the common rail To supply low pressure fuel to s…" at bounding box center [885, 525] width 790 height 158
click at [996, 535] on label "To supply high pressure fuel to the common rail" at bounding box center [885, 545] width 790 height 29
click at [508, 537] on input "To supply high pressure fuel to the common rail" at bounding box center [501, 543] width 13 height 13
radio input "true"
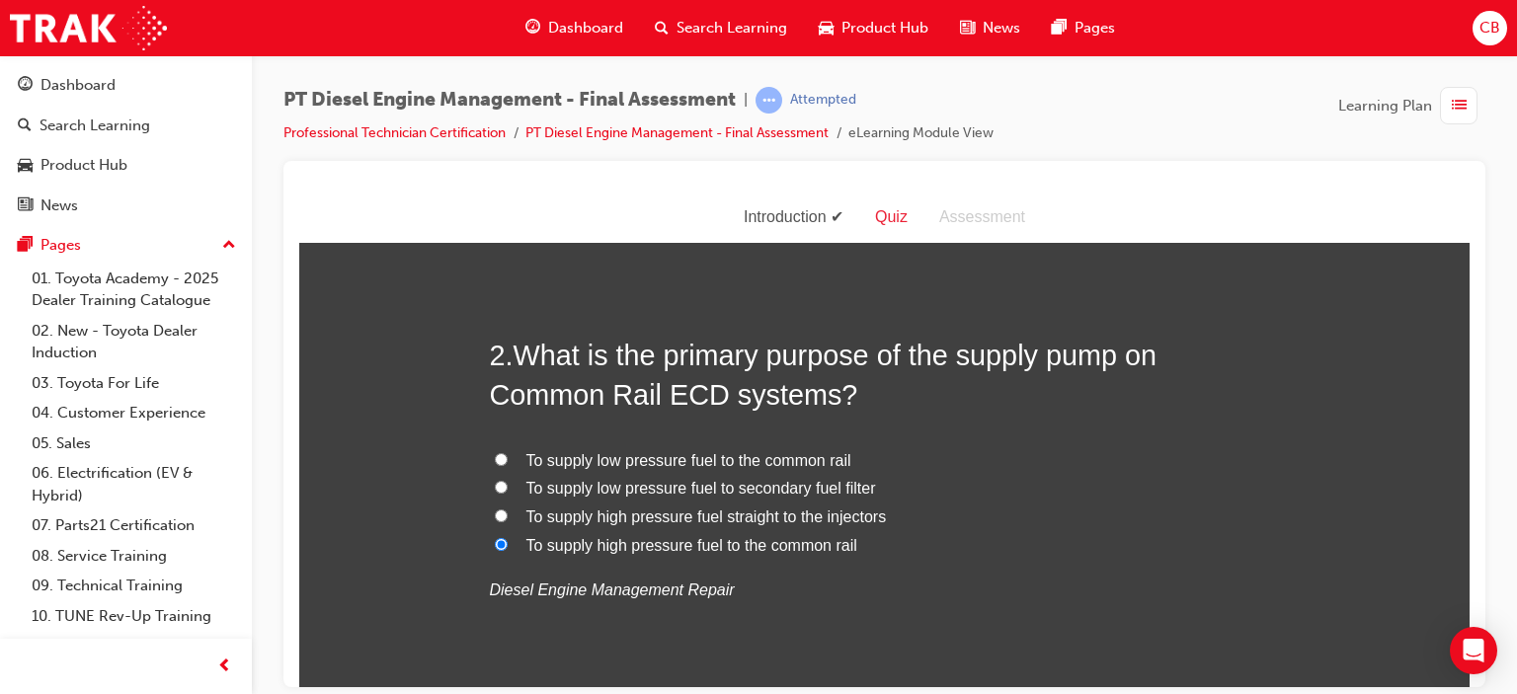
click at [777, 459] on span "To supply low pressure fuel to the common rail" at bounding box center [688, 459] width 325 height 17
click at [508, 459] on input "To supply low pressure fuel to the common rail" at bounding box center [501, 458] width 13 height 13
radio input "true"
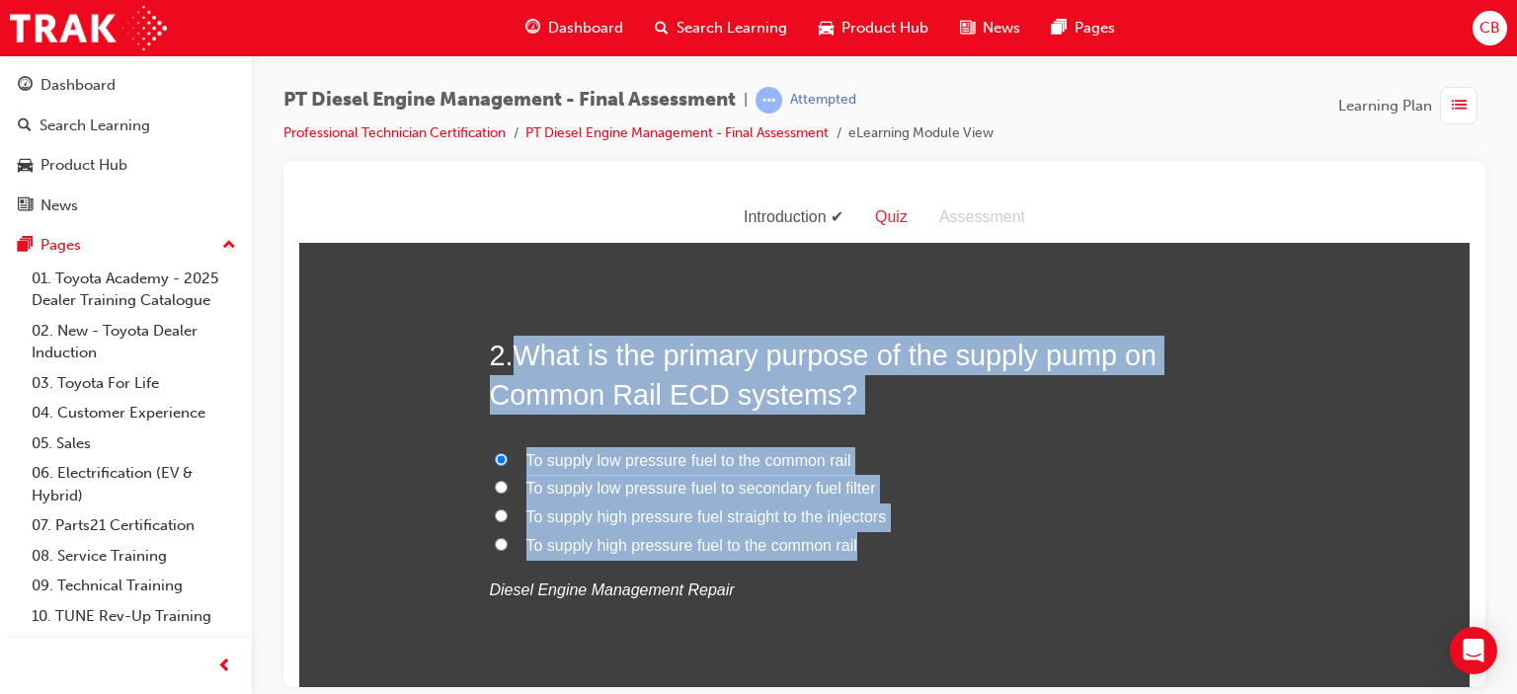
drag, startPoint x: 856, startPoint y: 542, endPoint x: 502, endPoint y: 349, distance: 404.0
click at [502, 349] on div "2 . What is the primary purpose of the supply pump on Common Rail ECD systems? …" at bounding box center [885, 517] width 790 height 365
copy div "What is the primary purpose of the supply pump on Common Rail ECD systems? To s…"
click at [747, 492] on span "To supply low pressure fuel to secondary fuel filter" at bounding box center [701, 487] width 350 height 17
click at [508, 492] on input "To supply low pressure fuel to secondary fuel filter" at bounding box center [501, 486] width 13 height 13
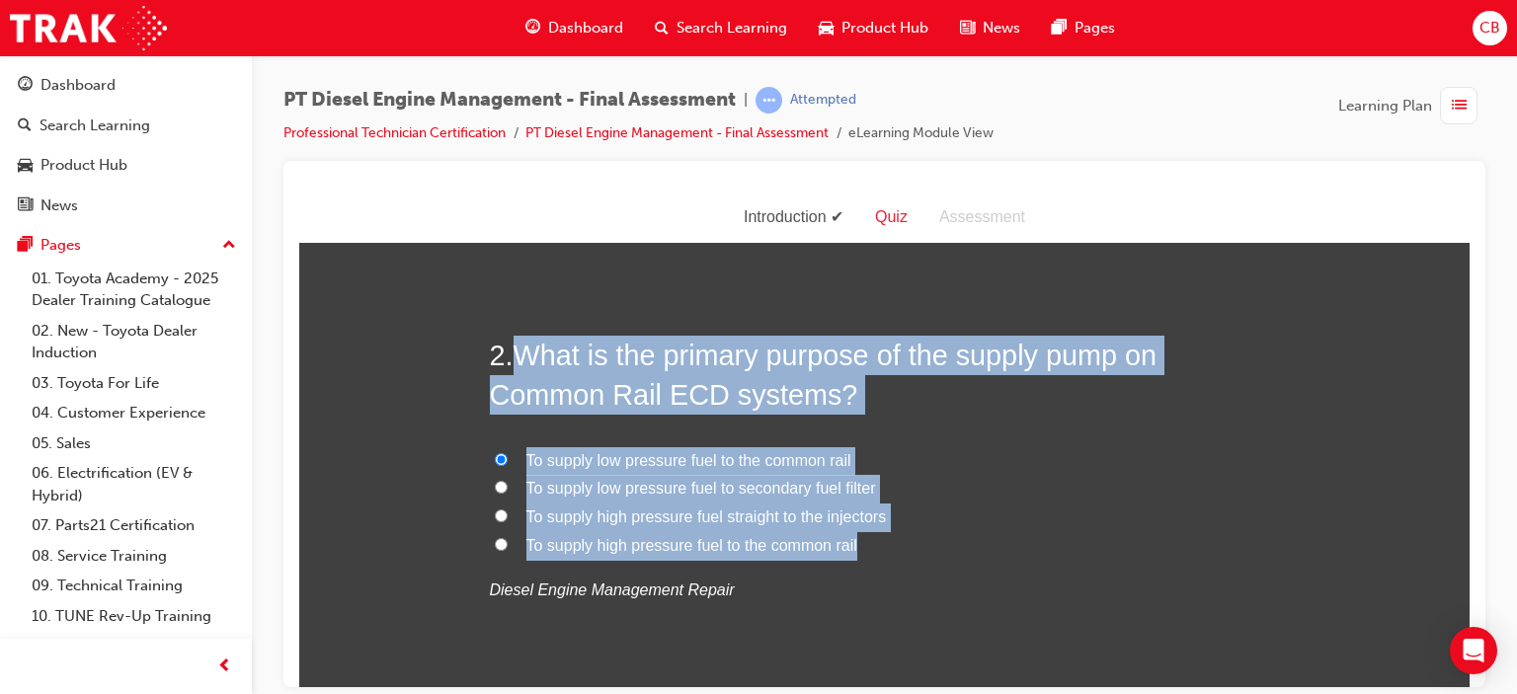
radio input "true"
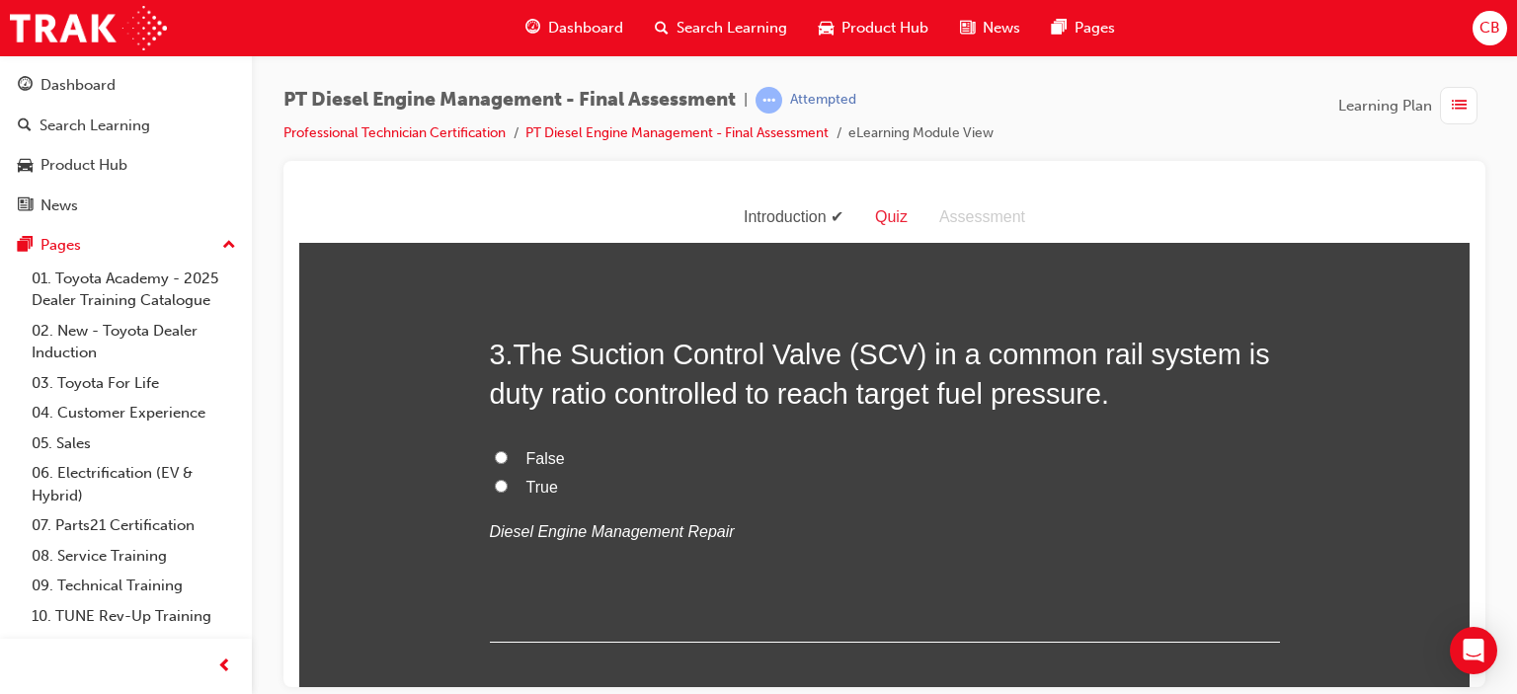
scroll to position [988, 0]
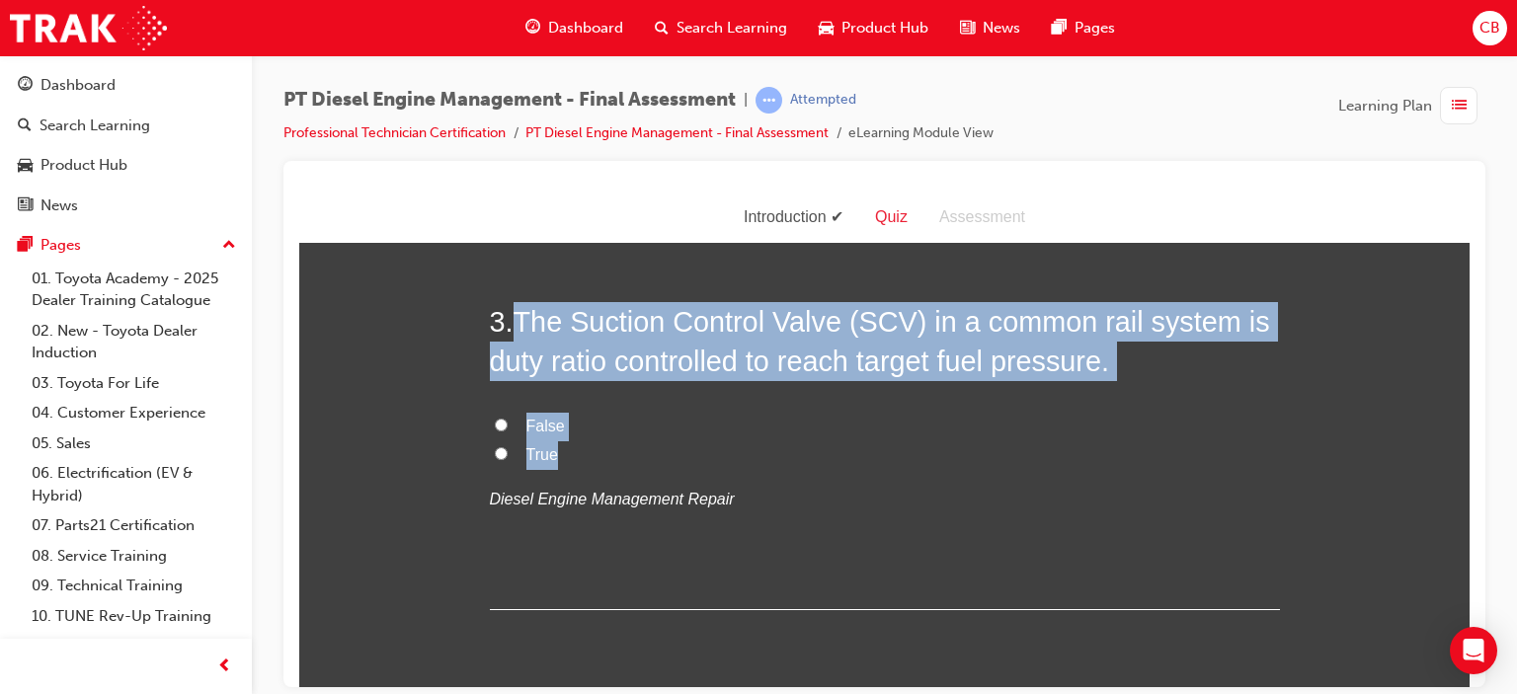
drag, startPoint x: 569, startPoint y: 455, endPoint x: 509, endPoint y: 310, distance: 157.2
click at [509, 310] on div "3 . The Suction Control Valve (SCV) in a common rail system is duty ratio contr…" at bounding box center [885, 455] width 790 height 308
copy div "The Suction Control Valve (SCV) in a common rail system is duty ratio controlle…"
drag, startPoint x: 527, startPoint y: 456, endPoint x: 541, endPoint y: 444, distance: 18.9
click at [528, 455] on span "True" at bounding box center [542, 453] width 32 height 17
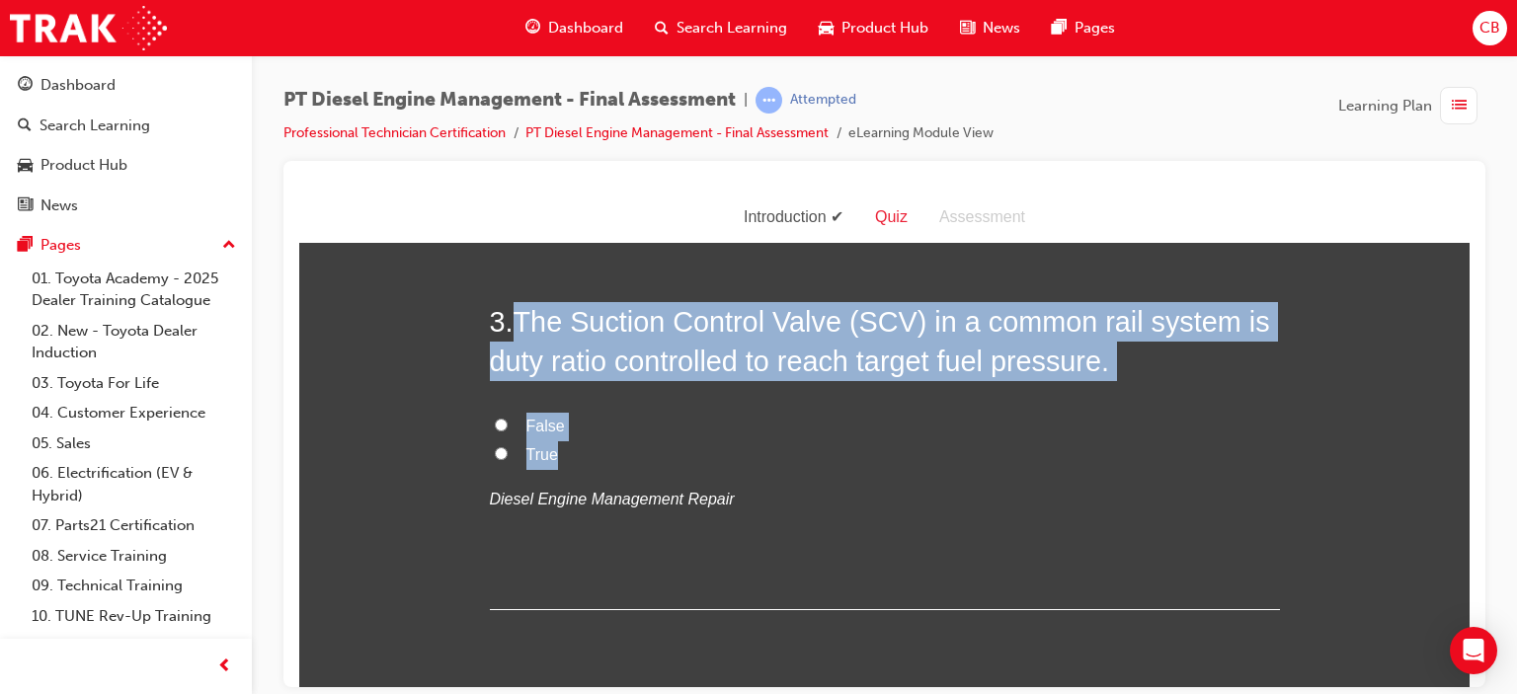
click at [508, 455] on input "True" at bounding box center [501, 452] width 13 height 13
radio input "true"
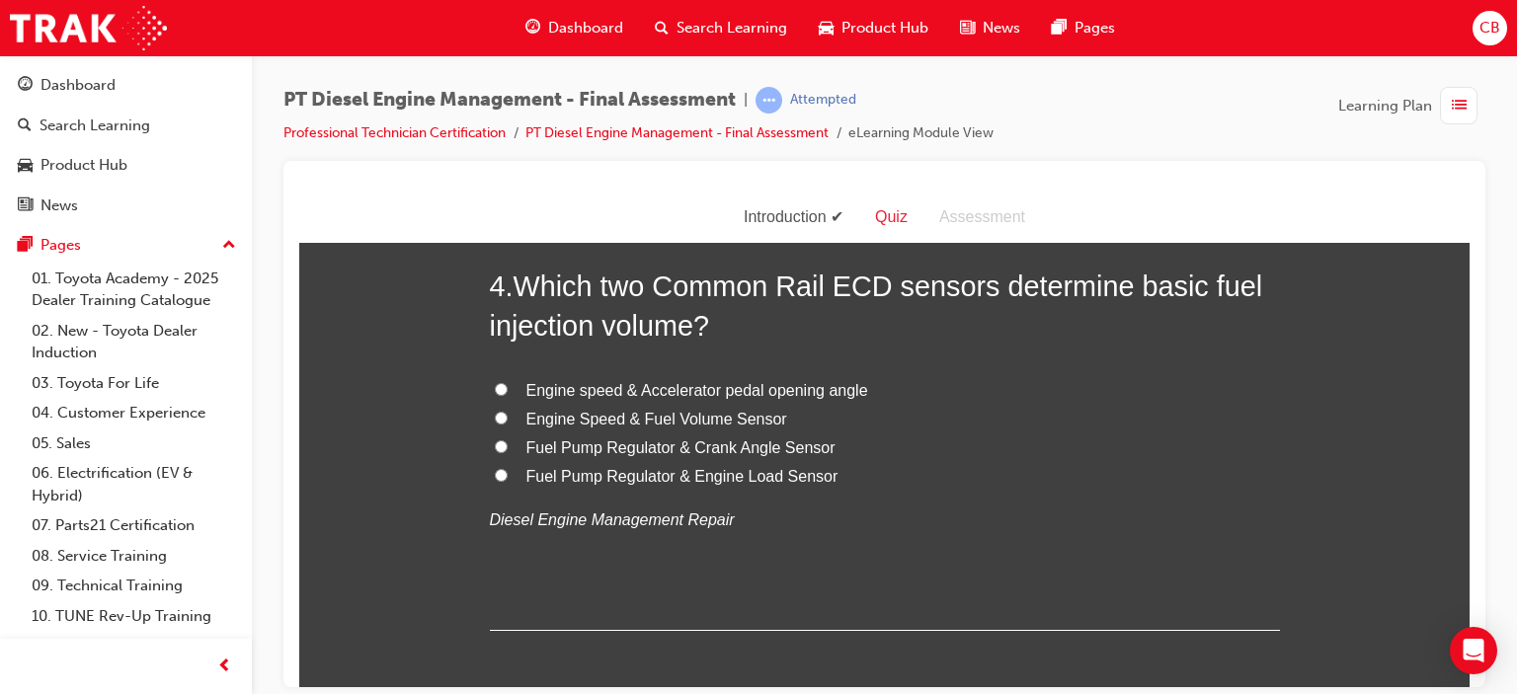
scroll to position [1383, 0]
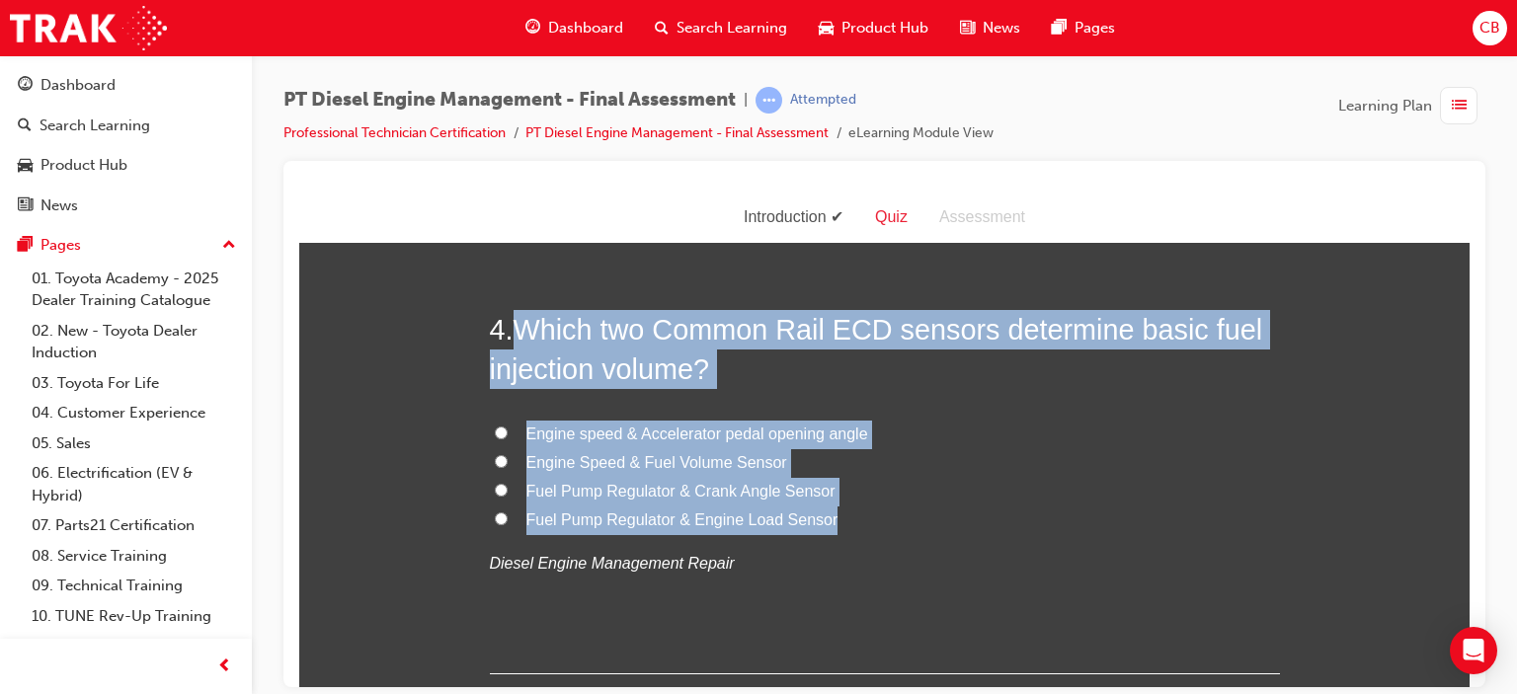
drag, startPoint x: 875, startPoint y: 515, endPoint x: 524, endPoint y: 315, distance: 404.3
click at [524, 315] on div "4 . Which two Common Rail ECD sensors determine basic fuel injection volume? En…" at bounding box center [885, 491] width 790 height 365
copy div "Which two Common Rail ECD sensors determine basic fuel injection volume? Engine…"
click at [772, 430] on span "Engine speed & Accelerator pedal opening angle" at bounding box center [697, 433] width 342 height 17
click at [508, 430] on input "Engine speed & Accelerator pedal opening angle" at bounding box center [501, 432] width 13 height 13
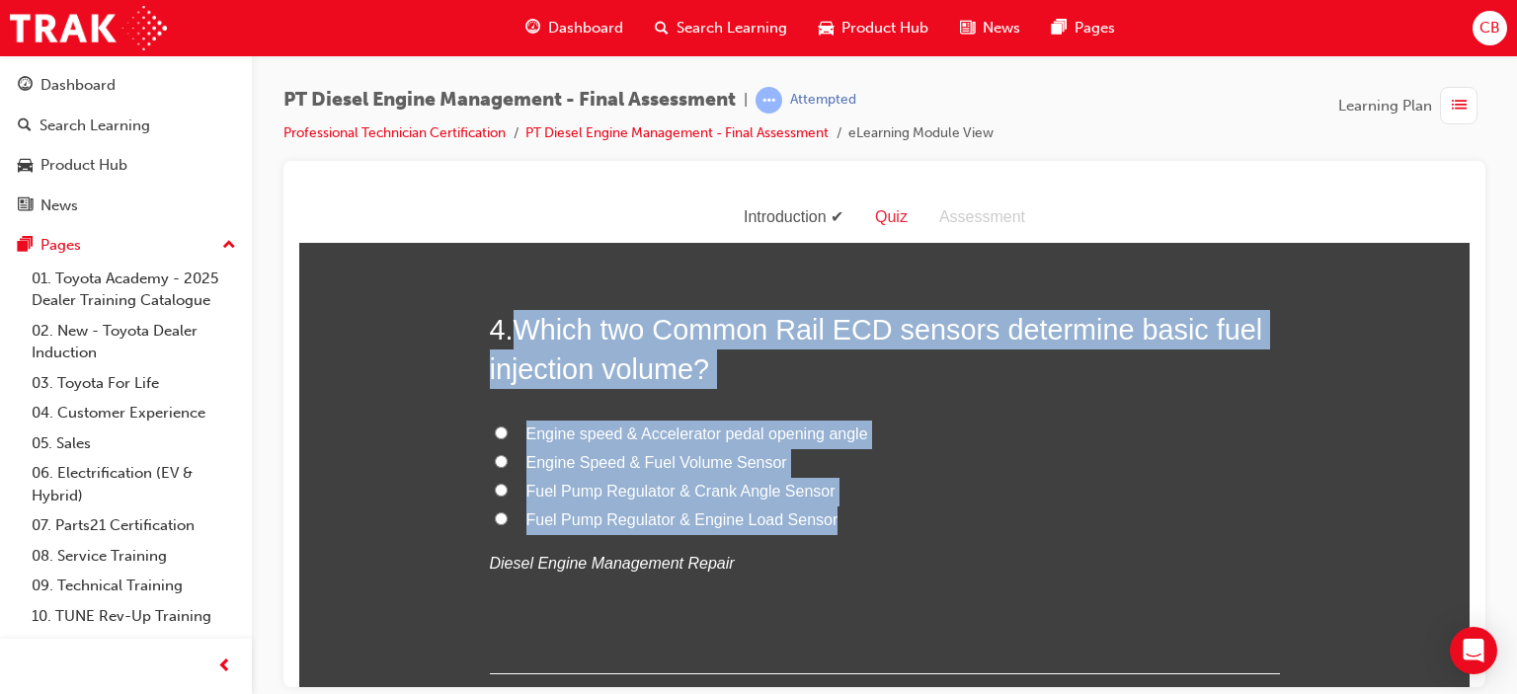
radio input "true"
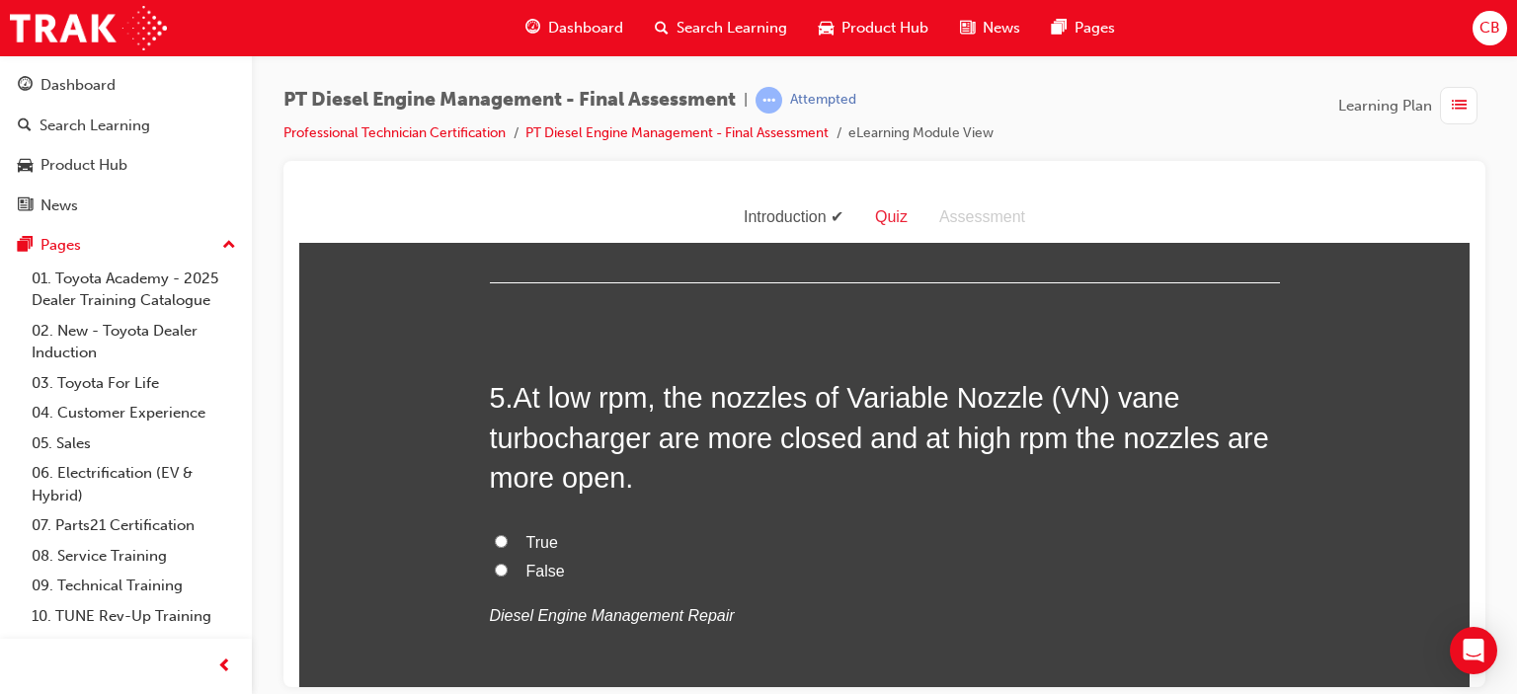
scroll to position [1778, 0]
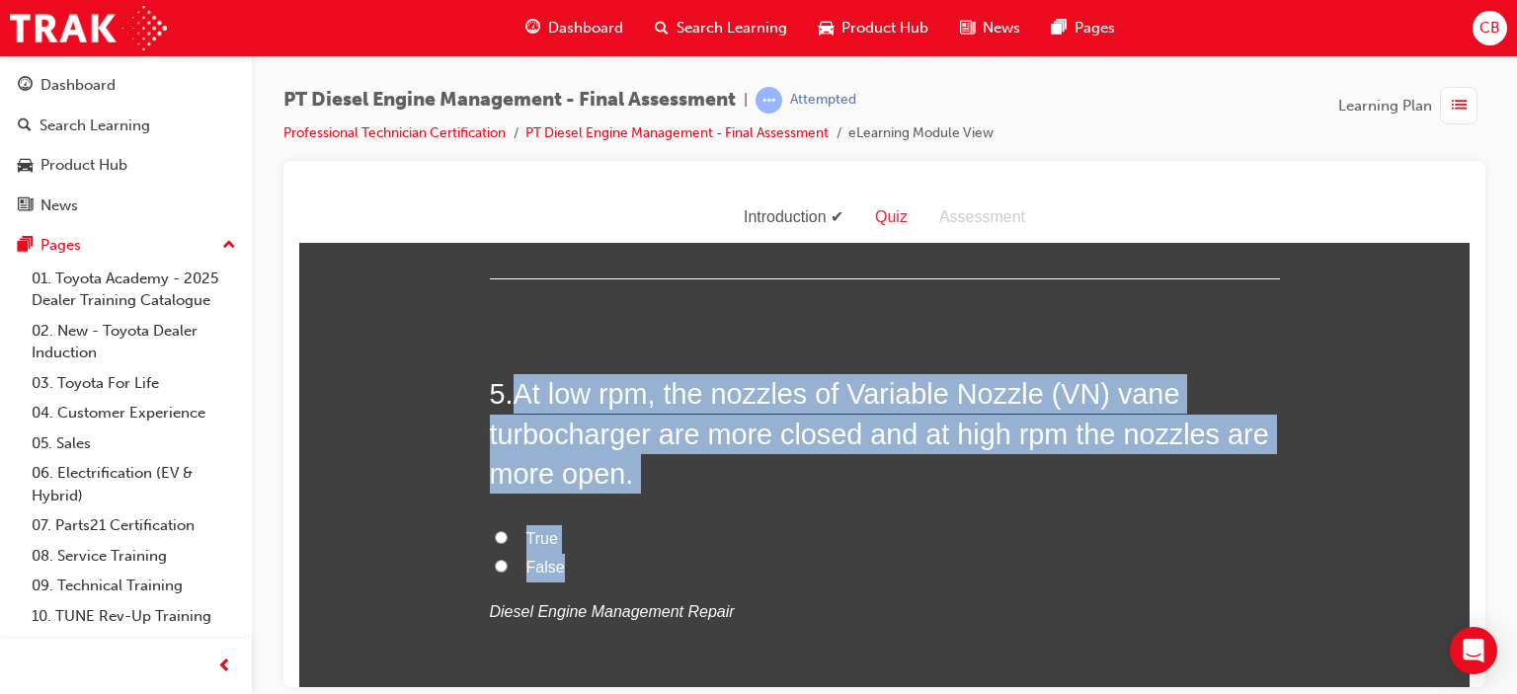
drag, startPoint x: 634, startPoint y: 559, endPoint x: 515, endPoint y: 397, distance: 201.3
click at [515, 397] on div "5 . At low rpm, the nozzles of Variable Nozzle (VN) vane turbocharger are more …" at bounding box center [885, 547] width 790 height 348
copy div "At low rpm, the nozzles of Variable Nozzle (VN) vane turbocharger are more clos…"
click at [538, 539] on span "True" at bounding box center [542, 537] width 32 height 17
click at [508, 539] on input "True" at bounding box center [501, 536] width 13 height 13
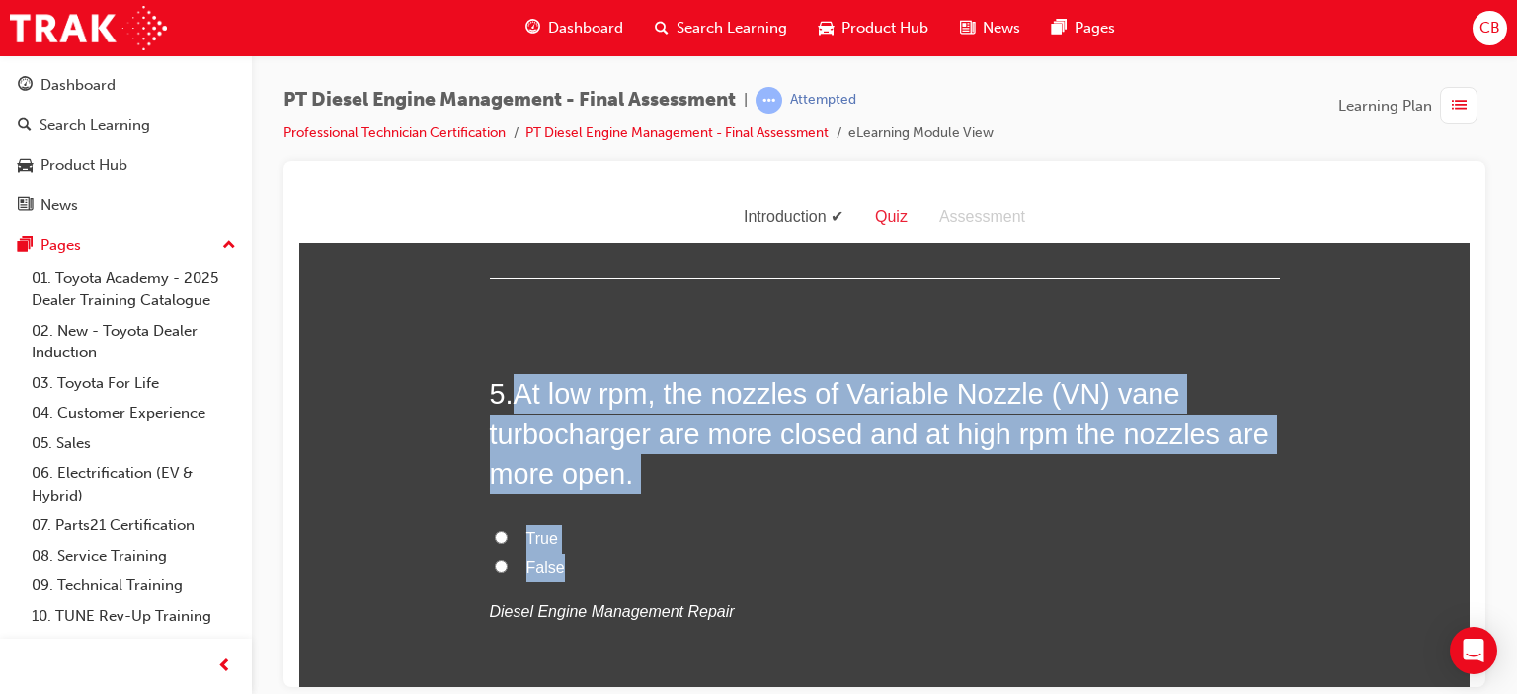
radio input "true"
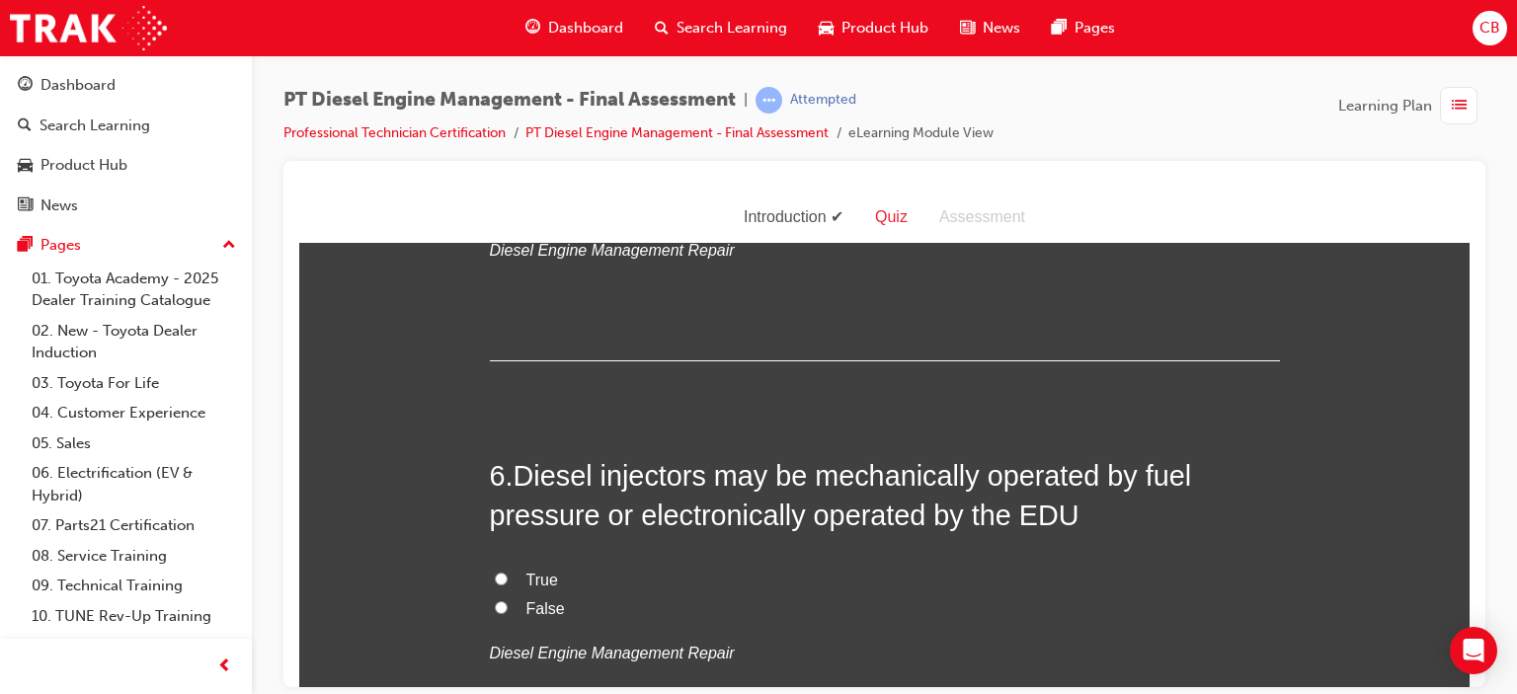
scroll to position [2173, 0]
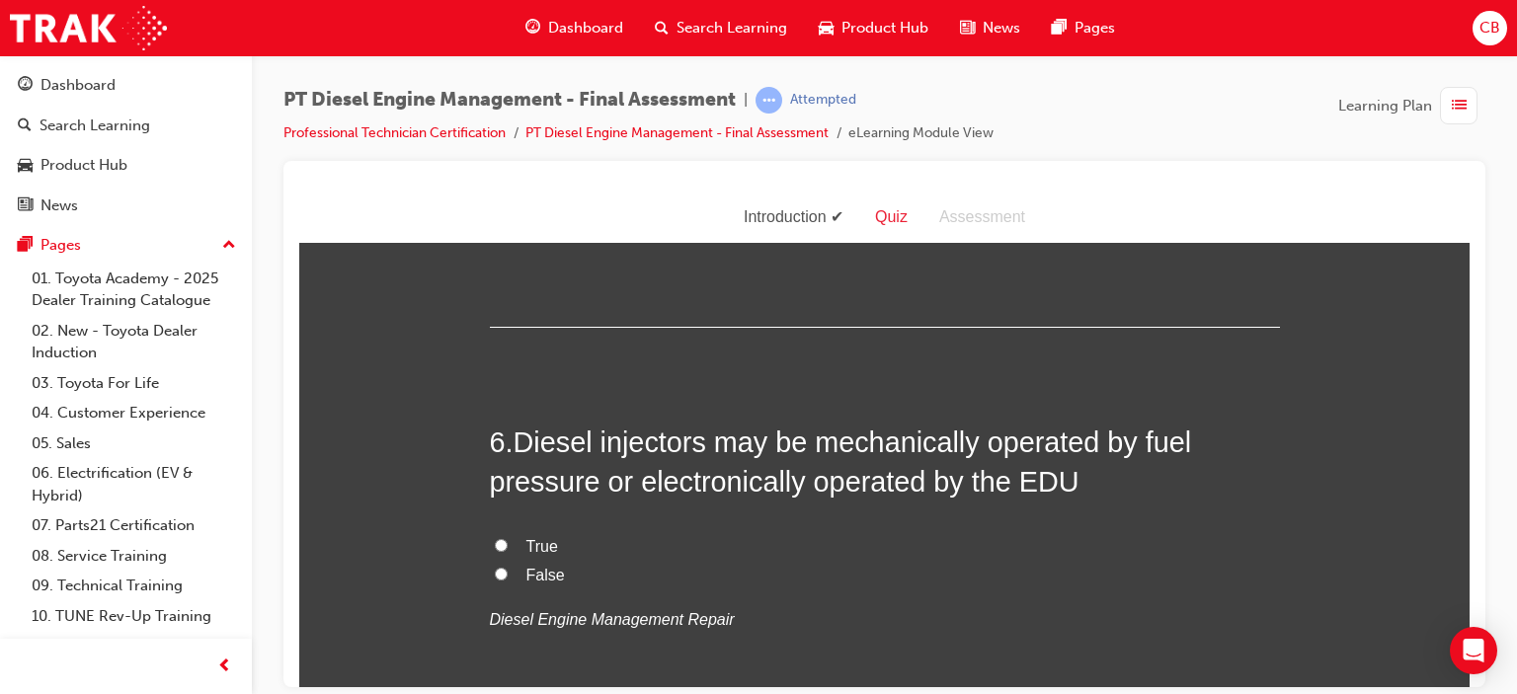
click at [542, 542] on span "True" at bounding box center [542, 545] width 32 height 17
click at [508, 542] on input "True" at bounding box center [501, 544] width 13 height 13
radio input "true"
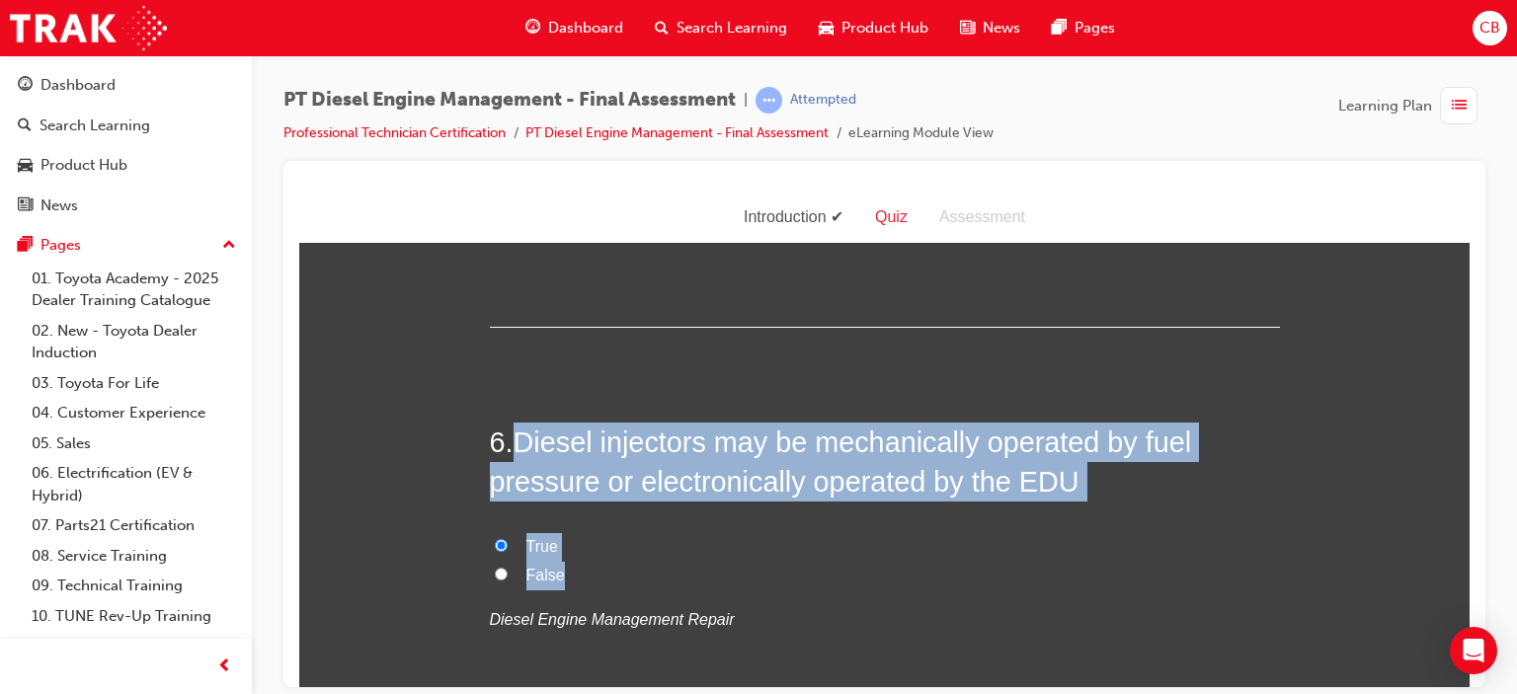
drag, startPoint x: 582, startPoint y: 574, endPoint x: 510, endPoint y: 447, distance: 145.6
click at [510, 447] on div "6 . Diesel injectors may be mechanically operated by fuel pressure or electroni…" at bounding box center [885, 576] width 790 height 308
copy div "Diesel injectors may be mechanically operated by fuel pressure or electronicall…"
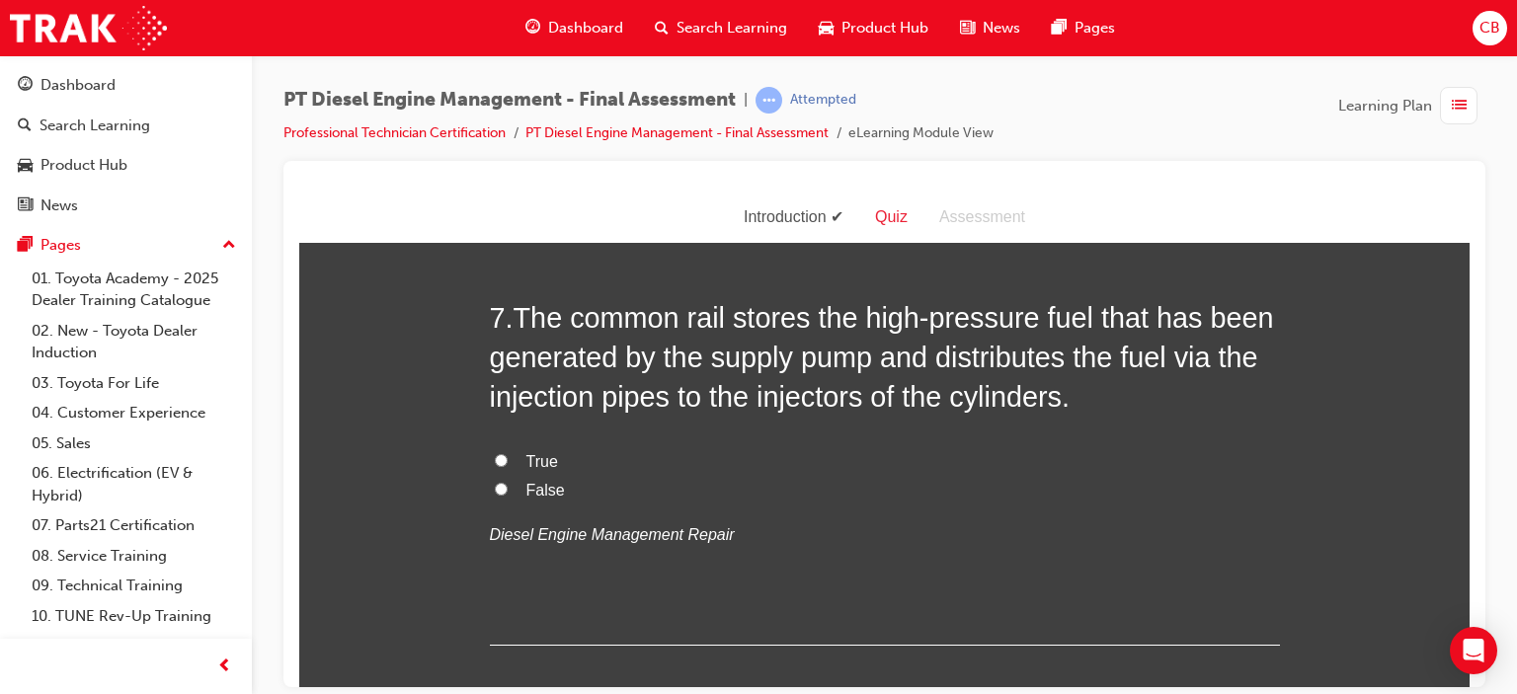
scroll to position [2667, 0]
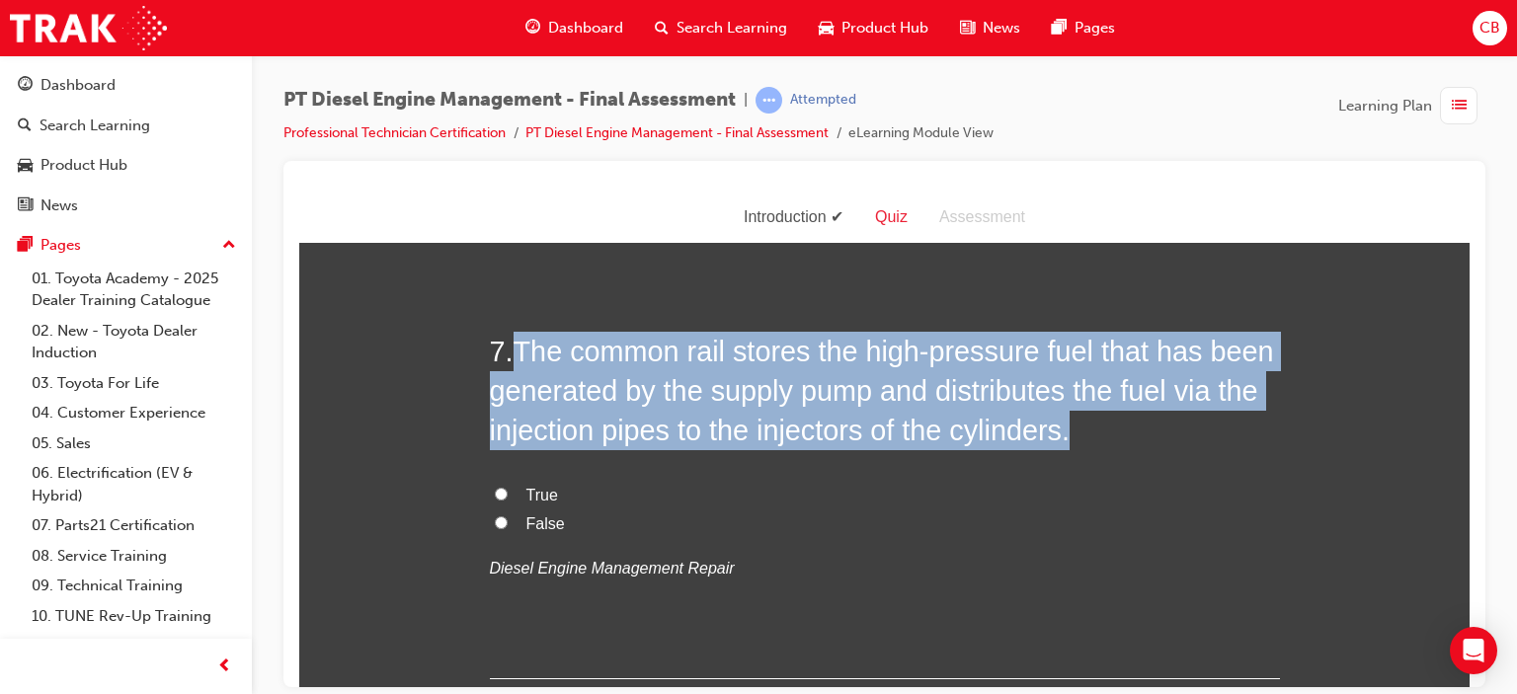
drag, startPoint x: 1101, startPoint y: 437, endPoint x: 513, endPoint y: 352, distance: 594.8
click at [513, 352] on h2 "7 . The common rail stores the high-pressure fuel that has been generated by th…" at bounding box center [885, 391] width 790 height 120
copy span "The common rail stores the high-pressure fuel that has been generated by the su…"
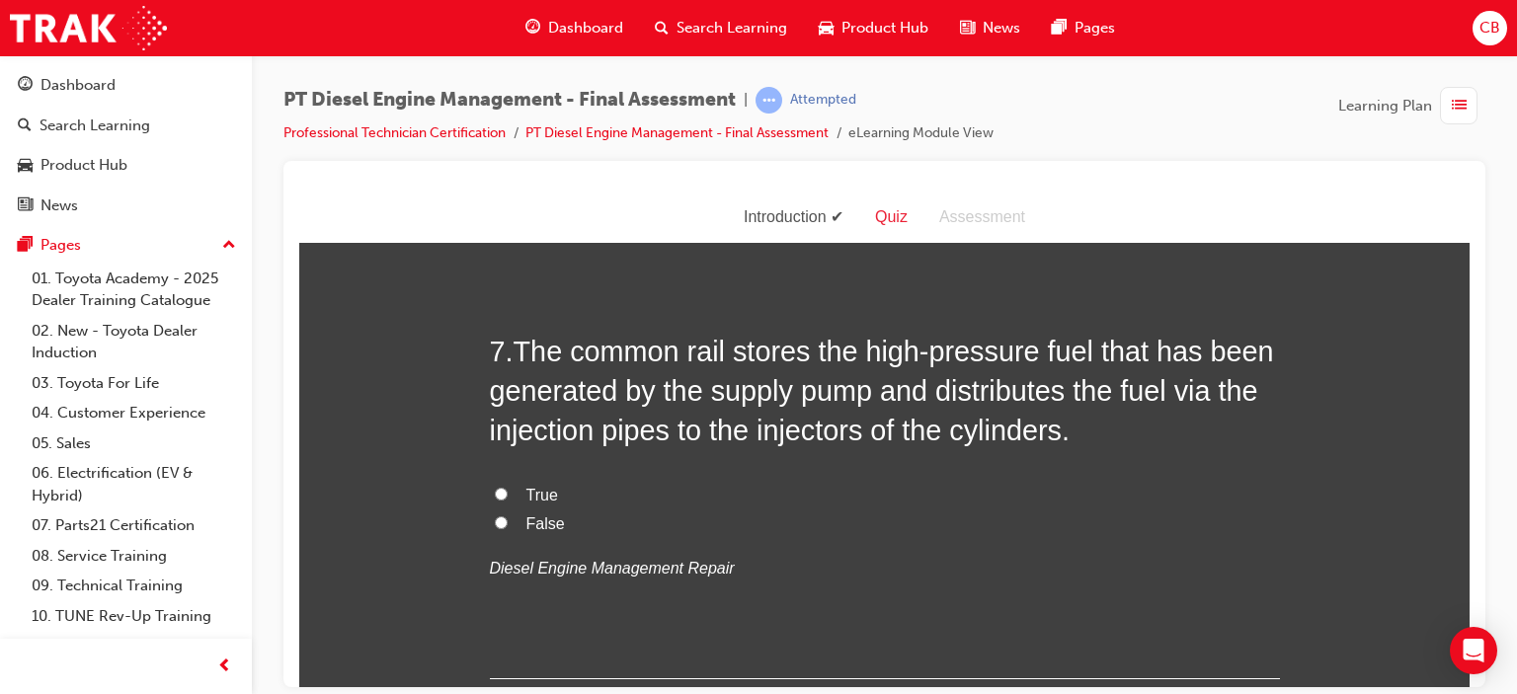
click at [536, 519] on span "False" at bounding box center [545, 523] width 39 height 17
click at [508, 519] on input "False" at bounding box center [501, 522] width 13 height 13
radio input "true"
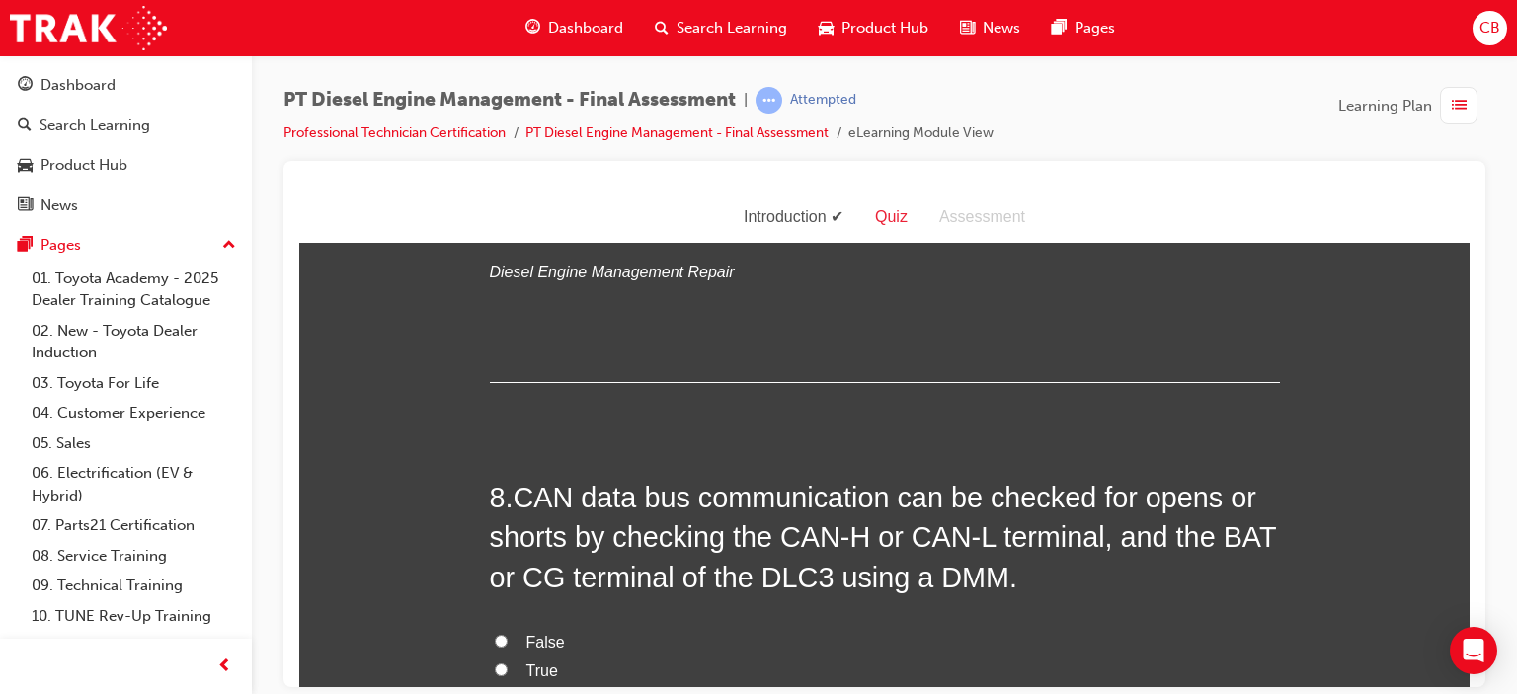
scroll to position [3062, 0]
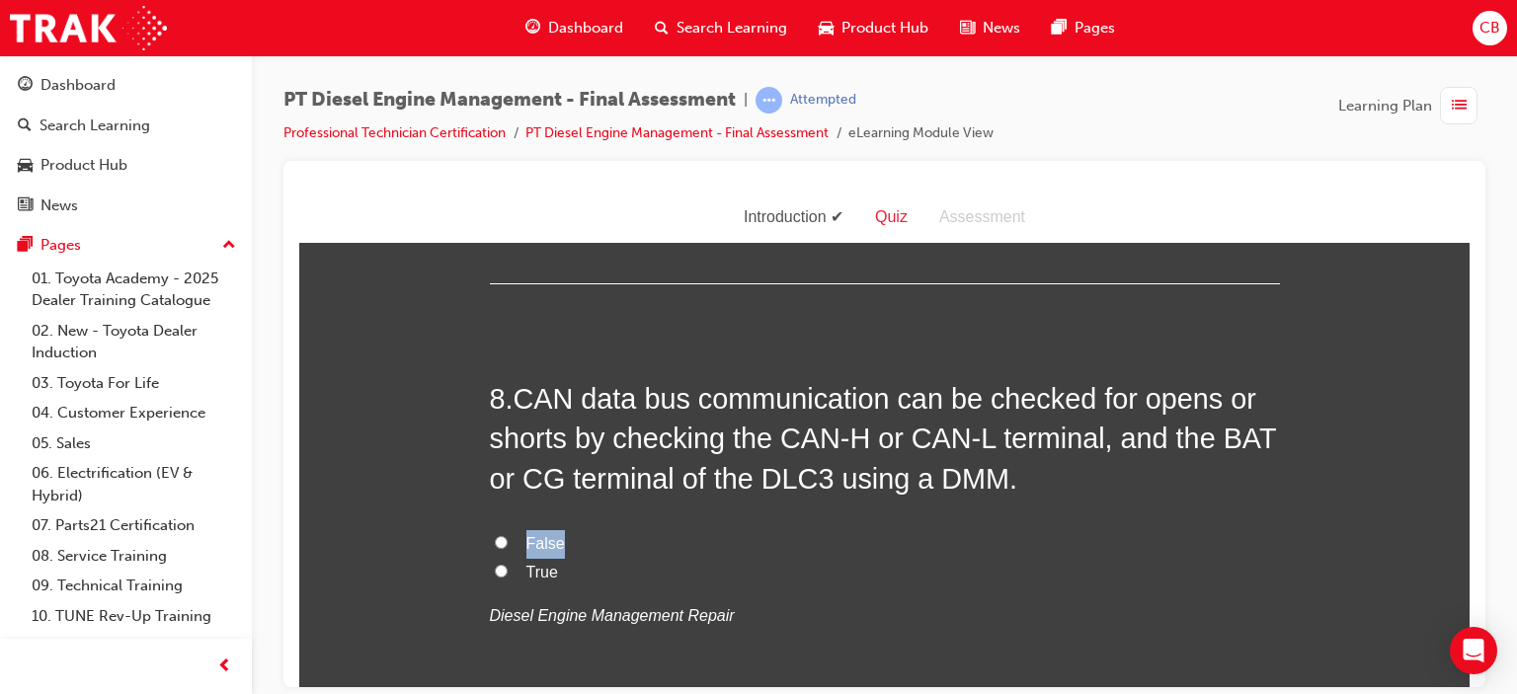
drag, startPoint x: 1041, startPoint y: 478, endPoint x: 759, endPoint y: 511, distance: 284.4
click at [759, 511] on div "8 . CAN data bus communication can be checked for opens or shorts by checking t…" at bounding box center [885, 552] width 790 height 348
click at [673, 535] on label "False" at bounding box center [885, 543] width 790 height 29
click at [508, 535] on input "False" at bounding box center [501, 541] width 13 height 13
radio input "true"
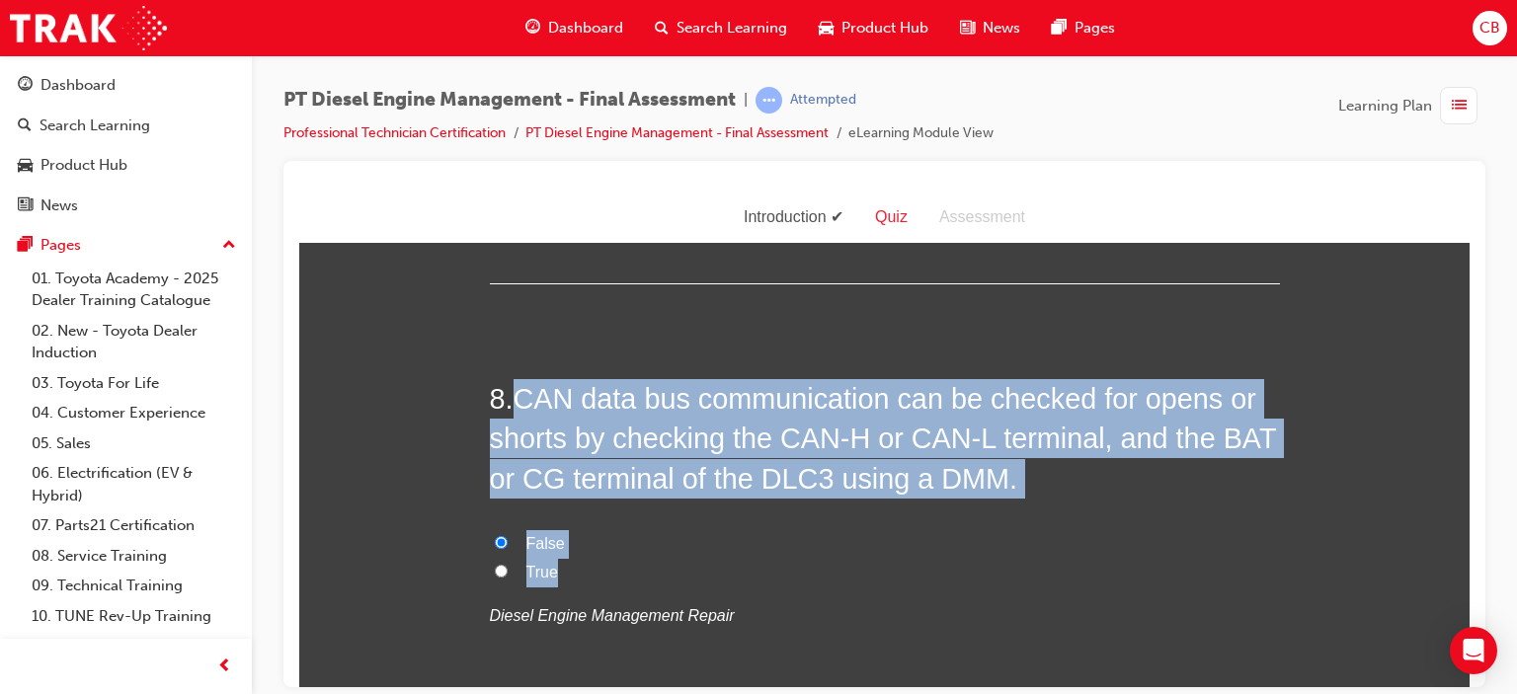
drag, startPoint x: 581, startPoint y: 566, endPoint x: 510, endPoint y: 415, distance: 167.0
click at [510, 415] on div "8 . CAN data bus communication can be checked for opens or shorts by checking t…" at bounding box center [885, 552] width 790 height 348
copy div "CAN data bus communication can be checked for opens or shorts by checking the C…"
click at [495, 569] on input "True" at bounding box center [501, 570] width 13 height 13
radio input "true"
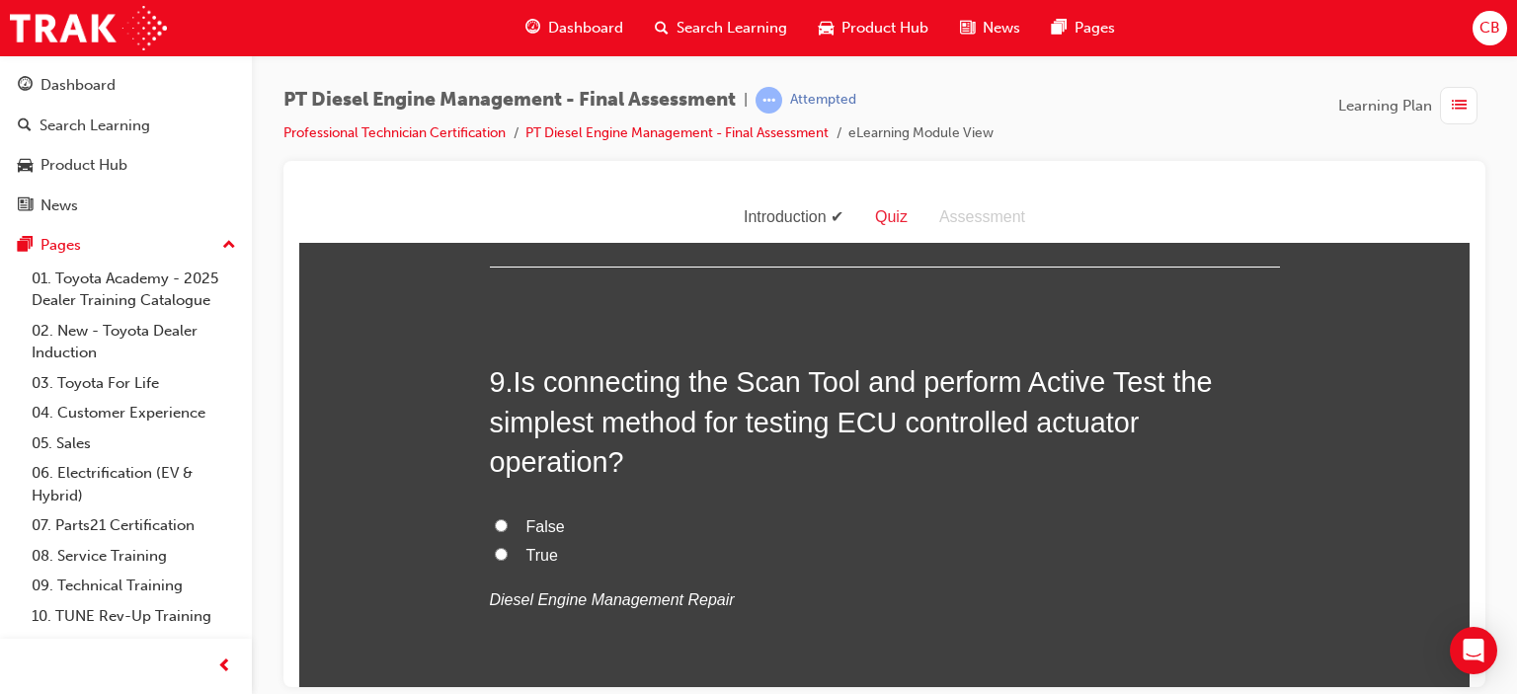
scroll to position [3556, 0]
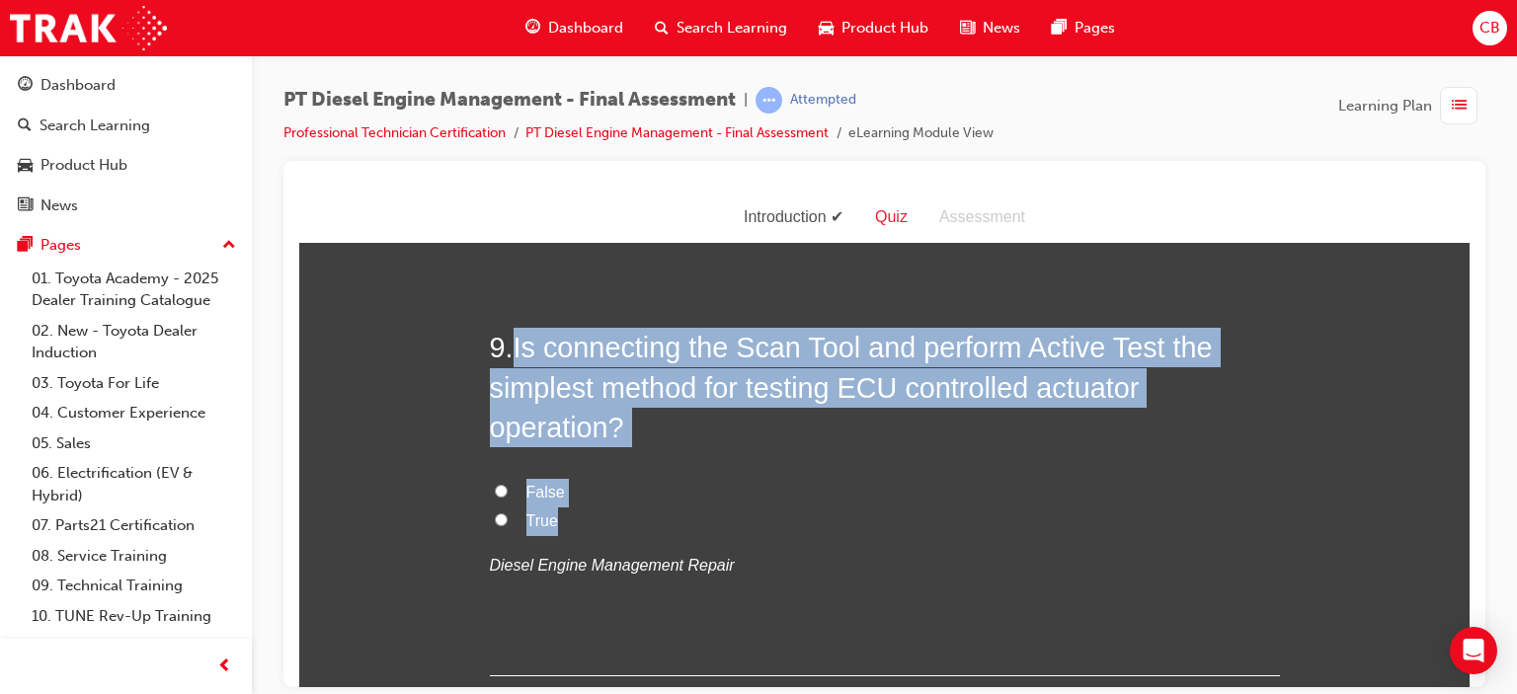
drag, startPoint x: 563, startPoint y: 528, endPoint x: 514, endPoint y: 356, distance: 179.8
click at [514, 356] on div "9 . Is connecting the Scan Tool and perform Active Test the simplest method for…" at bounding box center [885, 501] width 790 height 348
copy div "Is connecting the Scan Tool and perform Active Test the simplest method for tes…"
click at [527, 519] on span "True" at bounding box center [542, 520] width 32 height 17
click at [508, 519] on input "True" at bounding box center [501, 519] width 13 height 13
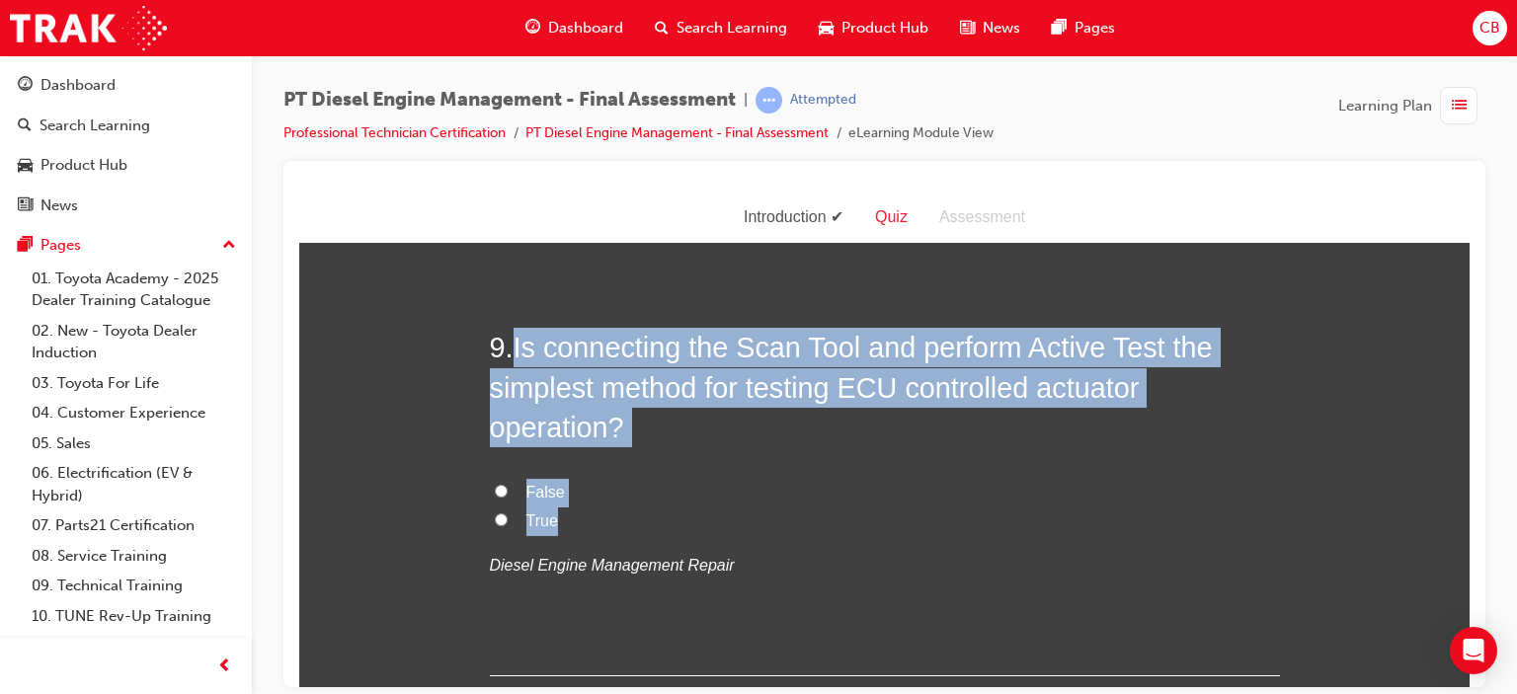
radio input "true"
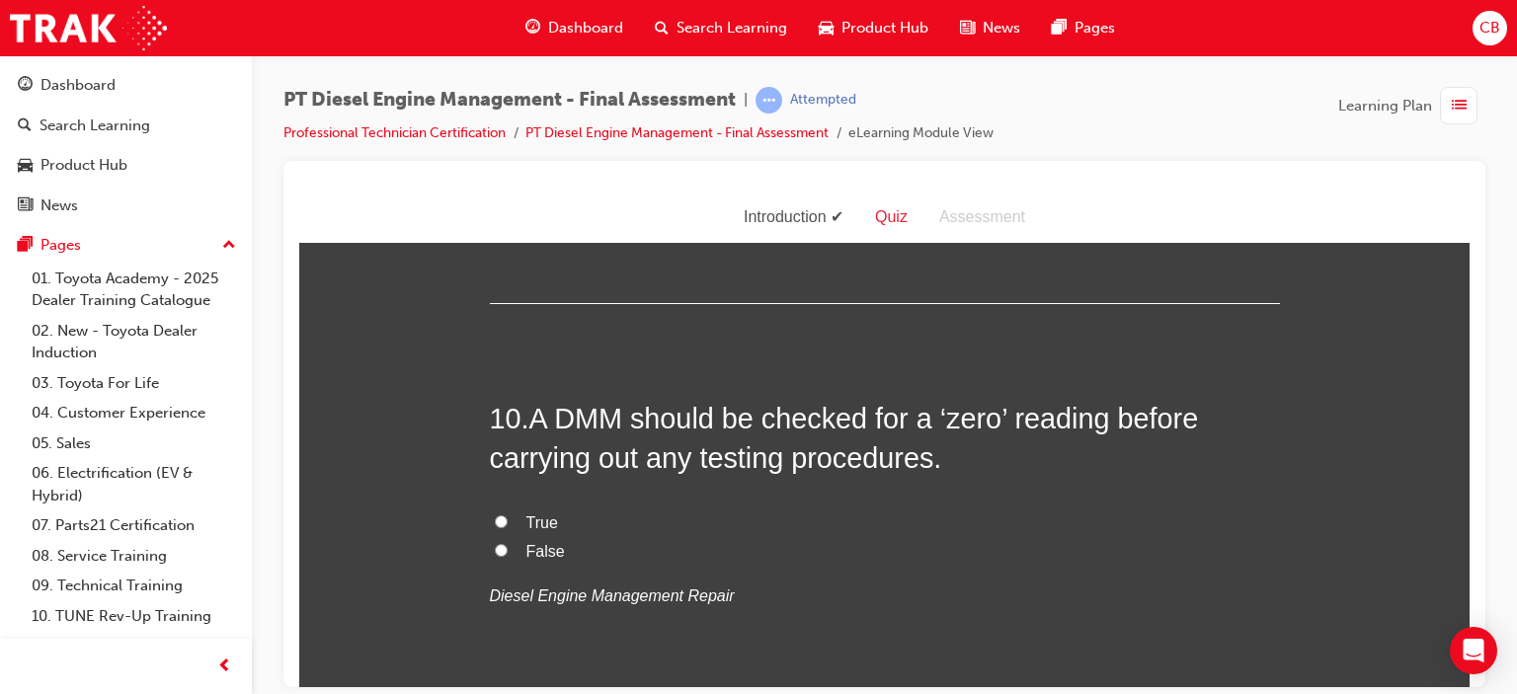
scroll to position [3951, 0]
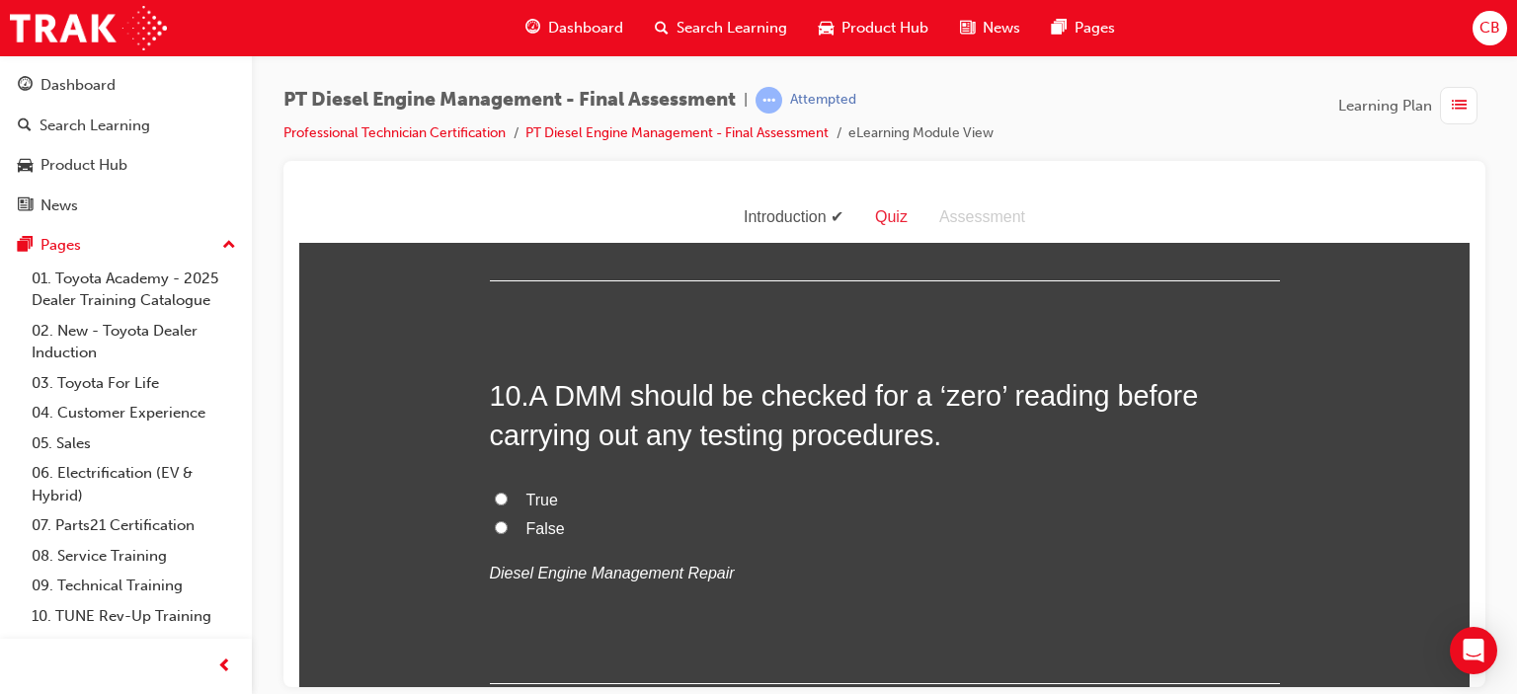
click at [529, 492] on span "True" at bounding box center [542, 499] width 32 height 17
click at [508, 492] on input "True" at bounding box center [501, 498] width 13 height 13
radio input "true"
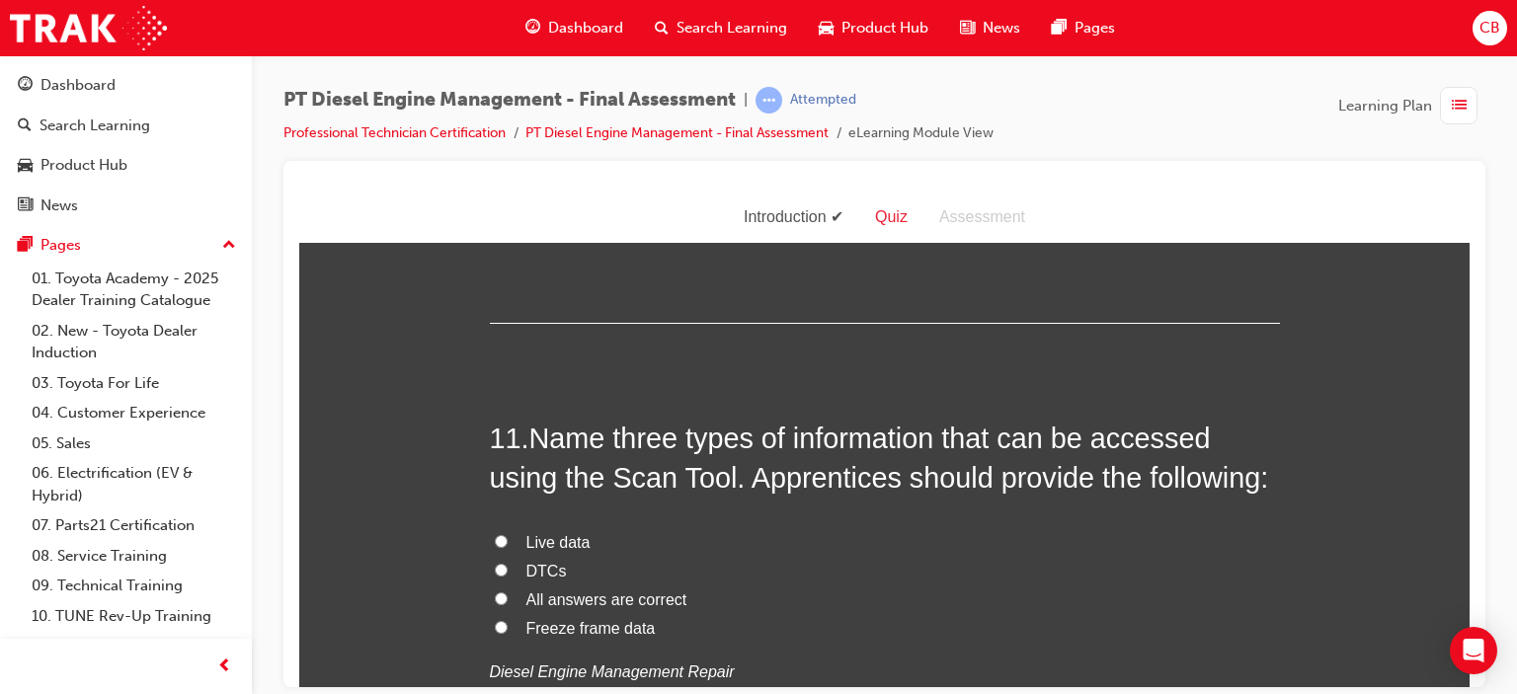
scroll to position [4346, 0]
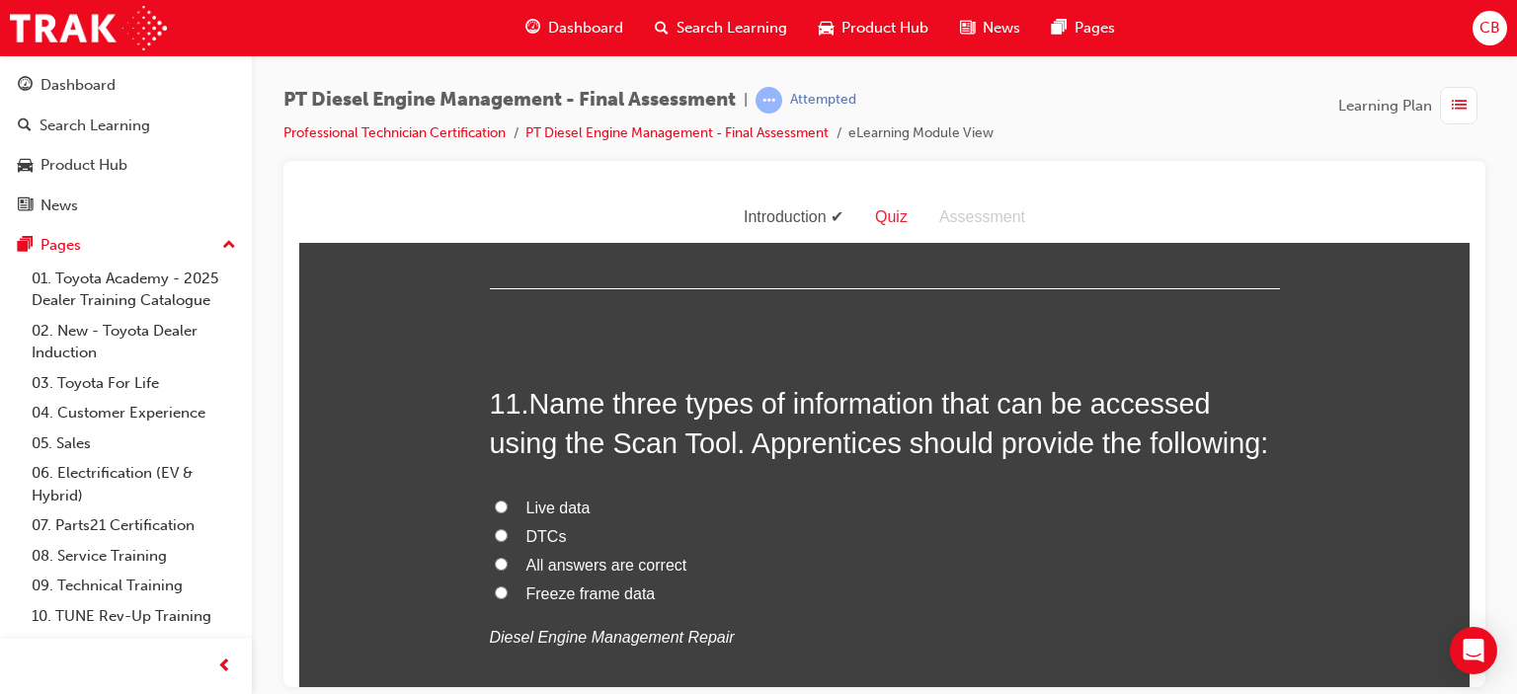
click at [618, 556] on span "All answers are correct" at bounding box center [606, 564] width 161 height 17
click at [508, 557] on input "All answers are correct" at bounding box center [501, 563] width 13 height 13
radio input "true"
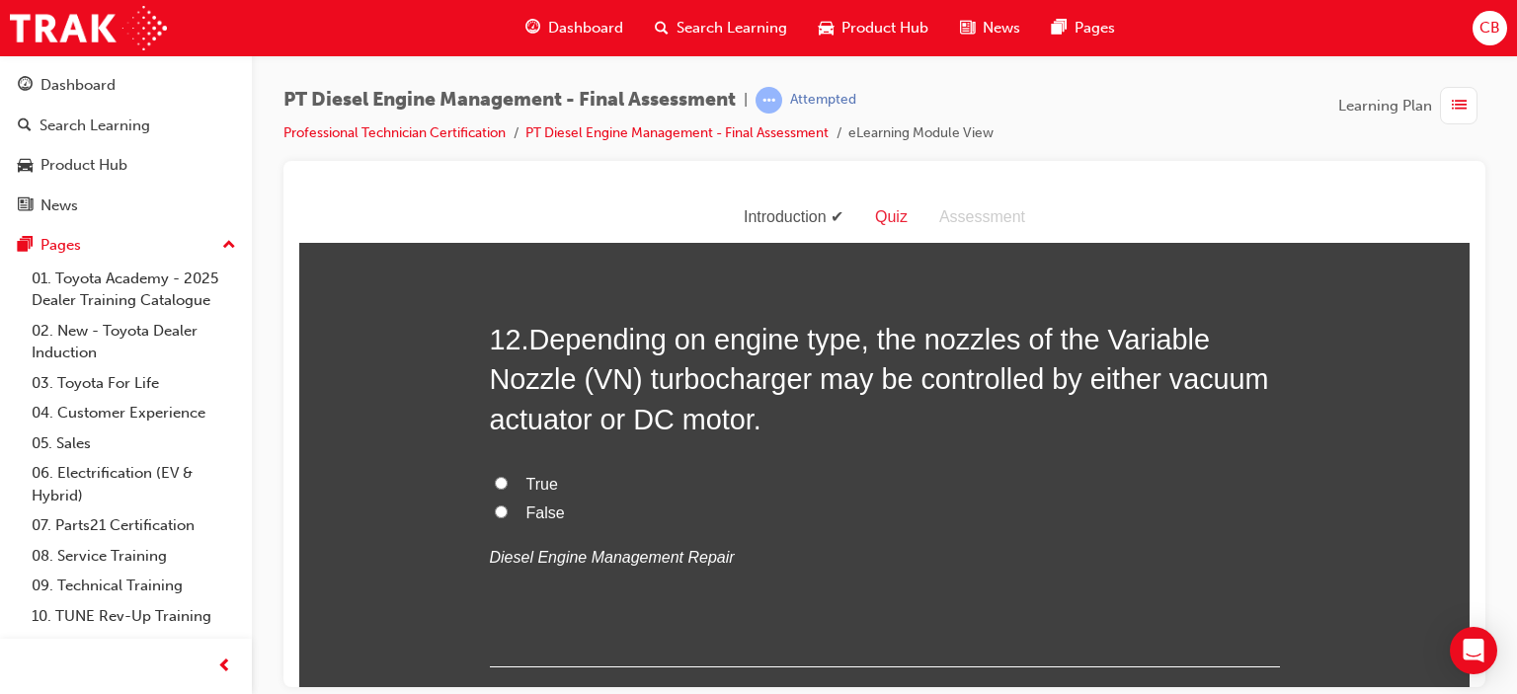
scroll to position [4840, 0]
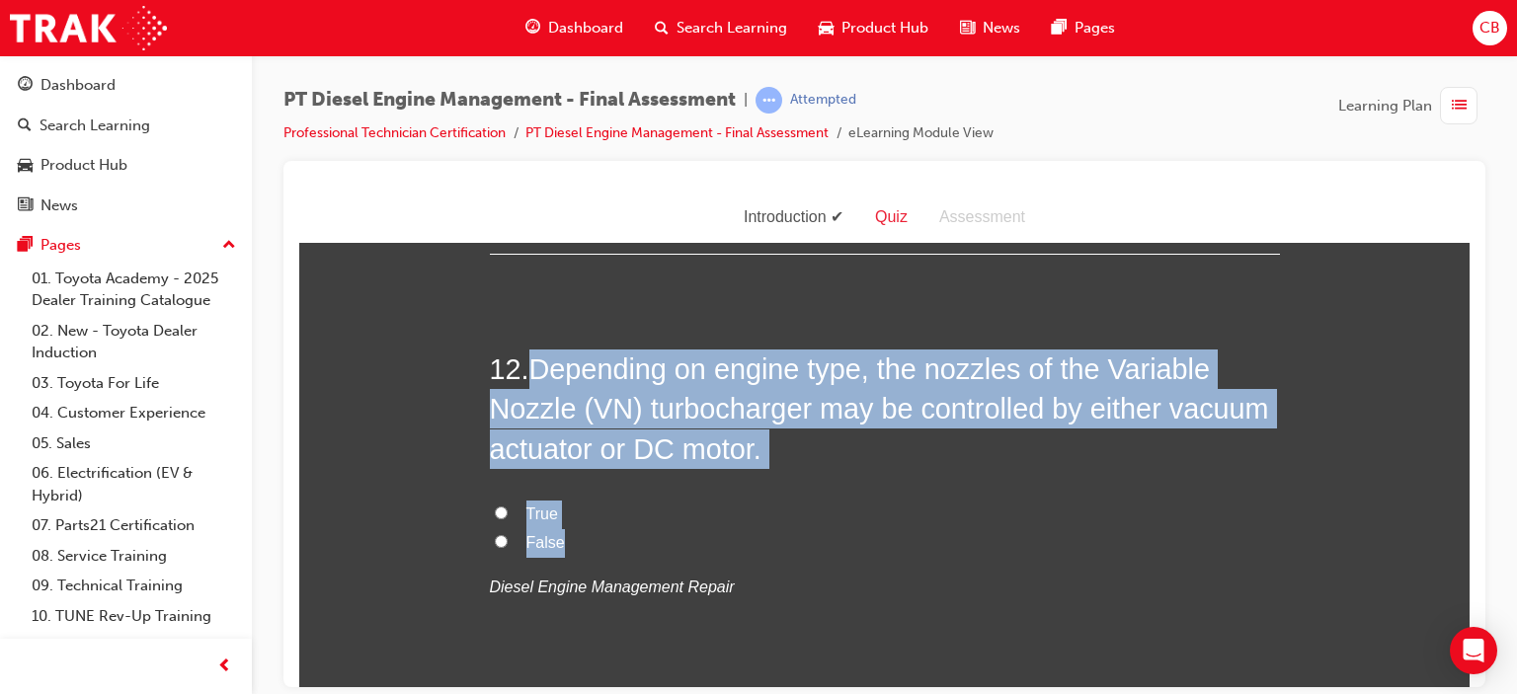
drag, startPoint x: 578, startPoint y: 545, endPoint x: 537, endPoint y: 371, distance: 178.5
click at [537, 371] on div "12 . Depending on engine type, the nozzles of the Variable Nozzle (VN) turbocha…" at bounding box center [885, 523] width 790 height 348
copy div "Depending on engine type, the nozzles of the Variable Nozzle (VN) turbocharger …"
click at [526, 505] on span "True" at bounding box center [542, 513] width 32 height 17
click at [508, 506] on input "True" at bounding box center [501, 512] width 13 height 13
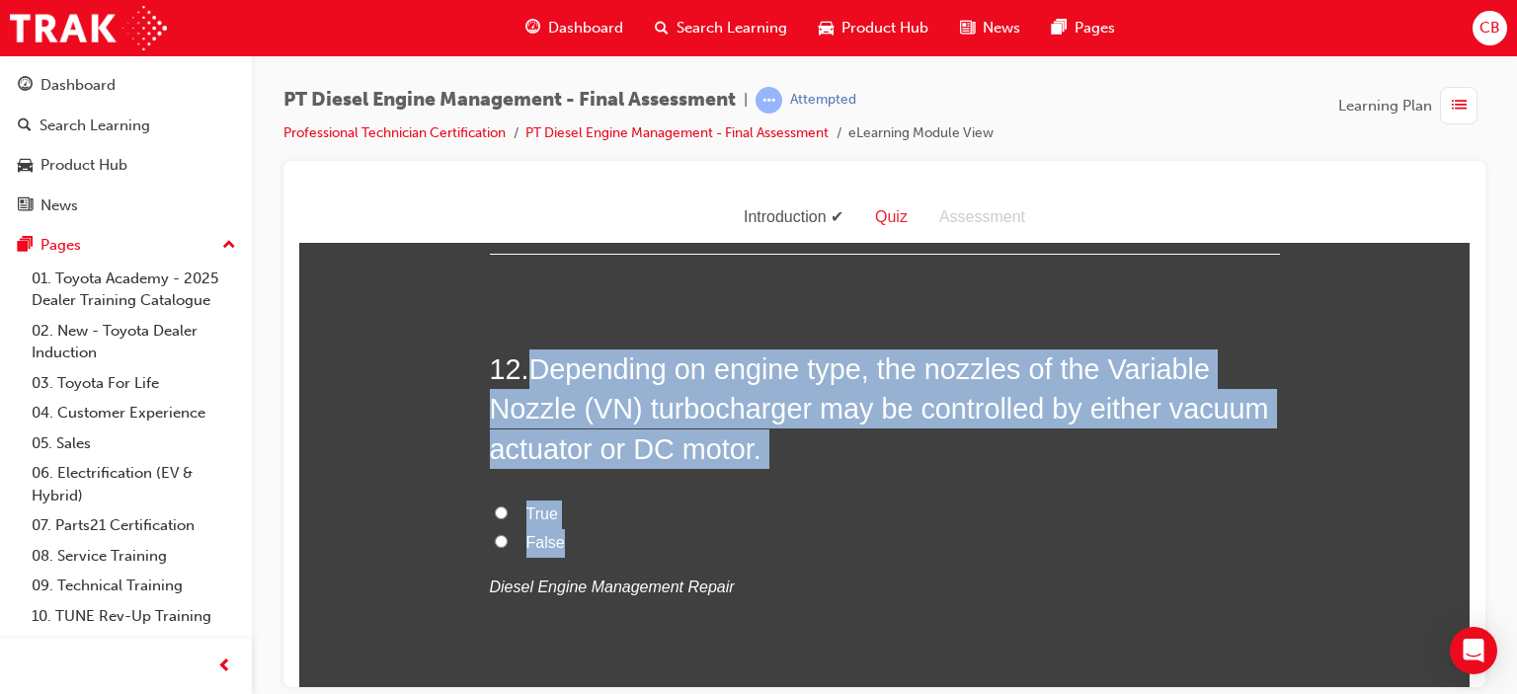
radio input "true"
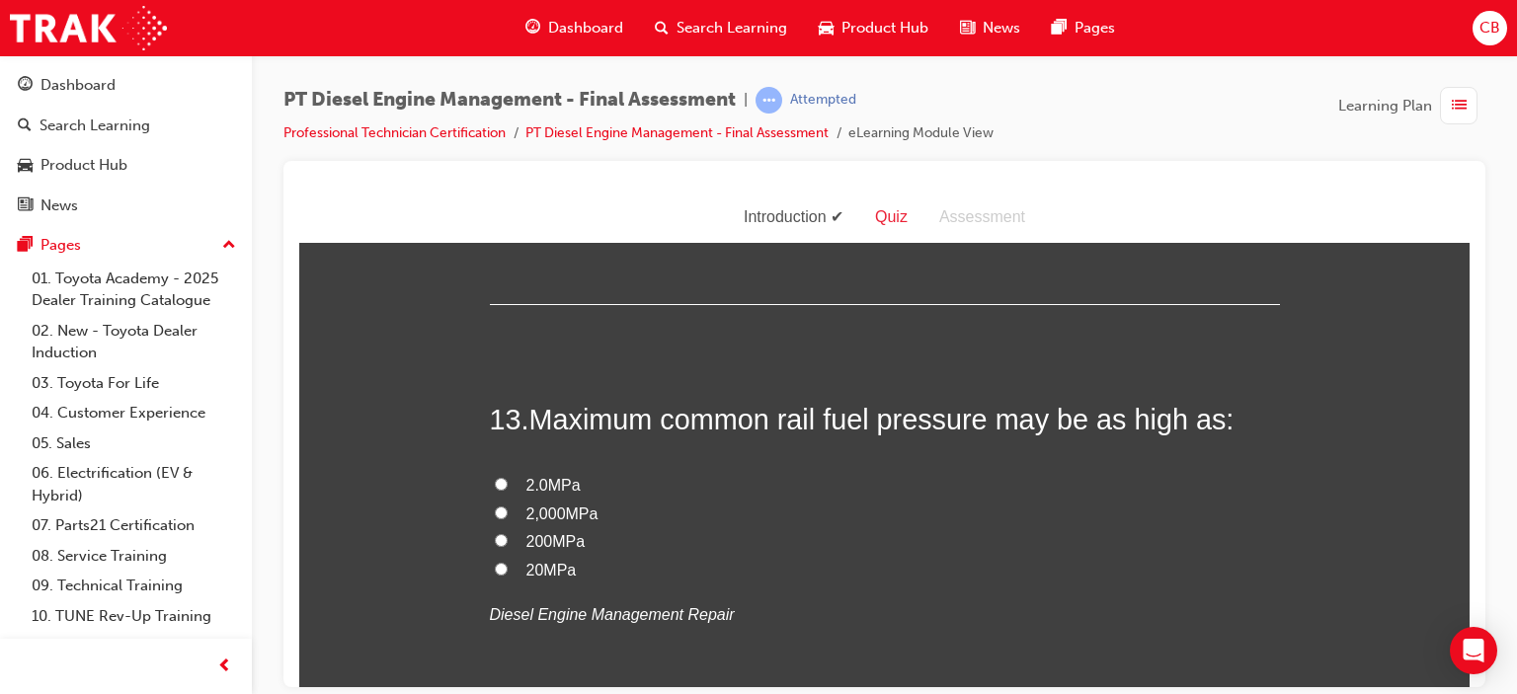
scroll to position [5235, 0]
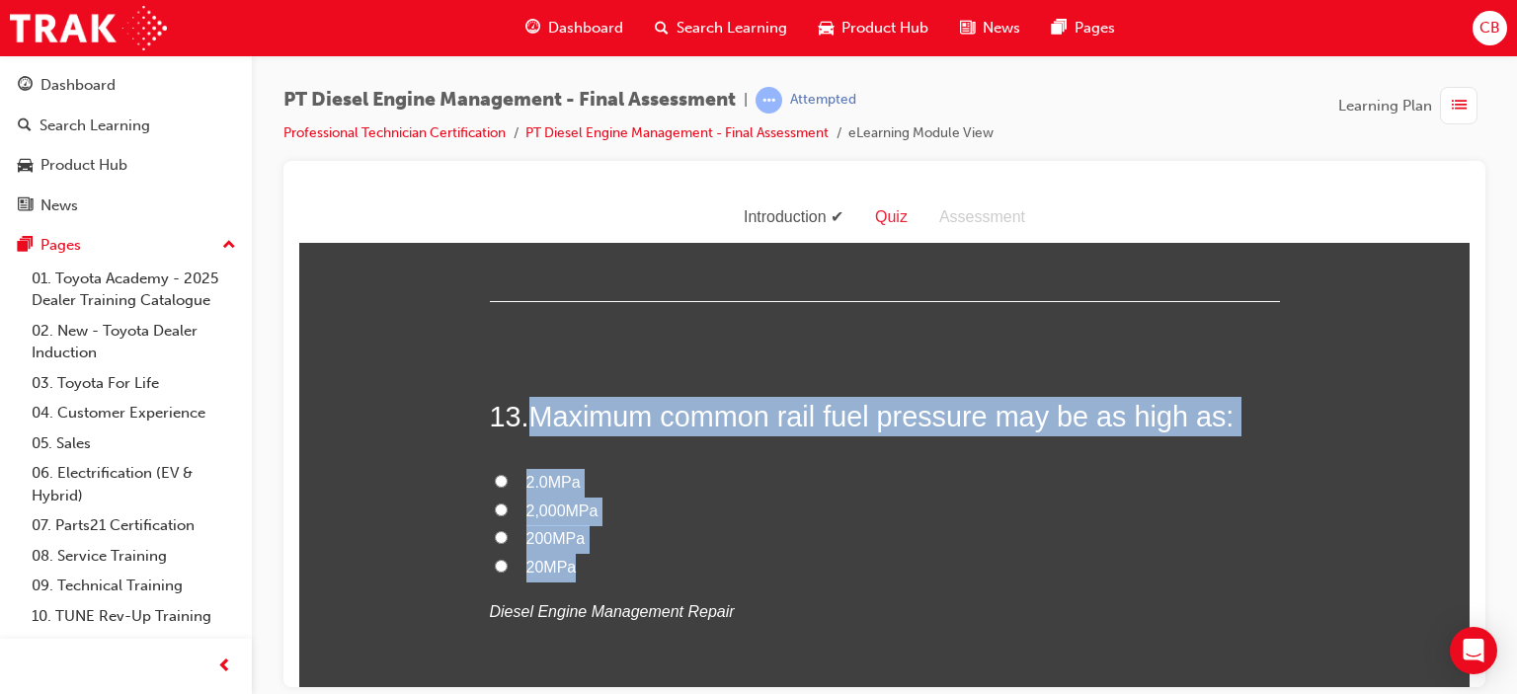
drag, startPoint x: 620, startPoint y: 569, endPoint x: 532, endPoint y: 404, distance: 186.9
click at [532, 404] on div "13 . Maximum common rail fuel pressure may be as high as: 2.0MPa 2,000MPa 200MP…" at bounding box center [885, 558] width 790 height 325
click at [554, 540] on span "200MPa" at bounding box center [555, 537] width 59 height 17
click at [508, 540] on input "200MPa" at bounding box center [501, 536] width 13 height 13
radio input "true"
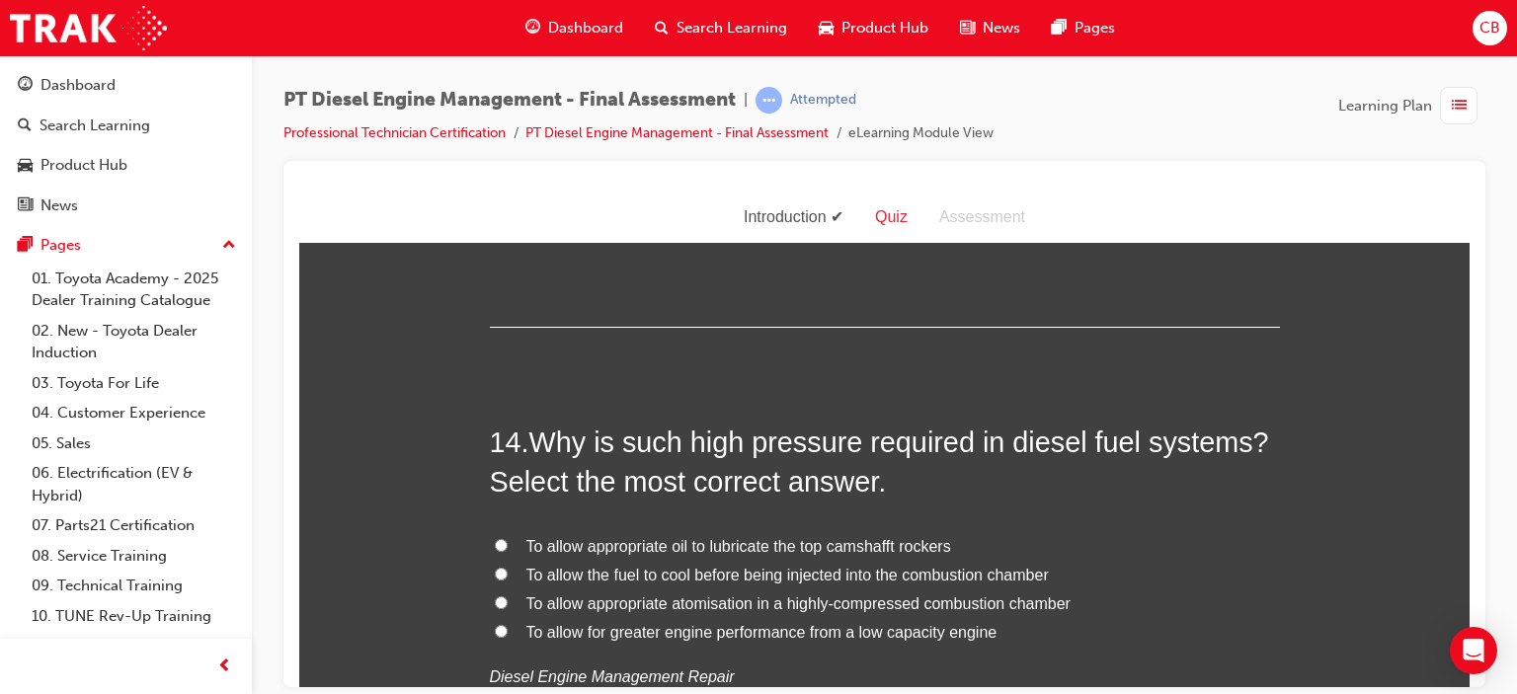
scroll to position [5729, 0]
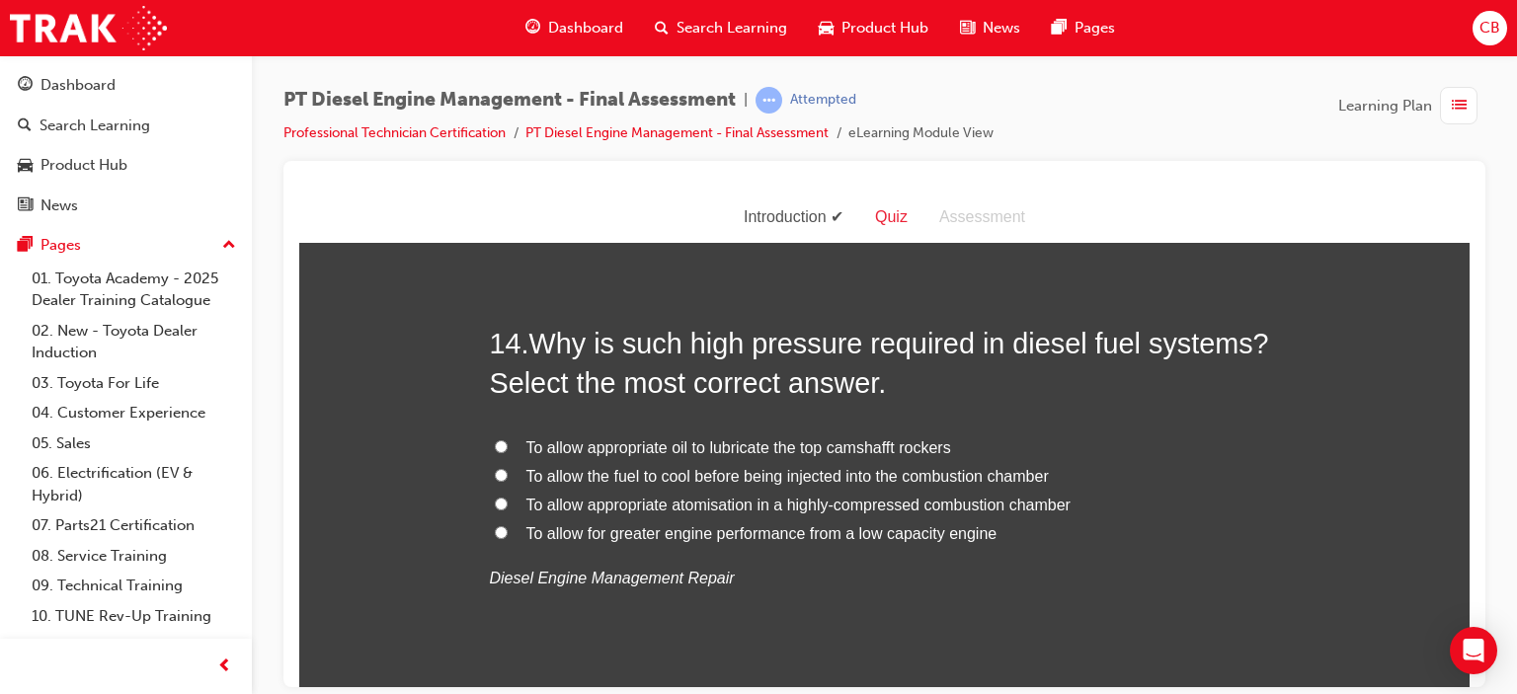
click at [806, 498] on span "To allow appropriate atomisation in a highly-compressed combustion chamber" at bounding box center [798, 504] width 544 height 17
click at [508, 498] on input "To allow appropriate atomisation in a highly-compressed combustion chamber" at bounding box center [501, 503] width 13 height 13
radio input "true"
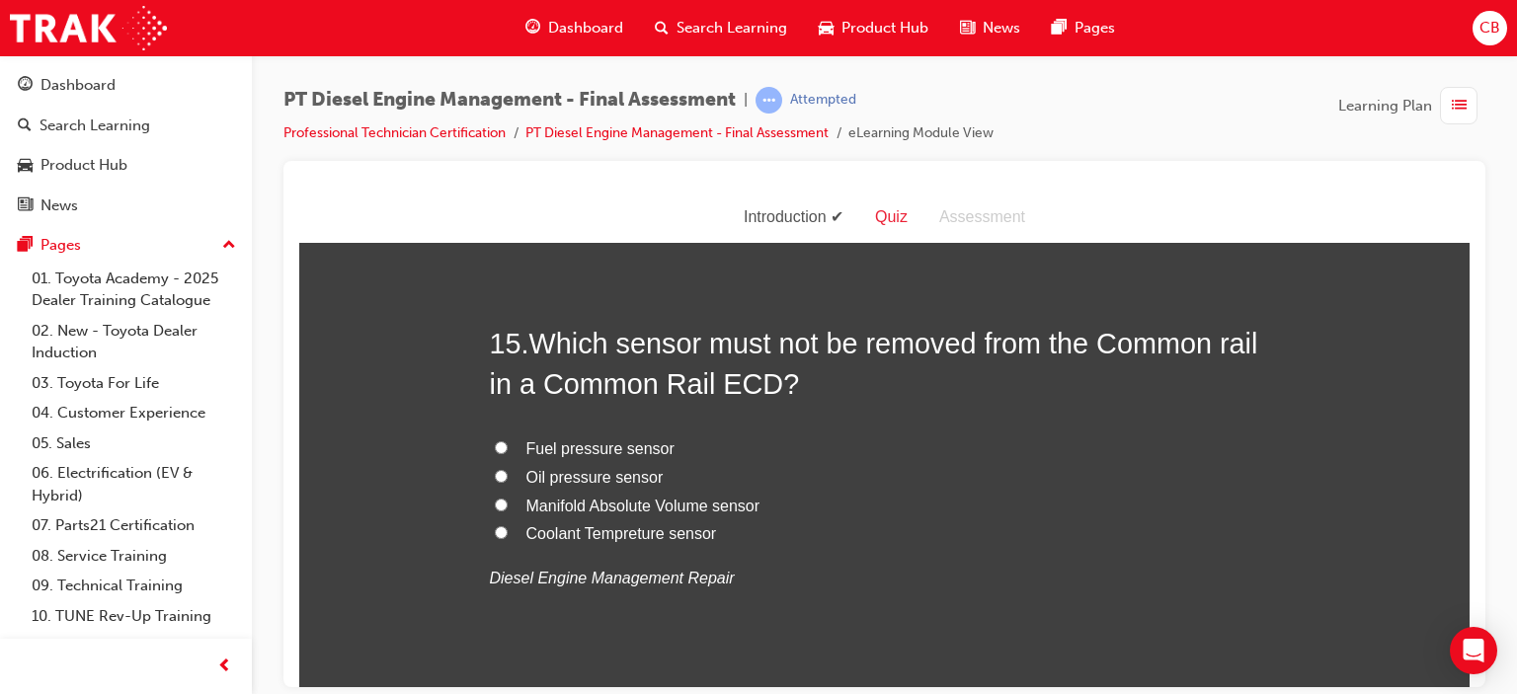
scroll to position [6223, 0]
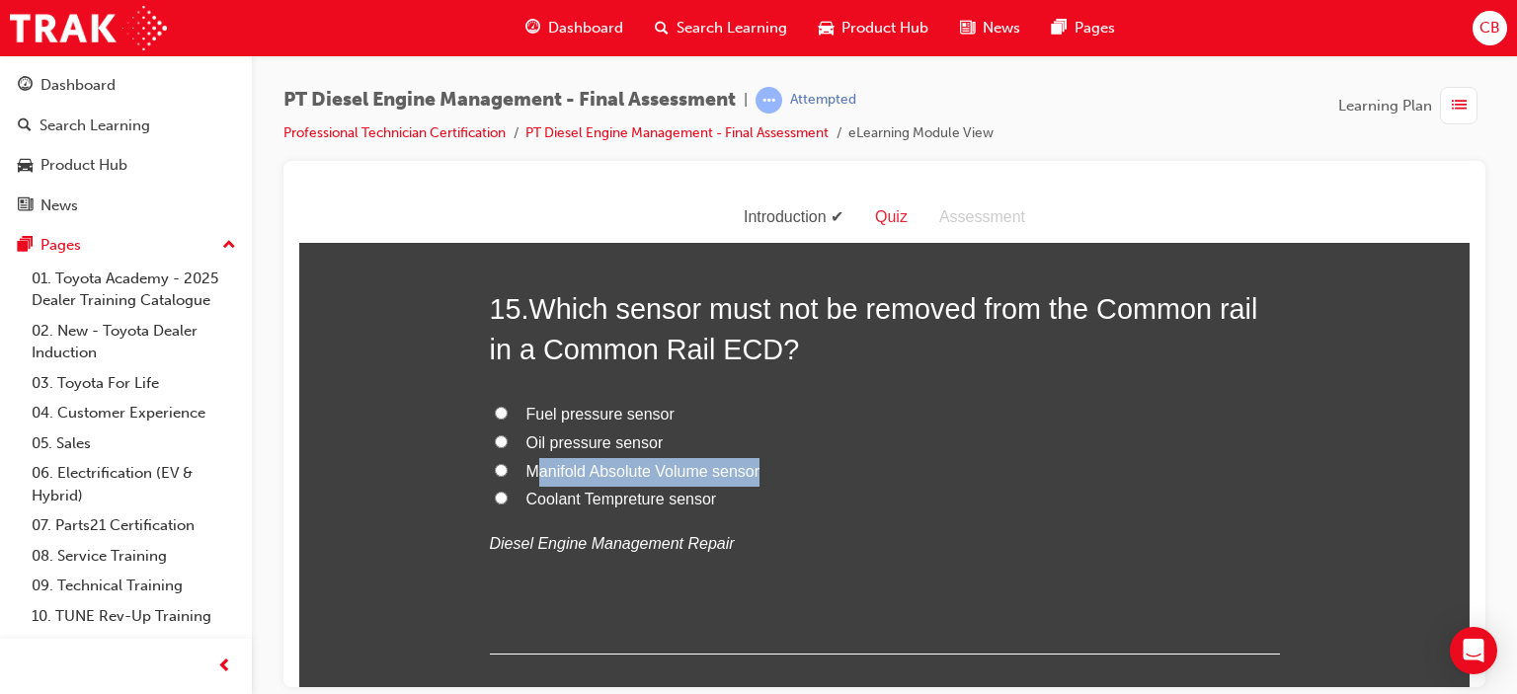
drag, startPoint x: 790, startPoint y: 474, endPoint x: 534, endPoint y: 475, distance: 255.8
click at [534, 475] on label "Manifold Absolute Volume sensor" at bounding box center [885, 471] width 790 height 29
click at [1012, 529] on p "Diesel Engine Management Repair" at bounding box center [885, 543] width 790 height 29
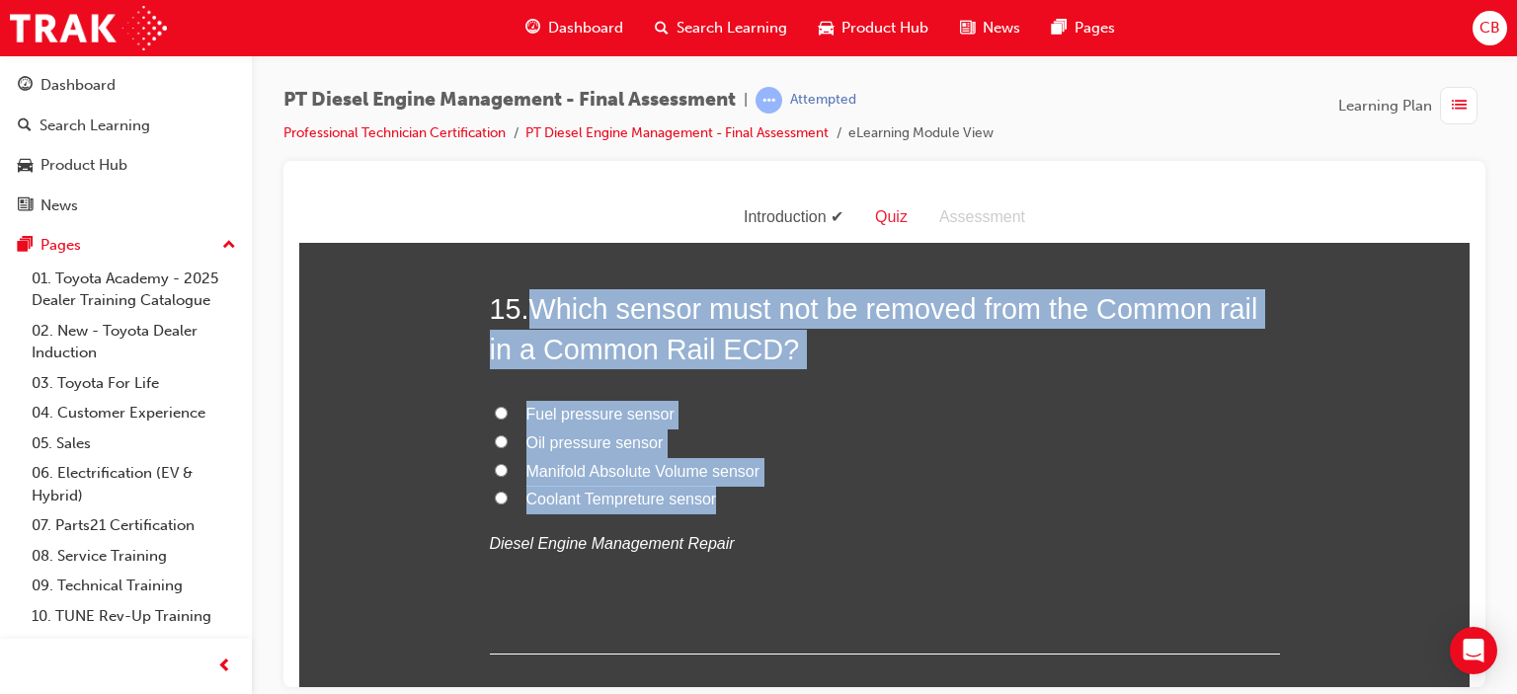
drag, startPoint x: 785, startPoint y: 495, endPoint x: 535, endPoint y: 295, distance: 319.8
click at [535, 295] on div "15 . Which sensor must not be removed from the Common rail in a Common Rail ECD…" at bounding box center [885, 470] width 790 height 365
click at [586, 410] on span "Fuel pressure sensor" at bounding box center [600, 413] width 148 height 17
click at [508, 410] on input "Fuel pressure sensor" at bounding box center [501, 412] width 13 height 13
radio input "true"
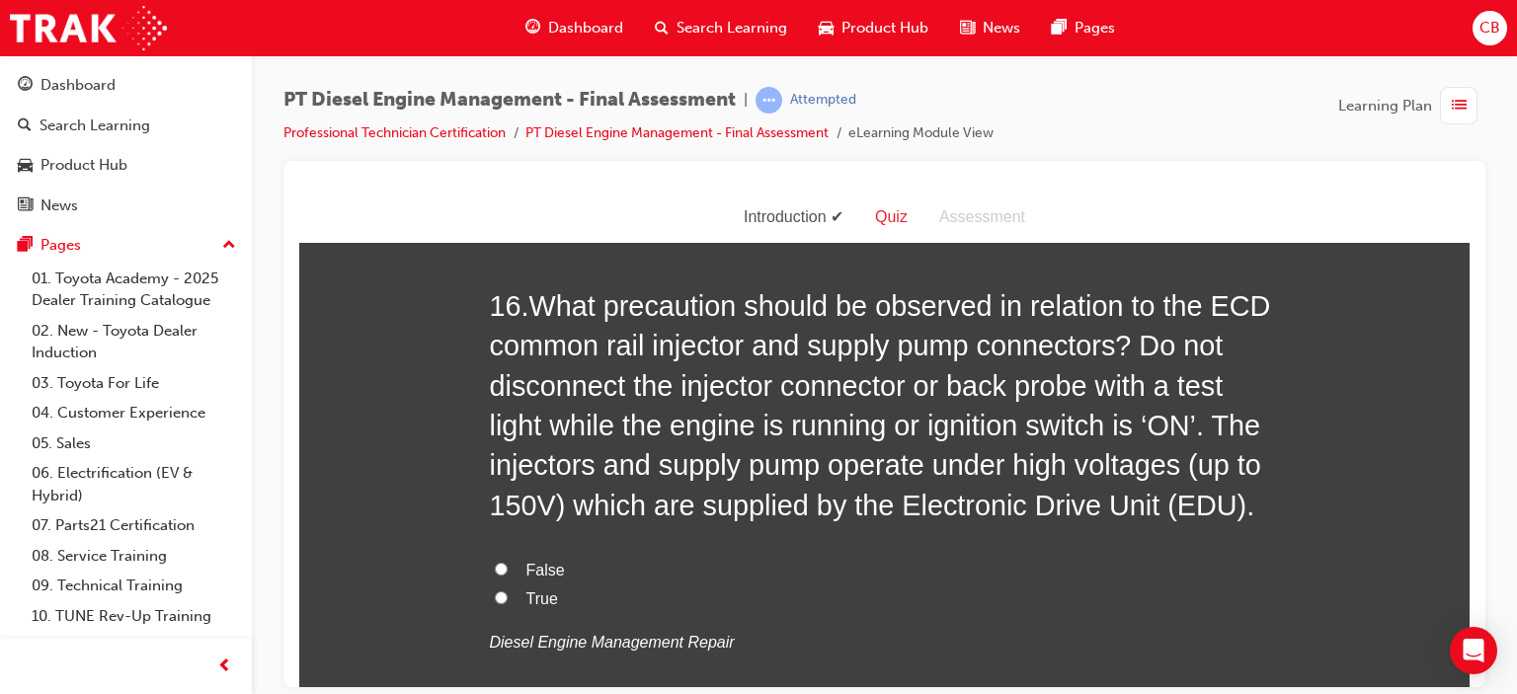
scroll to position [6717, 0]
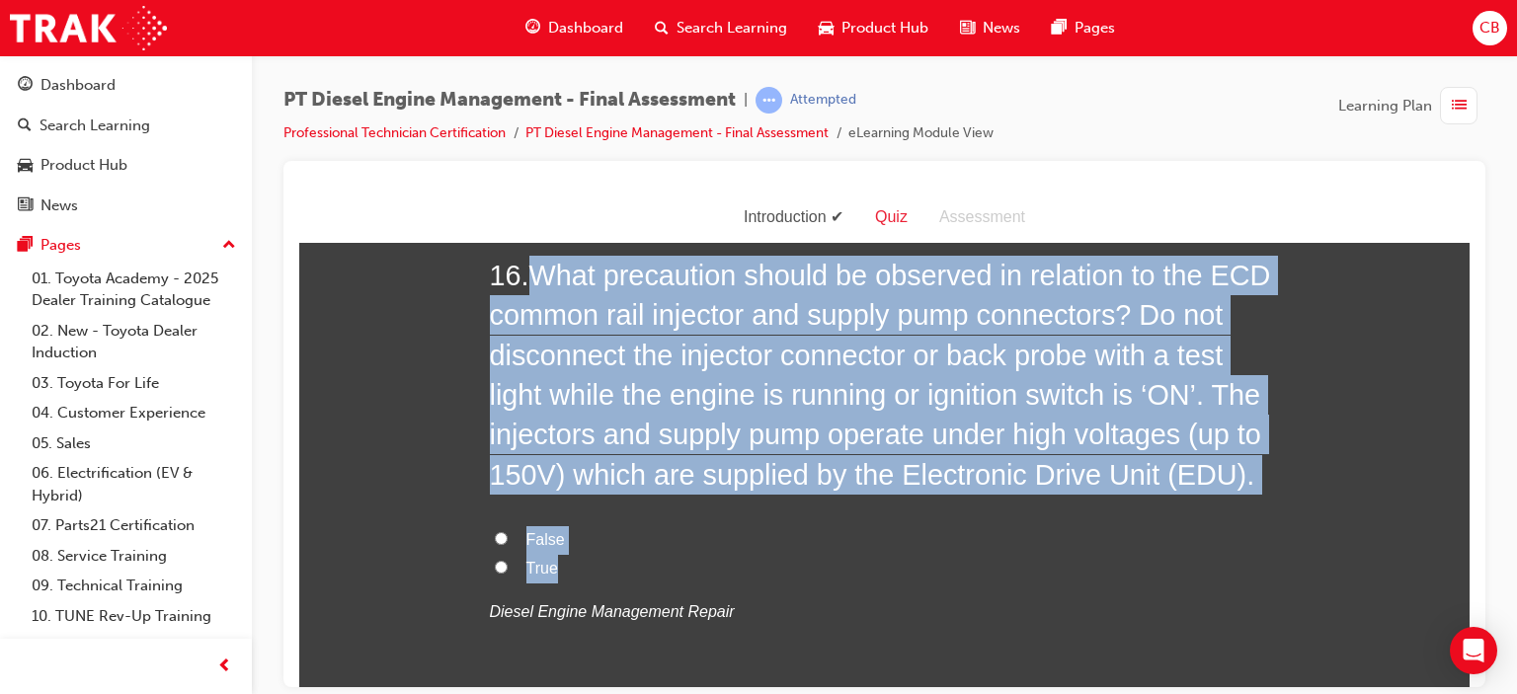
drag, startPoint x: 568, startPoint y: 564, endPoint x: 526, endPoint y: 270, distance: 297.3
click at [526, 270] on div "16 . What precaution should be observed in relation to the ECD common rail inje…" at bounding box center [885, 488] width 790 height 467
click at [538, 566] on span "True" at bounding box center [542, 567] width 32 height 17
click at [508, 566] on input "True" at bounding box center [501, 566] width 13 height 13
radio input "true"
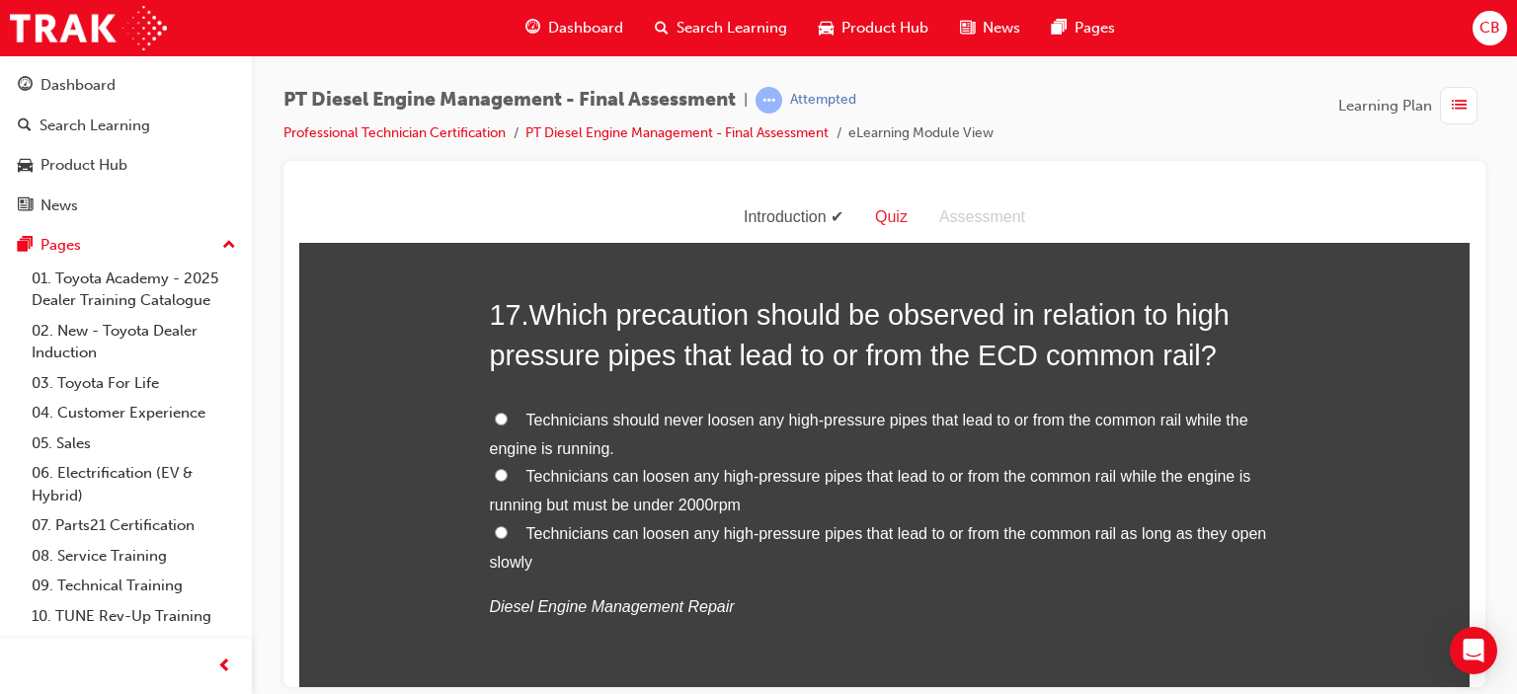
scroll to position [7211, 0]
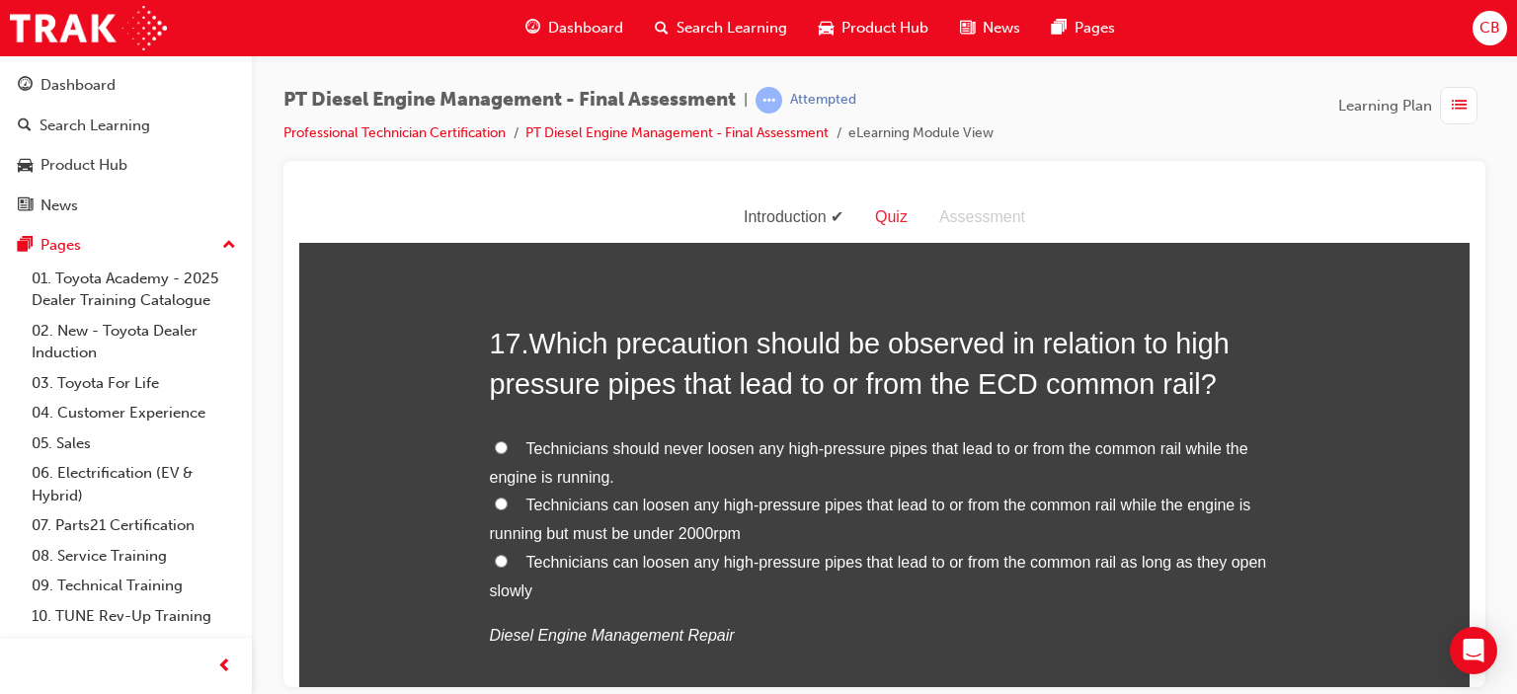
click at [567, 444] on span "Technicians should never loosen any high-pressure pipes that lead to or from th…" at bounding box center [869, 462] width 759 height 45
click at [508, 444] on input "Technicians should never loosen any high-pressure pipes that lead to or from th…" at bounding box center [501, 447] width 13 height 13
radio input "true"
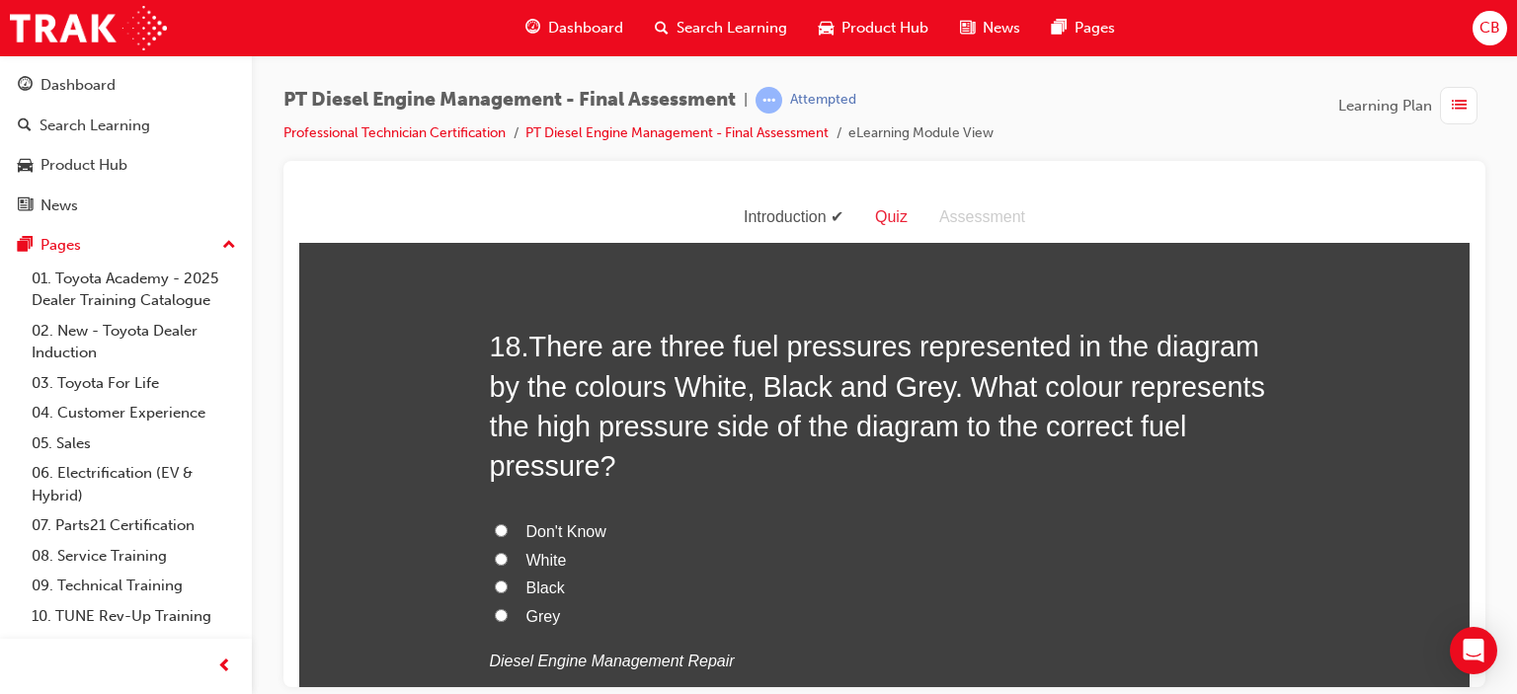
scroll to position [7756, 0]
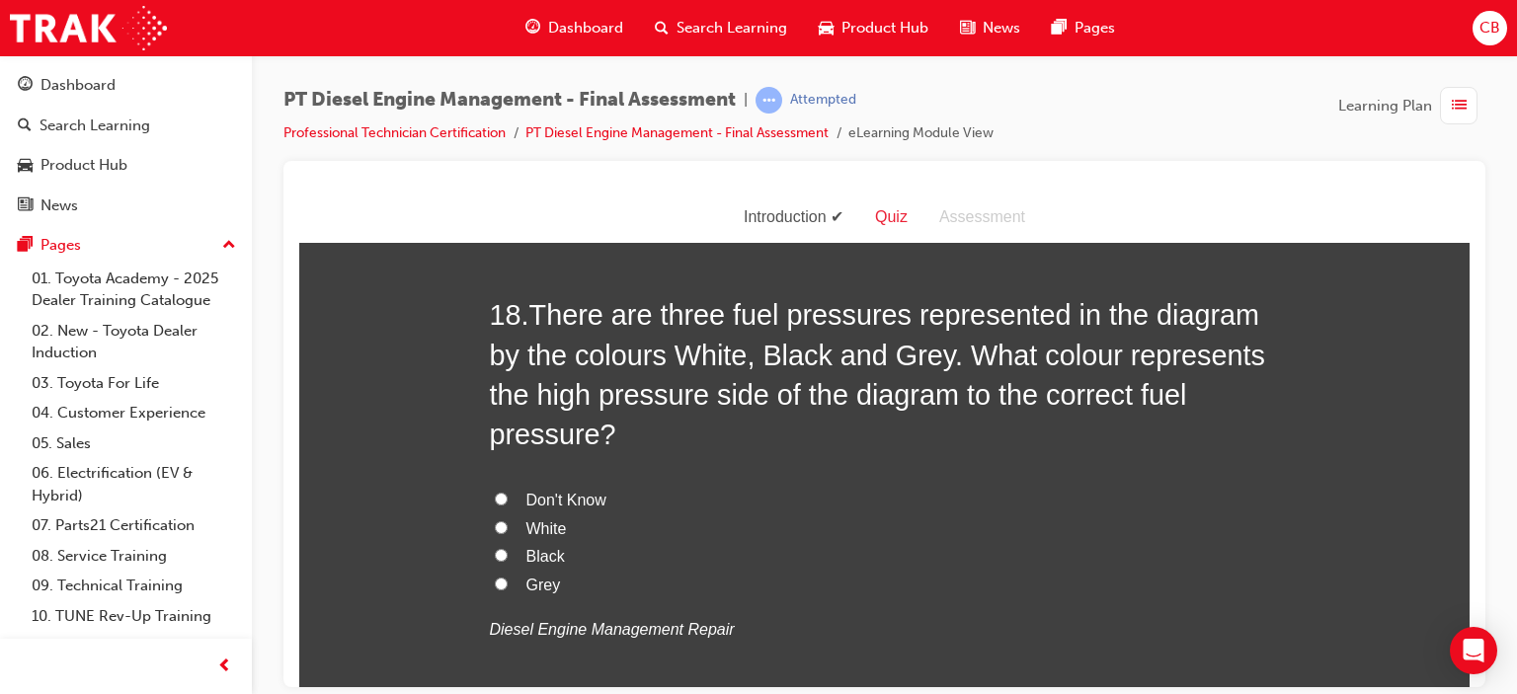
click at [569, 501] on span "Don't Know" at bounding box center [566, 499] width 80 height 17
click at [508, 501] on input "Don't Know" at bounding box center [501, 498] width 13 height 13
radio input "true"
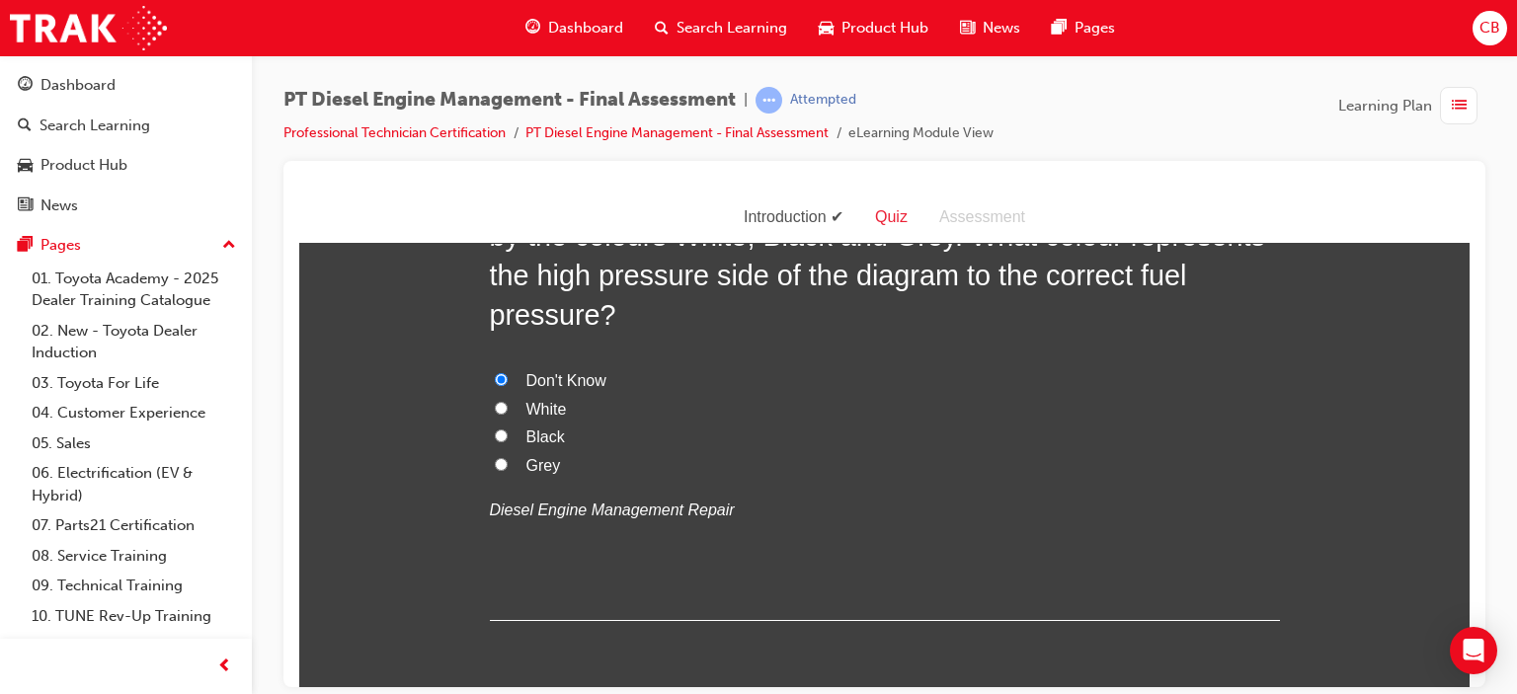
scroll to position [7954, 0]
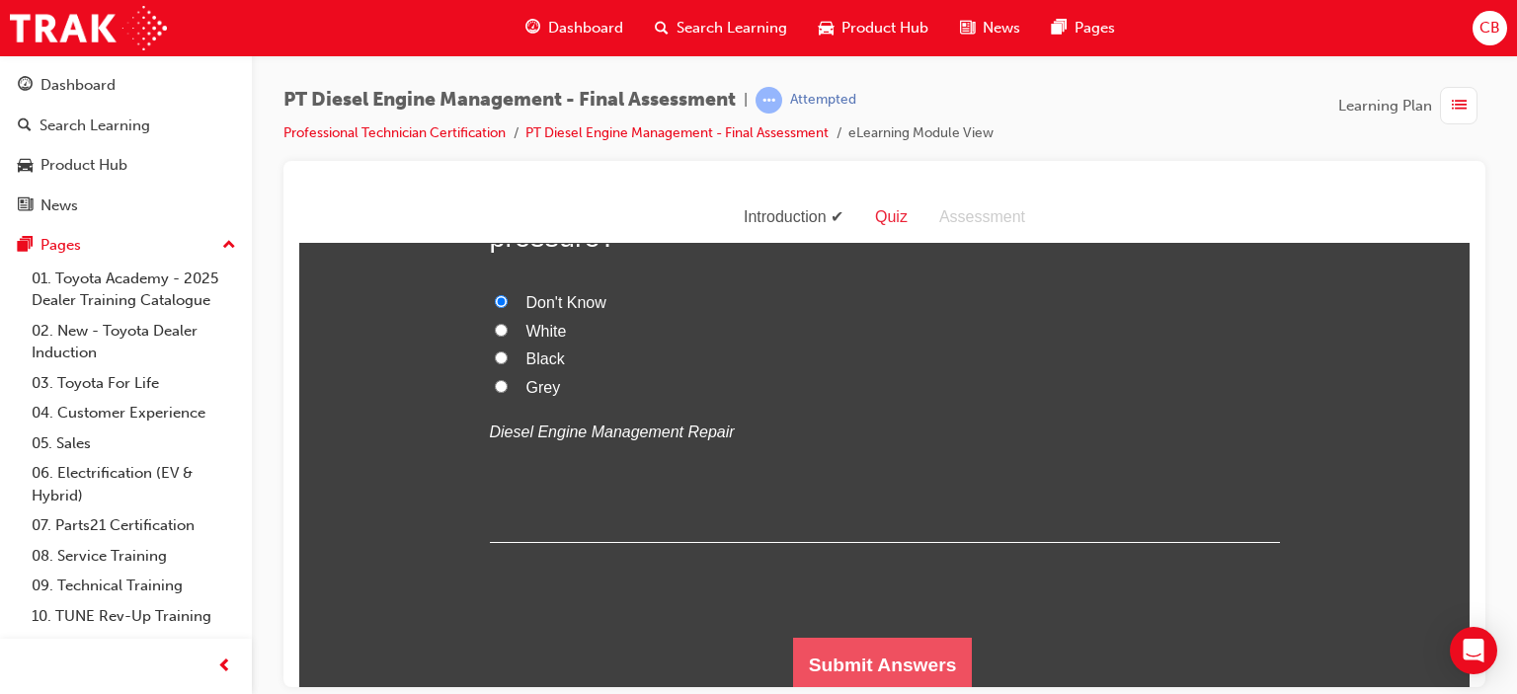
click at [859, 657] on button "Submit Answers" at bounding box center [883, 664] width 180 height 55
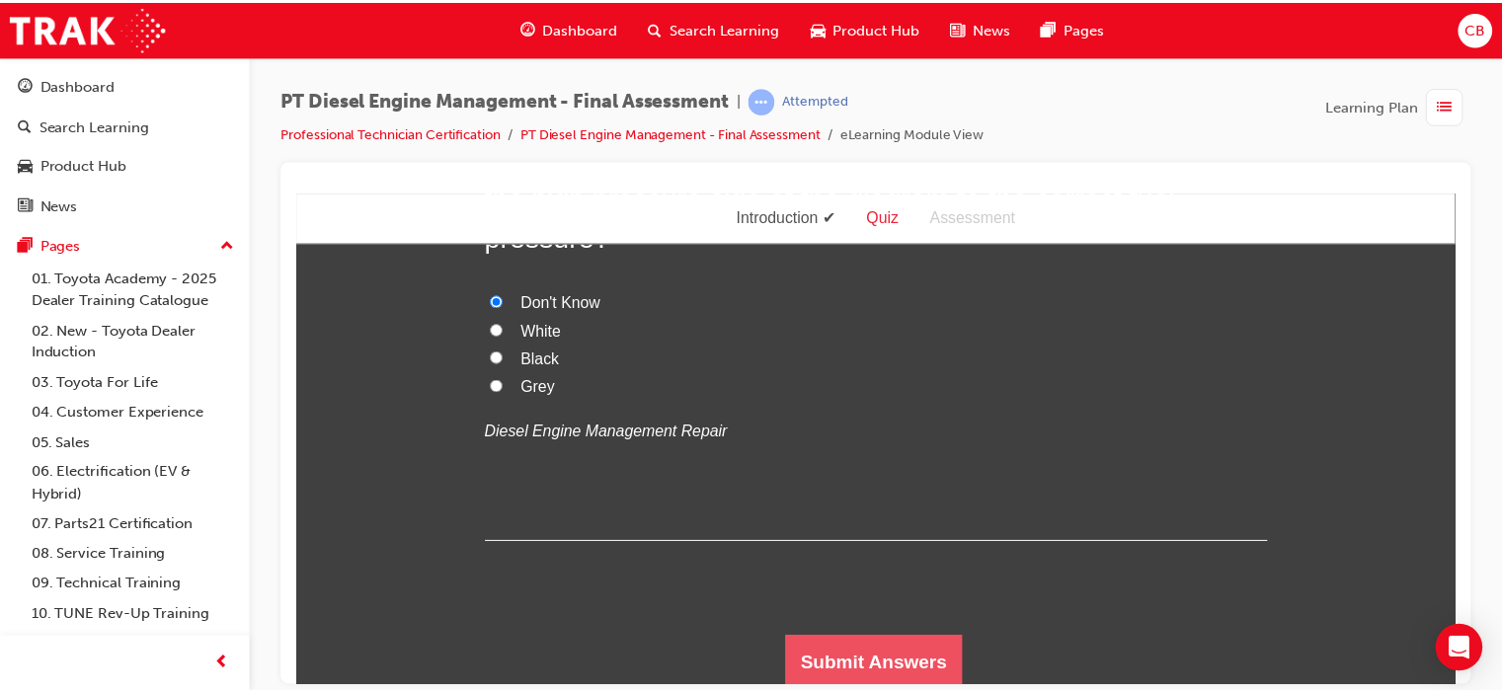
scroll to position [0, 0]
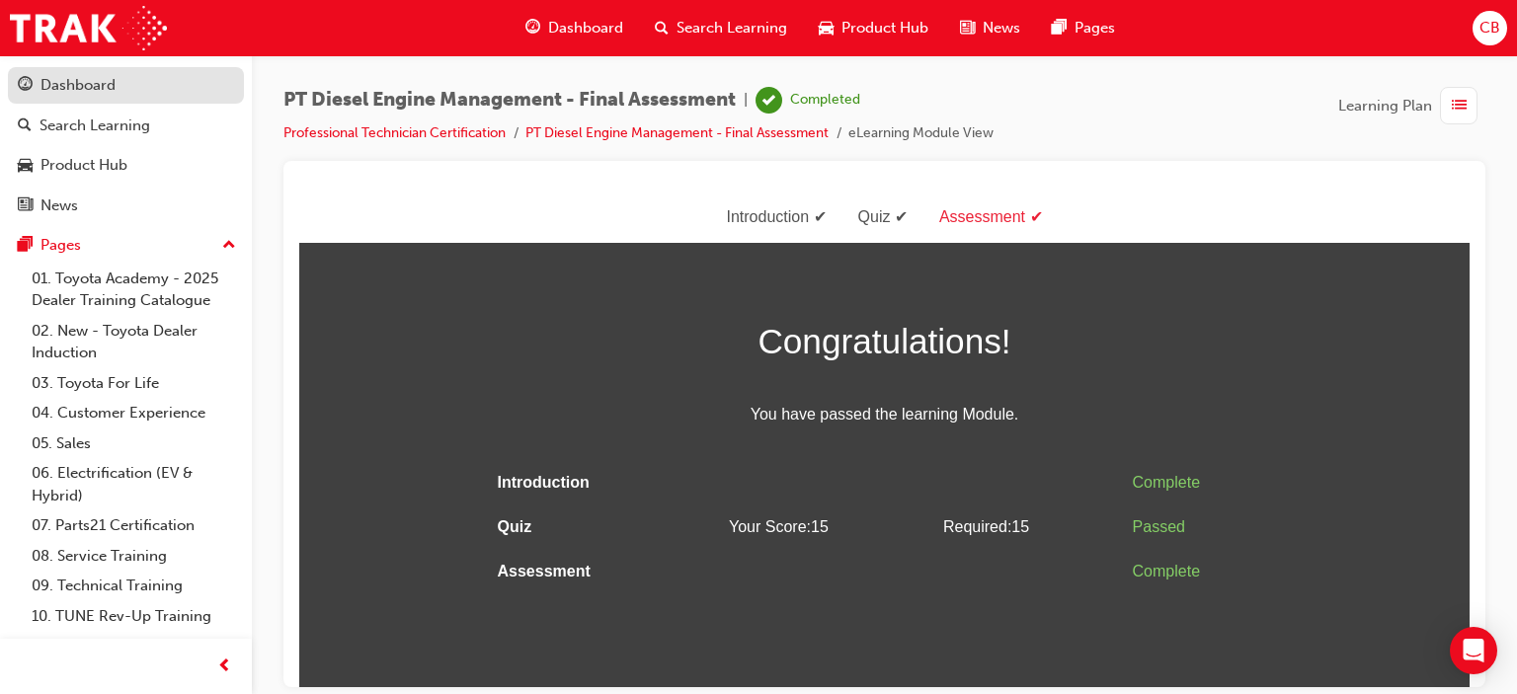
click at [123, 89] on div "Dashboard" at bounding box center [126, 85] width 216 height 25
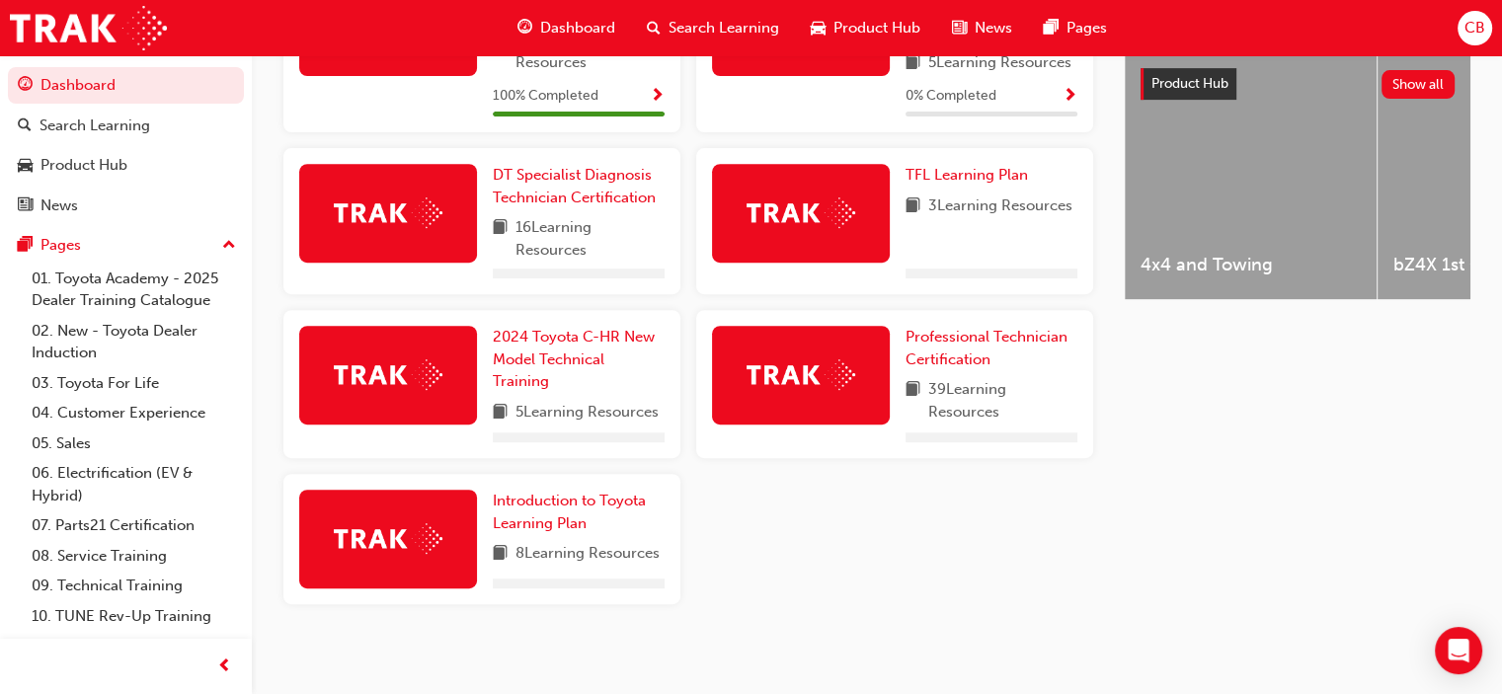
scroll to position [790, 0]
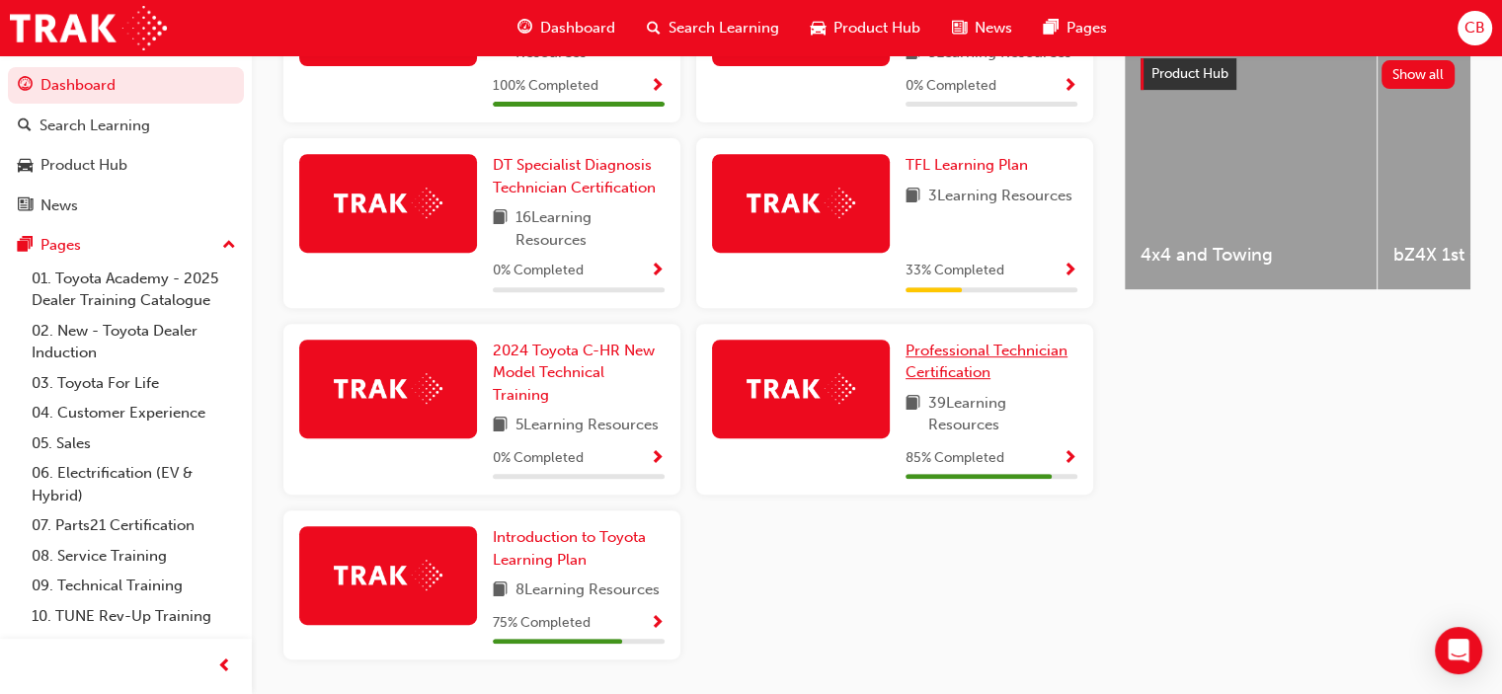
click at [964, 361] on span "Professional Technician Certification" at bounding box center [987, 362] width 162 height 40
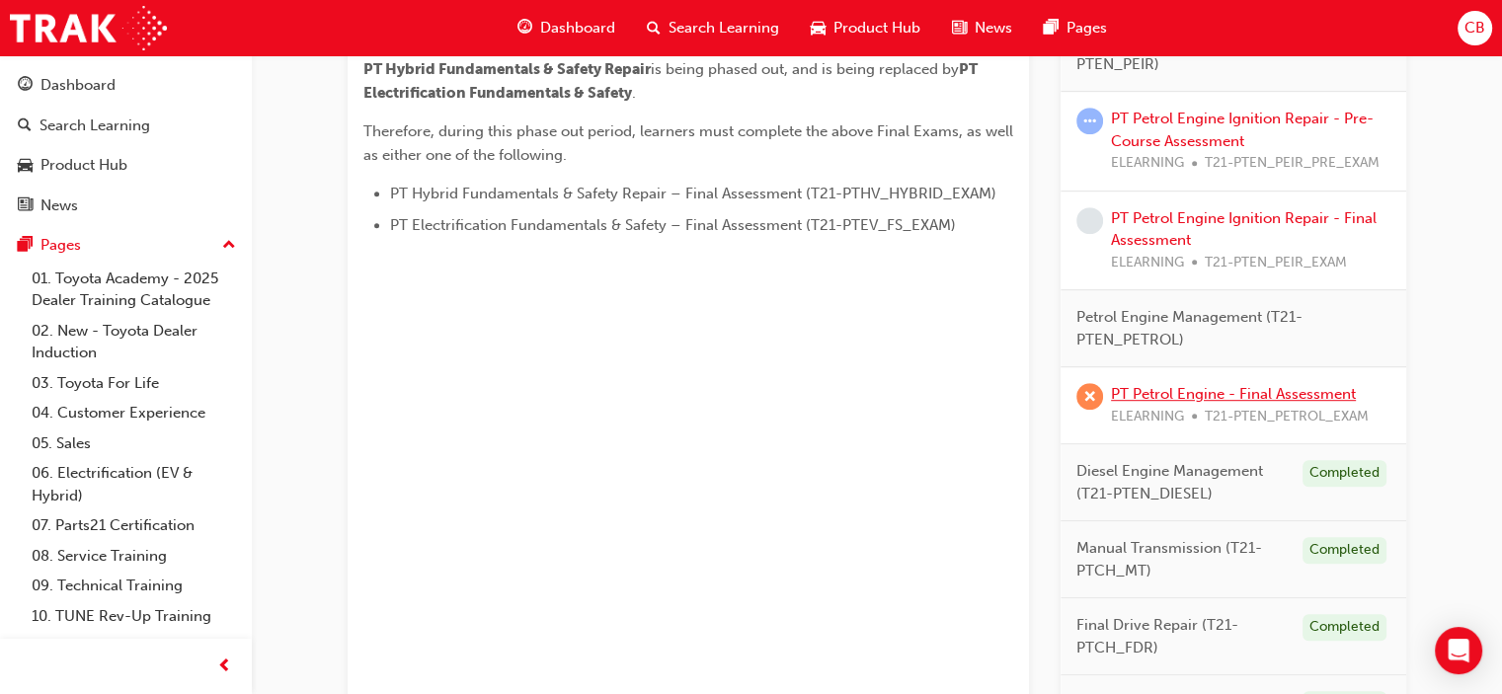
click at [1149, 389] on link "PT Petrol Engine - Final Assessment" at bounding box center [1233, 394] width 245 height 18
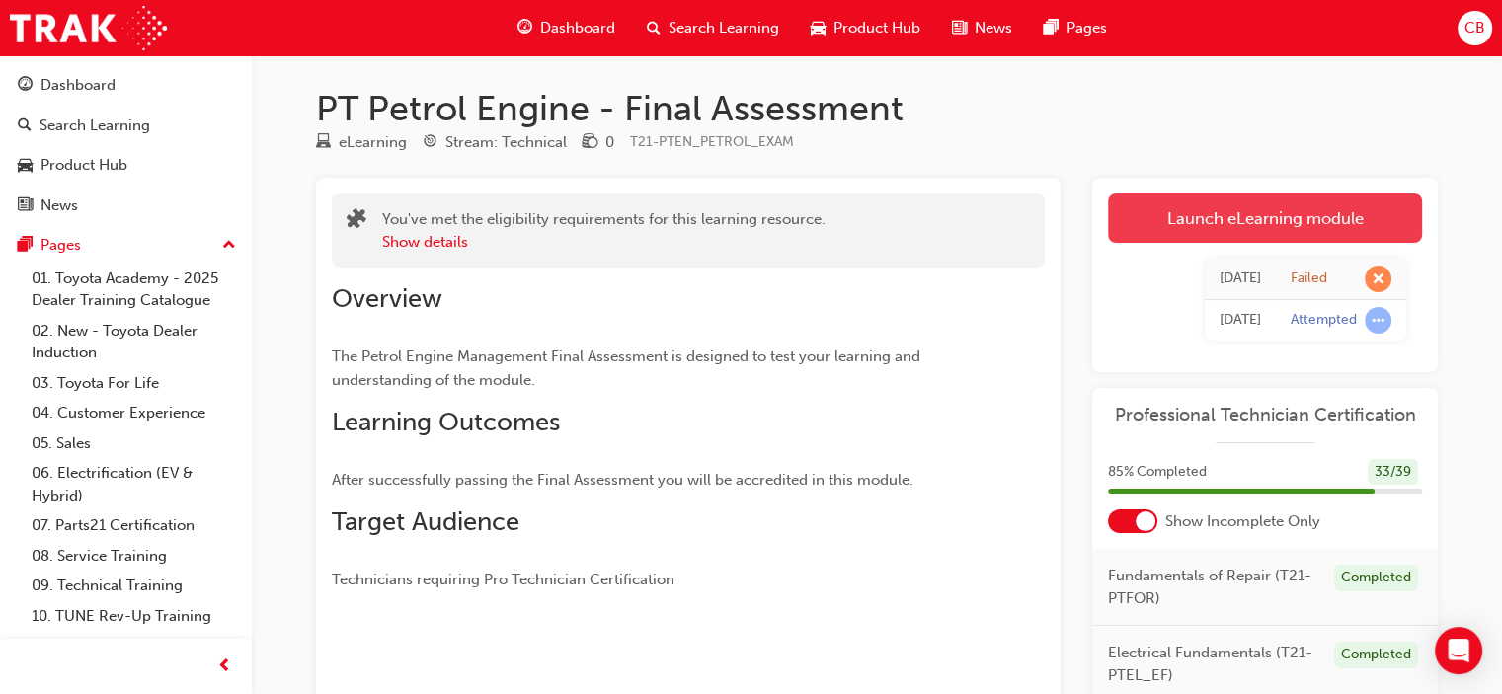
click at [1251, 227] on link "Launch eLearning module" at bounding box center [1265, 218] width 314 height 49
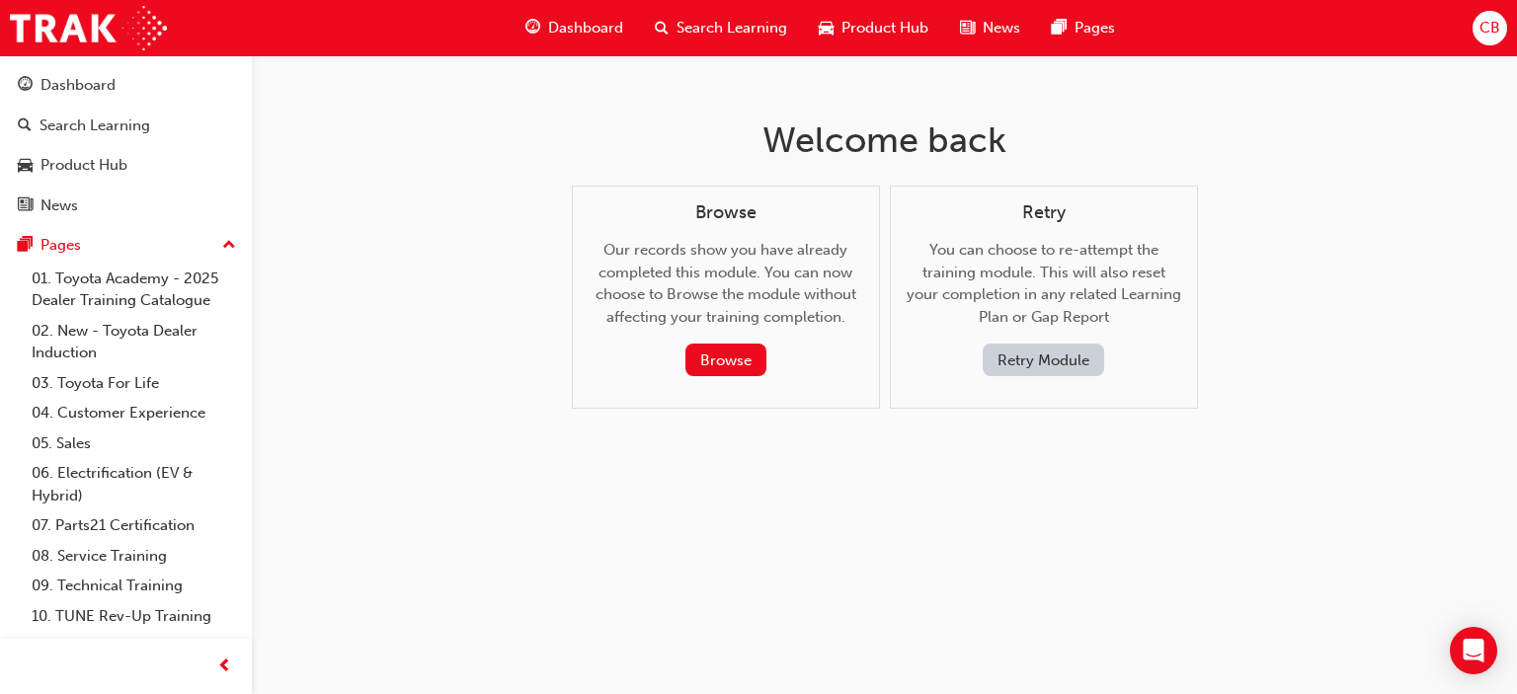
click at [1017, 360] on button "Retry Module" at bounding box center [1043, 360] width 121 height 33
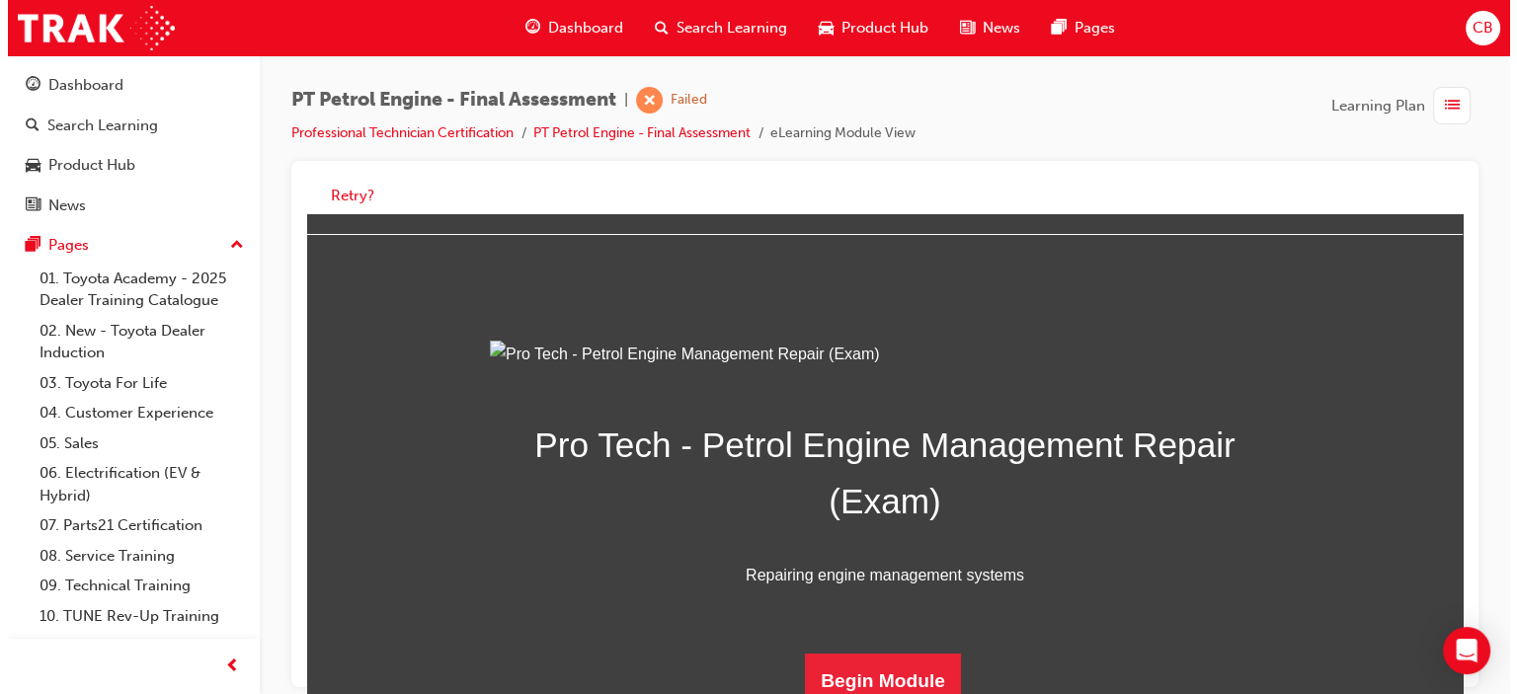
scroll to position [275, 0]
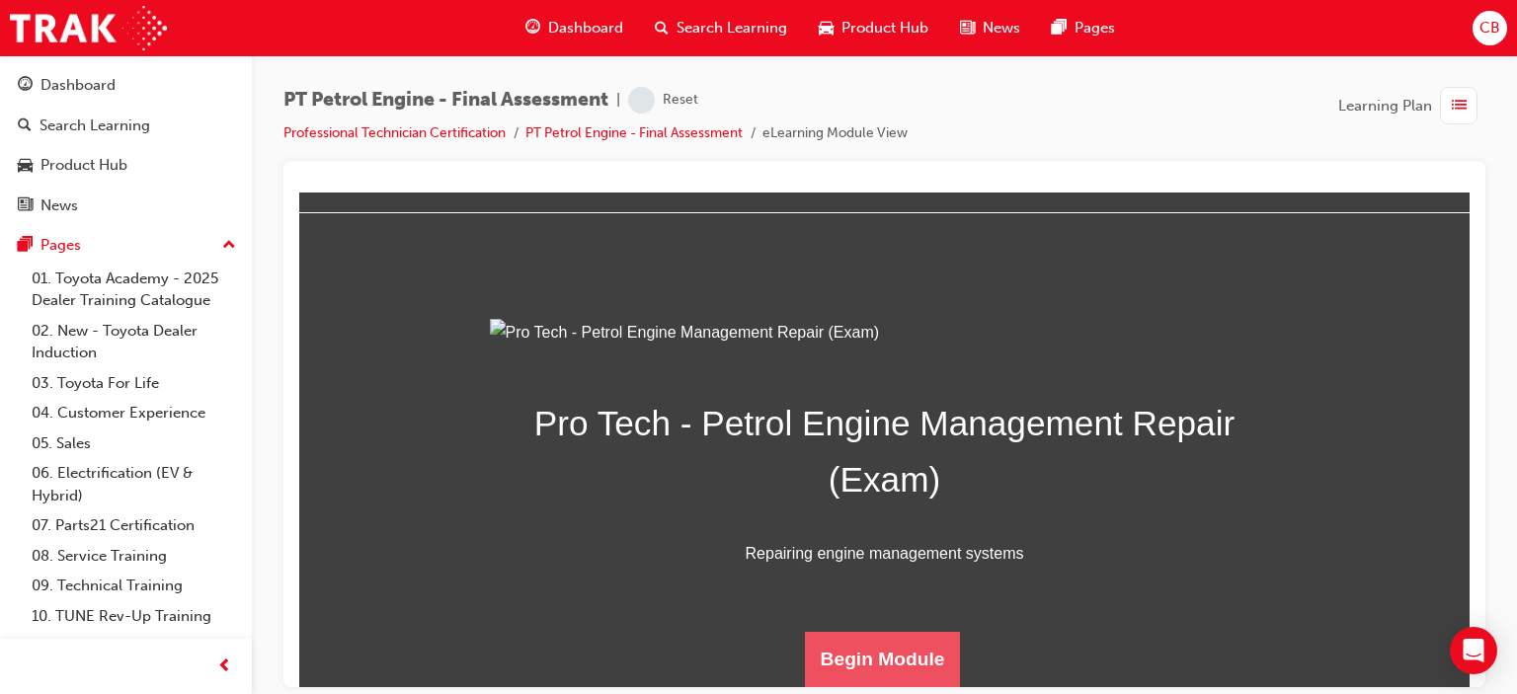
click at [867, 645] on button "Begin Module" at bounding box center [883, 658] width 156 height 55
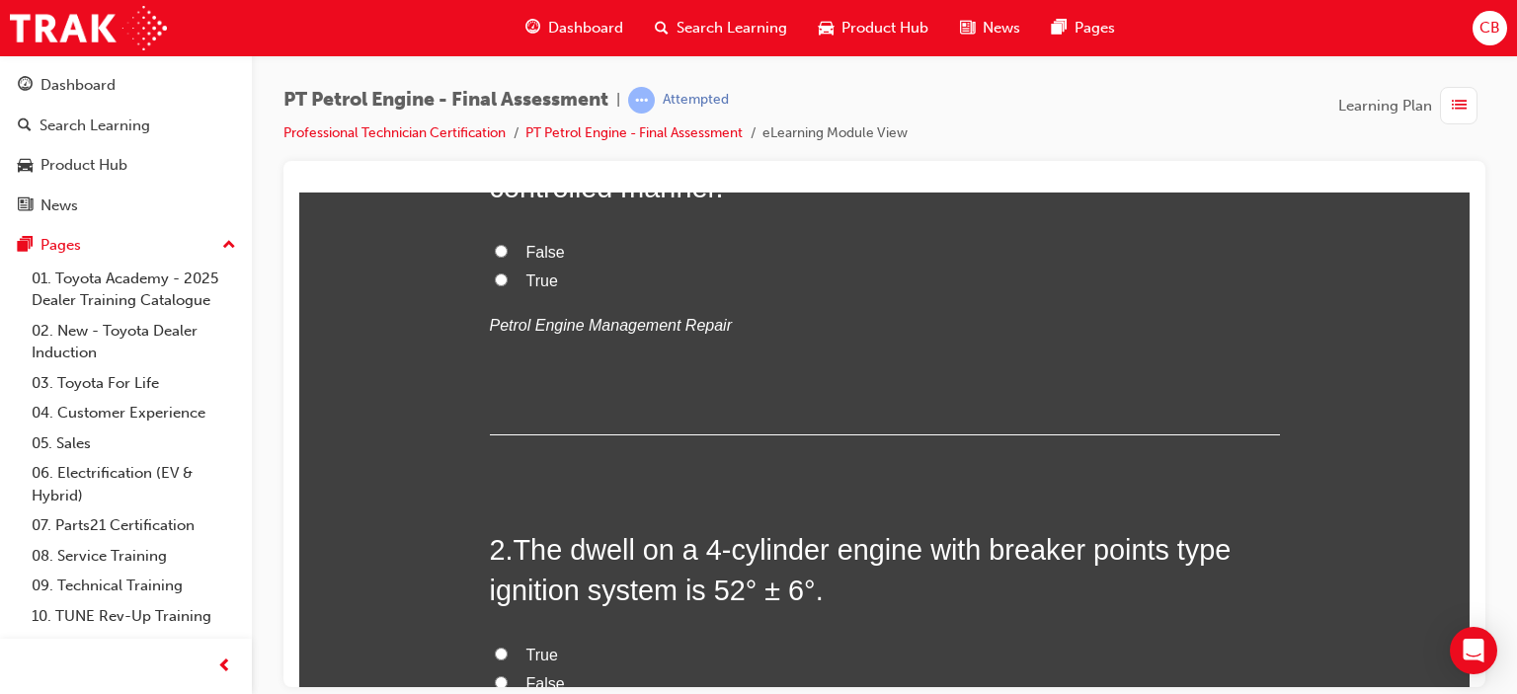
scroll to position [0, 0]
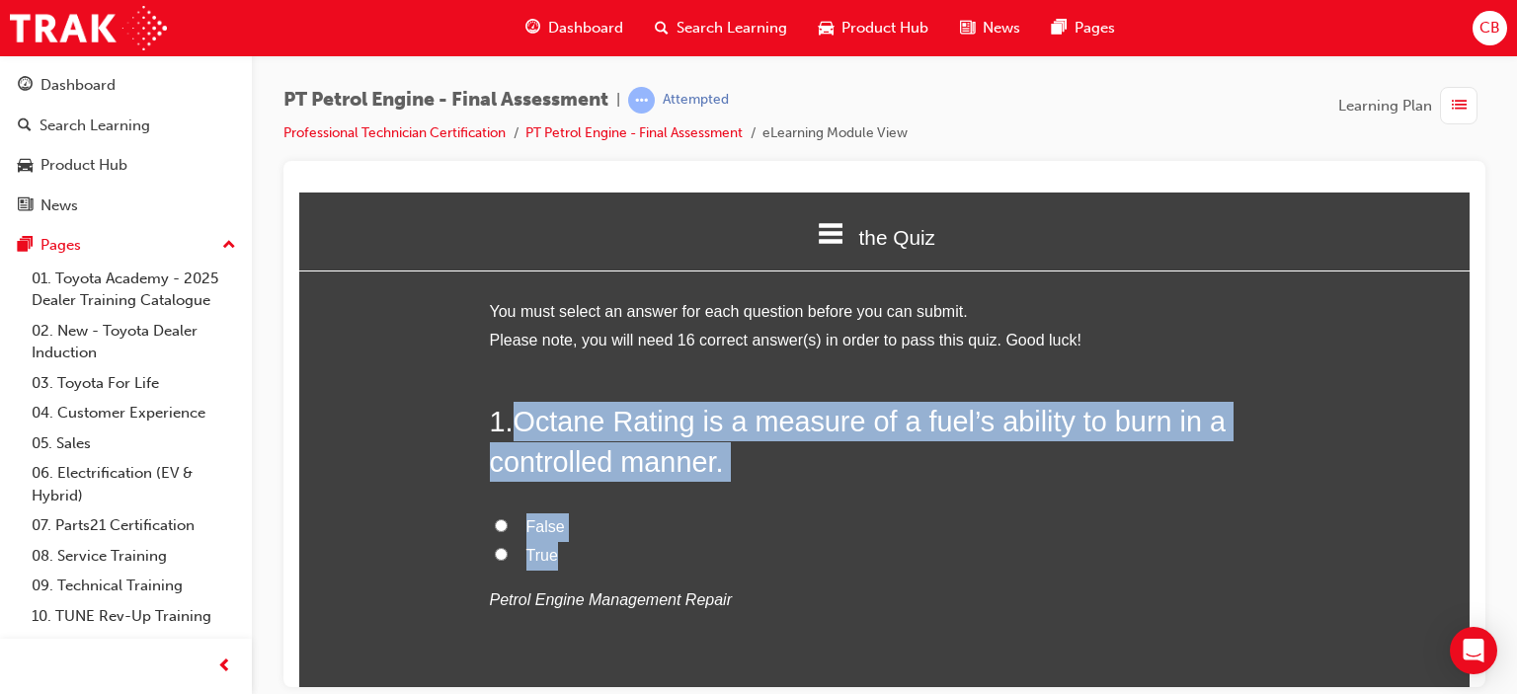
drag, startPoint x: 593, startPoint y: 561, endPoint x: 516, endPoint y: 419, distance: 161.8
click at [516, 419] on div "1 . Octane Rating is a measure of a fuel’s ability to burn in a controlled mann…" at bounding box center [885, 555] width 790 height 308
click at [495, 550] on input "True" at bounding box center [501, 553] width 13 height 13
radio input "true"
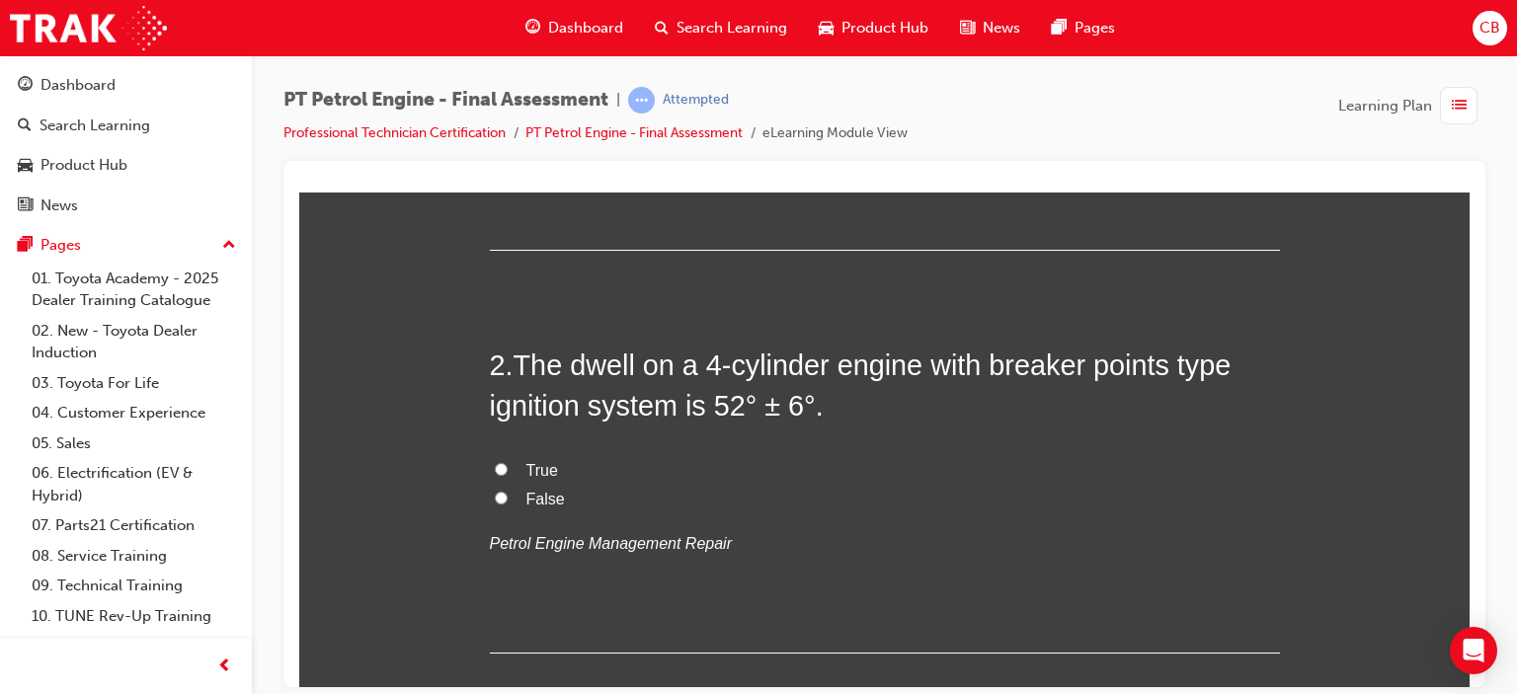
scroll to position [494, 0]
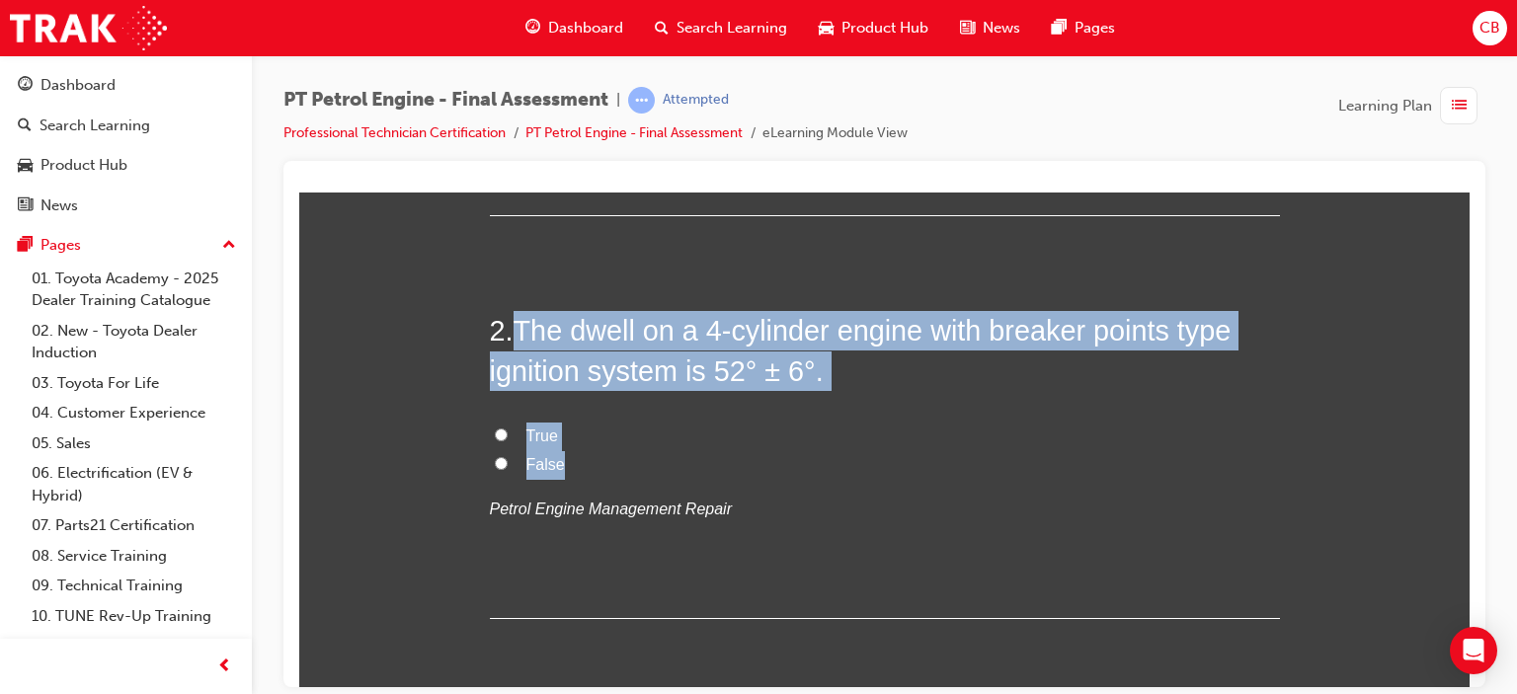
drag, startPoint x: 652, startPoint y: 451, endPoint x: 518, endPoint y: 321, distance: 187.2
click at [518, 321] on div "2 . The dwell on a 4-cylinder engine with breaker points type ignition system i…" at bounding box center [885, 464] width 790 height 308
click at [537, 436] on span "True" at bounding box center [542, 435] width 32 height 17
click at [508, 436] on input "True" at bounding box center [501, 434] width 13 height 13
radio input "true"
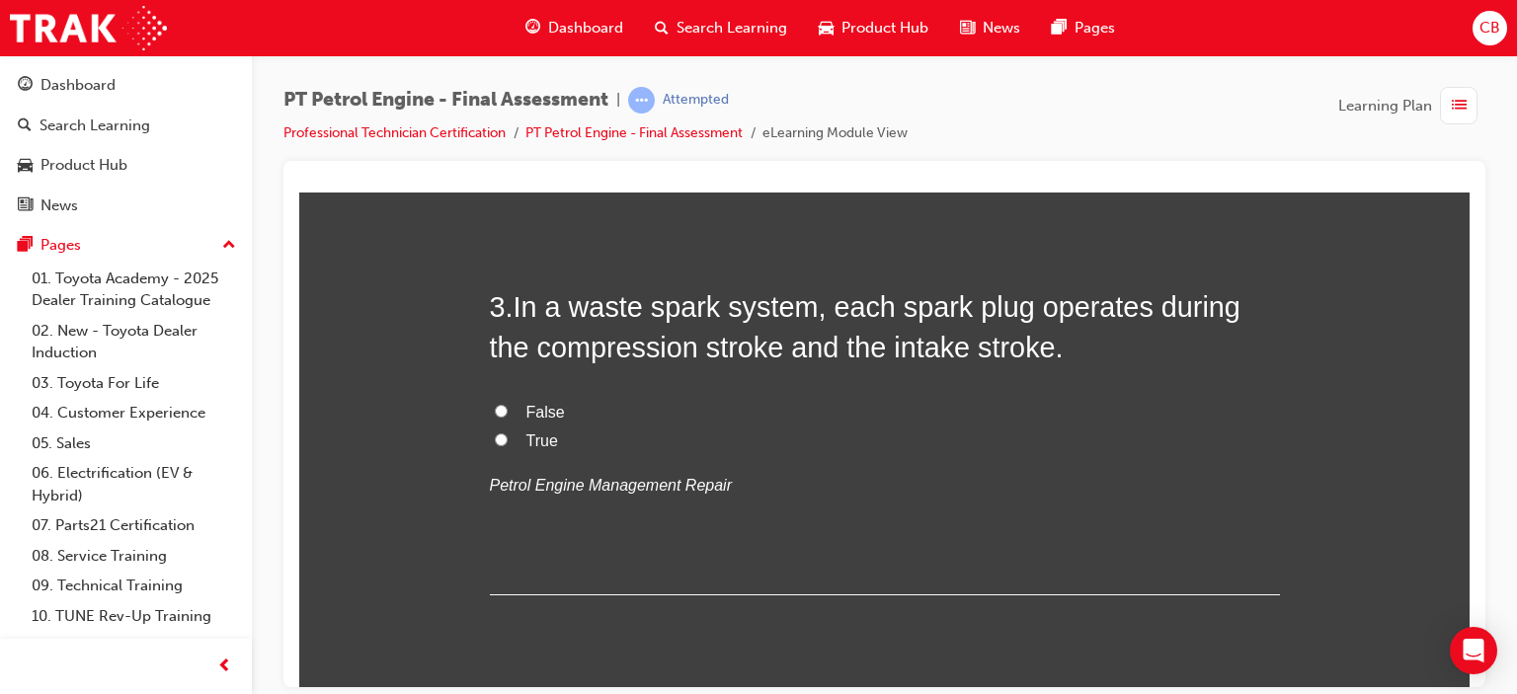
scroll to position [889, 0]
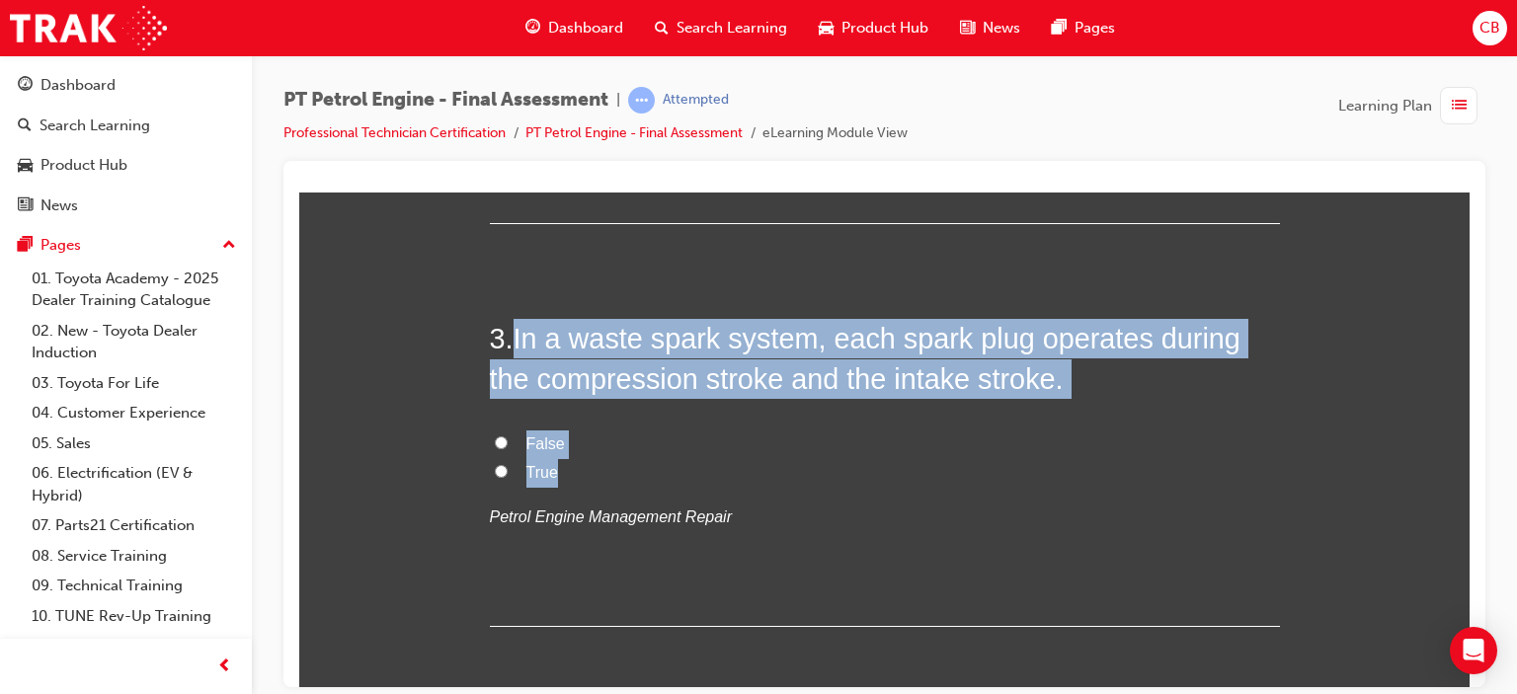
drag, startPoint x: 586, startPoint y: 461, endPoint x: 513, endPoint y: 327, distance: 152.9
click at [513, 327] on div "3 . In a waste spark system, each spark plug operates during the compression st…" at bounding box center [885, 472] width 790 height 308
drag, startPoint x: 541, startPoint y: 440, endPoint x: 561, endPoint y: 448, distance: 21.7
click at [541, 441] on span "False" at bounding box center [545, 443] width 39 height 17
click at [508, 441] on input "False" at bounding box center [501, 442] width 13 height 13
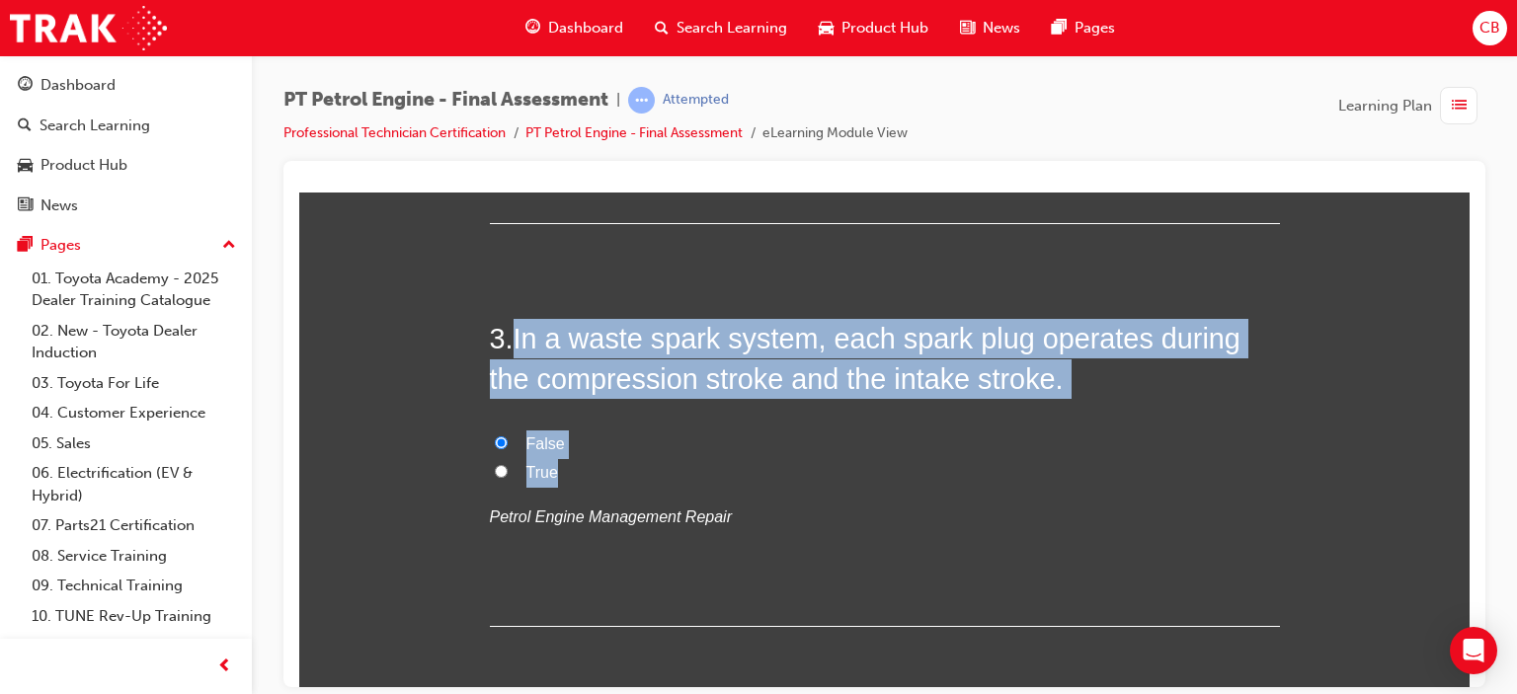
radio input "true"
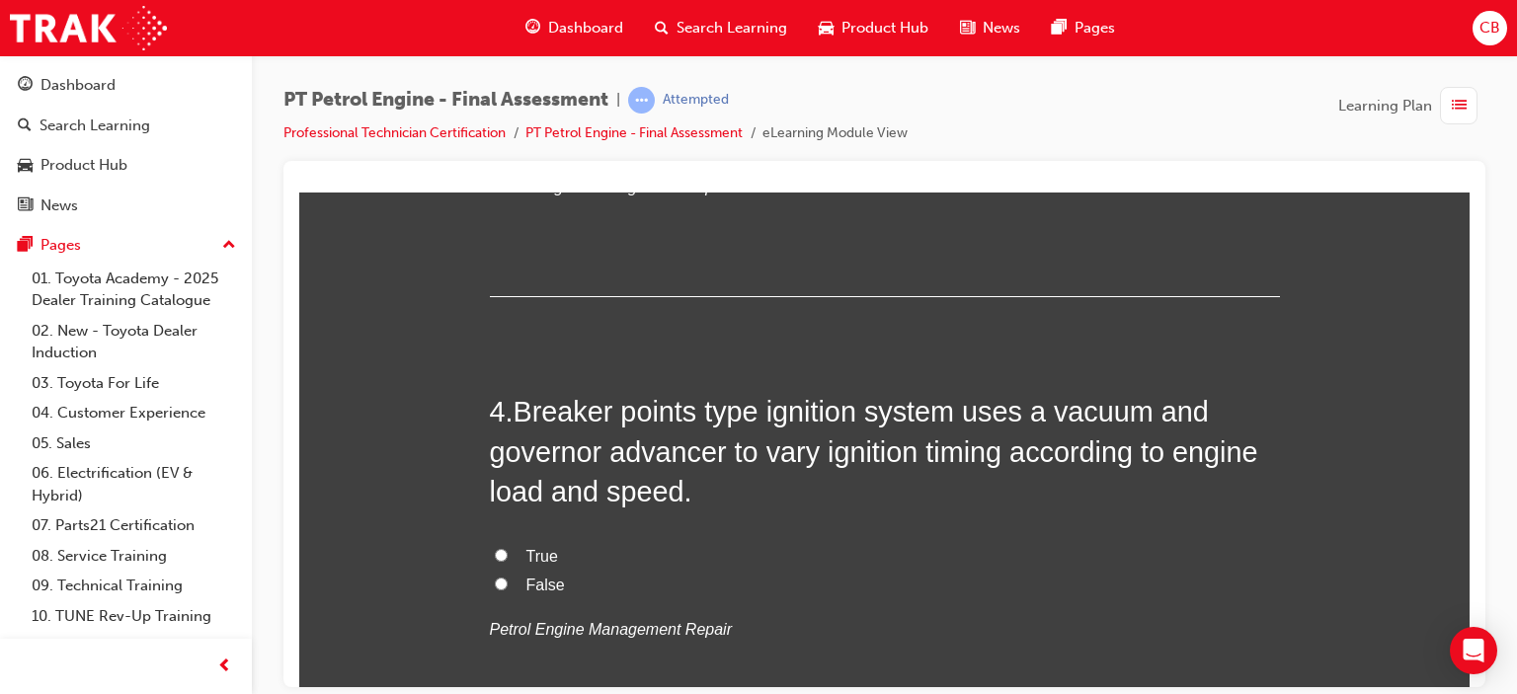
scroll to position [1284, 0]
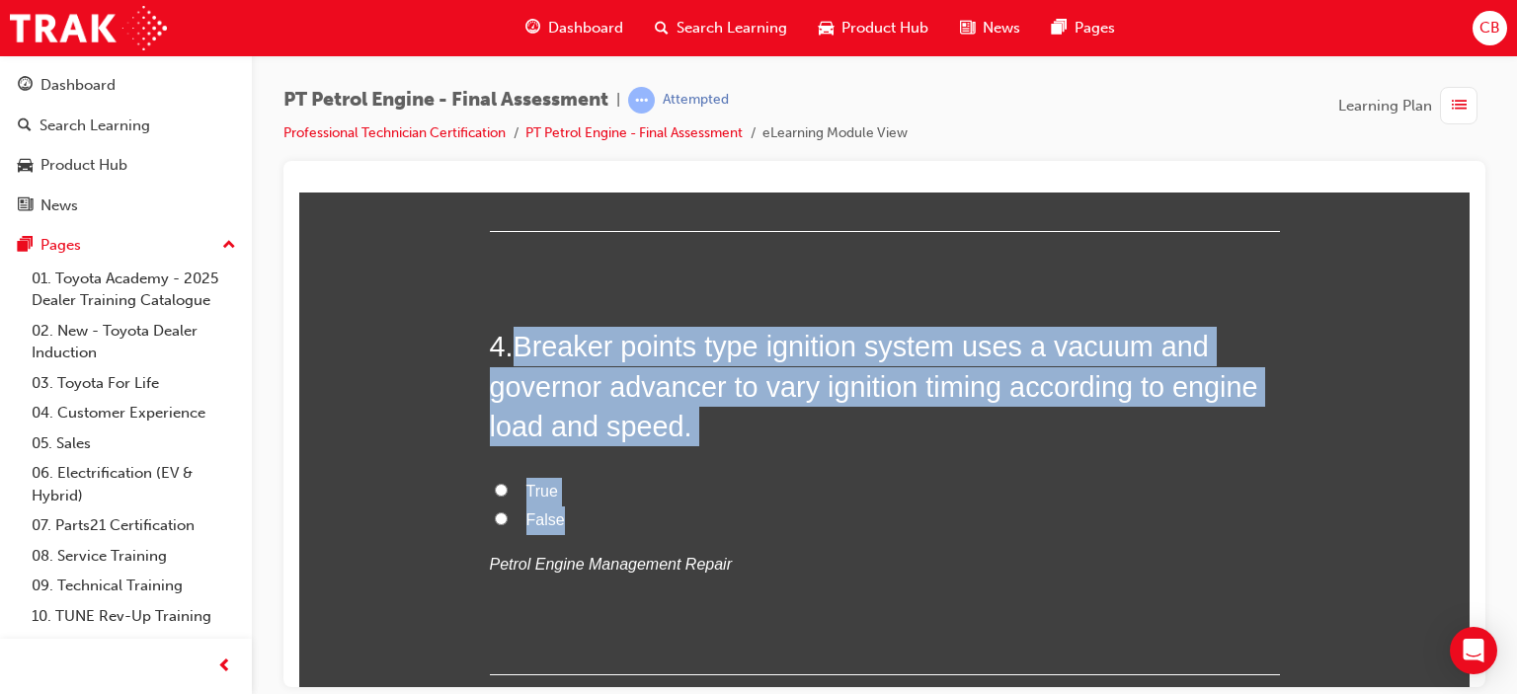
drag, startPoint x: 589, startPoint y: 513, endPoint x: 521, endPoint y: 342, distance: 184.0
click at [519, 342] on div "4 . Breaker points type ignition system uses a vacuum and governor advancer to …" at bounding box center [885, 500] width 790 height 348
click at [540, 490] on span "True" at bounding box center [542, 490] width 32 height 17
click at [508, 490] on input "True" at bounding box center [501, 489] width 13 height 13
radio input "true"
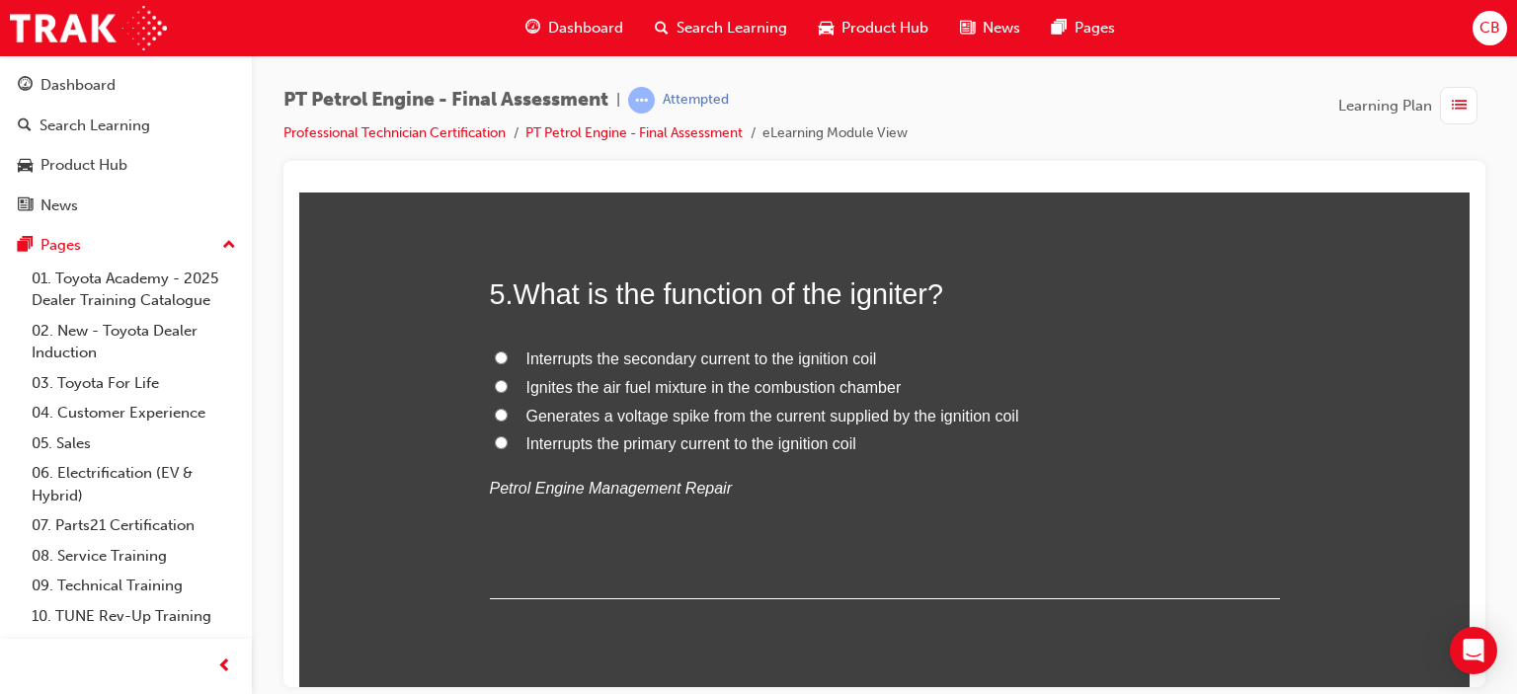
scroll to position [1778, 0]
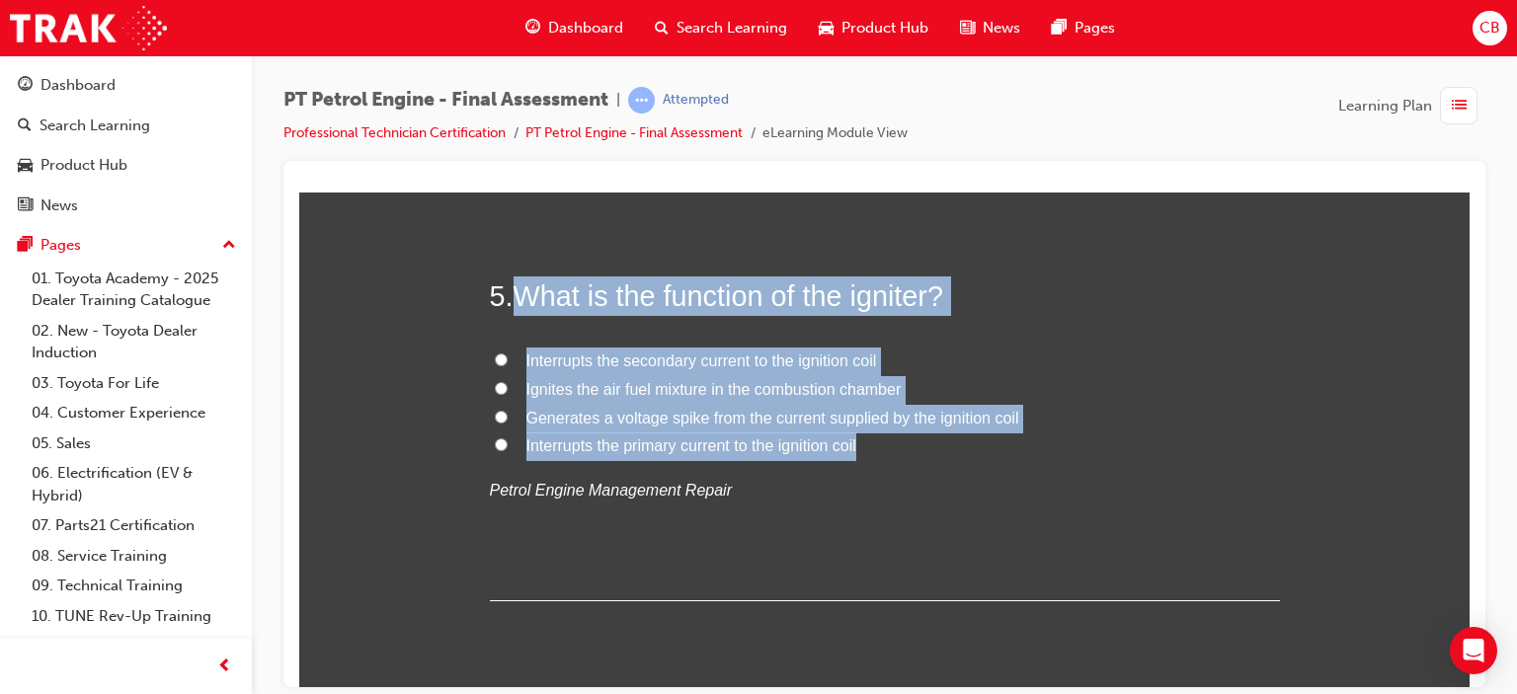
drag, startPoint x: 889, startPoint y: 445, endPoint x: 509, endPoint y: 283, distance: 413.0
click at [509, 283] on div "5 . What is the function of the igniter? Interrupts the secondary current to th…" at bounding box center [885, 438] width 790 height 325
click at [642, 444] on span "Interrupts the primary current to the ignition coil" at bounding box center [691, 445] width 330 height 17
click at [508, 444] on input "Interrupts the primary current to the ignition coil" at bounding box center [501, 444] width 13 height 13
radio input "true"
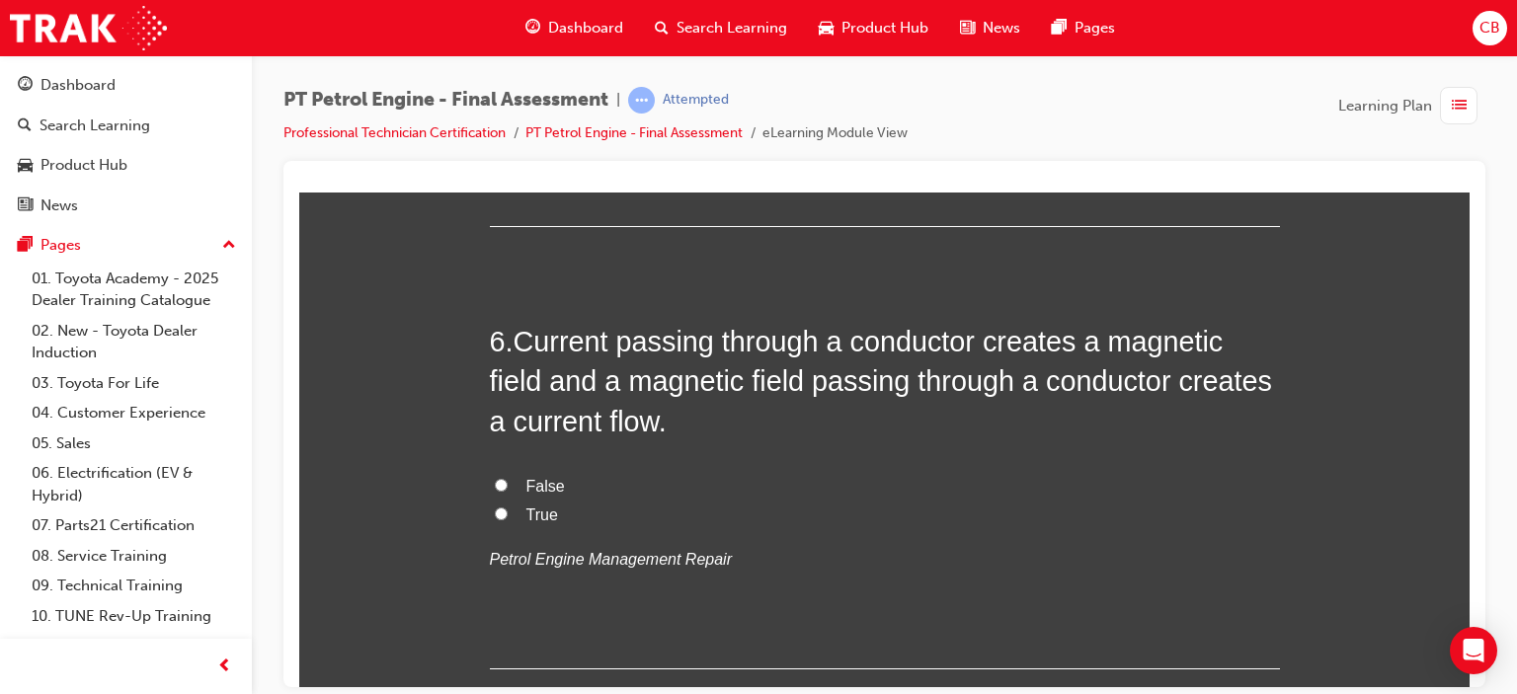
scroll to position [2173, 0]
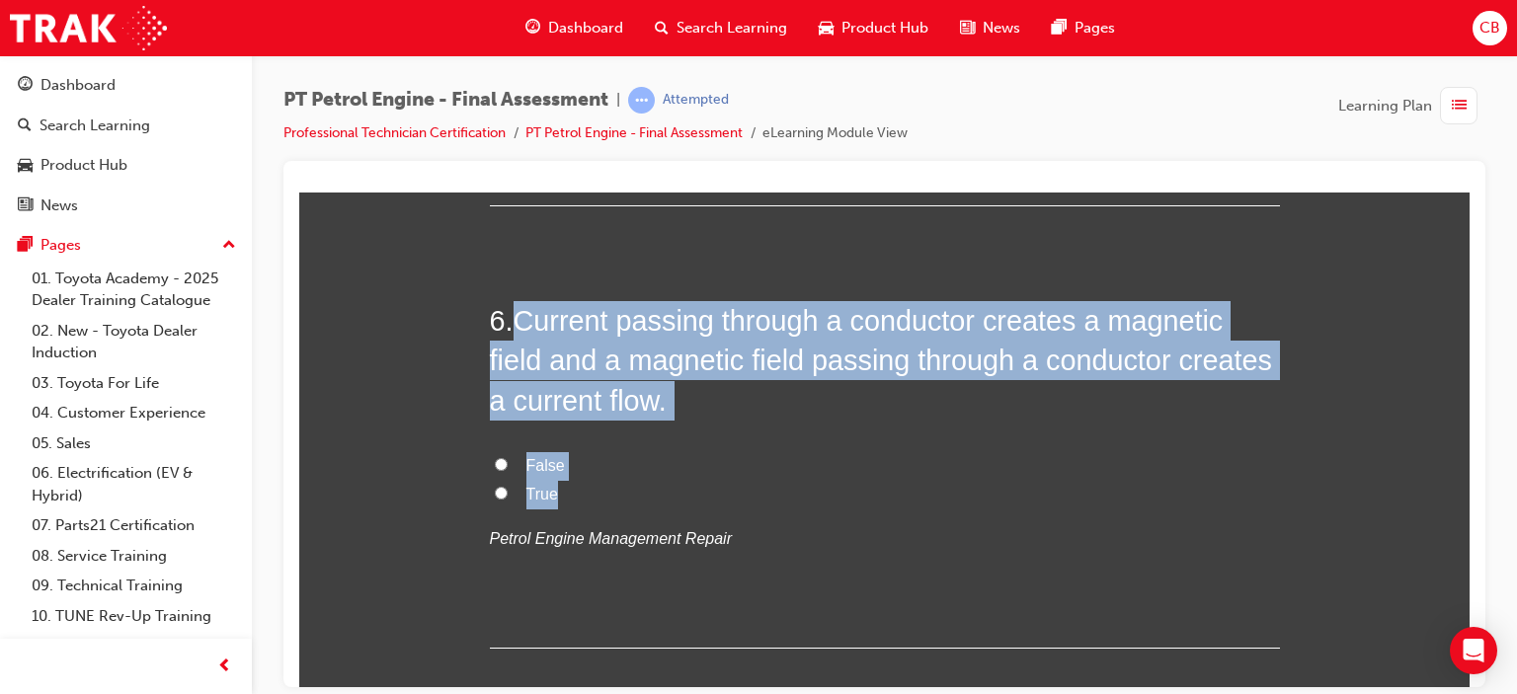
drag, startPoint x: 549, startPoint y: 503, endPoint x: 518, endPoint y: 317, distance: 188.4
click at [518, 317] on div "6 . Current passing through a conductor creates a magnetic field and a magnetic…" at bounding box center [885, 474] width 790 height 348
click at [526, 499] on span "True" at bounding box center [542, 493] width 32 height 17
click at [508, 499] on input "True" at bounding box center [501, 492] width 13 height 13
radio input "true"
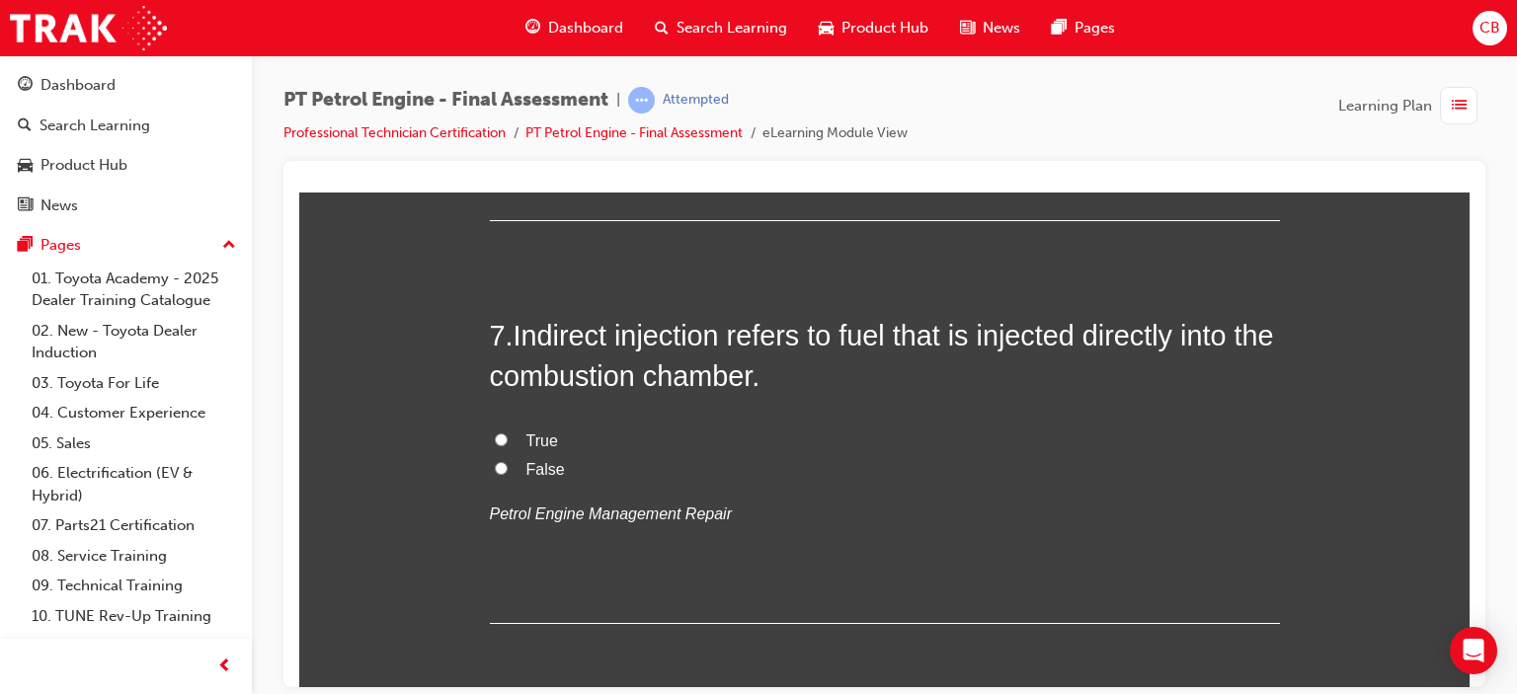
scroll to position [2568, 0]
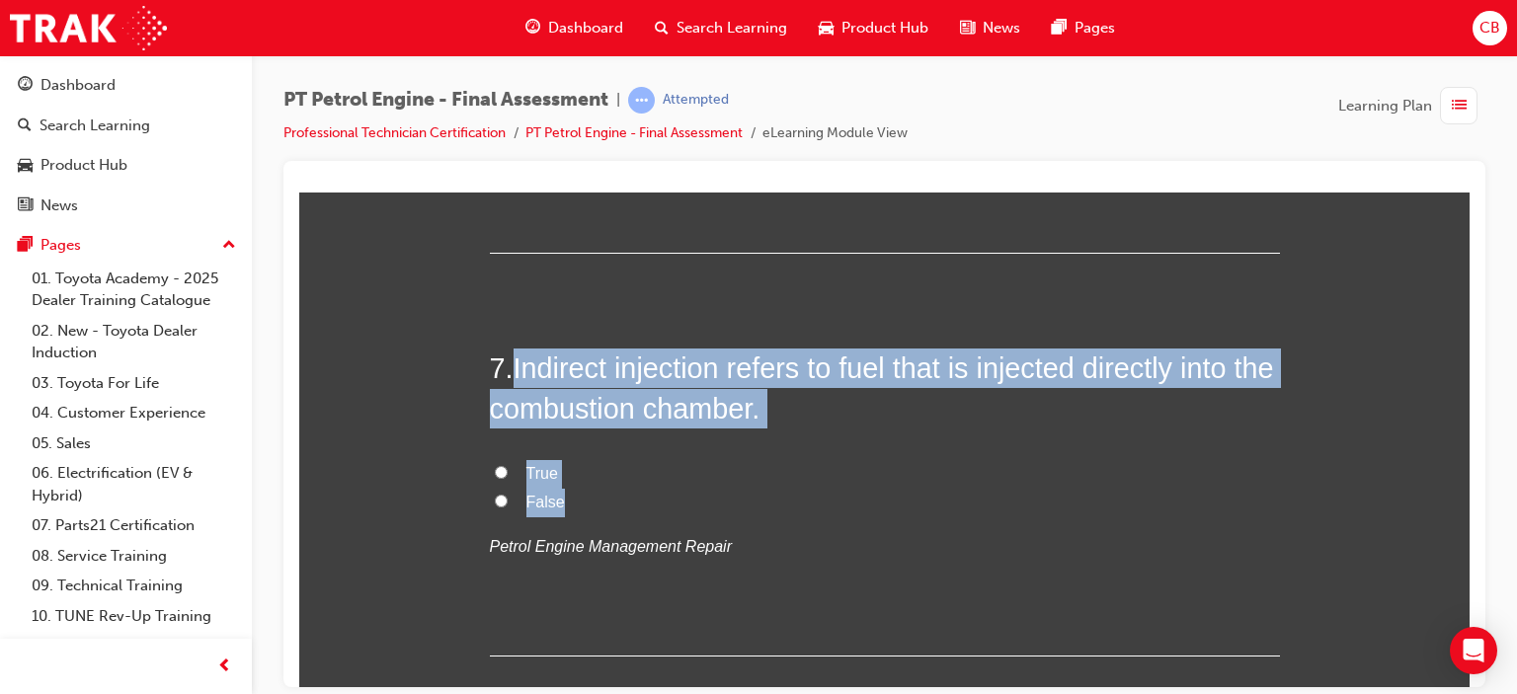
drag, startPoint x: 575, startPoint y: 499, endPoint x: 511, endPoint y: 364, distance: 148.9
click at [511, 364] on div "7 . Indirect injection refers to fuel that is injected directly into the combus…" at bounding box center [885, 502] width 790 height 308
click at [536, 493] on span "False" at bounding box center [545, 501] width 39 height 17
click at [508, 494] on input "False" at bounding box center [501, 500] width 13 height 13
radio input "true"
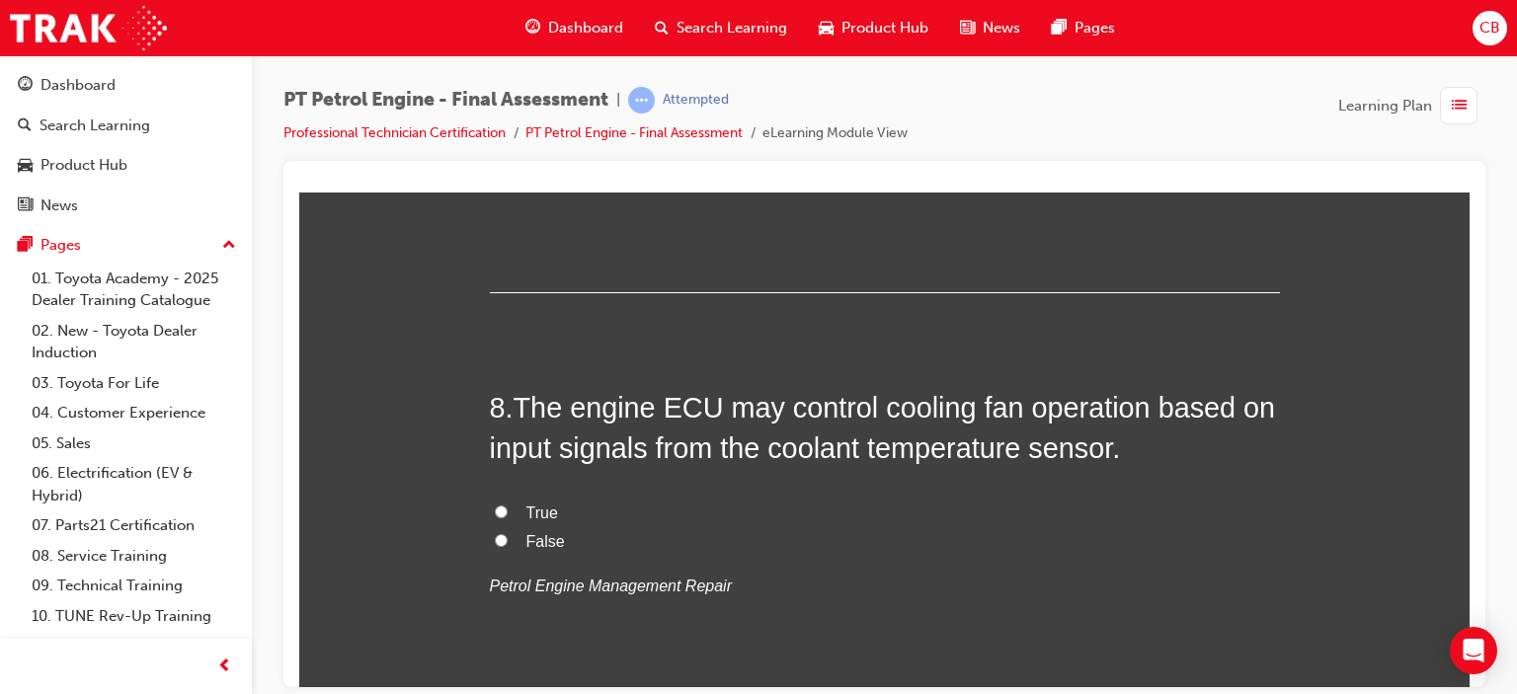
scroll to position [2963, 0]
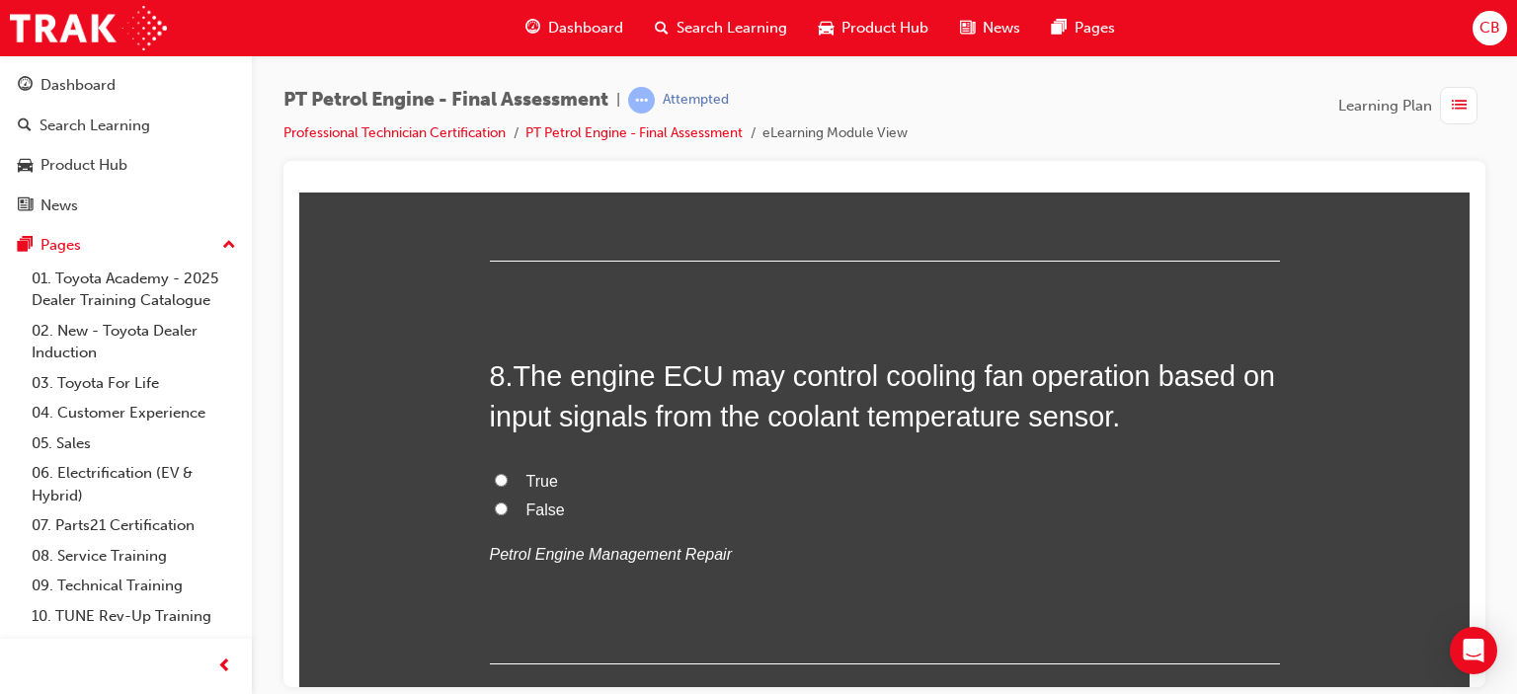
click at [526, 483] on span "True" at bounding box center [542, 480] width 32 height 17
click at [508, 483] on input "True" at bounding box center [501, 479] width 13 height 13
radio input "true"
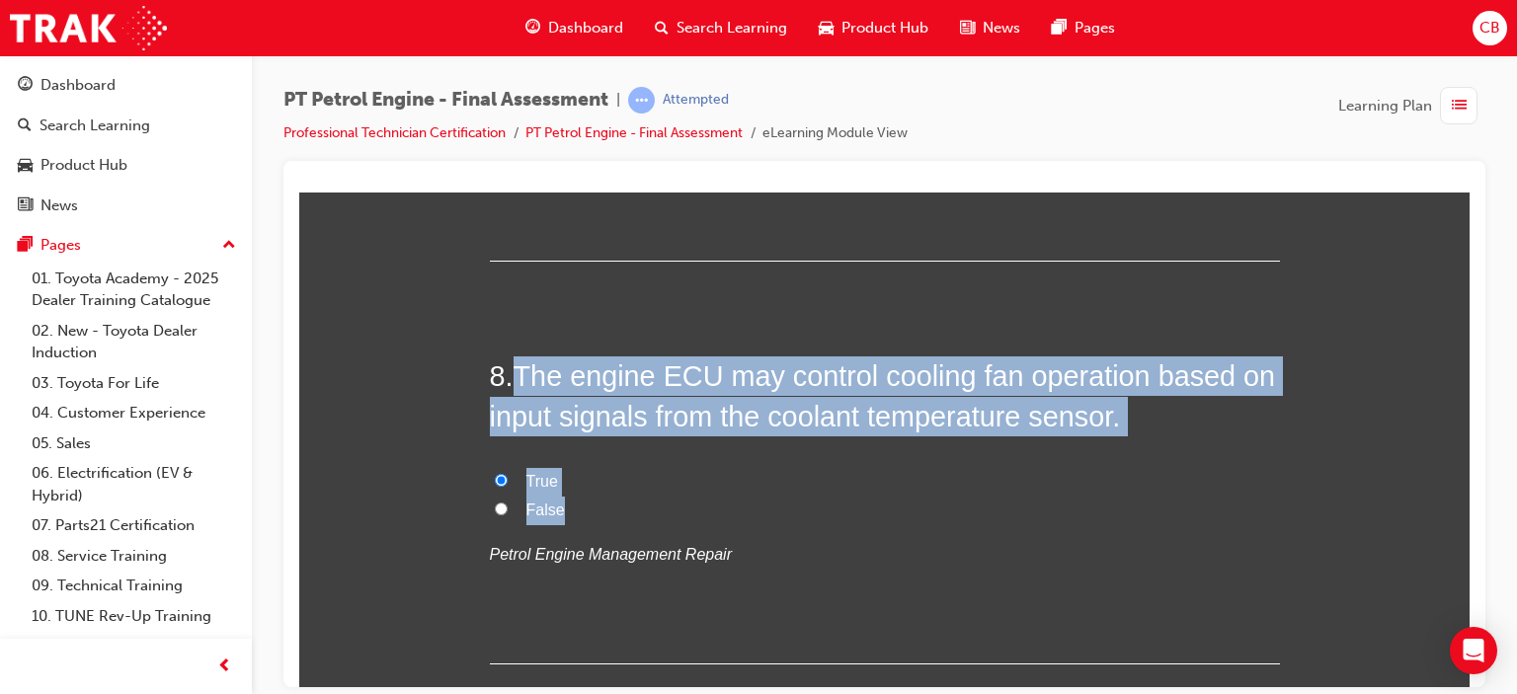
drag, startPoint x: 632, startPoint y: 501, endPoint x: 515, endPoint y: 372, distance: 174.1
click at [515, 372] on div "8 . The engine ECU may control cooling fan operation based on input signals fro…" at bounding box center [885, 510] width 790 height 308
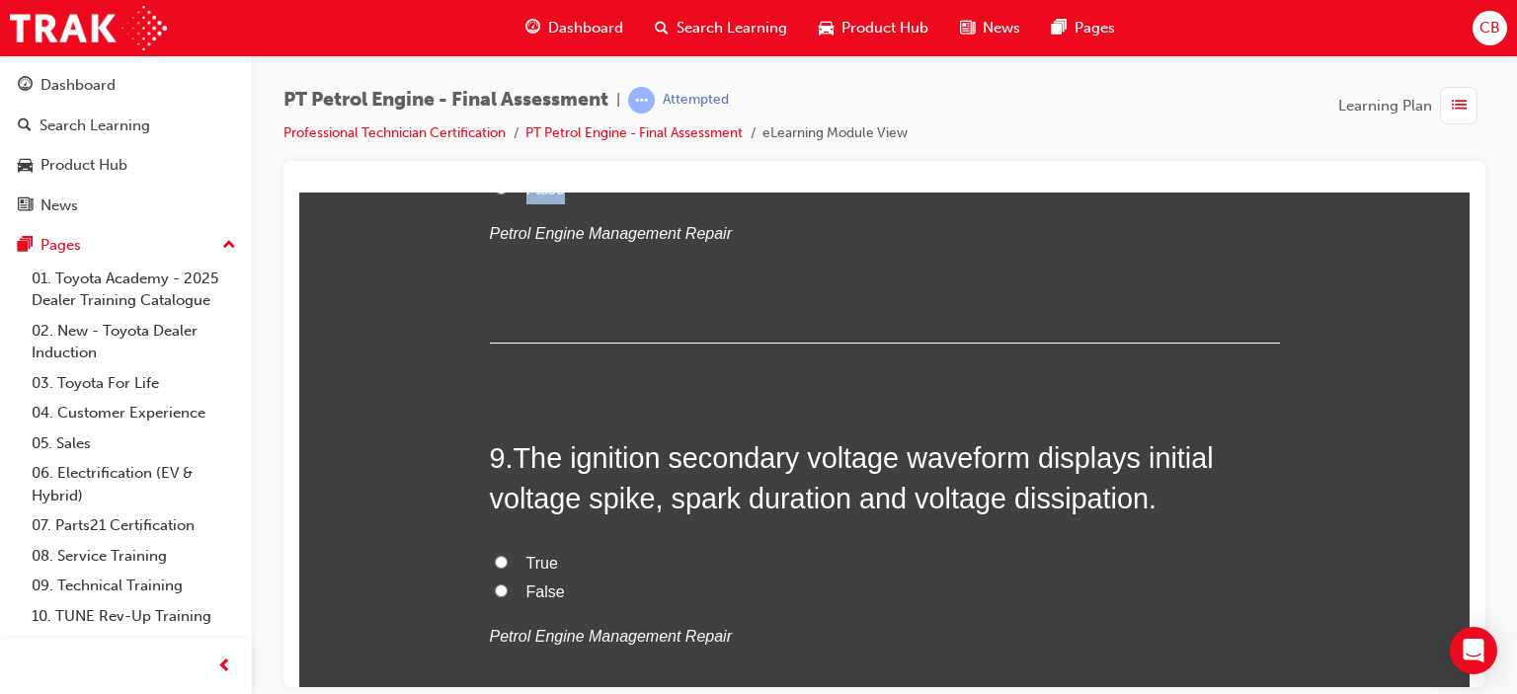
scroll to position [3358, 0]
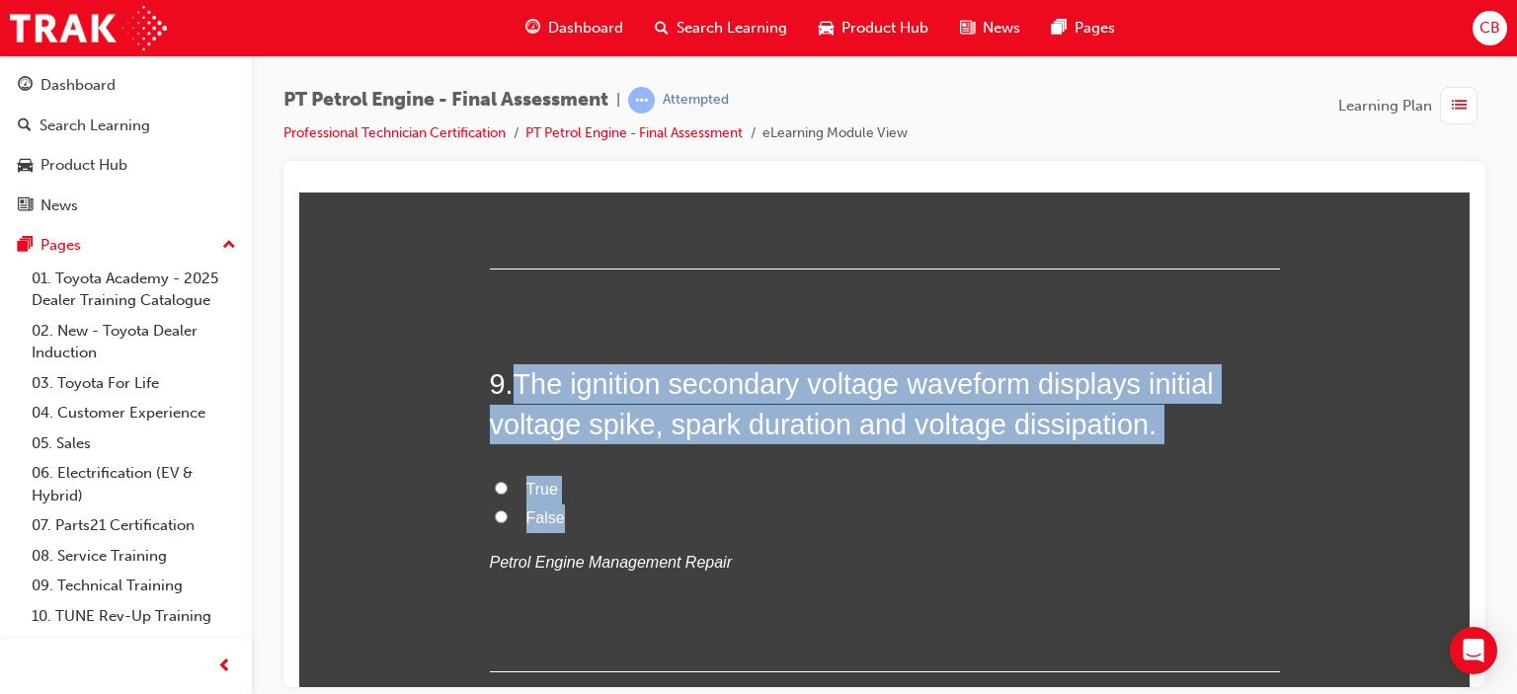
drag, startPoint x: 595, startPoint y: 516, endPoint x: 518, endPoint y: 387, distance: 149.8
click at [518, 387] on div "9 . The ignition secondary voltage waveform displays initial voltage spike, spa…" at bounding box center [885, 518] width 790 height 308
click at [538, 487] on span "True" at bounding box center [542, 488] width 32 height 17
click at [508, 487] on input "True" at bounding box center [501, 487] width 13 height 13
radio input "true"
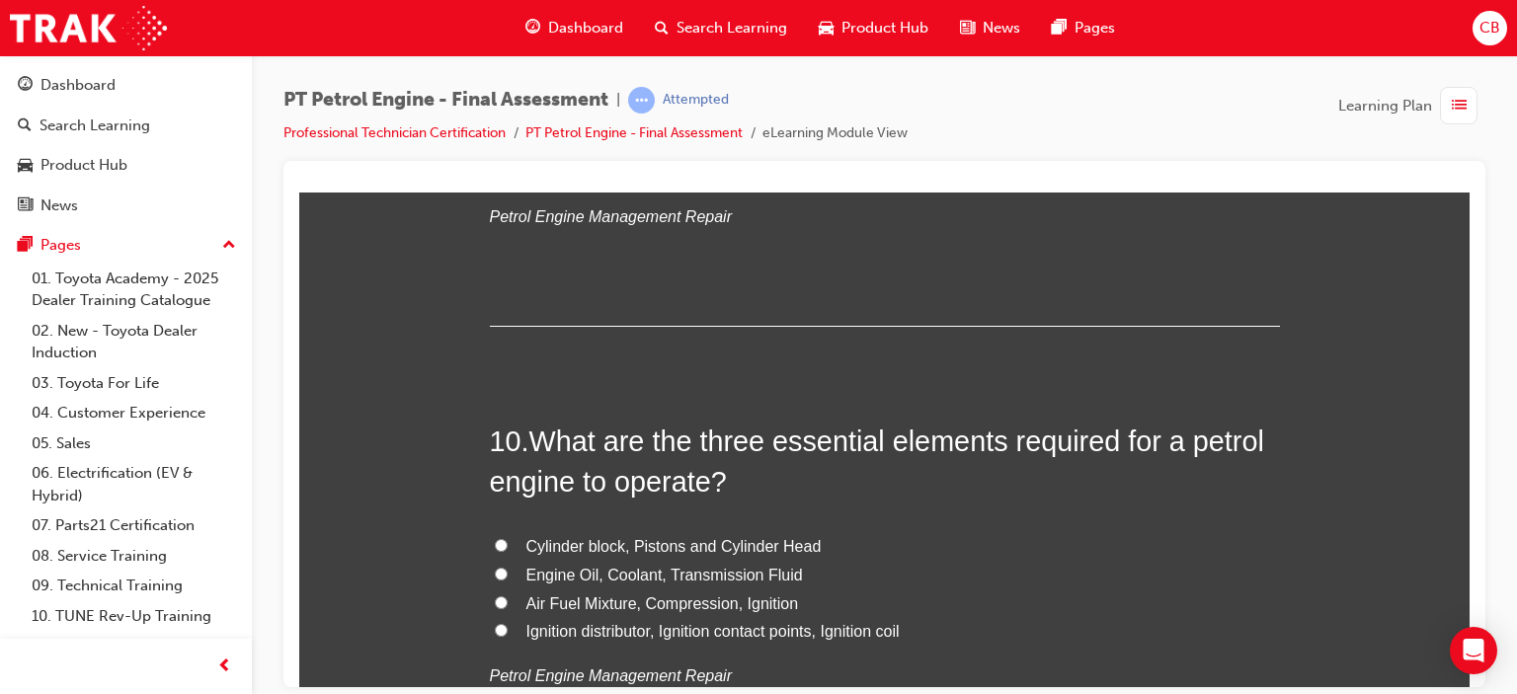
scroll to position [3754, 0]
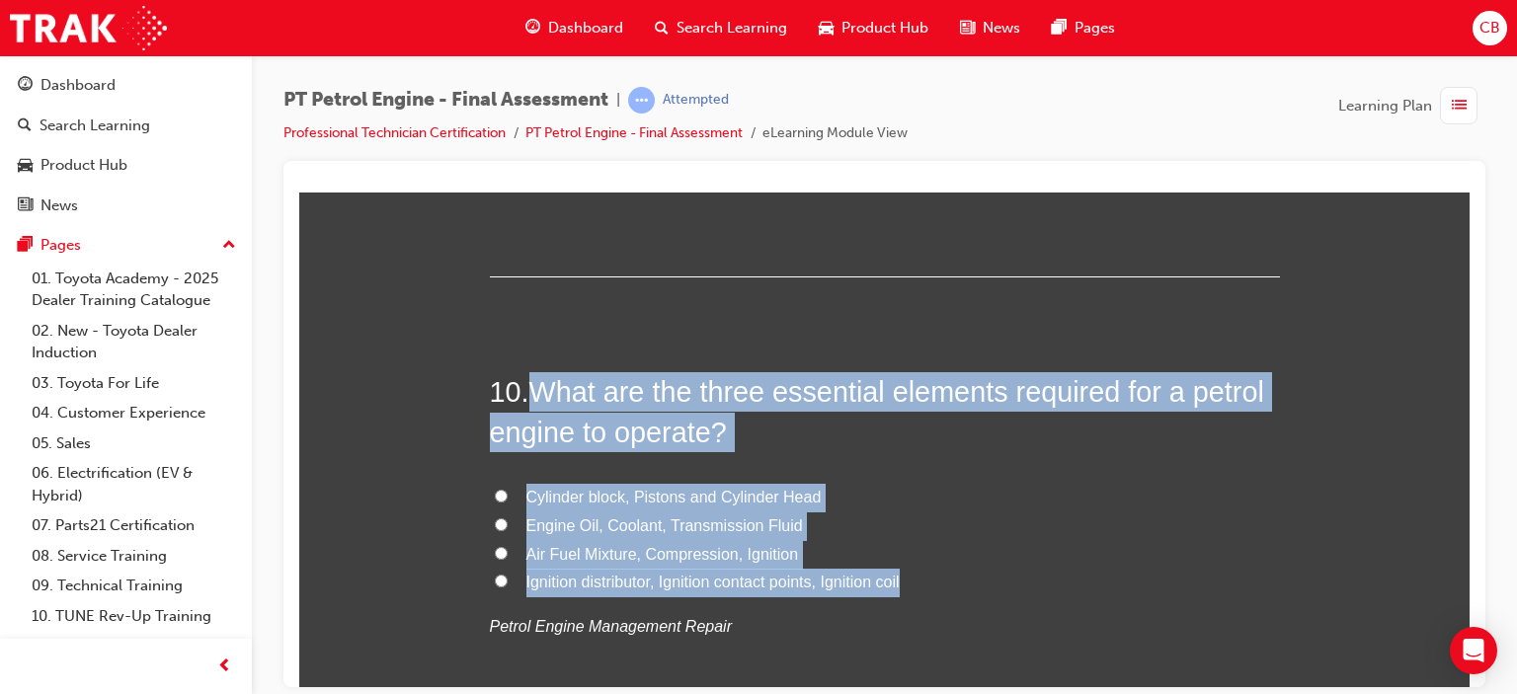
drag, startPoint x: 949, startPoint y: 575, endPoint x: 533, endPoint y: 385, distance: 457.1
click at [533, 385] on div "10 . What are the three essential elements required for a petrol engine to oper…" at bounding box center [885, 553] width 790 height 365
click at [712, 550] on span "Air Fuel Mixture, Compression, Ignition" at bounding box center [662, 553] width 273 height 17
click at [508, 550] on input "Air Fuel Mixture, Compression, Ignition" at bounding box center [501, 552] width 13 height 13
radio input "true"
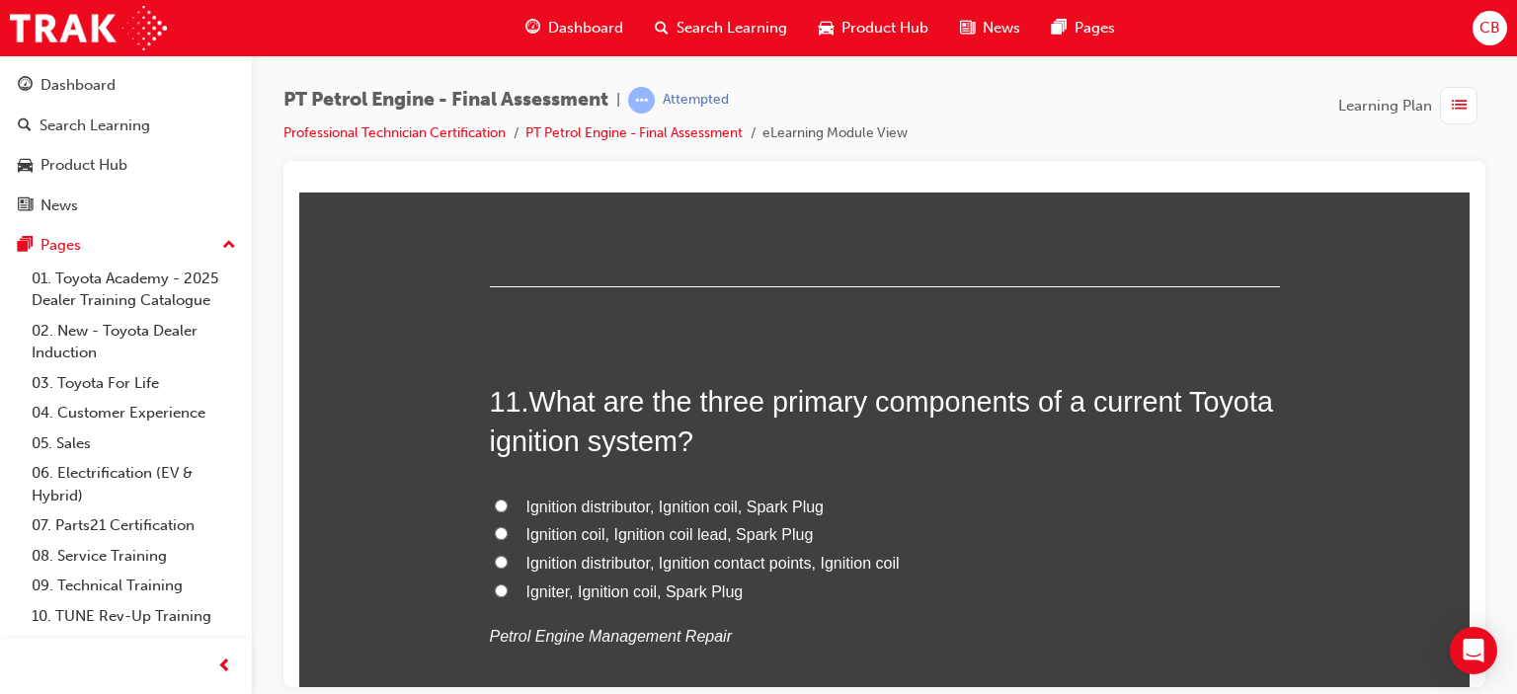
scroll to position [4248, 0]
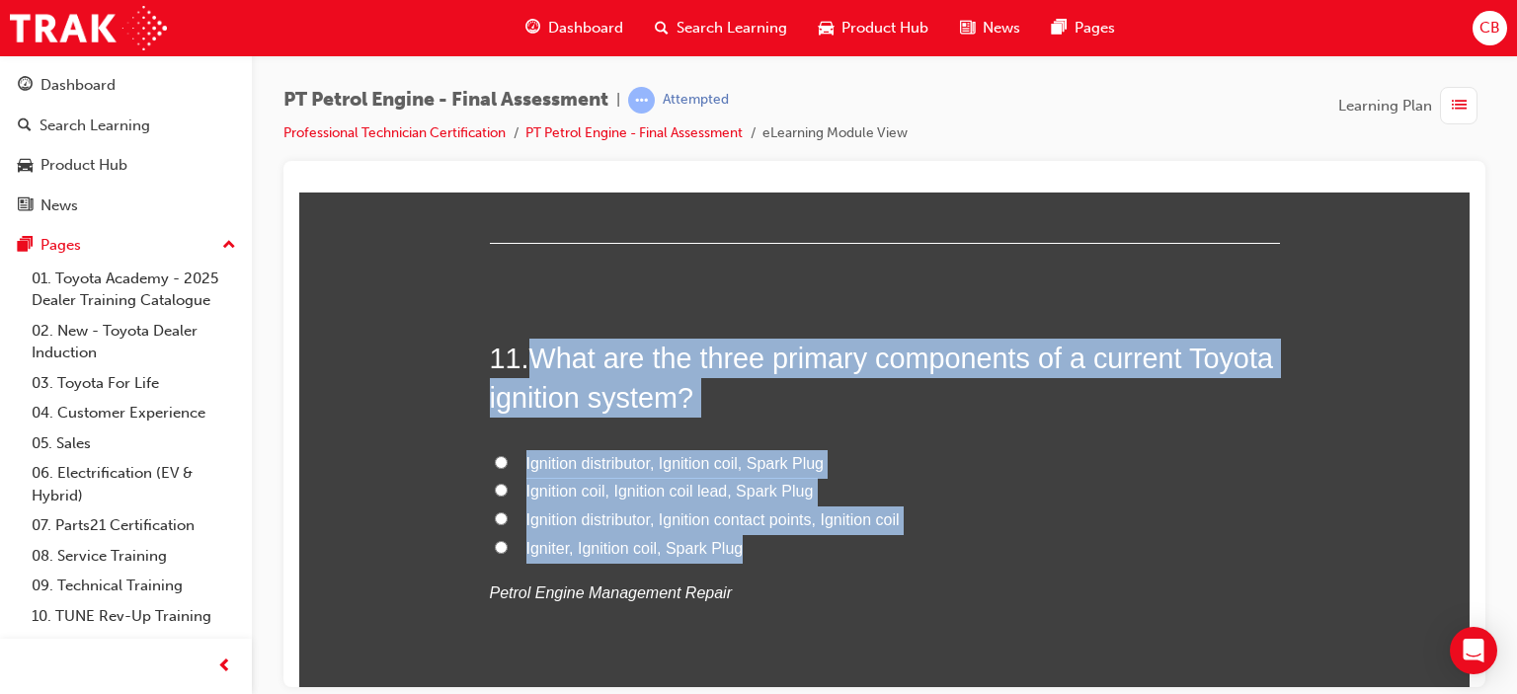
drag, startPoint x: 756, startPoint y: 547, endPoint x: 526, endPoint y: 353, distance: 300.6
click at [526, 353] on div "11 . What are the three primary components of a current Toyota ignition system?…" at bounding box center [885, 520] width 790 height 365
click at [661, 545] on span "Igniter, Ignition coil, Spark Plug" at bounding box center [634, 547] width 217 height 17
click at [508, 545] on input "Igniter, Ignition coil, Spark Plug" at bounding box center [501, 546] width 13 height 13
radio input "true"
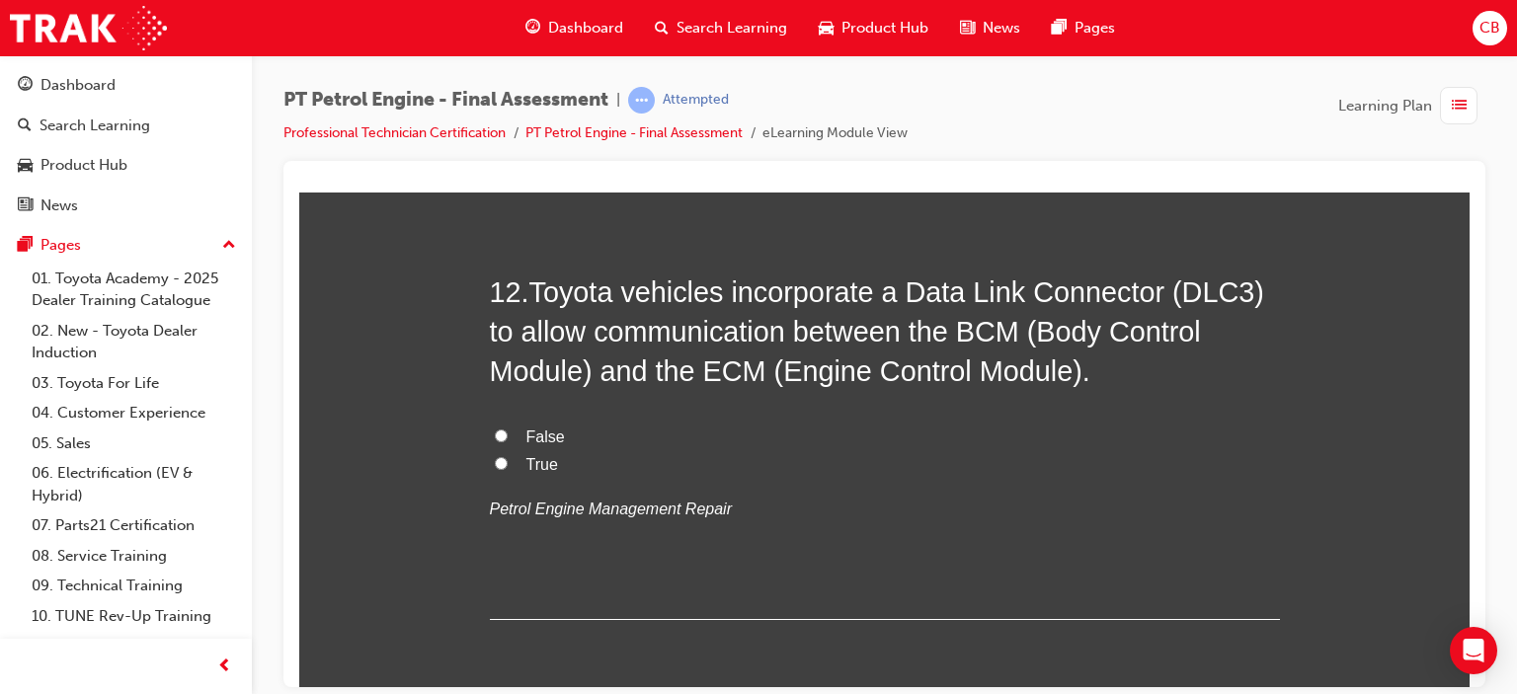
scroll to position [4741, 0]
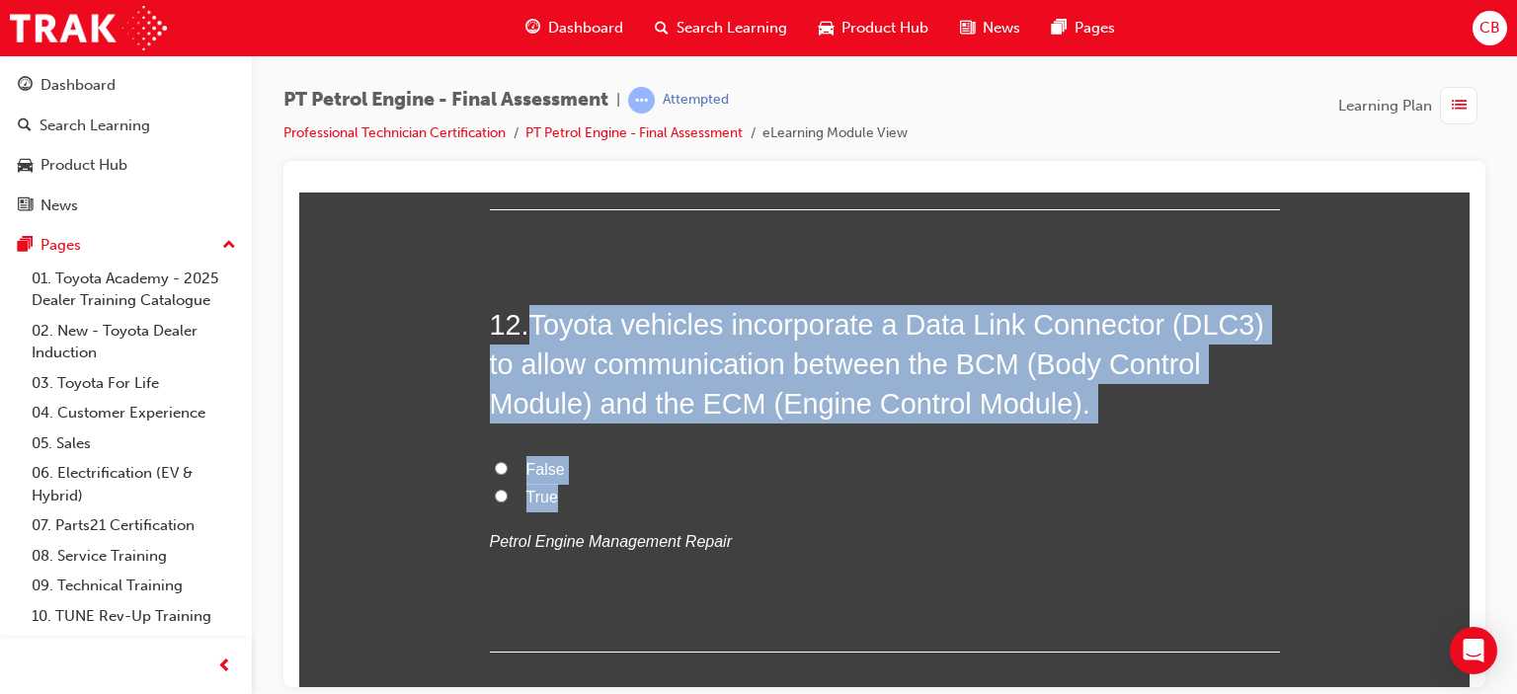
drag, startPoint x: 583, startPoint y: 506, endPoint x: 529, endPoint y: 318, distance: 195.1
click at [529, 318] on div "12 . Toyota vehicles incorporate a Data Link Connector (DLC3) to allow communic…" at bounding box center [885, 478] width 790 height 348
click at [533, 466] on span "False" at bounding box center [545, 468] width 39 height 17
click at [508, 466] on input "False" at bounding box center [501, 467] width 13 height 13
radio input "true"
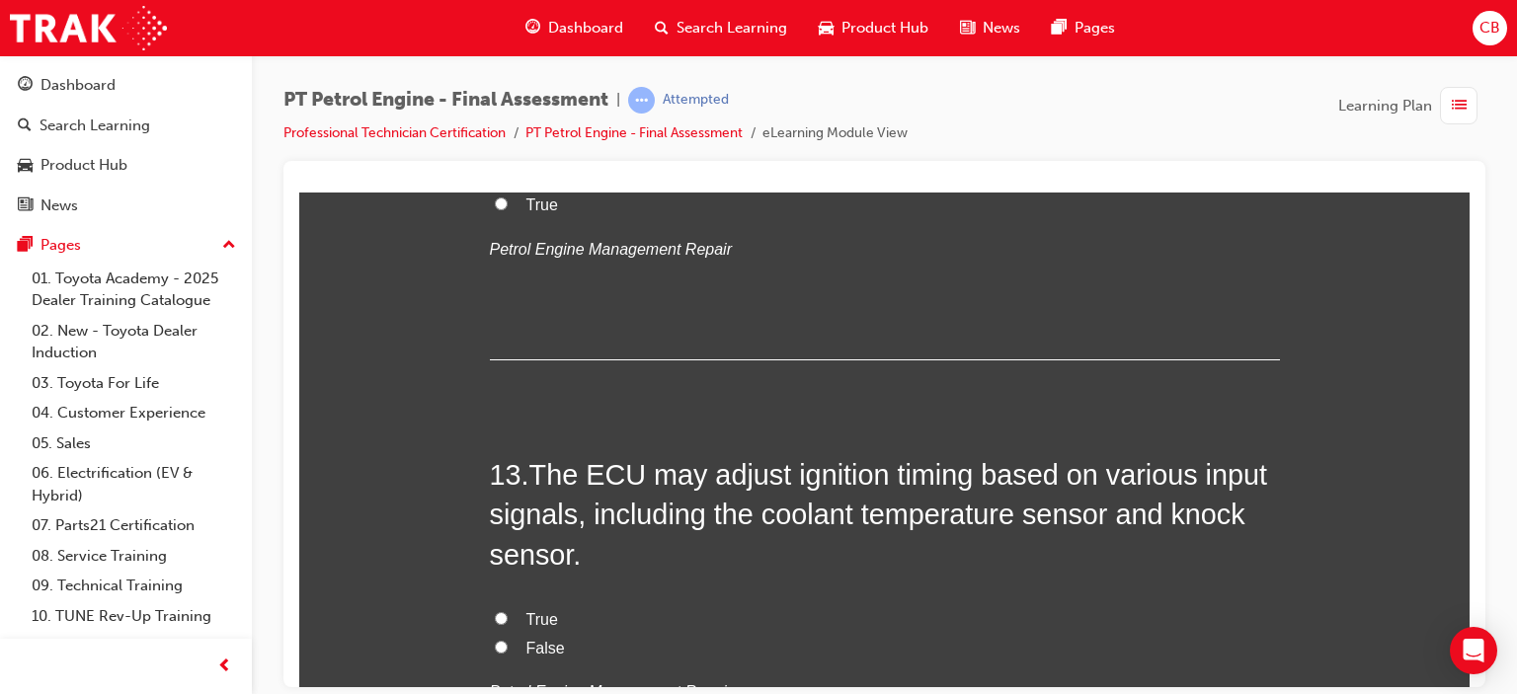
scroll to position [5137, 0]
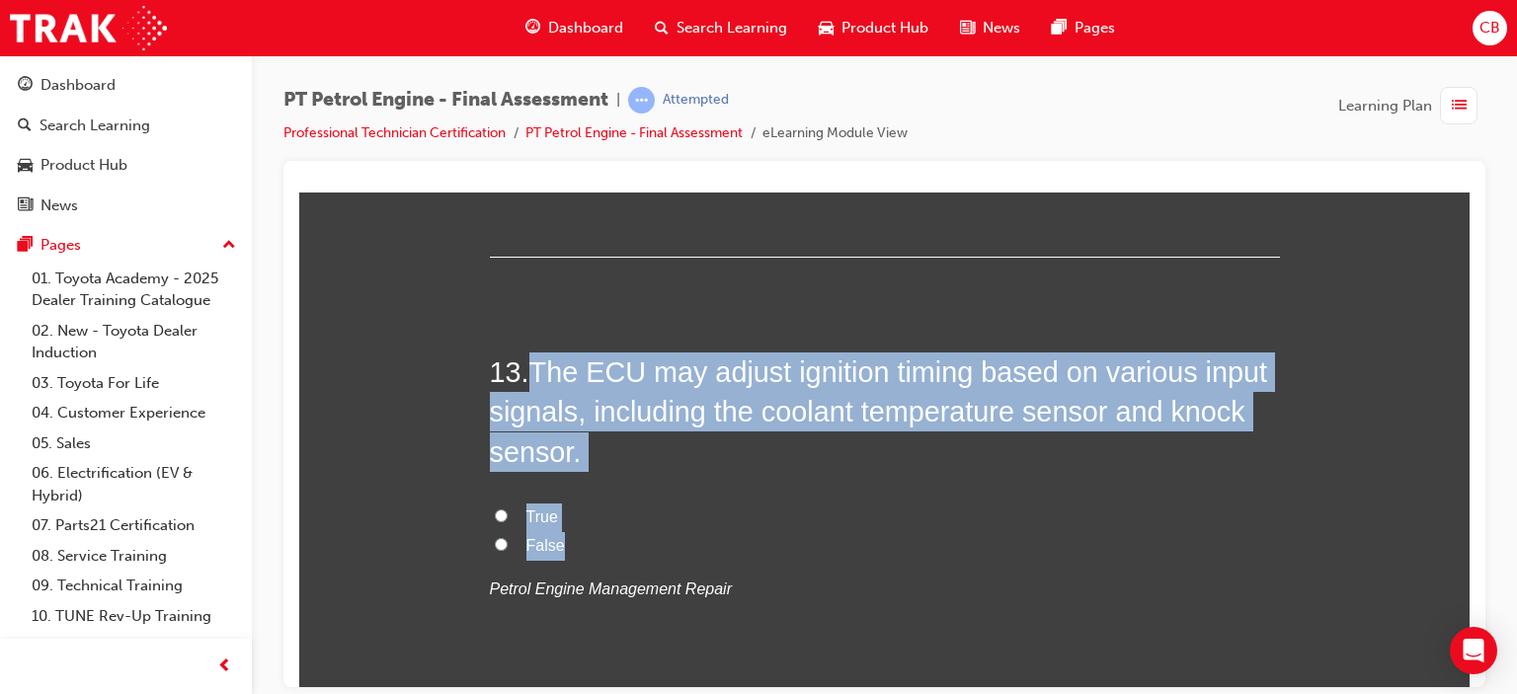
drag, startPoint x: 597, startPoint y: 537, endPoint x: 534, endPoint y: 374, distance: 174.5
click at [534, 374] on div "13 . The ECU may adjust ignition timing based on various input signals, includi…" at bounding box center [885, 526] width 790 height 348
click at [545, 518] on span "True" at bounding box center [542, 516] width 32 height 17
click at [508, 518] on input "True" at bounding box center [501, 515] width 13 height 13
radio input "true"
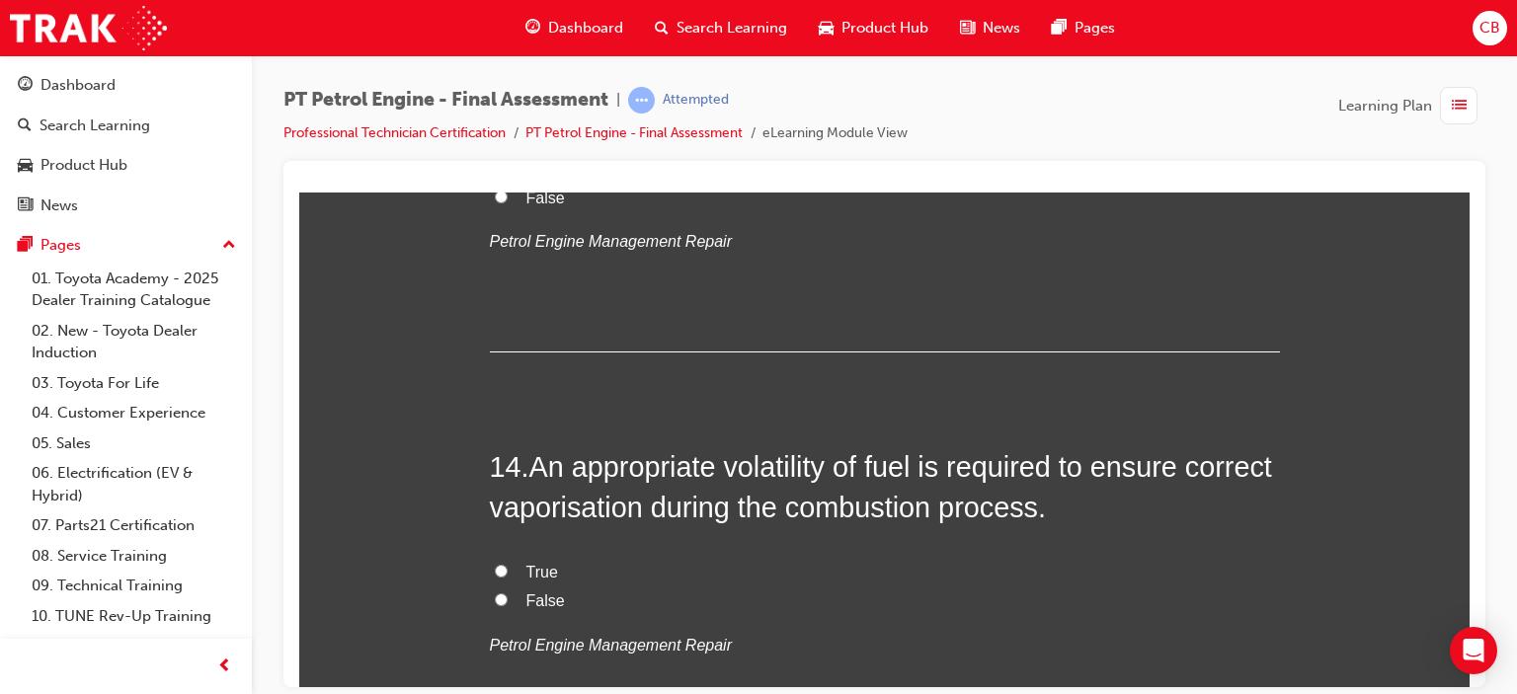
scroll to position [5630, 0]
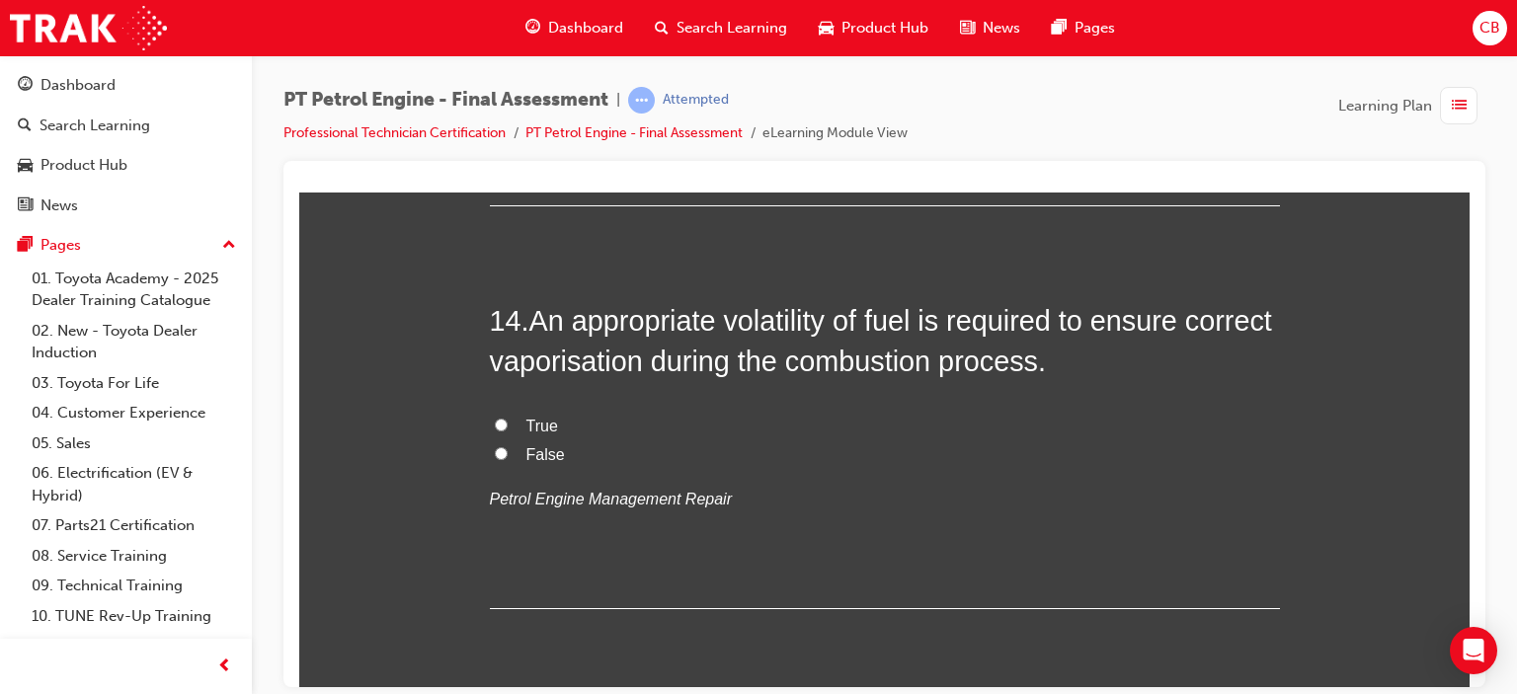
click at [529, 423] on span "True" at bounding box center [542, 425] width 32 height 17
click at [508, 423] on input "True" at bounding box center [501, 424] width 13 height 13
radio input "true"
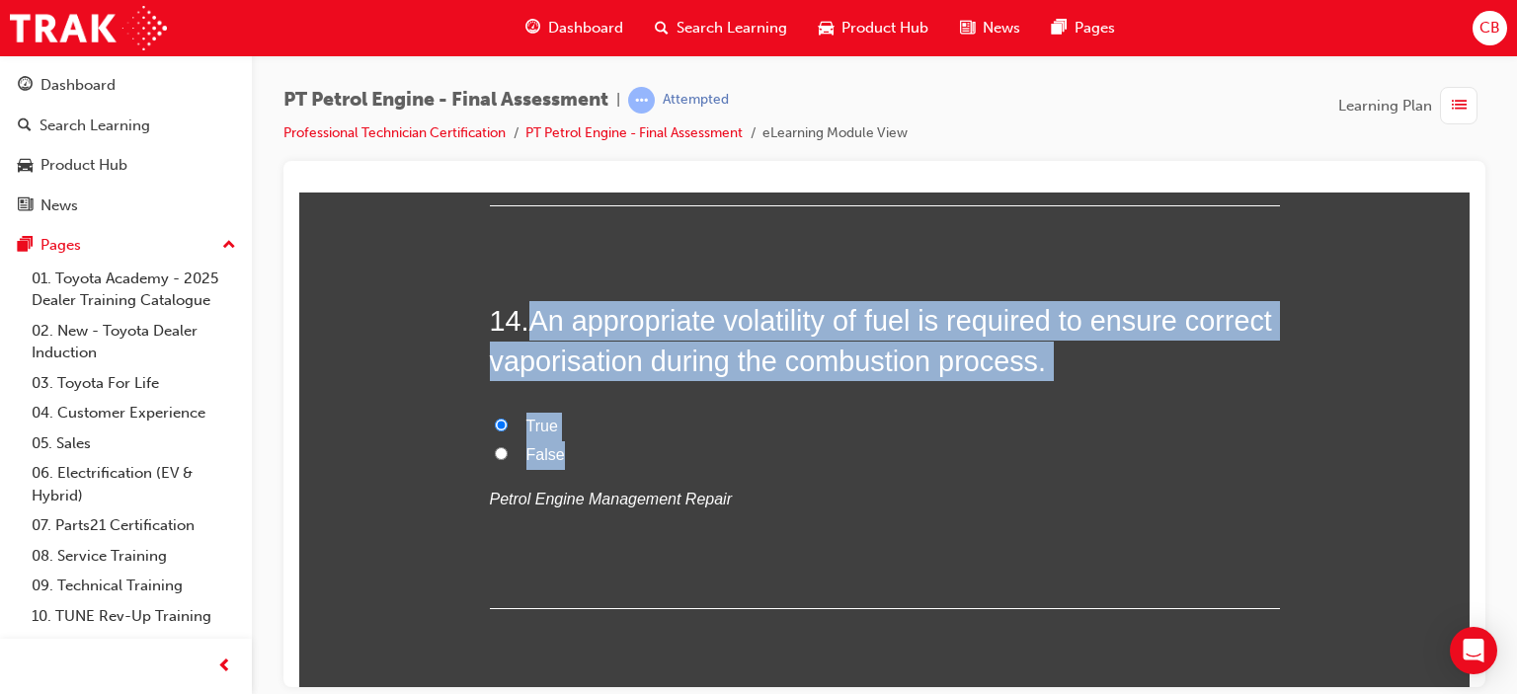
drag, startPoint x: 633, startPoint y: 462, endPoint x: 532, endPoint y: 317, distance: 176.7
click at [532, 317] on div "14 . An appropriate volatility of fuel is required to ensure correct vaporisati…" at bounding box center [885, 454] width 790 height 308
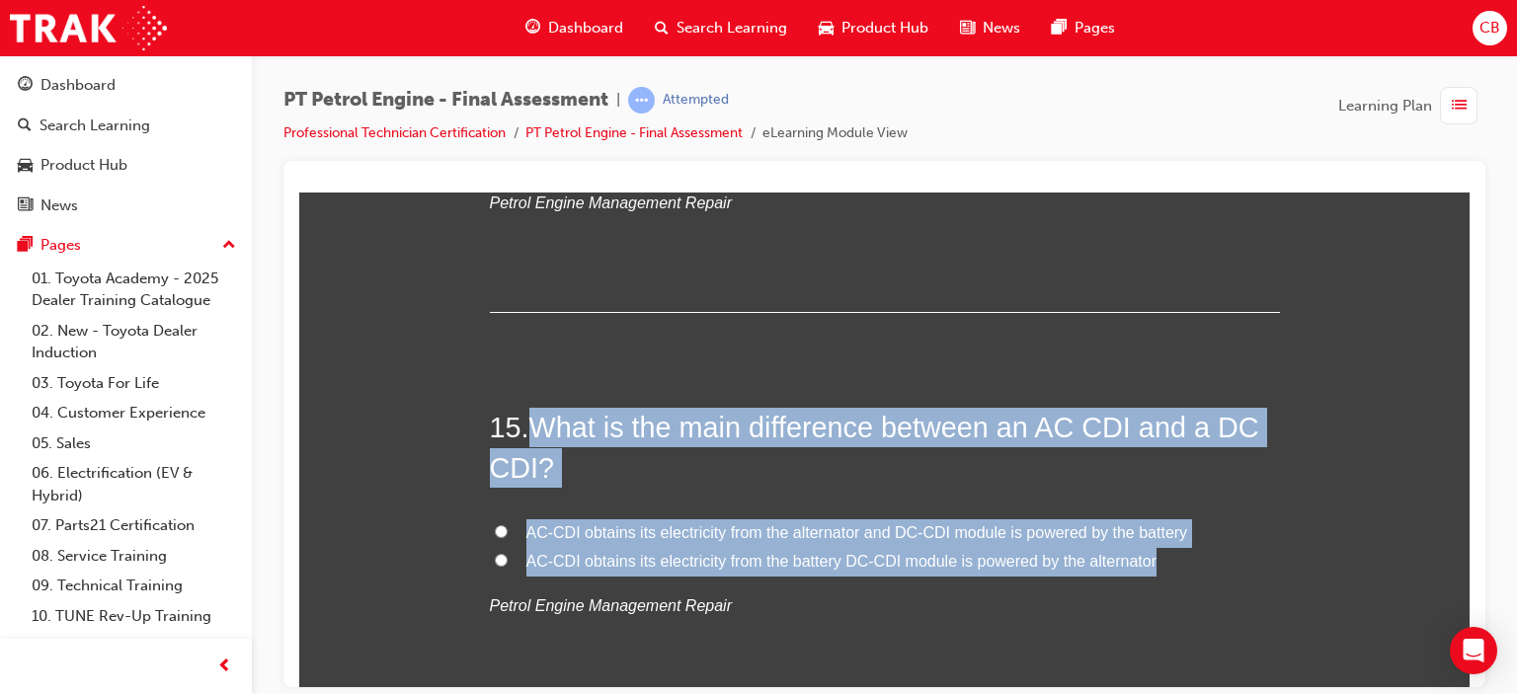
drag, startPoint x: 1170, startPoint y: 557, endPoint x: 534, endPoint y: 423, distance: 649.2
click at [534, 423] on div "15 . What is the main difference between an AC CDI and a DC CDI? AC-CDI obtains…" at bounding box center [885, 561] width 790 height 308
click at [754, 531] on span "AC-CDI obtains its electricity from the alternator and DC-CDI module is powered…" at bounding box center [857, 532] width 662 height 17
click at [508, 531] on input "AC-CDI obtains its electricity from the alternator and DC-CDI module is powered…" at bounding box center [501, 531] width 13 height 13
radio input "true"
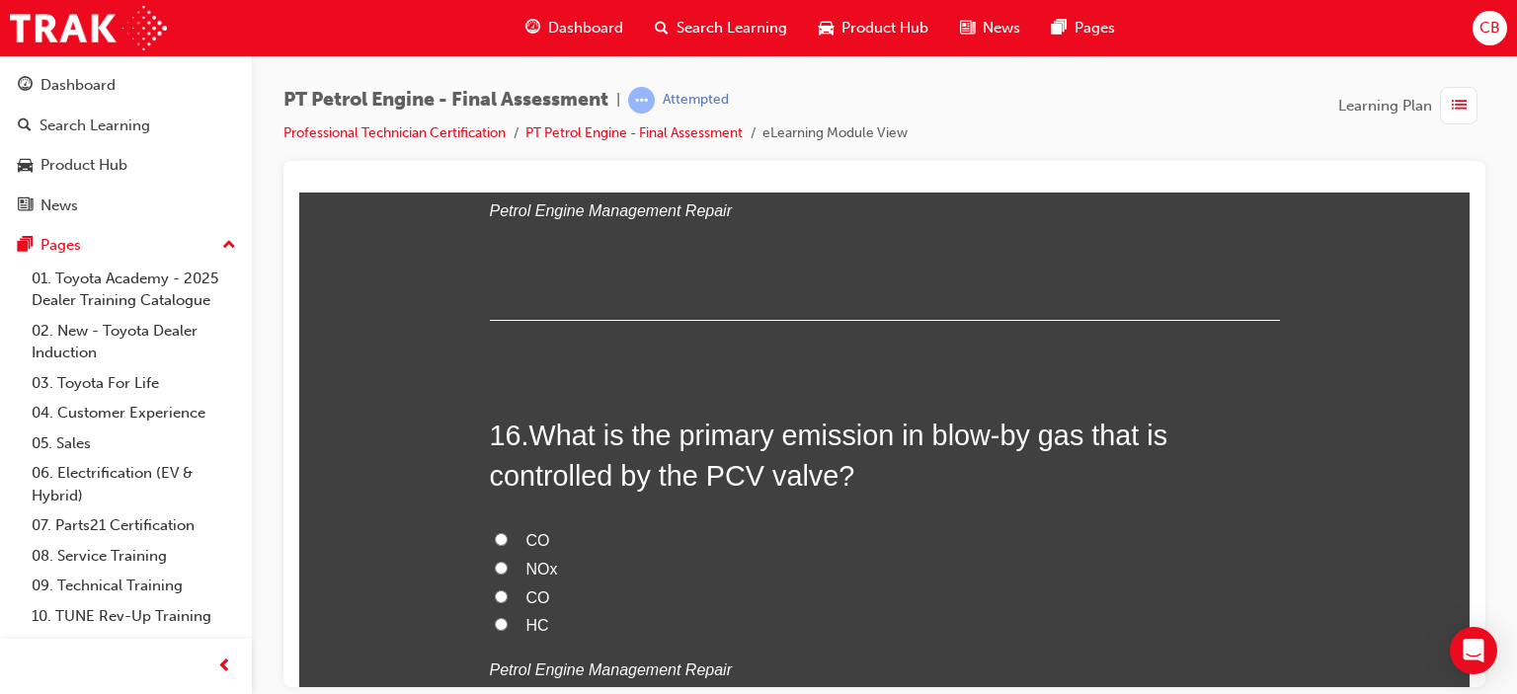
scroll to position [6421, 0]
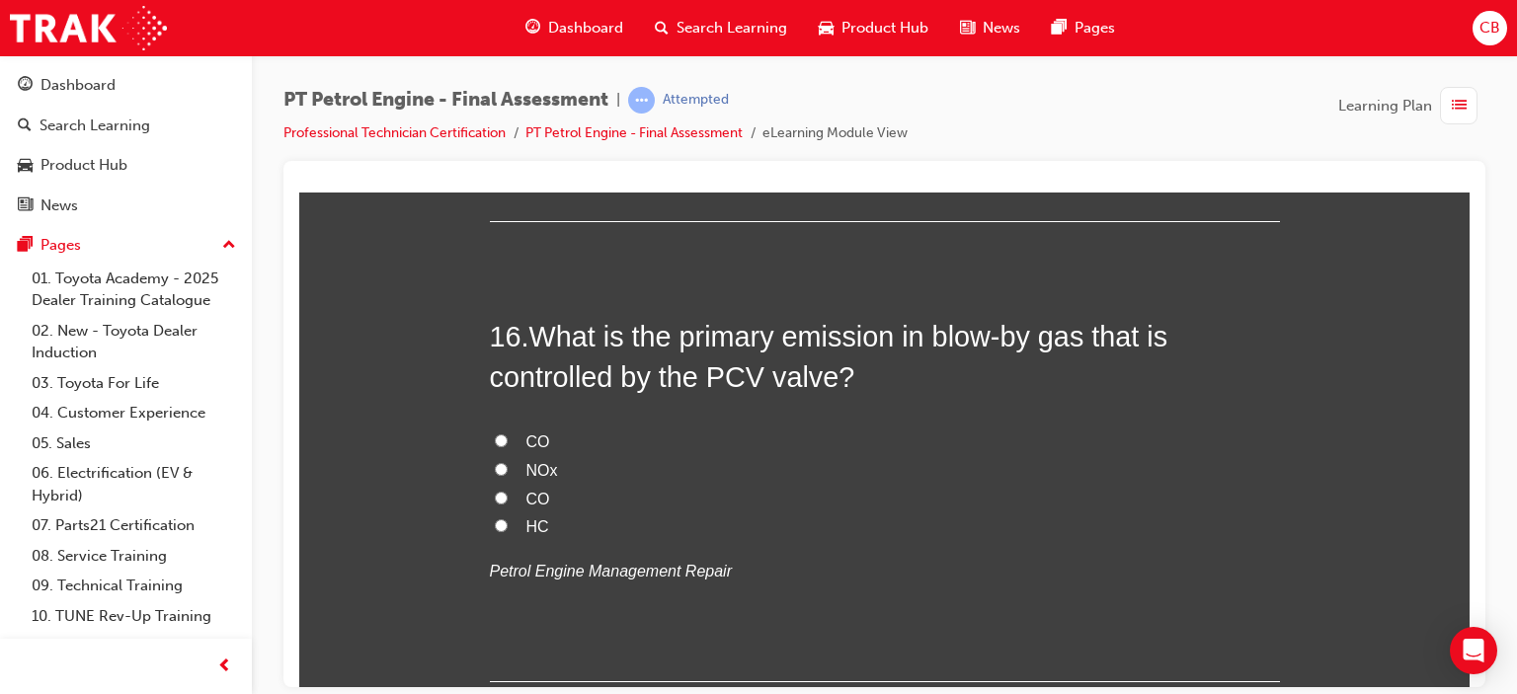
click at [535, 520] on span "HC" at bounding box center [537, 526] width 23 height 17
click at [508, 520] on input "HC" at bounding box center [501, 525] width 13 height 13
radio input "true"
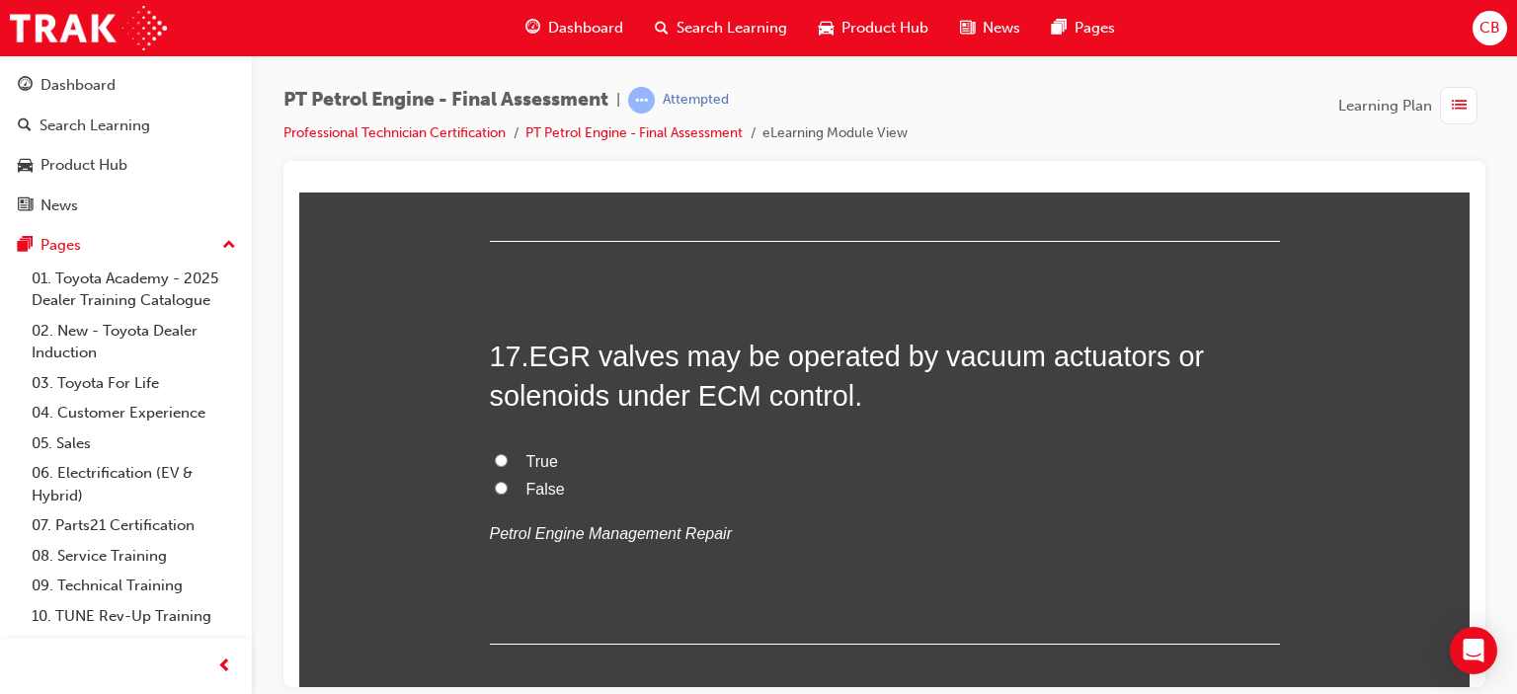
scroll to position [6915, 0]
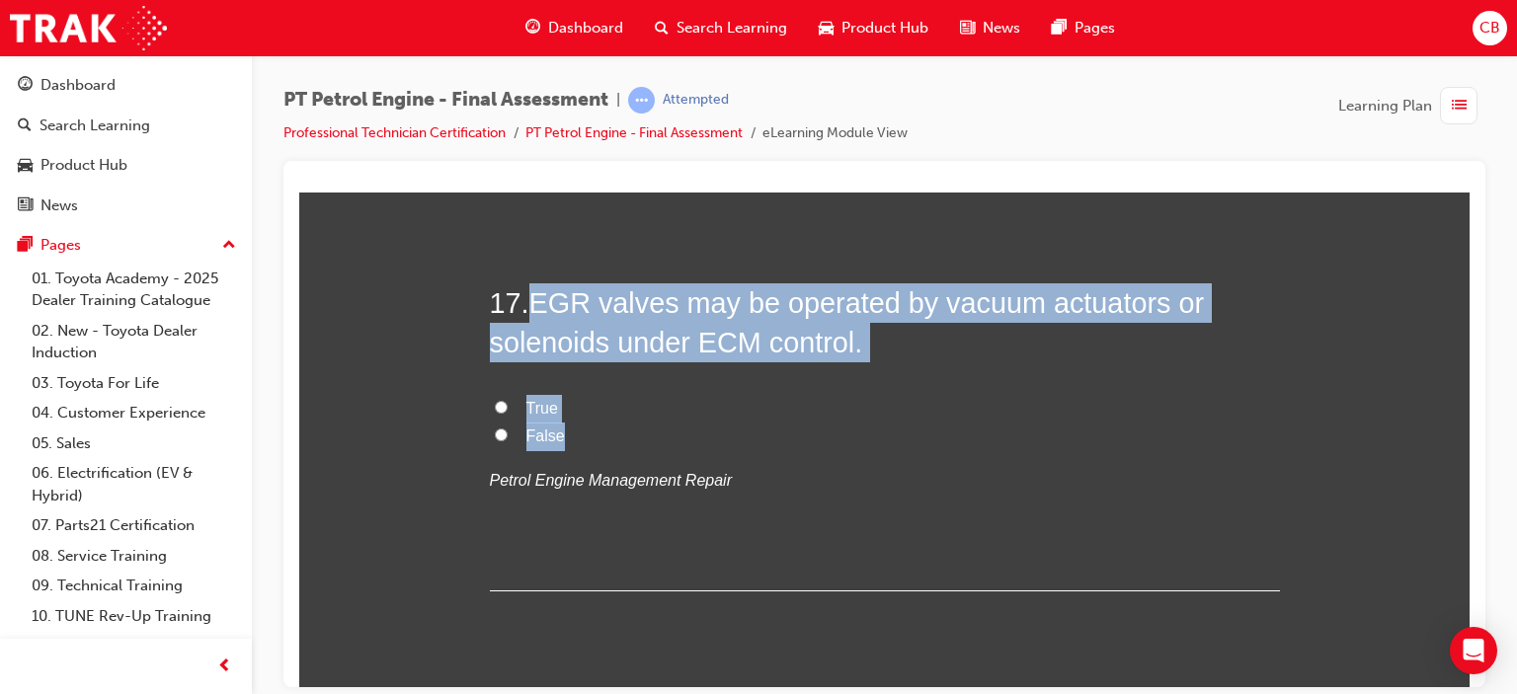
drag, startPoint x: 557, startPoint y: 428, endPoint x: 527, endPoint y: 304, distance: 127.0
click at [527, 304] on div "17 . EGR valves may be operated by vacuum actuators or solenoids under ECM cont…" at bounding box center [885, 437] width 790 height 308
click at [536, 399] on span "True" at bounding box center [542, 407] width 32 height 17
click at [508, 400] on input "True" at bounding box center [501, 406] width 13 height 13
radio input "true"
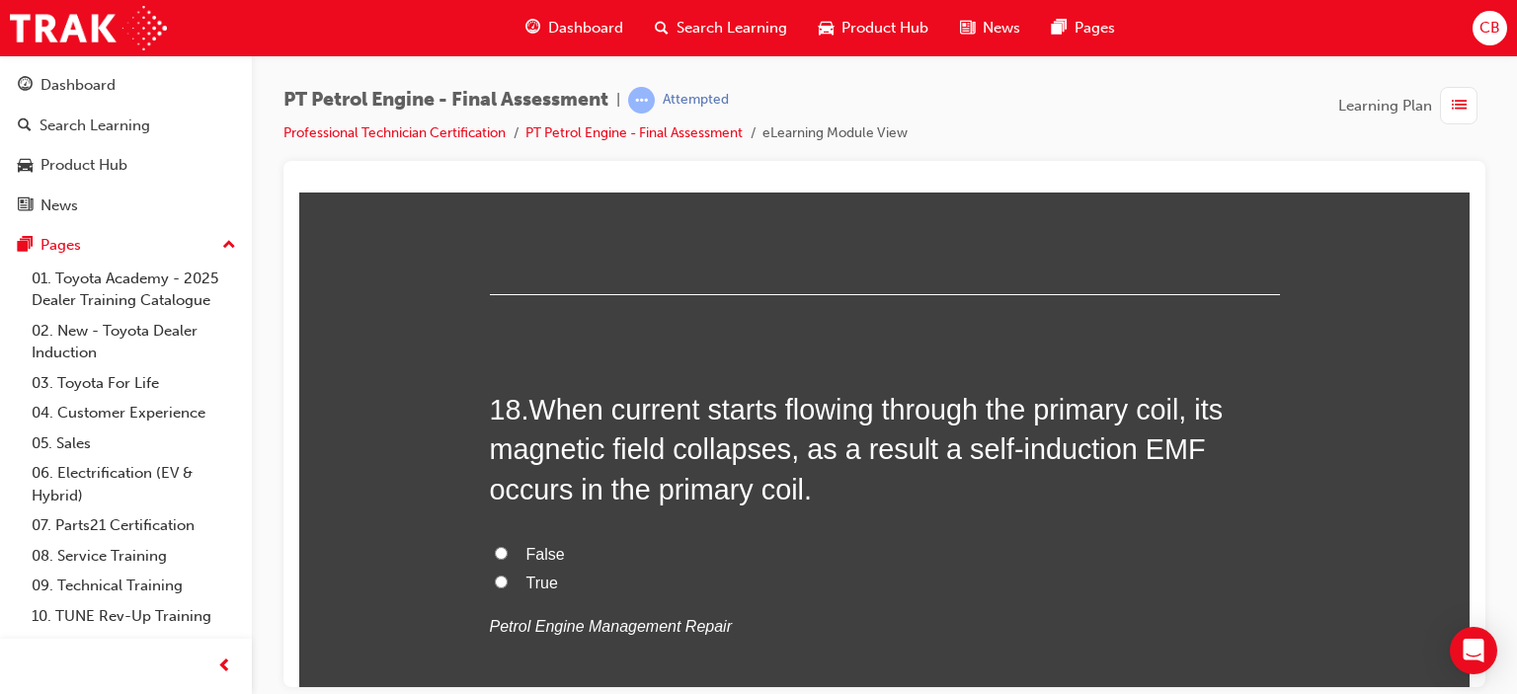
scroll to position [7310, 0]
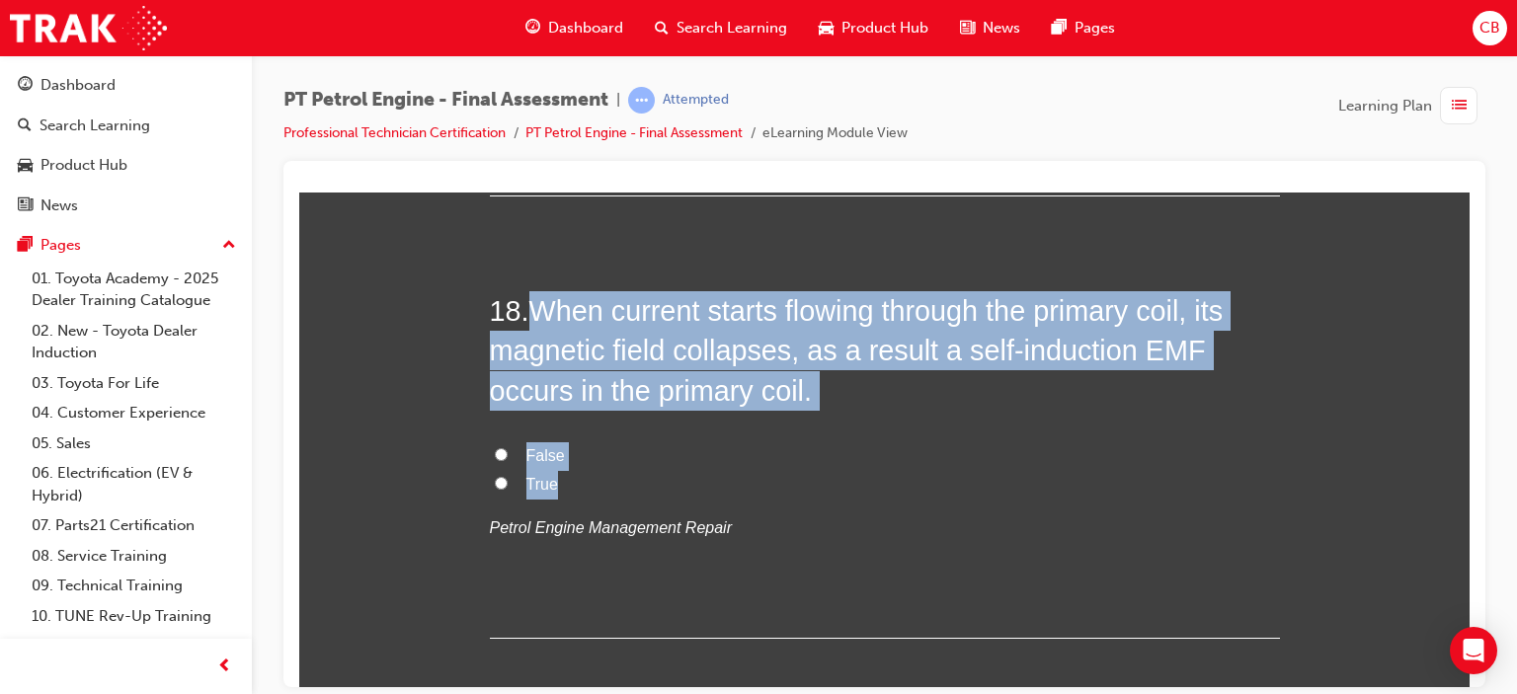
drag, startPoint x: 623, startPoint y: 484, endPoint x: 534, endPoint y: 301, distance: 203.2
click at [534, 301] on div "18 . When current starts flowing through the primary coil, its magnetic field c…" at bounding box center [885, 464] width 790 height 348
click at [529, 449] on span "False" at bounding box center [545, 454] width 39 height 17
click at [508, 449] on input "False" at bounding box center [501, 453] width 13 height 13
radio input "true"
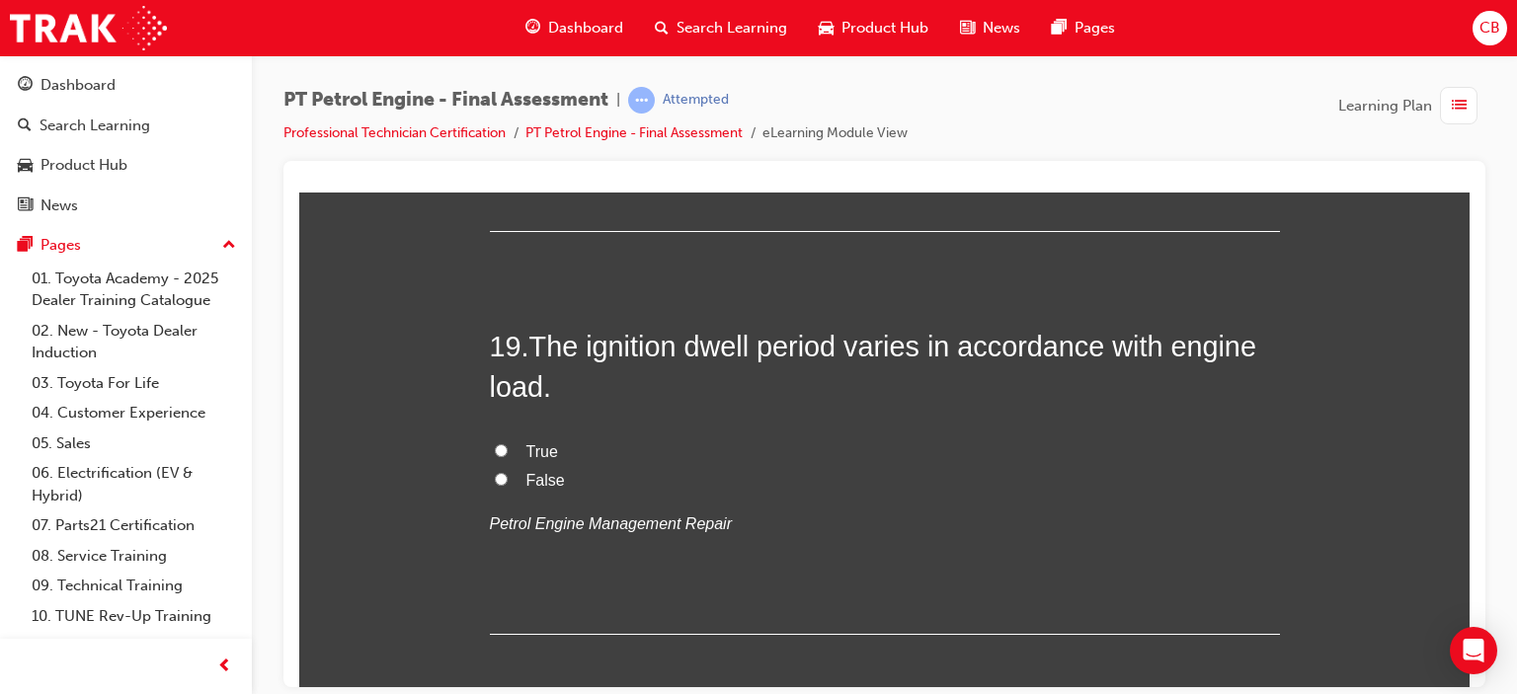
scroll to position [7804, 0]
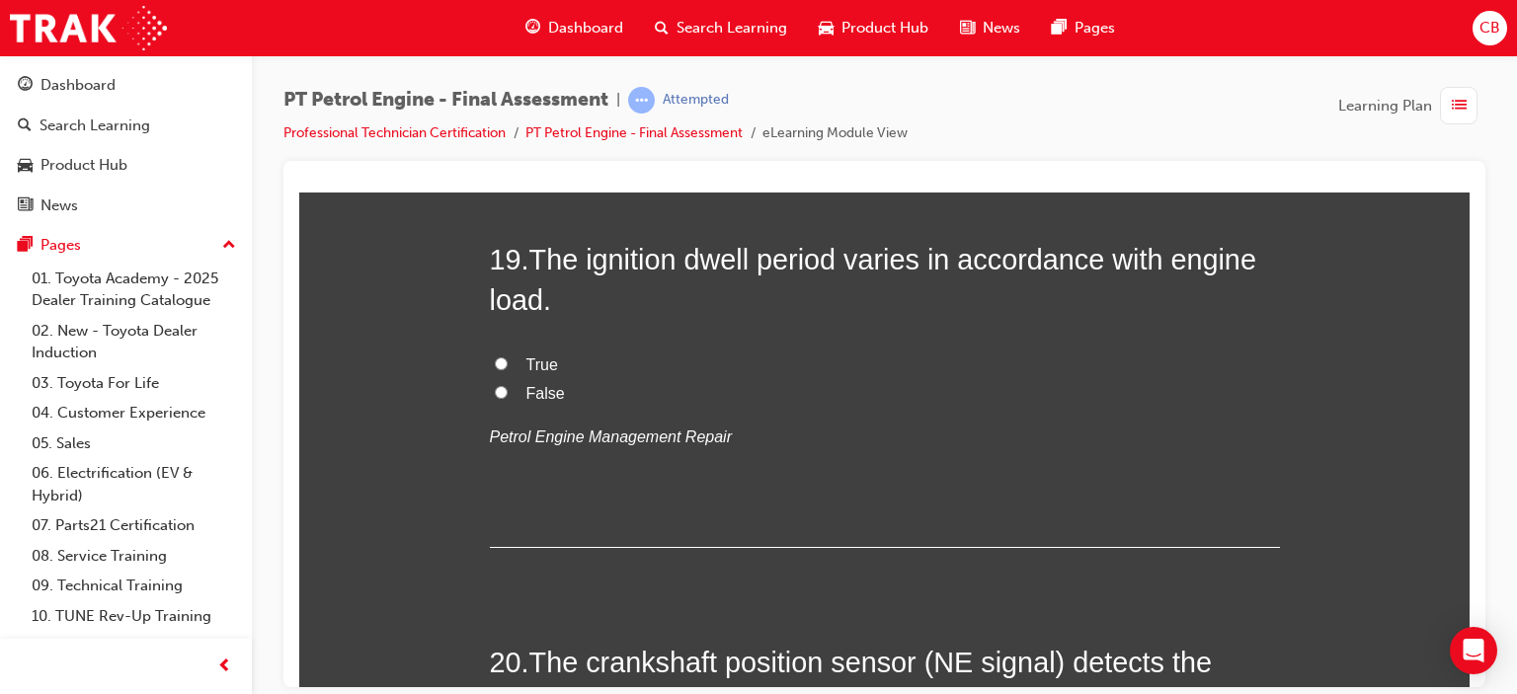
click at [534, 356] on span "True" at bounding box center [542, 364] width 32 height 17
click at [508, 357] on input "True" at bounding box center [501, 363] width 13 height 13
radio input "true"
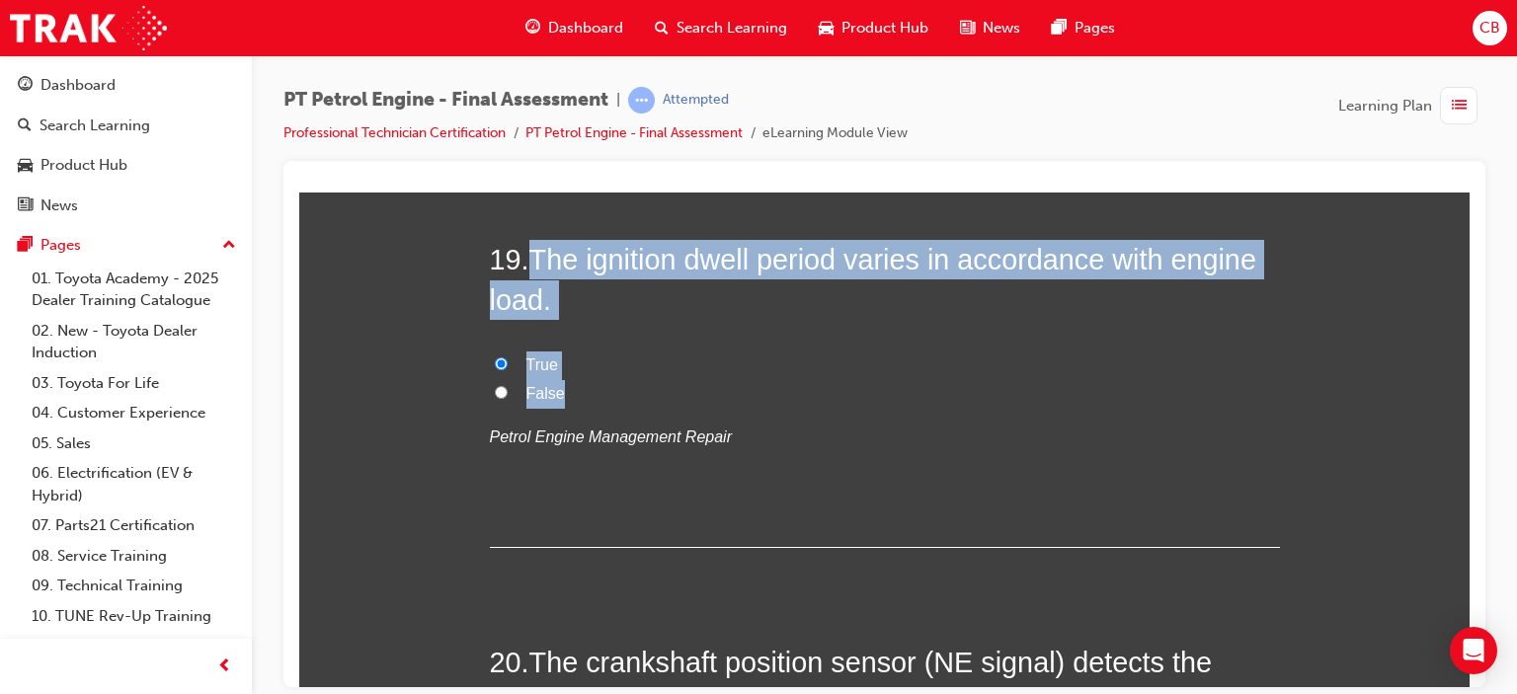
drag, startPoint x: 601, startPoint y: 382, endPoint x: 526, endPoint y: 258, distance: 145.3
click at [526, 258] on div "19 . The ignition dwell period varies in accordance with engine load. True Fals…" at bounding box center [885, 393] width 790 height 308
click at [533, 399] on label "False" at bounding box center [885, 393] width 790 height 29
click at [508, 398] on input "False" at bounding box center [501, 391] width 13 height 13
radio input "true"
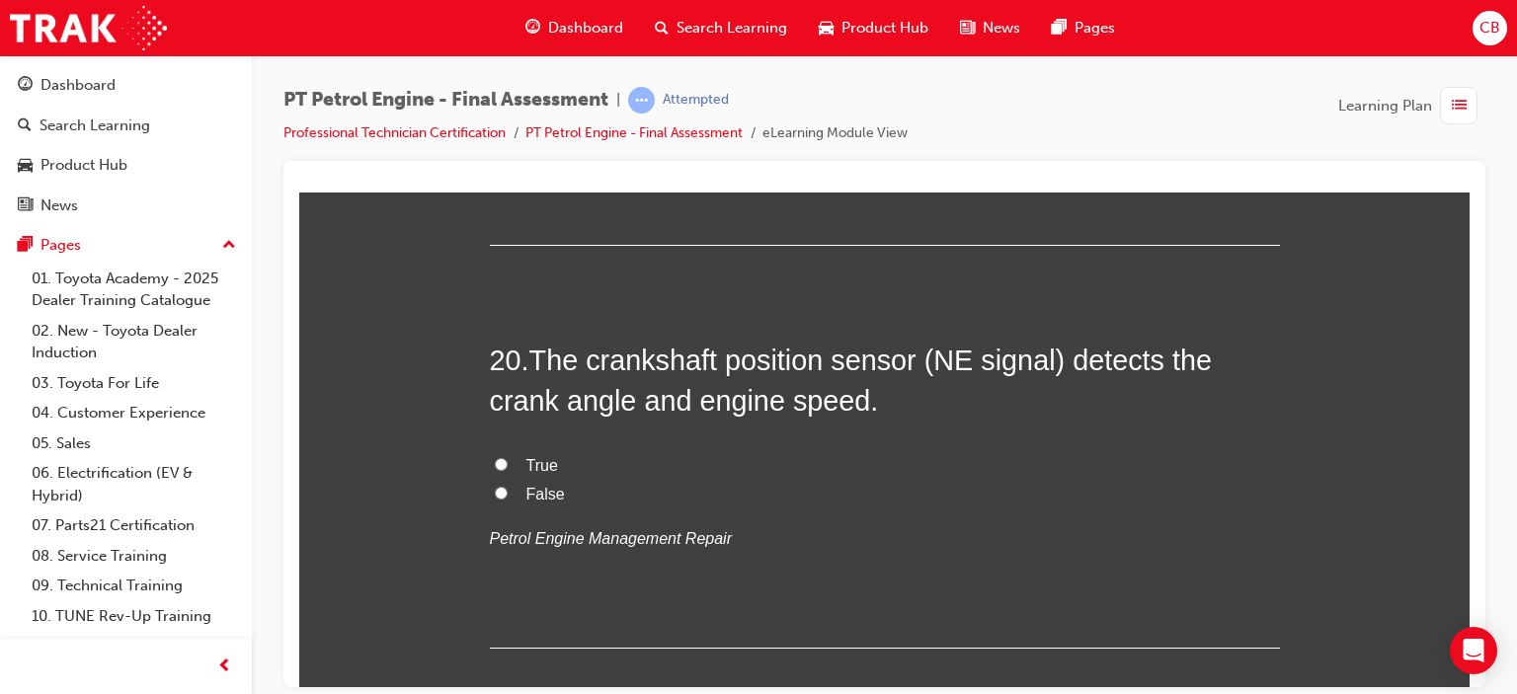
scroll to position [8199, 0]
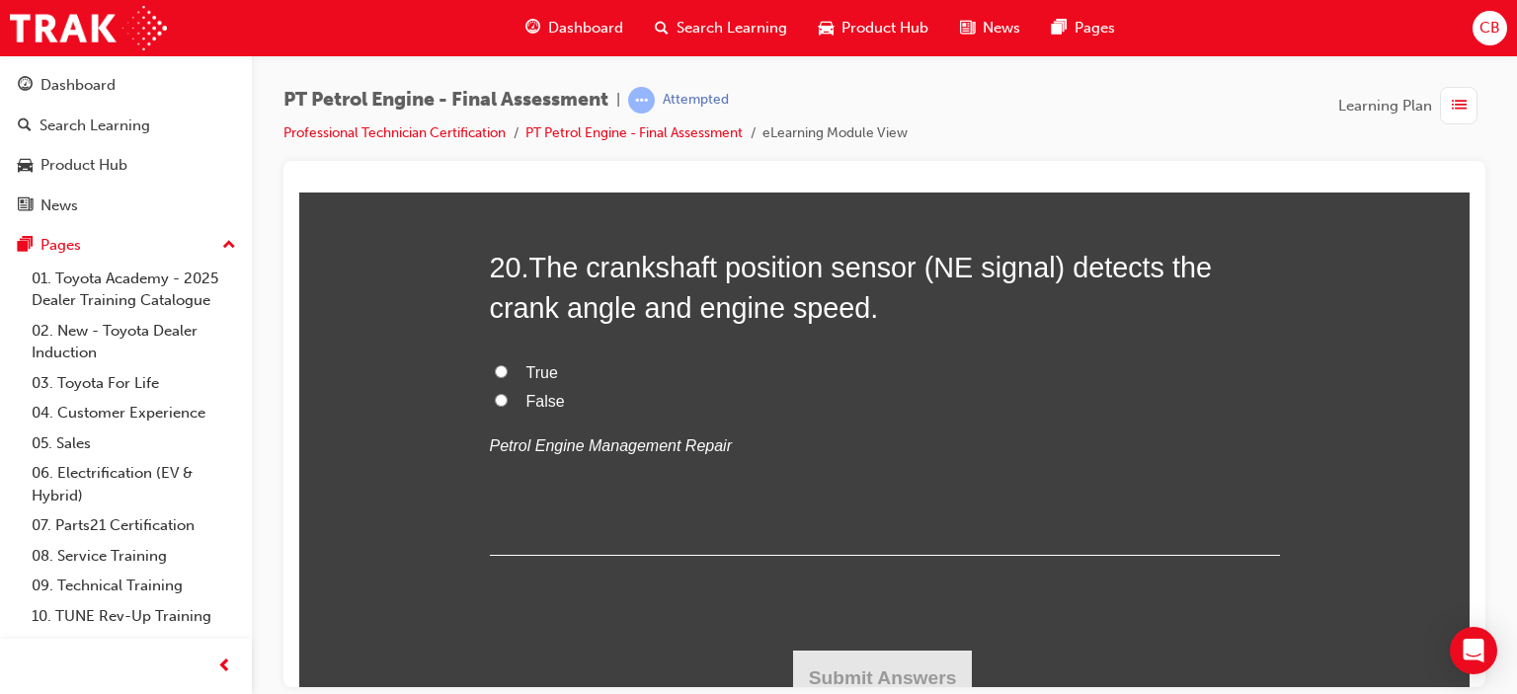
click at [540, 368] on span "True" at bounding box center [542, 372] width 32 height 17
click at [508, 368] on input "True" at bounding box center [501, 370] width 13 height 13
radio input "true"
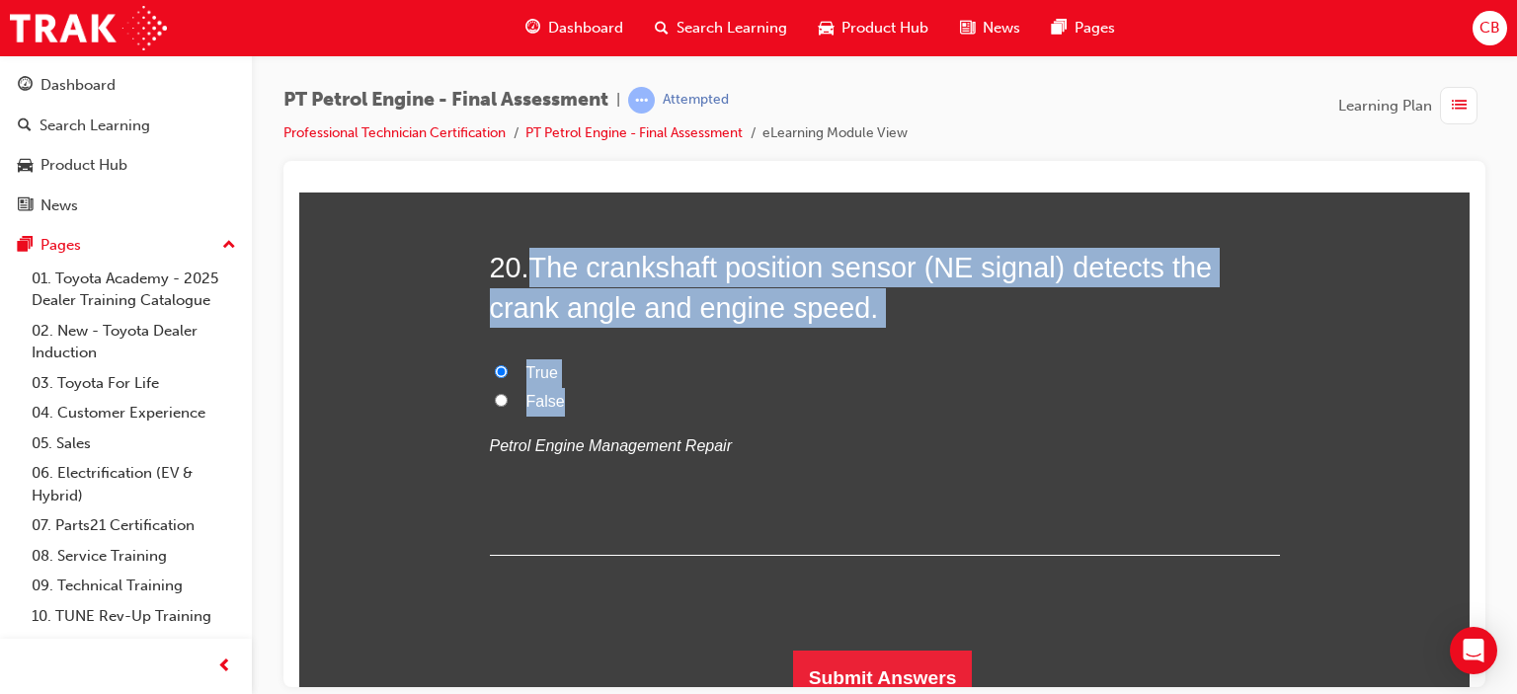
drag, startPoint x: 585, startPoint y: 395, endPoint x: 531, endPoint y: 254, distance: 151.0
click at [531, 254] on div "20 . The crankshaft position sensor (NE signal) detects the crank angle and eng…" at bounding box center [885, 401] width 790 height 308
click at [915, 665] on button "Submit Answers" at bounding box center [883, 677] width 180 height 55
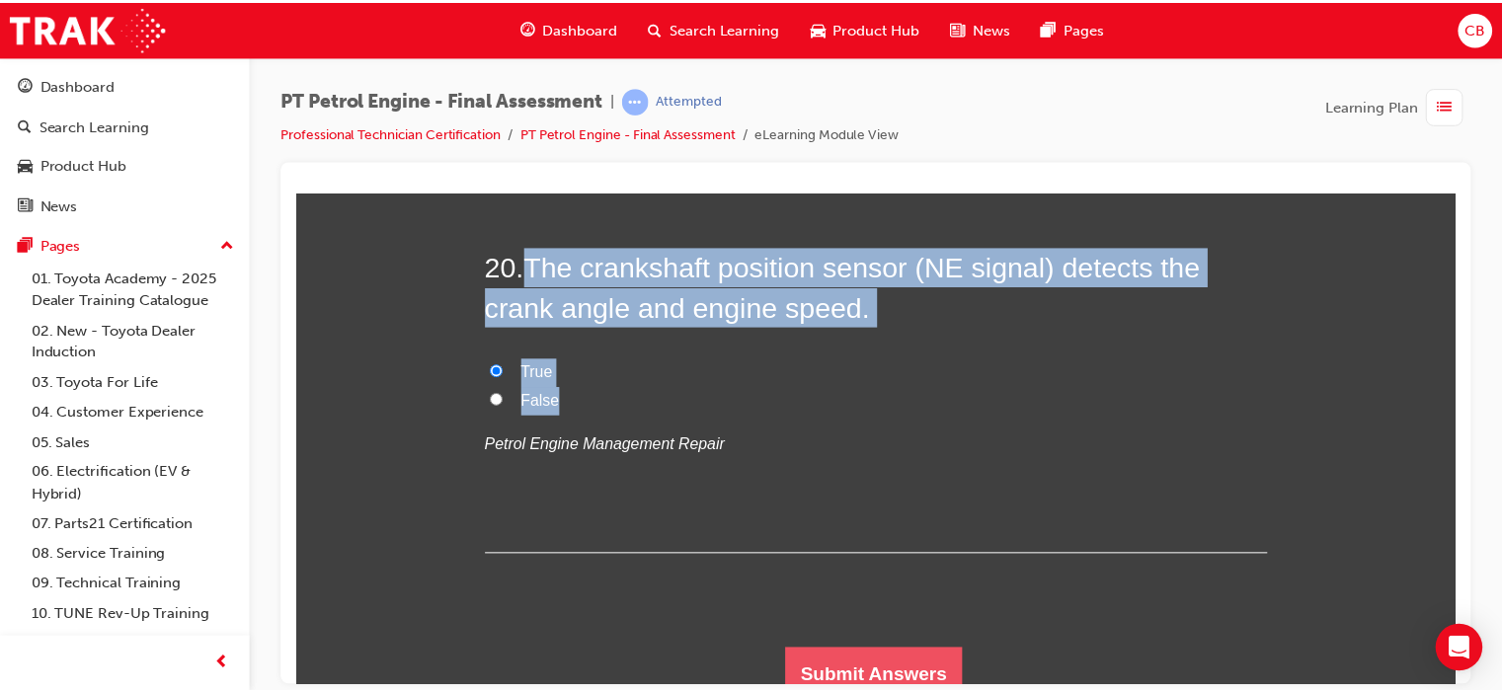
scroll to position [0, 0]
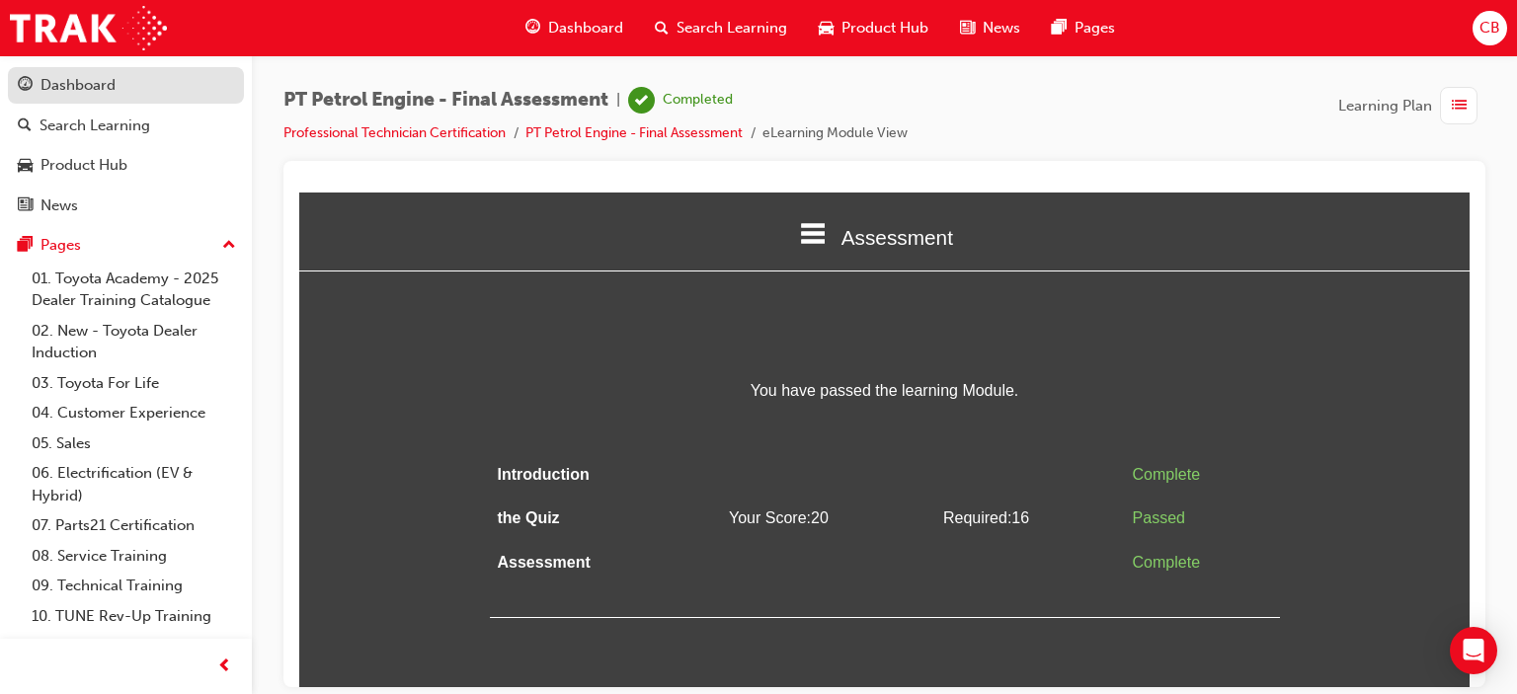
click at [119, 94] on div "Dashboard" at bounding box center [126, 85] width 216 height 25
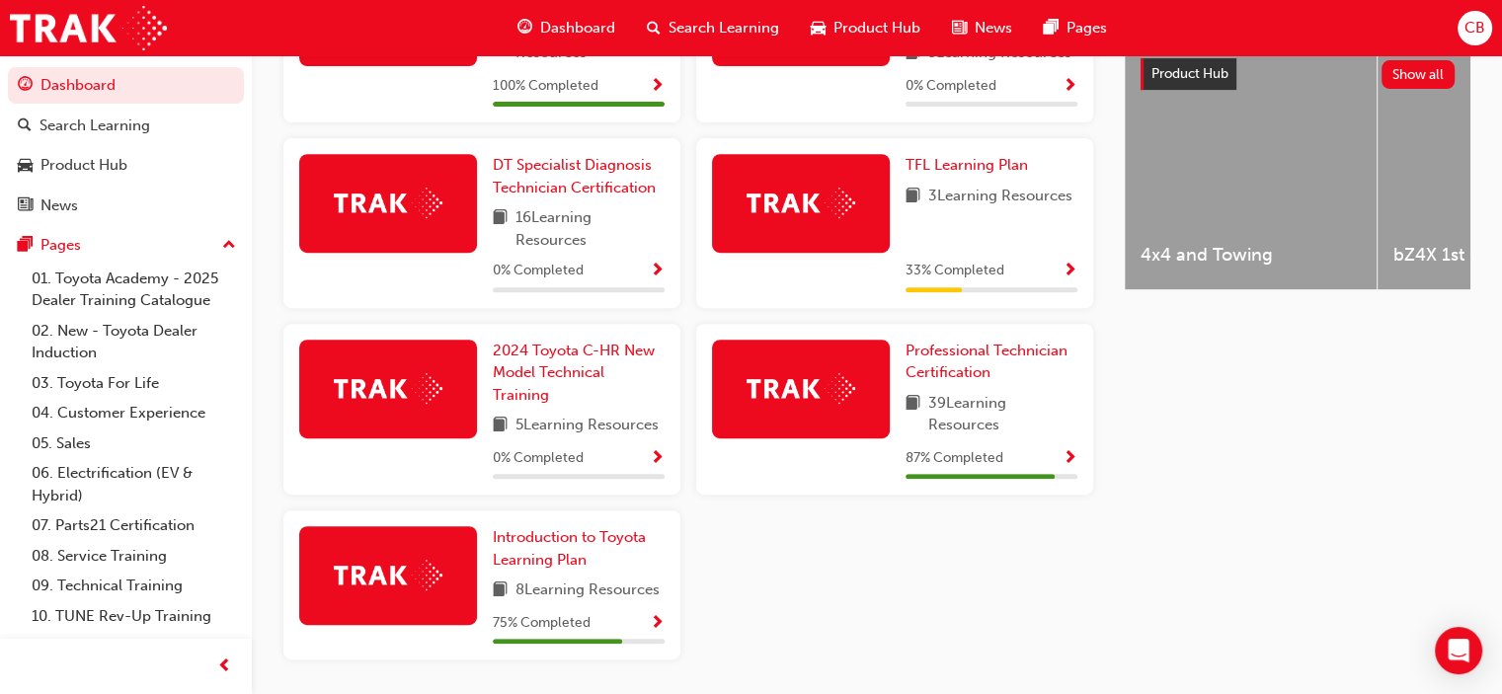
scroll to position [858, 0]
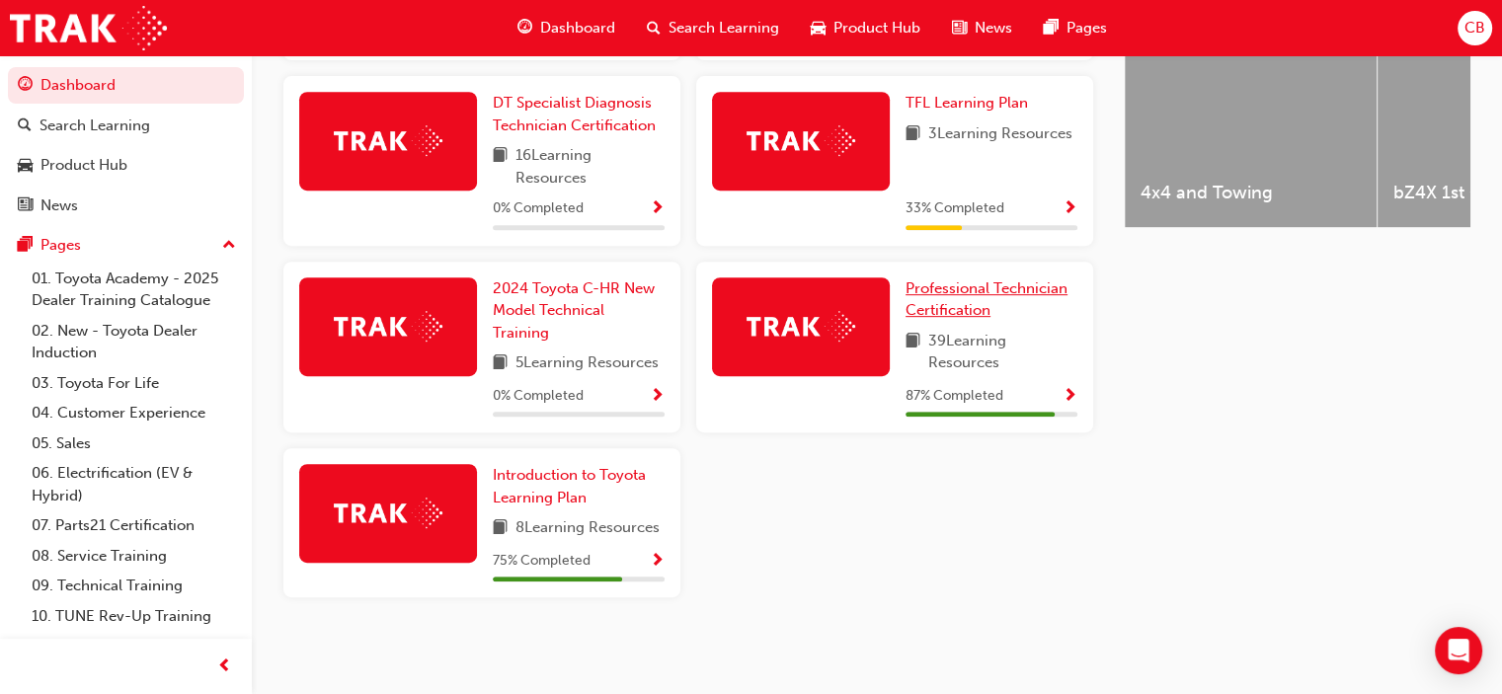
click at [958, 303] on span "Professional Technician Certification" at bounding box center [987, 300] width 162 height 40
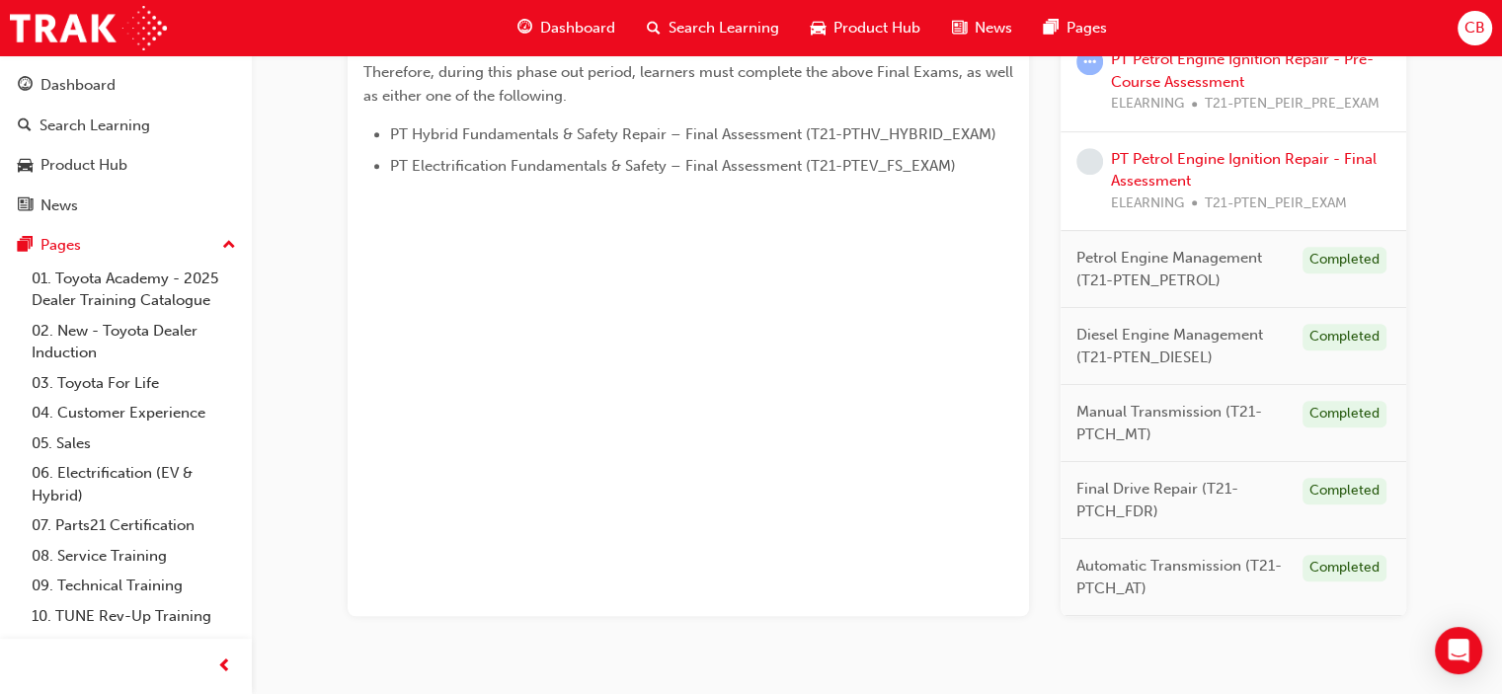
scroll to position [988, 0]
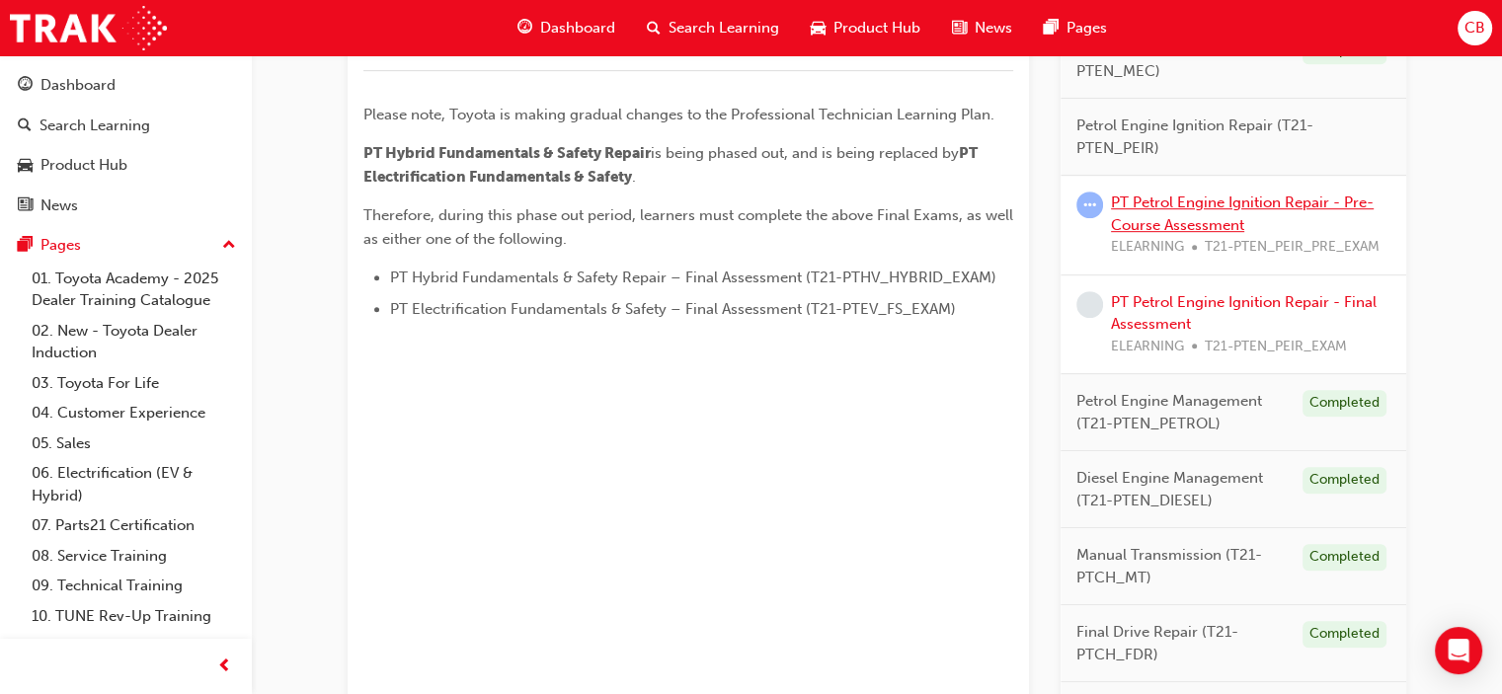
click at [1183, 204] on link "PT Petrol Engine Ignition Repair - Pre-Course Assessment" at bounding box center [1242, 214] width 263 height 40
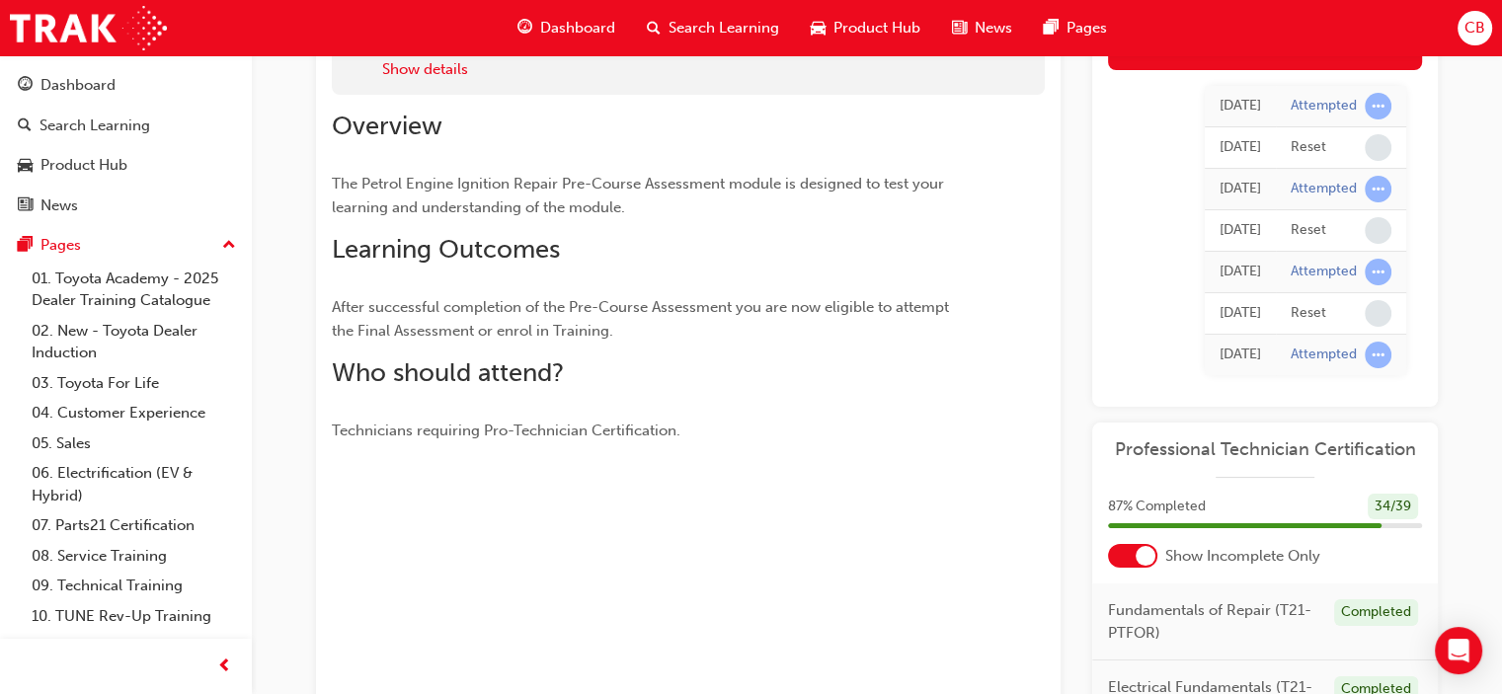
scroll to position [74, 0]
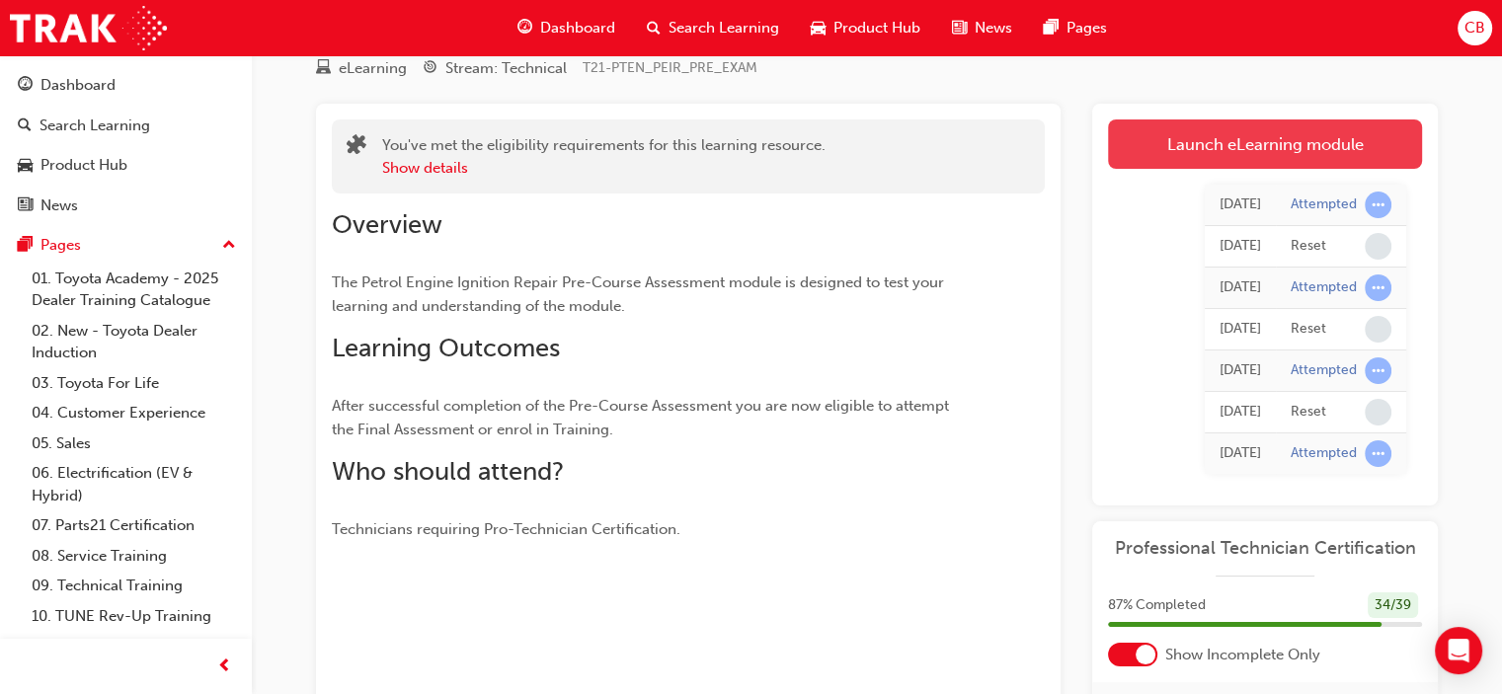
click at [1281, 145] on link "Launch eLearning module" at bounding box center [1265, 144] width 314 height 49
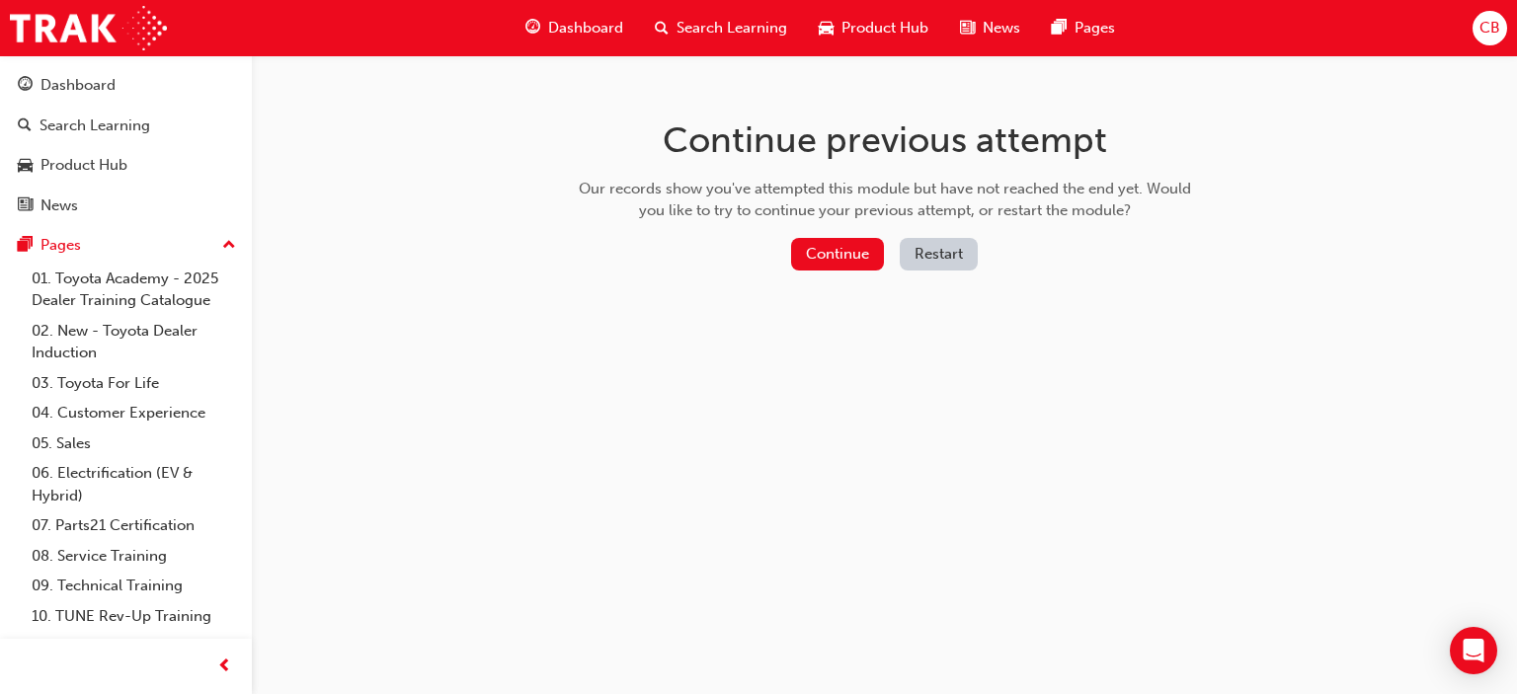
click at [938, 258] on button "Restart" at bounding box center [939, 254] width 78 height 33
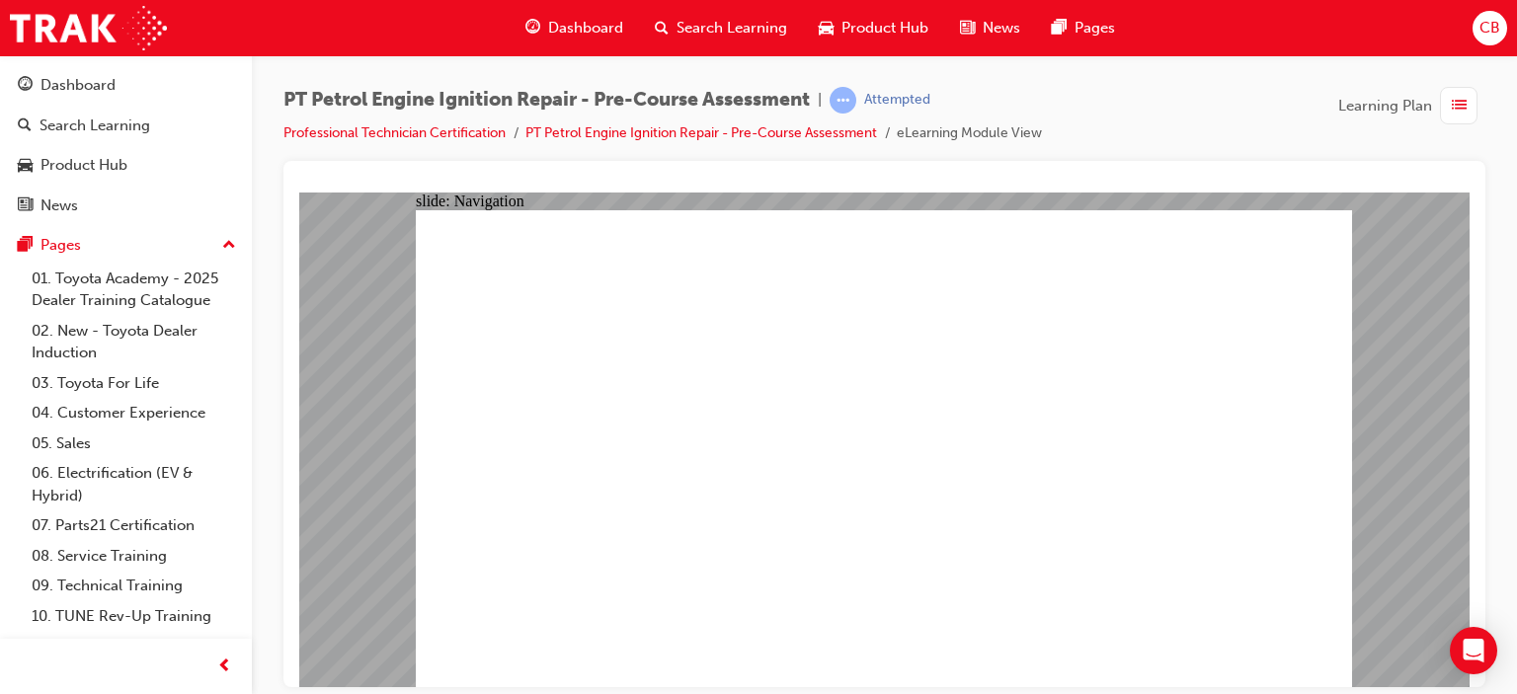
drag, startPoint x: 529, startPoint y: 657, endPoint x: 816, endPoint y: 292, distance: 463.6
drag, startPoint x: 1170, startPoint y: 289, endPoint x: 923, endPoint y: 289, distance: 246.9
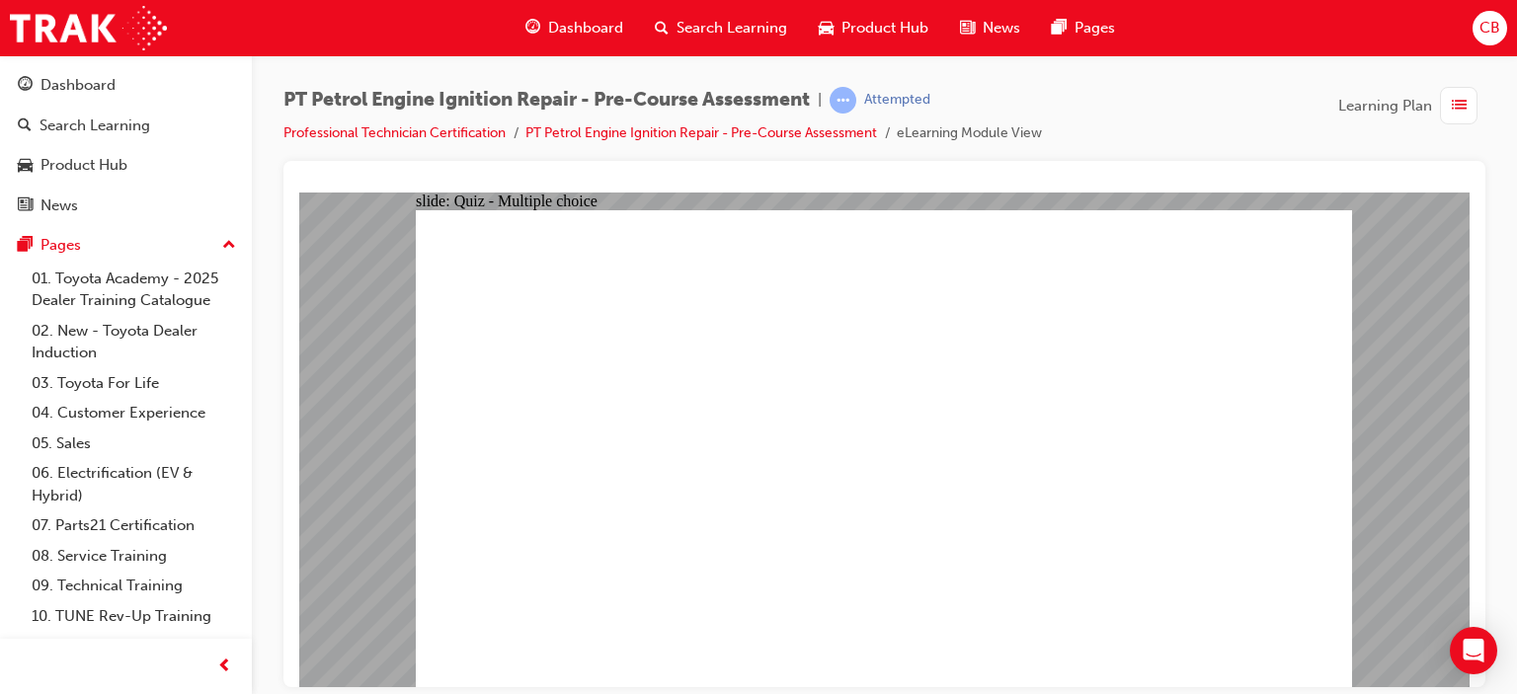
radio input "true"
drag, startPoint x: 1281, startPoint y: 652, endPoint x: 1265, endPoint y: 654, distance: 15.9
radio input "true"
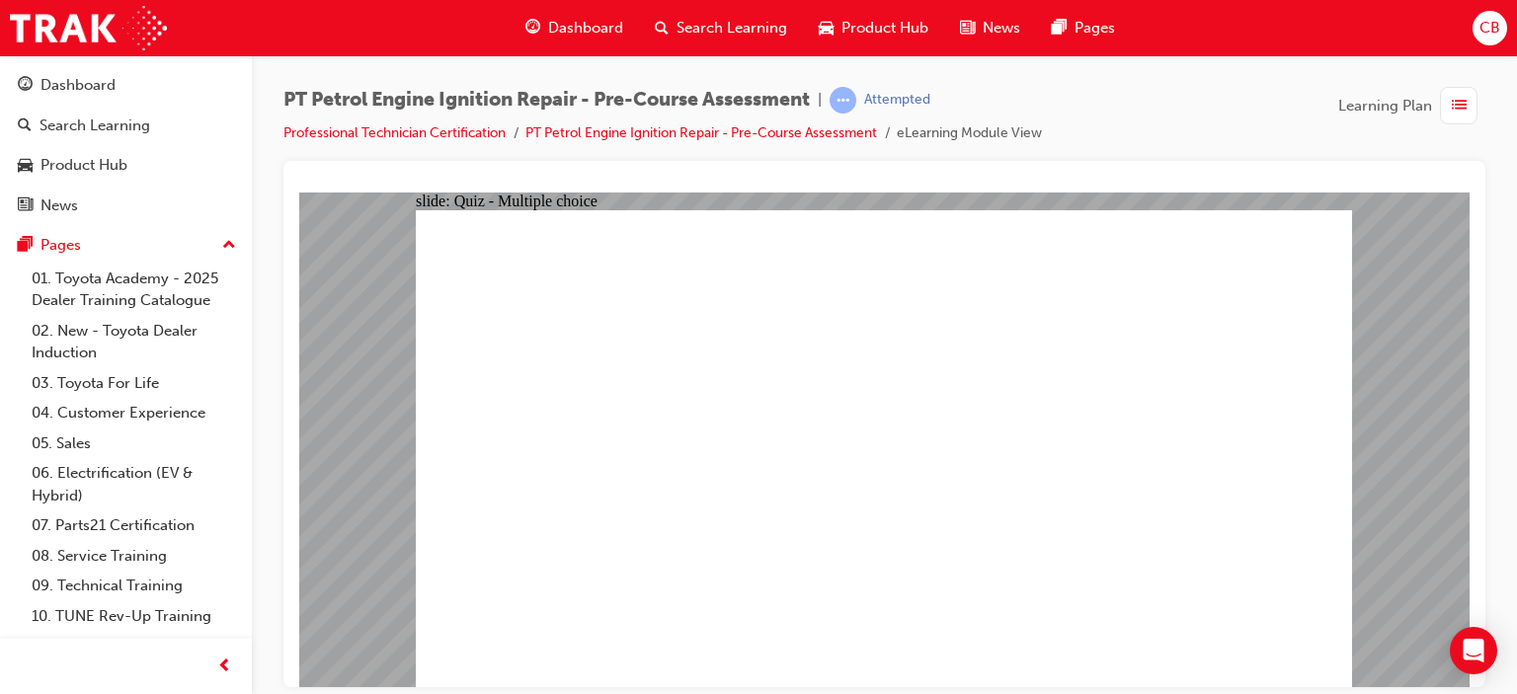
radio input "true"
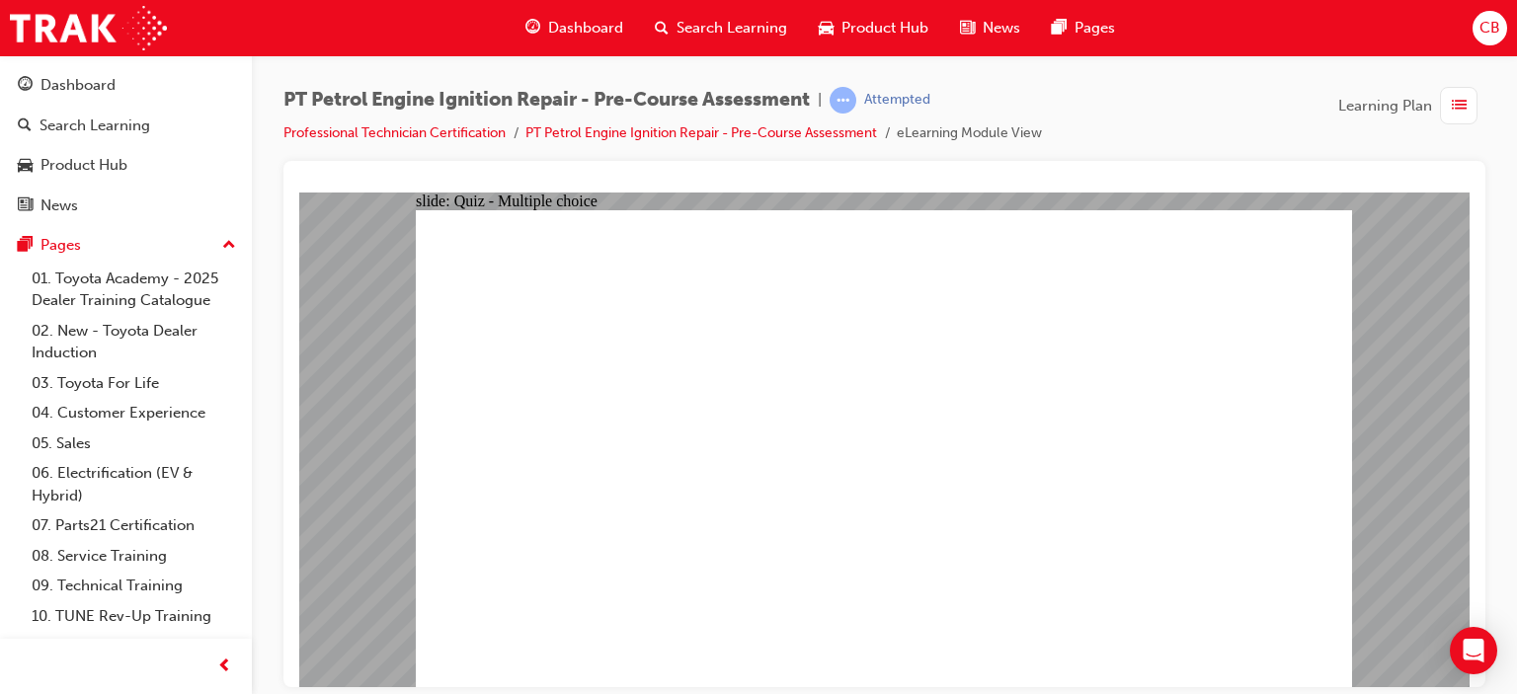
radio input "true"
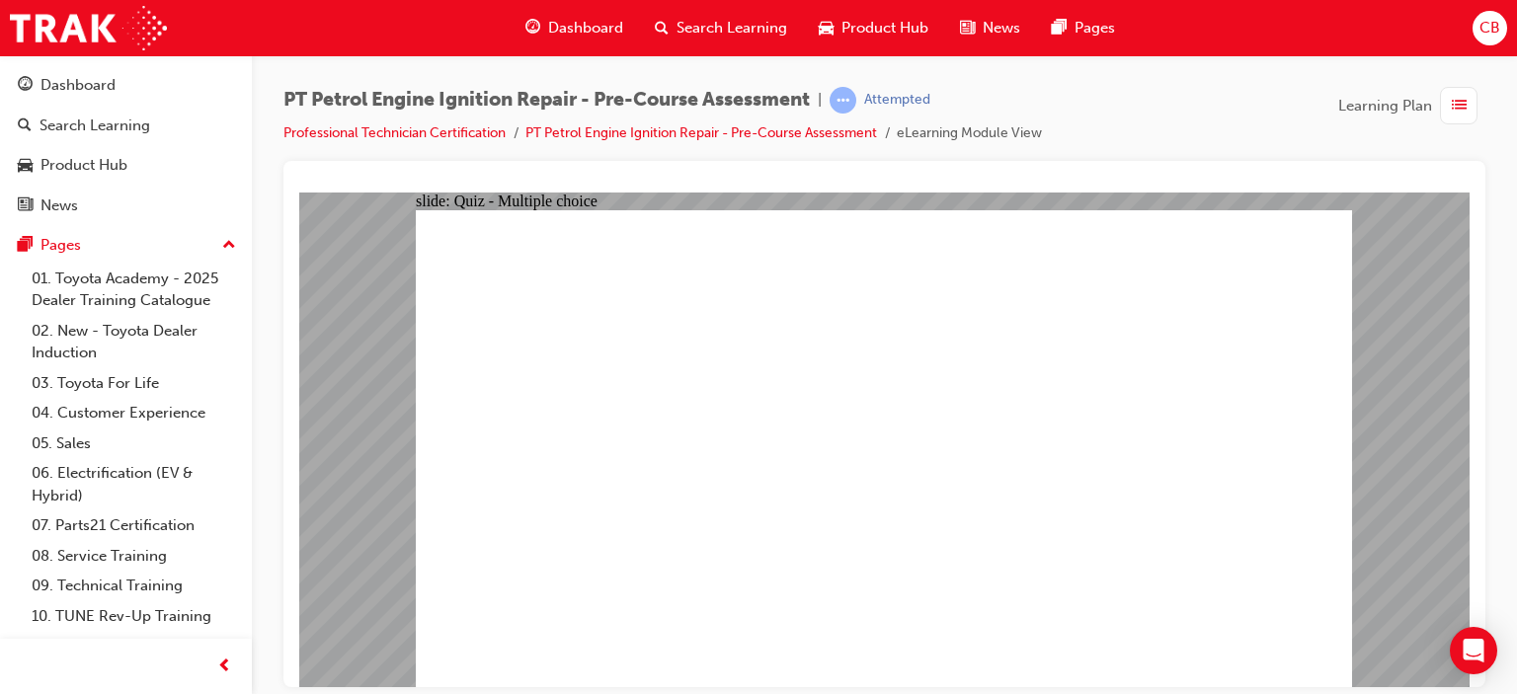
radio input "true"
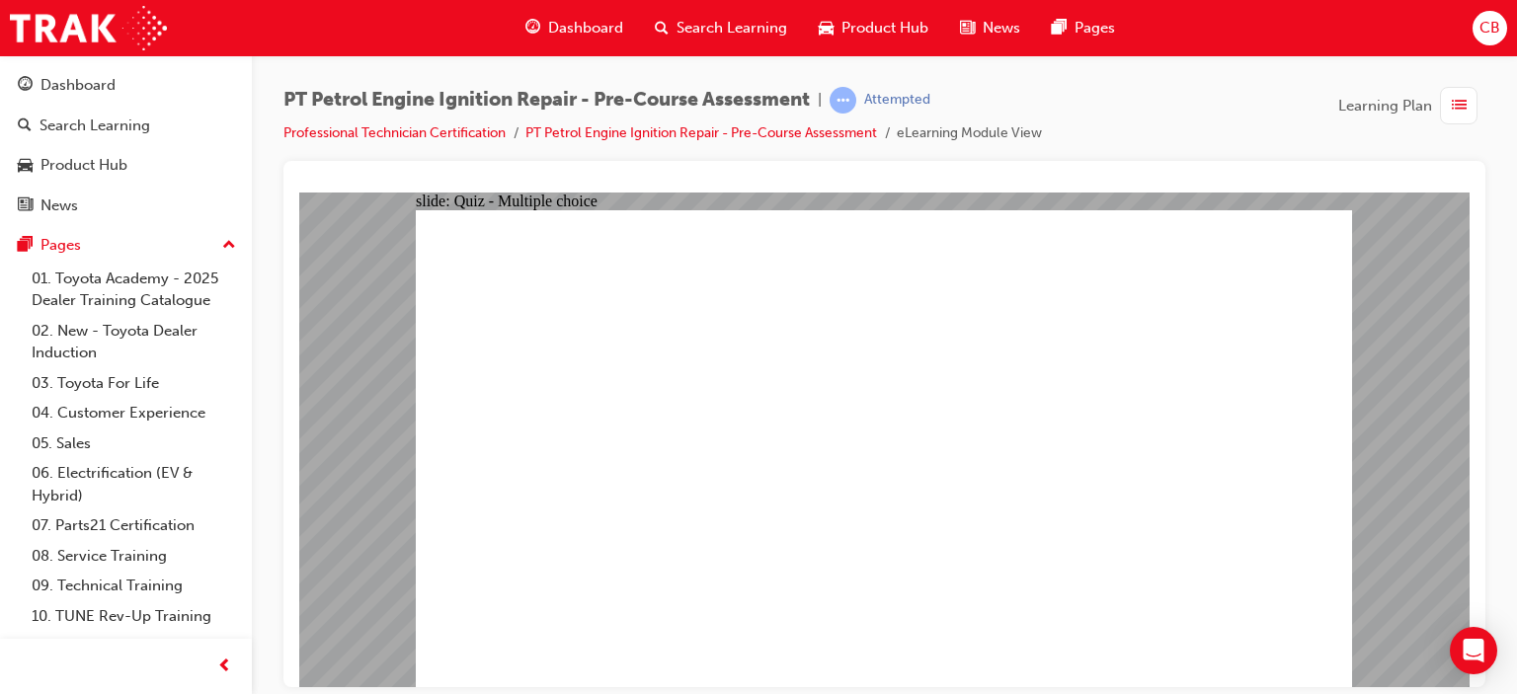
radio input "true"
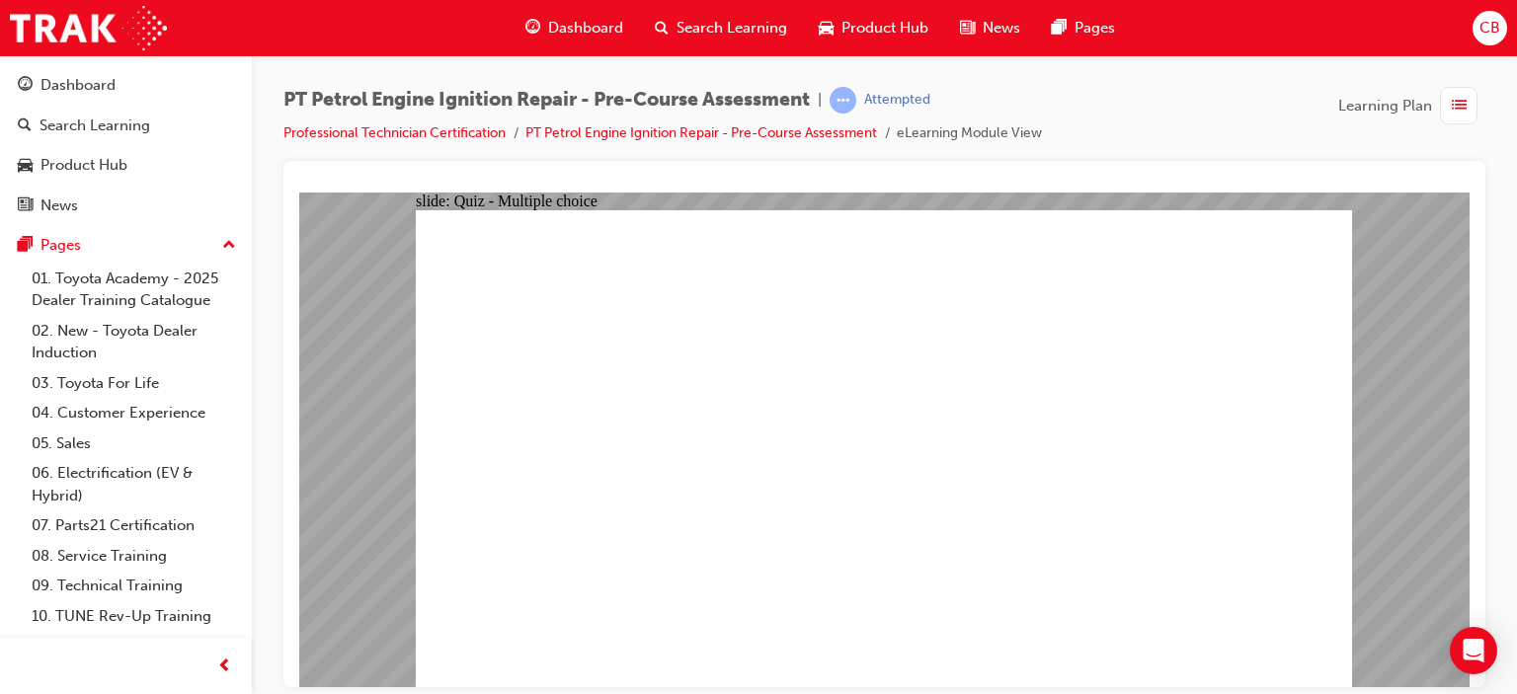
radio input "true"
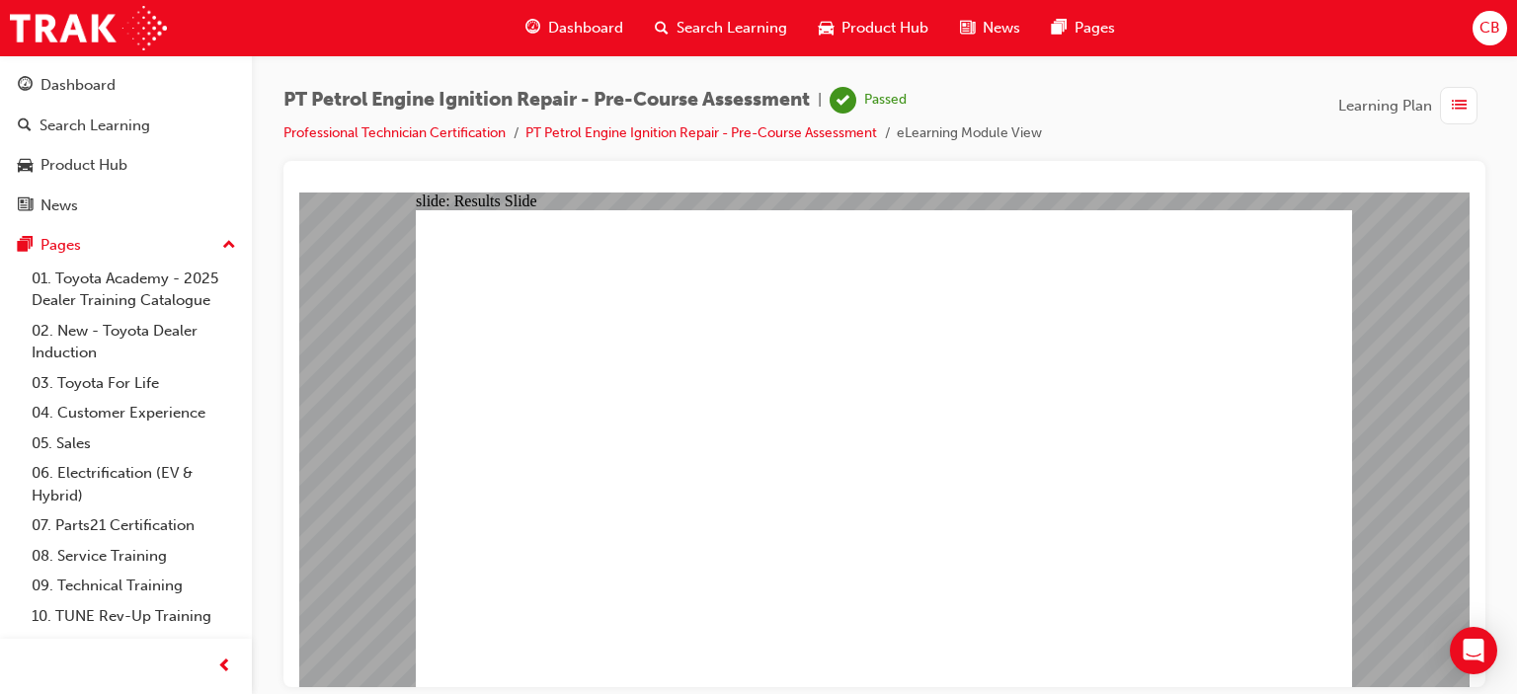
click at [136, 95] on div "Dashboard" at bounding box center [126, 85] width 216 height 25
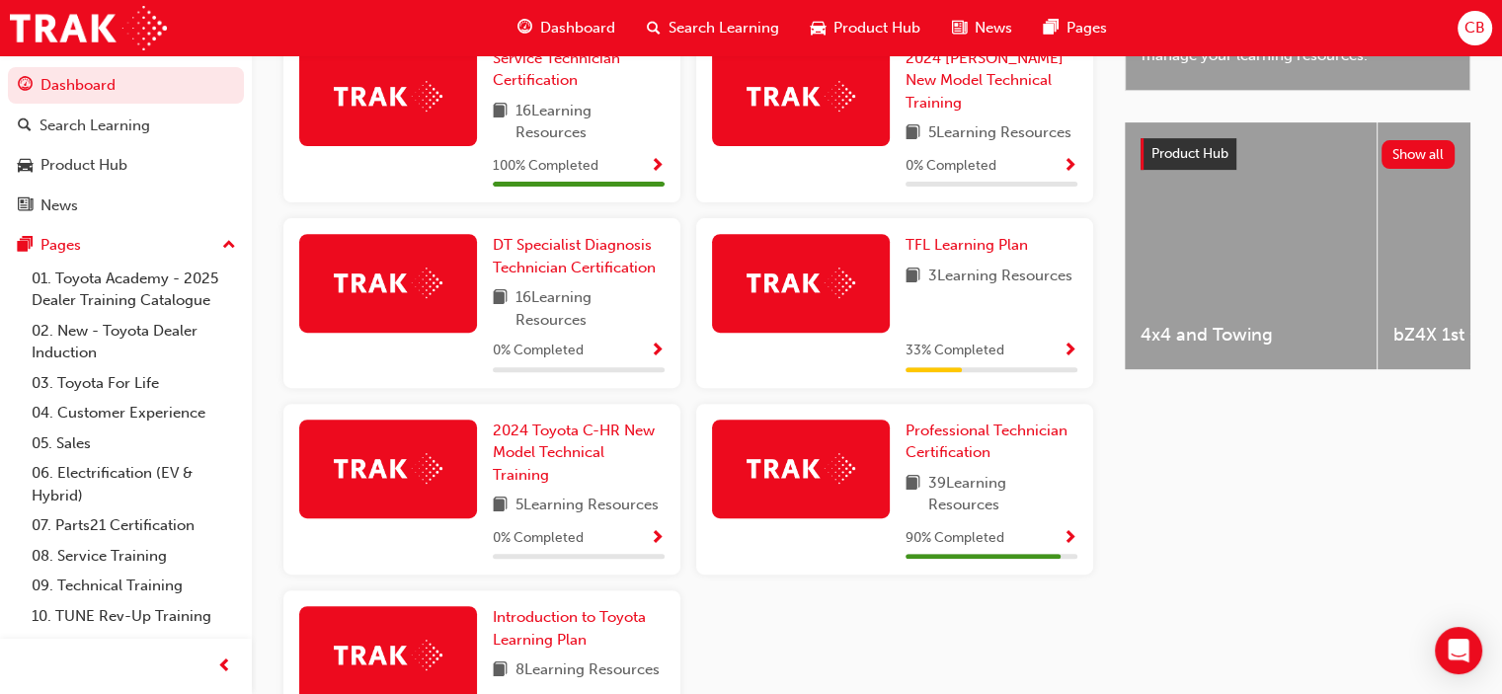
scroll to position [790, 0]
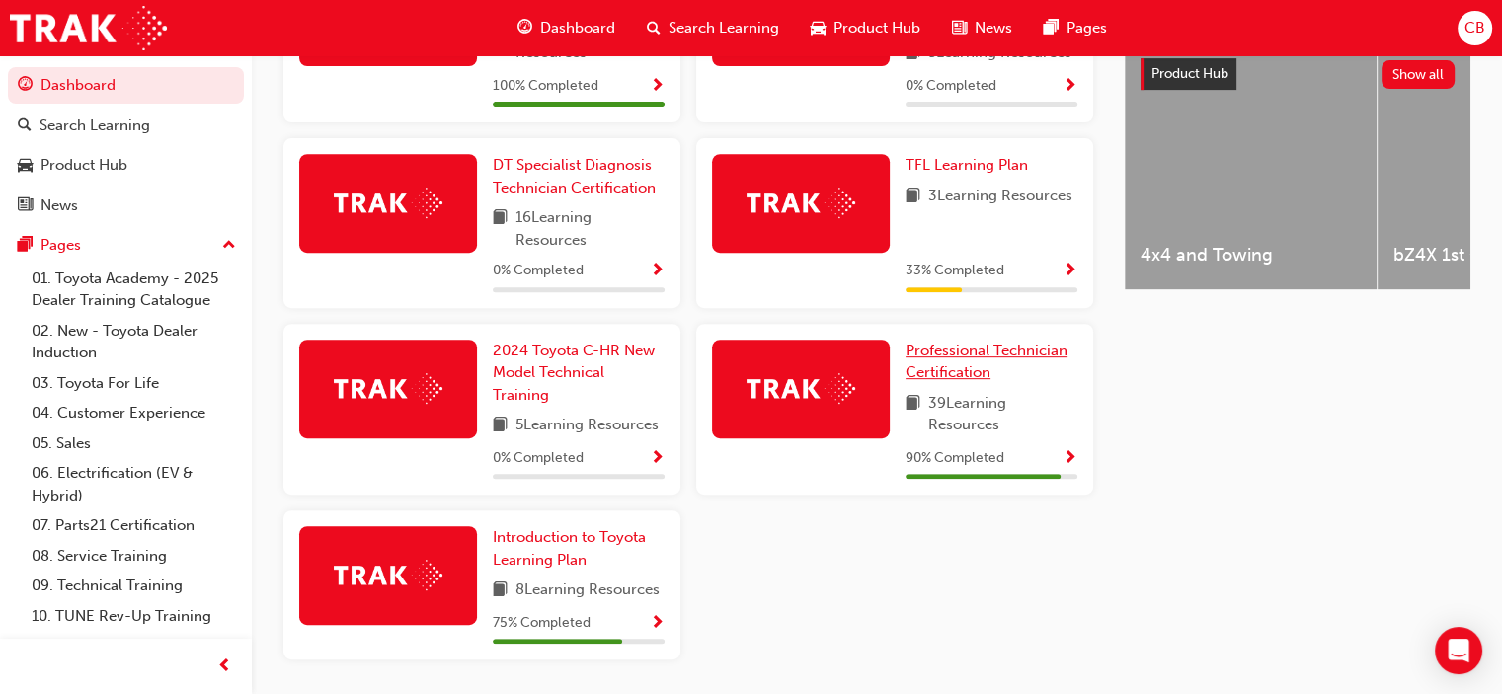
click at [960, 363] on span "Professional Technician Certification" at bounding box center [987, 362] width 162 height 40
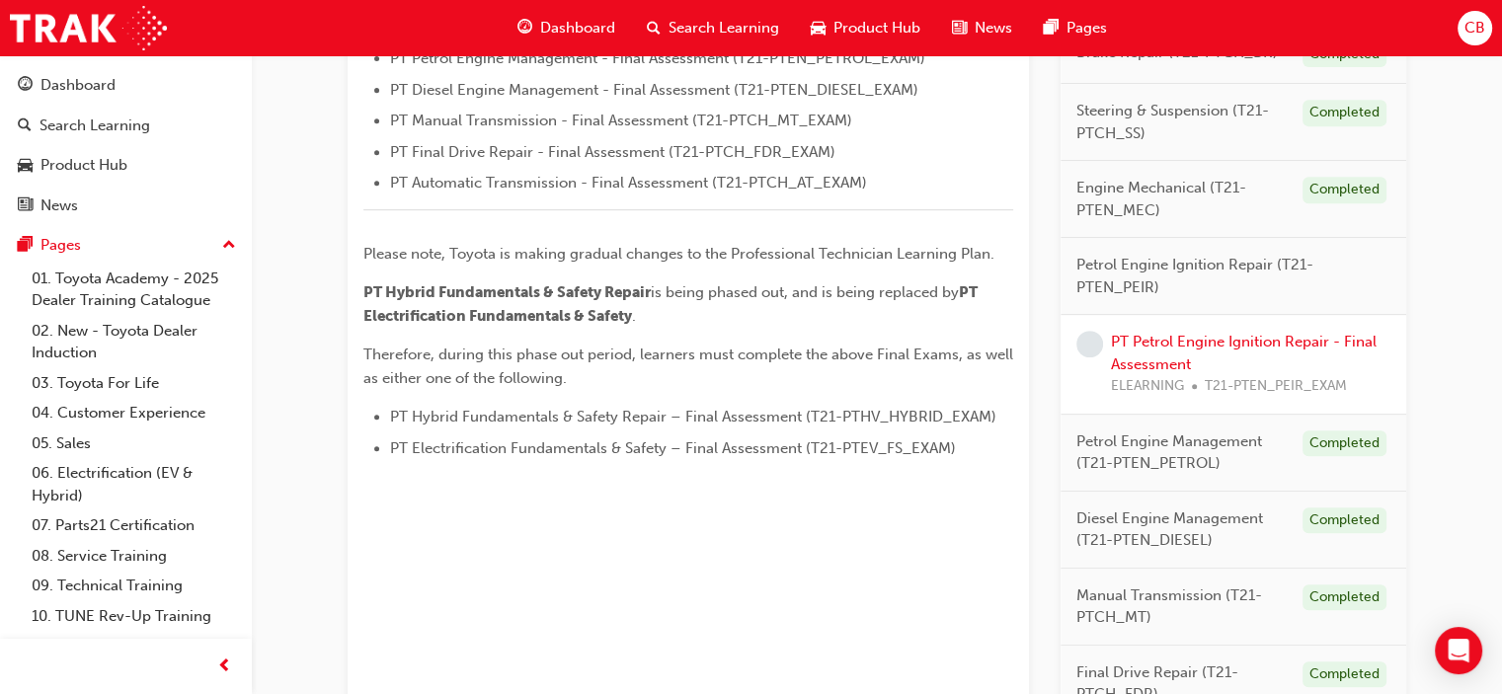
scroll to position [897, 0]
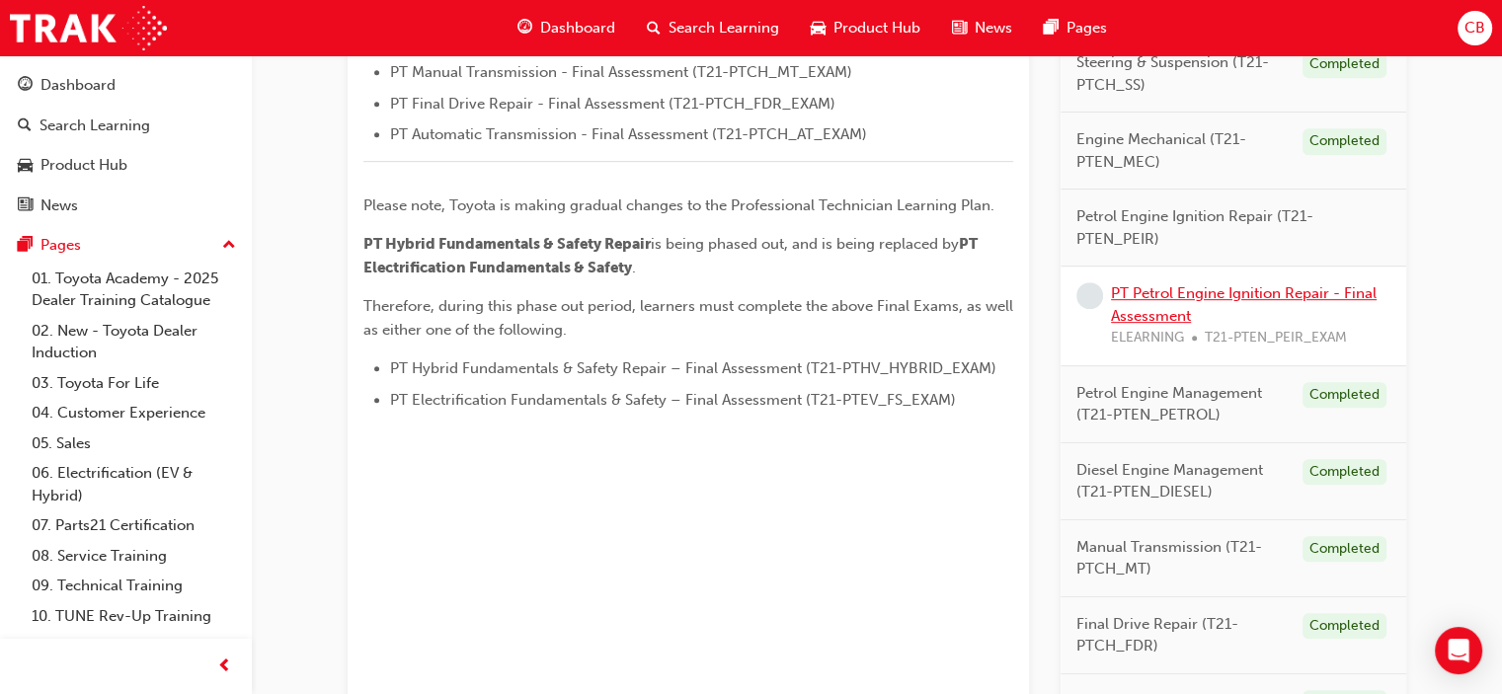
click at [1165, 291] on link "PT Petrol Engine Ignition Repair - Final Assessment" at bounding box center [1244, 304] width 266 height 40
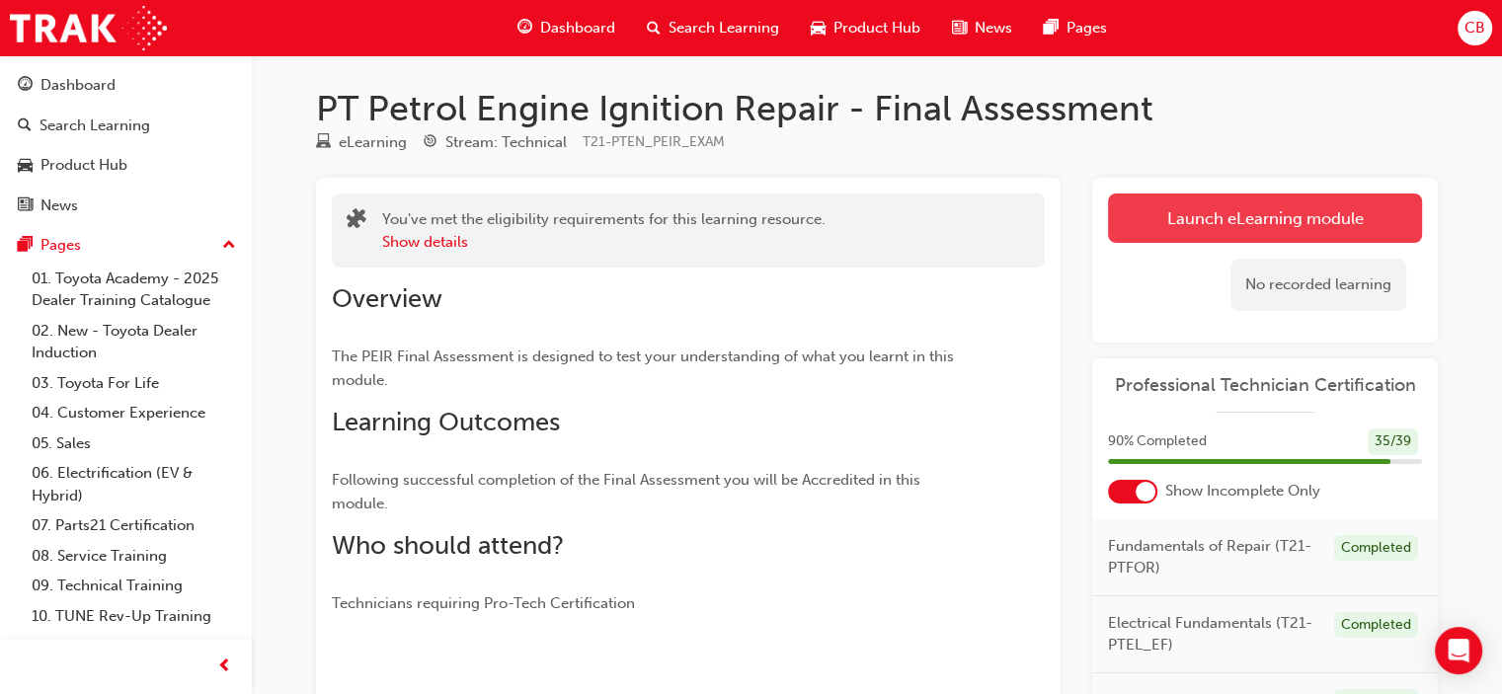
click at [1209, 215] on link "Launch eLearning module" at bounding box center [1265, 218] width 314 height 49
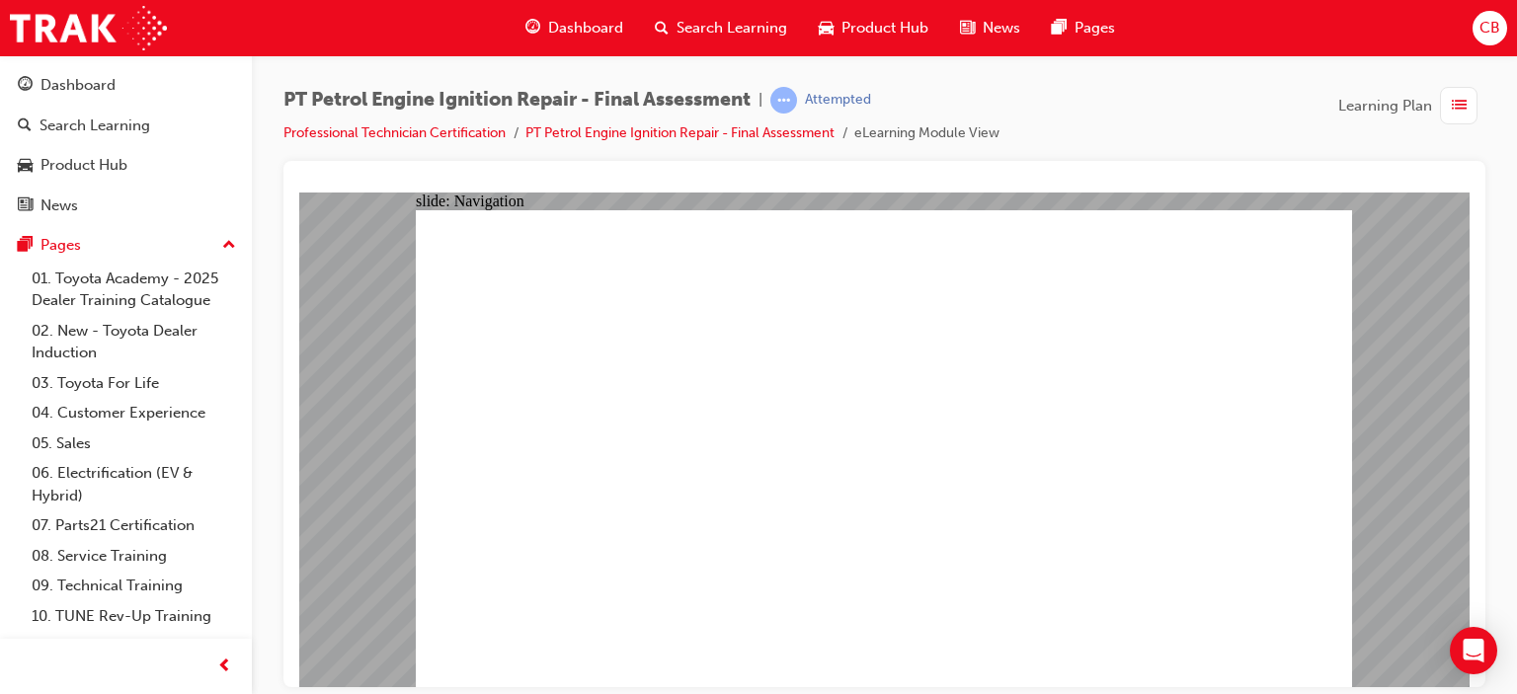
checkbox input "true"
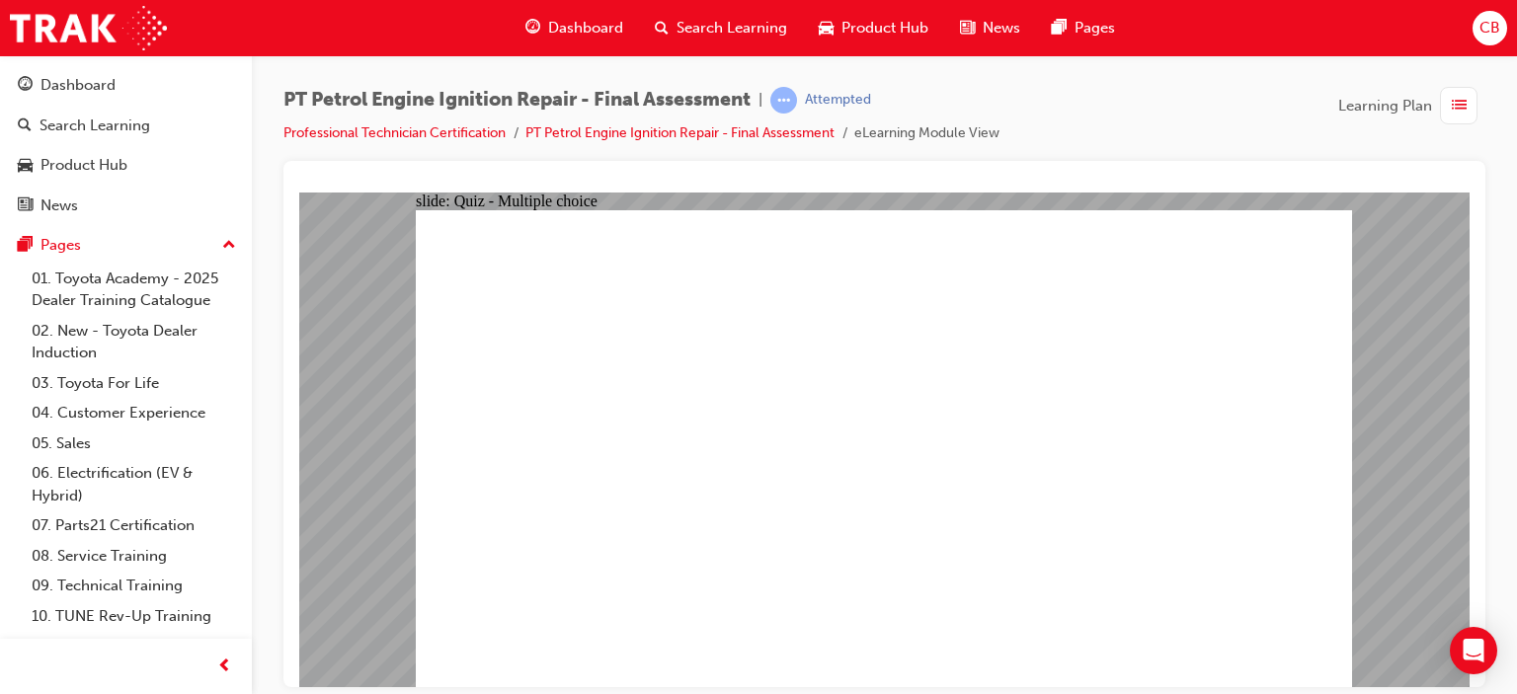
checkbox input "true"
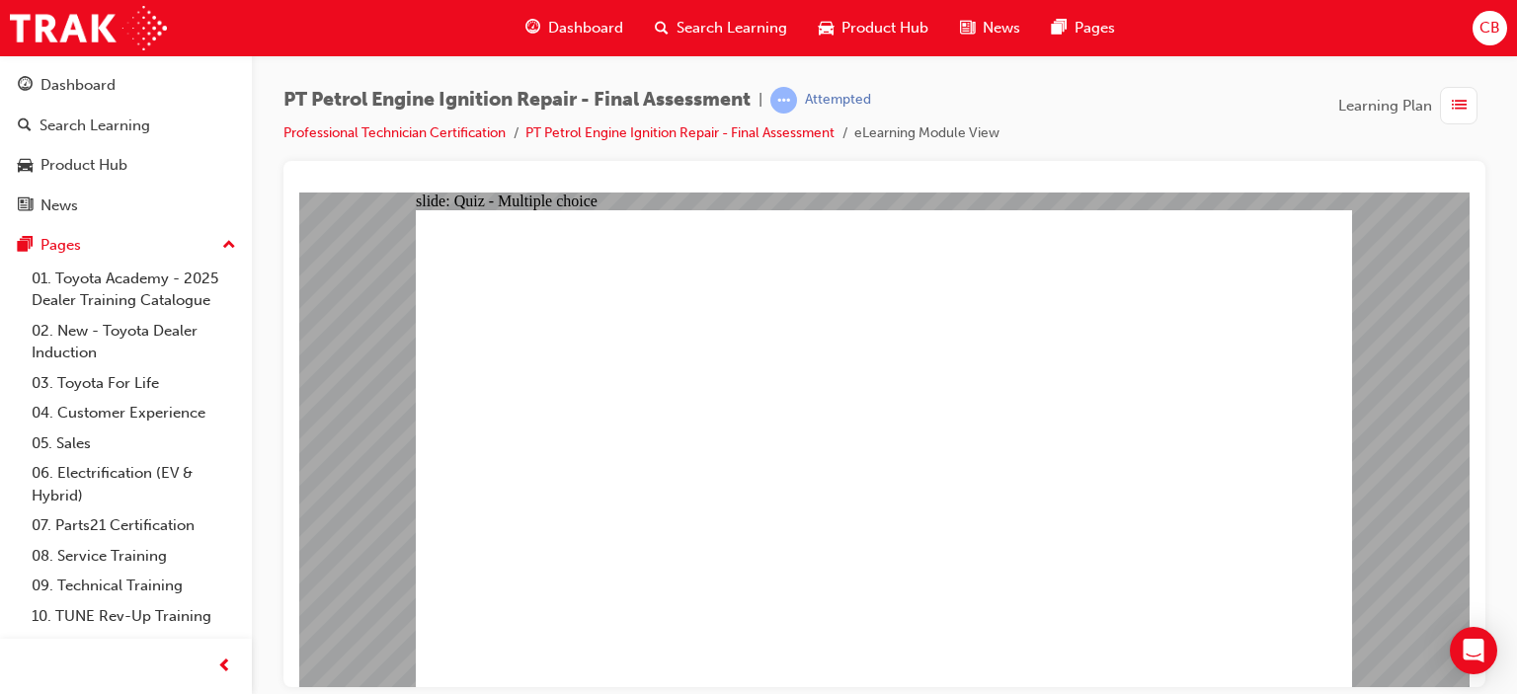
checkbox input "true"
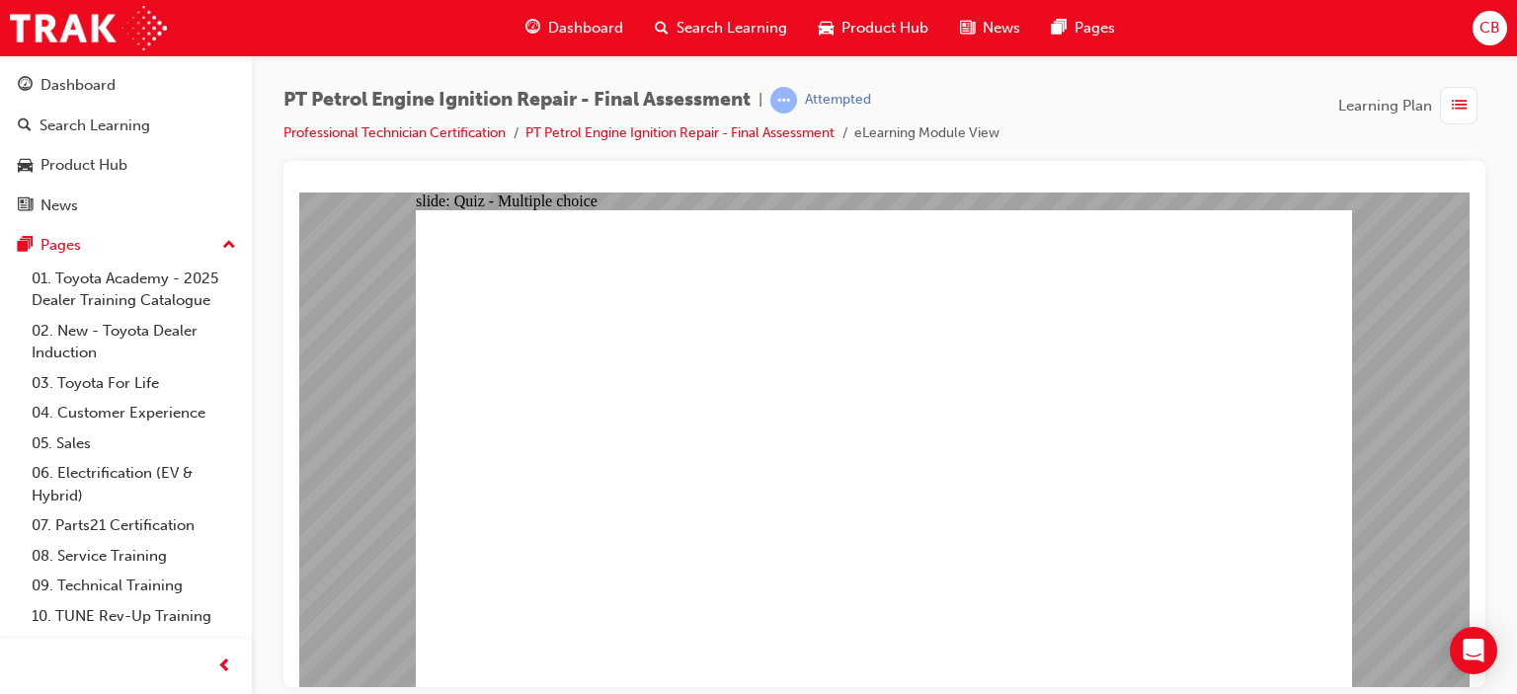
radio input "true"
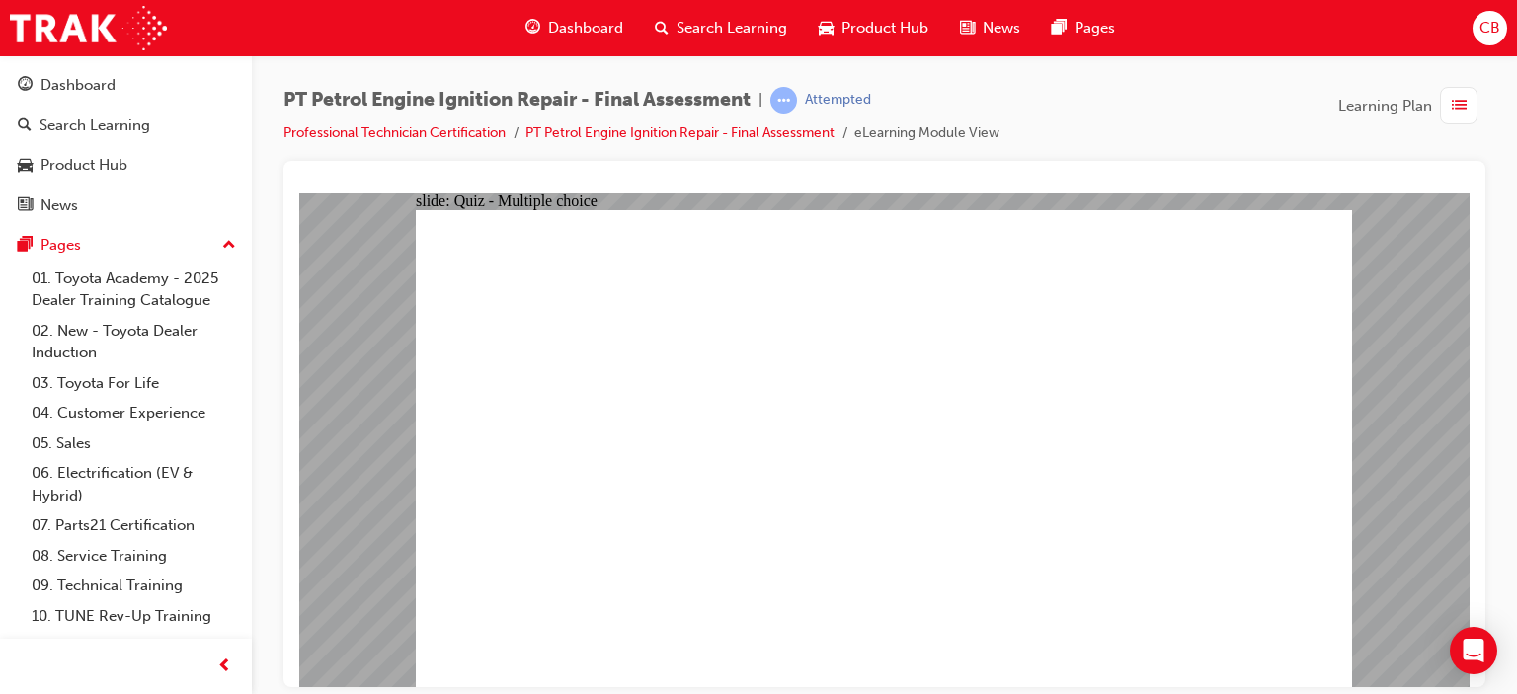
drag, startPoint x: 843, startPoint y: 502, endPoint x: 806, endPoint y: 482, distance: 41.5
radio input "true"
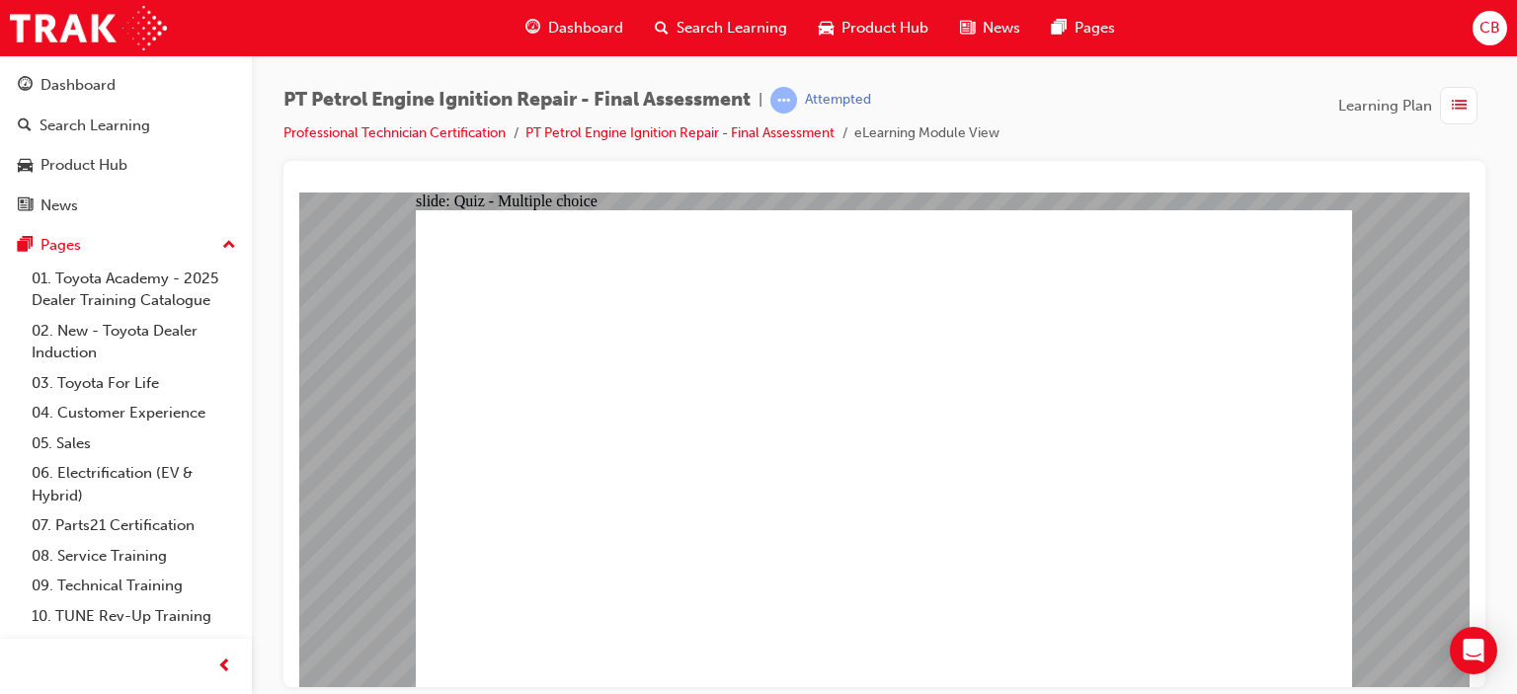
radio input "true"
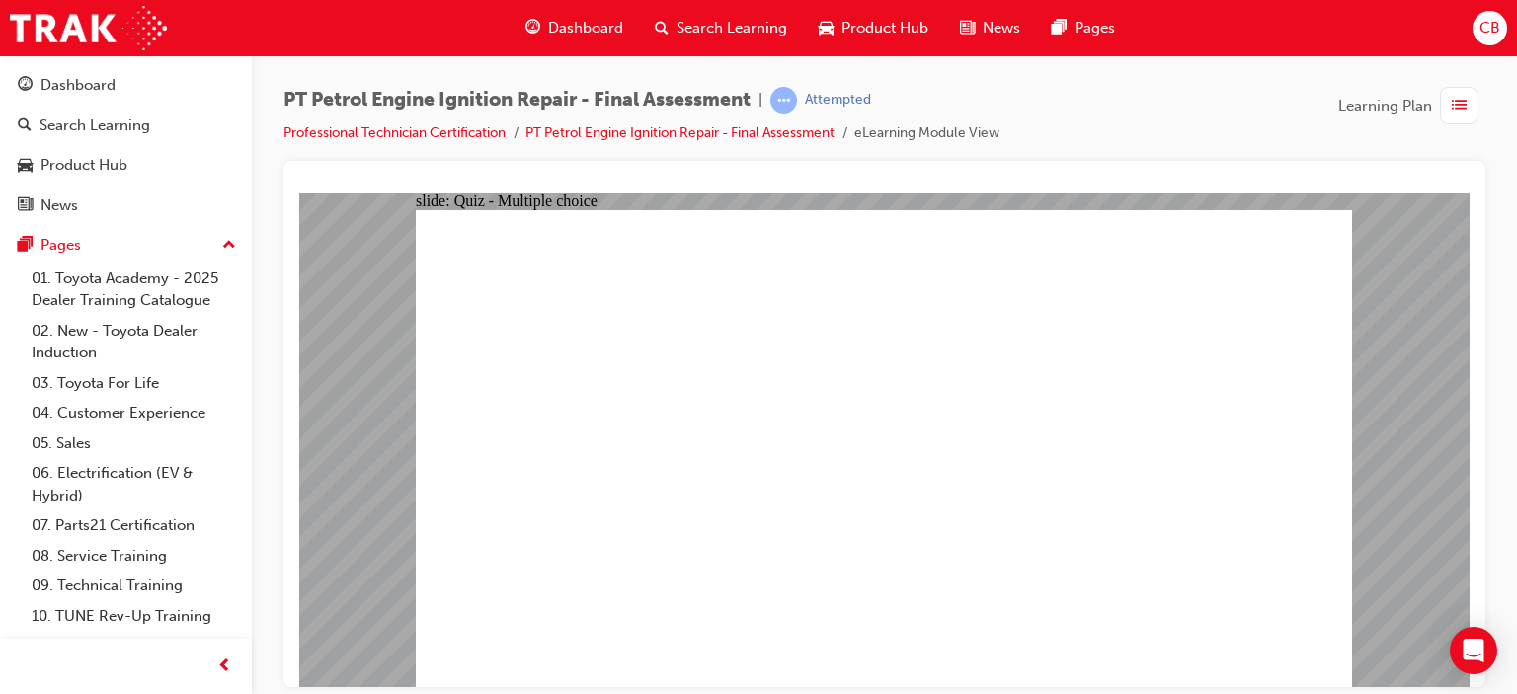
radio input "true"
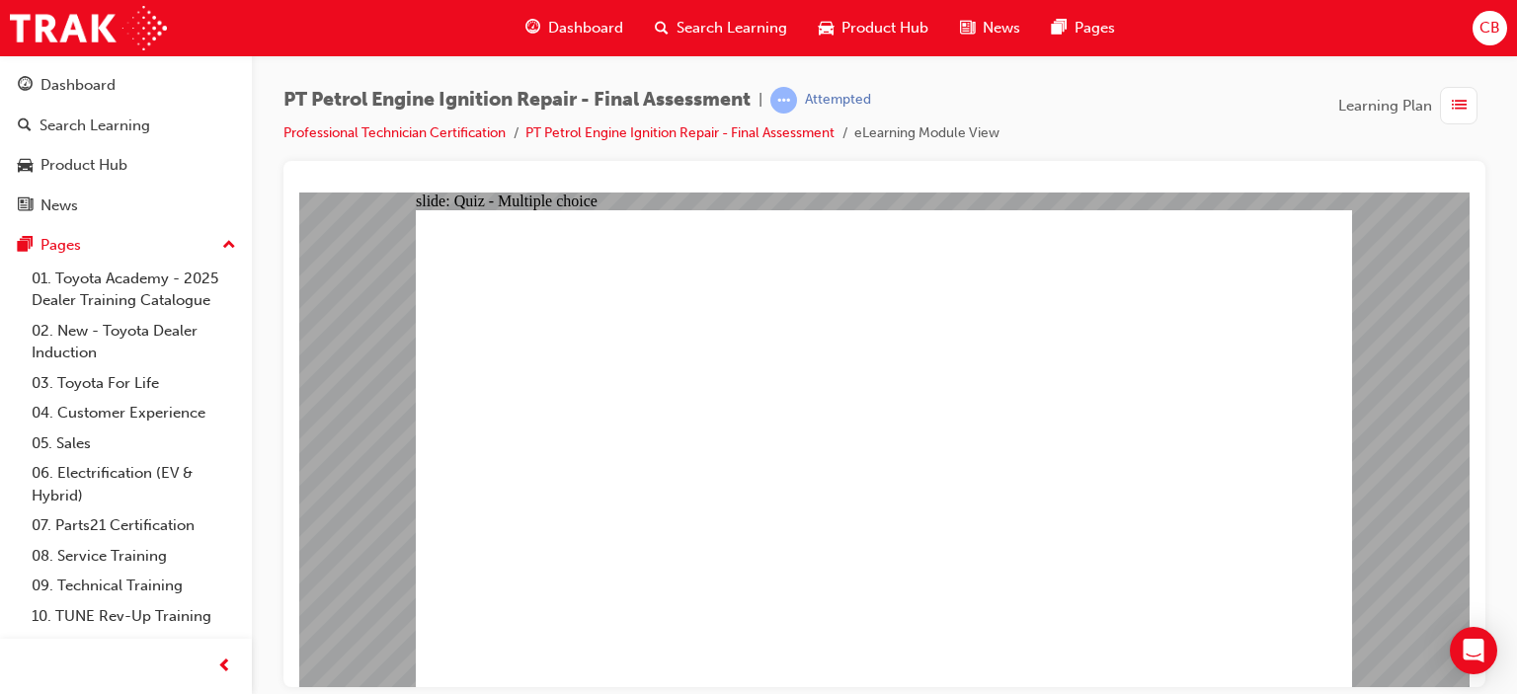
radio input "true"
radio input "false"
radio input "true"
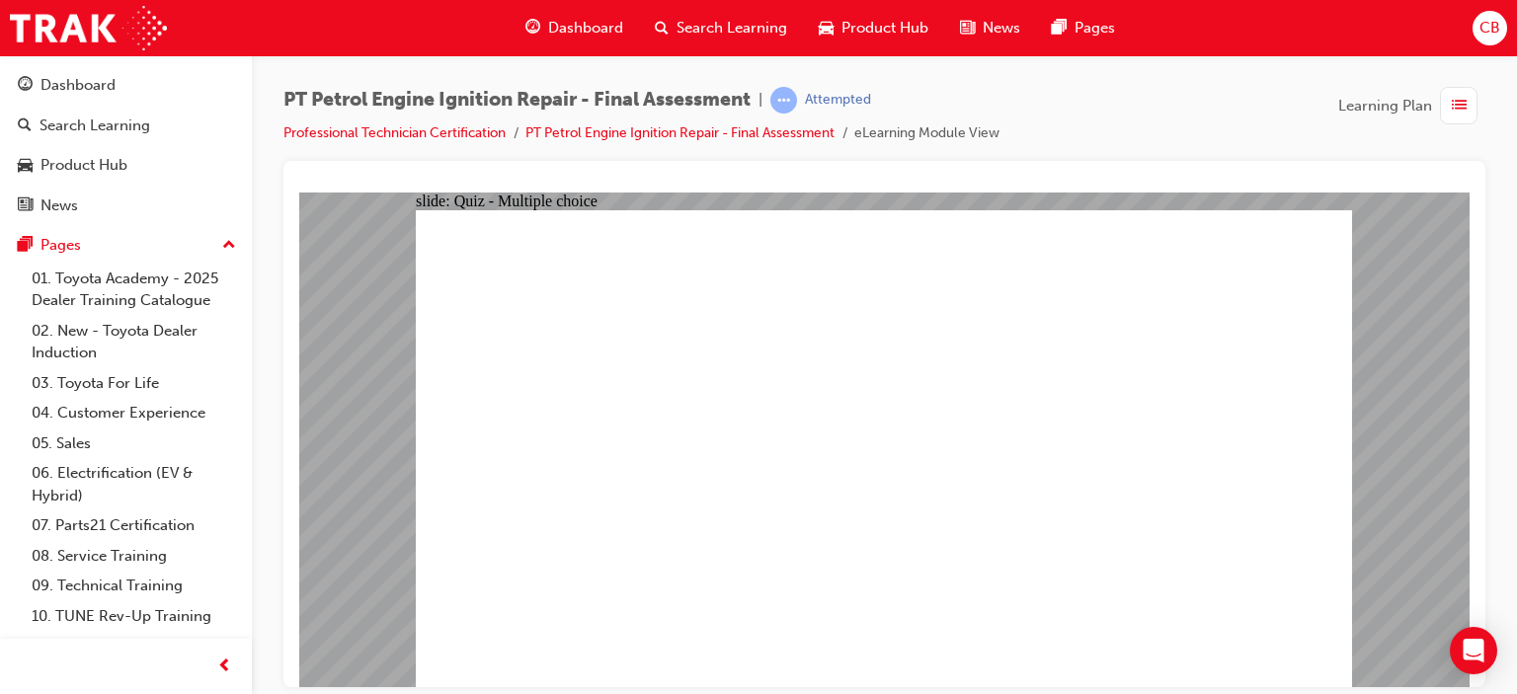
radio input "true"
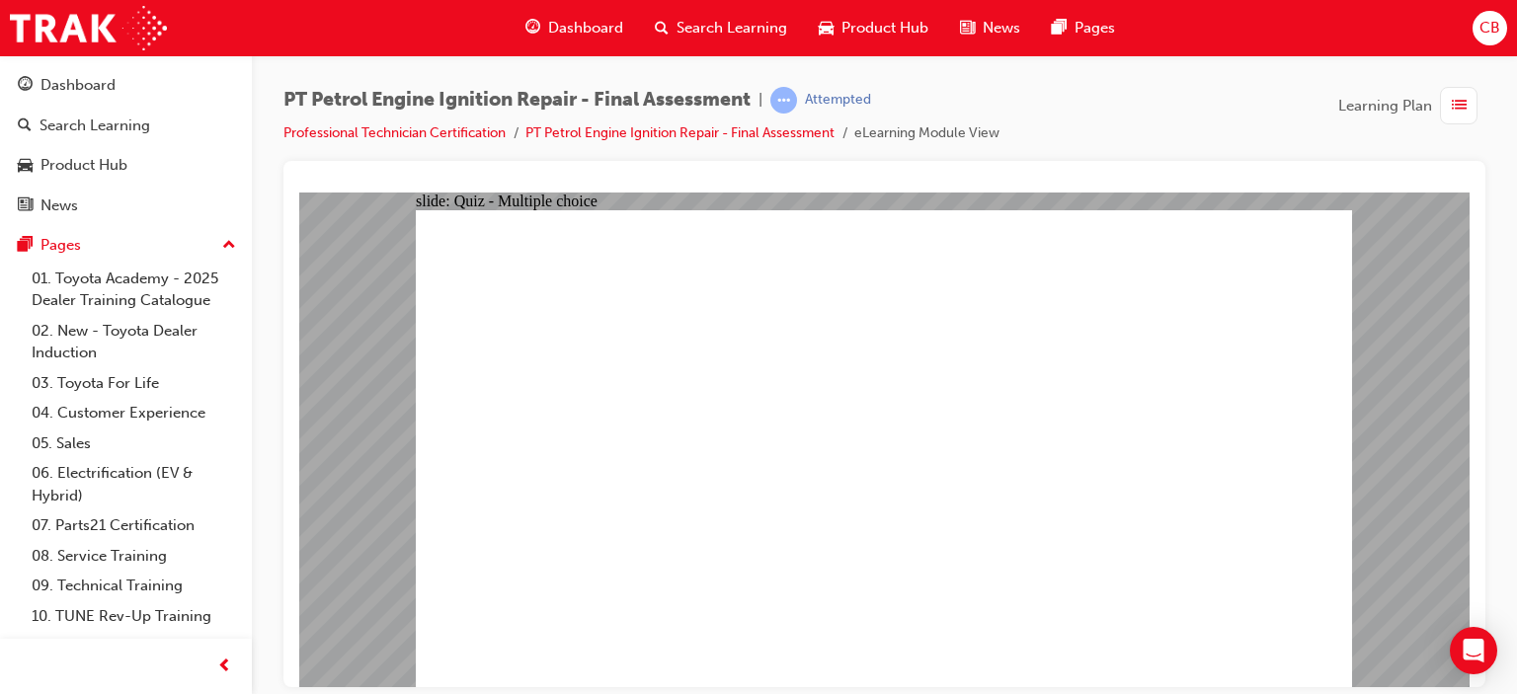
radio input "true"
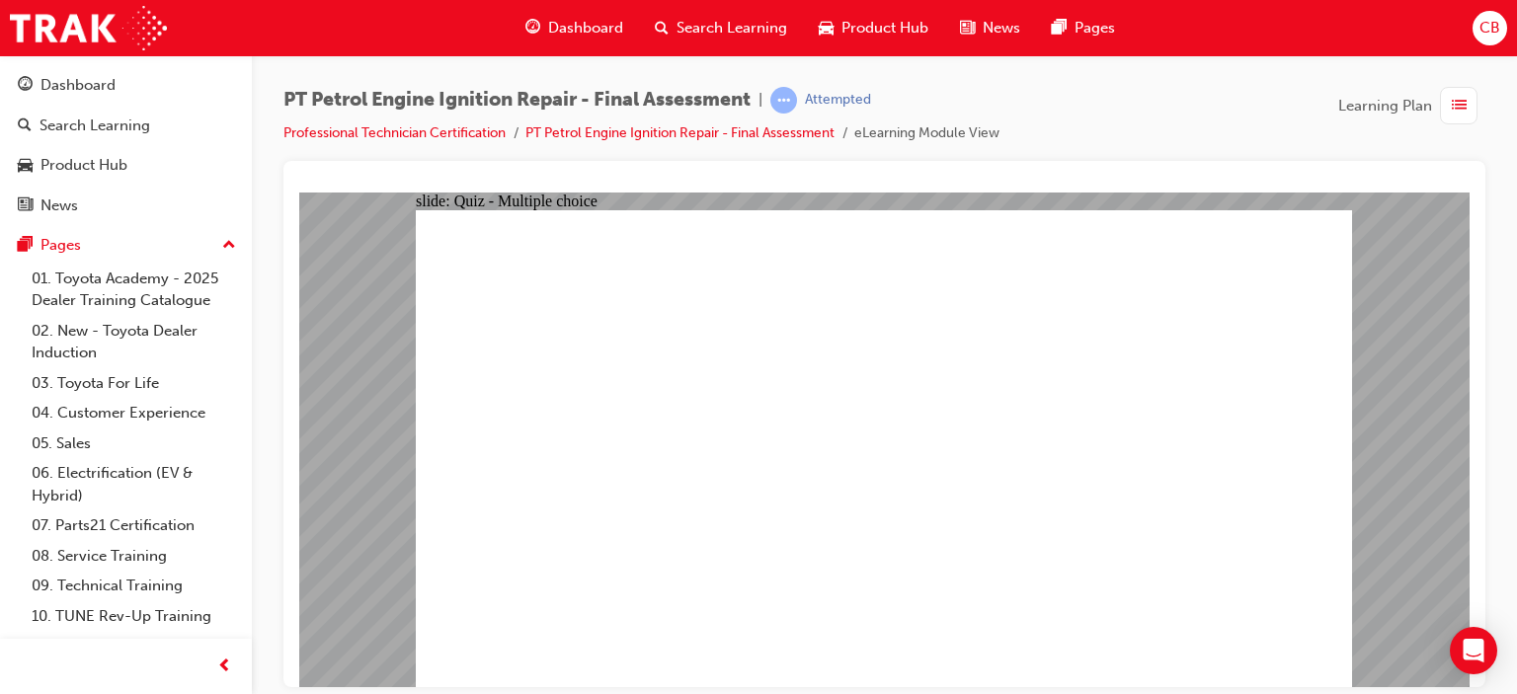
radio input "true"
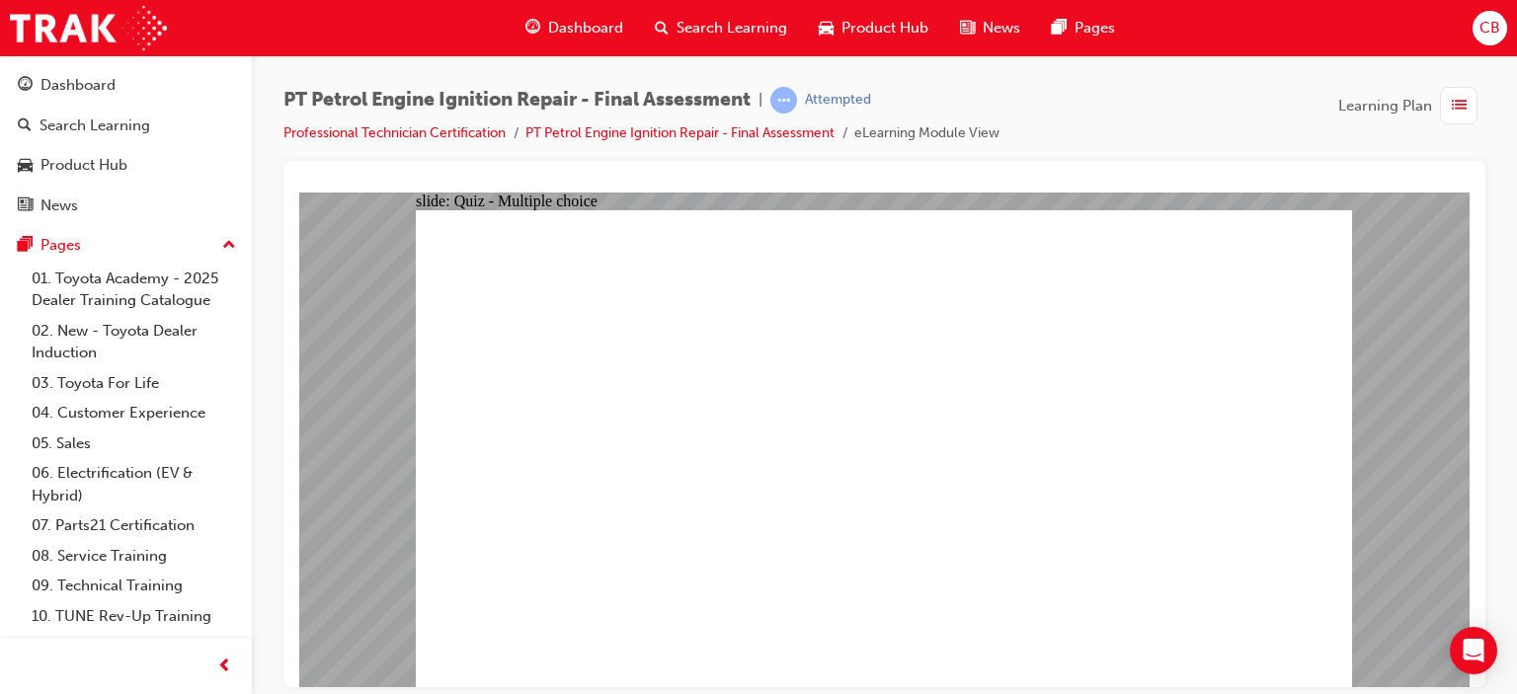
radio input "true"
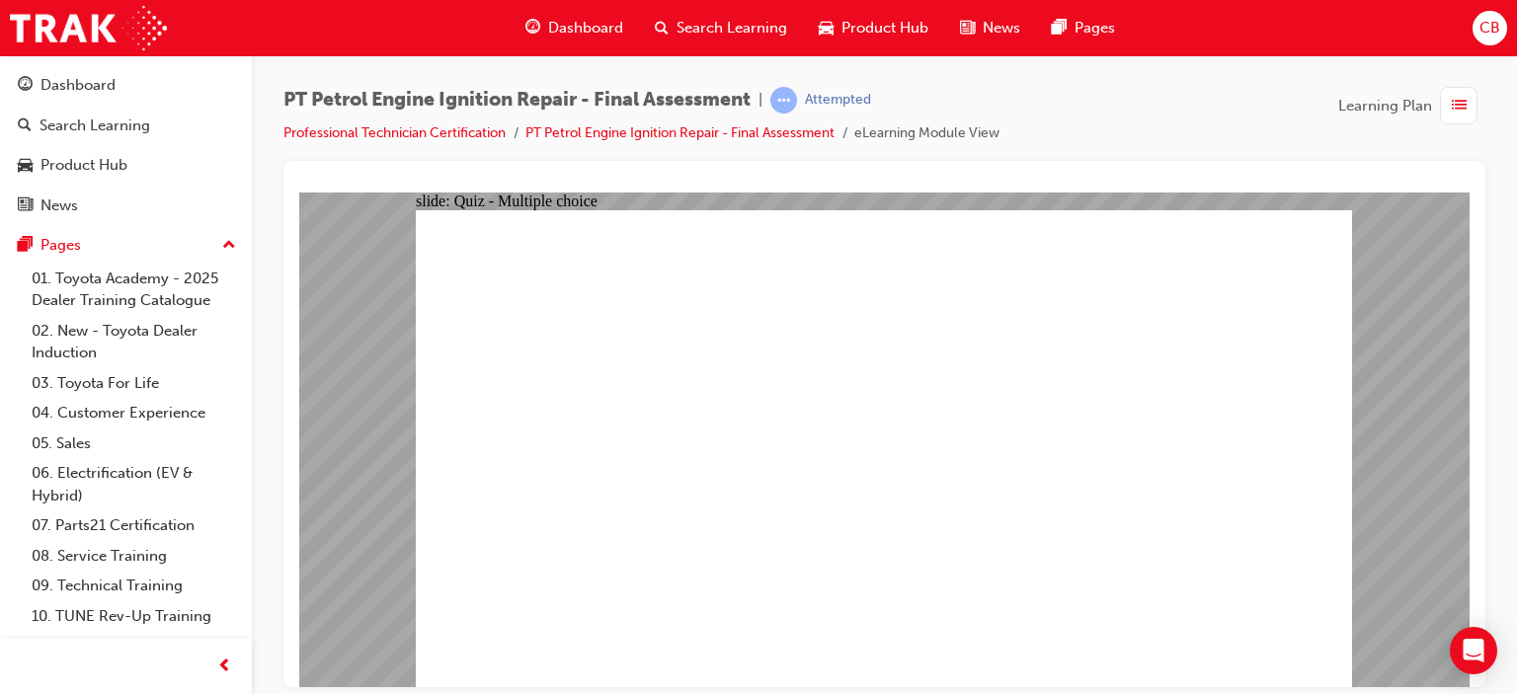
radio input "true"
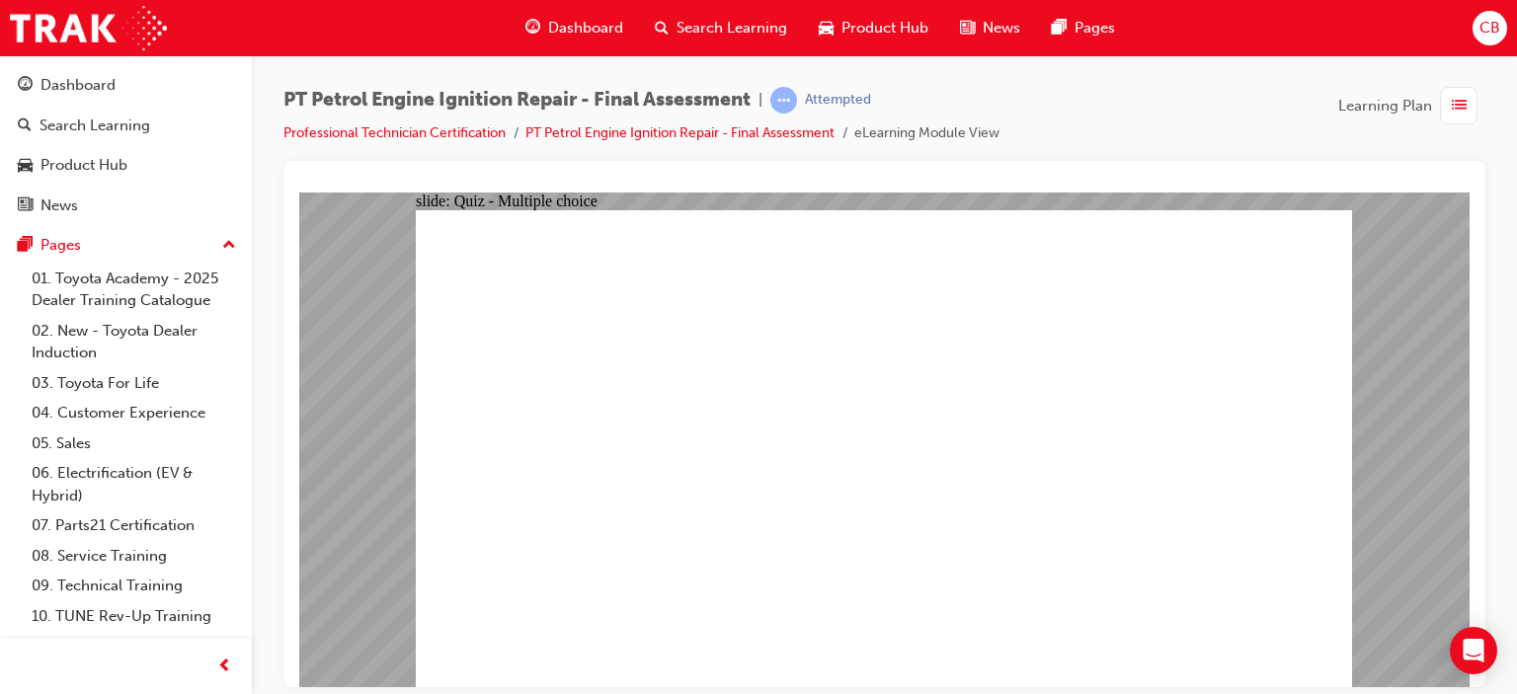
radio input "true"
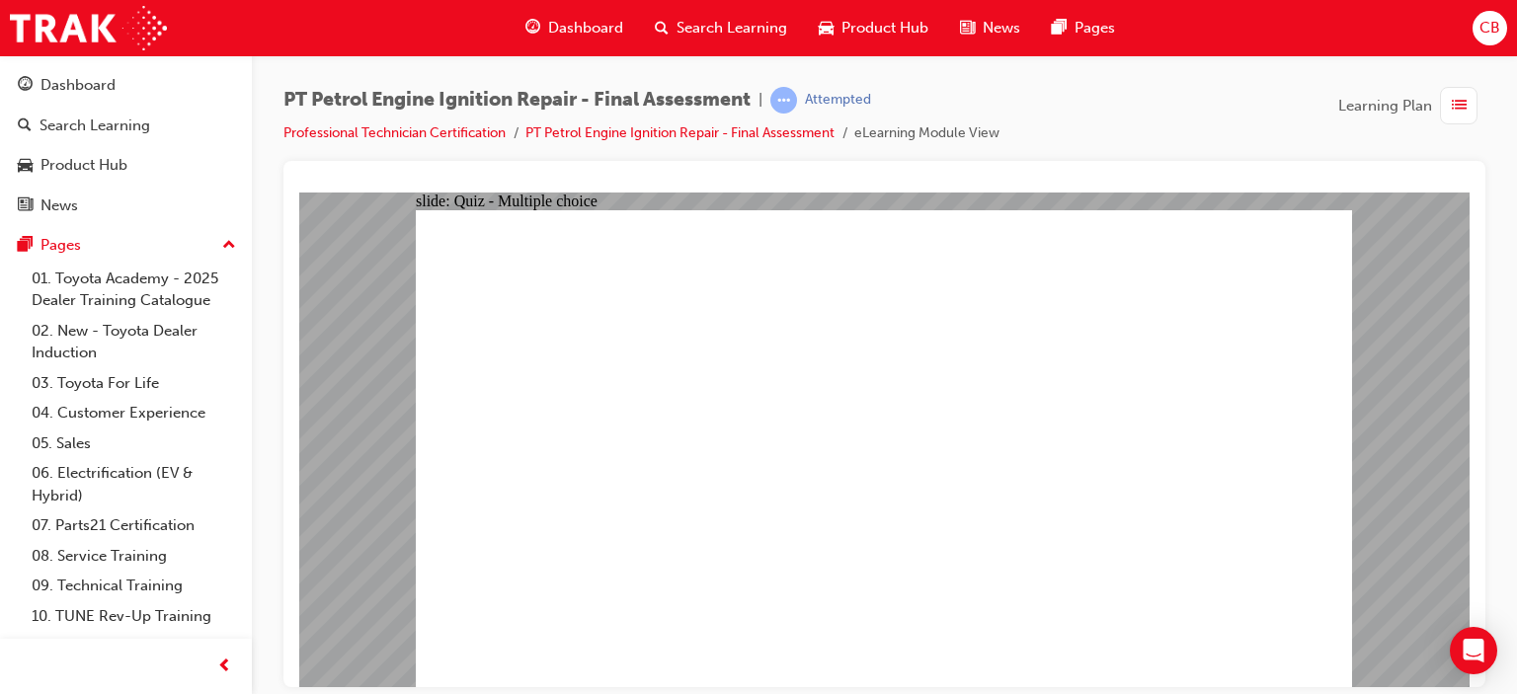
radio input "true"
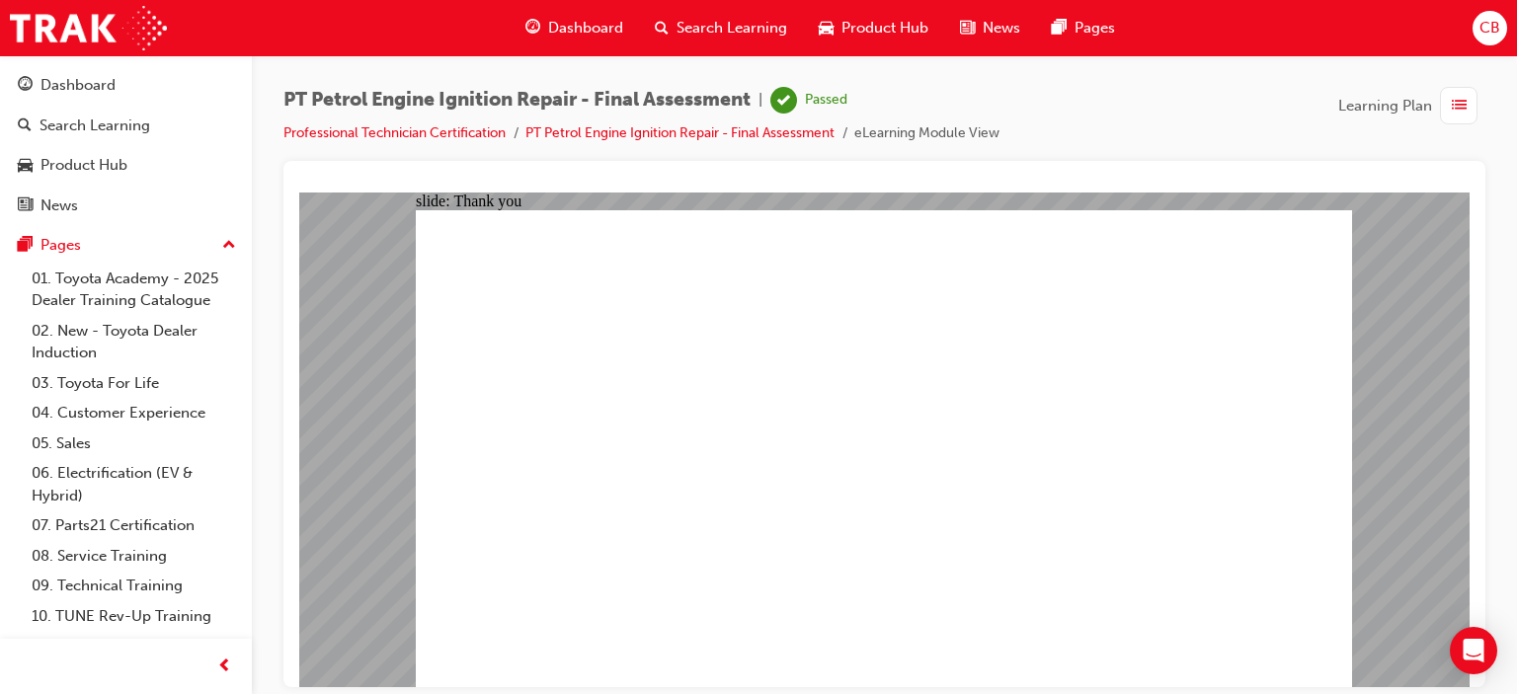
click at [144, 96] on div "Dashboard" at bounding box center [126, 85] width 216 height 25
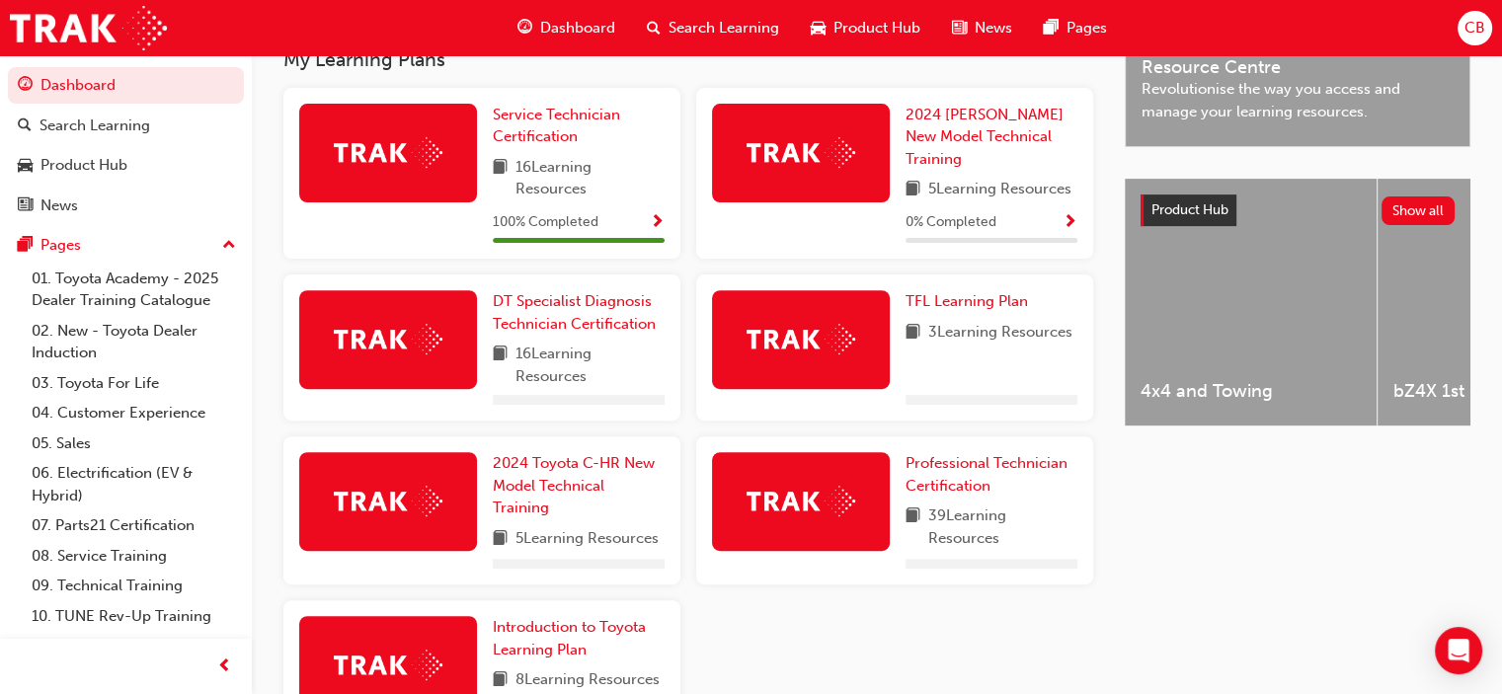
scroll to position [790, 0]
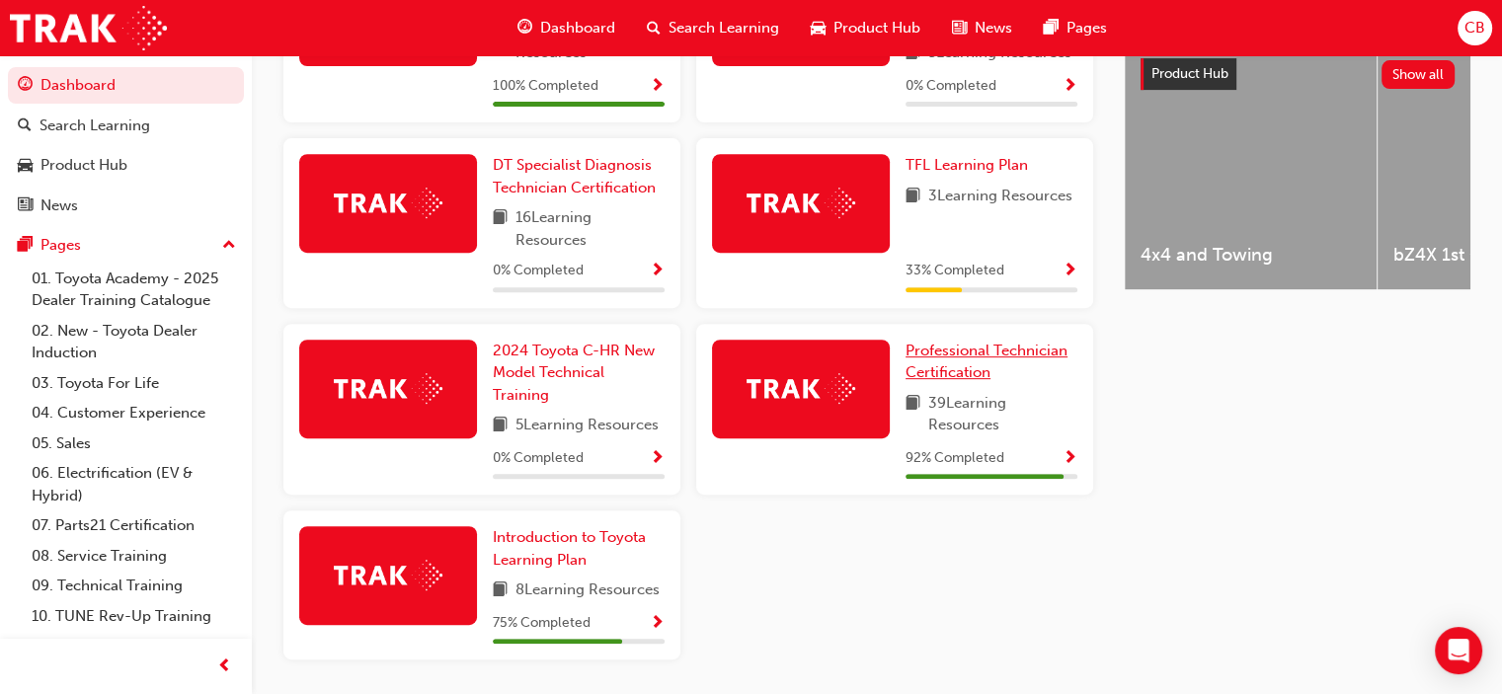
click at [984, 356] on span "Professional Technician Certification" at bounding box center [987, 362] width 162 height 40
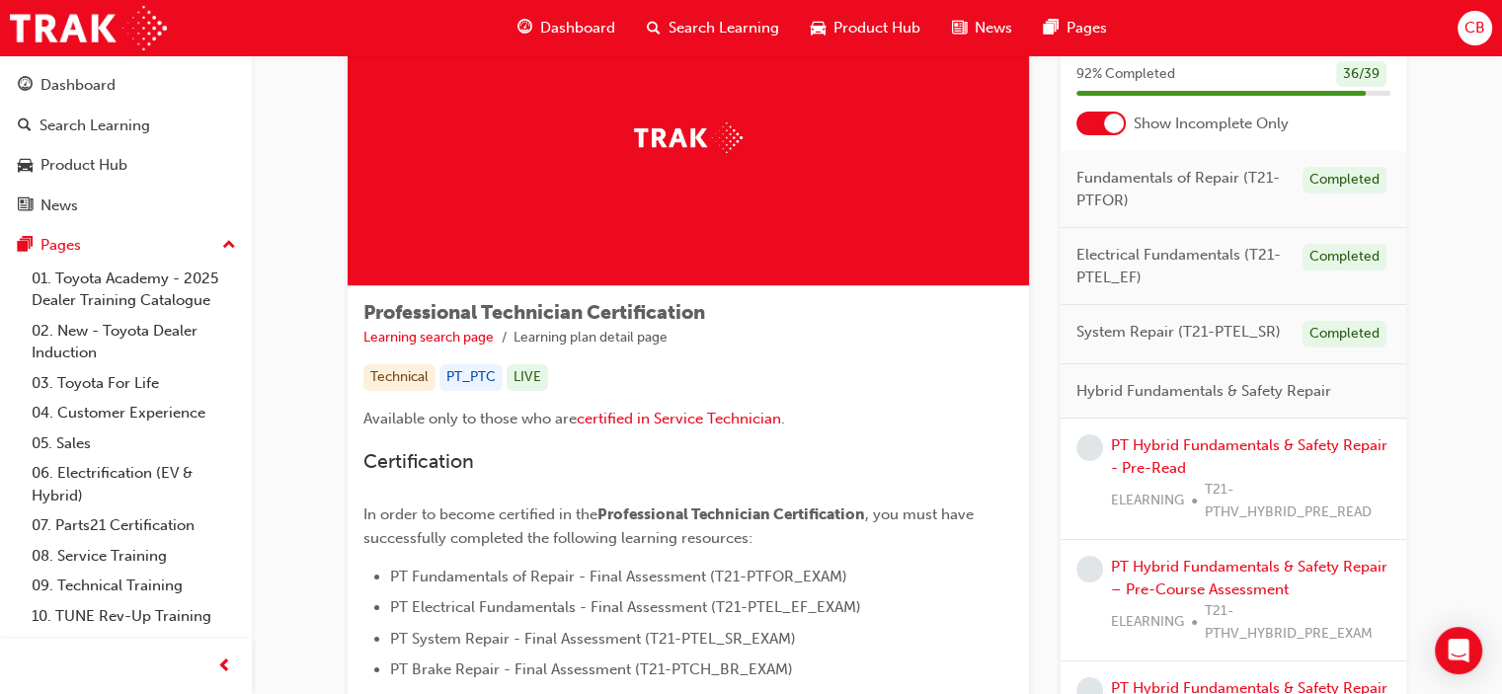
scroll to position [198, 0]
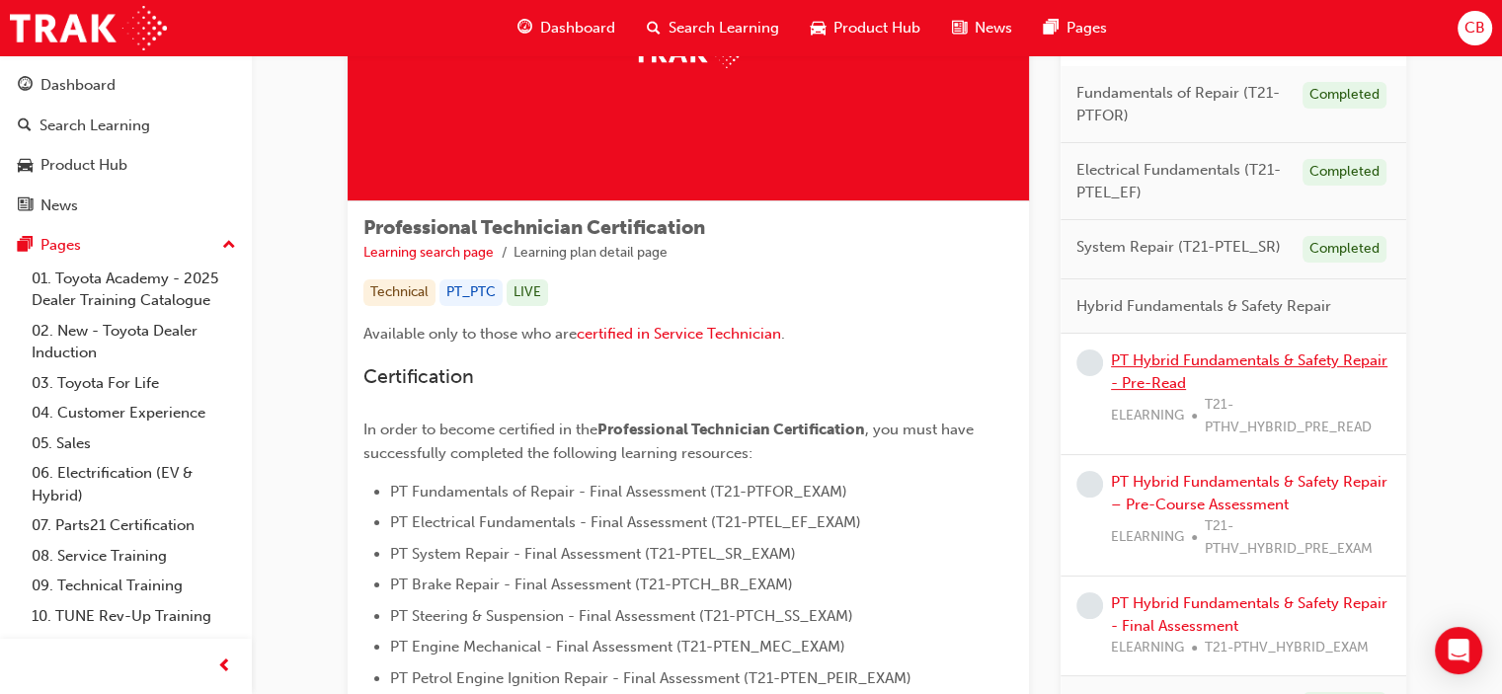
click at [1194, 366] on link "PT Hybrid Fundamentals & Safety Repair - Pre-Read" at bounding box center [1249, 372] width 277 height 40
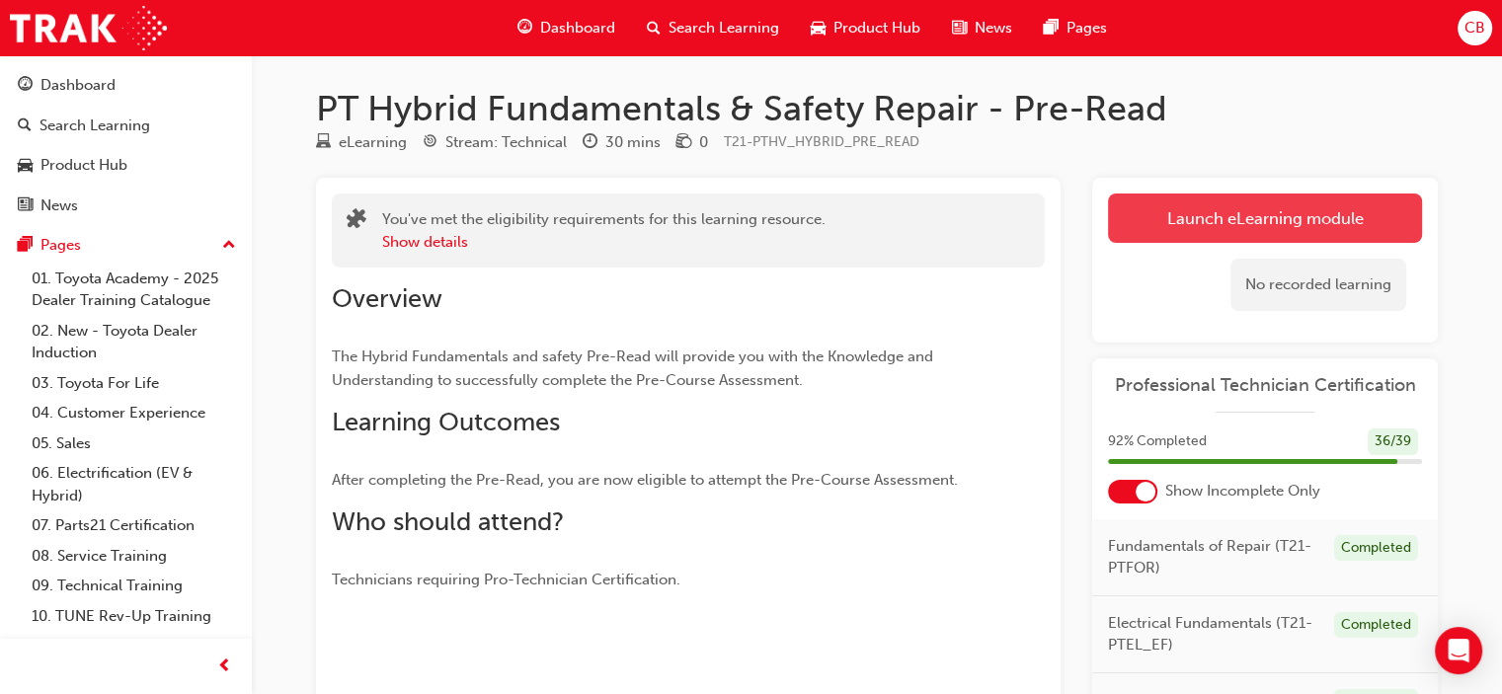
click at [1253, 202] on link "Launch eLearning module" at bounding box center [1265, 218] width 314 height 49
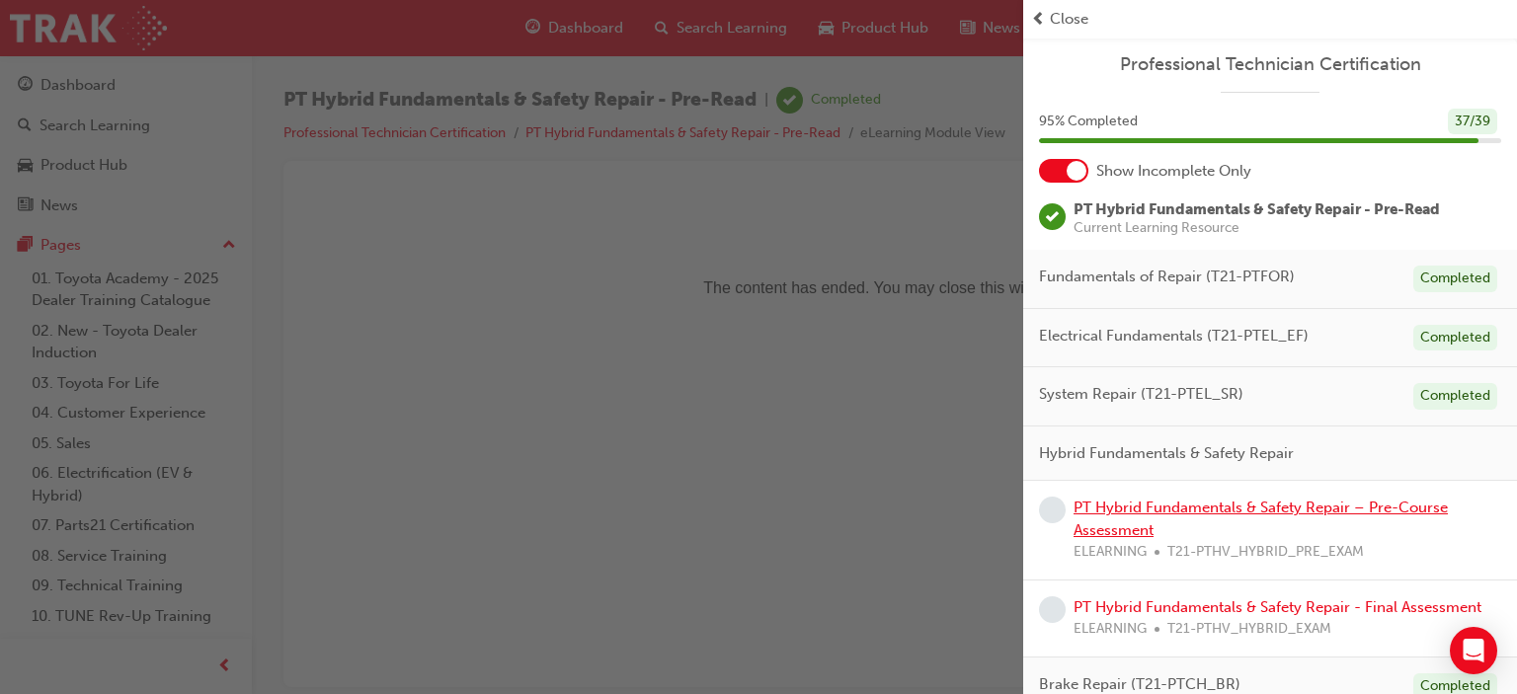
click at [1198, 504] on link "PT Hybrid Fundamentals & Safety Repair – Pre-Course Assessment" at bounding box center [1261, 519] width 374 height 40
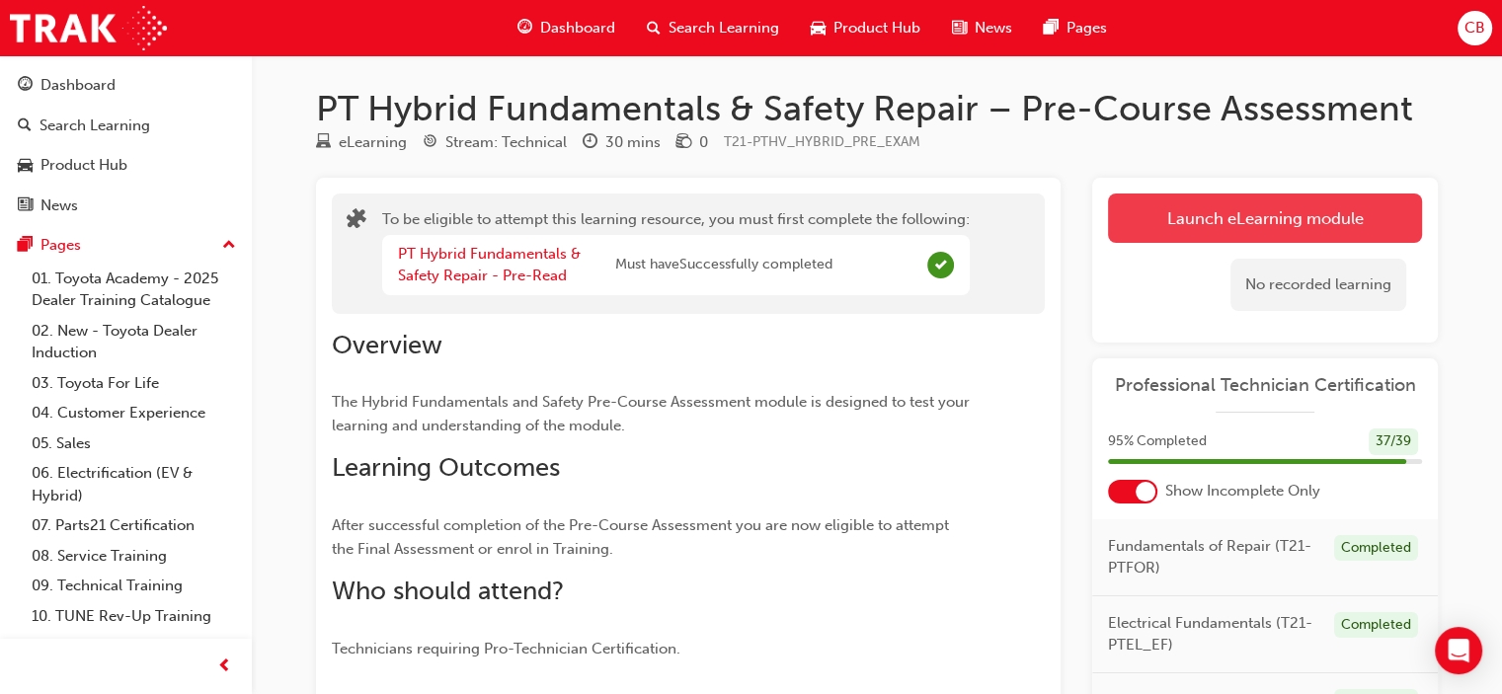
click at [1257, 217] on button "Launch eLearning module" at bounding box center [1265, 218] width 314 height 49
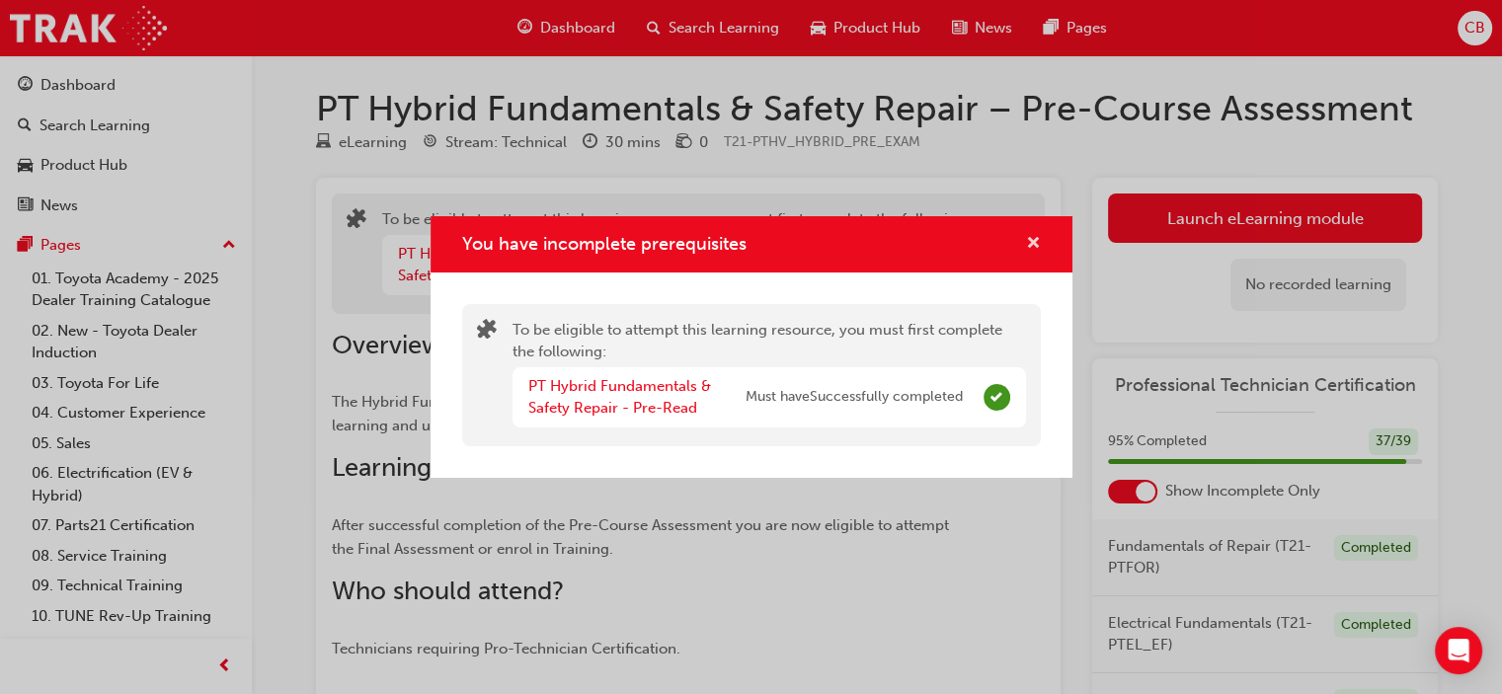
click at [1032, 248] on span "cross-icon" at bounding box center [1033, 245] width 15 height 18
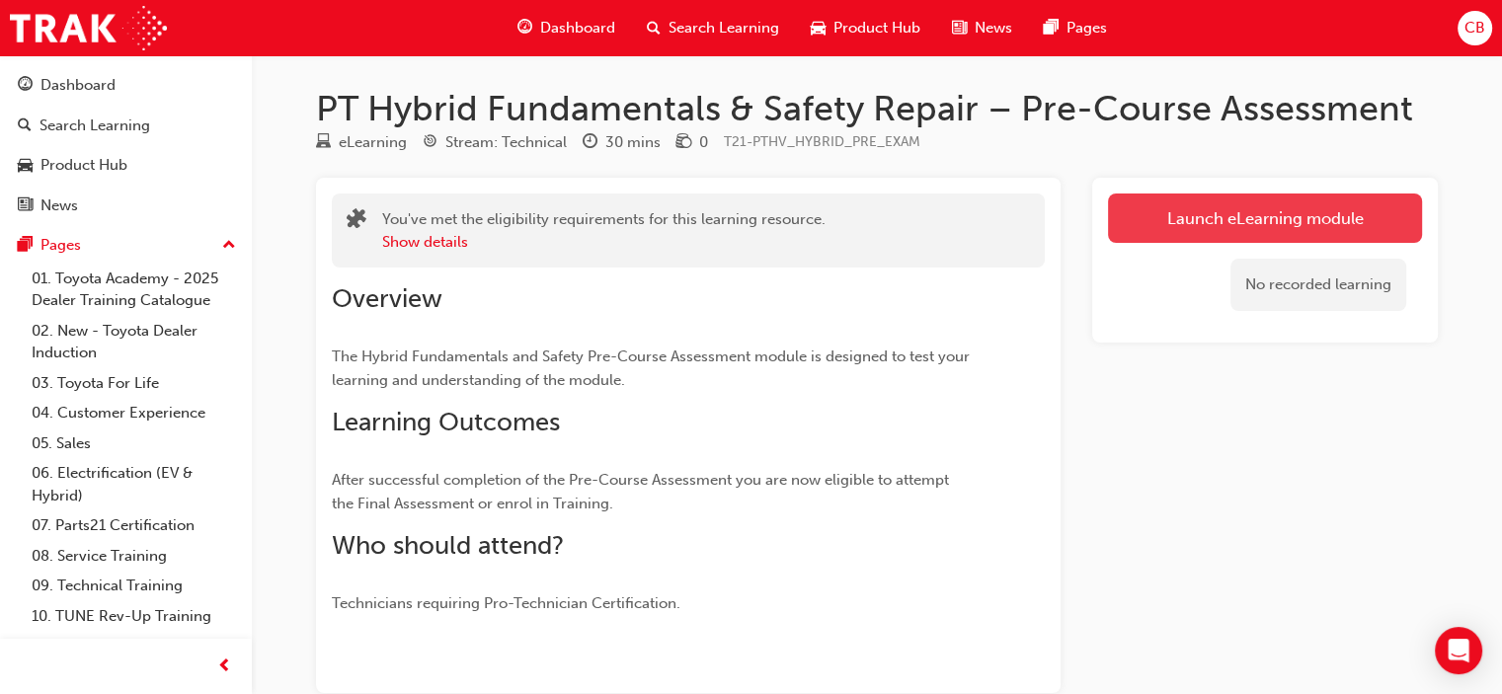
click at [1239, 224] on link "Launch eLearning module" at bounding box center [1265, 218] width 314 height 49
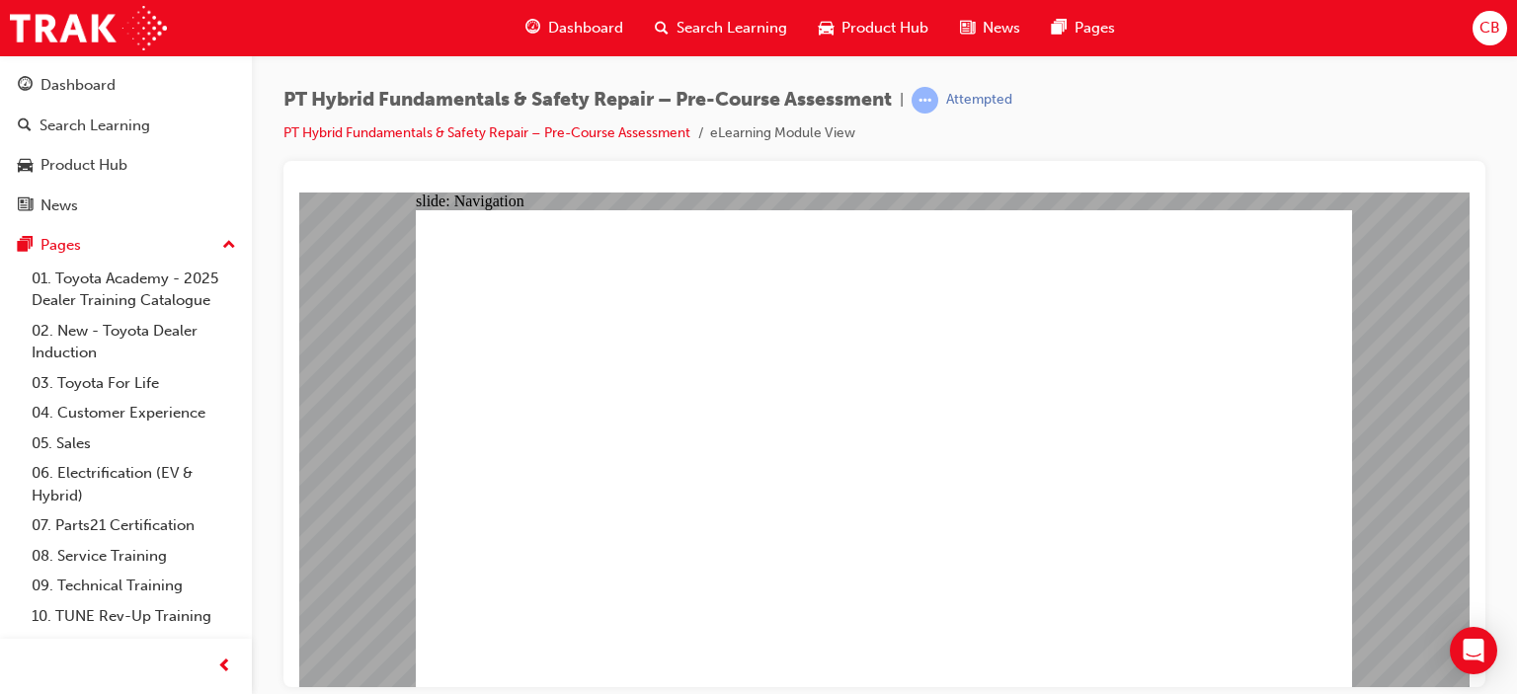
radio input "true"
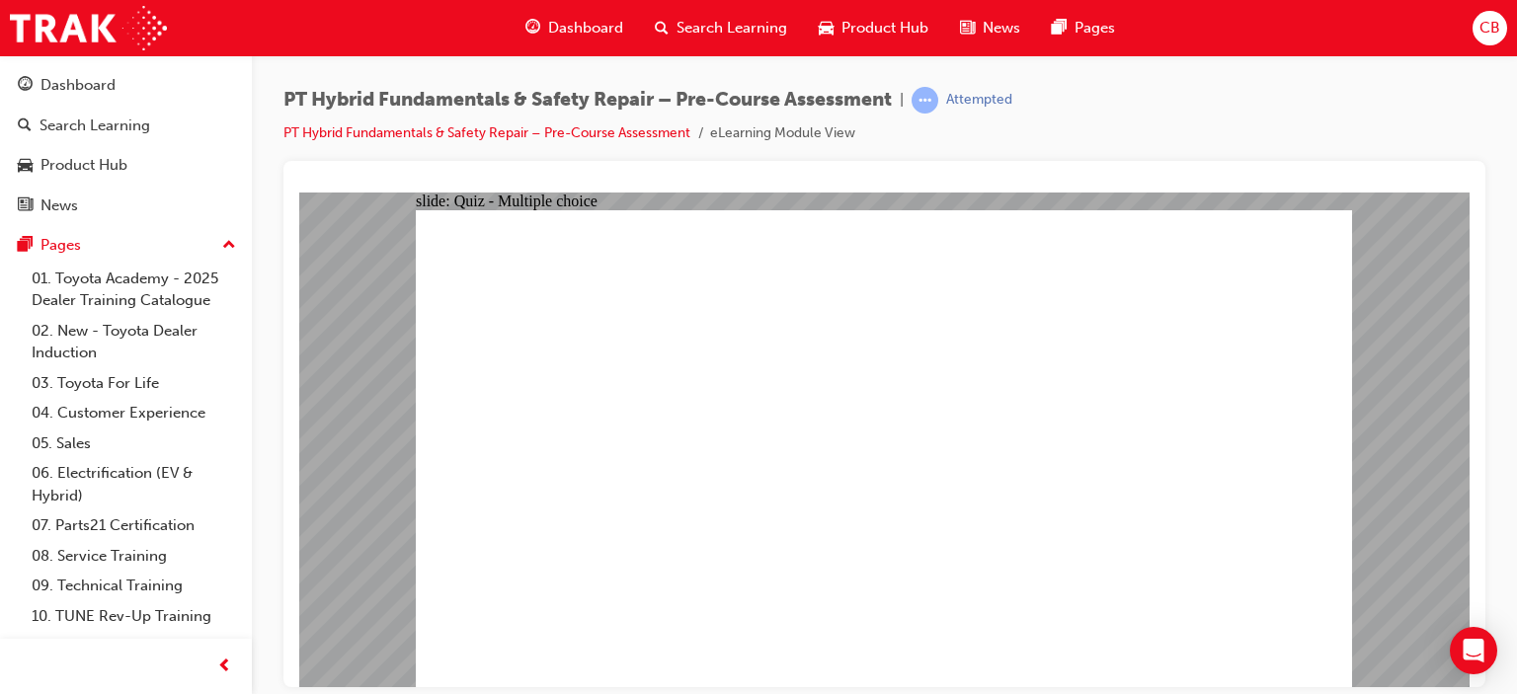
radio input "true"
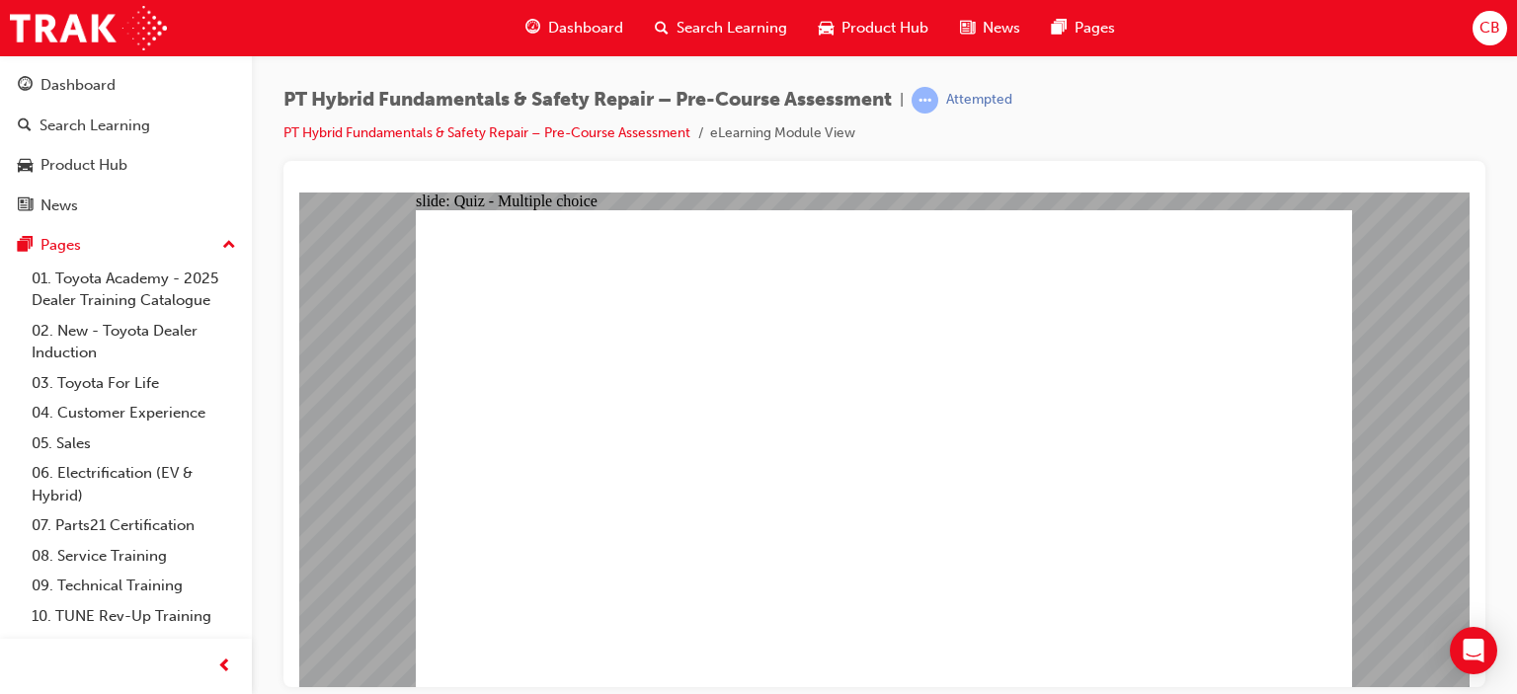
radio input "true"
checkbox input "true"
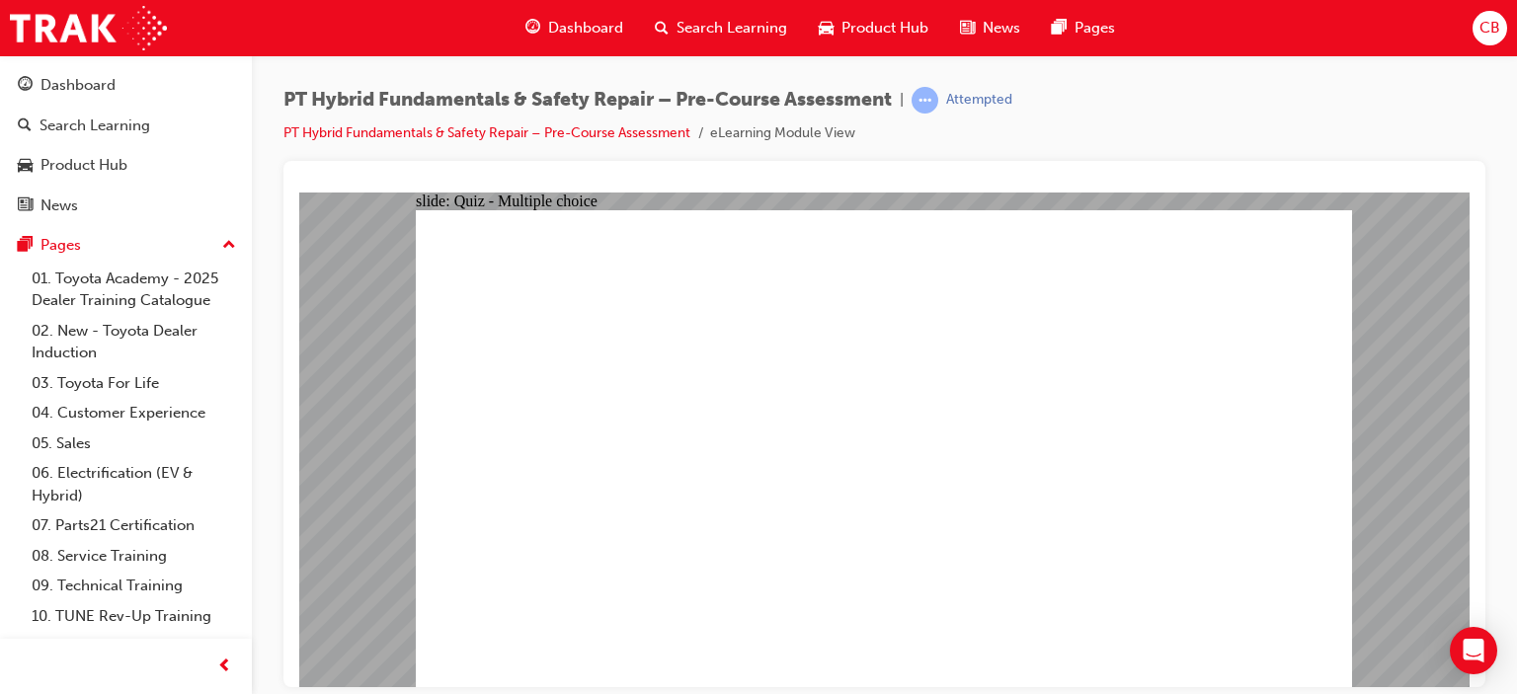
checkbox input "true"
checkbox input "false"
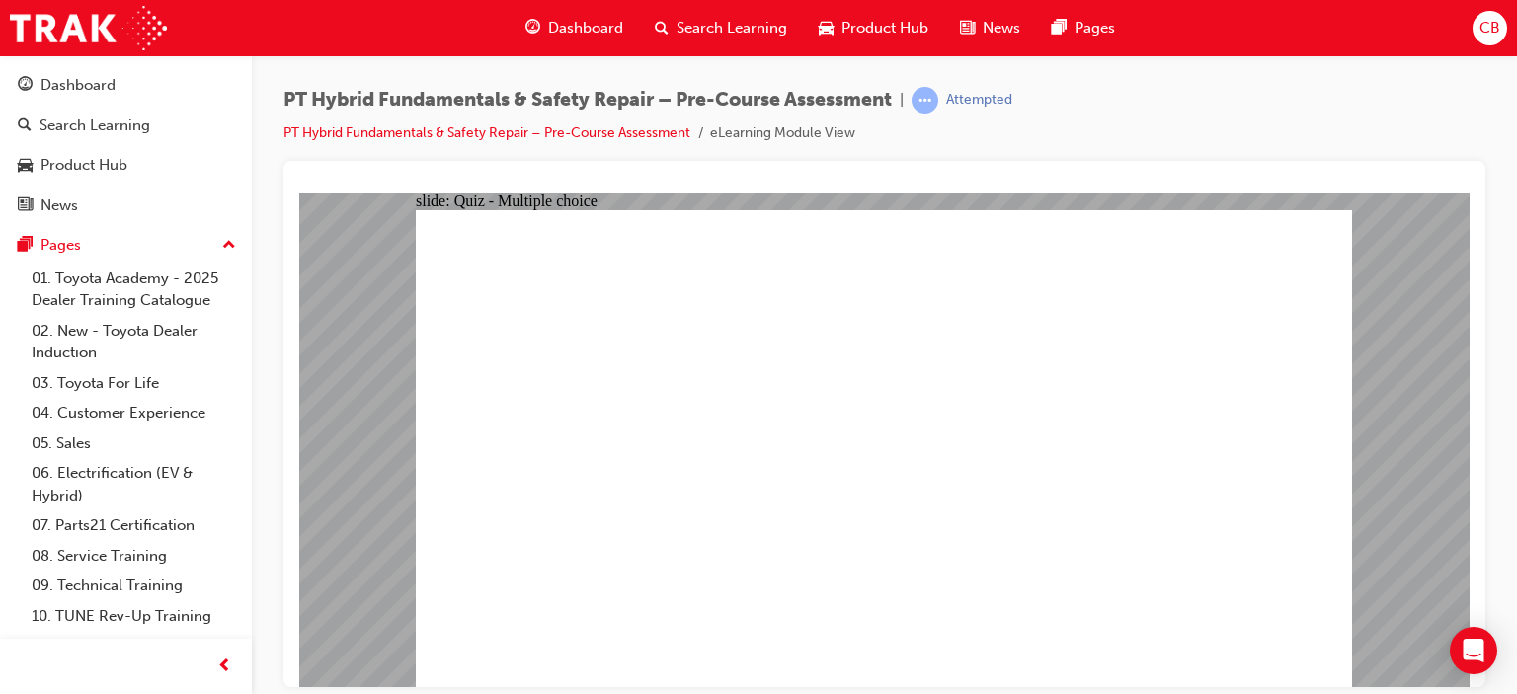
checkbox input "true"
drag, startPoint x: 985, startPoint y: 286, endPoint x: 845, endPoint y: 286, distance: 140.3
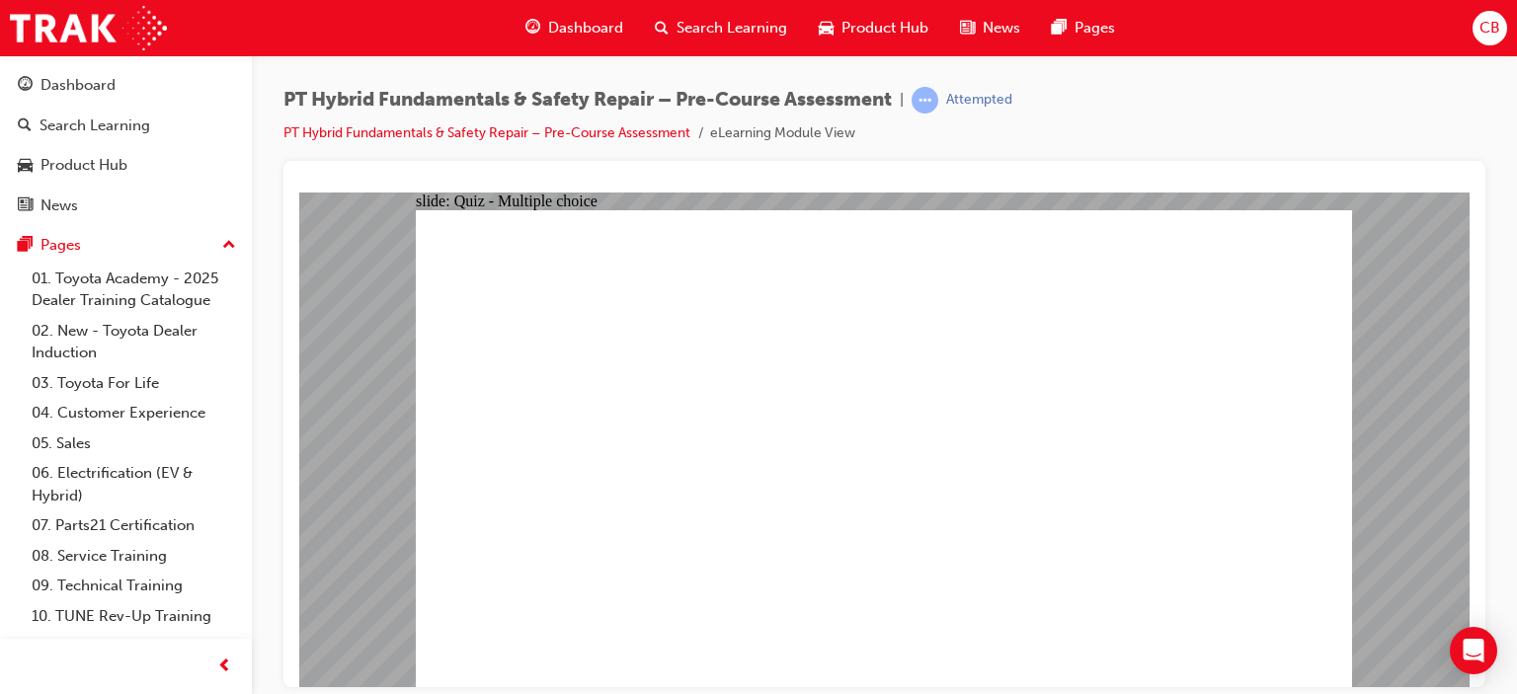
checkbox input "true"
checkbox input "false"
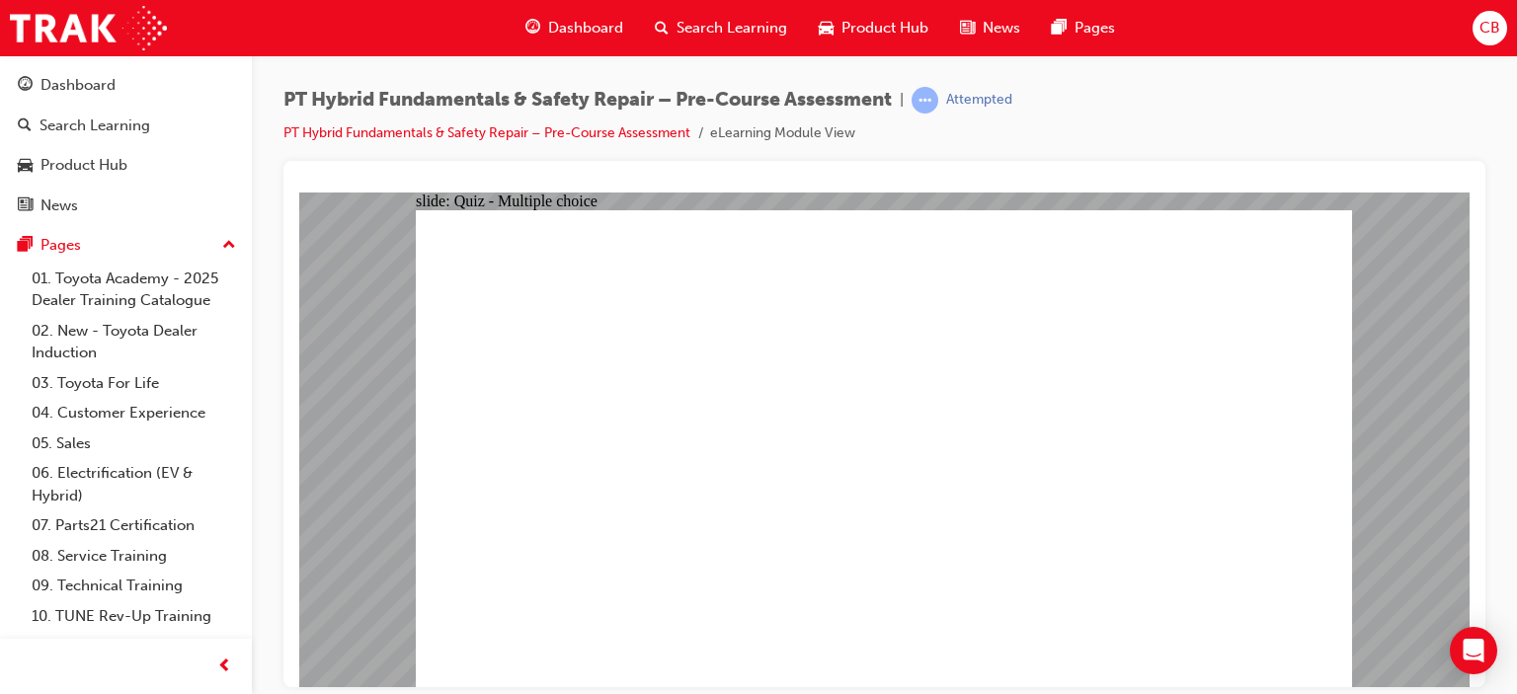
checkbox input "true"
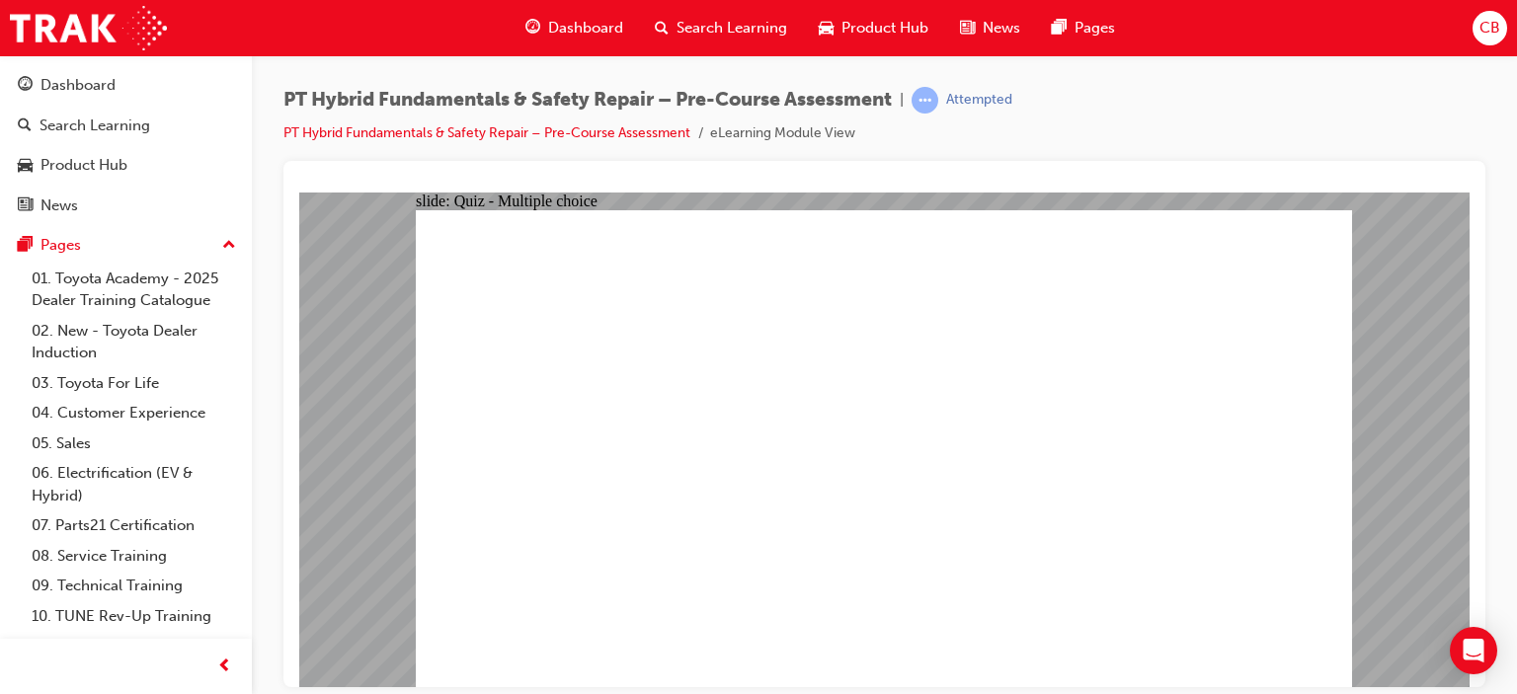
checkbox input "false"
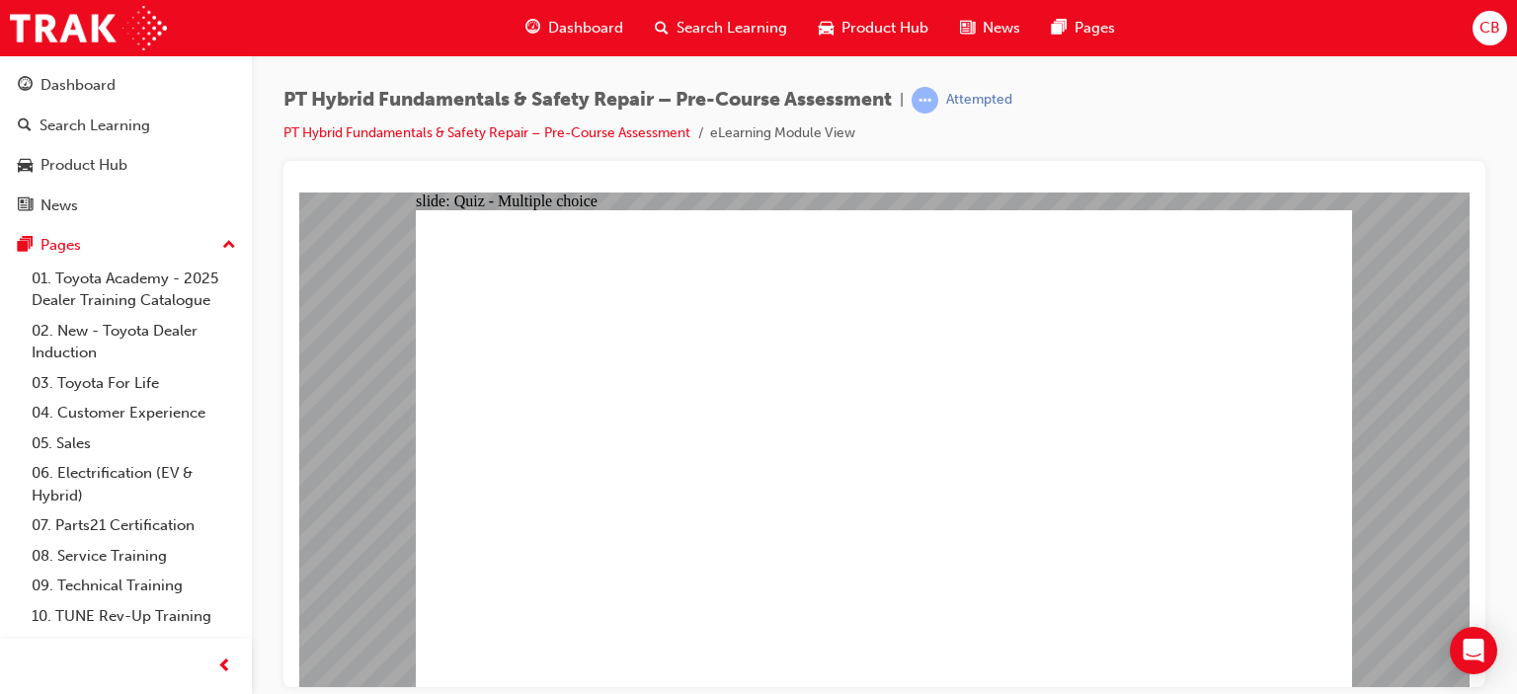
checkbox input "false"
checkbox input "true"
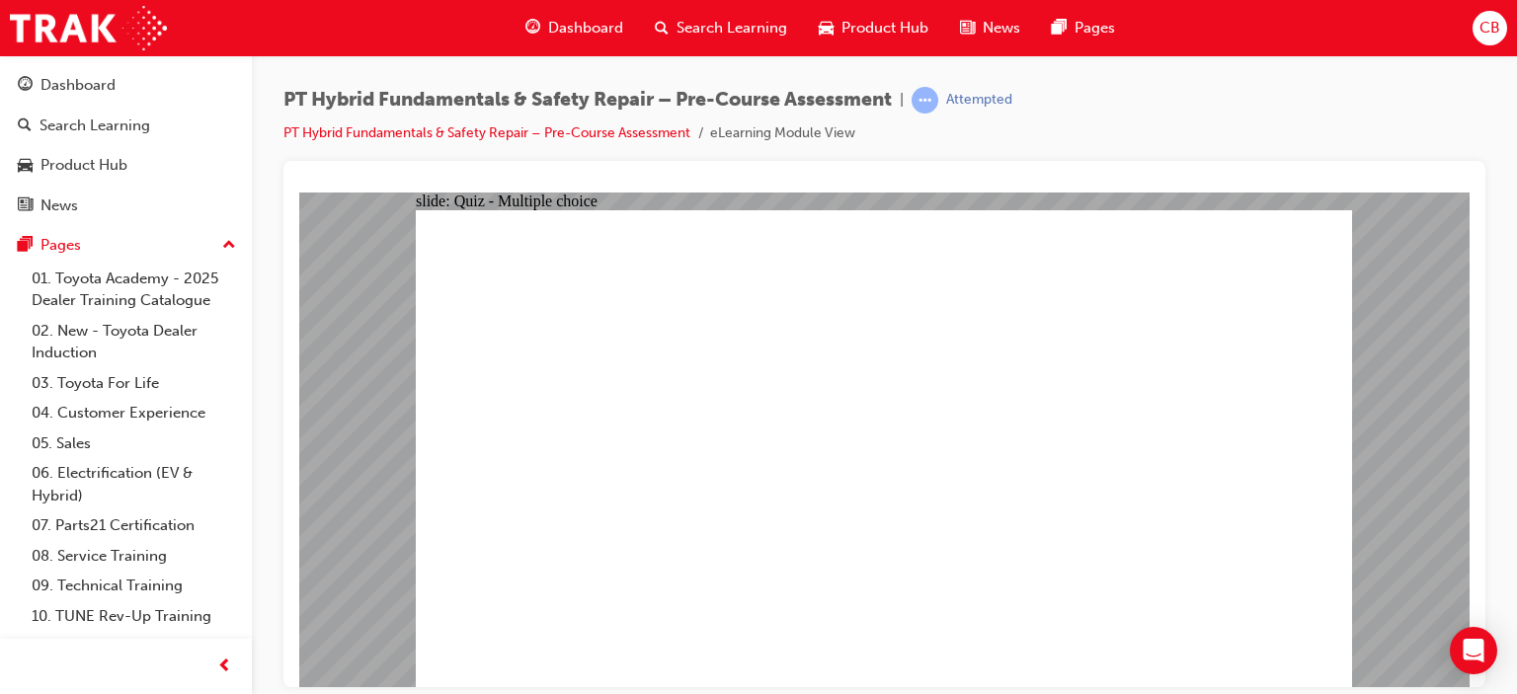
checkbox input "false"
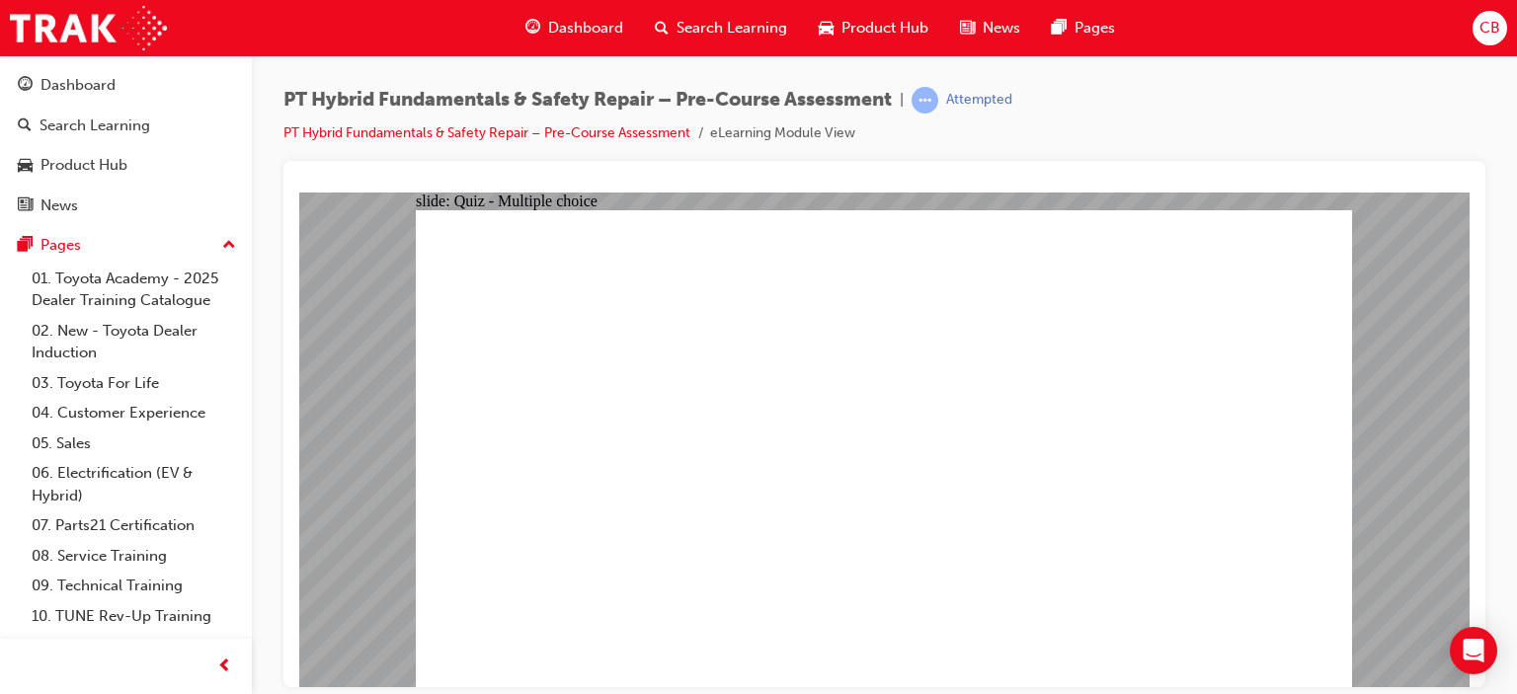
radio input "false"
radio input "true"
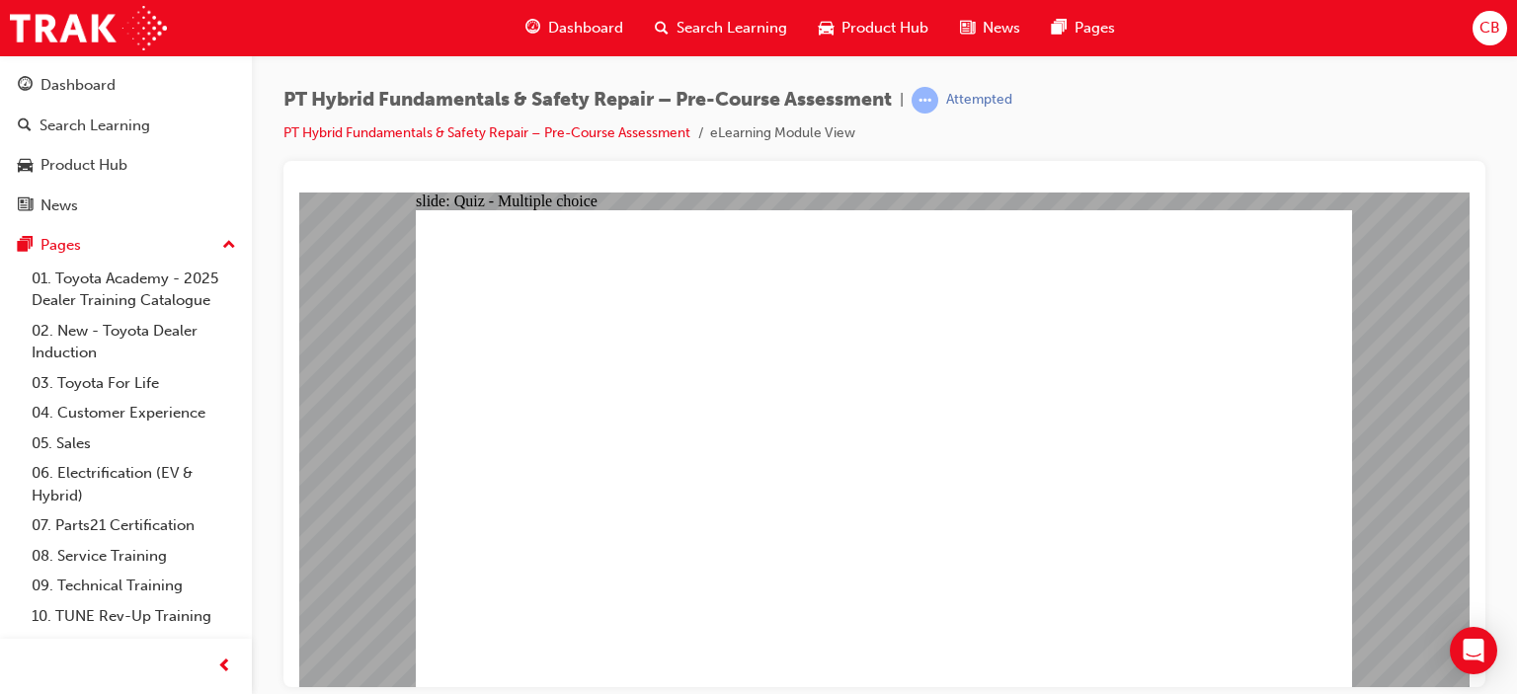
radio input "true"
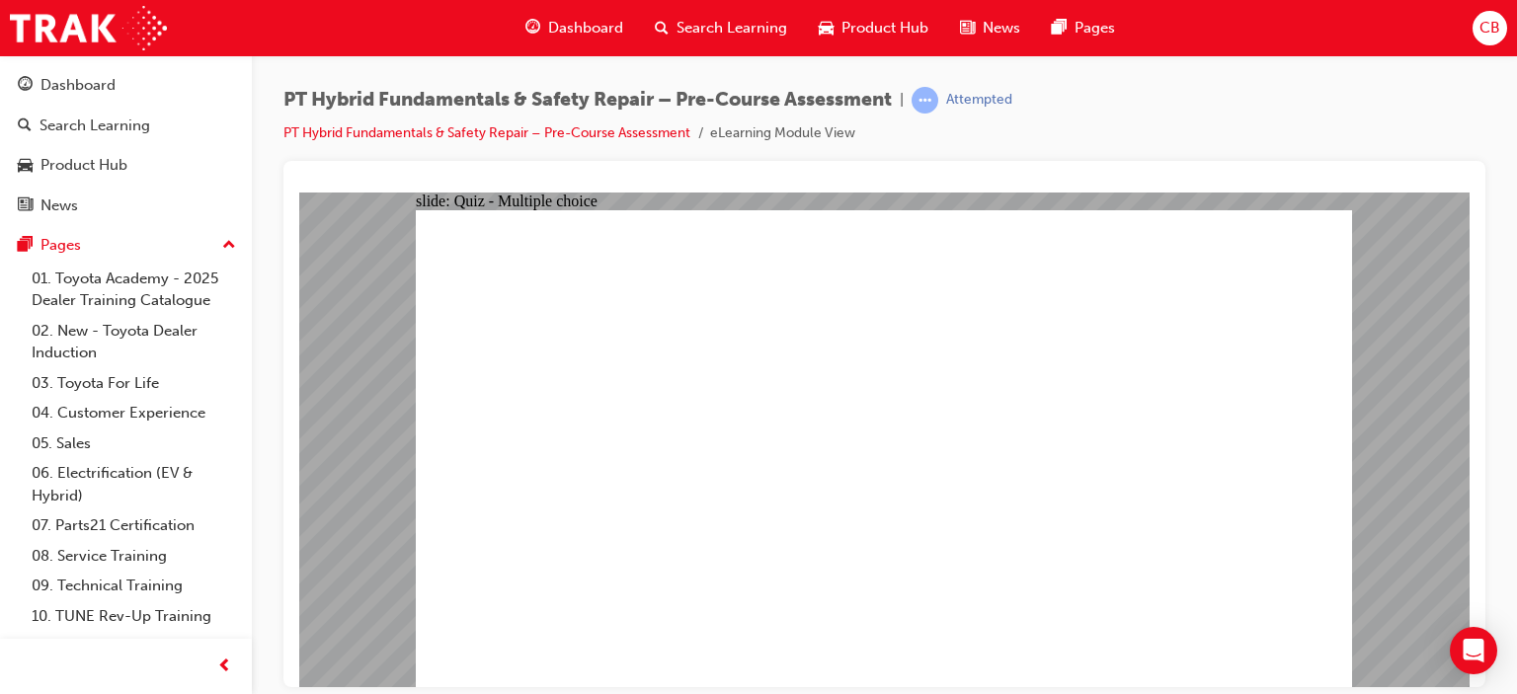
radio input "false"
radio input "true"
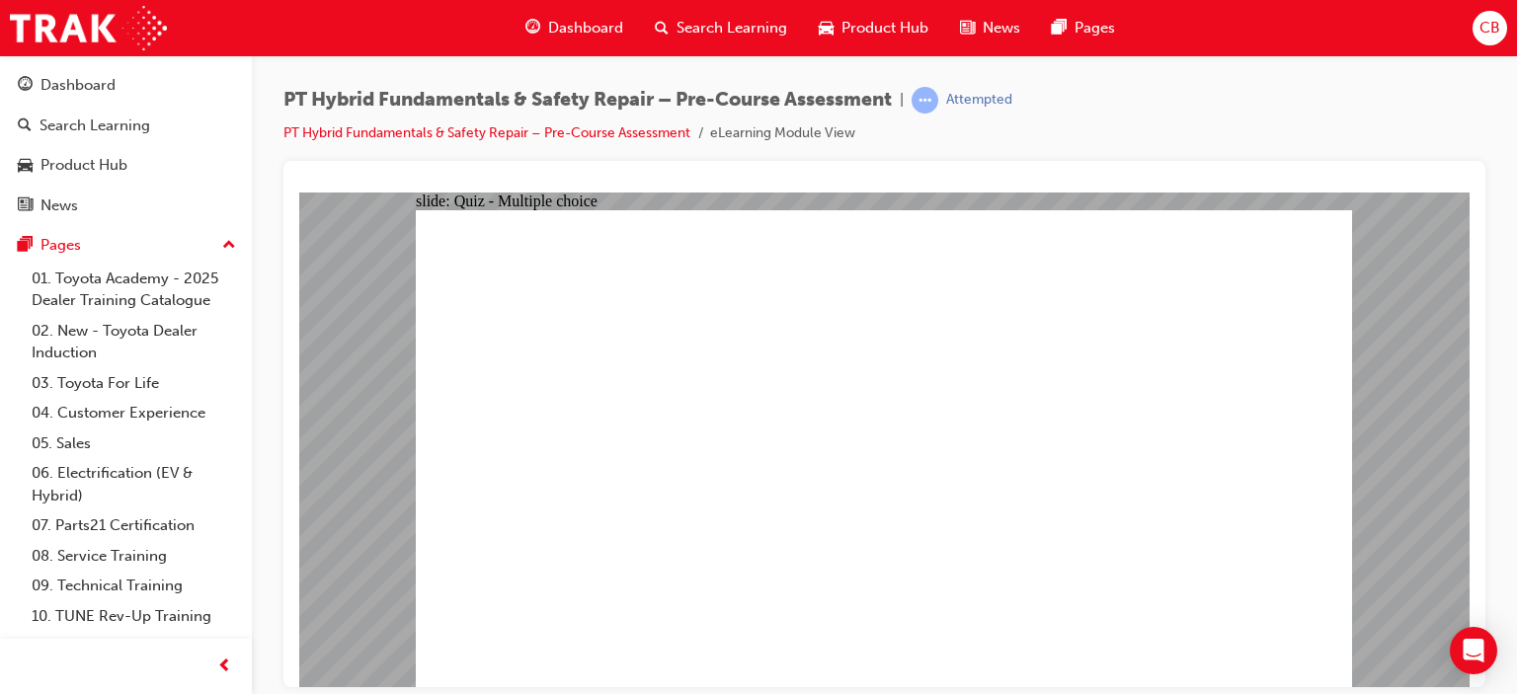
drag, startPoint x: 876, startPoint y: 574, endPoint x: 735, endPoint y: 468, distance: 176.4
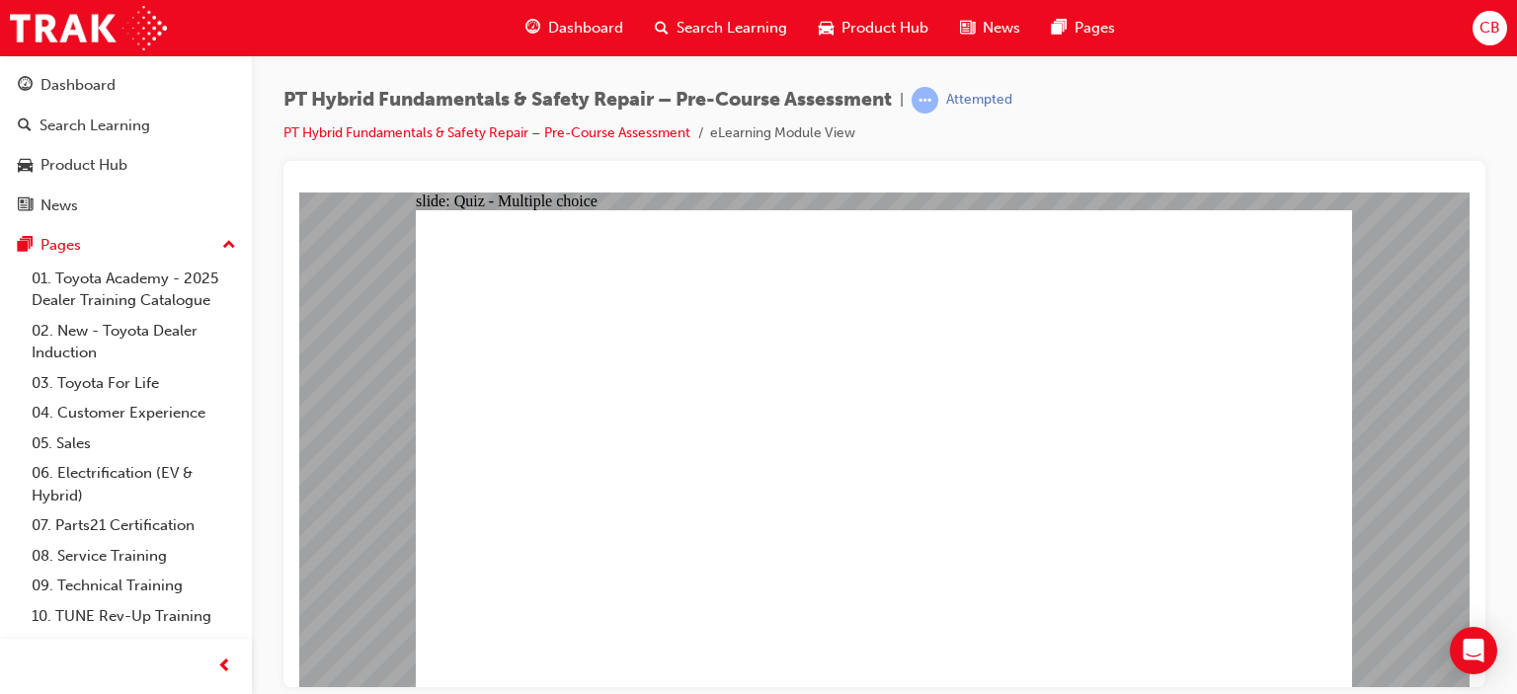
drag, startPoint x: 735, startPoint y: 468, endPoint x: 696, endPoint y: 419, distance: 62.6
drag, startPoint x: 684, startPoint y: 345, endPoint x: 772, endPoint y: 283, distance: 108.0
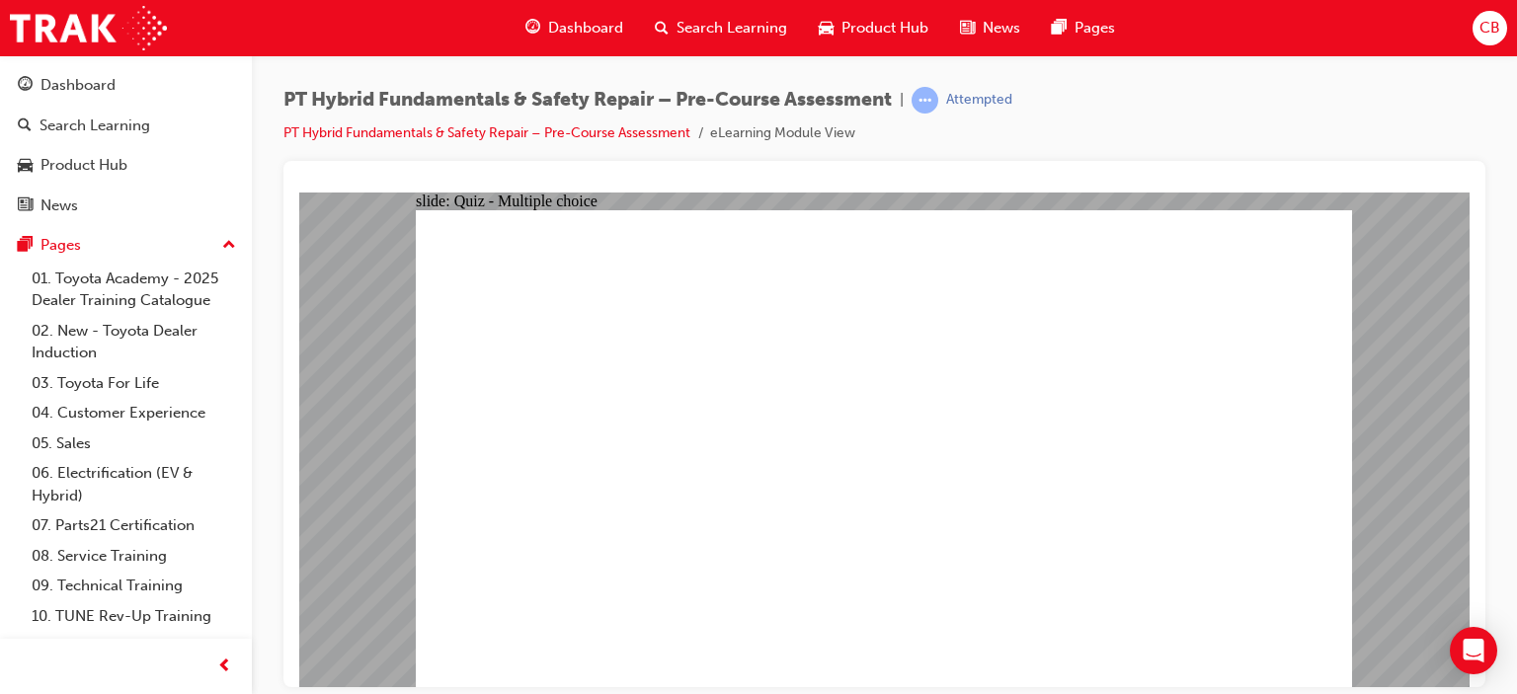
drag, startPoint x: 927, startPoint y: 159, endPoint x: 980, endPoint y: 94, distance: 84.2
click at [939, 138] on div "PT Hybrid Fundamentals & Safety Repair – Pre-Course Assessment | Attempted PT H…" at bounding box center [884, 350] width 1202 height 526
click at [986, 88] on div "Attempted" at bounding box center [962, 100] width 101 height 27
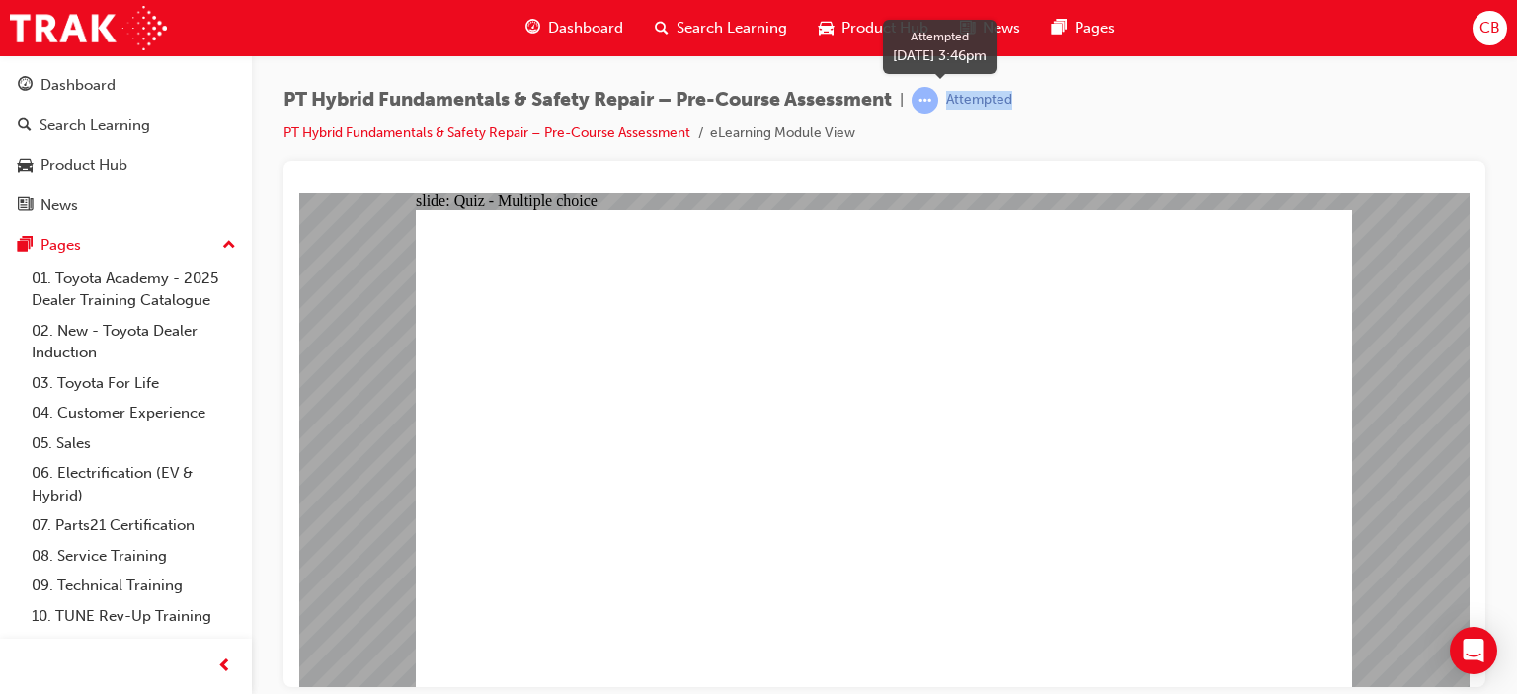
drag, startPoint x: 985, startPoint y: 87, endPoint x: 537, endPoint y: 10, distance: 454.1
click at [985, 87] on div "Attempted" at bounding box center [962, 100] width 101 height 27
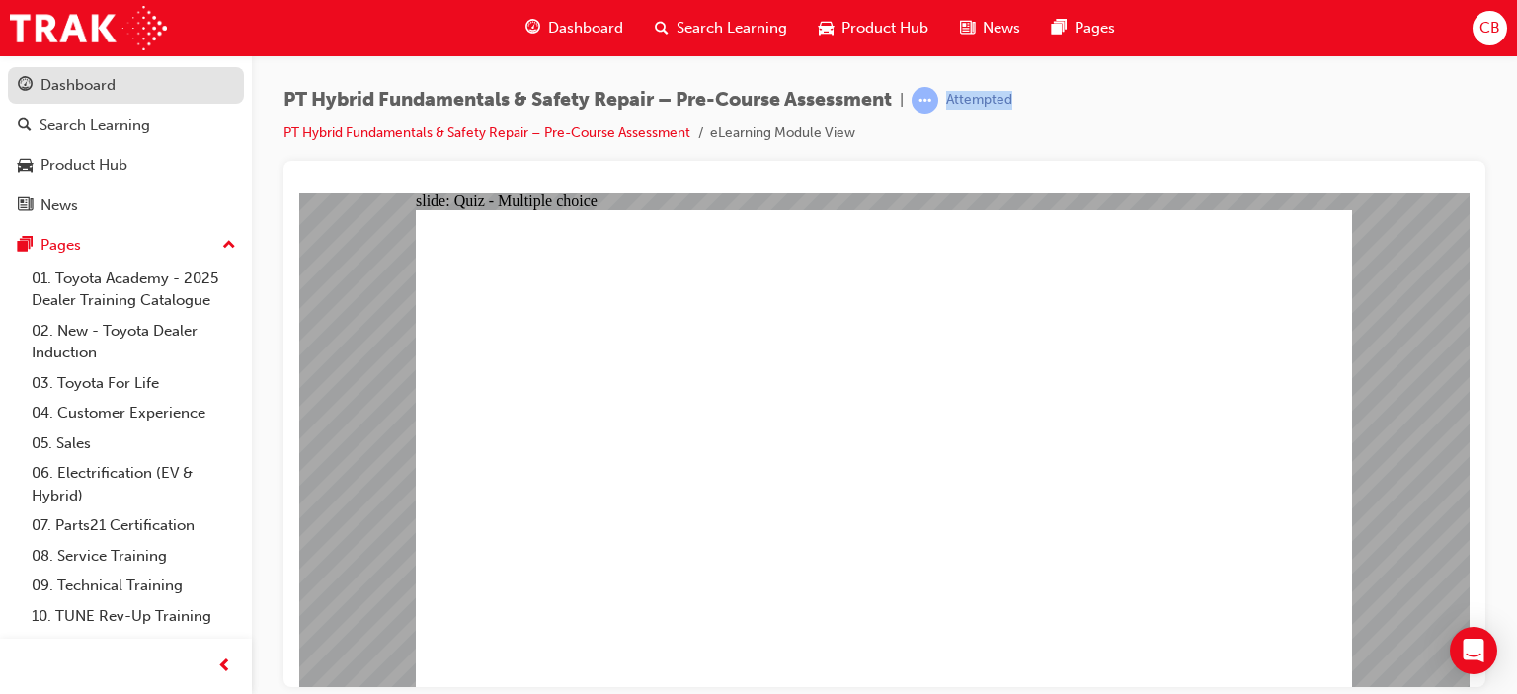
click at [67, 88] on div "Dashboard" at bounding box center [77, 85] width 75 height 23
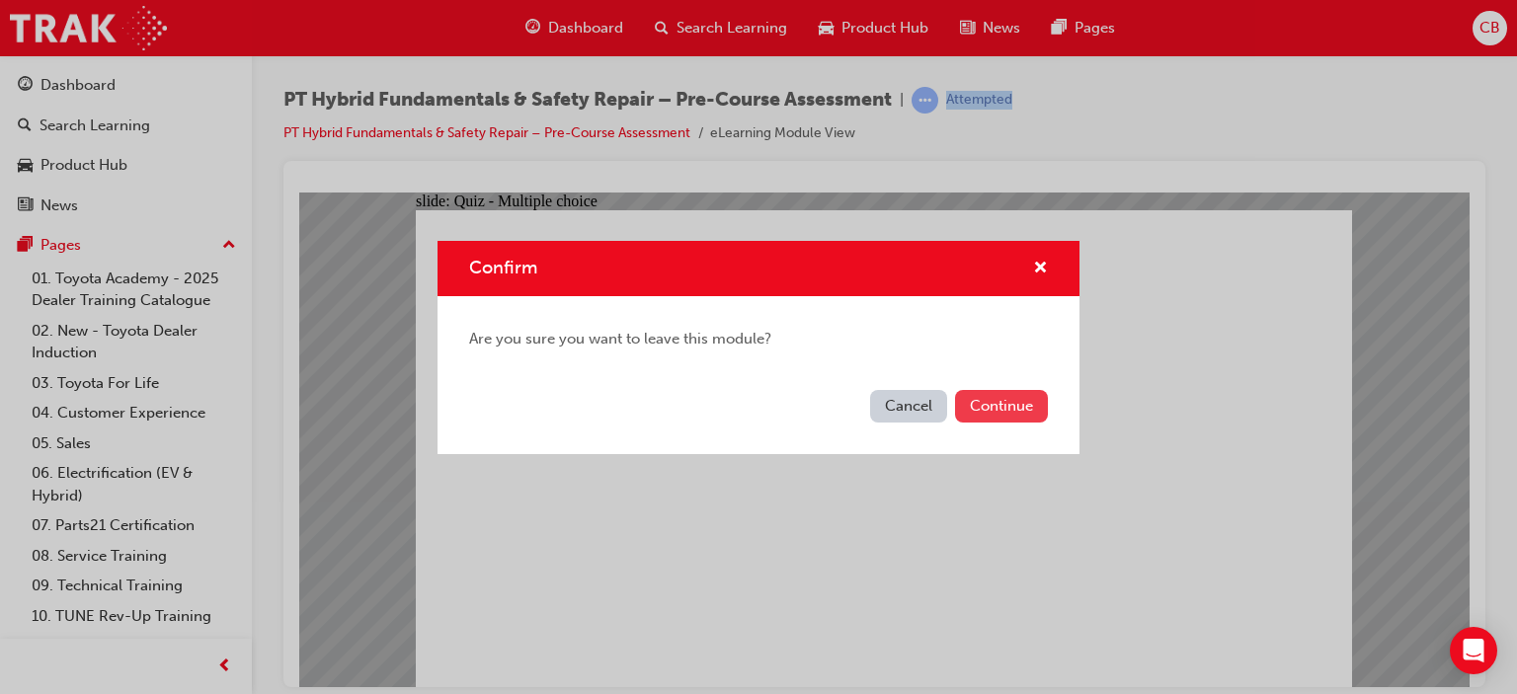
click at [1022, 408] on button "Continue" at bounding box center [1001, 406] width 93 height 33
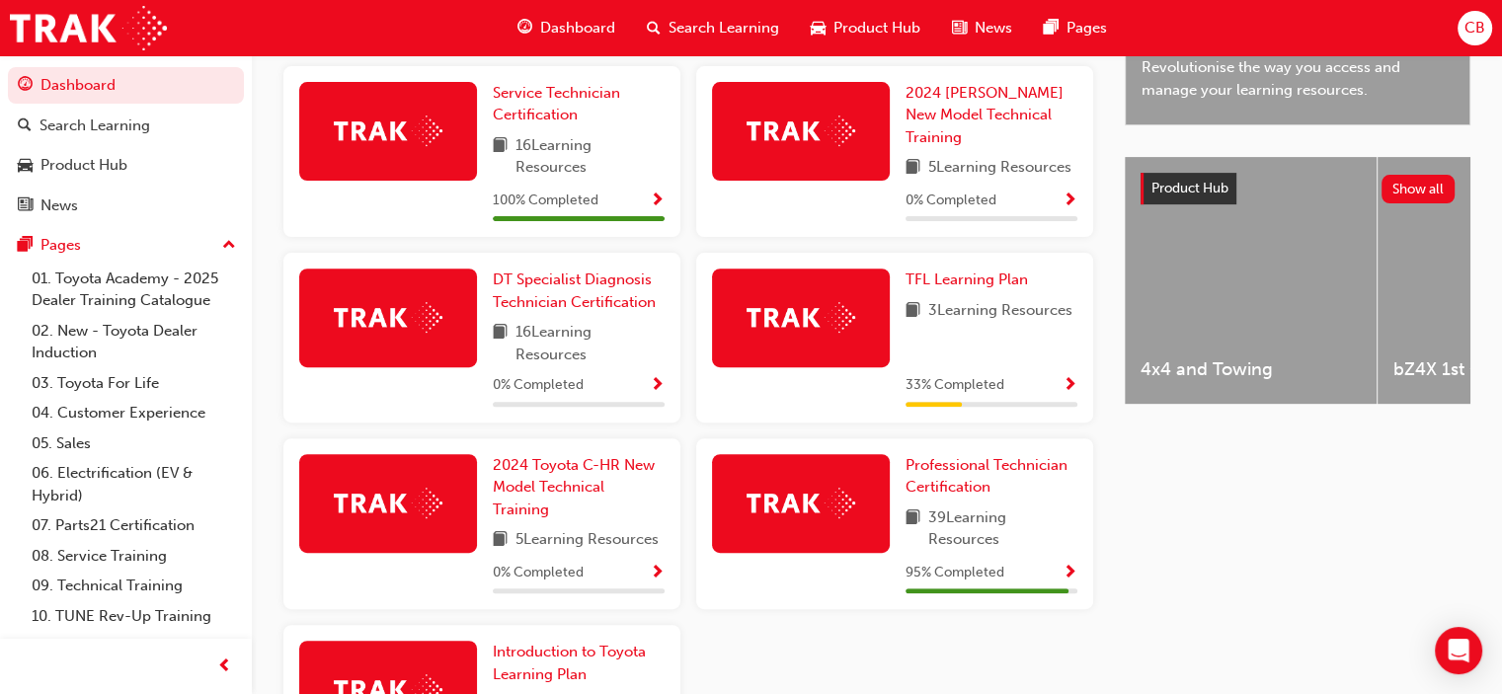
scroll to position [691, 0]
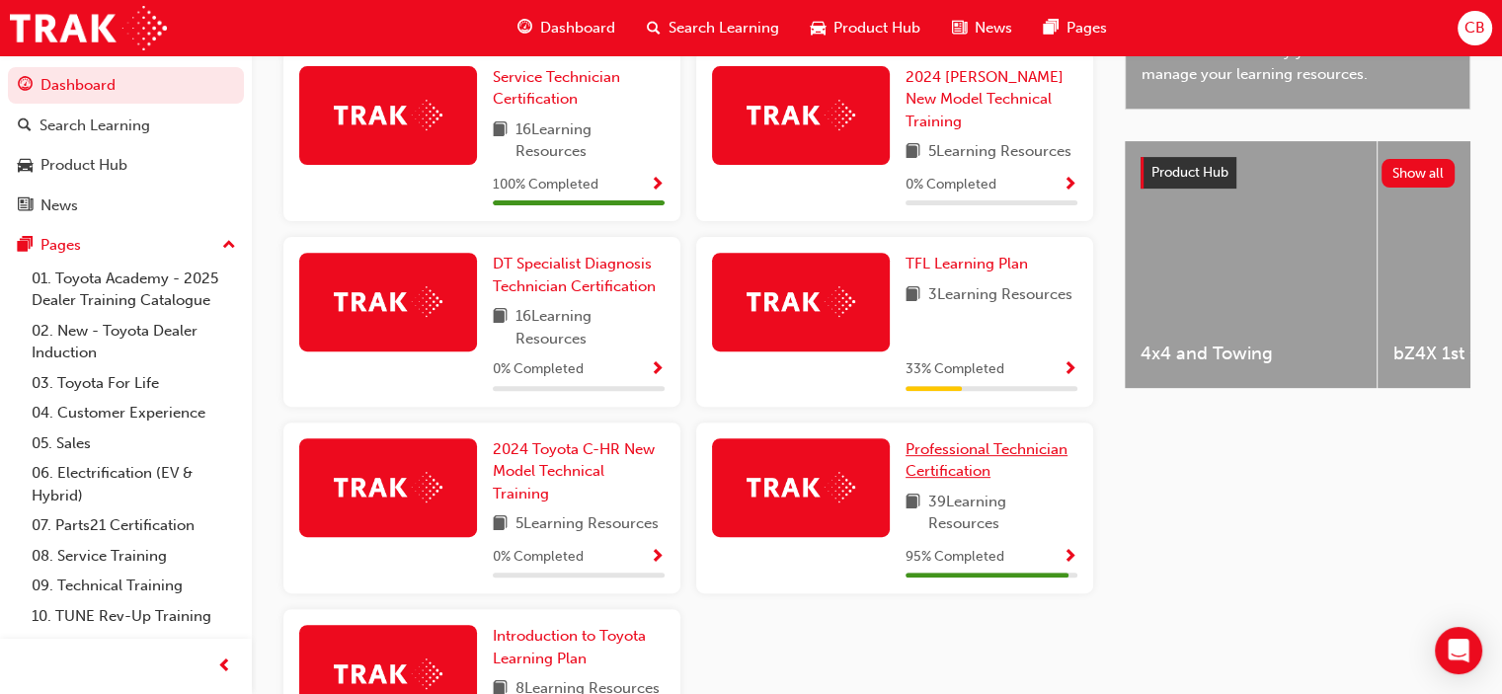
click at [972, 457] on span "Professional Technician Certification" at bounding box center [987, 461] width 162 height 40
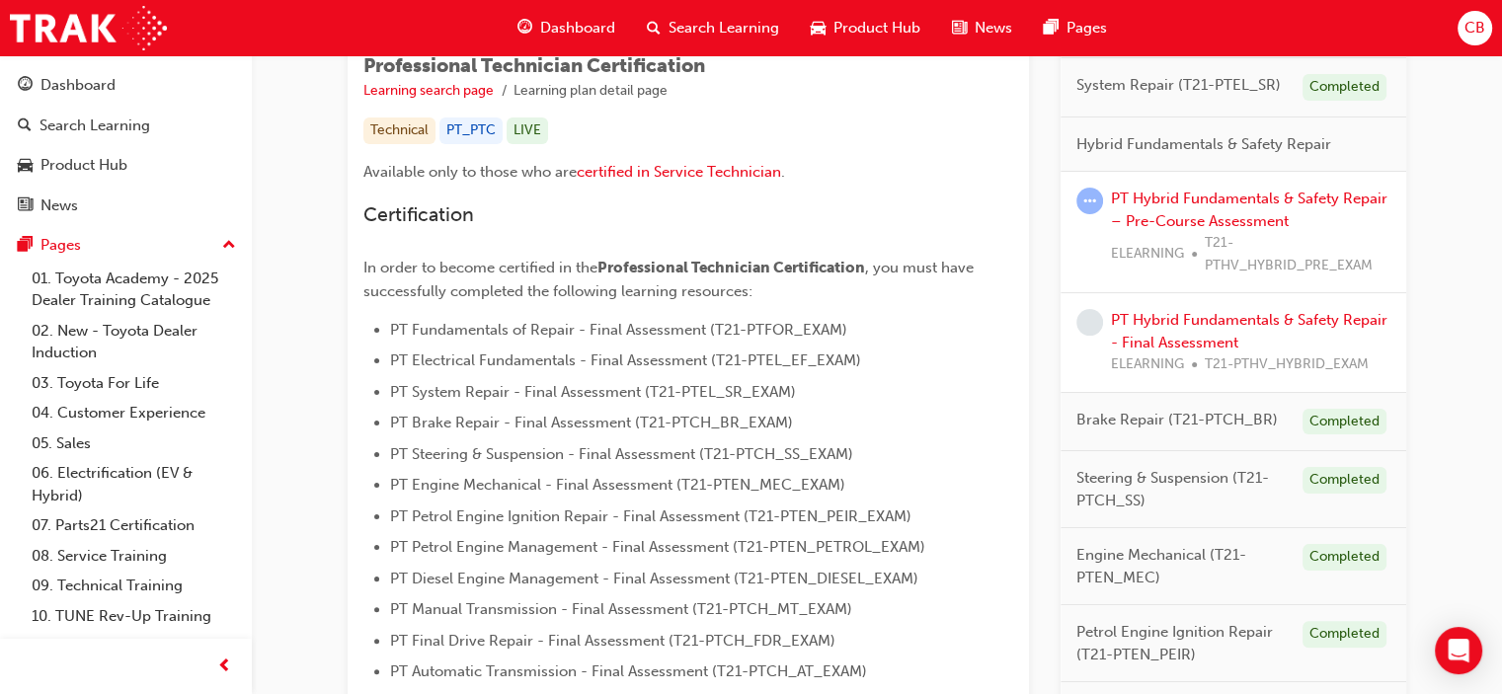
scroll to position [395, 0]
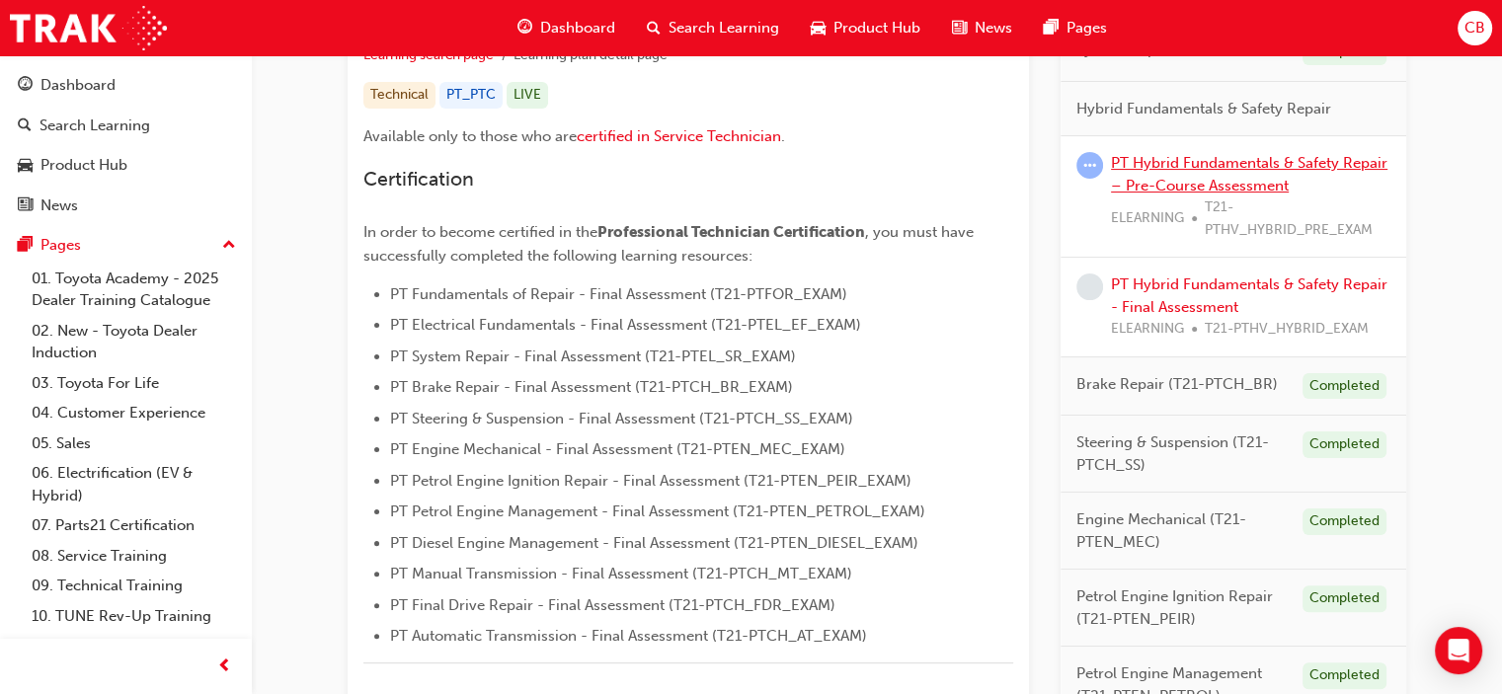
click at [1215, 165] on link "PT Hybrid Fundamentals & Safety Repair – Pre-Course Assessment" at bounding box center [1249, 174] width 277 height 40
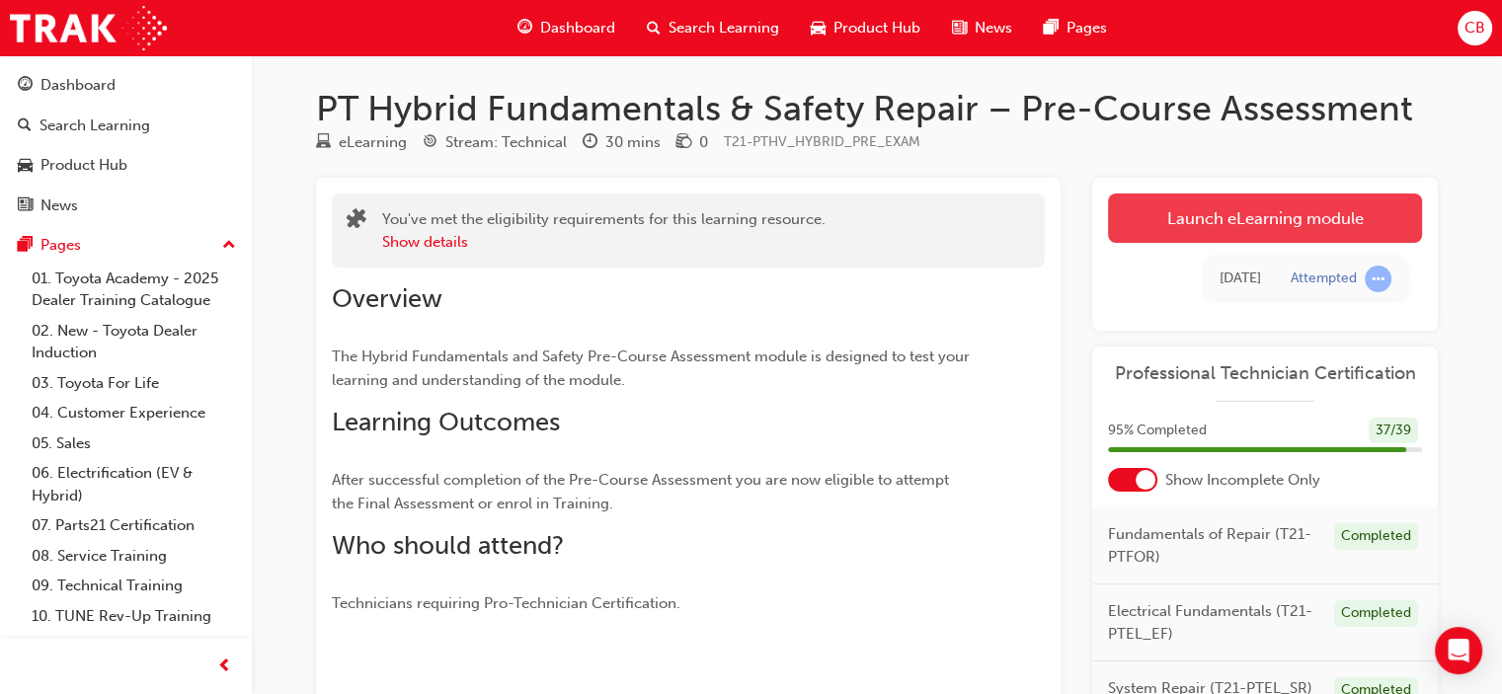
click at [1173, 206] on link "Launch eLearning module" at bounding box center [1265, 218] width 314 height 49
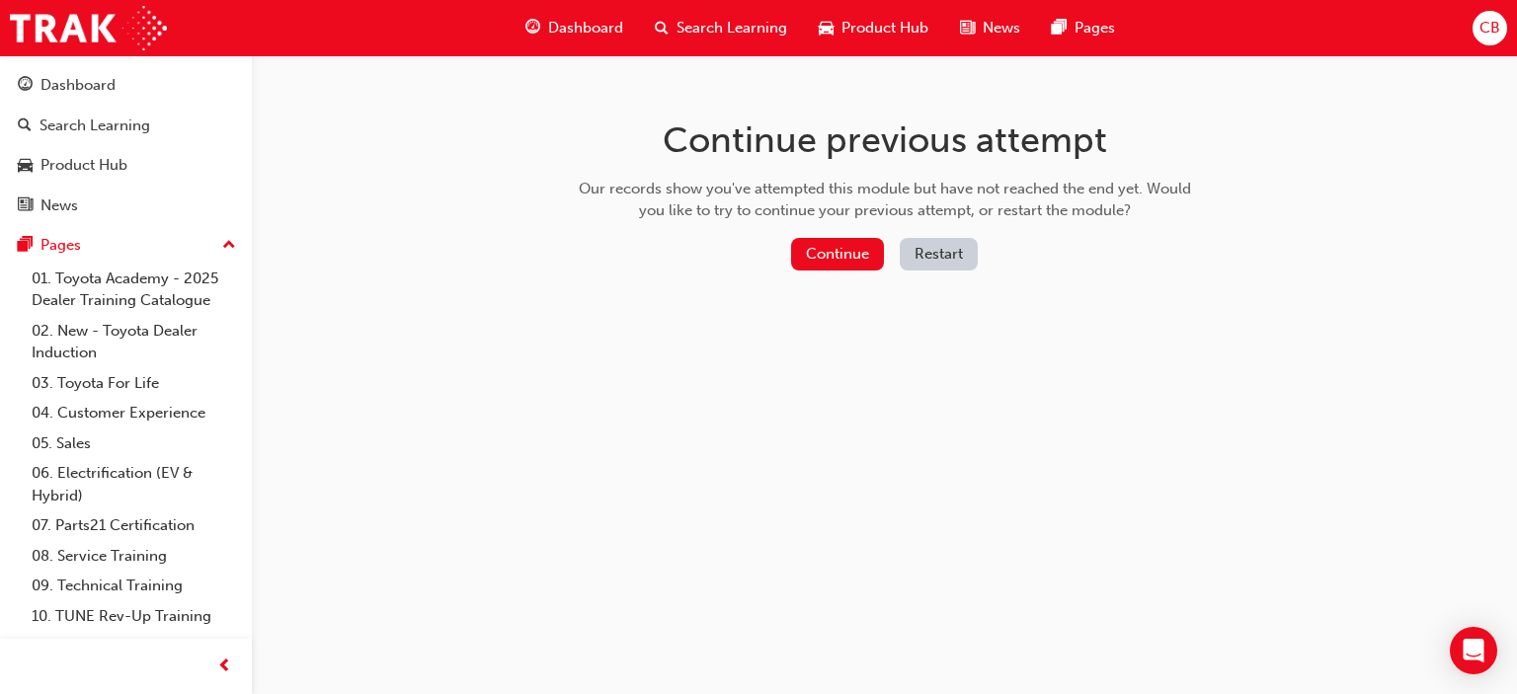
click at [945, 254] on button "Restart" at bounding box center [939, 254] width 78 height 33
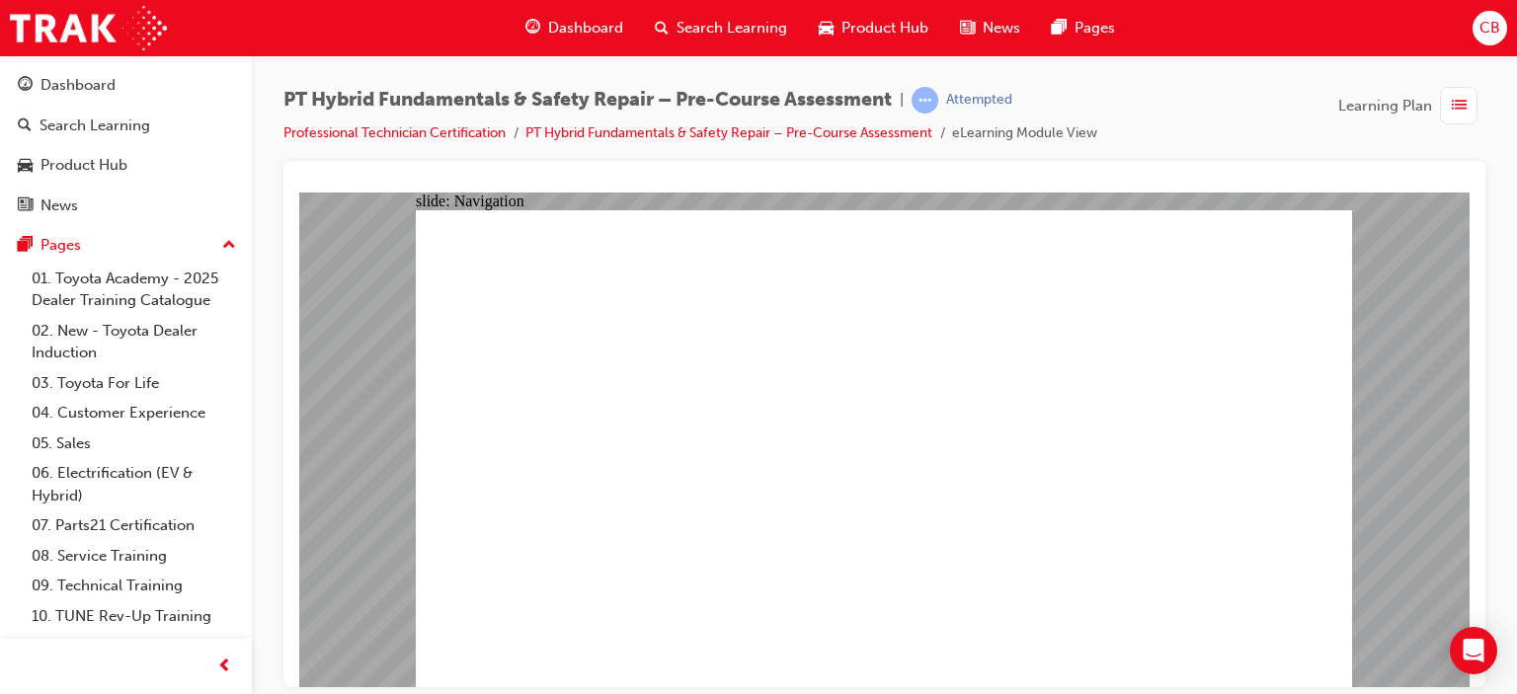
radio input "true"
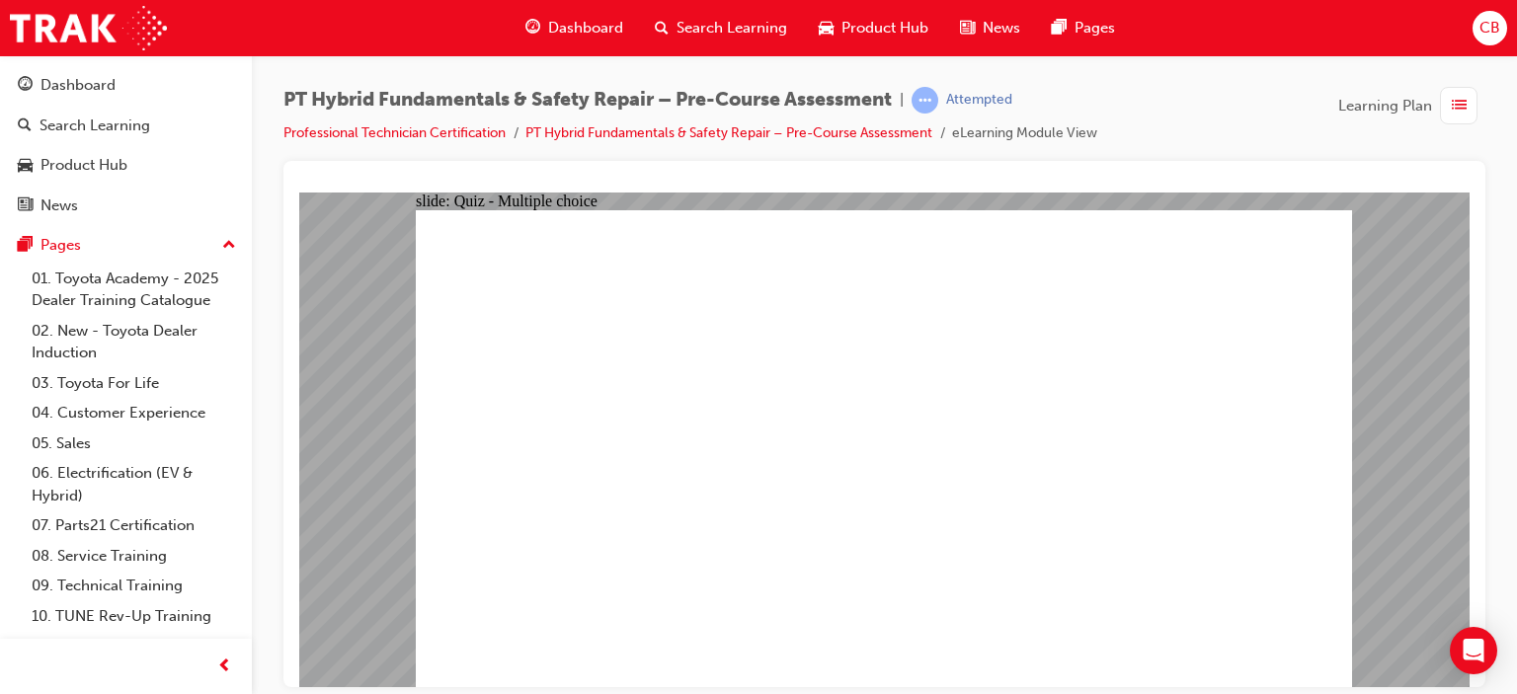
radio input "true"
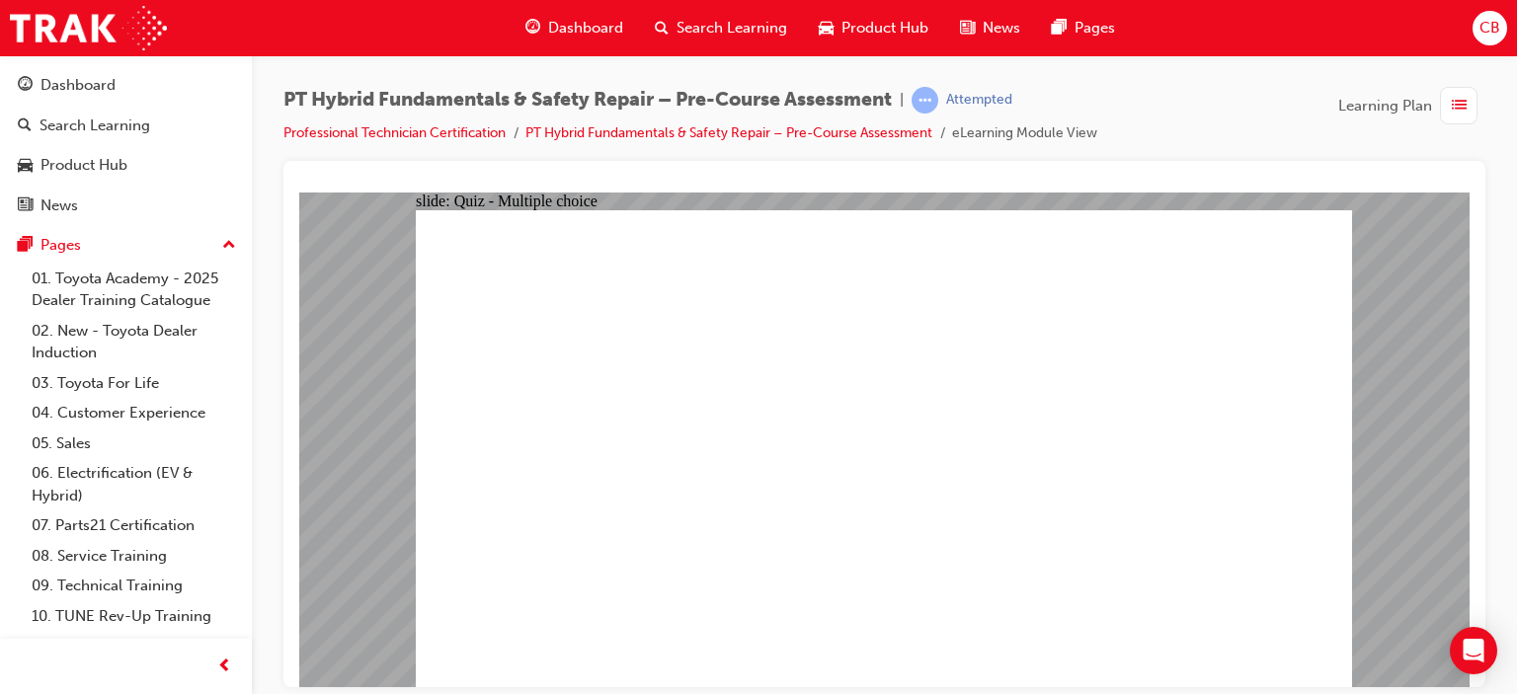
radio input "true"
checkbox input "true"
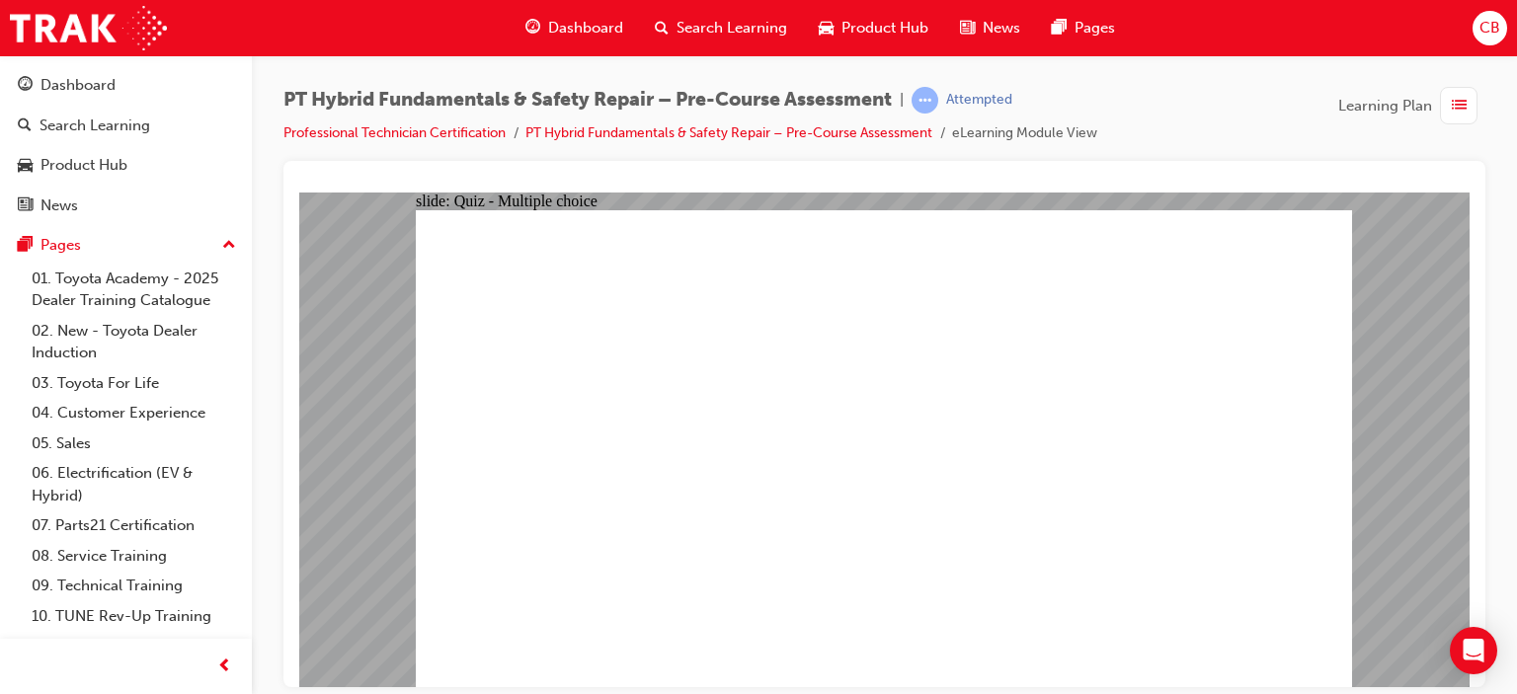
checkbox input "true"
click at [1171, 92] on div "PT Hybrid Fundamentals & Safety Repair – Pre-Course Assessment | Attempted Prof…" at bounding box center [884, 124] width 1202 height 74
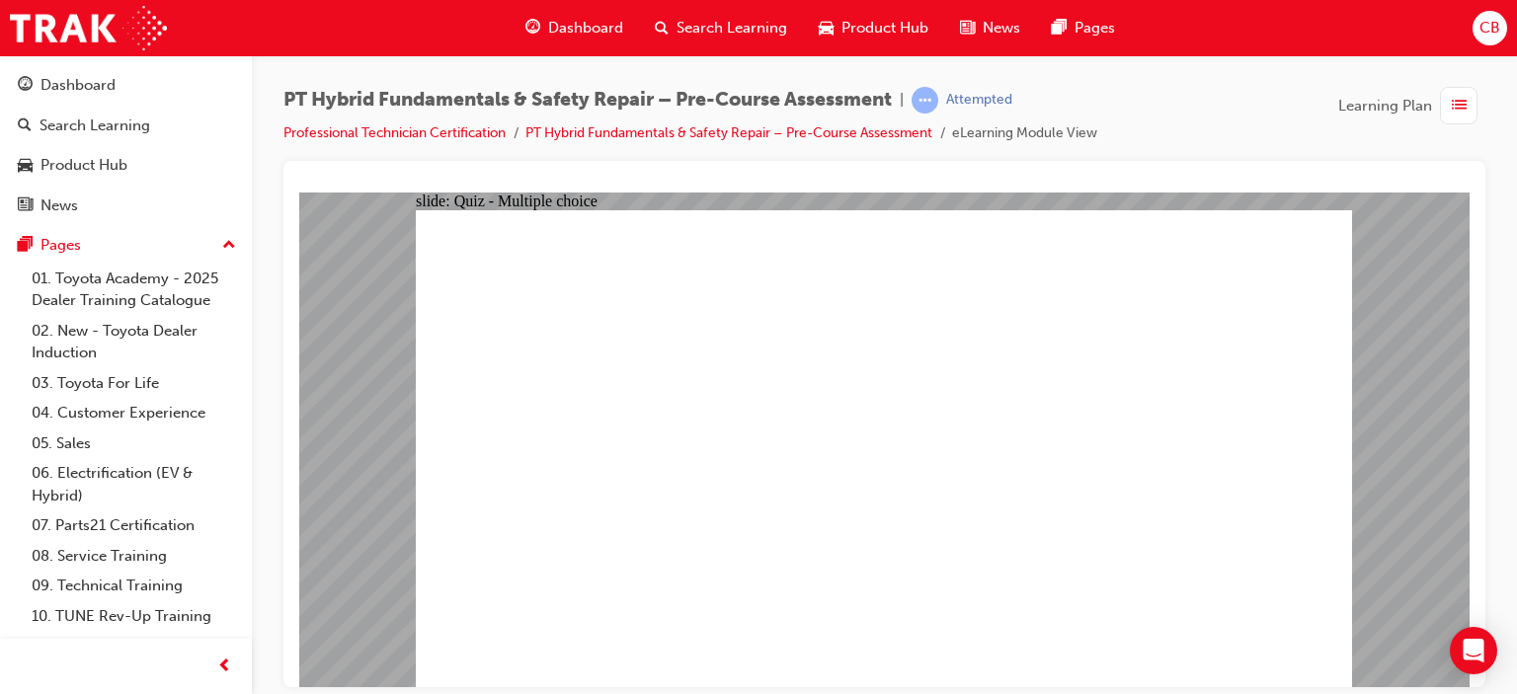
checkbox input "true"
radio input "true"
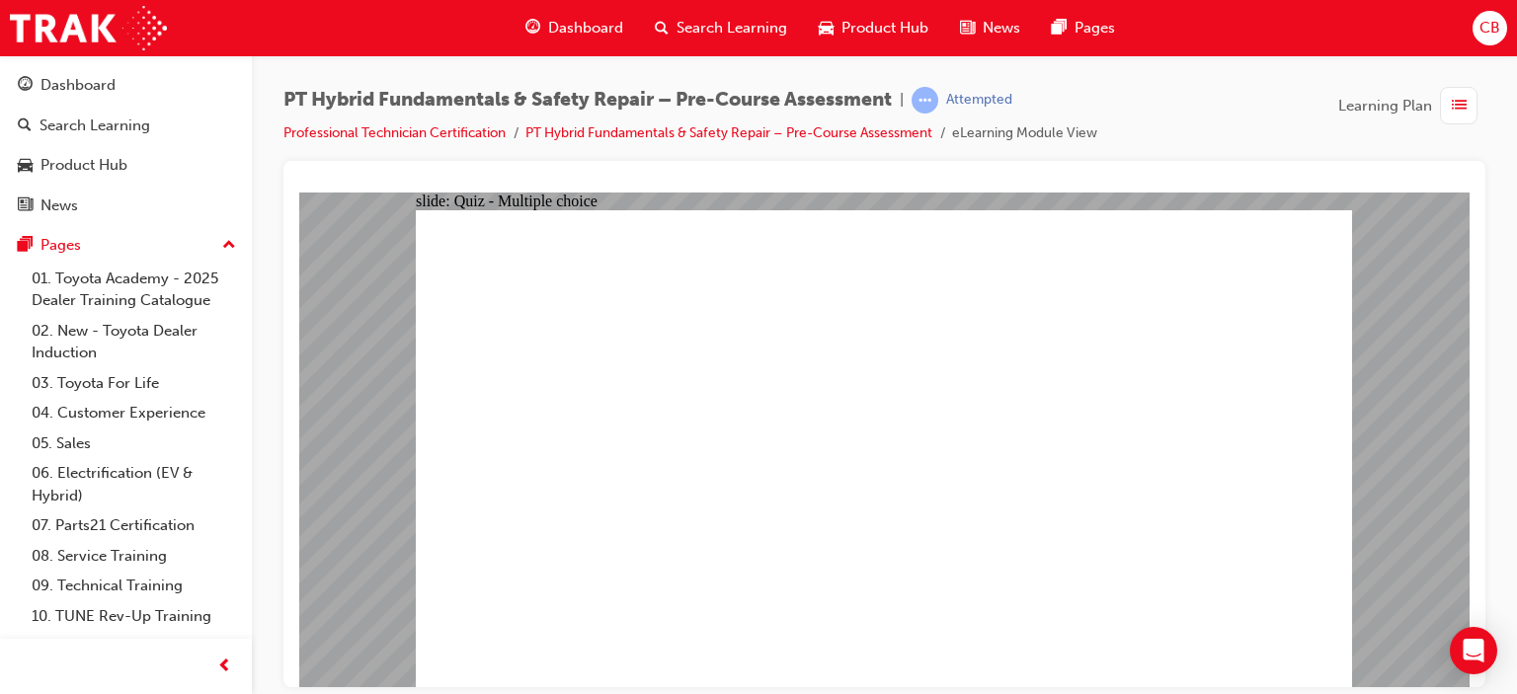
radio input "true"
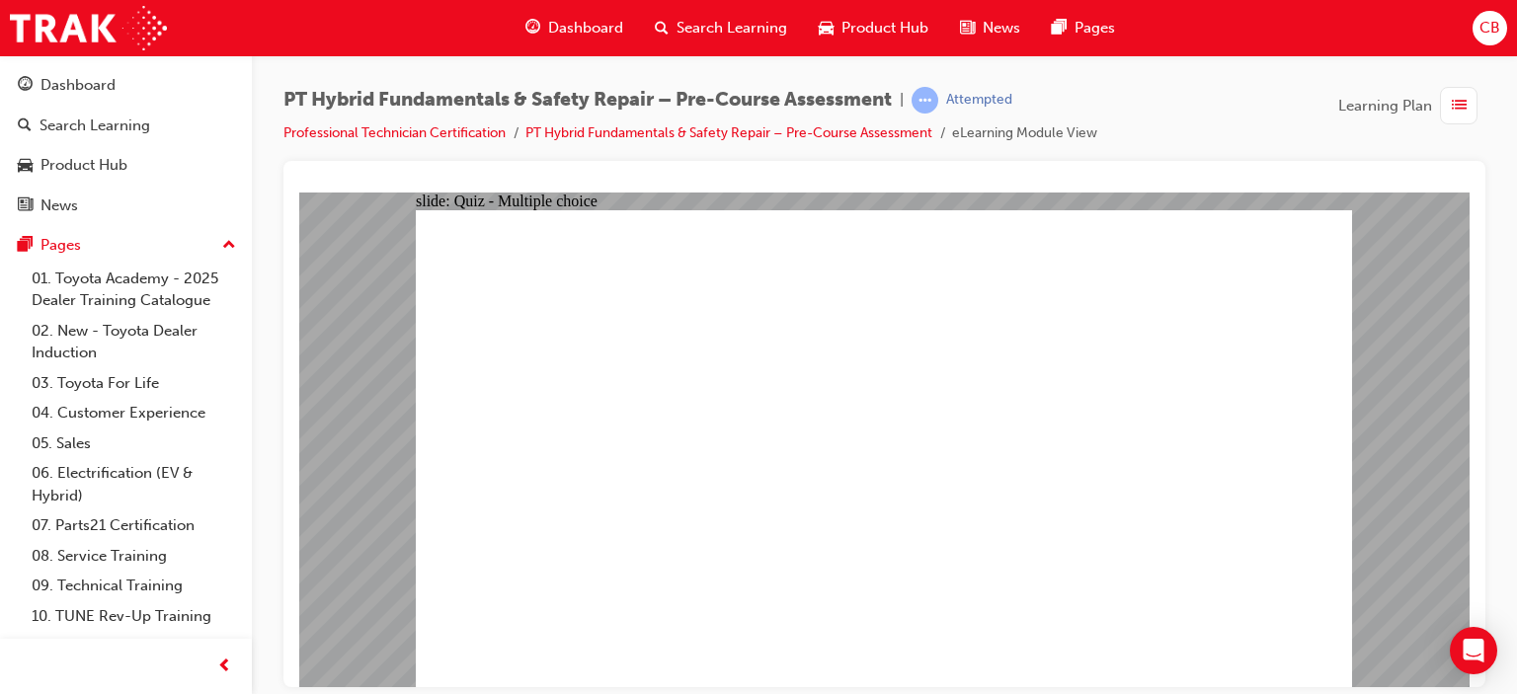
radio input "true"
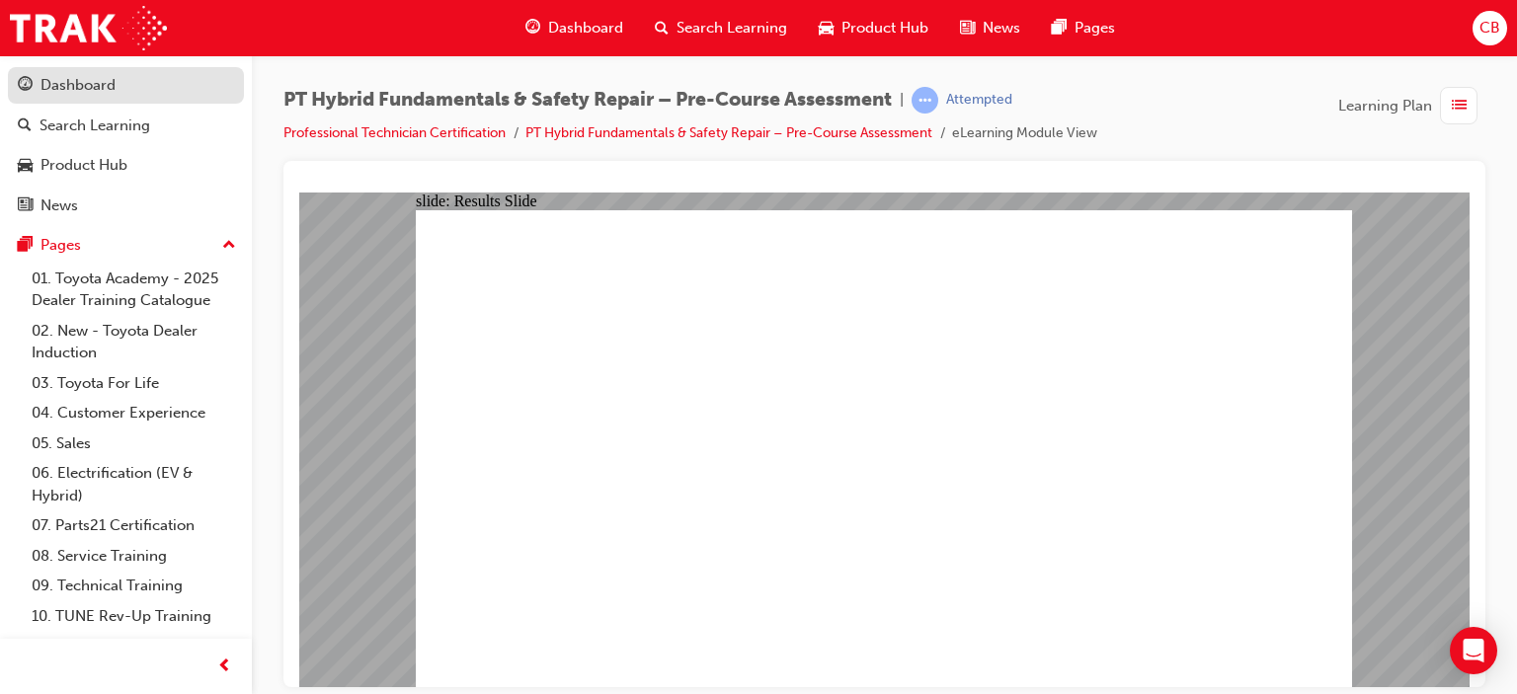
click at [105, 91] on div "Dashboard" at bounding box center [77, 85] width 75 height 23
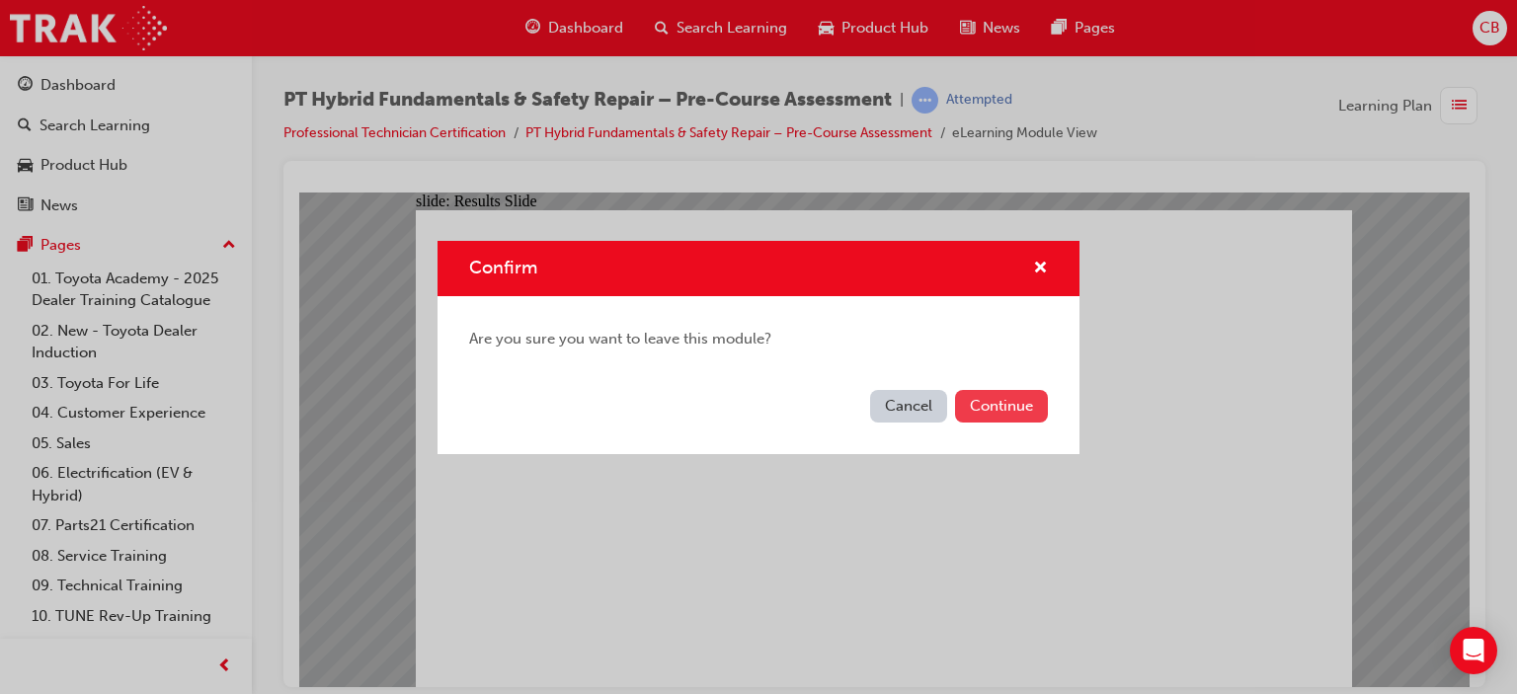
click at [980, 406] on button "Continue" at bounding box center [1001, 406] width 93 height 33
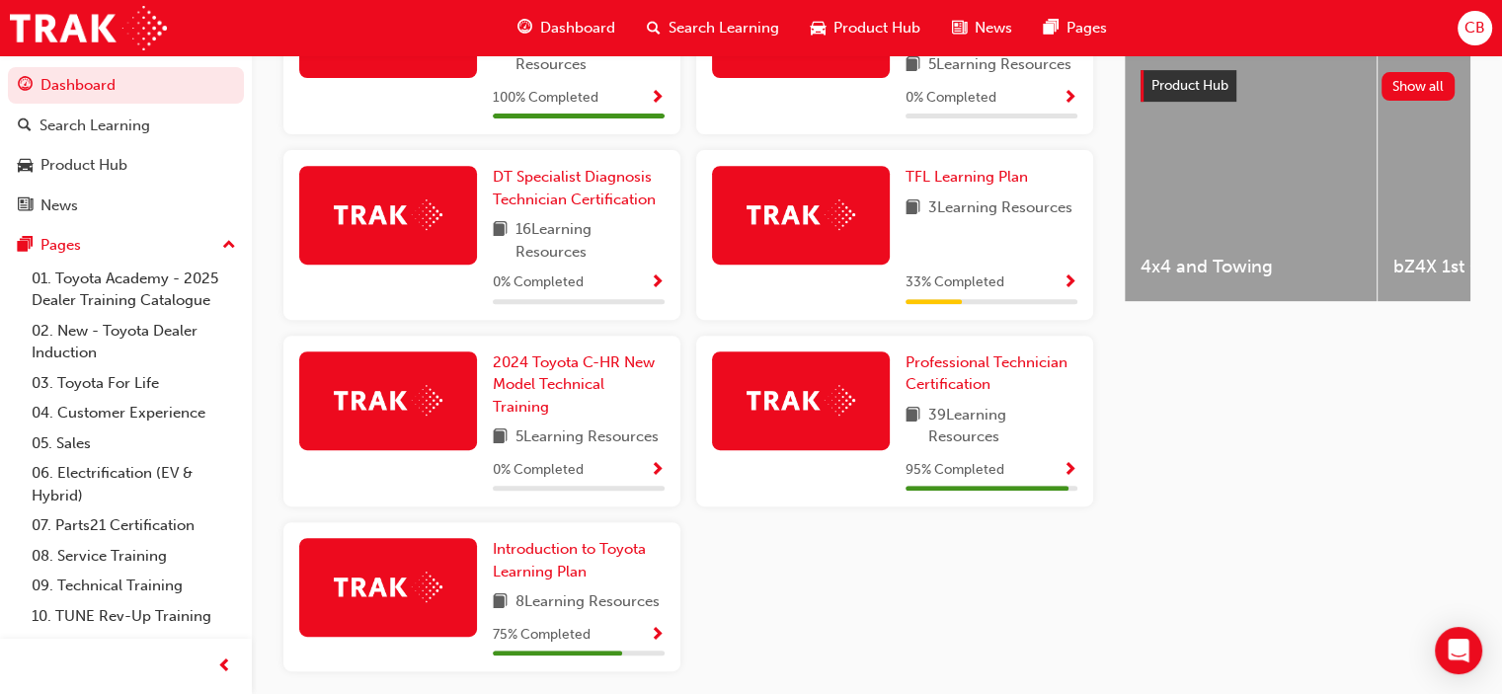
scroll to position [790, 0]
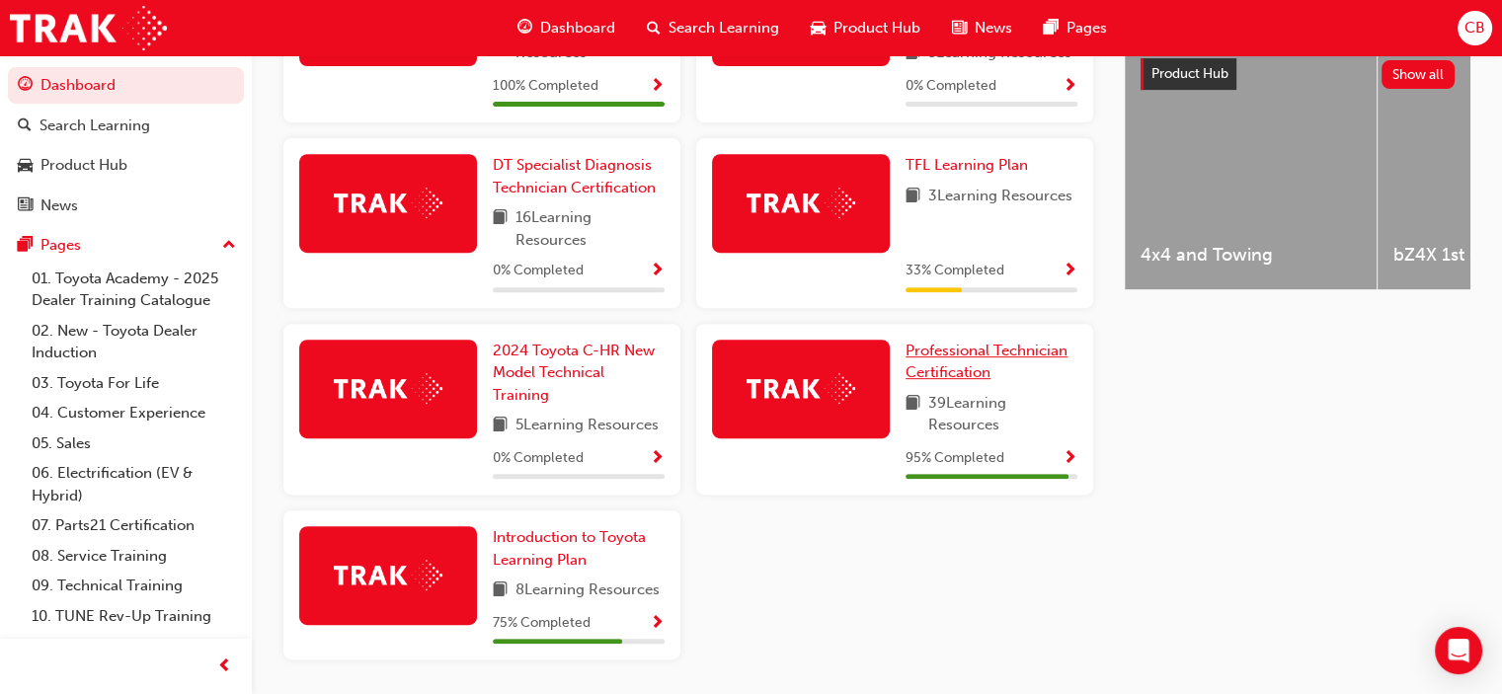
click at [968, 363] on span "Professional Technician Certification" at bounding box center [987, 362] width 162 height 40
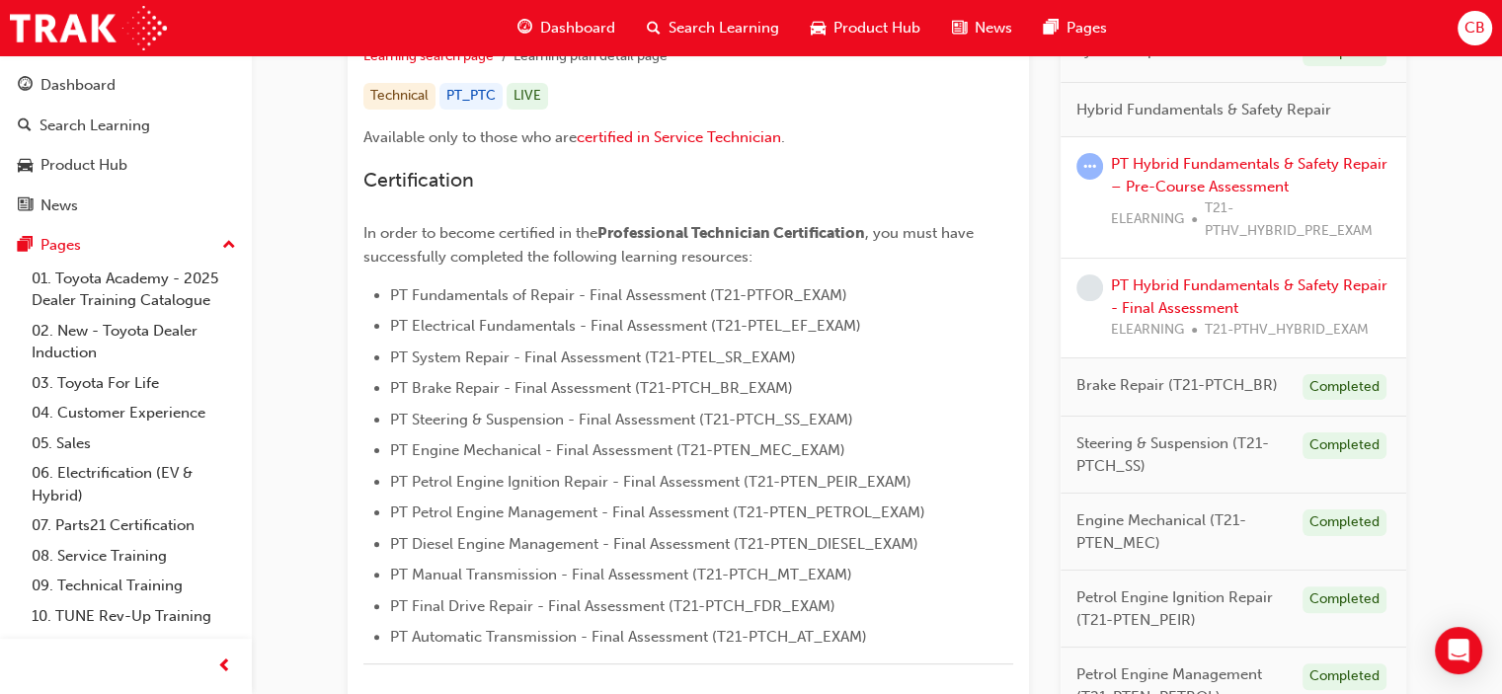
scroll to position [395, 0]
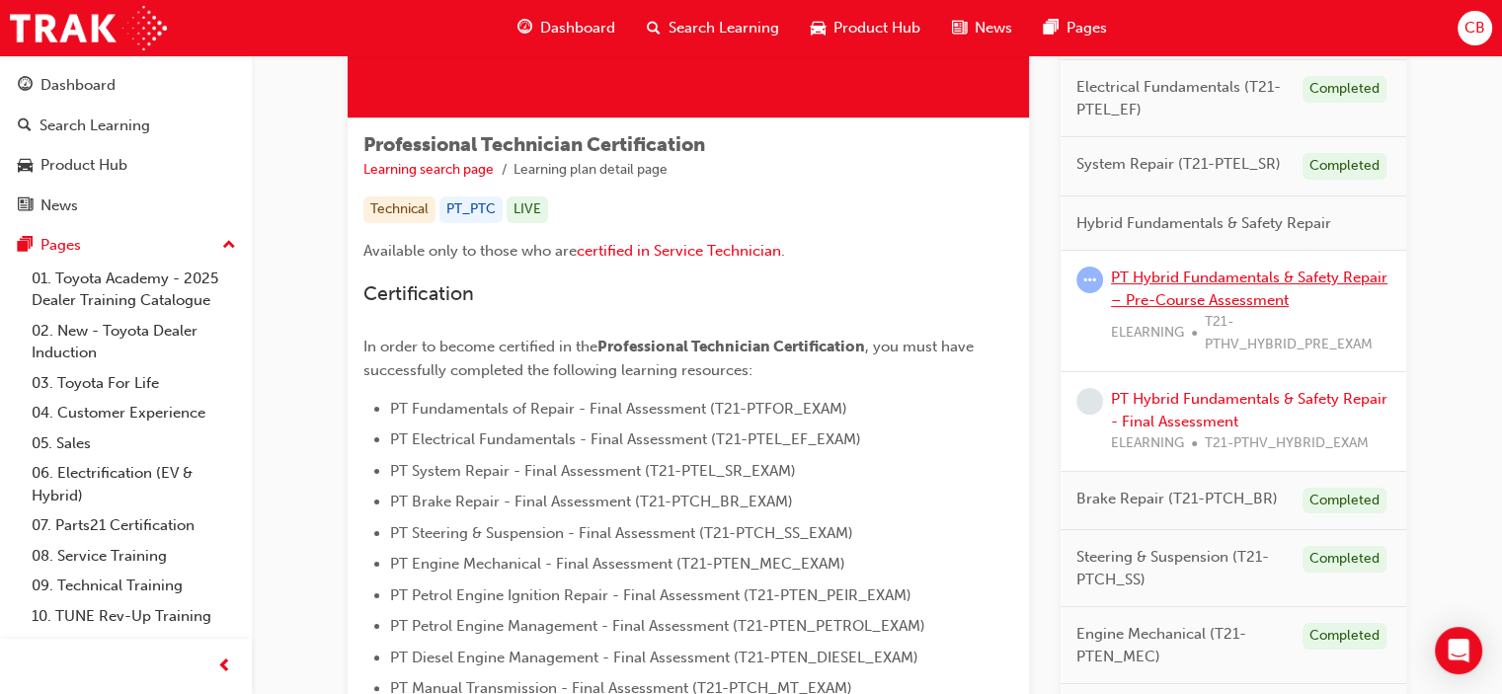
click at [1164, 280] on link "PT Hybrid Fundamentals & Safety Repair – Pre-Course Assessment" at bounding box center [1249, 289] width 277 height 40
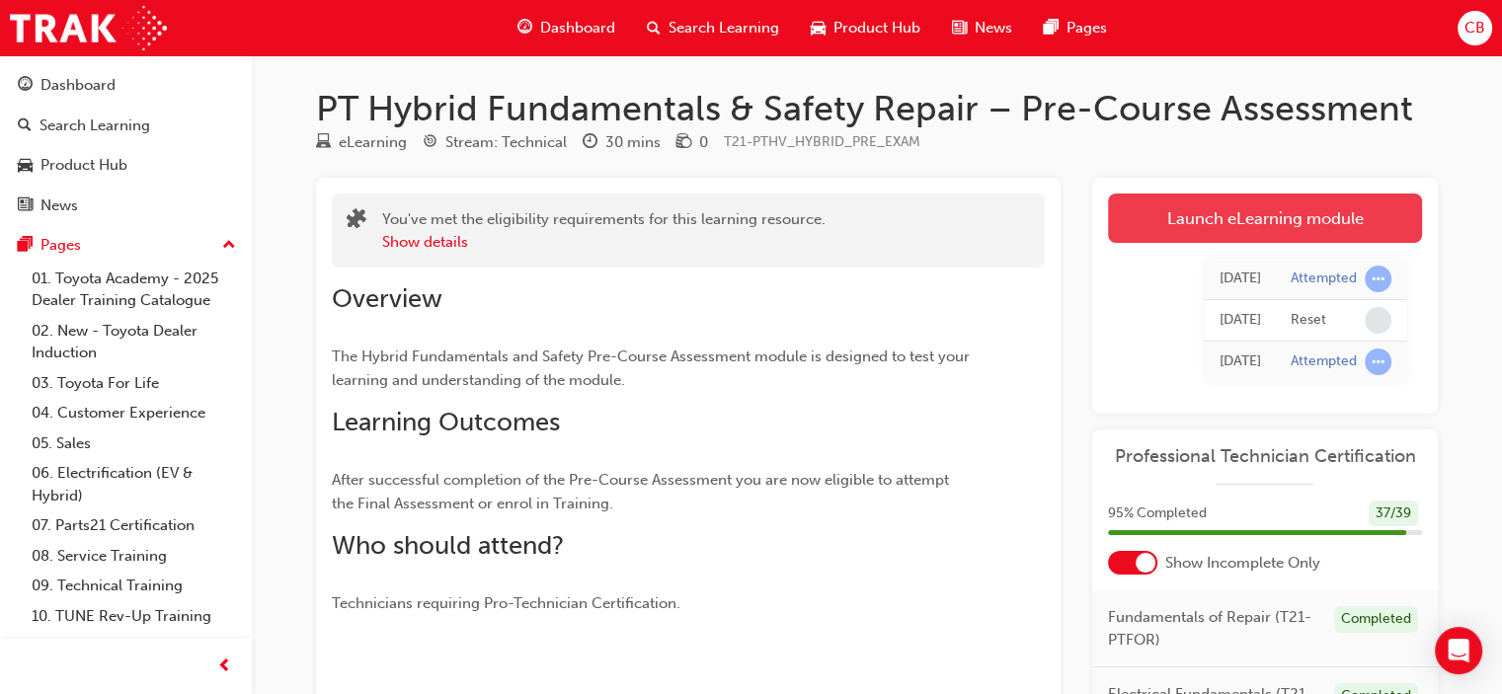
click at [1189, 211] on link "Launch eLearning module" at bounding box center [1265, 218] width 314 height 49
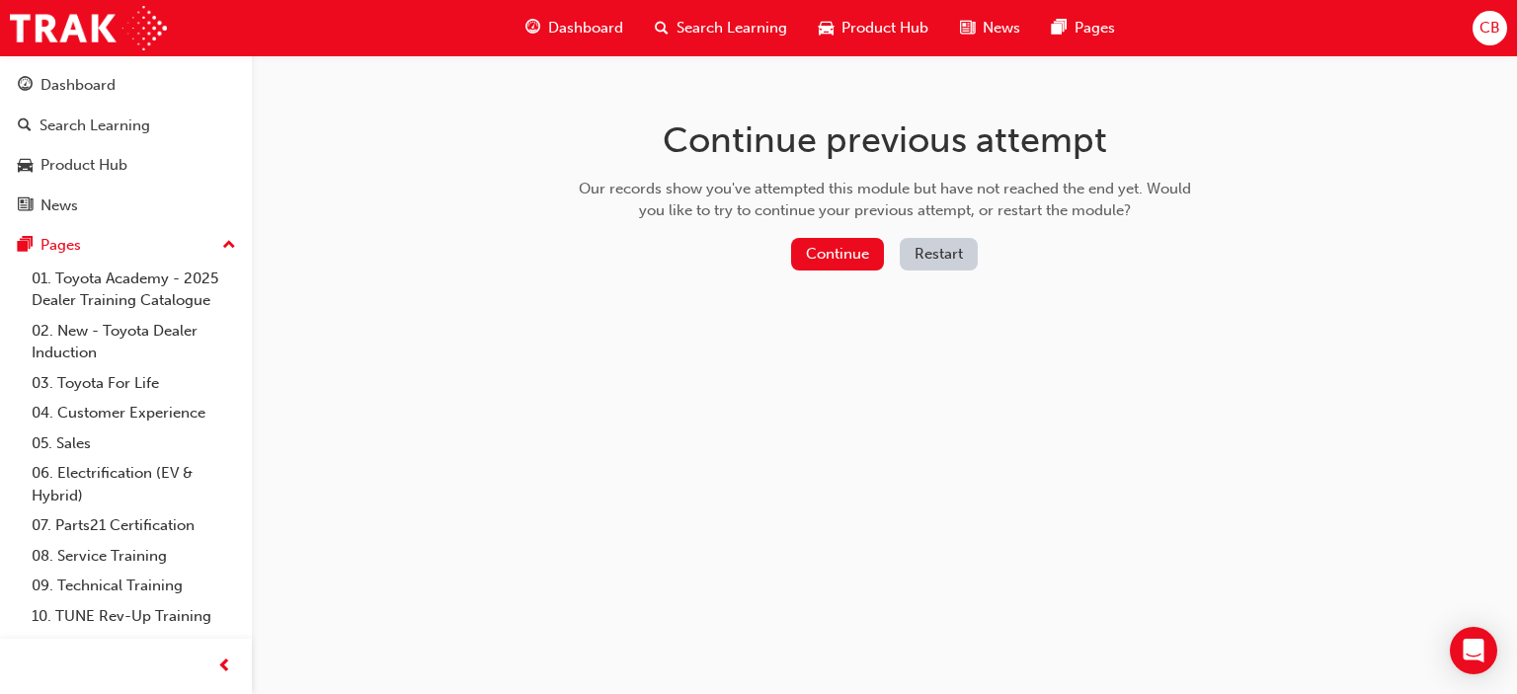
click at [926, 256] on button "Restart" at bounding box center [939, 254] width 78 height 33
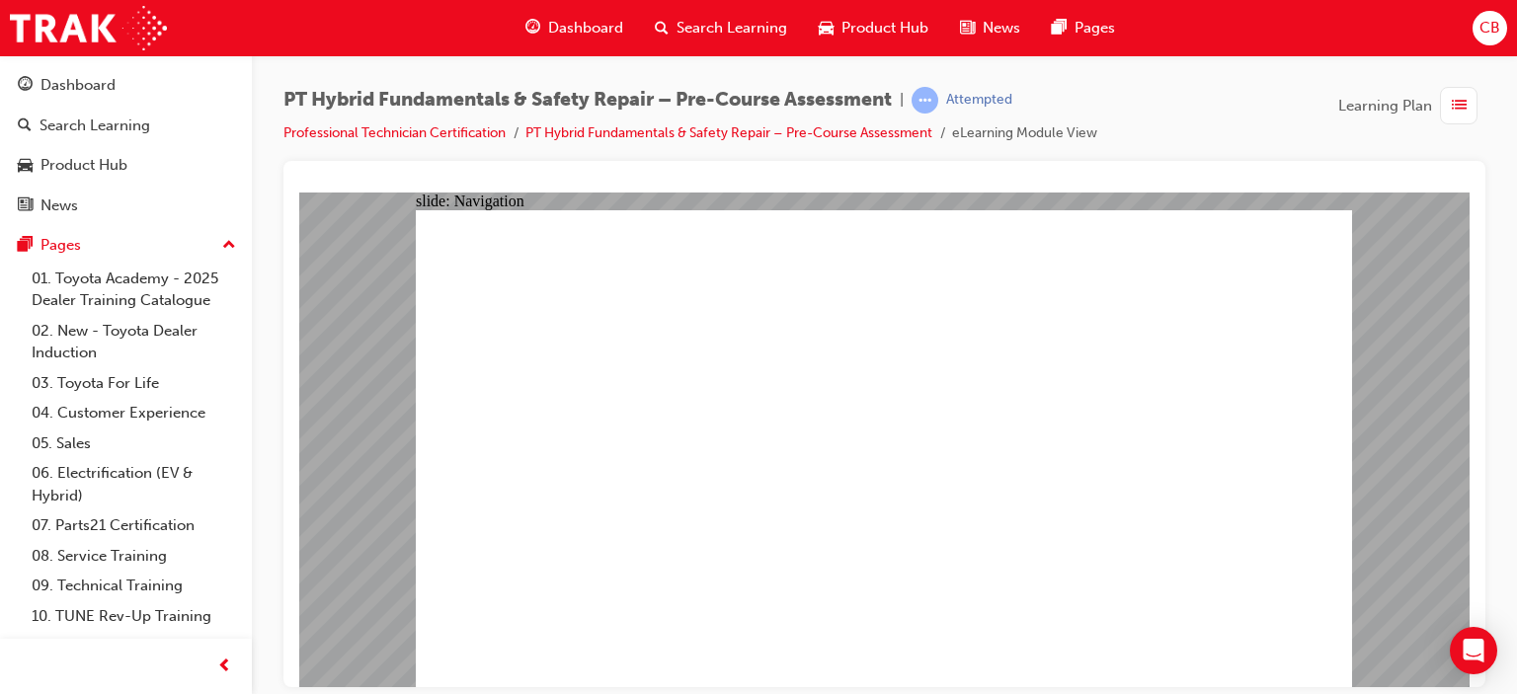
drag, startPoint x: 897, startPoint y: 478, endPoint x: 897, endPoint y: 492, distance: 13.8
radio input "true"
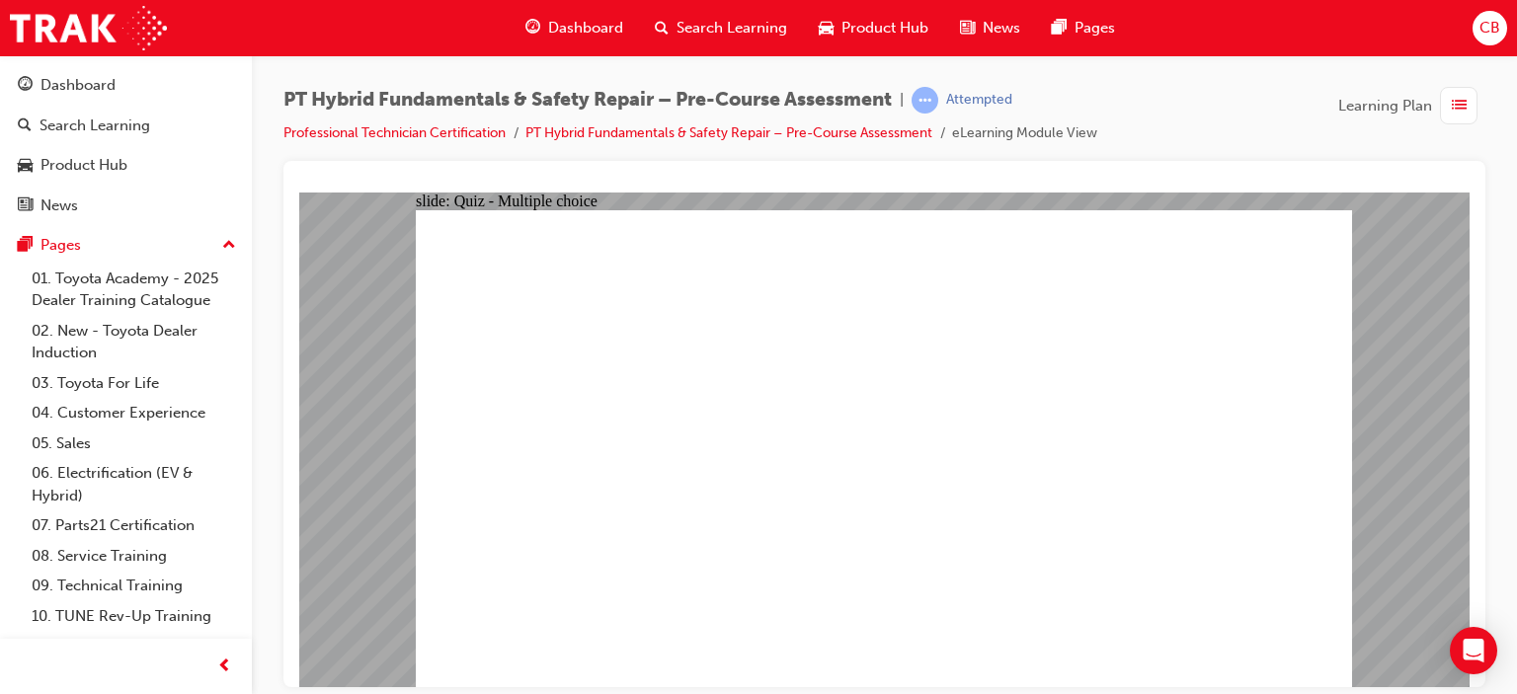
radio input "true"
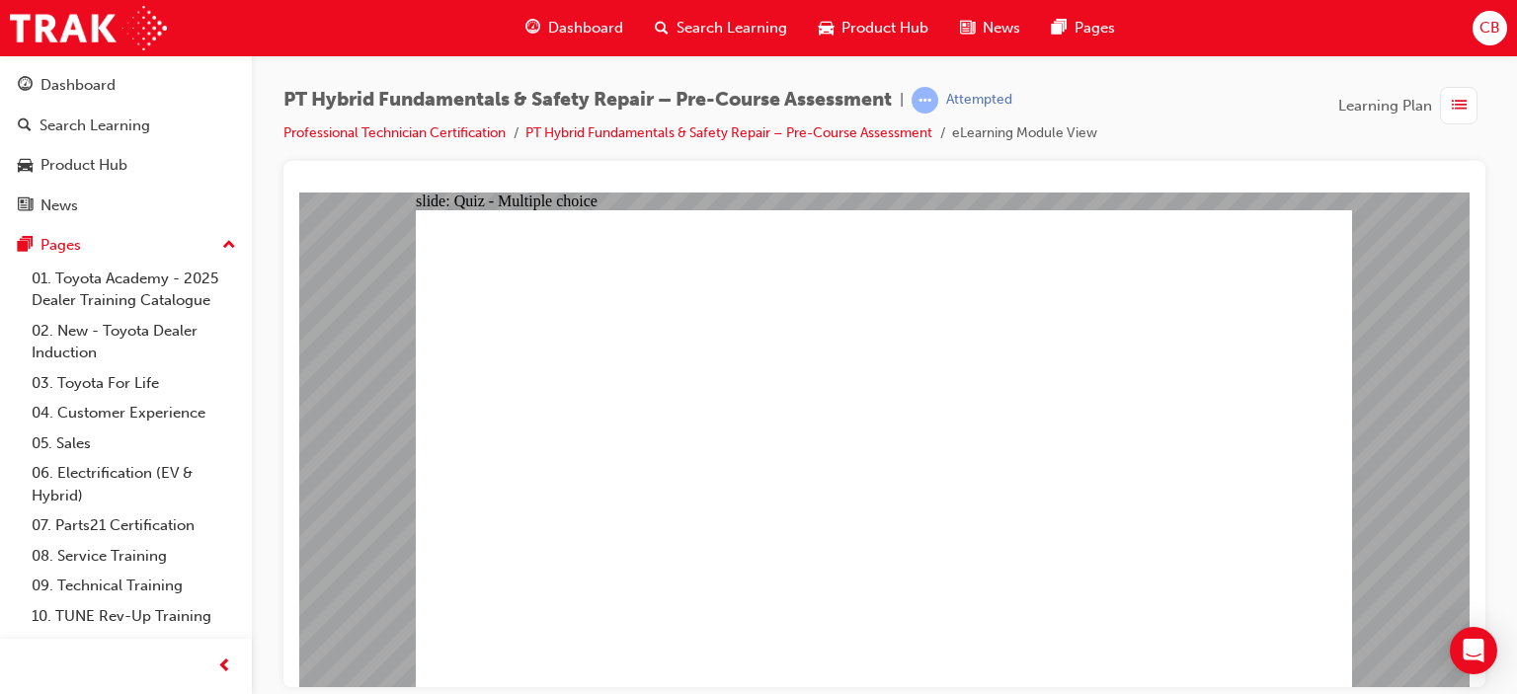
radio input "true"
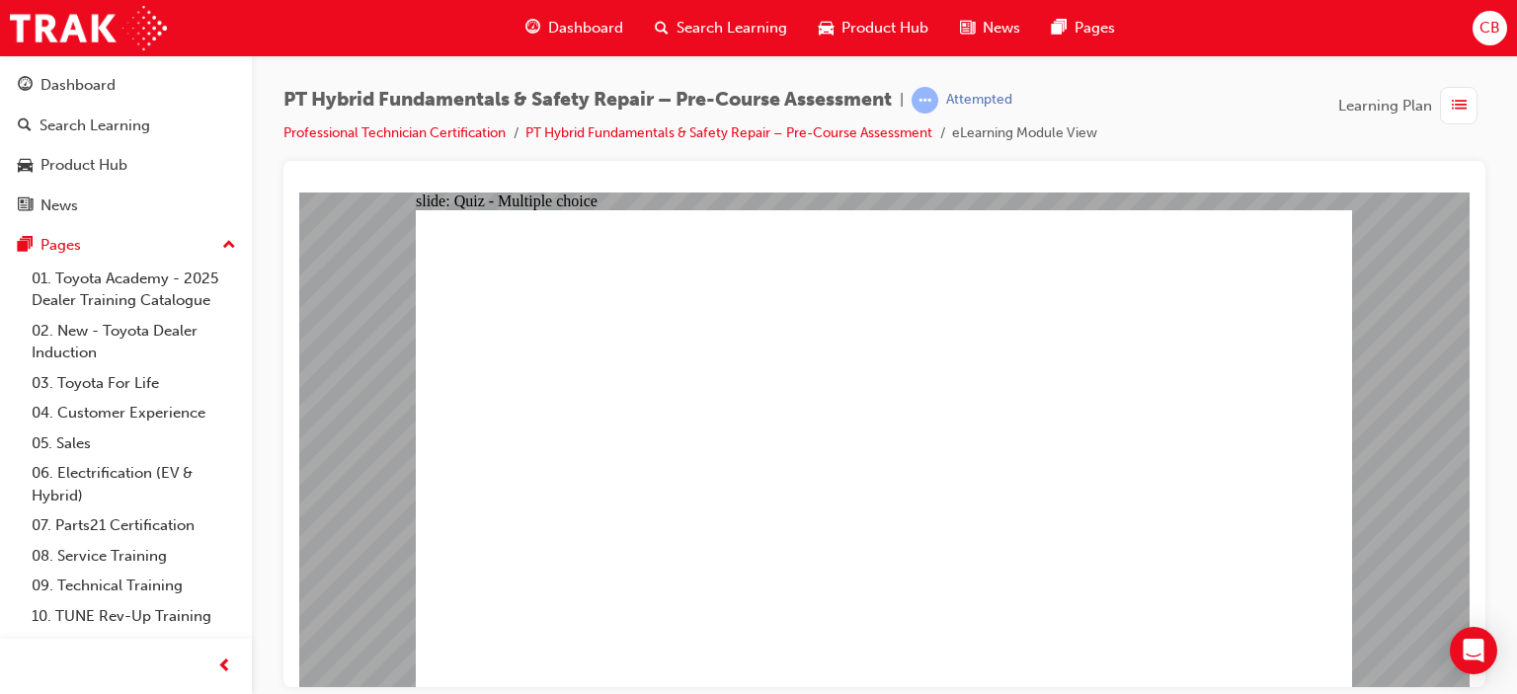
checkbox input "true"
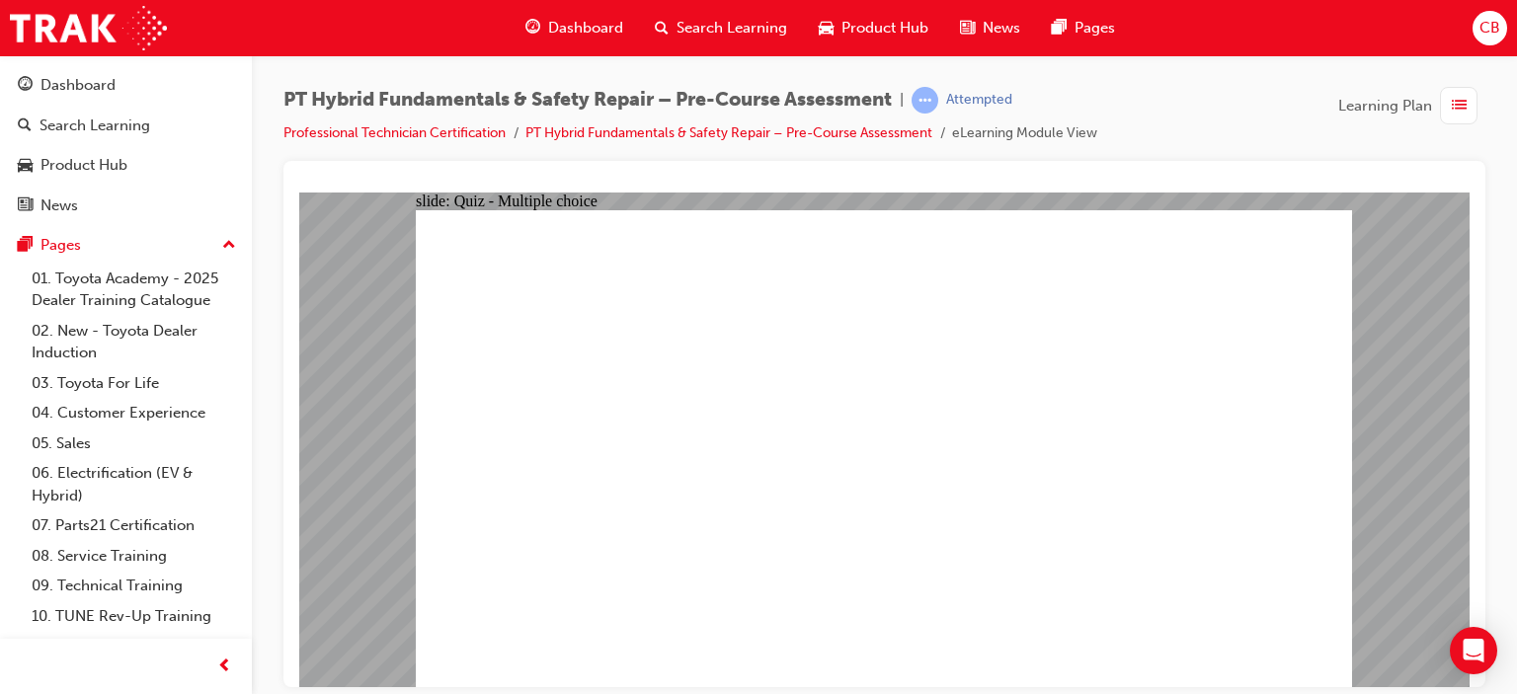
checkbox input "true"
radio input "true"
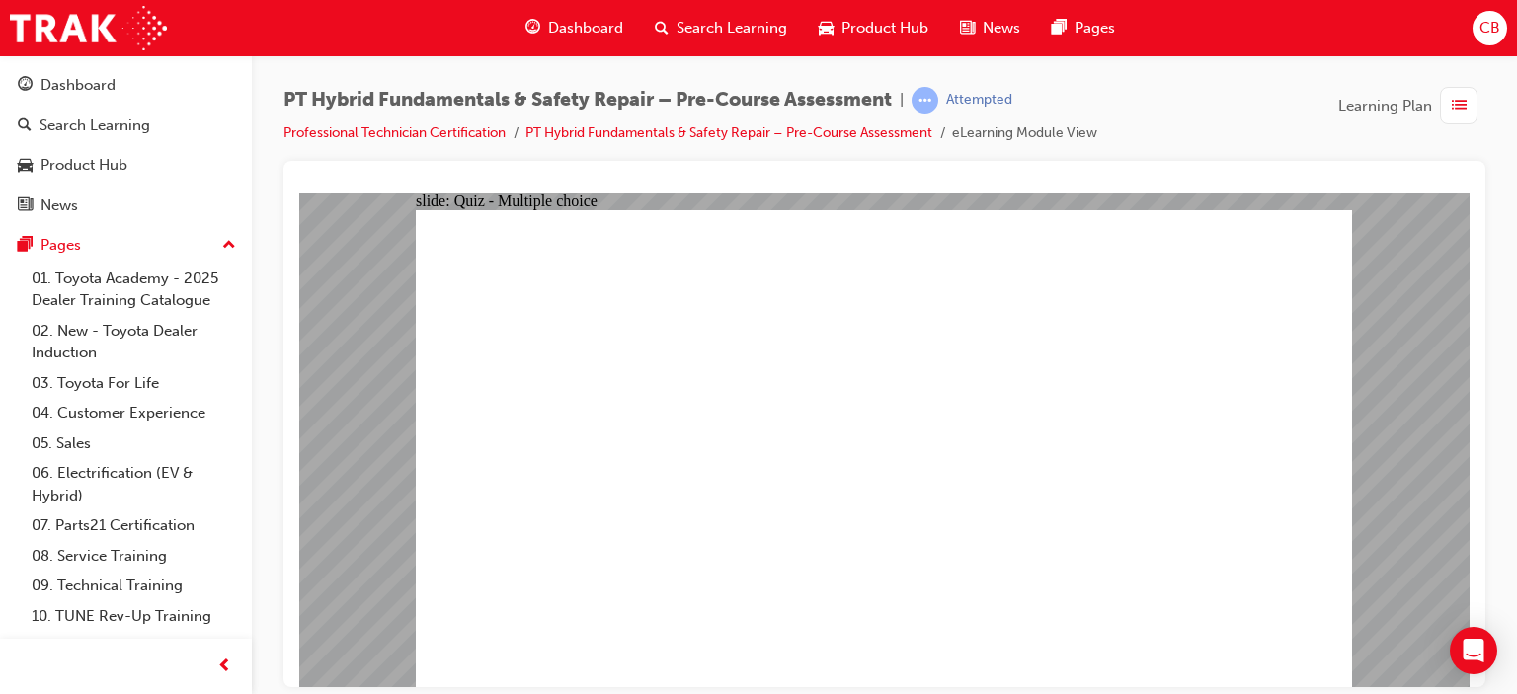
radio input "true"
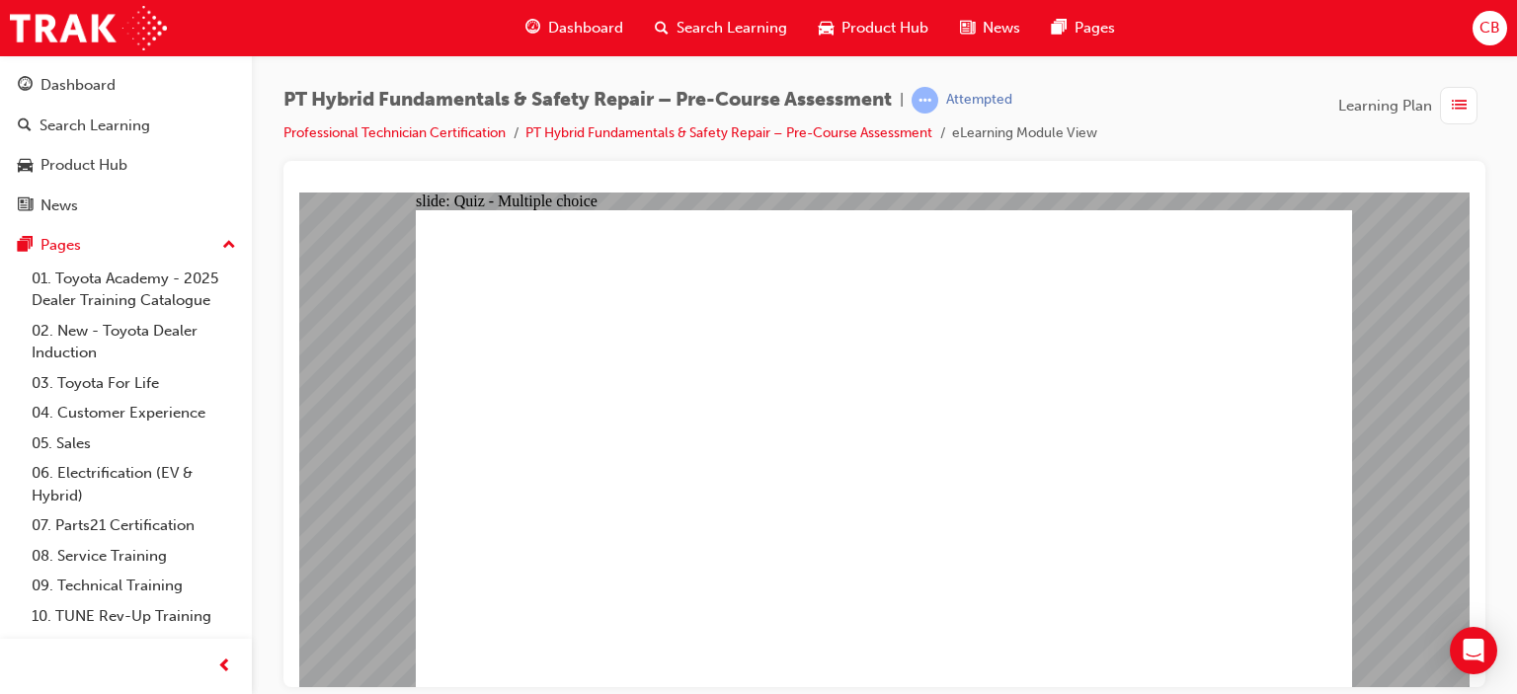
radio input "true"
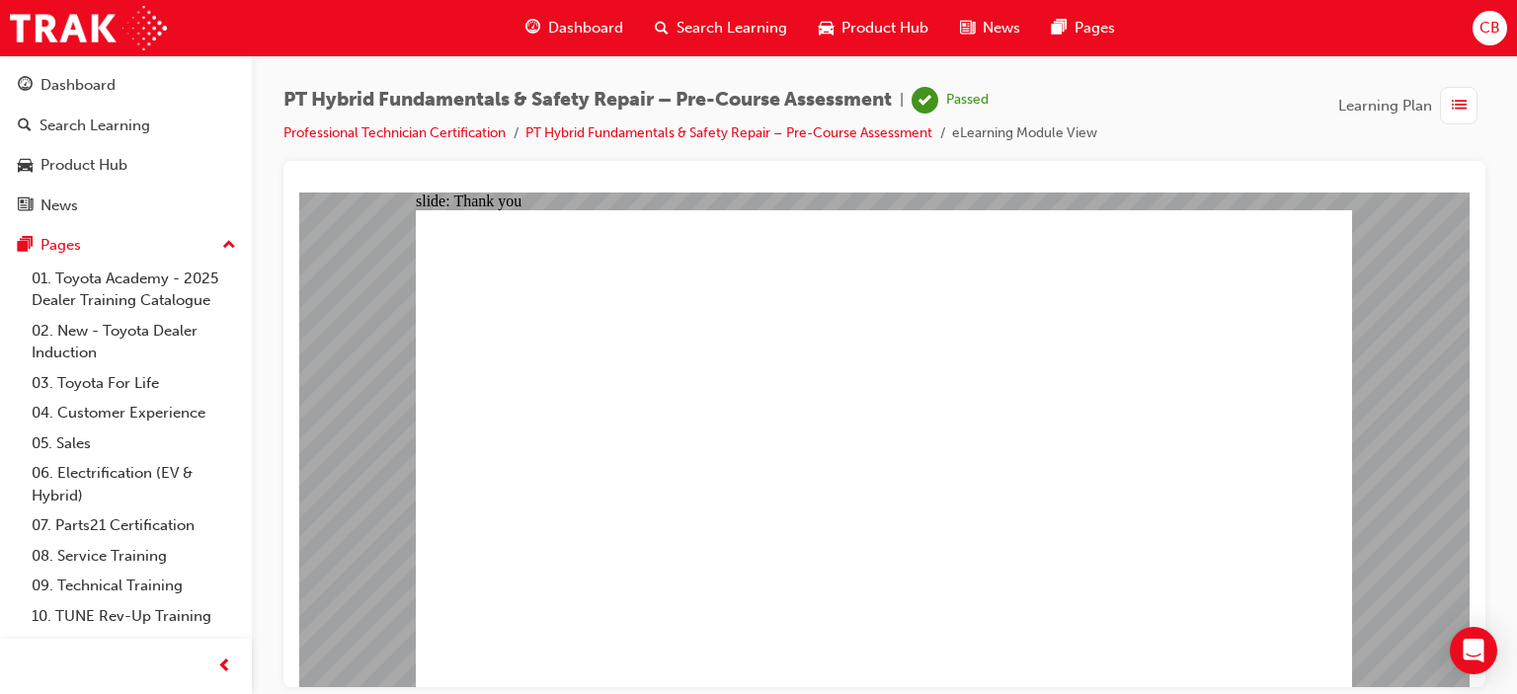
click at [117, 78] on div "Dashboard" at bounding box center [126, 85] width 216 height 25
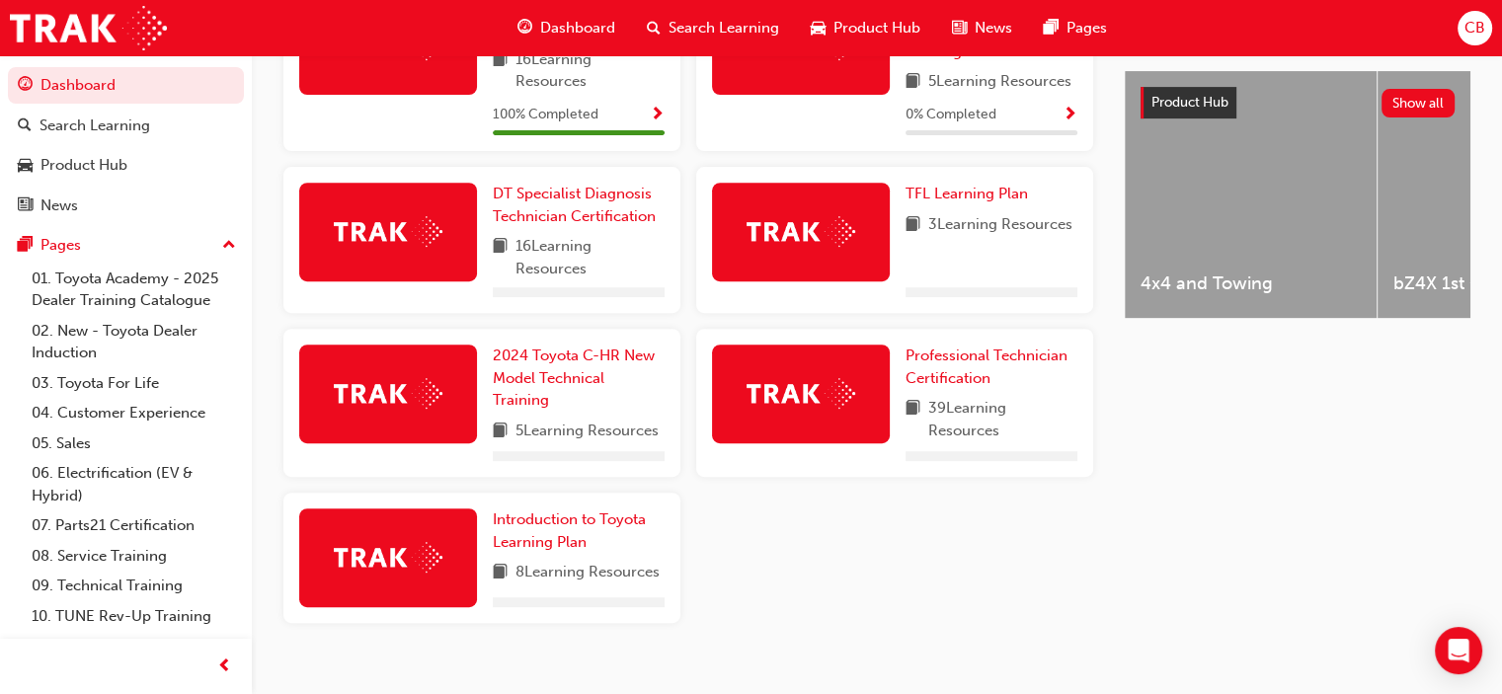
scroll to position [792, 0]
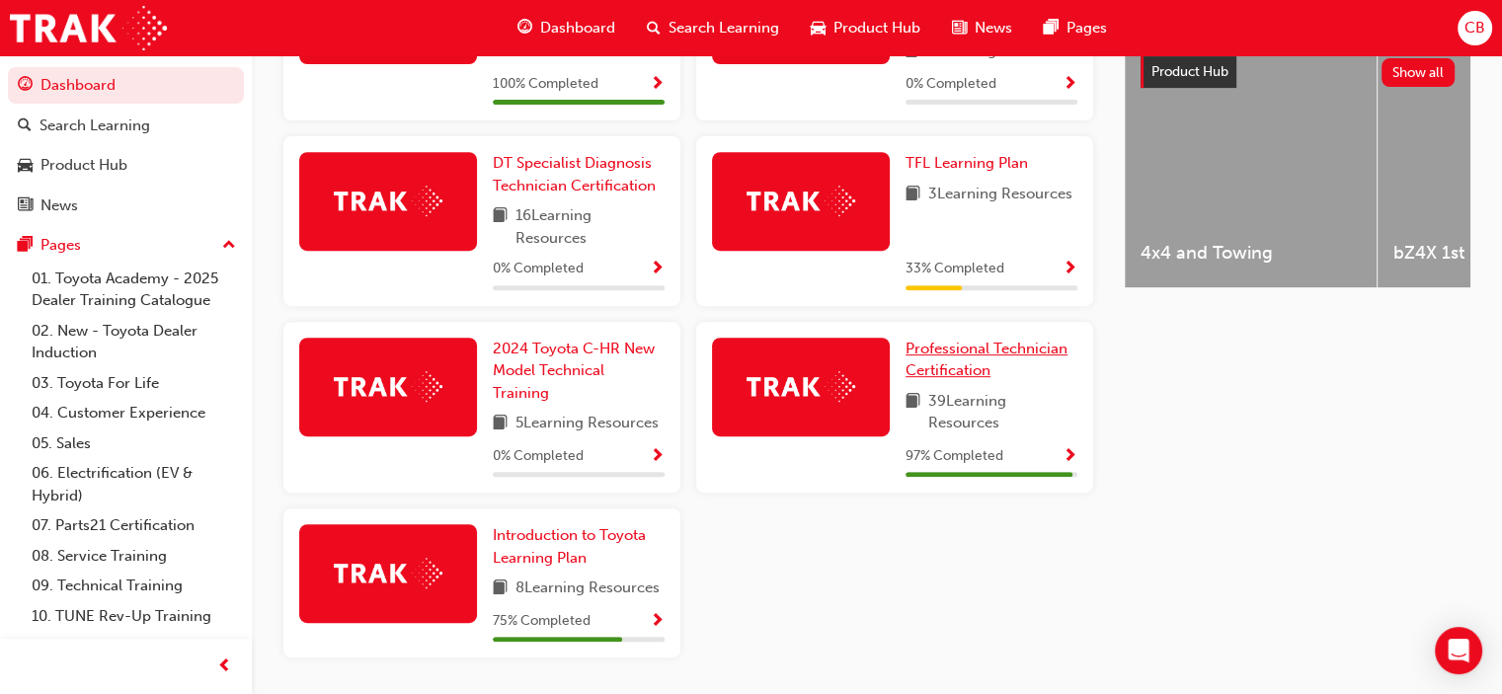
click at [964, 354] on span "Professional Technician Certification" at bounding box center [987, 360] width 162 height 40
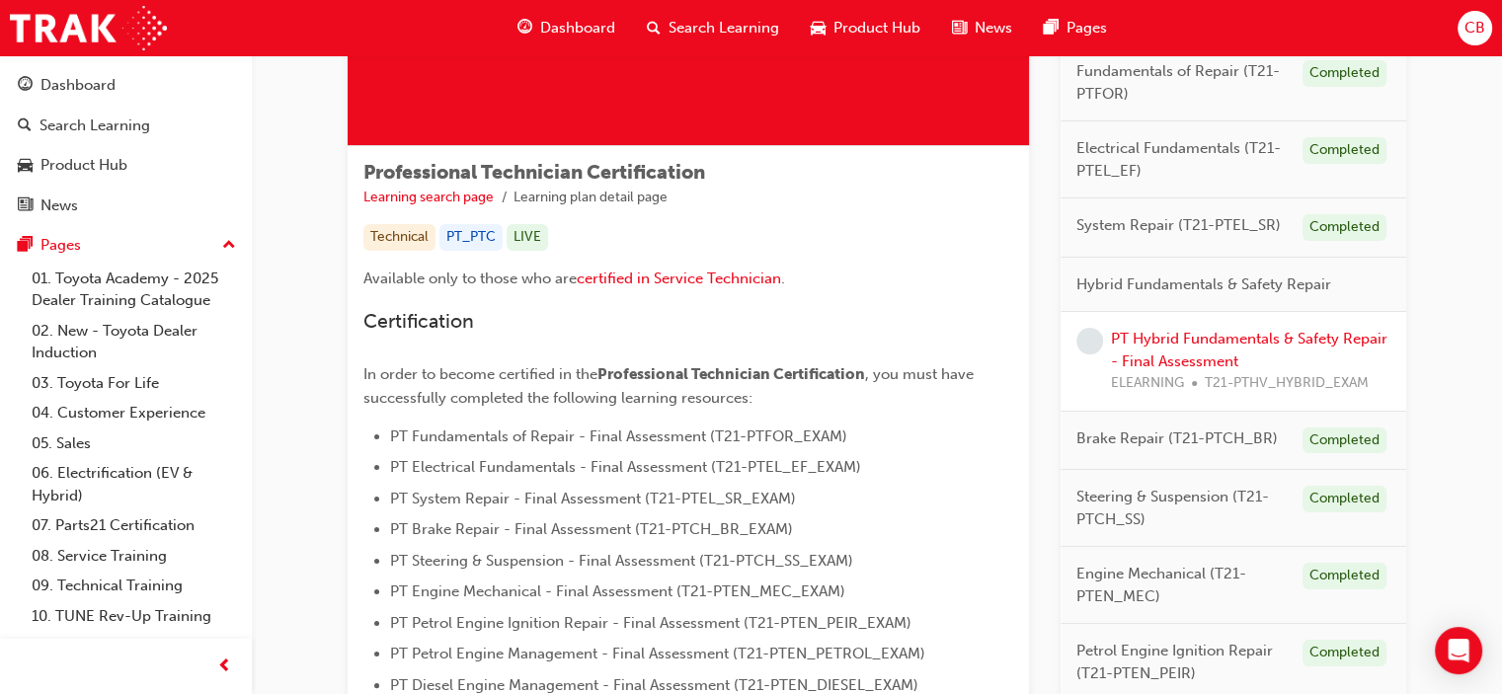
scroll to position [296, 0]
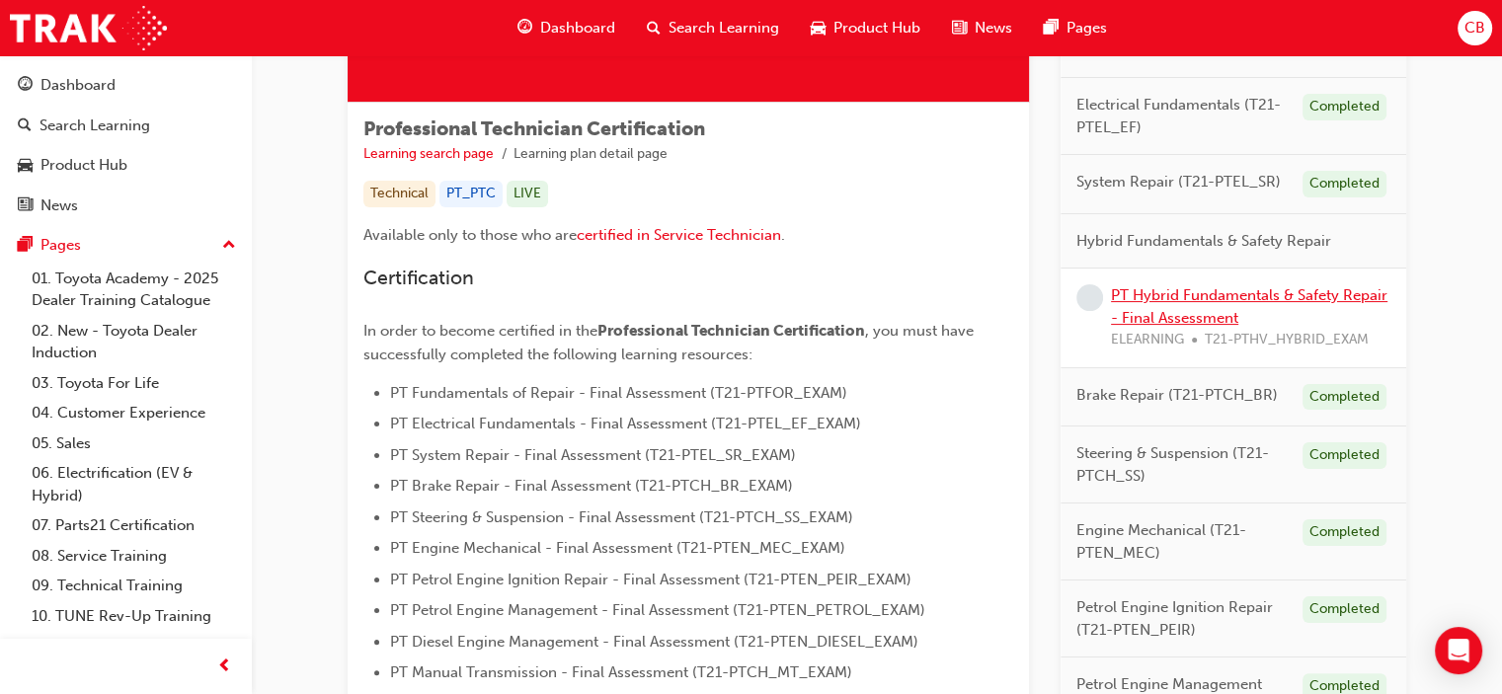
click at [1197, 293] on link "PT Hybrid Fundamentals & Safety Repair - Final Assessment" at bounding box center [1249, 306] width 277 height 40
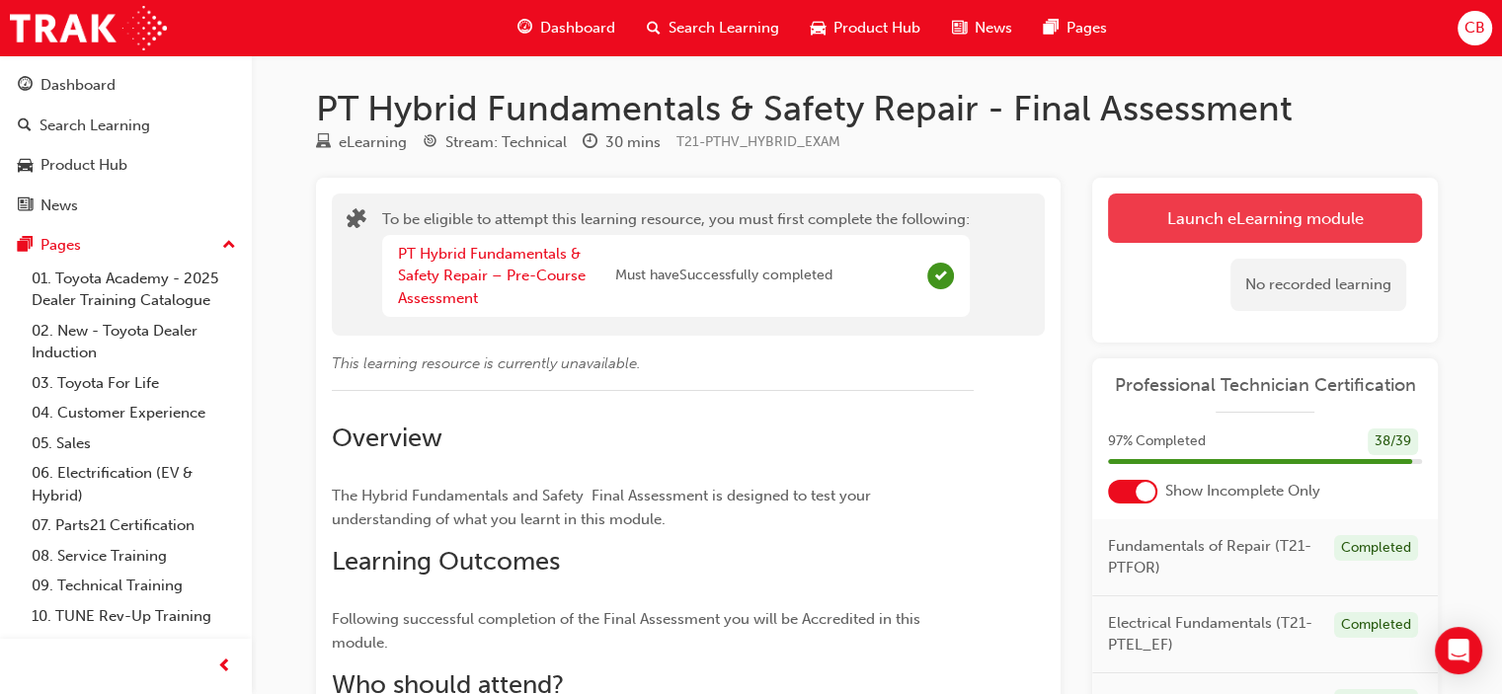
click at [1199, 222] on button "Launch eLearning module" at bounding box center [1265, 218] width 314 height 49
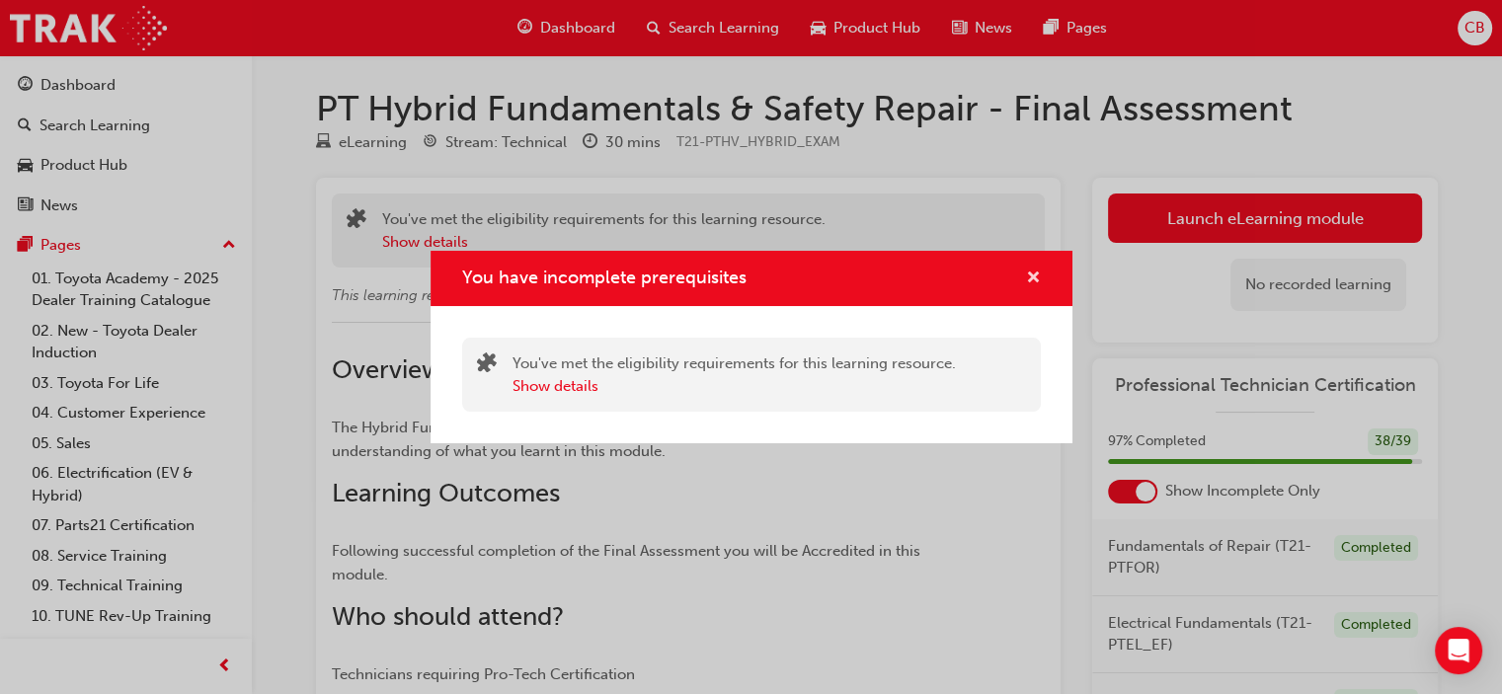
click at [1038, 279] on span "cross-icon" at bounding box center [1033, 280] width 15 height 18
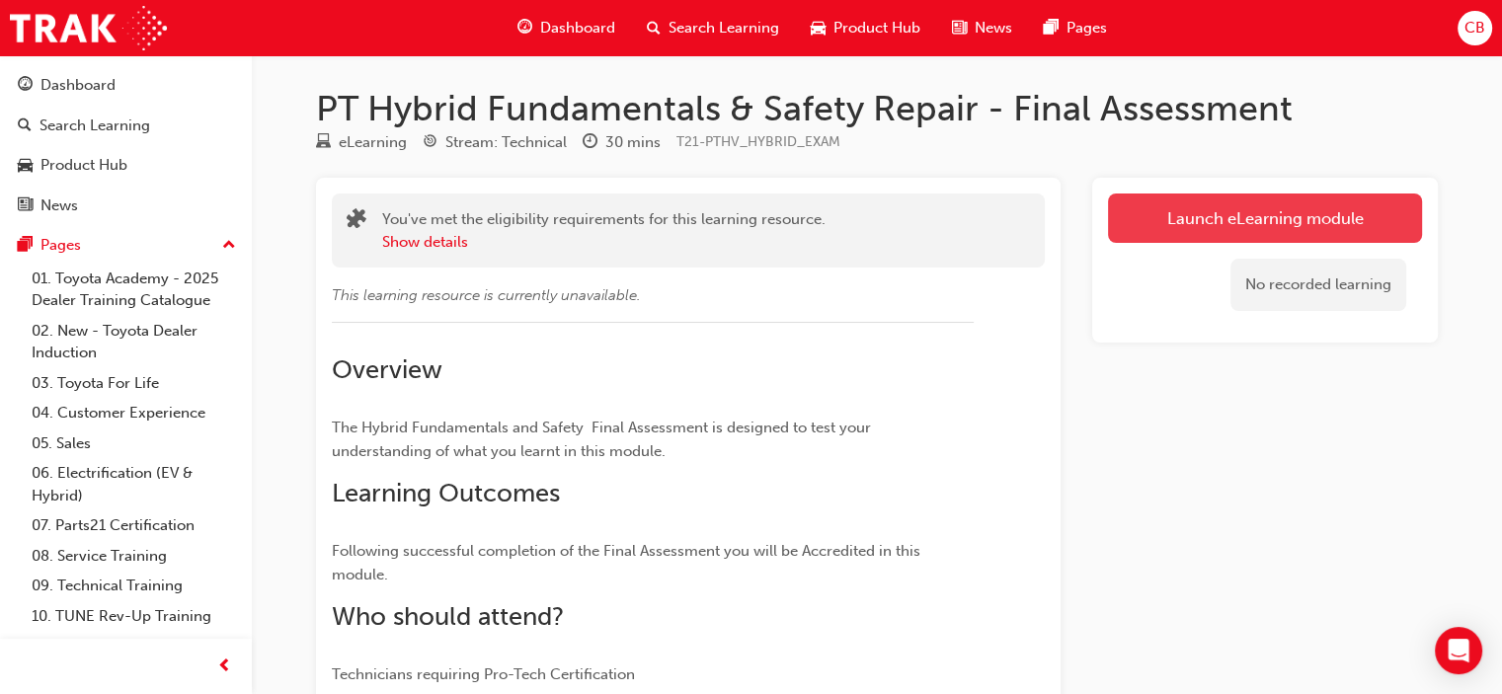
click at [1222, 231] on link "Launch eLearning module" at bounding box center [1265, 218] width 314 height 49
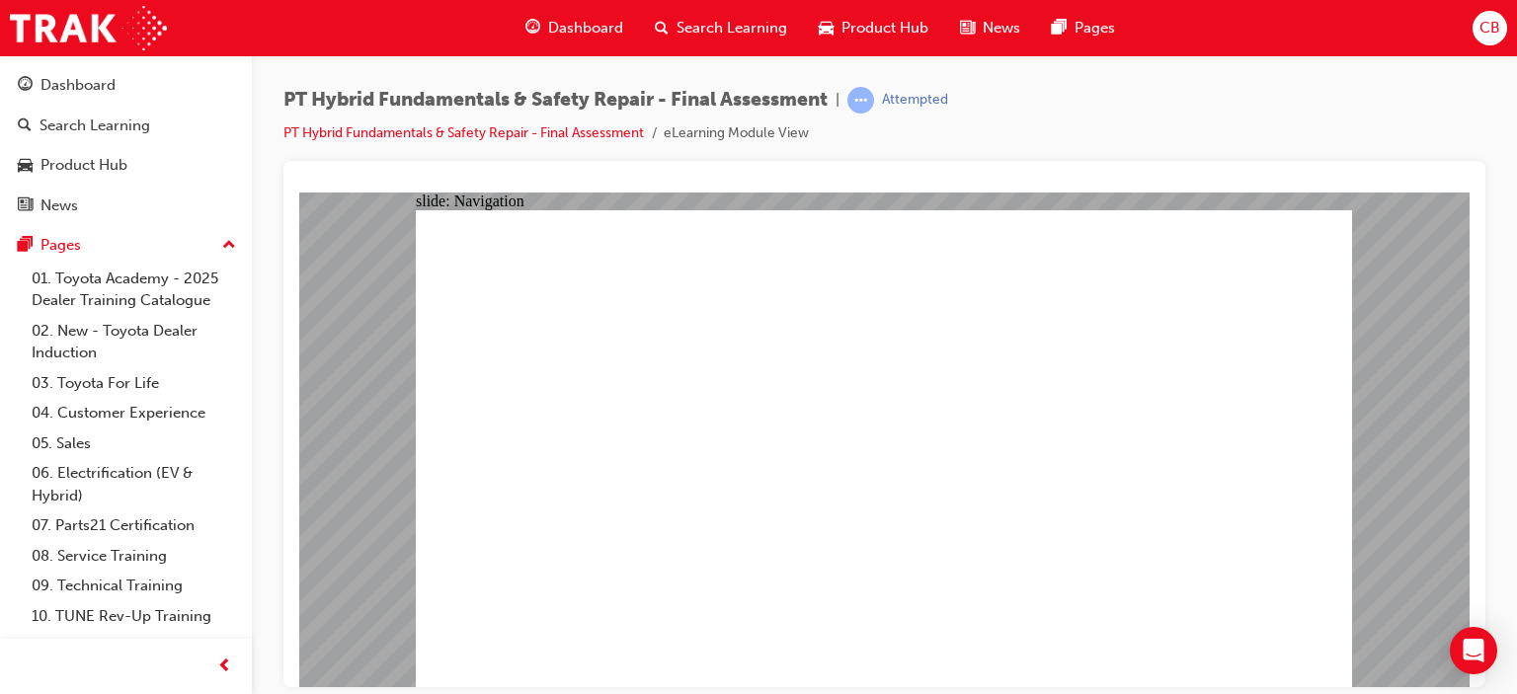
checkbox input "true"
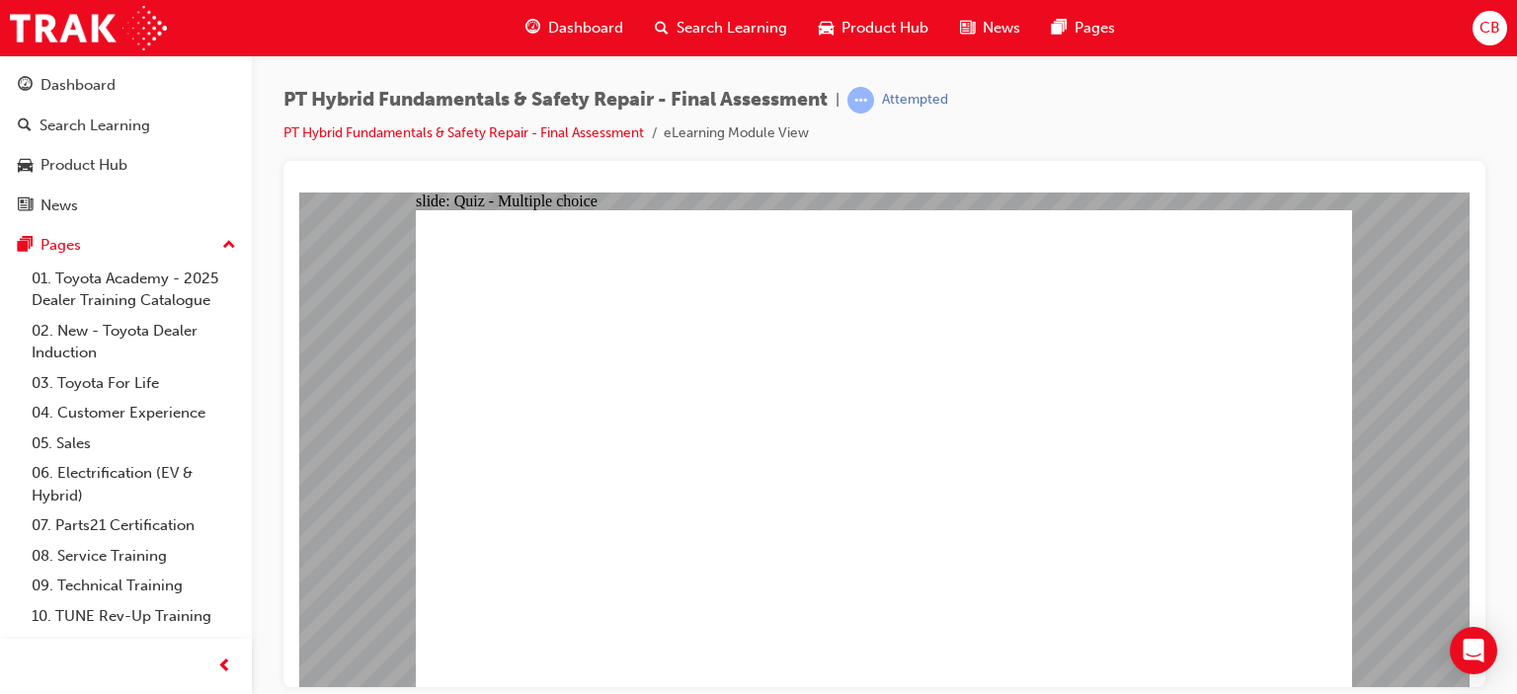
radio input "true"
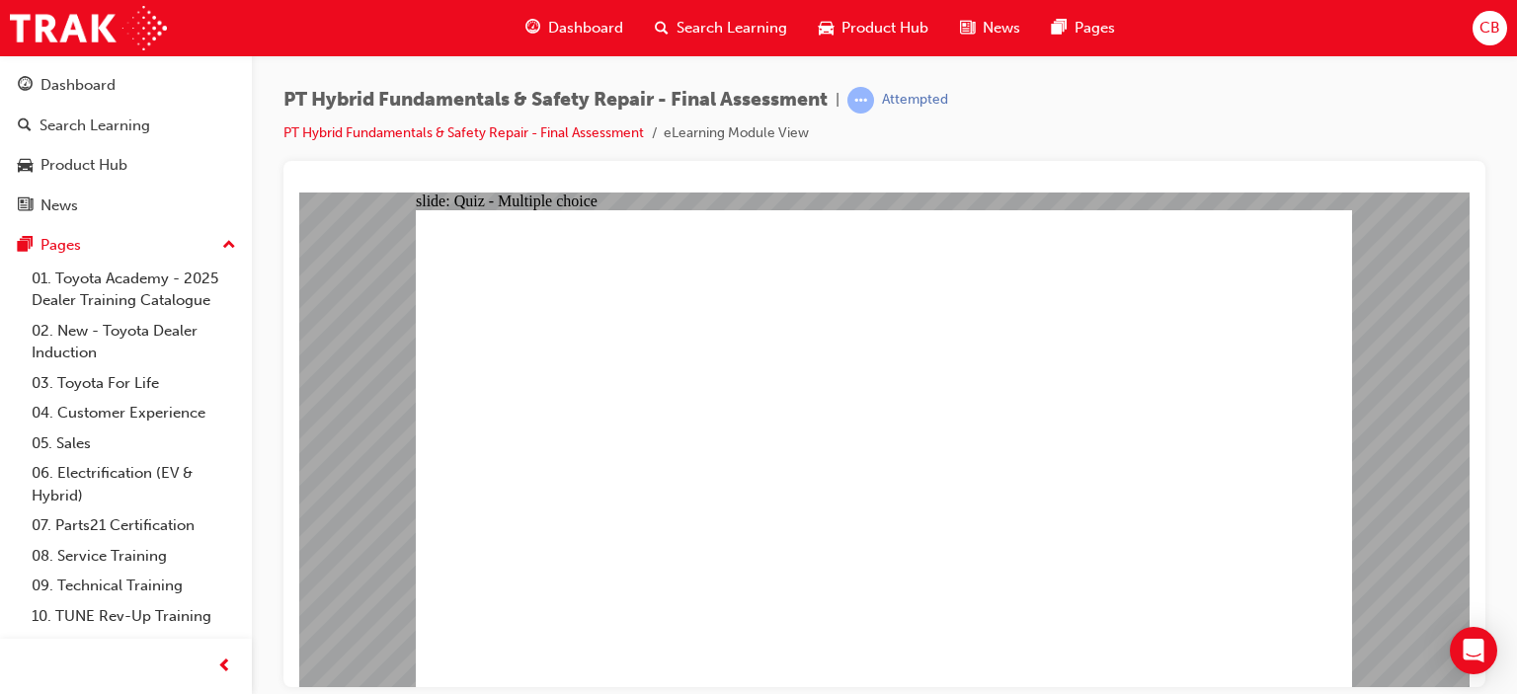
radio input "true"
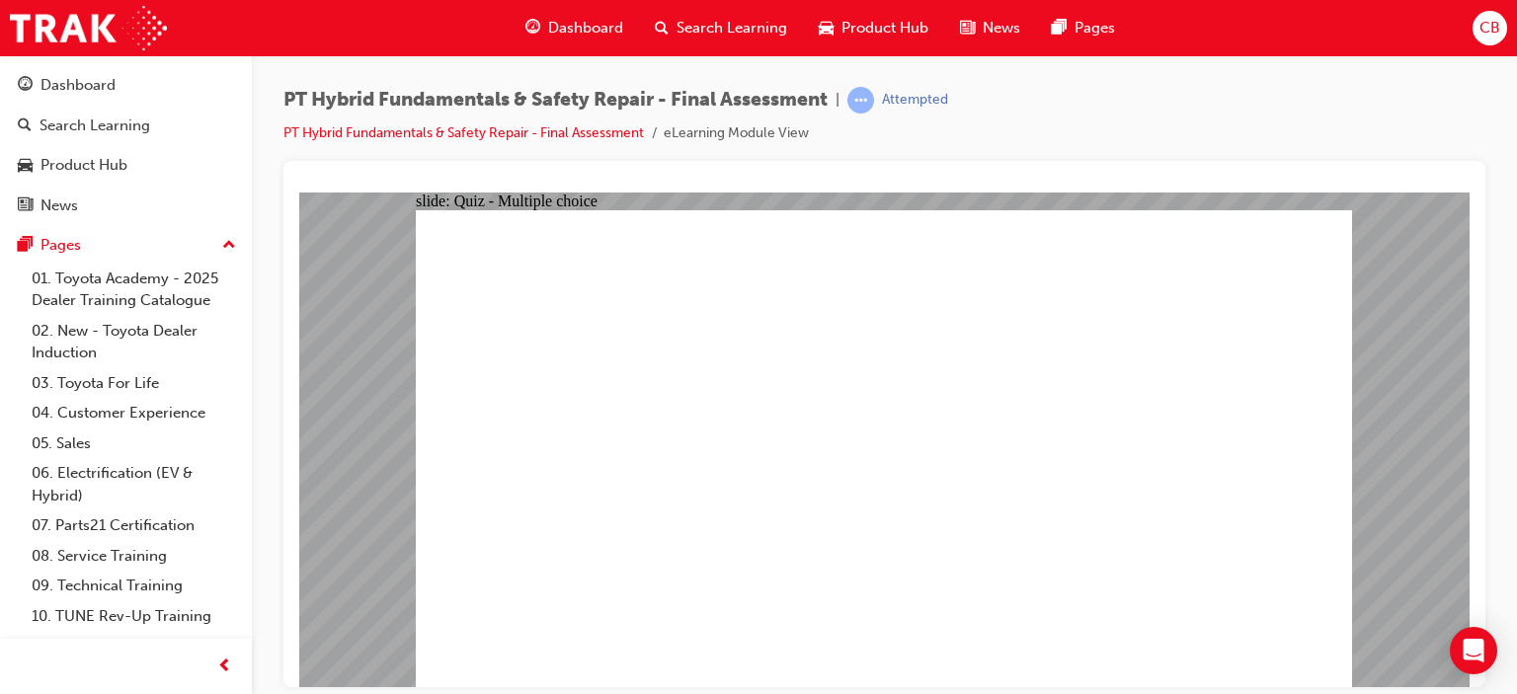
checkbox input "true"
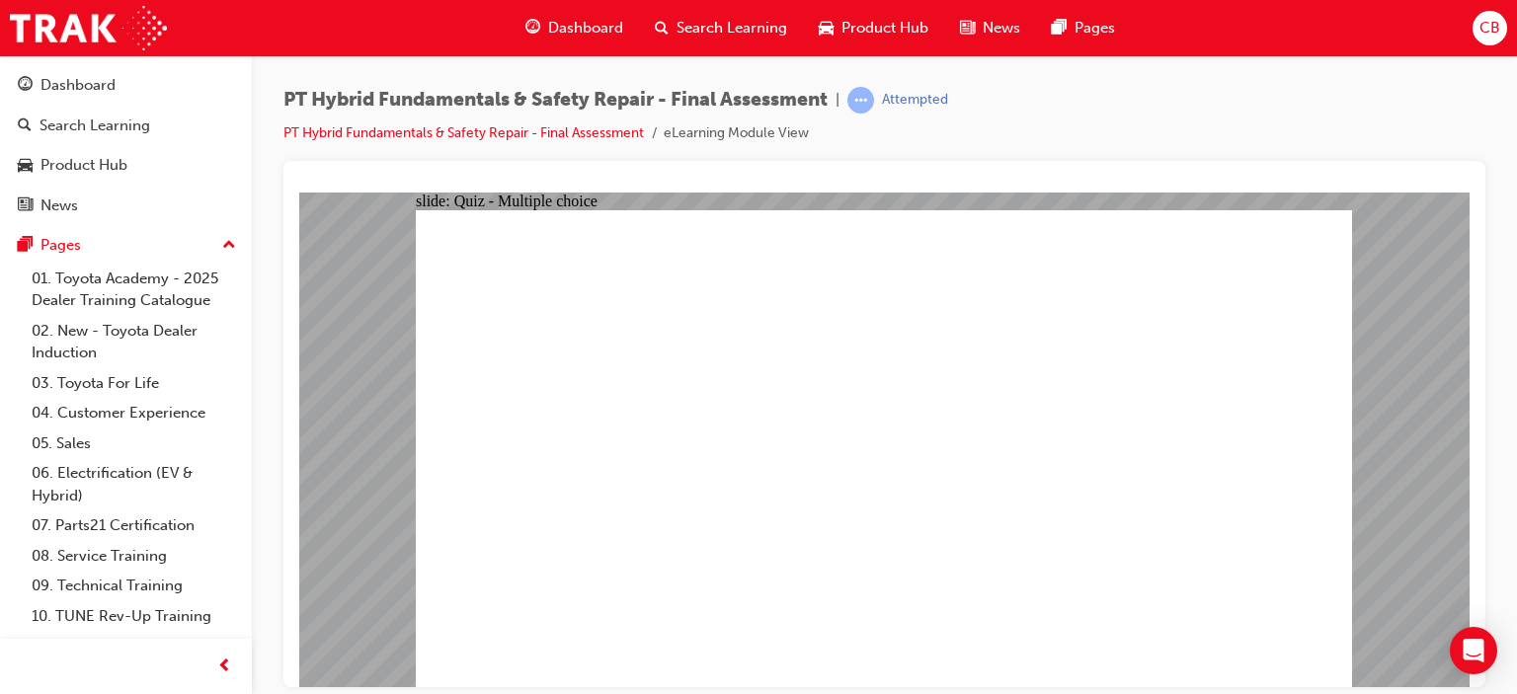
radio input "true"
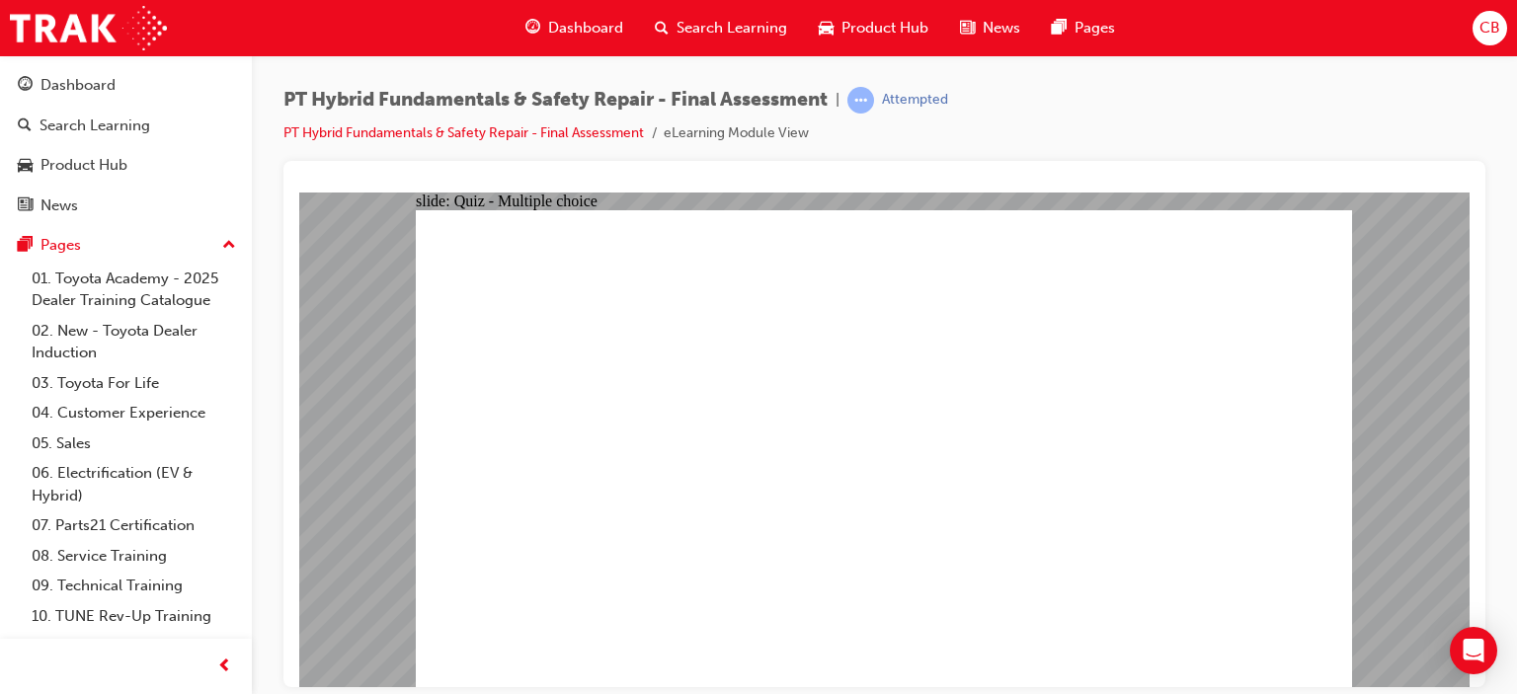
checkbox input "true"
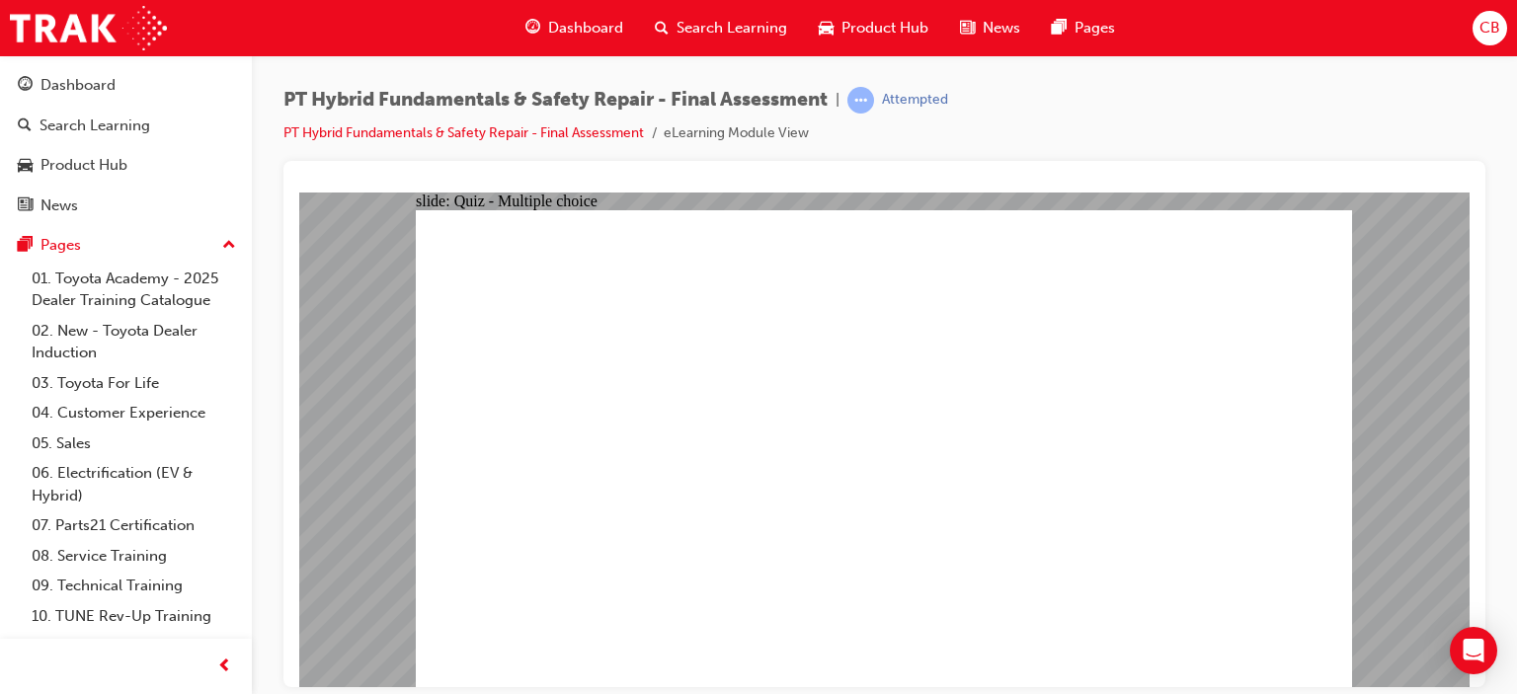
checkbox input "true"
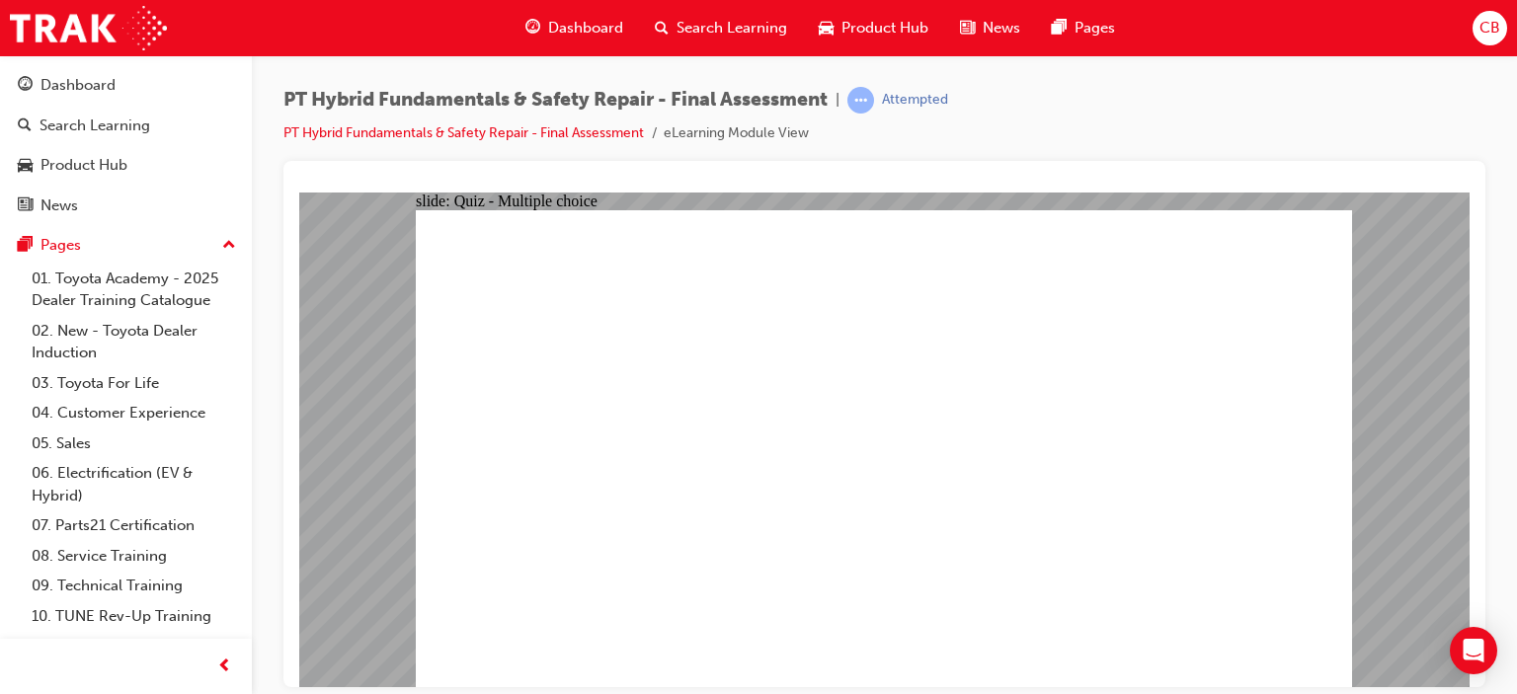
radio input "true"
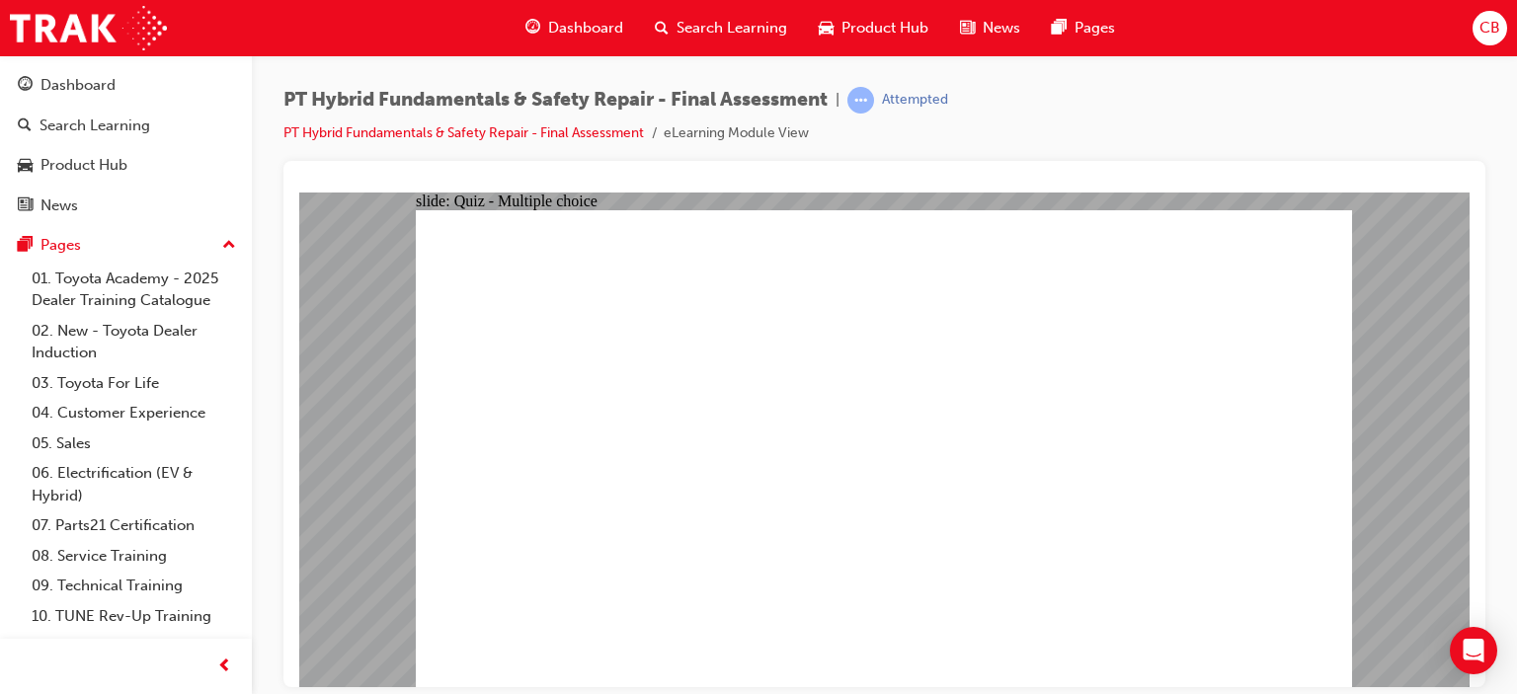
radio input "true"
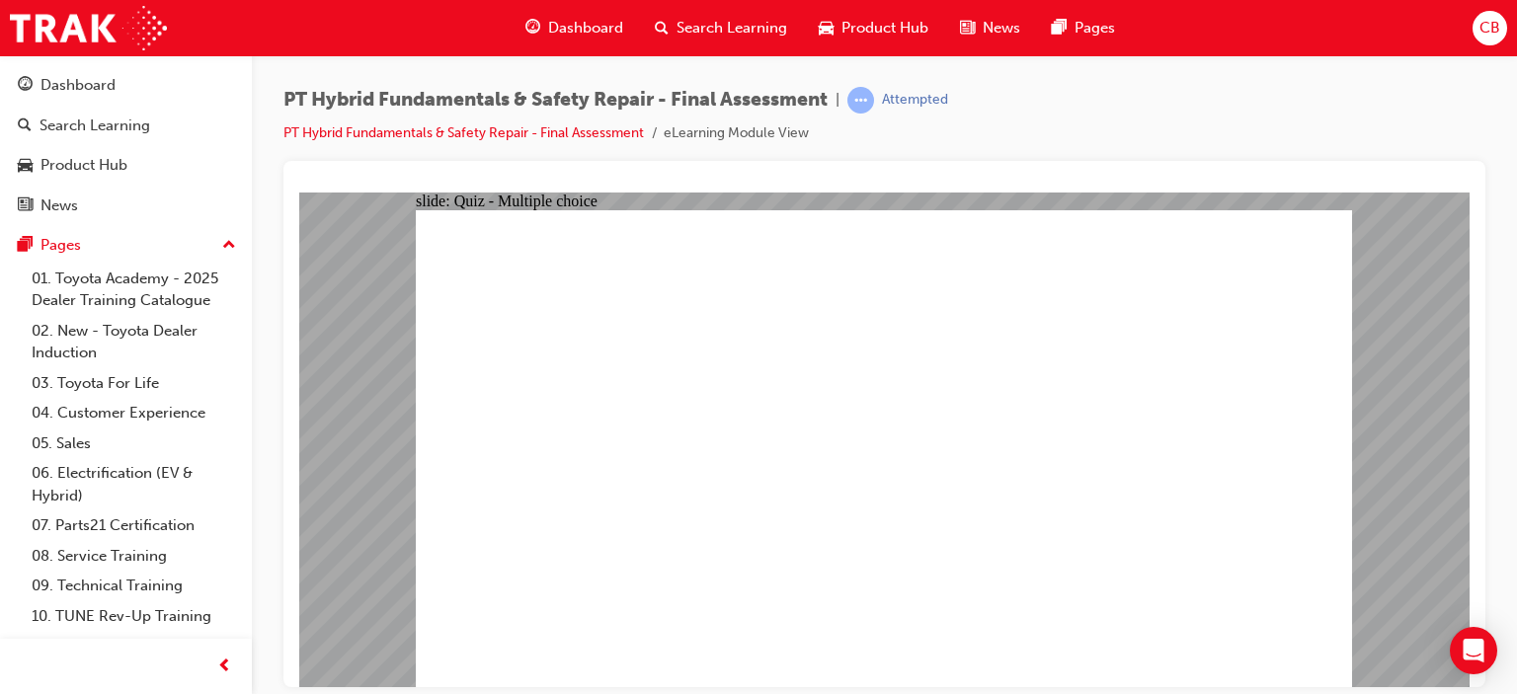
radio input "true"
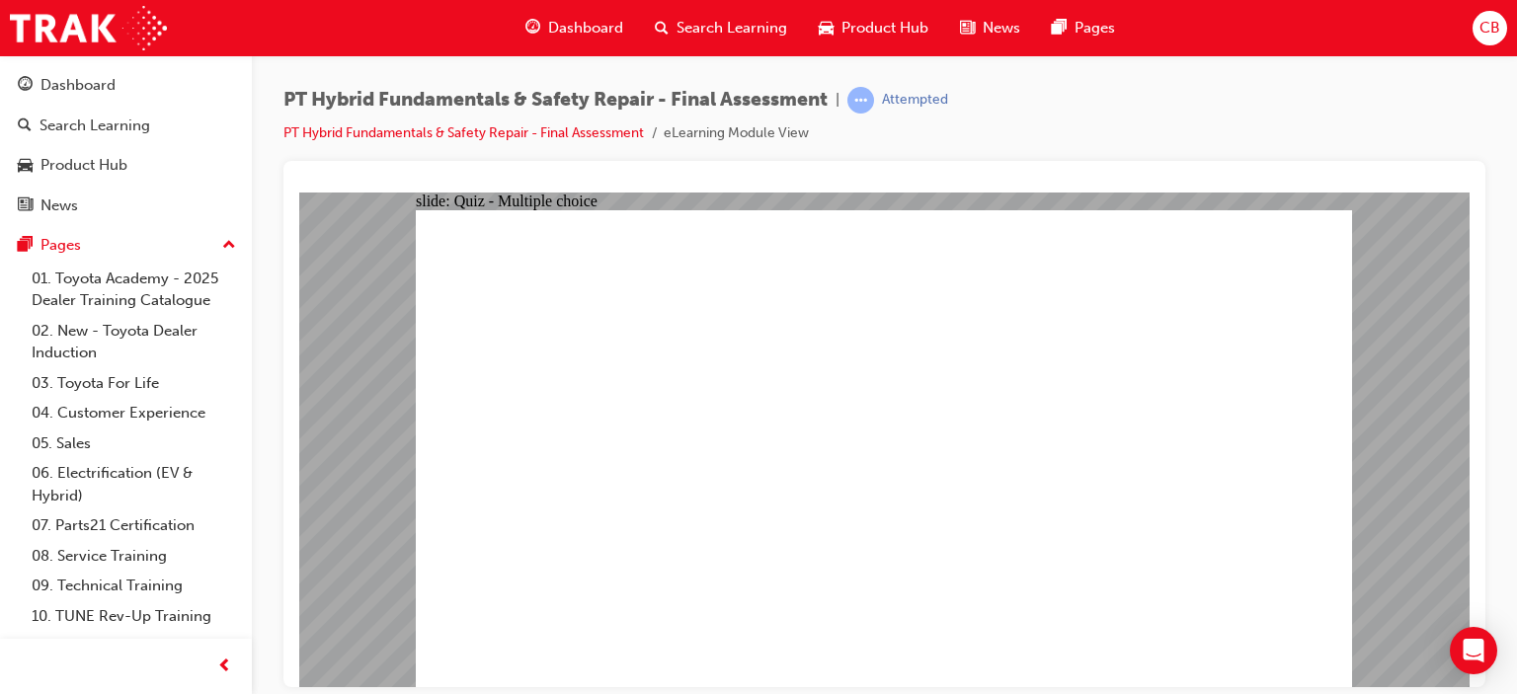
radio input "true"
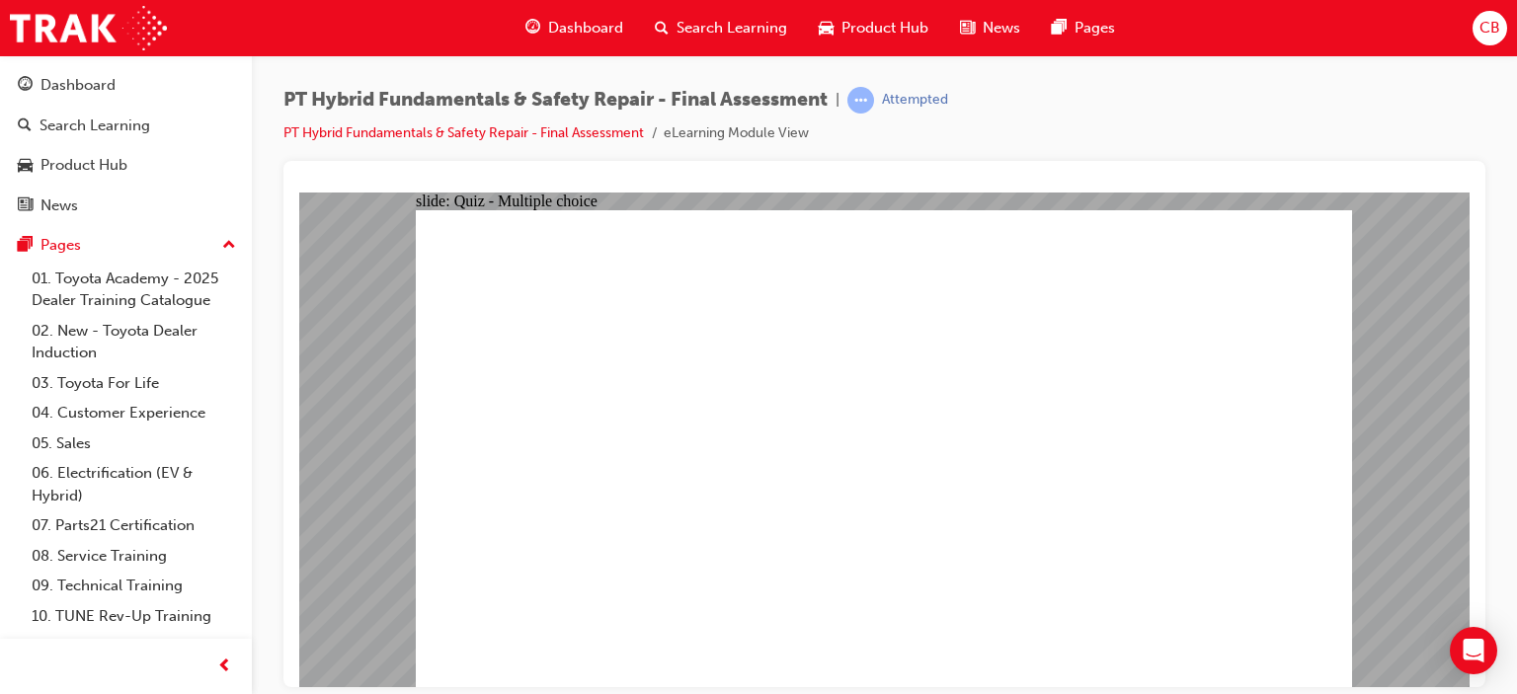
radio input "true"
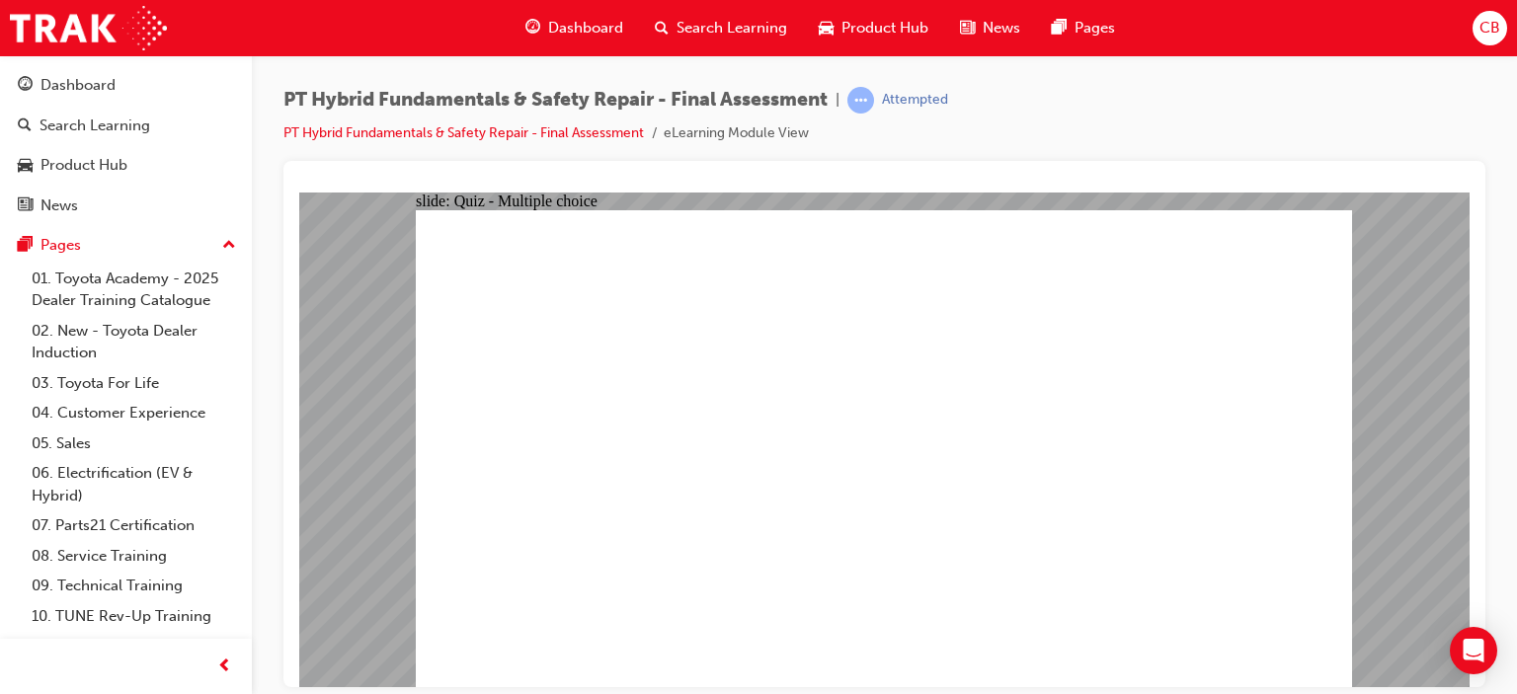
radio input "true"
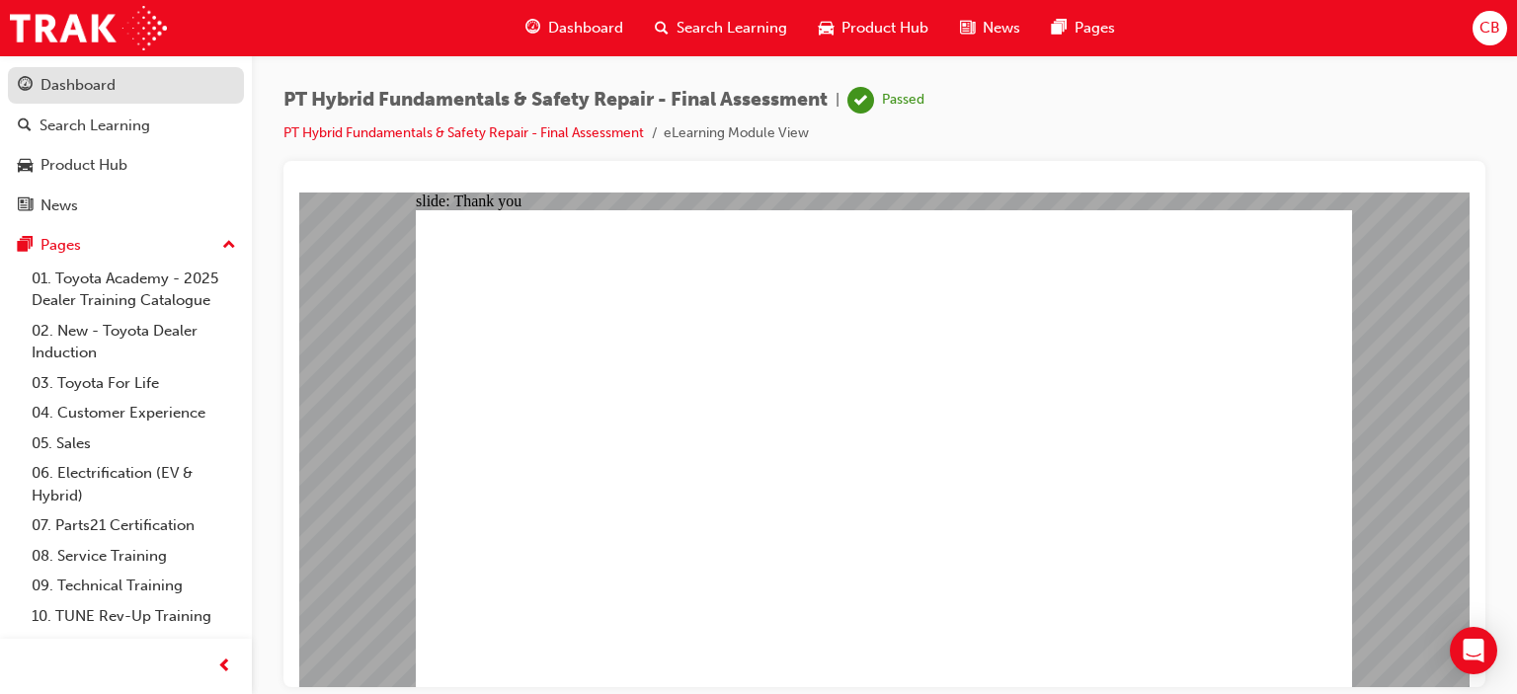
click at [115, 85] on div "Dashboard" at bounding box center [126, 85] width 216 height 25
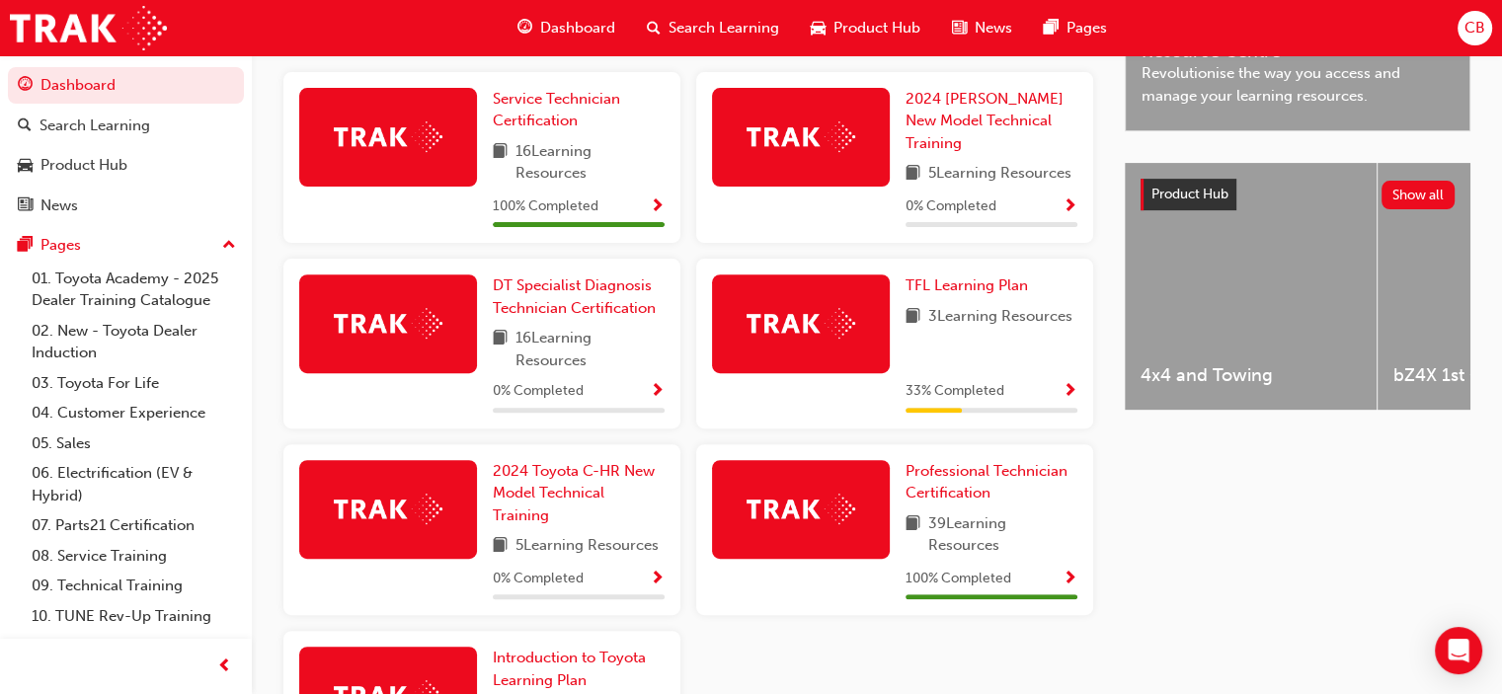
scroll to position [571, 0]
